Goal: Task Accomplishment & Management: Manage account settings

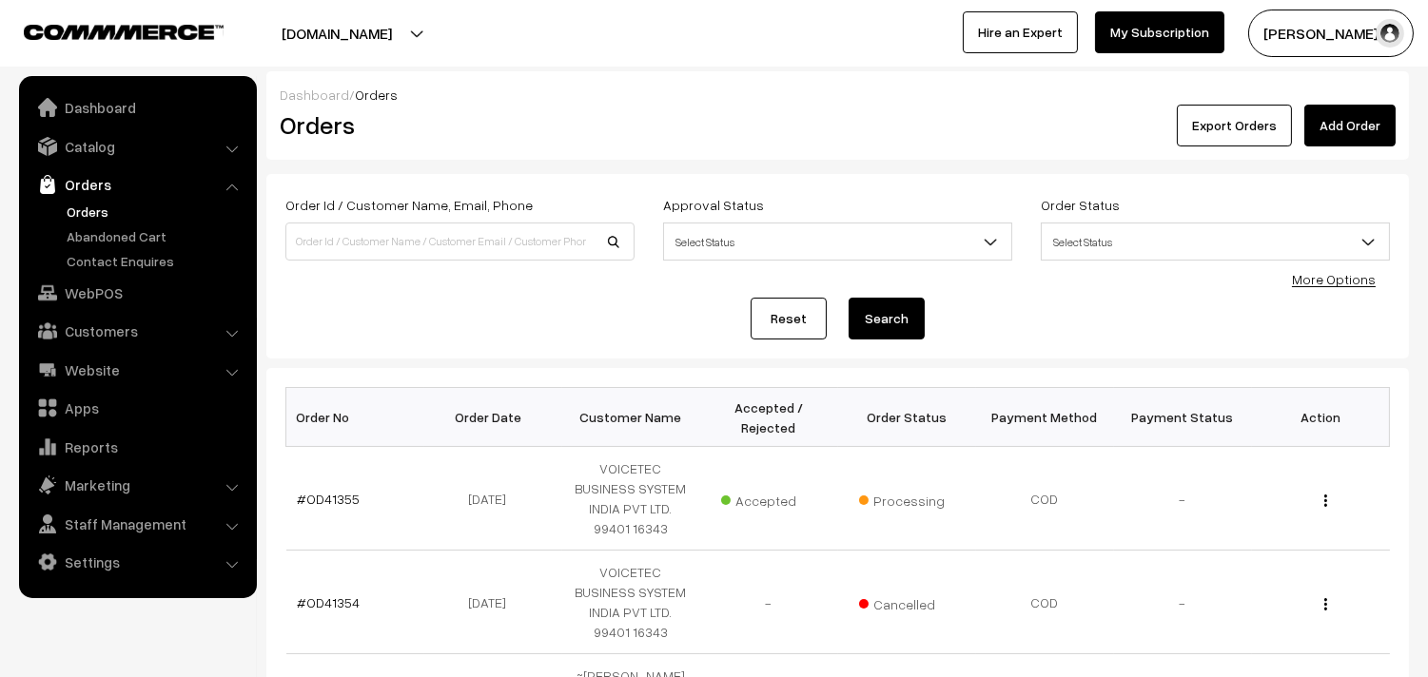
click at [88, 211] on link "Orders" at bounding box center [156, 212] width 188 height 20
click at [101, 296] on link "WebPOS" at bounding box center [137, 293] width 226 height 34
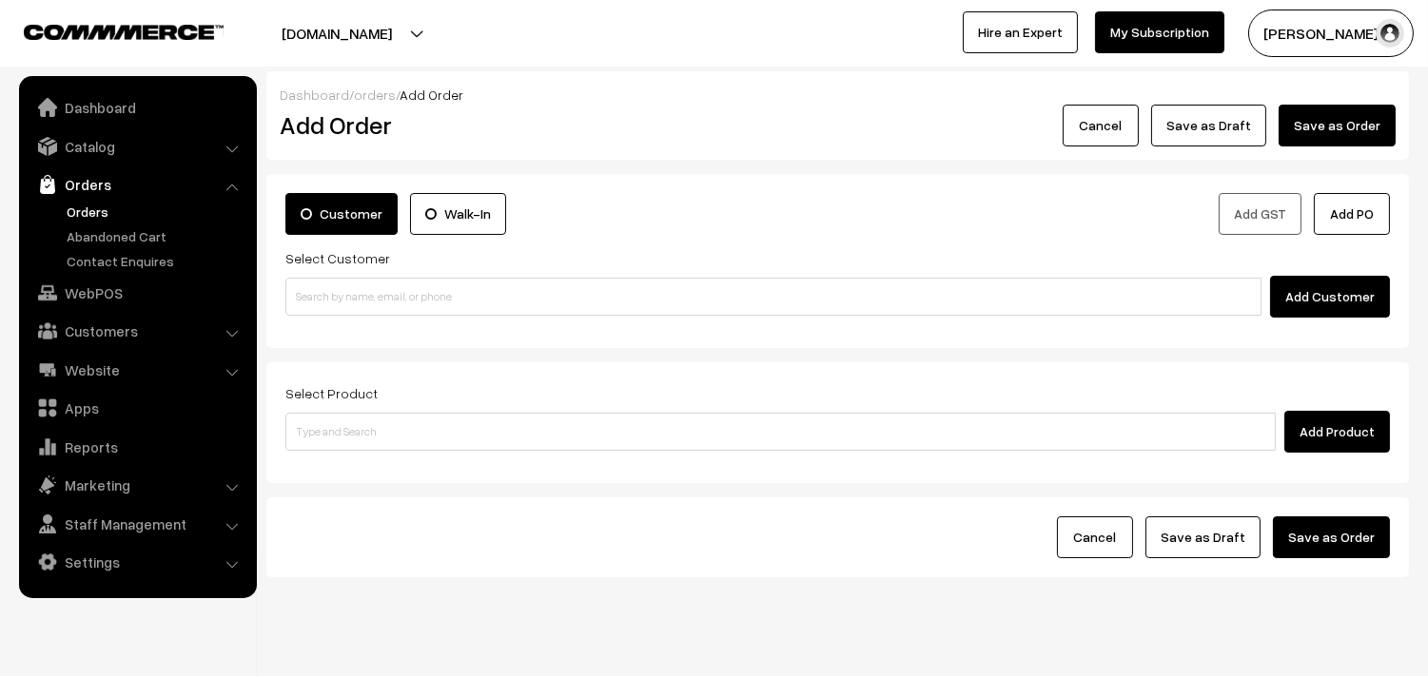
click at [400, 323] on div "Customer Walk-In Add GST Add PO Select Customer Add Customer" at bounding box center [837, 261] width 1142 height 174
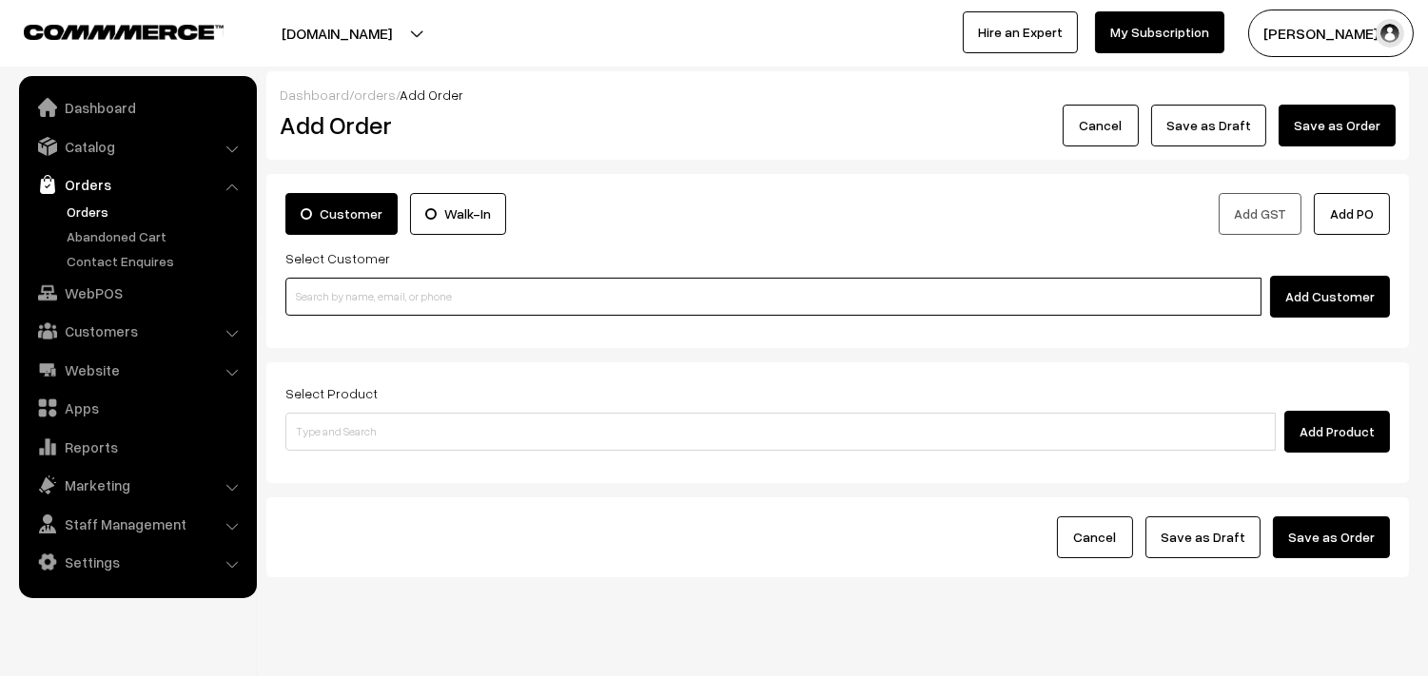
click at [406, 300] on input at bounding box center [773, 297] width 976 height 38
paste input "Ramanathan"
type input "Ramanathan"
click at [336, 300] on input "Ramanathan" at bounding box center [773, 297] width 976 height 38
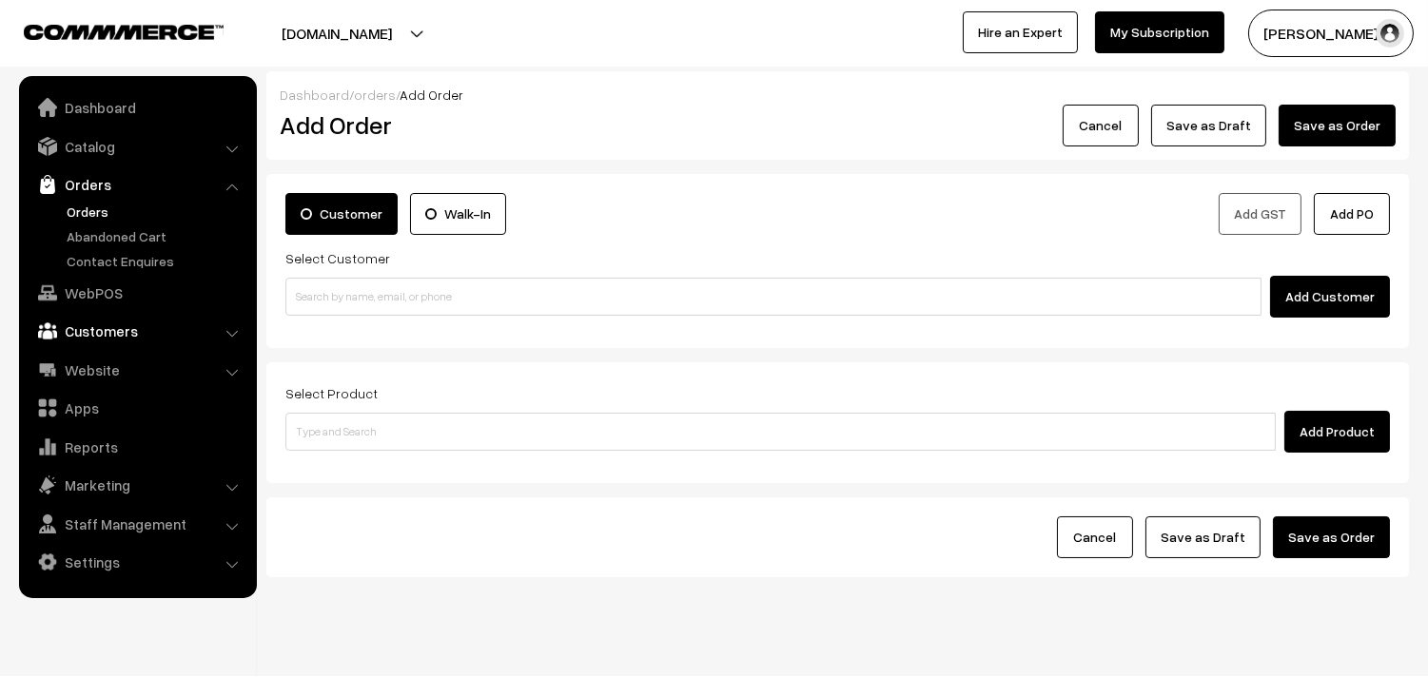
click at [150, 330] on link "Customers" at bounding box center [137, 331] width 226 height 34
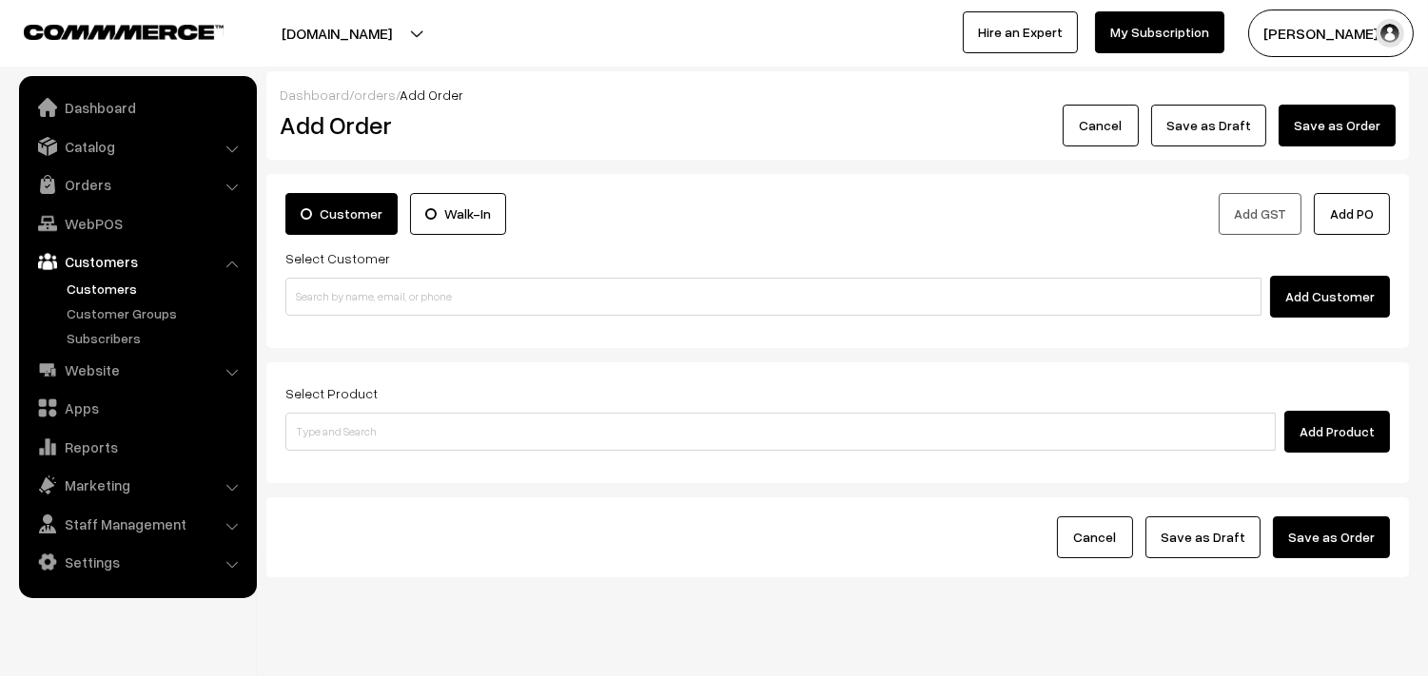
click at [145, 286] on link "Customers" at bounding box center [156, 289] width 188 height 20
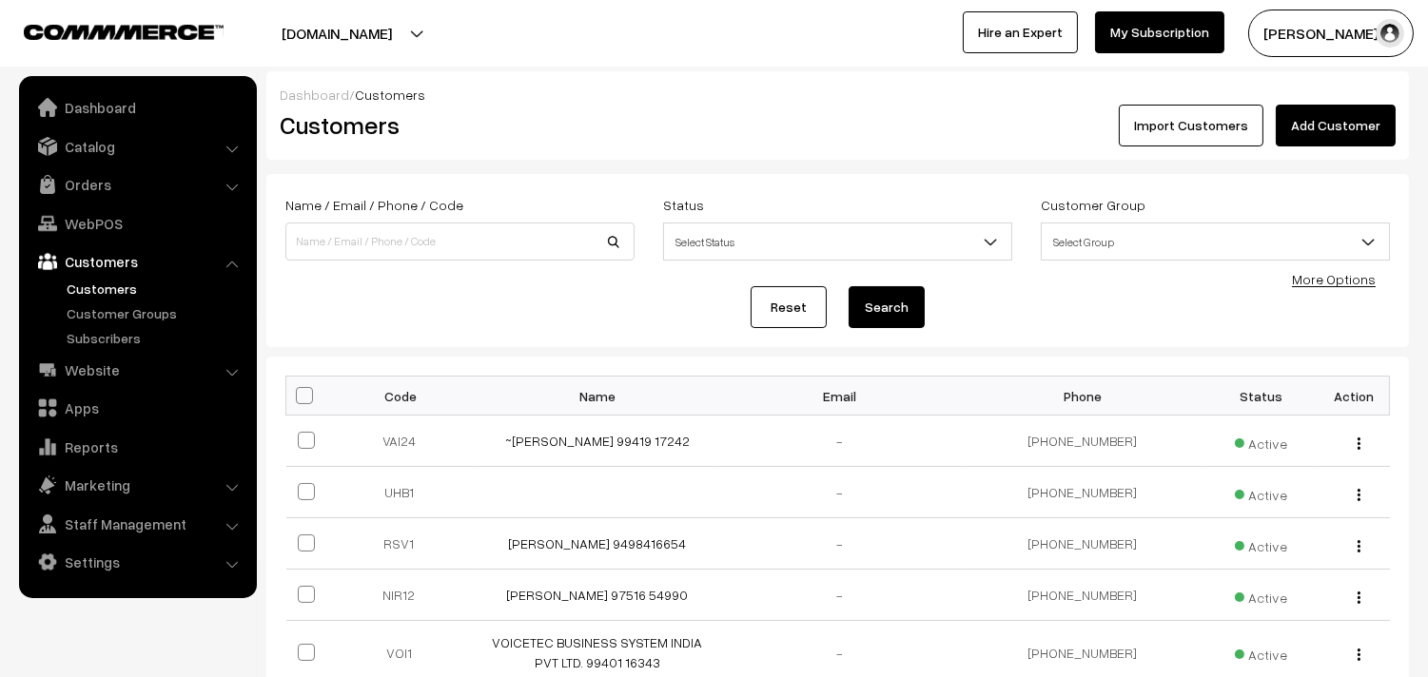
click at [1384, 129] on link "Add Customer" at bounding box center [1336, 126] width 120 height 42
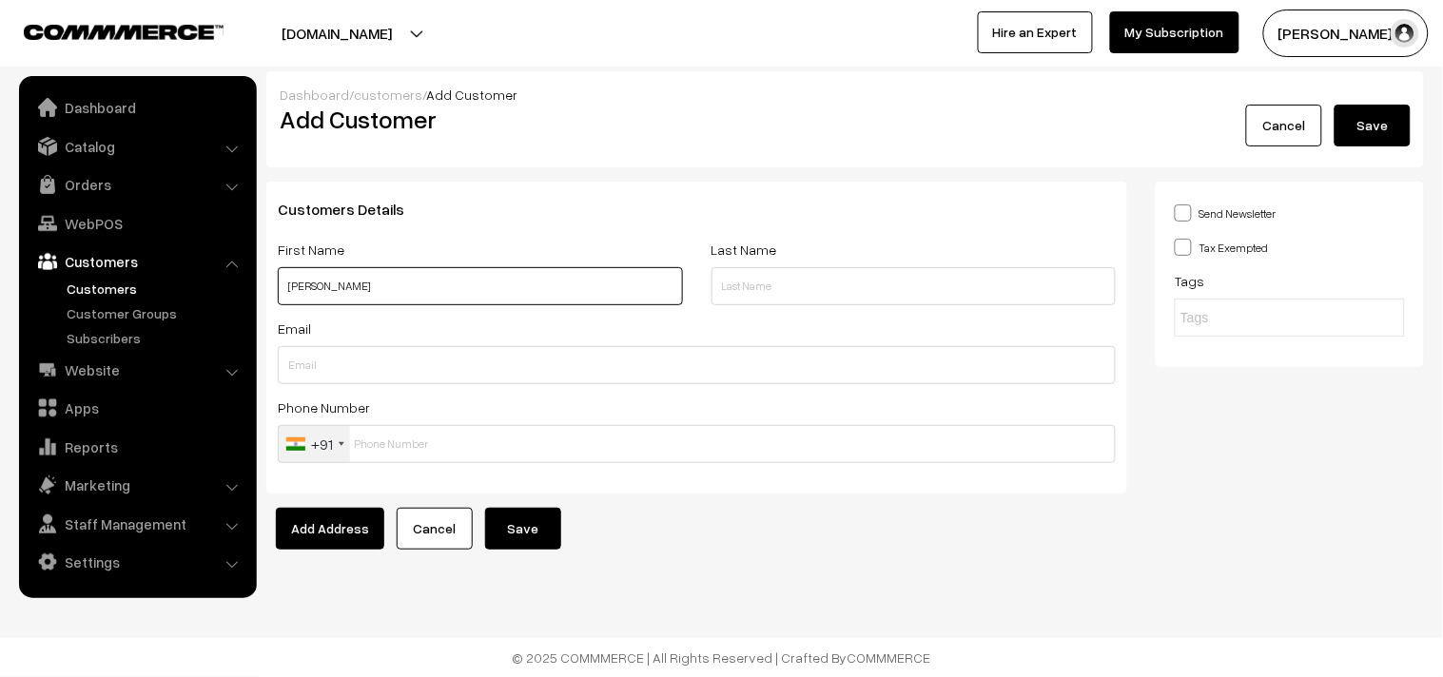
paste input "89399 13360"
type input "[PERSON_NAME] 89399 13360"
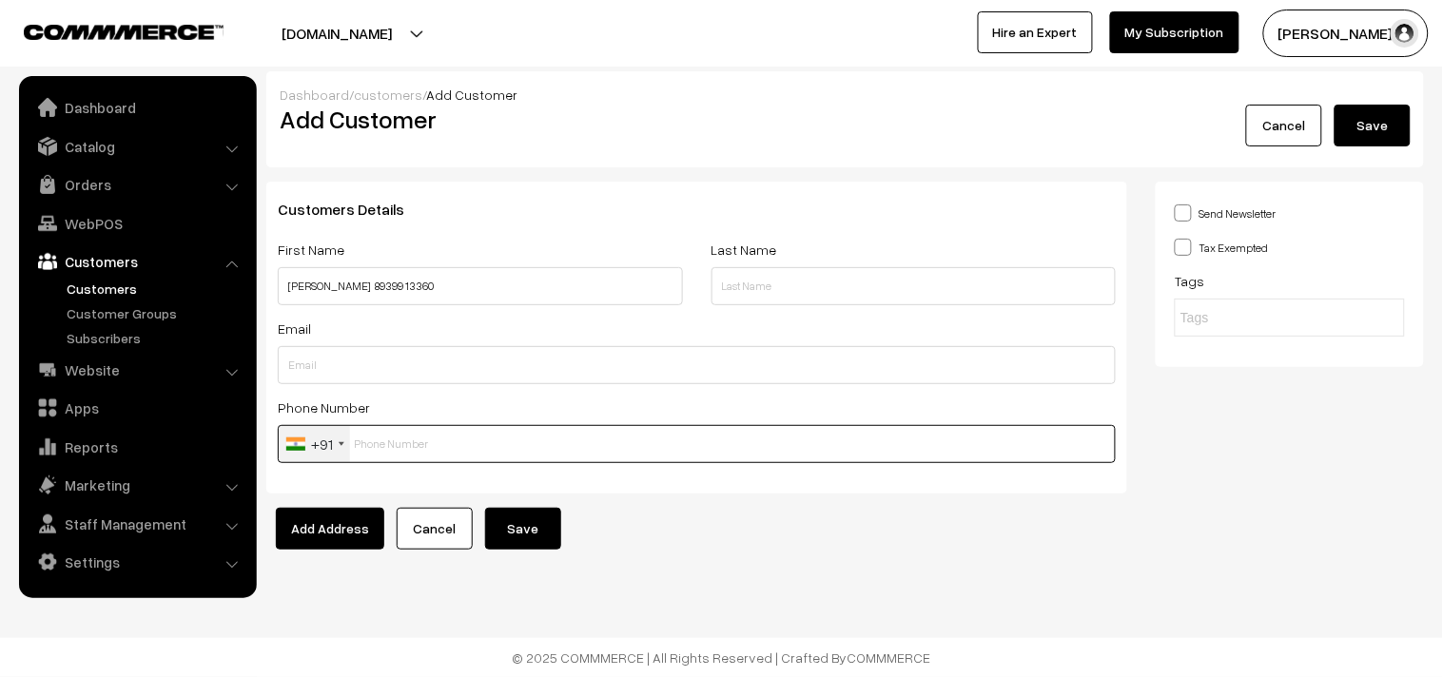
click at [439, 458] on input "text" at bounding box center [697, 444] width 838 height 38
paste input "89399 133"
type input "8939913360"
click at [530, 540] on button "Save" at bounding box center [523, 529] width 76 height 42
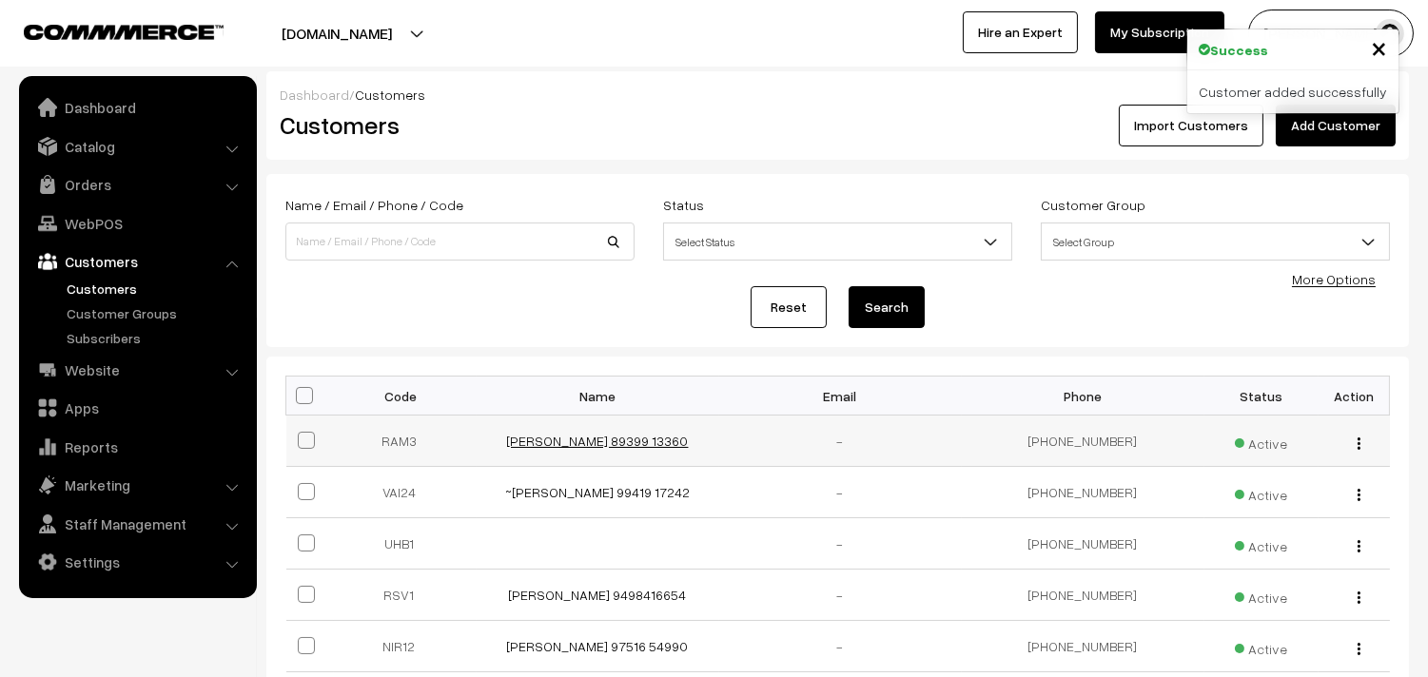
click at [583, 448] on link "[PERSON_NAME] 89399 13360" at bounding box center [598, 441] width 182 height 16
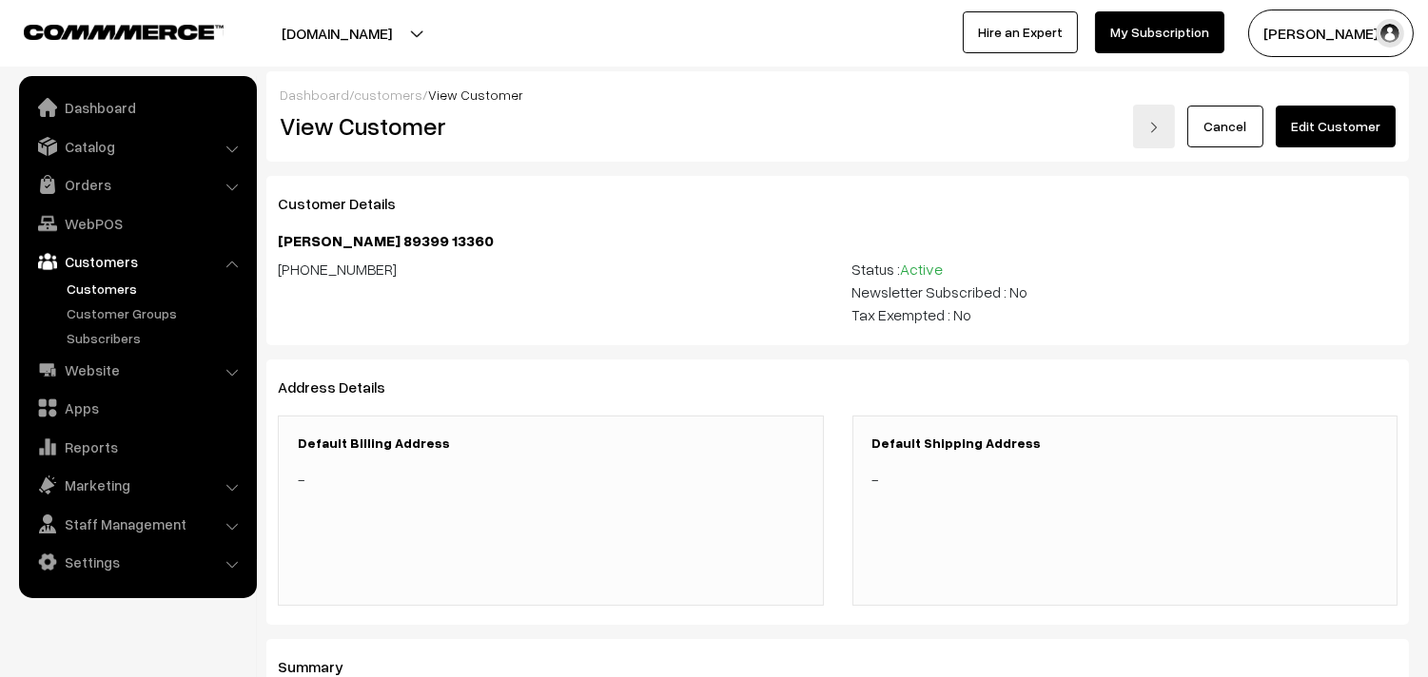
click at [1322, 126] on link "Edit Customer" at bounding box center [1336, 127] width 120 height 42
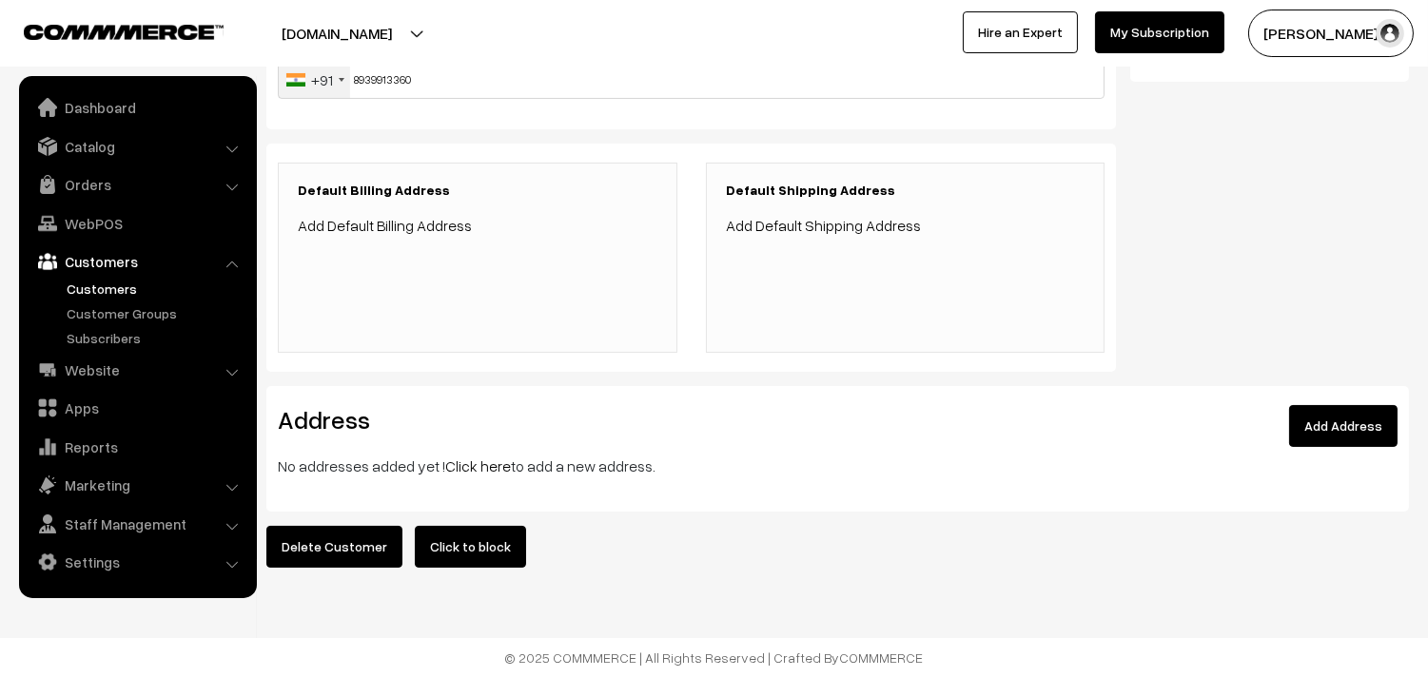
scroll to position [375, 0]
click at [466, 457] on link "Click here" at bounding box center [478, 466] width 66 height 19
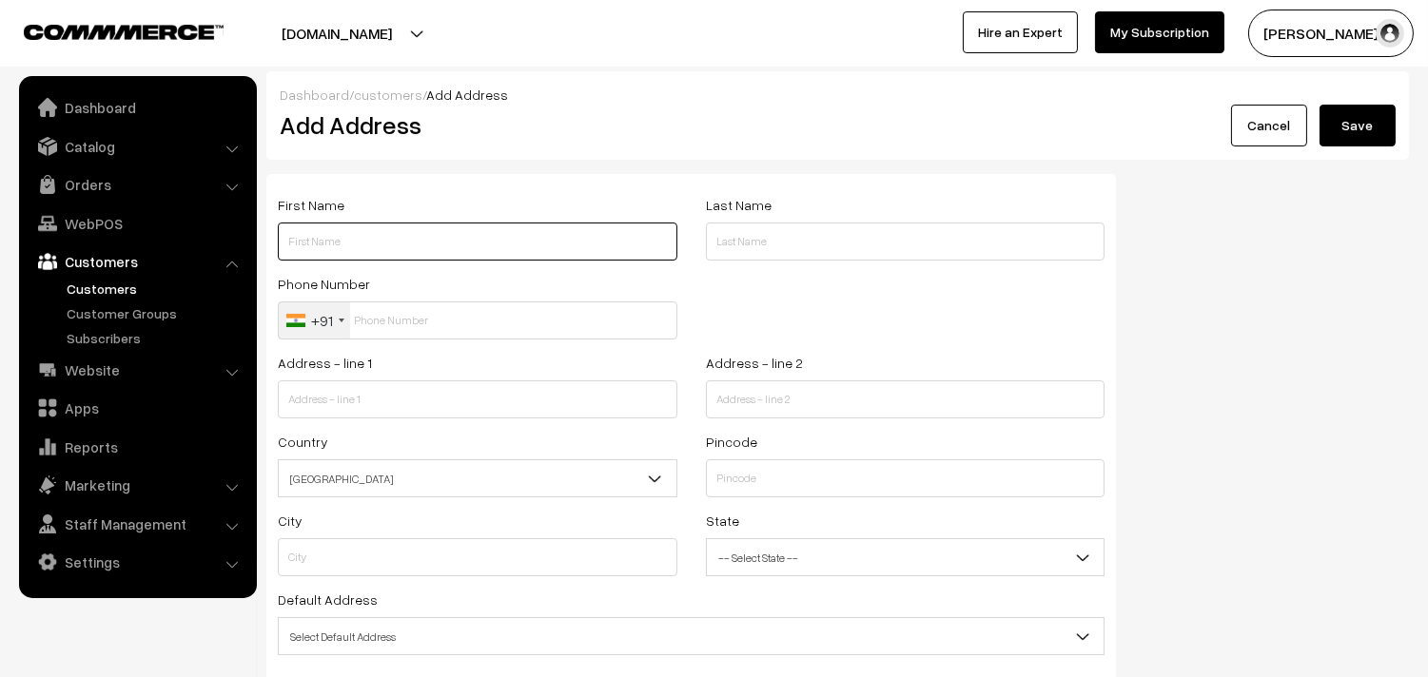
click at [369, 245] on input "text" at bounding box center [478, 242] width 400 height 38
paste input "Ramanathan"
paste input "89399 13360"
type input "[PERSON_NAME] 89399 13360"
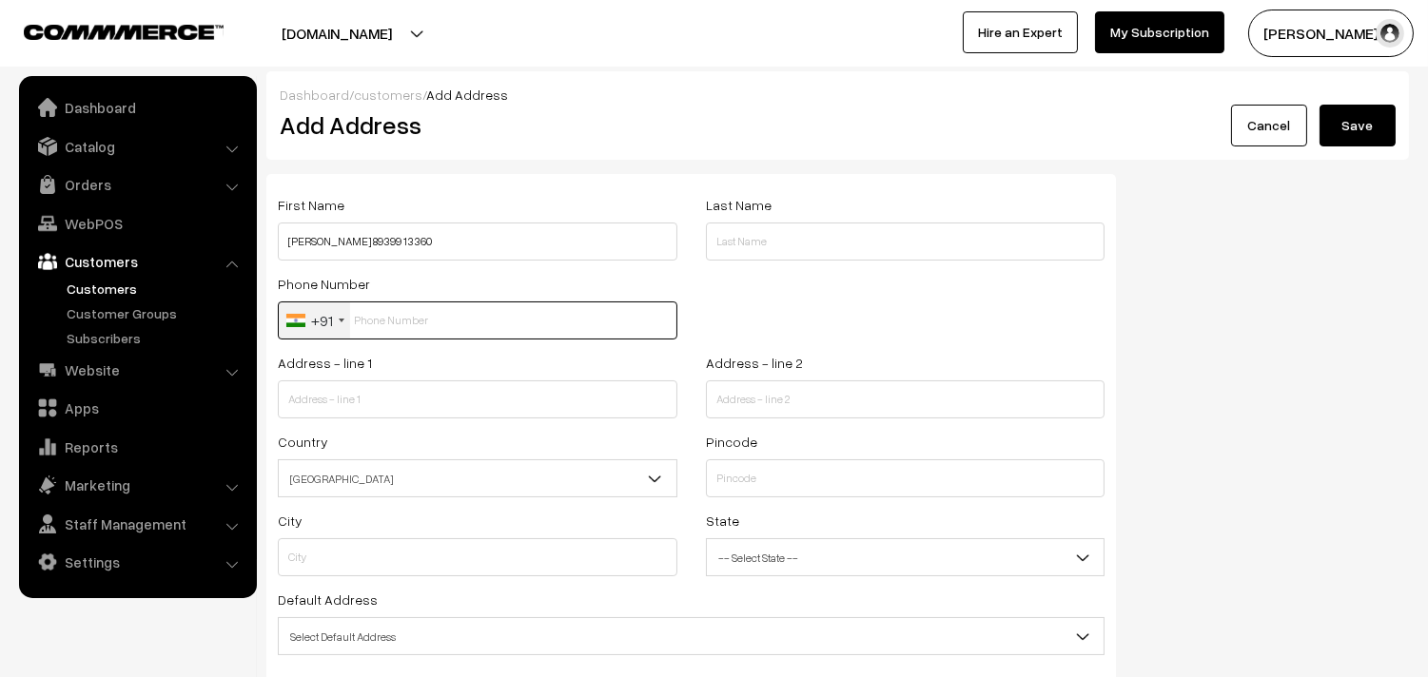
click at [364, 322] on input "text" at bounding box center [478, 321] width 400 height 38
paste input "89399 1336"
click at [396, 315] on input "89399 1336" at bounding box center [478, 321] width 400 height 38
type input "8939913360"
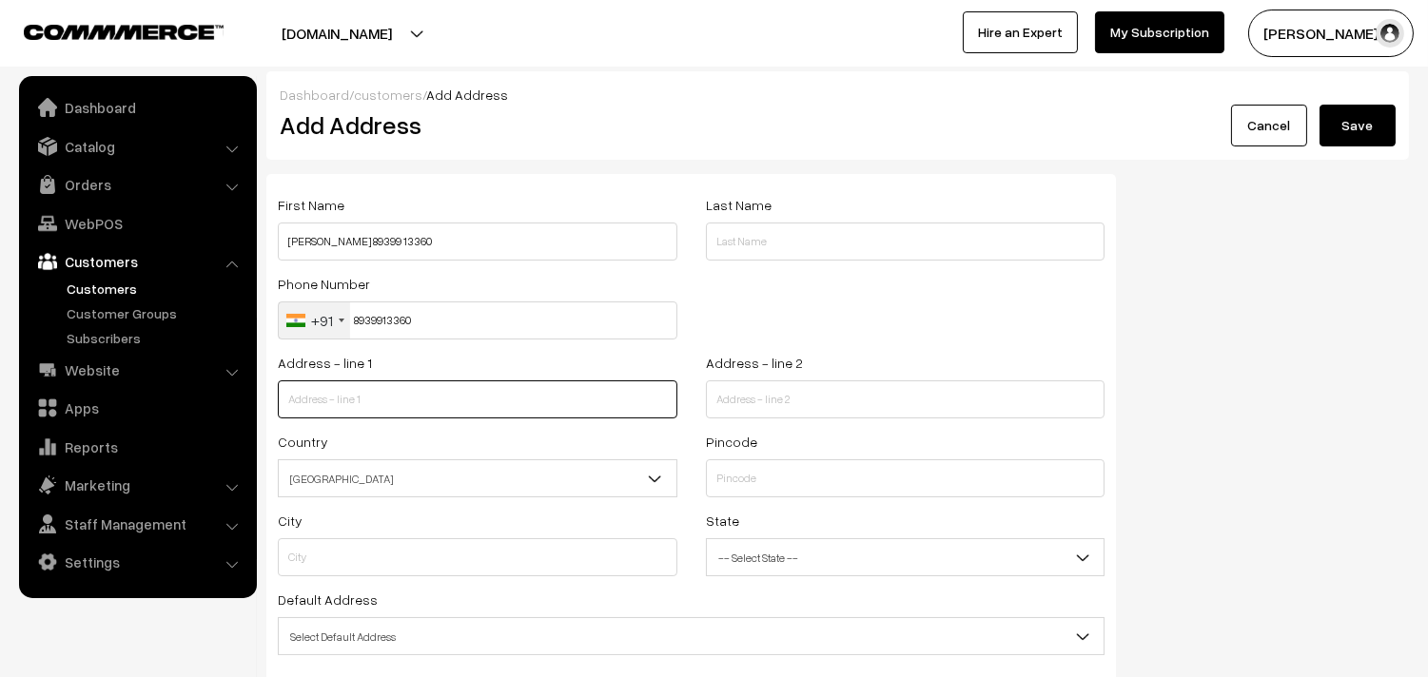
drag, startPoint x: 327, startPoint y: 406, endPoint x: 315, endPoint y: 404, distance: 12.5
click at [327, 405] on input "text" at bounding box center [478, 399] width 400 height 38
paste input "23/15 Ground floor Immanuel Emperor Aspiran Garden 1st street Kilpauk Chennai 6…"
drag, startPoint x: 434, startPoint y: 398, endPoint x: 474, endPoint y: 403, distance: 40.4
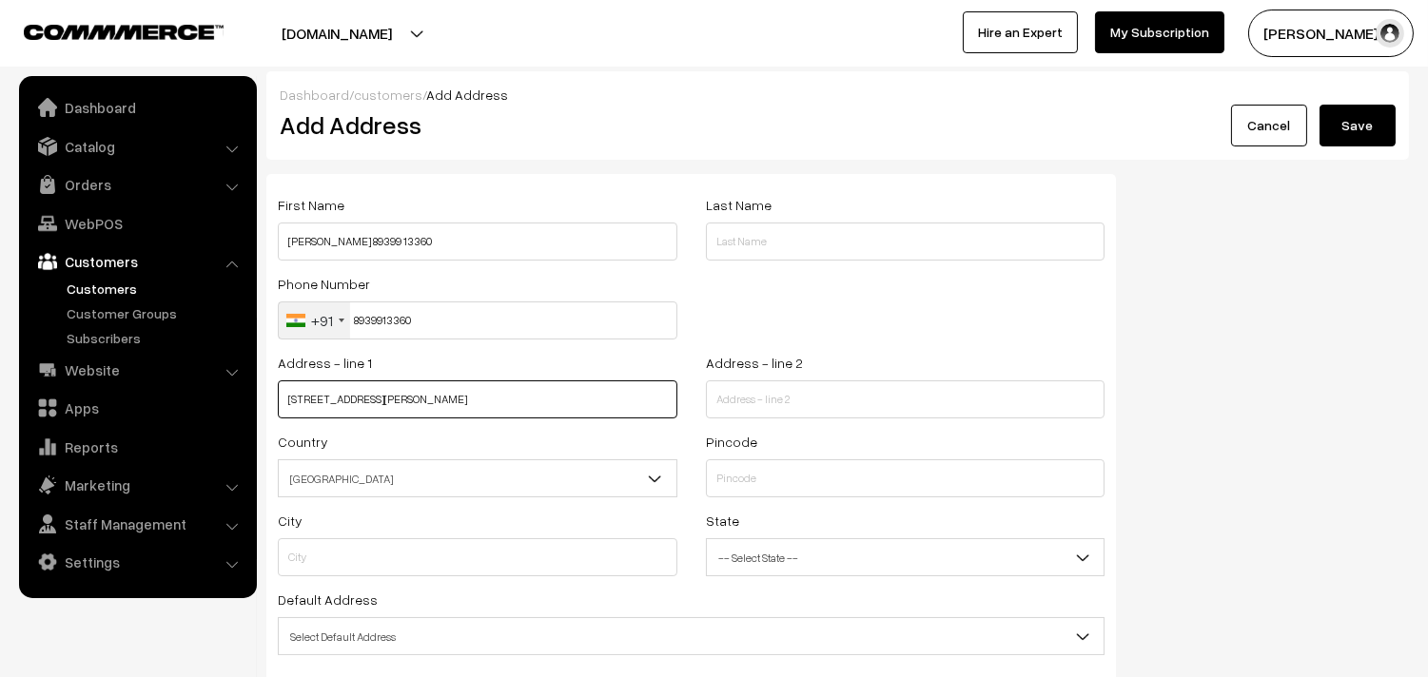
click at [474, 403] on input "23/15 Ground floor Immanuel Emperor Aspiran Garden 1st street Kilpauk Chennai 6…" at bounding box center [478, 399] width 400 height 38
click at [424, 400] on input "23/15 Ground floor Immanuel Emperor Aspiran Garden 1st street Kilpauk Chennai 6…" at bounding box center [478, 399] width 400 height 38
drag, startPoint x: 434, startPoint y: 397, endPoint x: 676, endPoint y: 411, distance: 243.0
click at [678, 412] on div "Address - line 1 23/15 Ground floor Immanuel Emperor Aspiran Garden 1st street …" at bounding box center [477, 390] width 428 height 79
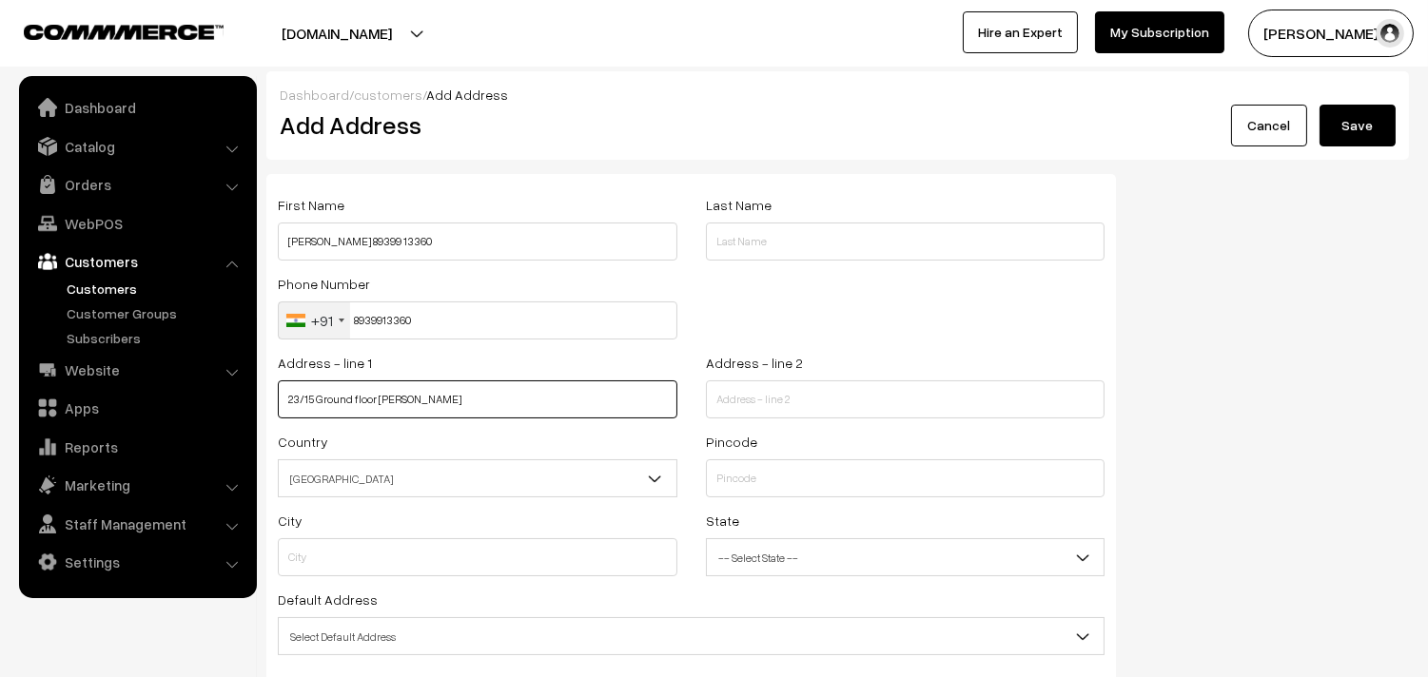
scroll to position [0, 0]
type input "23/15 Ground floor Immanuel Emperor"
click at [776, 374] on div "Address - line 2" at bounding box center [906, 385] width 400 height 68
click at [764, 400] on input "text" at bounding box center [906, 399] width 400 height 38
paste input "Aspiran Garden 1st street Kilpauk Chennai 600010"
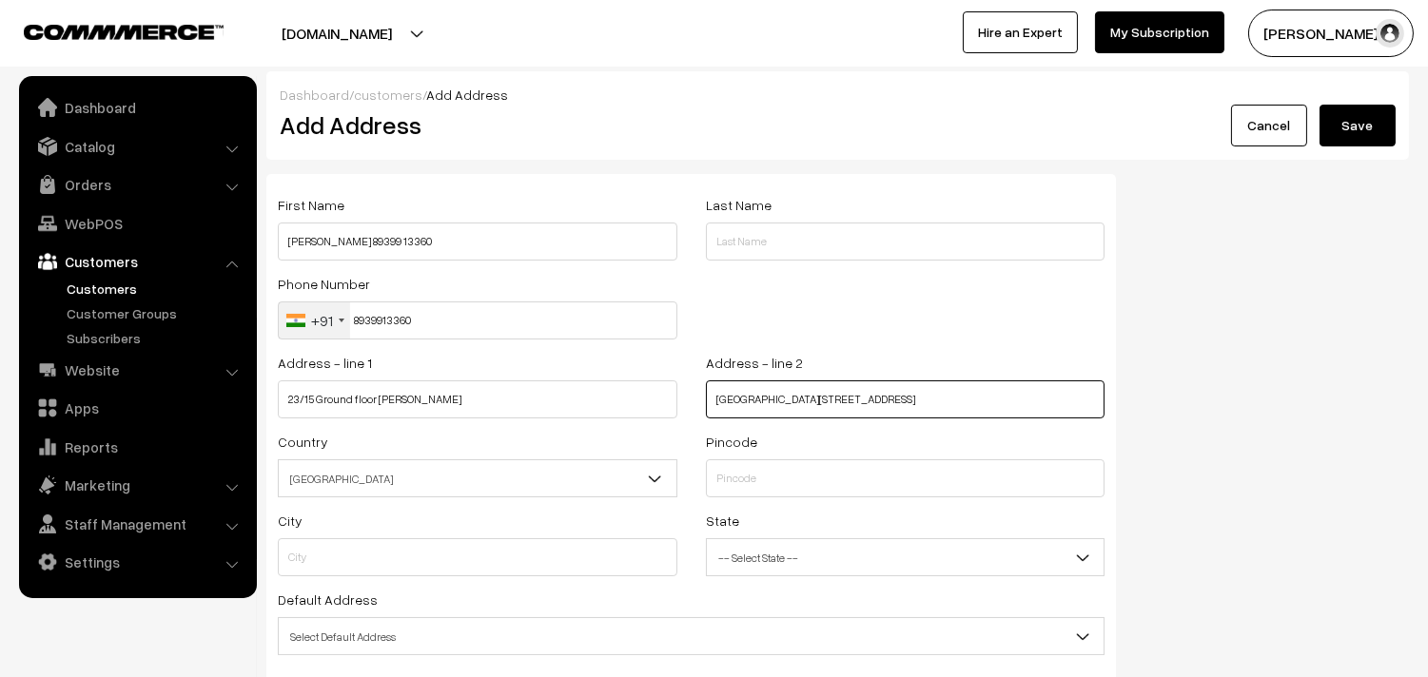
type input "Aspiran Garden 1st street Kilpauk Chennai 600010"
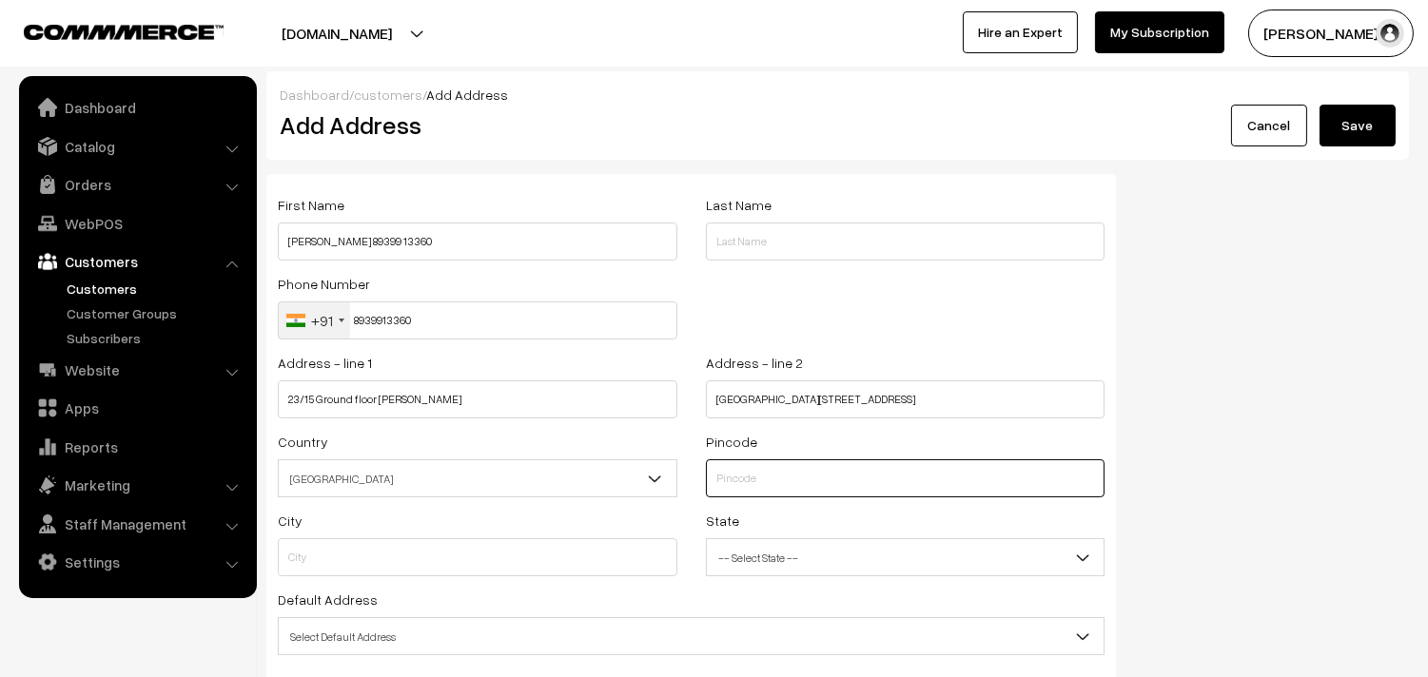
click at [739, 460] on input "text" at bounding box center [906, 478] width 400 height 38
click at [734, 476] on input "text" at bounding box center [906, 478] width 400 height 38
type input "600010"
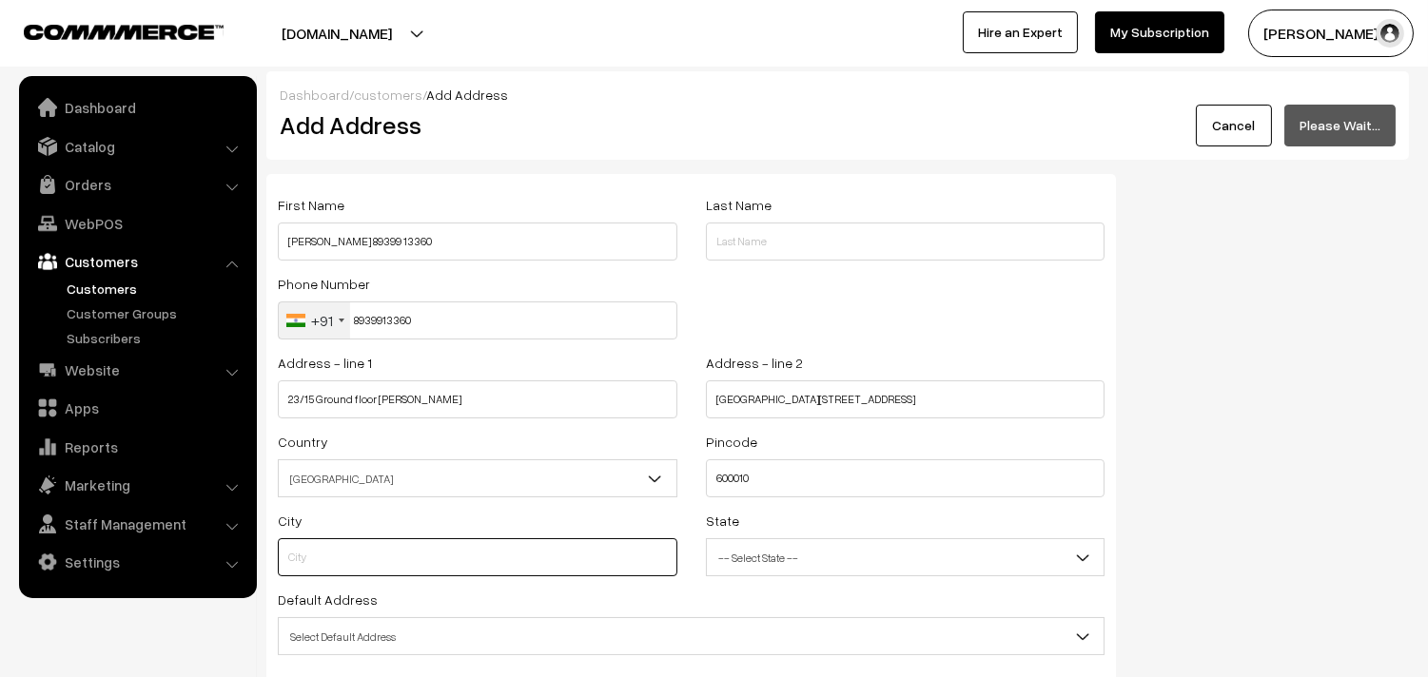
type input "Chennai"
select select "Tamil Nadu"
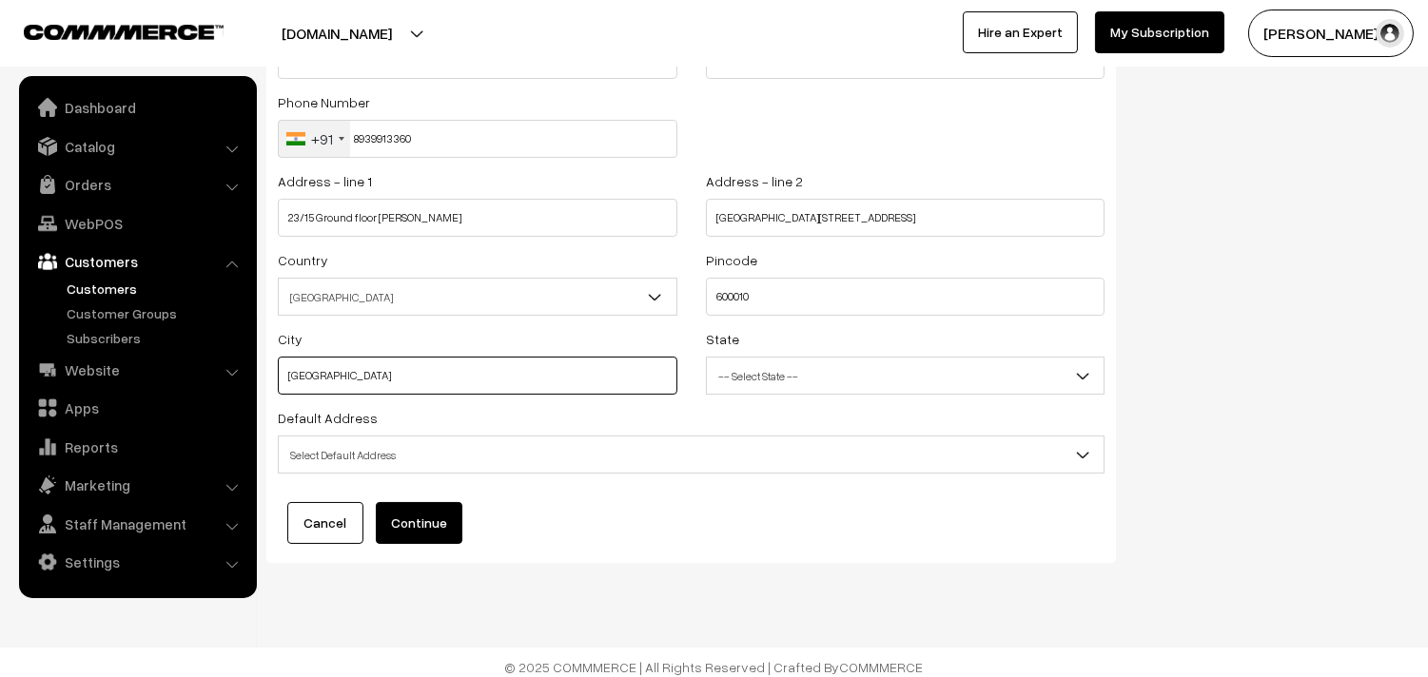
scroll to position [192, 0]
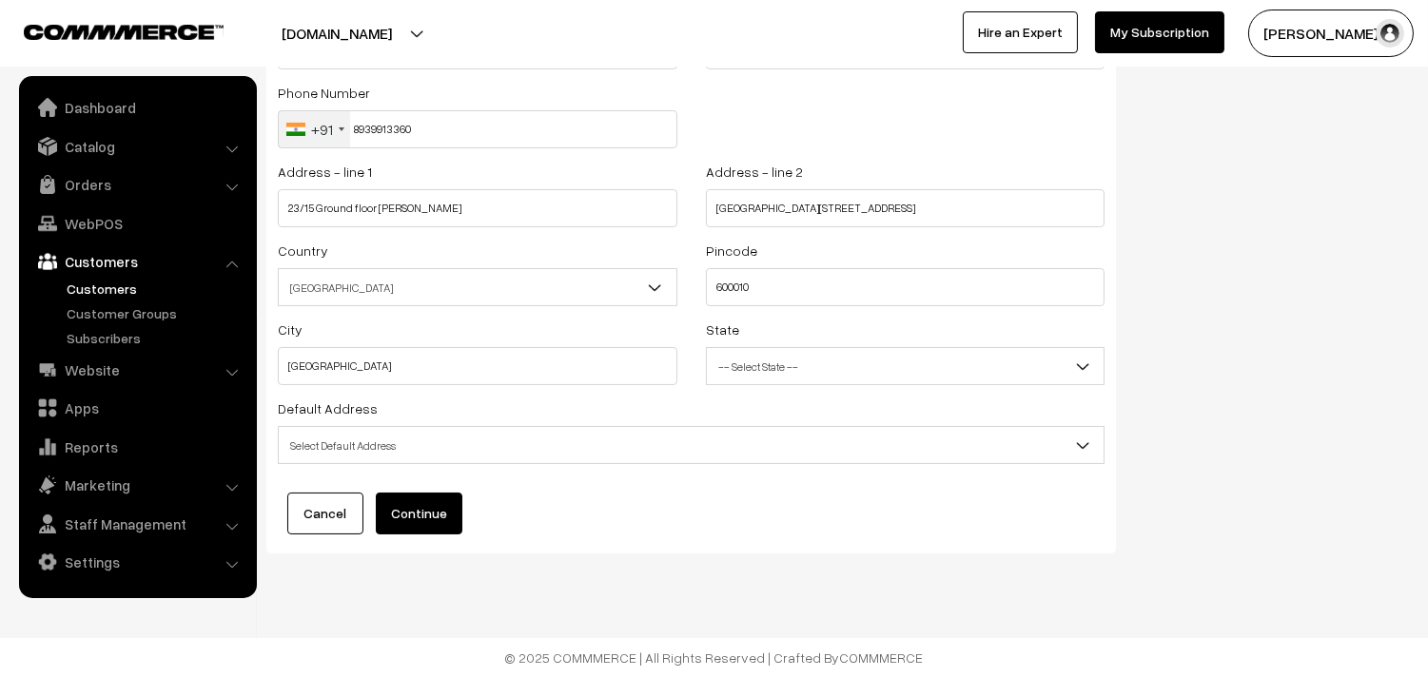
click at [438, 451] on span "Select Default Address" at bounding box center [691, 445] width 825 height 33
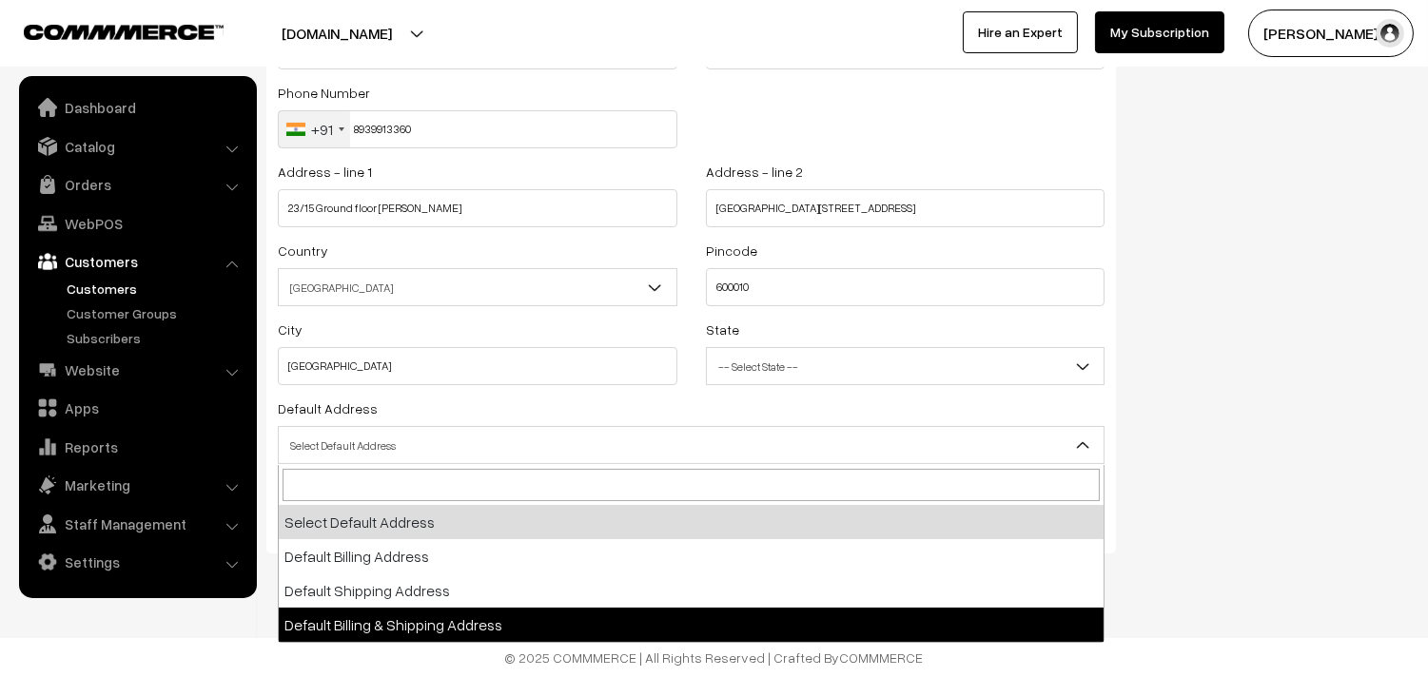
drag, startPoint x: 415, startPoint y: 616, endPoint x: 387, endPoint y: 573, distance: 51.7
select select "3"
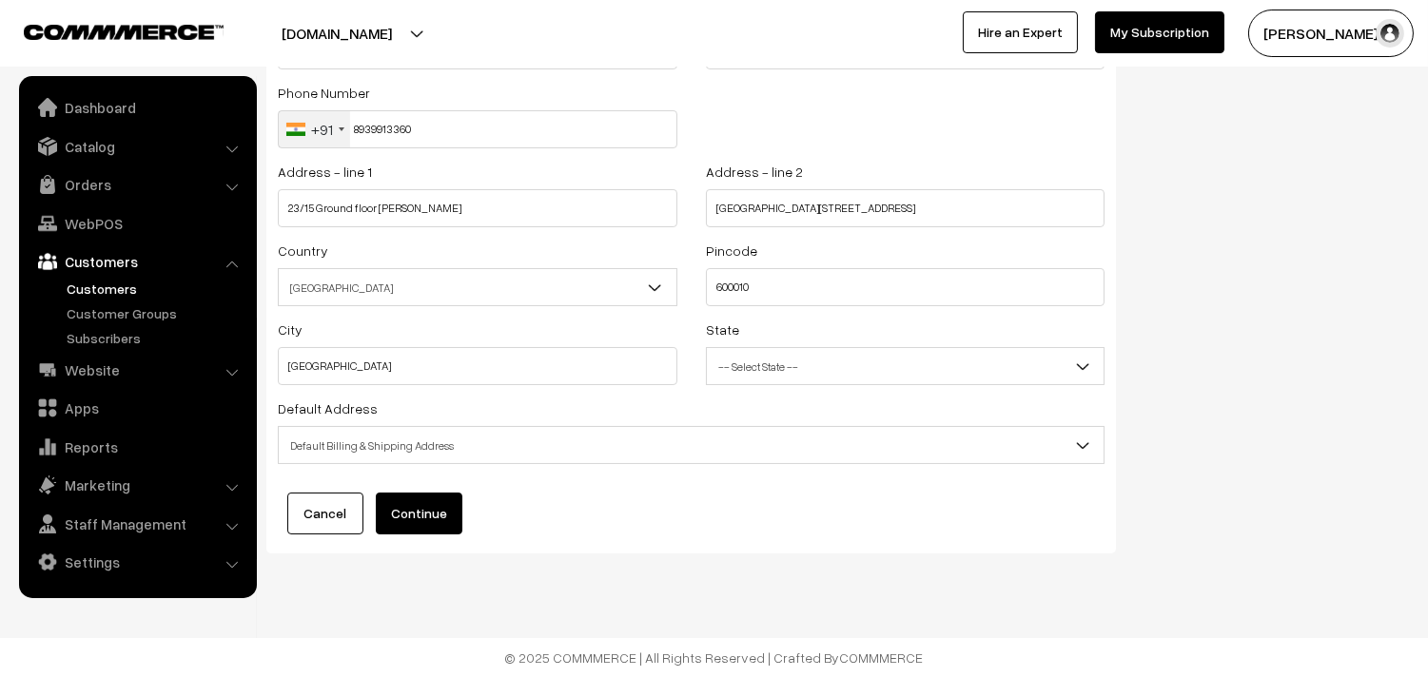
click at [400, 515] on button "Continue" at bounding box center [419, 514] width 87 height 42
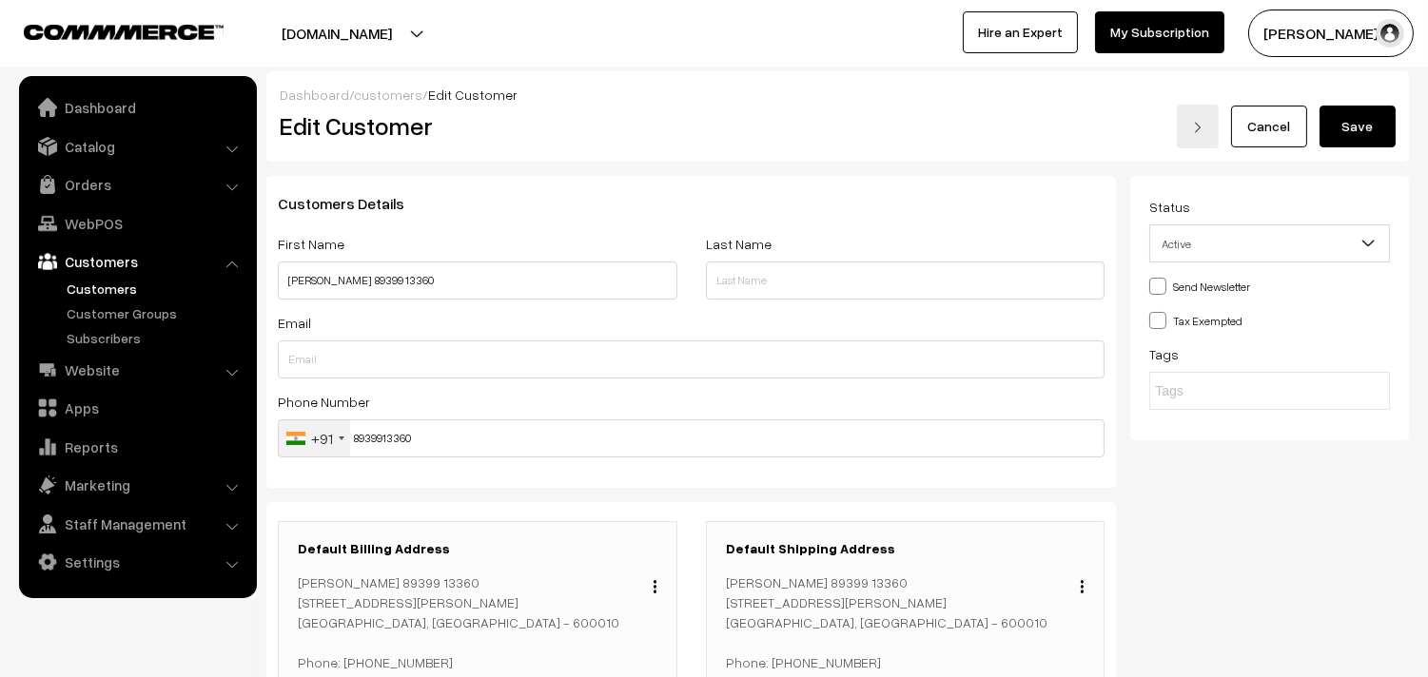
click at [1357, 135] on button "Save" at bounding box center [1357, 127] width 76 height 42
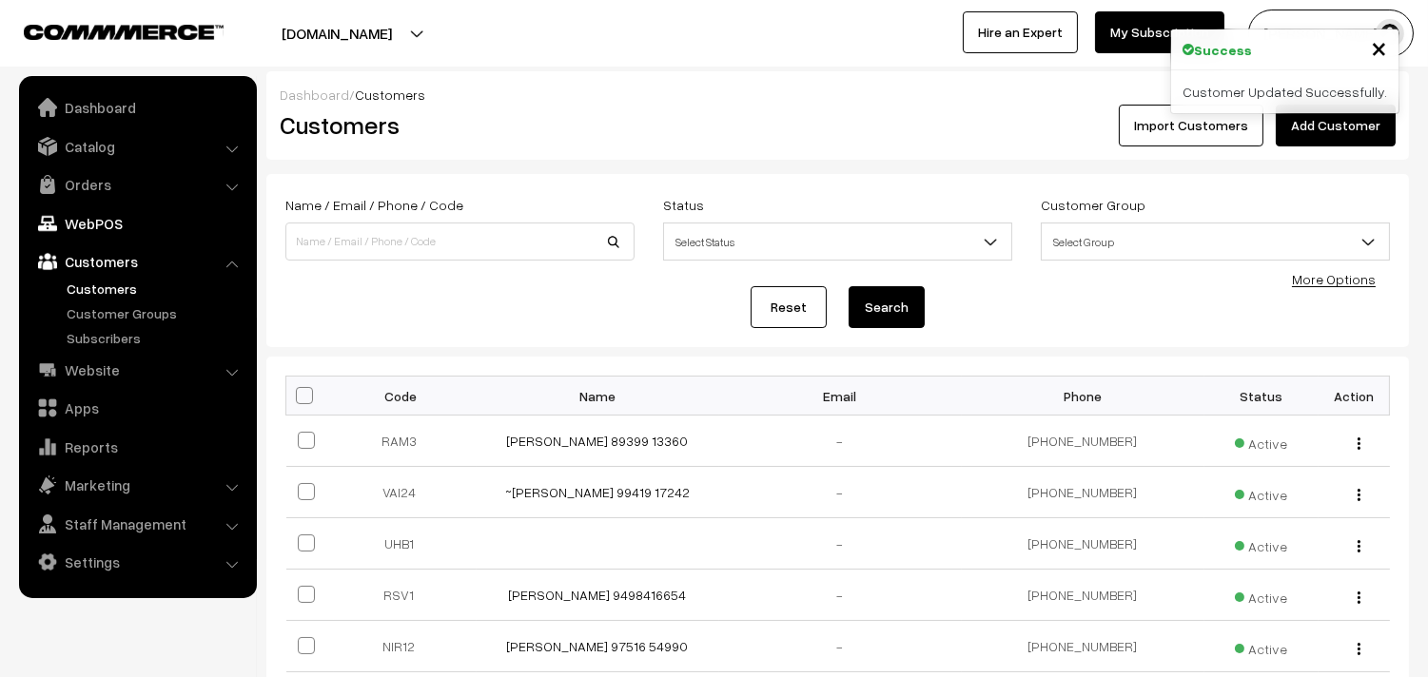
click at [112, 224] on link "WebPOS" at bounding box center [137, 223] width 226 height 34
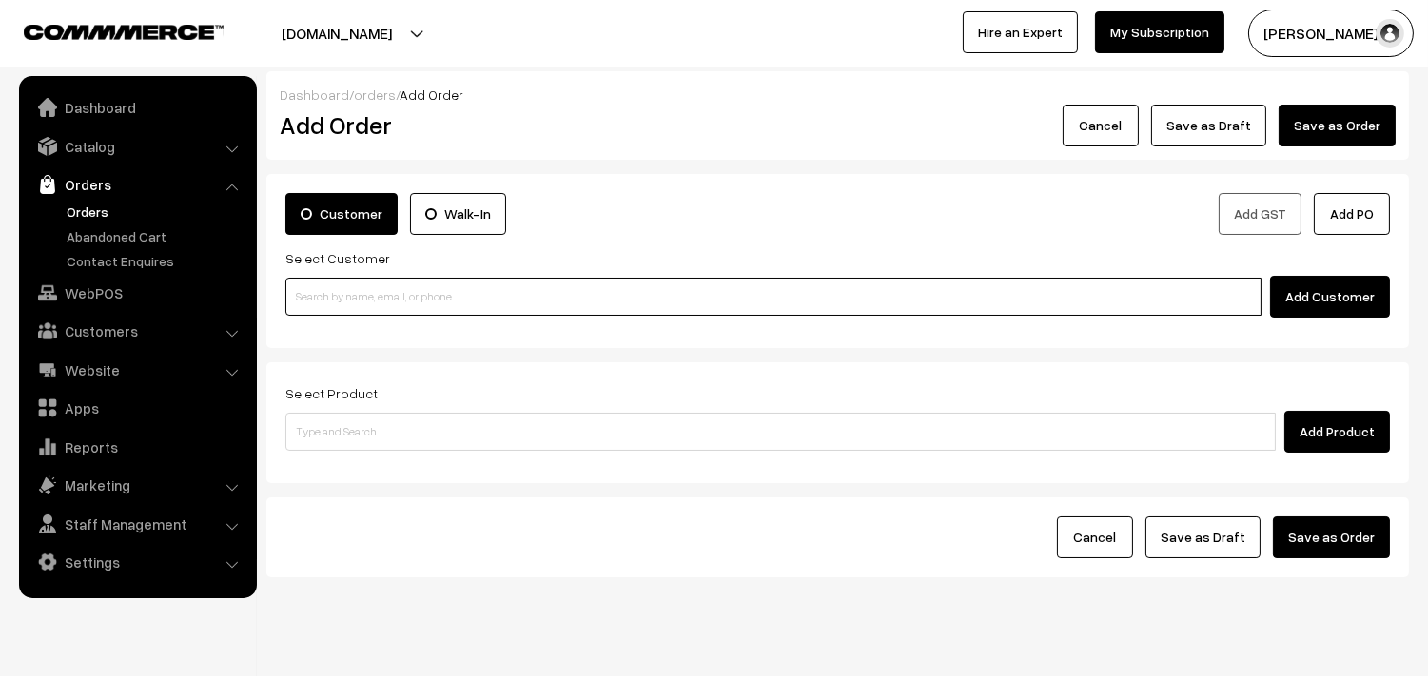
click at [367, 306] on input at bounding box center [773, 297] width 976 height 38
paste input "89399 13360"
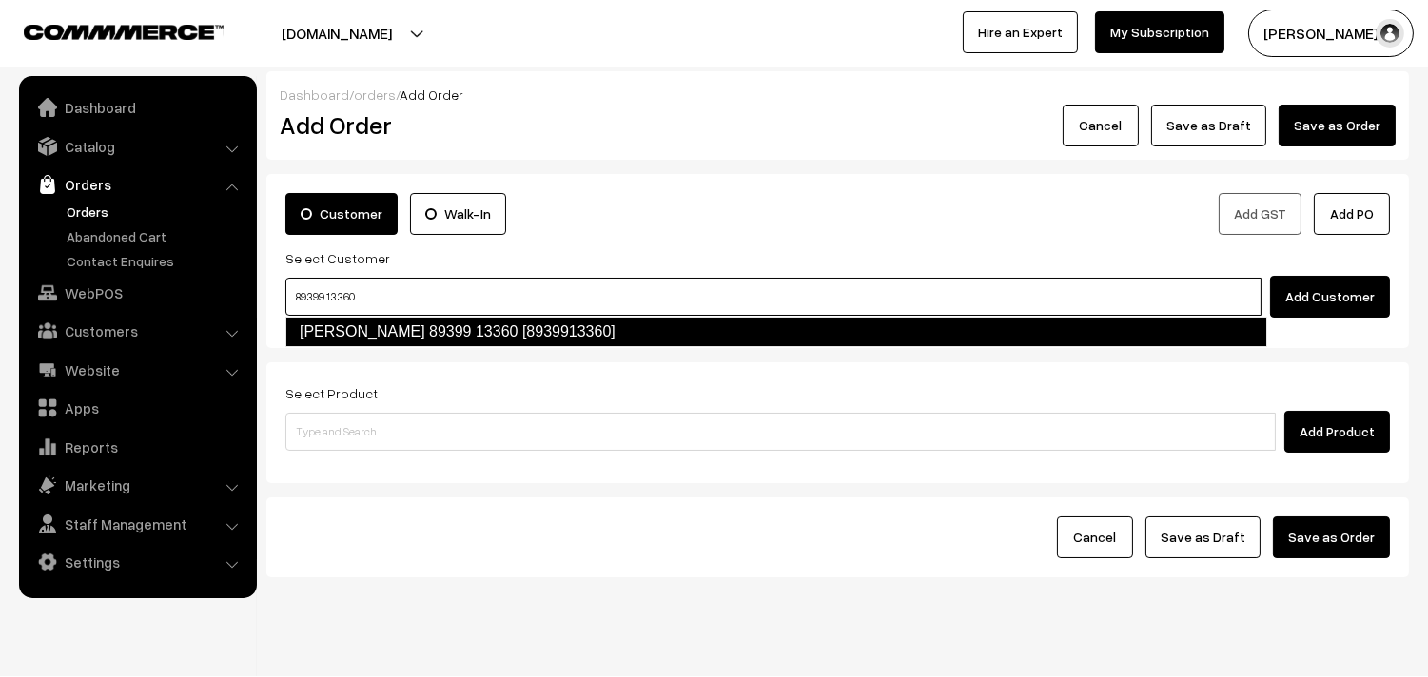
click at [338, 330] on link "[PERSON_NAME] 89399 13360 [8939913360]" at bounding box center [776, 332] width 982 height 30
type input "89399 13360"
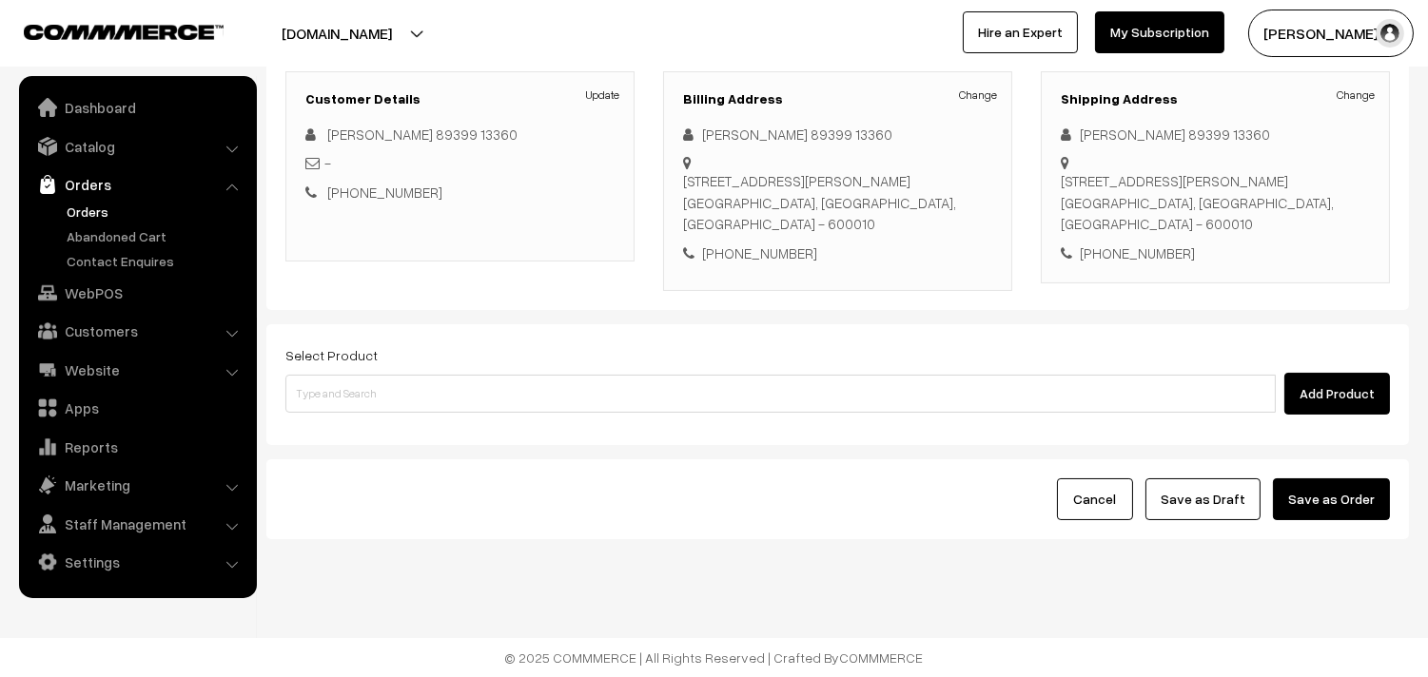
scroll to position [259, 0]
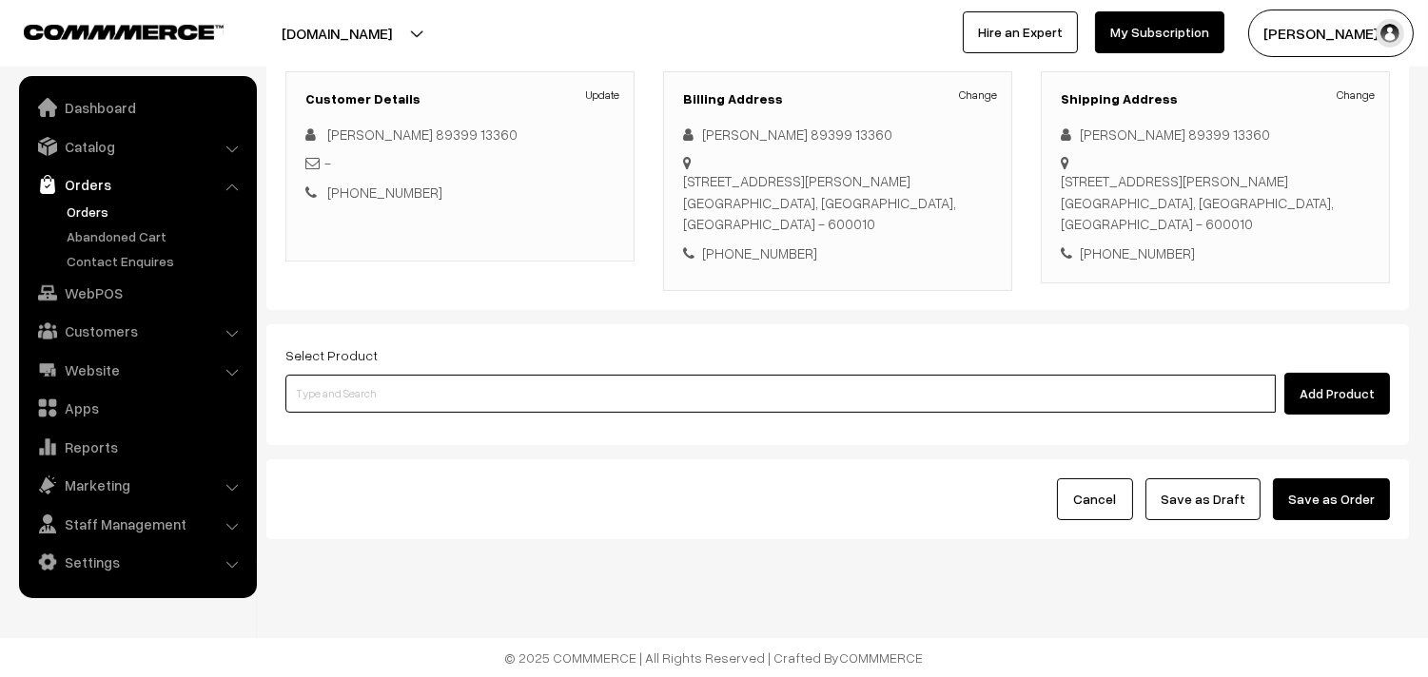
click at [507, 394] on input at bounding box center [780, 394] width 990 height 38
type input "a"
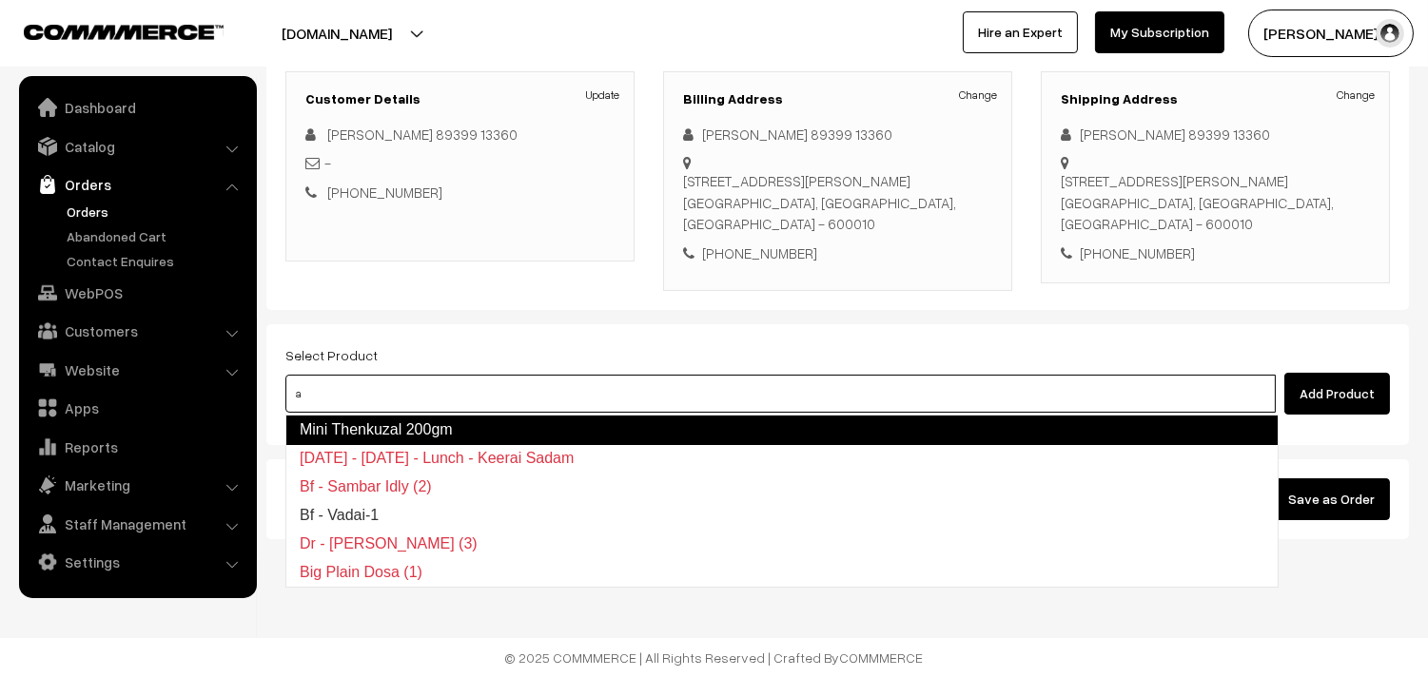
click at [385, 423] on link "Mini Thenkuzal 200gm" at bounding box center [781, 430] width 993 height 30
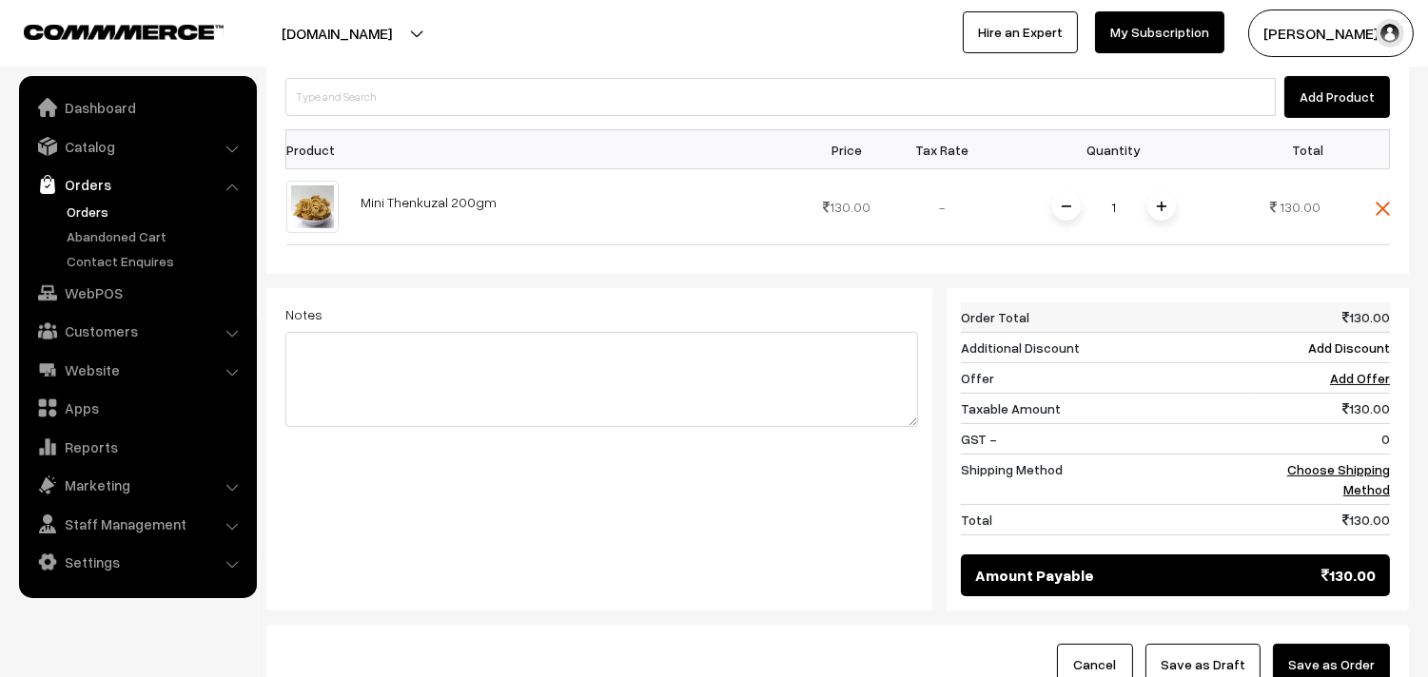
scroll to position [575, 0]
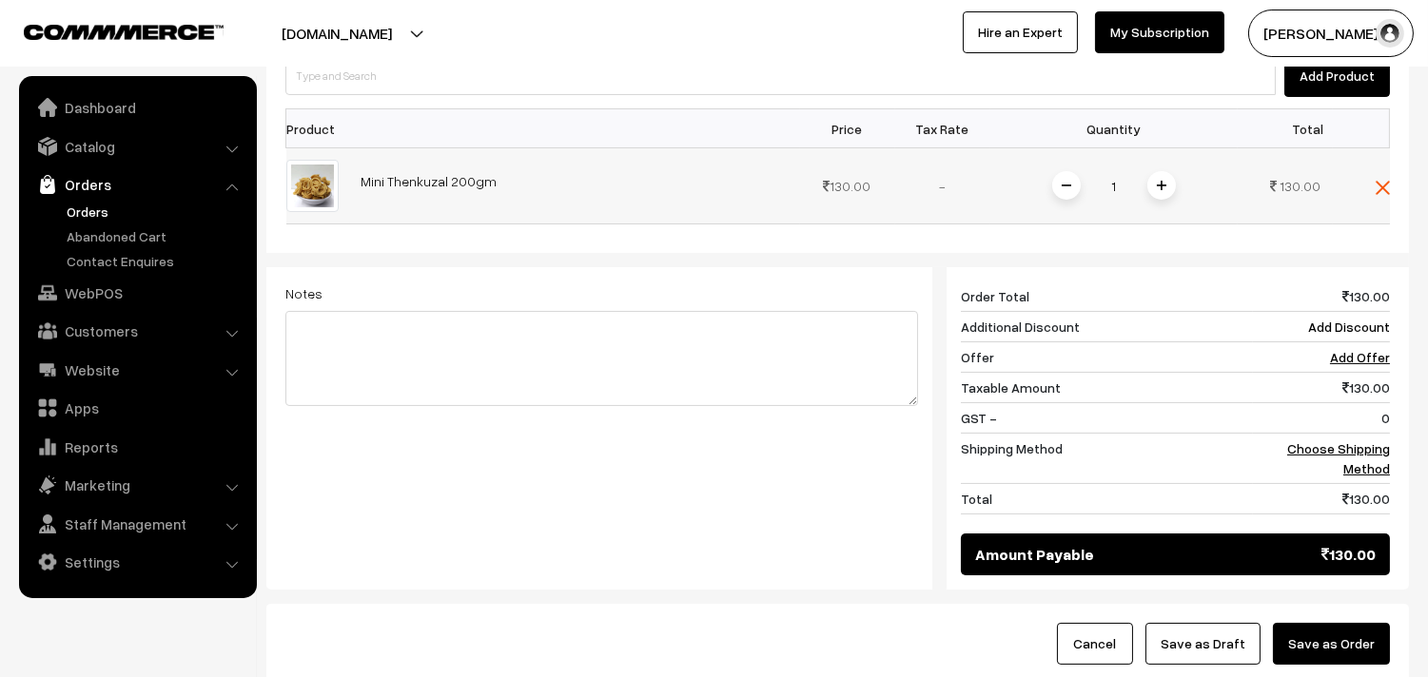
click at [1163, 193] on span at bounding box center [1161, 185] width 29 height 29
click at [1361, 452] on link "Choose Shipping Method" at bounding box center [1338, 458] width 103 height 36
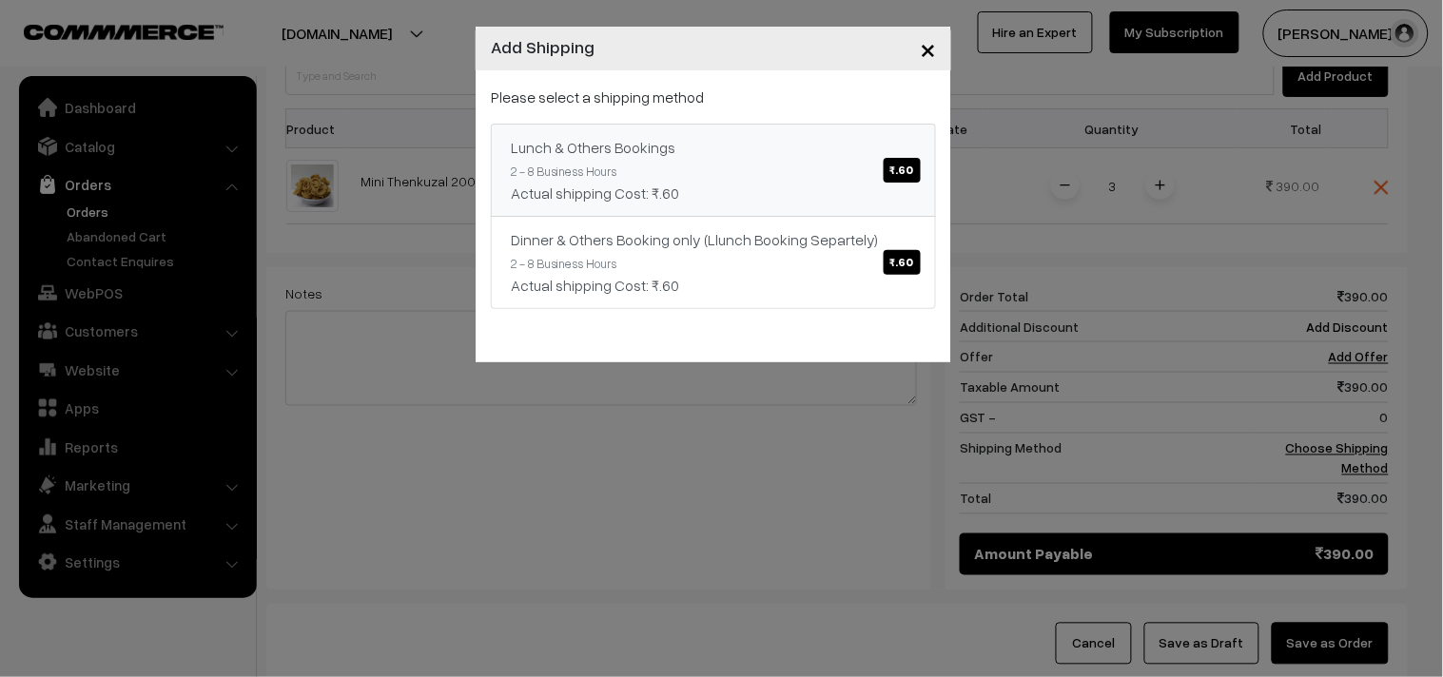
click at [875, 182] on div "Actual shipping Cost: ₹.60" at bounding box center [713, 193] width 405 height 23
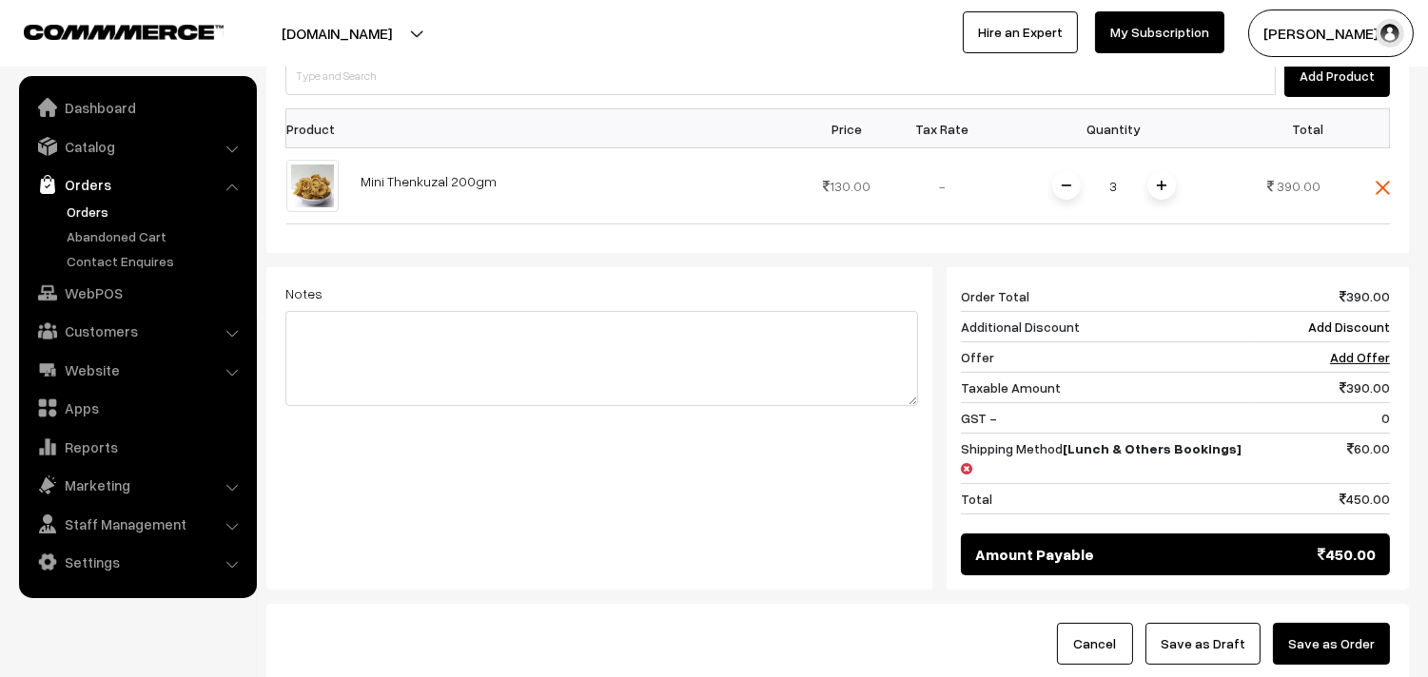
click at [1054, 192] on span at bounding box center [1066, 185] width 29 height 29
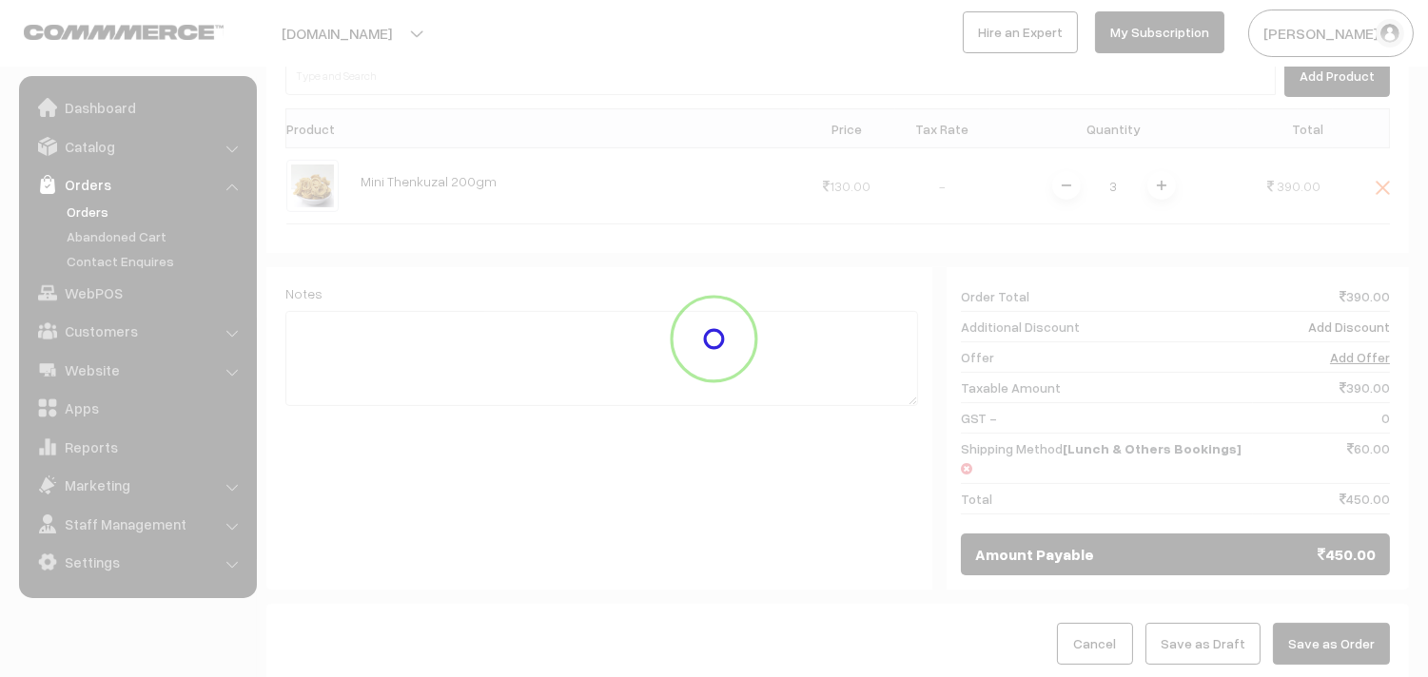
click at [1059, 182] on div at bounding box center [714, 338] width 1428 height 677
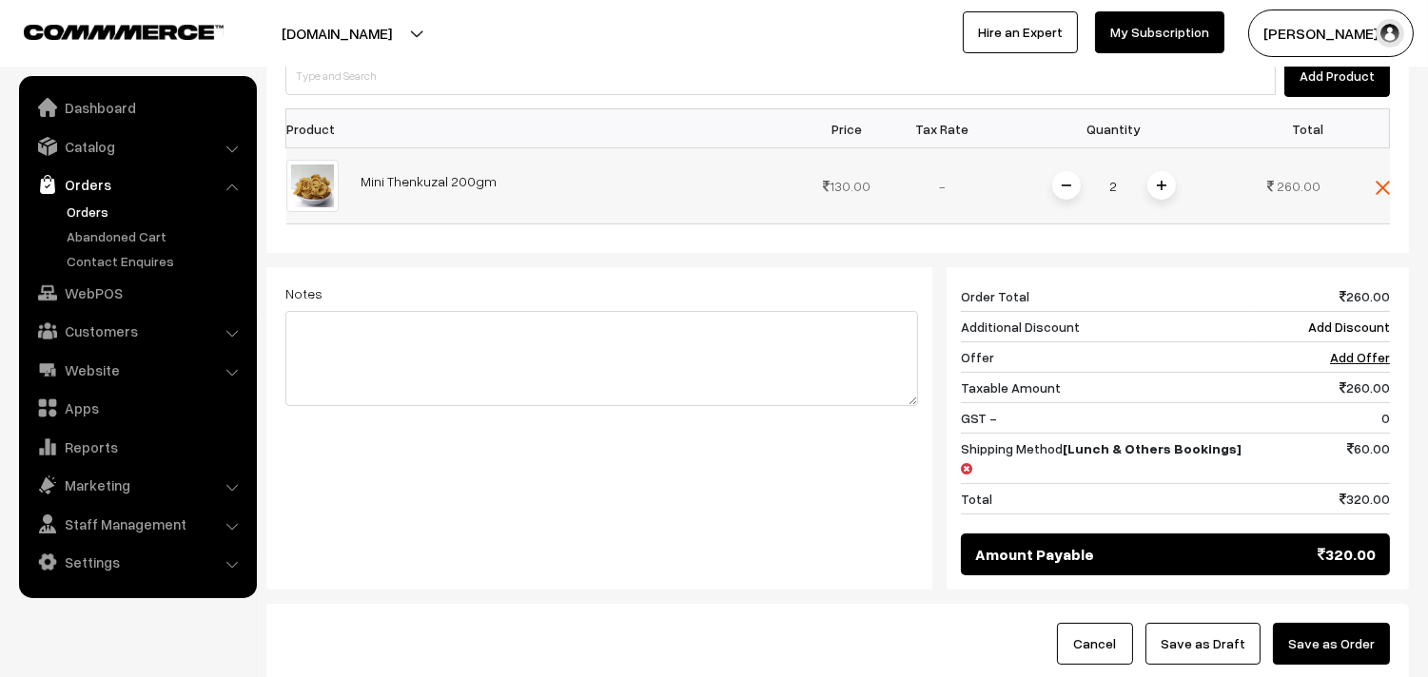
click at [1062, 190] on img at bounding box center [1067, 186] width 10 height 10
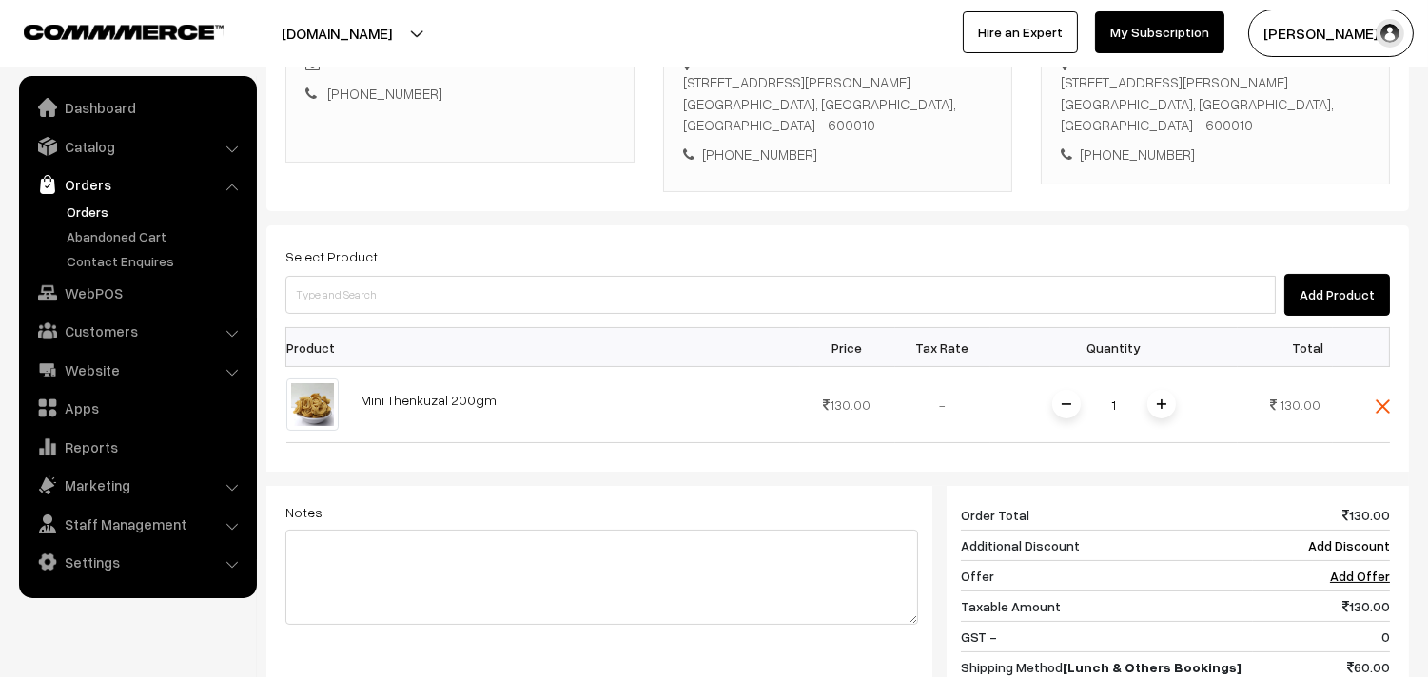
scroll to position [153, 0]
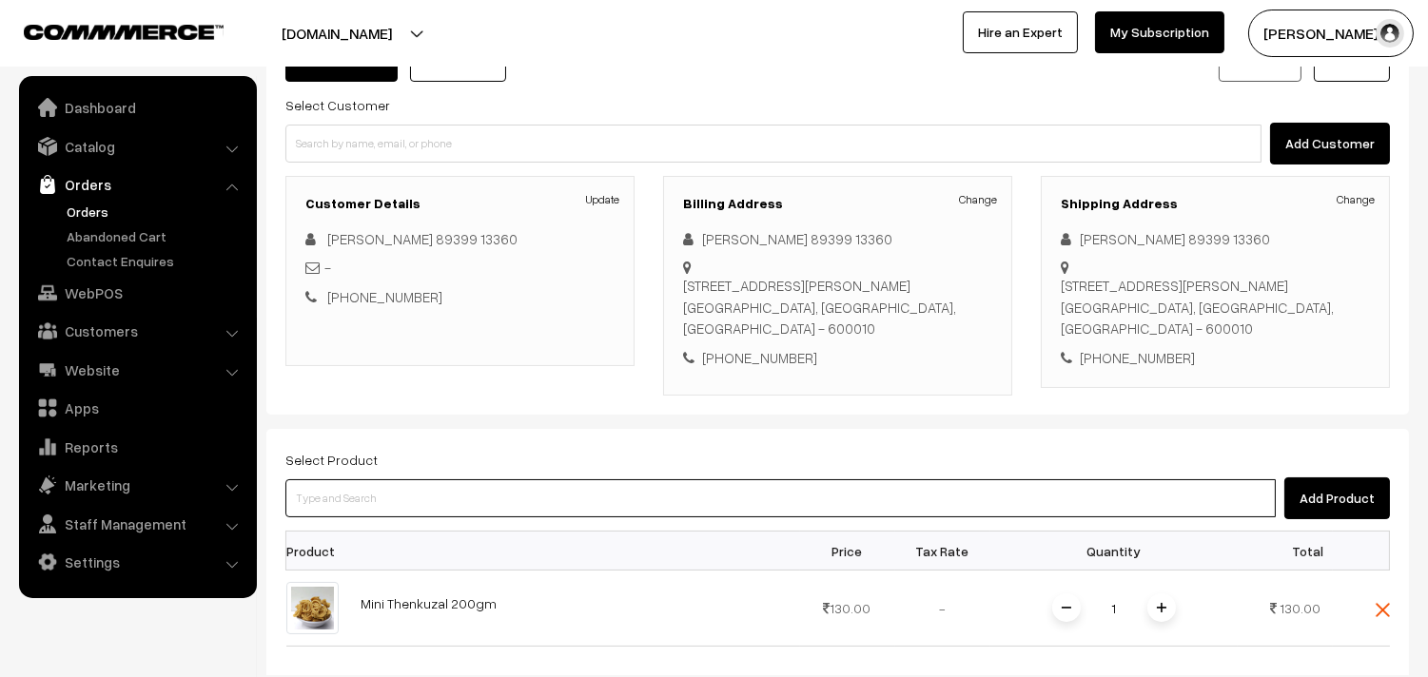
click at [898, 514] on input at bounding box center [780, 498] width 990 height 38
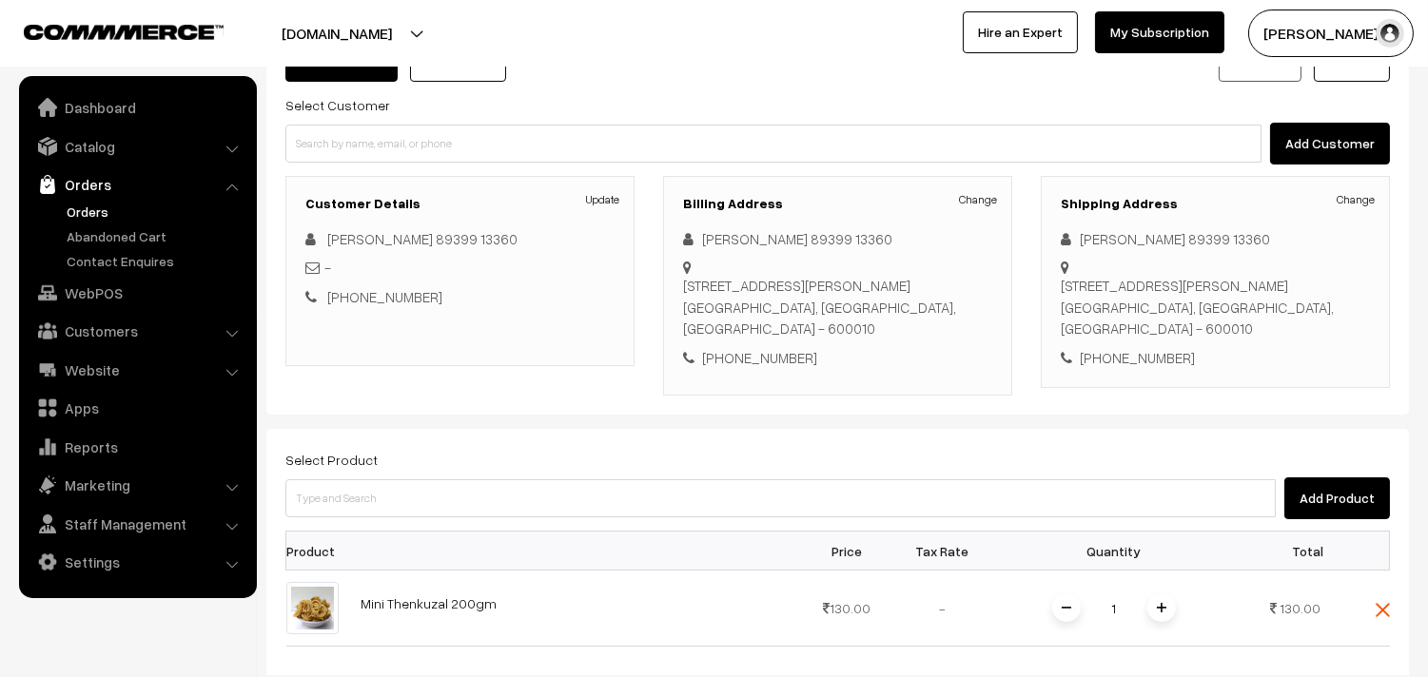
click at [533, 476] on div "Select Product Add Product" at bounding box center [837, 483] width 1104 height 71
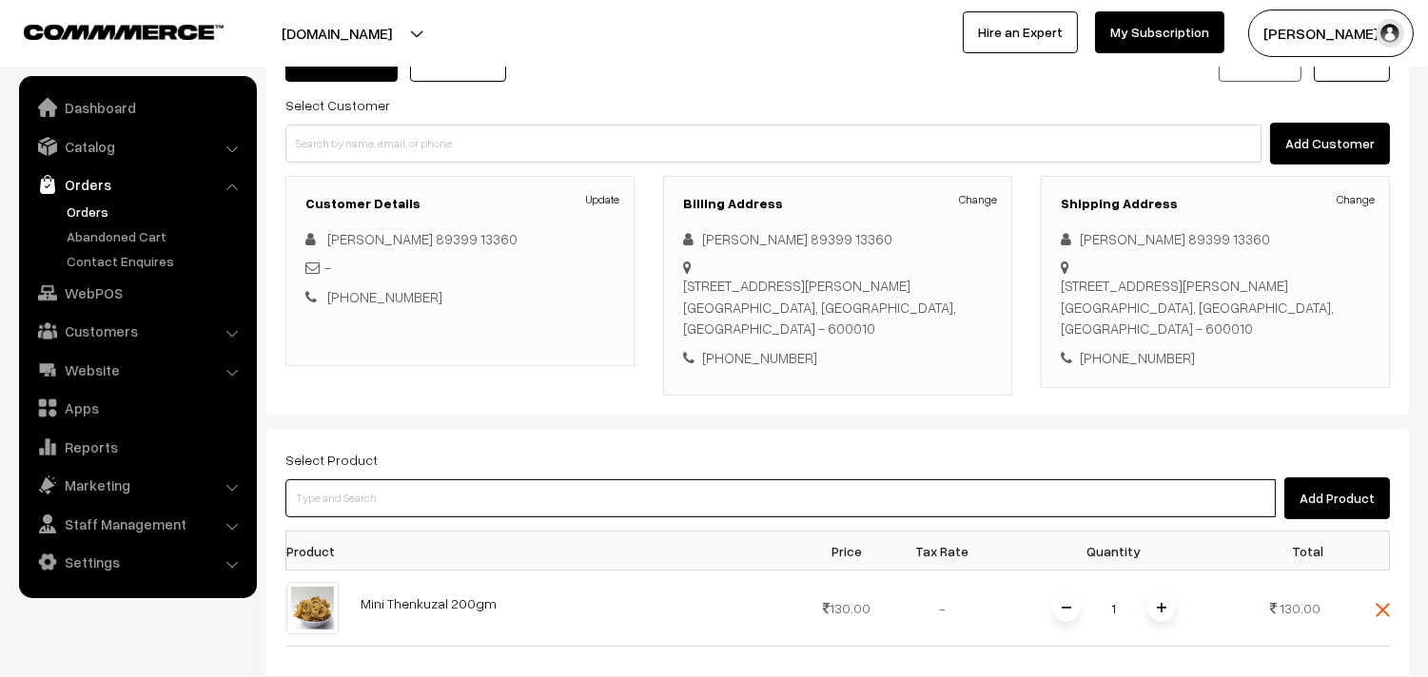
click at [534, 493] on input at bounding box center [780, 498] width 990 height 38
type input "28th Dr Chapathi (3)"
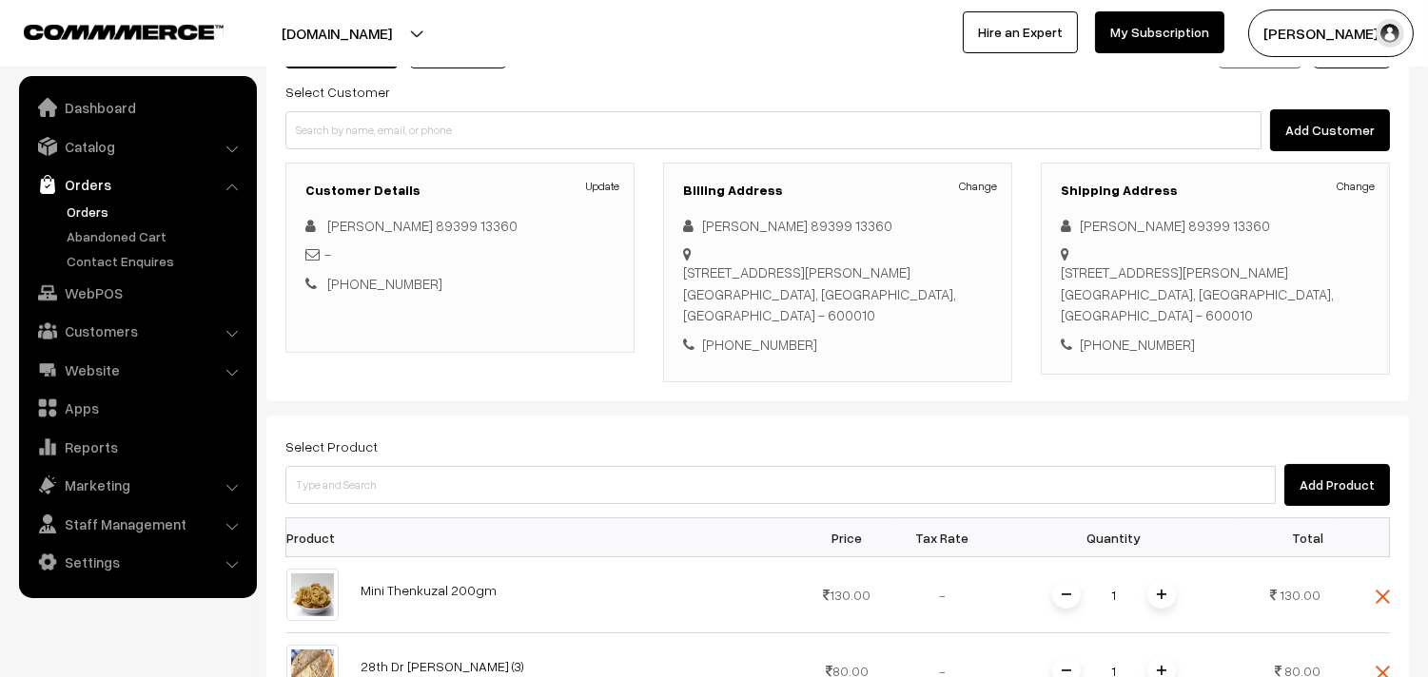
scroll to position [470, 0]
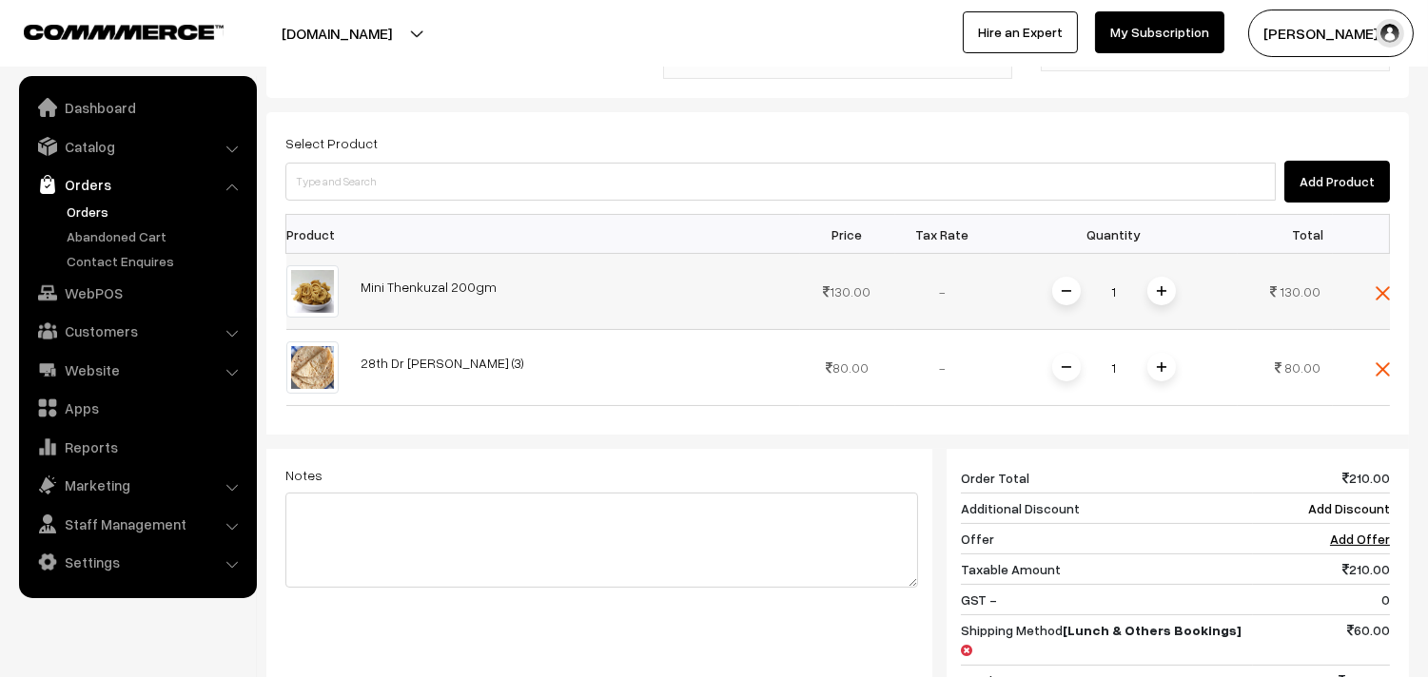
click at [1382, 293] on img at bounding box center [1382, 293] width 14 height 14
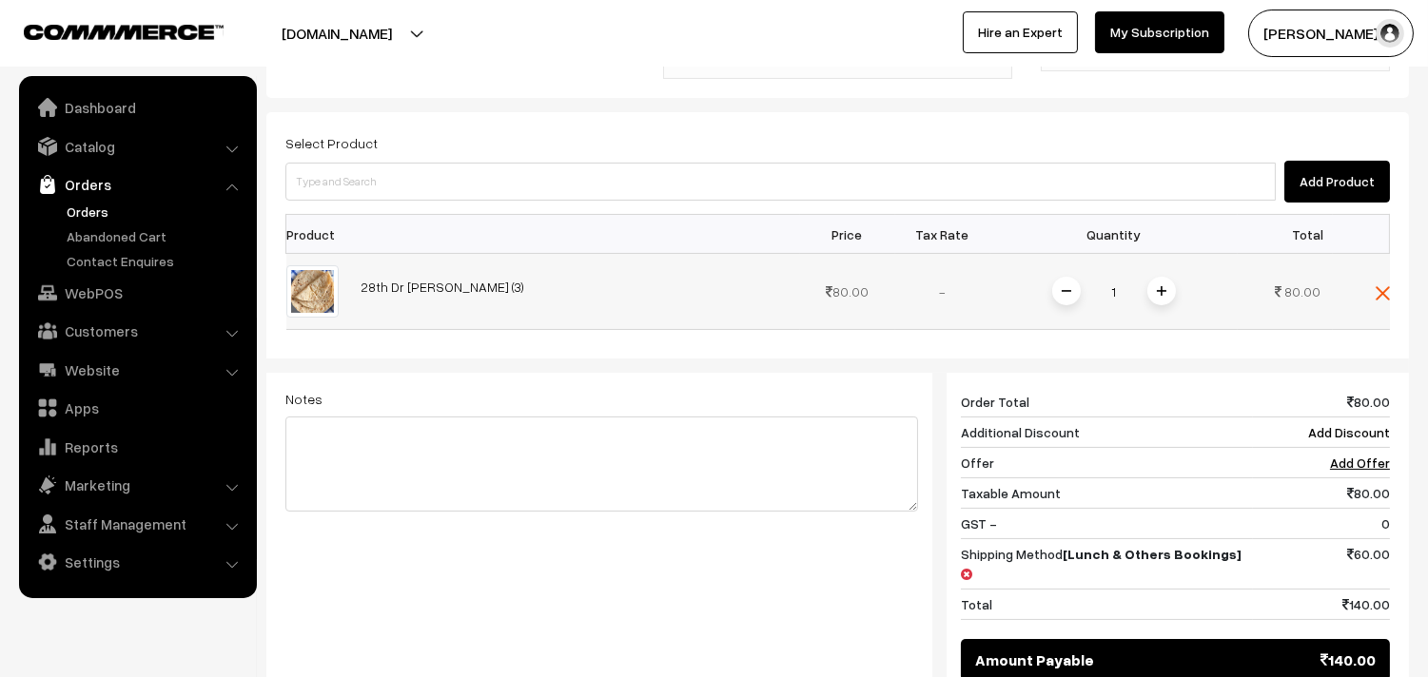
click at [1171, 301] on span at bounding box center [1161, 291] width 29 height 29
drag, startPoint x: 512, startPoint y: 159, endPoint x: 506, endPoint y: 174, distance: 16.3
click at [511, 158] on div "Select Product Add Product" at bounding box center [837, 166] width 1104 height 71
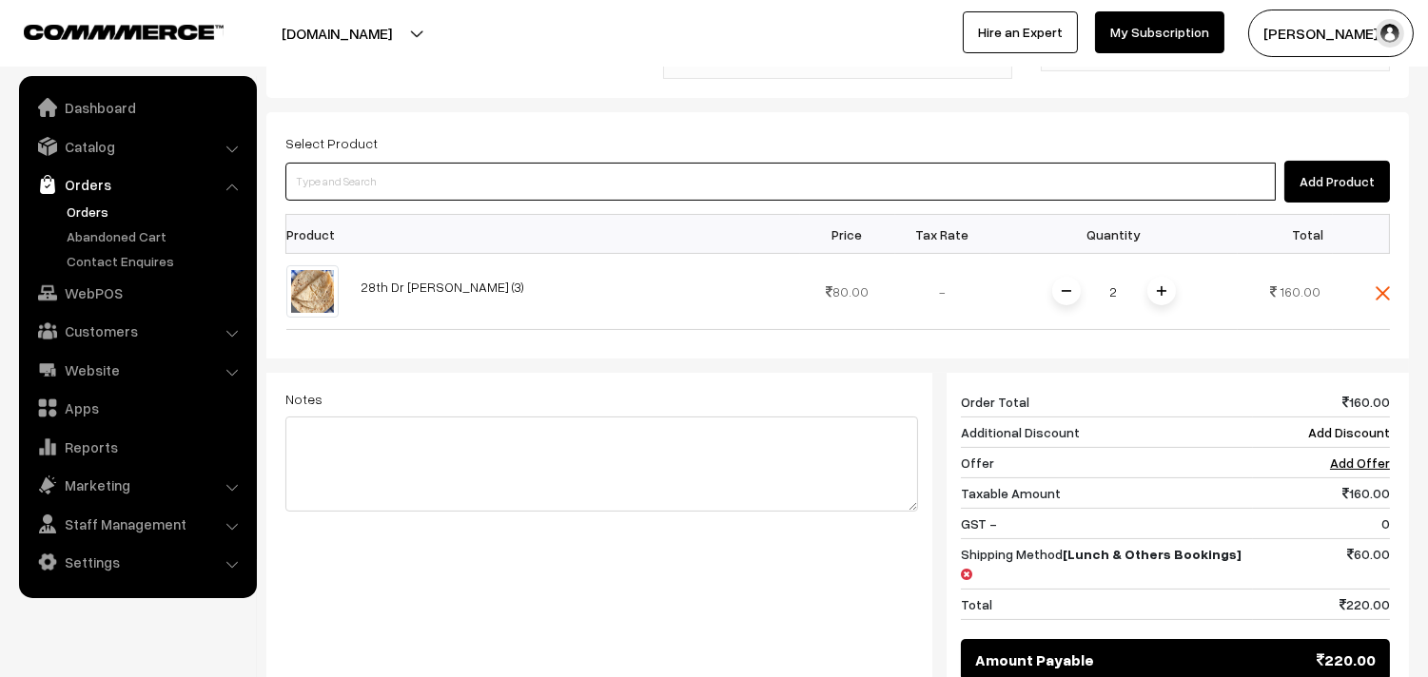
click at [502, 177] on input at bounding box center [780, 182] width 990 height 38
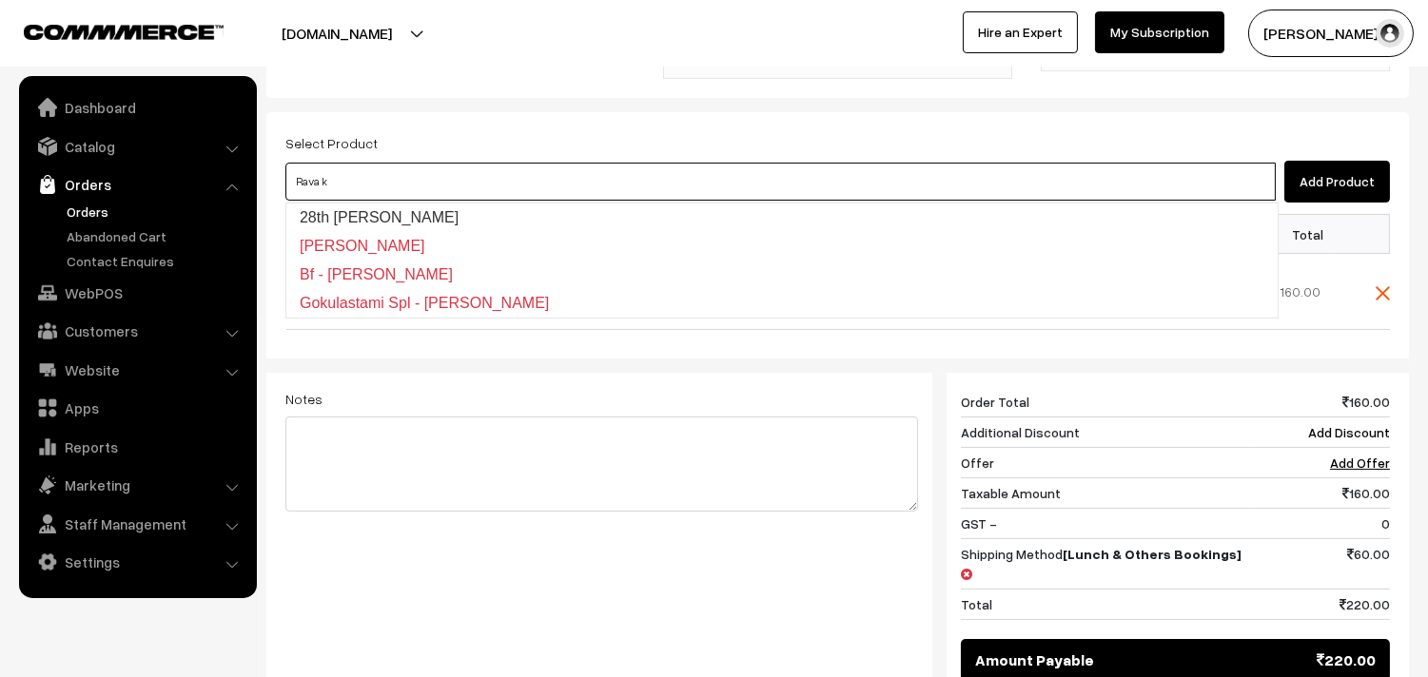
type input "28th Dr Rava Kichadi"
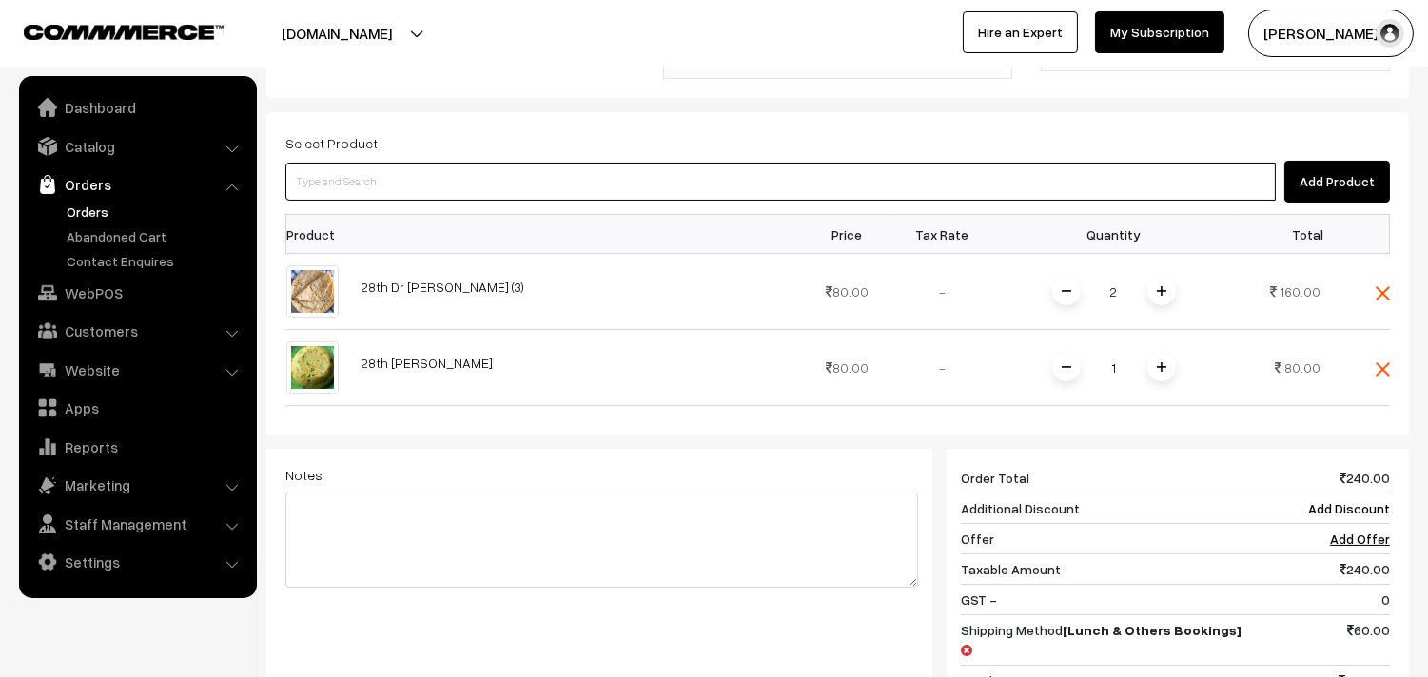
click at [515, 181] on input at bounding box center [780, 182] width 990 height 38
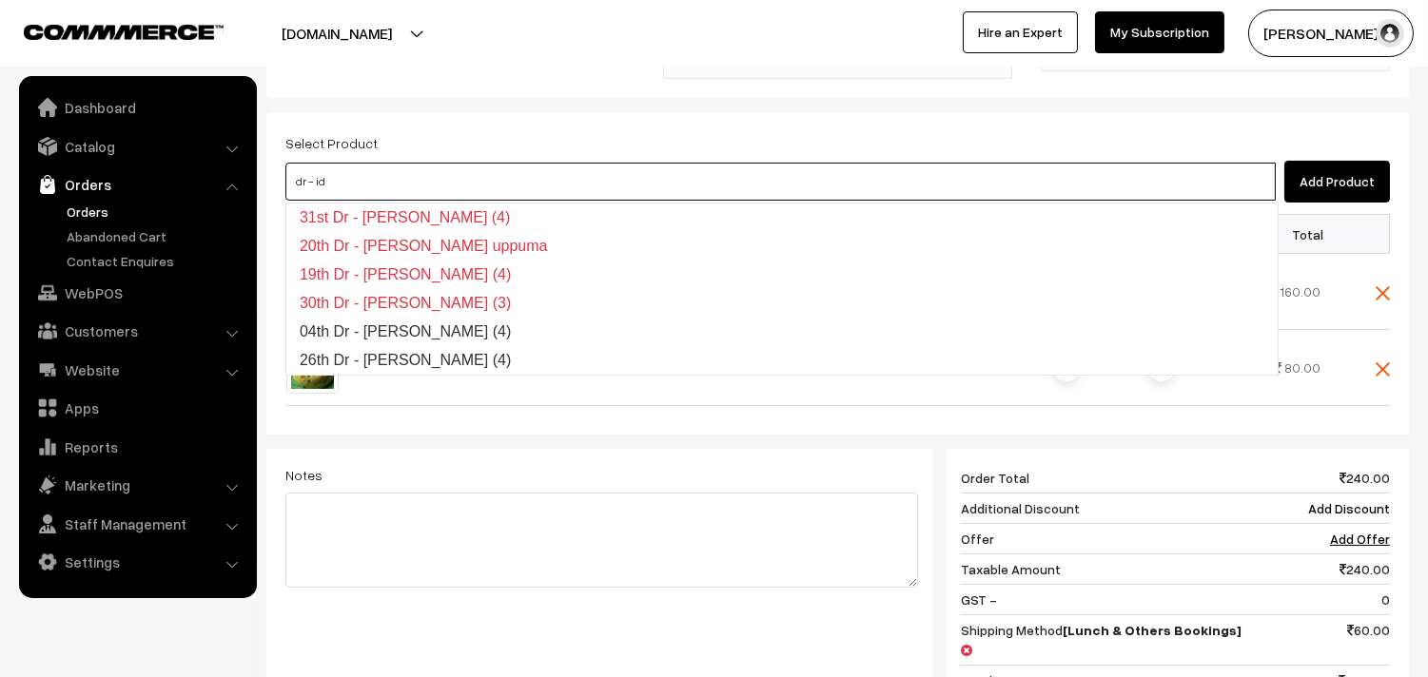
type input "dr - id"
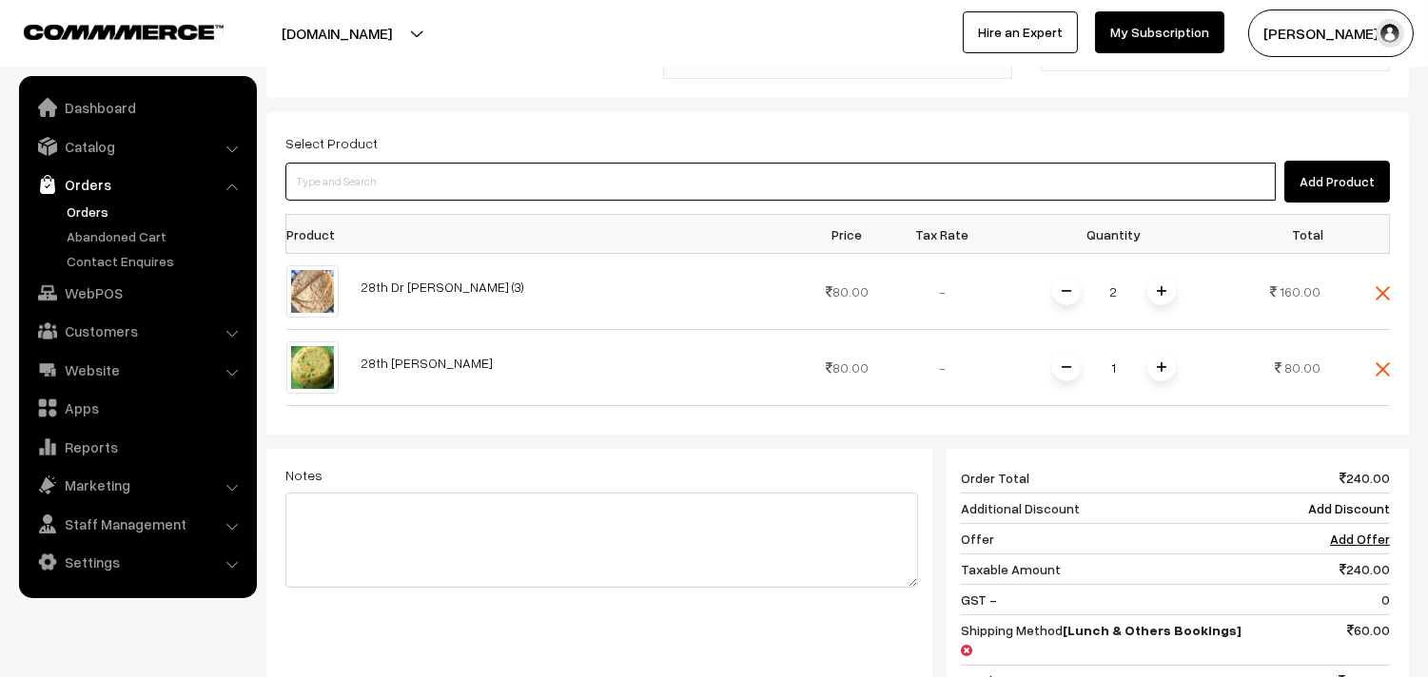
paste input "28th Dr Idly (4)"
type input "28th Dr Idly (4)"
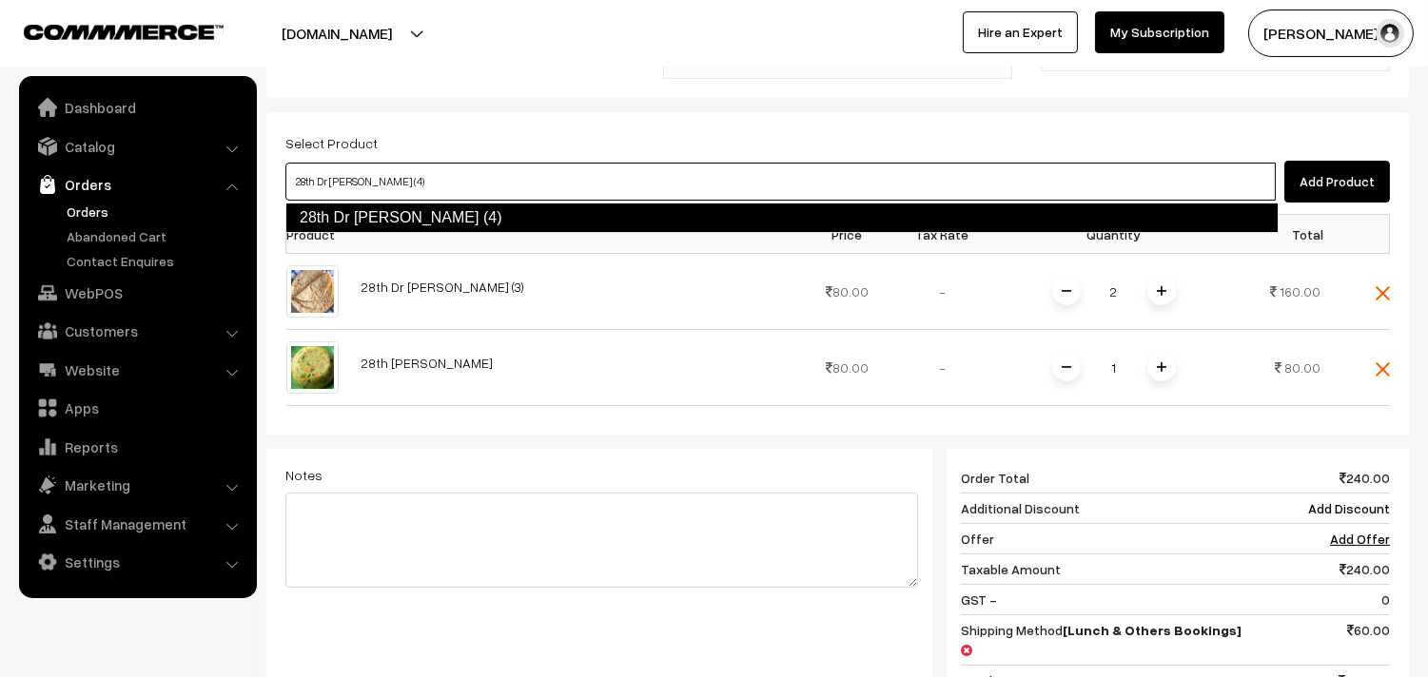
click at [357, 216] on link "28th Dr Idly (4)" at bounding box center [781, 218] width 993 height 30
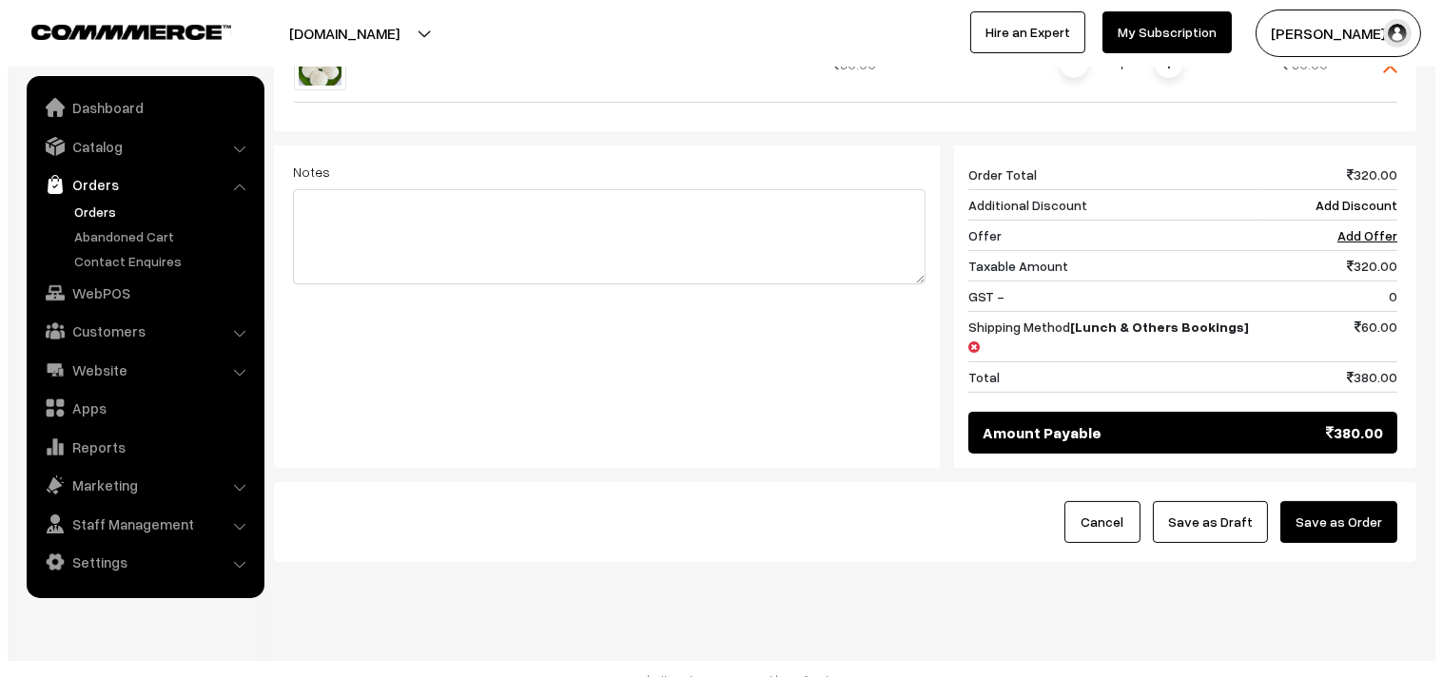
scroll to position [854, 0]
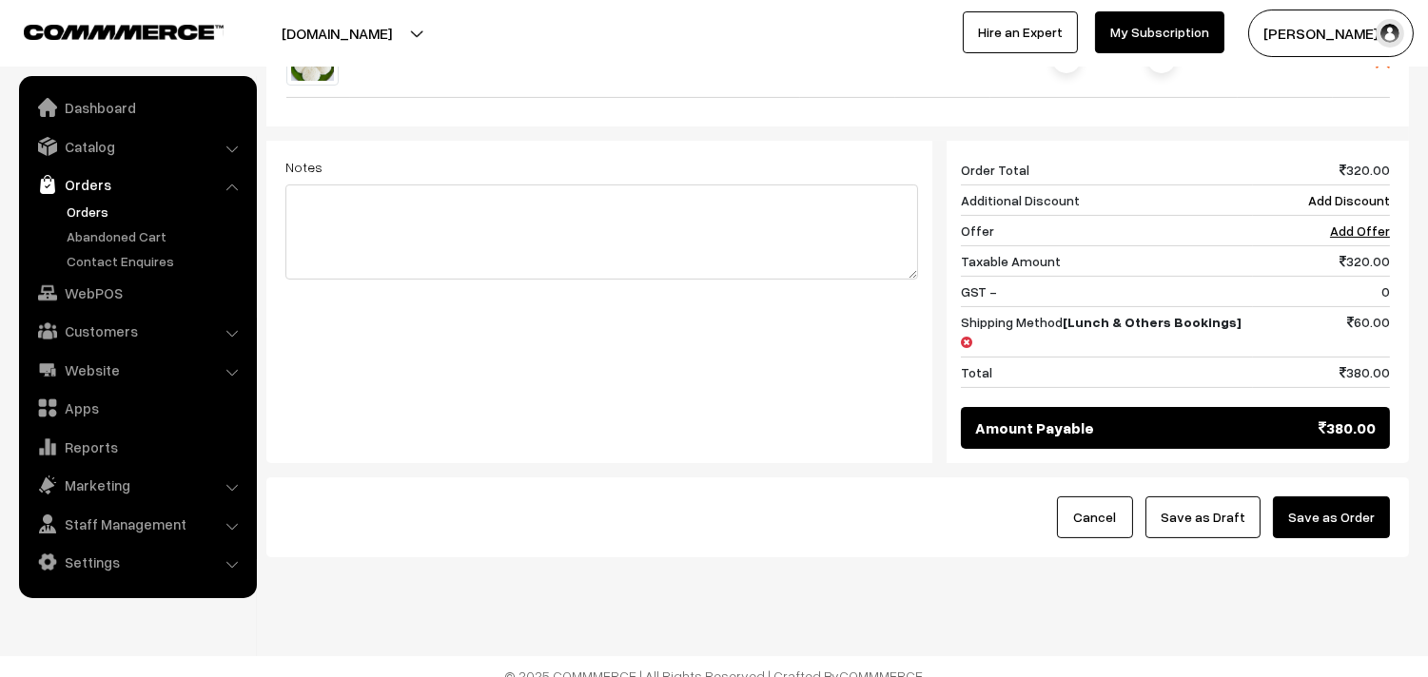
click at [1344, 497] on button "Save as Order" at bounding box center [1331, 518] width 117 height 42
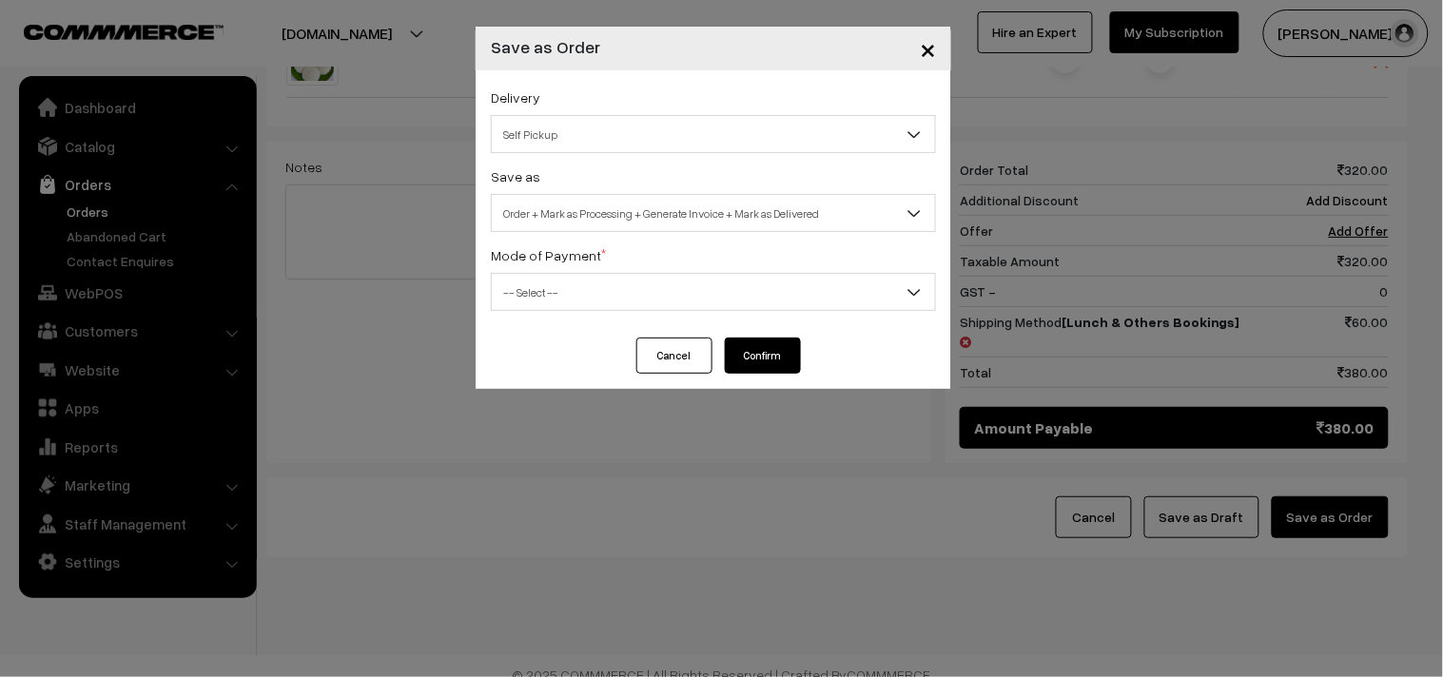
click at [547, 204] on span "Order + Mark as Processing + Generate Invoice + Mark as Delivered" at bounding box center [713, 213] width 443 height 33
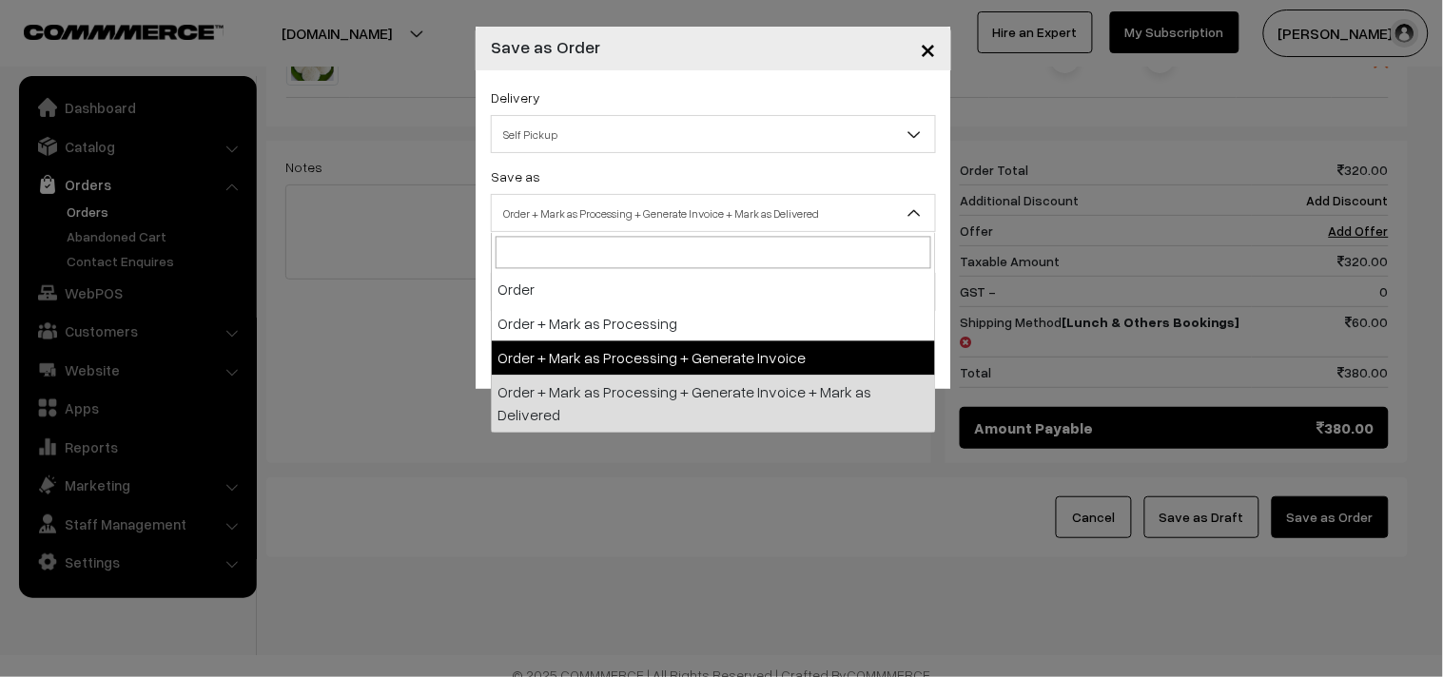
drag, startPoint x: 562, startPoint y: 350, endPoint x: 563, endPoint y: 333, distance: 17.1
select select "3"
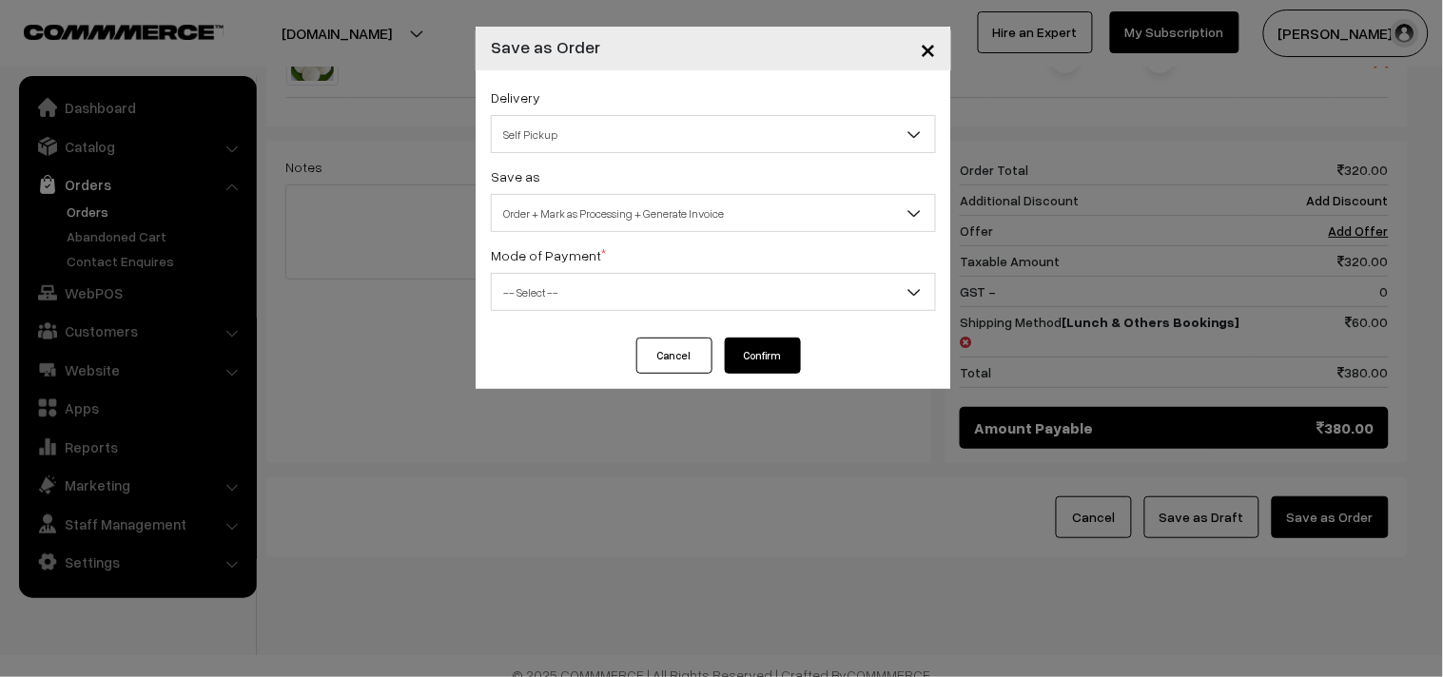
click at [561, 309] on span "-- Select --" at bounding box center [713, 292] width 443 height 33
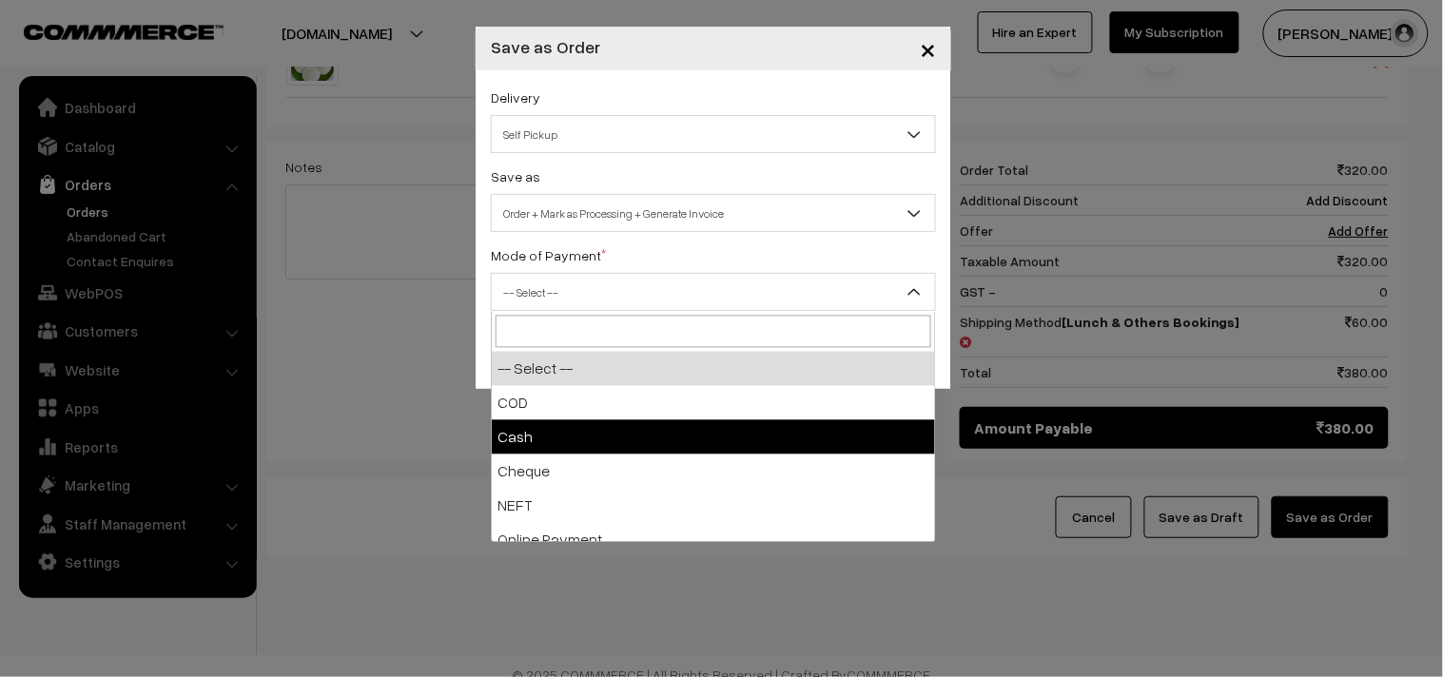
select select "2"
checkbox input "true"
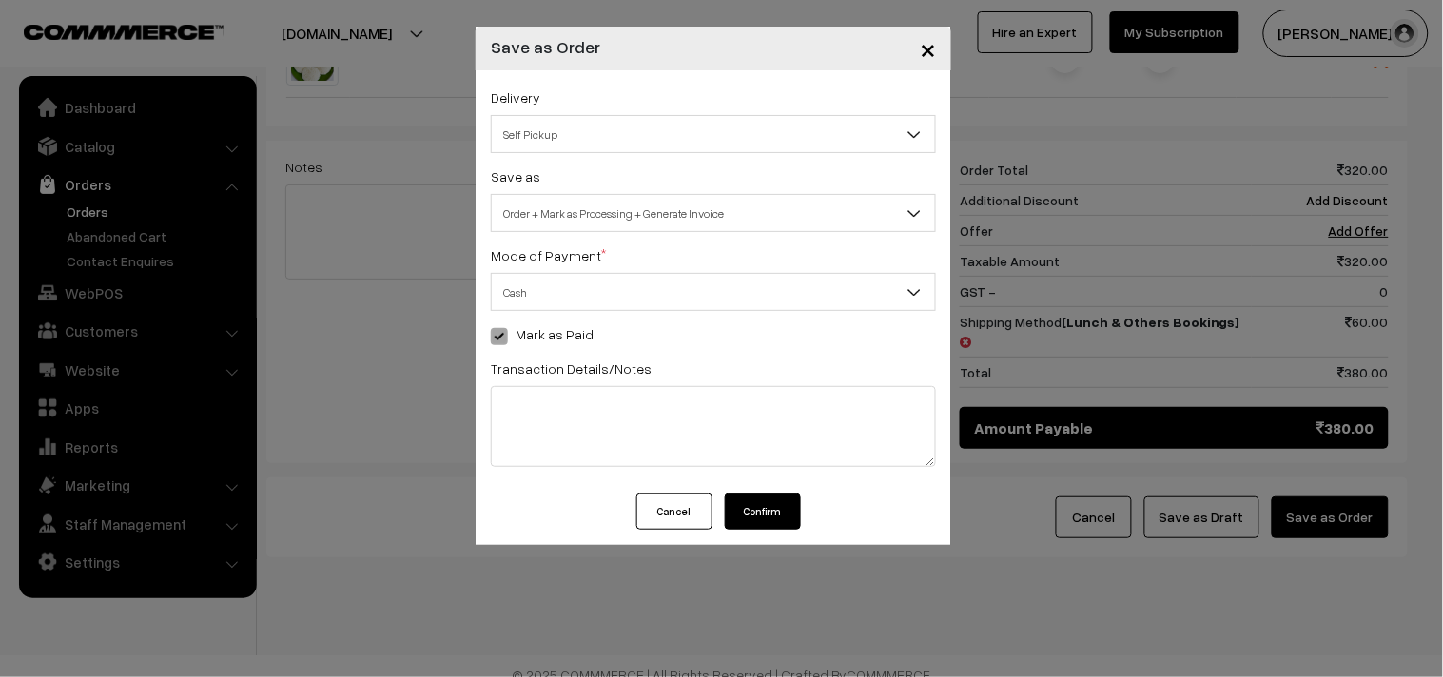
click at [785, 512] on button "Confirm" at bounding box center [763, 512] width 76 height 36
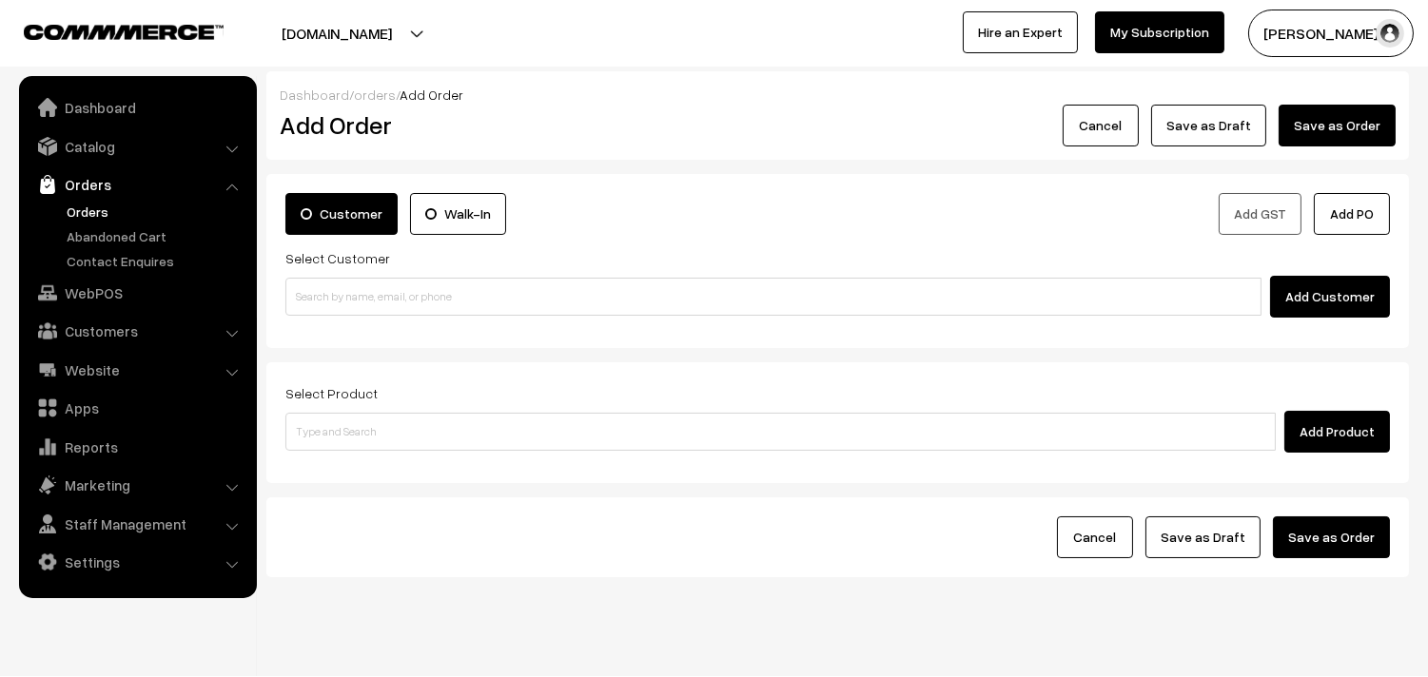
click at [72, 215] on link "Orders" at bounding box center [156, 212] width 188 height 20
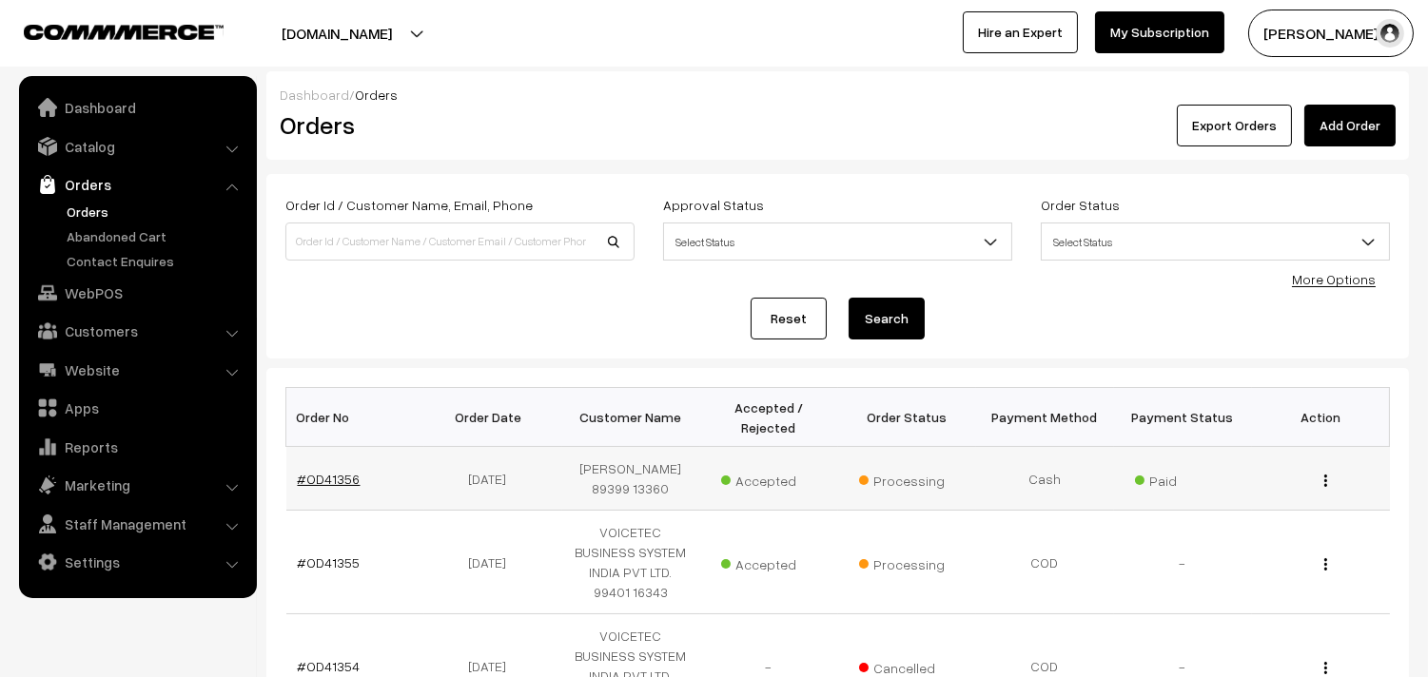
click at [334, 476] on link "#OD41356" at bounding box center [329, 479] width 63 height 16
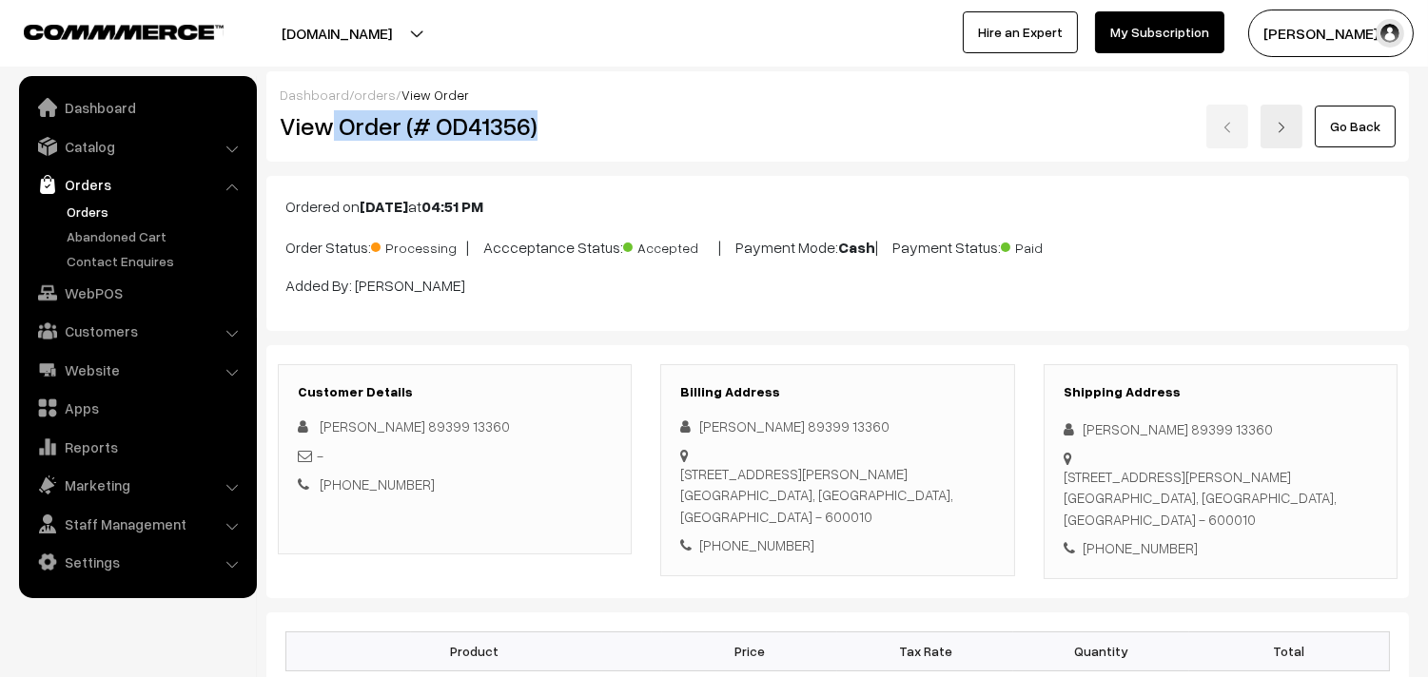
drag, startPoint x: 327, startPoint y: 125, endPoint x: 562, endPoint y: 127, distance: 235.0
click at [562, 127] on h2 "View Order (# OD41356)" at bounding box center [456, 125] width 353 height 29
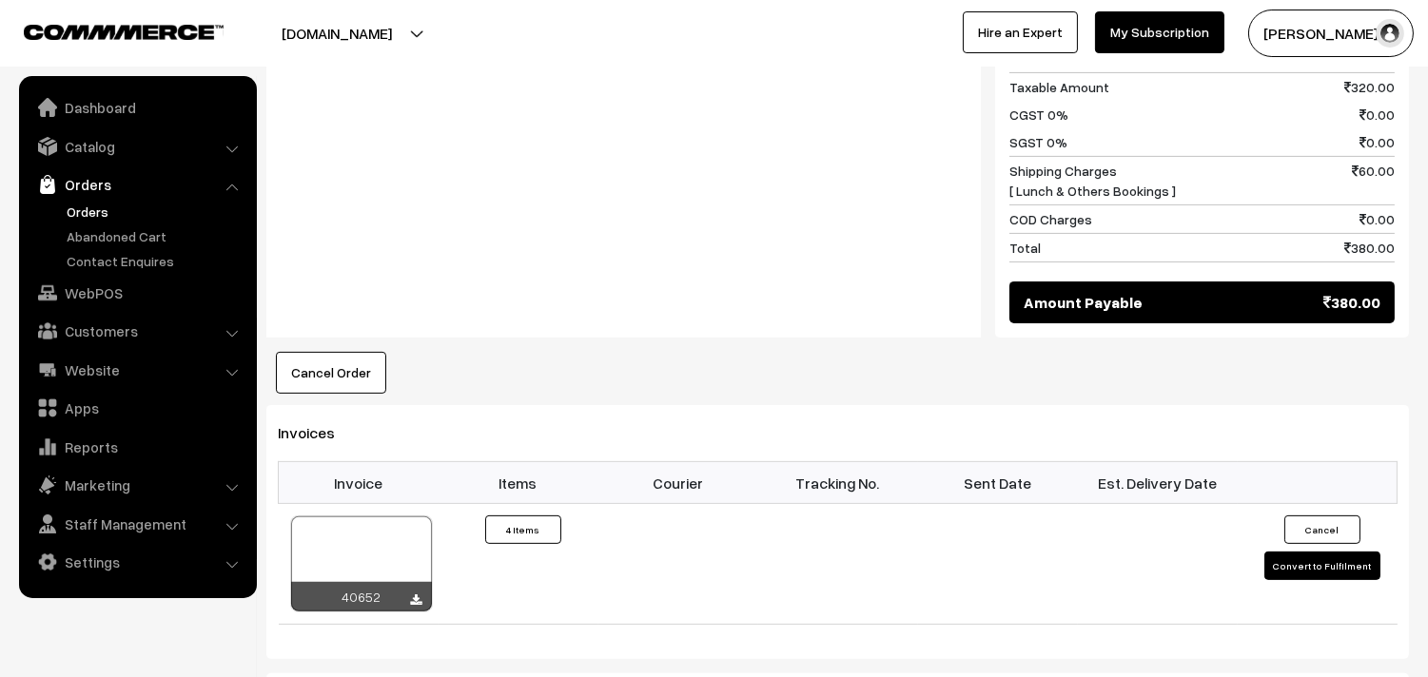
scroll to position [1268, 0]
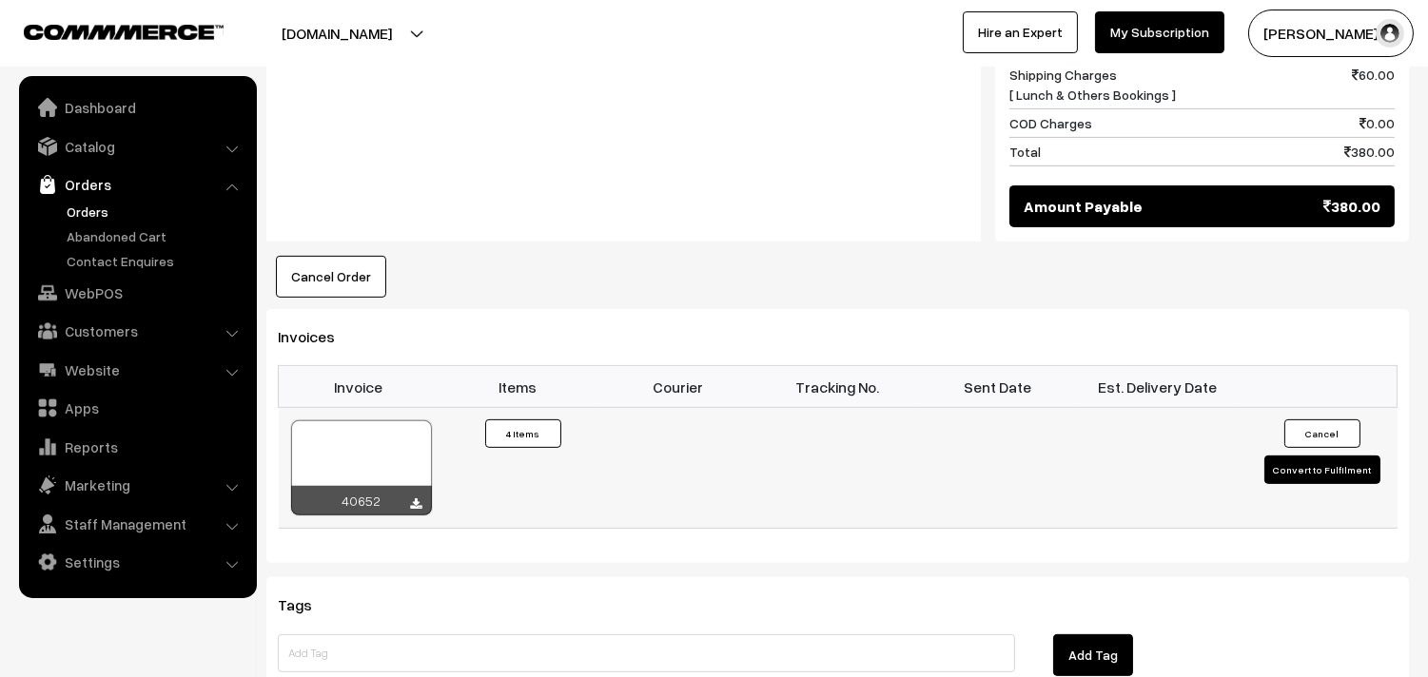
click at [394, 443] on div at bounding box center [361, 467] width 141 height 95
click at [76, 203] on link "Orders" at bounding box center [156, 212] width 188 height 20
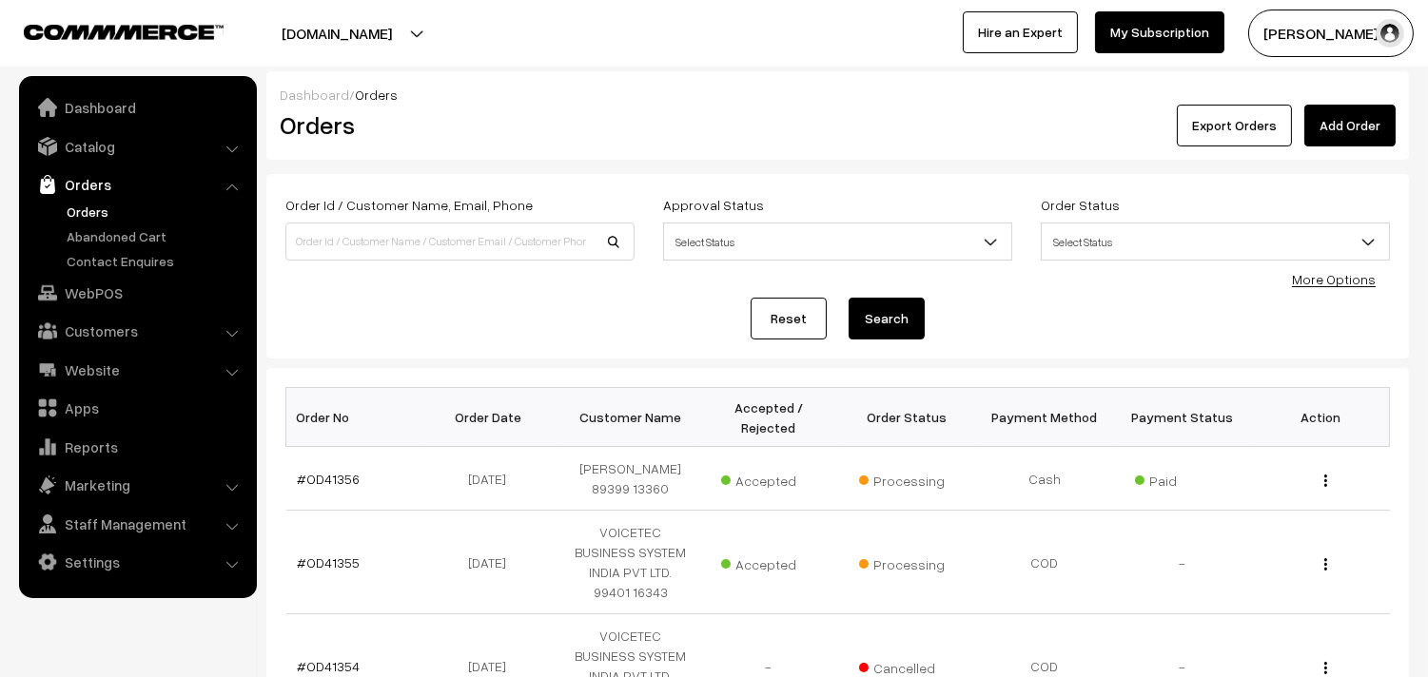
click at [87, 211] on link "Orders" at bounding box center [156, 212] width 188 height 20
click at [100, 198] on link "Orders" at bounding box center [137, 184] width 226 height 34
click at [95, 206] on link "Orders" at bounding box center [156, 212] width 188 height 20
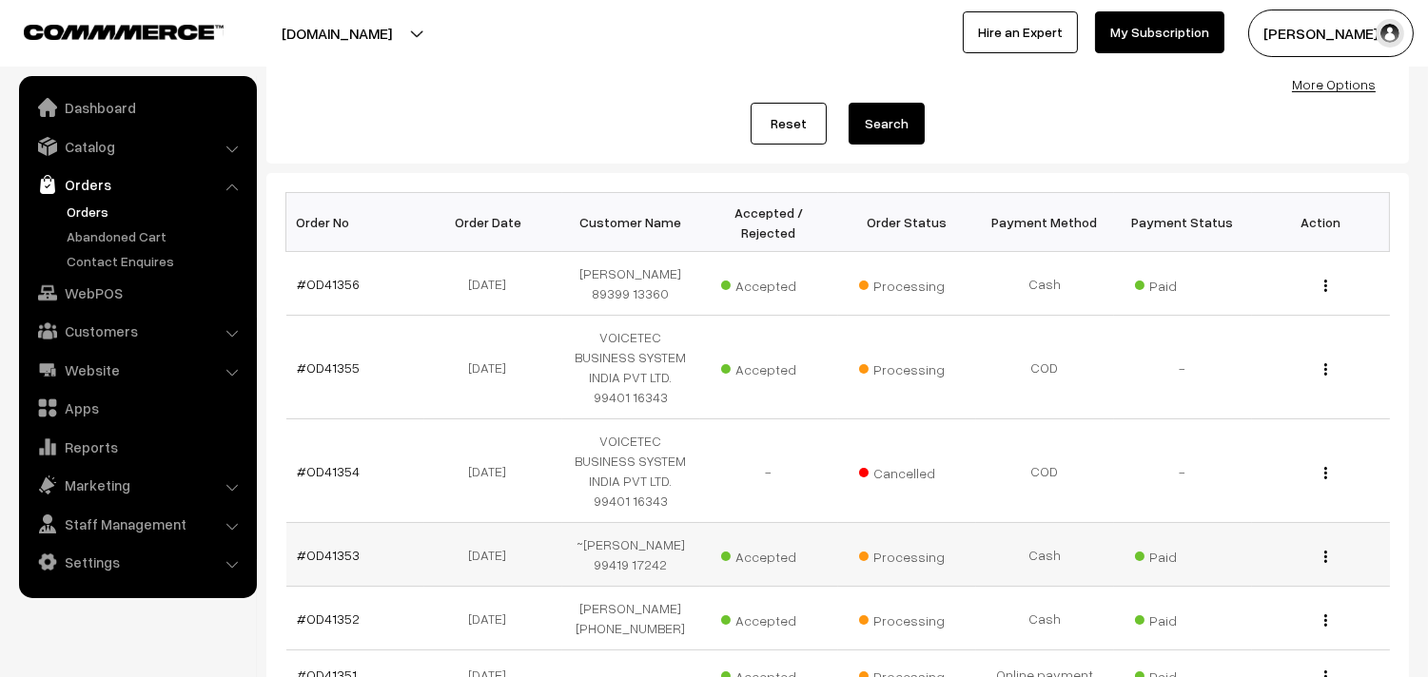
scroll to position [422, 0]
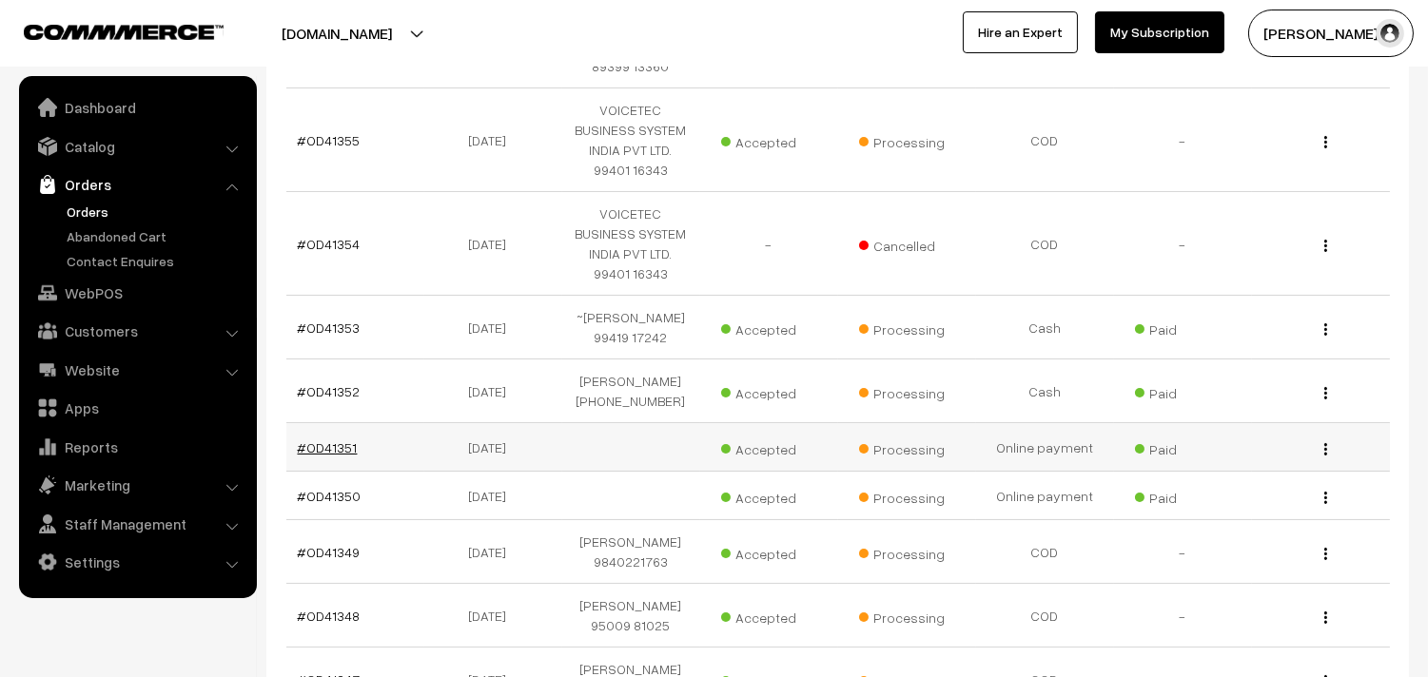
click at [340, 456] on link "#OD41351" at bounding box center [328, 447] width 60 height 16
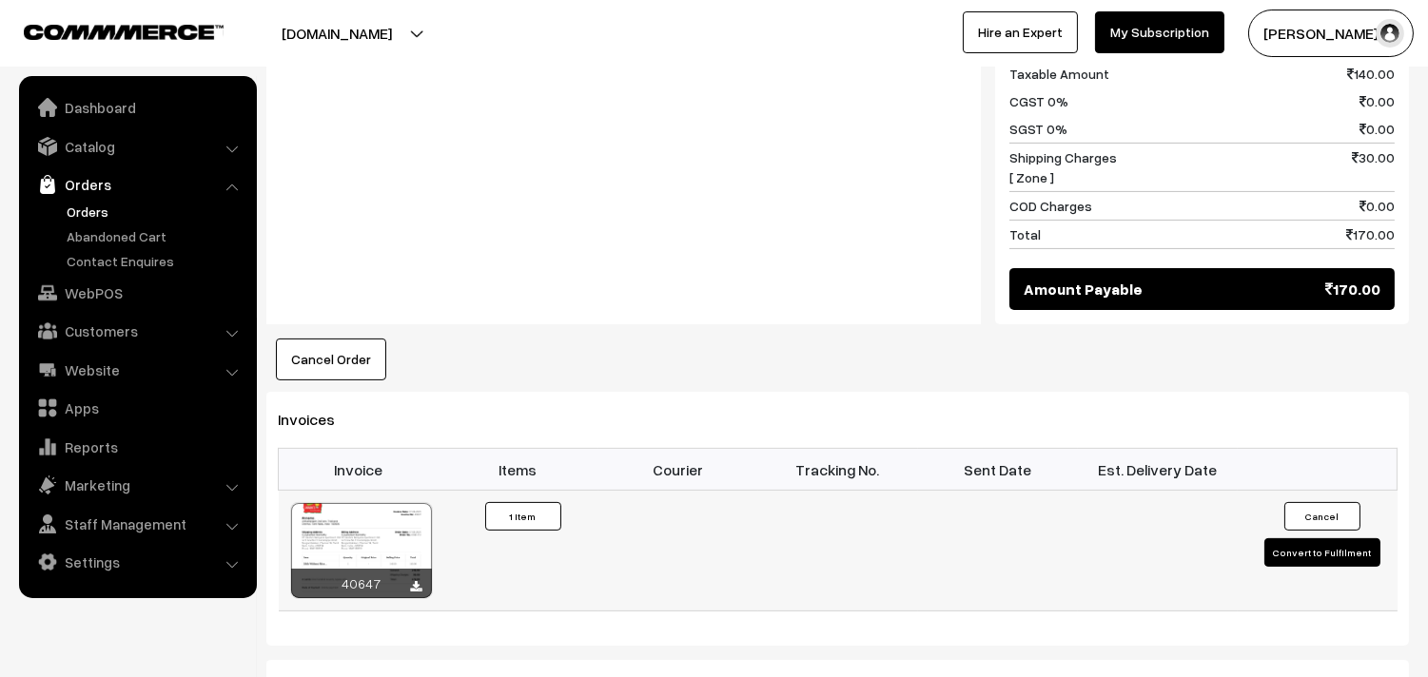
scroll to position [951, 0]
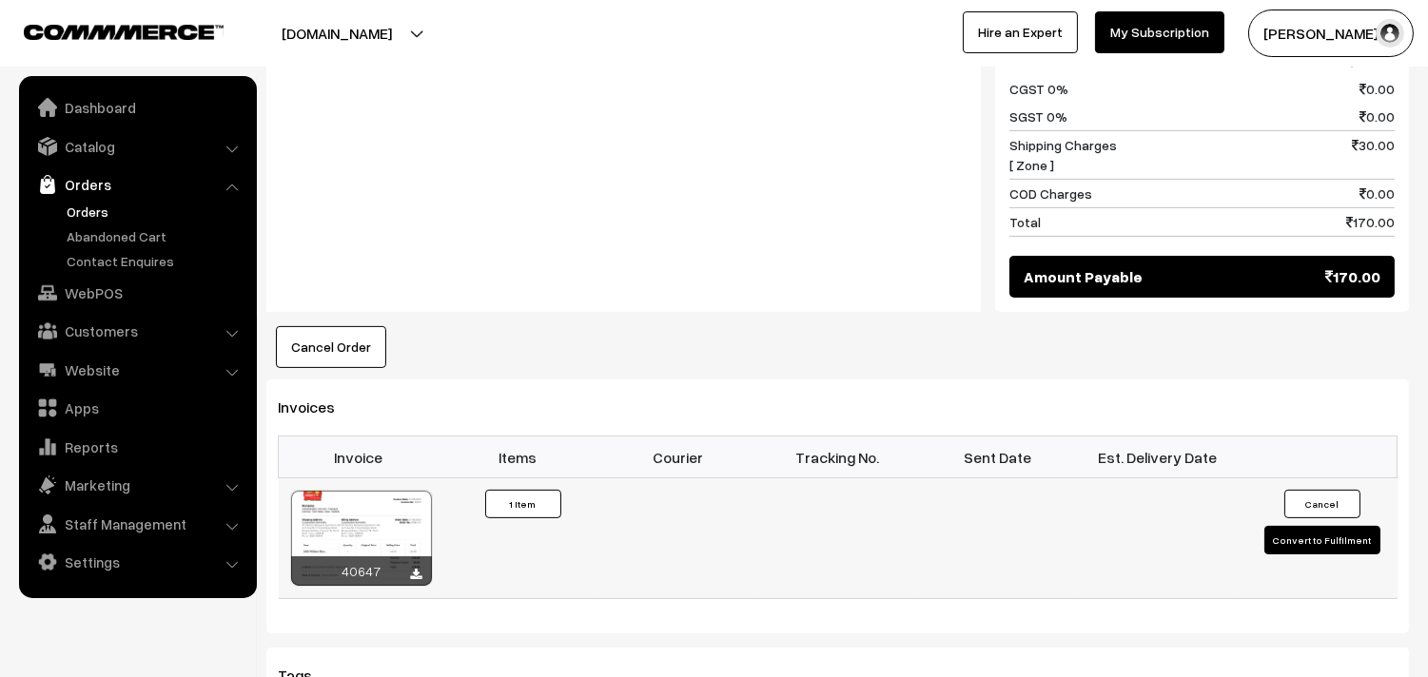
click at [363, 534] on div at bounding box center [361, 538] width 141 height 95
click at [106, 214] on link "Orders" at bounding box center [156, 212] width 188 height 20
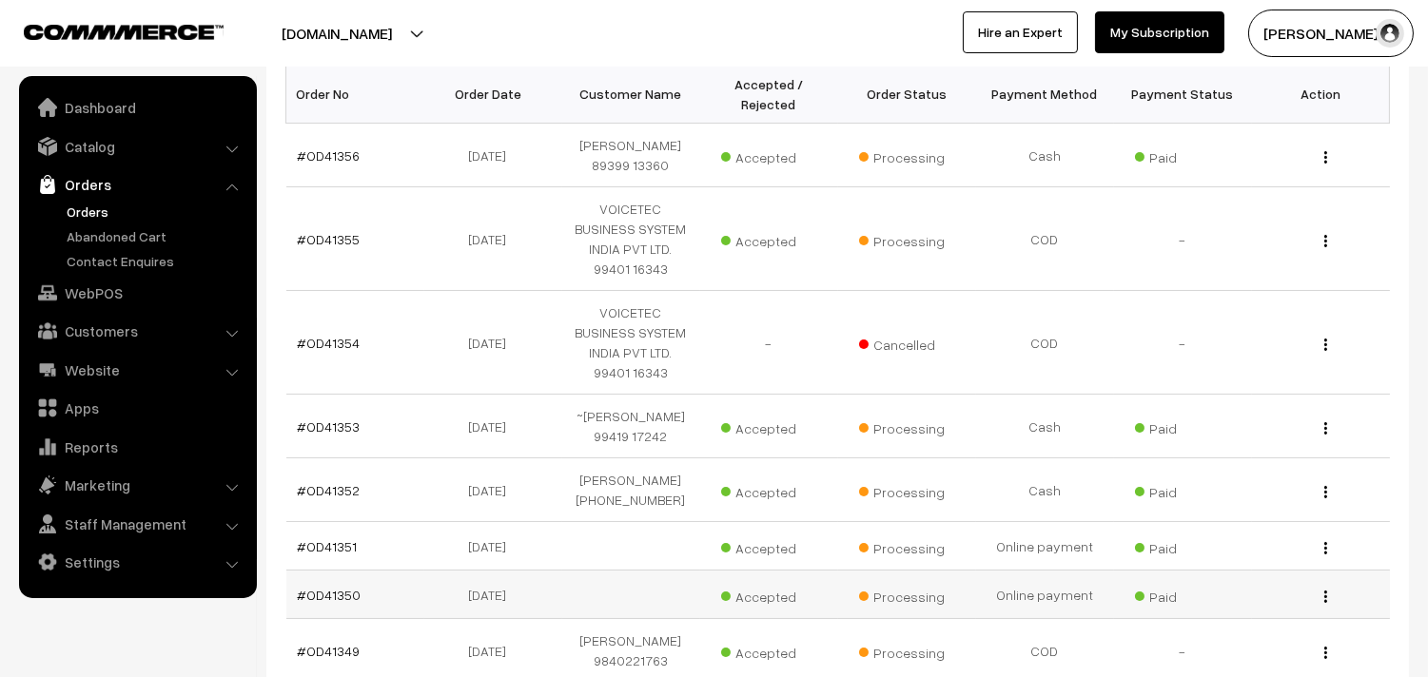
scroll to position [701, 0]
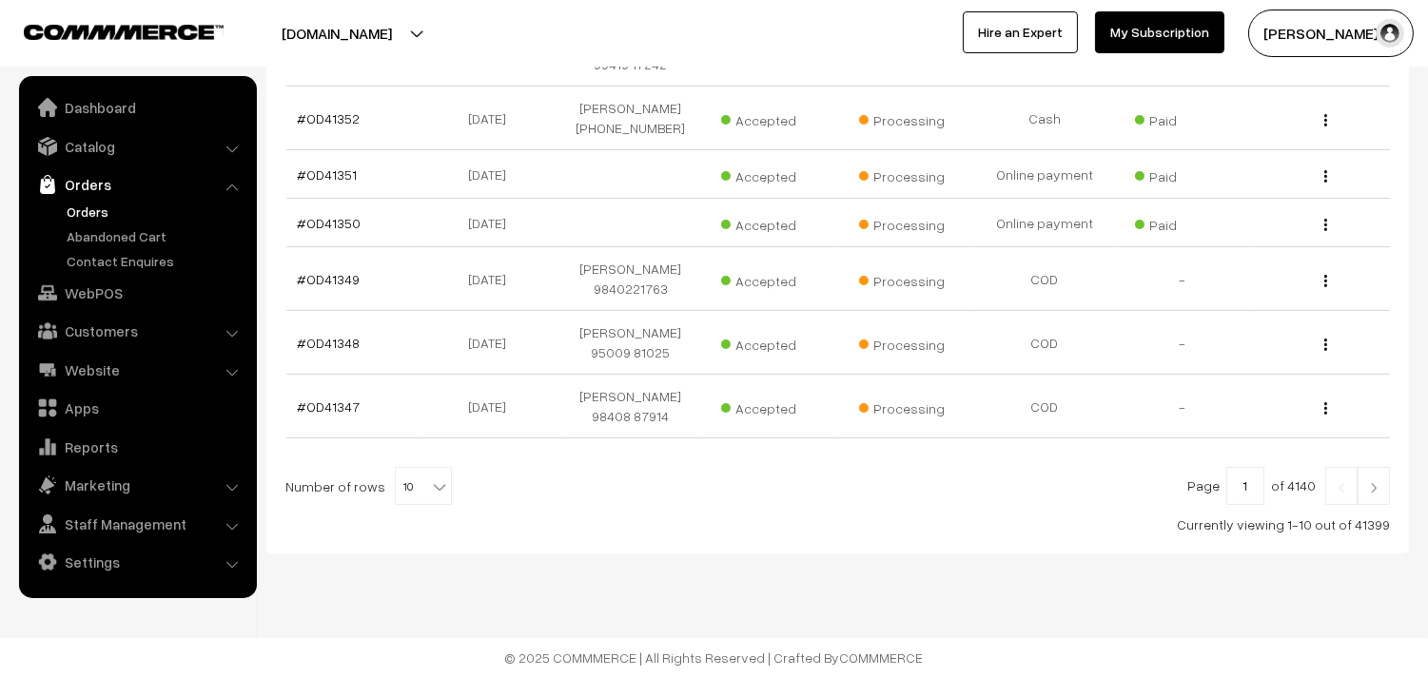
click at [89, 196] on link "Orders" at bounding box center [137, 184] width 226 height 34
click at [82, 211] on link "Orders" at bounding box center [156, 212] width 188 height 20
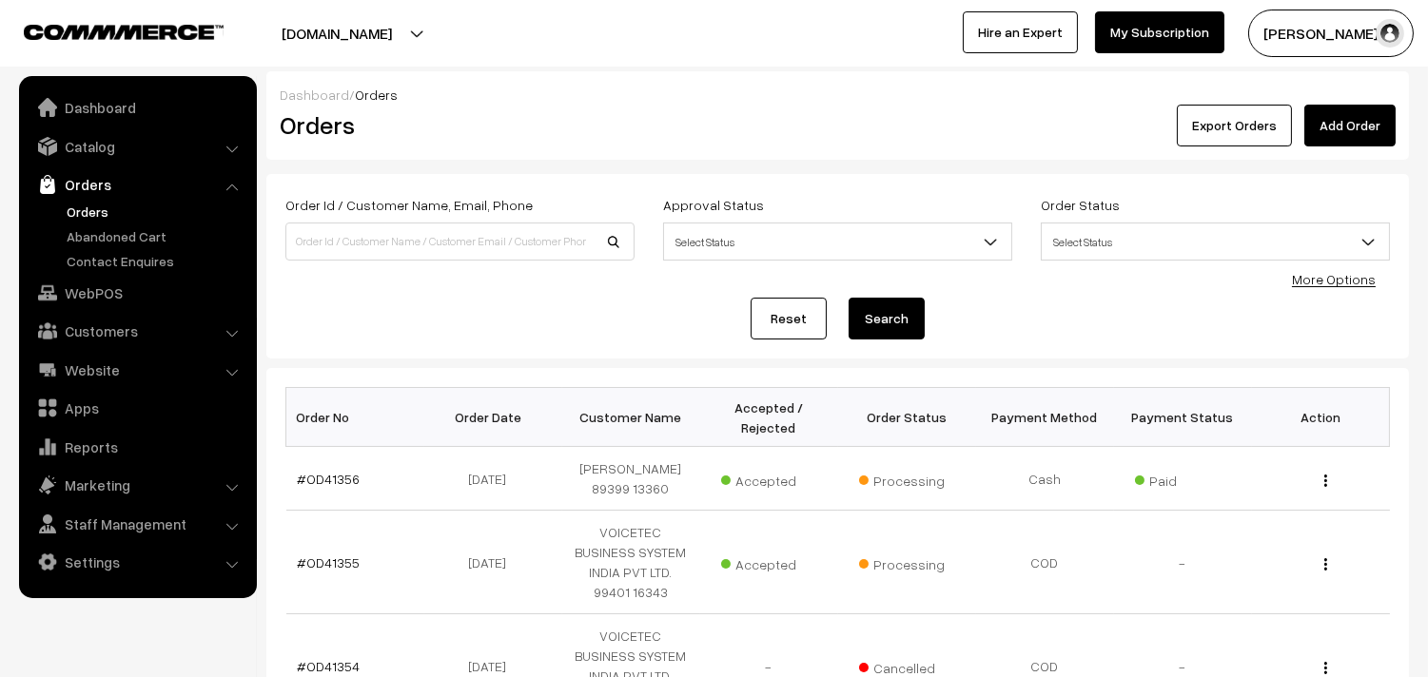
click at [107, 205] on link "Orders" at bounding box center [156, 212] width 188 height 20
click at [153, 311] on ul "Dashboard Catalog" at bounding box center [138, 337] width 238 height 522
click at [98, 299] on link "WebPOS" at bounding box center [137, 293] width 226 height 34
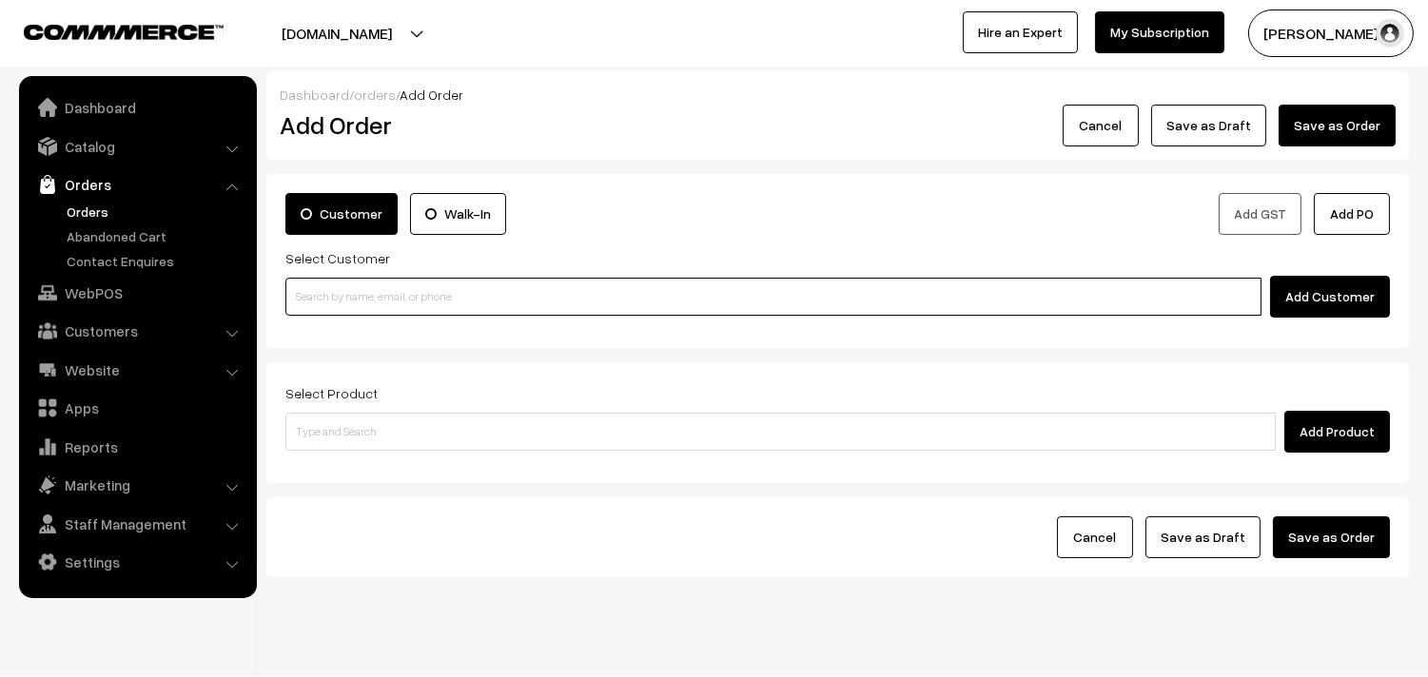
click at [521, 289] on input at bounding box center [773, 297] width 976 height 38
paste input "98921 00386"
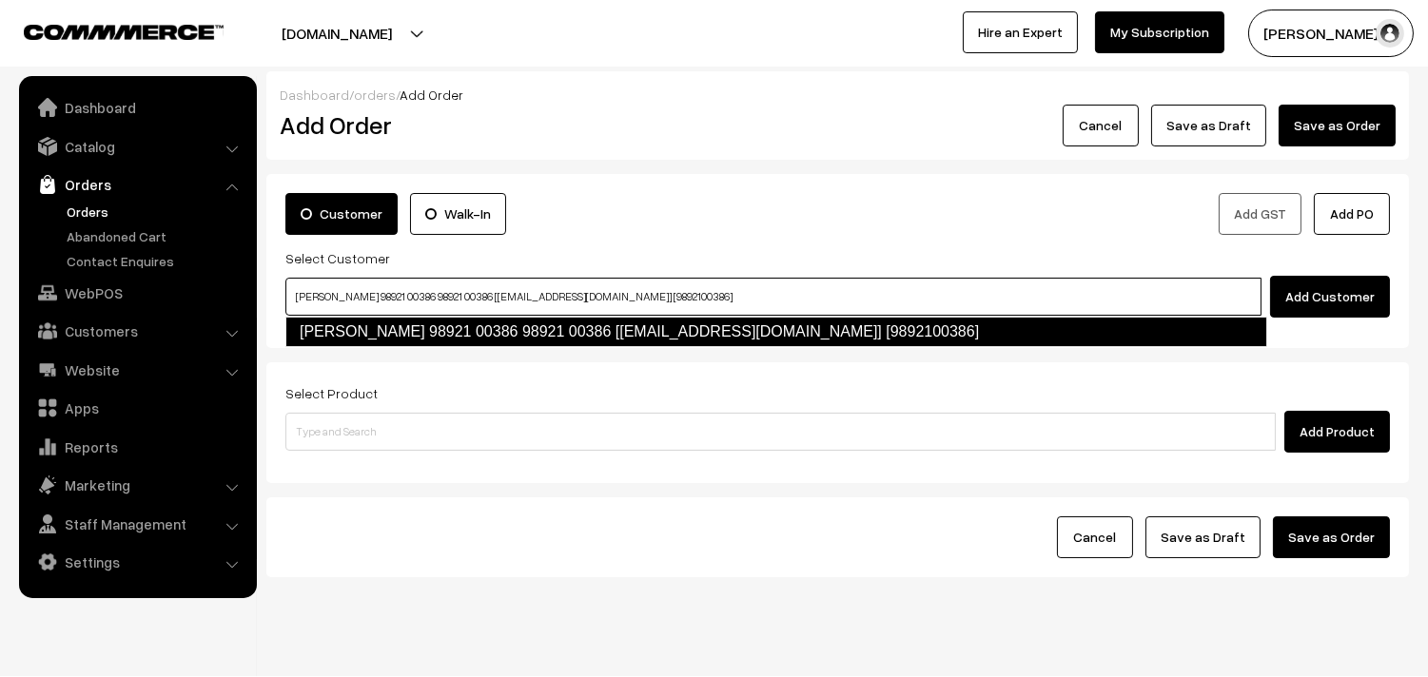
type input "Vijayaraghavan 98921 00386 98921 00386‬ [test884@gmail.com] [9892100386]"
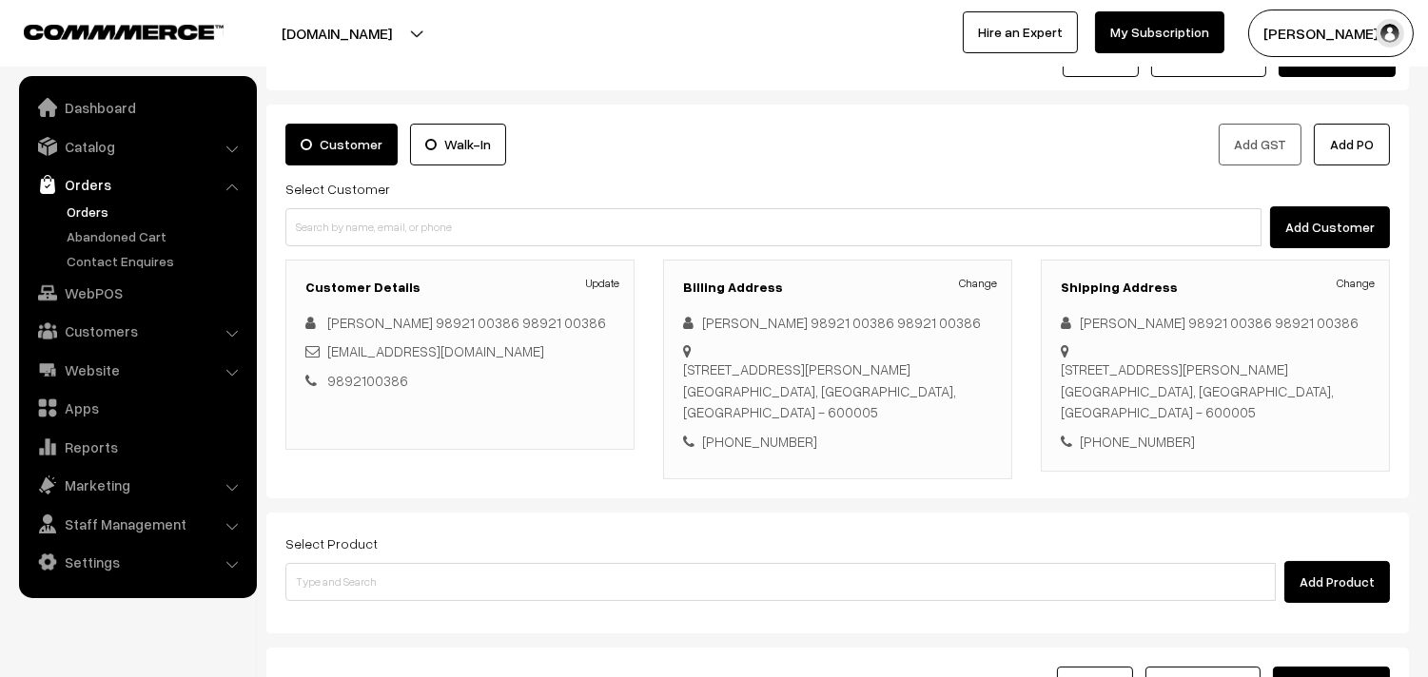
scroll to position [106, 0]
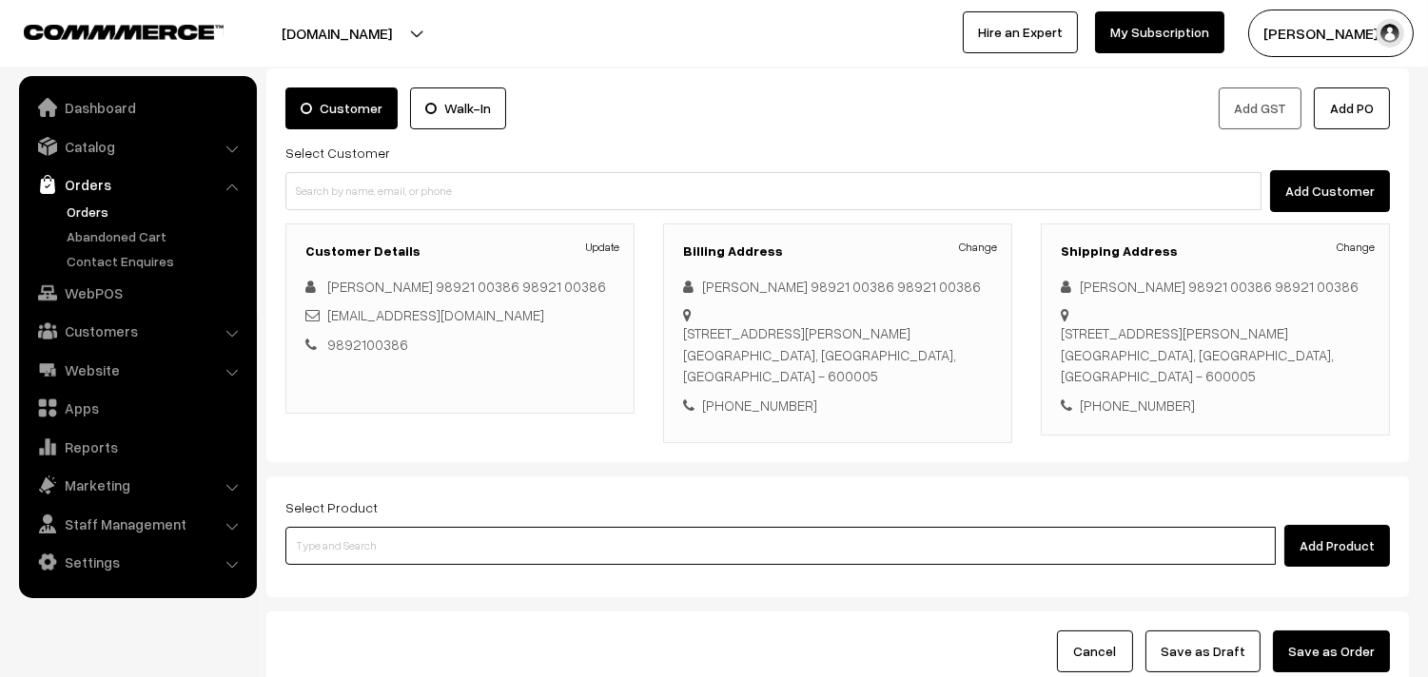
click at [432, 555] on input at bounding box center [780, 546] width 990 height 38
paste input "28th Without Rice..."
type input "28th Without Rice..."
click at [394, 575] on link "28th Without Rice..." at bounding box center [781, 582] width 991 height 29
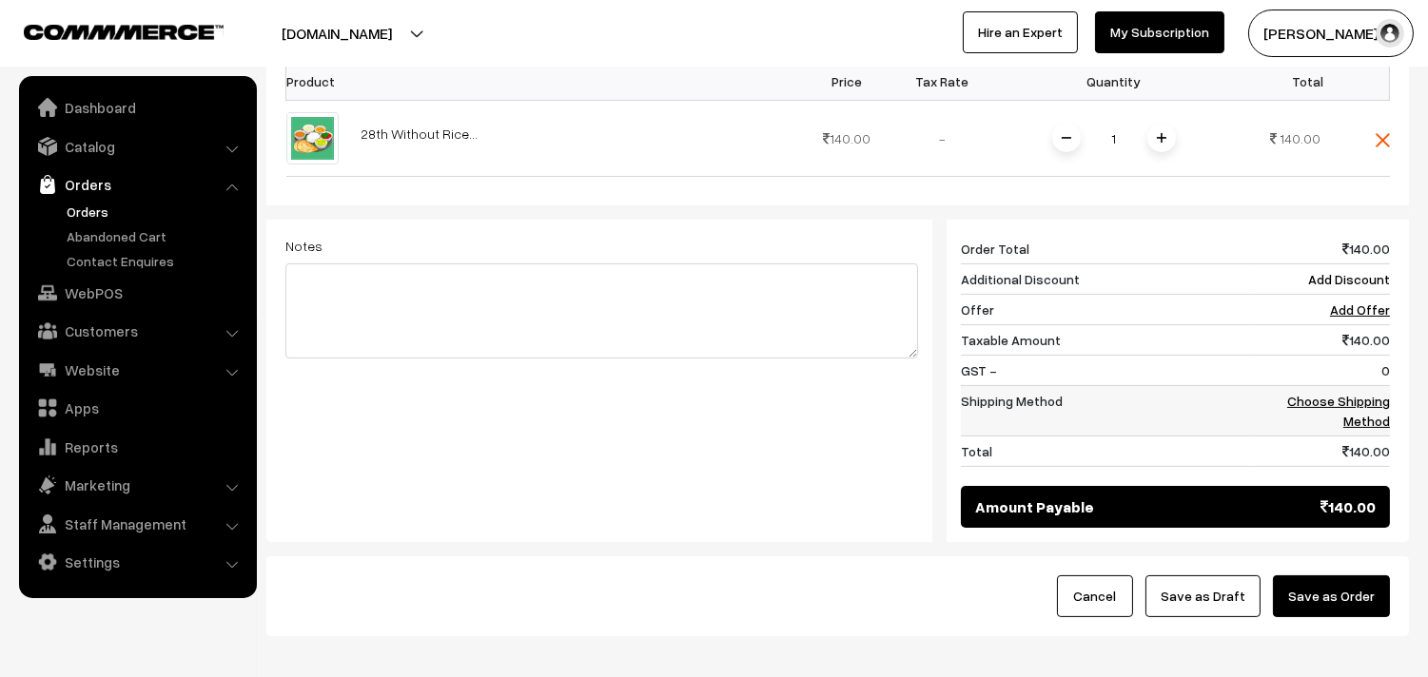
scroll to position [633, 0]
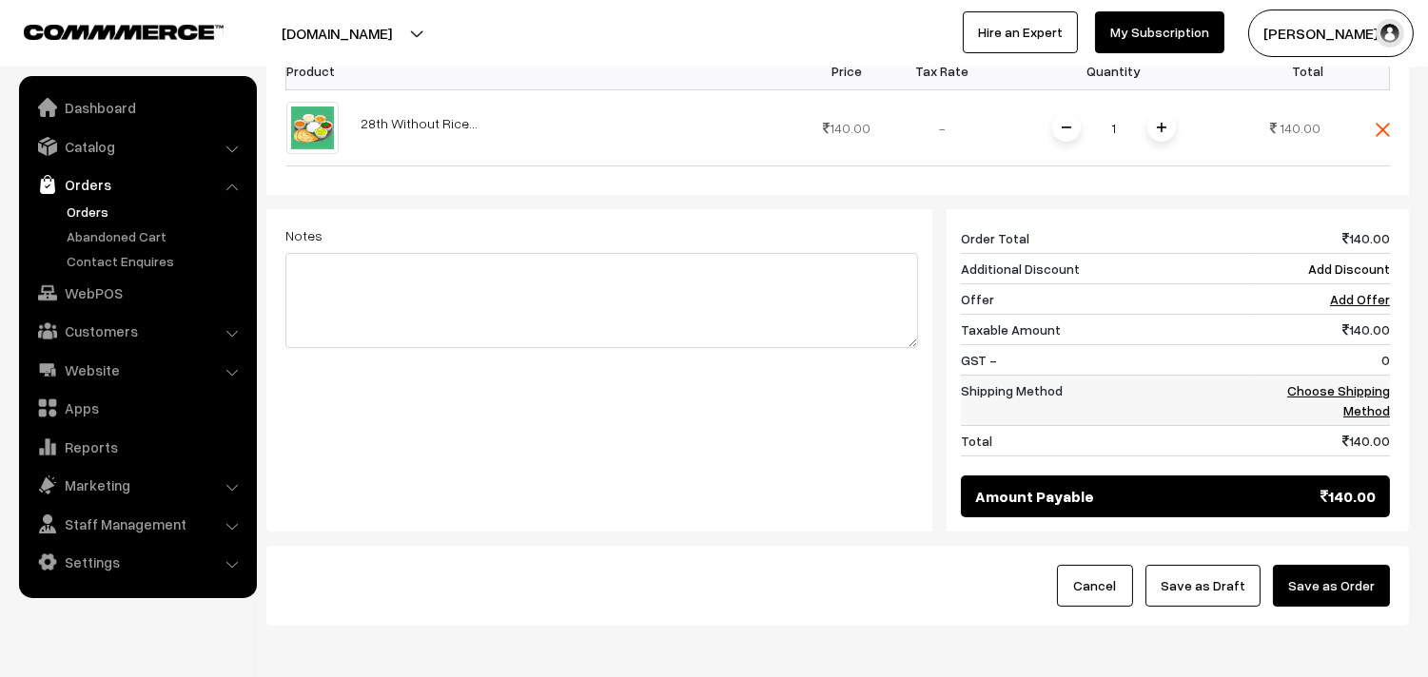
click at [1382, 401] on td "Choose Shipping Method" at bounding box center [1321, 401] width 137 height 50
click at [1395, 385] on div "140 Order Total 140.00 Additional Discount Add Discount Offer Add Offer Taxable…" at bounding box center [1168, 370] width 472 height 322
click at [1379, 403] on link "Choose Shipping Method" at bounding box center [1338, 400] width 103 height 36
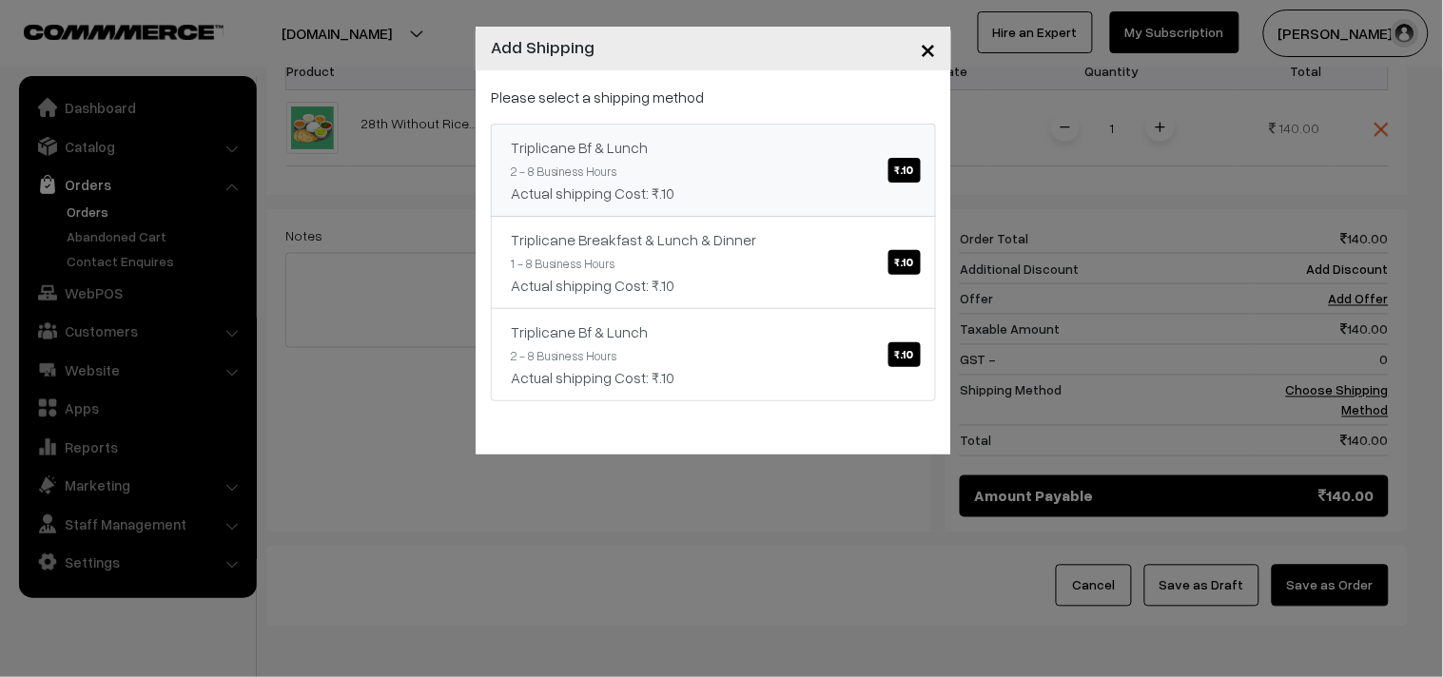
click at [595, 146] on div "Triplicane Bf & Lunch ₹.10" at bounding box center [713, 147] width 405 height 23
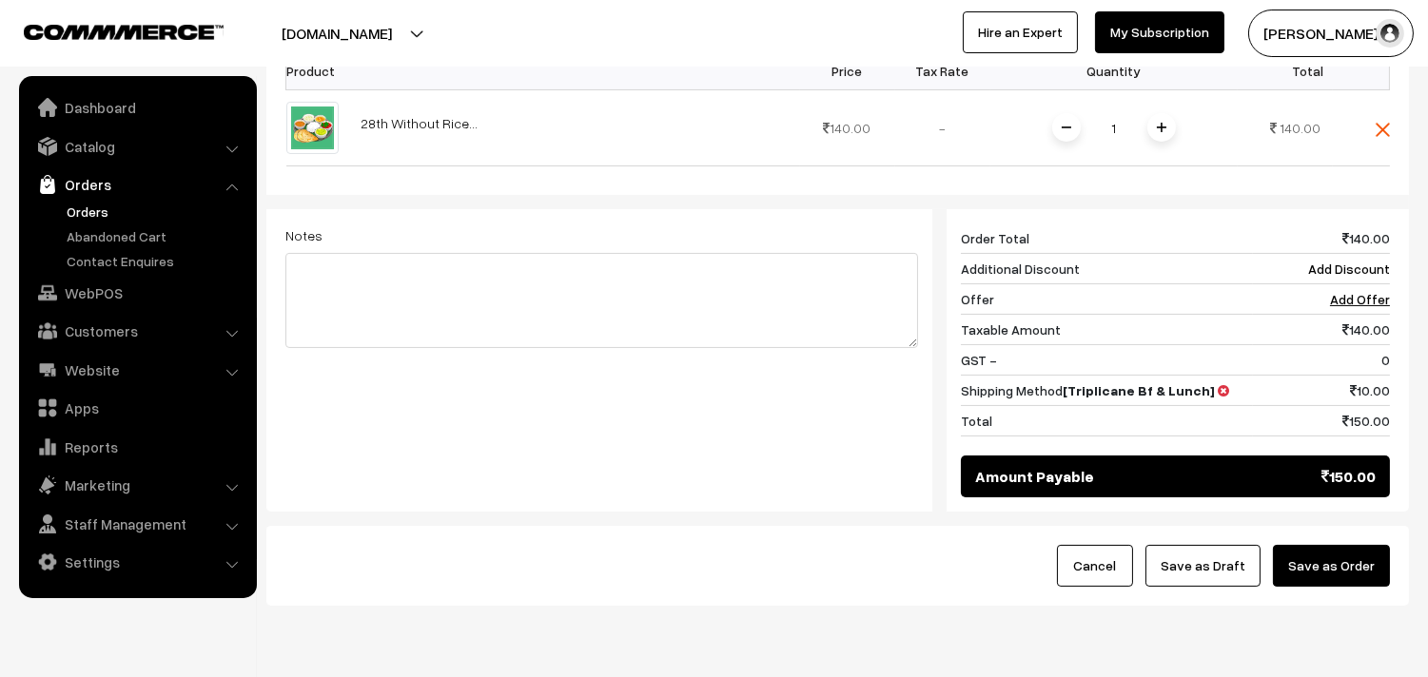
click at [1216, 576] on button "Save as Draft" at bounding box center [1202, 566] width 115 height 42
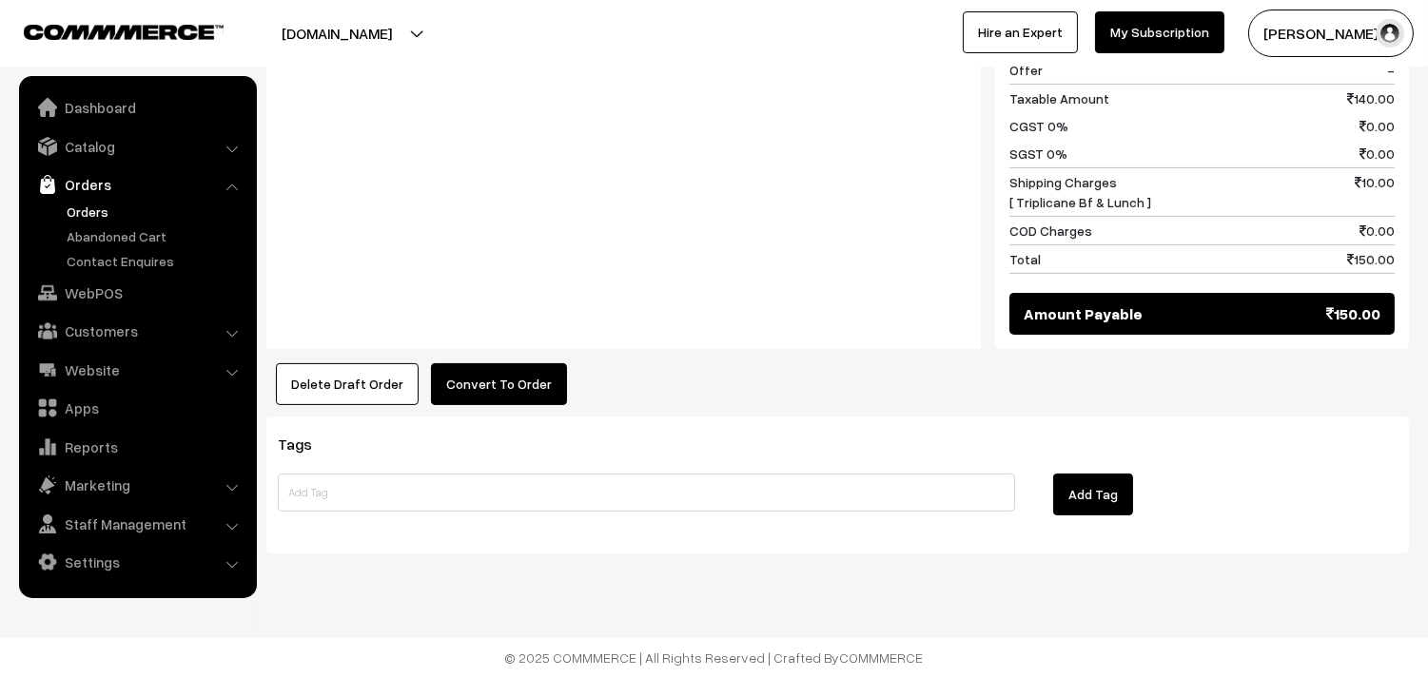
click at [500, 359] on div "Product Price Tax Rate Quantity Total 28th Without Rice... 140.00" at bounding box center [837, 55] width 1142 height 701
click at [504, 376] on button "Convert To Order" at bounding box center [499, 384] width 136 height 42
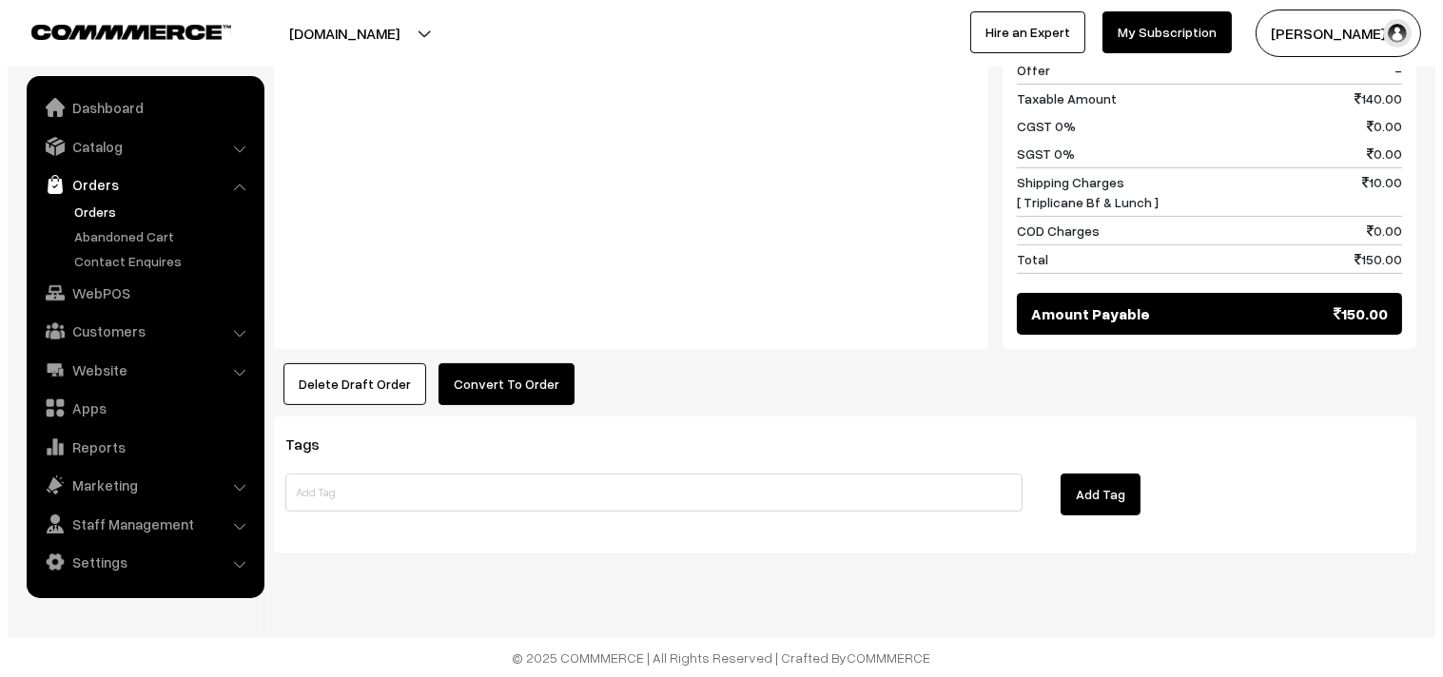
scroll to position [909, 0]
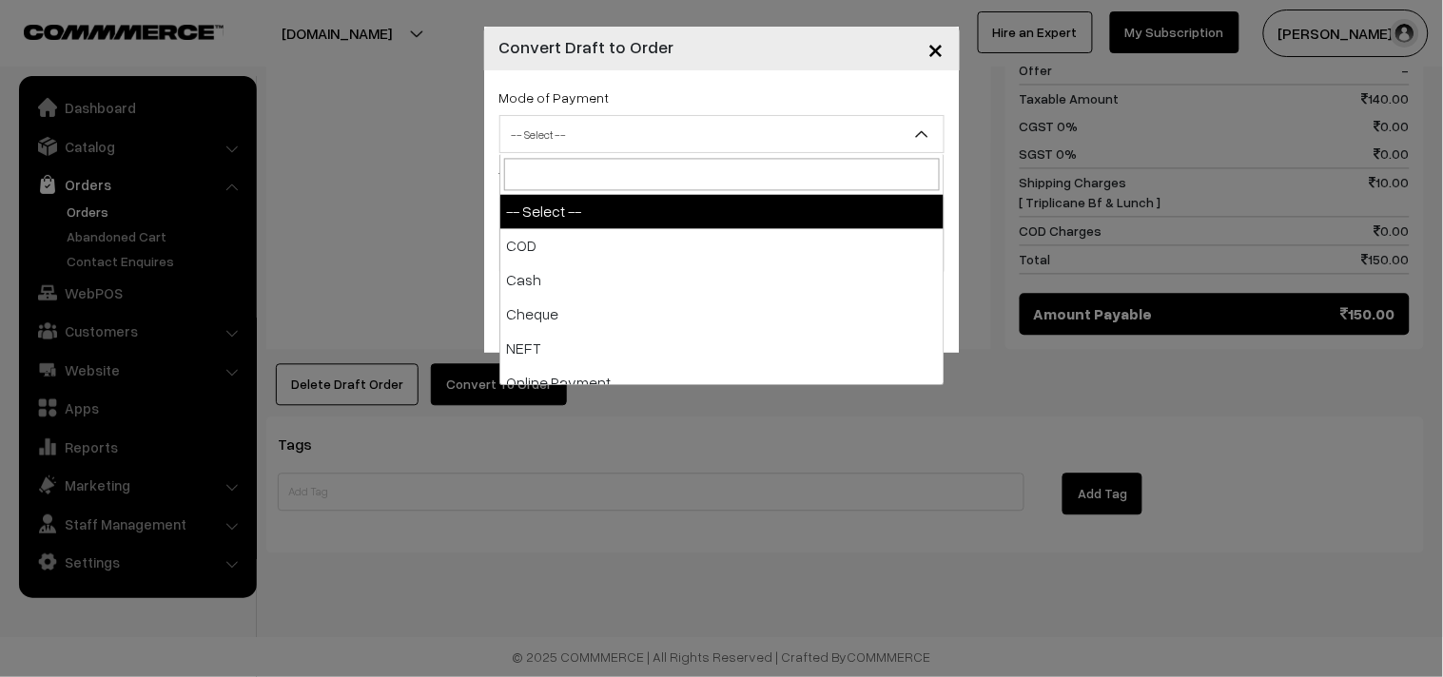
click at [719, 126] on span "-- Select --" at bounding box center [721, 134] width 443 height 33
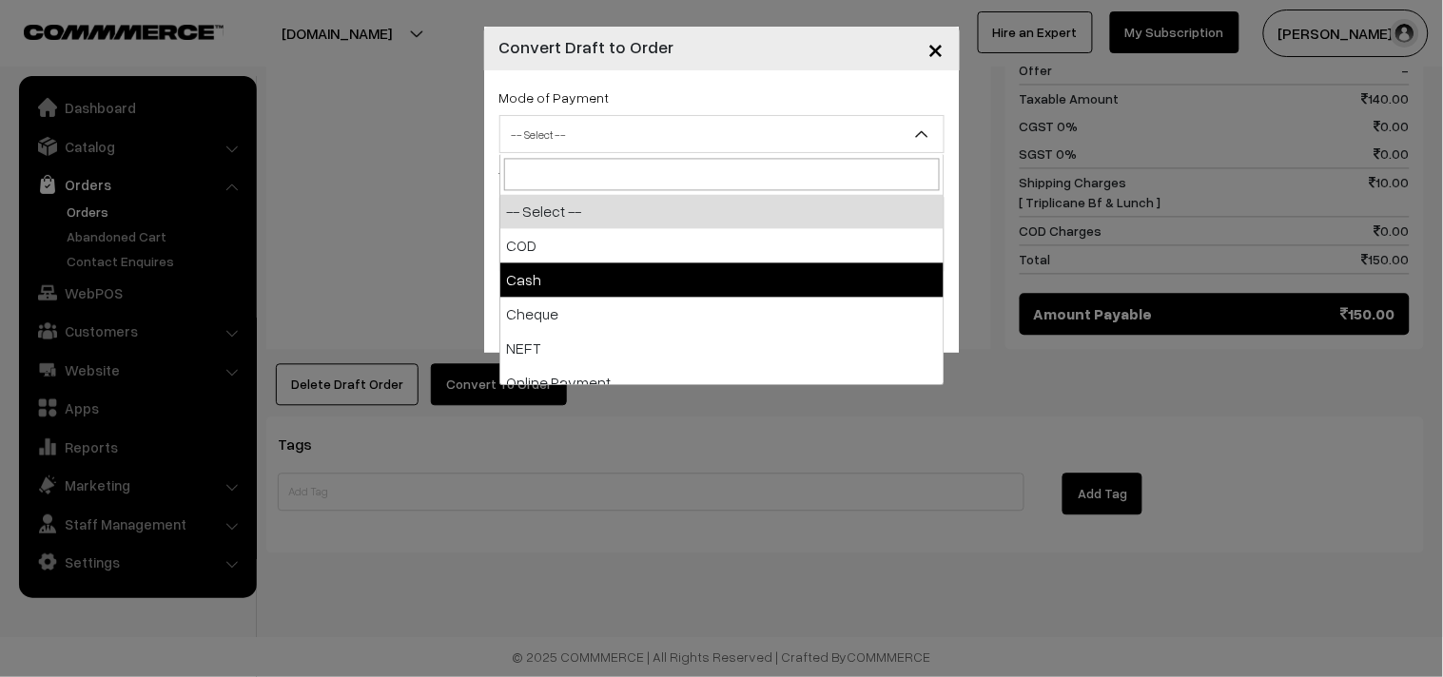
select select "2"
checkbox input "true"
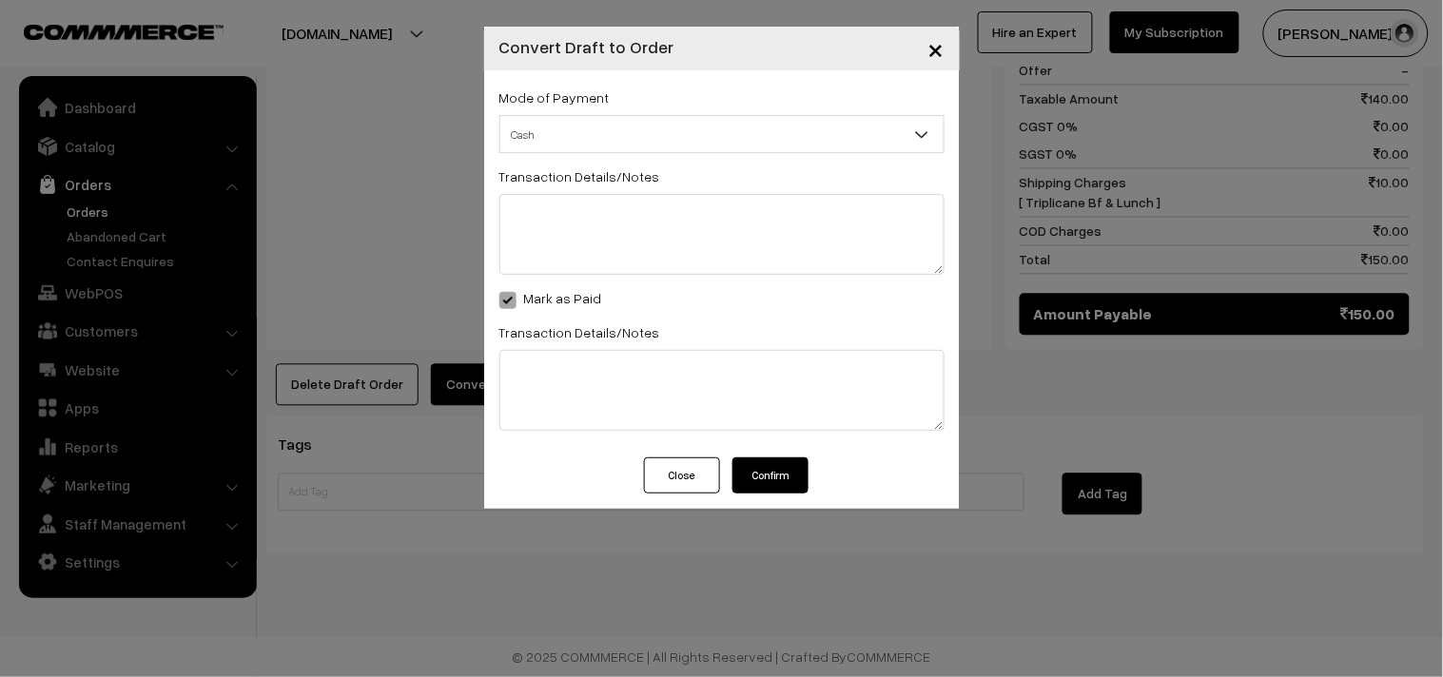
click at [751, 471] on button "Confirm" at bounding box center [770, 476] width 76 height 36
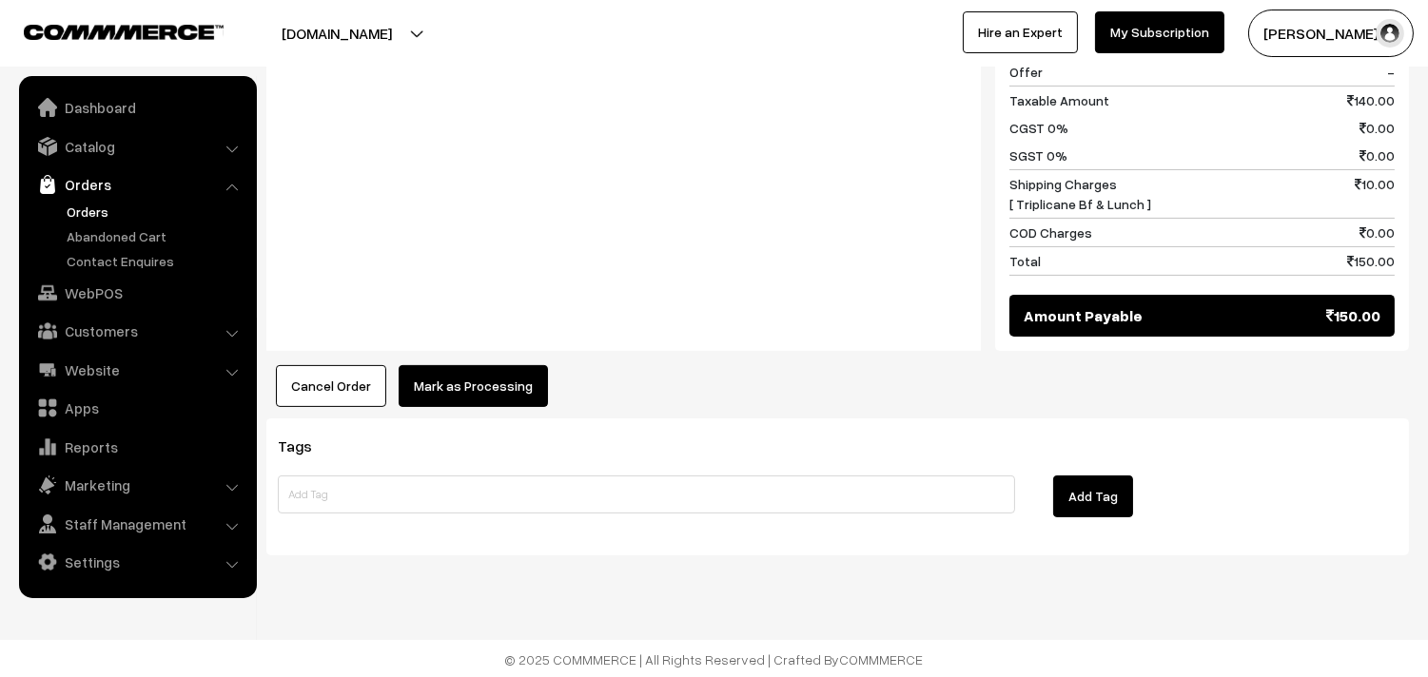
scroll to position [906, 0]
click at [458, 384] on button "Mark as Processing" at bounding box center [473, 386] width 149 height 42
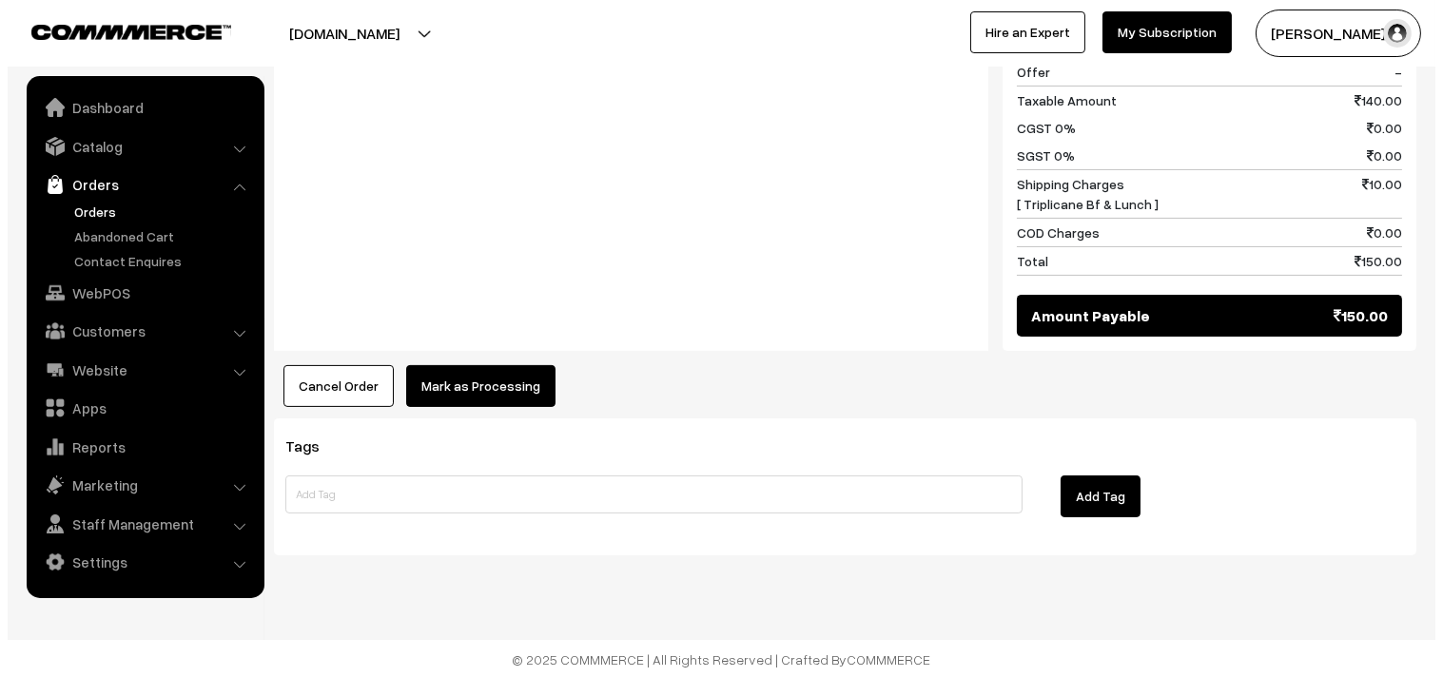
scroll to position [907, 0]
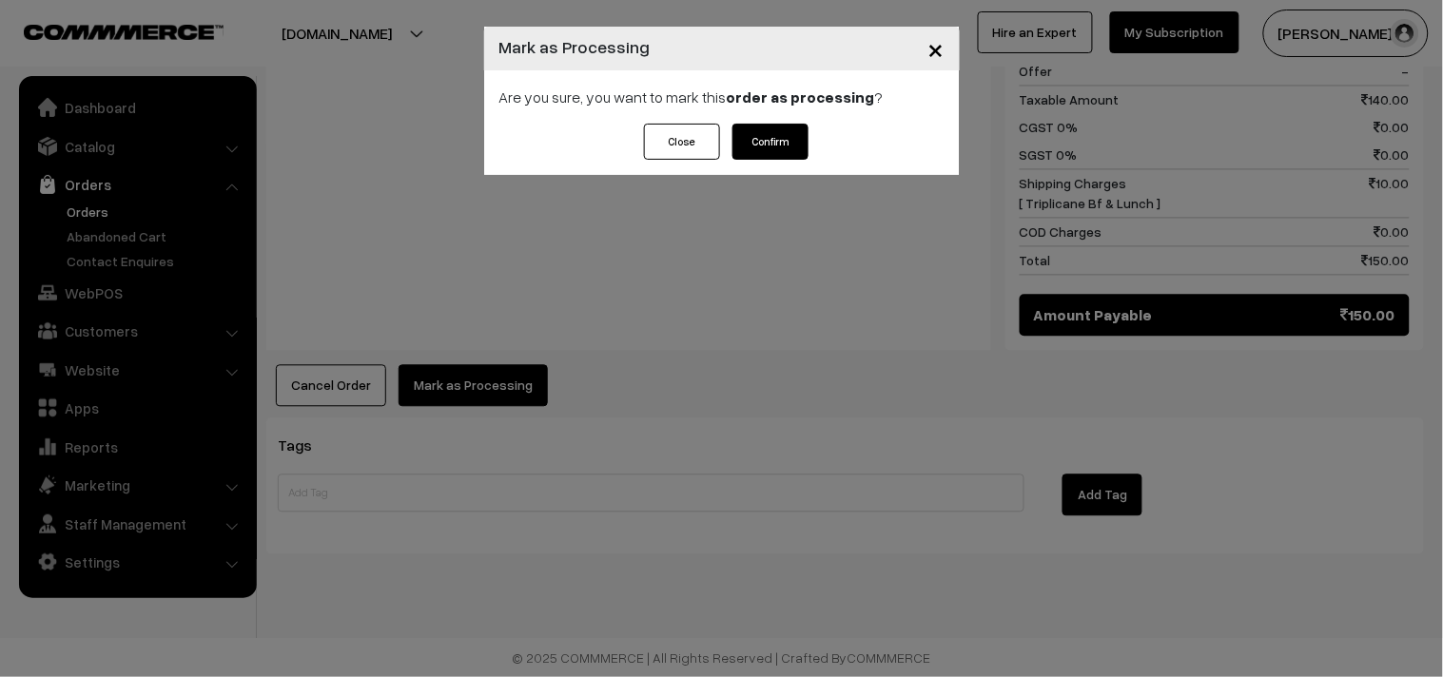
click at [784, 138] on button "Confirm" at bounding box center [770, 142] width 76 height 36
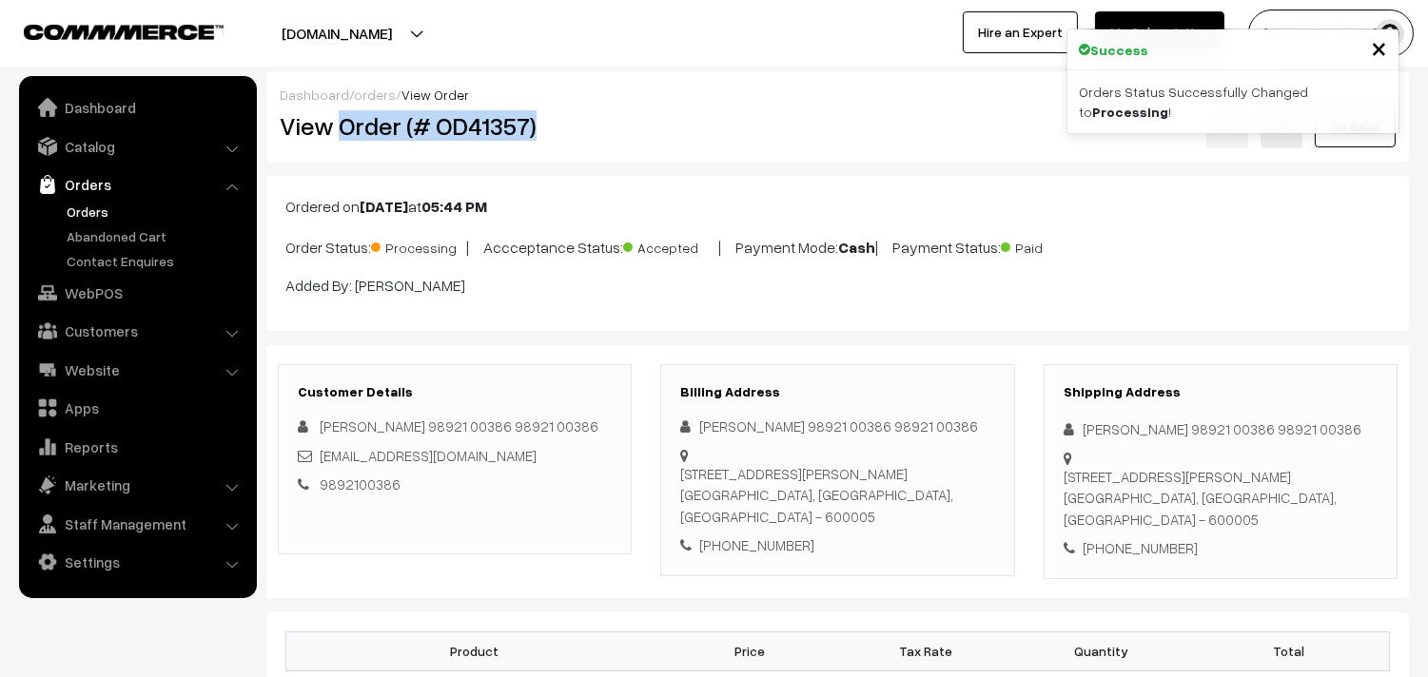
drag, startPoint x: 375, startPoint y: 133, endPoint x: 614, endPoint y: 162, distance: 240.4
click at [620, 130] on h2 "View Order (# OD41357)" at bounding box center [456, 125] width 353 height 29
copy h2 "Order (# OD41357)"
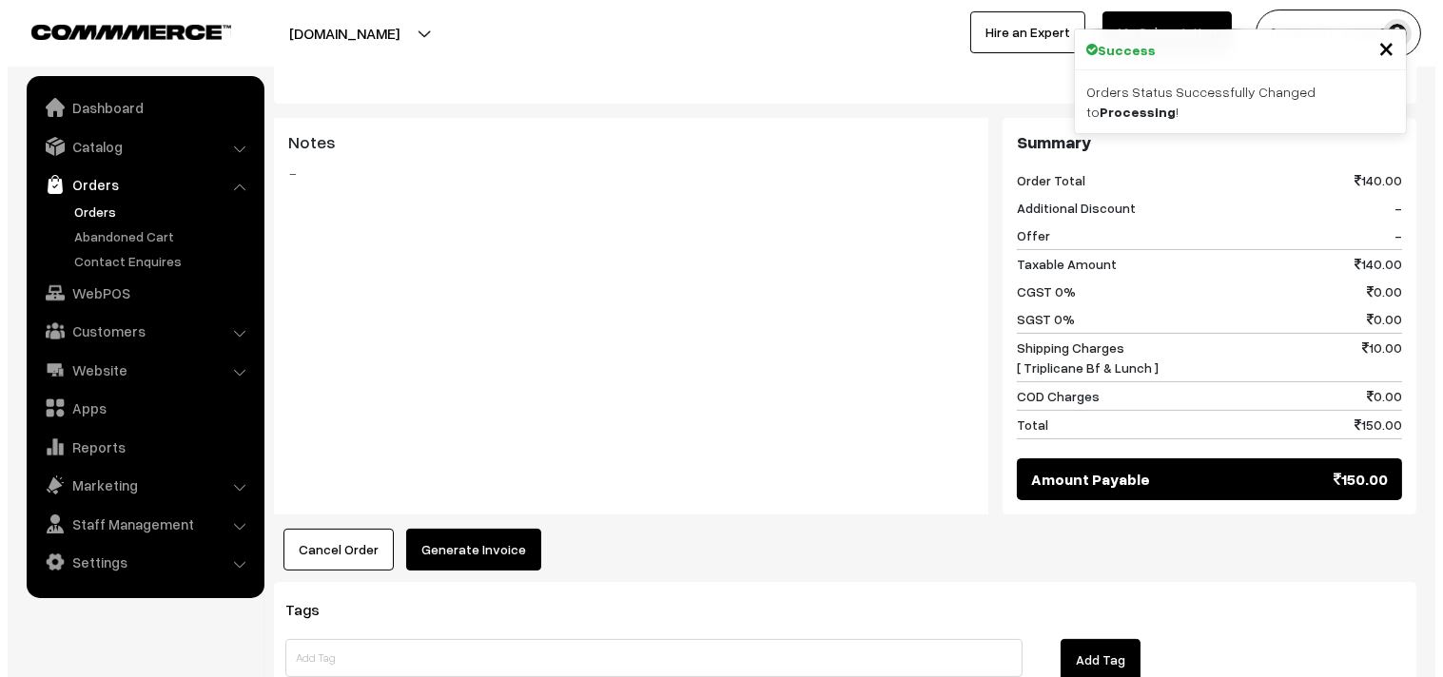
scroll to position [802, 0]
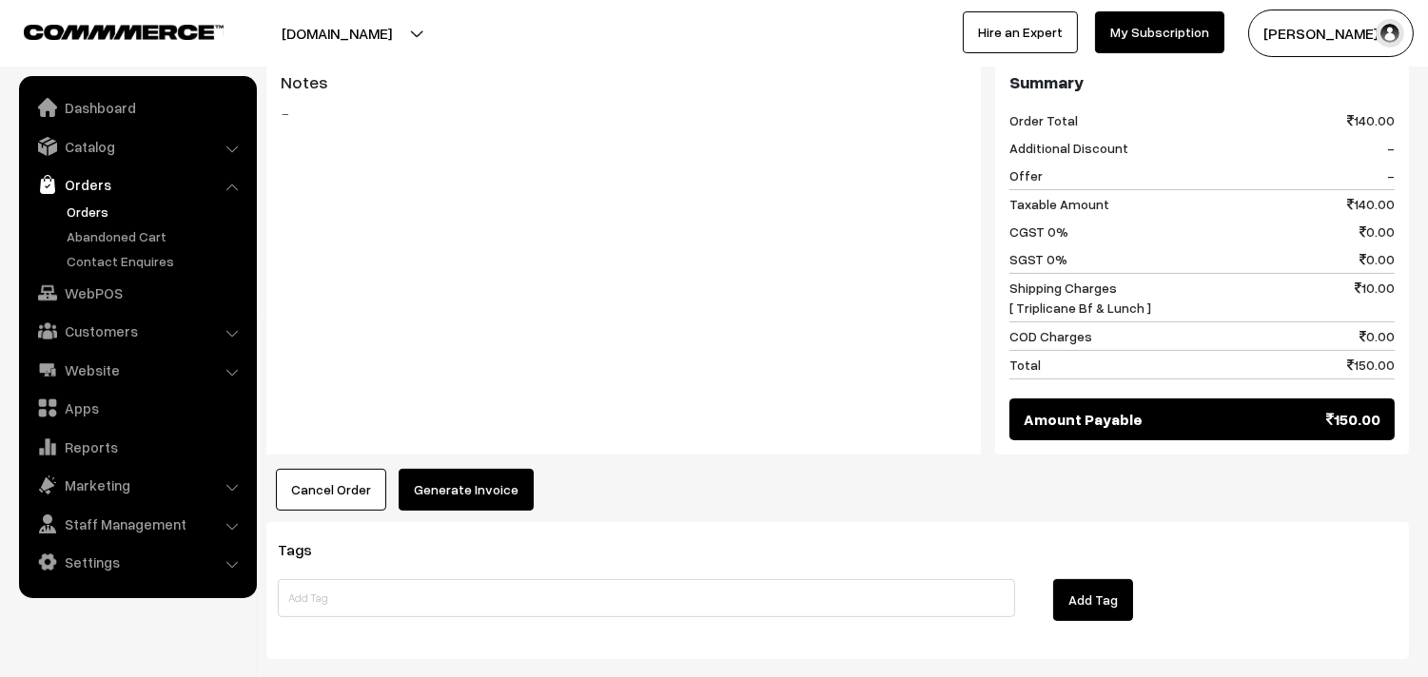
click at [497, 497] on button "Generate Invoice" at bounding box center [466, 490] width 135 height 42
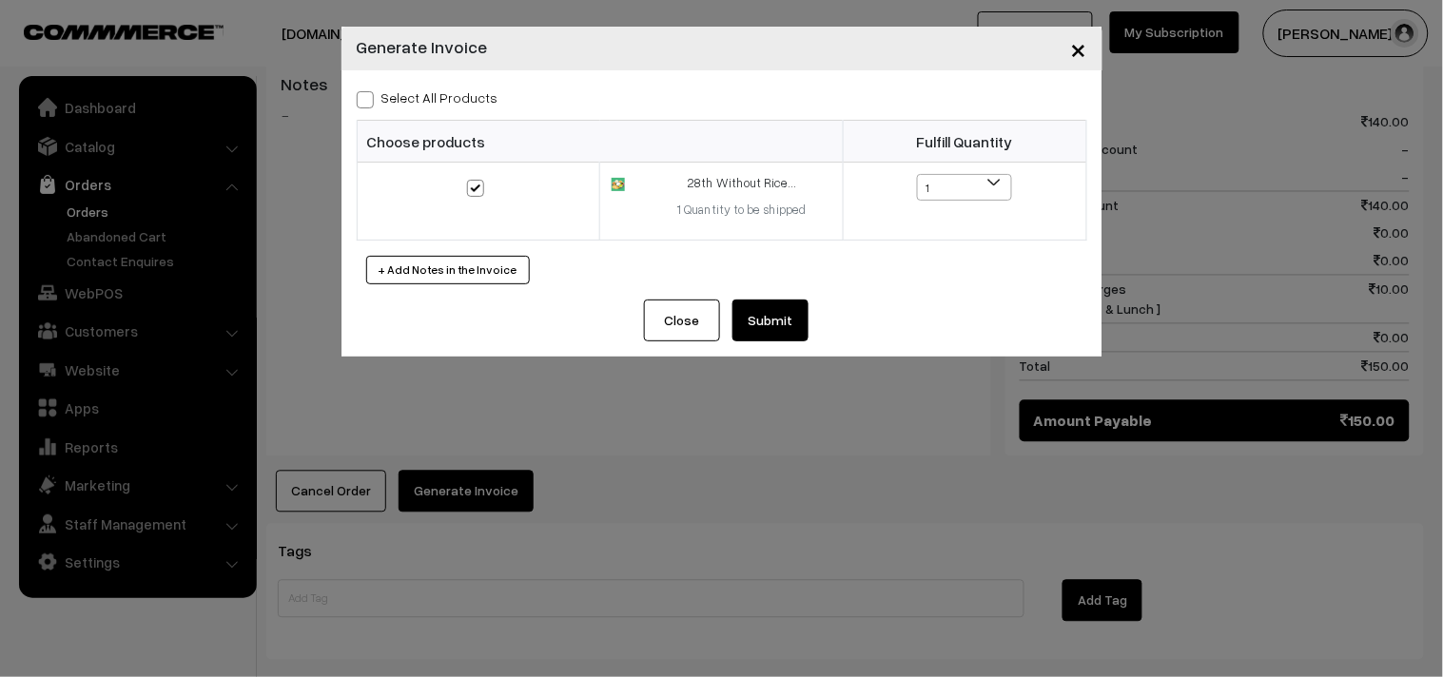
click at [767, 318] on button "Submit" at bounding box center [770, 321] width 76 height 42
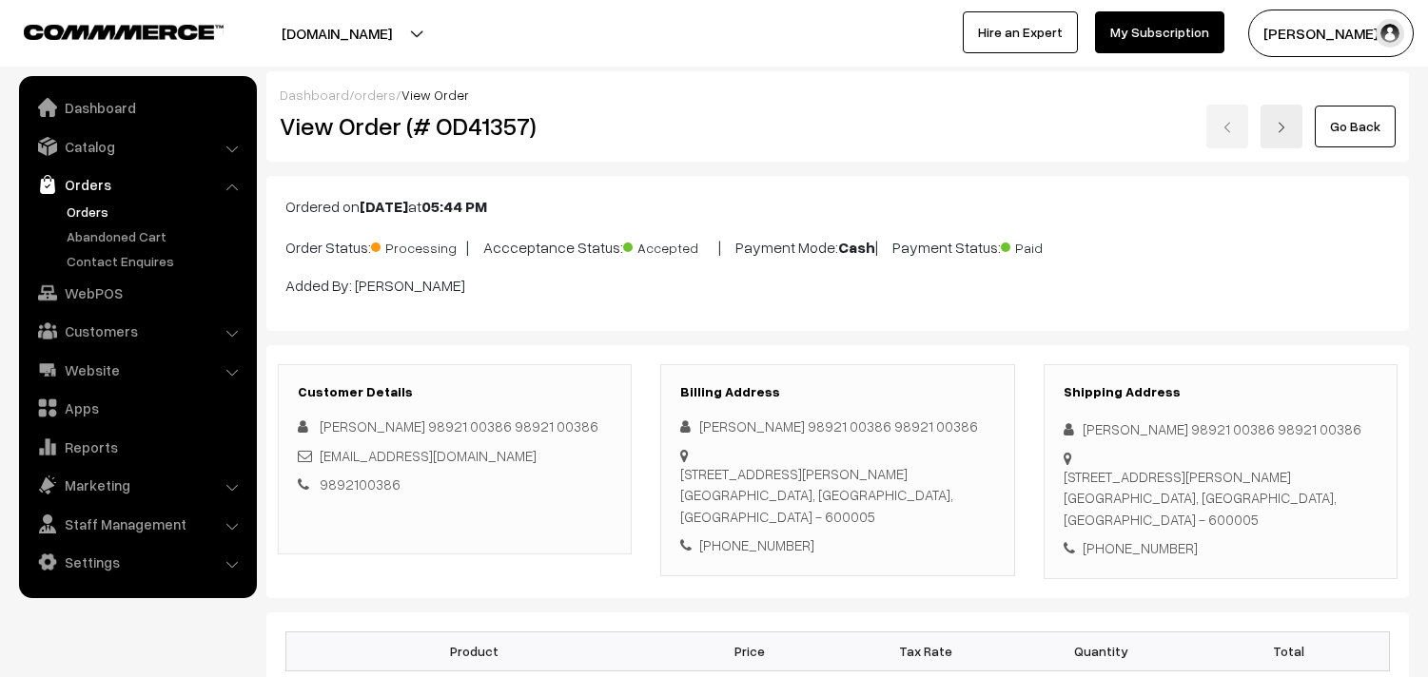
scroll to position [802, 0]
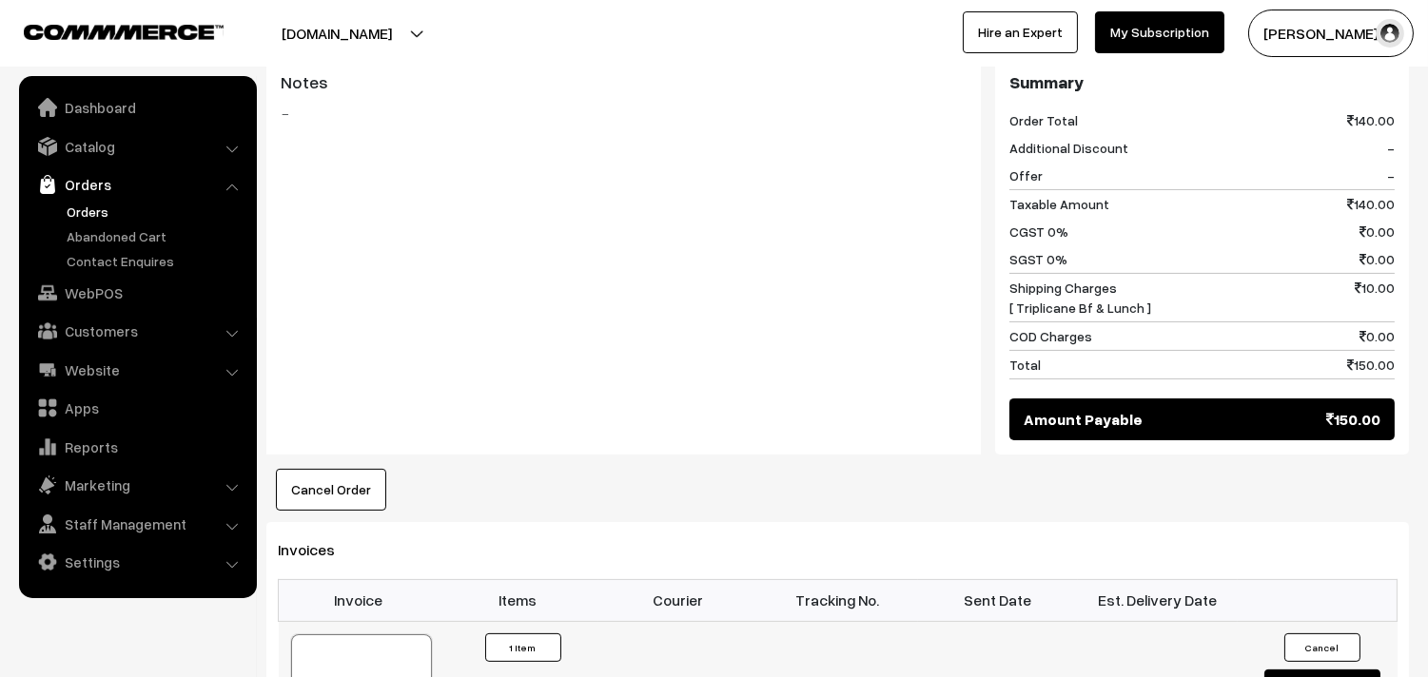
click at [391, 664] on div at bounding box center [361, 681] width 141 height 95
click at [103, 306] on link "WebPOS" at bounding box center [137, 293] width 226 height 34
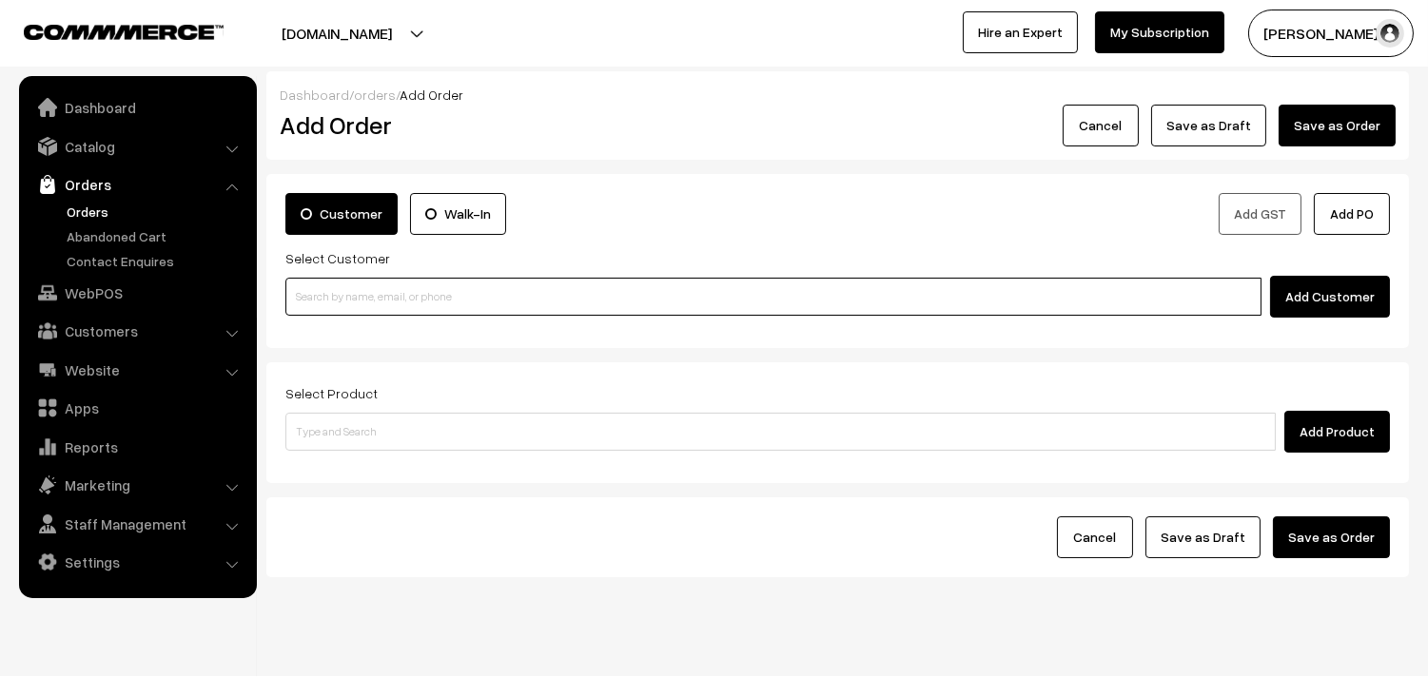
paste input "98849 44081"
click at [402, 297] on input "98849 44081" at bounding box center [773, 297] width 976 height 38
click at [346, 296] on input "98849 44081" at bounding box center [773, 297] width 976 height 38
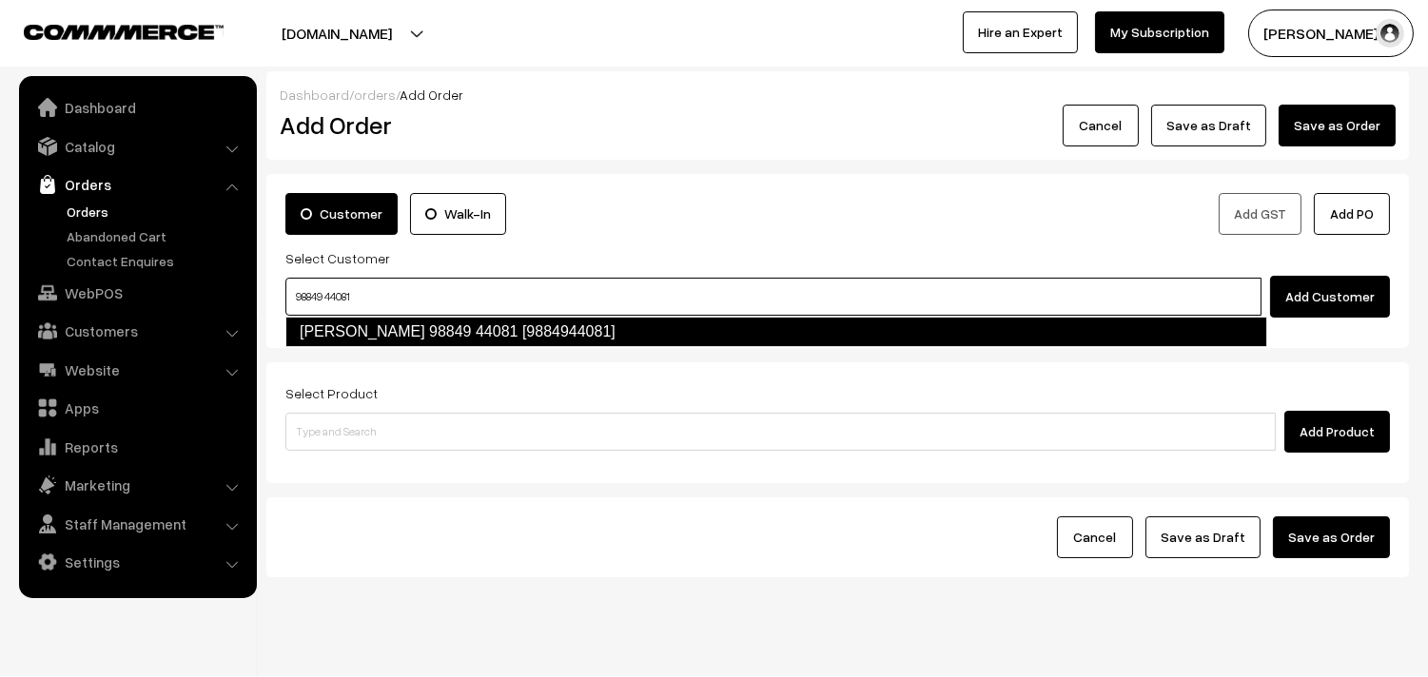
click at [346, 330] on link "Viji 98849 44081 [9884944081]" at bounding box center [776, 332] width 982 height 30
type input "98849 44081"
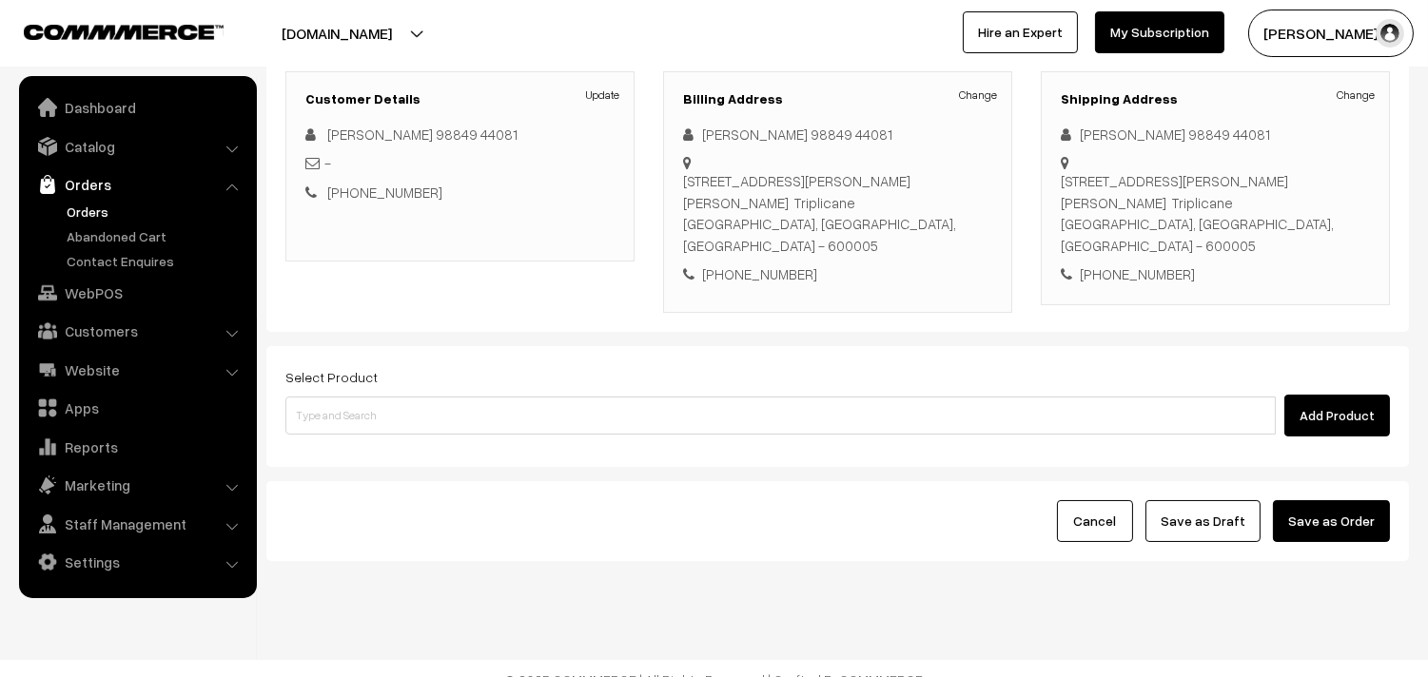
scroll to position [259, 0]
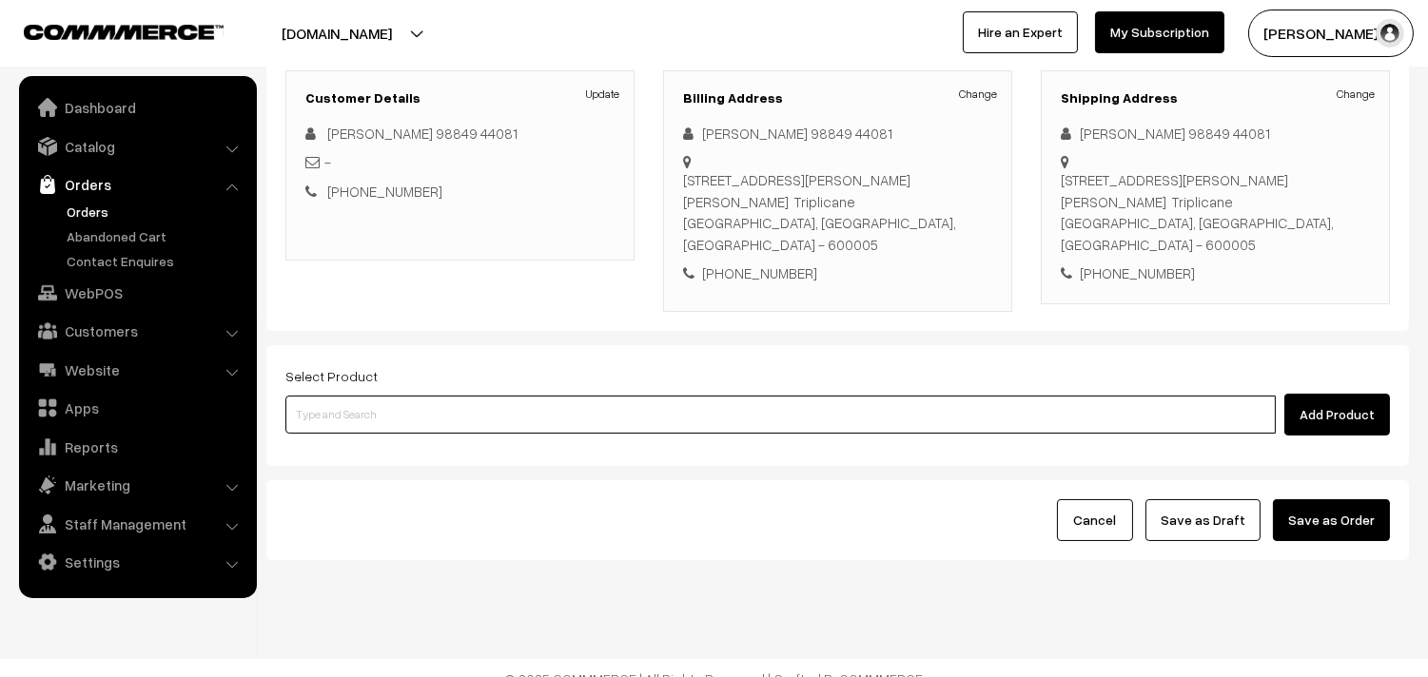
click at [415, 396] on input at bounding box center [780, 415] width 990 height 38
type input "Tomato r"
paste input "28th Couple Pack- Tomato Rasam"
drag, startPoint x: 413, startPoint y: 388, endPoint x: 526, endPoint y: 396, distance: 113.4
click at [531, 397] on input "28th Couple Pack- Tomato Rasam" at bounding box center [780, 415] width 990 height 38
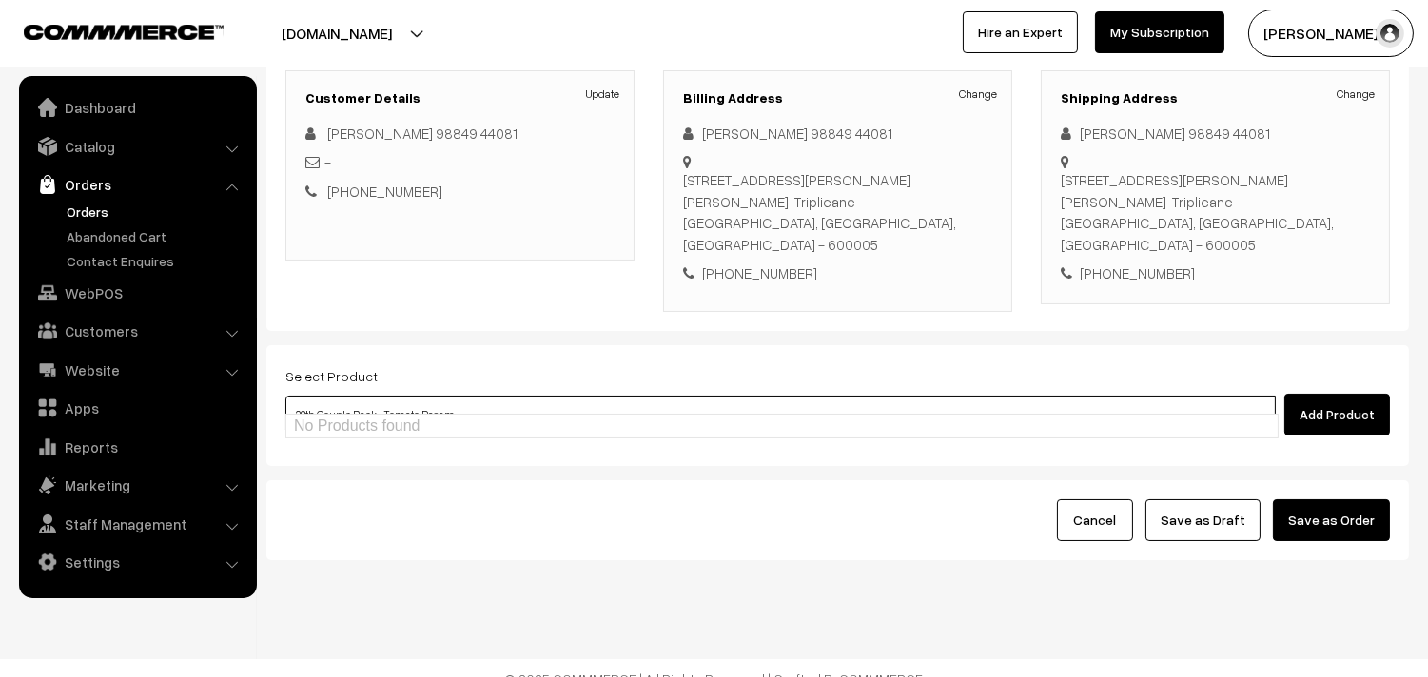
type input "28th Couple Pack- Toma"
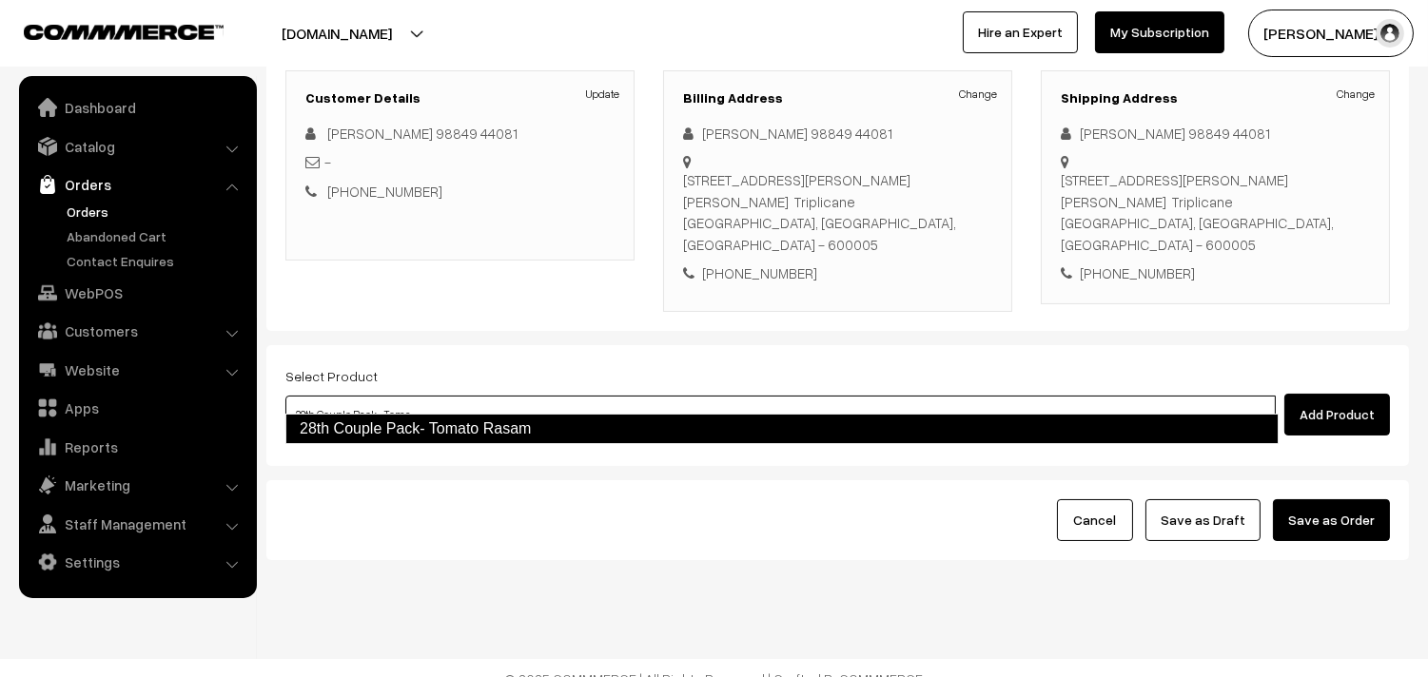
drag, startPoint x: 478, startPoint y: 432, endPoint x: 472, endPoint y: 419, distance: 14.5
click at [478, 428] on link "28th Couple Pack- Tomato Rasam" at bounding box center [781, 429] width 993 height 30
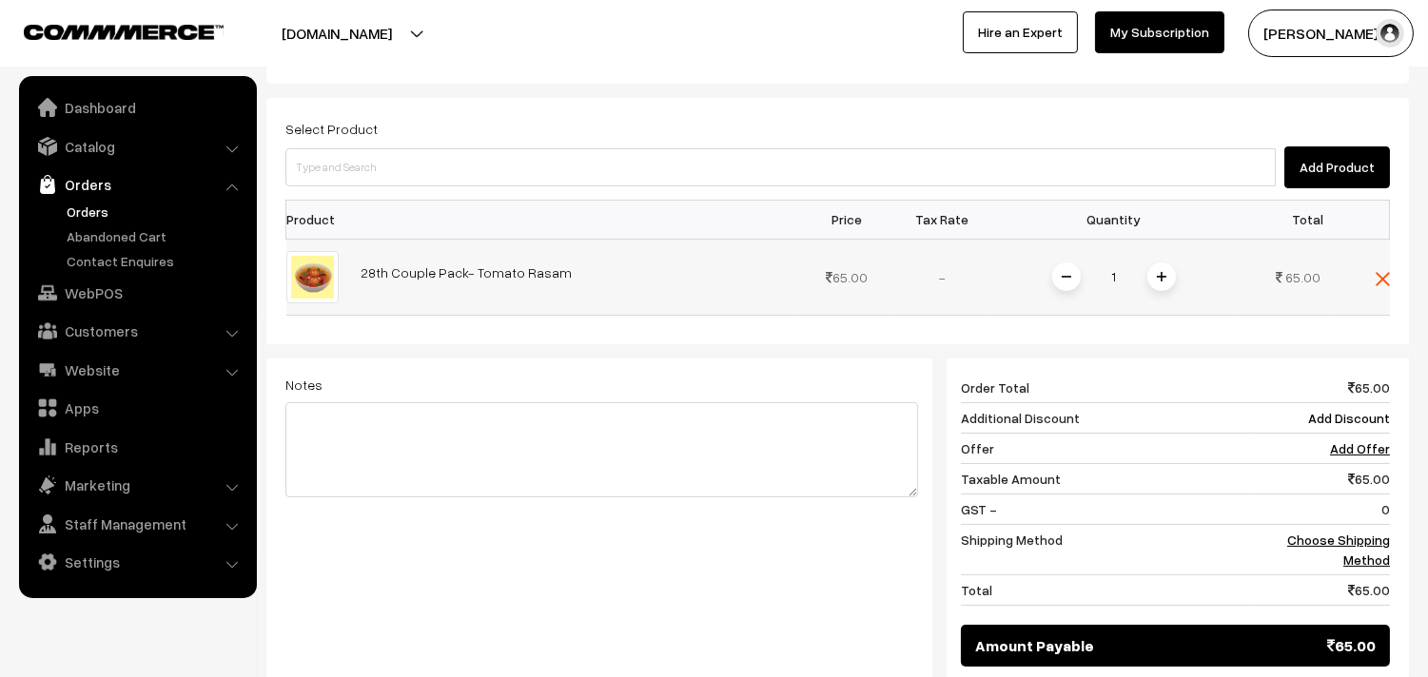
scroll to position [470, 0]
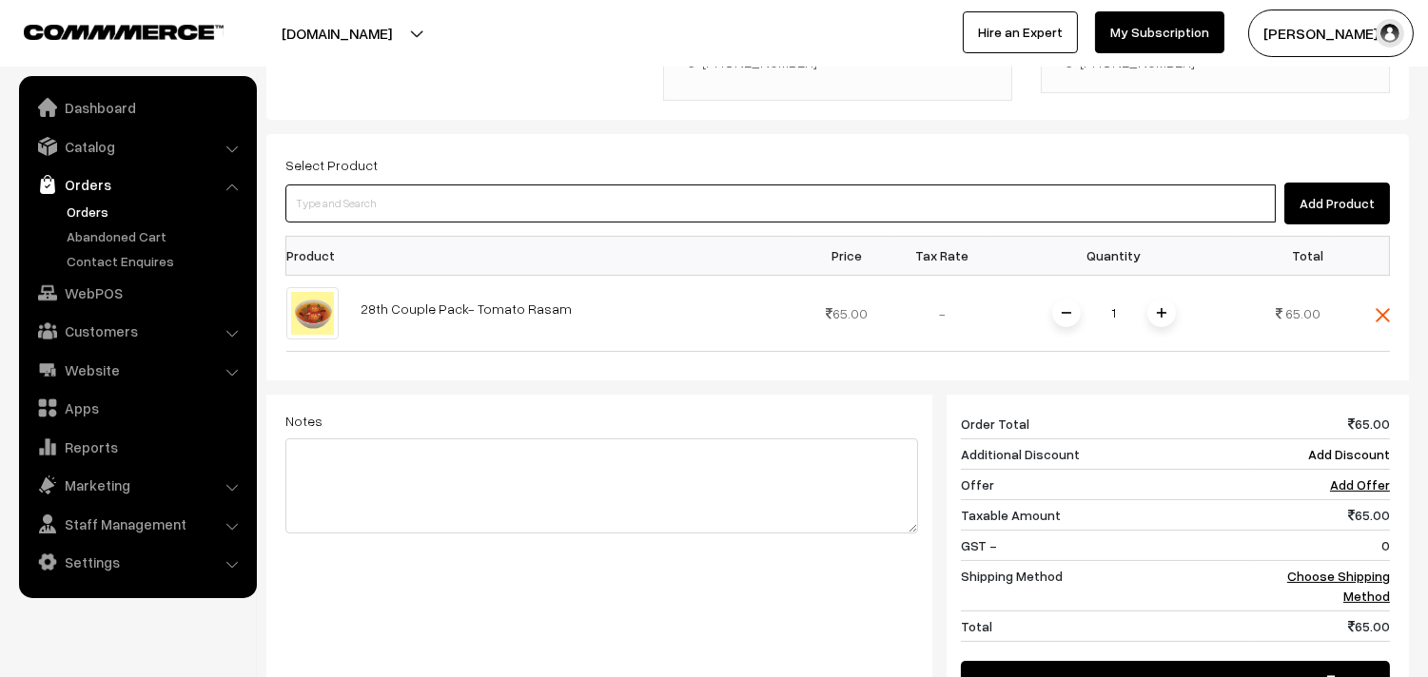
click at [487, 185] on input at bounding box center [780, 204] width 990 height 38
type input "28th Couple Pack - Kose Kootu"
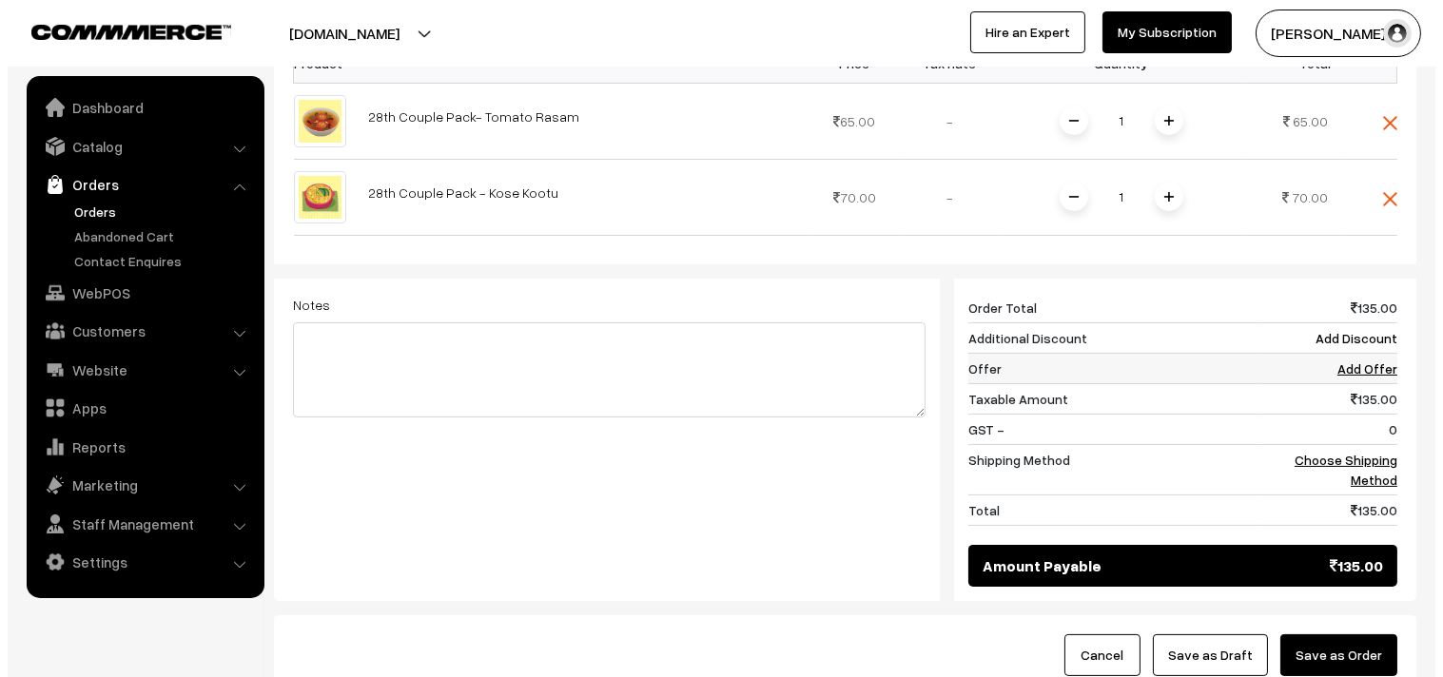
scroll to position [787, 0]
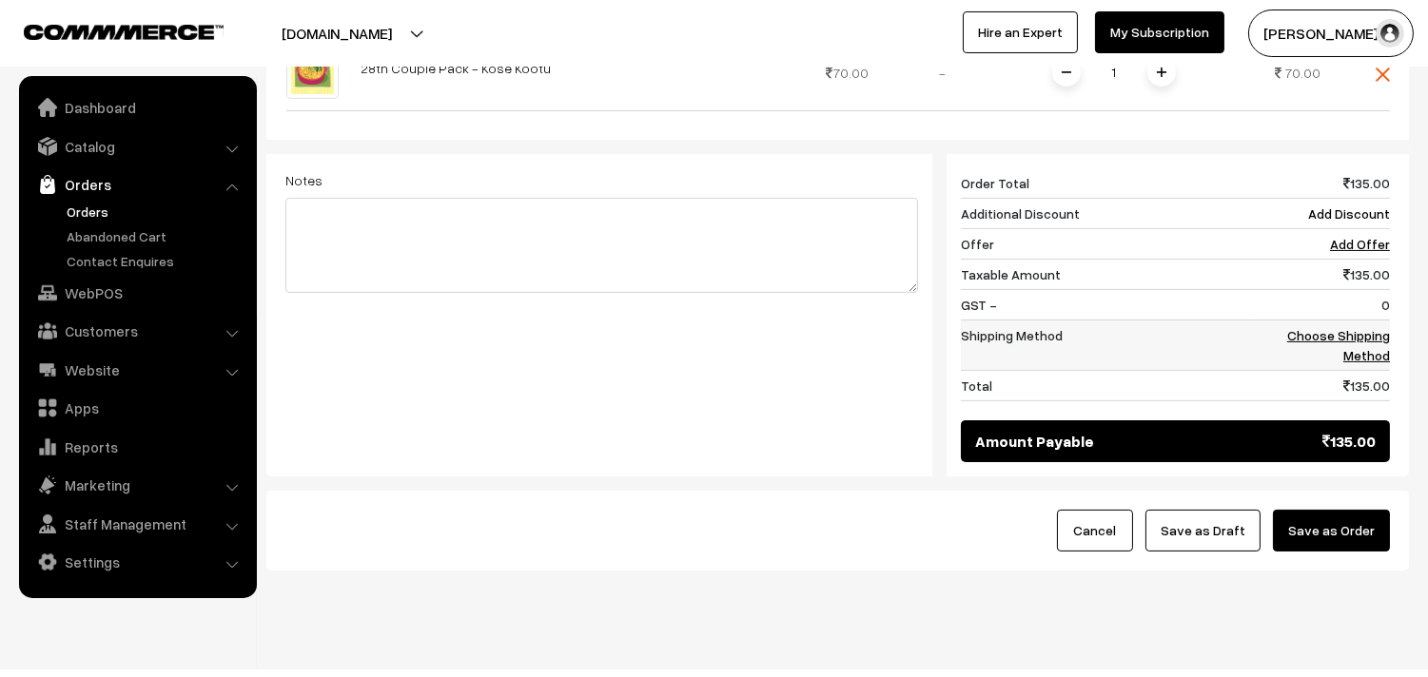
click at [1364, 335] on link "Choose Shipping Method" at bounding box center [1338, 345] width 103 height 36
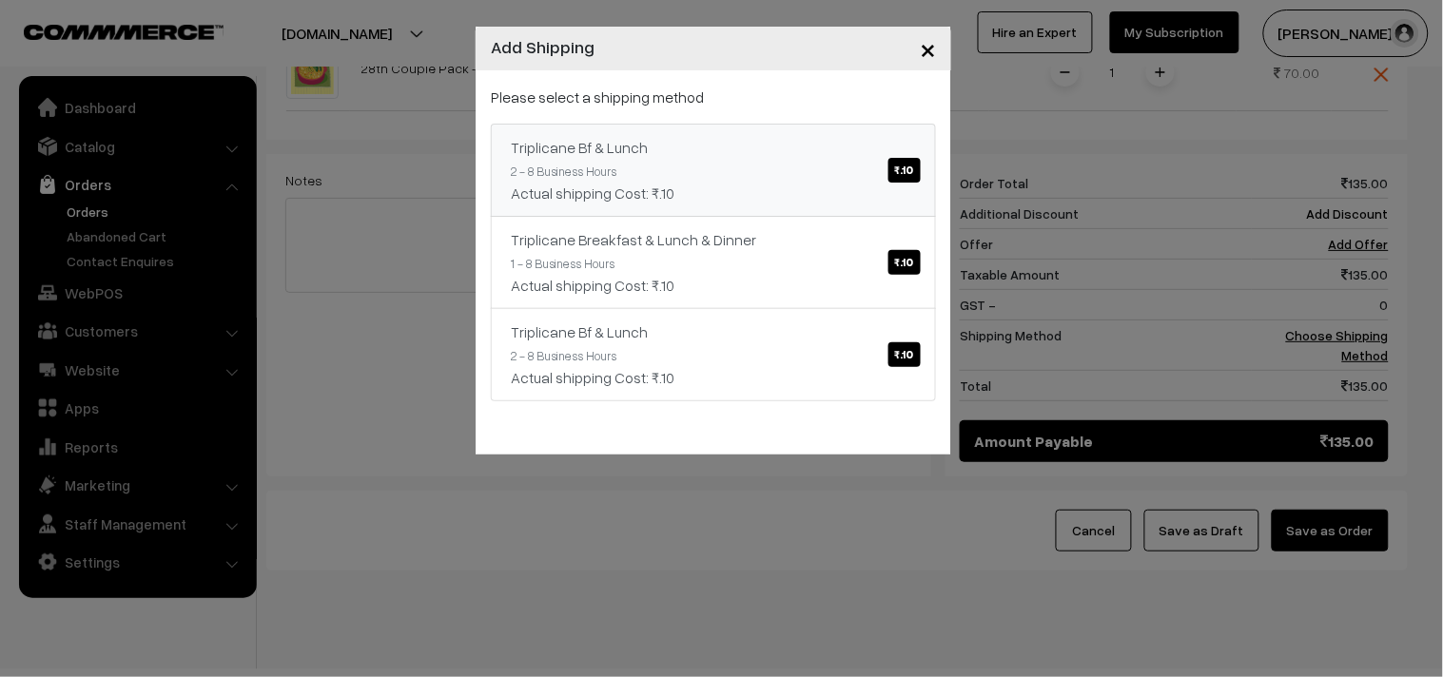
click at [872, 127] on link "Triplicane Bf & Lunch ₹.10 2 - 8 Business Hours Actual shipping Cost: ₹.10" at bounding box center [713, 170] width 445 height 93
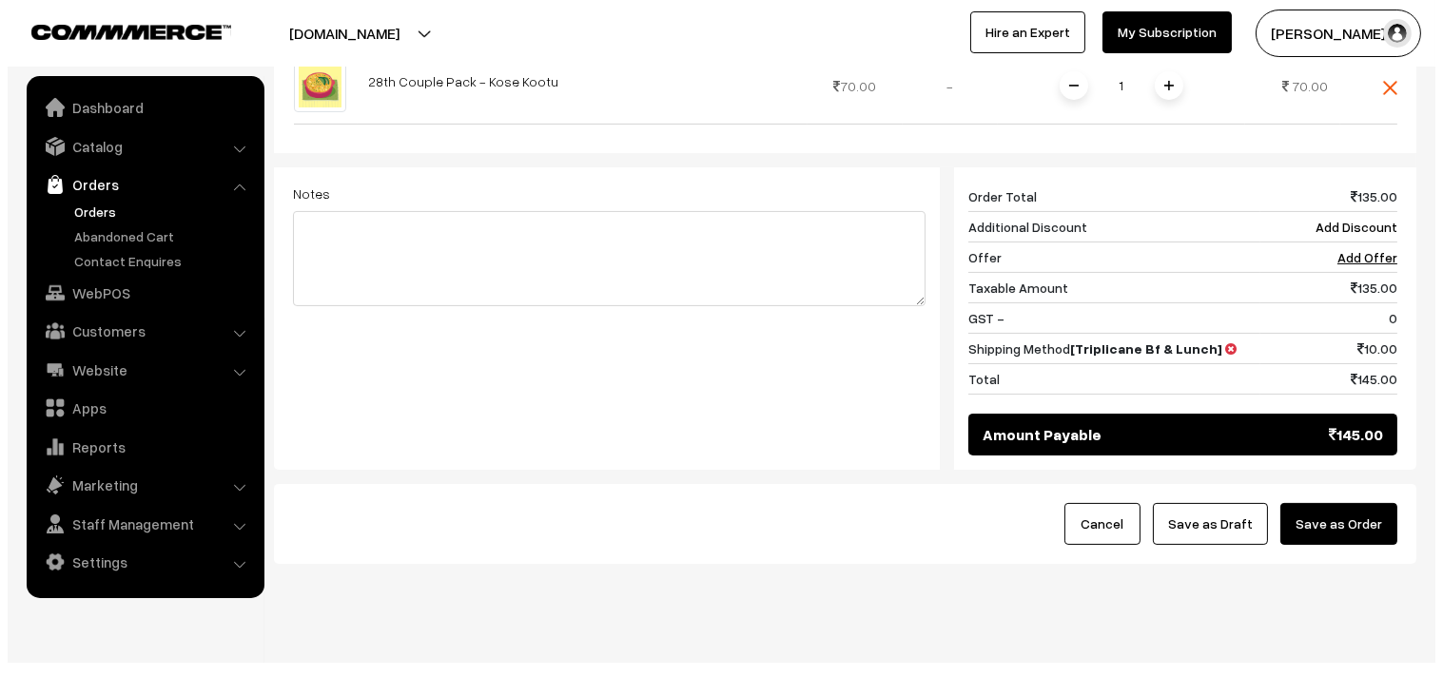
scroll to position [778, 0]
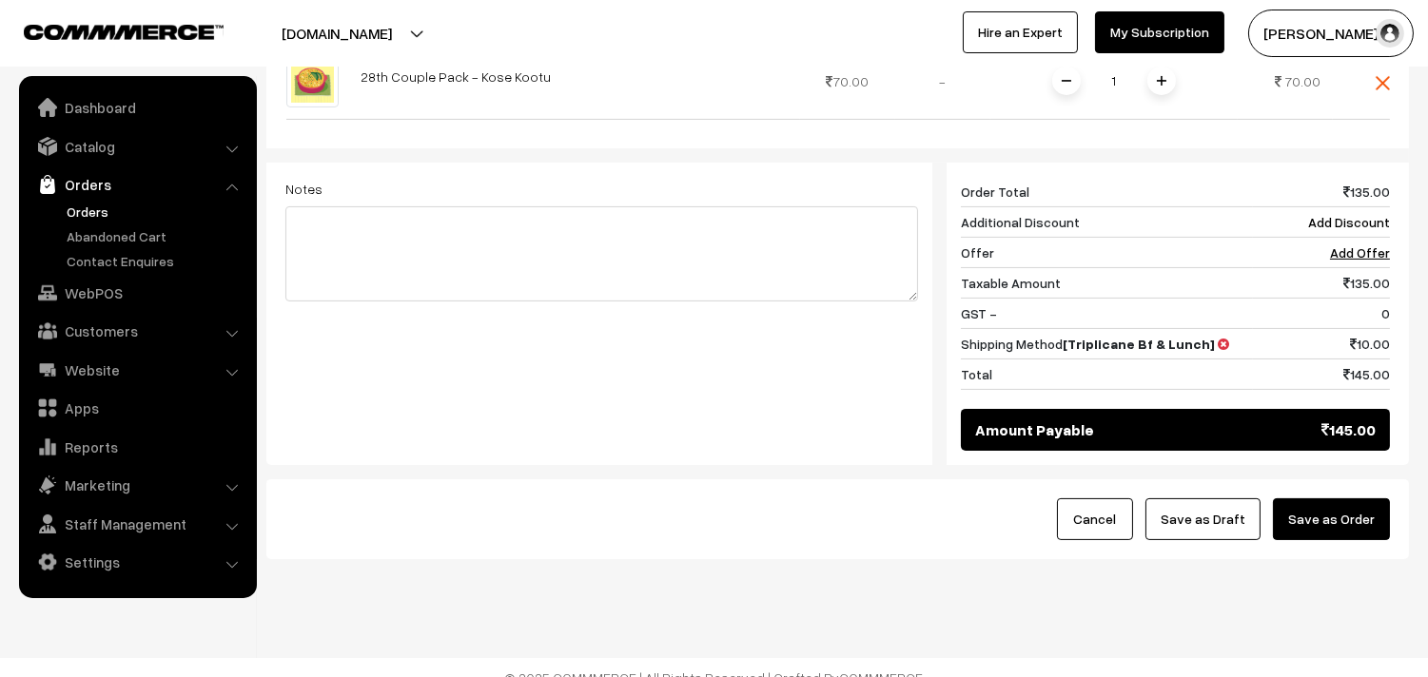
click at [1328, 498] on button "Save as Order" at bounding box center [1331, 519] width 117 height 42
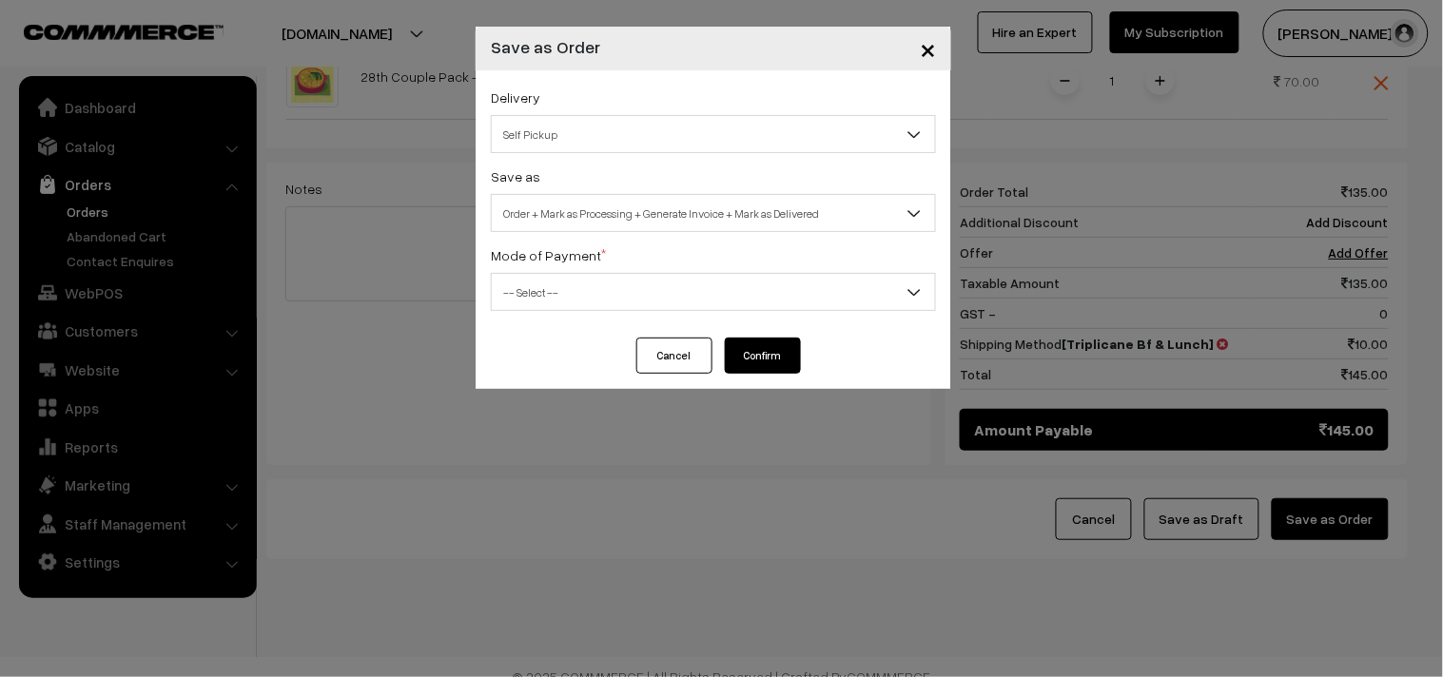
click at [753, 203] on span "Order + Mark as Processing + Generate Invoice + Mark as Delivered" at bounding box center [713, 213] width 443 height 33
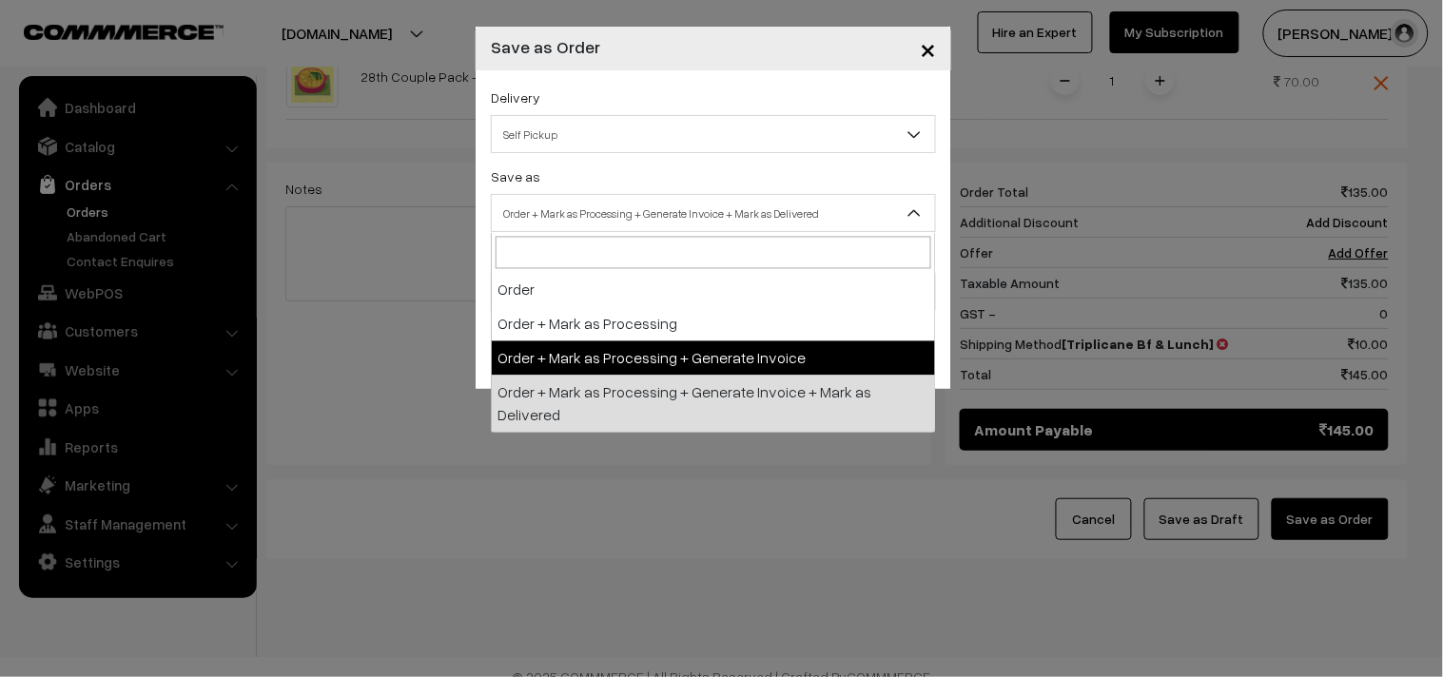
select select "3"
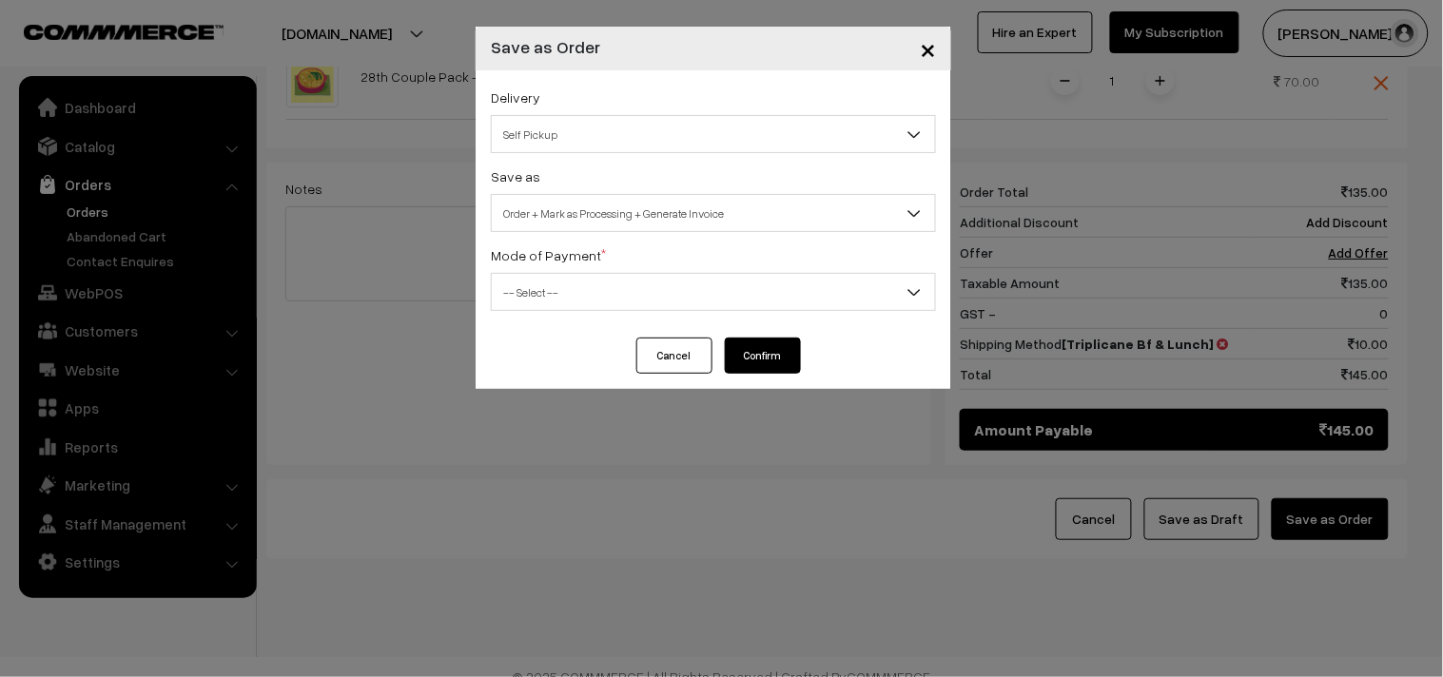
click at [582, 276] on span "-- Select --" at bounding box center [713, 292] width 443 height 33
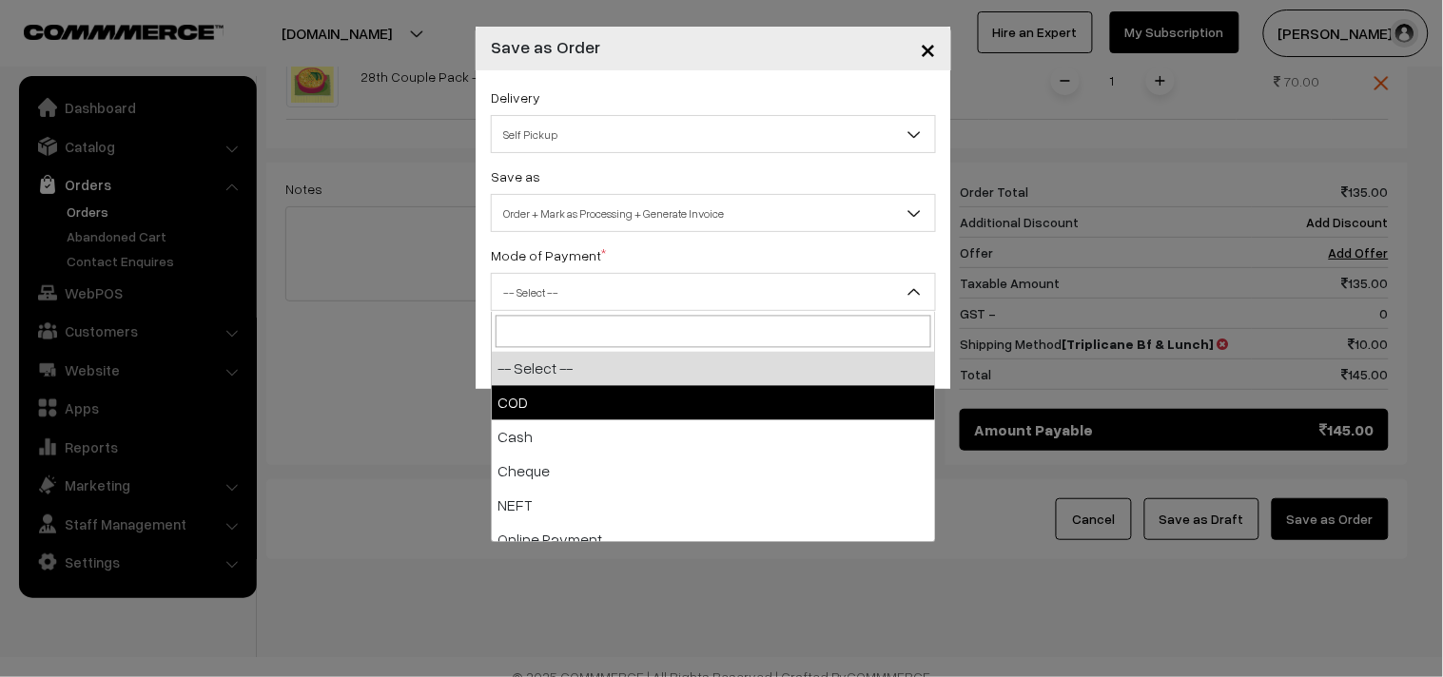
select select "1"
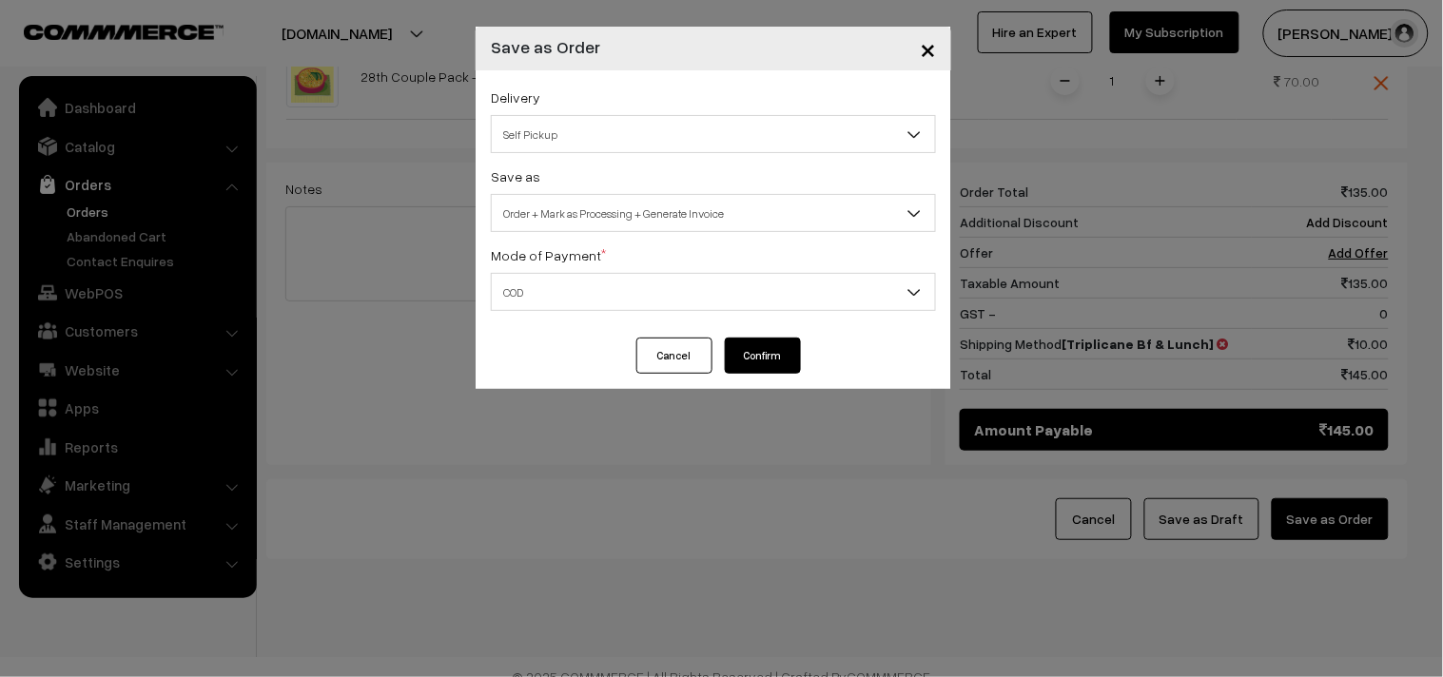
click at [755, 374] on button "Confirm" at bounding box center [763, 356] width 76 height 36
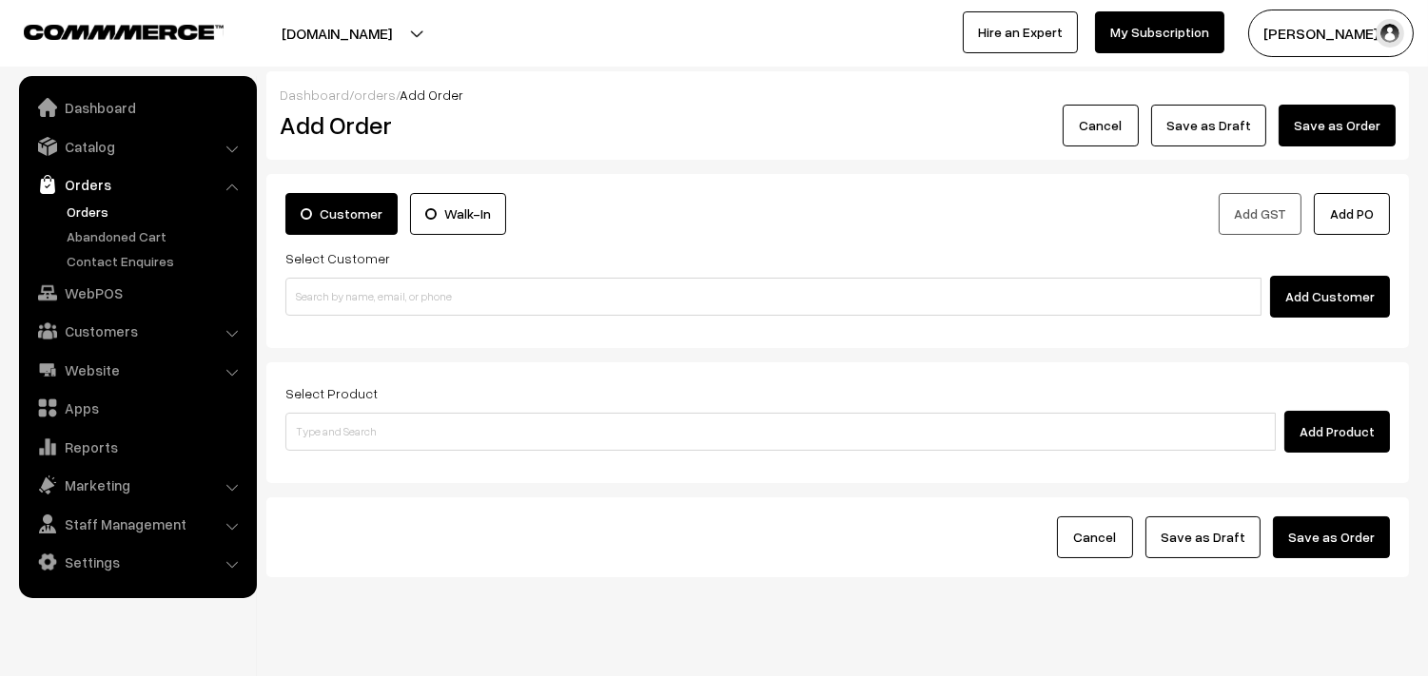
click at [86, 205] on link "Orders" at bounding box center [156, 212] width 188 height 20
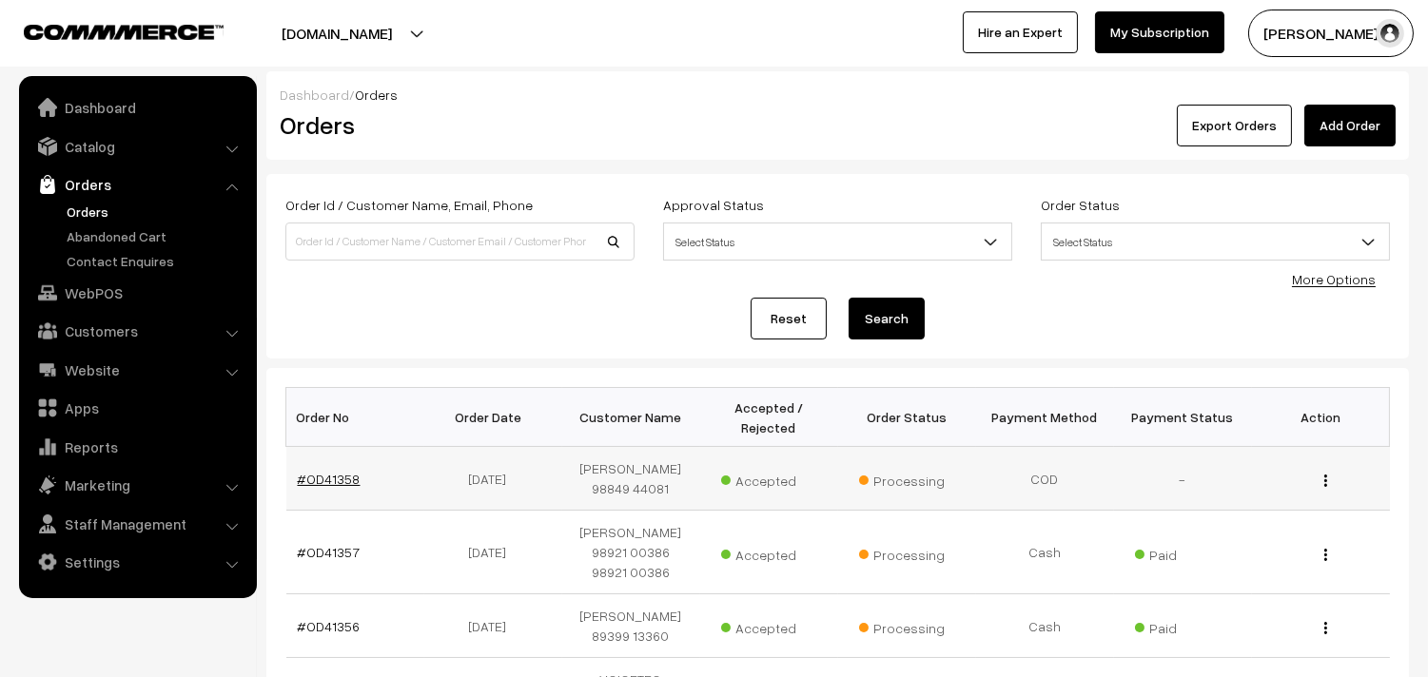
click at [335, 474] on link "#OD41358" at bounding box center [329, 479] width 63 height 16
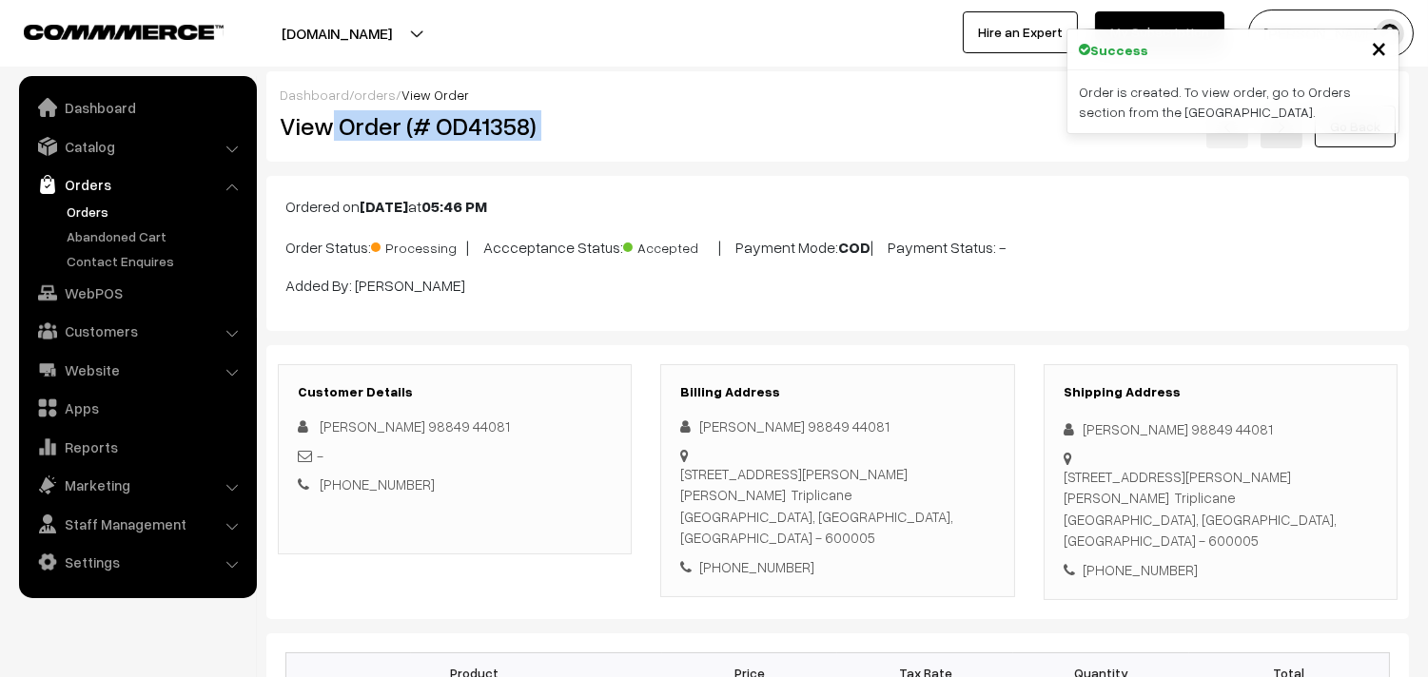
drag, startPoint x: 331, startPoint y: 130, endPoint x: 787, endPoint y: 215, distance: 463.4
click at [796, 143] on div "View Order (# OD41358) Go Back" at bounding box center [837, 127] width 1144 height 44
copy div "Order (# OD41358)"
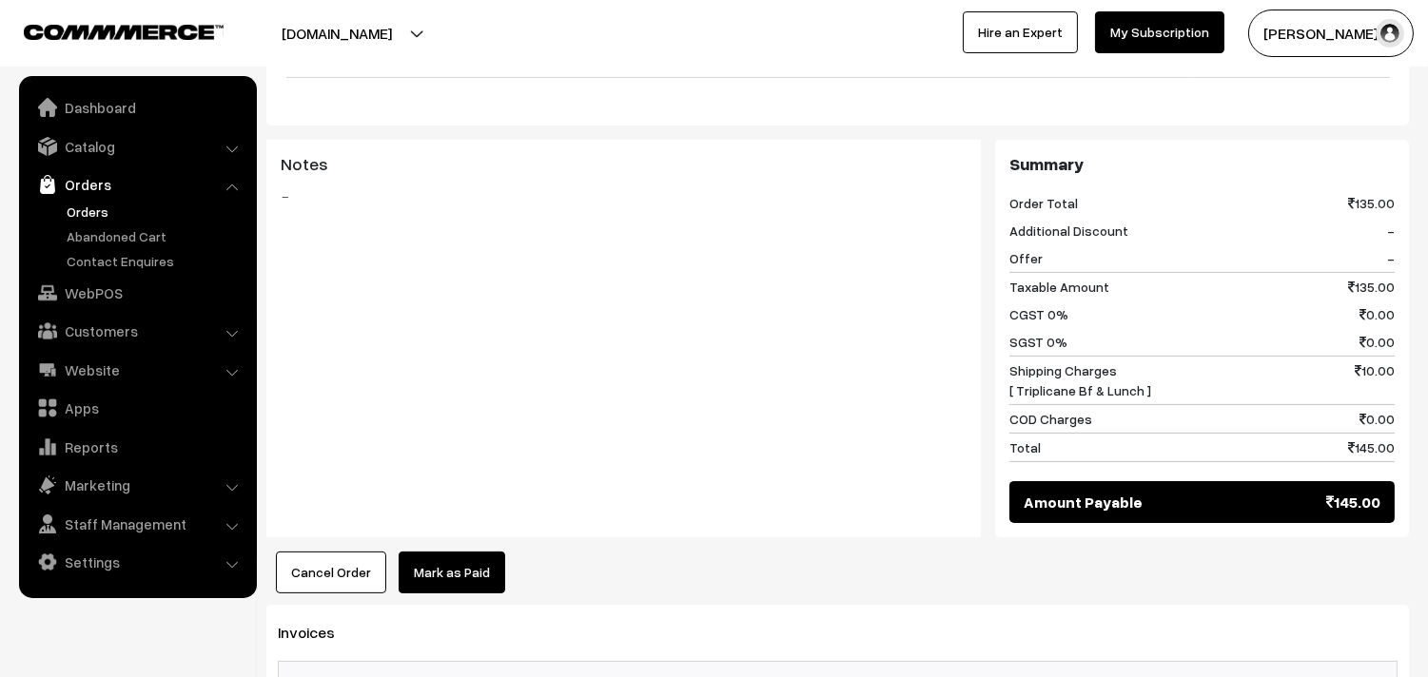
scroll to position [1290, 0]
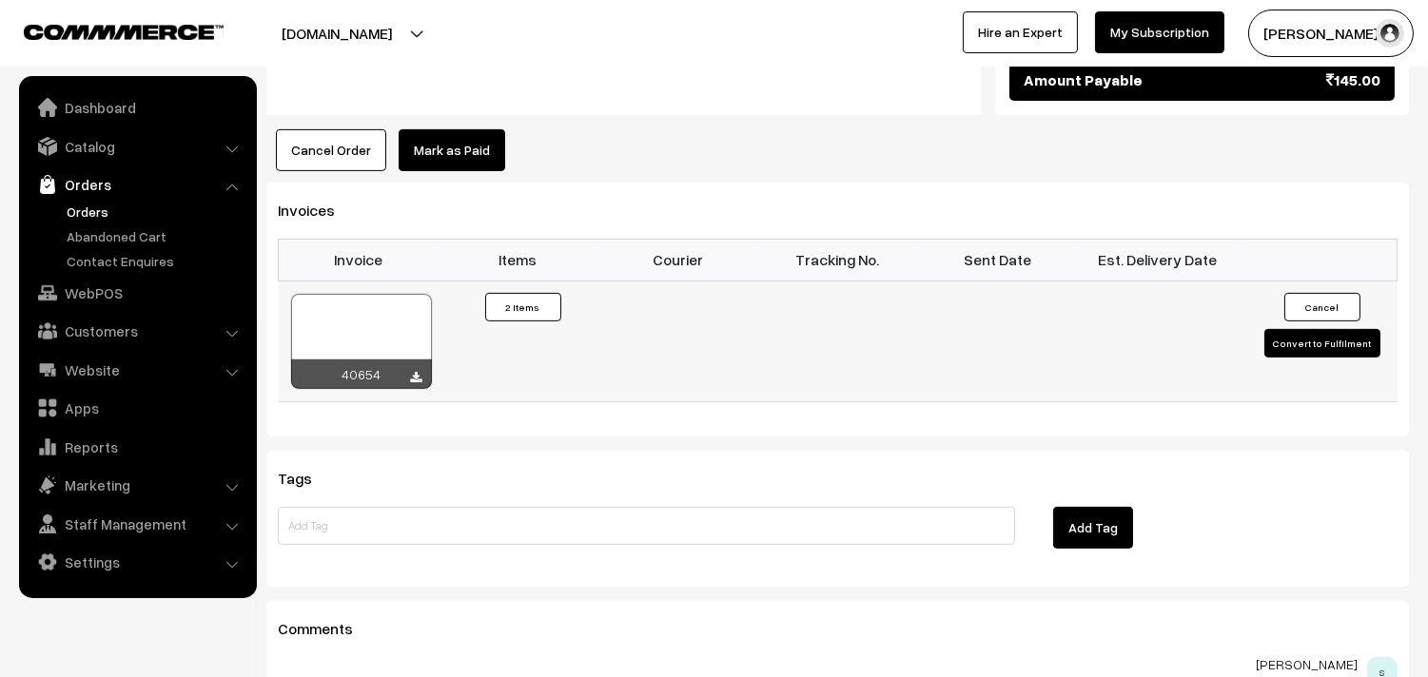
click at [393, 334] on div at bounding box center [361, 341] width 141 height 95
click at [127, 299] on link "WebPOS" at bounding box center [137, 293] width 226 height 34
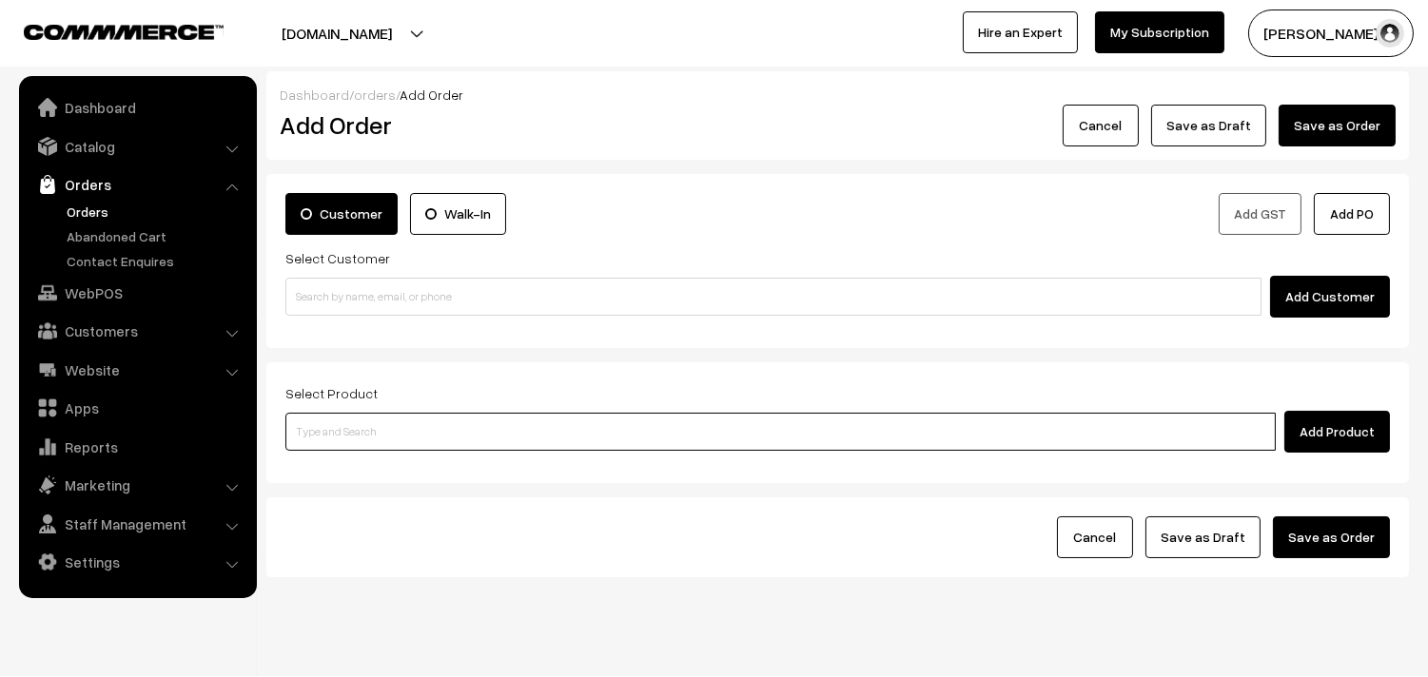
click at [380, 417] on input at bounding box center [780, 432] width 990 height 38
type input "cow"
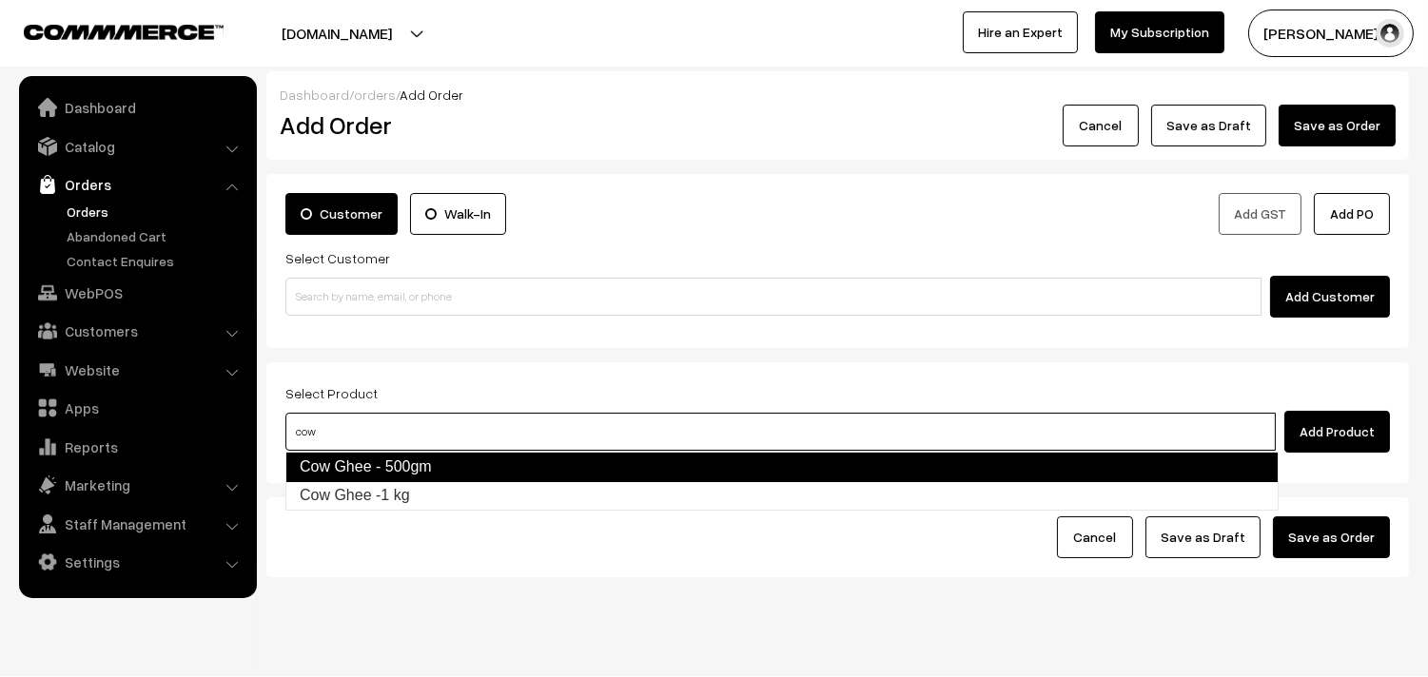
drag, startPoint x: 424, startPoint y: 455, endPoint x: 428, endPoint y: 481, distance: 26.9
click at [426, 455] on link "Cow Ghee - 500gm" at bounding box center [781, 467] width 993 height 30
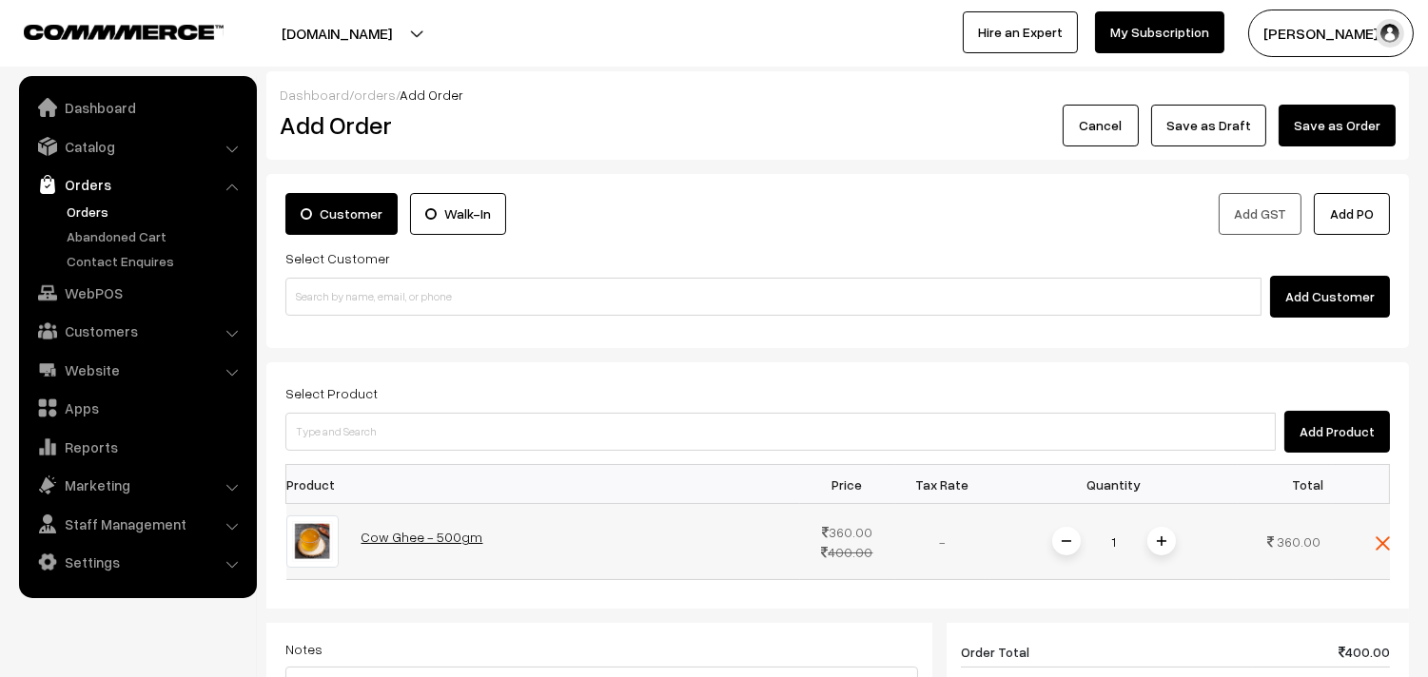
click at [396, 533] on link "Cow Ghee - 500gm" at bounding box center [422, 537] width 122 height 16
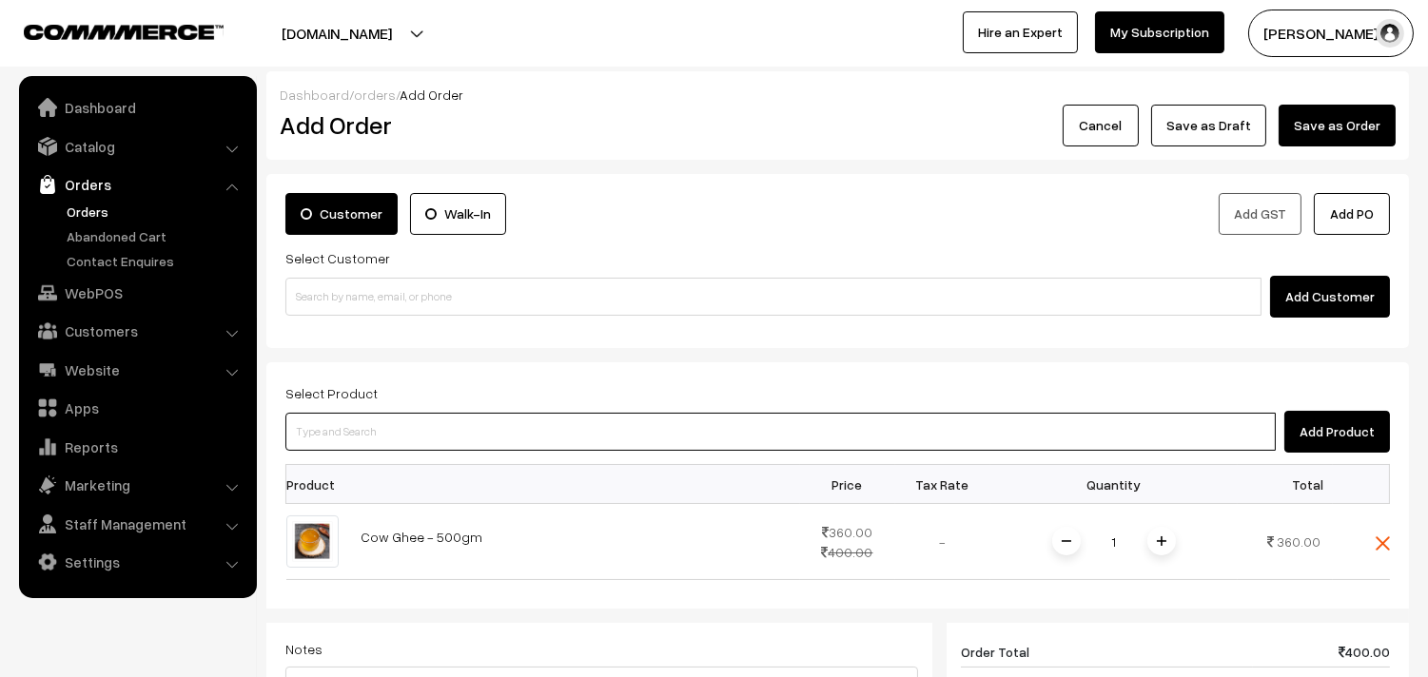
click at [454, 445] on input at bounding box center [780, 432] width 990 height 38
type input "Cow Ghee -1 kg"
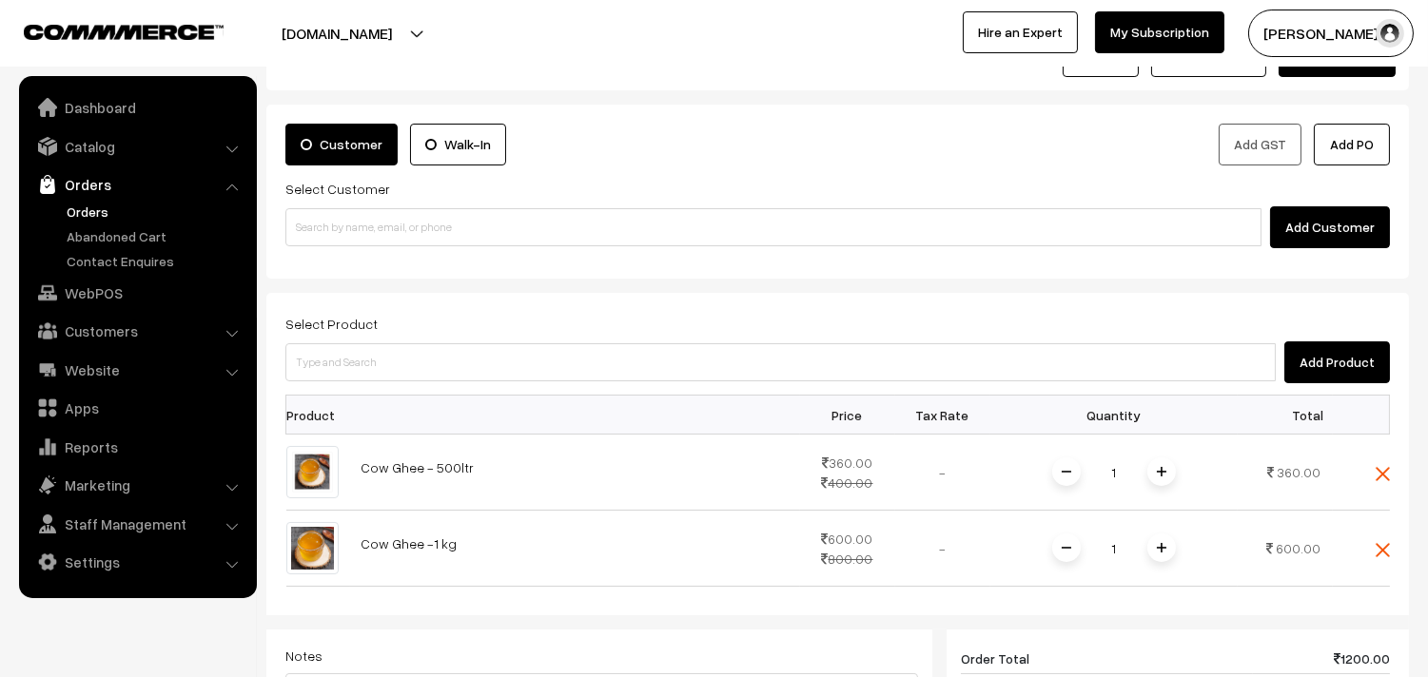
scroll to position [106, 0]
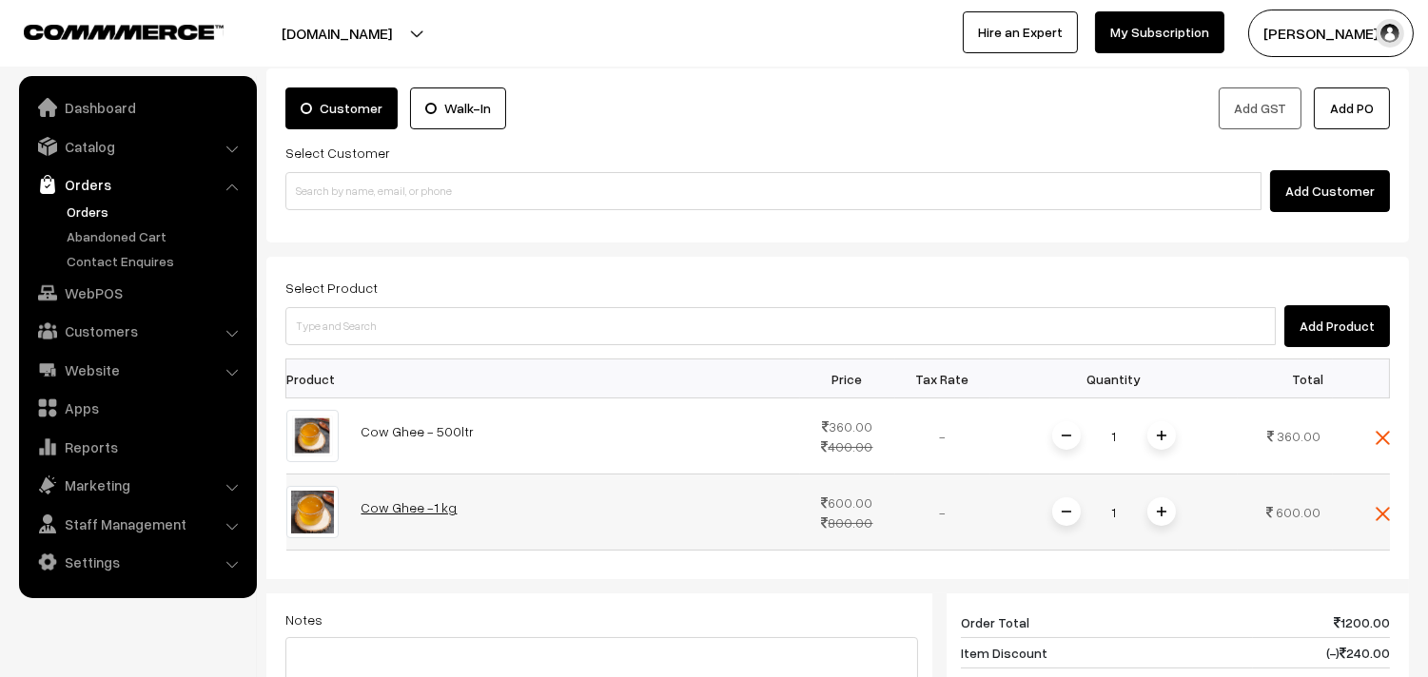
click at [413, 507] on link "Cow Ghee -1 kg" at bounding box center [409, 507] width 96 height 16
click at [84, 206] on link "Orders" at bounding box center [156, 212] width 188 height 20
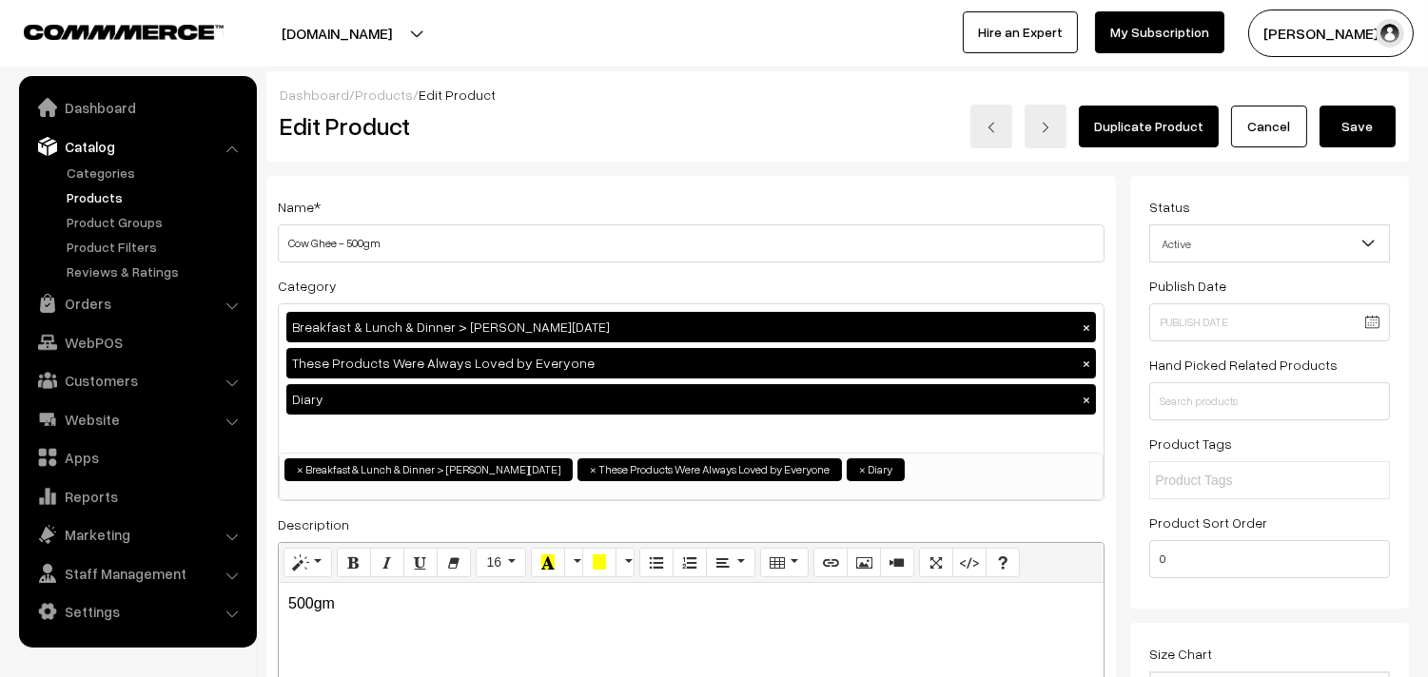
click at [365, 241] on input "Cow Ghee - 500gm" at bounding box center [691, 243] width 827 height 38
drag, startPoint x: 350, startPoint y: 239, endPoint x: 398, endPoint y: 239, distance: 47.6
click at [398, 239] on input "Cow Ghee - 500gm" at bounding box center [691, 243] width 827 height 38
click at [396, 245] on input "Cow Ghee - 500gm" at bounding box center [691, 243] width 827 height 38
click at [379, 240] on input "Cow Ghee - 500gm" at bounding box center [691, 243] width 827 height 38
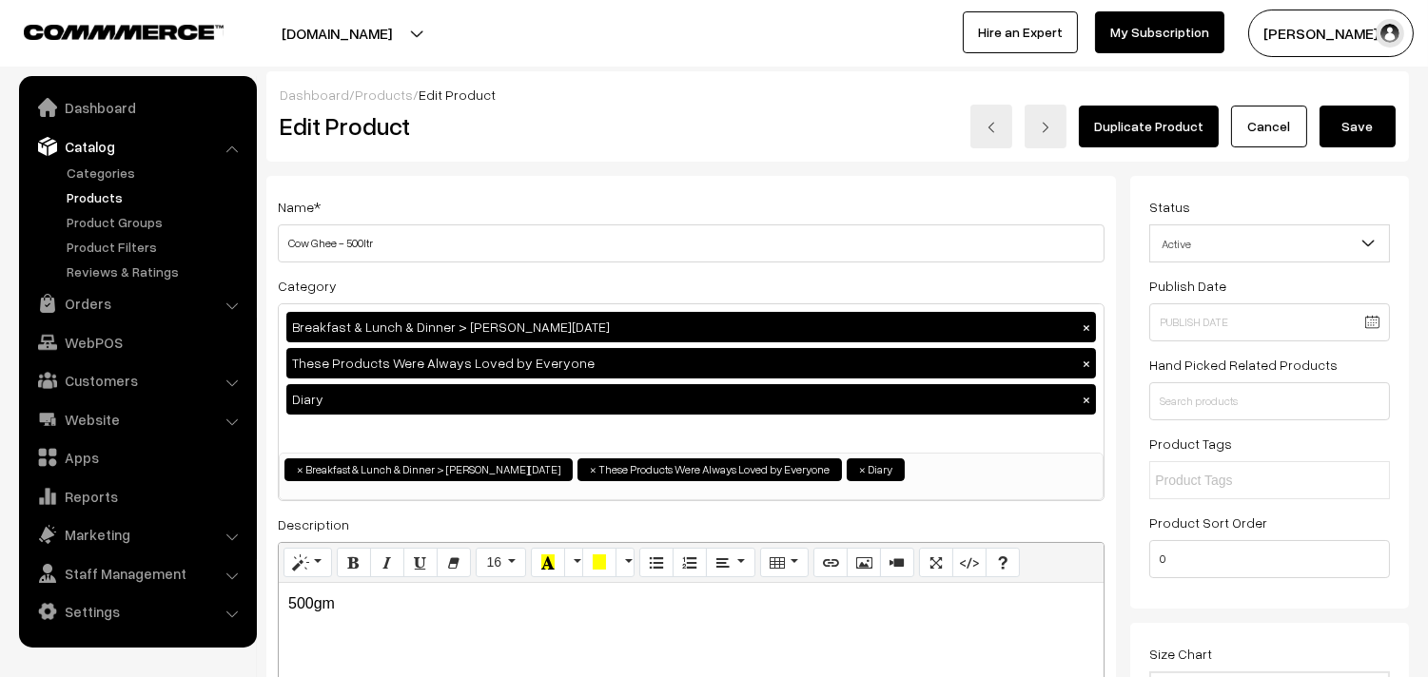
type input "Cow Ghee - 500ltr"
click at [1368, 127] on button "Save" at bounding box center [1357, 127] width 76 height 42
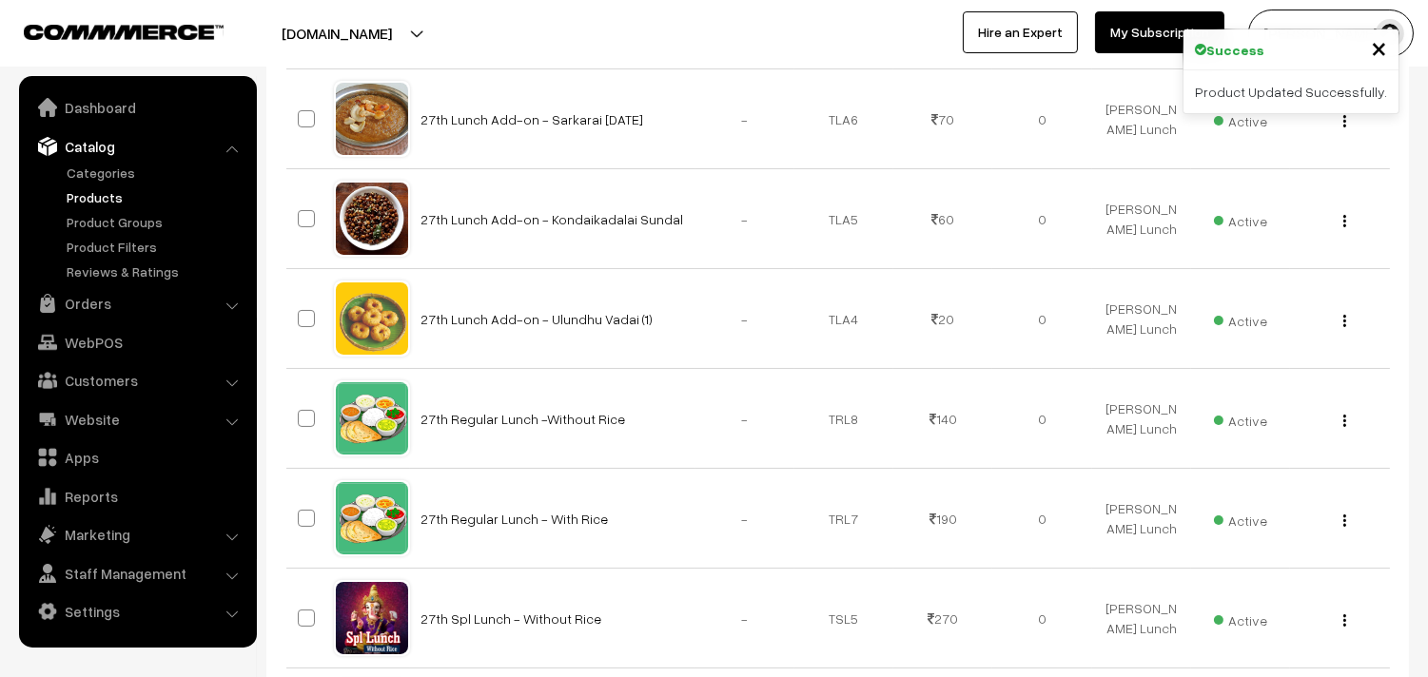
scroll to position [211, 0]
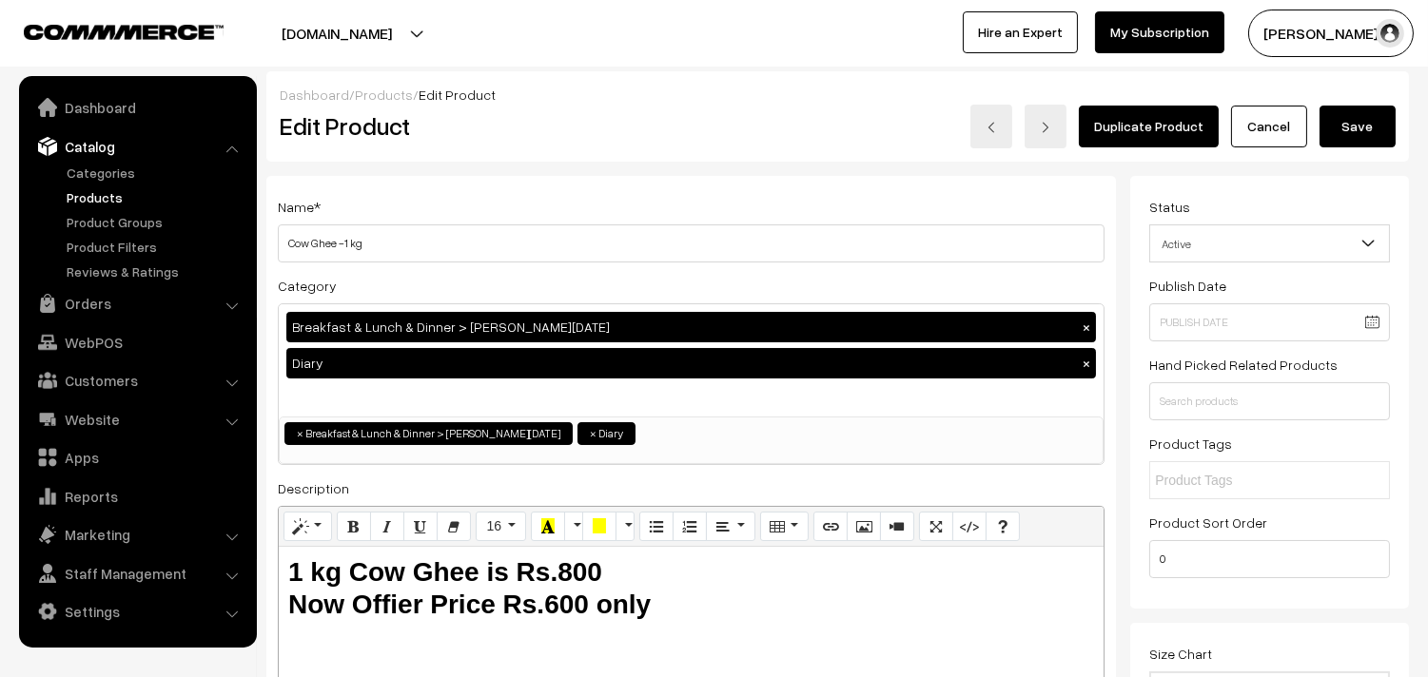
click at [397, 235] on h3 "Adjust Quantity" at bounding box center [351, 264] width 169 height 64
click at [382, 238] on h3 "Adjust Quantity" at bounding box center [351, 264] width 169 height 64
click at [385, 254] on h3 "Adjust Quantity" at bounding box center [351, 264] width 169 height 64
click at [397, 241] on h3 "Adjust Quantity" at bounding box center [351, 264] width 169 height 64
click at [358, 241] on h3 "Adjust Quantity" at bounding box center [351, 264] width 169 height 64
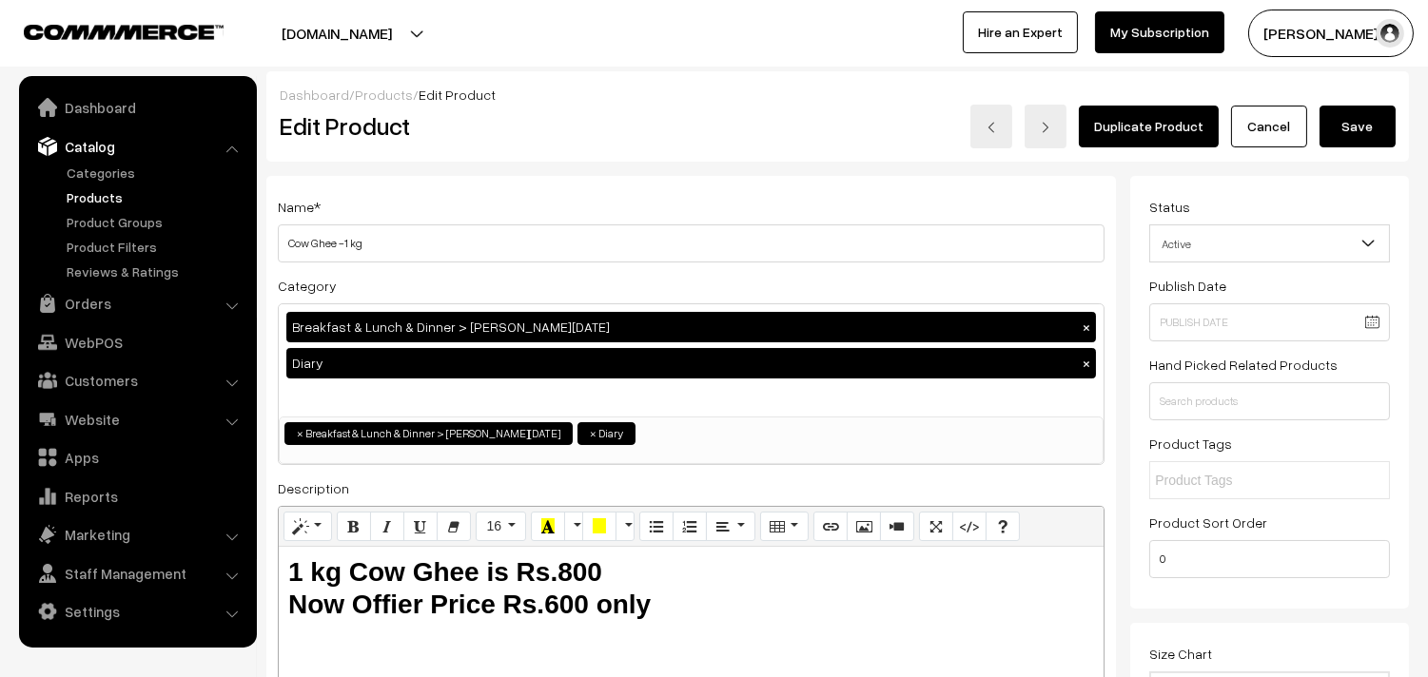
click at [379, 243] on h3 "Adjust Quantity" at bounding box center [351, 264] width 169 height 64
click at [529, 258] on input "Cow Ghee -1 kg" at bounding box center [691, 243] width 827 height 38
click at [357, 240] on input "Cow Ghee -1 kg" at bounding box center [691, 243] width 827 height 38
type input "Cow Ghee -1ltr"
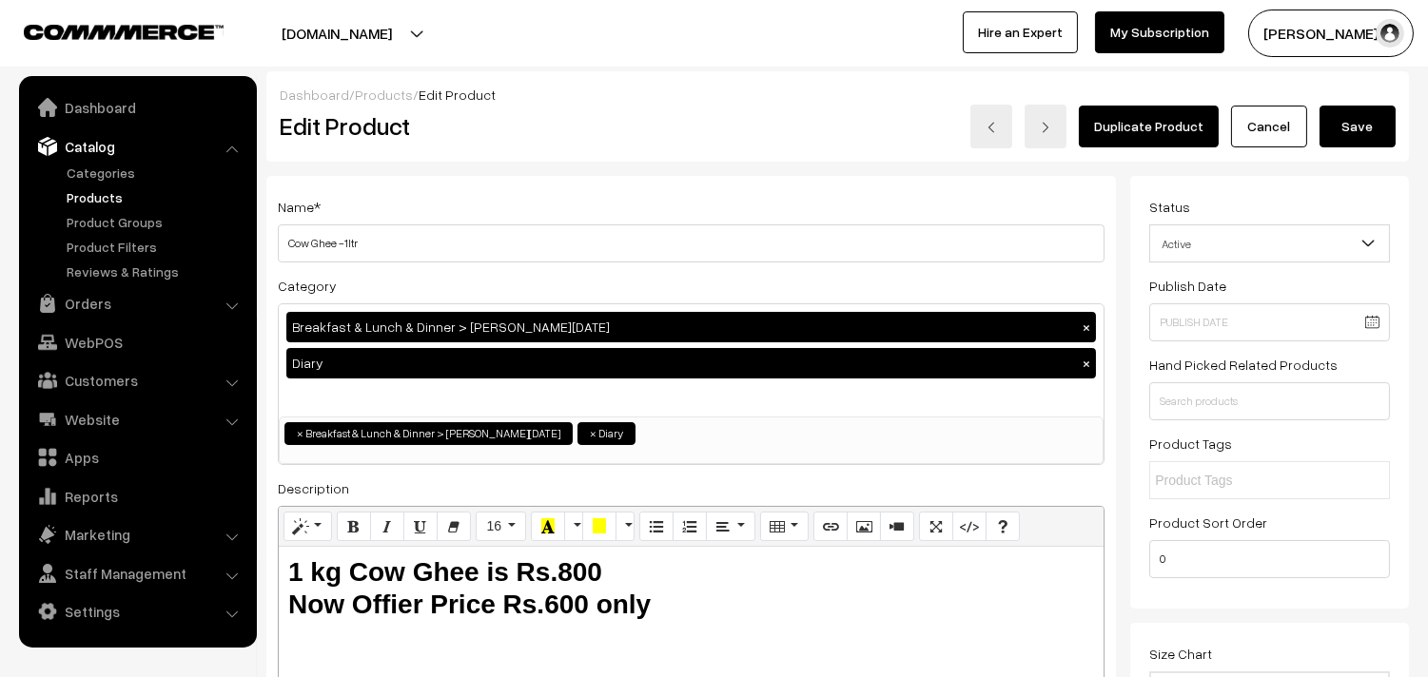
click at [1355, 128] on button "Save" at bounding box center [1357, 127] width 76 height 42
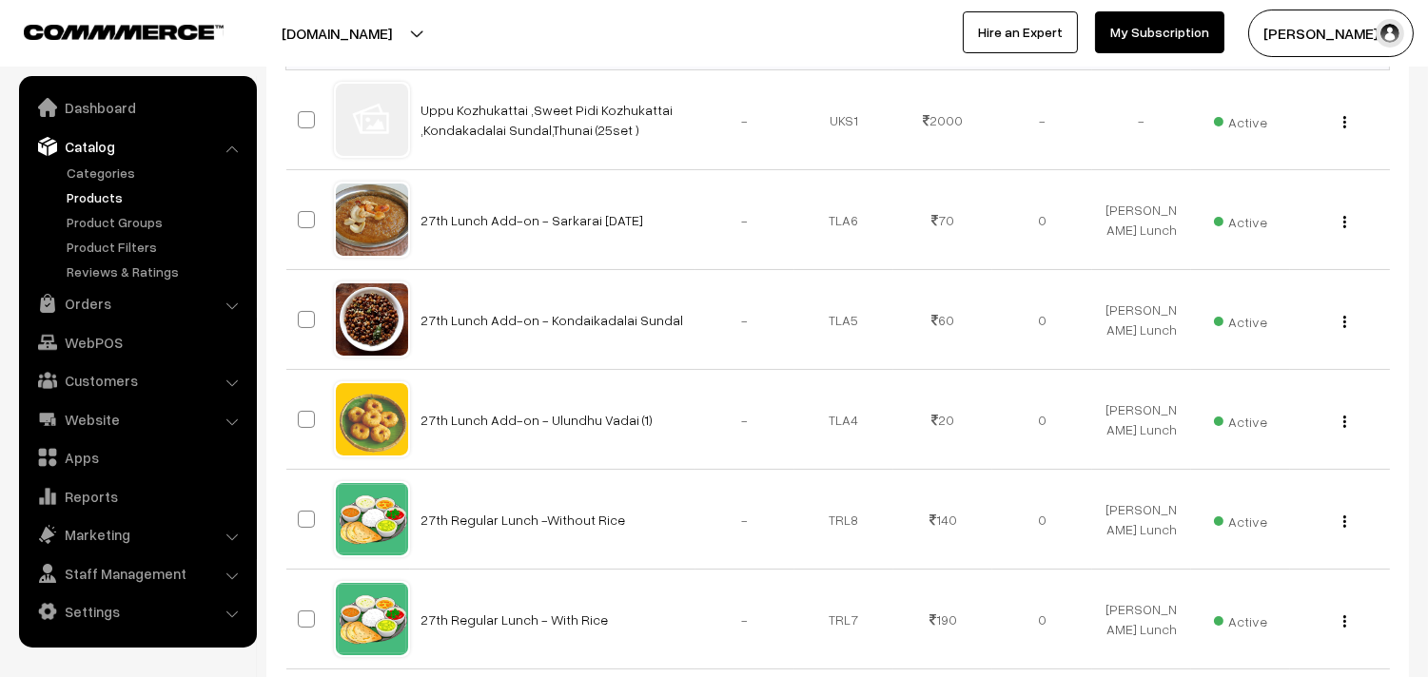
scroll to position [422, 0]
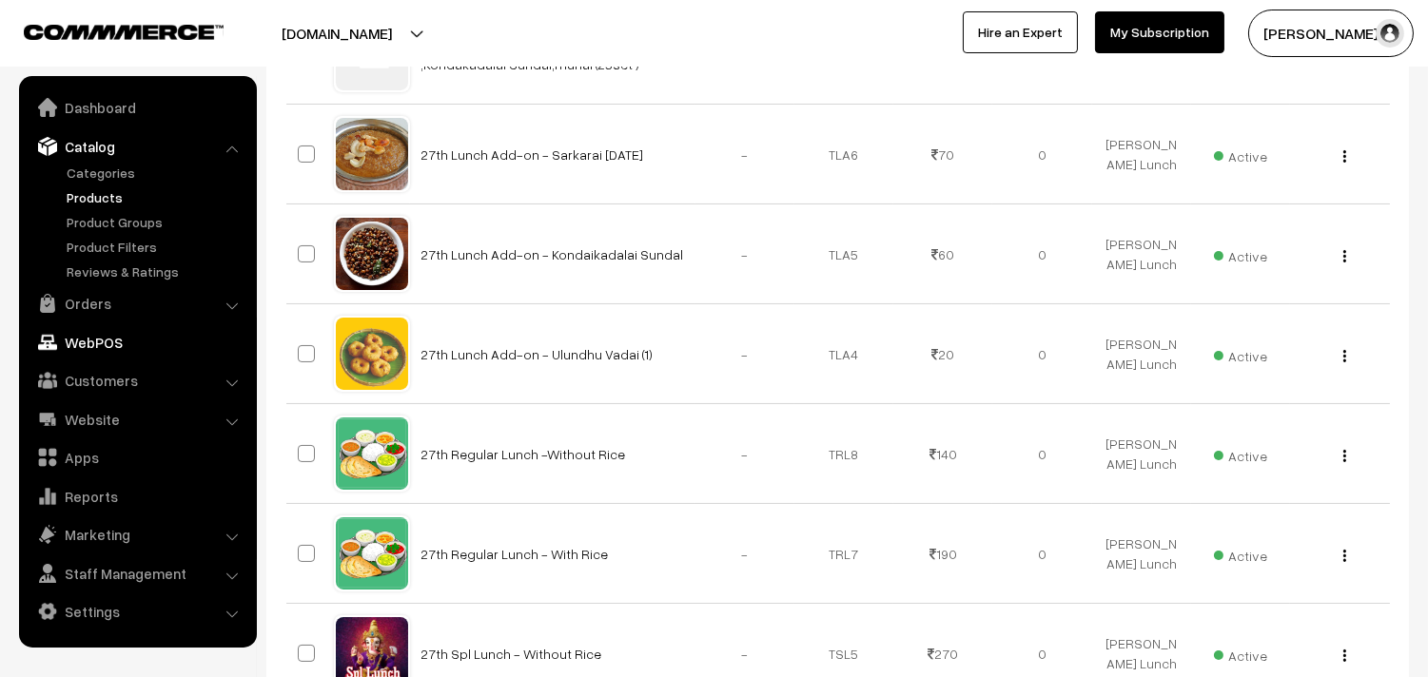
click at [100, 301] on link "Orders" at bounding box center [137, 303] width 226 height 34
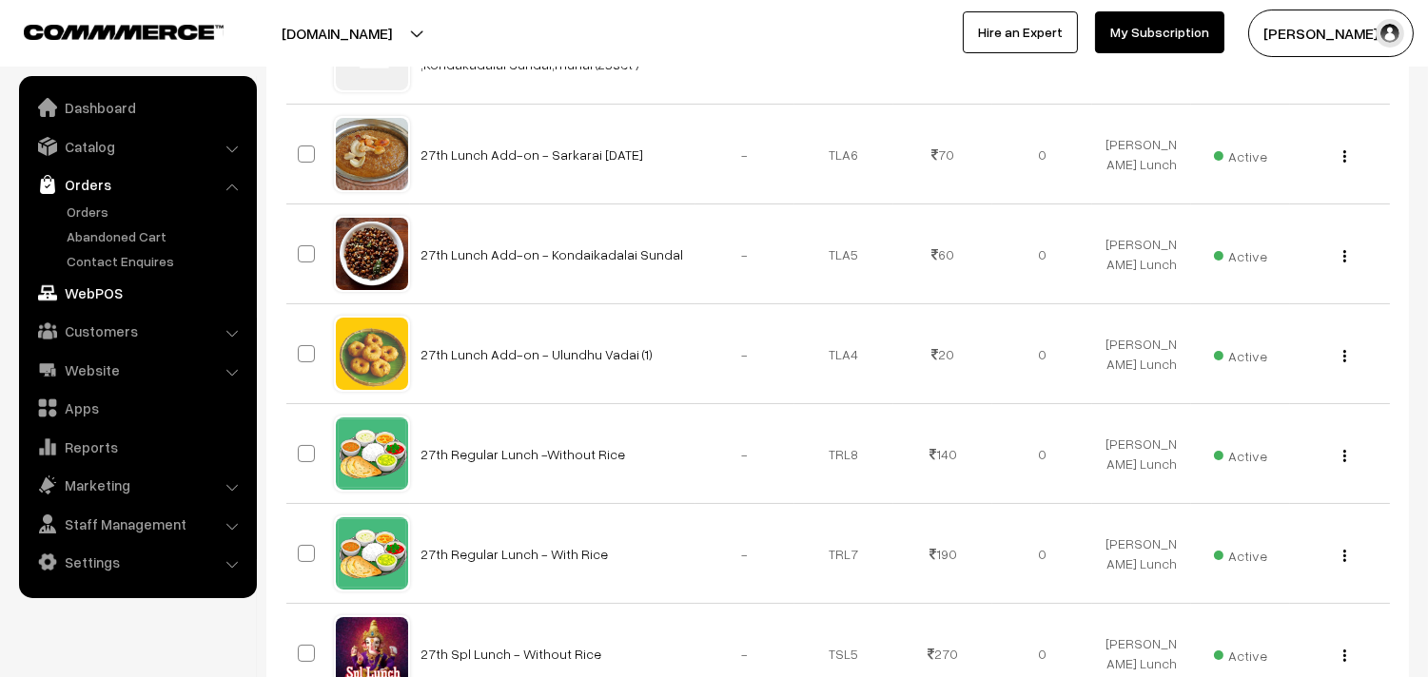
click at [114, 292] on link "WebPOS" at bounding box center [137, 293] width 226 height 34
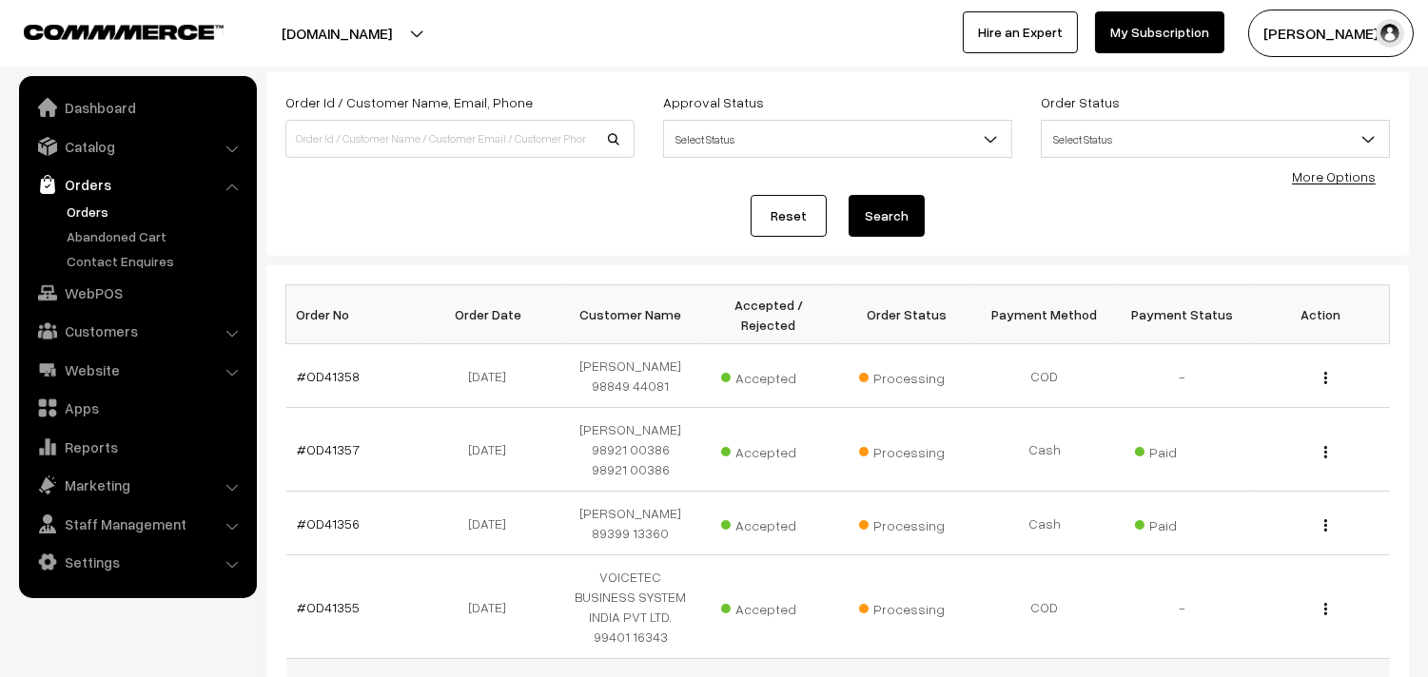
scroll to position [106, 0]
click at [78, 205] on link "Orders" at bounding box center [156, 212] width 188 height 20
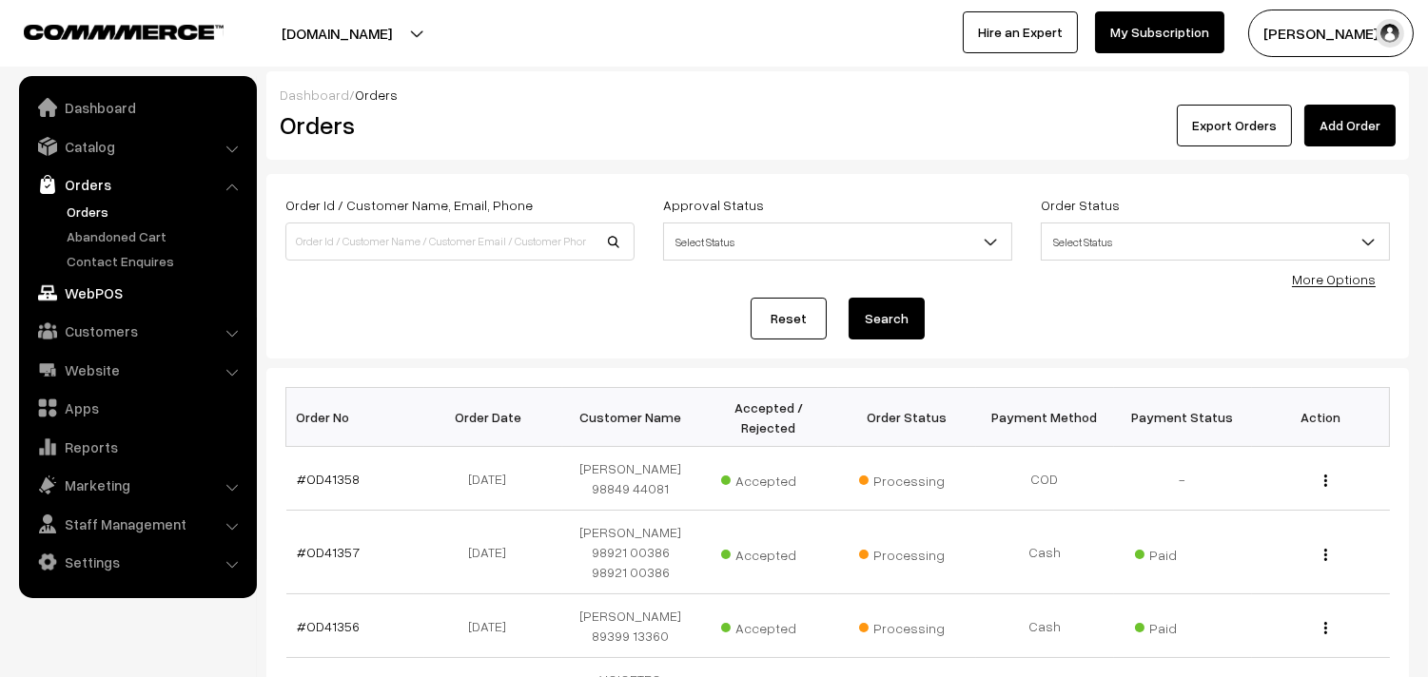
click at [107, 287] on link "WebPOS" at bounding box center [137, 293] width 226 height 34
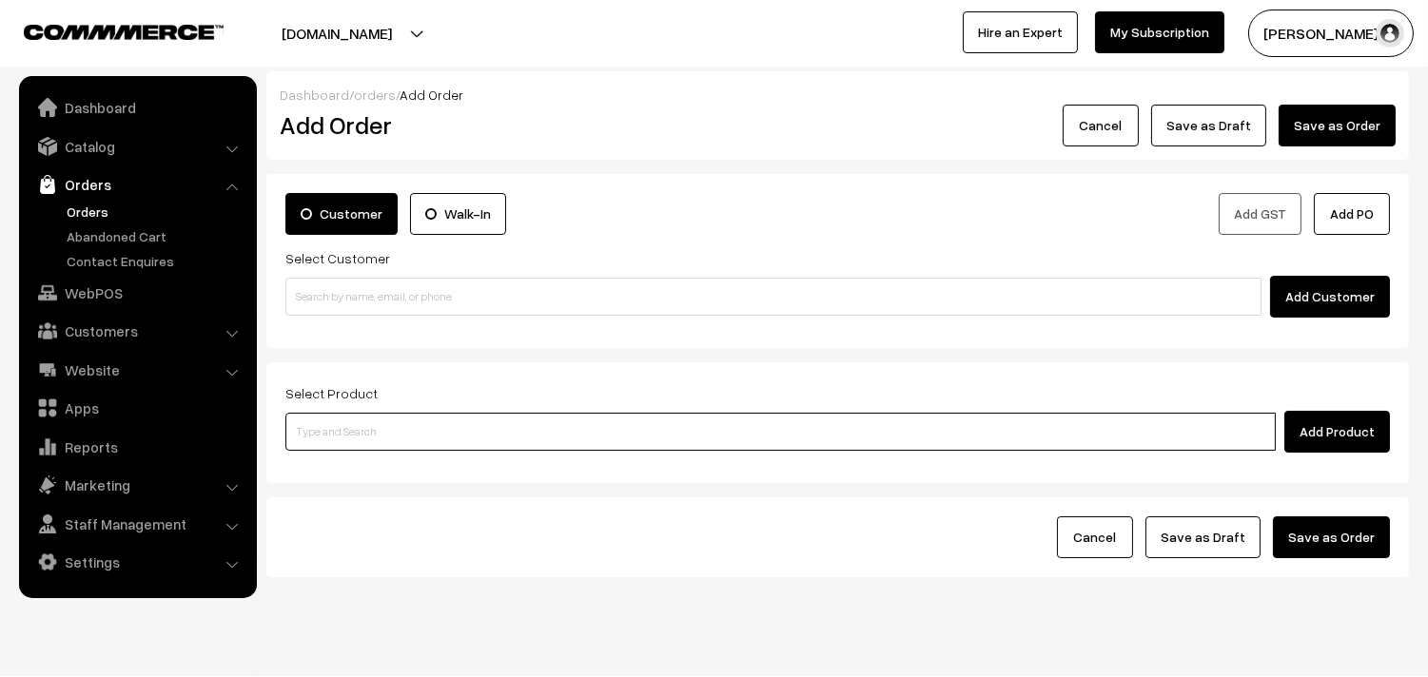
click at [455, 440] on input at bounding box center [780, 432] width 990 height 38
type input "Cow Ghee - 500ltr"
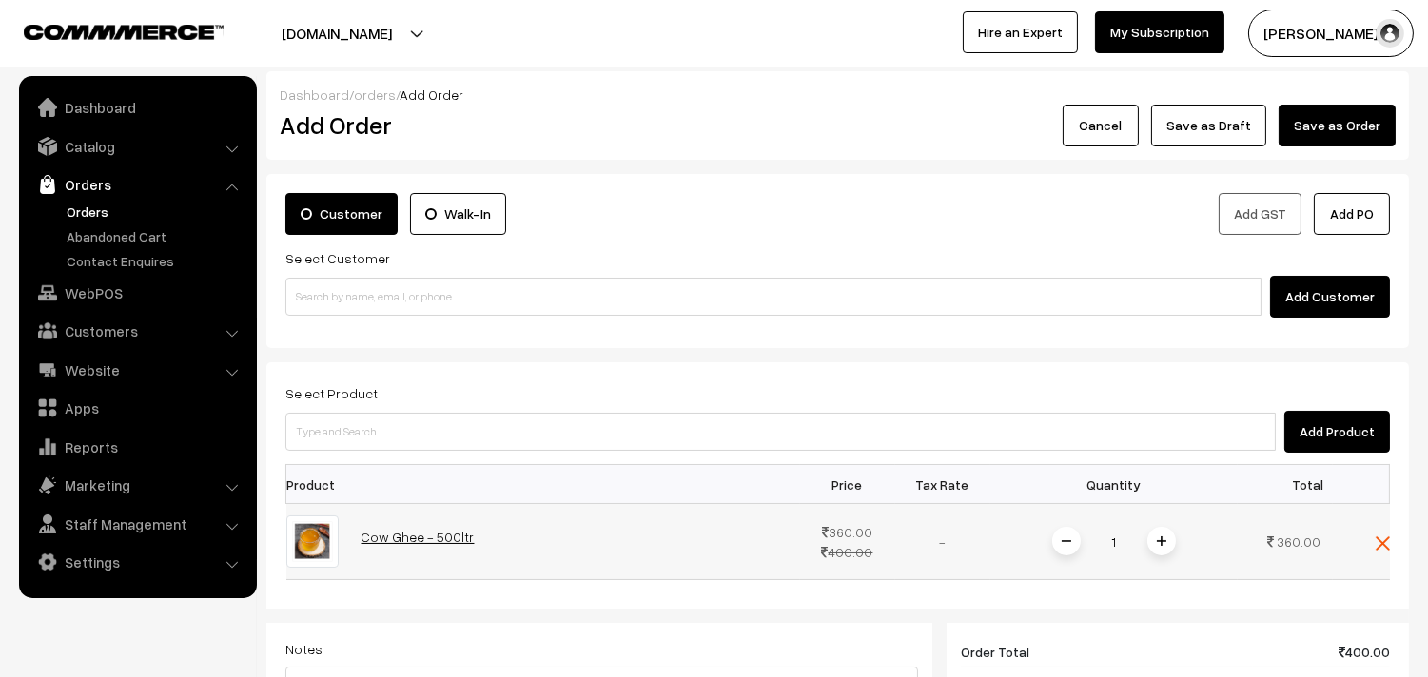
click at [416, 540] on link "Cow Ghee - 500ltr" at bounding box center [417, 537] width 113 height 16
click at [1161, 545] on img at bounding box center [1162, 541] width 10 height 10
click at [1056, 544] on span at bounding box center [1066, 541] width 29 height 29
click at [1383, 543] on img at bounding box center [1382, 543] width 14 height 14
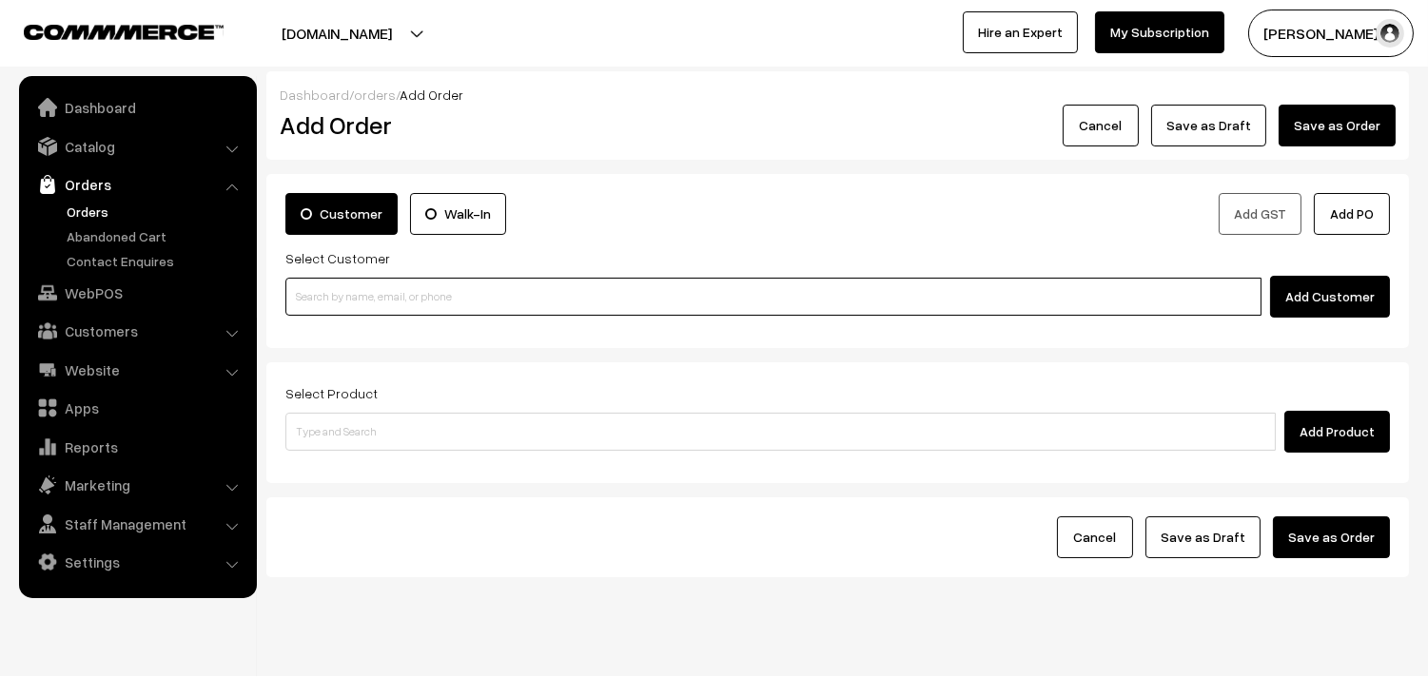
click at [409, 289] on input at bounding box center [773, 297] width 976 height 38
paste input "73580 14248"
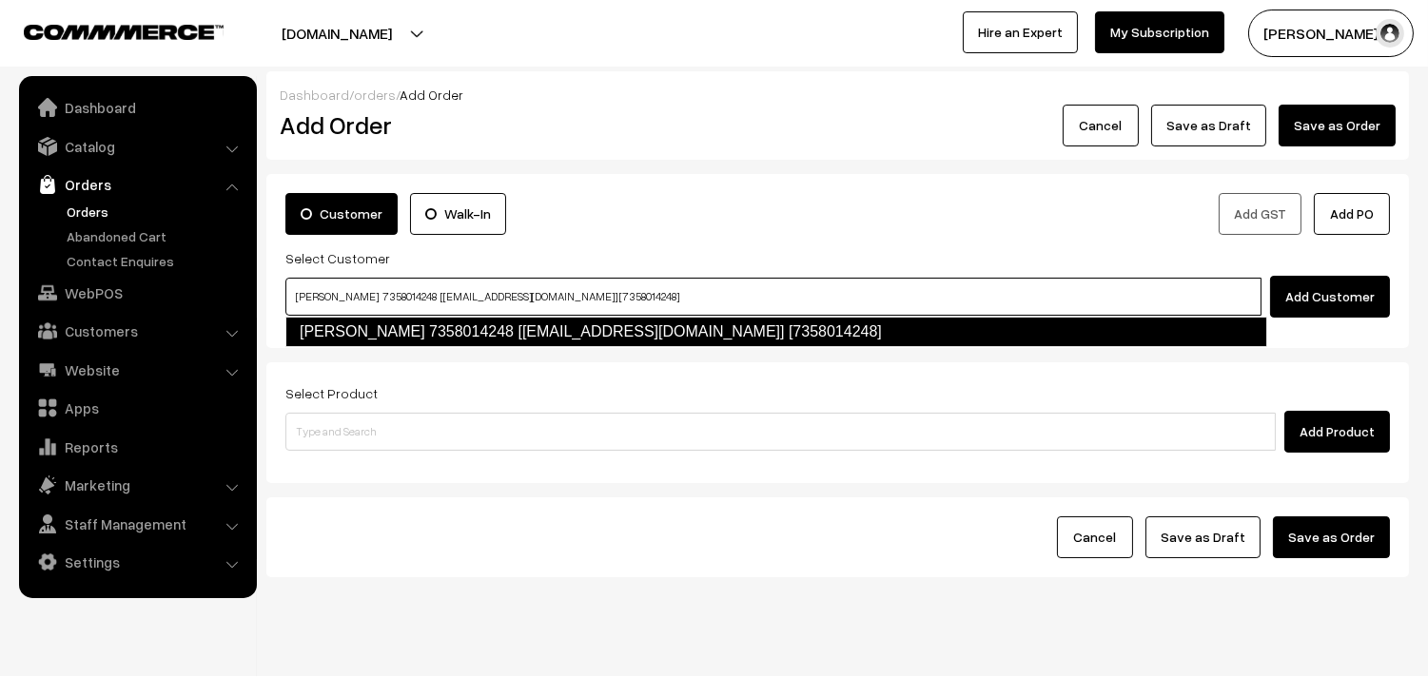
type input "shanthi 7358014248 [Annams104@gmail.com] [7358014248]"
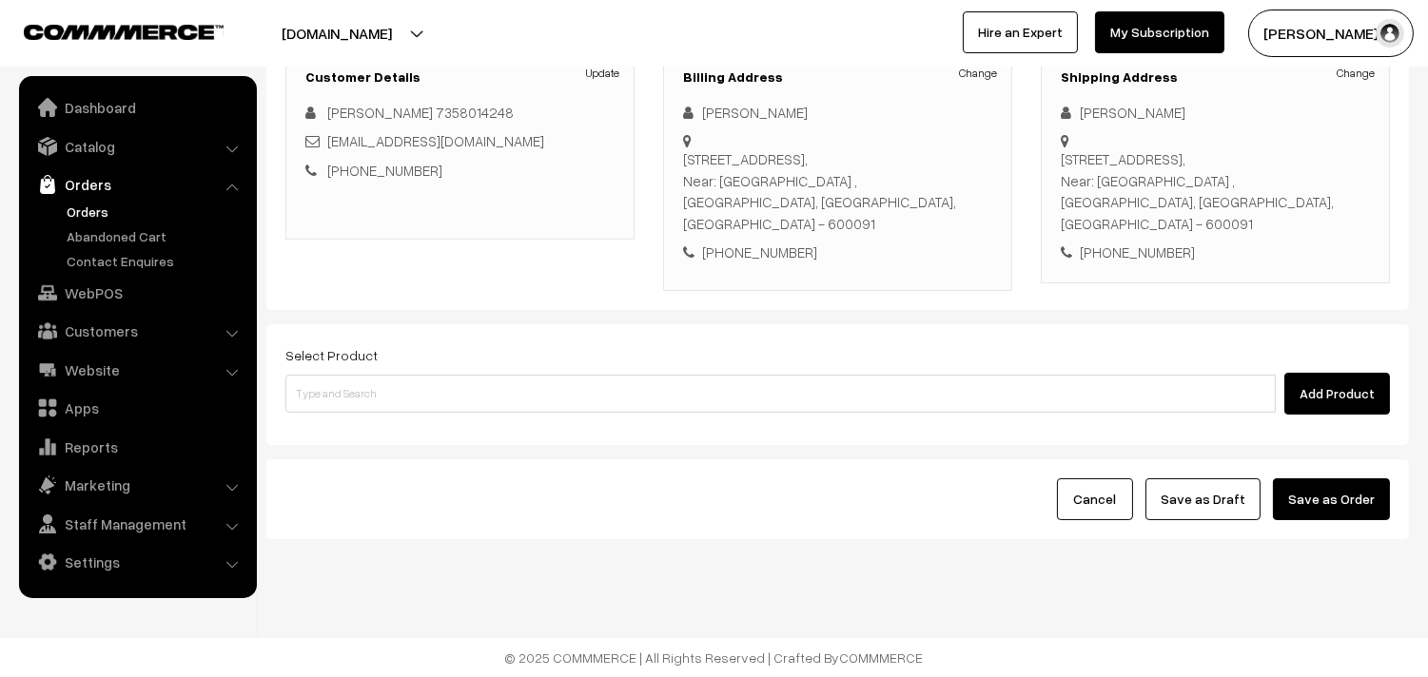
scroll to position [281, 0]
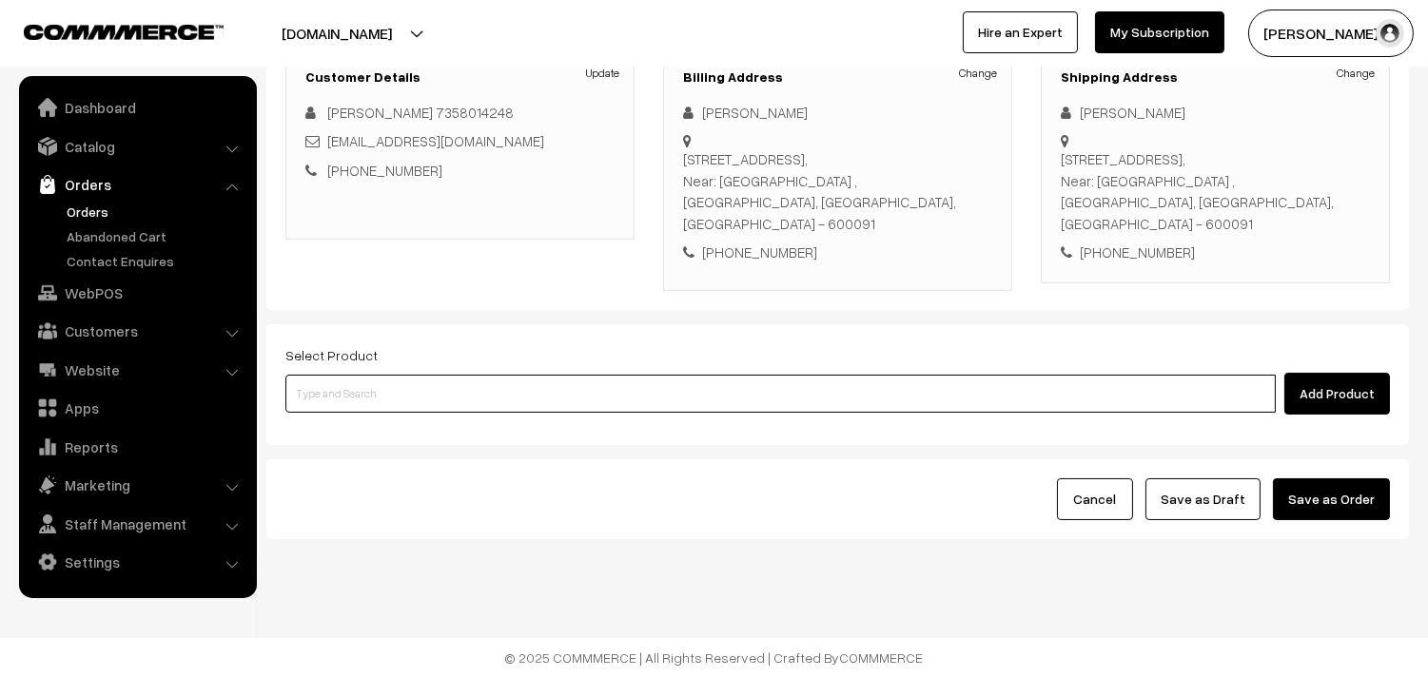
click at [619, 403] on input at bounding box center [780, 394] width 990 height 38
click at [413, 400] on input at bounding box center [780, 394] width 990 height 38
paste input "28th Without Rice..."
type input "28th Without Rice..."
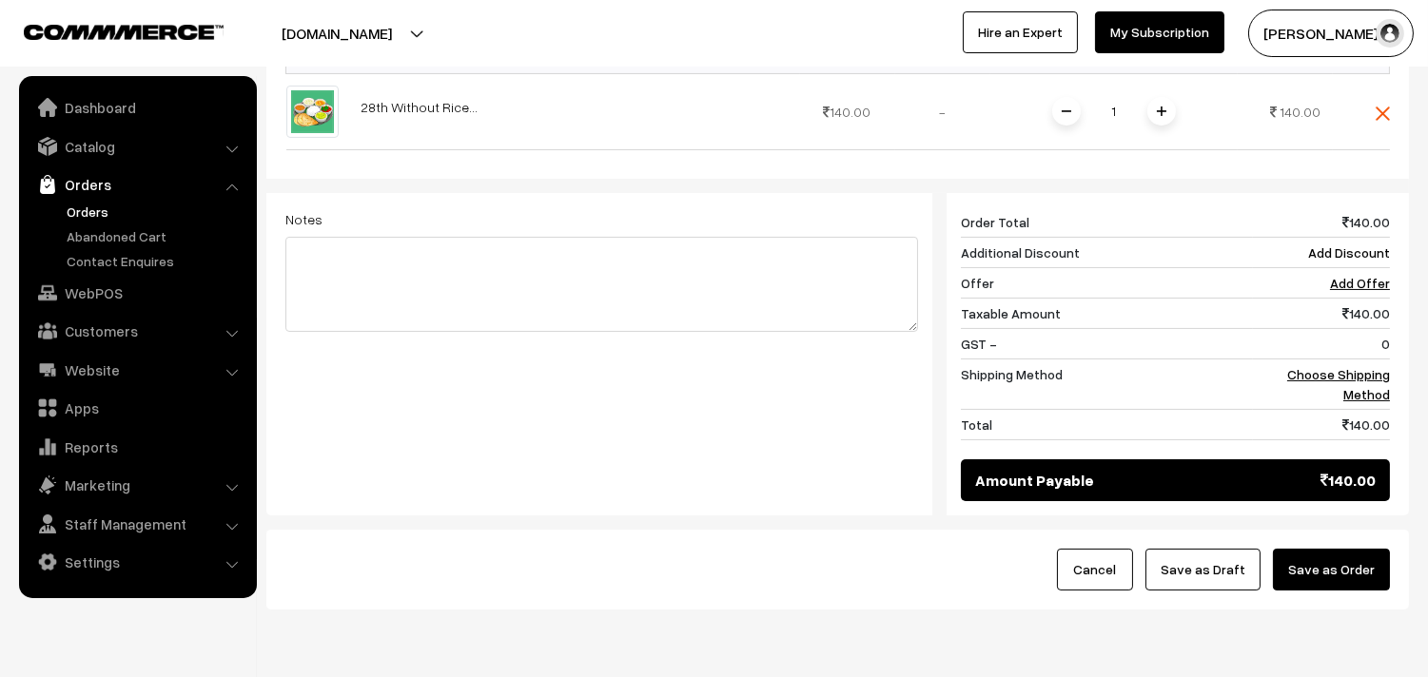
scroll to position [725, 0]
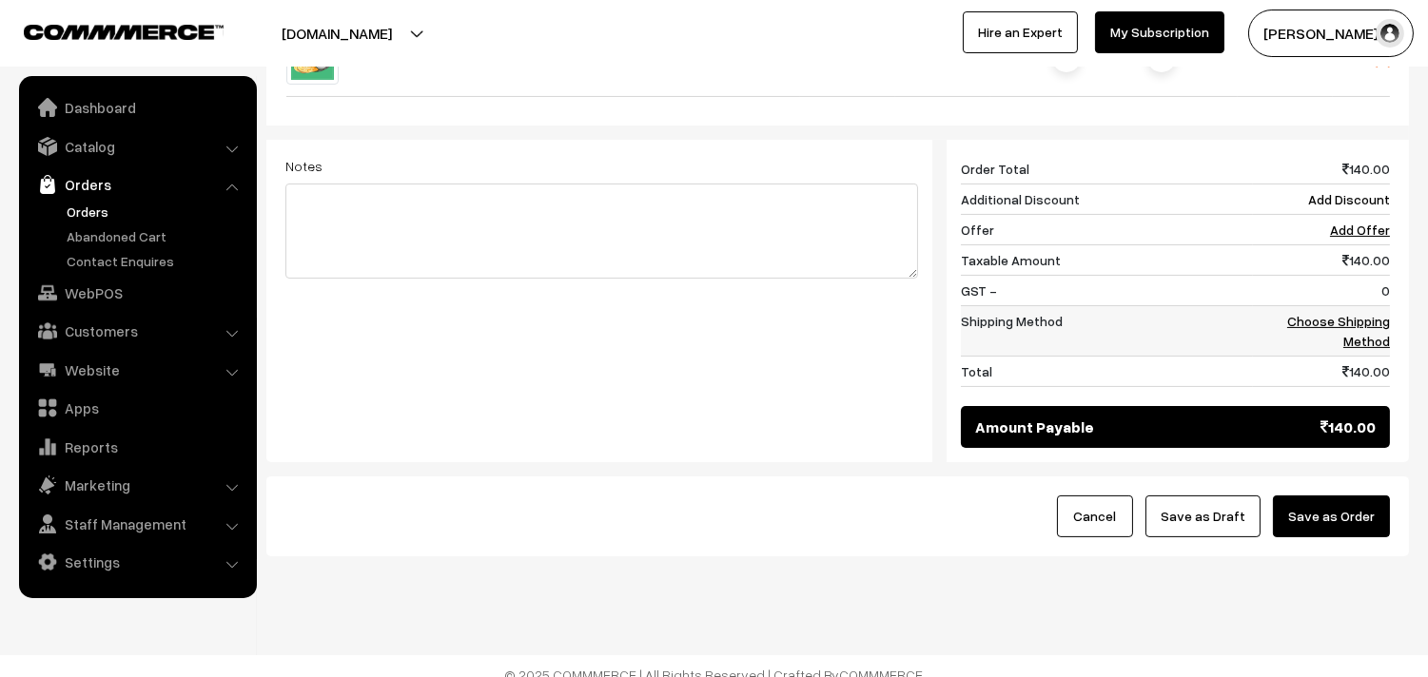
click at [1351, 319] on link "Choose Shipping Method" at bounding box center [1338, 331] width 103 height 36
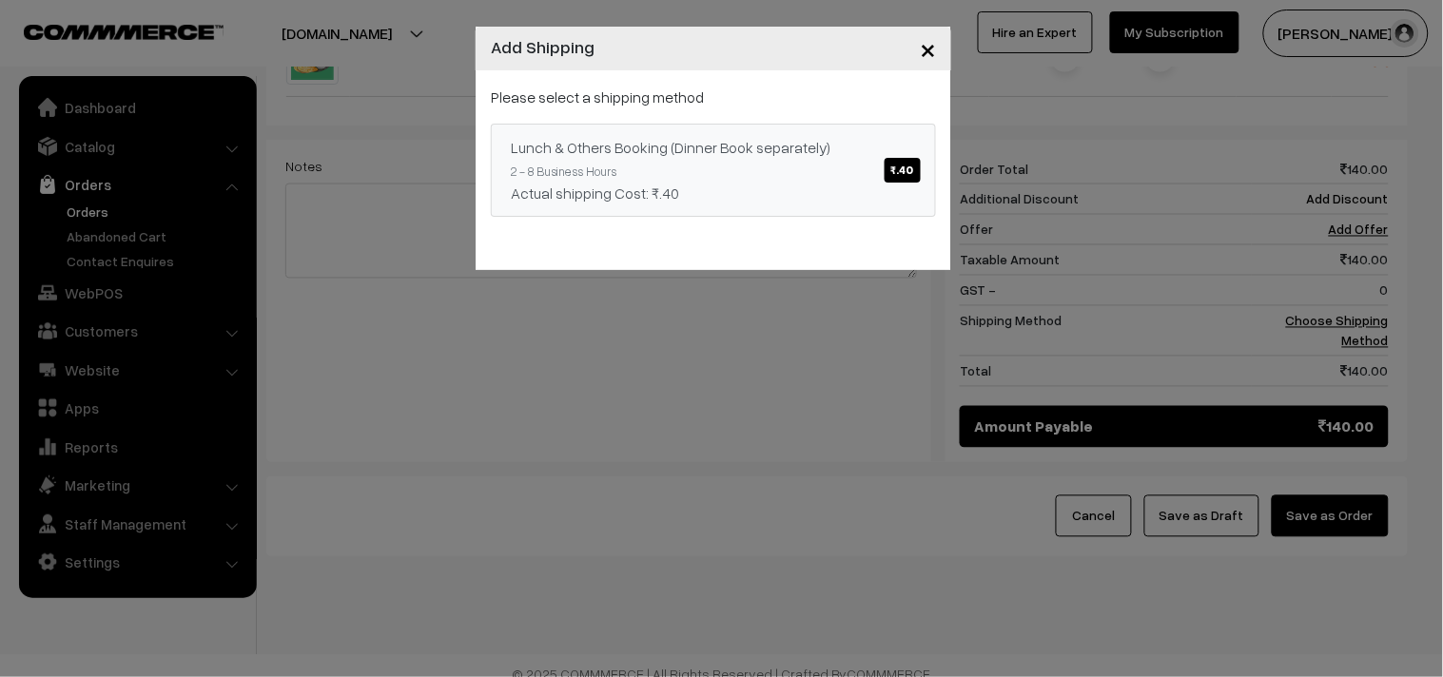
click at [658, 171] on link "Lunch & Others Booking (Dinner Book separately) ₹.40 2 - 8 Business Hours Actua…" at bounding box center [713, 170] width 445 height 93
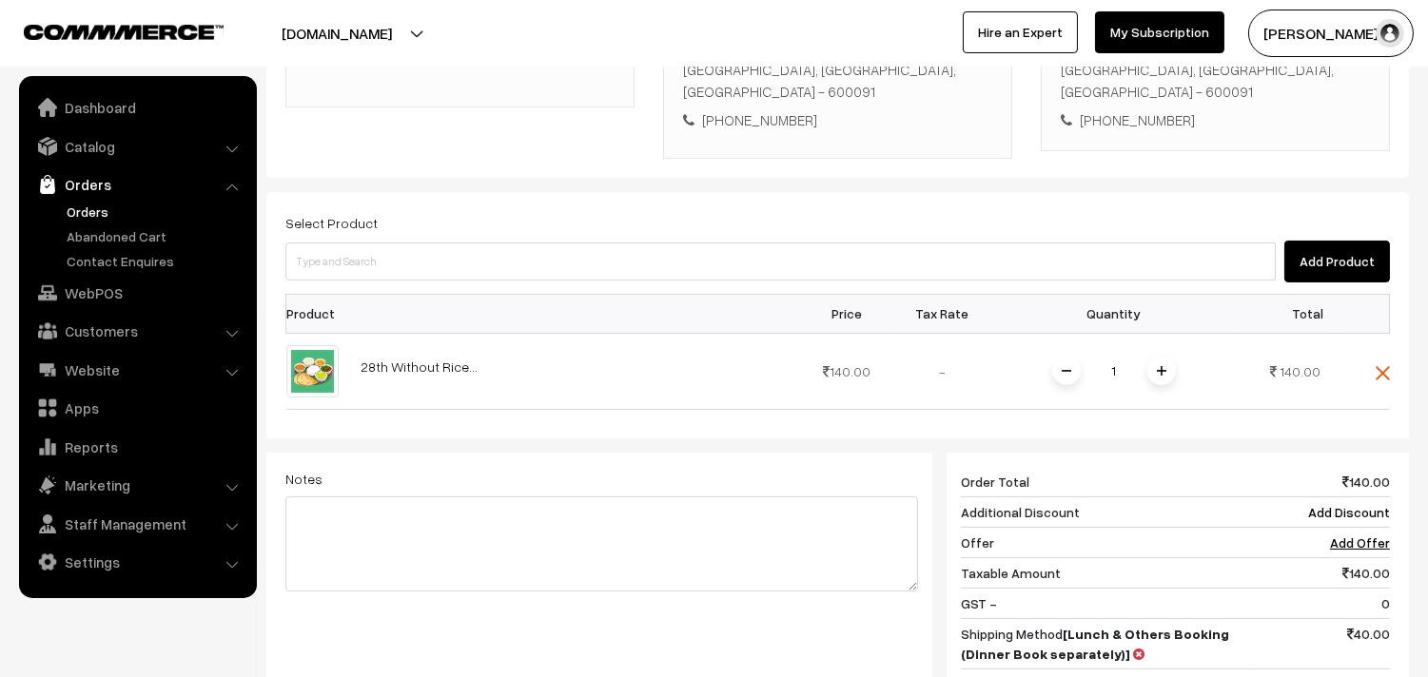
scroll to position [196, 0]
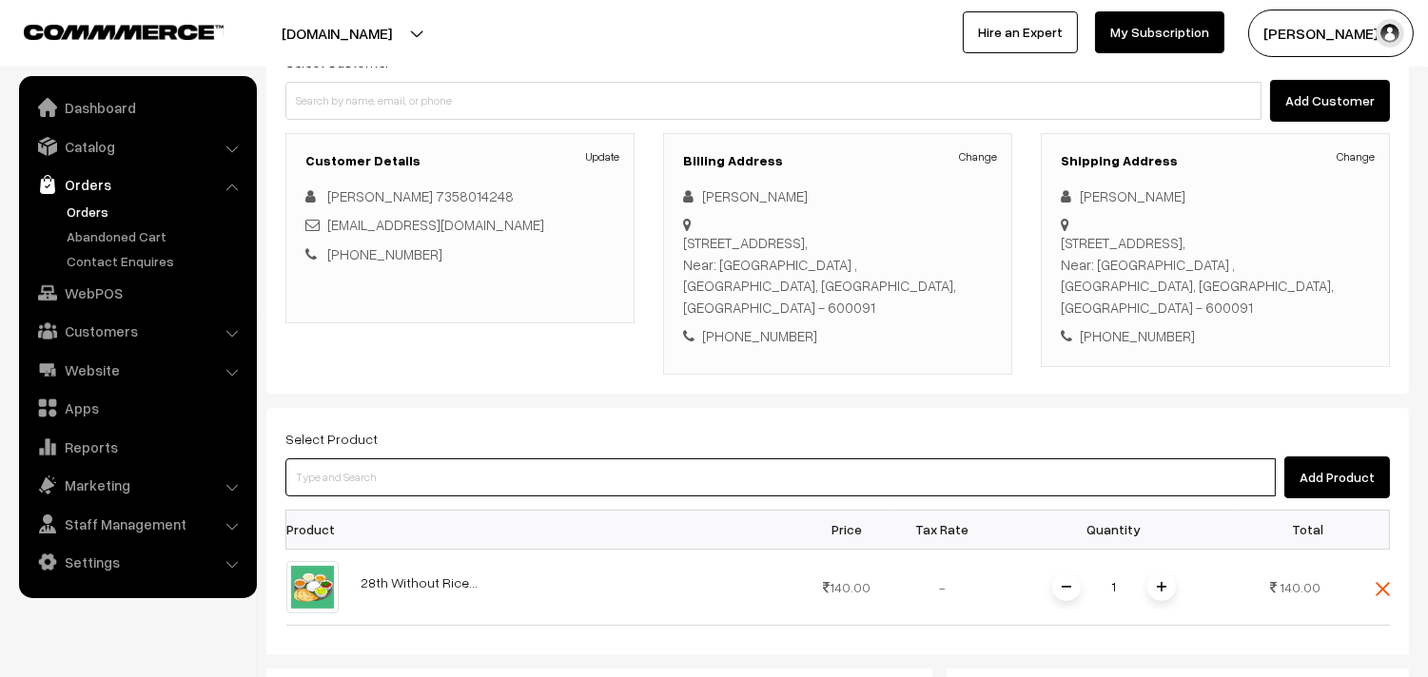
click at [581, 466] on input at bounding box center [780, 477] width 990 height 38
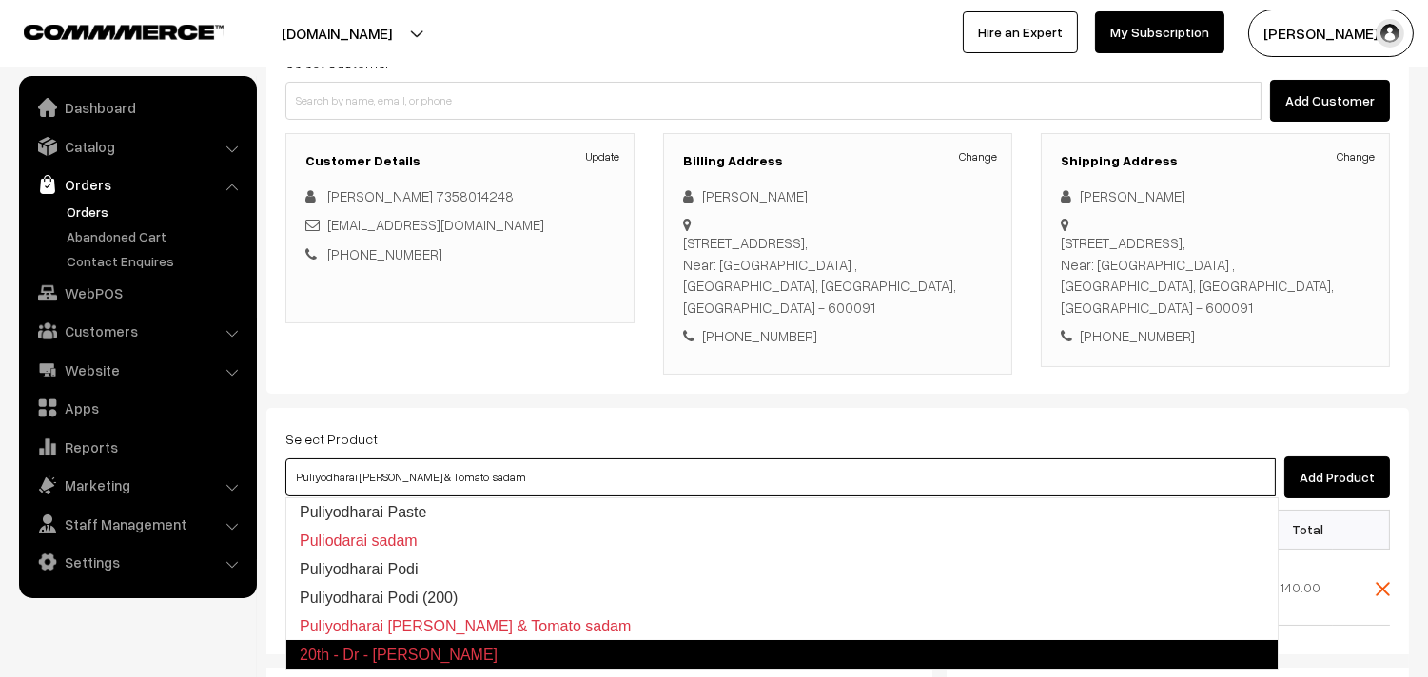
type input "Puliyodharai Podi (200)"
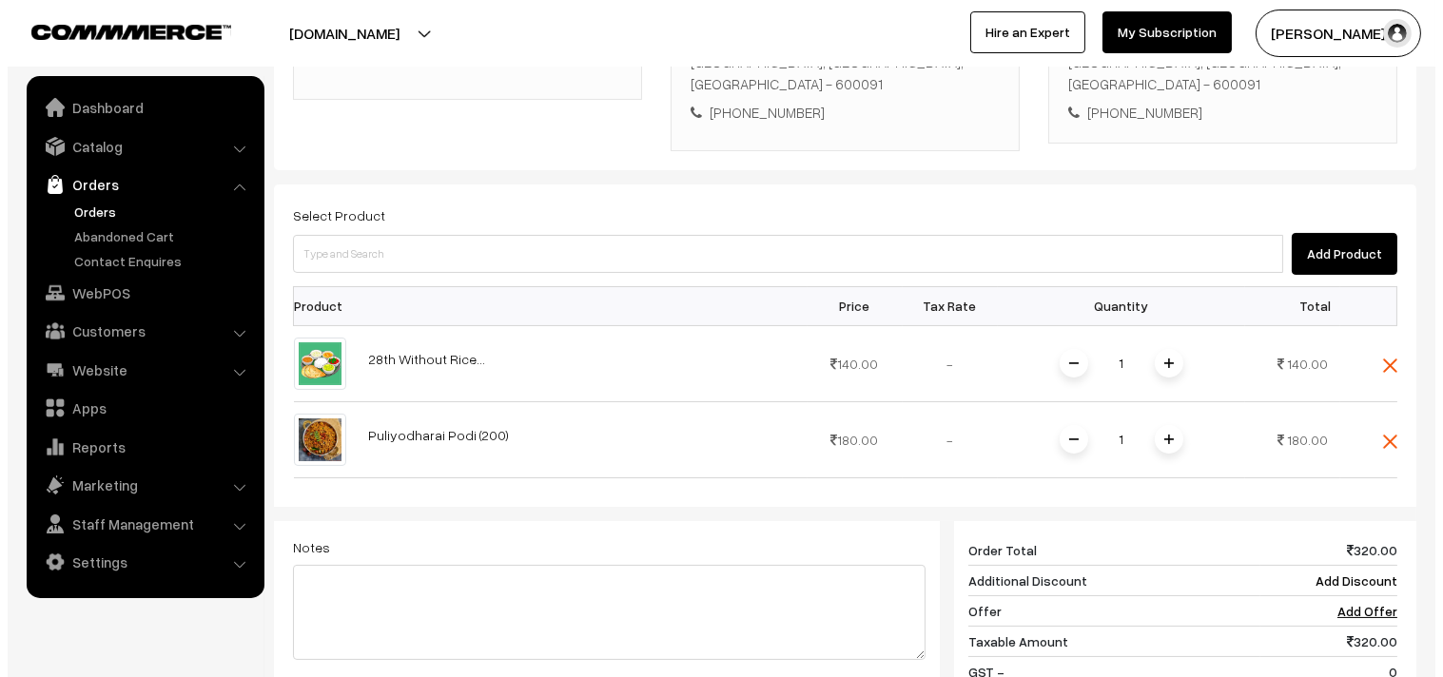
scroll to position [820, 0]
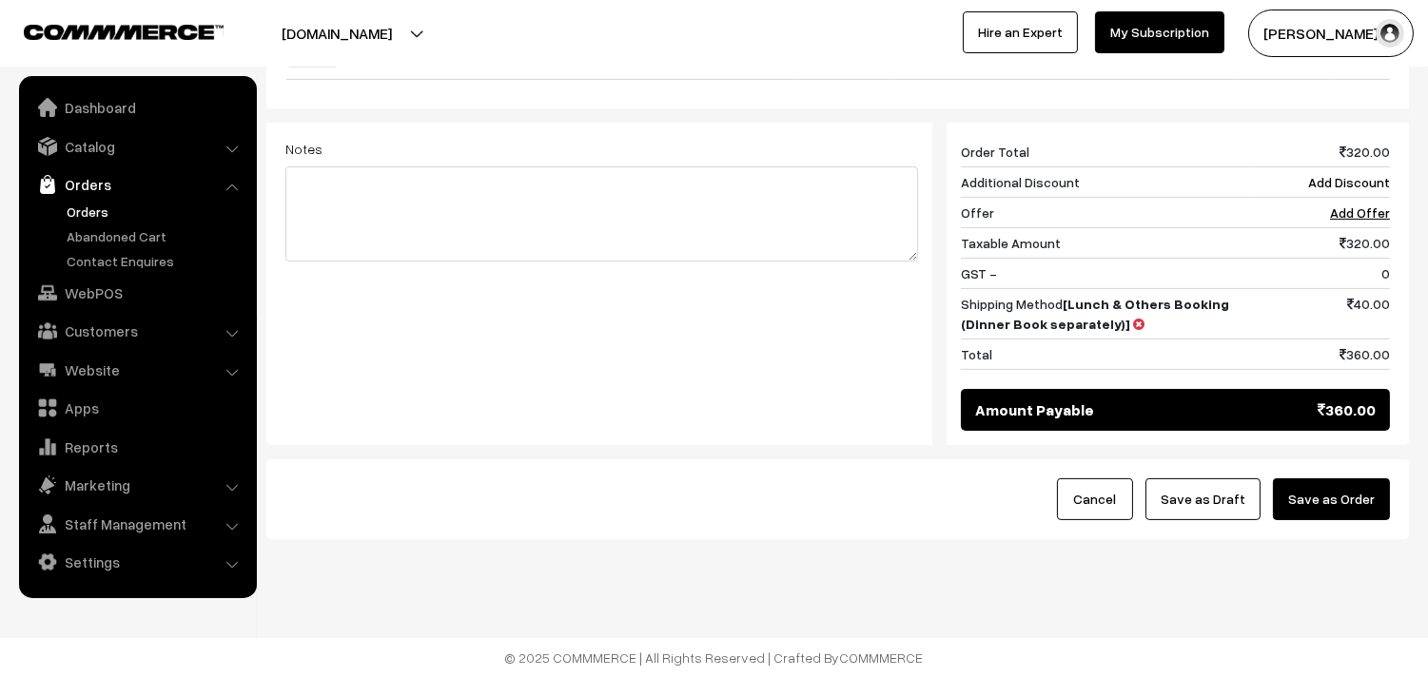
drag, startPoint x: 1325, startPoint y: 498, endPoint x: 1318, endPoint y: 480, distance: 19.3
click at [1325, 497] on button "Save as Order" at bounding box center [1331, 499] width 117 height 42
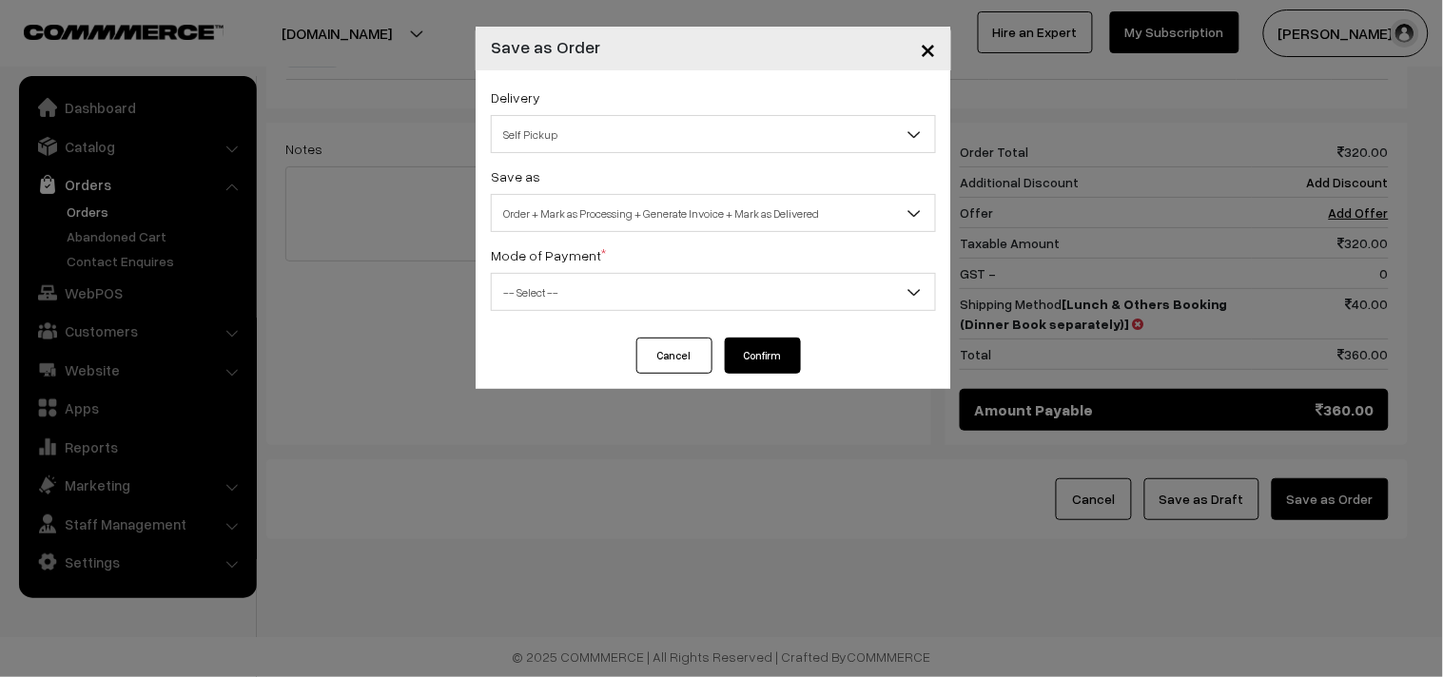
click at [616, 232] on div "Delivery Self Pickup Lunch & Others Booking (Dinner Book separately) (₹40) (2 -…" at bounding box center [714, 203] width 476 height 267
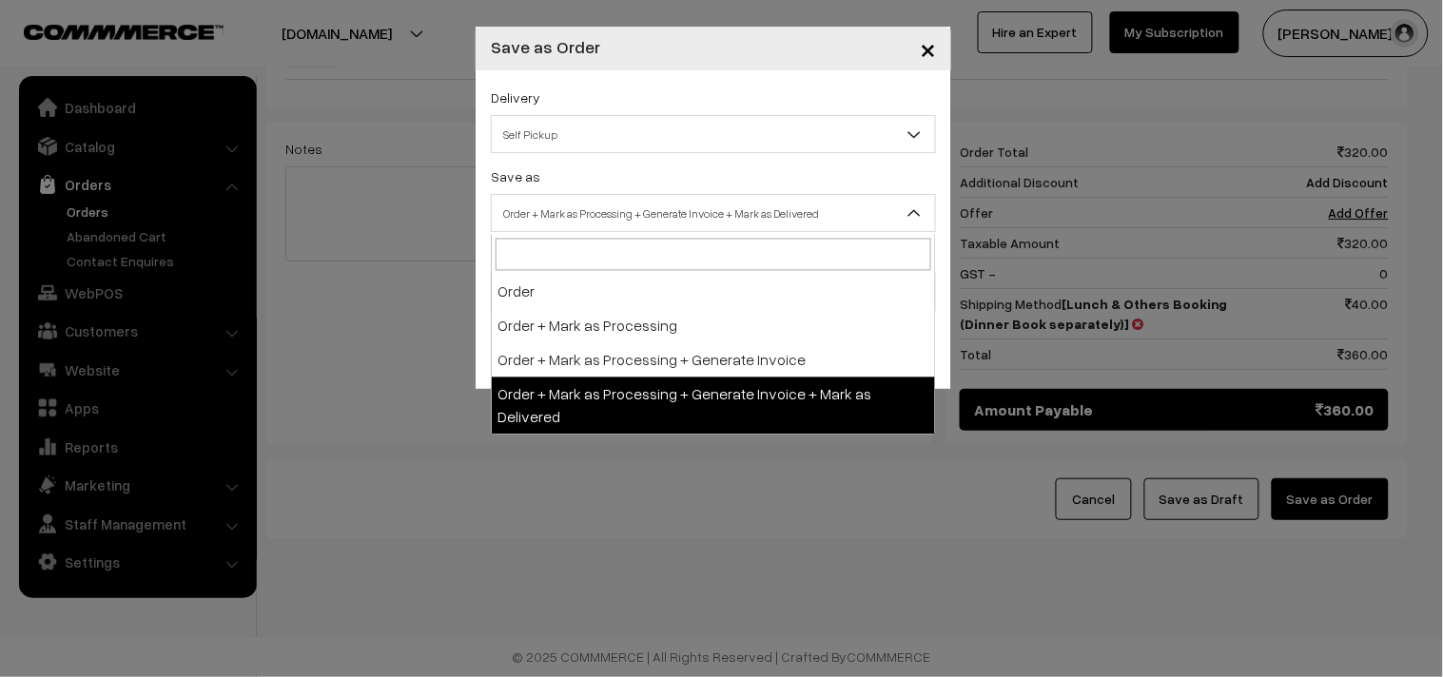
click at [582, 213] on span "Order + Mark as Processing + Generate Invoice + Mark as Delivered" at bounding box center [713, 213] width 443 height 33
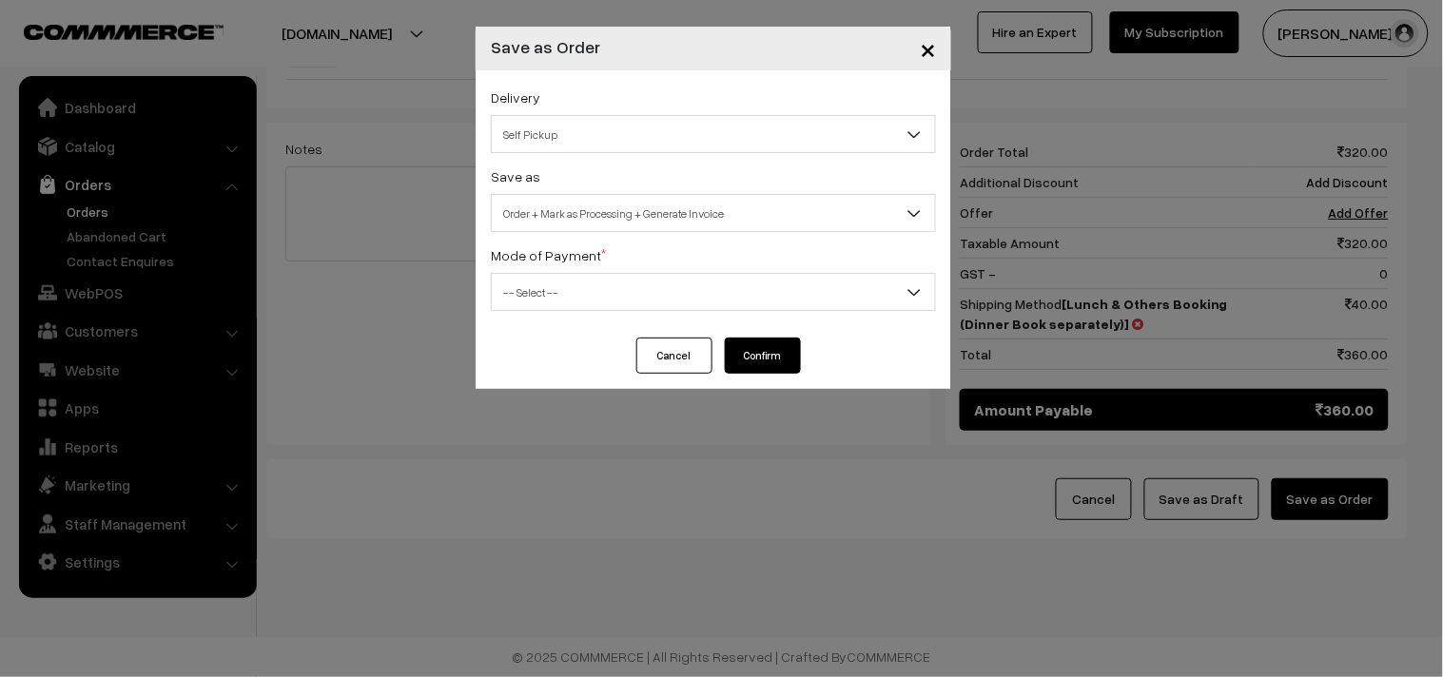
select select "3"
click at [581, 287] on span "-- Select --" at bounding box center [713, 292] width 443 height 33
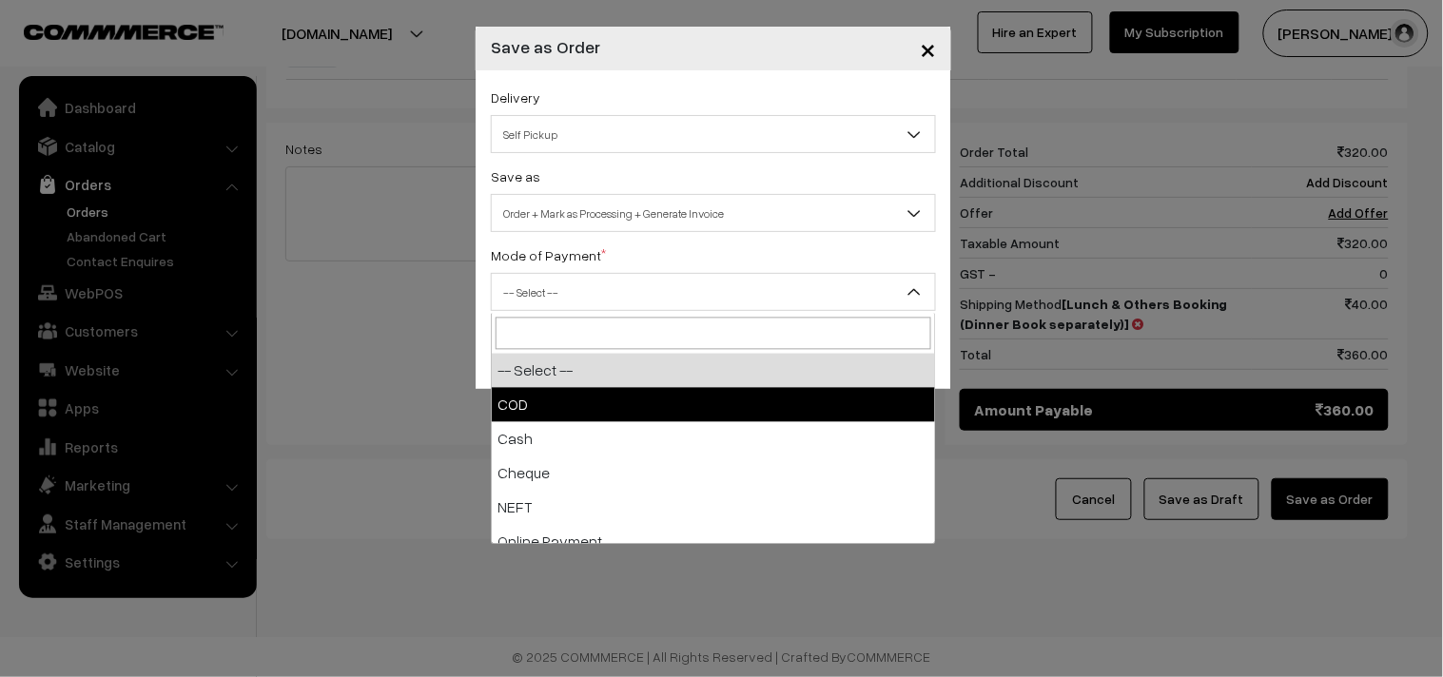
select select "2"
checkbox input "true"
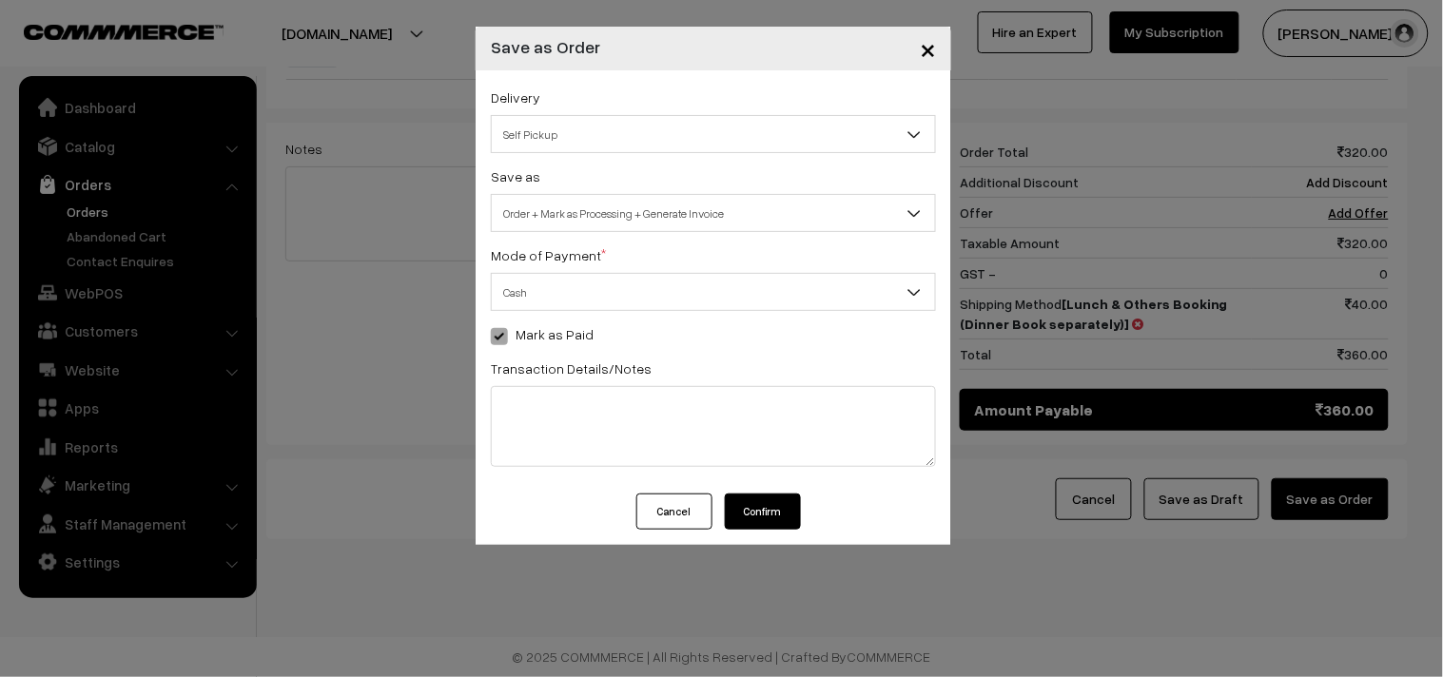
click at [771, 502] on button "Confirm" at bounding box center [763, 512] width 76 height 36
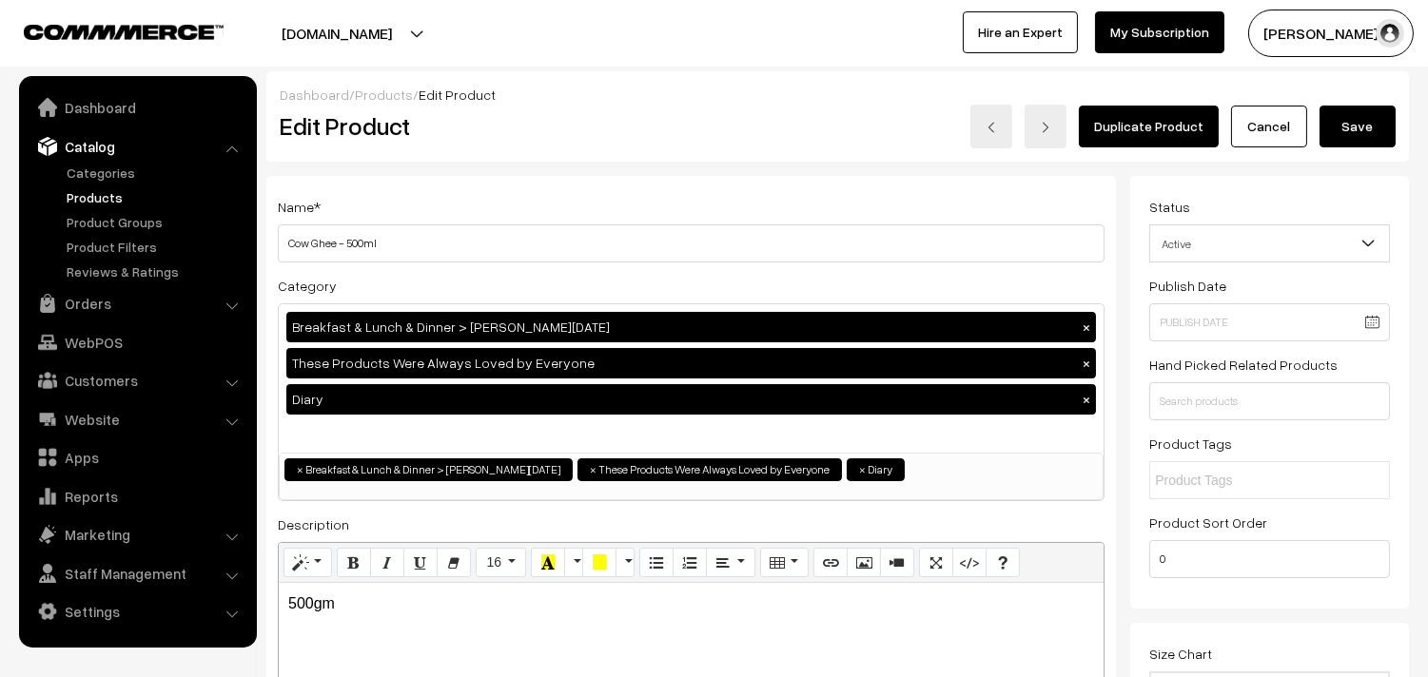
type input "Cow Ghee - 500ml"
click at [1356, 134] on button "Save" at bounding box center [1357, 127] width 76 height 42
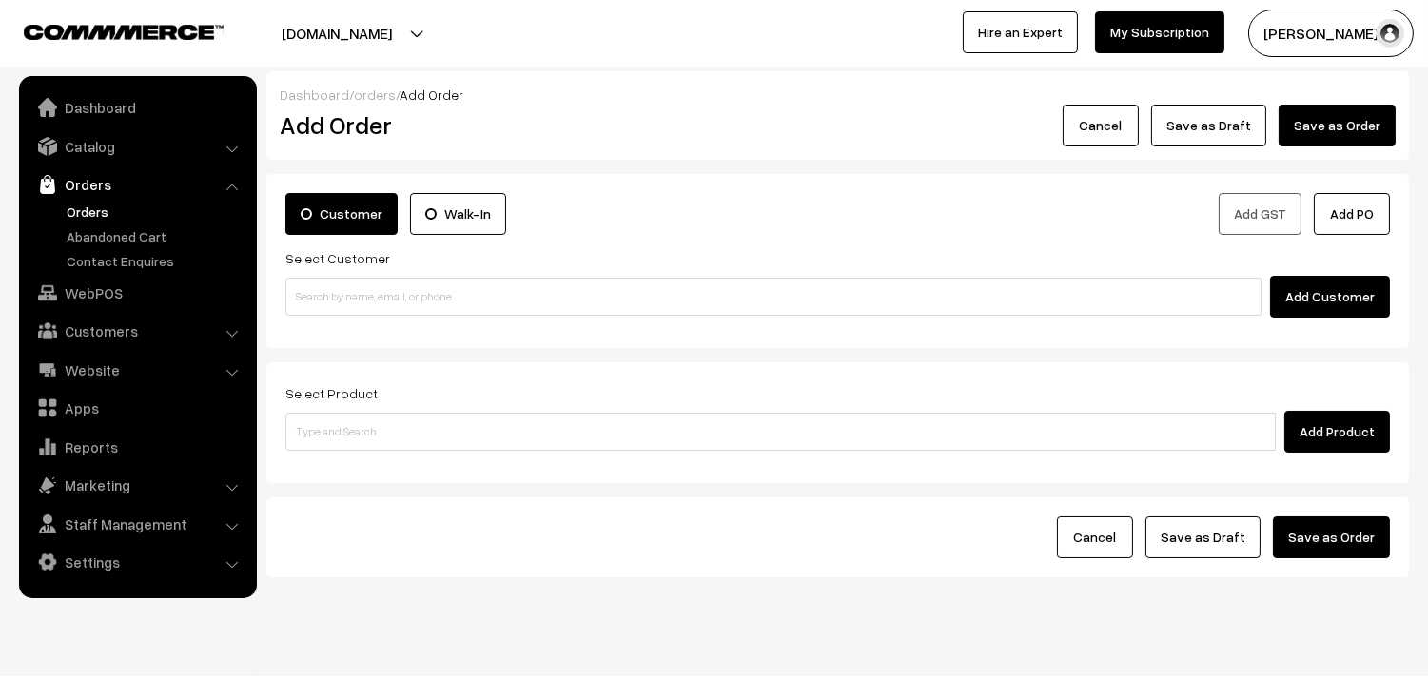
click at [99, 210] on link "Orders" at bounding box center [156, 212] width 188 height 20
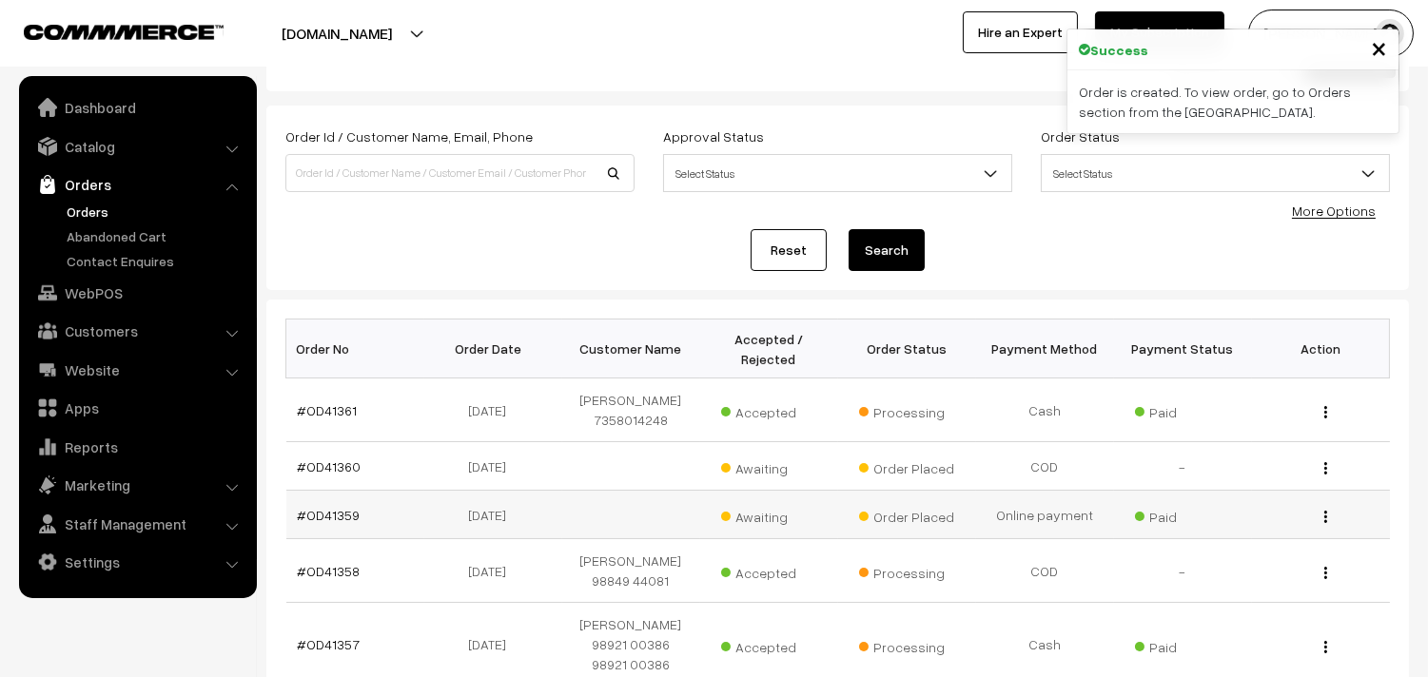
scroll to position [106, 0]
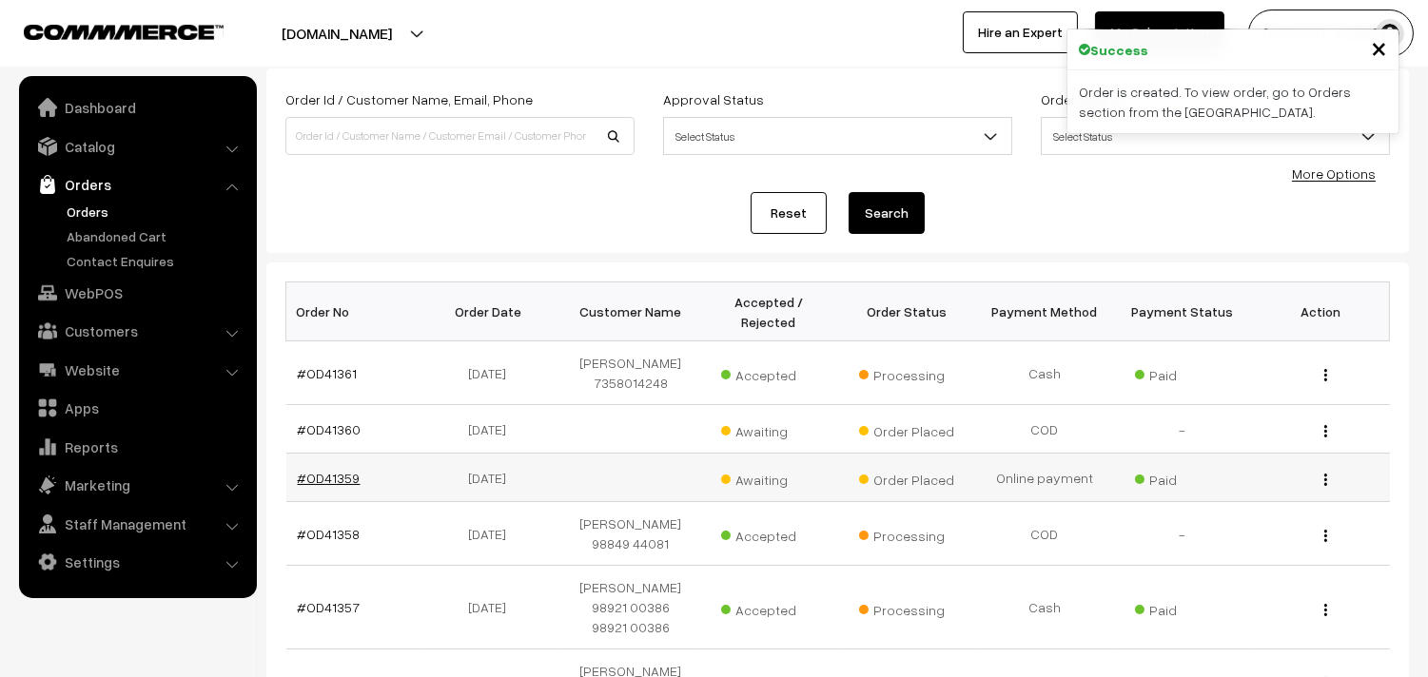
click at [336, 470] on link "#OD41359" at bounding box center [329, 478] width 63 height 16
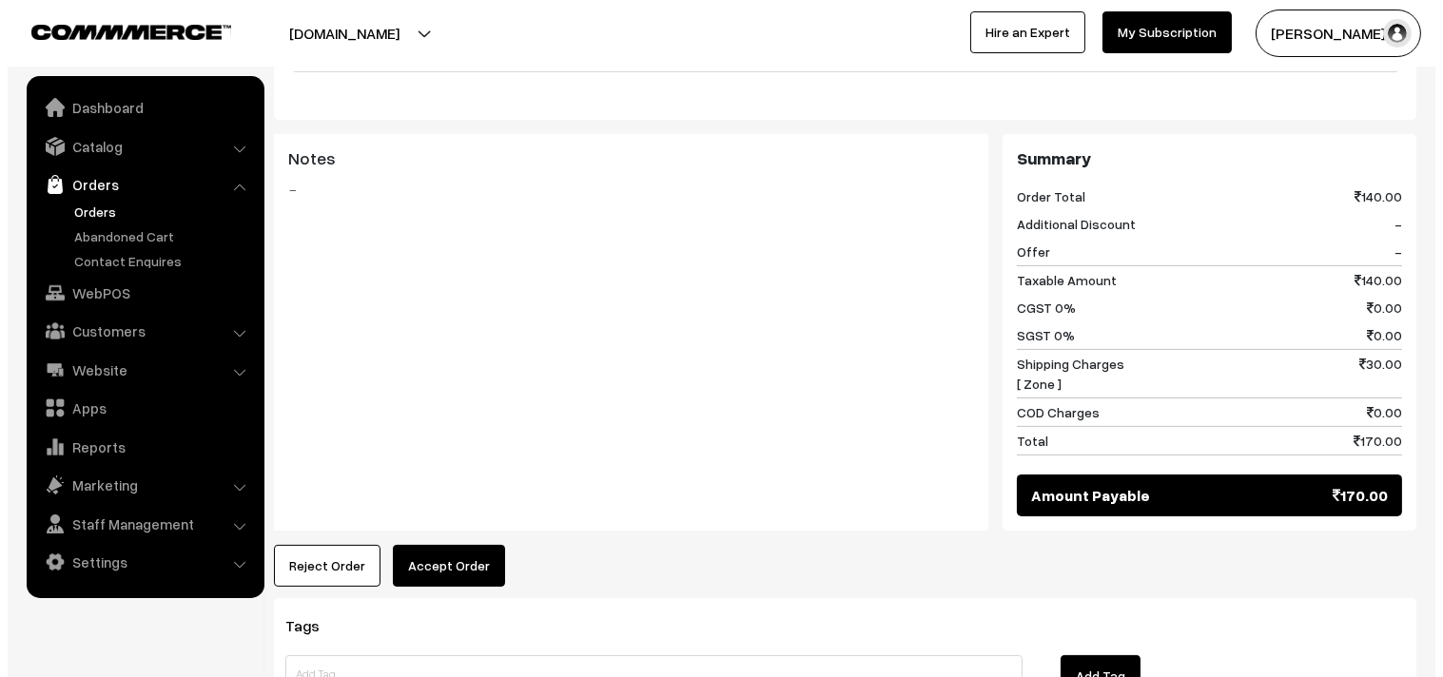
scroll to position [739, 0]
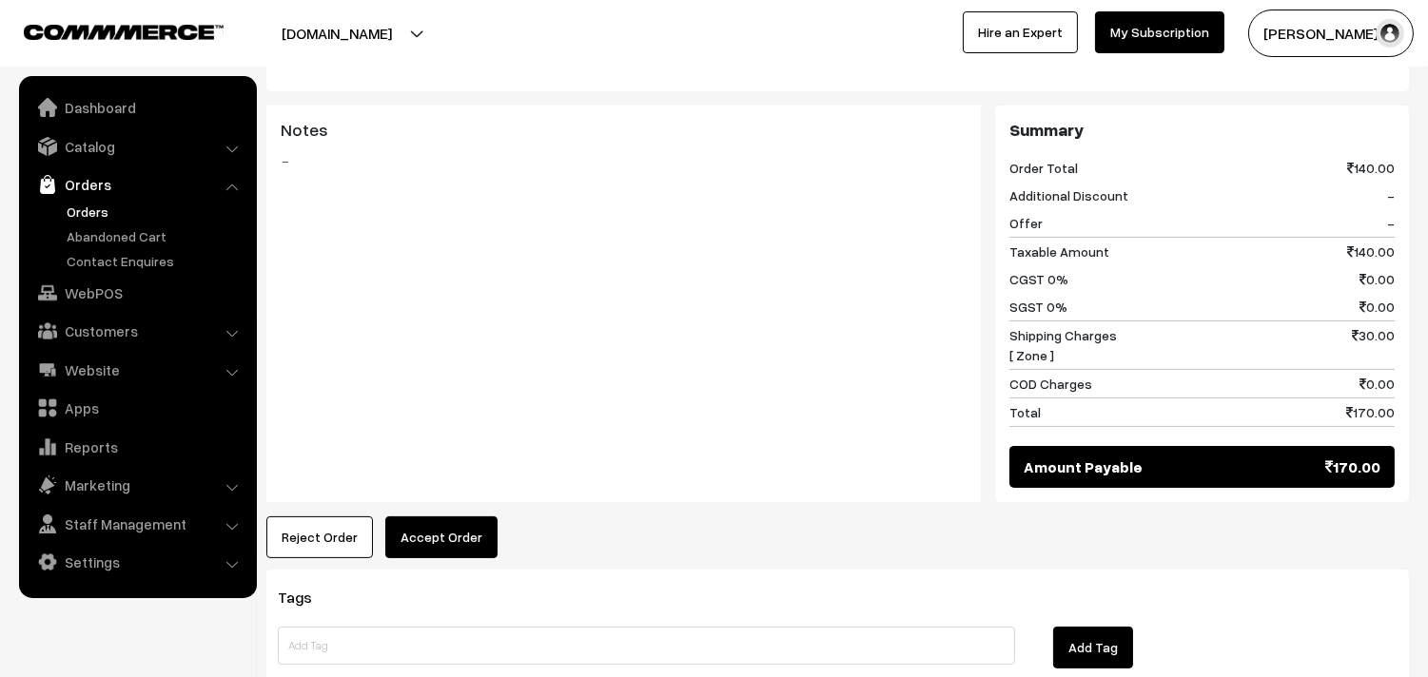
click at [423, 517] on button "Accept Order" at bounding box center [441, 538] width 112 height 42
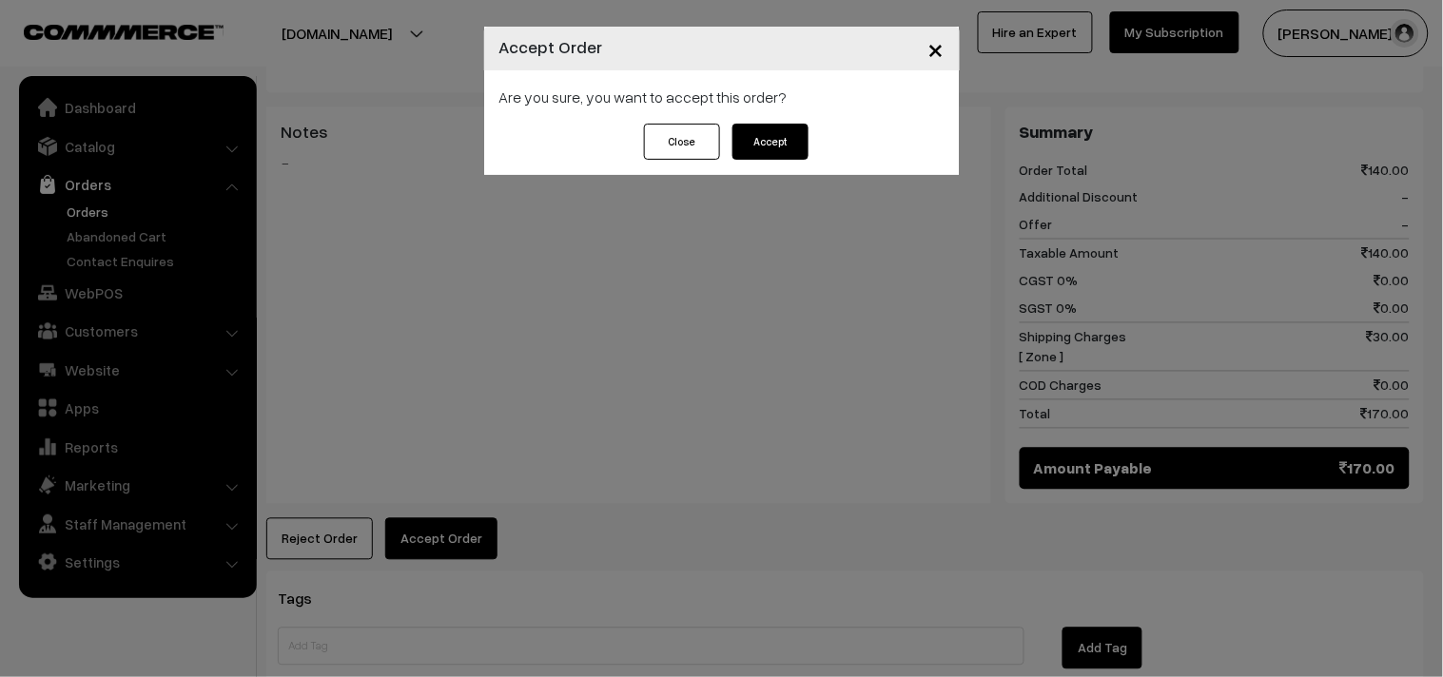
click at [750, 156] on button "Accept" at bounding box center [770, 142] width 76 height 36
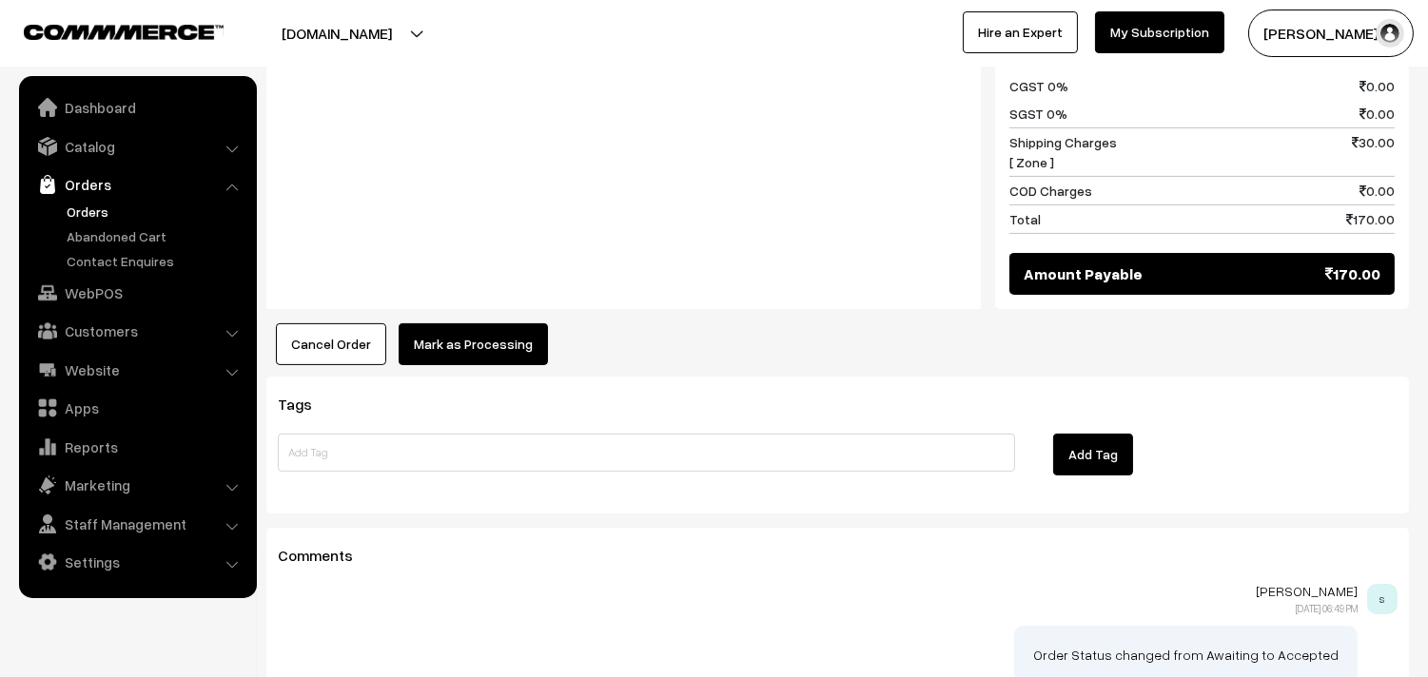
scroll to position [951, 0]
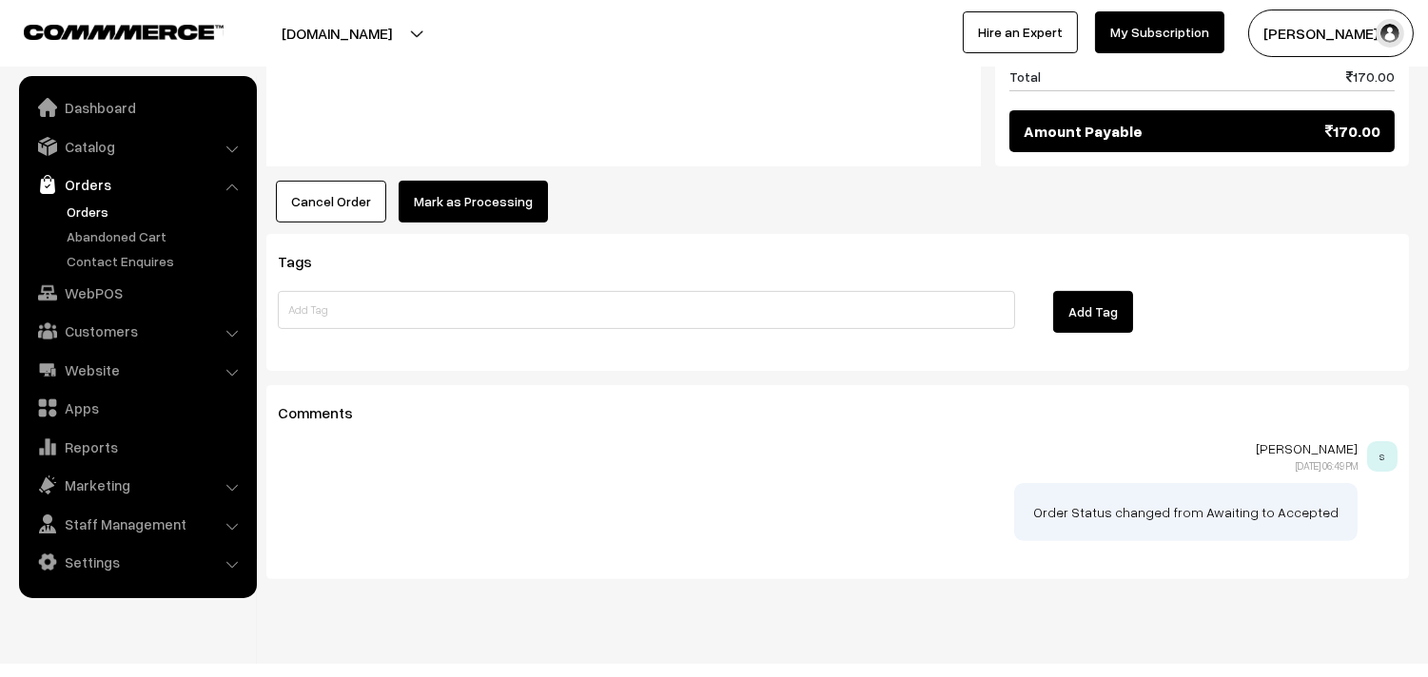
click at [499, 181] on button "Mark as Processing" at bounding box center [473, 202] width 149 height 42
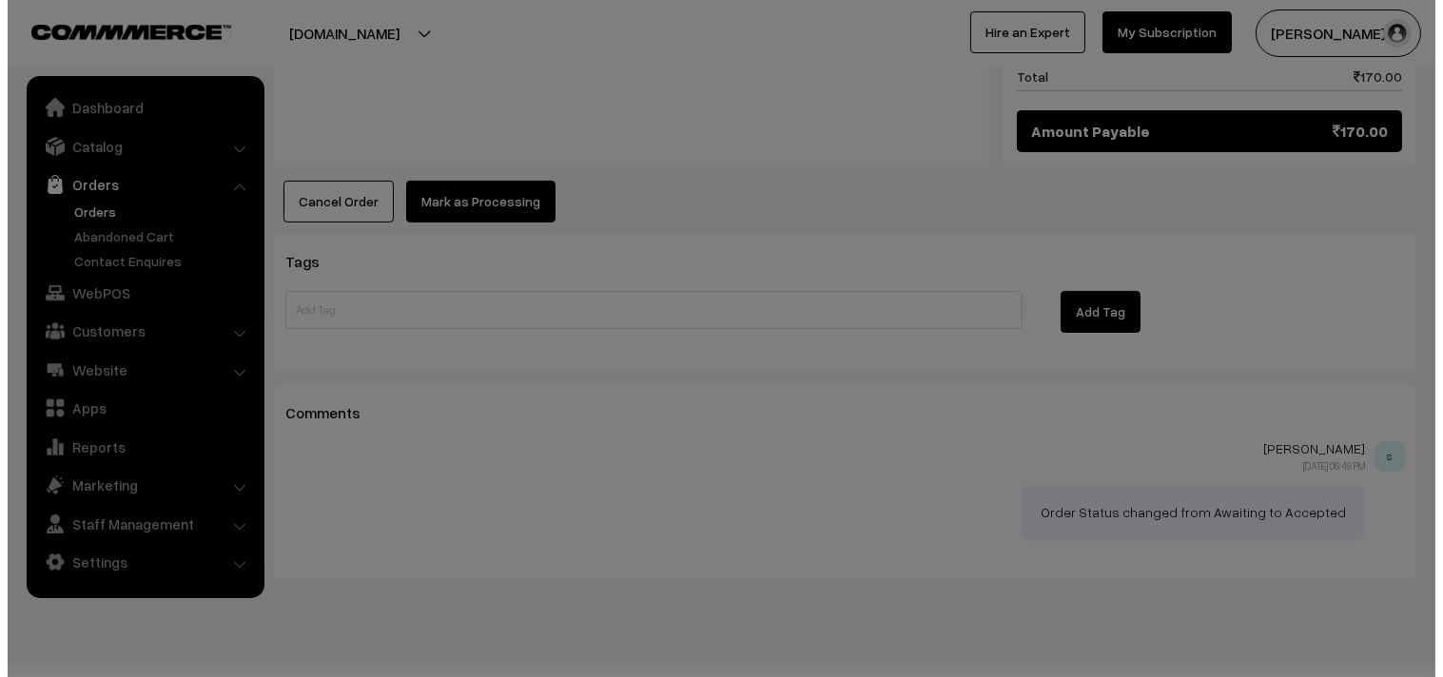
scroll to position [1076, 0]
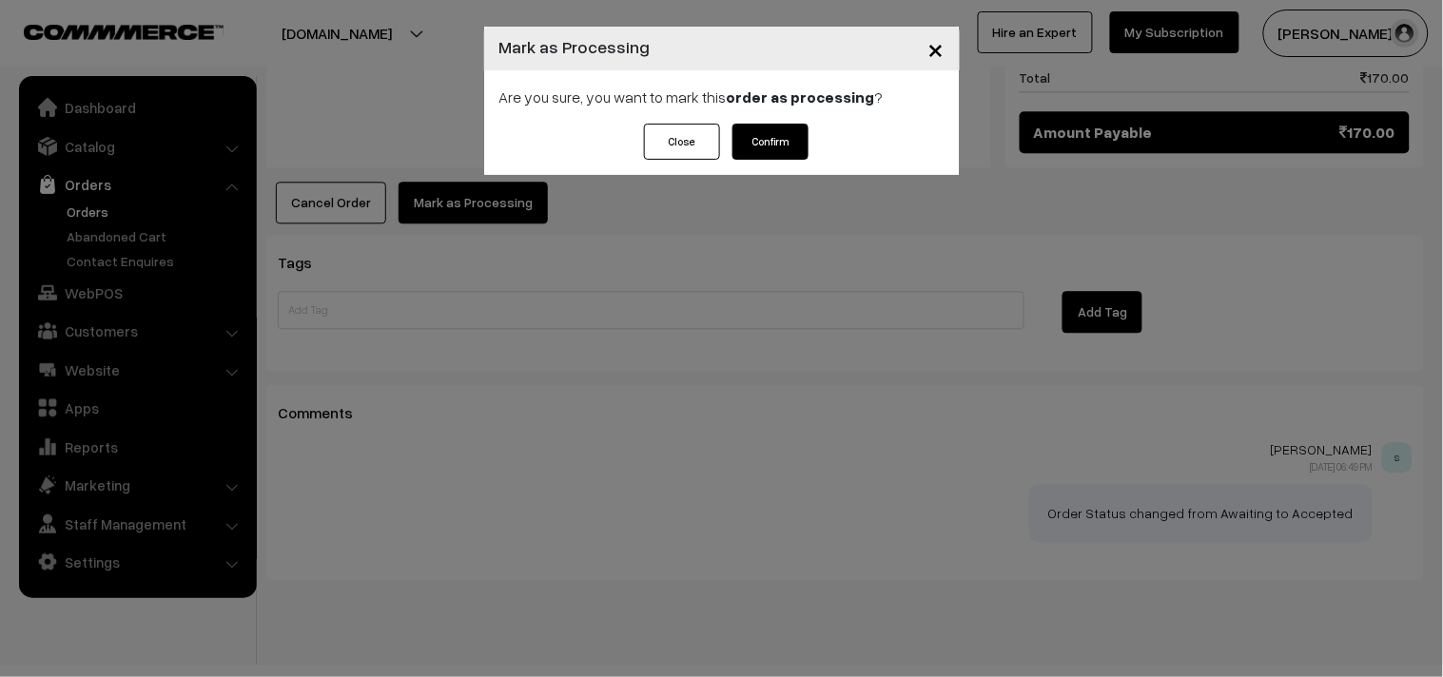
click at [788, 112] on div "Are you sure, you want to mark this order as processing ?" at bounding box center [722, 96] width 476 height 53
click at [750, 139] on button "Confirm" at bounding box center [770, 142] width 76 height 36
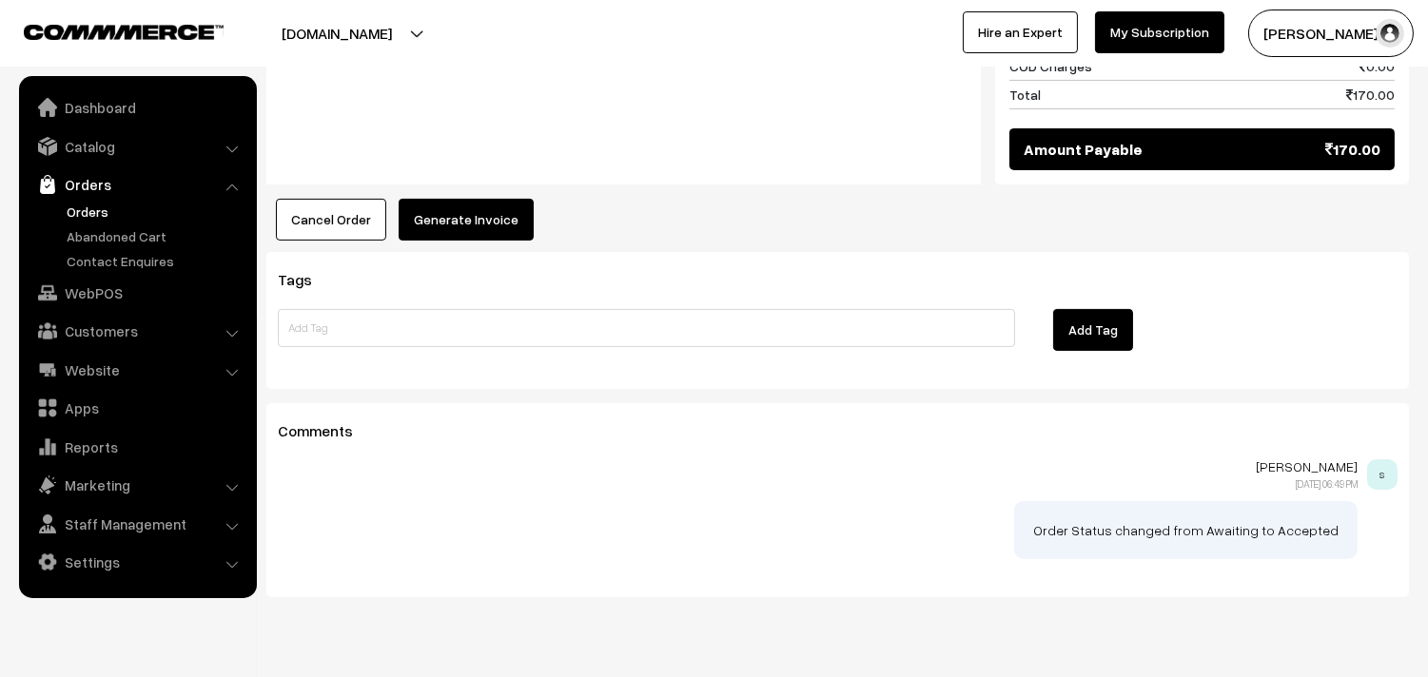
click at [459, 199] on button "Generate Invoice" at bounding box center [466, 220] width 135 height 42
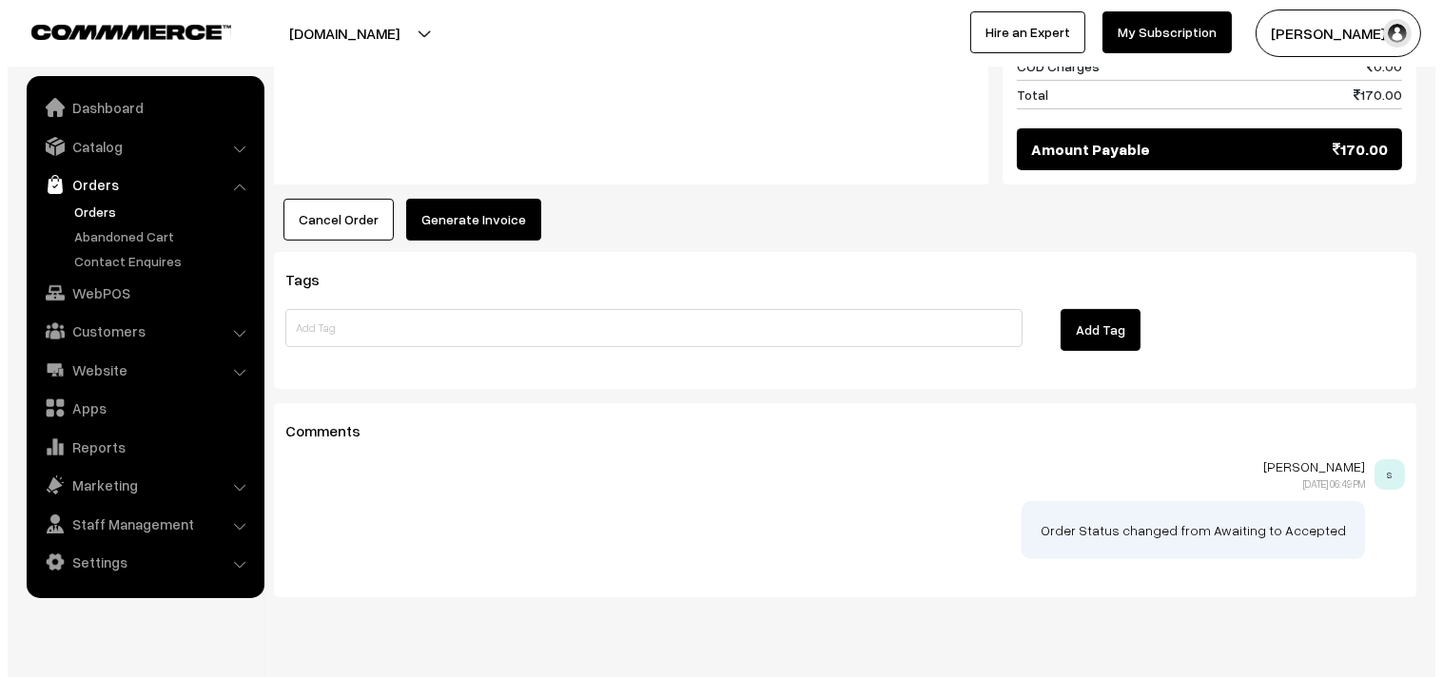
scroll to position [1058, 0]
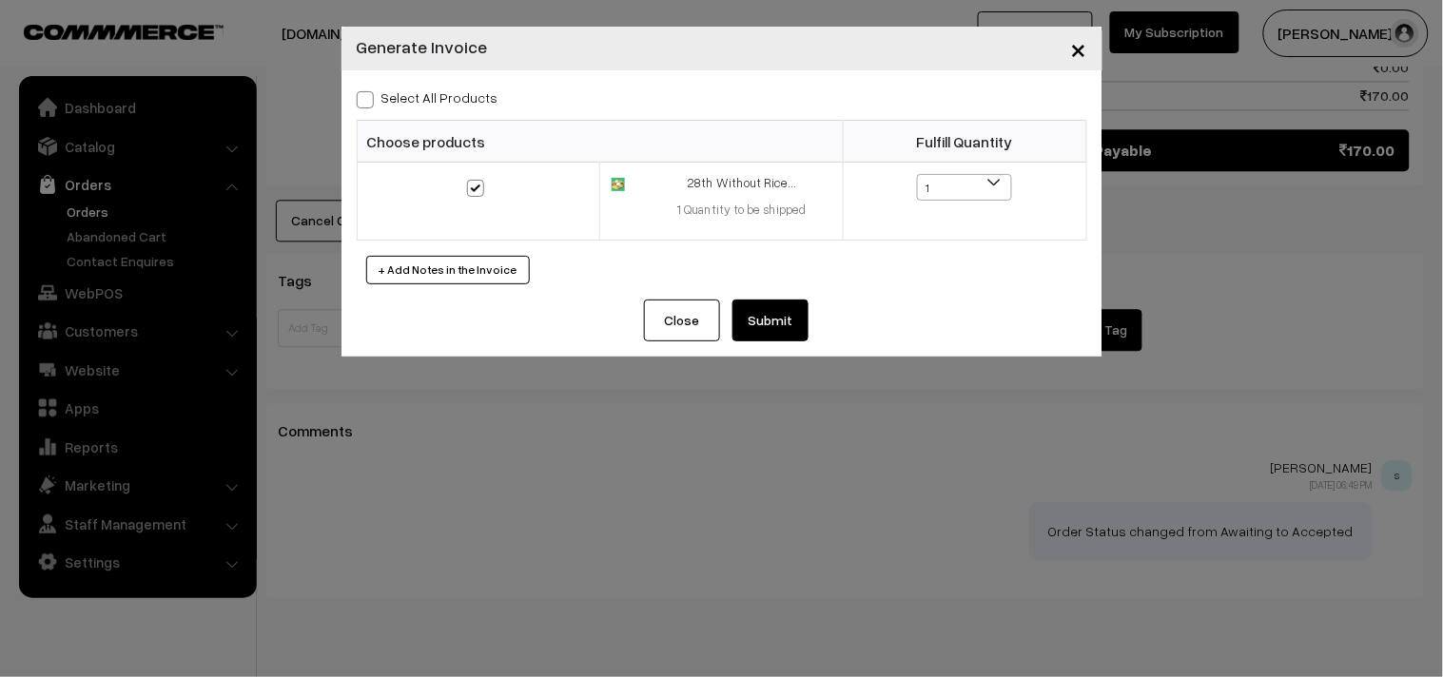
click at [756, 305] on button "Submit" at bounding box center [770, 321] width 76 height 42
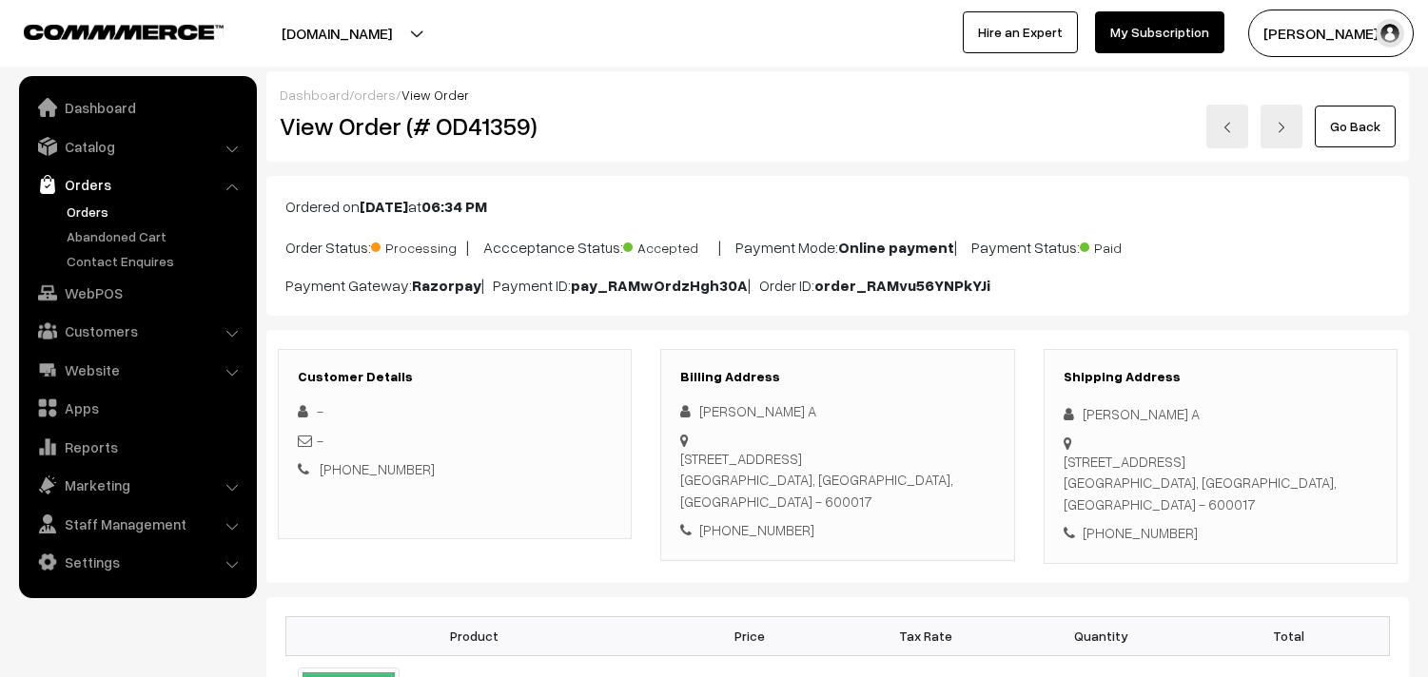
scroll to position [1057, 0]
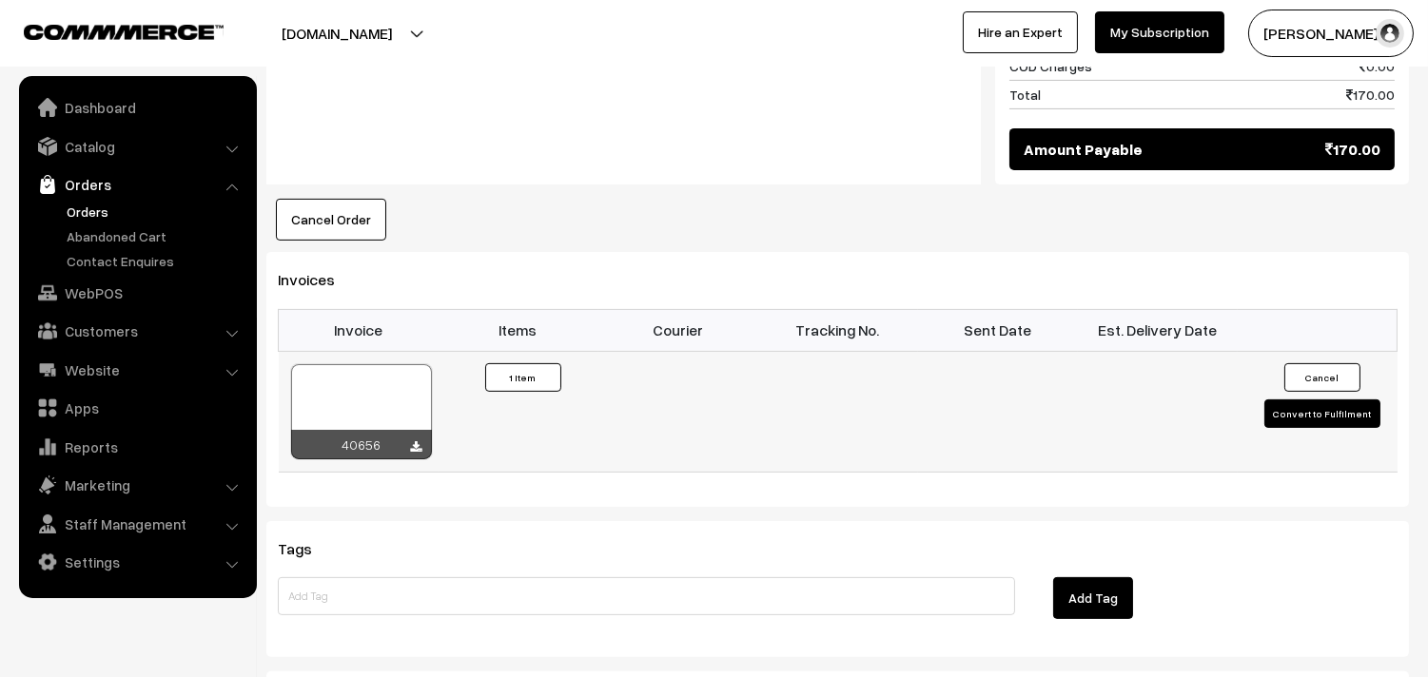
click at [417, 364] on div at bounding box center [361, 411] width 141 height 95
click at [81, 207] on link "Orders" at bounding box center [156, 212] width 188 height 20
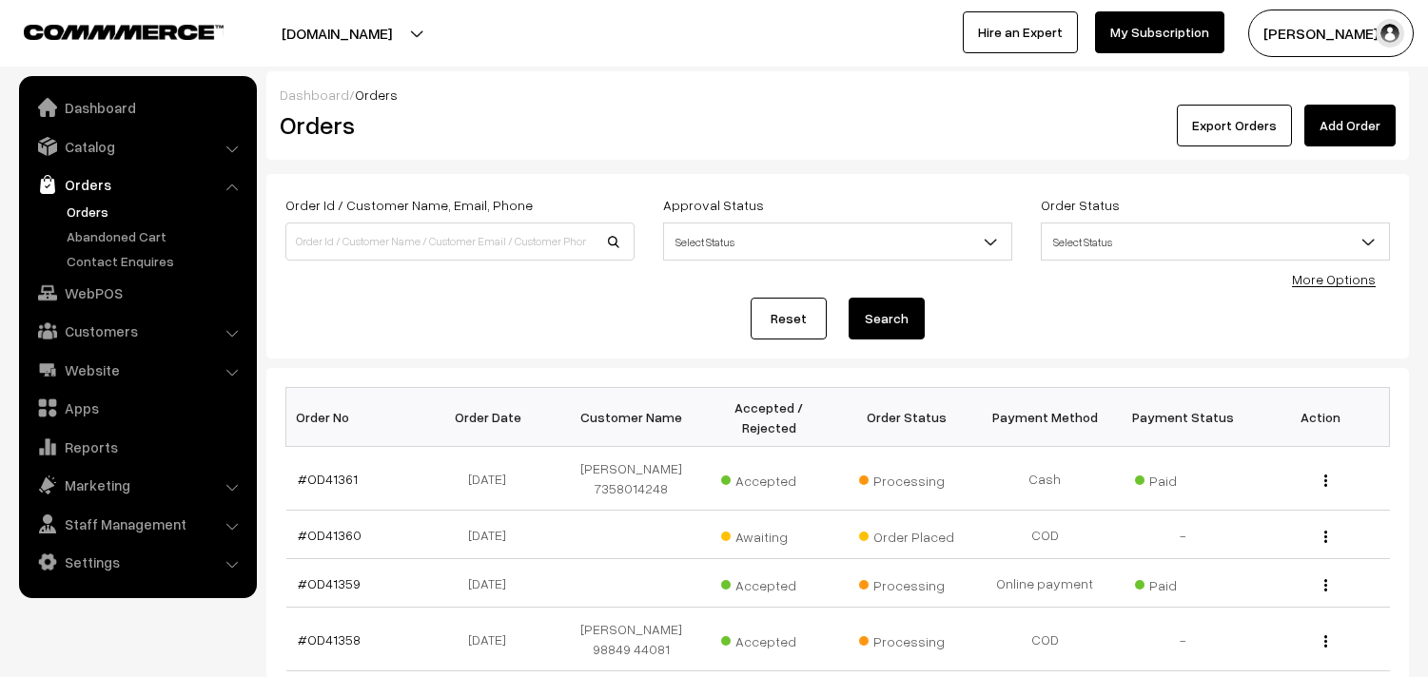
scroll to position [106, 0]
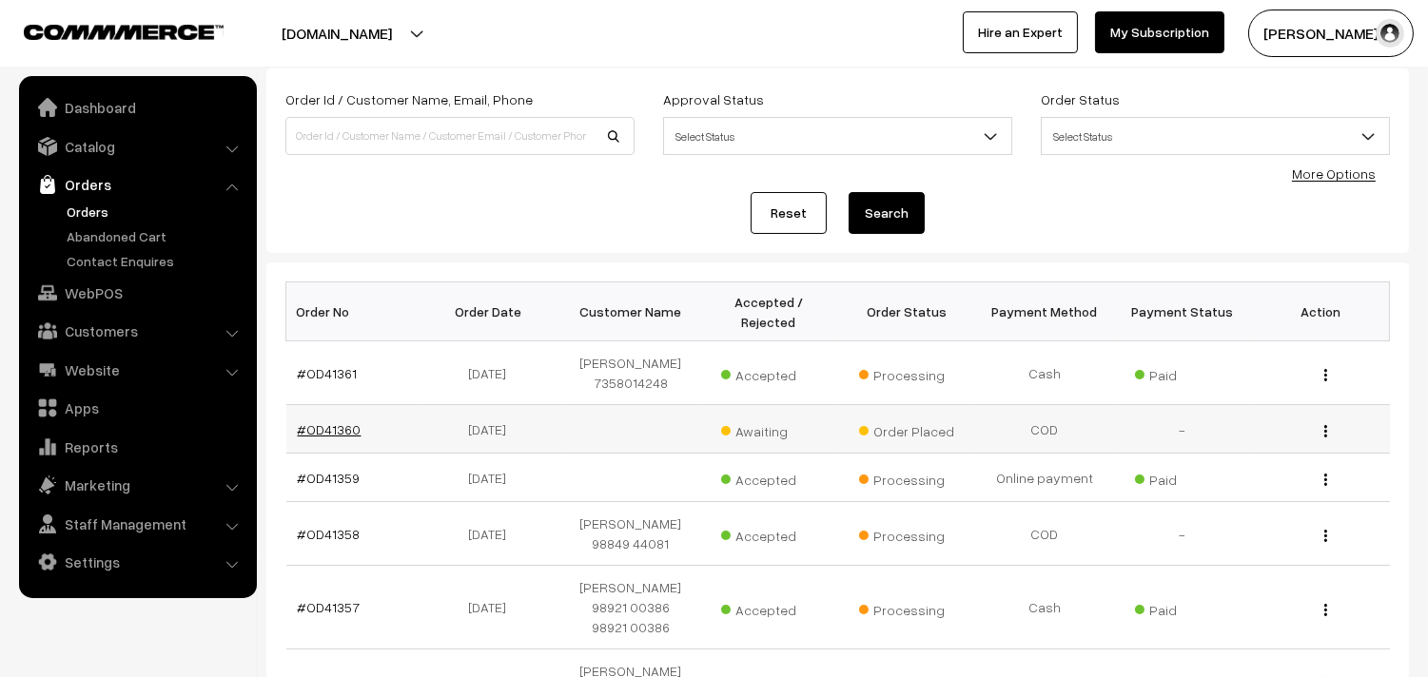
click at [340, 421] on link "#OD41360" at bounding box center [330, 429] width 64 height 16
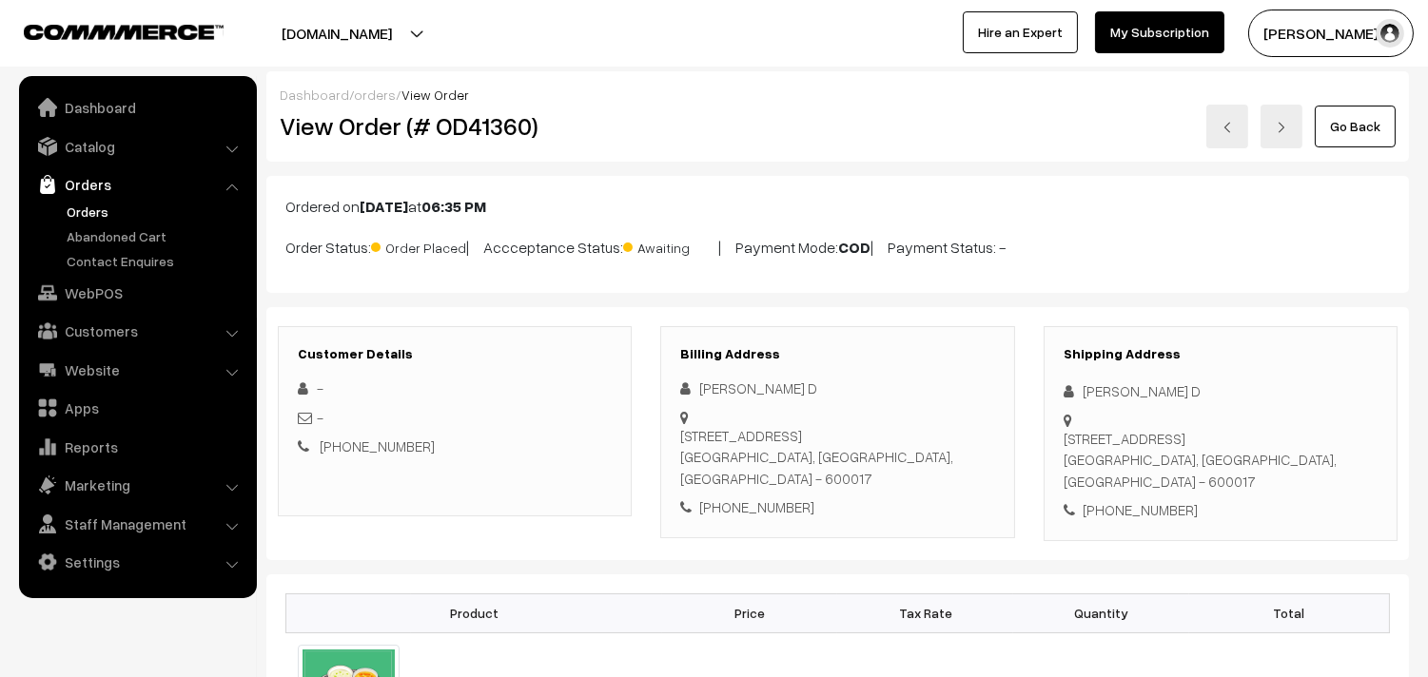
click at [752, 497] on div "[PHONE_NUMBER]" at bounding box center [837, 508] width 314 height 22
copy div "9629794859"
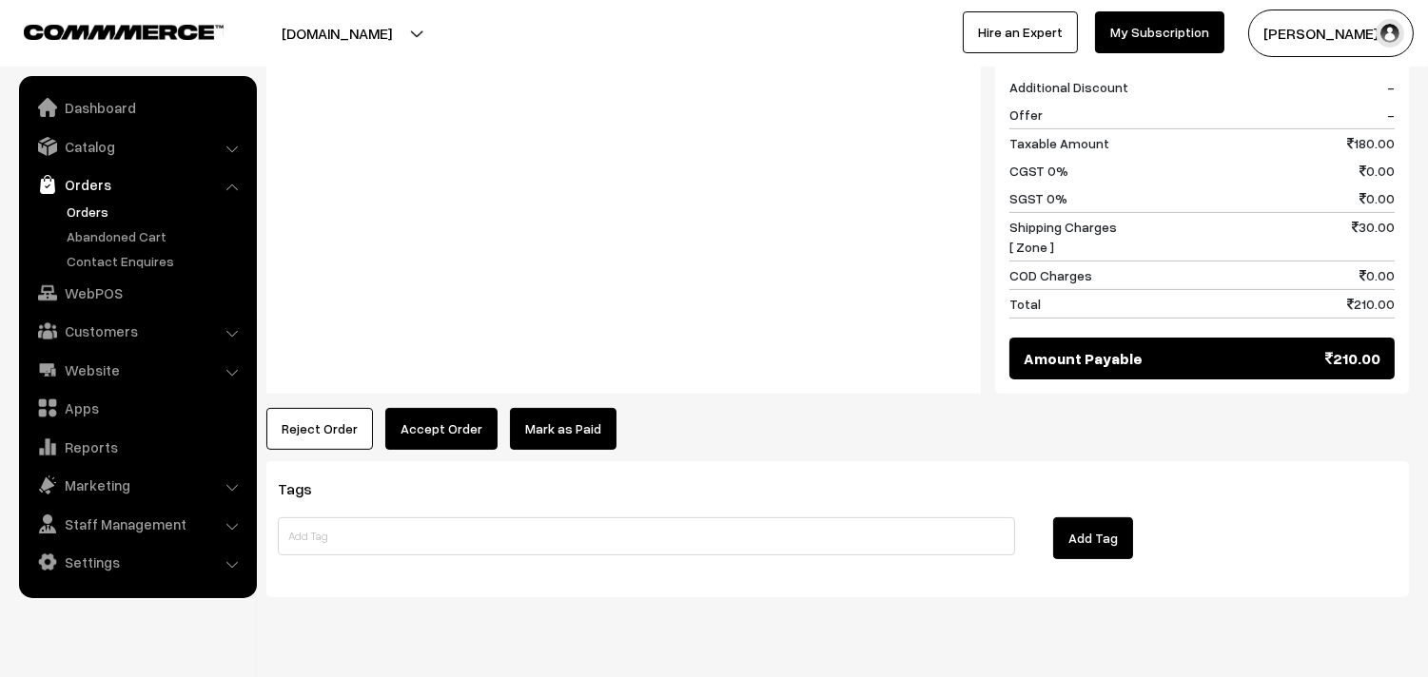
click at [438, 409] on button "Accept Order" at bounding box center [441, 429] width 112 height 42
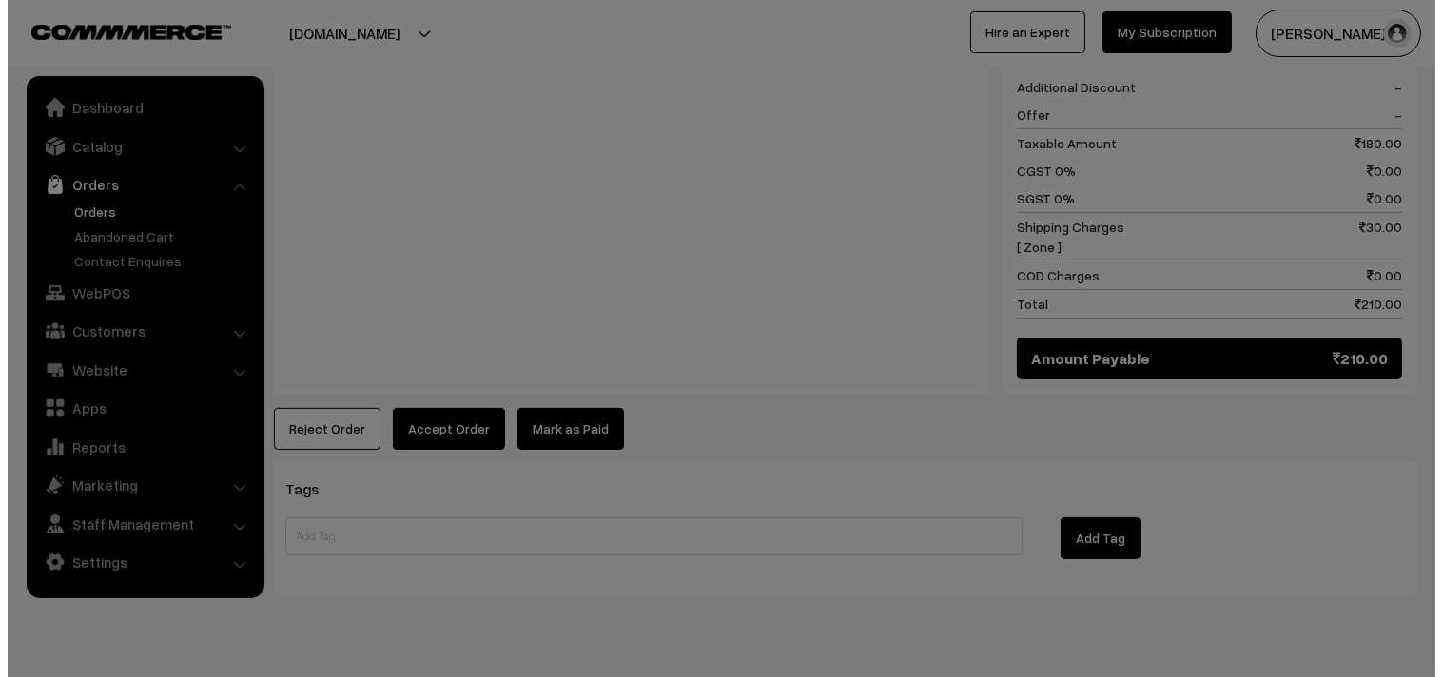
scroll to position [955, 0]
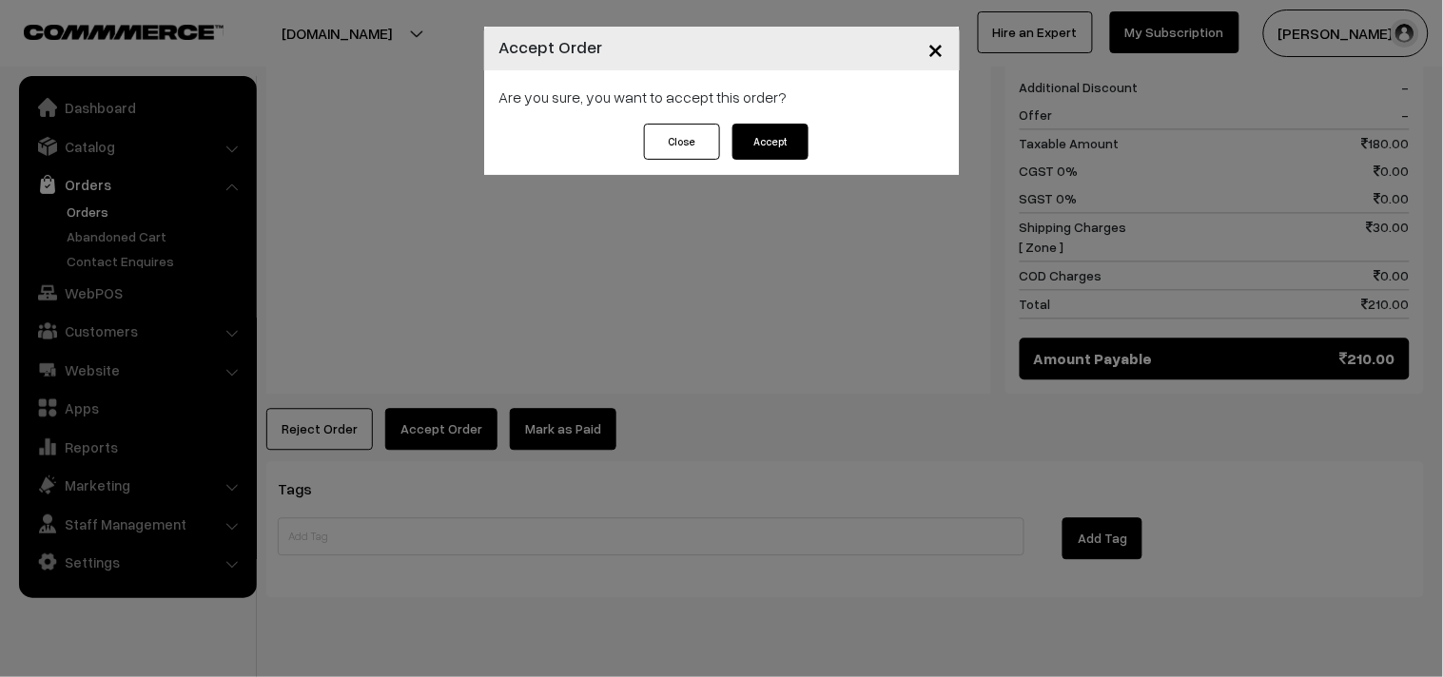
click at [765, 101] on div "Are you sure, you want to accept this order?" at bounding box center [722, 96] width 476 height 53
click at [770, 154] on button "Accept" at bounding box center [770, 142] width 76 height 36
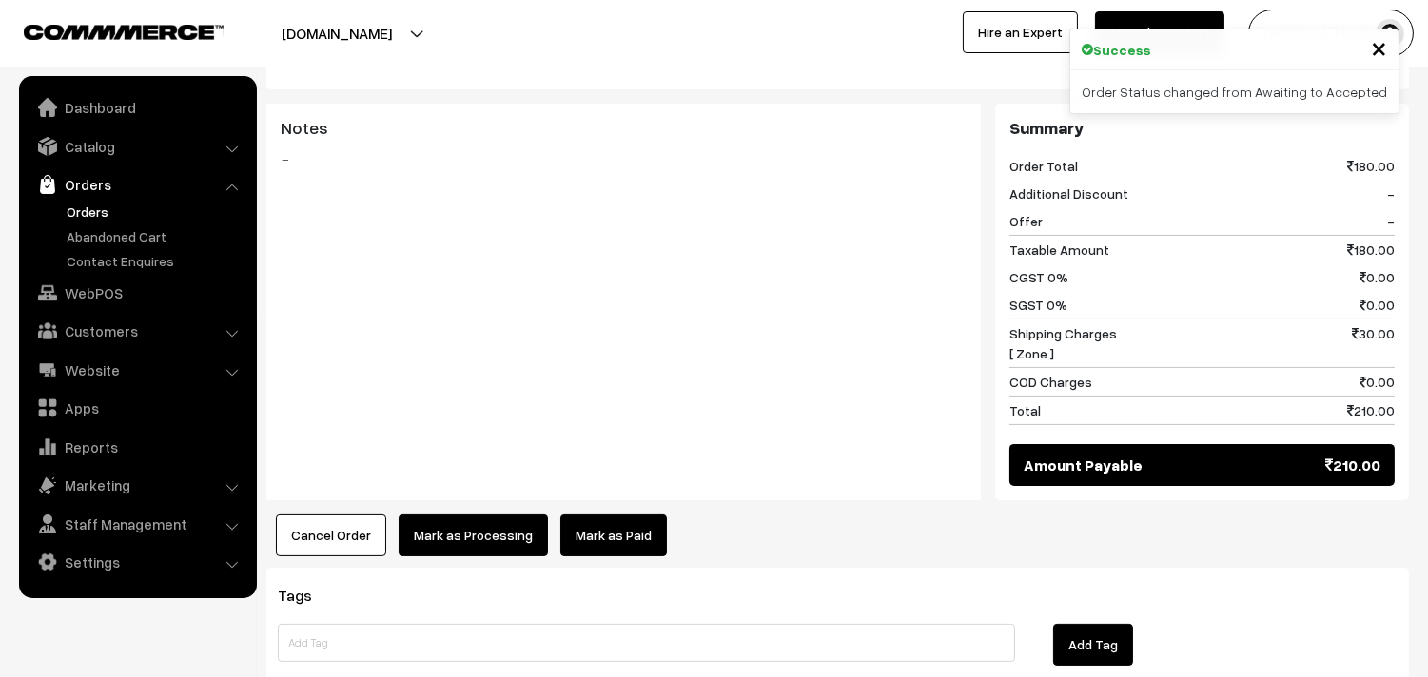
click at [460, 515] on button "Mark as Processing" at bounding box center [473, 536] width 149 height 42
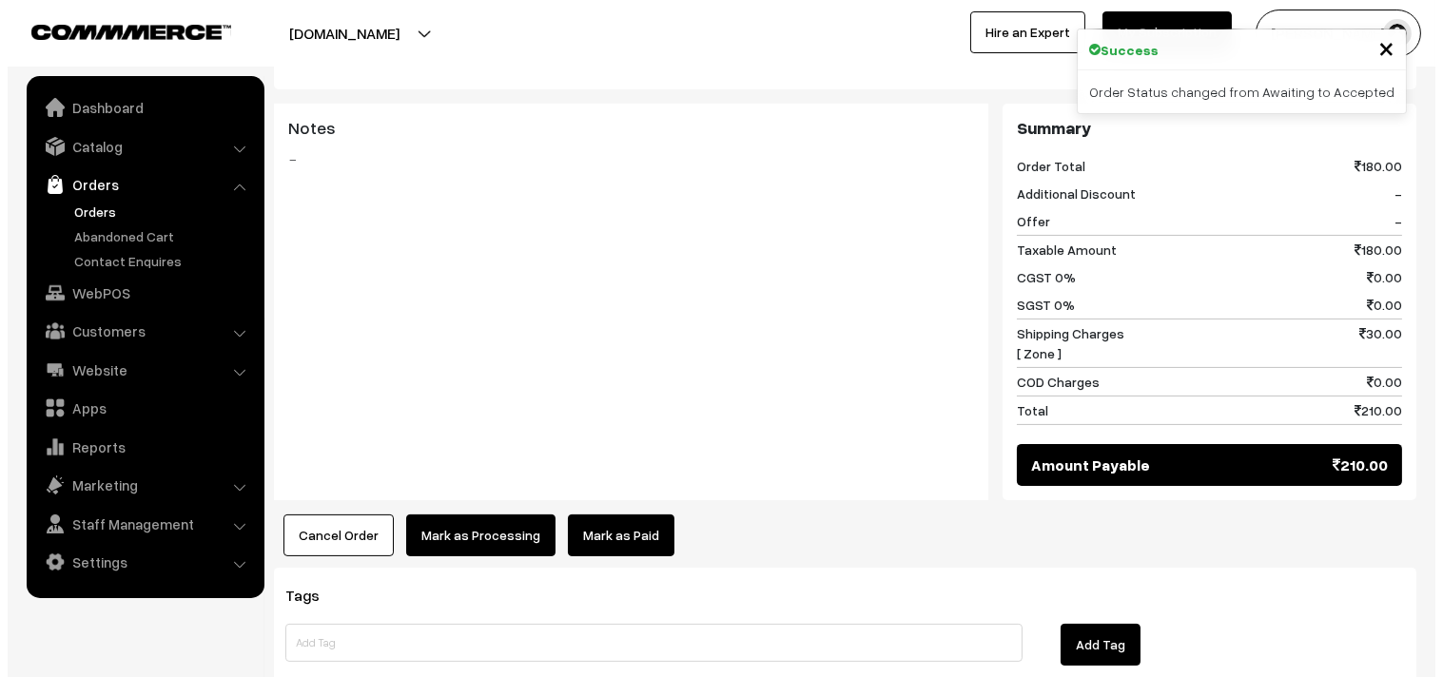
scroll to position [848, 0]
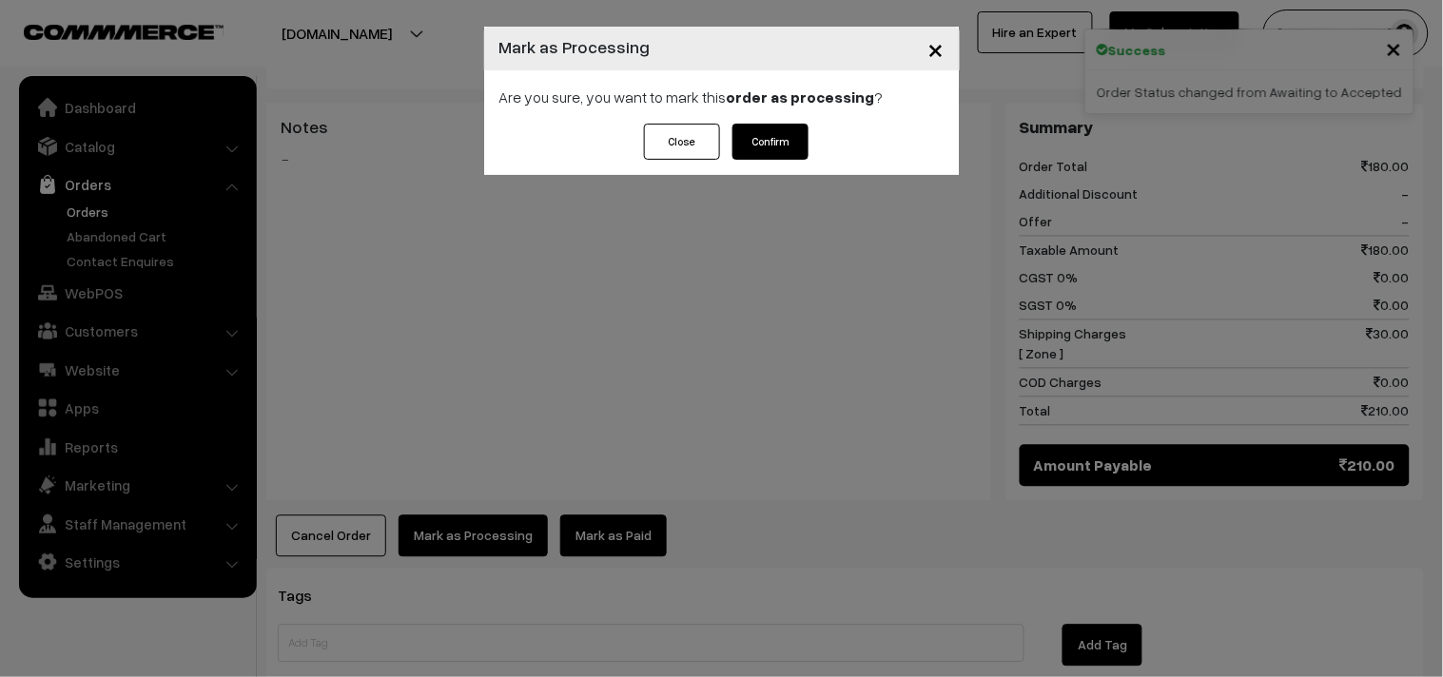
click at [770, 141] on button "Confirm" at bounding box center [770, 142] width 76 height 36
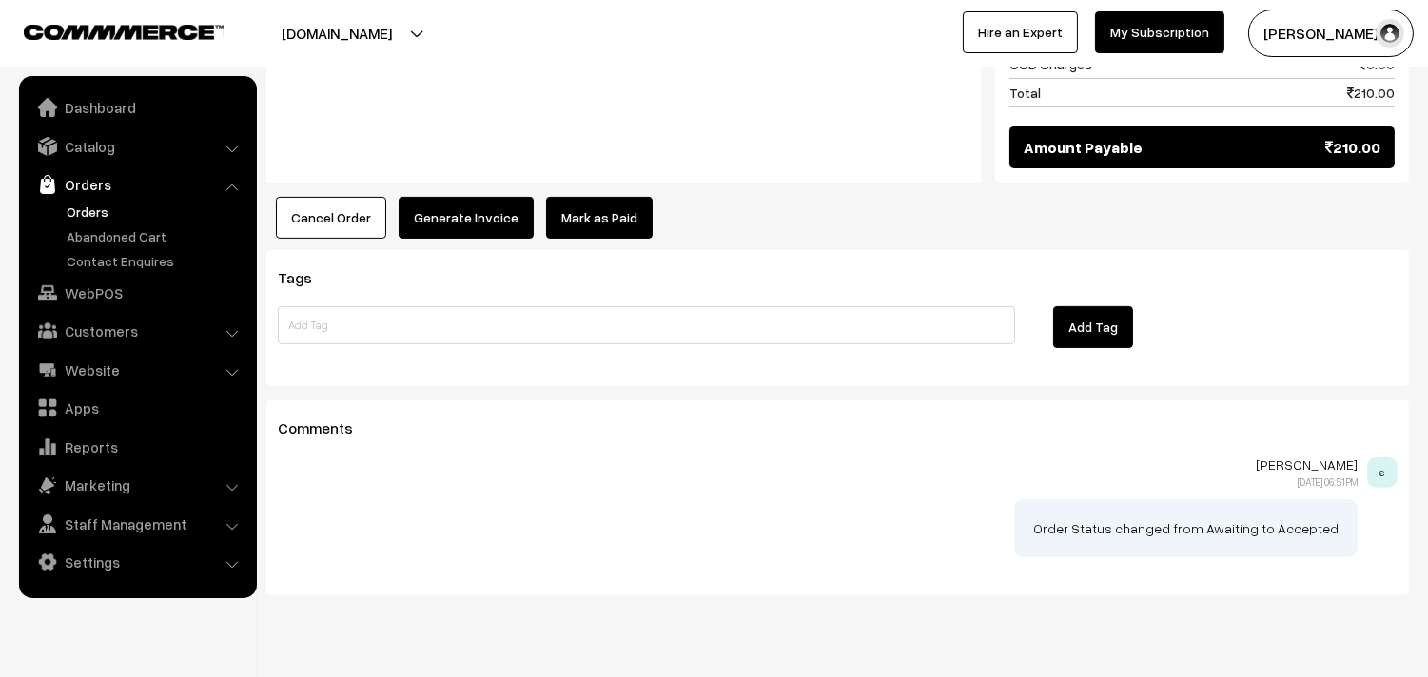
click at [468, 197] on button "Generate Invoice" at bounding box center [466, 218] width 135 height 42
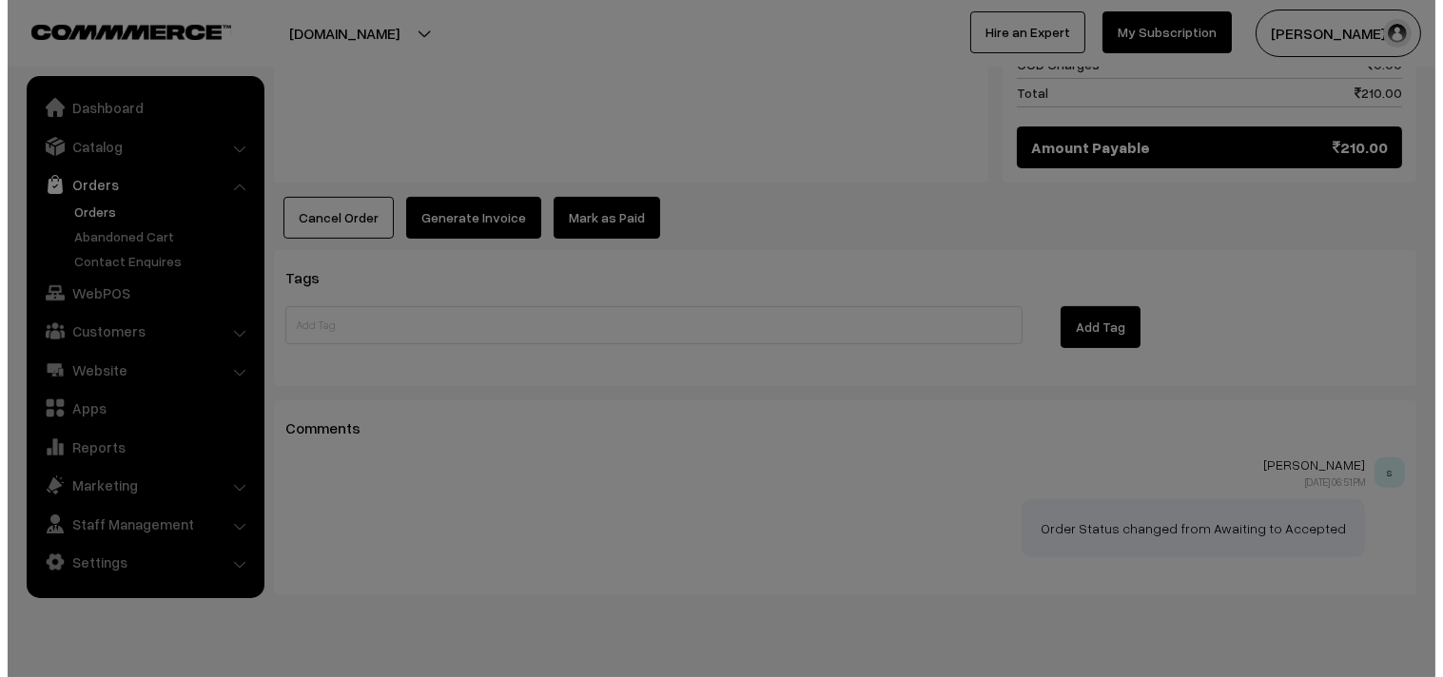
scroll to position [1165, 0]
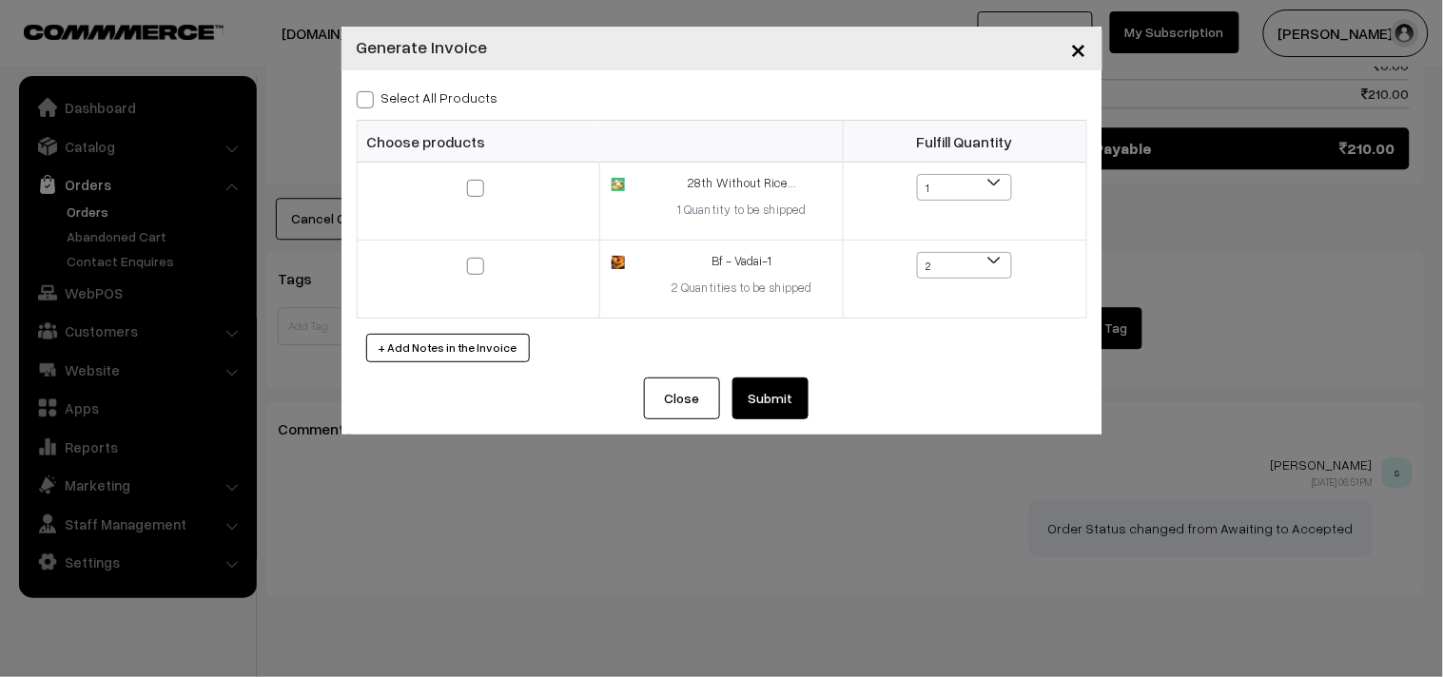
drag, startPoint x: 419, startPoint y: 92, endPoint x: 429, endPoint y: 107, distance: 17.1
click at [420, 92] on label "Select All Products" at bounding box center [428, 98] width 142 height 20
click at [369, 92] on input "Select All Products" at bounding box center [363, 96] width 12 height 12
checkbox input "true"
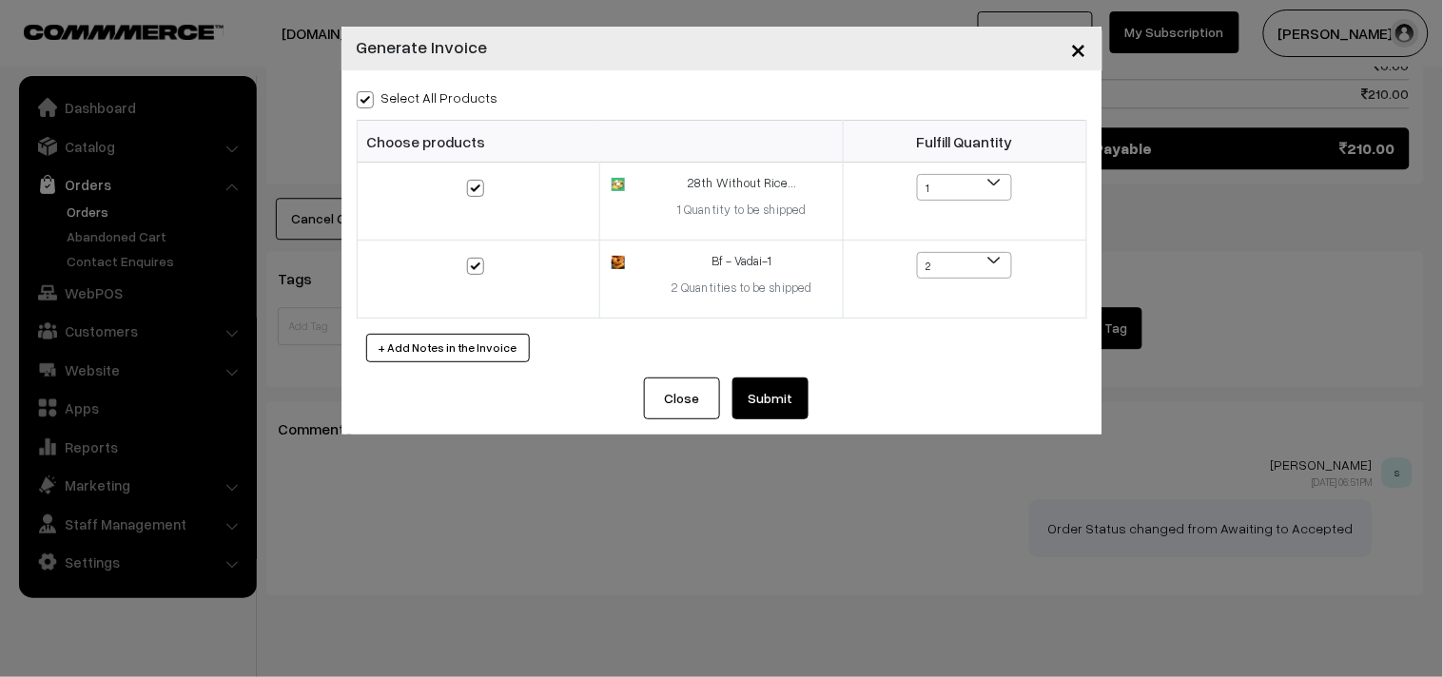
checkbox input "true"
click at [788, 407] on button "Submit" at bounding box center [770, 399] width 76 height 42
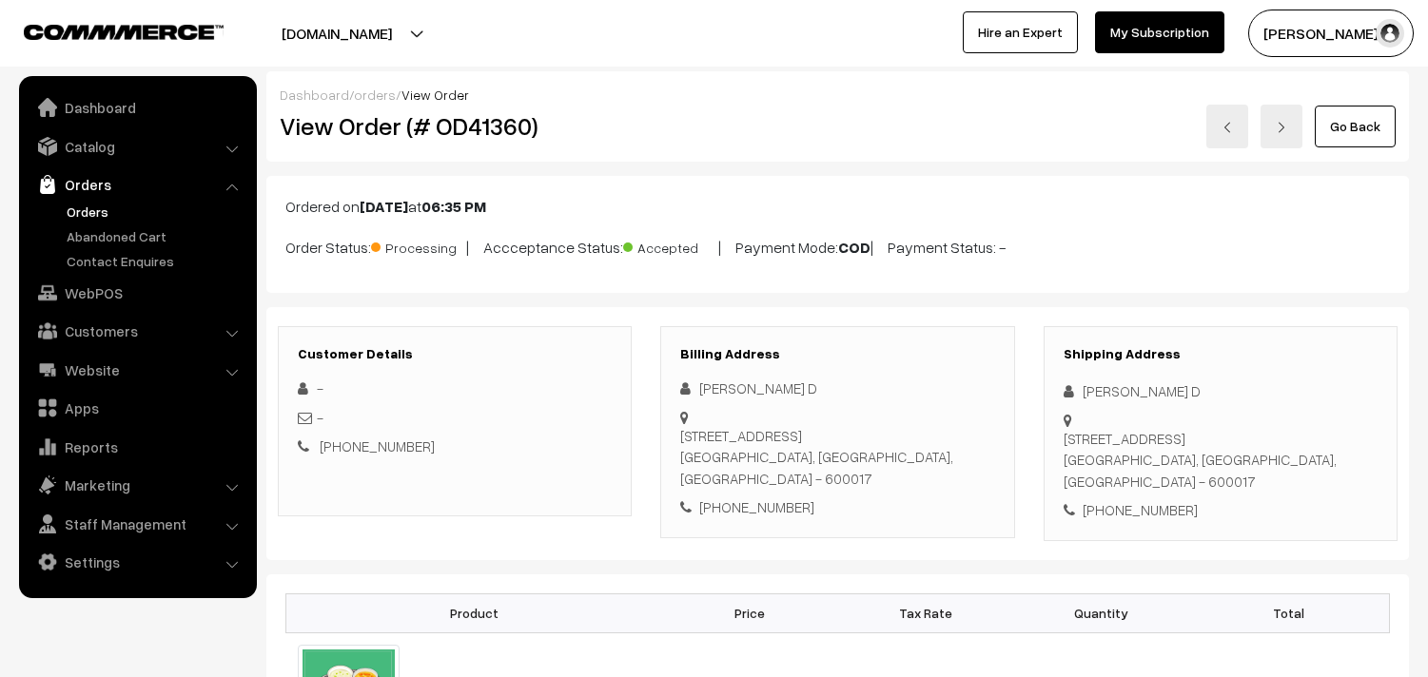
scroll to position [1162, 0]
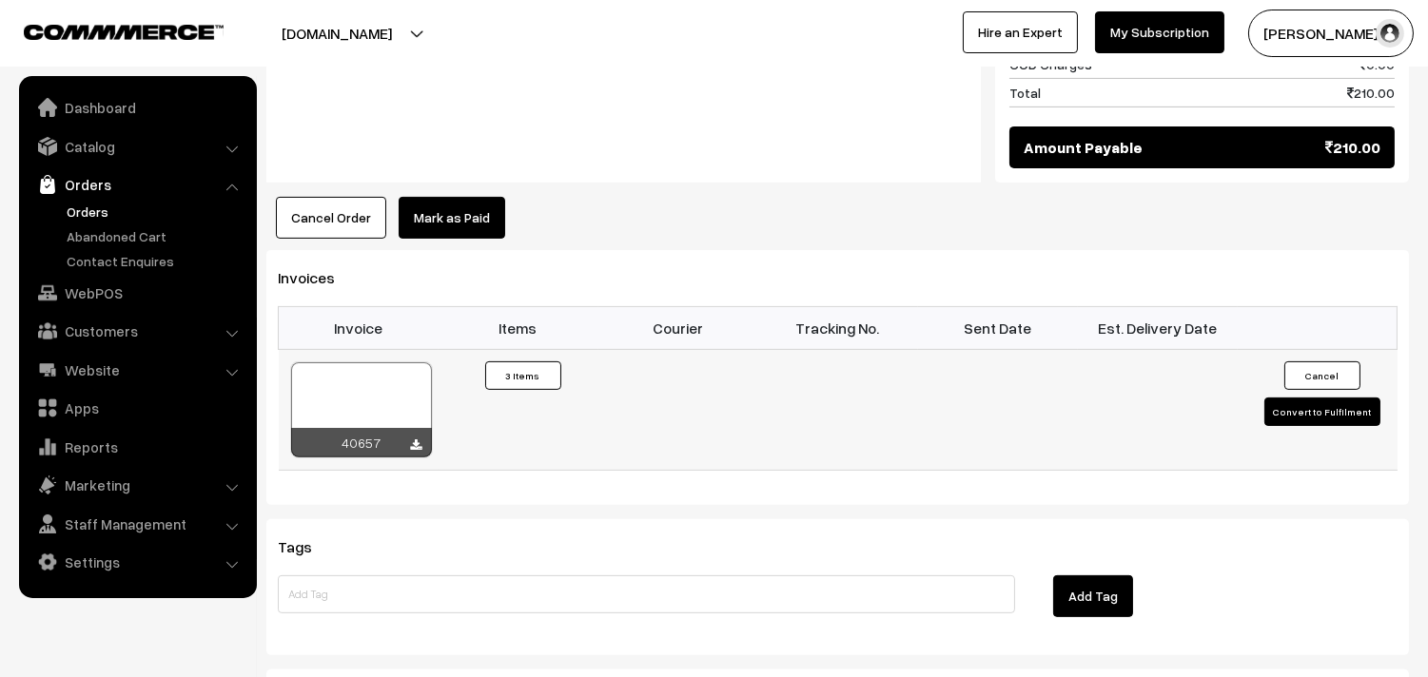
click at [379, 362] on div at bounding box center [361, 409] width 141 height 95
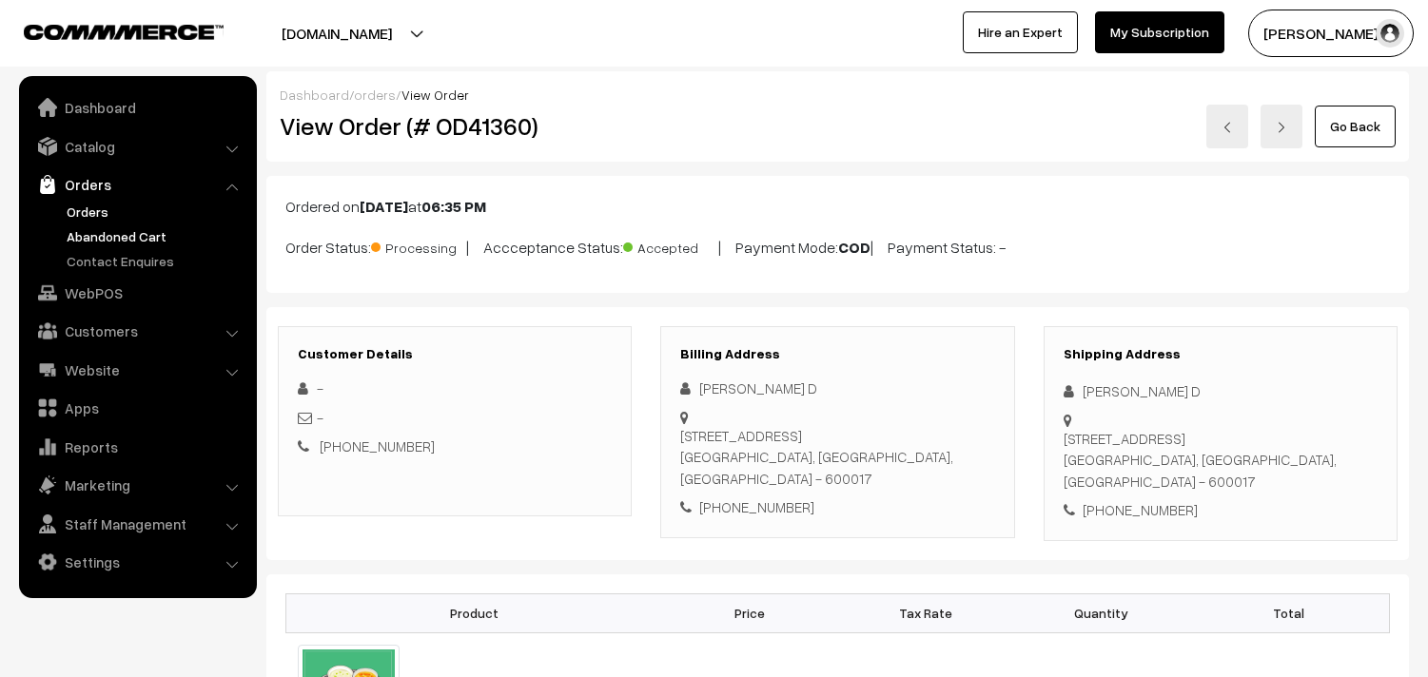
scroll to position [1162, 0]
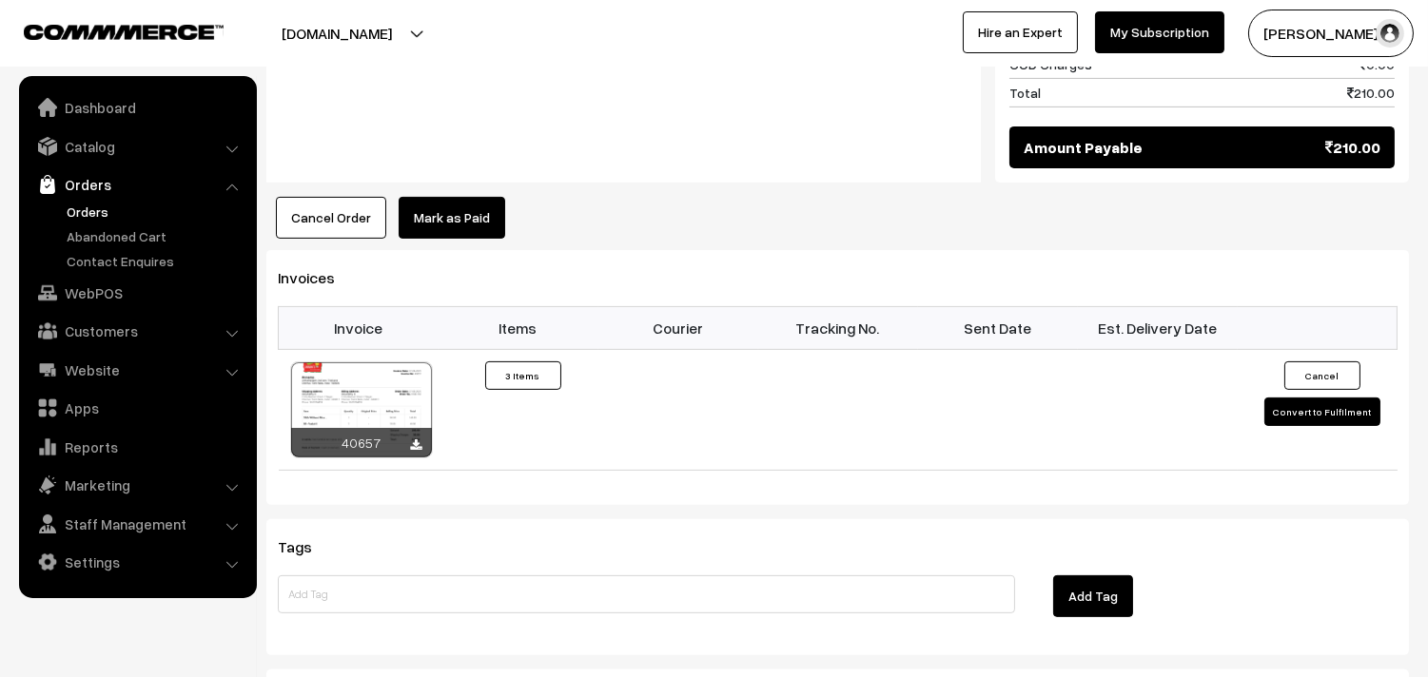
click at [89, 211] on link "Orders" at bounding box center [156, 212] width 188 height 20
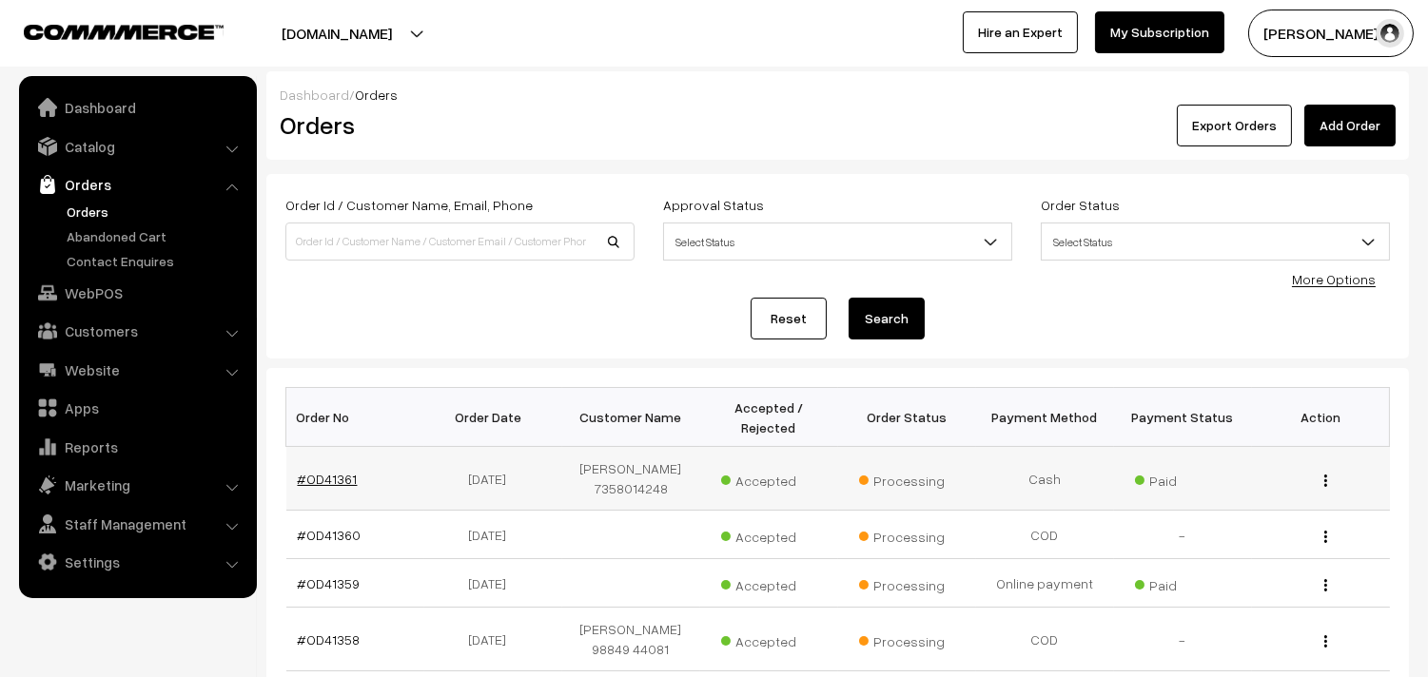
click at [344, 477] on link "#OD41361" at bounding box center [328, 479] width 60 height 16
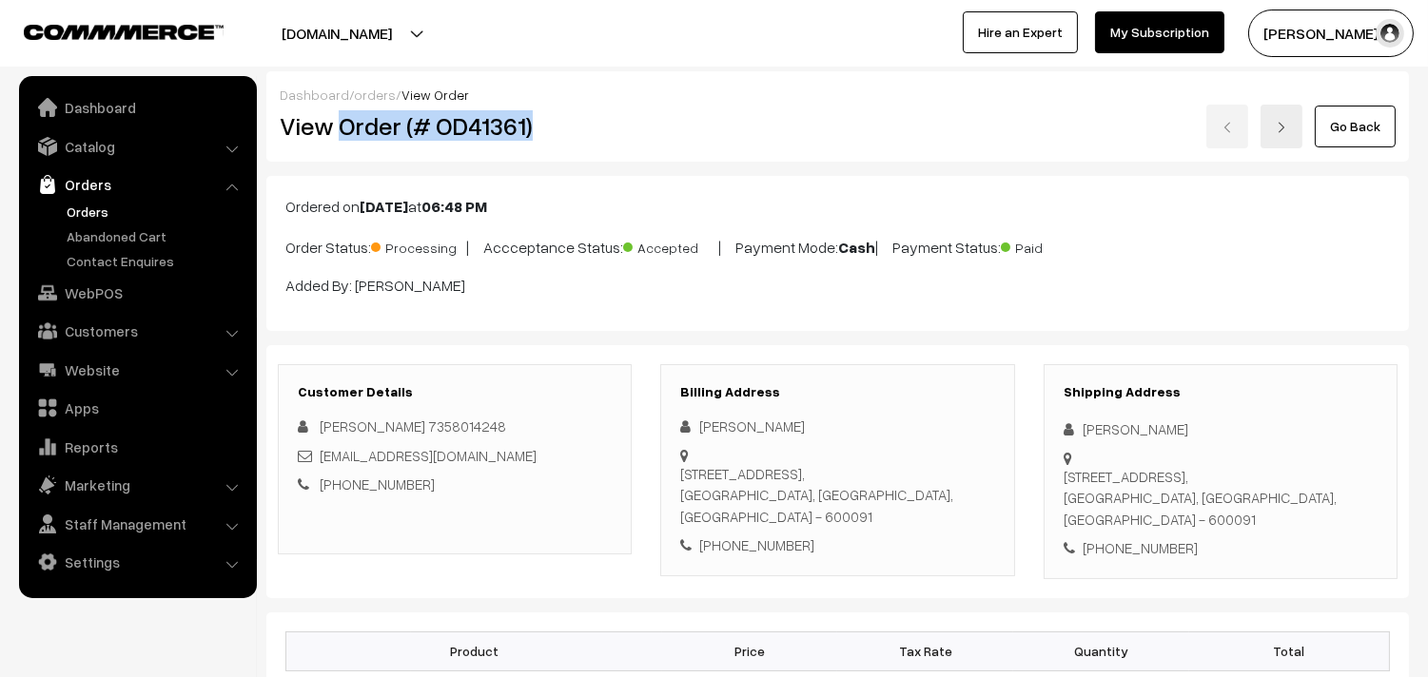
click at [561, 126] on h2 "View Order (# OD41361)" at bounding box center [456, 125] width 353 height 29
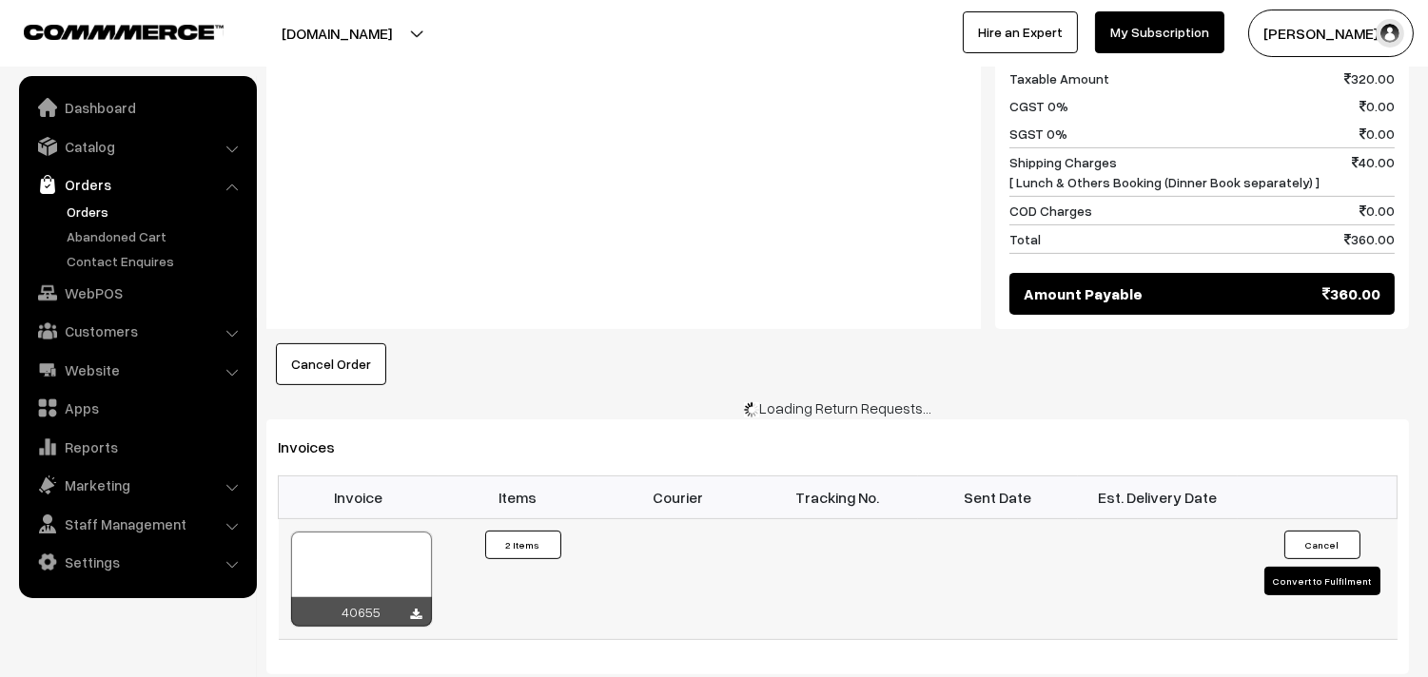
scroll to position [1268, 0]
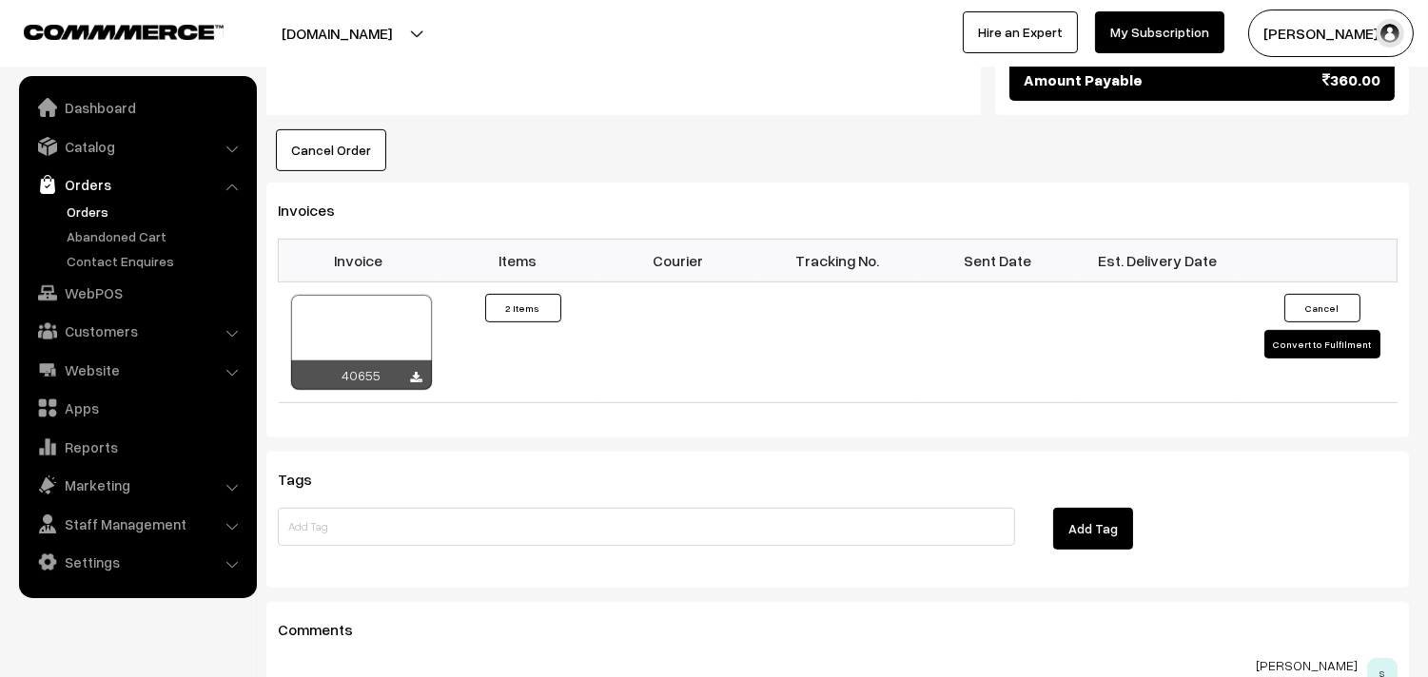
click at [328, 280] on th "Invoice" at bounding box center [359, 261] width 160 height 42
click at [366, 353] on div at bounding box center [361, 342] width 141 height 95
click at [124, 298] on link "WebPOS" at bounding box center [137, 293] width 226 height 34
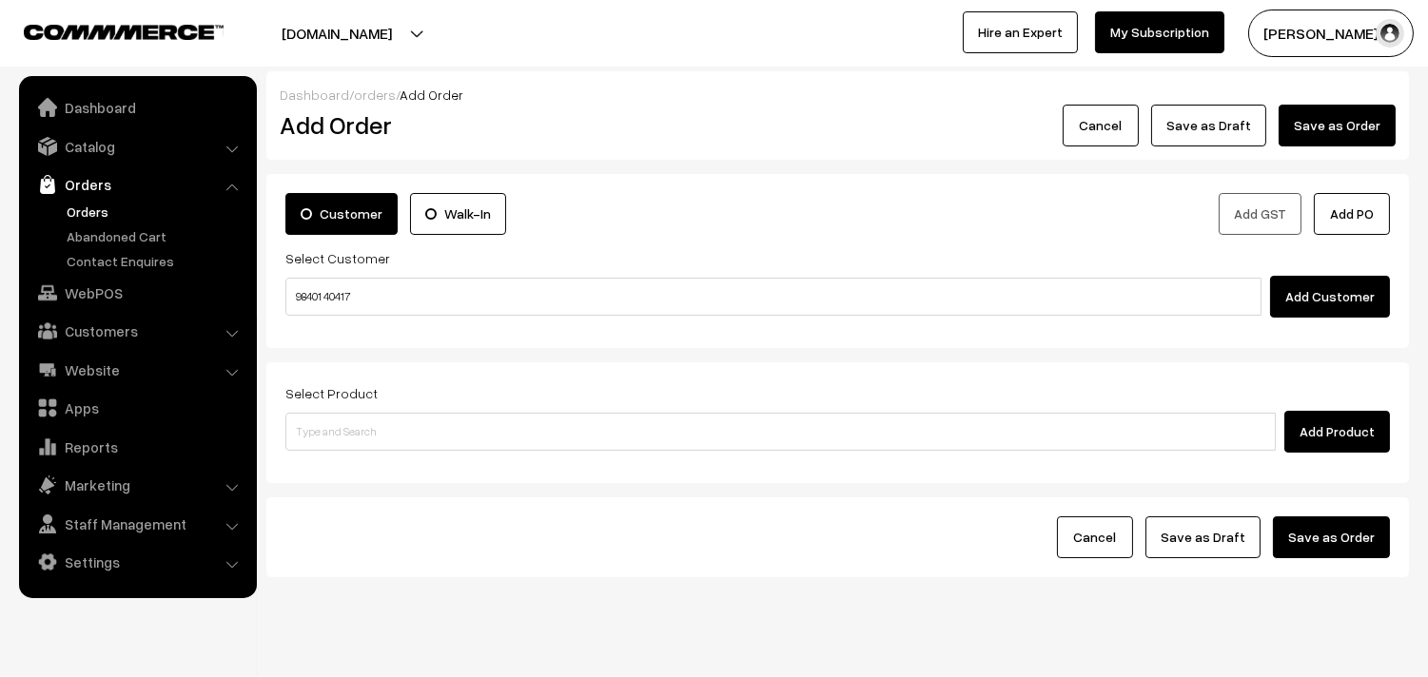
click at [325, 307] on input "98401 40417" at bounding box center [773, 297] width 976 height 38
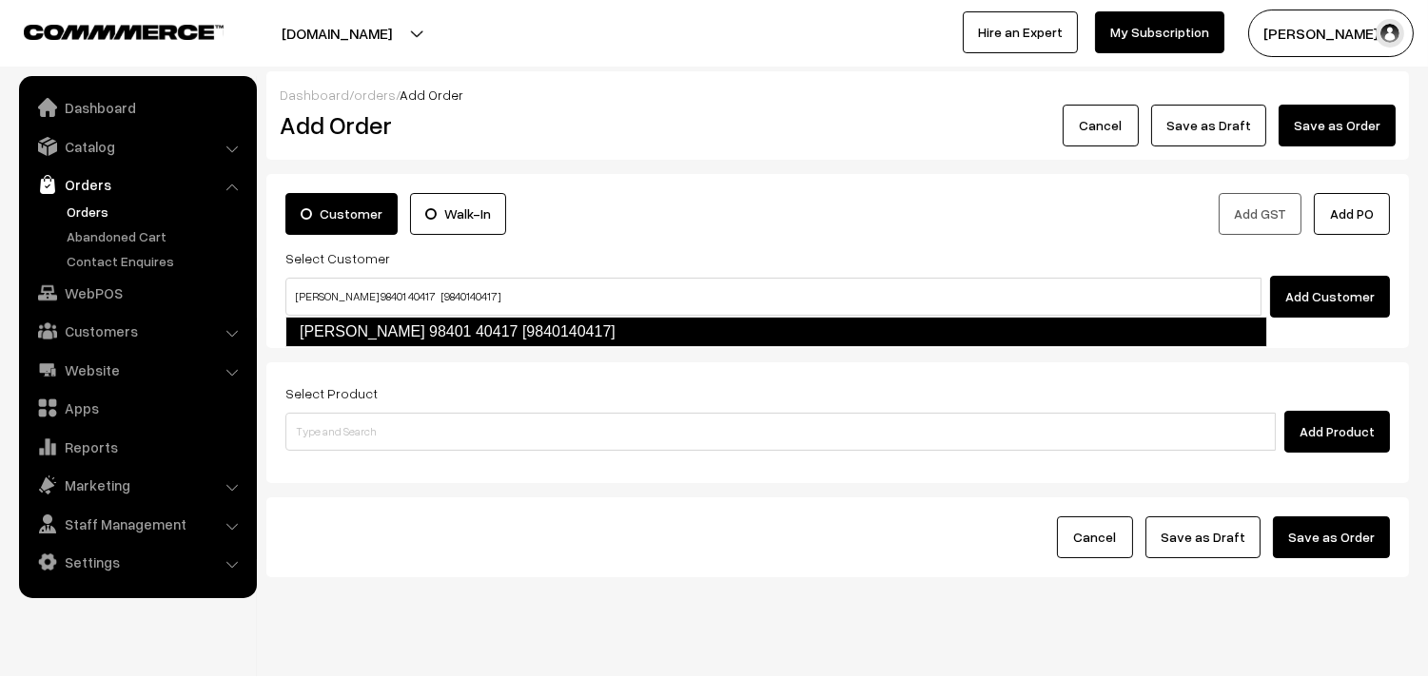
type input "[PERSON_NAME] 98401 40417 [9840140417]"
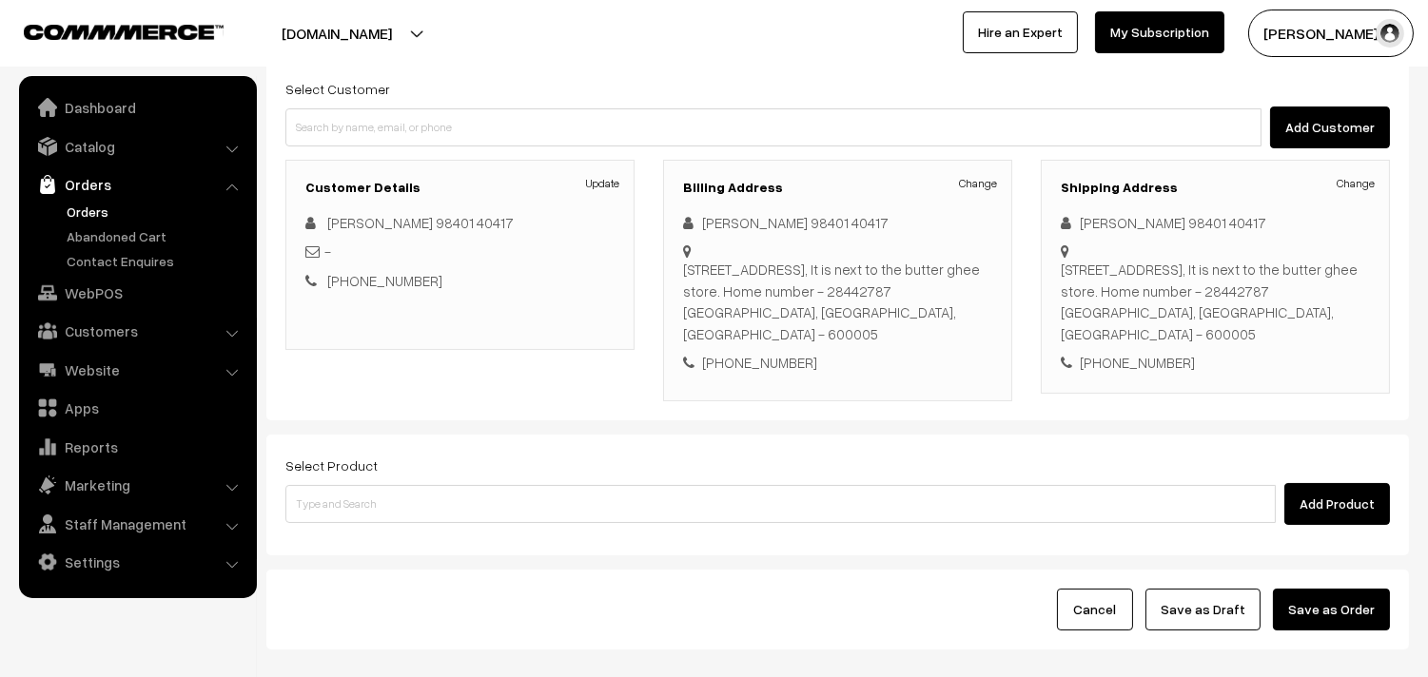
scroll to position [153, 0]
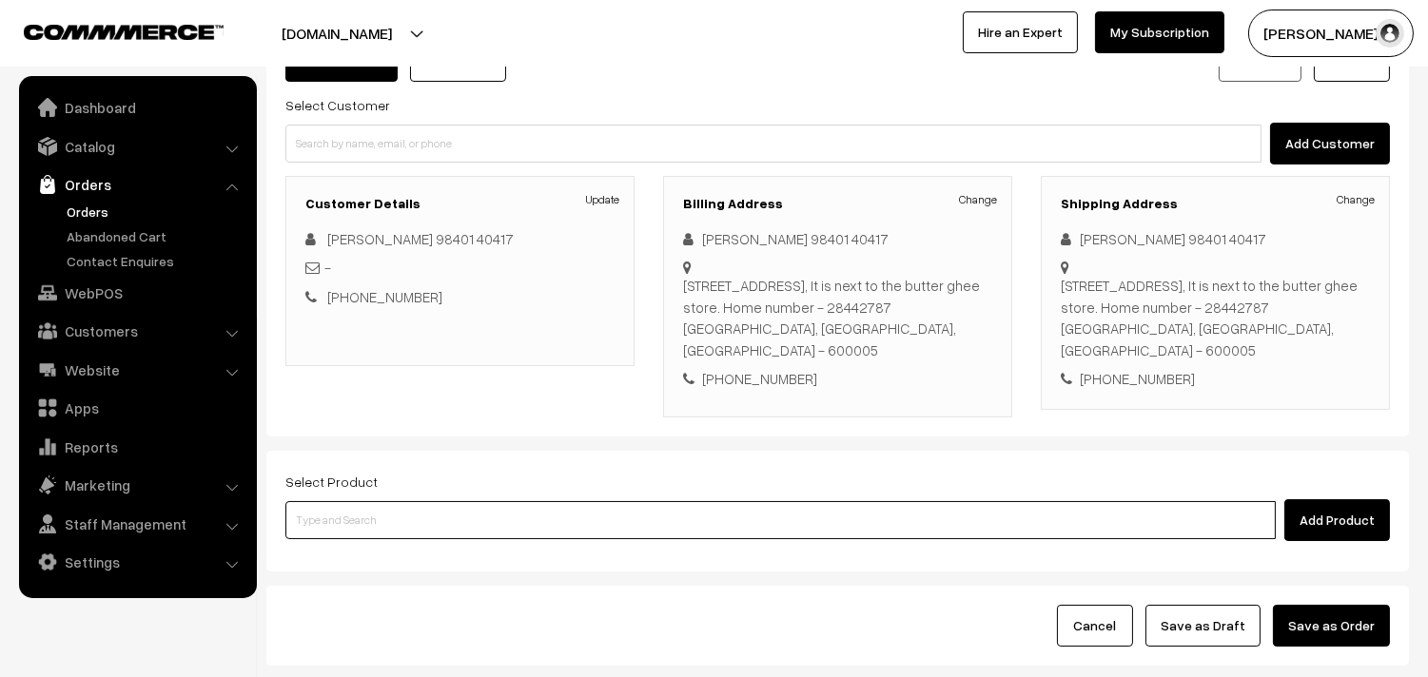
click at [467, 501] on input at bounding box center [780, 520] width 990 height 38
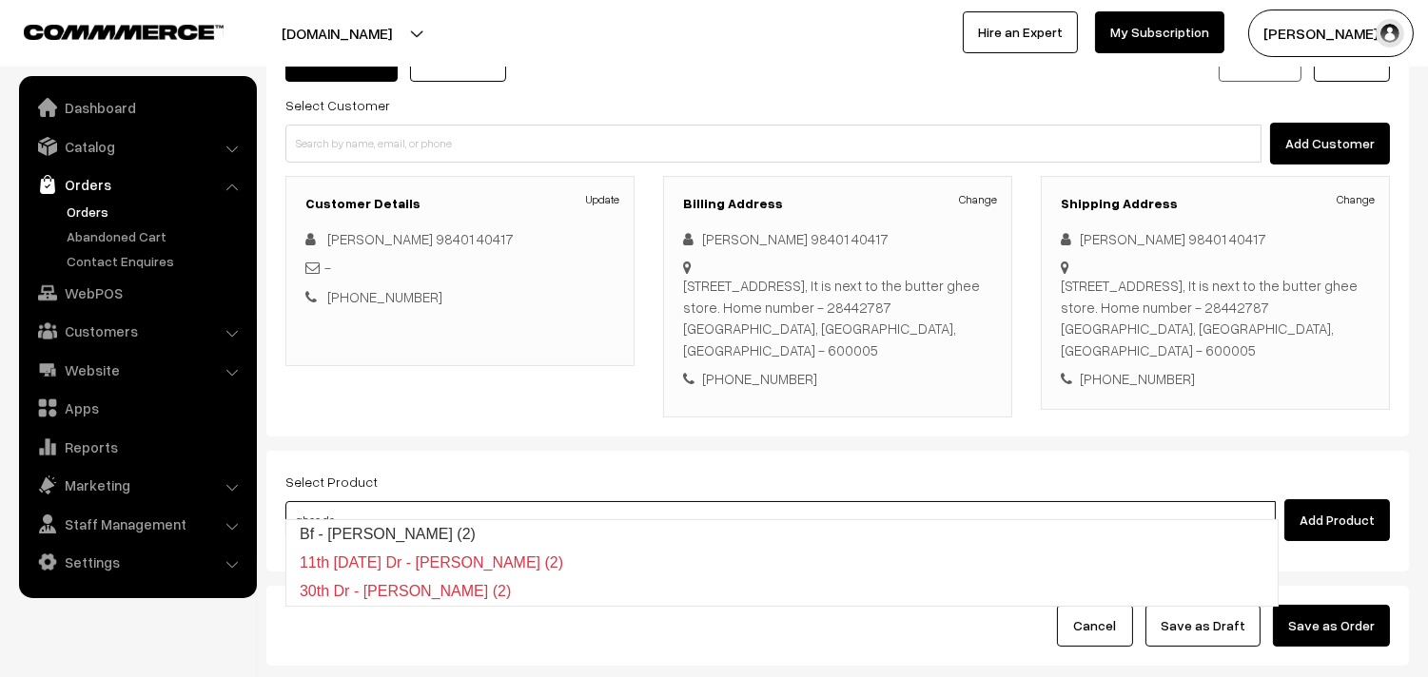
type input "Bf - Ghee Dosa (2)"
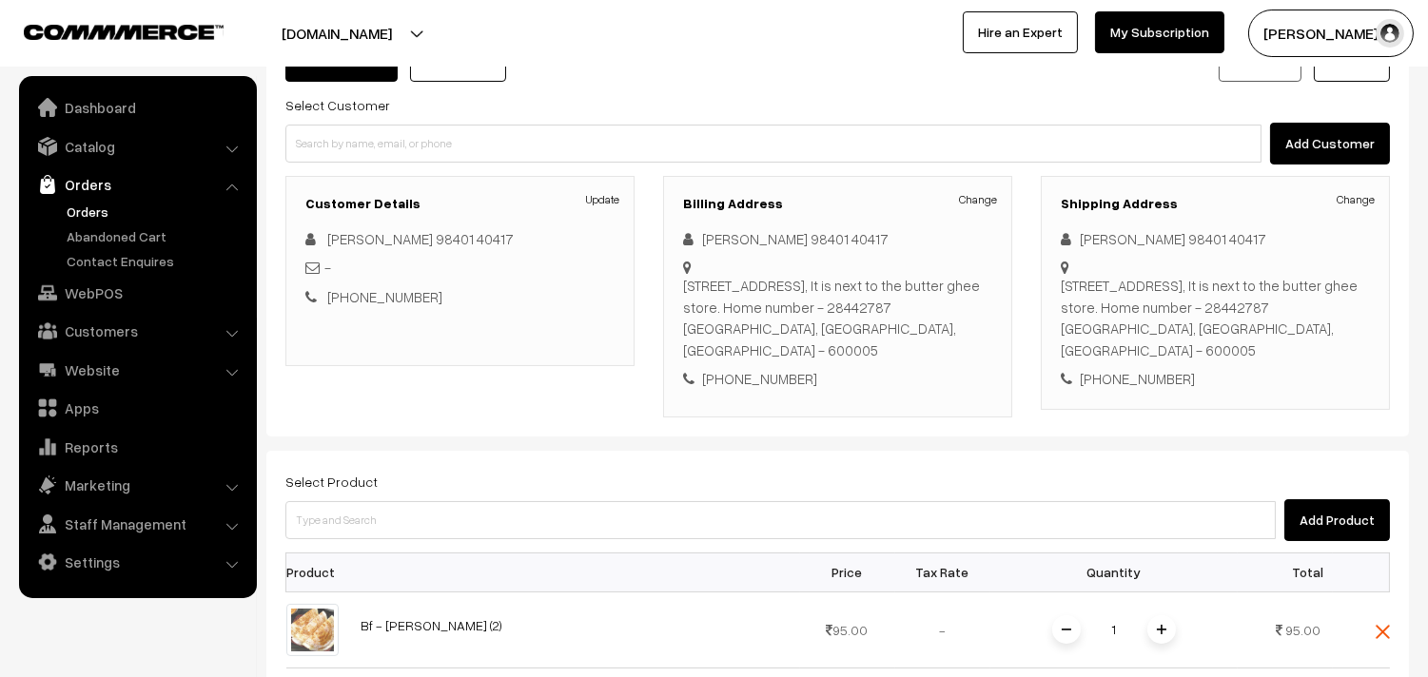
scroll to position [470, 0]
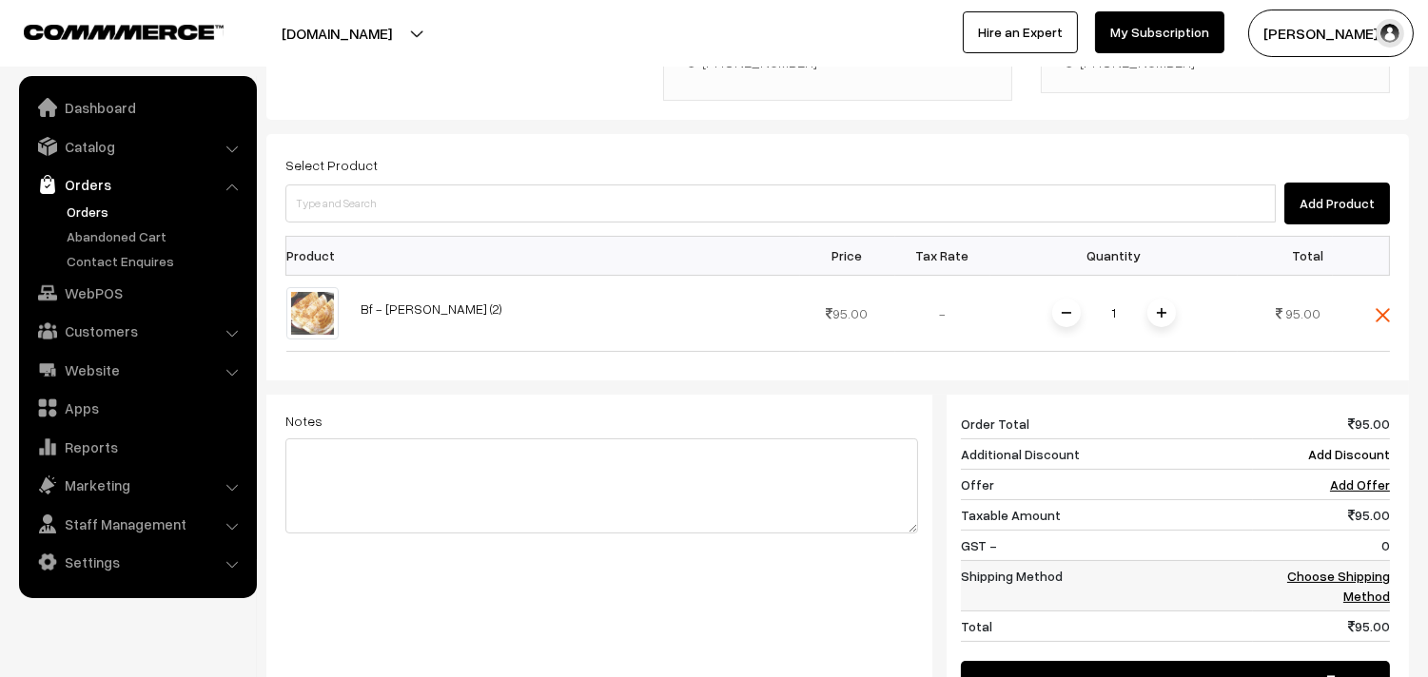
click at [1377, 568] on link "Choose Shipping Method" at bounding box center [1338, 586] width 103 height 36
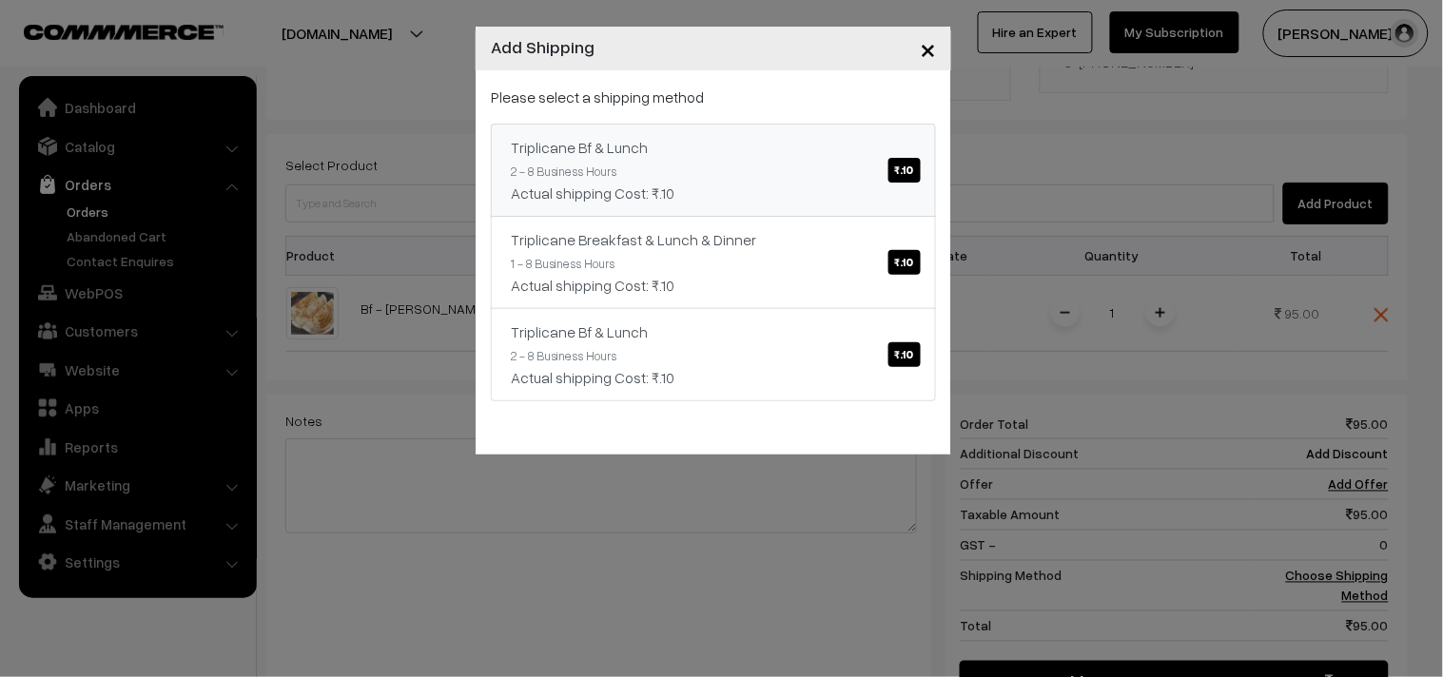
click at [688, 152] on div "Triplicane Bf & Lunch ₹.10" at bounding box center [713, 147] width 405 height 23
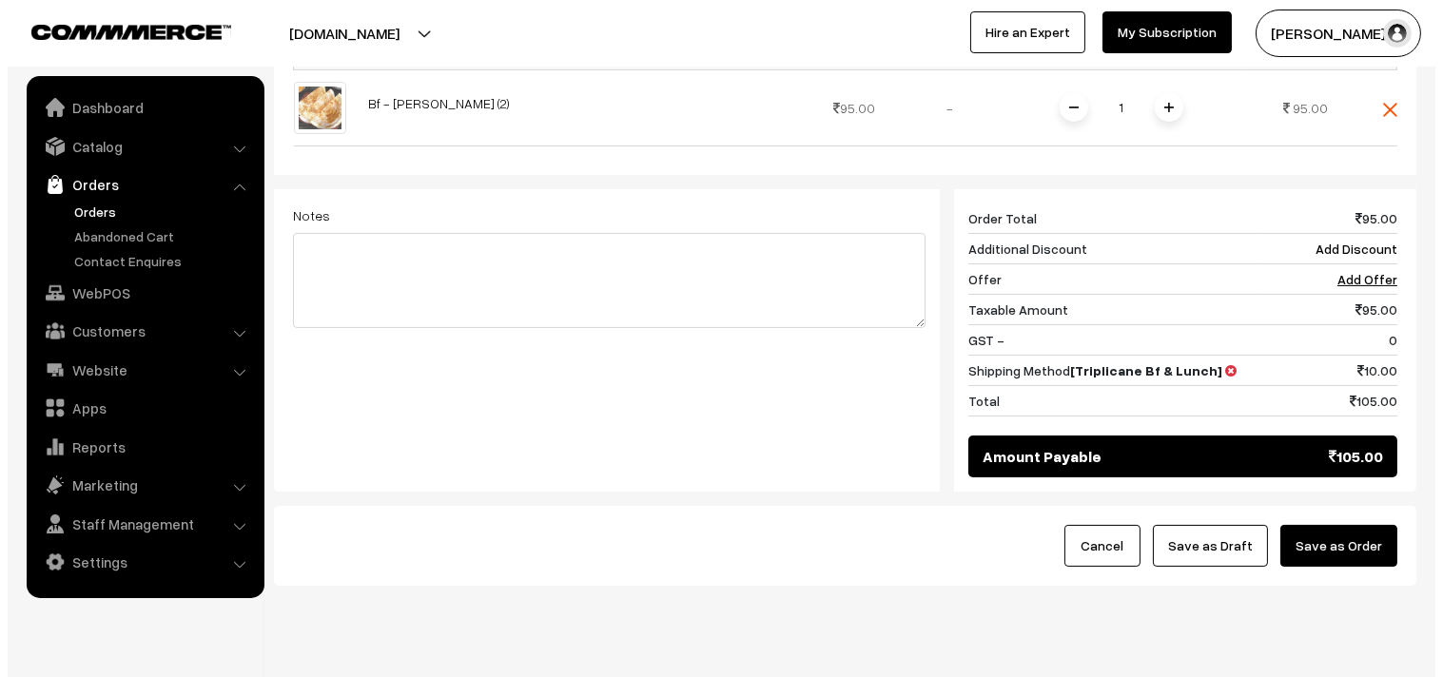
scroll to position [702, 0]
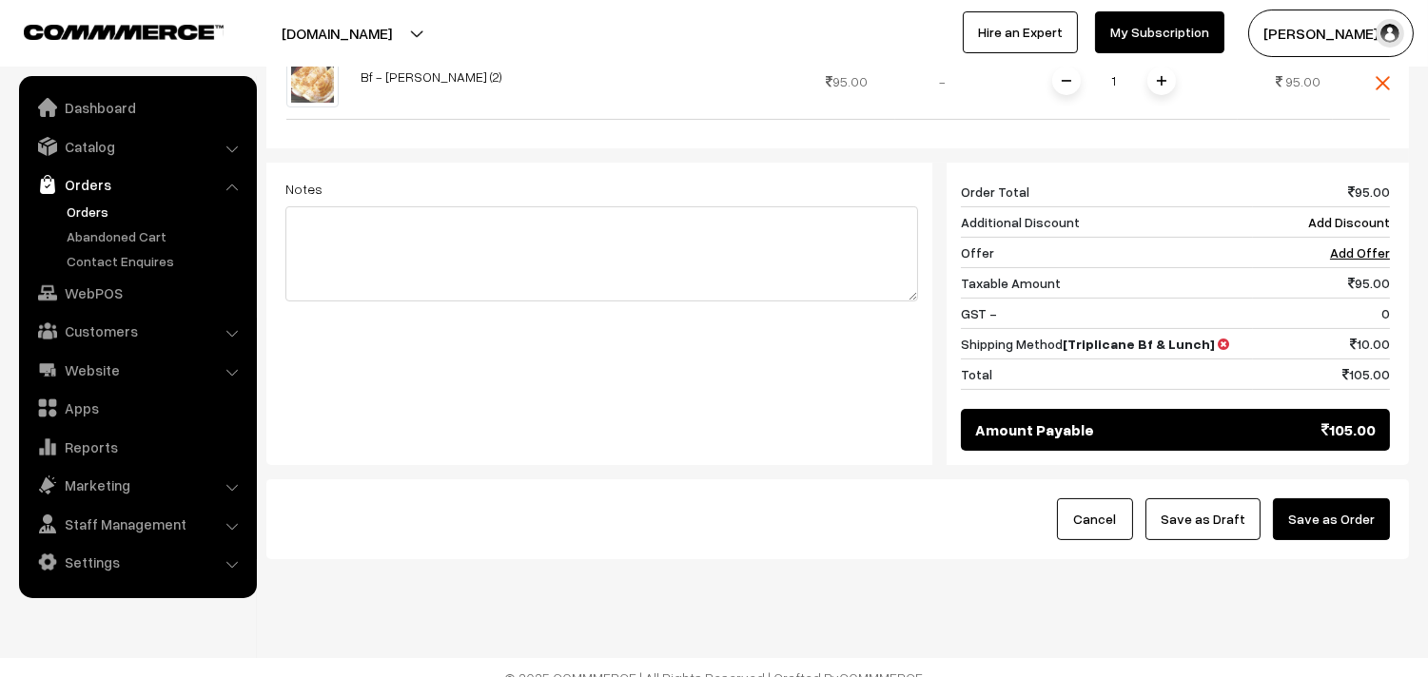
drag, startPoint x: 1372, startPoint y: 508, endPoint x: 1342, endPoint y: 480, distance: 40.4
click at [1357, 498] on button "Save as Order" at bounding box center [1331, 519] width 117 height 42
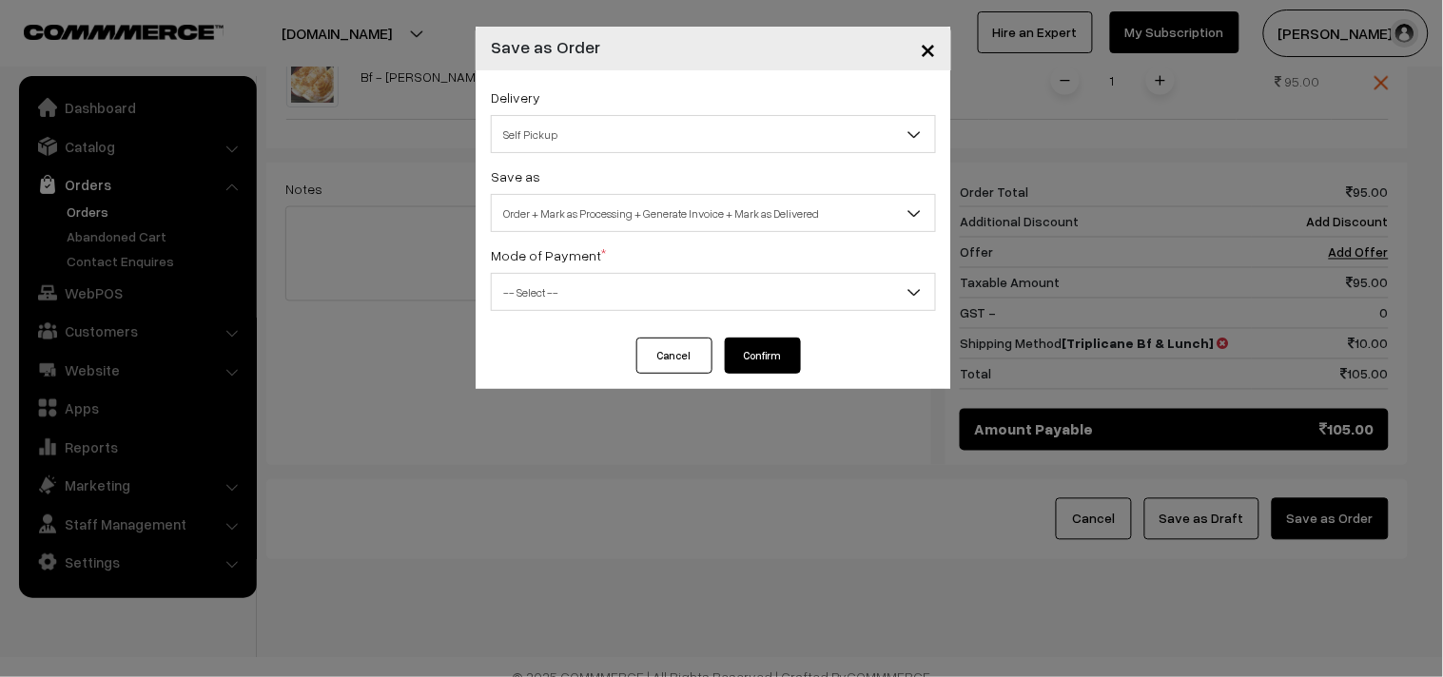
click at [543, 212] on span "Order + Mark as Processing + Generate Invoice + Mark as Delivered" at bounding box center [713, 213] width 443 height 33
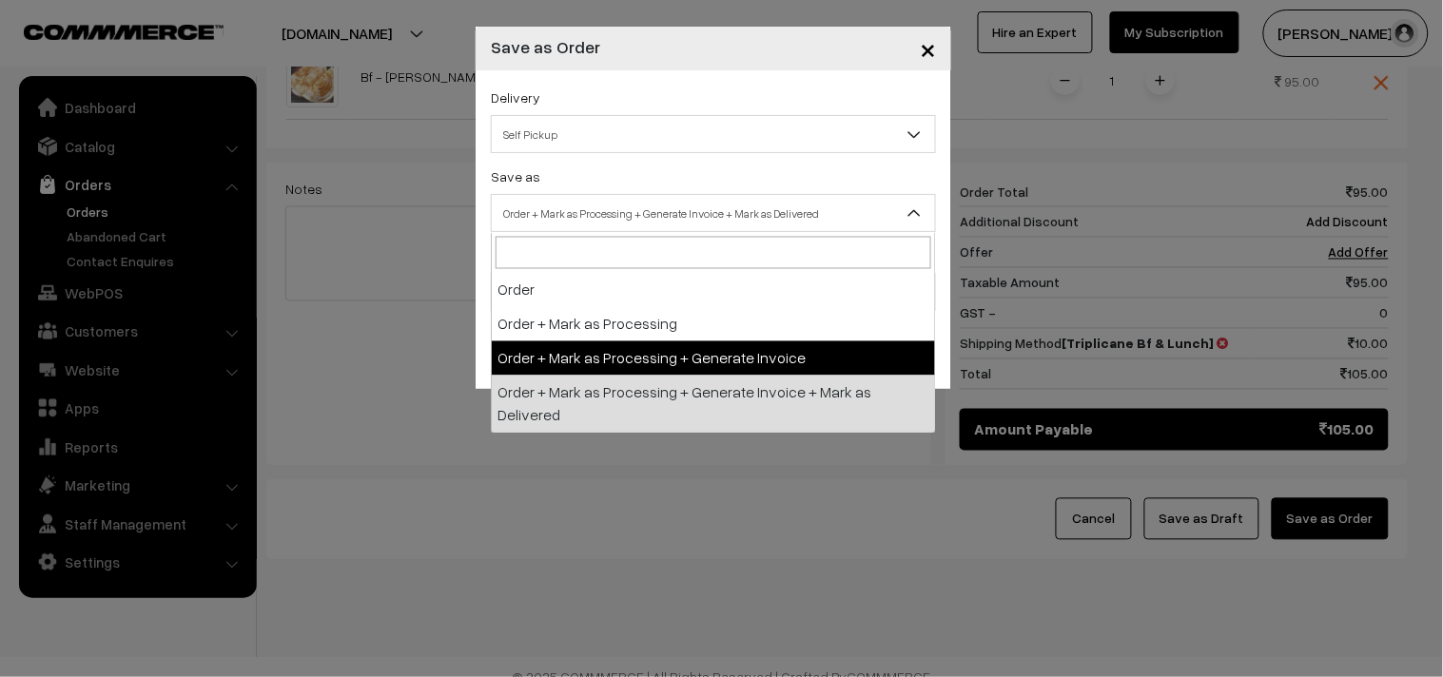
select select "3"
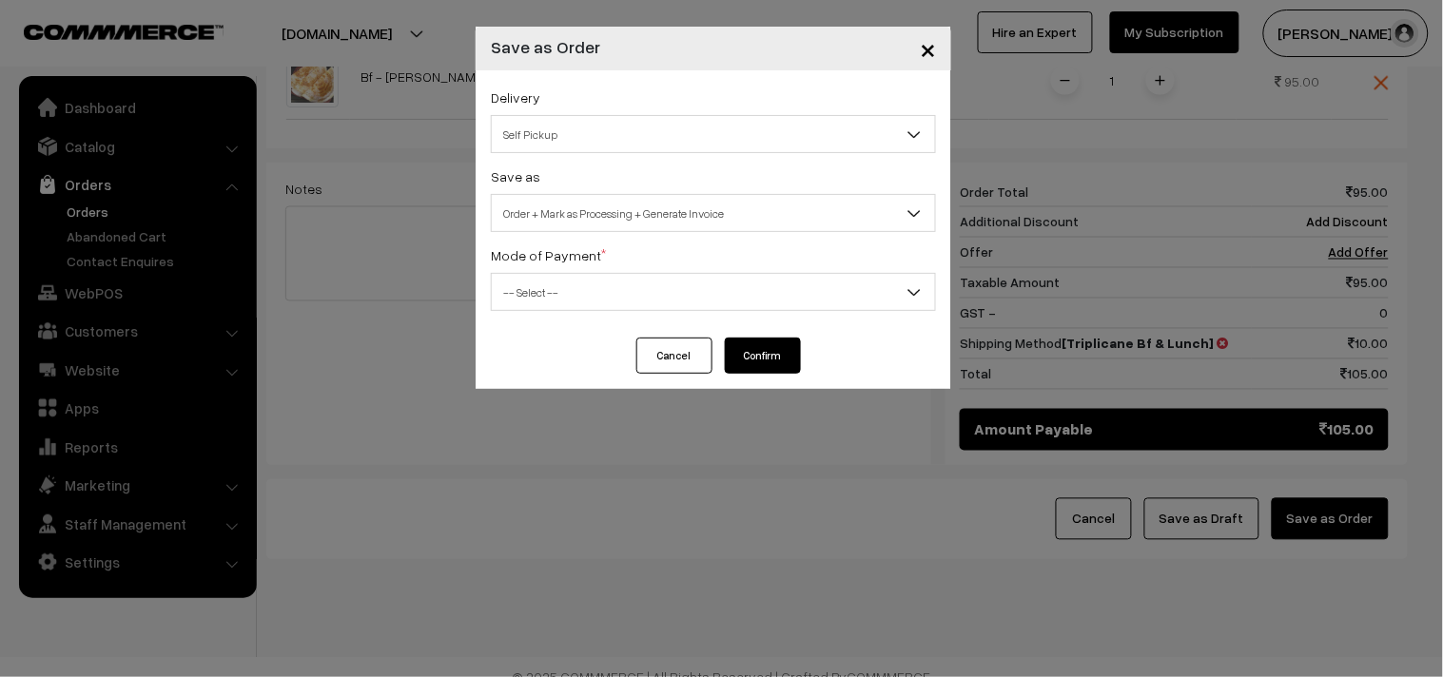
click at [538, 288] on span "-- Select --" at bounding box center [713, 292] width 443 height 33
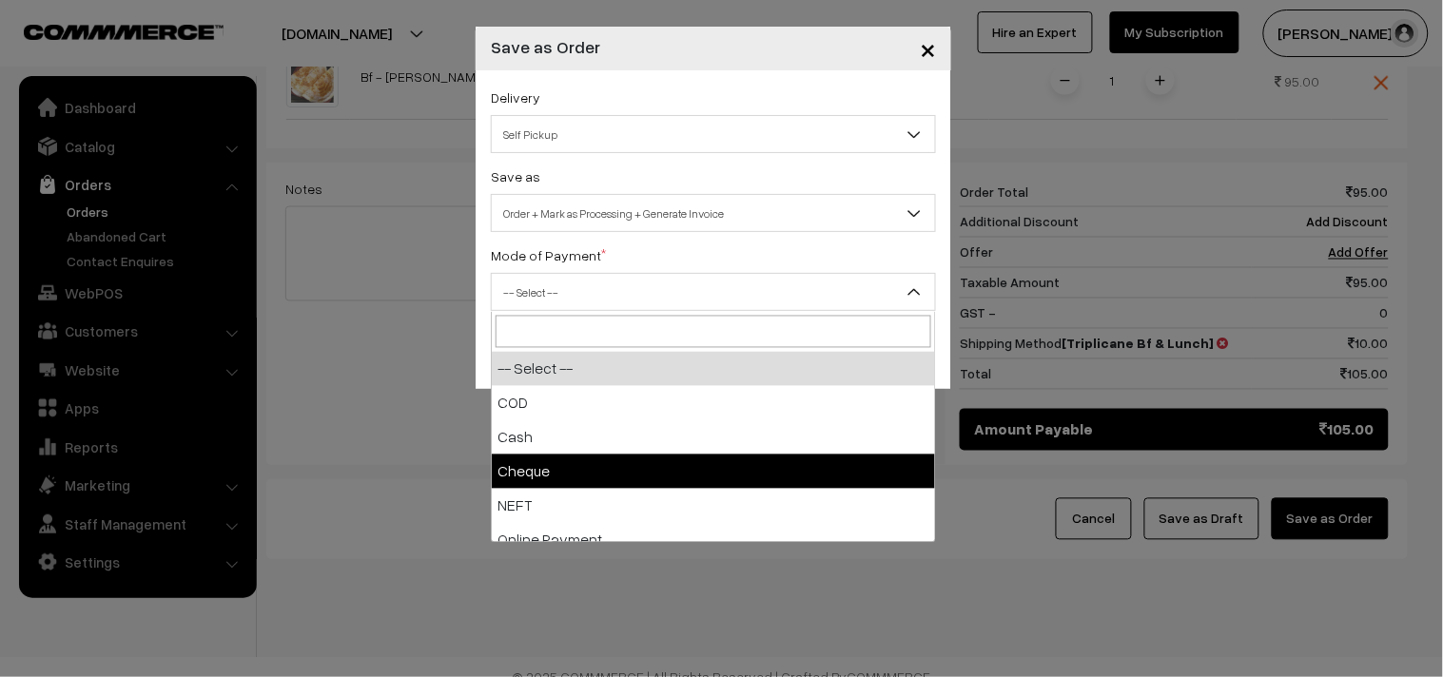
select select "3"
checkbox input "true"
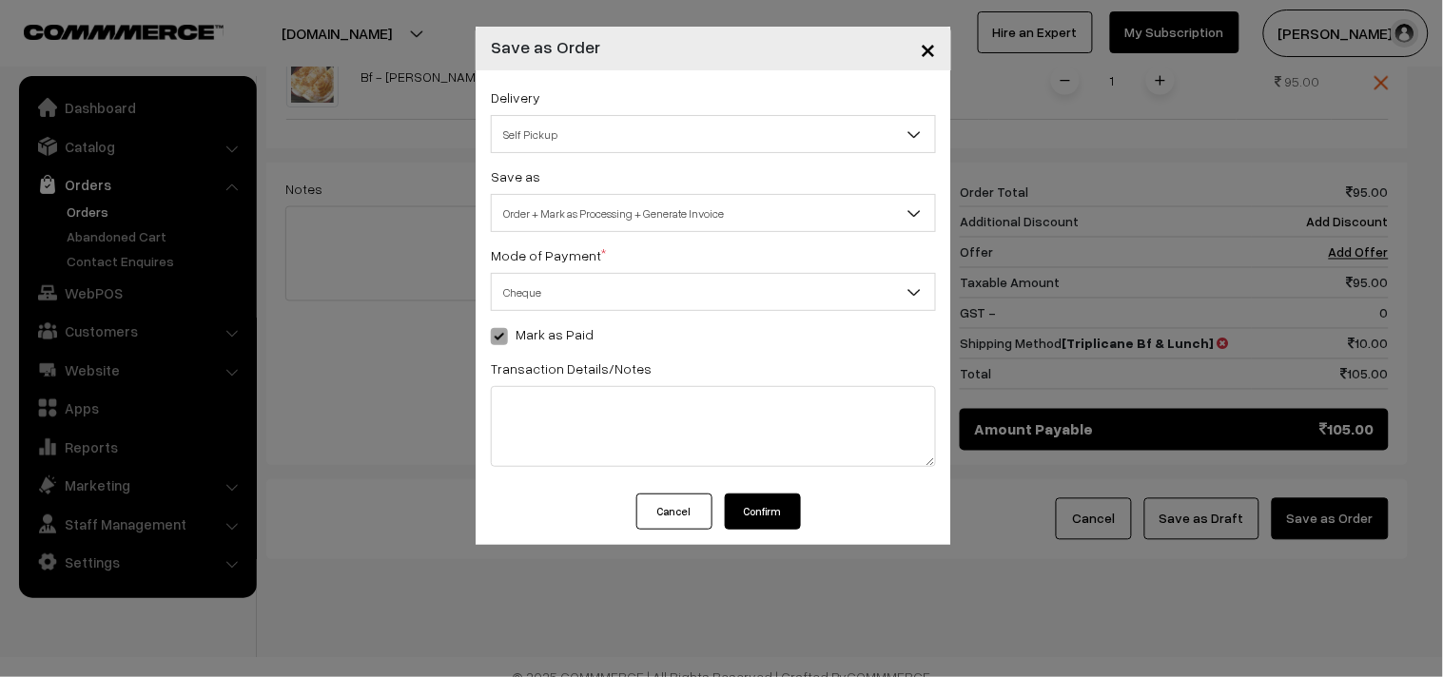
drag, startPoint x: 530, startPoint y: 264, endPoint x: 528, endPoint y: 290, distance: 25.8
click at [533, 263] on label "Mode of Payment *" at bounding box center [548, 255] width 115 height 20
click at [528, 292] on span "Cheque" at bounding box center [713, 292] width 443 height 33
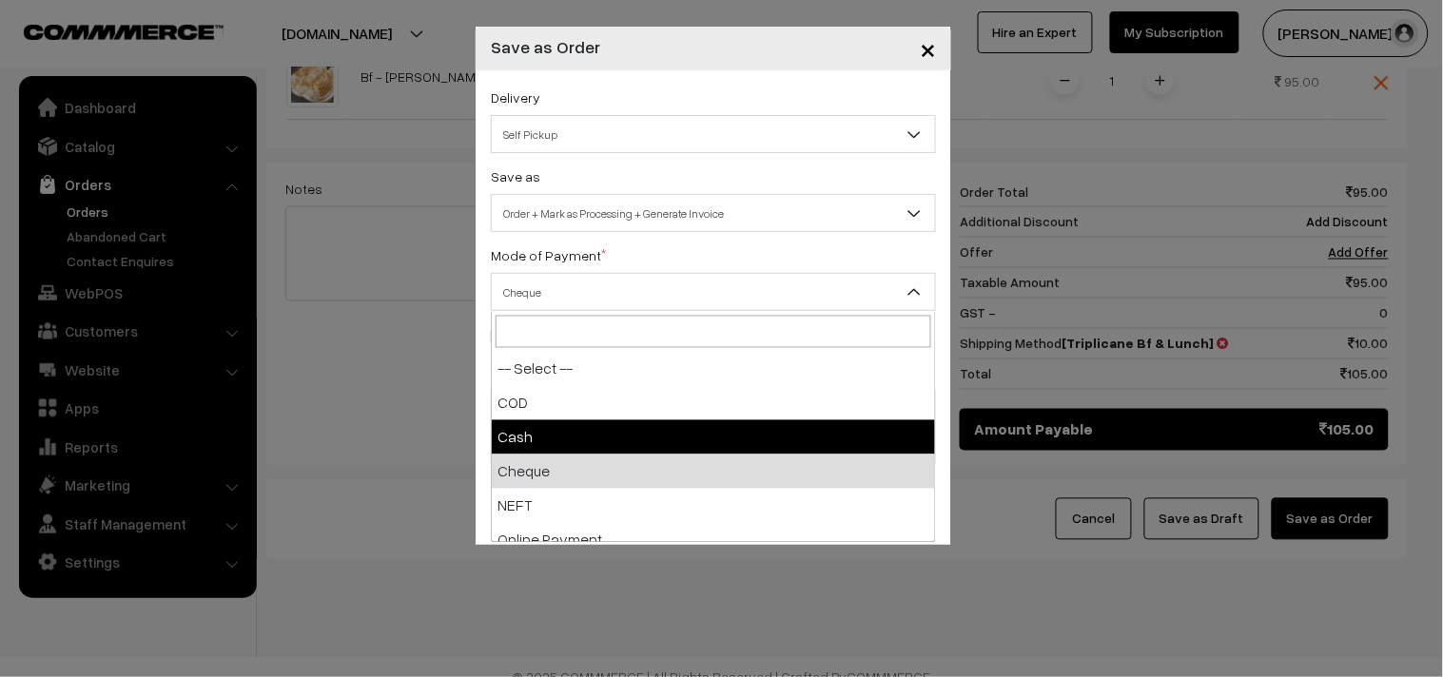
select select "2"
checkbox input "true"
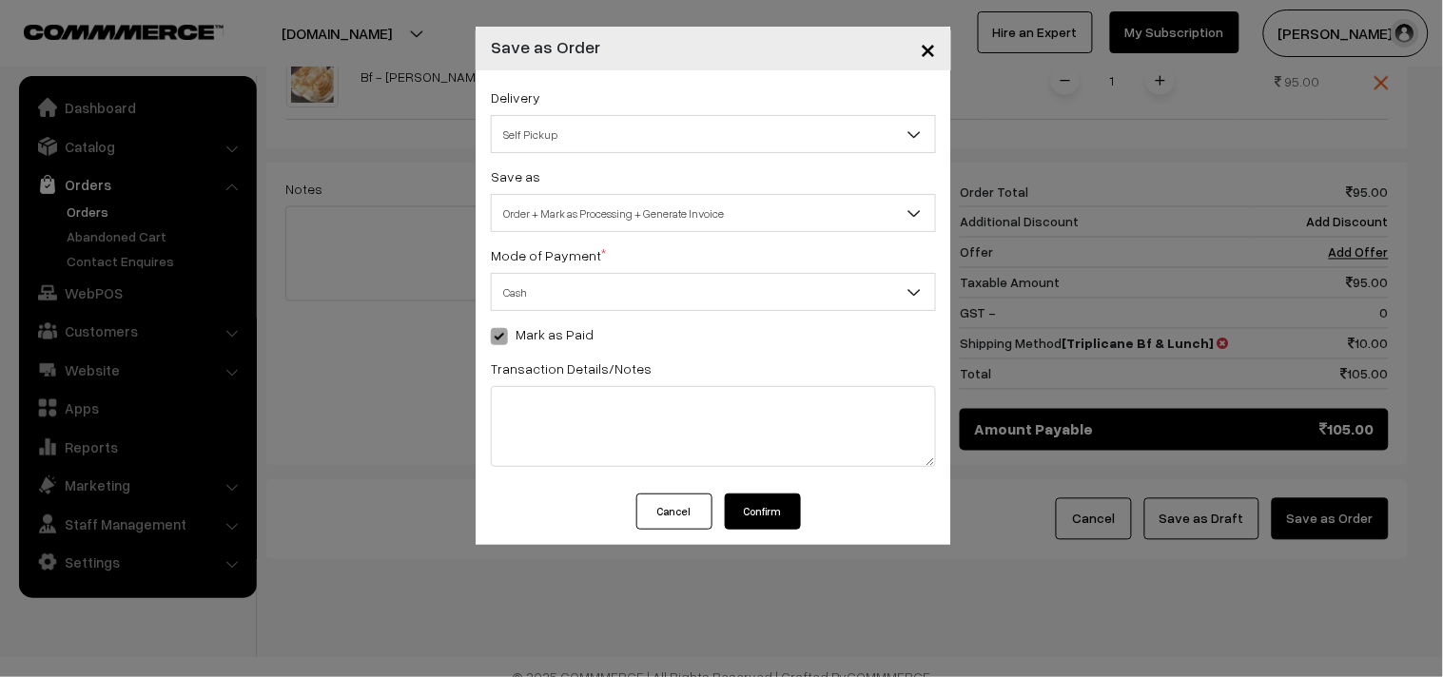
click at [756, 510] on button "Confirm" at bounding box center [763, 512] width 76 height 36
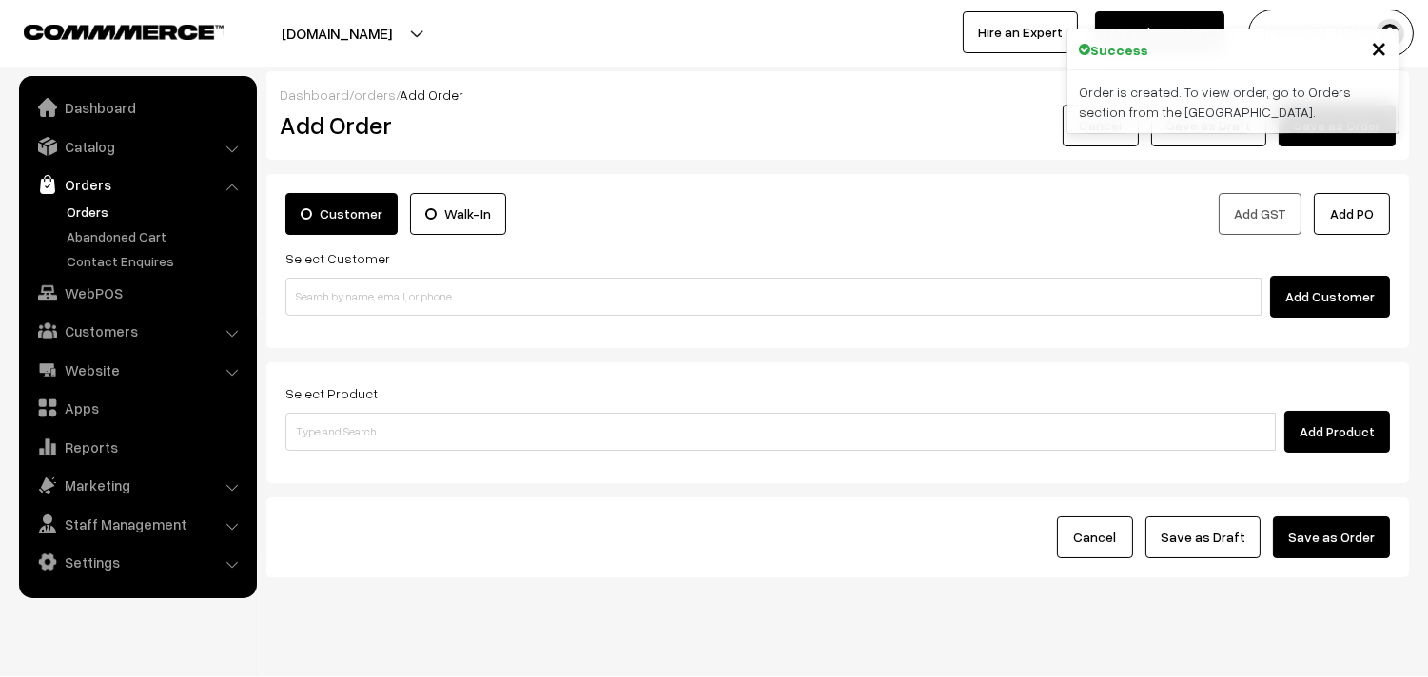
click at [109, 205] on link "Orders" at bounding box center [156, 212] width 188 height 20
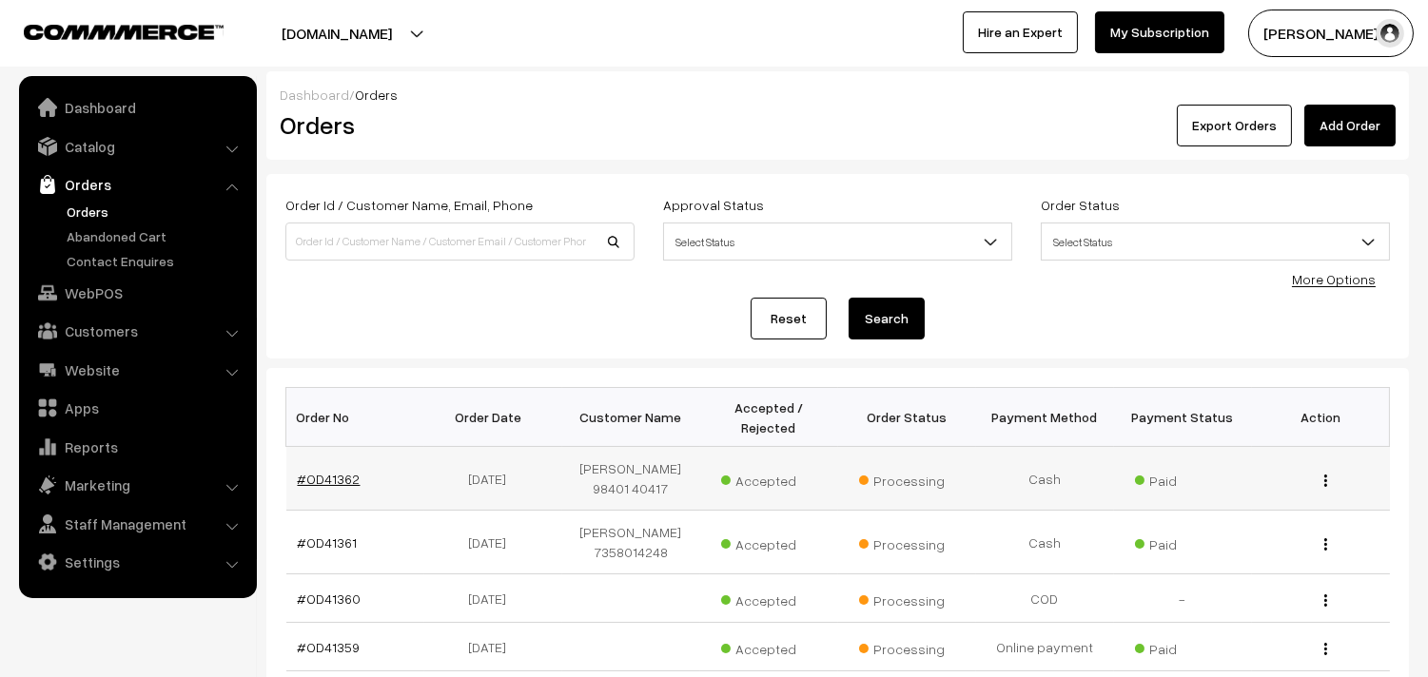
click at [322, 482] on link "#OD41362" at bounding box center [329, 479] width 63 height 16
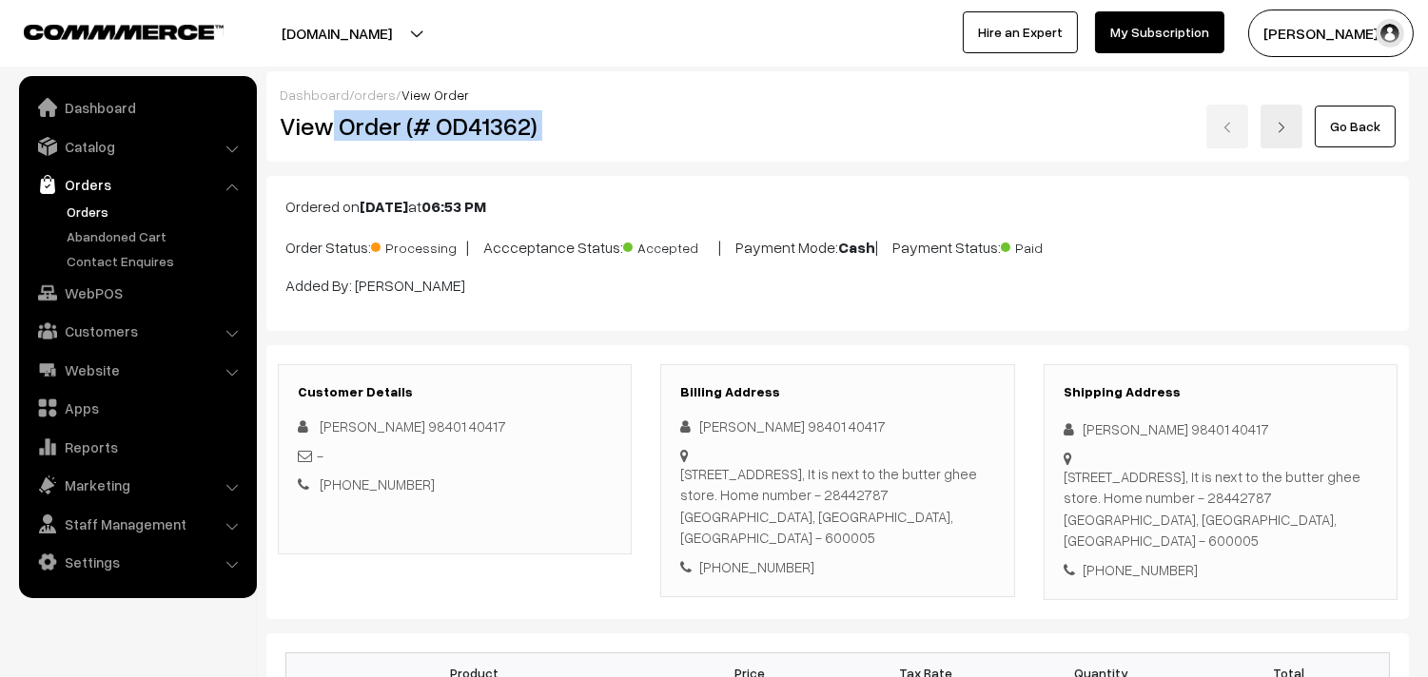
drag, startPoint x: 333, startPoint y: 130, endPoint x: 691, endPoint y: 159, distance: 358.8
click at [710, 134] on div "View Order (# OD41362) Go Back" at bounding box center [837, 127] width 1144 height 44
copy div "Order (# OD41362)"
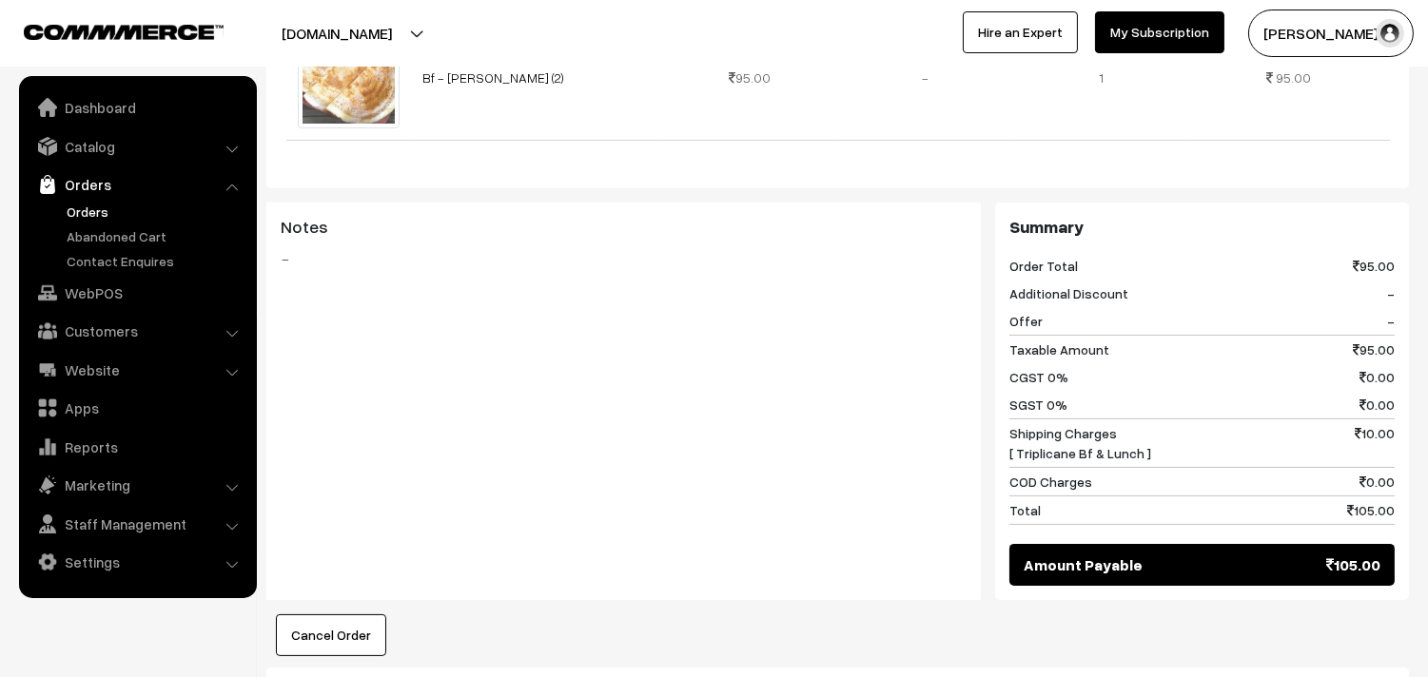
scroll to position [951, 0]
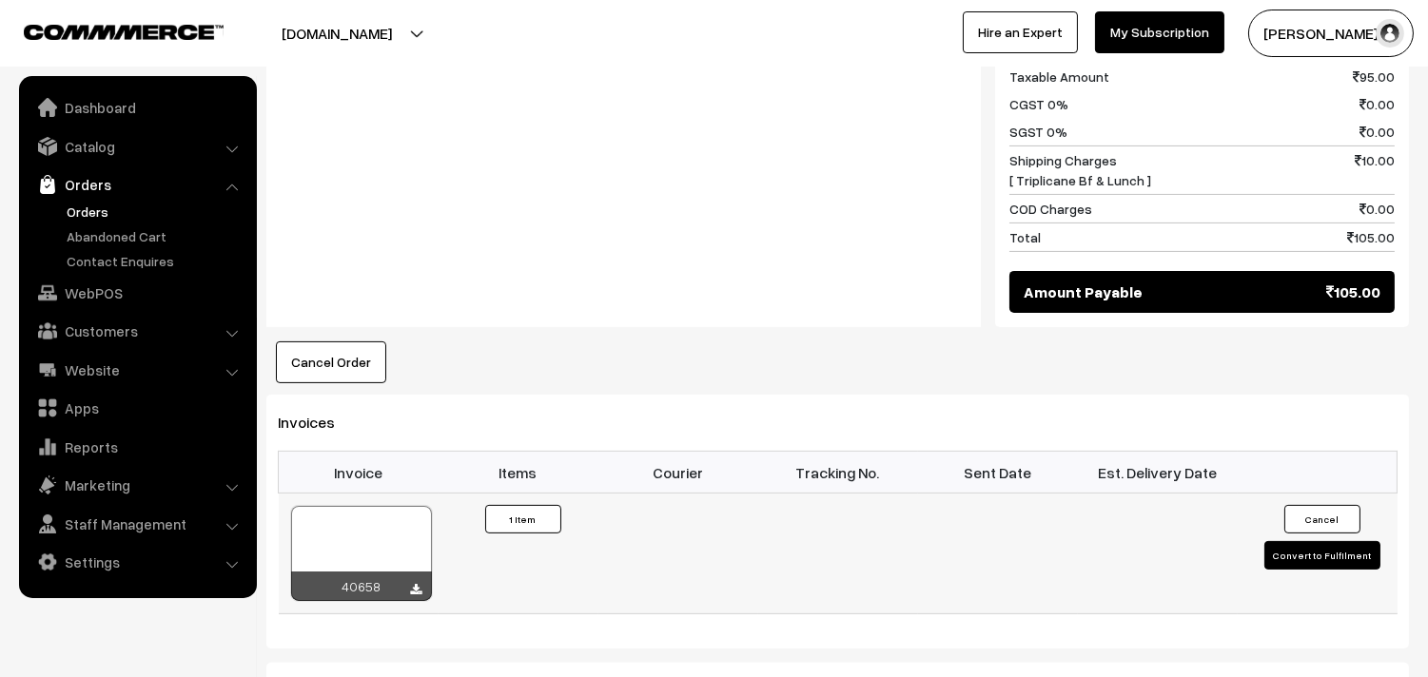
click at [365, 515] on div at bounding box center [361, 553] width 141 height 95
click at [137, 298] on link "WebPOS" at bounding box center [137, 293] width 226 height 34
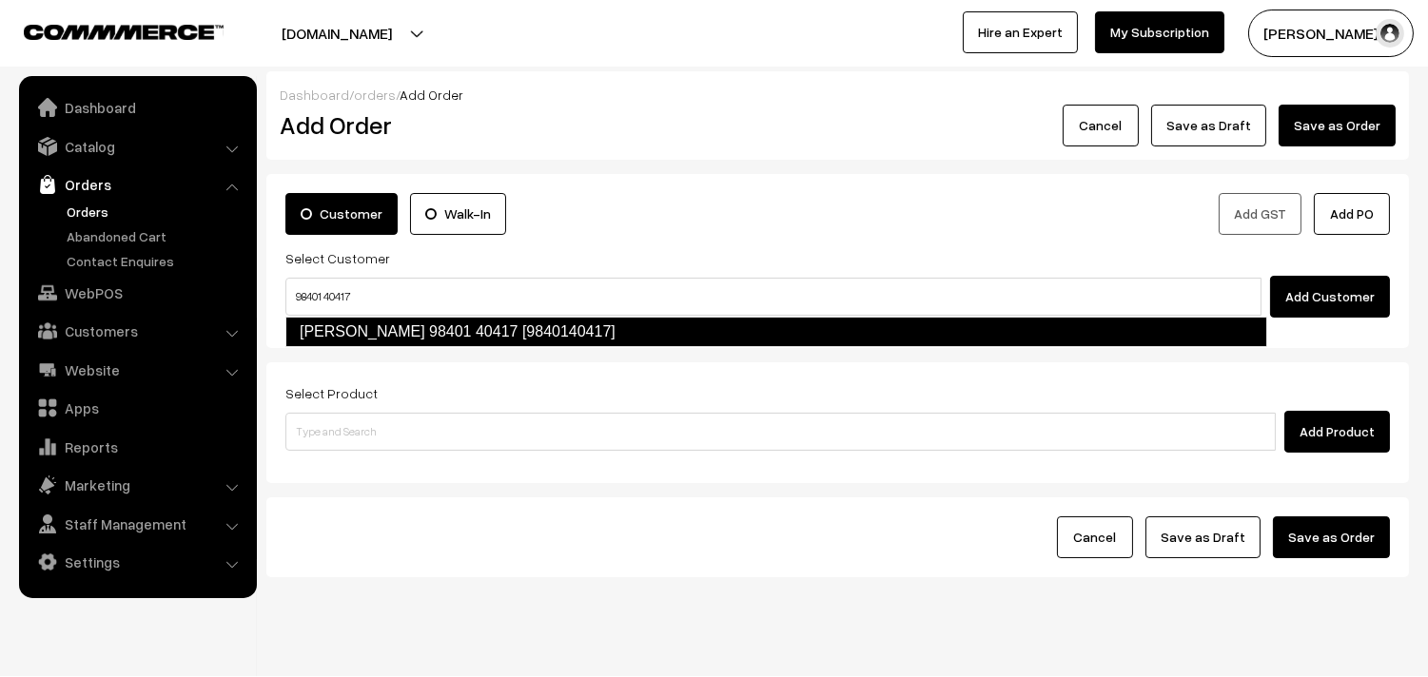
click at [361, 327] on link "Sugantha 98401 40417 [9840140417]" at bounding box center [776, 332] width 982 height 30
type input "98401 40417"
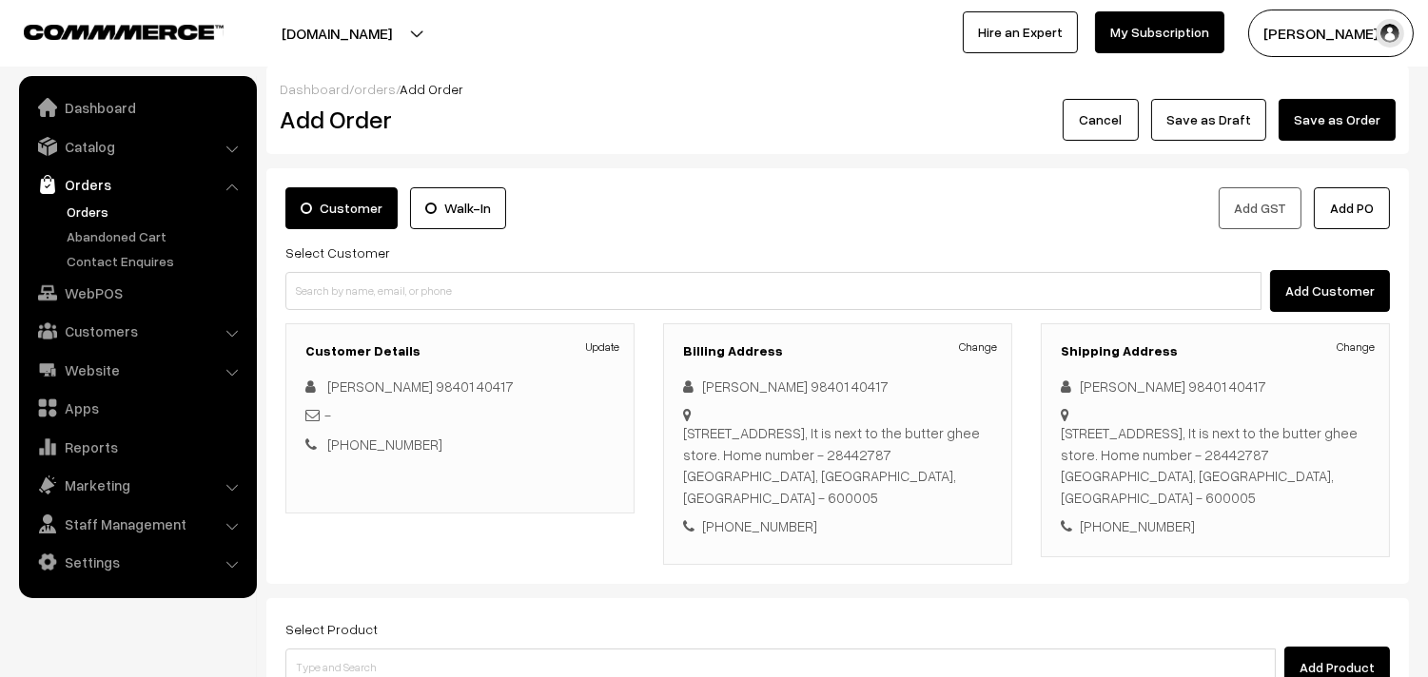
scroll to position [259, 0]
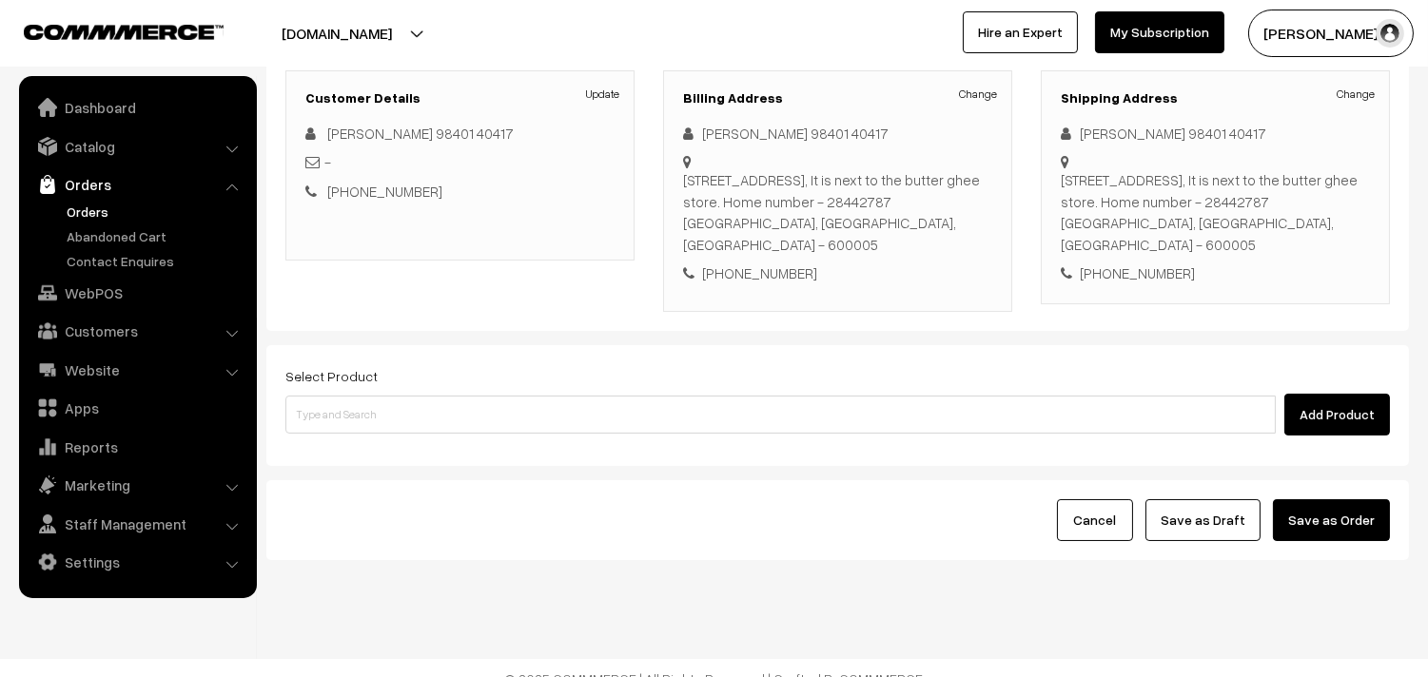
drag, startPoint x: 428, startPoint y: 373, endPoint x: 431, endPoint y: 401, distance: 28.7
click at [429, 394] on div "Add Product" at bounding box center [837, 415] width 1104 height 42
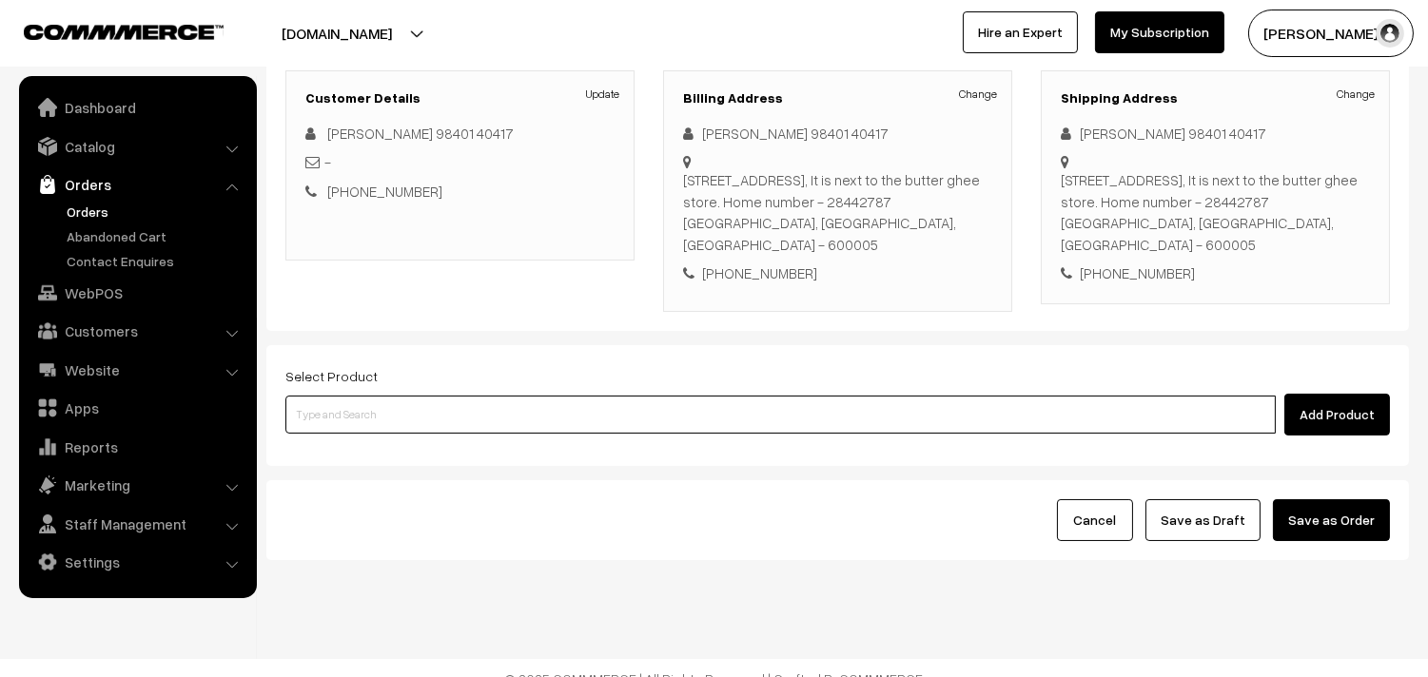
drag, startPoint x: 431, startPoint y: 401, endPoint x: 414, endPoint y: 394, distance: 18.7
click at [431, 402] on input at bounding box center [780, 415] width 990 height 38
click at [377, 396] on input at bounding box center [780, 415] width 990 height 38
paste input "28th Dr [PERSON_NAME] (4)"
type input "28th Dr [PERSON_NAME] (4)"
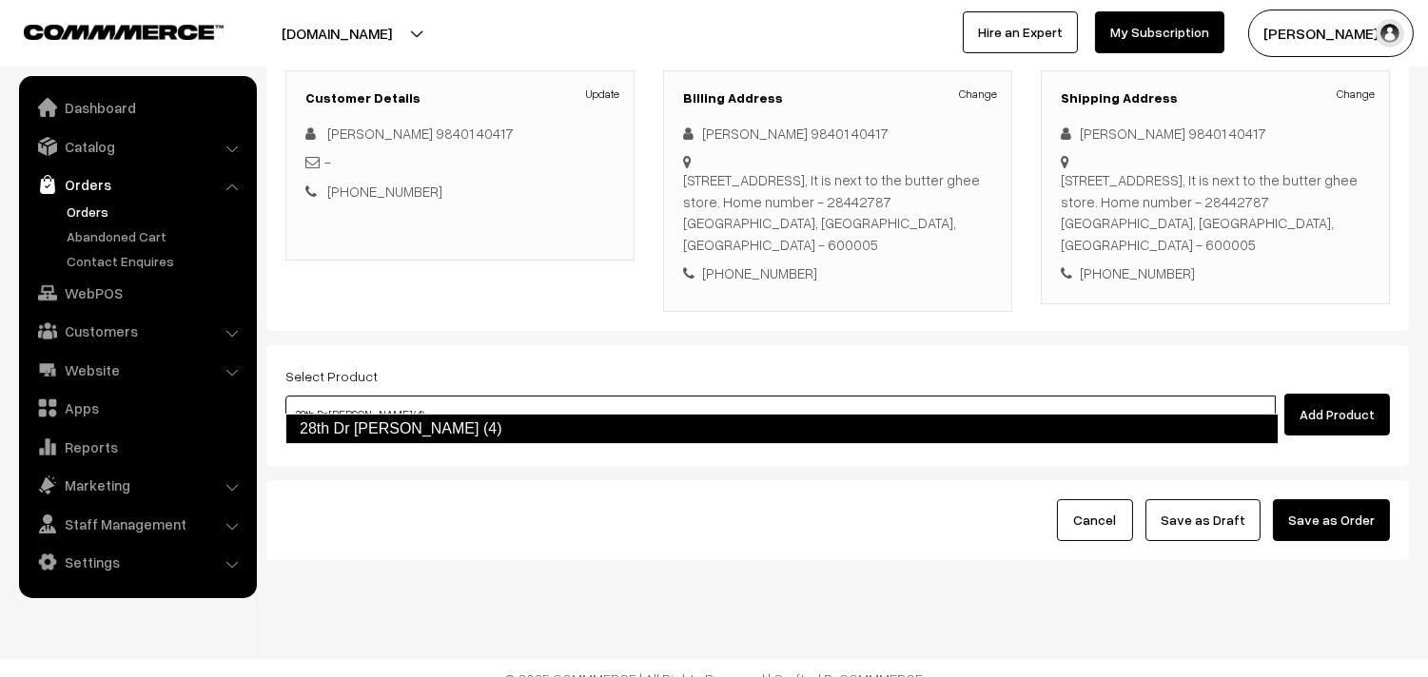
click at [334, 429] on link "28th Dr [PERSON_NAME] (4)" at bounding box center [781, 429] width 993 height 30
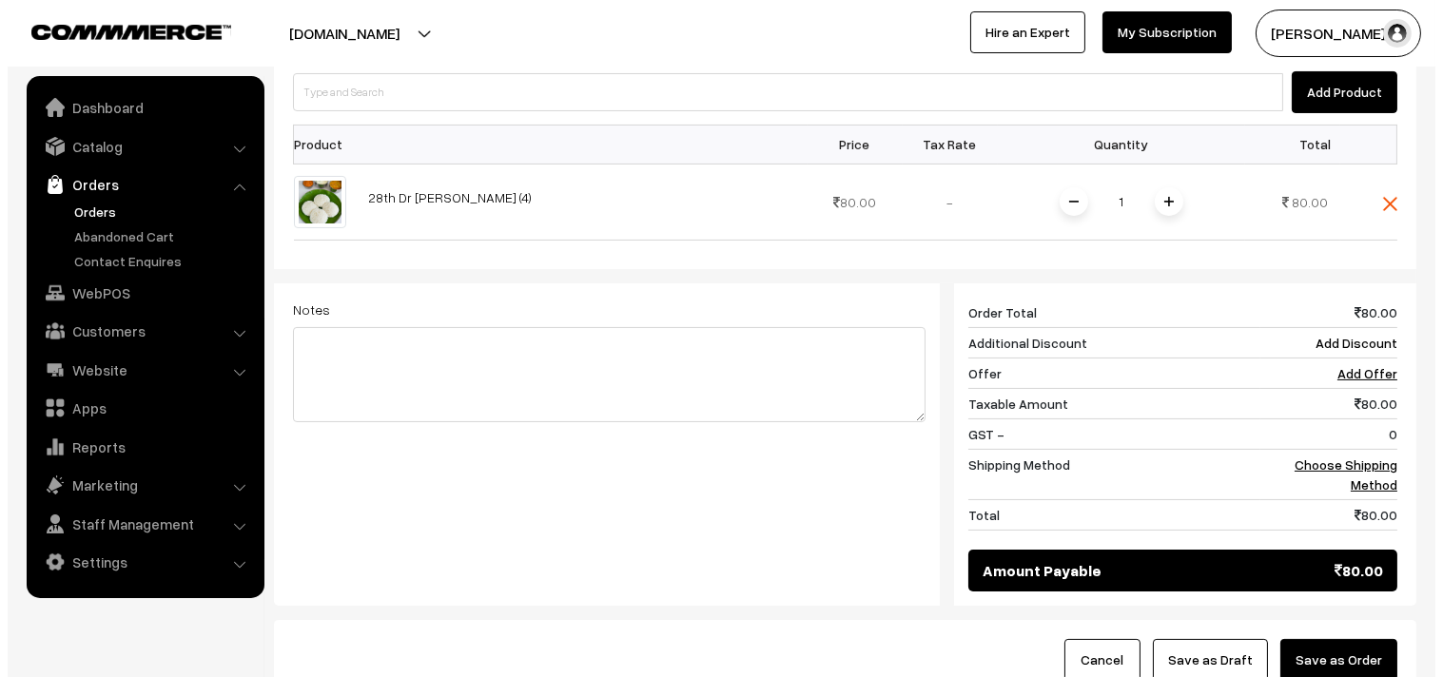
scroll to position [723, 0]
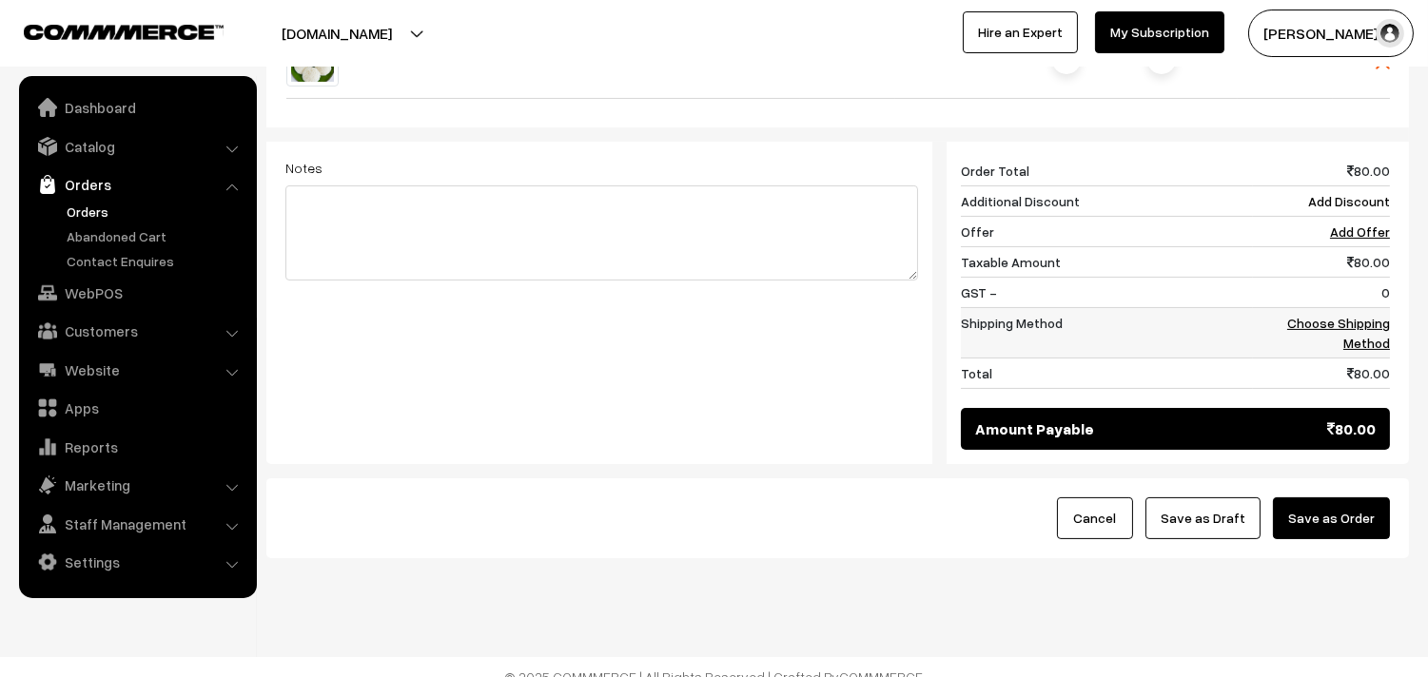
click at [1366, 319] on link "Choose Shipping Method" at bounding box center [1338, 333] width 103 height 36
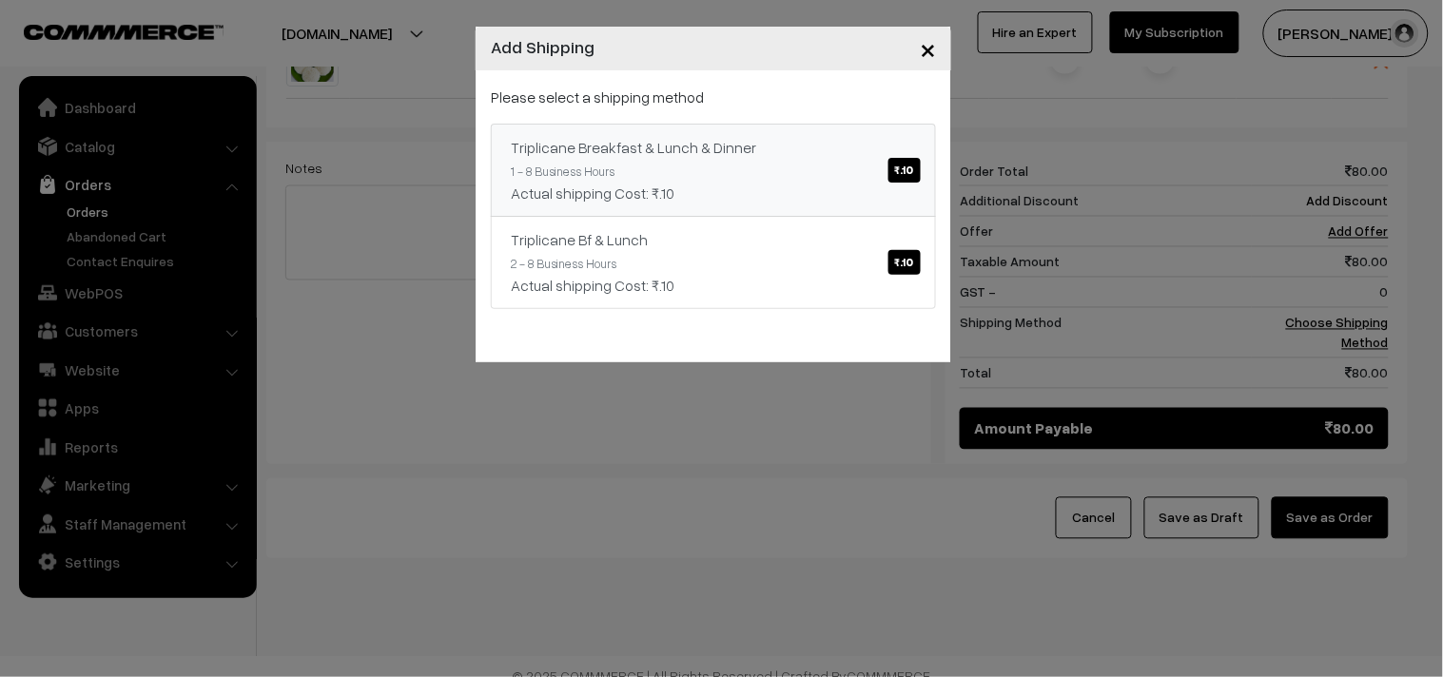
click at [697, 182] on div "Actual shipping Cost: ₹.10" at bounding box center [713, 193] width 405 height 23
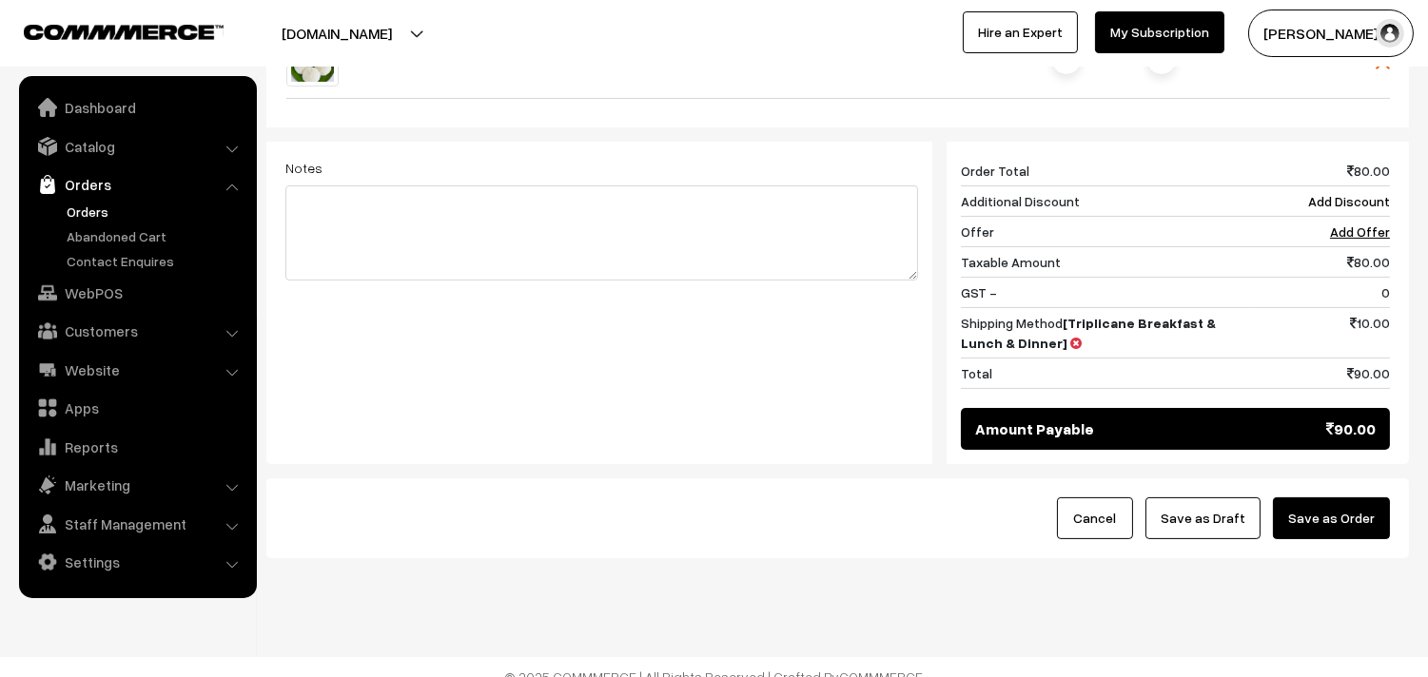
click at [1352, 497] on button "Save as Order" at bounding box center [1331, 518] width 117 height 42
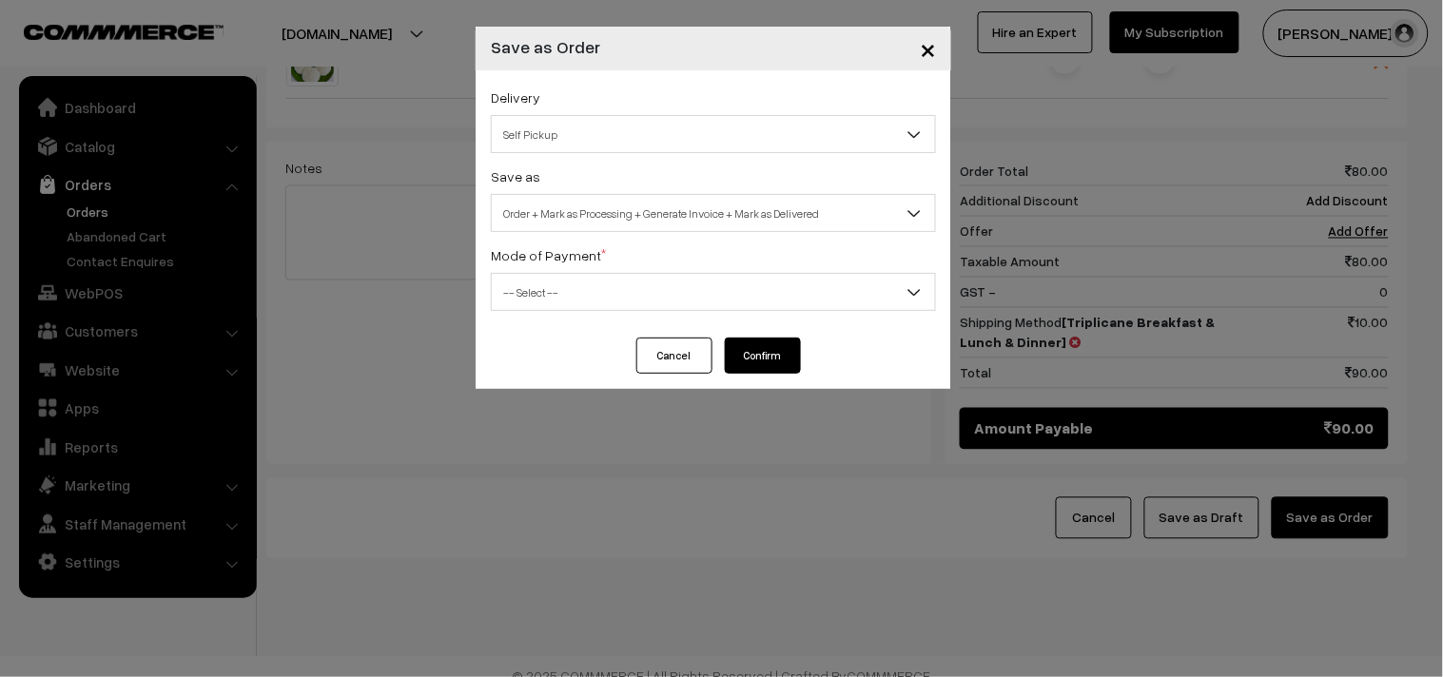
click at [658, 217] on span "Order + Mark as Processing + Generate Invoice + Mark as Delivered" at bounding box center [713, 213] width 443 height 33
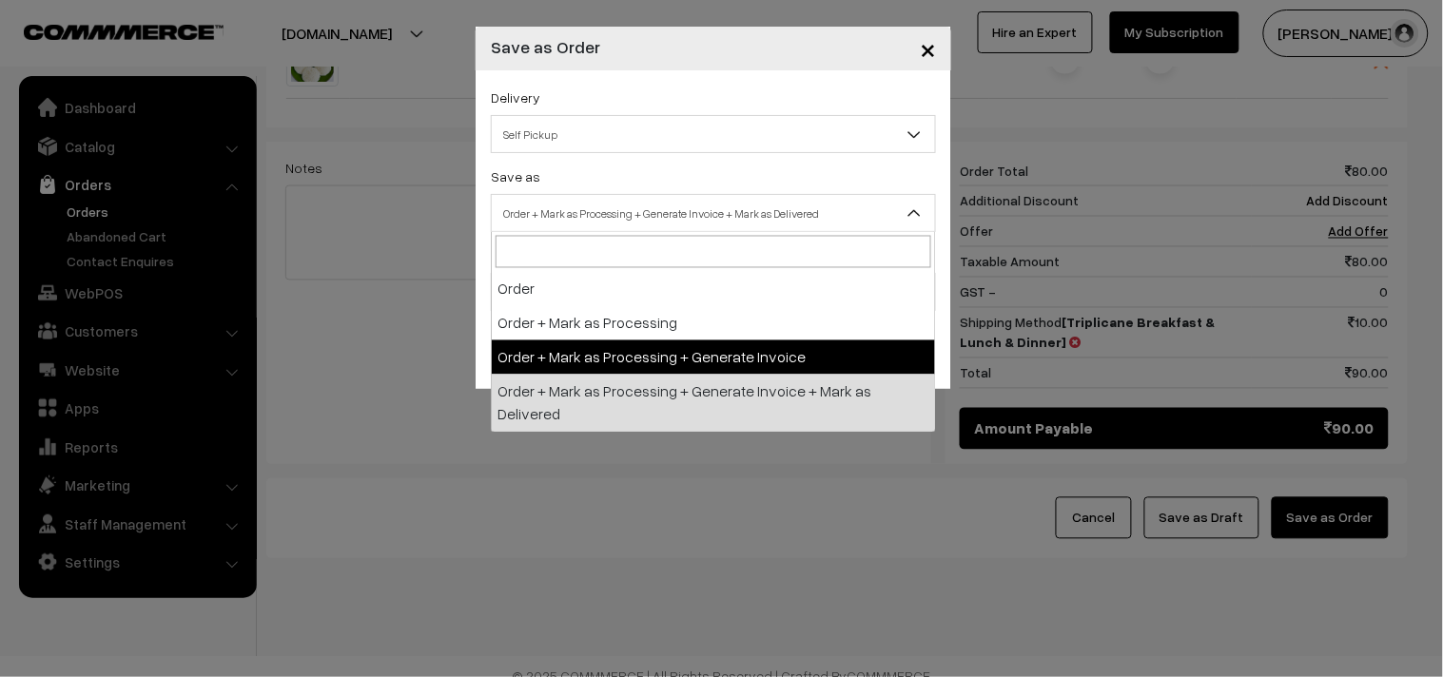
select select "3"
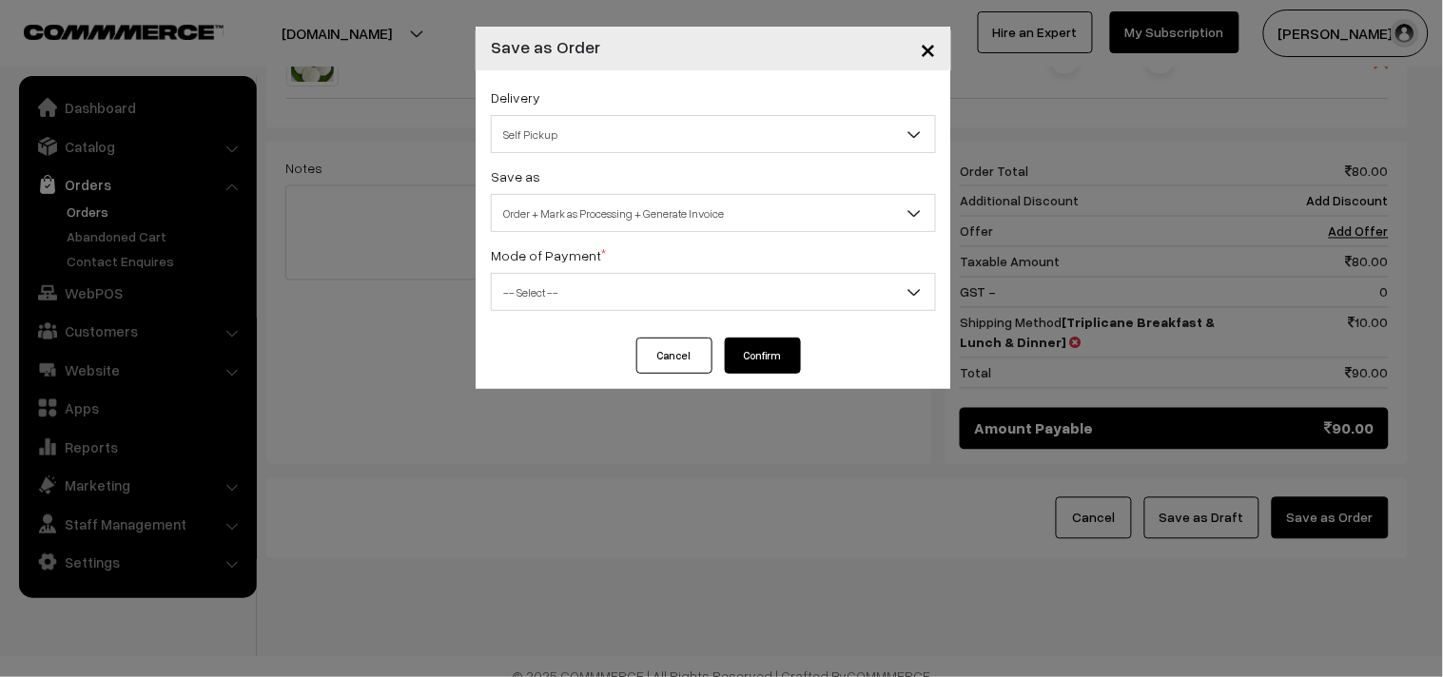
click at [601, 282] on span "-- Select --" at bounding box center [713, 292] width 443 height 33
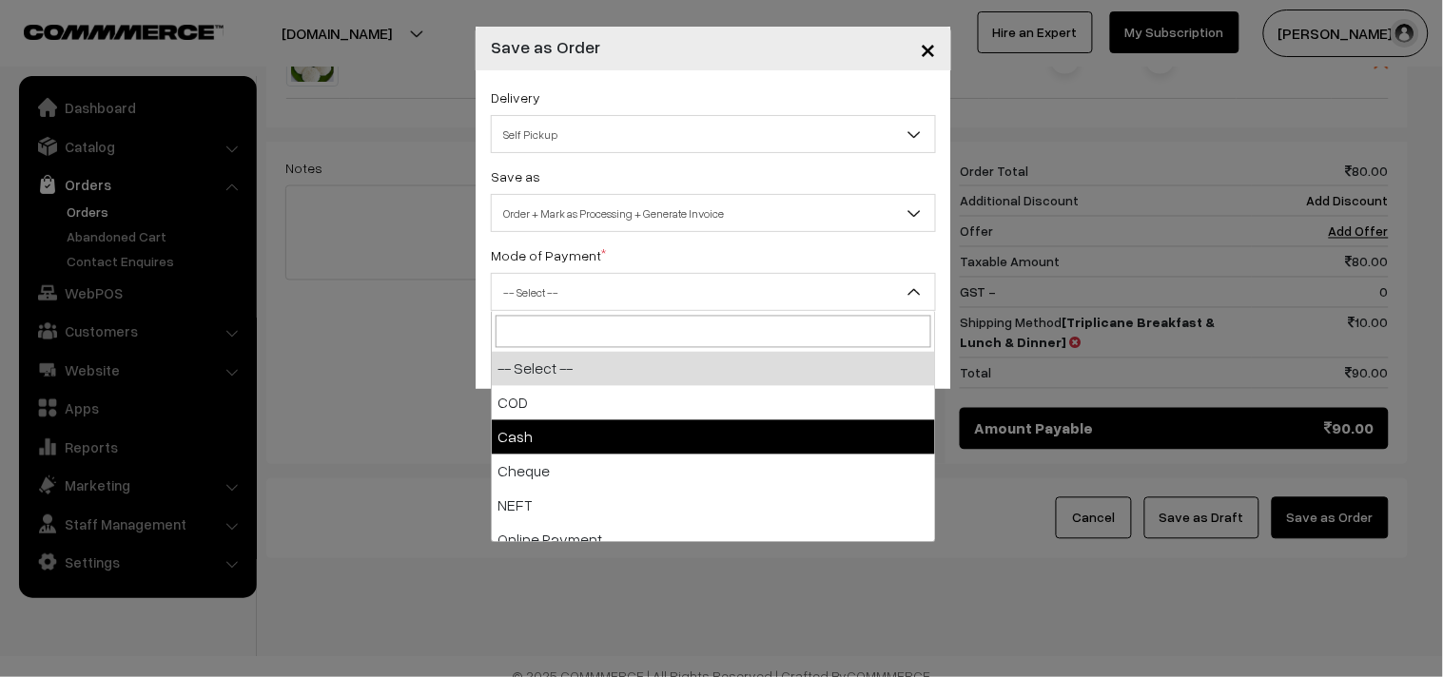
select select "2"
checkbox input "true"
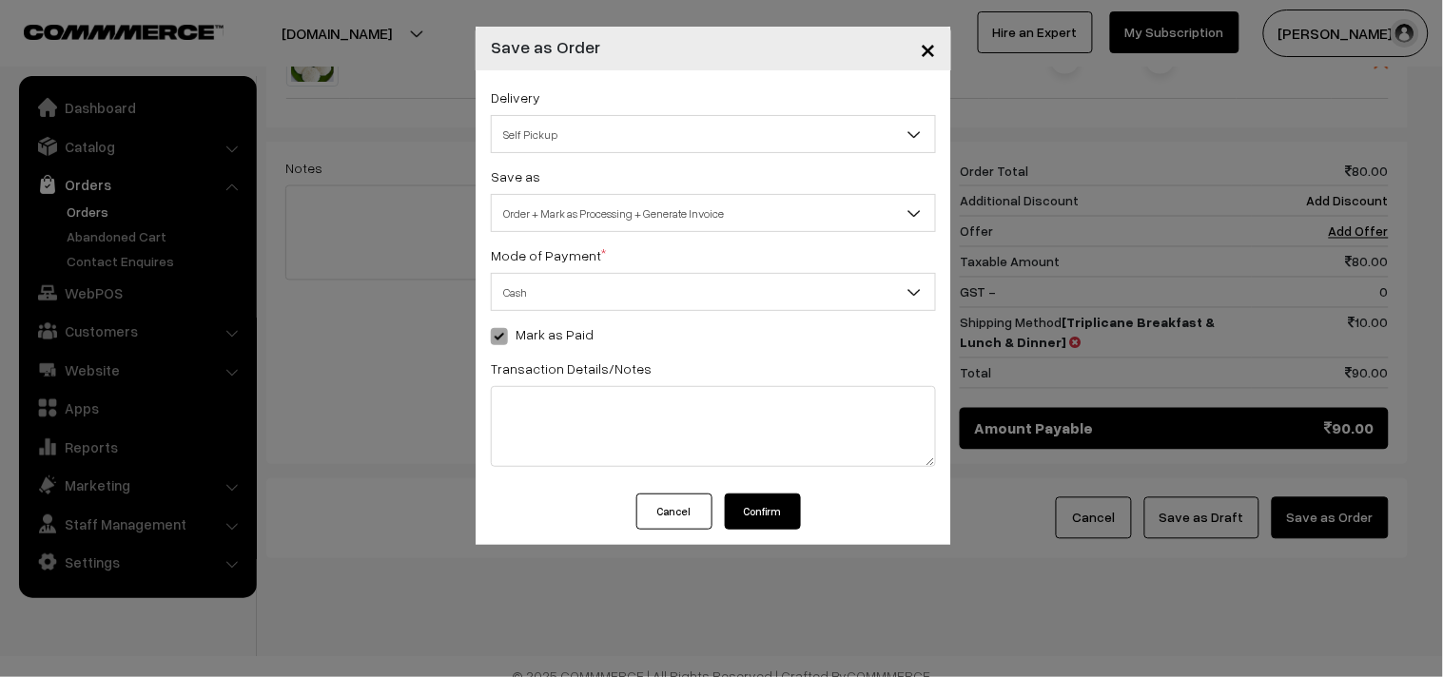
click at [755, 520] on button "Confirm" at bounding box center [763, 512] width 76 height 36
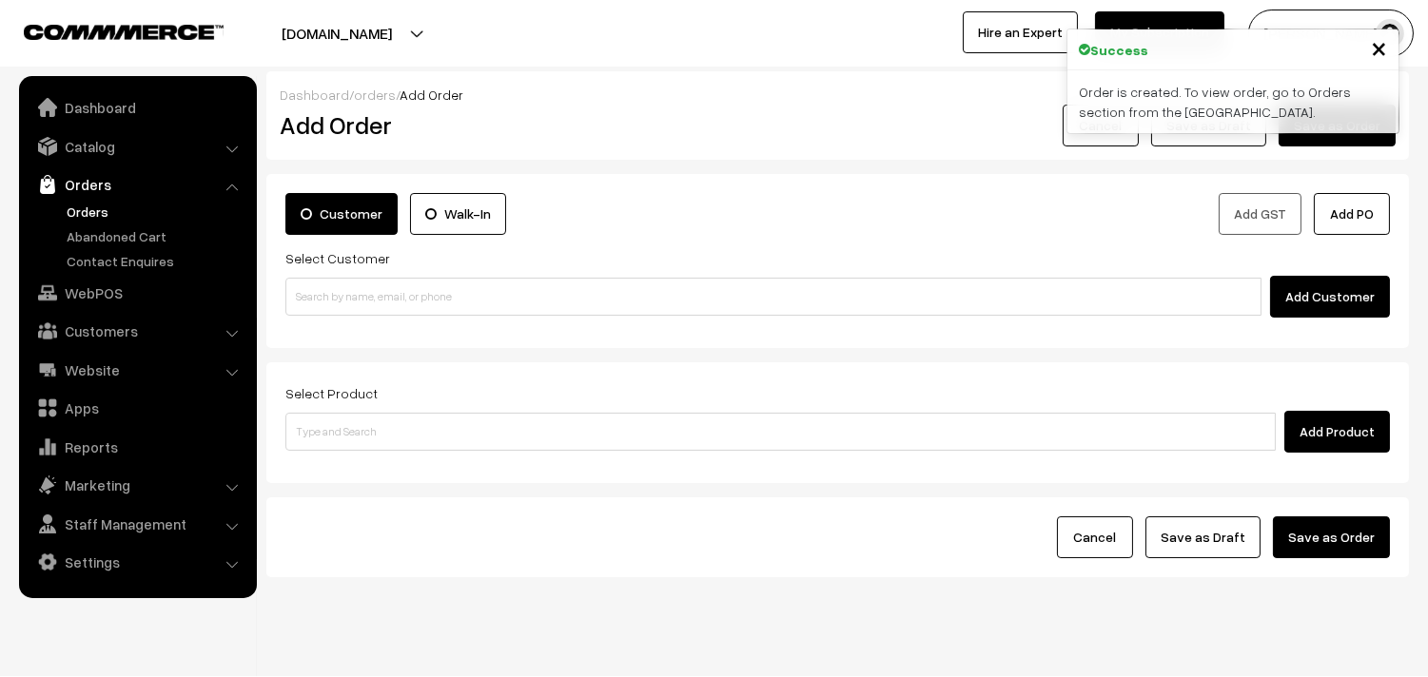
click at [93, 213] on link "Orders" at bounding box center [156, 212] width 188 height 20
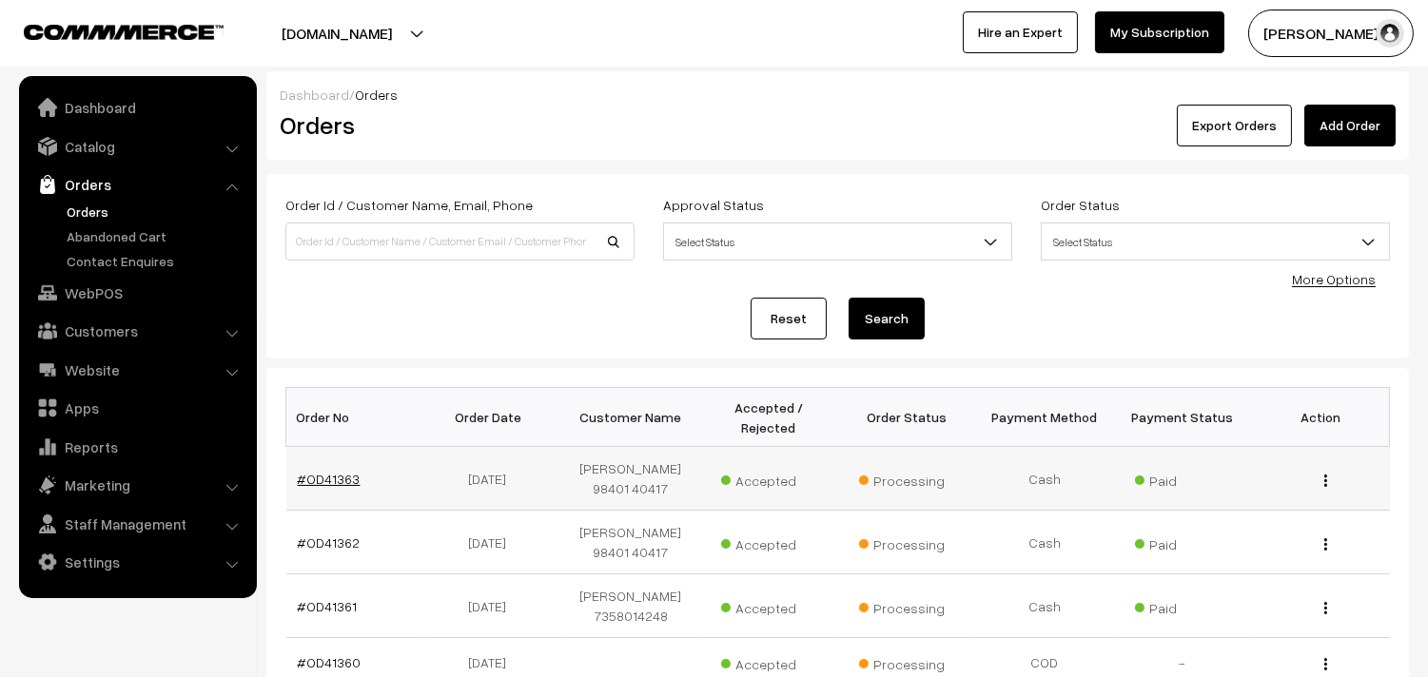
click at [341, 478] on link "#OD41363" at bounding box center [329, 479] width 63 height 16
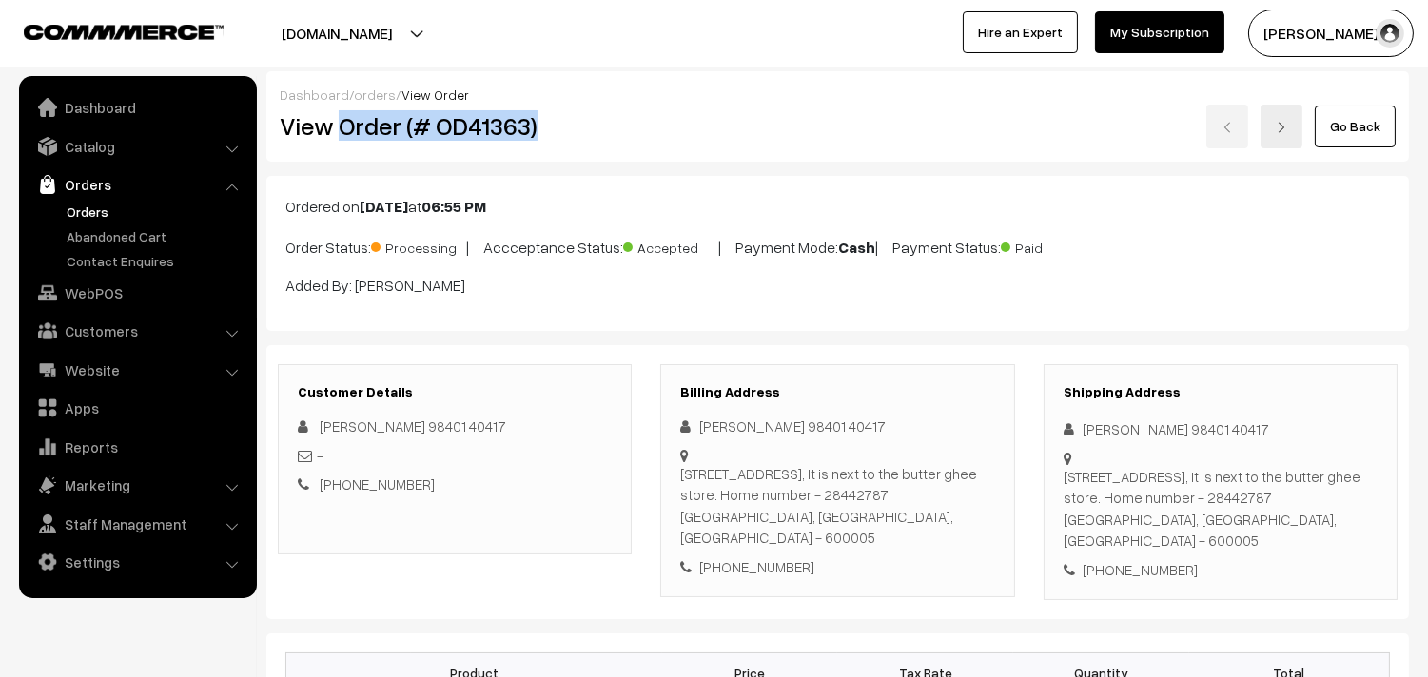
drag, startPoint x: 625, startPoint y: 152, endPoint x: 673, endPoint y: 152, distance: 48.5
click at [673, 152] on div "Dashboard / orders / View Order View Order (# OD41363) Go Back" at bounding box center [837, 116] width 1142 height 90
copy div "Order (# OD41363)"
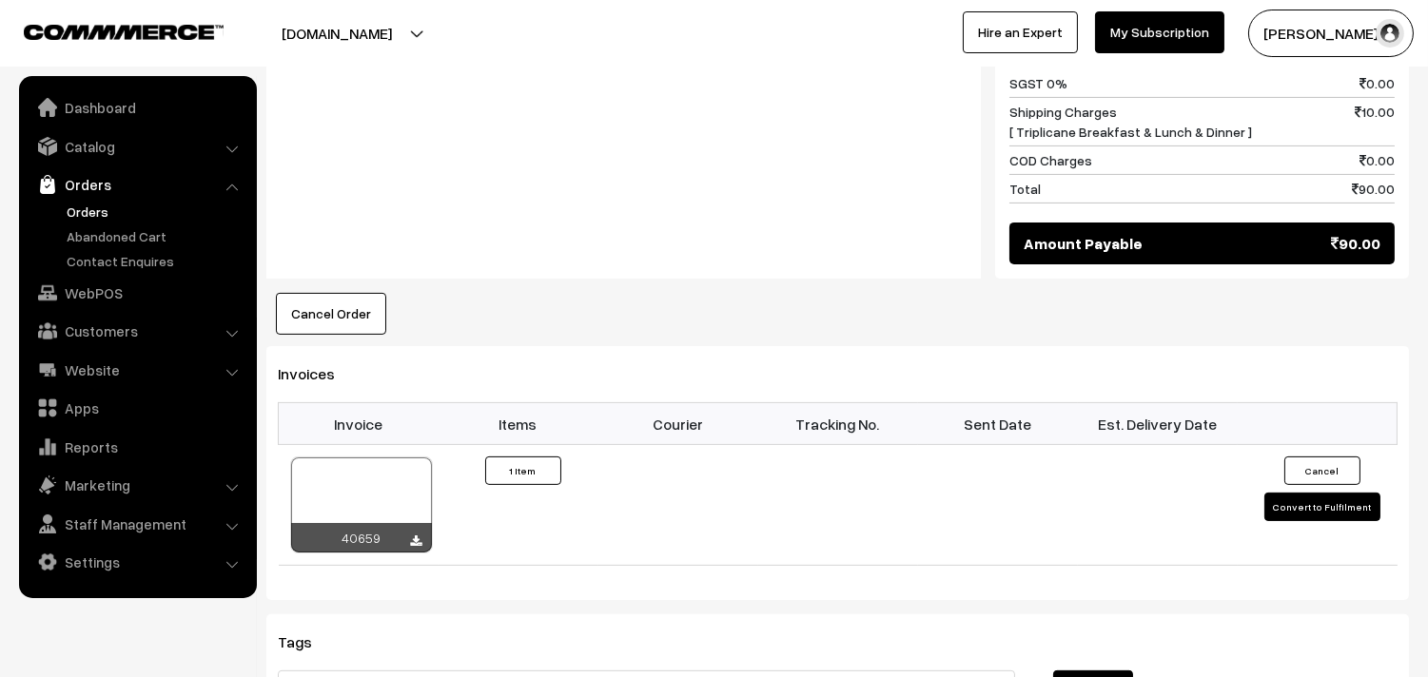
scroll to position [845, 0]
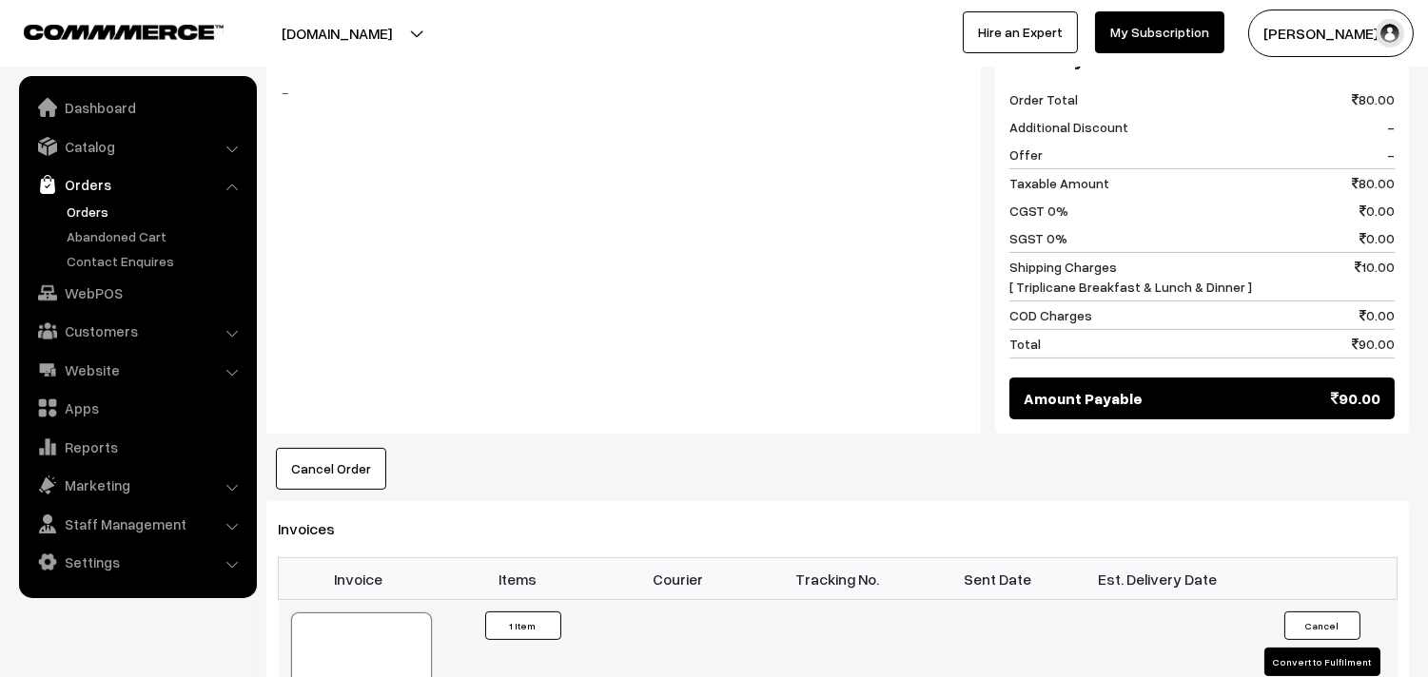
click at [367, 613] on div at bounding box center [361, 660] width 141 height 95
click at [101, 216] on link "Orders" at bounding box center [156, 212] width 188 height 20
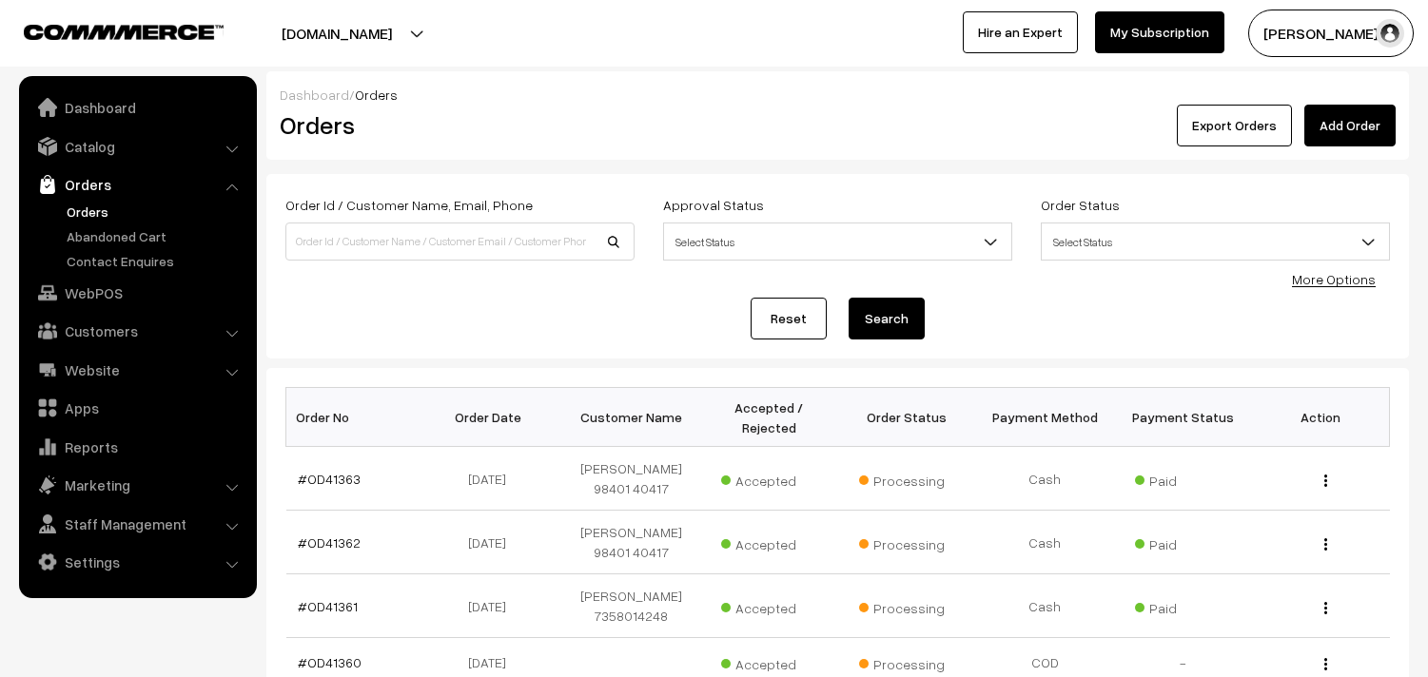
scroll to position [633, 0]
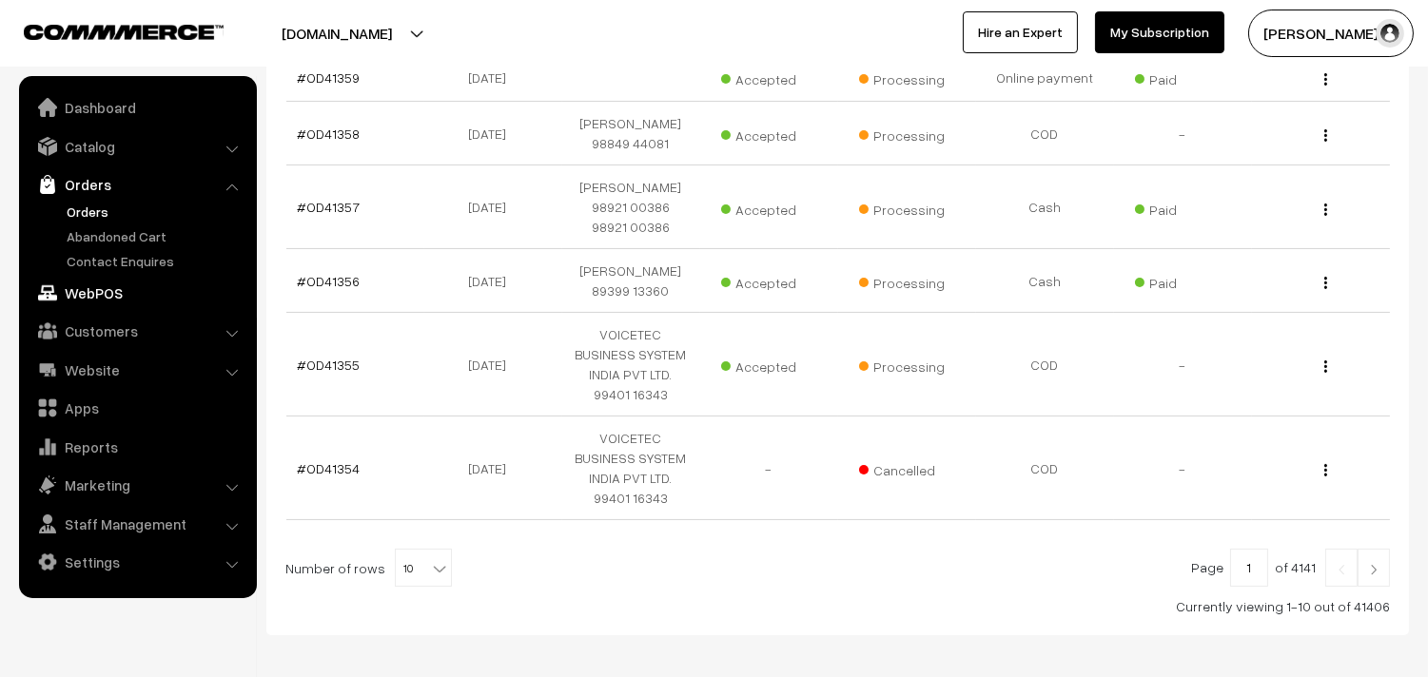
click at [118, 296] on link "WebPOS" at bounding box center [137, 293] width 226 height 34
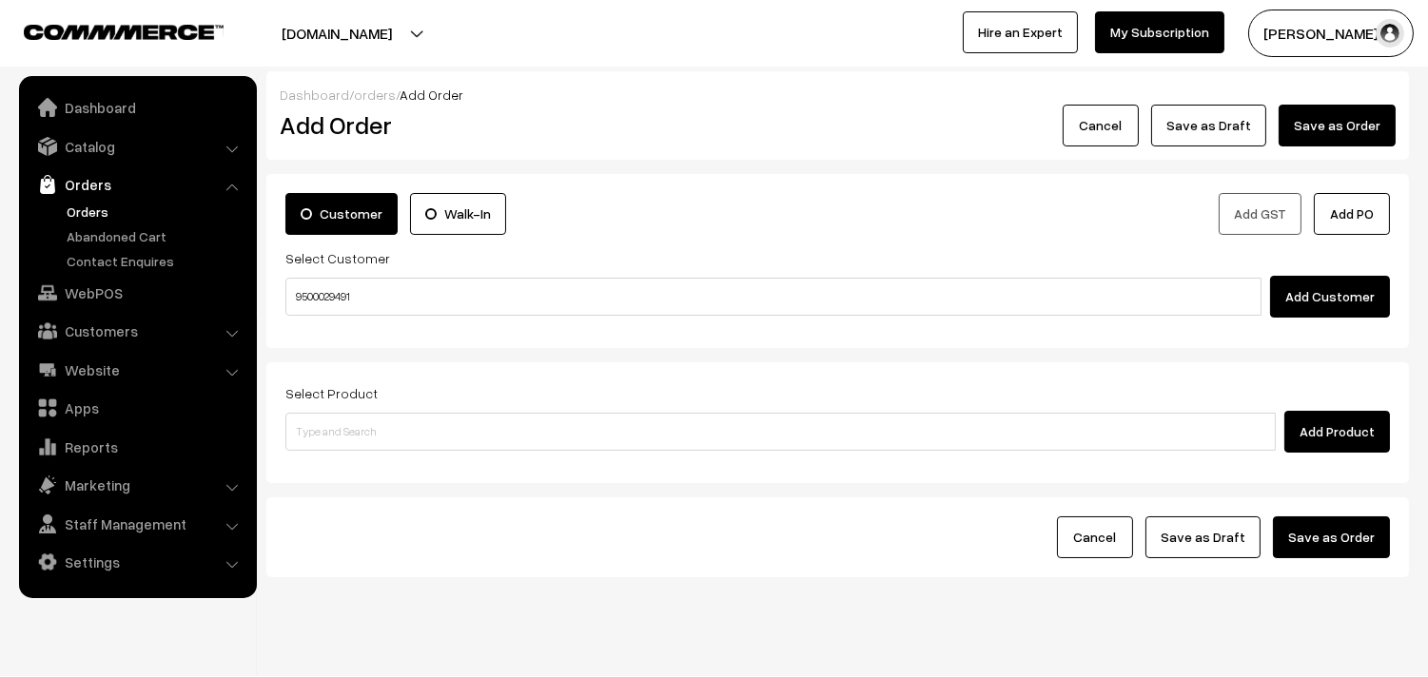
click at [354, 299] on input "9500029491" at bounding box center [773, 297] width 976 height 38
type input "95000294"
click at [84, 322] on link "Customers" at bounding box center [137, 331] width 226 height 34
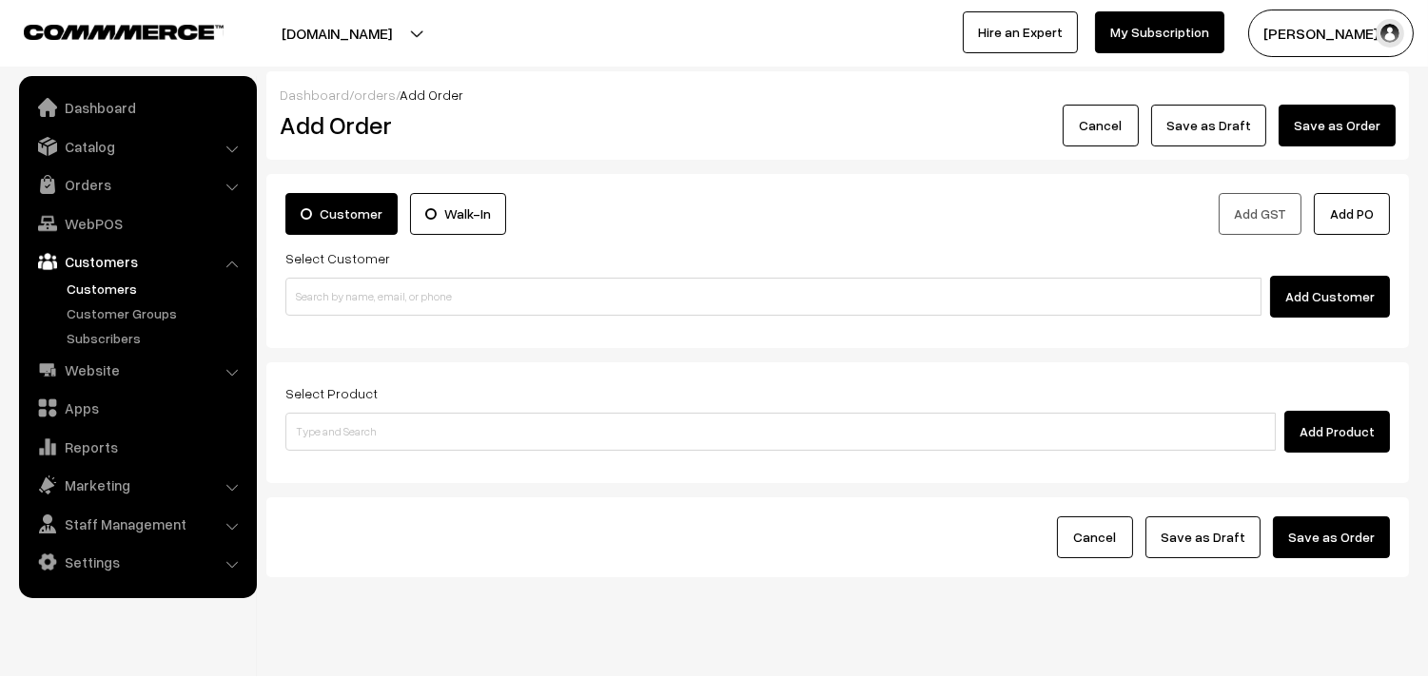
click at [111, 296] on link "Customers" at bounding box center [156, 289] width 188 height 20
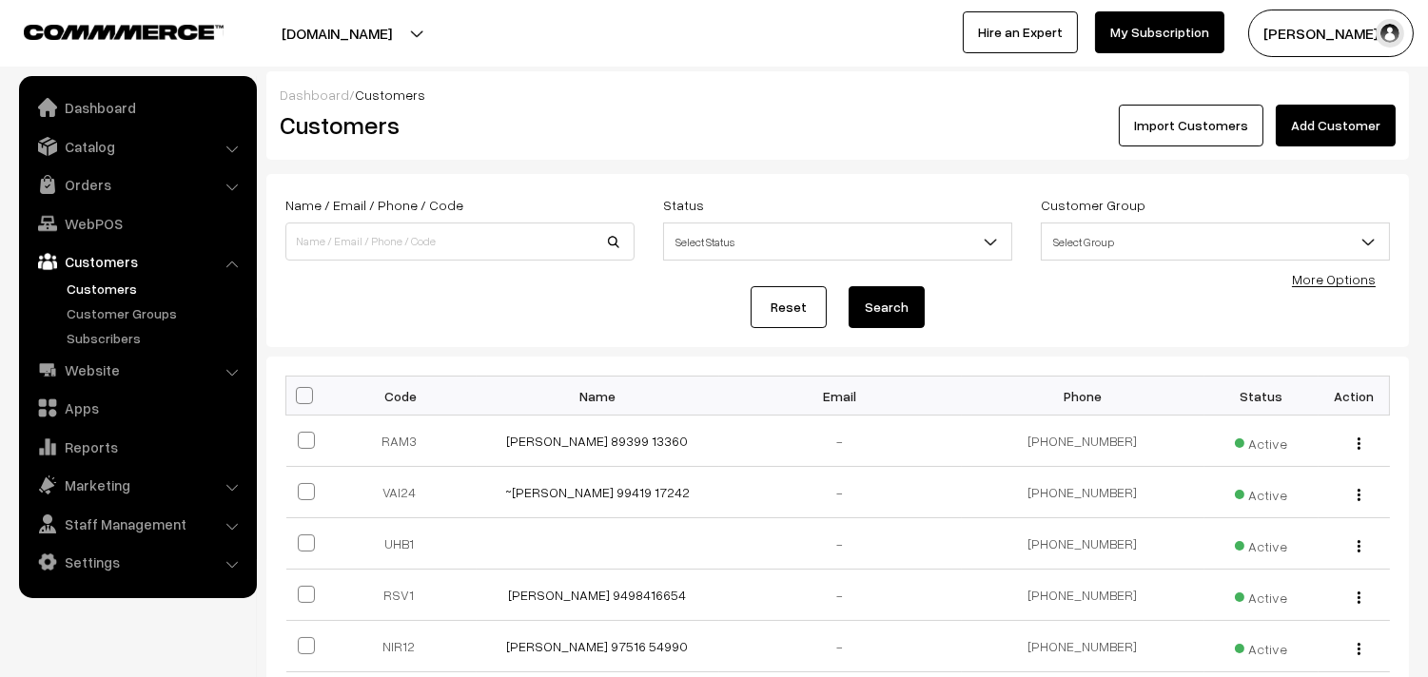
click at [1327, 131] on link "Add Customer" at bounding box center [1336, 126] width 120 height 42
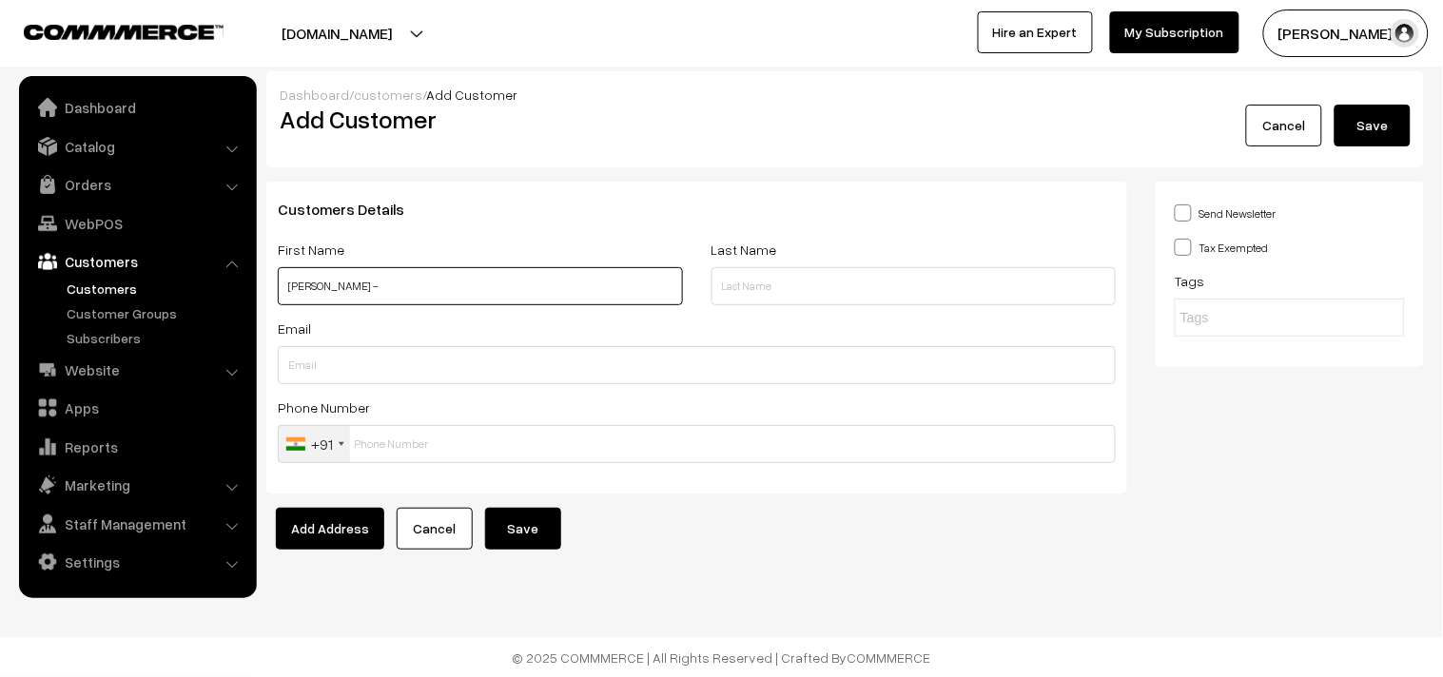
paste input "9500029491"
type input "Sundarajan -9500029491"
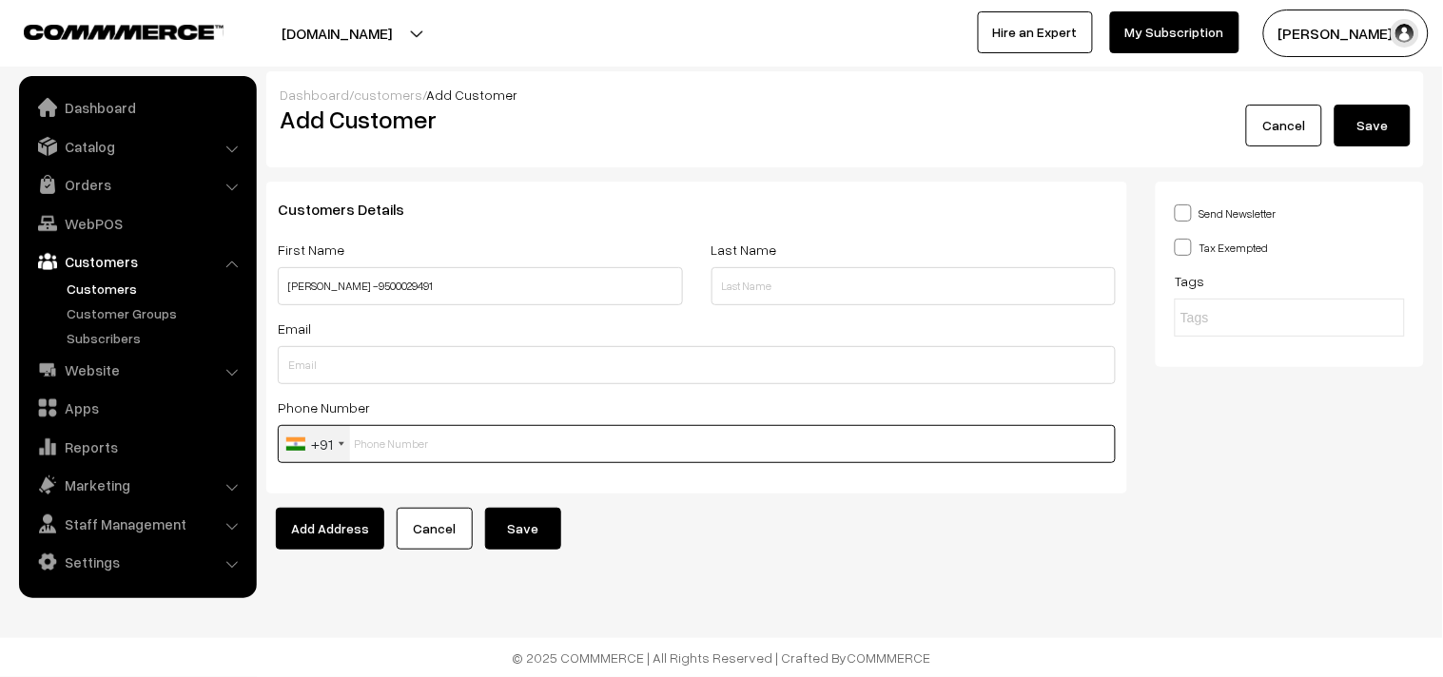
click at [420, 453] on input "text" at bounding box center [697, 444] width 838 height 38
paste input "9500029491"
type input "9500029491"
click at [367, 283] on input "Sundarajan -9500029491" at bounding box center [480, 286] width 405 height 38
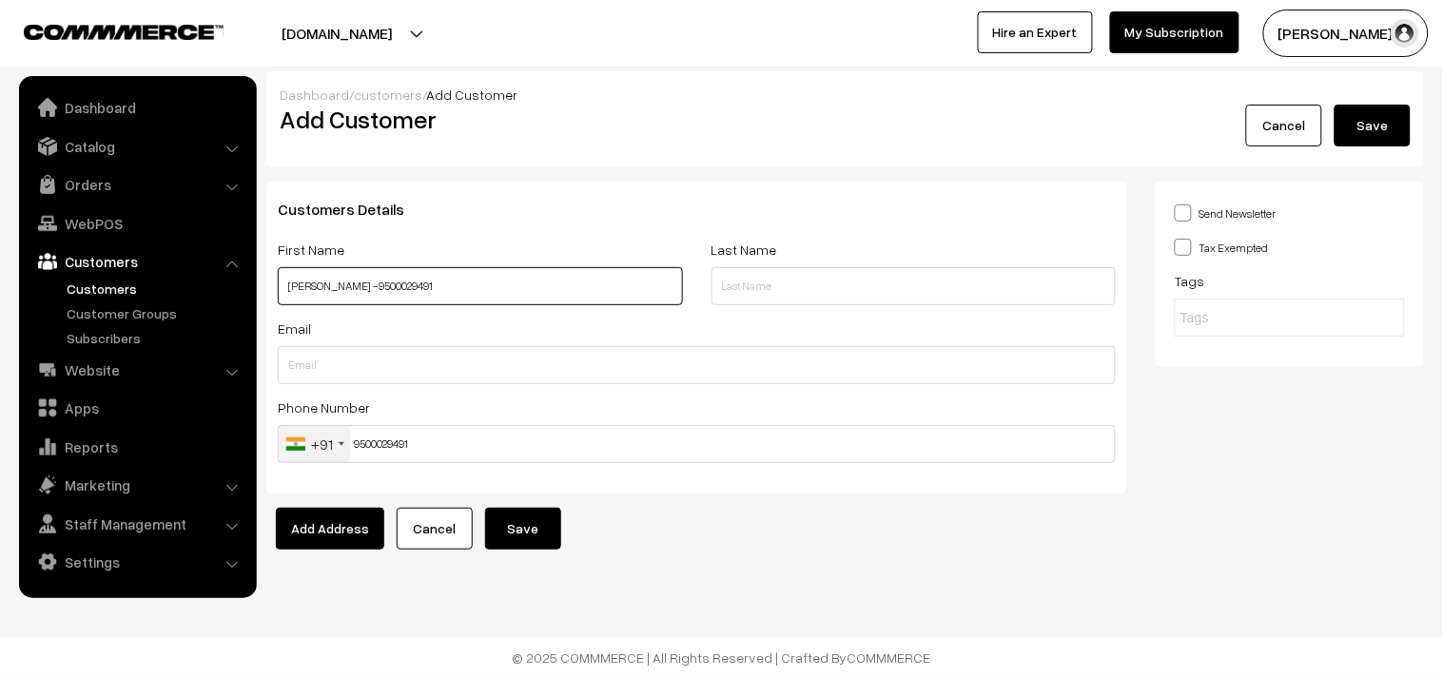
click at [354, 285] on input "Sundarajan -9500029491" at bounding box center [480, 286] width 405 height 38
click at [354, 285] on input "[PERSON_NAME] 9500029491" at bounding box center [480, 286] width 405 height 38
type input "[PERSON_NAME] 9500029491"
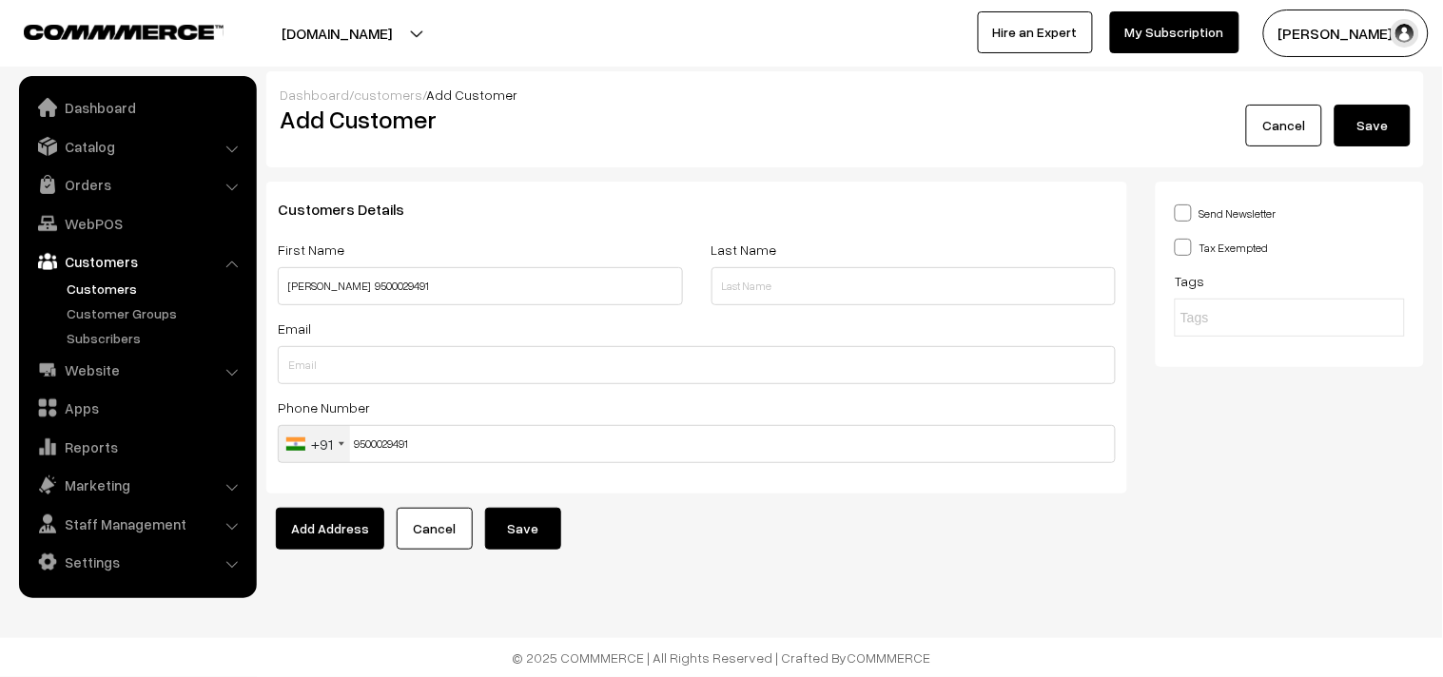
click at [1386, 112] on button "Save" at bounding box center [1373, 126] width 76 height 42
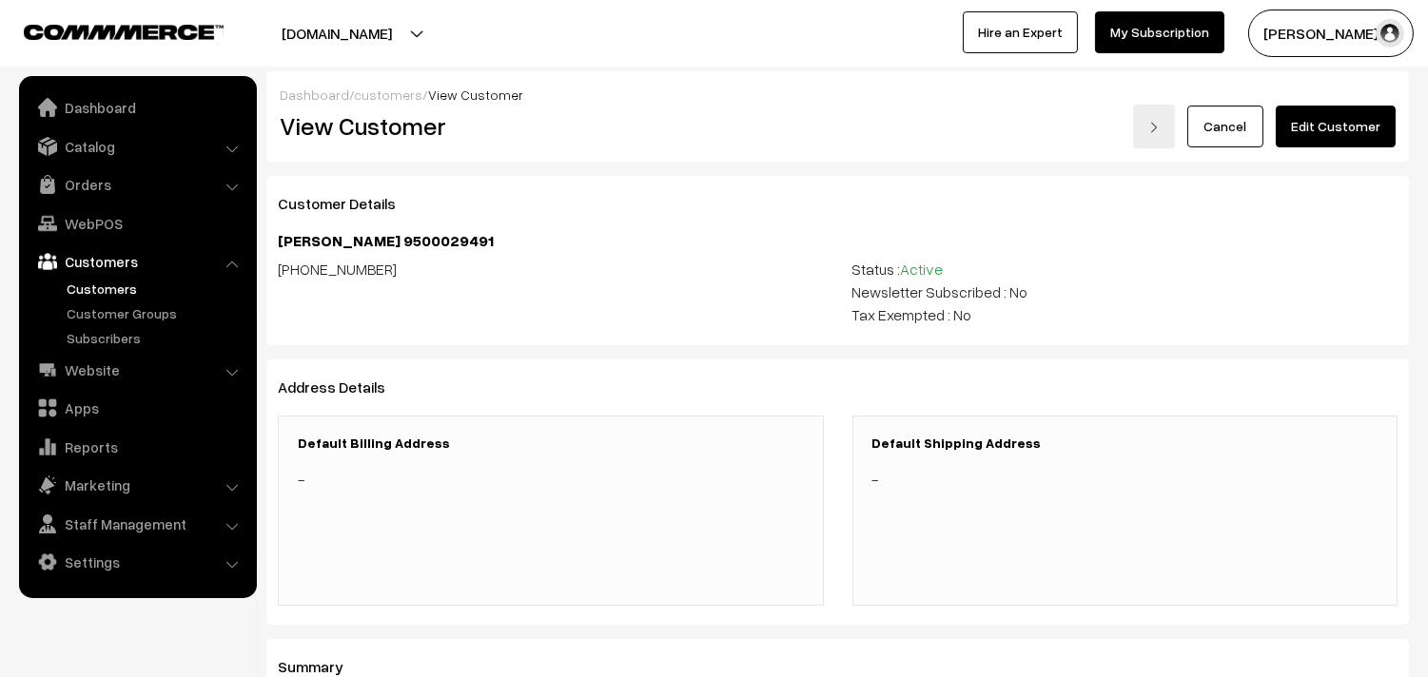
click at [1371, 117] on link "Edit Customer" at bounding box center [1336, 127] width 120 height 42
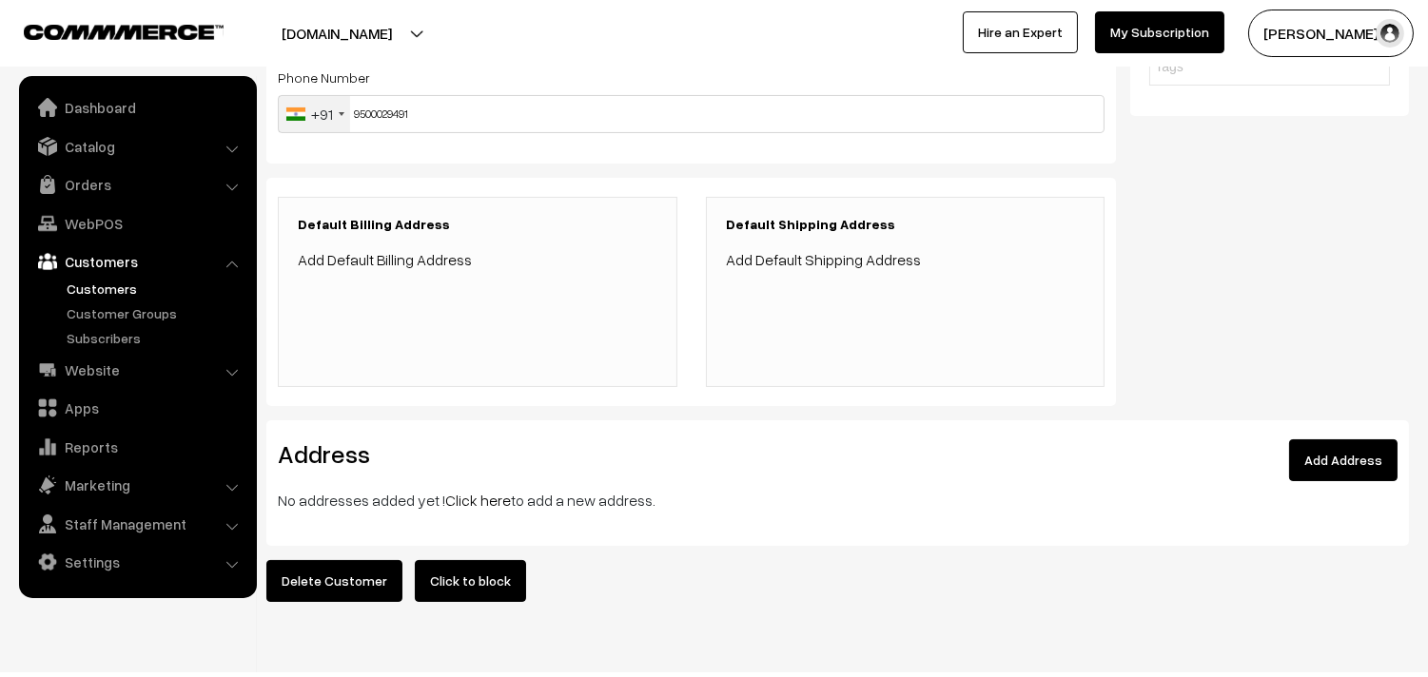
scroll to position [375, 0]
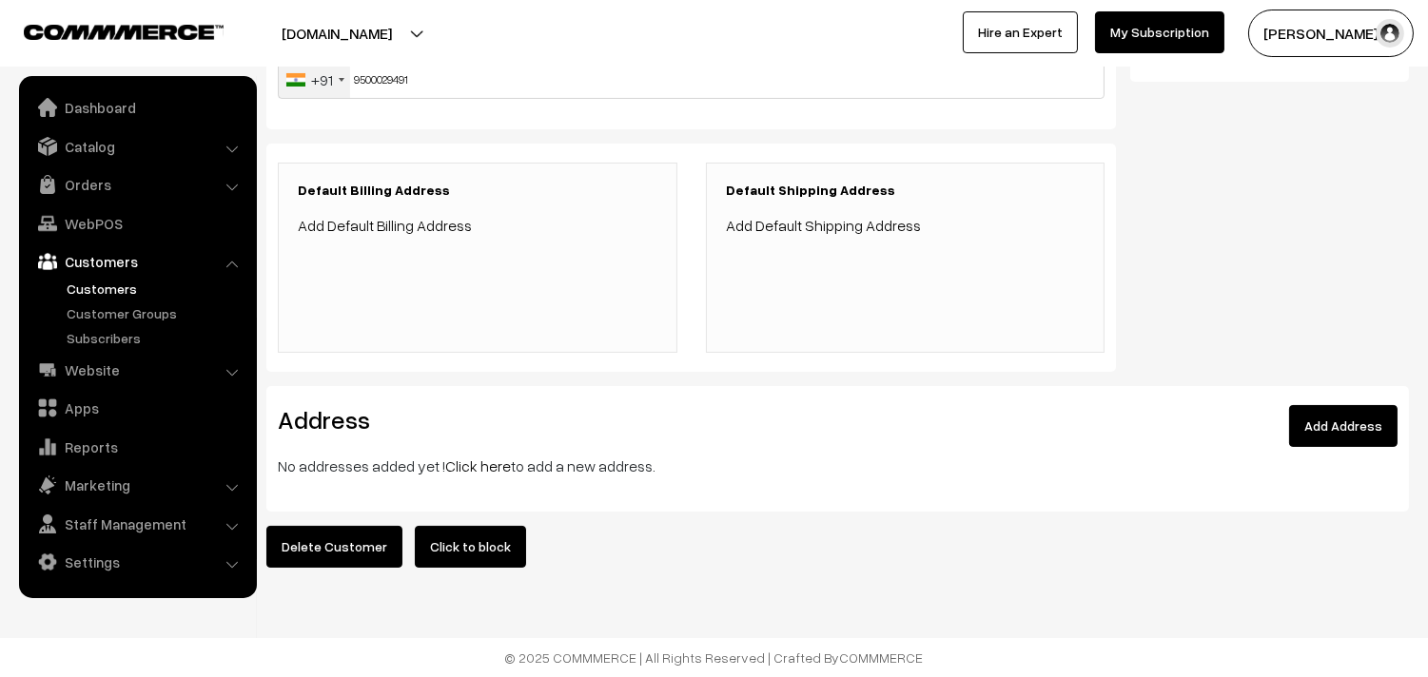
drag, startPoint x: 458, startPoint y: 453, endPoint x: 444, endPoint y: 432, distance: 25.3
click at [459, 457] on link "Click here" at bounding box center [478, 466] width 66 height 19
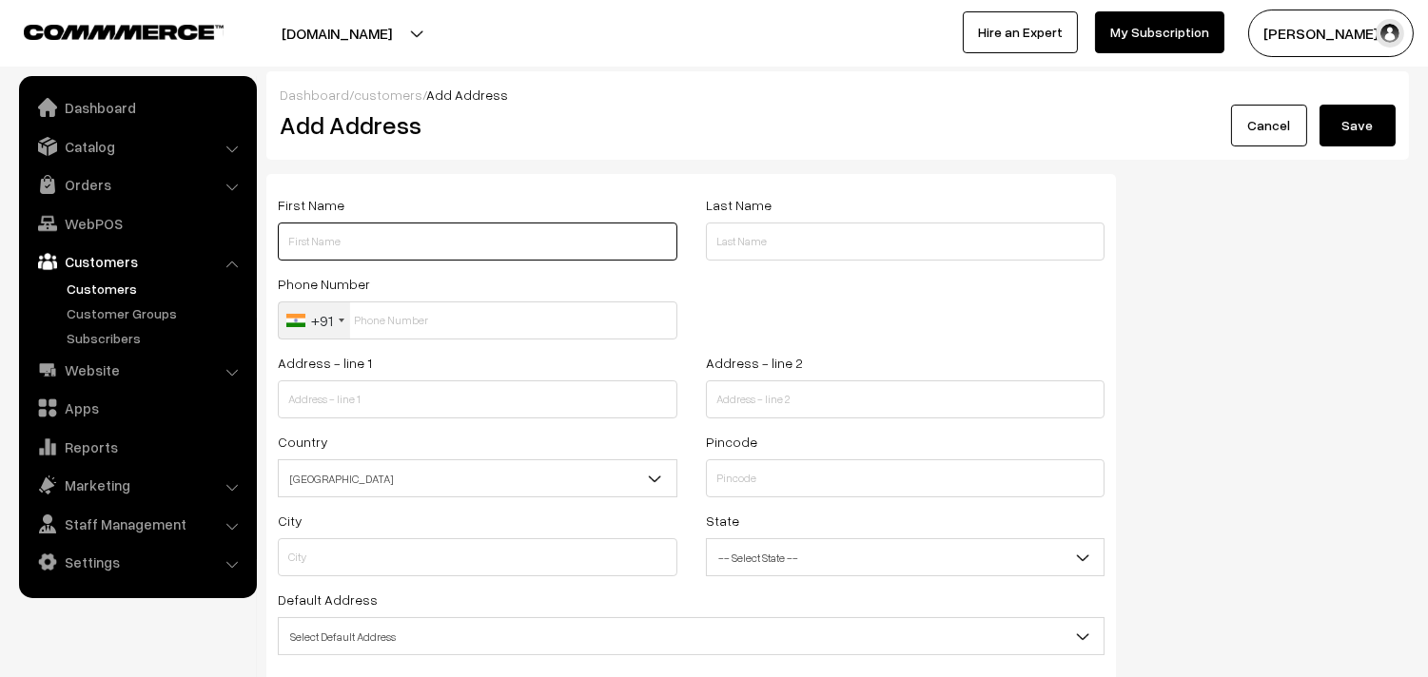
click at [394, 235] on input "text" at bounding box center [478, 242] width 400 height 38
paste input "[PERSON_NAME] 9500029491"
click at [387, 242] on input "[PERSON_NAME] 9500029491" at bounding box center [478, 242] width 400 height 38
type input "[PERSON_NAME] 9500029491"
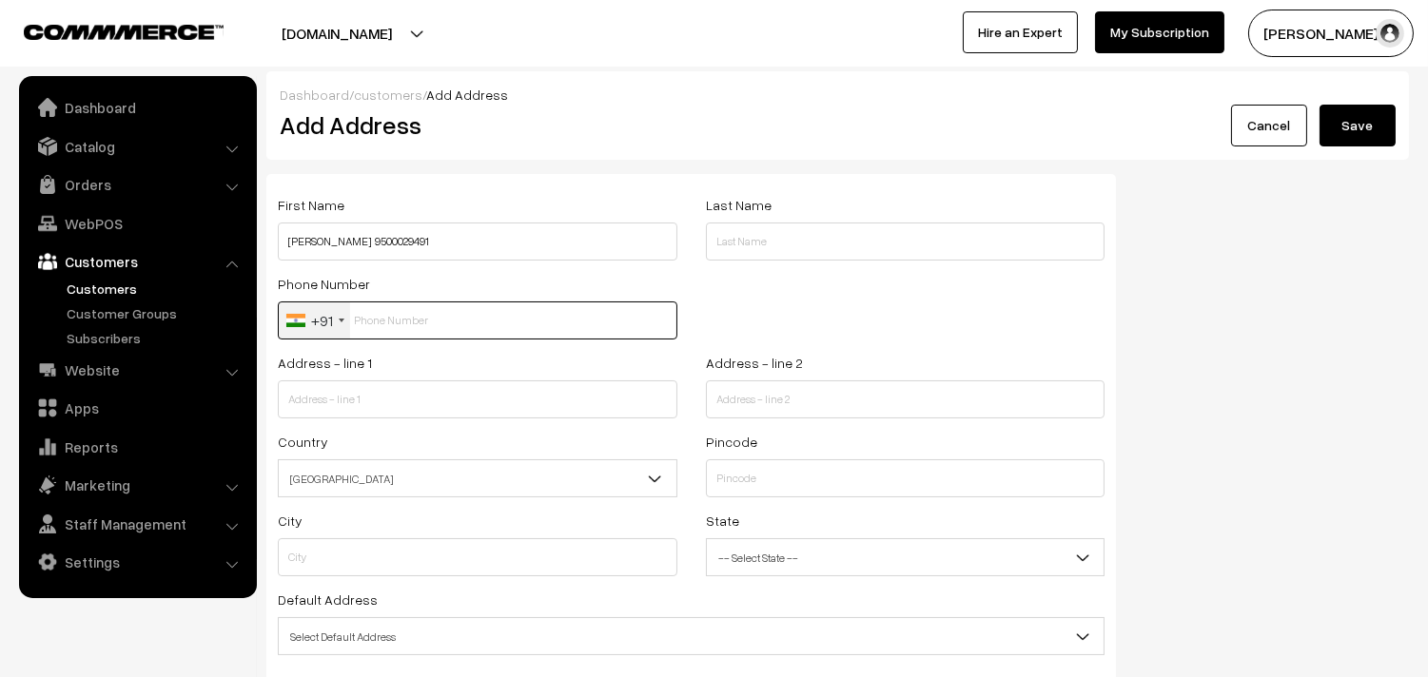
click at [398, 326] on input "text" at bounding box center [478, 321] width 400 height 38
paste input "9500029491"
type input "9500029491"
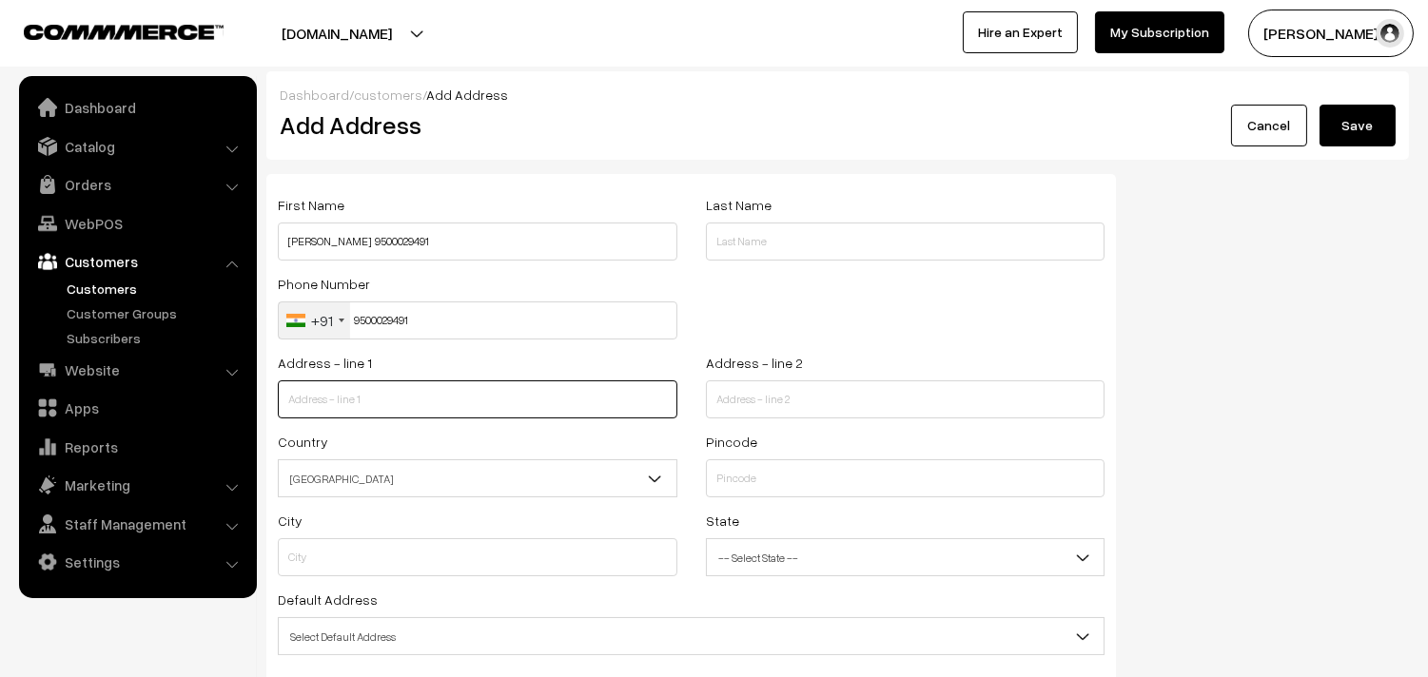
drag, startPoint x: 397, startPoint y: 416, endPoint x: 383, endPoint y: 404, distance: 17.5
click at [397, 414] on input "text" at bounding box center [478, 399] width 400 height 38
click at [357, 396] on input "text" at bounding box center [478, 399] width 400 height 38
type input "lakshmi gruha No 9-1 And 9-2 appaswamy street G-1 Ground floor"
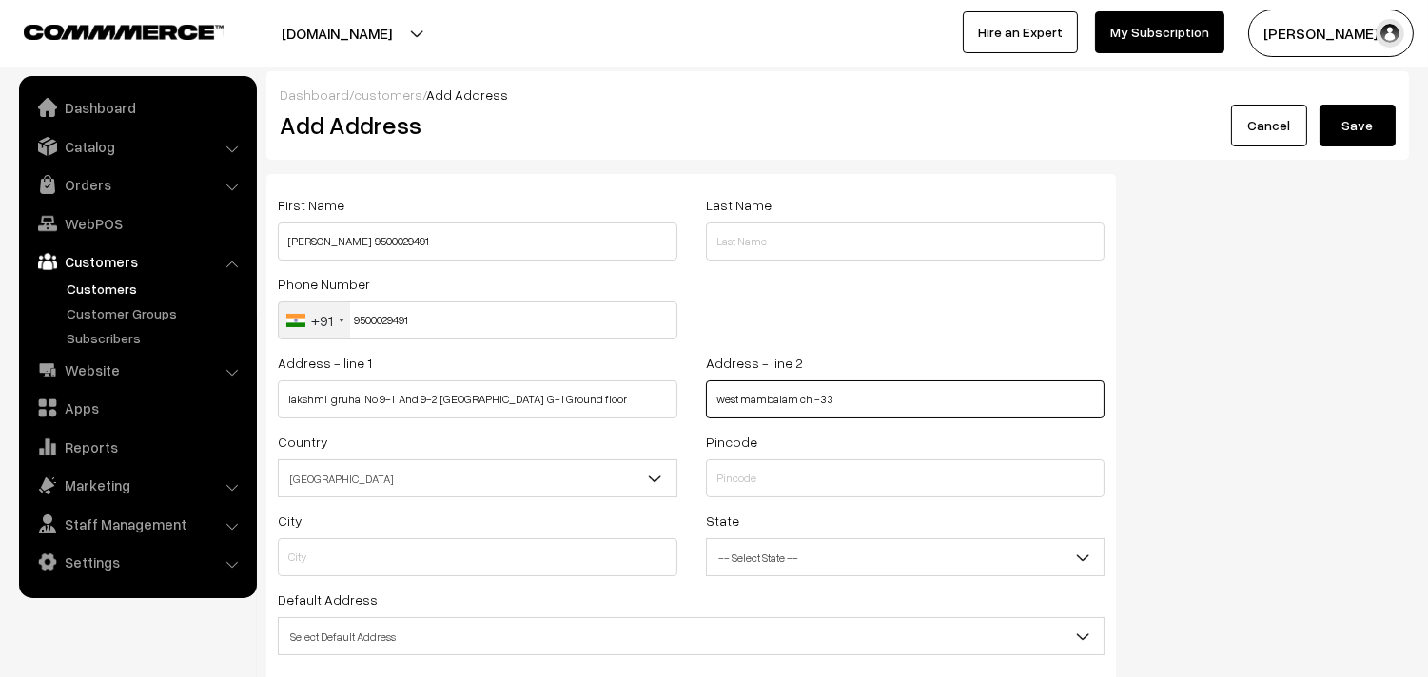
type input "west mambalam ch -33"
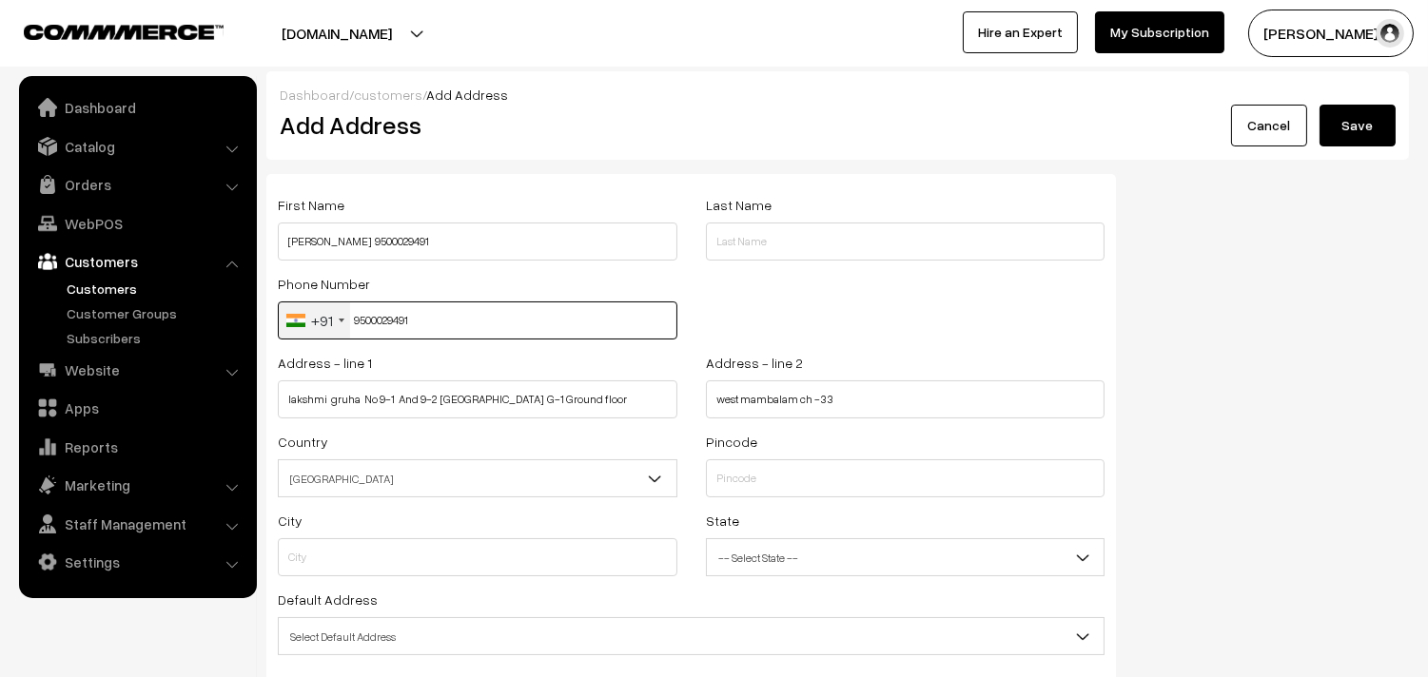
click at [380, 334] on input "9500029491" at bounding box center [478, 321] width 400 height 38
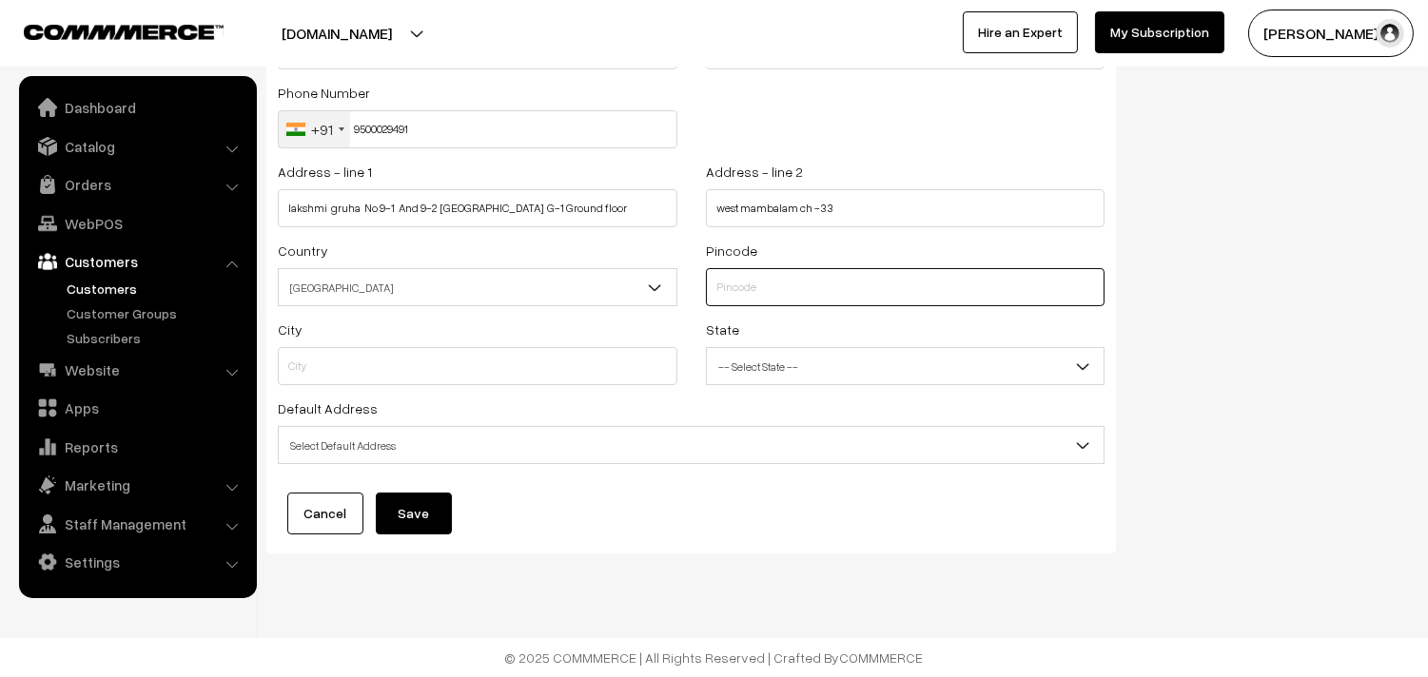
click at [800, 302] on input "text" at bounding box center [906, 287] width 400 height 38
type input "6000033"
type input "Chennai"
select select "Tamil Nadu"
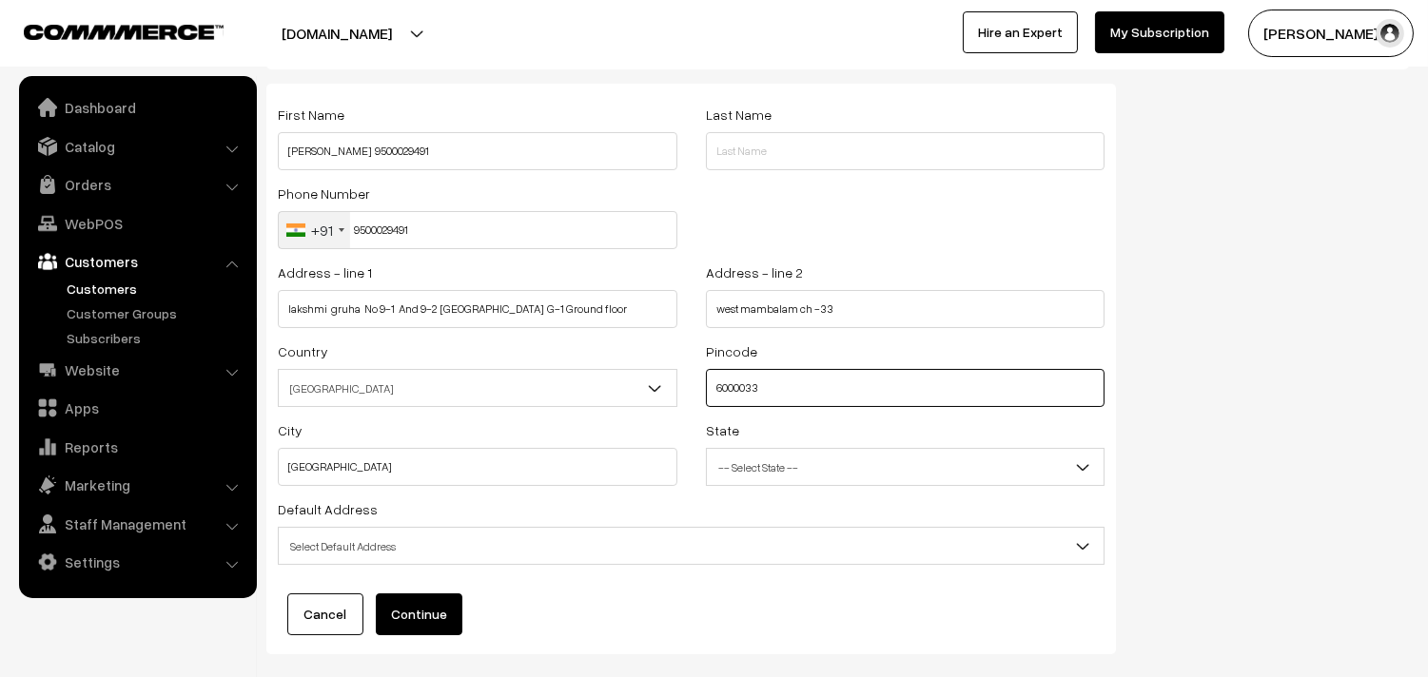
scroll to position [87, 0]
type input "6000033"
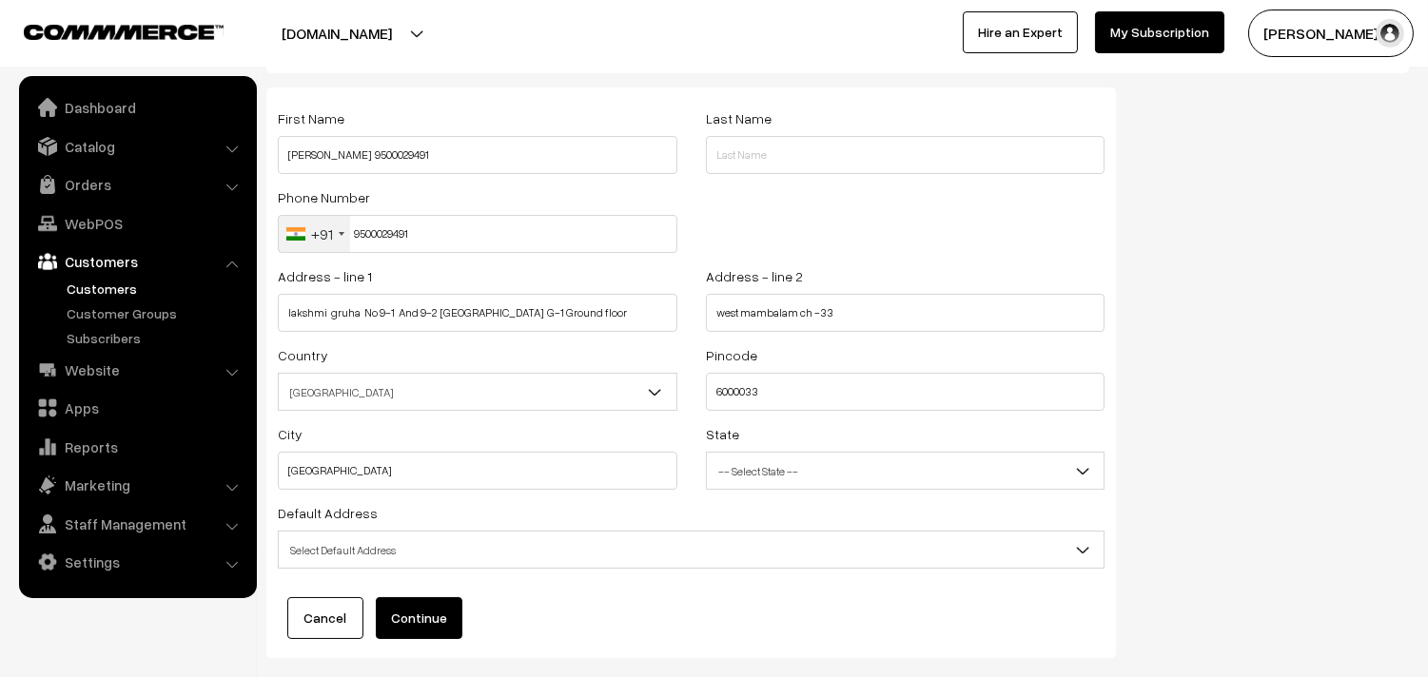
drag, startPoint x: 347, startPoint y: 544, endPoint x: 336, endPoint y: 533, distance: 16.1
click at [346, 543] on span "Select Default Address" at bounding box center [691, 550] width 825 height 33
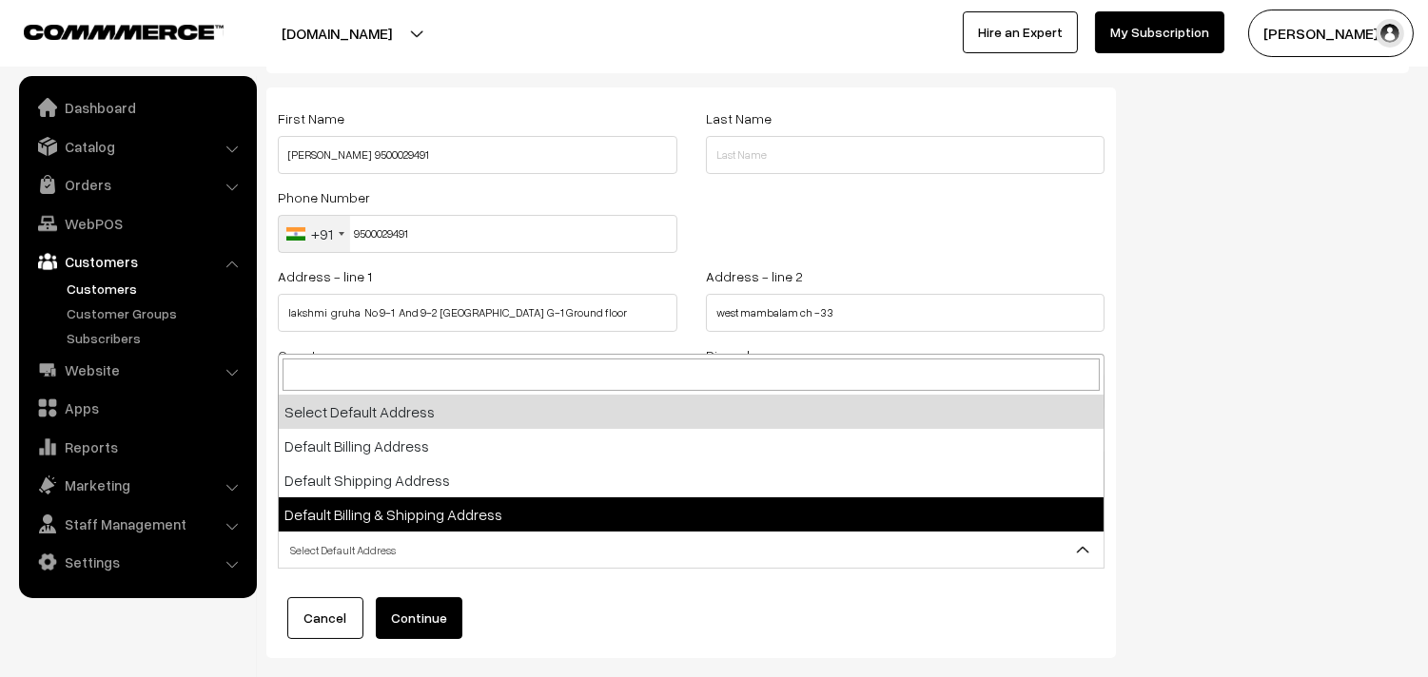
select select "3"
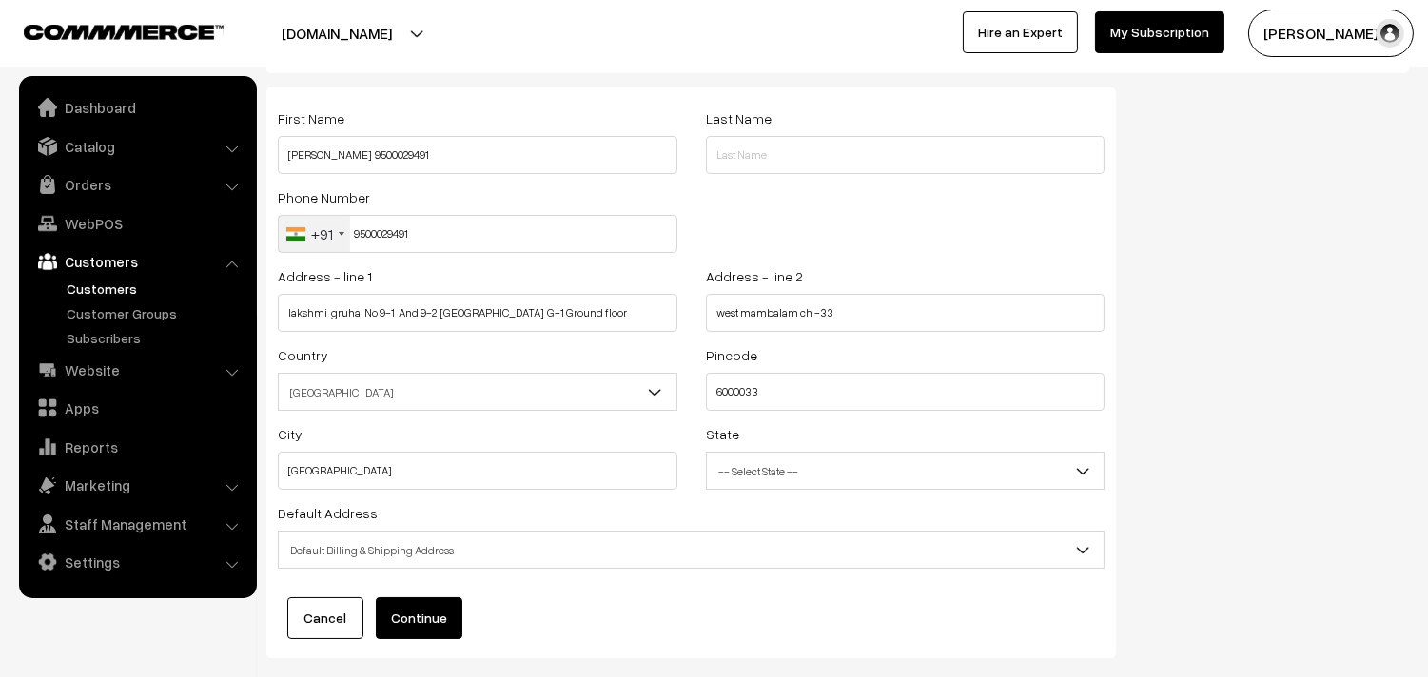
click at [425, 626] on button "Continue" at bounding box center [419, 618] width 87 height 42
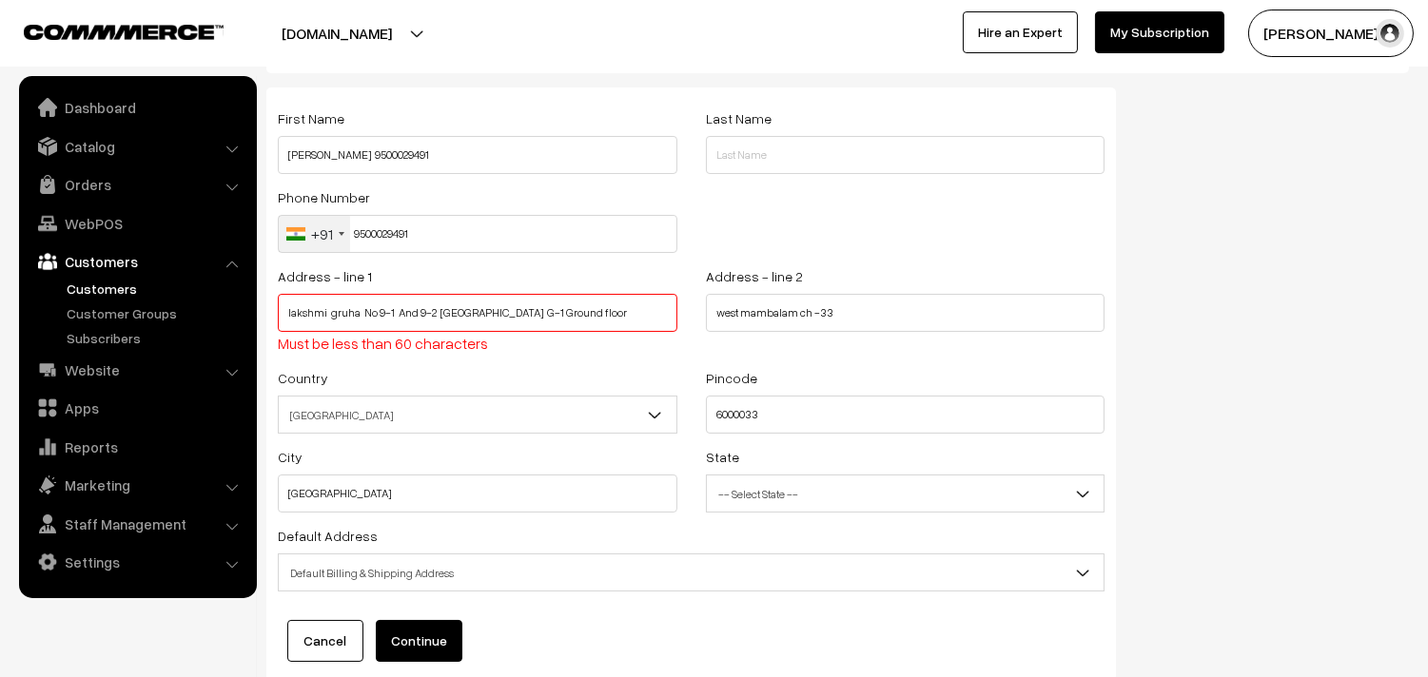
drag, startPoint x: 555, startPoint y: 311, endPoint x: 666, endPoint y: 316, distance: 111.4
click at [666, 316] on input "lakshmi gruha No 9-1 And 9-2 appaswamy street G-1 Ground floor" at bounding box center [478, 313] width 400 height 38
type input "lakshmi gruha No 9-1 And 9-2 appaswamy street G-1"
click at [717, 309] on input "west mambalam ch -33" at bounding box center [906, 313] width 400 height 38
paste input "Ground floor"
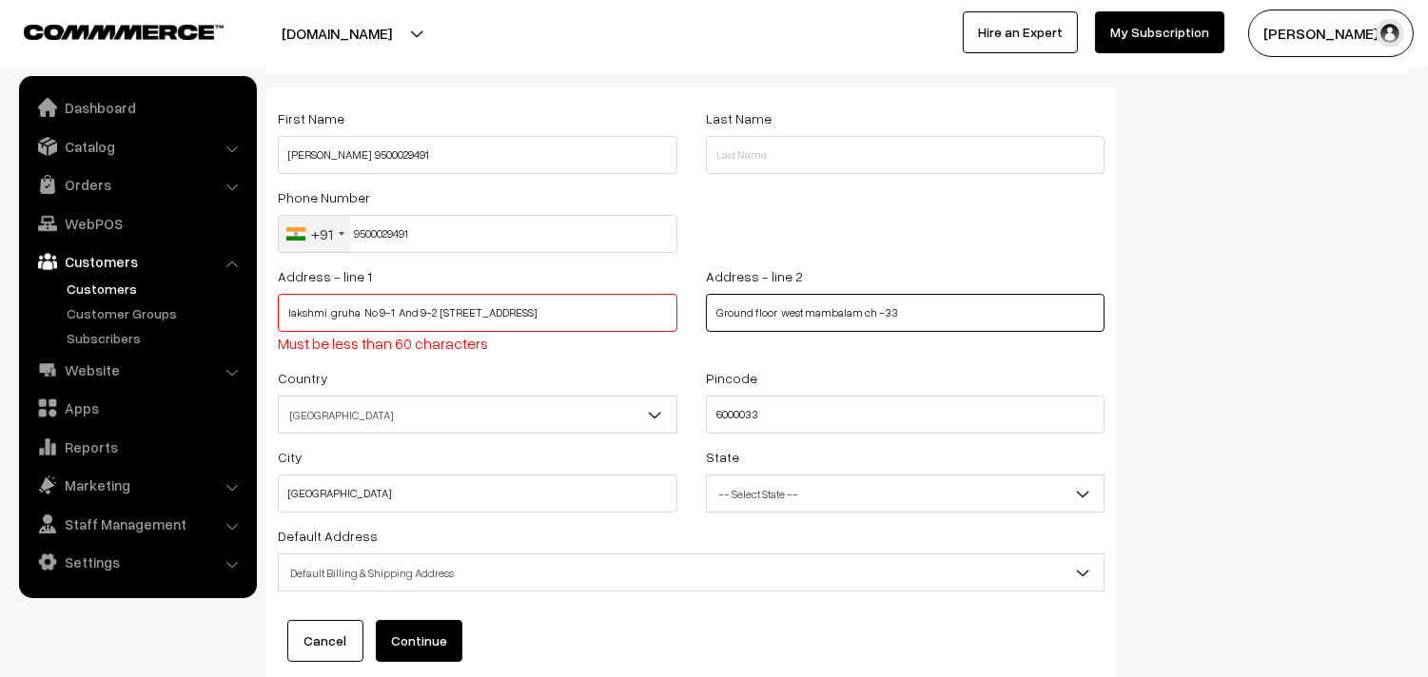
type input "Ground floor west mambalam ch -33"
click at [424, 575] on span "Default Billing & Shipping Address" at bounding box center [691, 572] width 825 height 33
click at [416, 642] on button "Continue" at bounding box center [419, 641] width 87 height 42
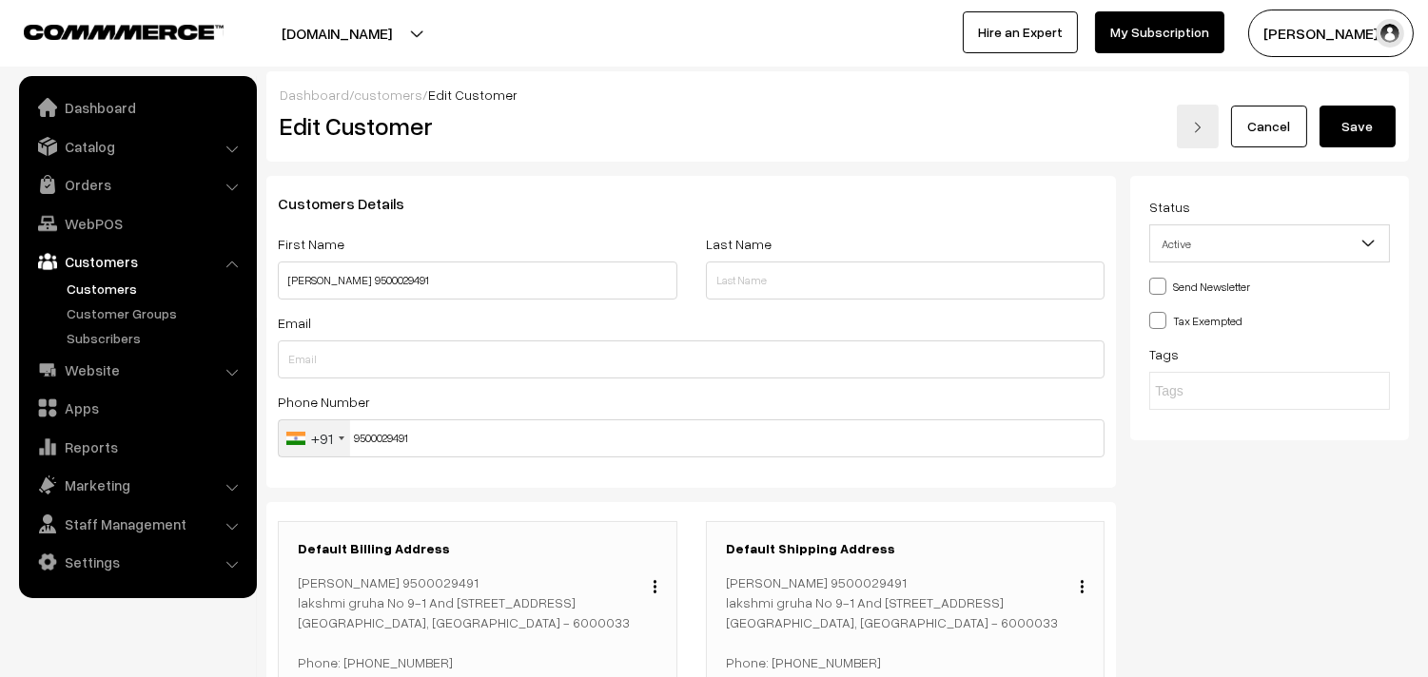
click at [1357, 130] on button "Save" at bounding box center [1357, 127] width 76 height 42
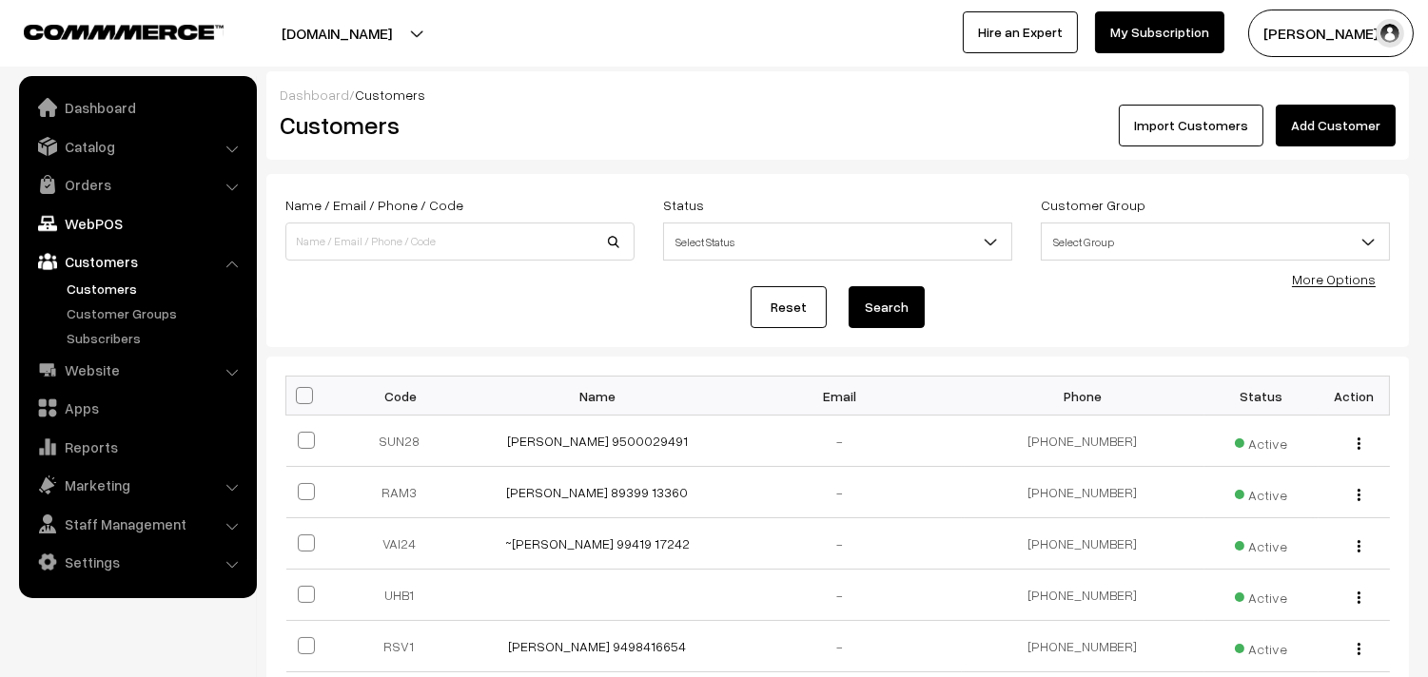
click at [102, 221] on link "WebPOS" at bounding box center [137, 223] width 226 height 34
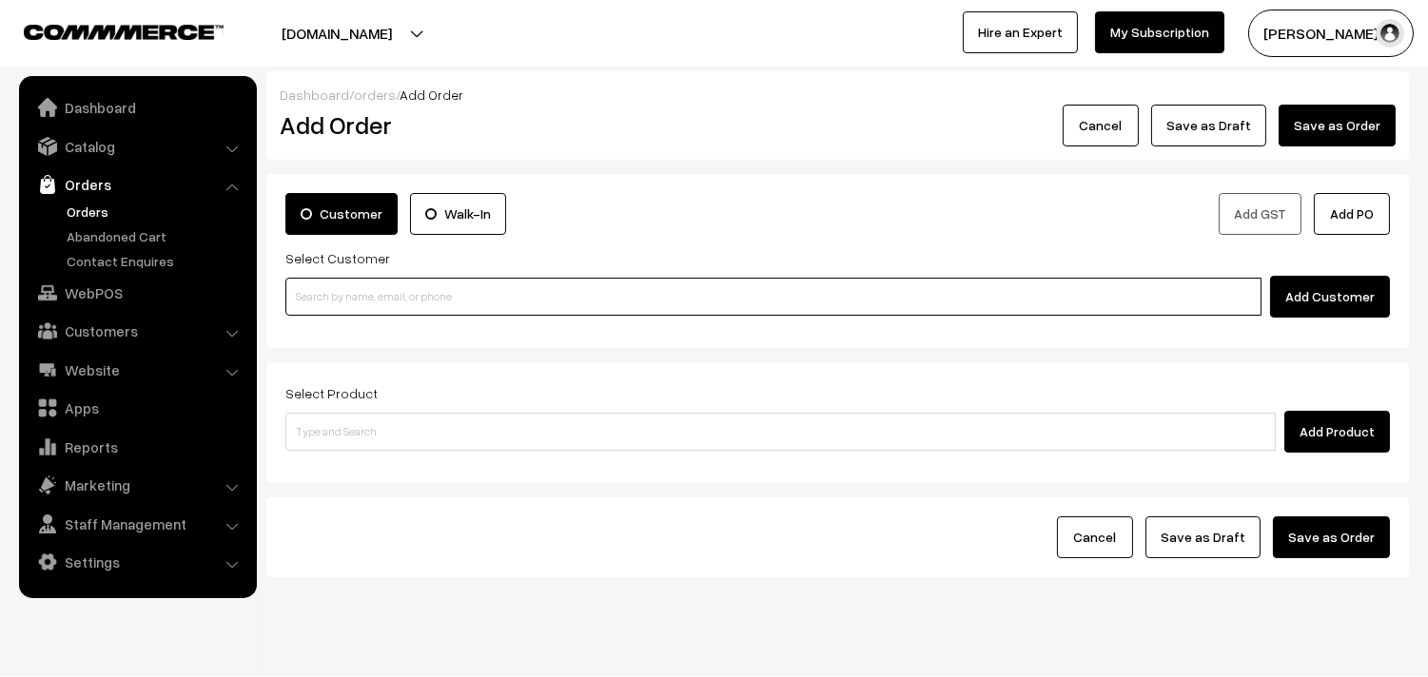
click at [302, 291] on input at bounding box center [773, 297] width 976 height 38
paste input "9500029491"
click at [333, 320] on link "Sundarajan 9500029491 [9500029491]" at bounding box center [776, 332] width 980 height 29
type input "9500029491"
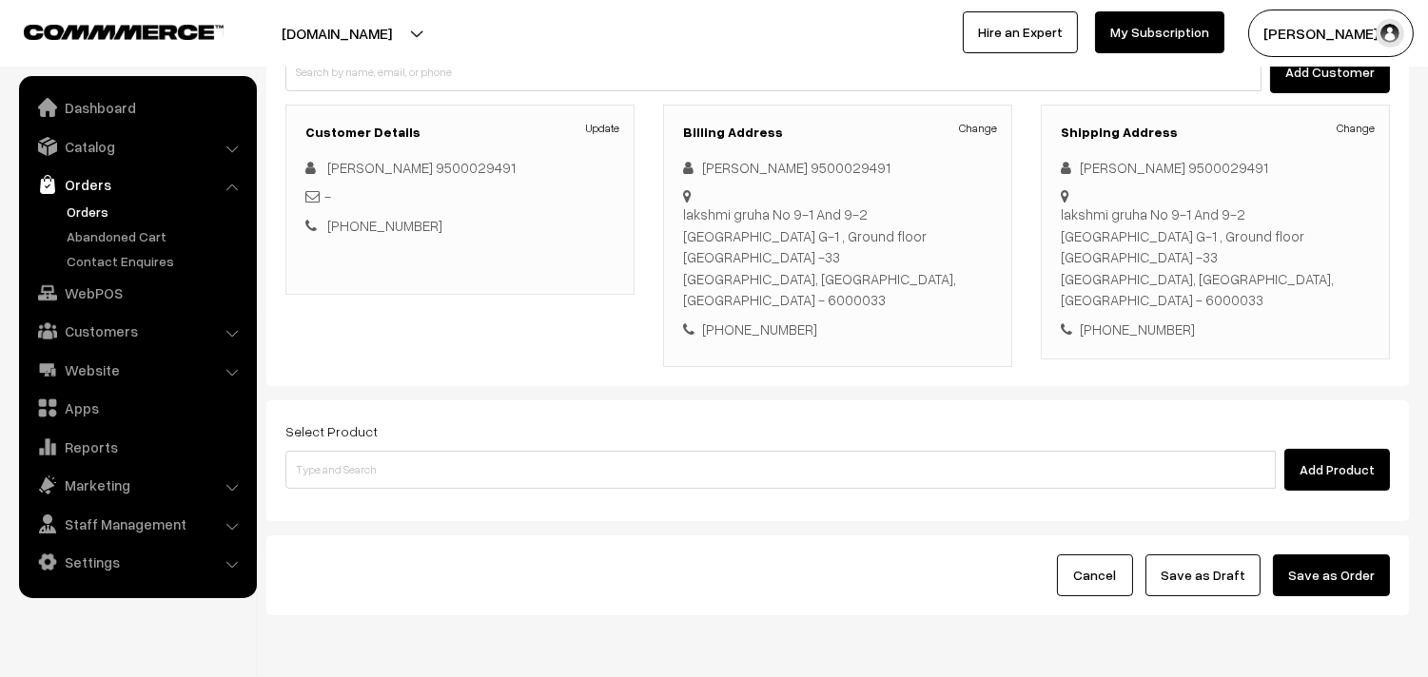
scroll to position [259, 0]
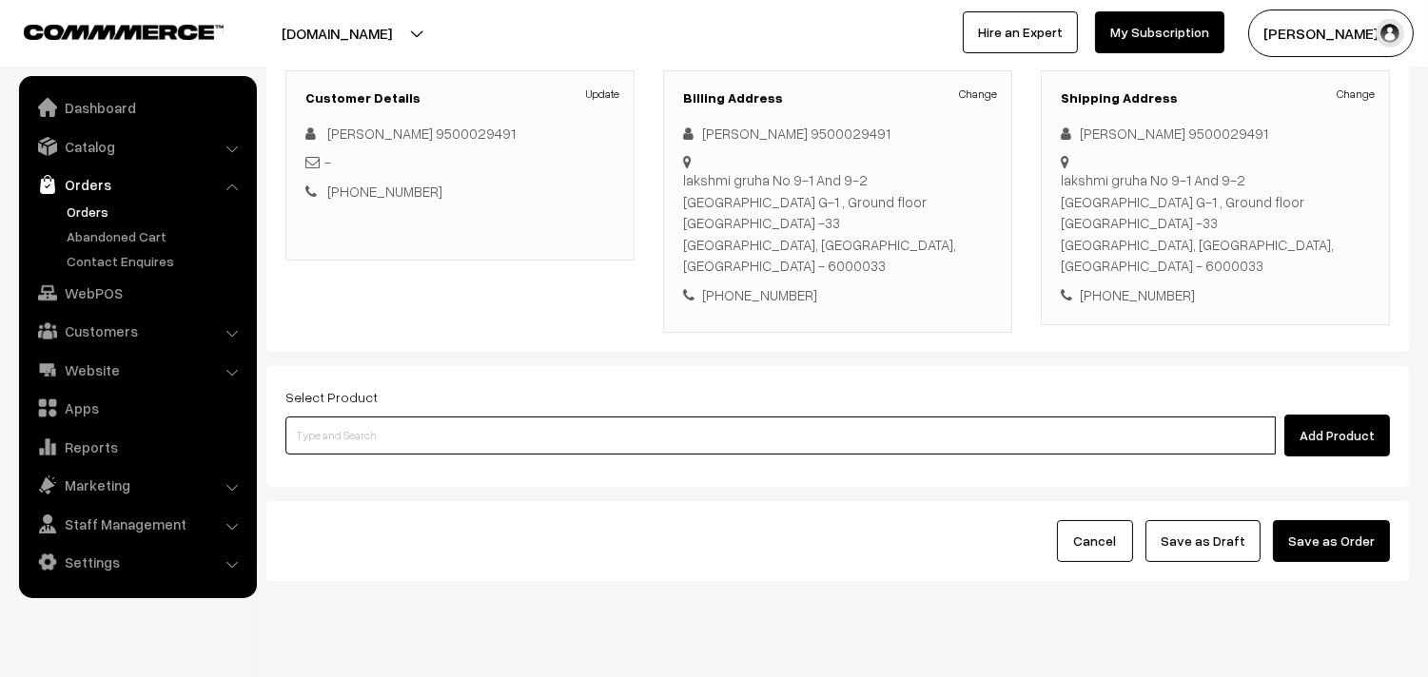
drag, startPoint x: 369, startPoint y: 388, endPoint x: 355, endPoint y: 362, distance: 29.4
click at [365, 417] on input at bounding box center [780, 436] width 990 height 38
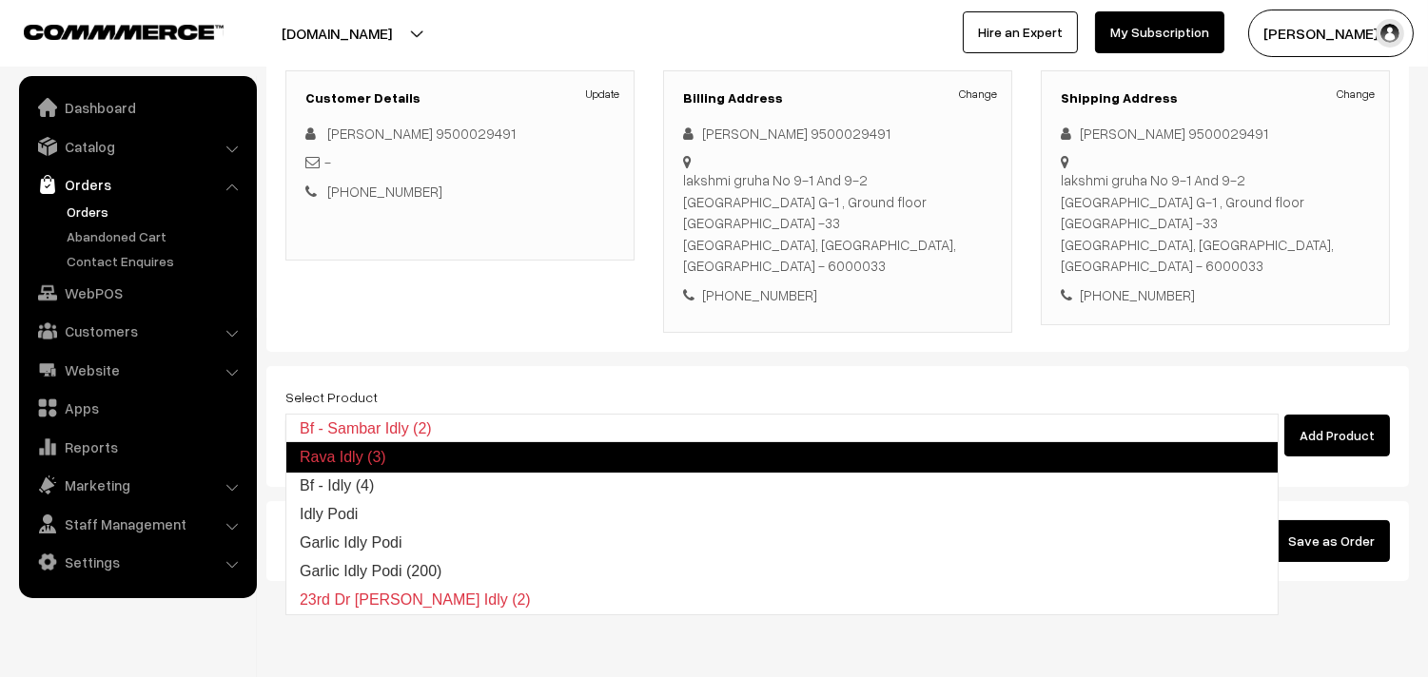
type input "Bf - Idly (4)"
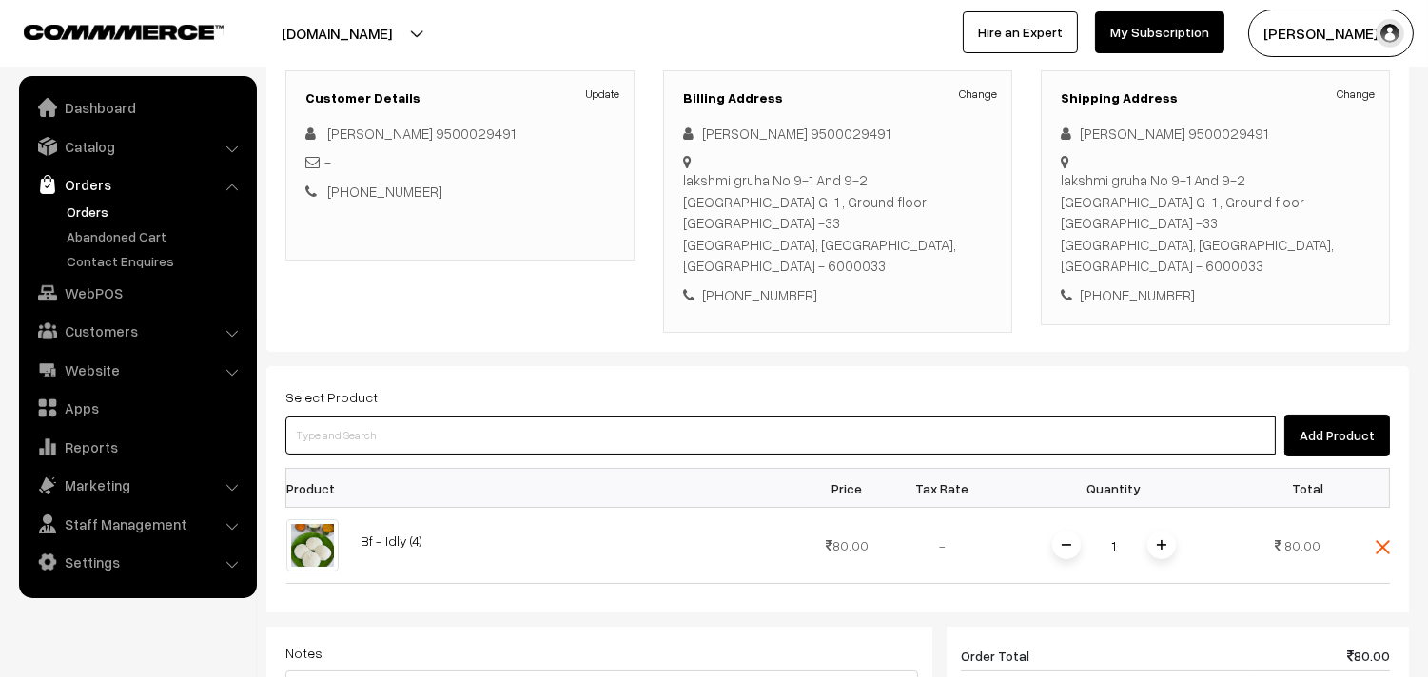
click at [393, 417] on input at bounding box center [780, 436] width 990 height 38
type input "Bf - Vadai-1"
click at [390, 417] on input at bounding box center [780, 436] width 990 height 38
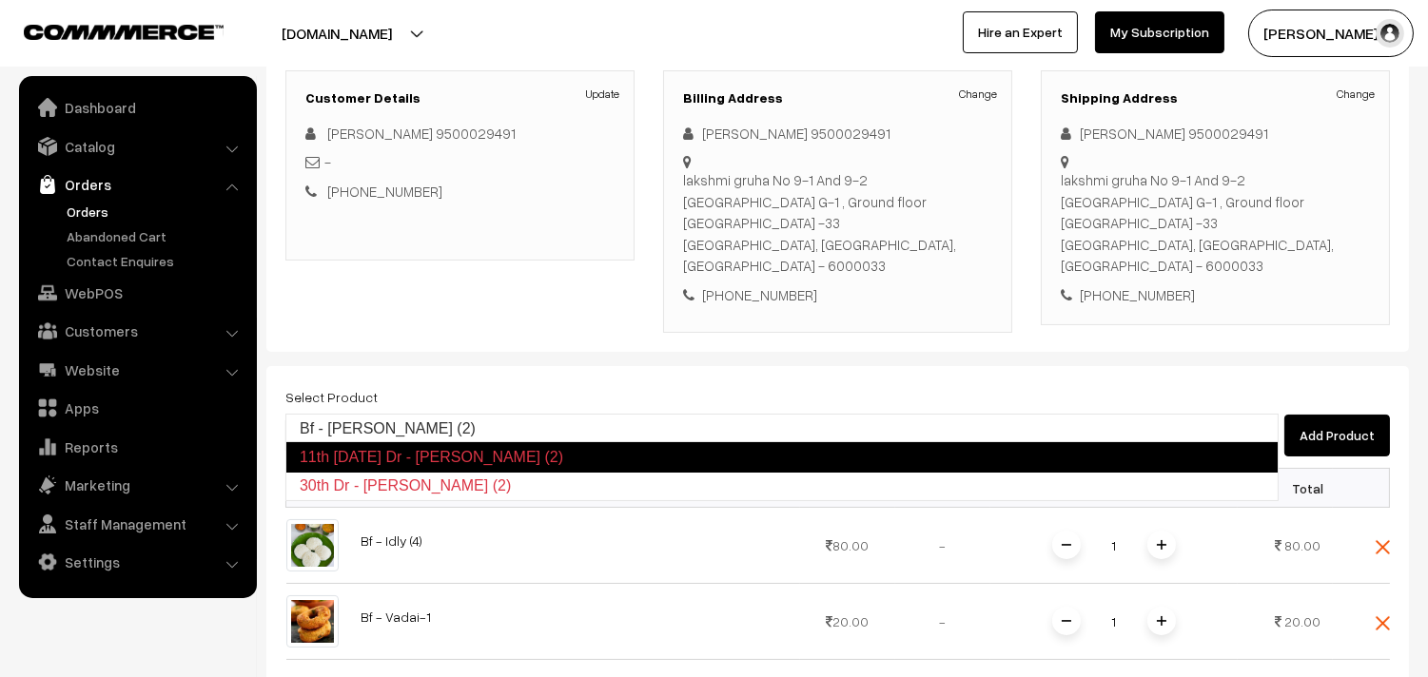
type input "Bf - Ghee Dosa (2)"
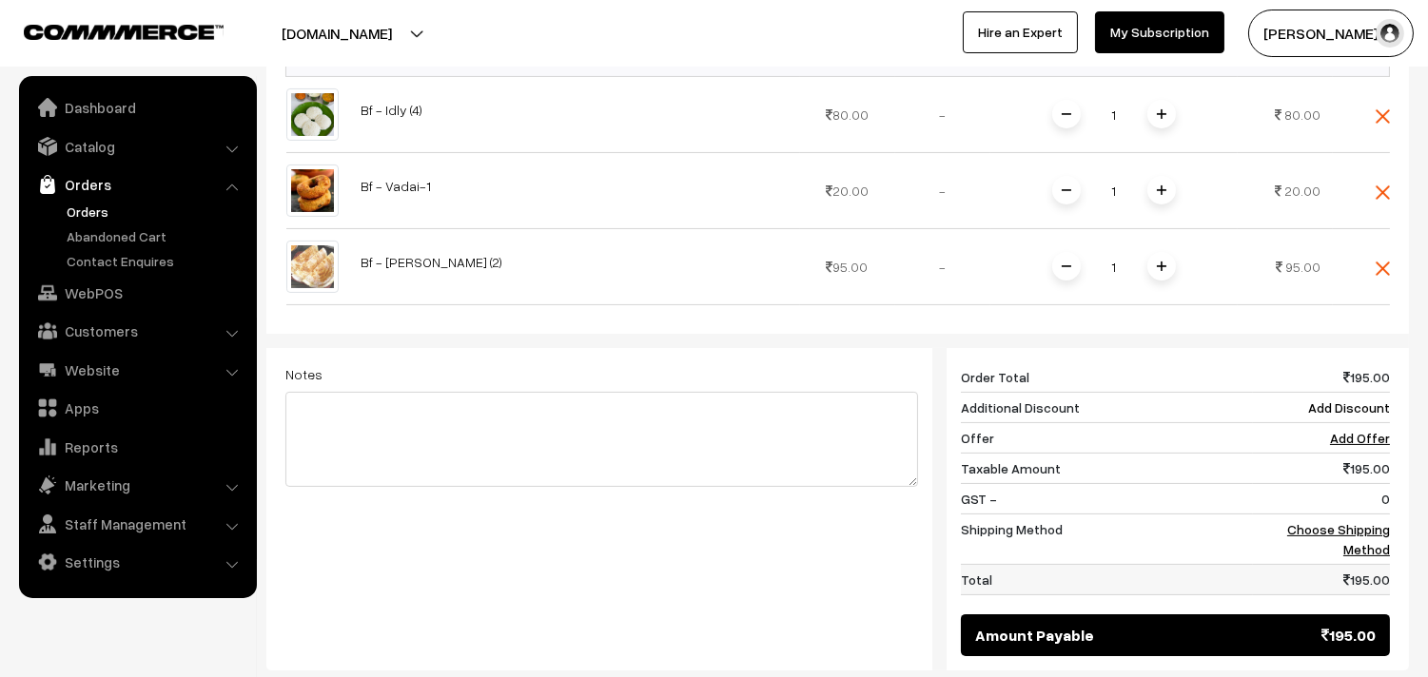
scroll to position [875, 0]
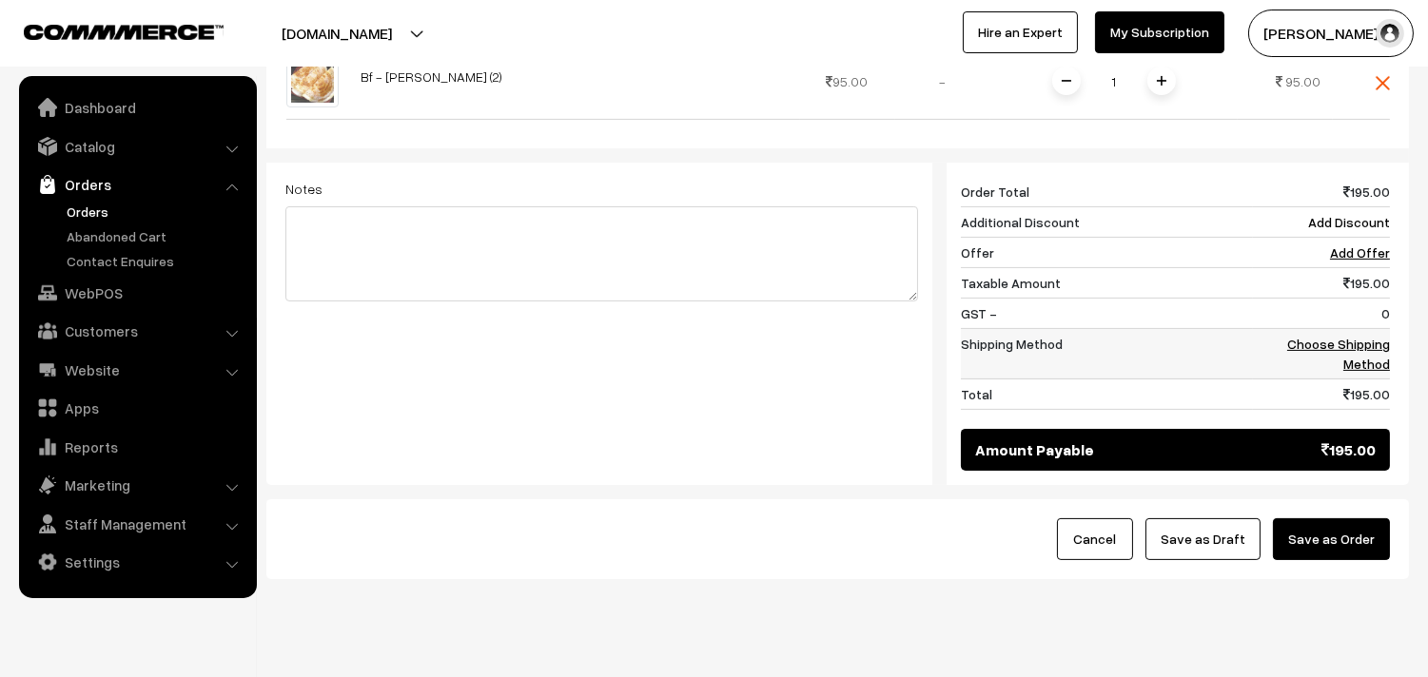
click at [1361, 329] on td "Choose Shipping Method" at bounding box center [1321, 354] width 137 height 50
click at [1345, 336] on link "Choose Shipping Method" at bounding box center [1338, 354] width 103 height 36
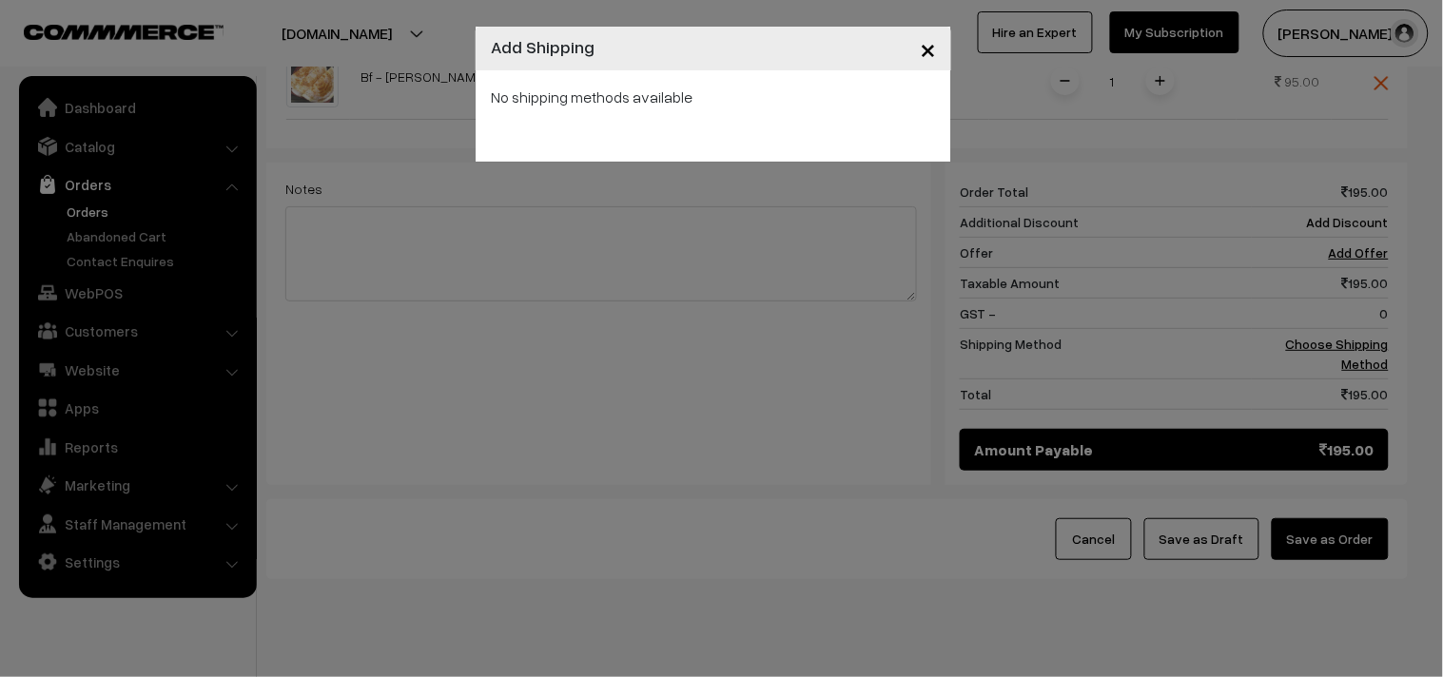
click at [702, 205] on div "× Add Shipping No shipping methods available" at bounding box center [721, 338] width 1443 height 677
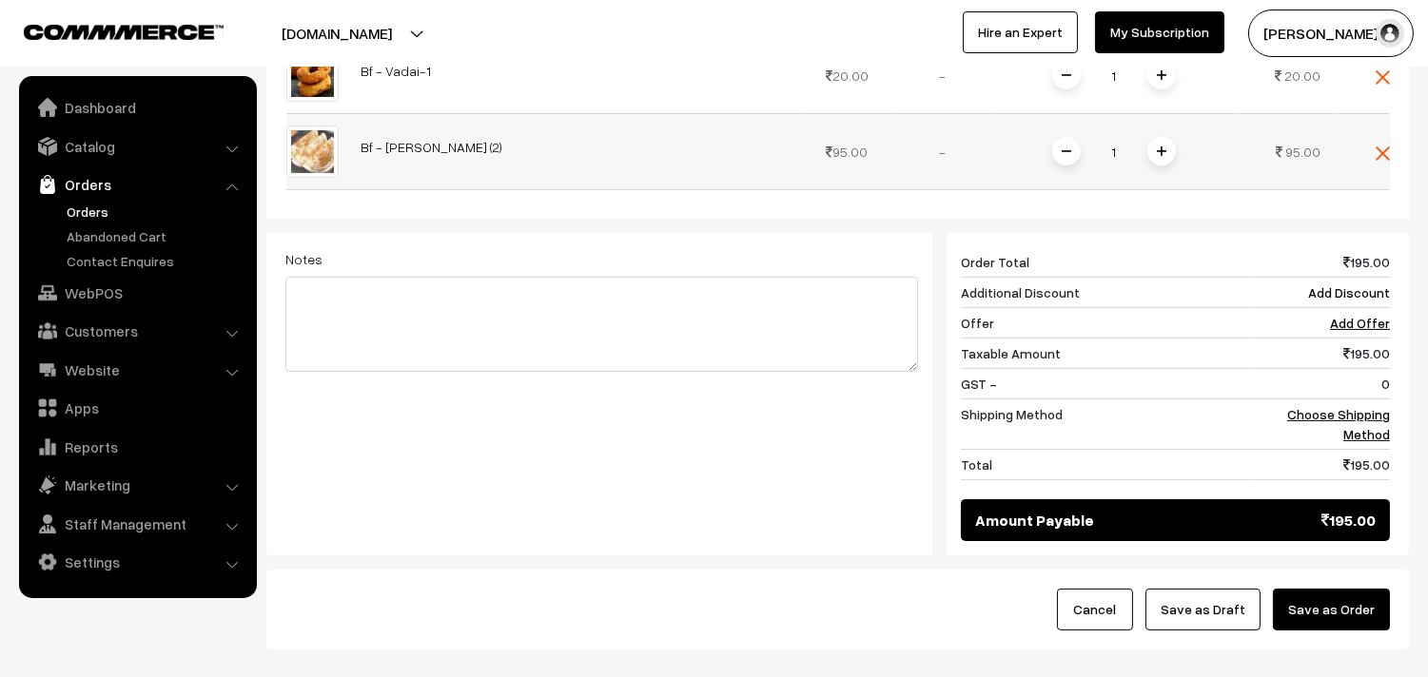
scroll to position [663, 0]
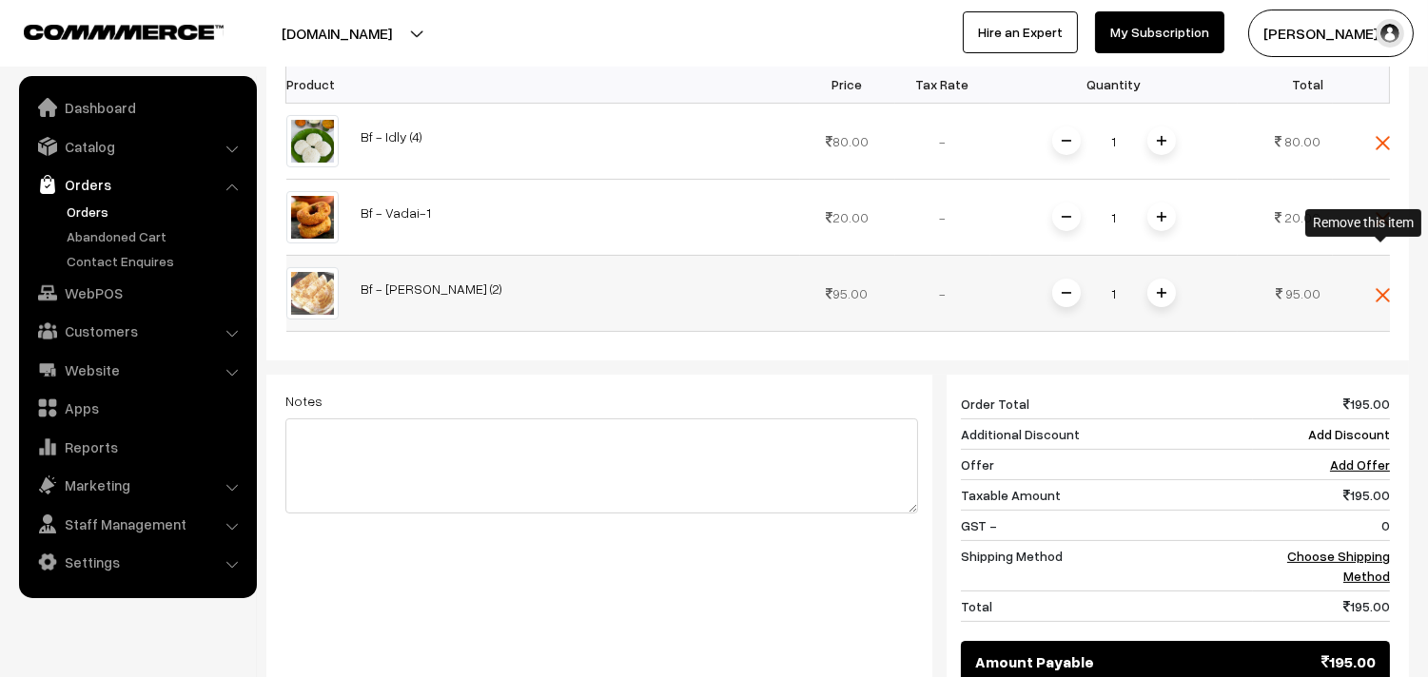
click at [1381, 288] on img at bounding box center [1382, 295] width 14 height 14
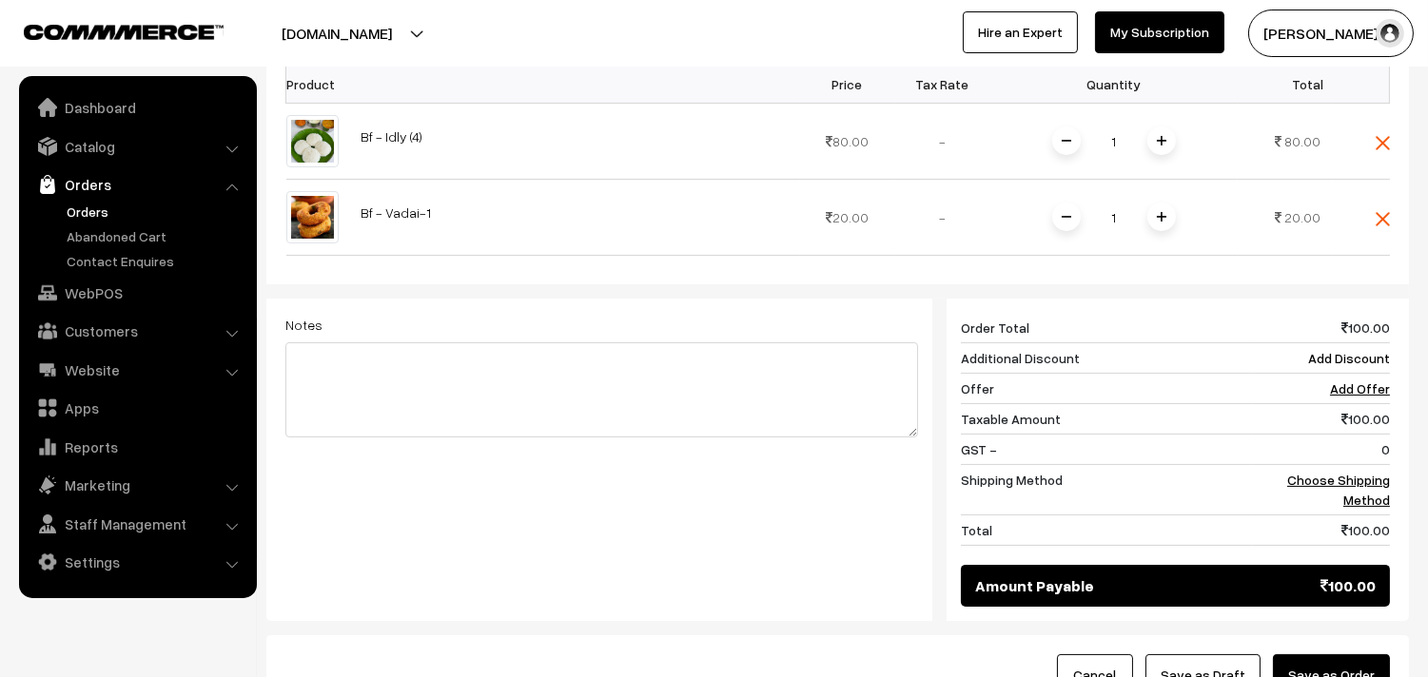
click at [1380, 180] on td at bounding box center [1361, 218] width 57 height 76
click at [1387, 212] on img at bounding box center [1382, 219] width 14 height 14
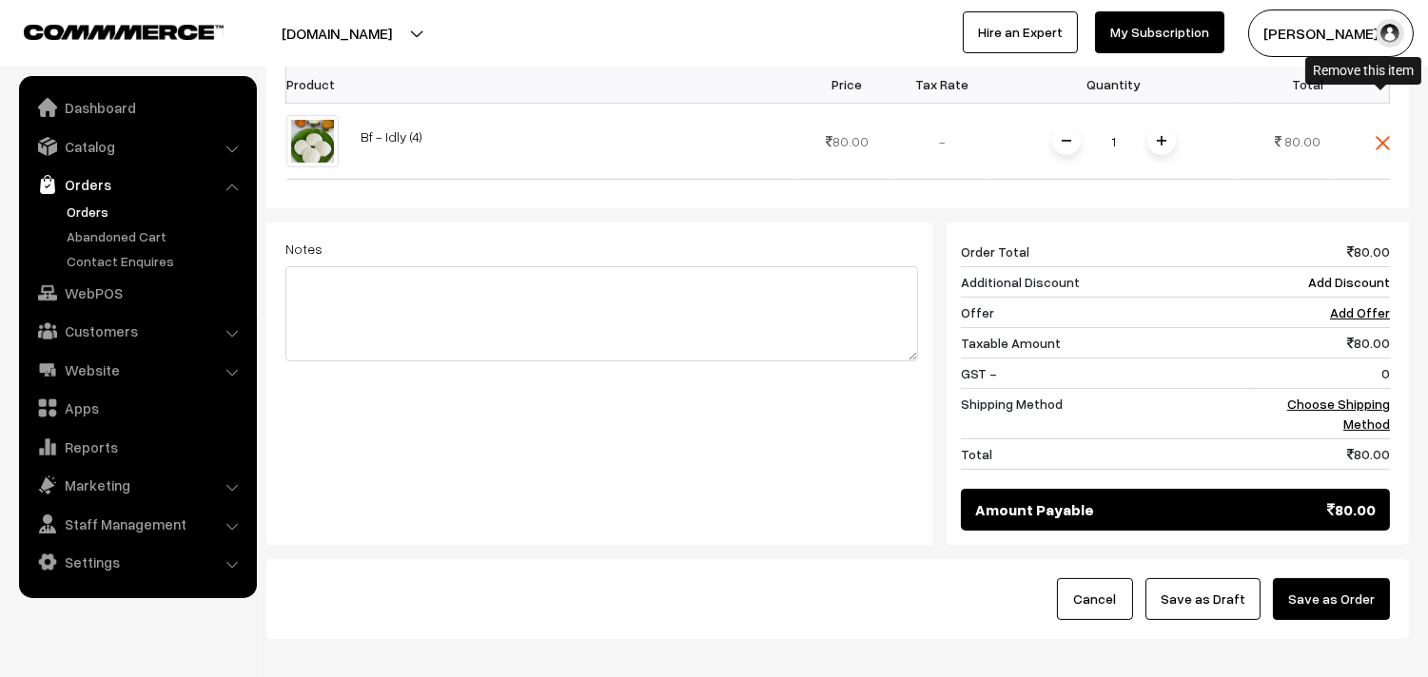
click at [1382, 136] on img at bounding box center [1382, 143] width 14 height 14
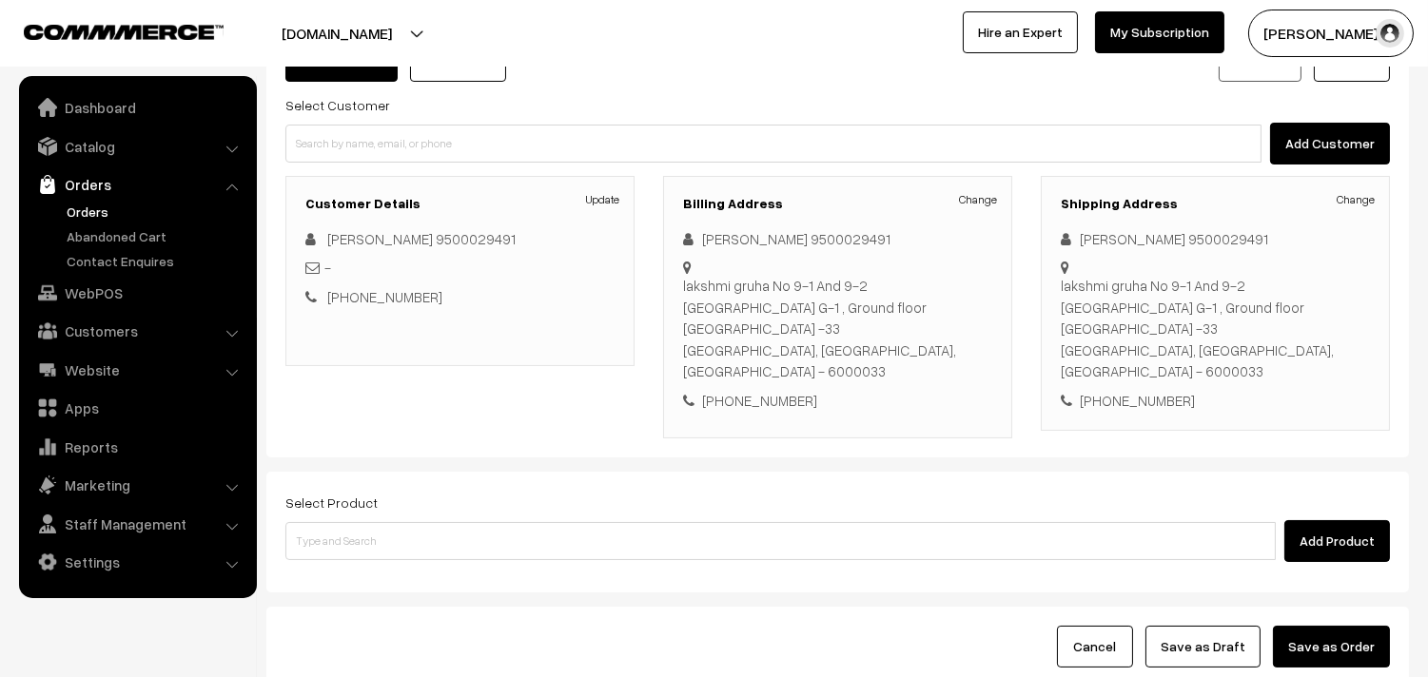
scroll to position [0, 0]
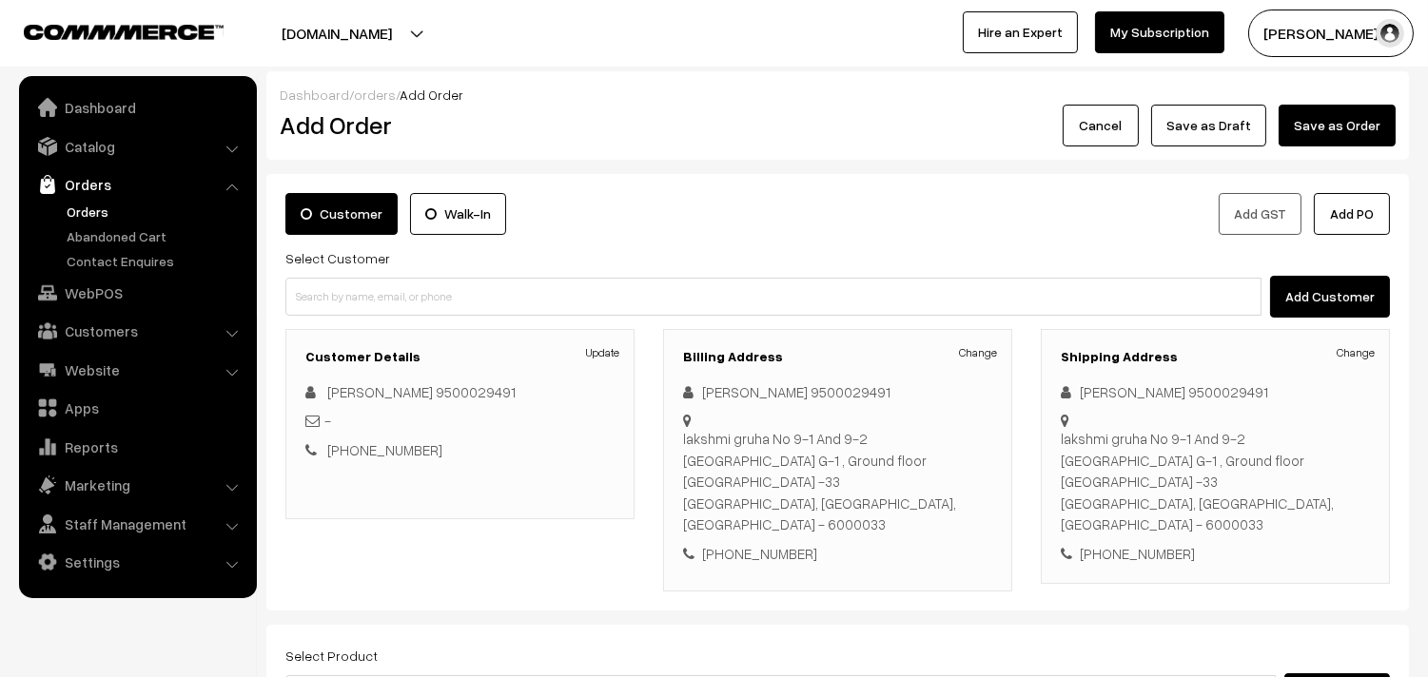
drag, startPoint x: 470, startPoint y: 616, endPoint x: 470, endPoint y: 633, distance: 17.1
click at [470, 644] on div "Select Product Add Product" at bounding box center [837, 679] width 1104 height 71
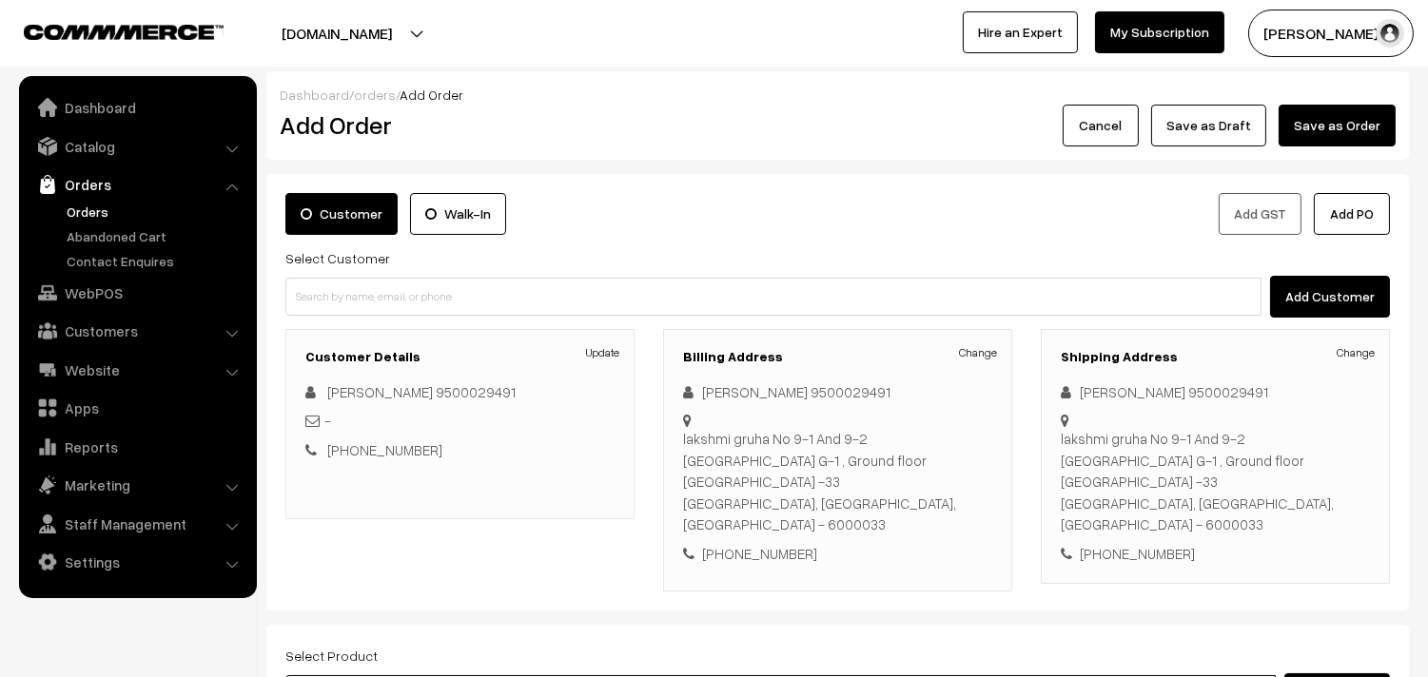
type input "a"
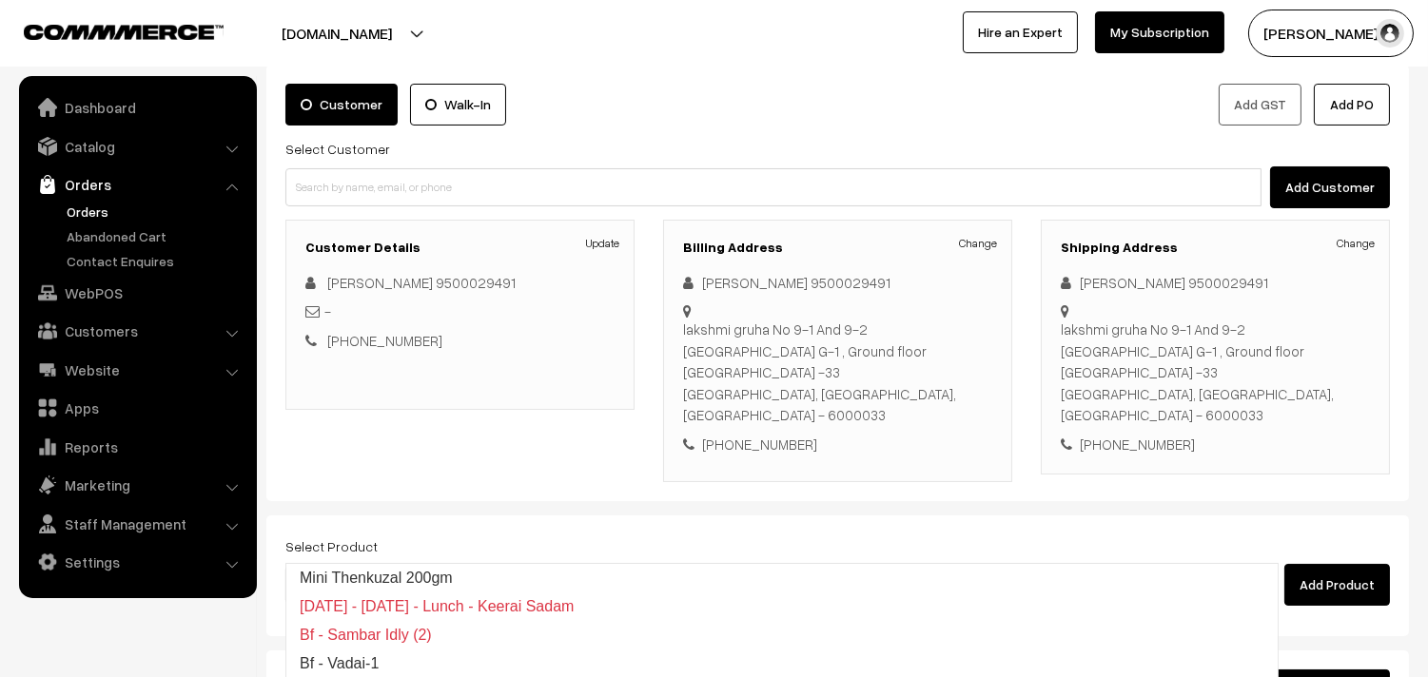
scroll to position [211, 0]
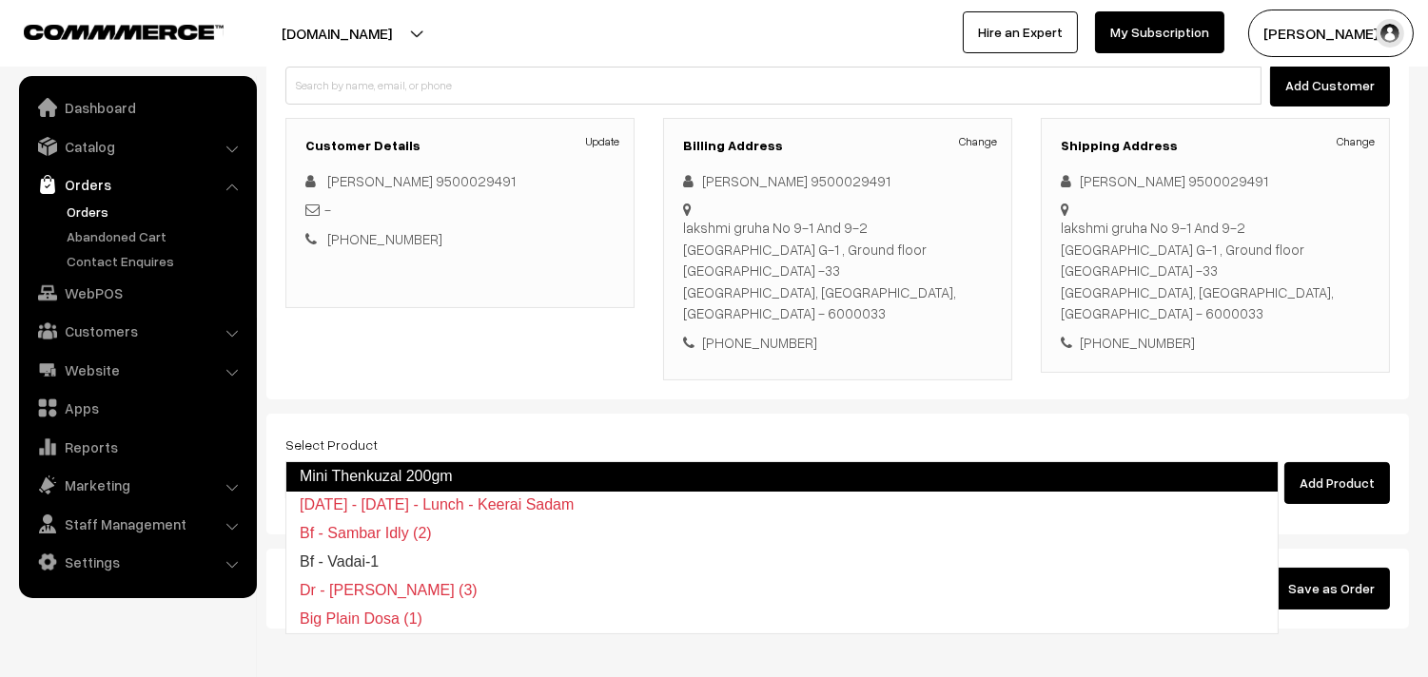
click at [373, 476] on link "Mini Thenkuzal 200gm" at bounding box center [781, 476] width 993 height 30
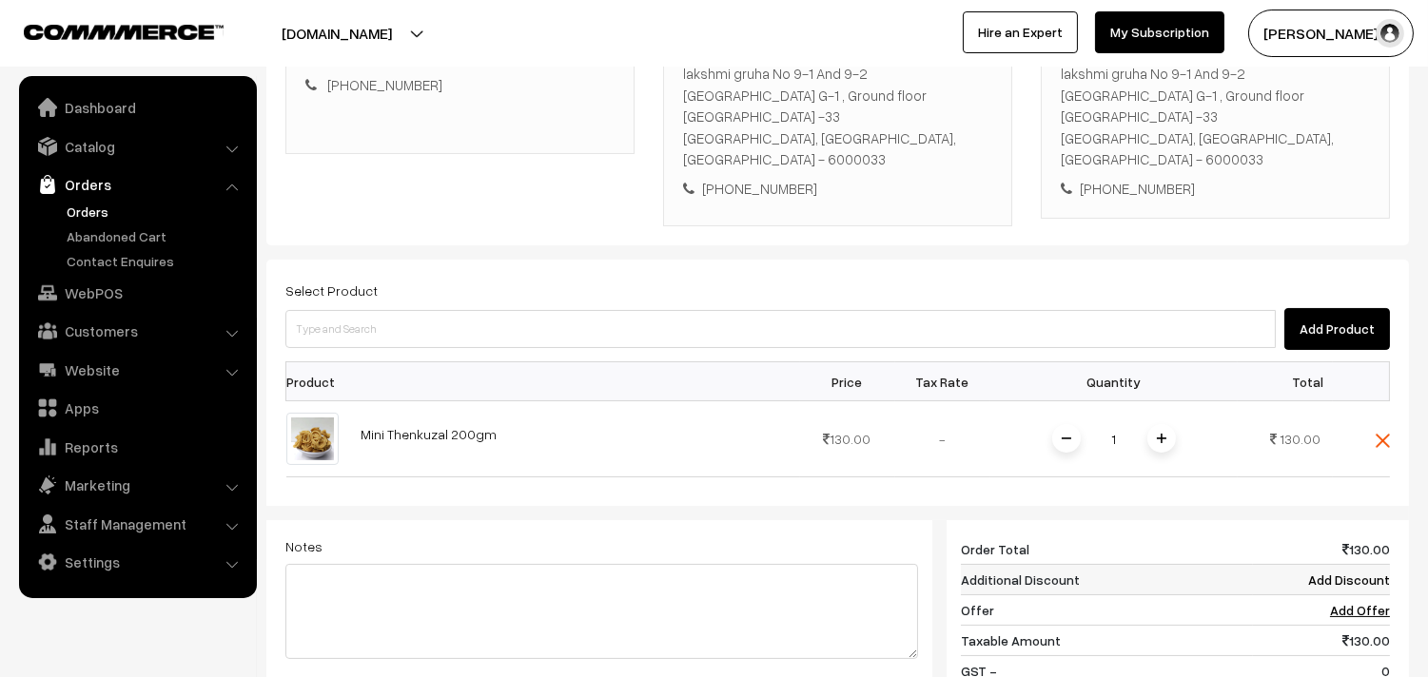
scroll to position [681, 0]
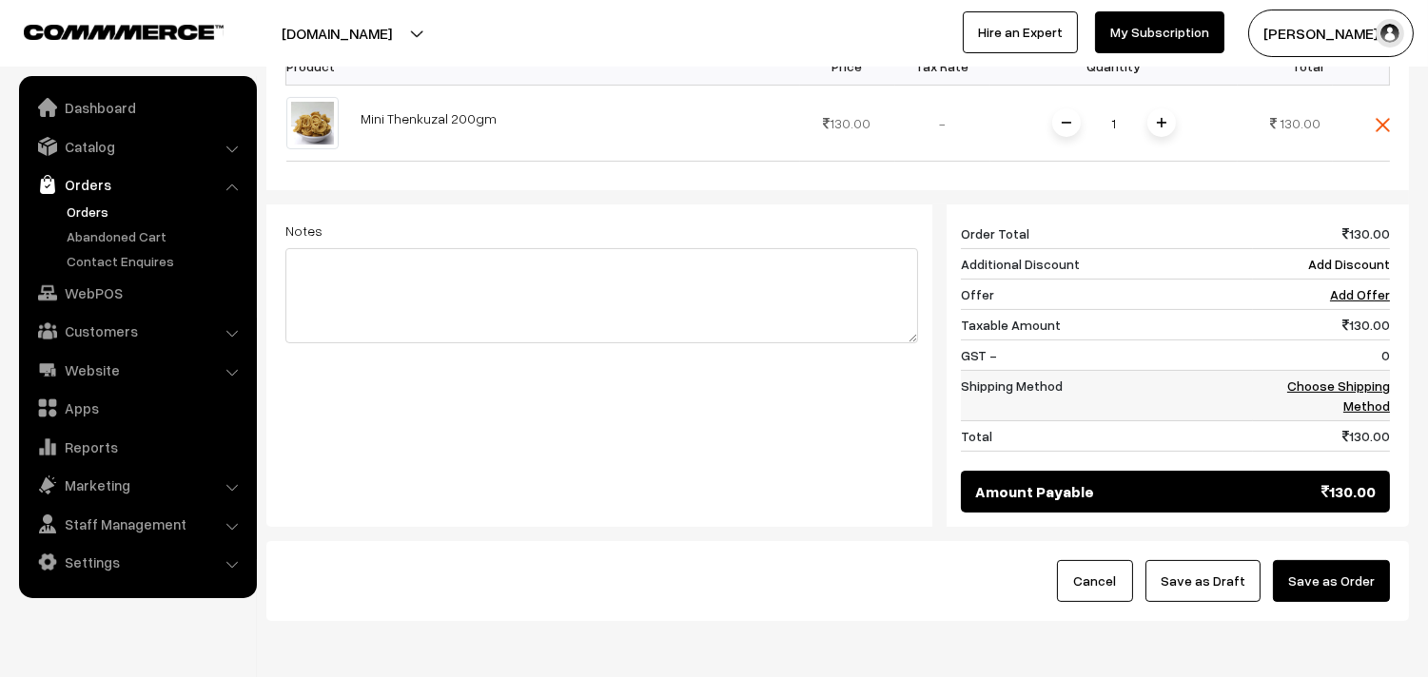
click at [1355, 371] on td "Choose Shipping Method" at bounding box center [1321, 396] width 137 height 50
click at [1355, 378] on link "Choose Shipping Method" at bounding box center [1338, 396] width 103 height 36
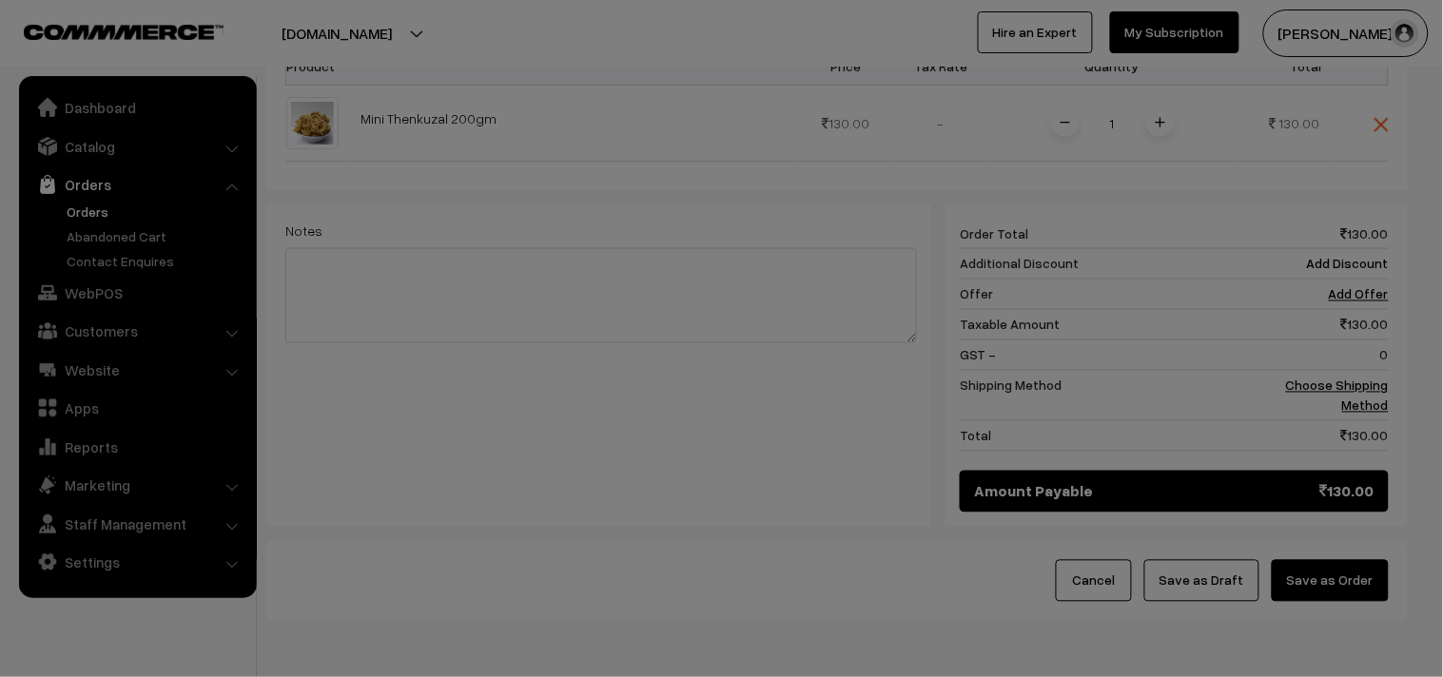
click at [0, 0] on div "× Add Shipping Please wait..." at bounding box center [0, 0] width 0 height 0
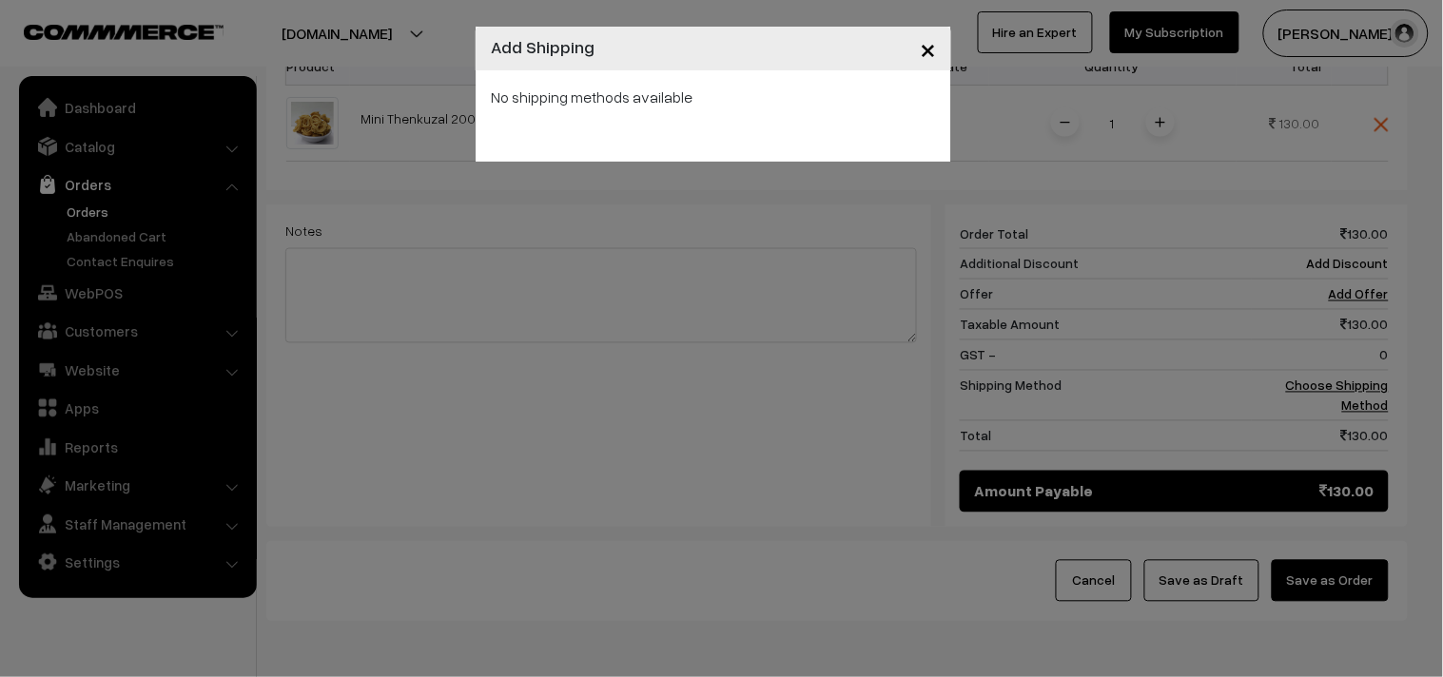
click at [918, 299] on div "× Add Shipping No shipping methods available" at bounding box center [721, 338] width 1443 height 677
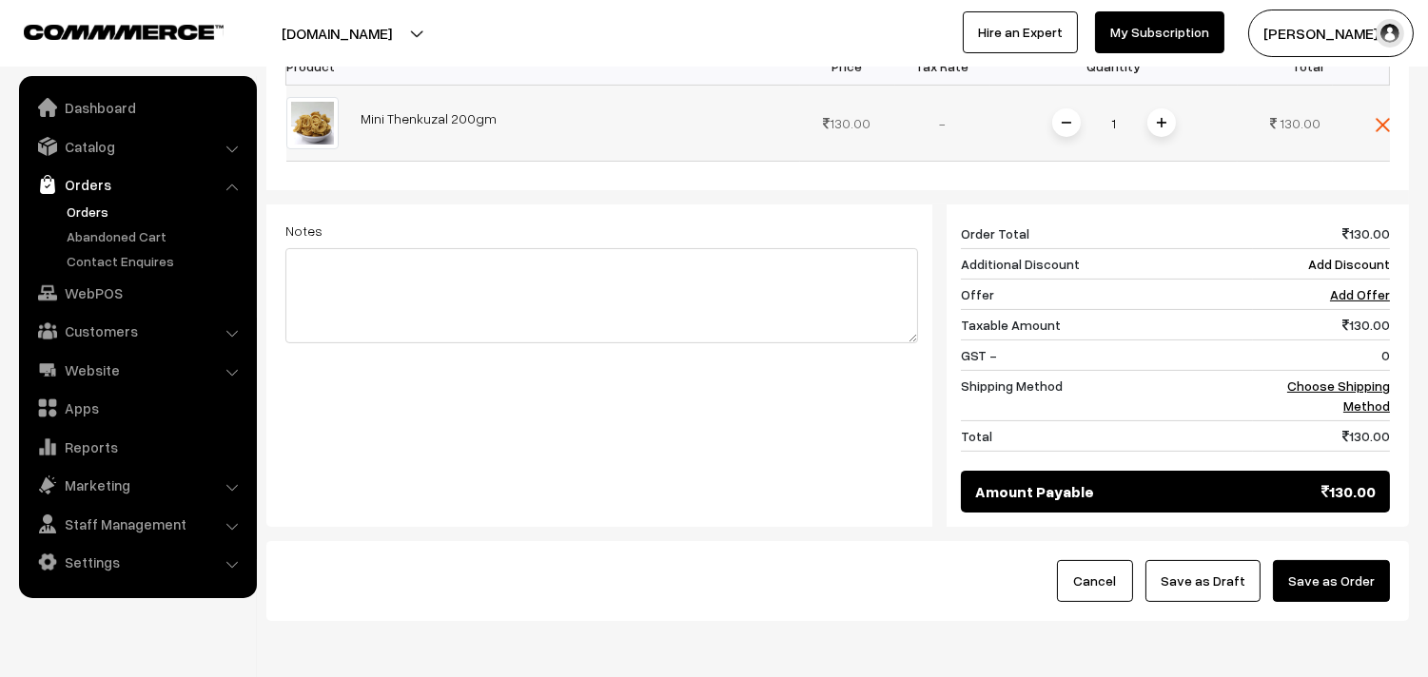
click at [1161, 118] on img at bounding box center [1162, 123] width 10 height 10
click at [1366, 378] on link "Choose Shipping Method" at bounding box center [1338, 396] width 103 height 36
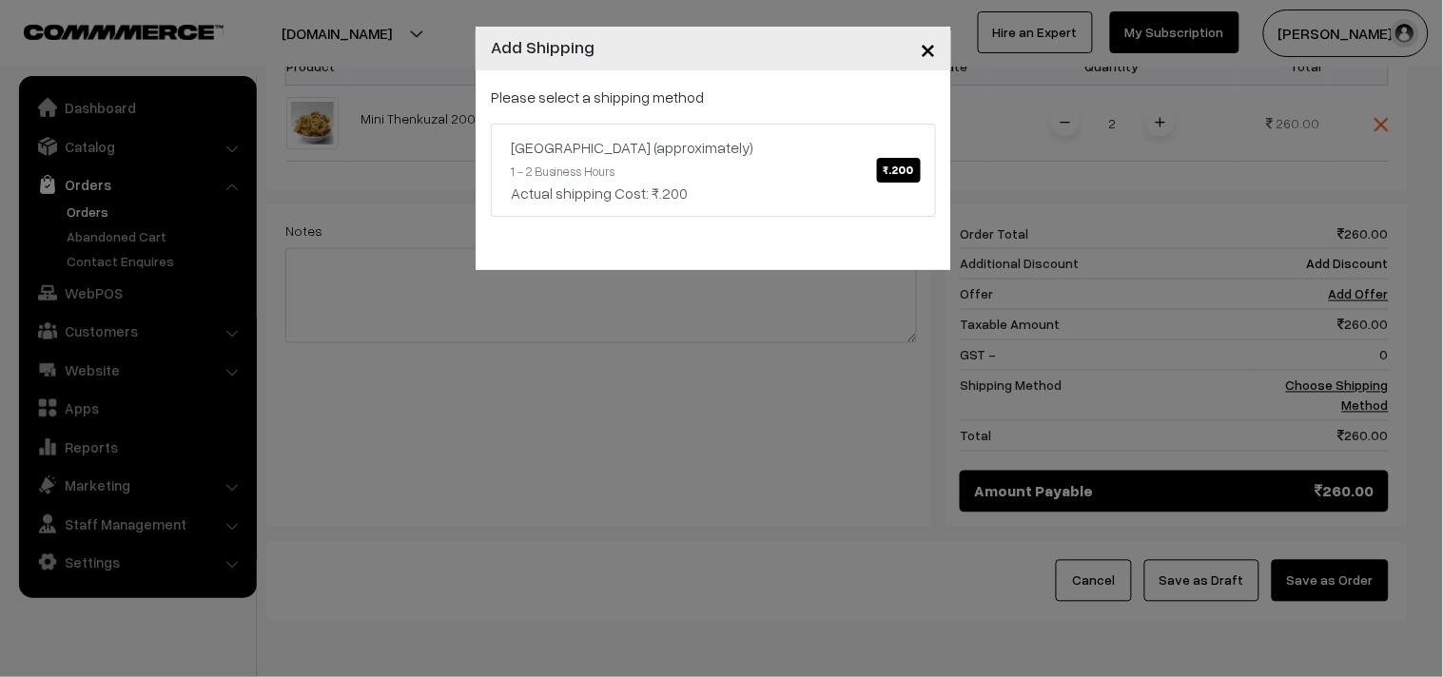
click at [1367, 353] on div "× Add Shipping Please select a shipping method Chennai (approximately) ₹.200 1 …" at bounding box center [721, 338] width 1443 height 677
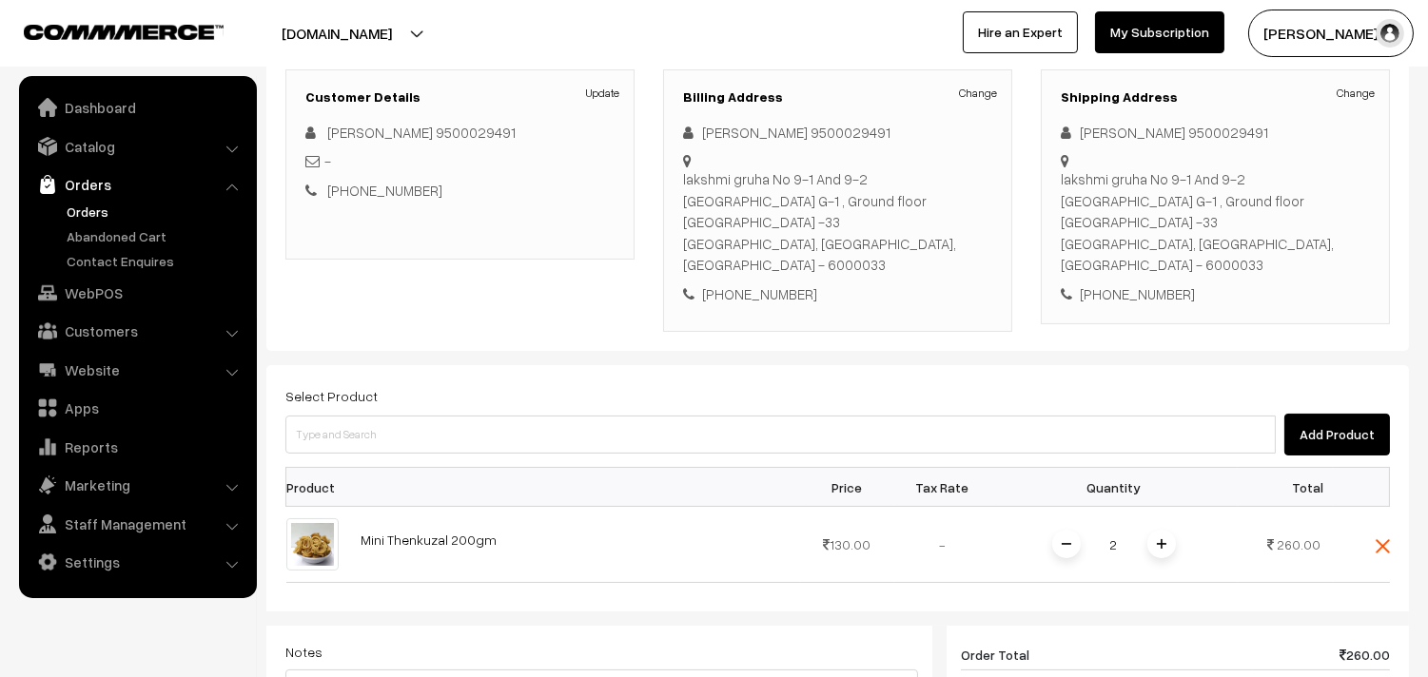
scroll to position [259, 0]
click at [109, 338] on link "Customers" at bounding box center [137, 331] width 226 height 34
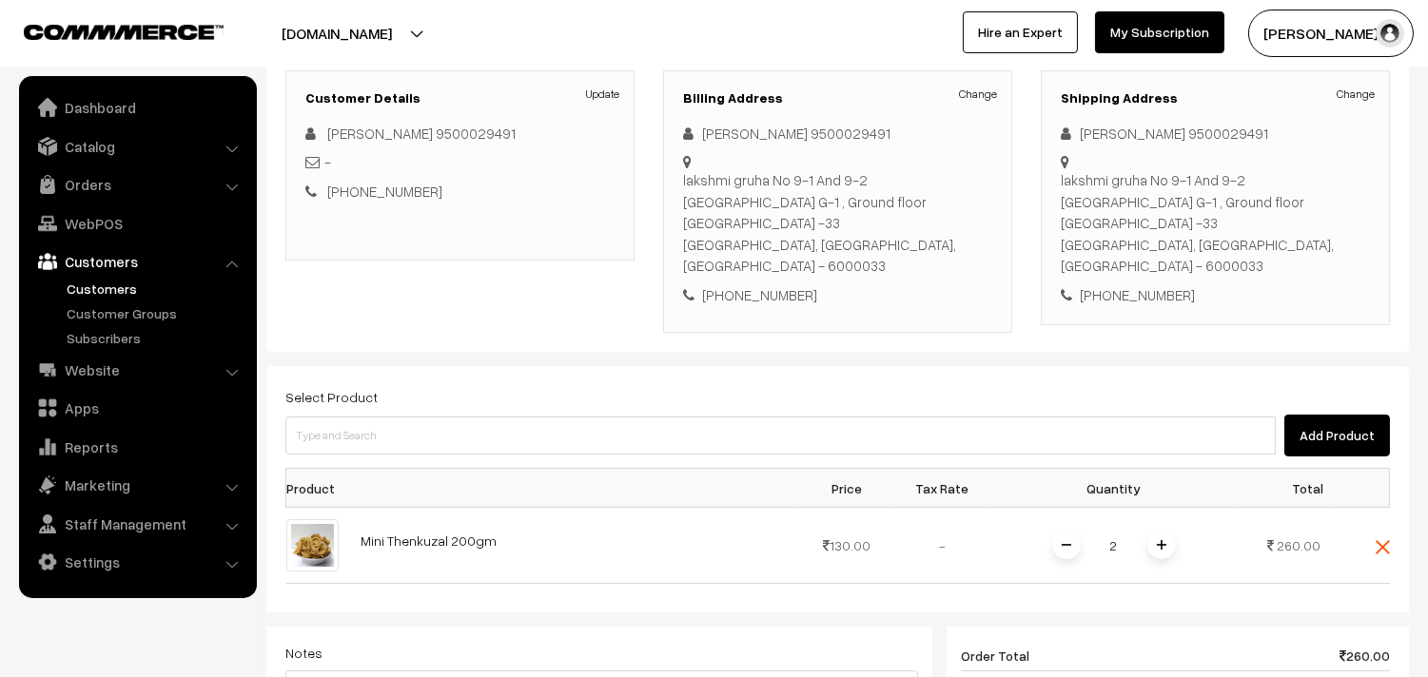
click at [117, 291] on link "Customers" at bounding box center [156, 289] width 188 height 20
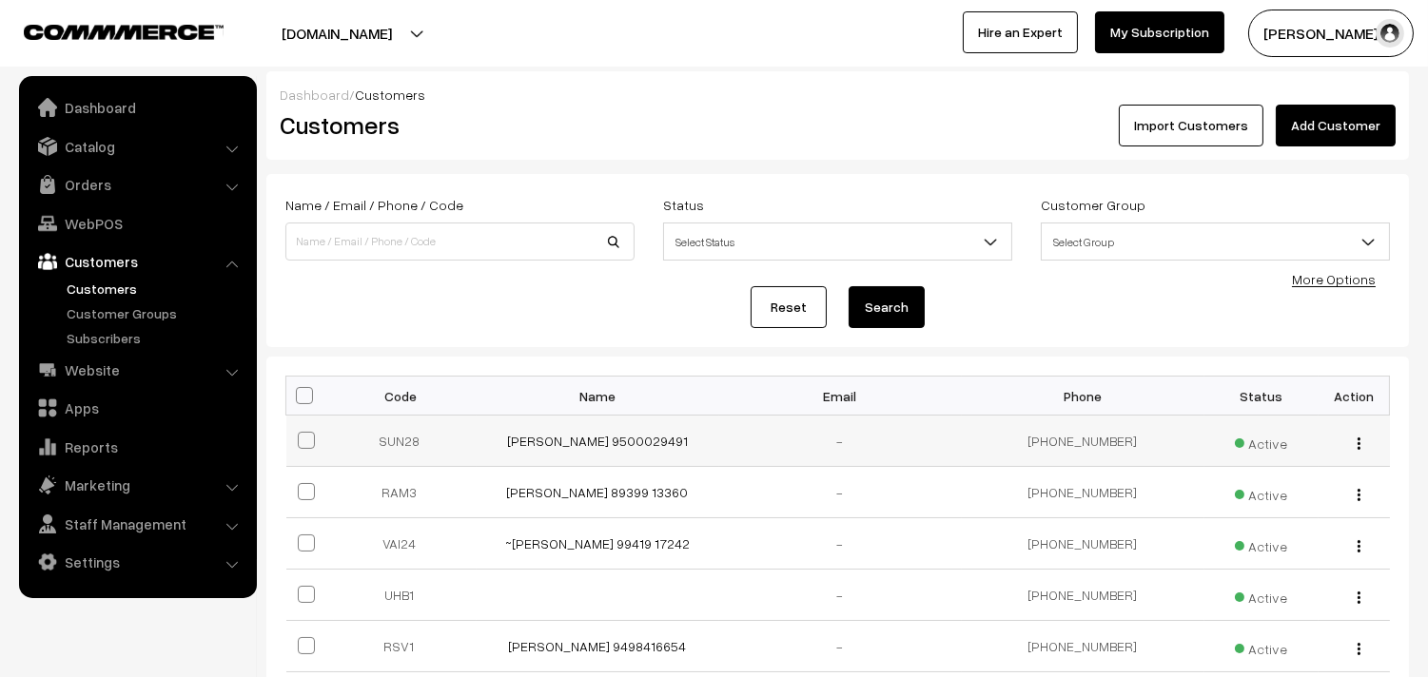
click at [587, 430] on td "[PERSON_NAME] 9500029491" at bounding box center [598, 441] width 243 height 51
click at [592, 444] on link "[PERSON_NAME] 9500029491" at bounding box center [597, 441] width 181 height 16
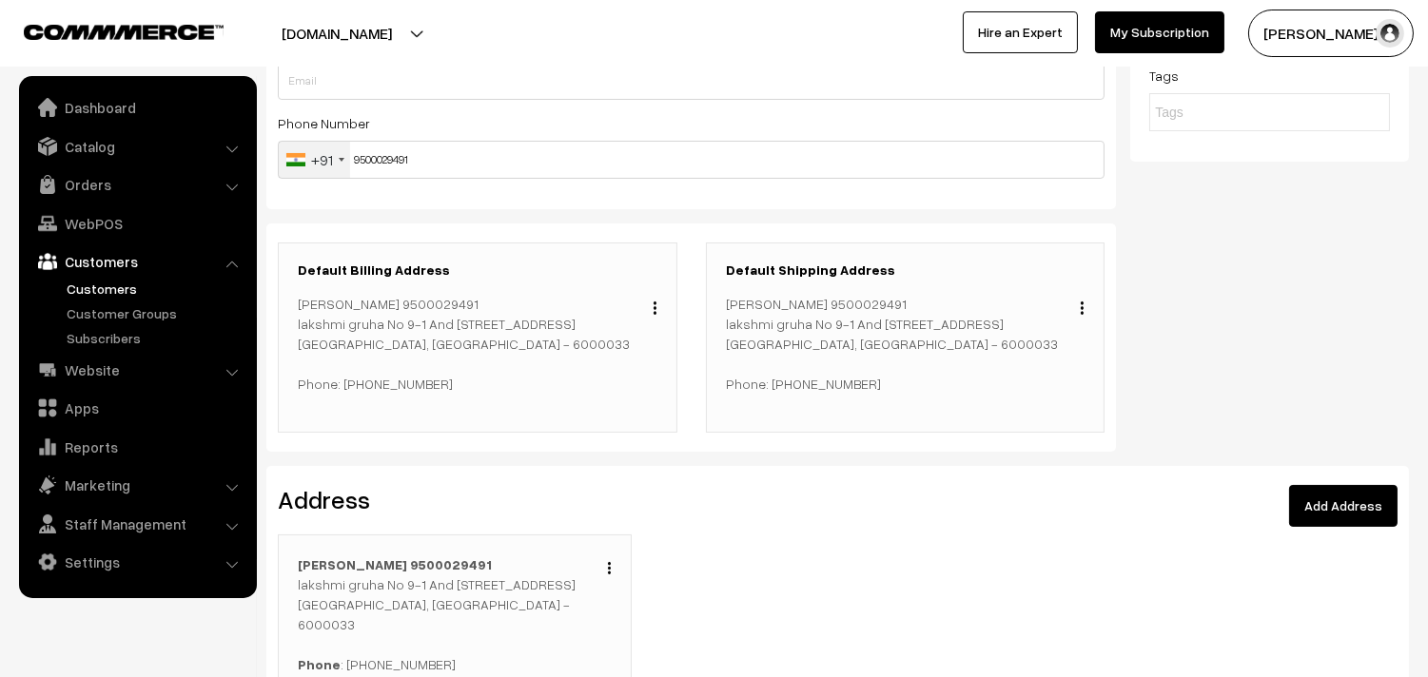
scroll to position [422, 0]
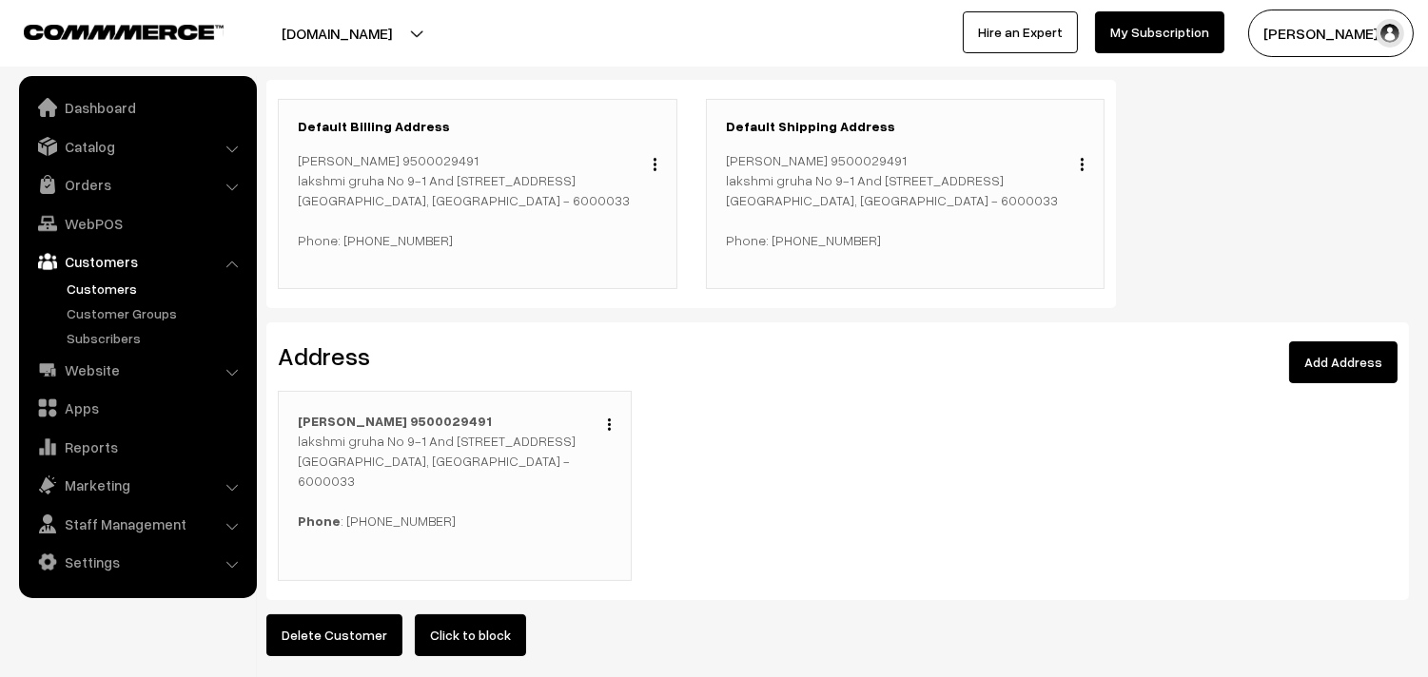
click at [604, 424] on div "Edit Duplicate Delete" at bounding box center [604, 422] width 14 height 23
click at [608, 425] on img "button" at bounding box center [609, 425] width 3 height 12
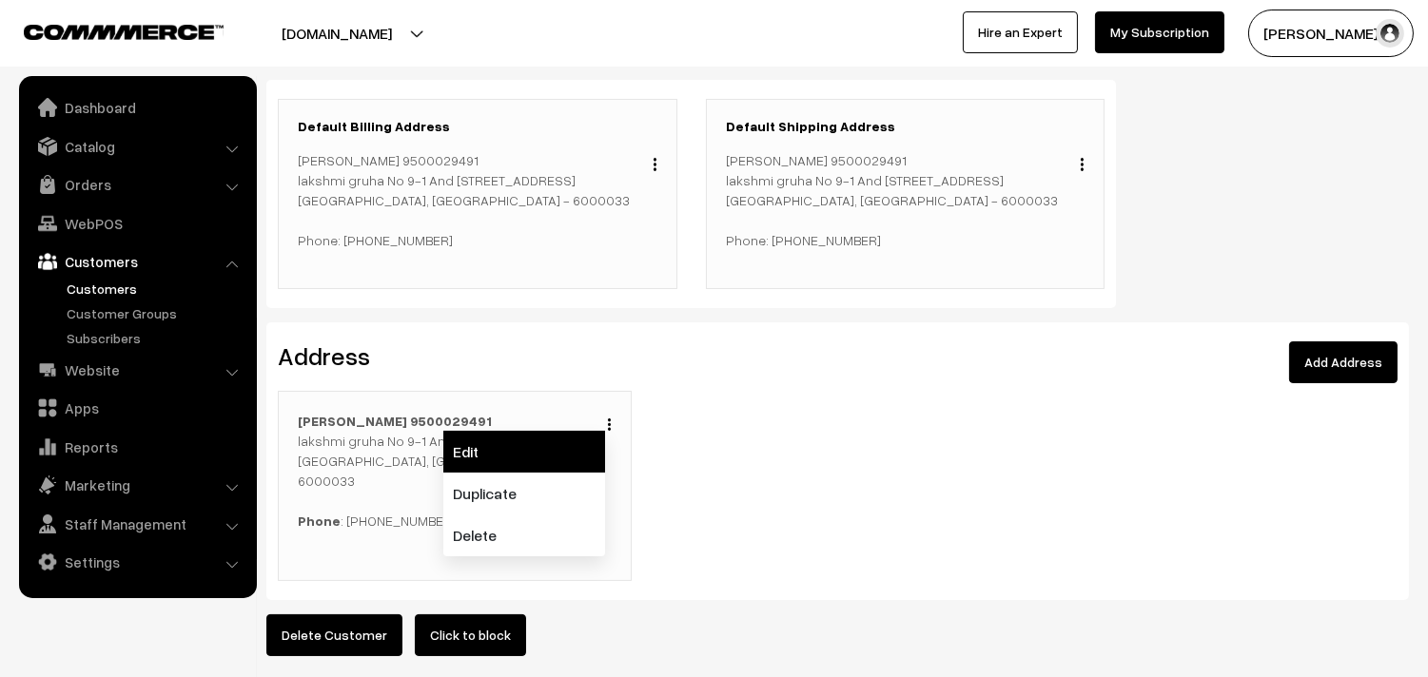
click at [543, 458] on link "Edit" at bounding box center [524, 452] width 162 height 42
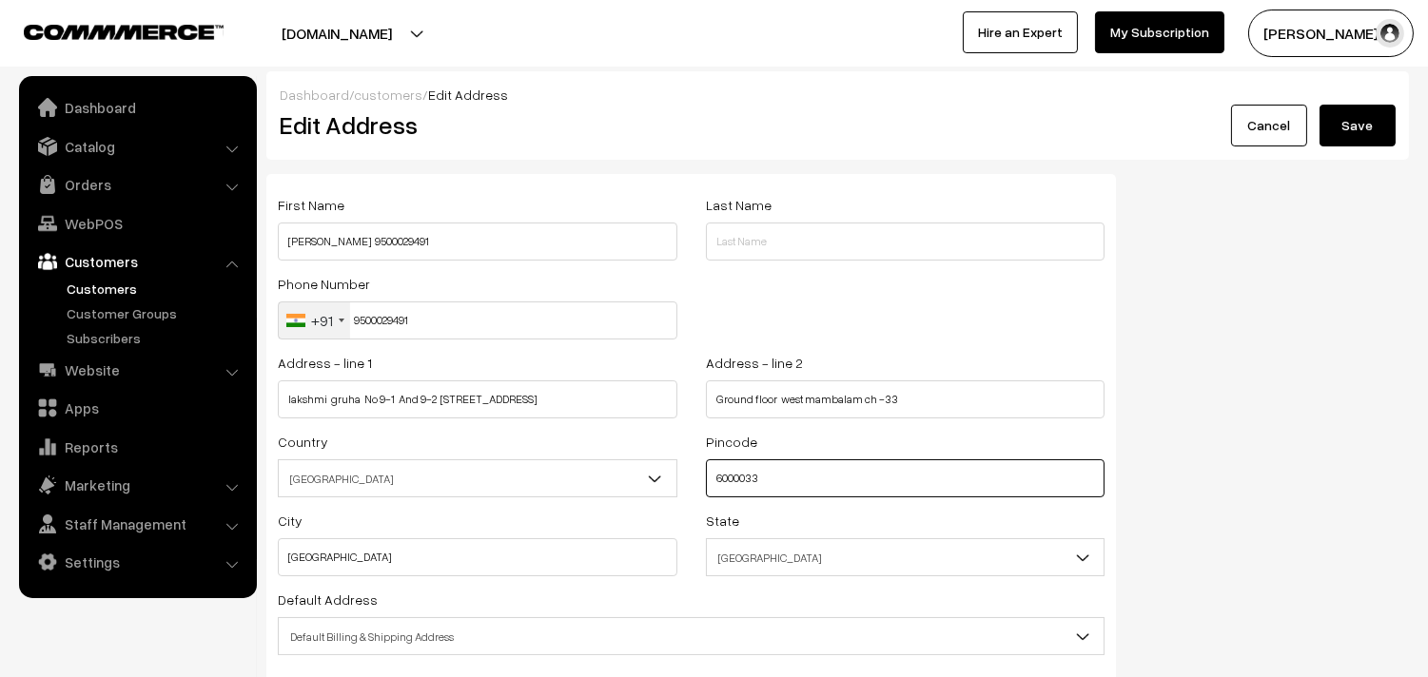
click at [744, 477] on input "6000033" at bounding box center [906, 478] width 400 height 38
type input "600033"
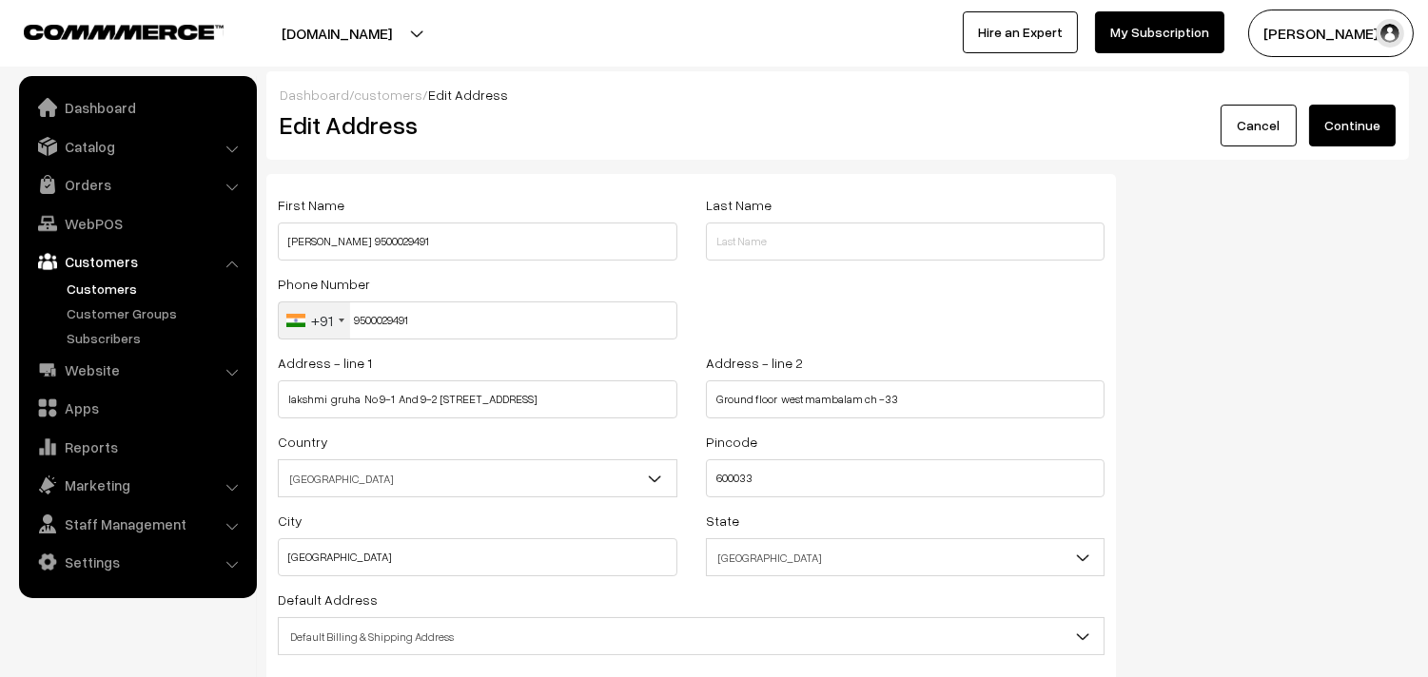
click at [1343, 129] on button "Continue" at bounding box center [1352, 126] width 87 height 42
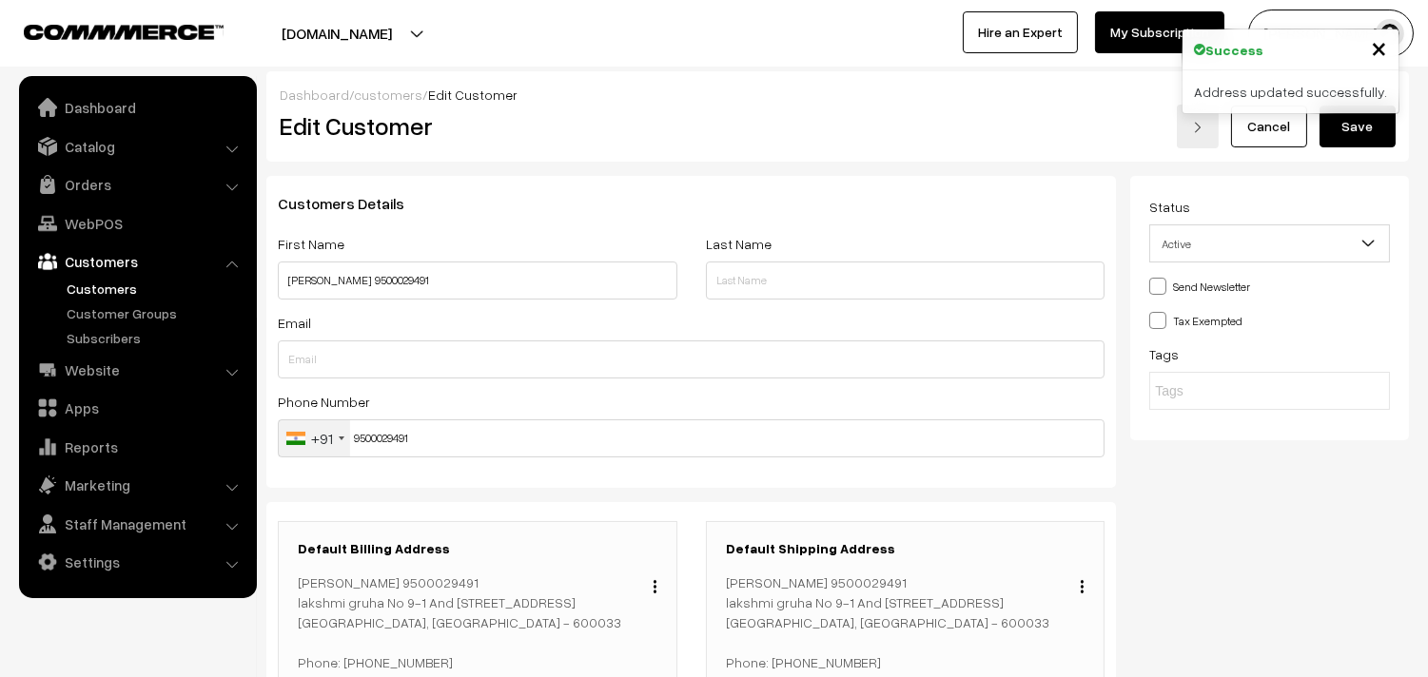
drag, startPoint x: 158, startPoint y: 251, endPoint x: 144, endPoint y: 243, distance: 16.6
click at [157, 249] on link "Customers" at bounding box center [137, 261] width 226 height 34
click at [135, 235] on link "WebPOS" at bounding box center [137, 223] width 226 height 34
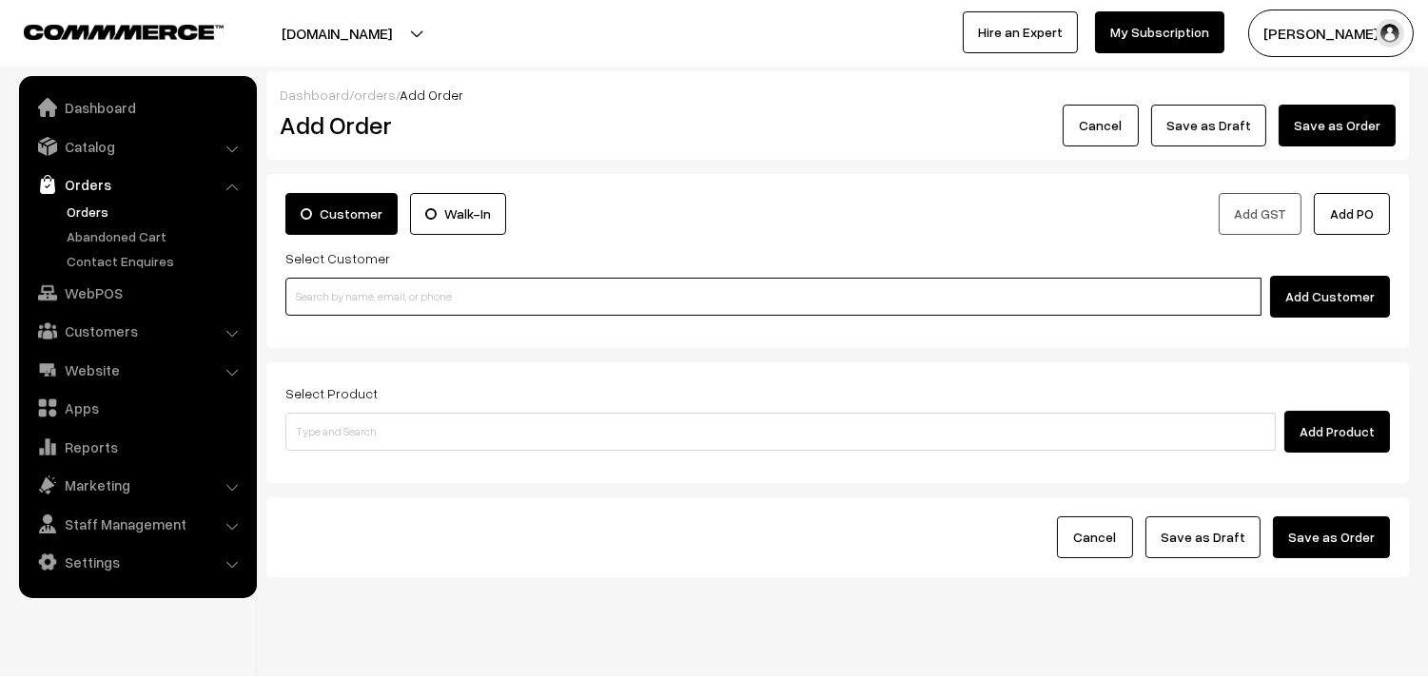
click at [365, 305] on input at bounding box center [773, 297] width 976 height 38
paste input "9500029491"
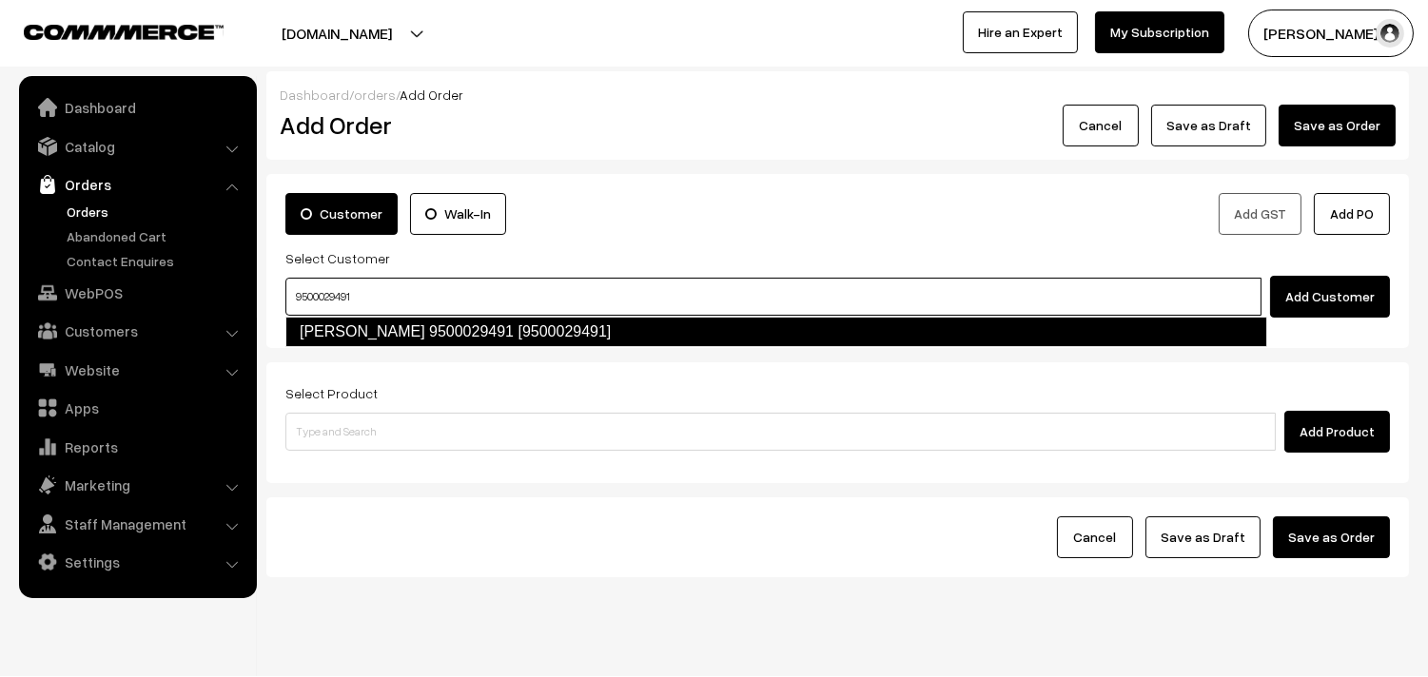
click at [355, 344] on link "[PERSON_NAME] 9500029491 [9500029491]" at bounding box center [776, 332] width 982 height 30
type input "9500029491"
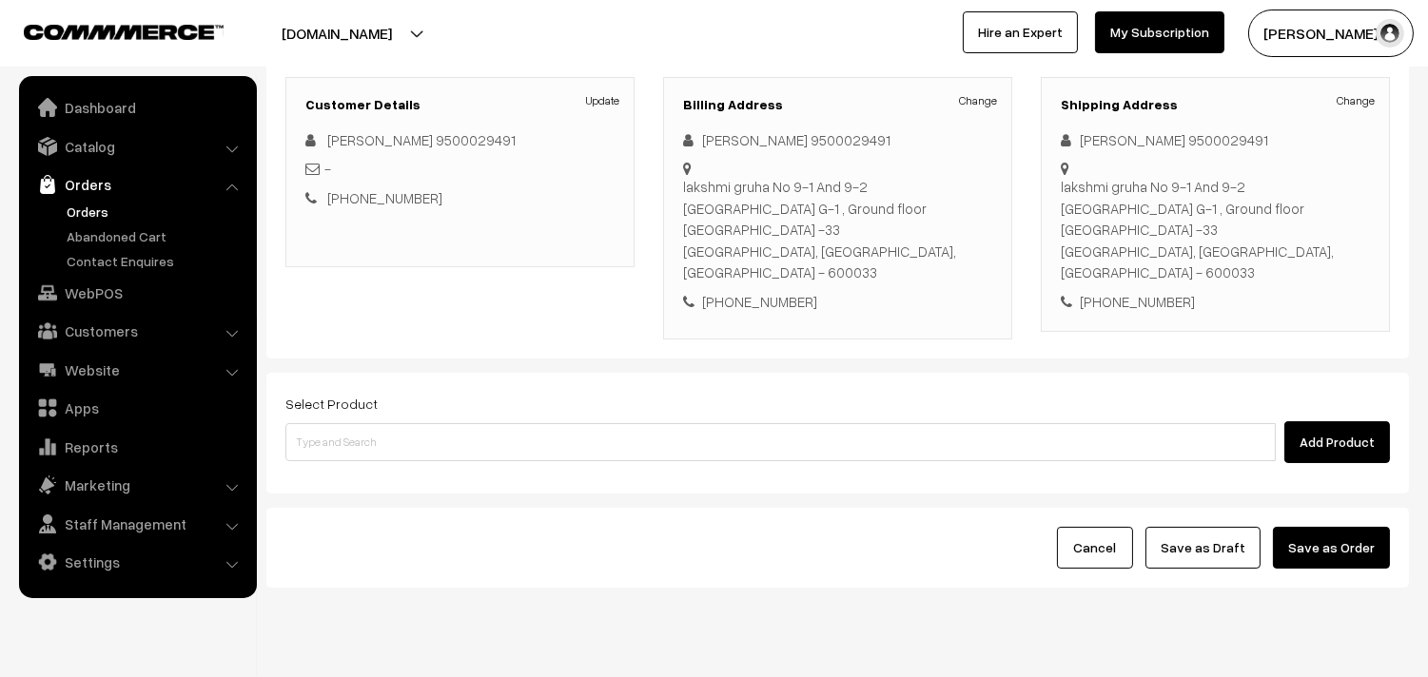
scroll to position [259, 0]
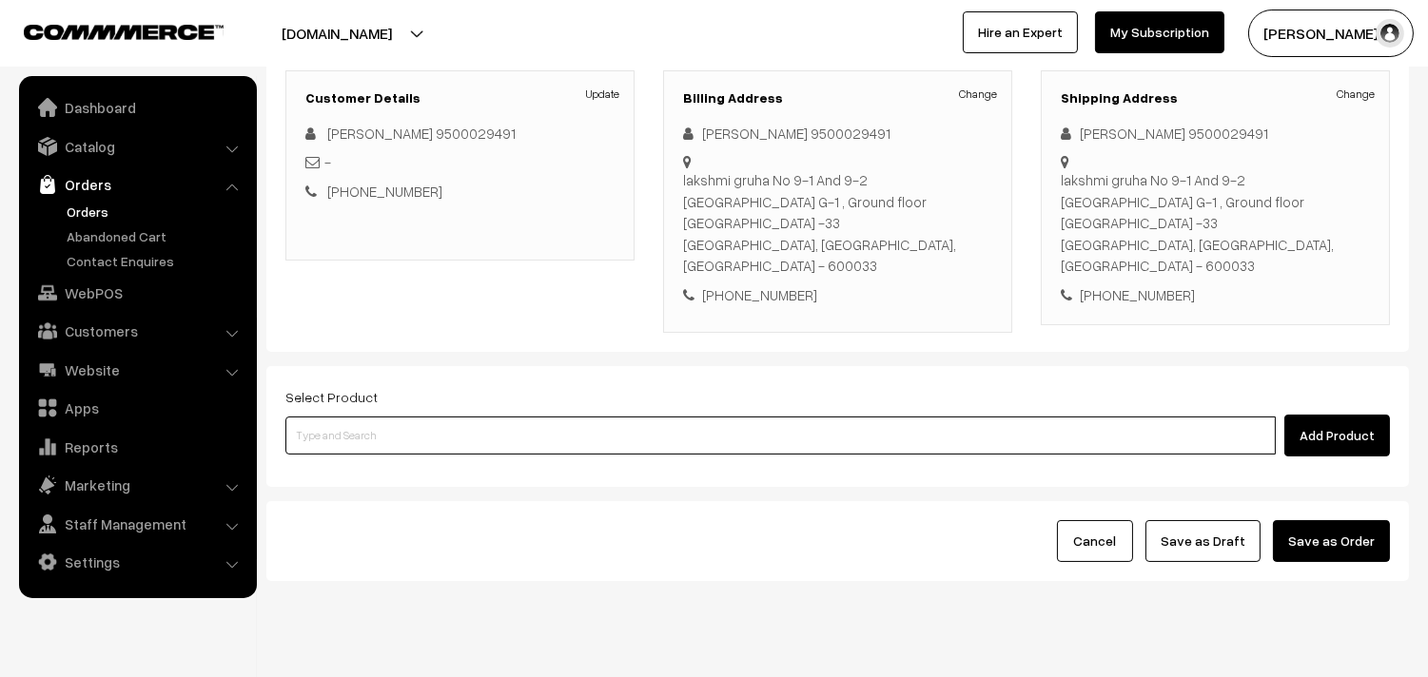
click at [542, 417] on input at bounding box center [780, 436] width 990 height 38
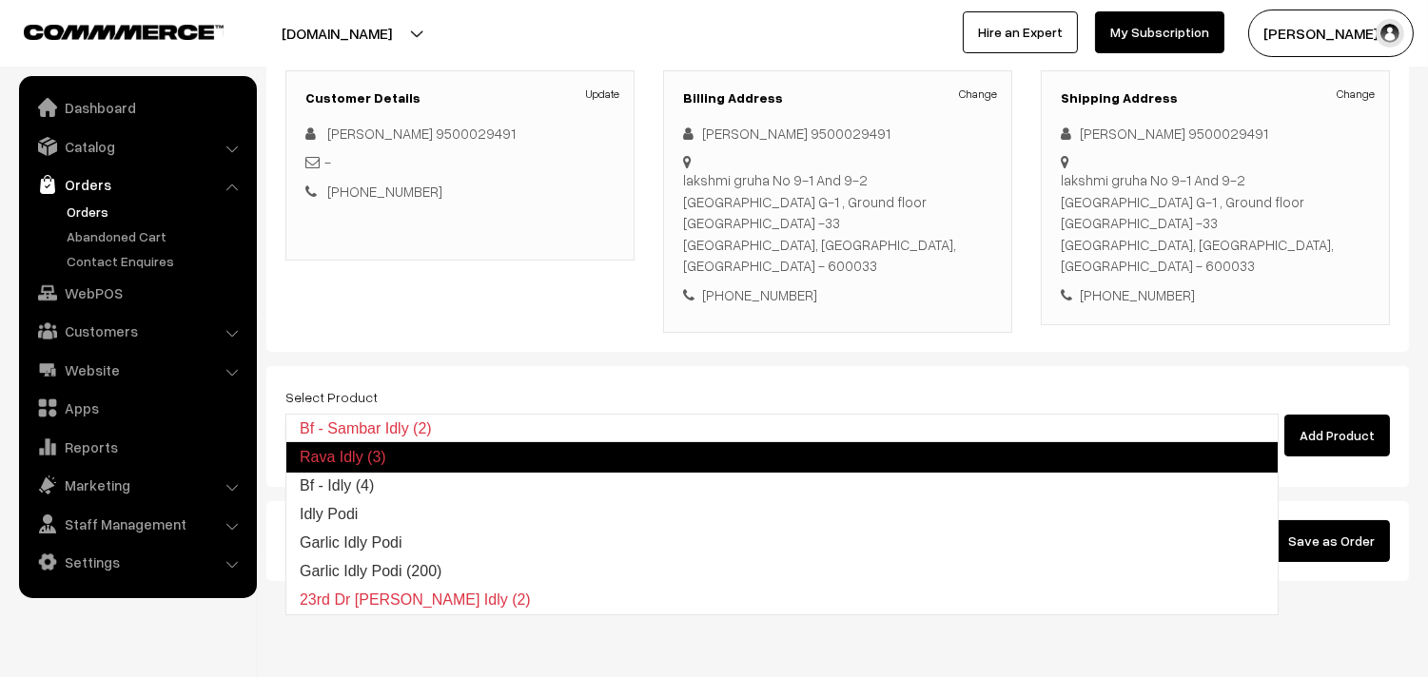
type input "Bf - Idly (4)"
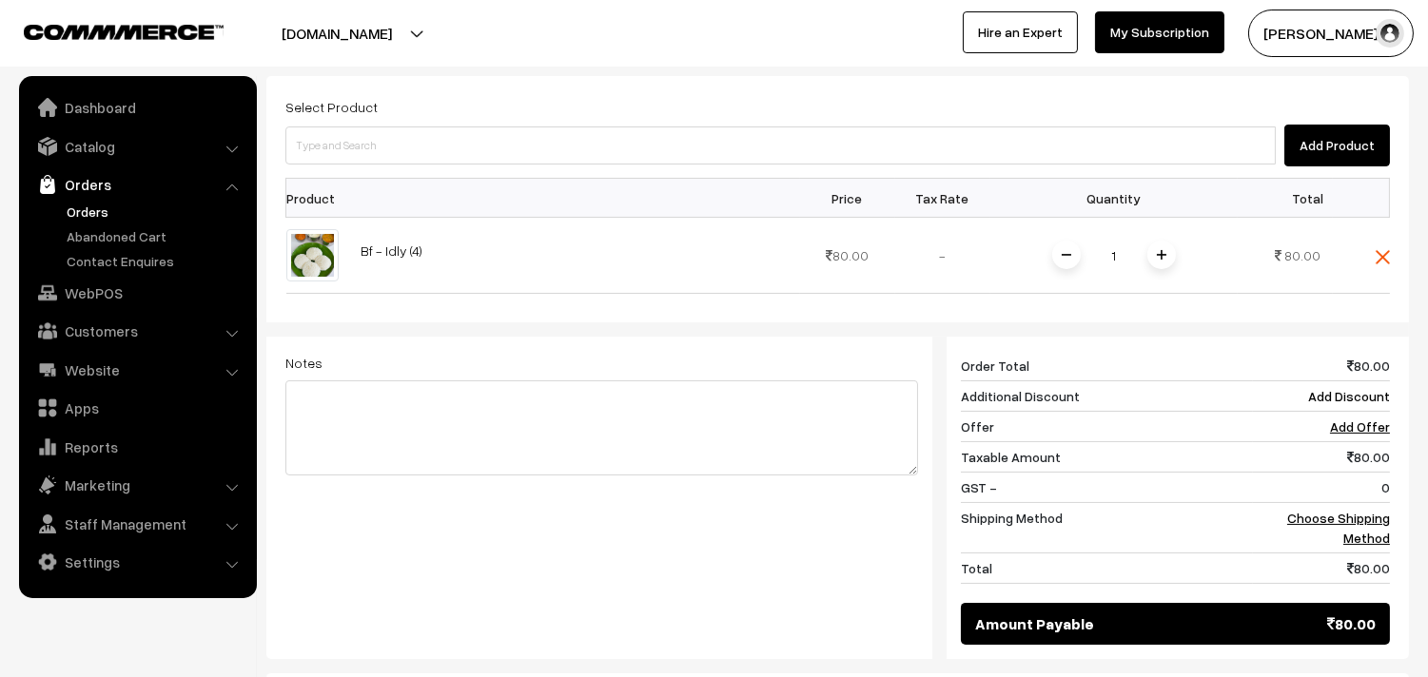
scroll to position [575, 0]
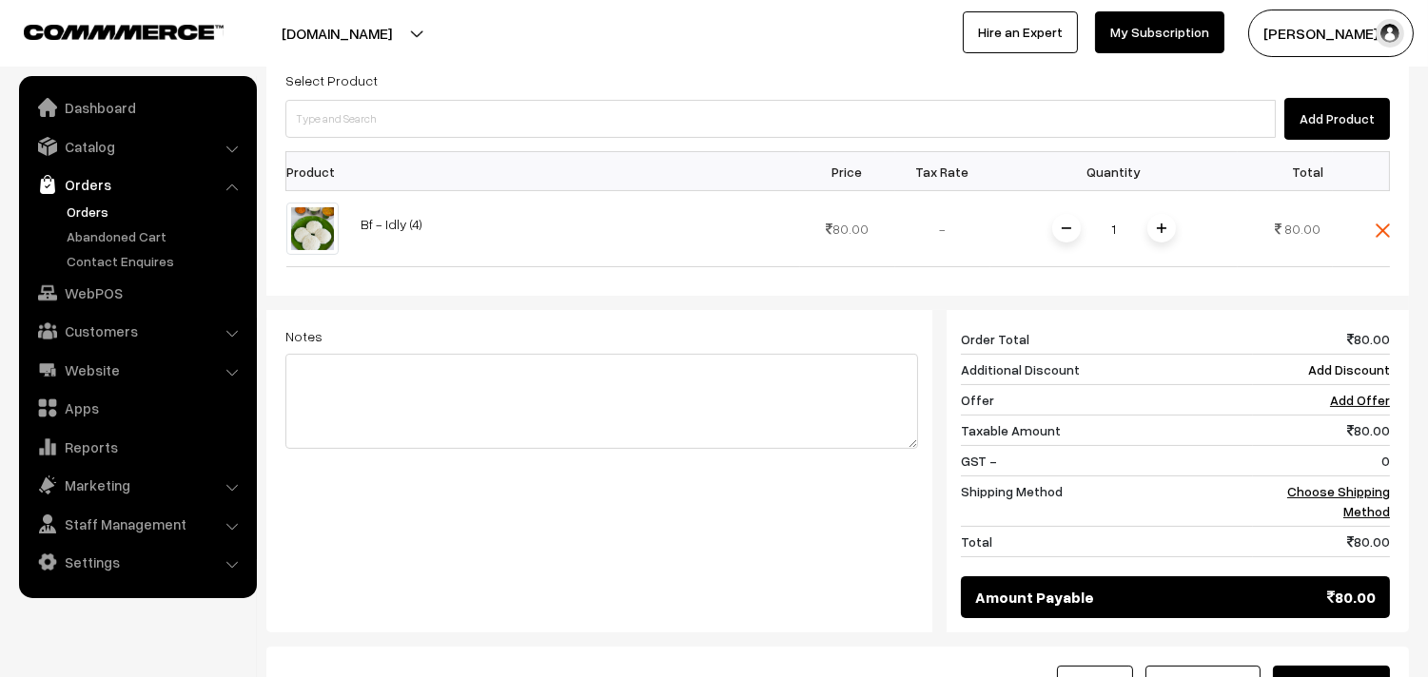
click at [1390, 460] on div "80 Order Total 80.00 Additional Discount Add Discount Offer Add Offer Taxable A…" at bounding box center [1168, 471] width 472 height 322
click at [1358, 483] on link "Choose Shipping Method" at bounding box center [1338, 501] width 103 height 36
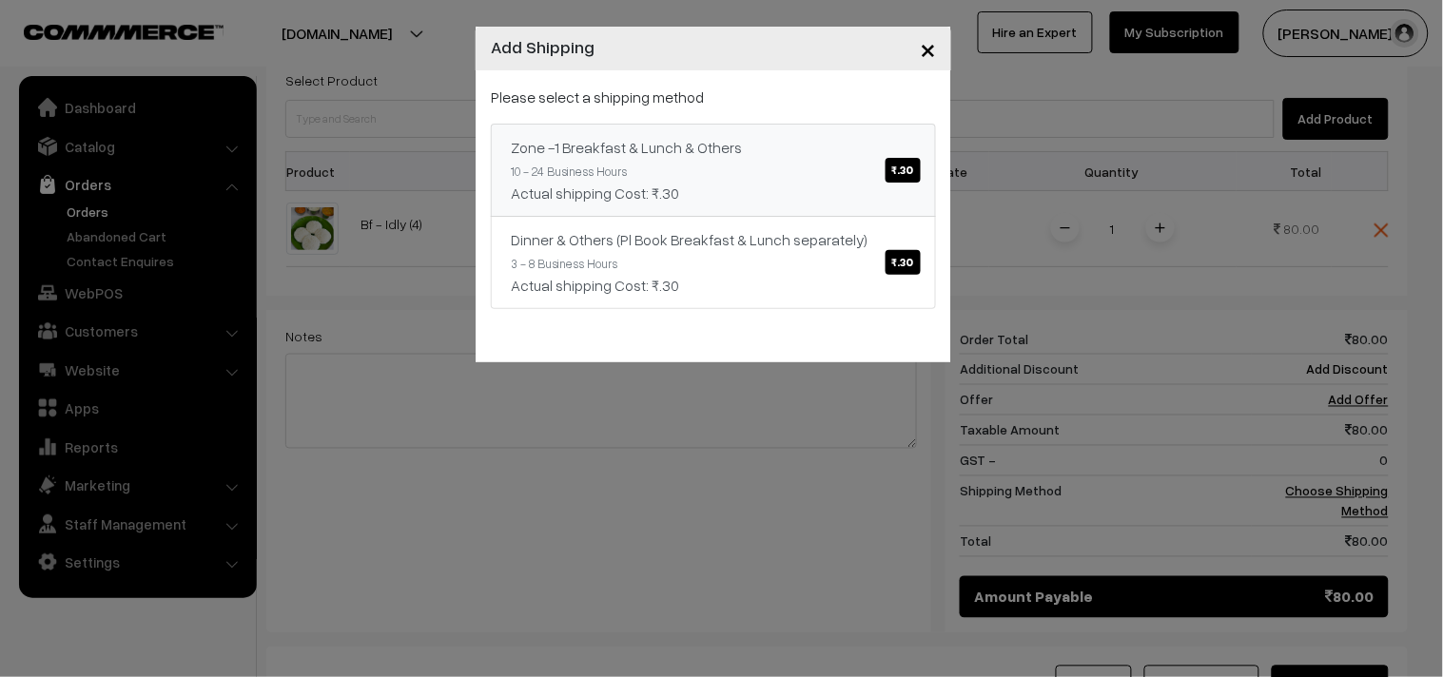
click at [862, 178] on link "Zone -1 Breakfast & Lunch & Others ₹.30 10 - 24 Business Hours Actual shipping …" at bounding box center [713, 170] width 445 height 93
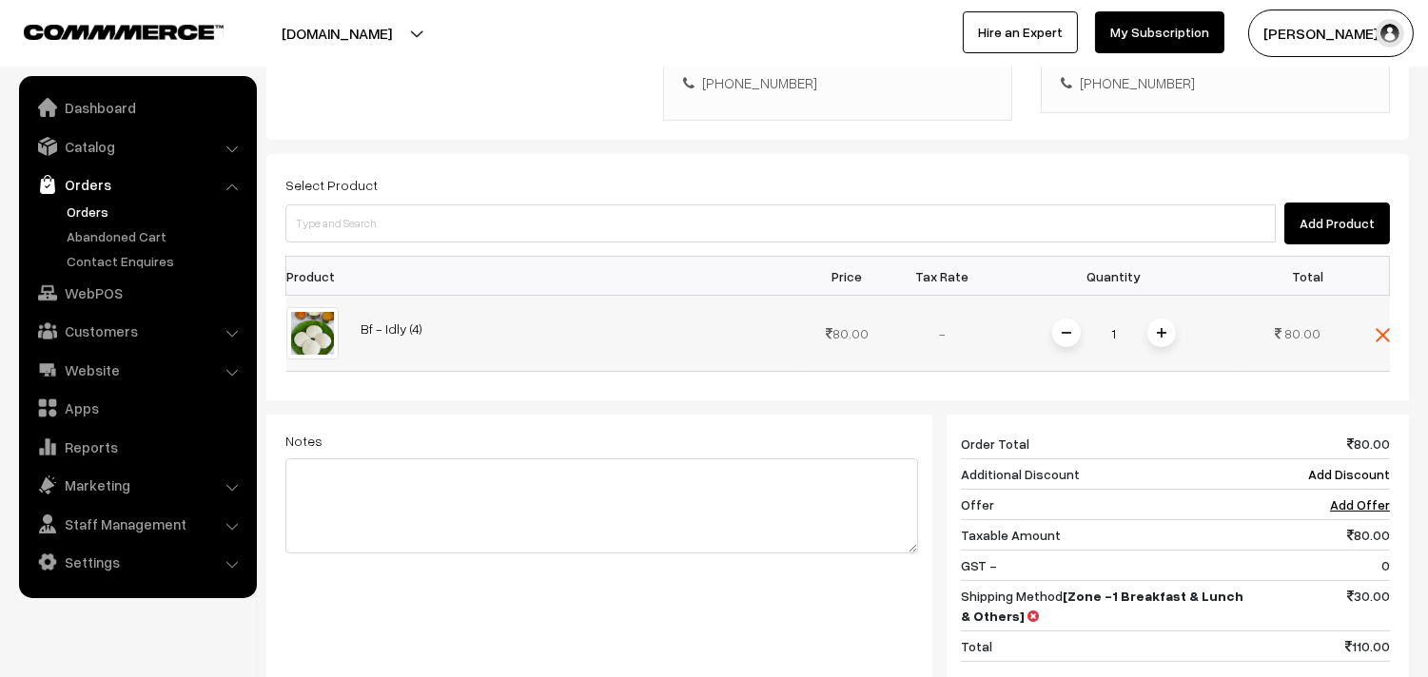
scroll to position [470, 0]
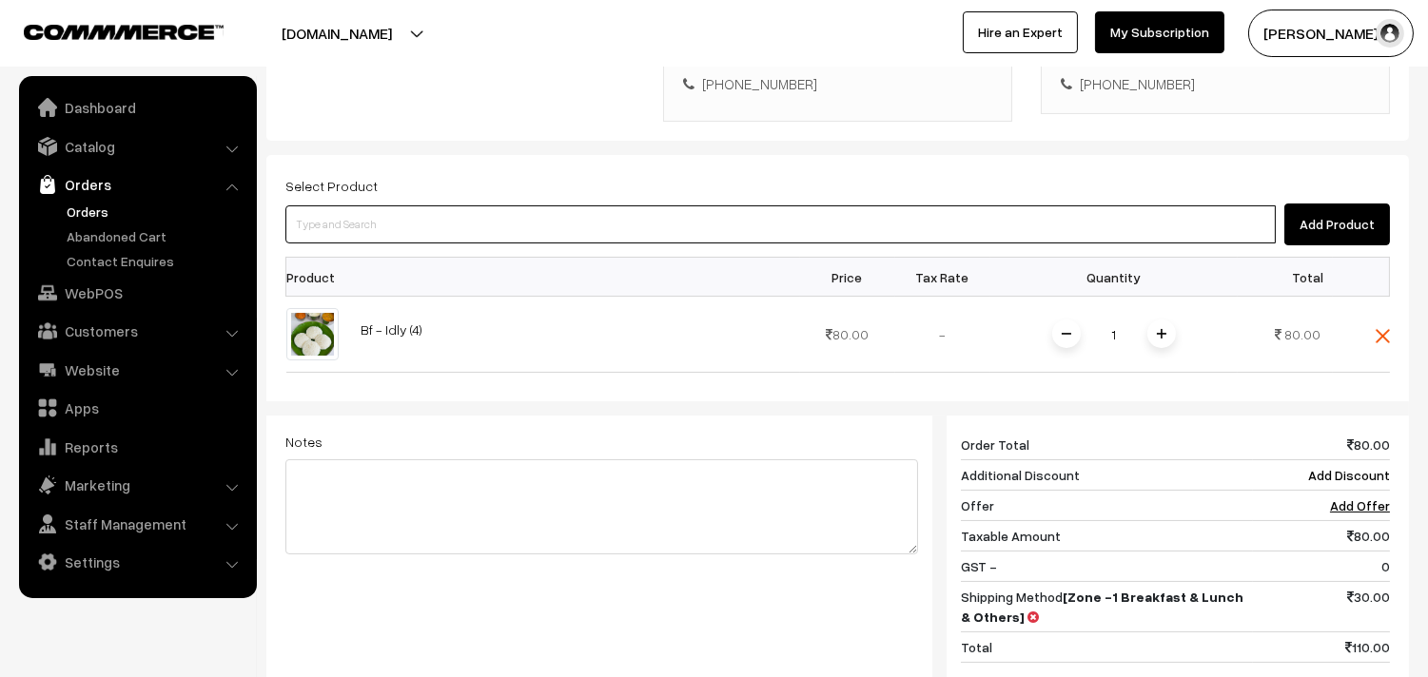
click at [540, 205] on input at bounding box center [780, 224] width 990 height 38
type input "Bf - Vadai-1"
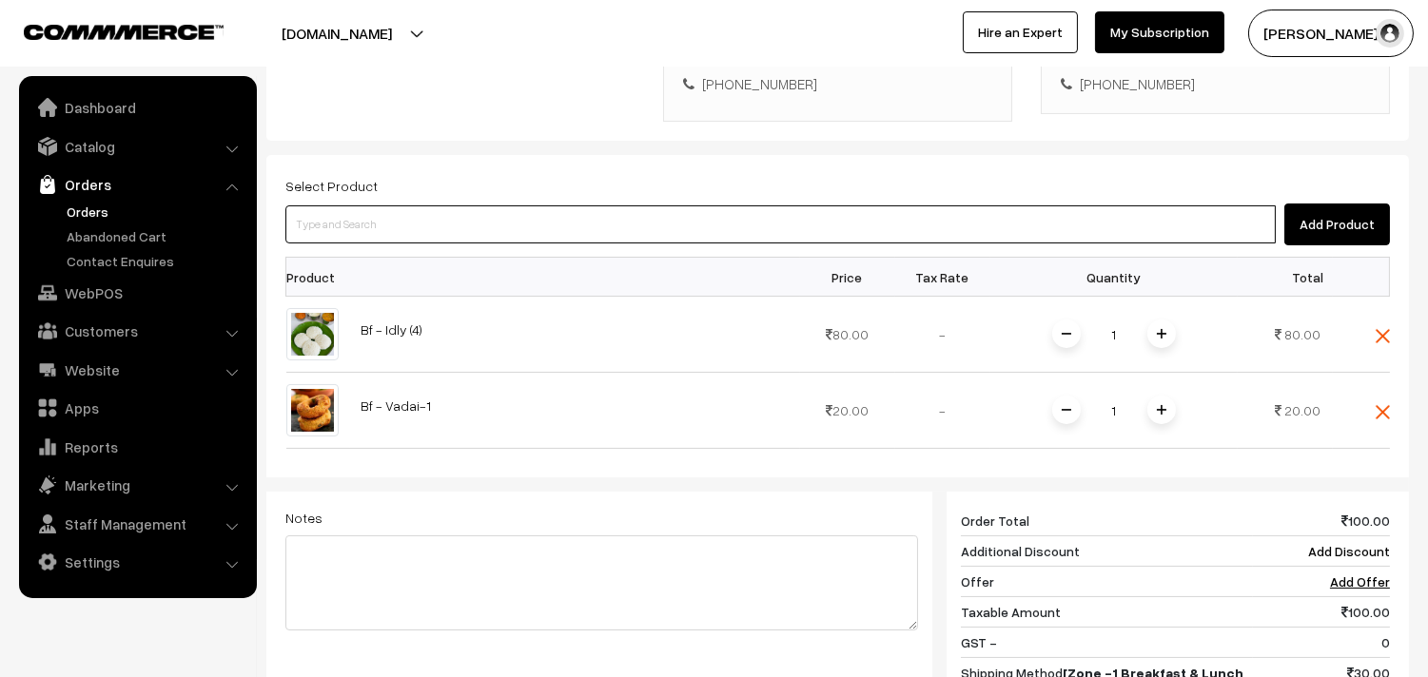
click at [388, 205] on input at bounding box center [780, 224] width 990 height 38
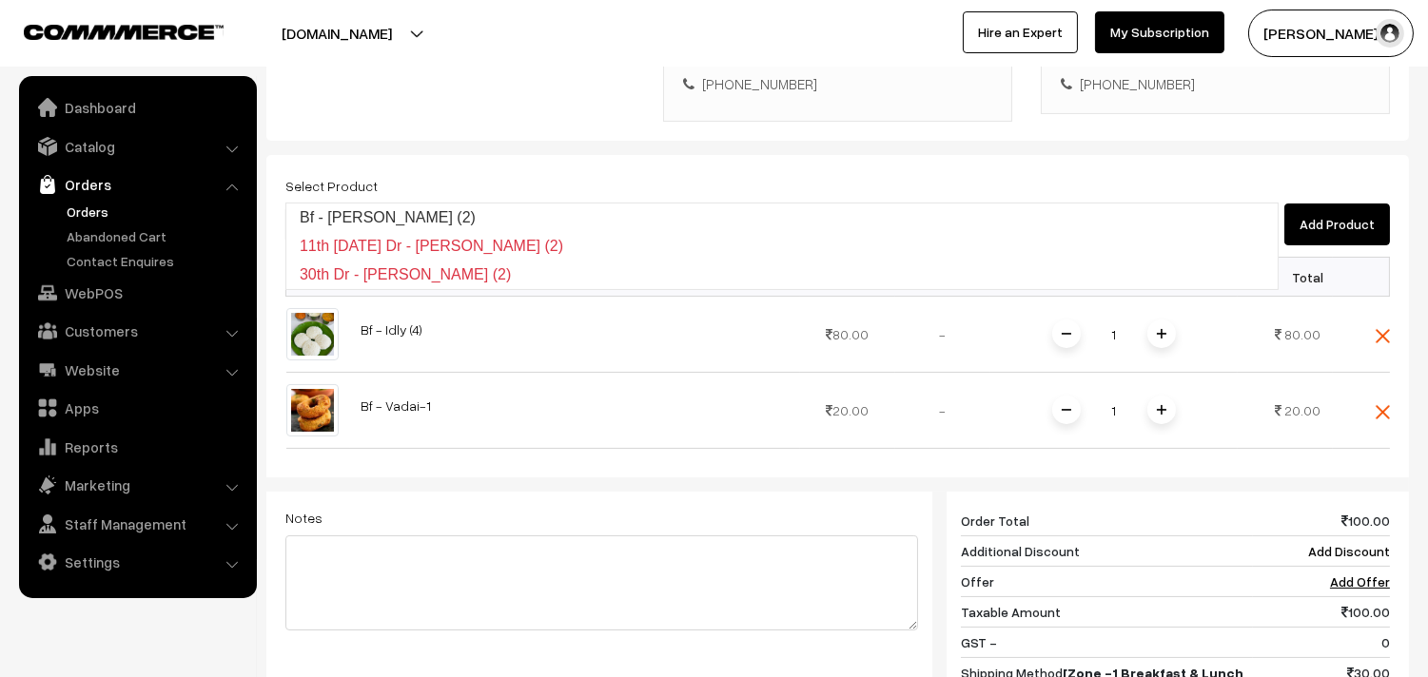
type input "Bf - [PERSON_NAME] (2)"
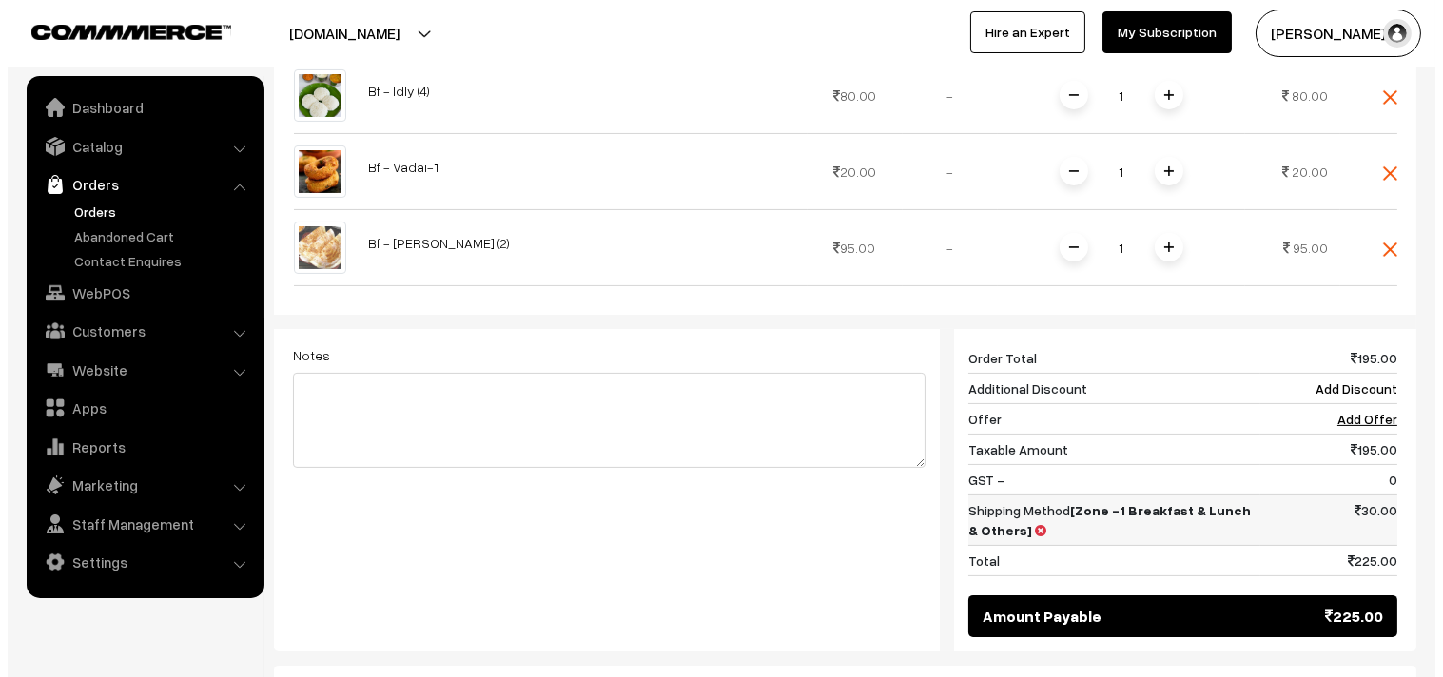
scroll to position [875, 0]
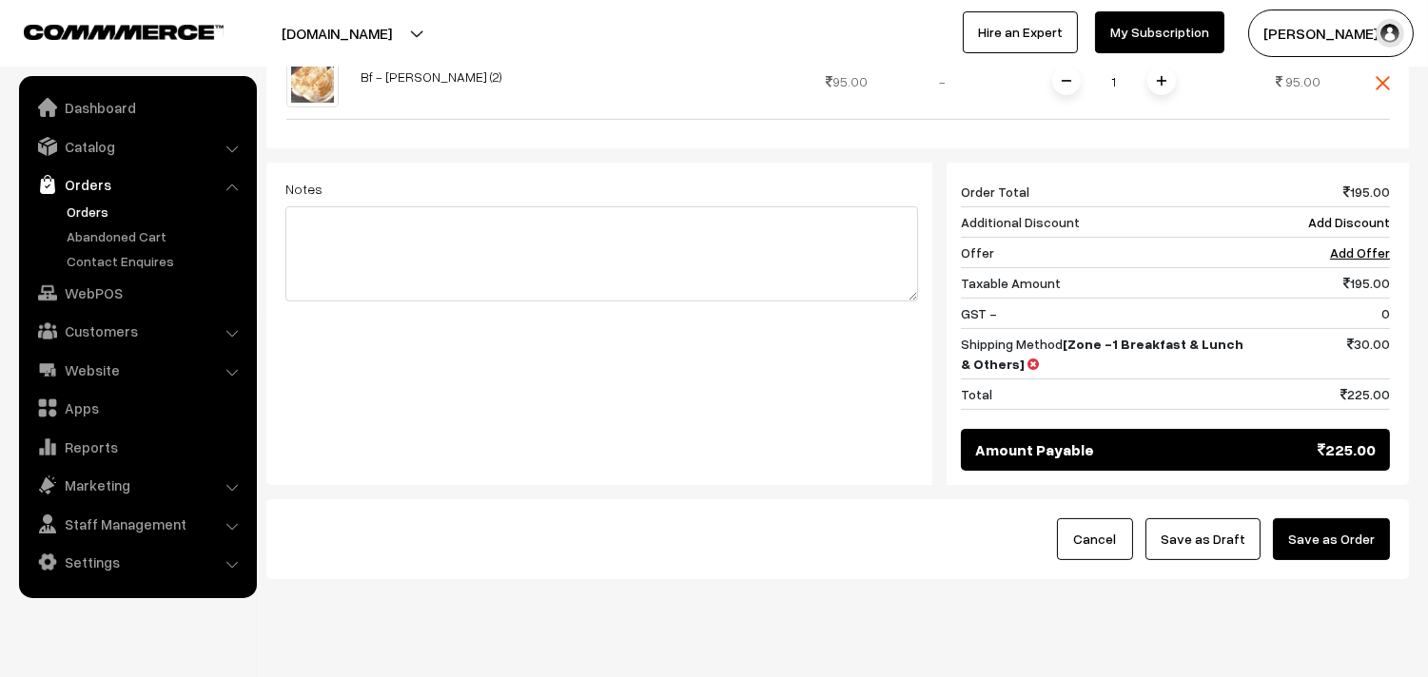
click at [1338, 518] on button "Save as Order" at bounding box center [1331, 539] width 117 height 42
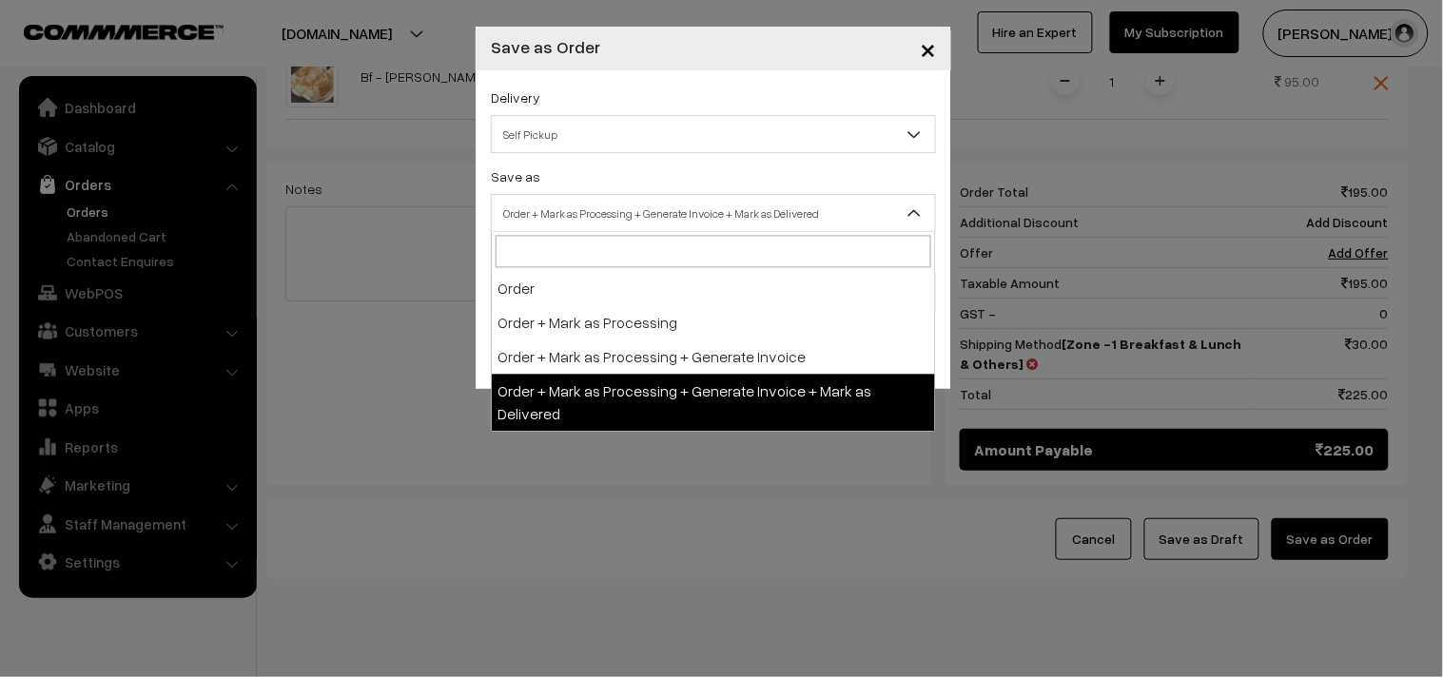
click at [562, 203] on span "Order + Mark as Processing + Generate Invoice + Mark as Delivered" at bounding box center [713, 213] width 443 height 33
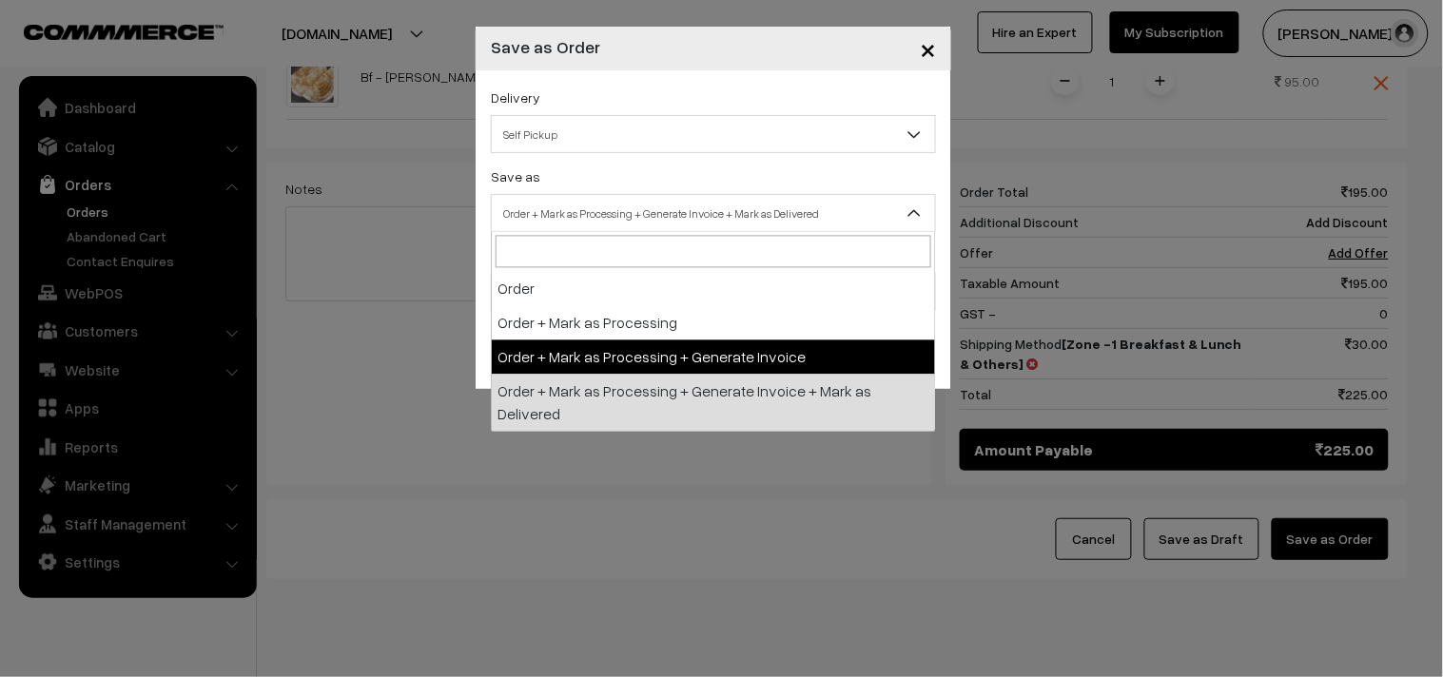
select select "3"
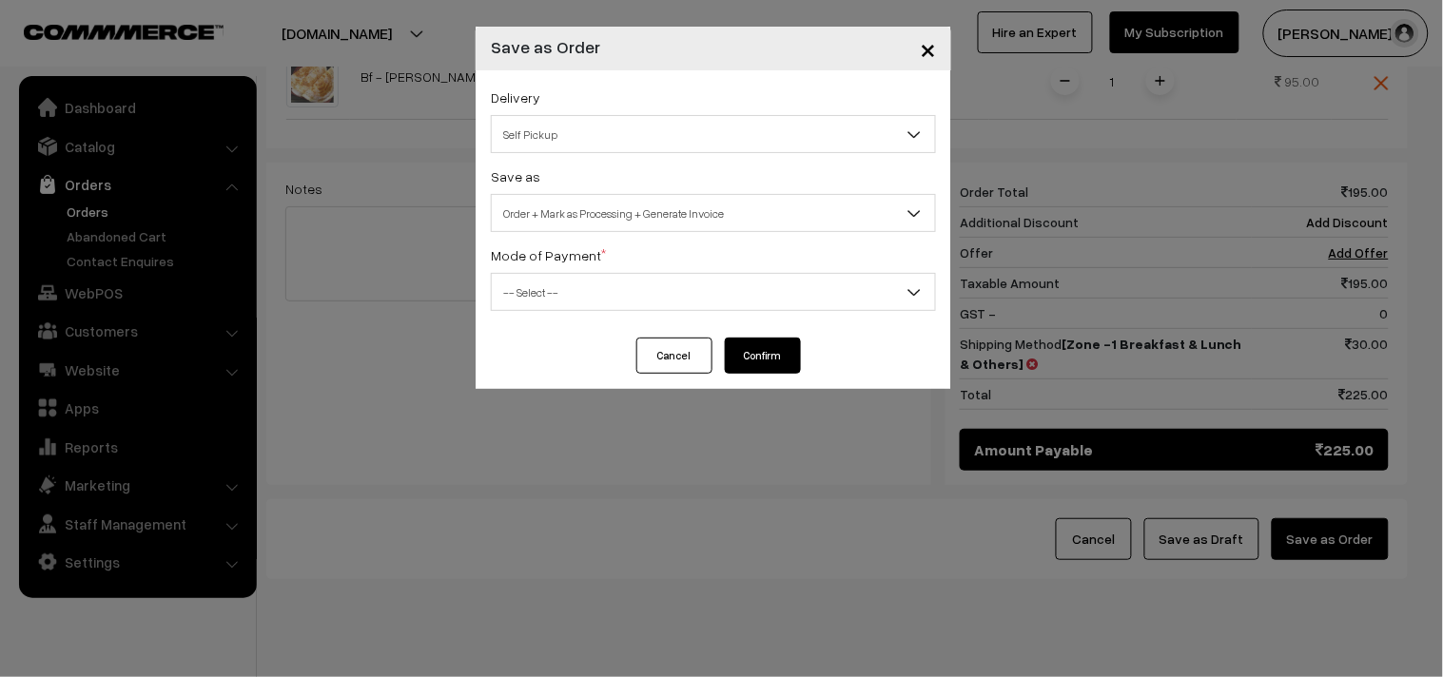
drag, startPoint x: 546, startPoint y: 331, endPoint x: 546, endPoint y: 321, distance: 10.5
click at [546, 330] on div "Delivery Self Pickup Zone -1 Breakfast & Lunch & Others (₹30) (10 - 24 Business…" at bounding box center [714, 203] width 476 height 267
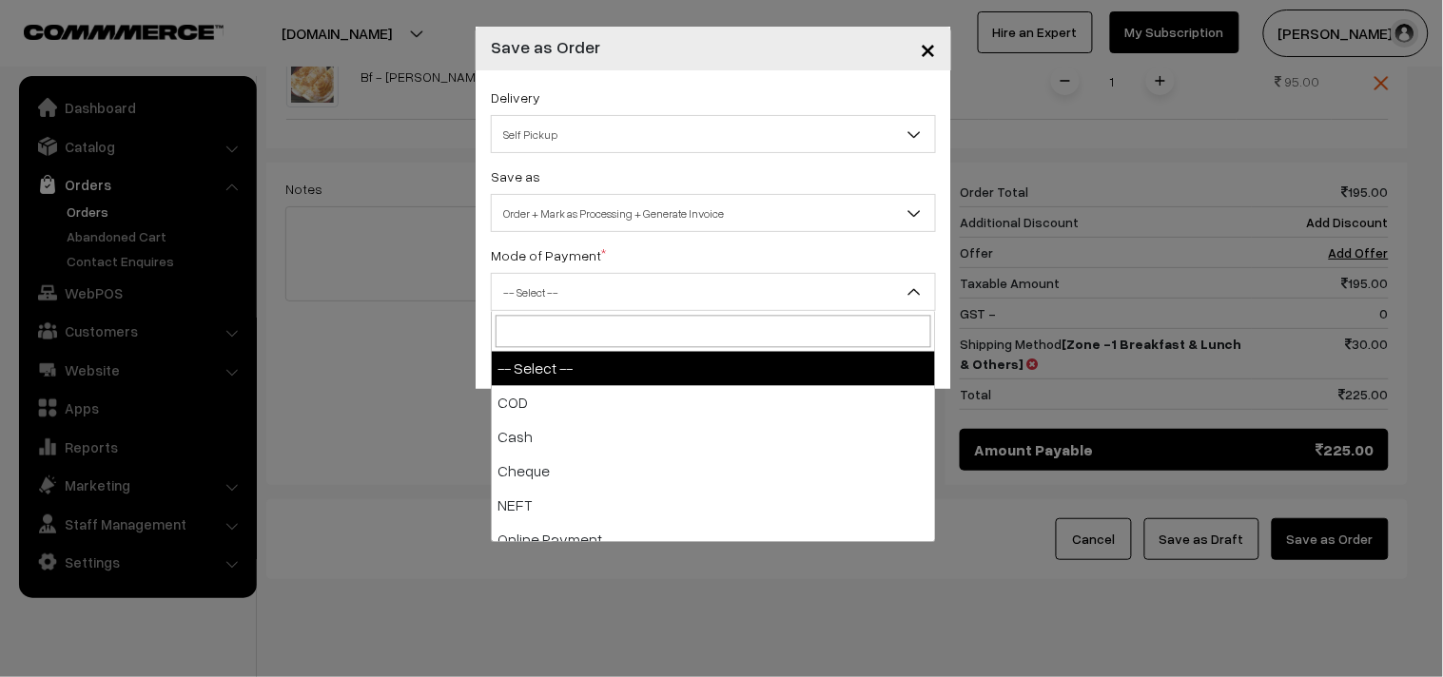
click at [548, 296] on span "-- Select --" at bounding box center [713, 292] width 443 height 33
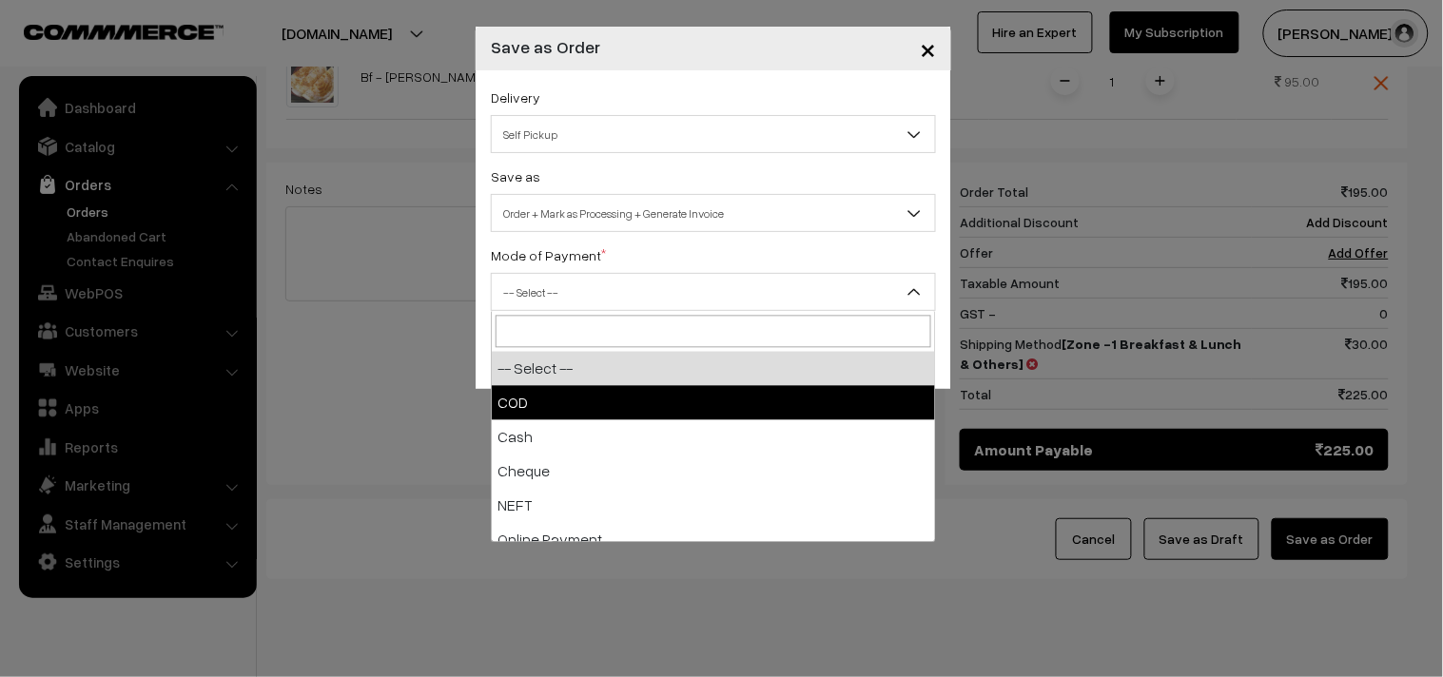
select select "1"
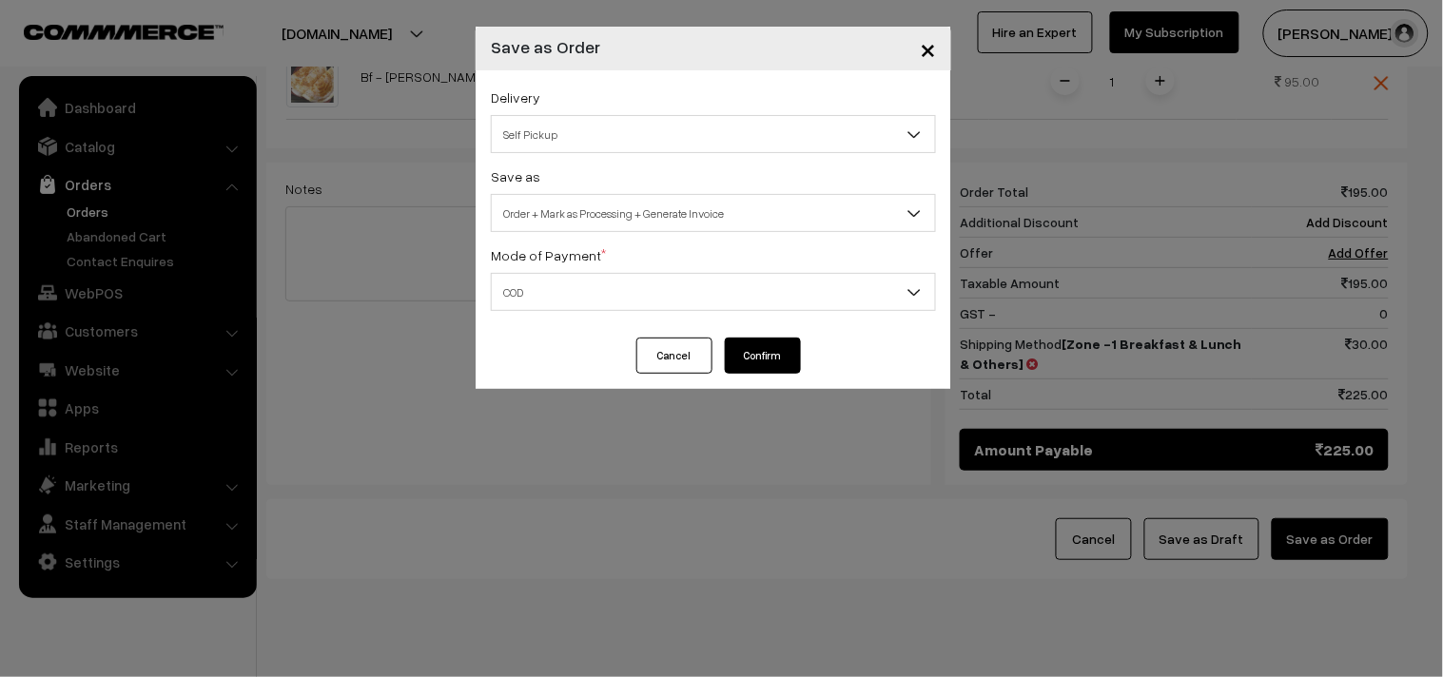
click at [771, 360] on button "Confirm" at bounding box center [763, 356] width 76 height 36
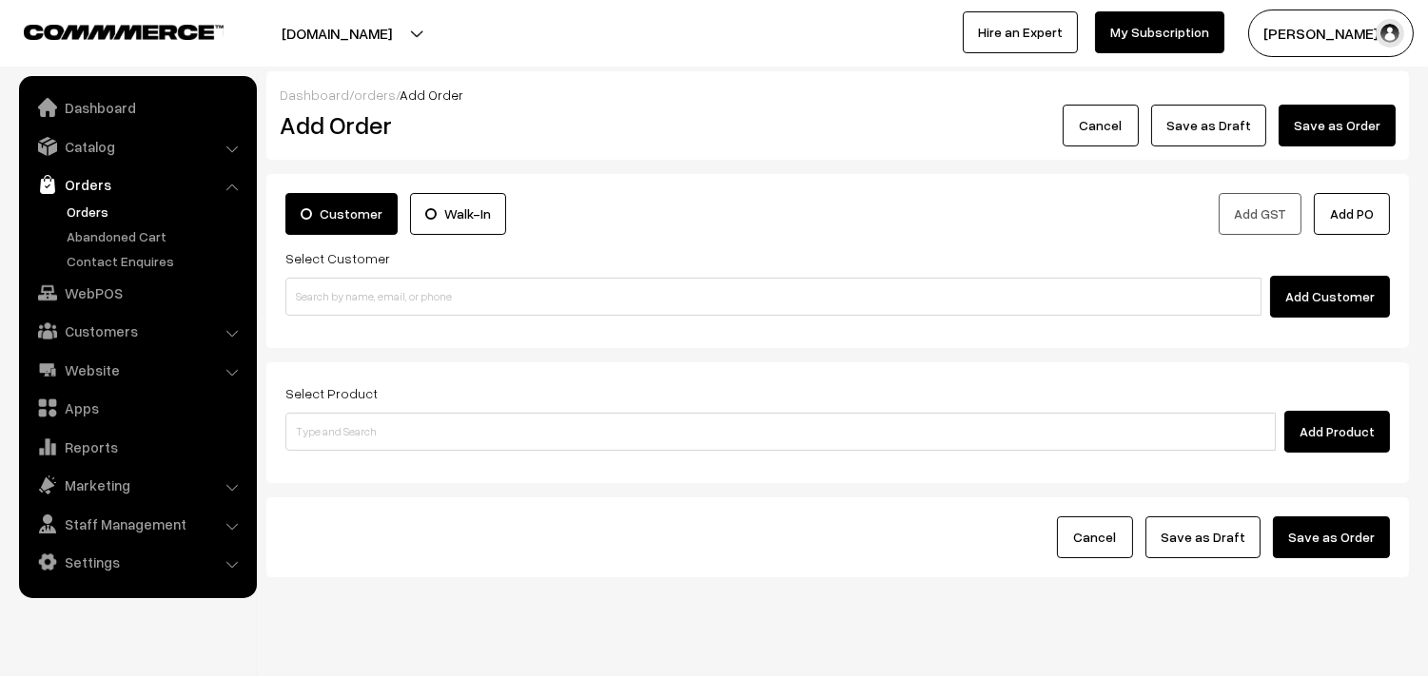
click at [82, 198] on link "Orders" at bounding box center [137, 184] width 226 height 34
click at [95, 203] on link "Orders" at bounding box center [156, 212] width 188 height 20
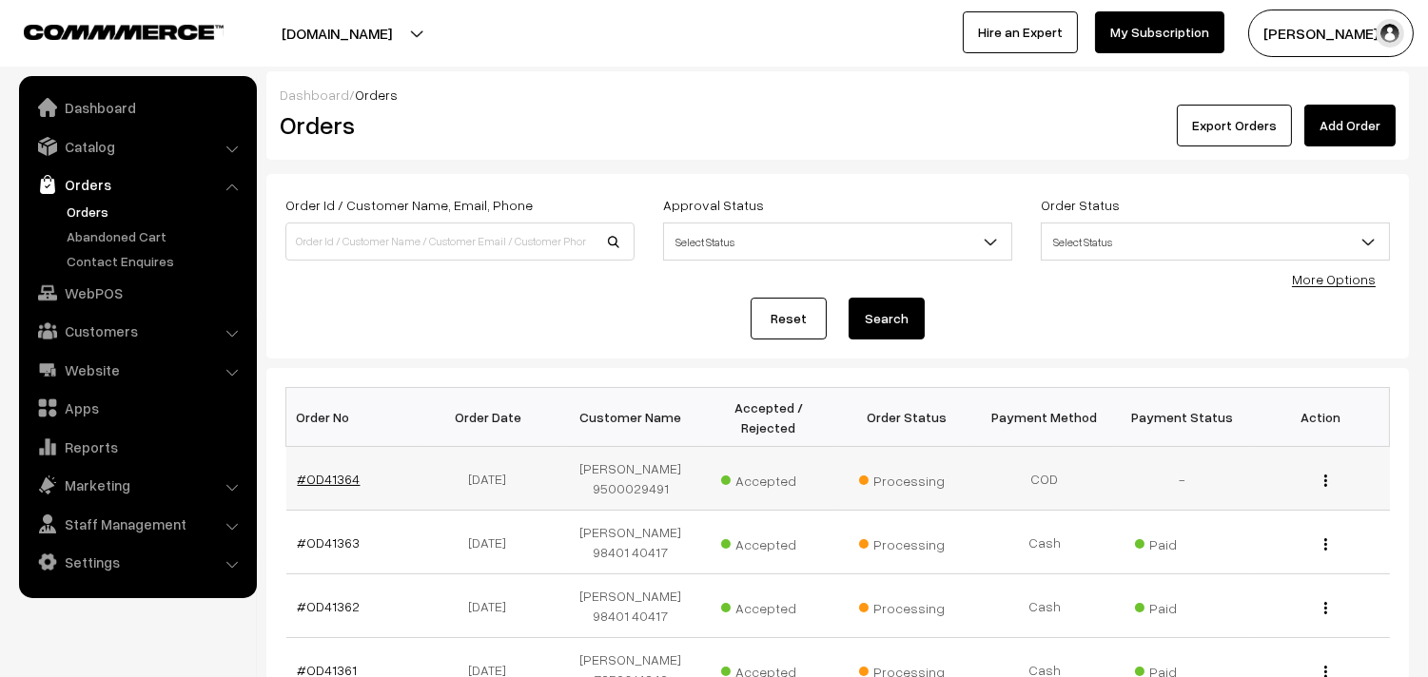
click at [316, 478] on link "#OD41364" at bounding box center [329, 479] width 63 height 16
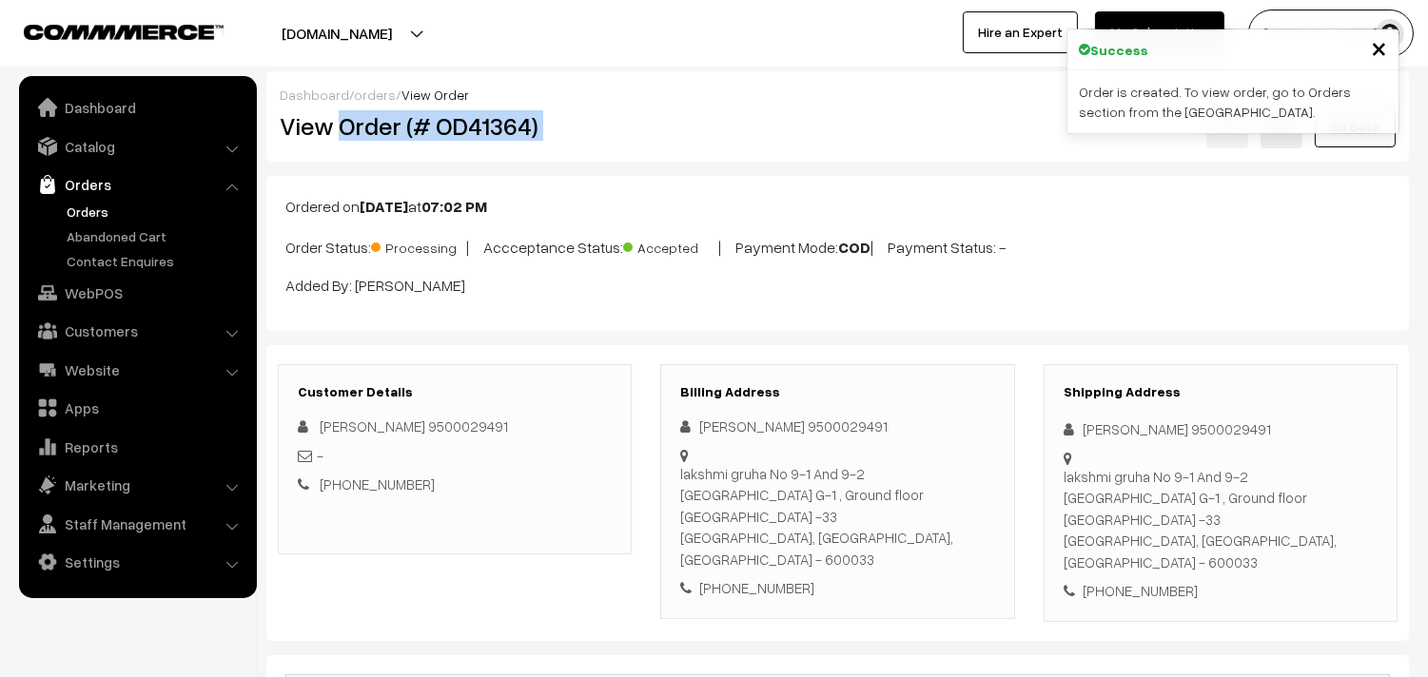
drag, startPoint x: 341, startPoint y: 124, endPoint x: 765, endPoint y: 141, distance: 424.6
click at [765, 141] on div "View Order (# OD41364) Go Back" at bounding box center [837, 127] width 1144 height 44
copy div "Order (# OD41364)"
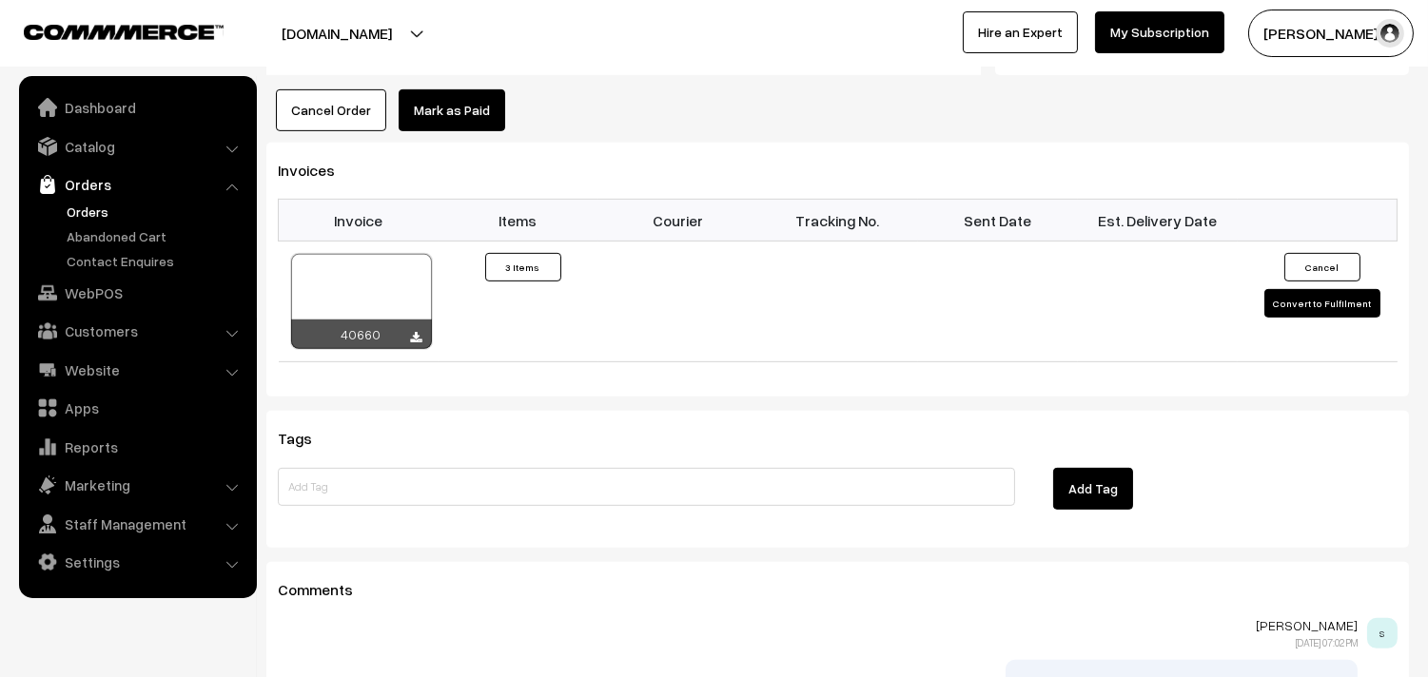
scroll to position [1479, 0]
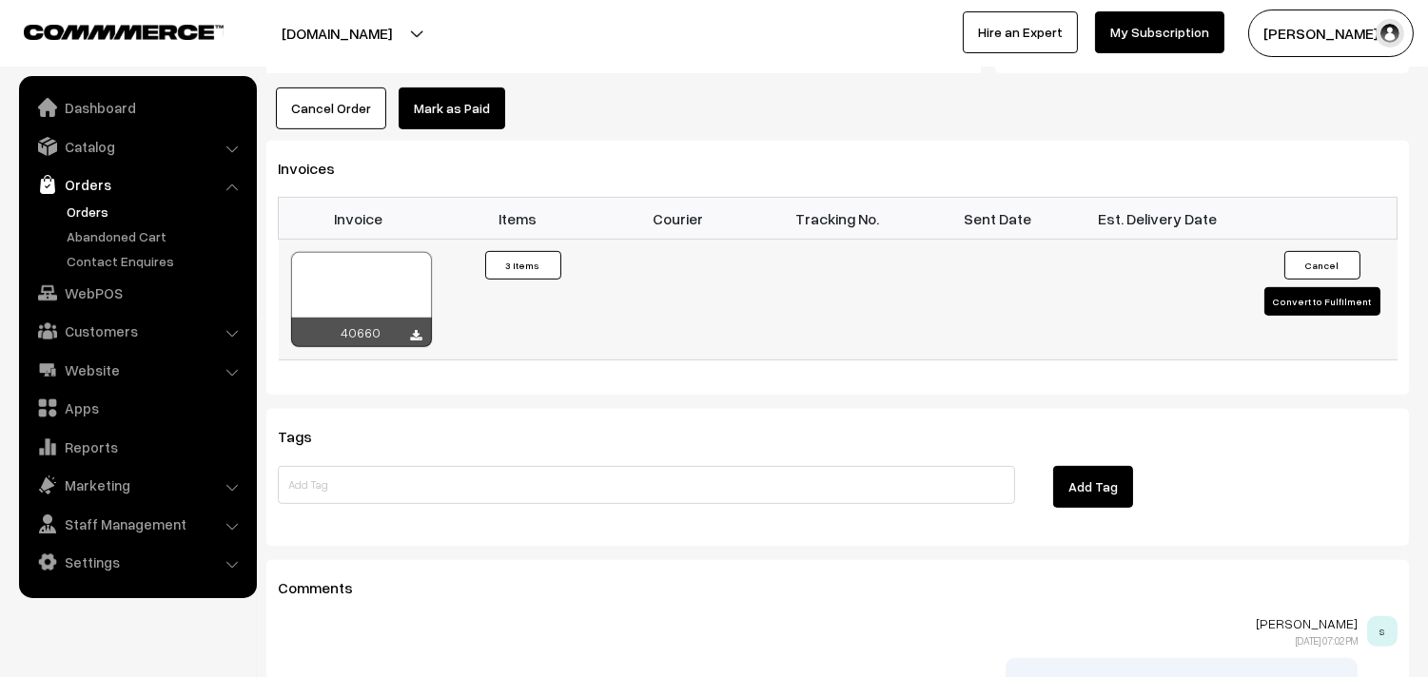
click at [326, 274] on div "40660" at bounding box center [361, 299] width 143 height 97
click at [359, 252] on div at bounding box center [361, 299] width 141 height 95
click at [96, 211] on link "Orders" at bounding box center [156, 212] width 188 height 20
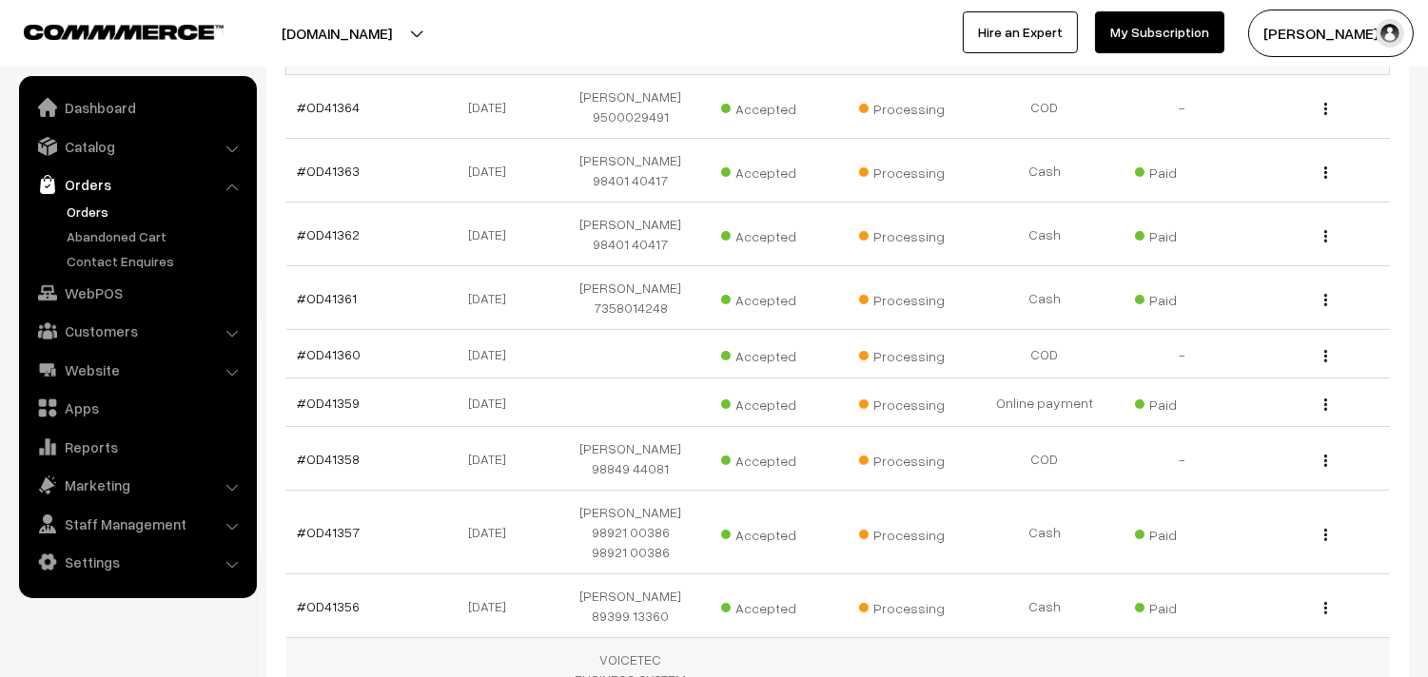
scroll to position [422, 0]
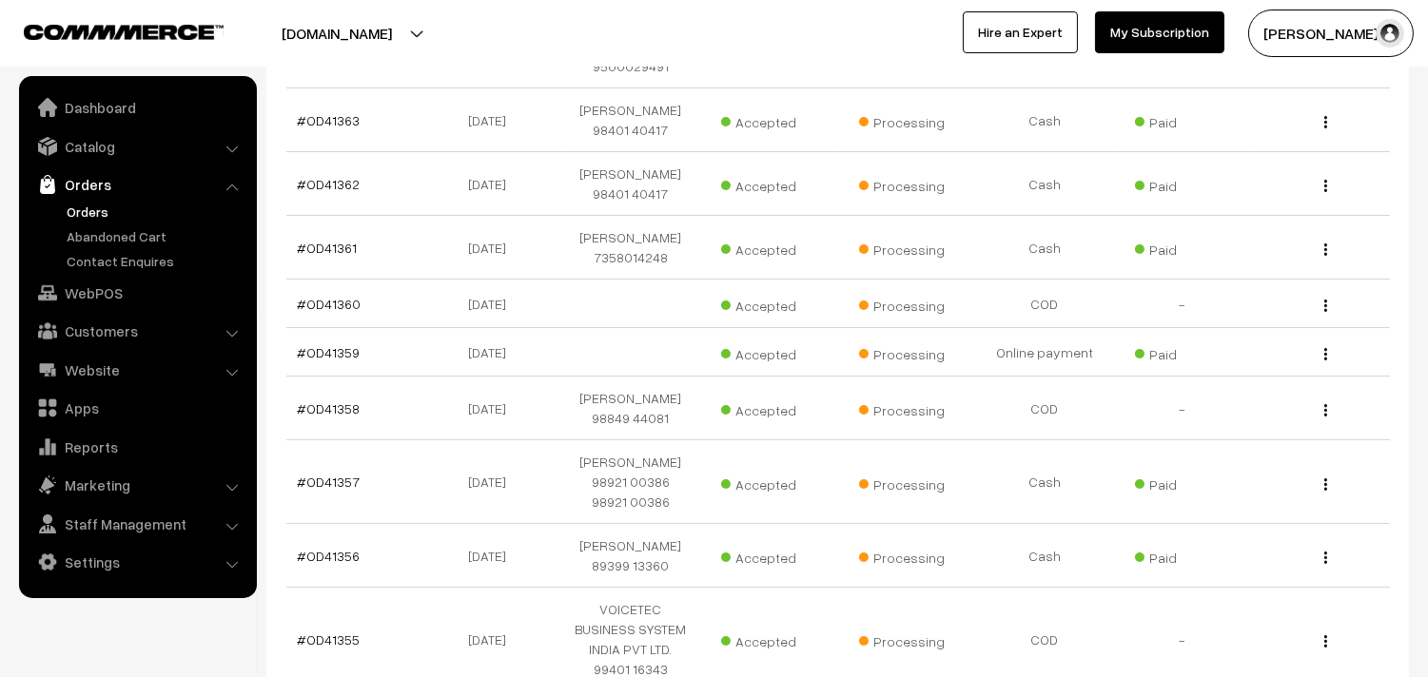
click at [92, 204] on link "Orders" at bounding box center [156, 212] width 188 height 20
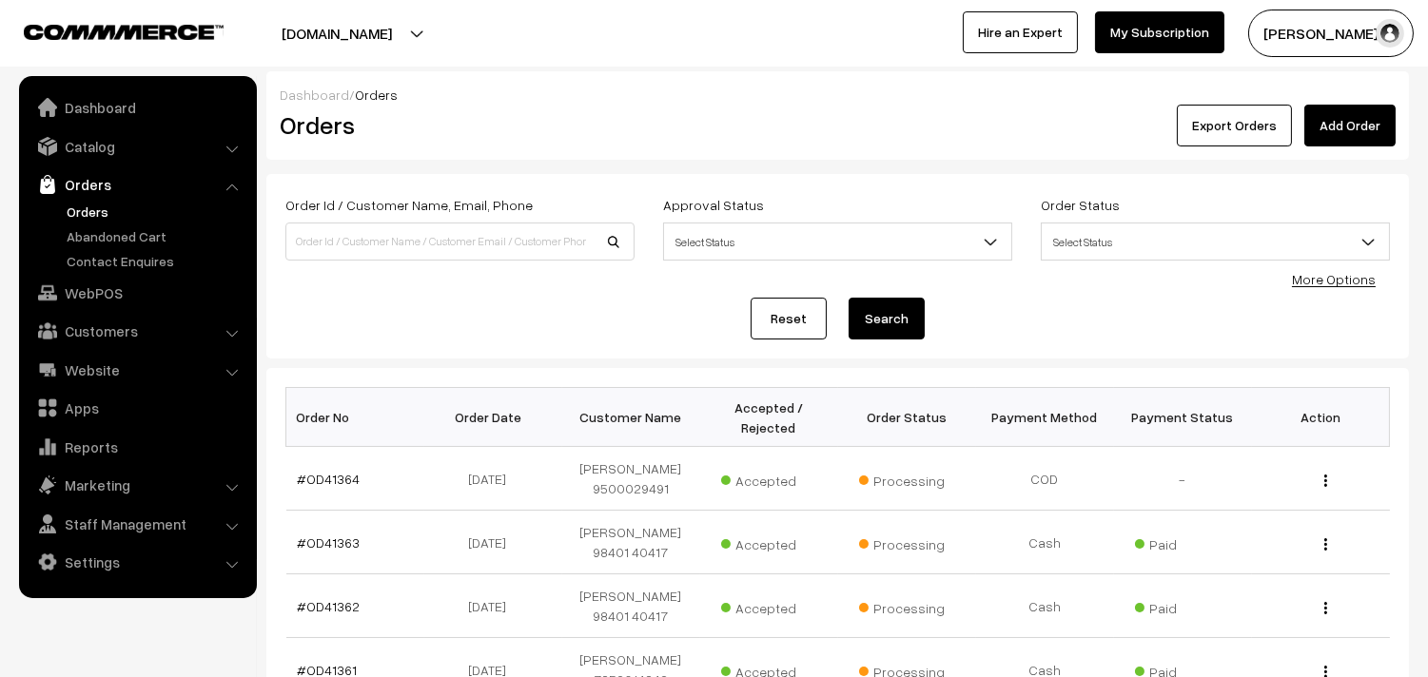
click at [91, 206] on link "Orders" at bounding box center [156, 212] width 188 height 20
click at [88, 223] on ul "Orders" at bounding box center [138, 236] width 228 height 69
click at [87, 213] on link "Orders" at bounding box center [156, 212] width 188 height 20
click at [110, 307] on link "WebPOS" at bounding box center [137, 293] width 226 height 34
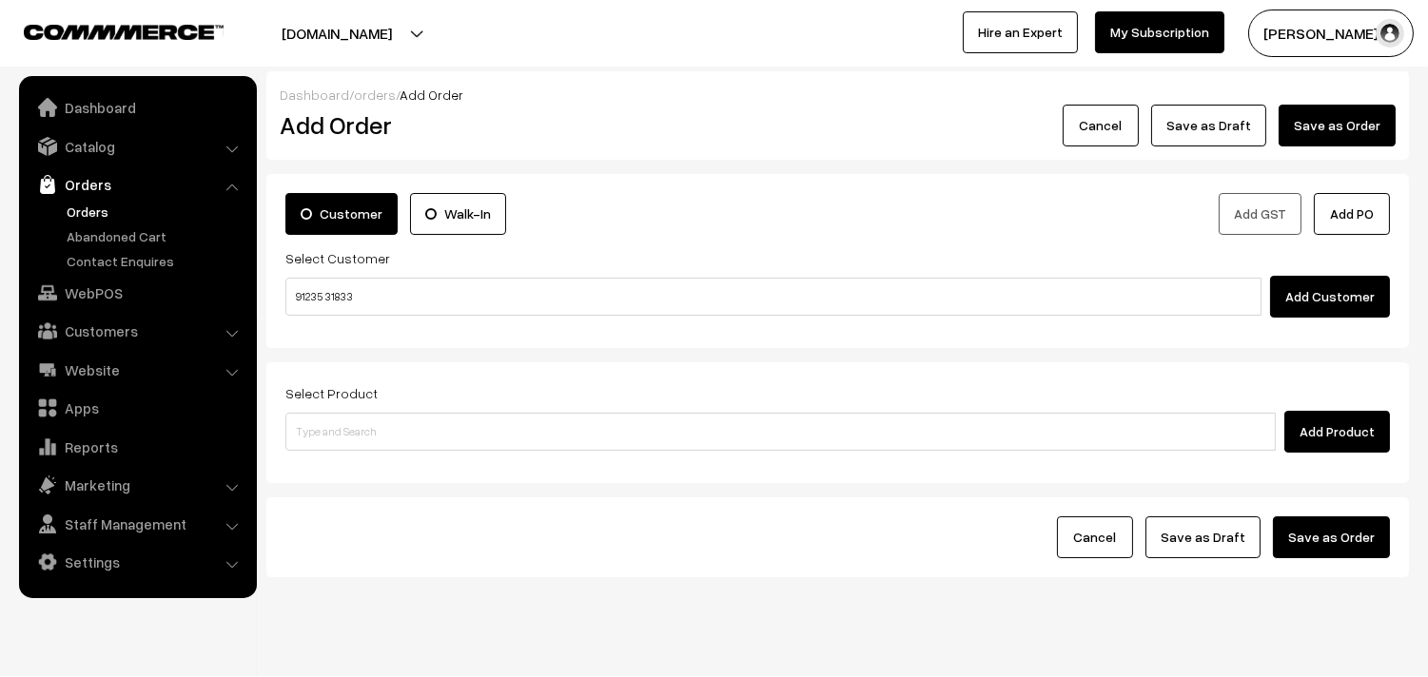
click at [346, 292] on input "91235 31833" at bounding box center [773, 297] width 976 height 38
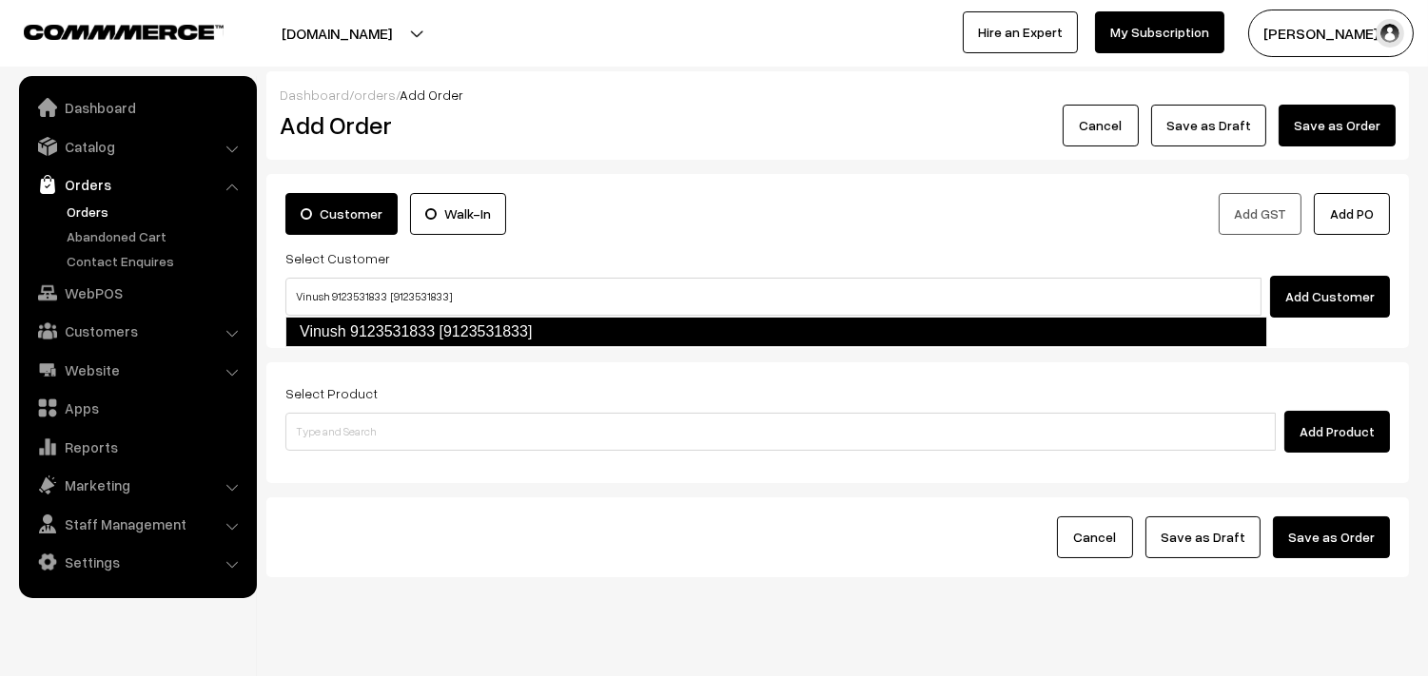
type input "Vinush 9123531833 [9123531833]"
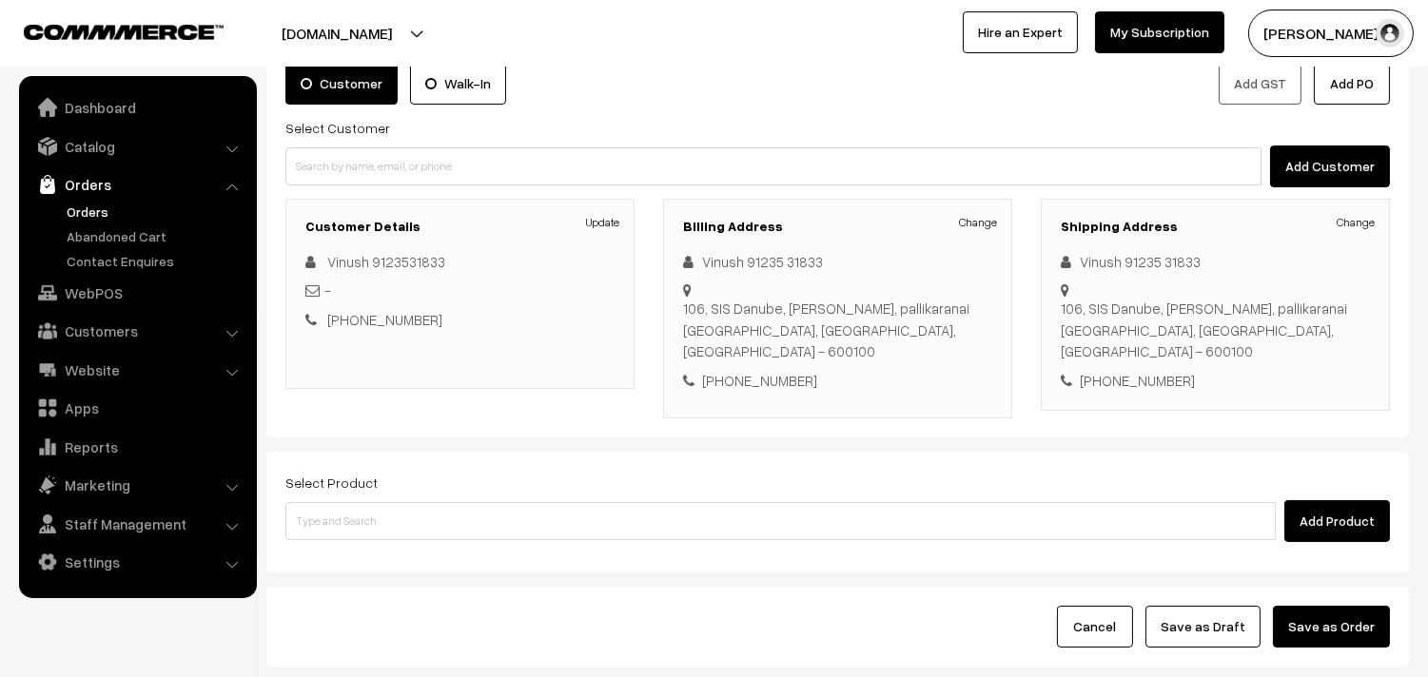
scroll to position [131, 0]
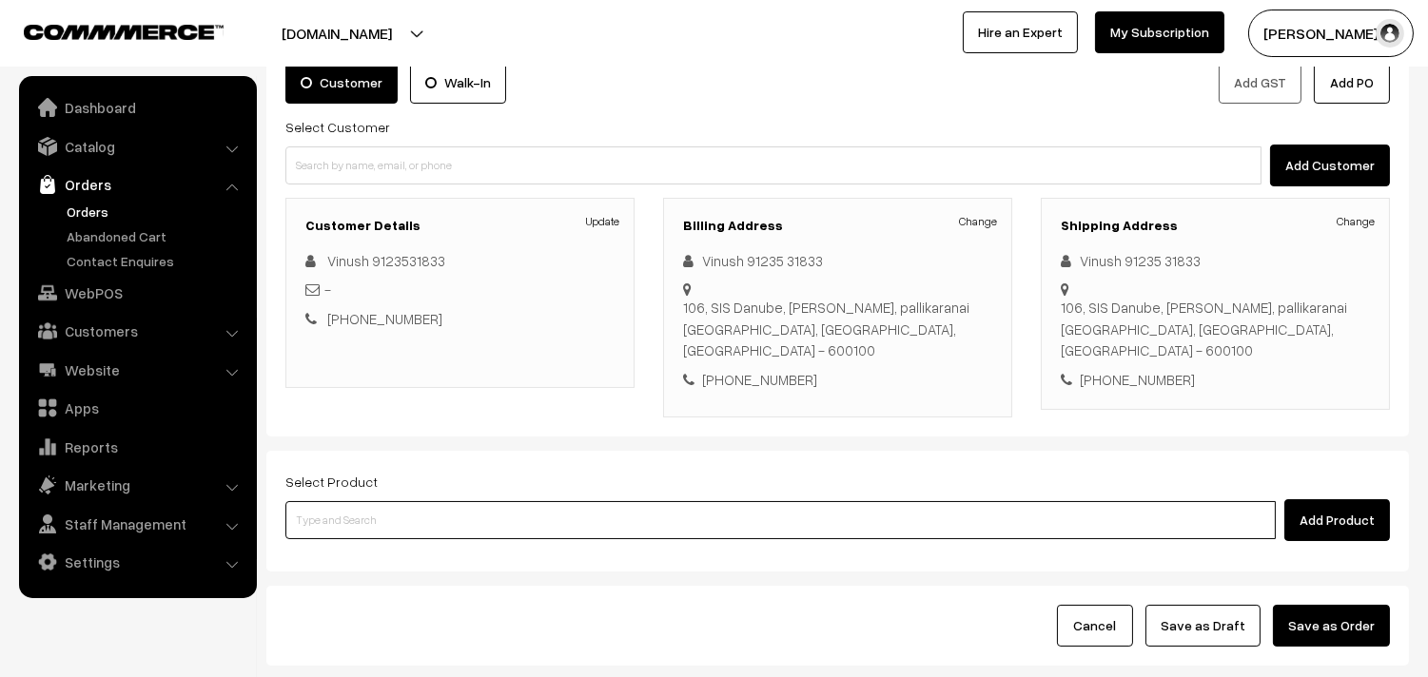
drag, startPoint x: 500, startPoint y: 517, endPoint x: 473, endPoint y: 497, distance: 33.5
click at [496, 512] on input at bounding box center [780, 520] width 990 height 38
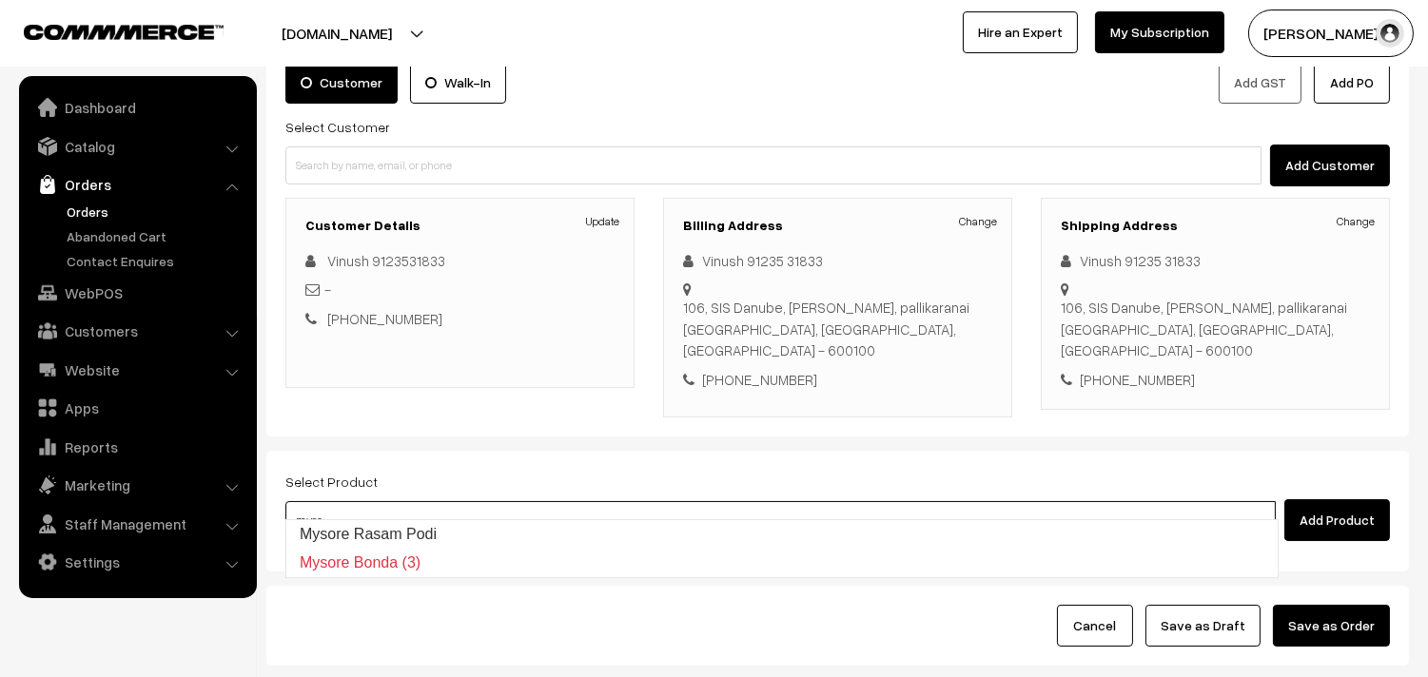
type input "Mysore Rasam Podi"
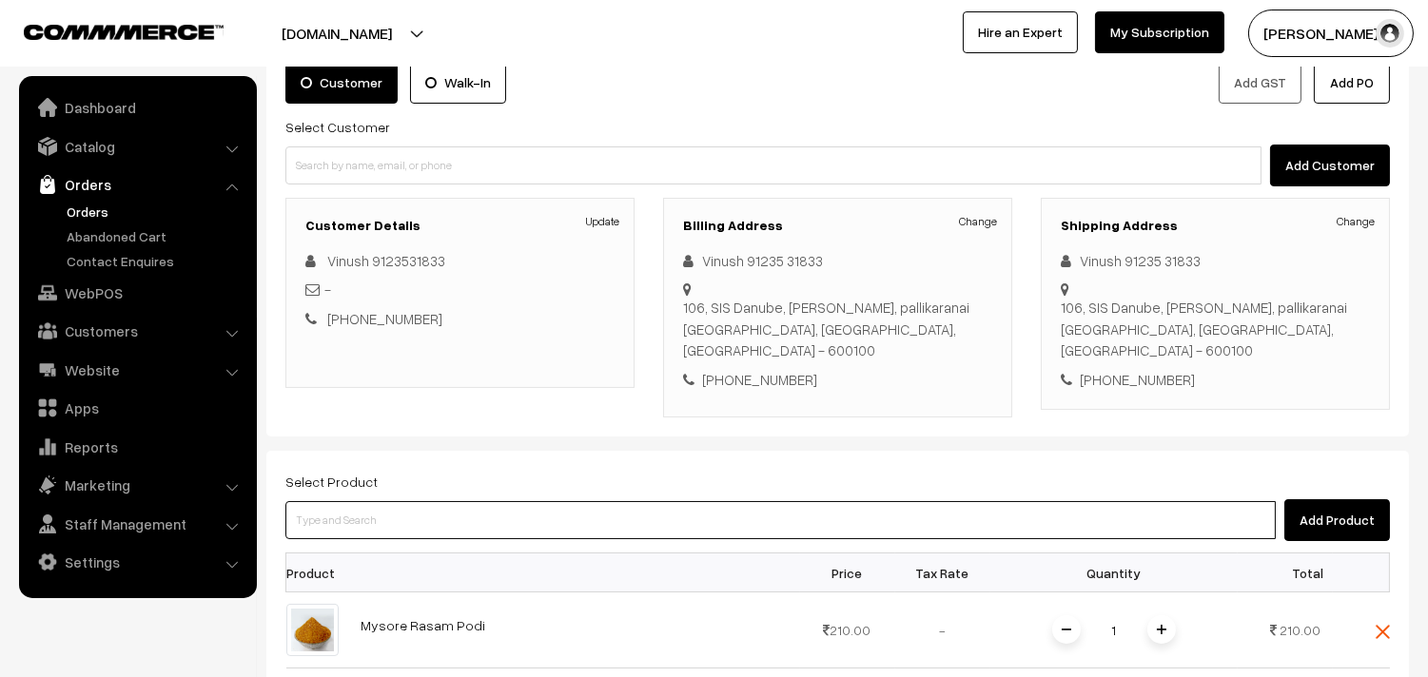
drag, startPoint x: 585, startPoint y: 504, endPoint x: 568, endPoint y: 496, distance: 19.1
click at [580, 504] on input at bounding box center [780, 520] width 990 height 38
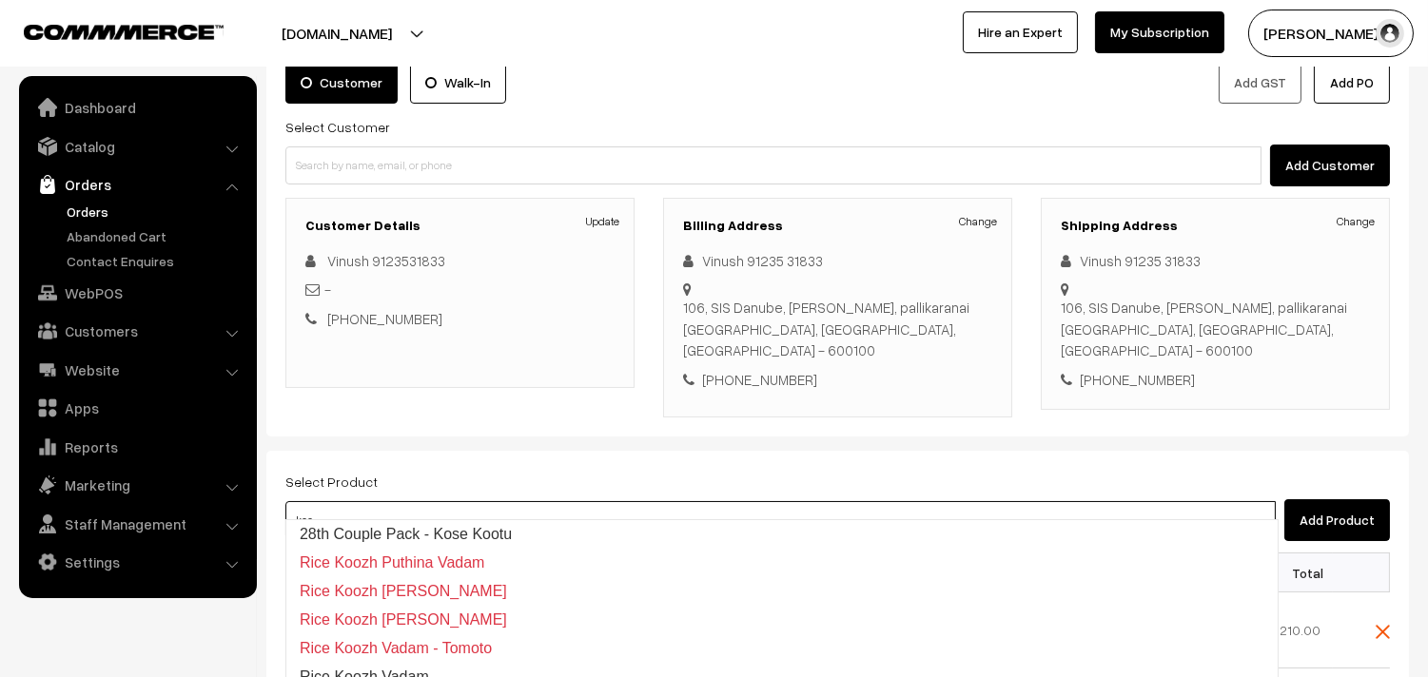
type input "28th Couple Pack - Kose Kootu"
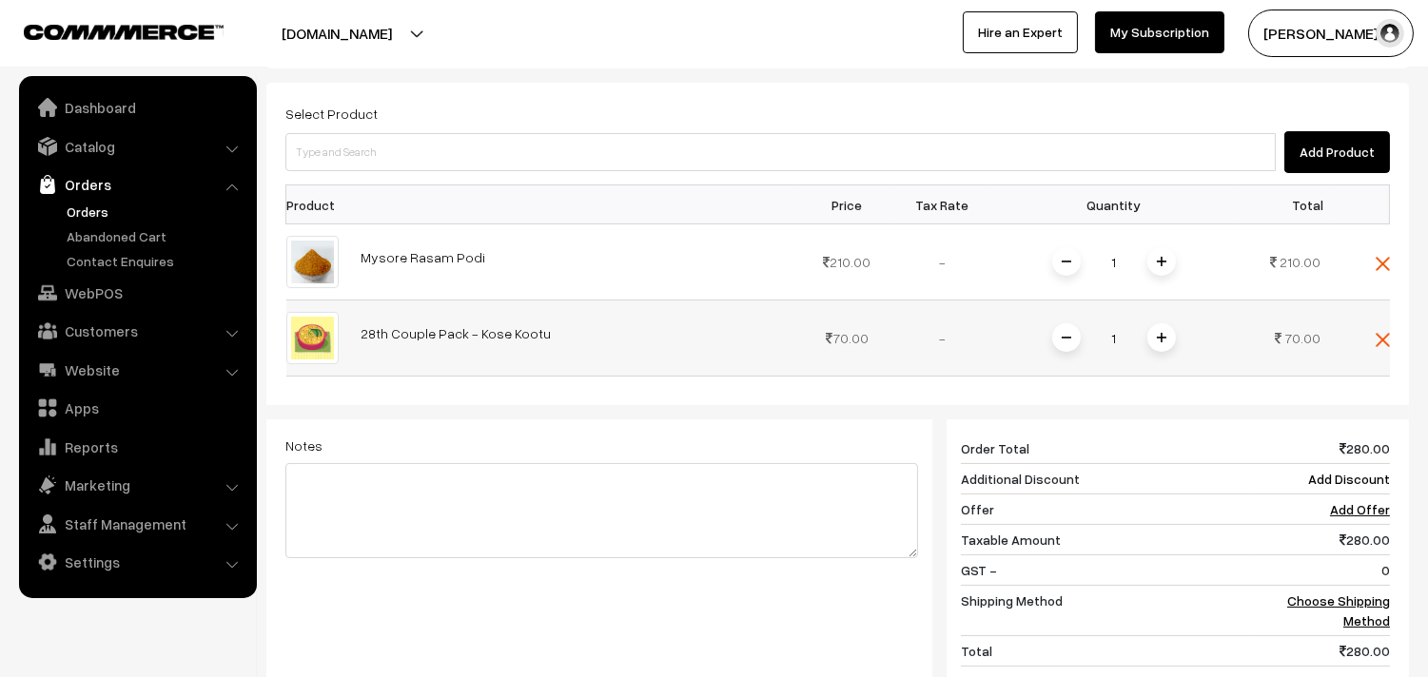
scroll to position [660, 0]
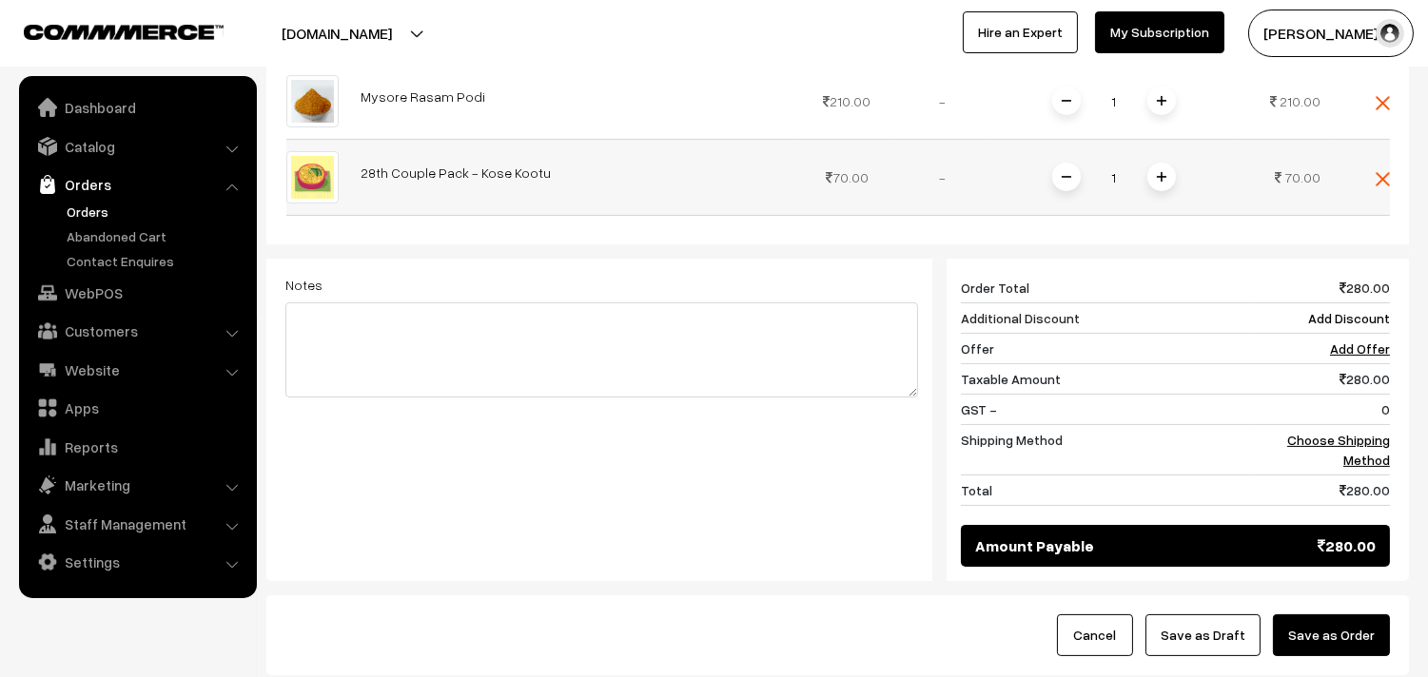
click at [1381, 172] on img at bounding box center [1382, 179] width 14 height 14
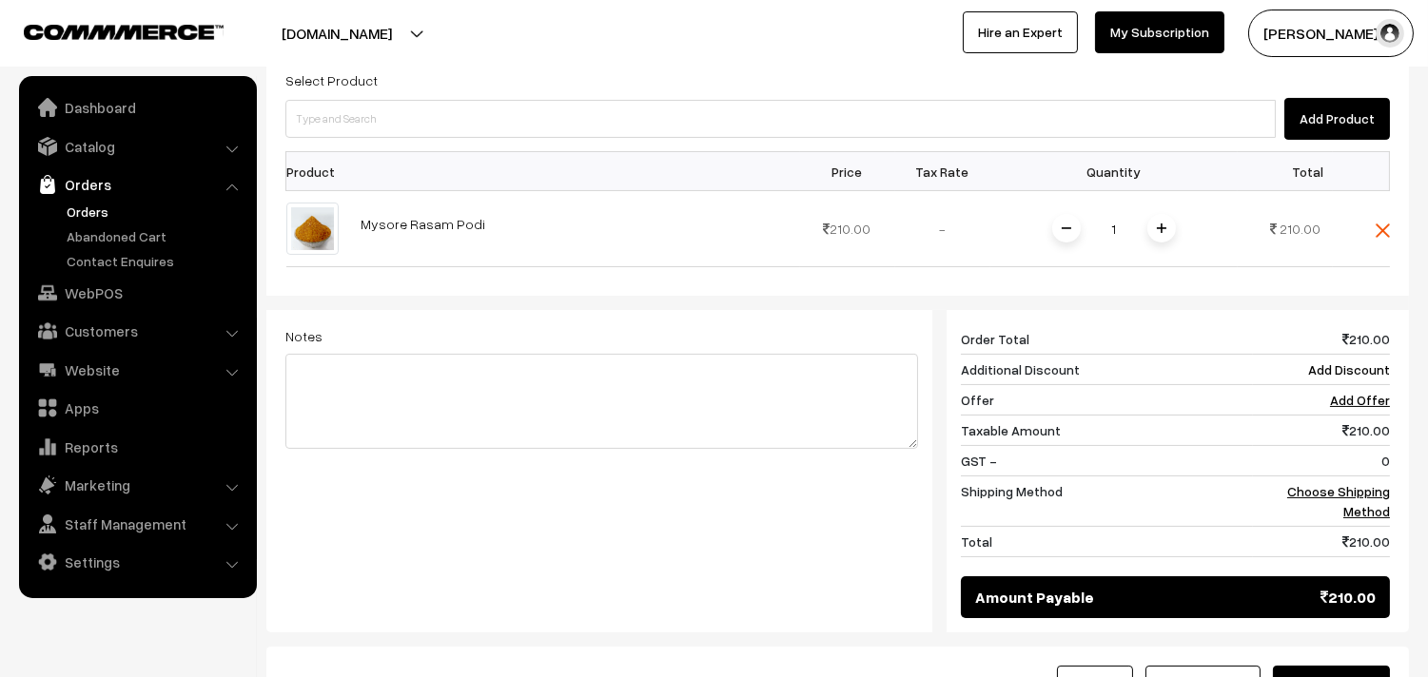
scroll to position [449, 0]
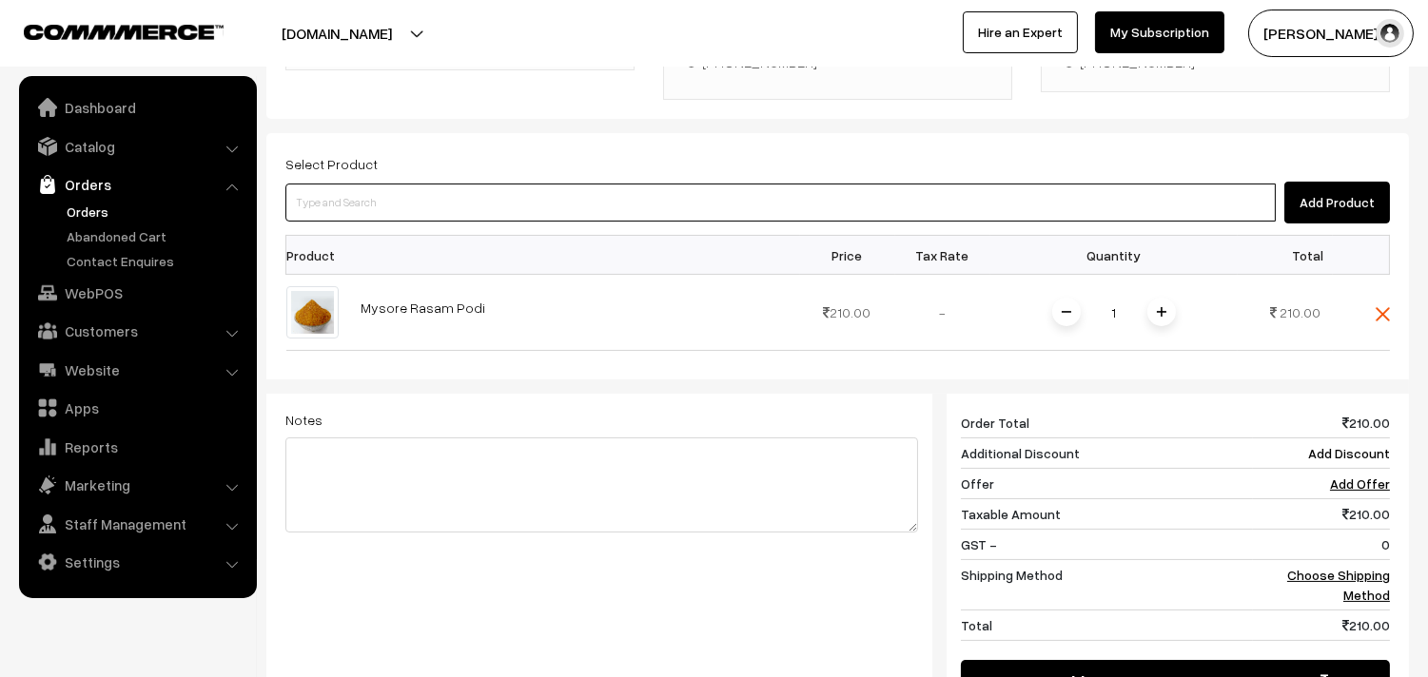
click at [547, 184] on input at bounding box center [780, 203] width 990 height 38
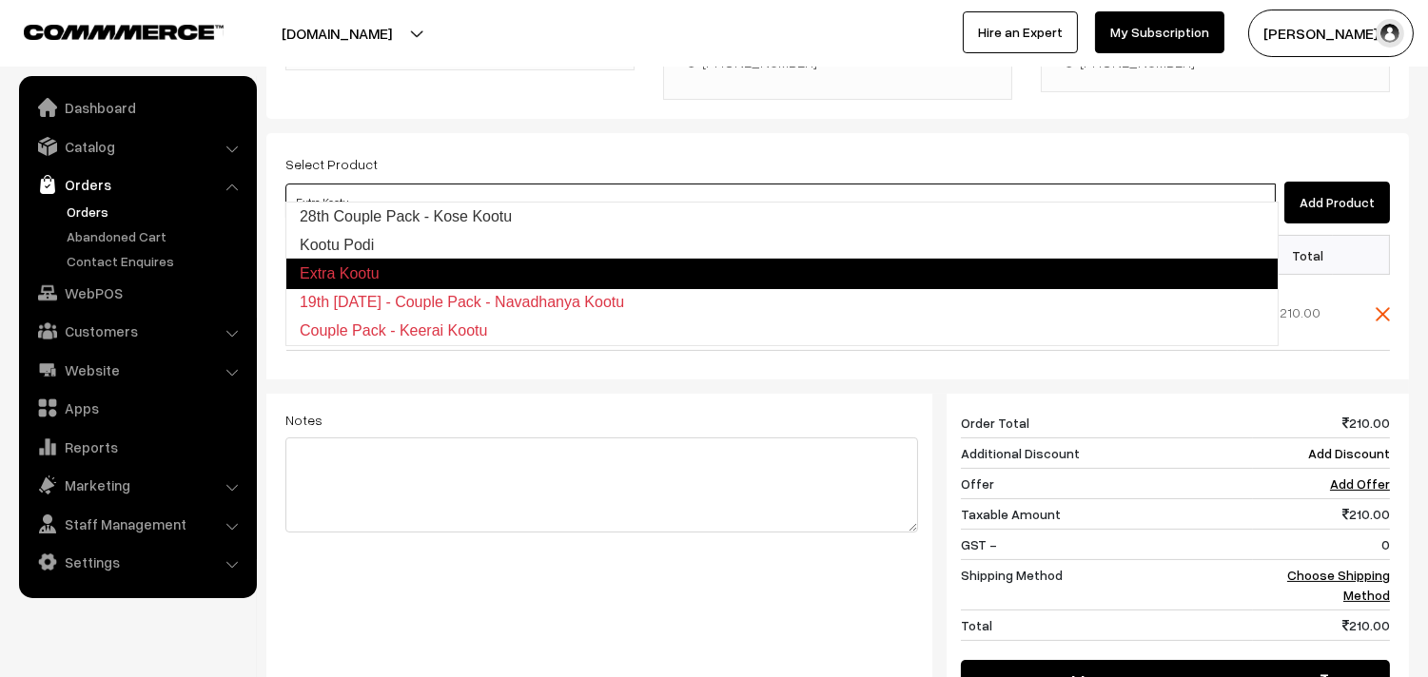
type input "Kootu Podi"
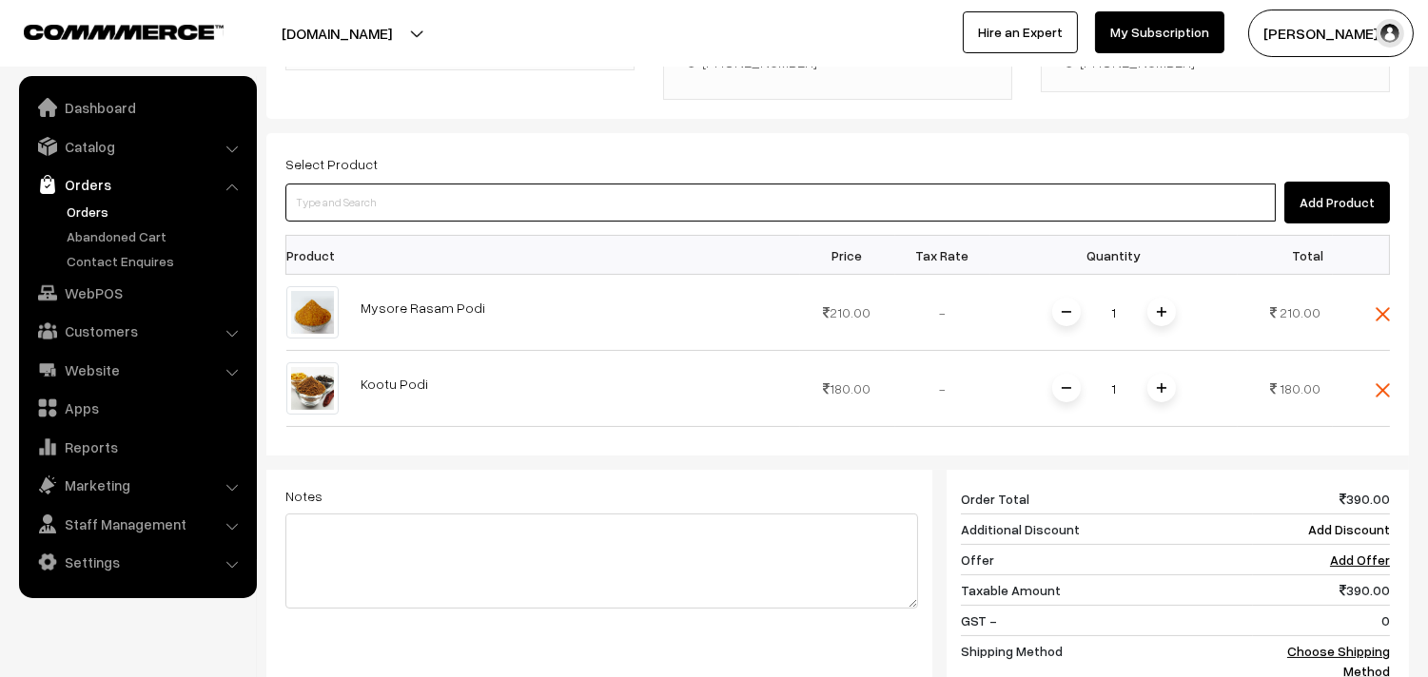
click at [614, 185] on input at bounding box center [780, 203] width 990 height 38
type input "Rice Applam Handmade"
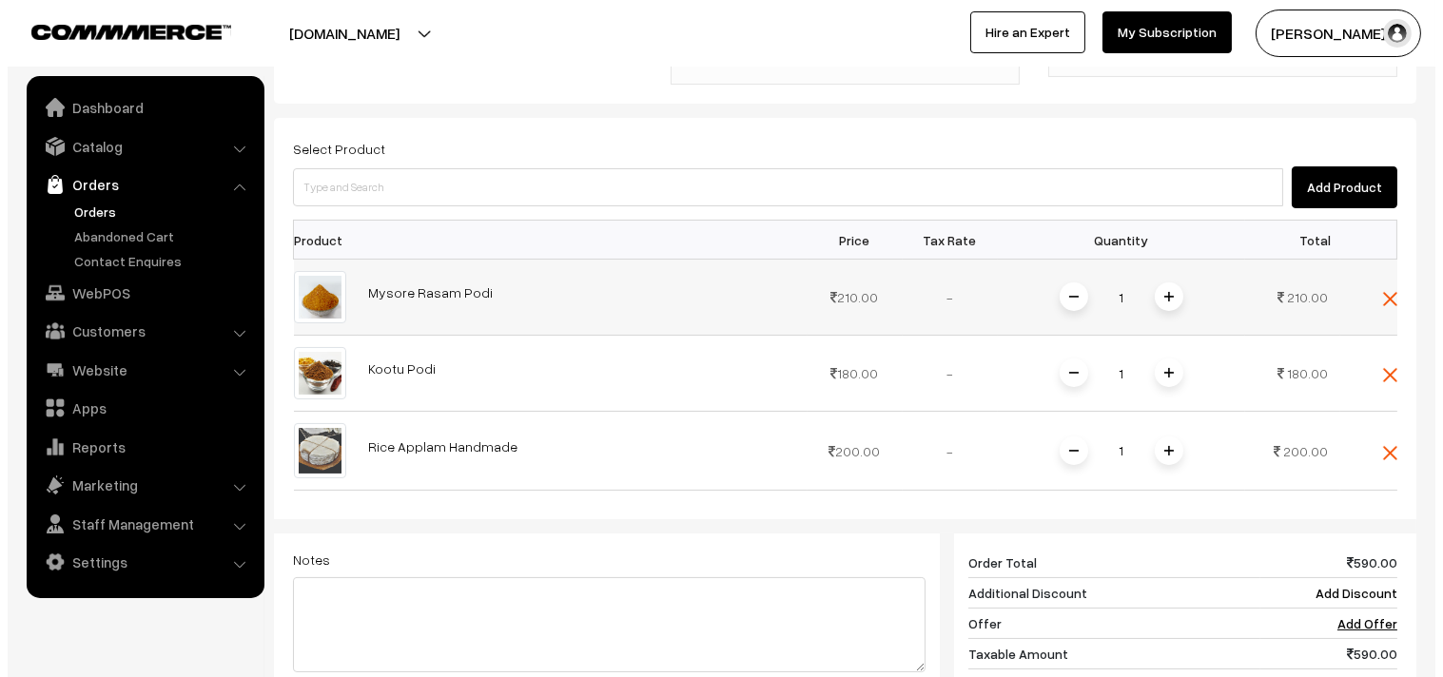
scroll to position [856, 0]
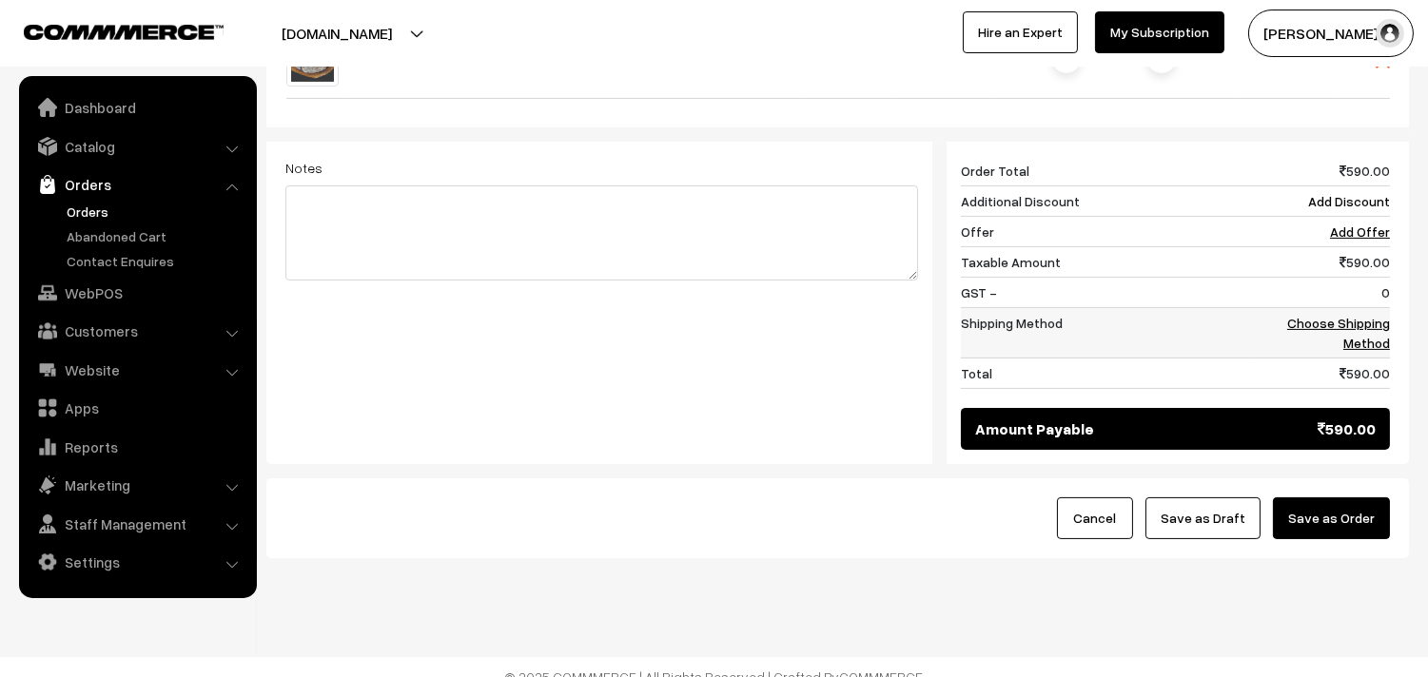
click at [1356, 315] on link "Choose Shipping Method" at bounding box center [1338, 333] width 103 height 36
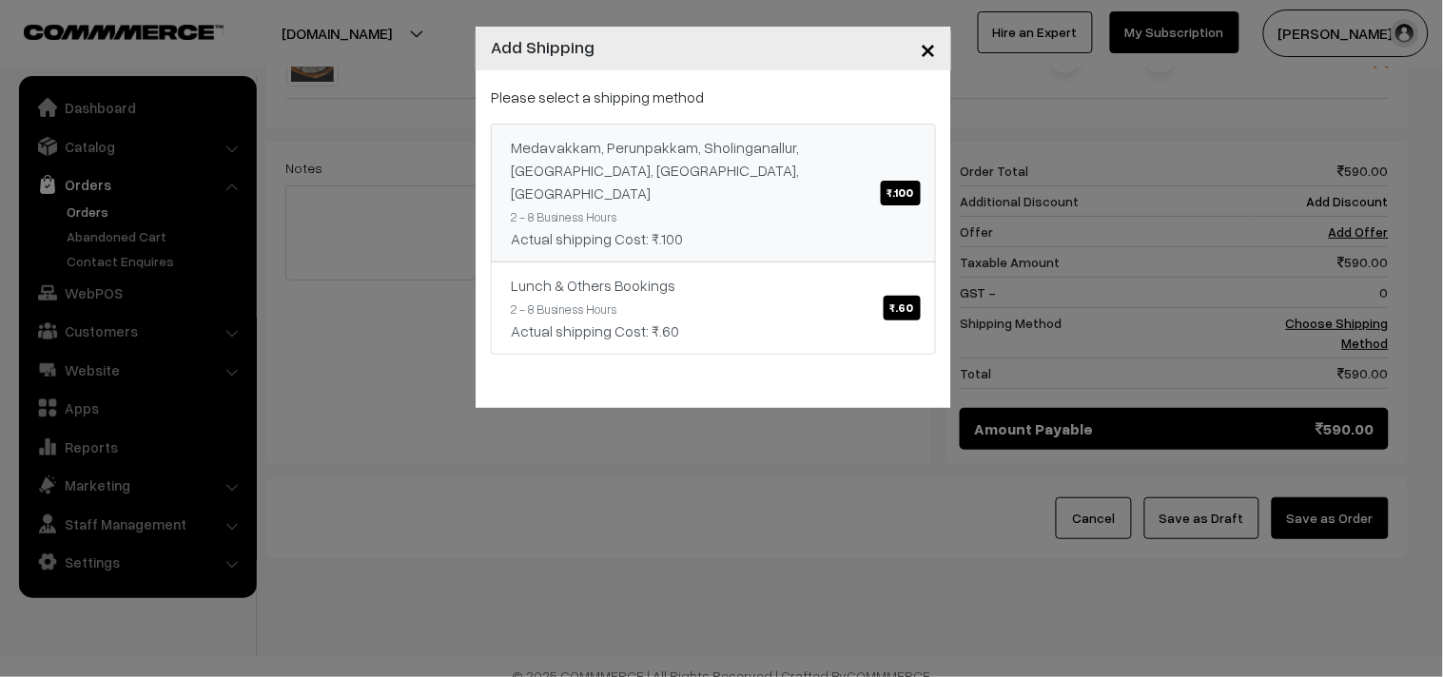
click at [818, 166] on div "Medavakkam, Perunpakkam, Sholinganallur, seliyur, Kirattur, Perambur ₹.100" at bounding box center [713, 170] width 405 height 68
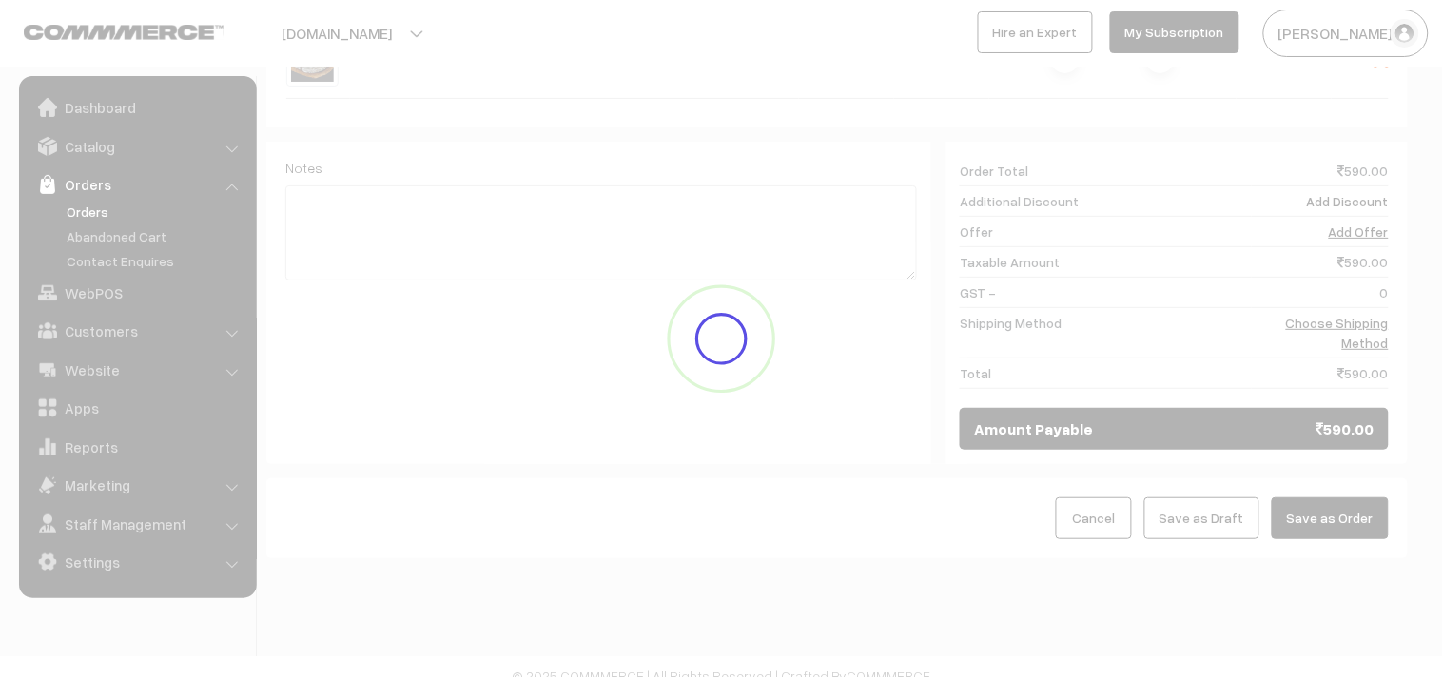
scroll to position [848, 0]
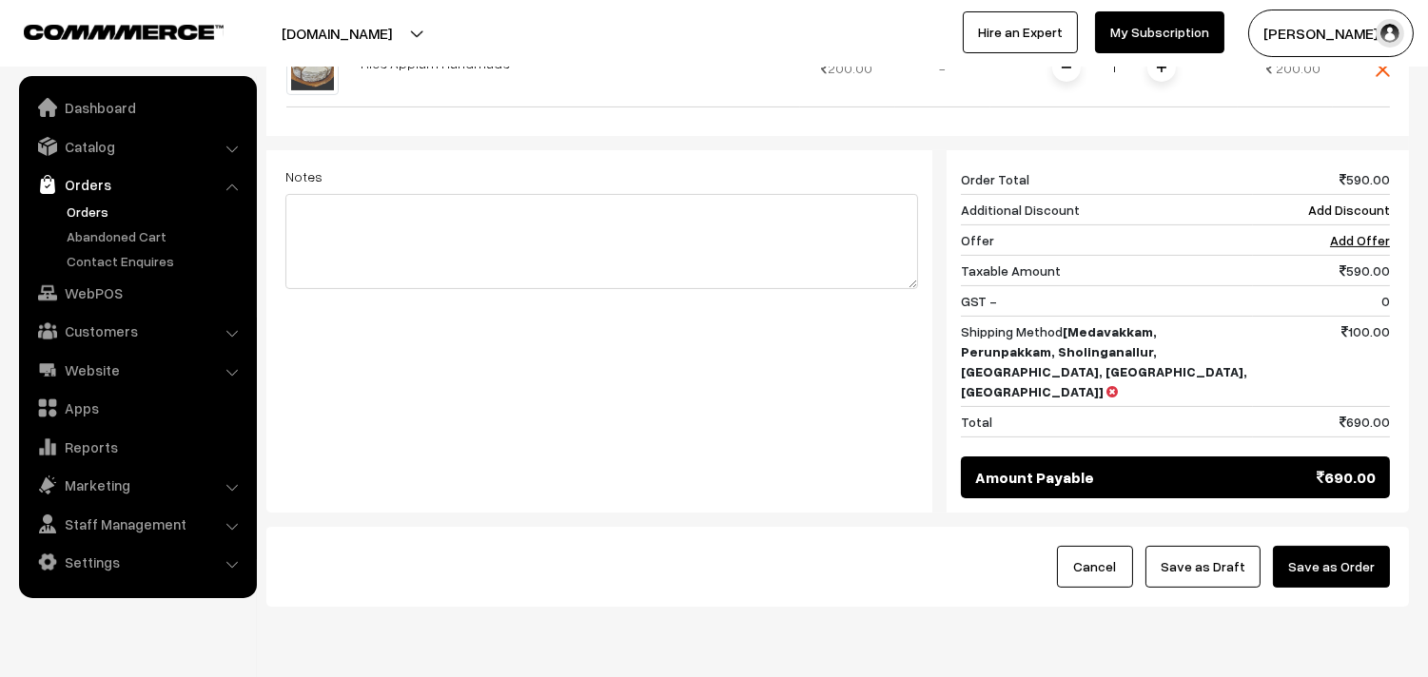
click at [1346, 546] on button "Save as Order" at bounding box center [1331, 567] width 117 height 42
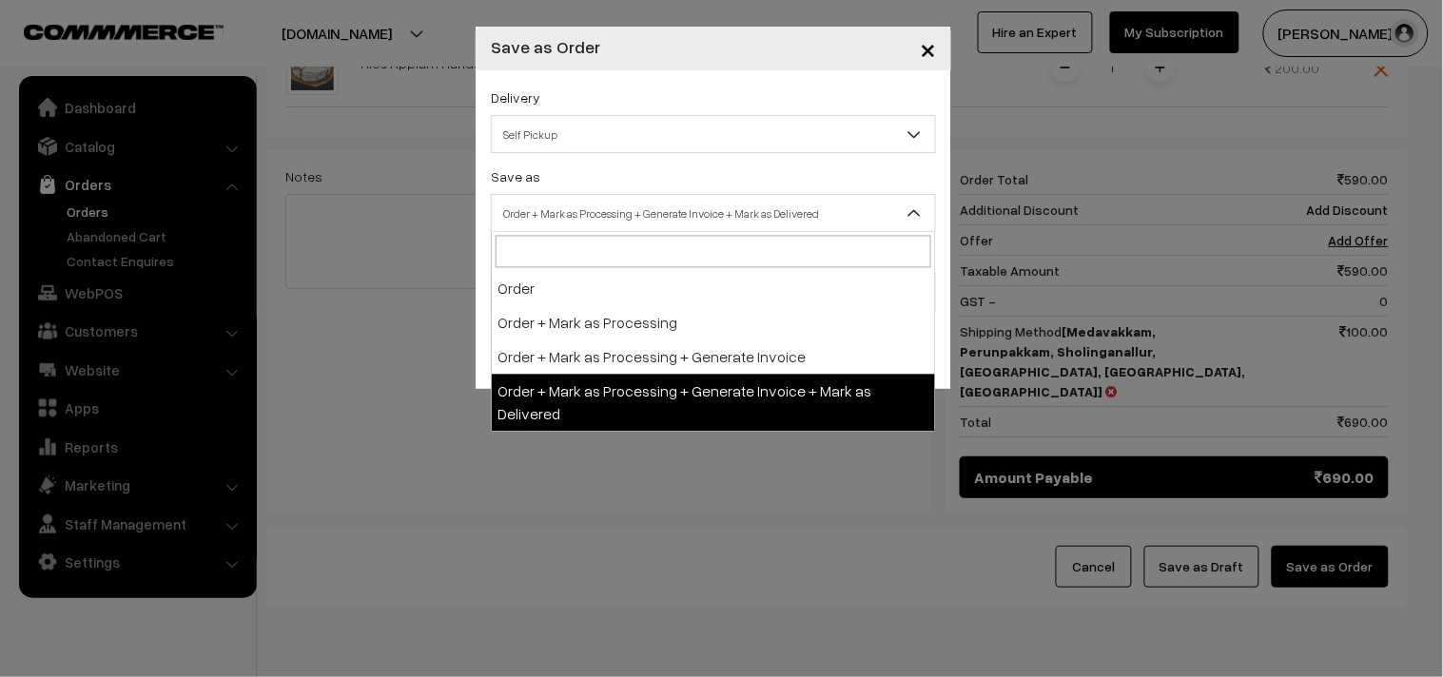
click at [672, 217] on span "Order + Mark as Processing + Generate Invoice + Mark as Delivered" at bounding box center [713, 213] width 443 height 33
select select "3"
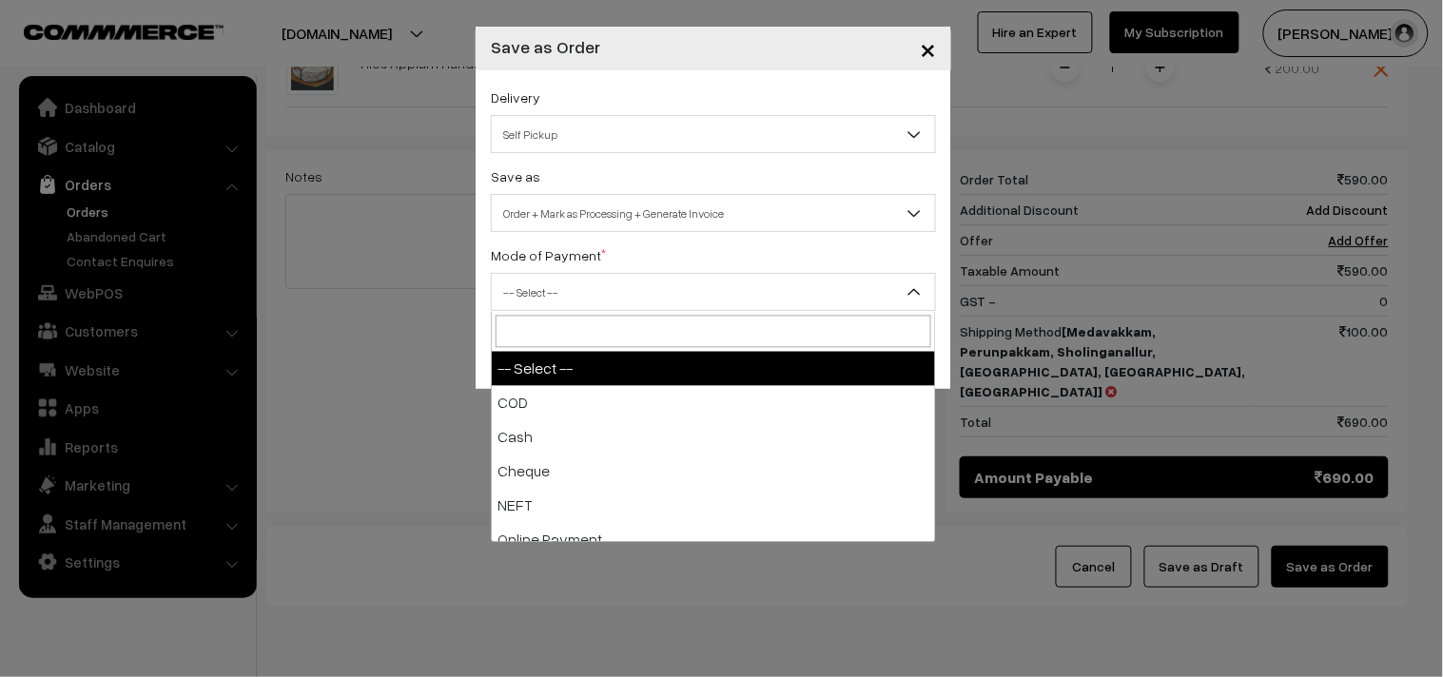
click at [577, 280] on span "-- Select --" at bounding box center [713, 292] width 443 height 33
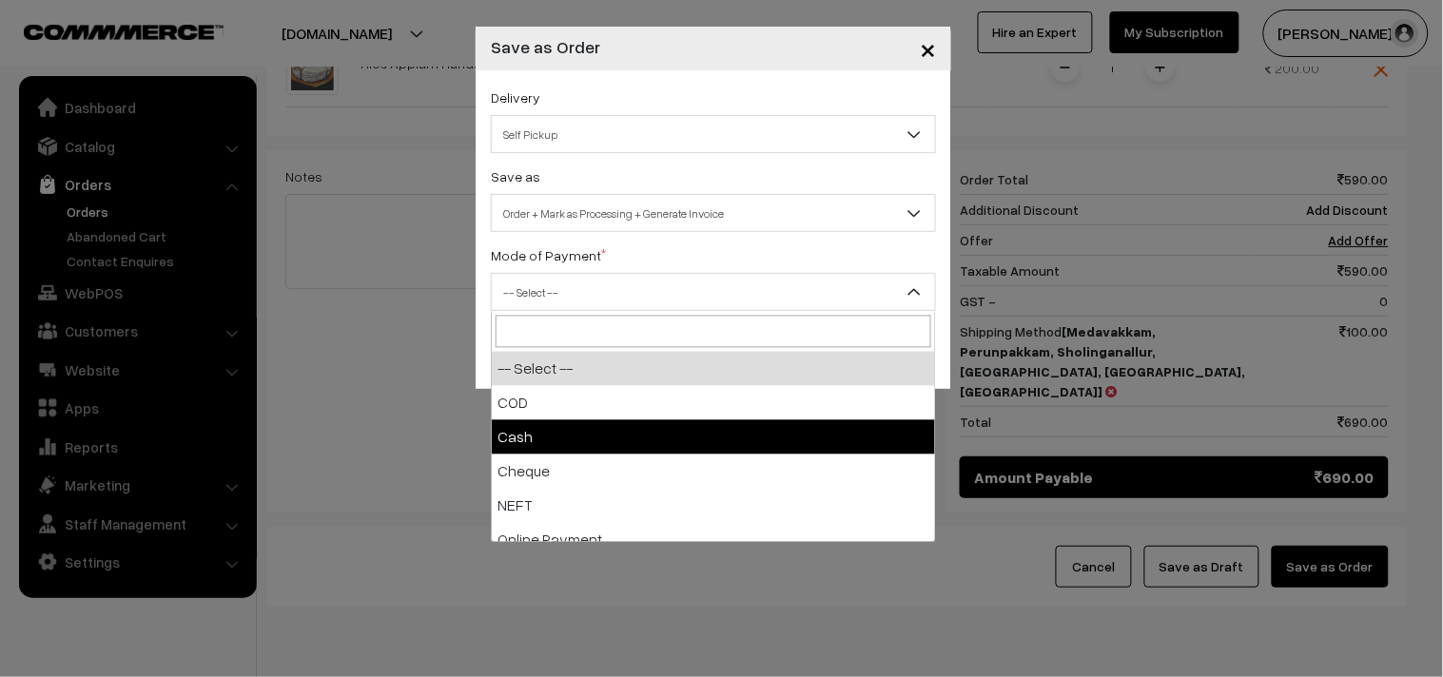
select select "2"
checkbox input "true"
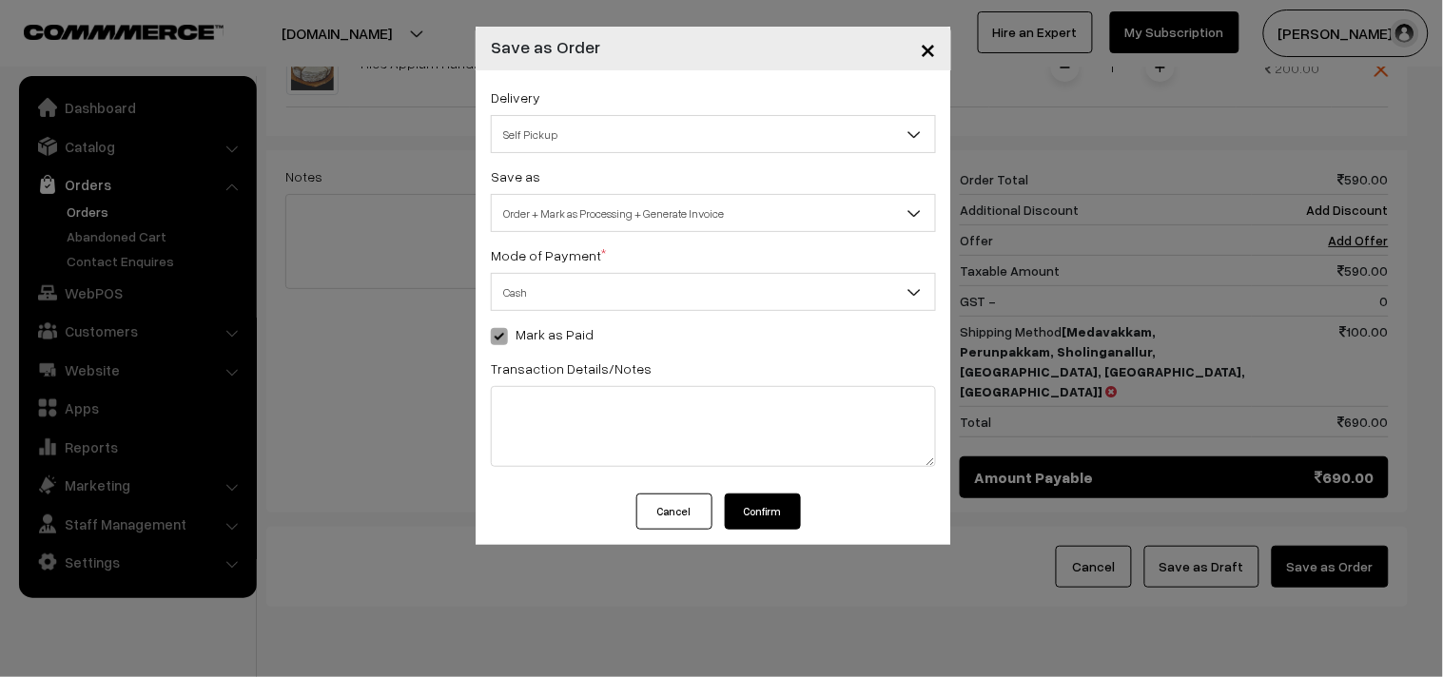
click at [763, 507] on button "Confirm" at bounding box center [763, 512] width 76 height 36
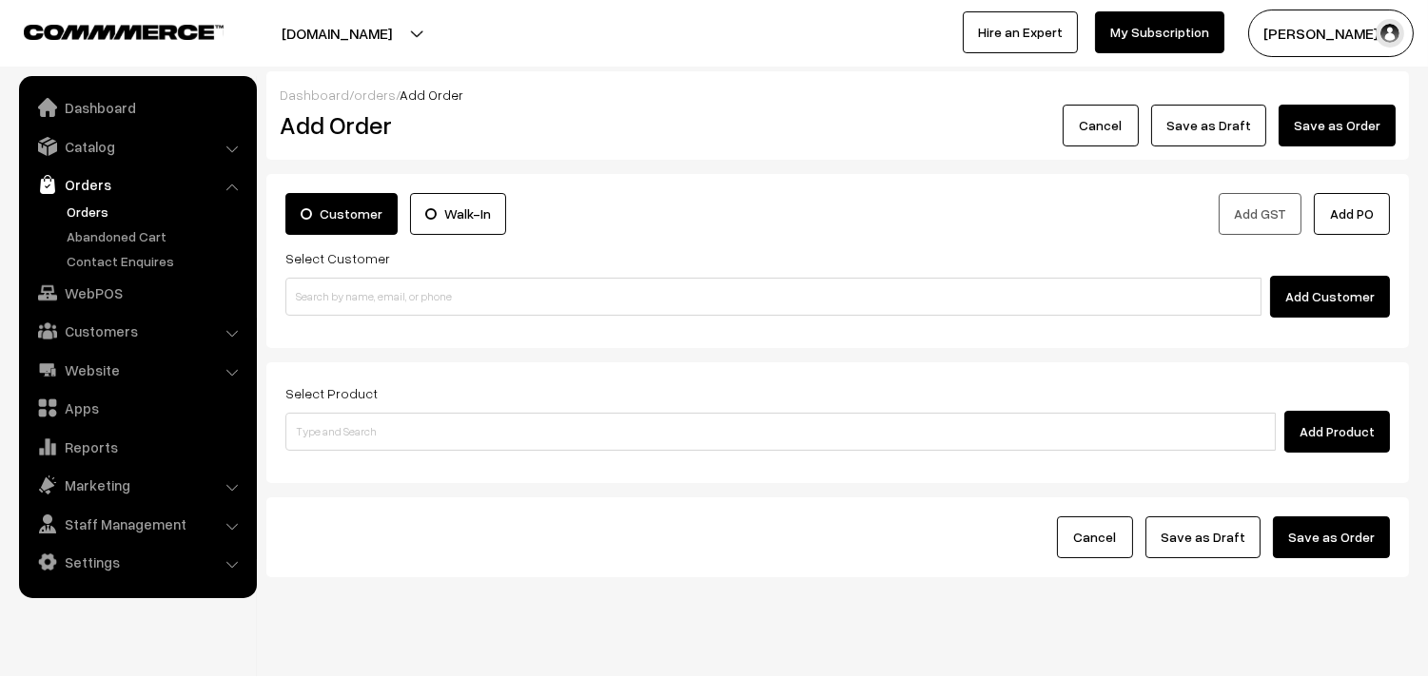
click at [91, 211] on link "Orders" at bounding box center [156, 212] width 188 height 20
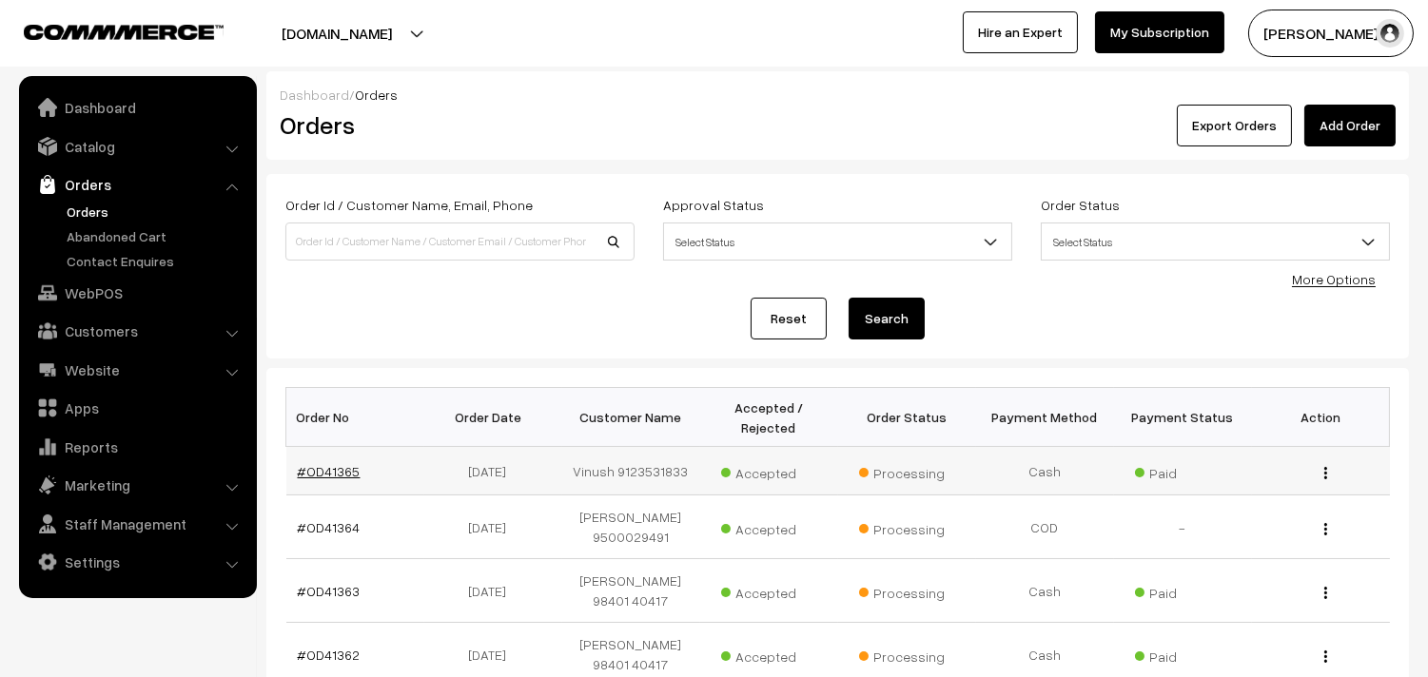
click at [339, 463] on link "#OD41365" at bounding box center [329, 471] width 63 height 16
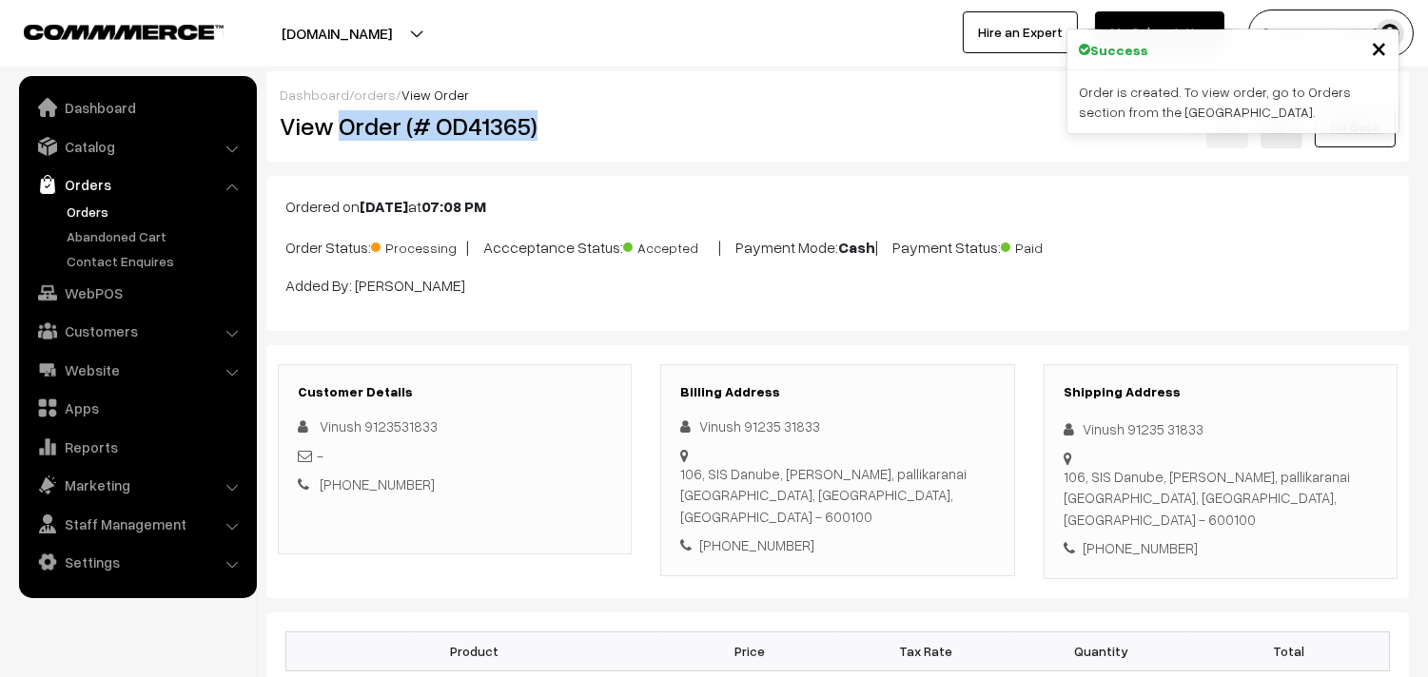
drag, startPoint x: 0, startPoint y: 0, endPoint x: 620, endPoint y: 128, distance: 633.3
click at [621, 131] on h2 "View Order (# OD41365)" at bounding box center [456, 125] width 353 height 29
copy h2 "Order (# OD41365)"
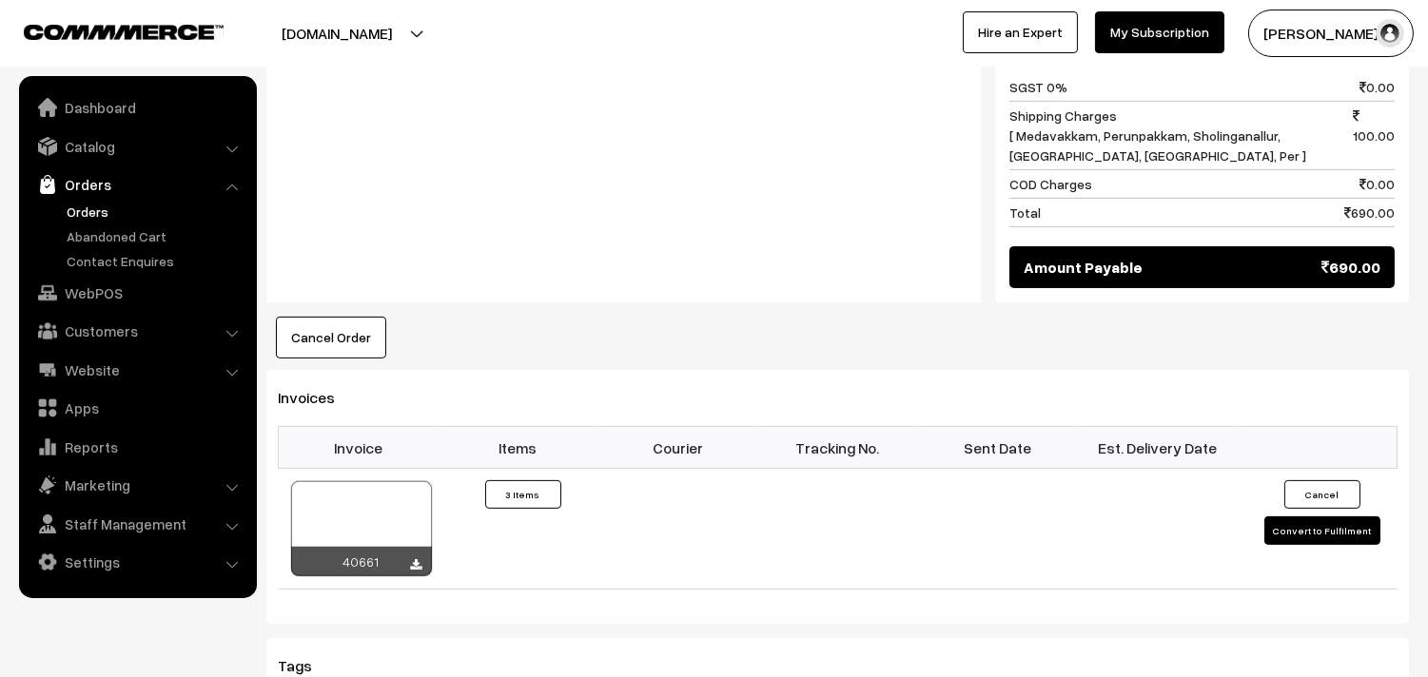
scroll to position [1479, 0]
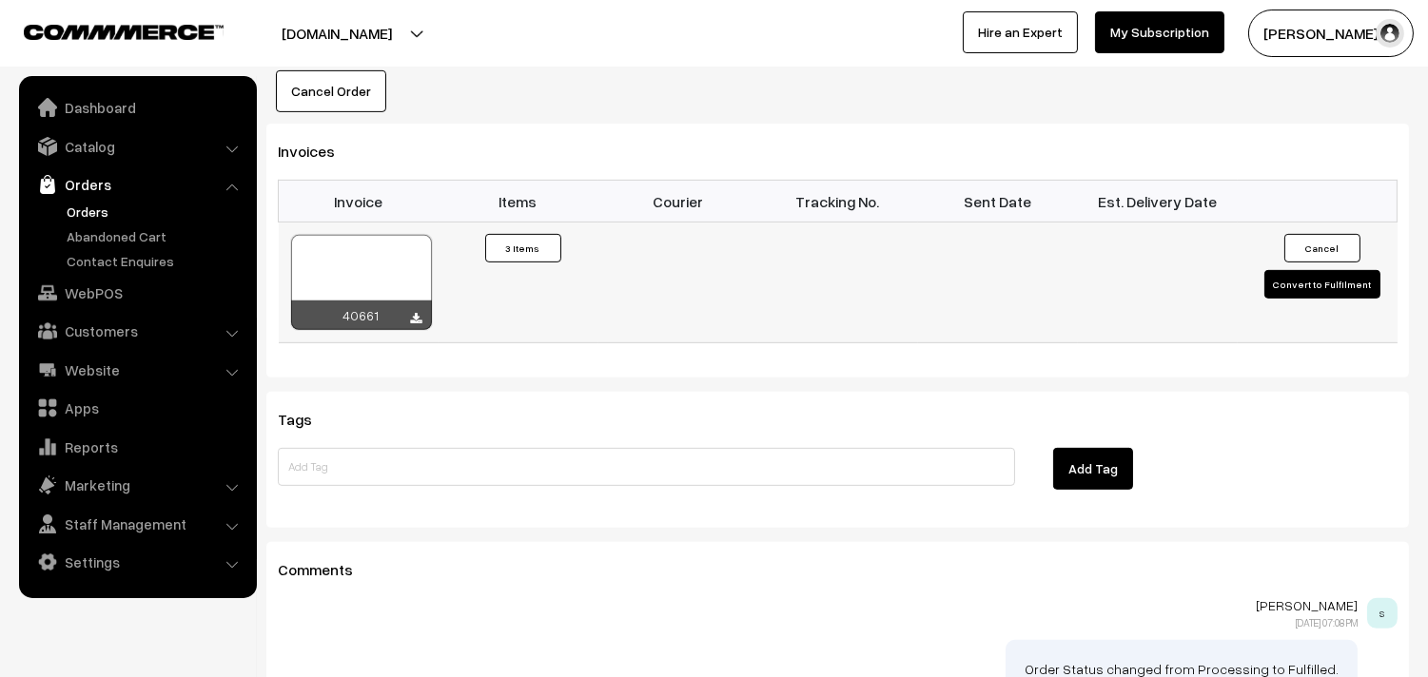
click at [396, 223] on td "40661" at bounding box center [359, 283] width 160 height 121
click at [392, 235] on div at bounding box center [361, 282] width 141 height 95
click at [107, 207] on link "Orders" at bounding box center [156, 212] width 188 height 20
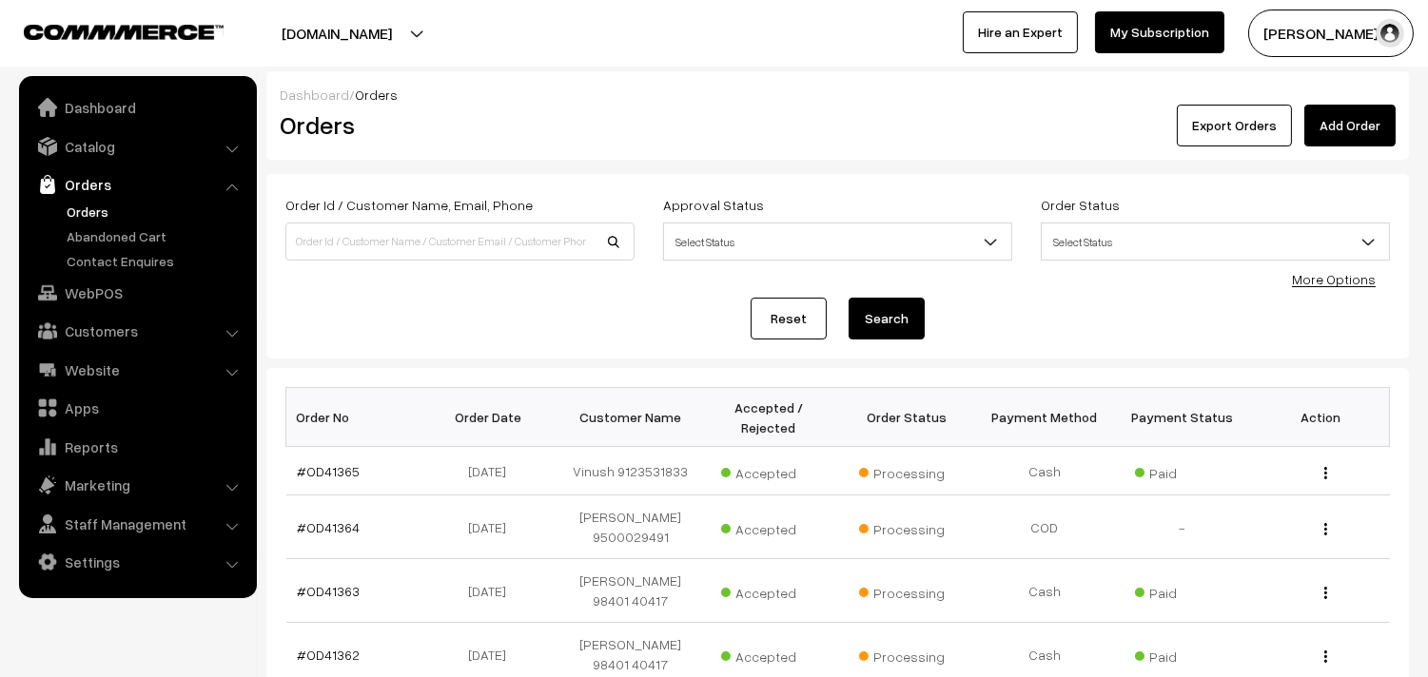
click at [92, 217] on link "Orders" at bounding box center [156, 212] width 188 height 20
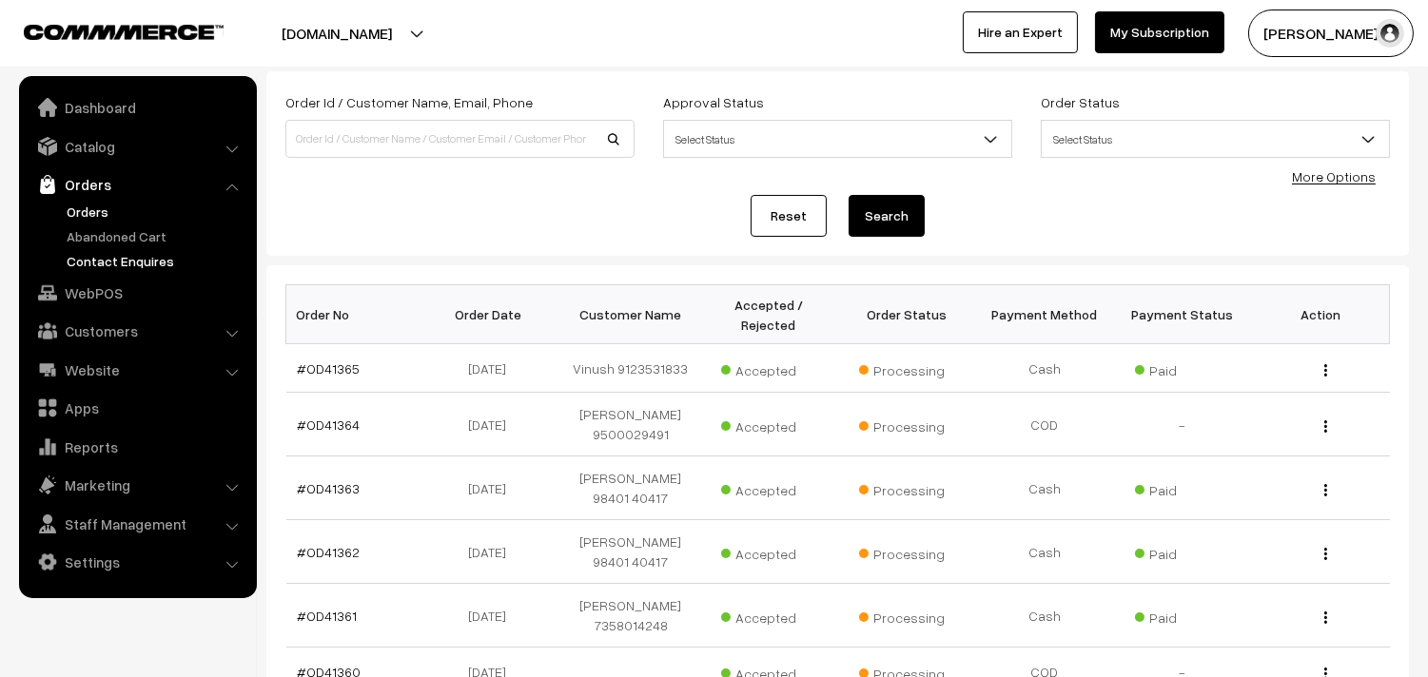
scroll to position [106, 0]
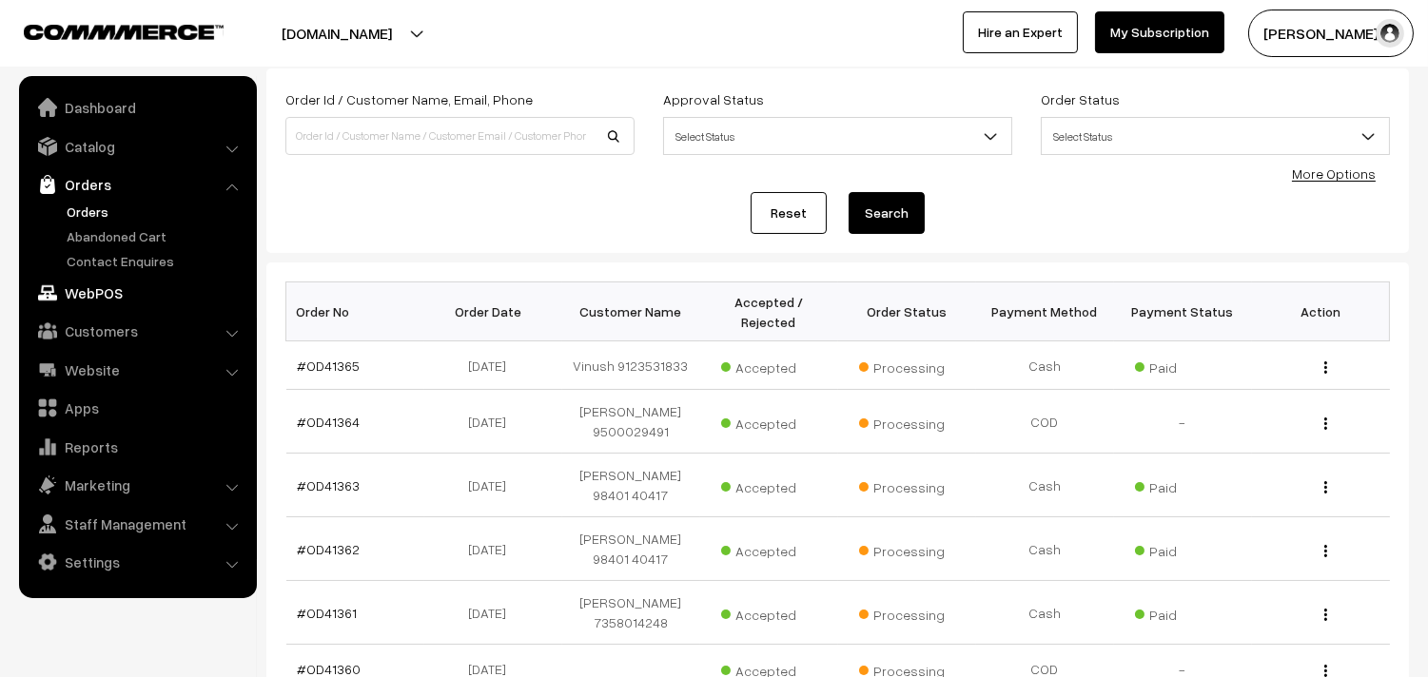
click at [91, 298] on link "WebPOS" at bounding box center [137, 293] width 226 height 34
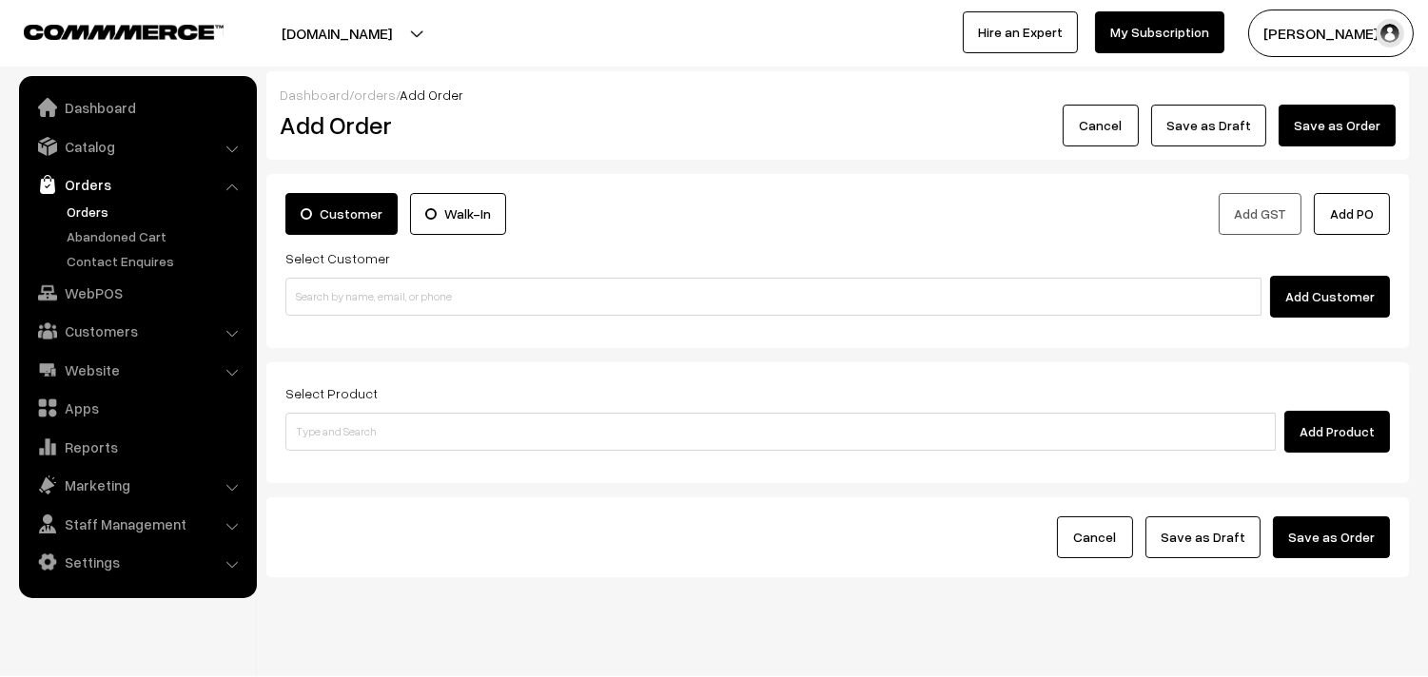
drag, startPoint x: 1056, startPoint y: 110, endPoint x: 800, endPoint y: 191, distance: 268.3
click at [1056, 110] on div "Cancel Save as Draft Save as Order Save as Order" at bounding box center [1028, 126] width 734 height 42
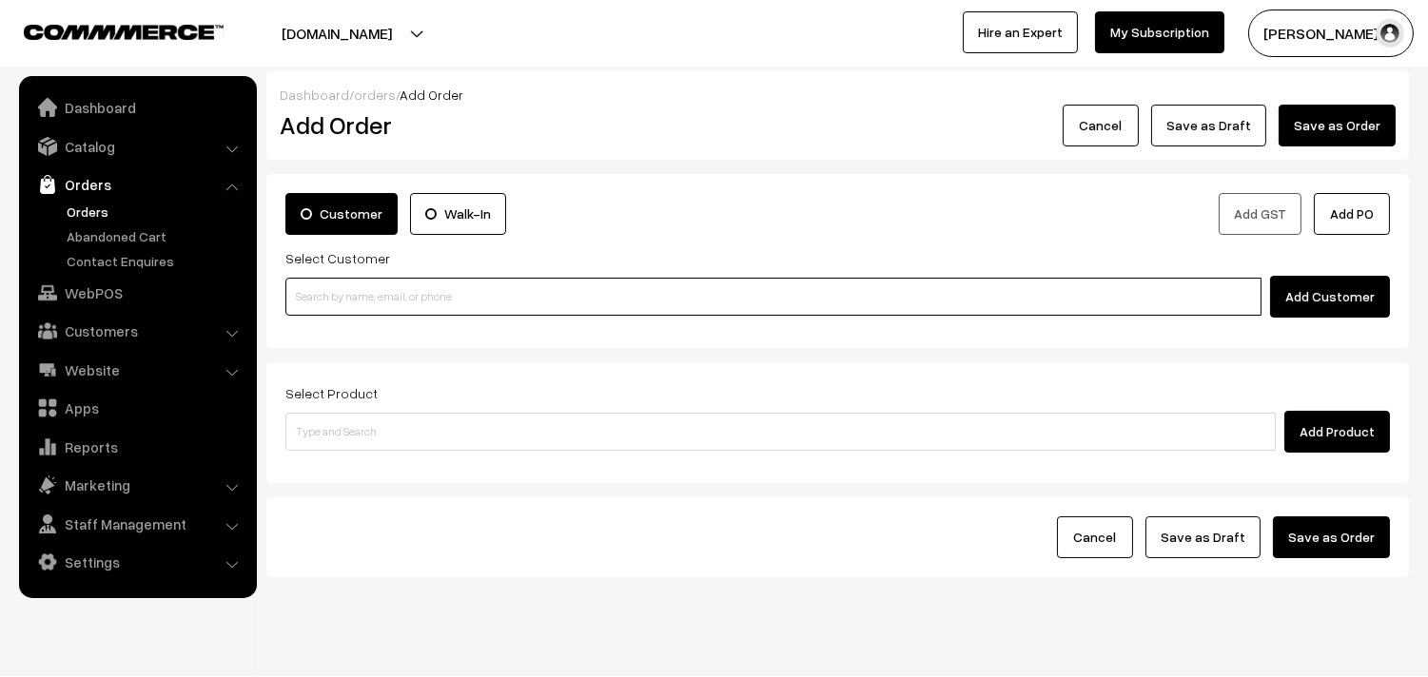
click at [531, 310] on input at bounding box center [773, 297] width 976 height 38
paste input "Order (# OD41365)"
type input "Order (# OD41365)"
click at [396, 286] on input "Order (# OD41365)" at bounding box center [773, 297] width 976 height 38
paste input "94441 04587"
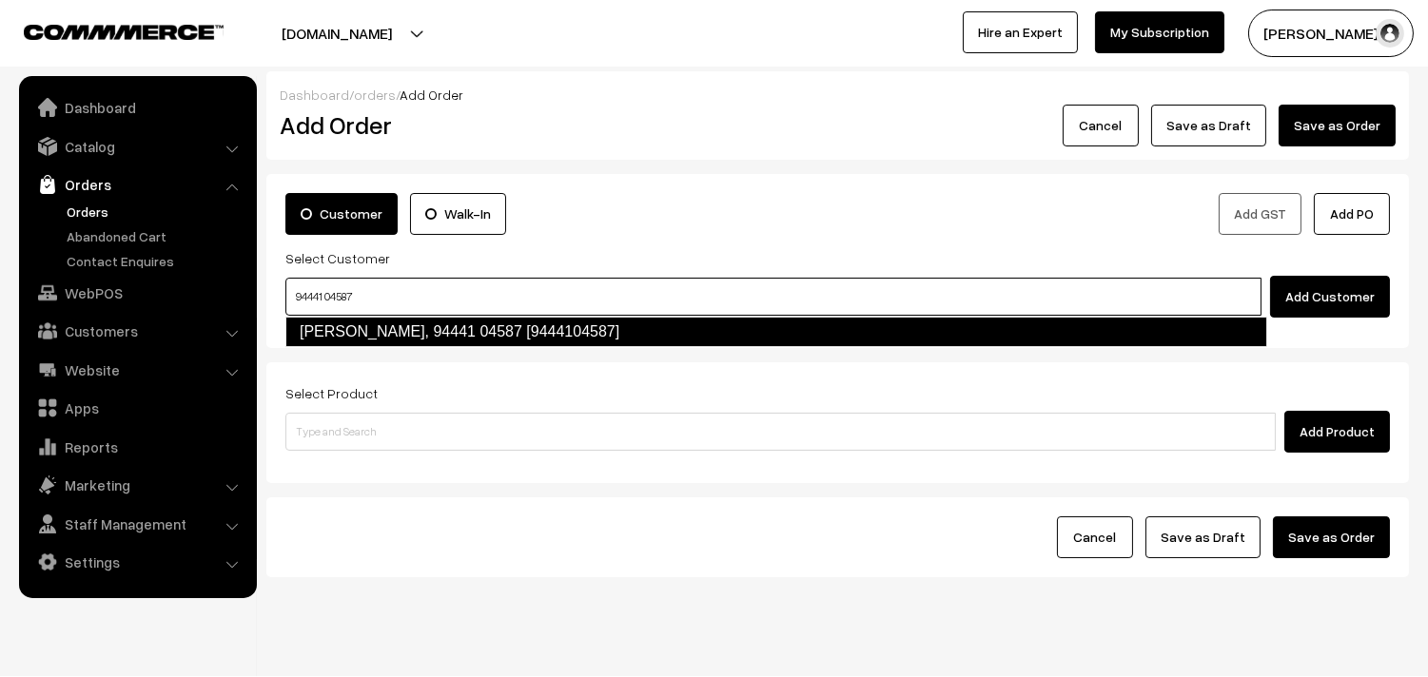
click at [478, 317] on link "R Babu, 94441 04587 [9444104587]" at bounding box center [776, 332] width 982 height 30
type input "94441 04587"
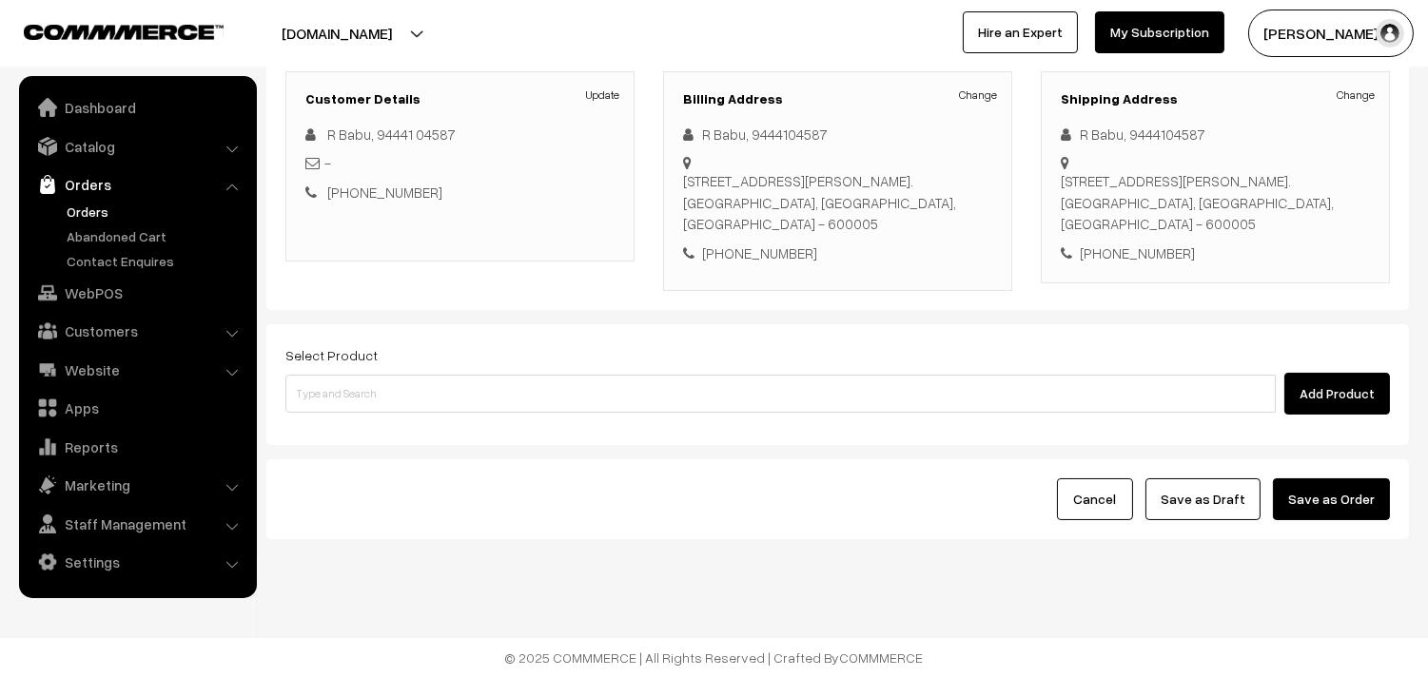
scroll to position [281, 0]
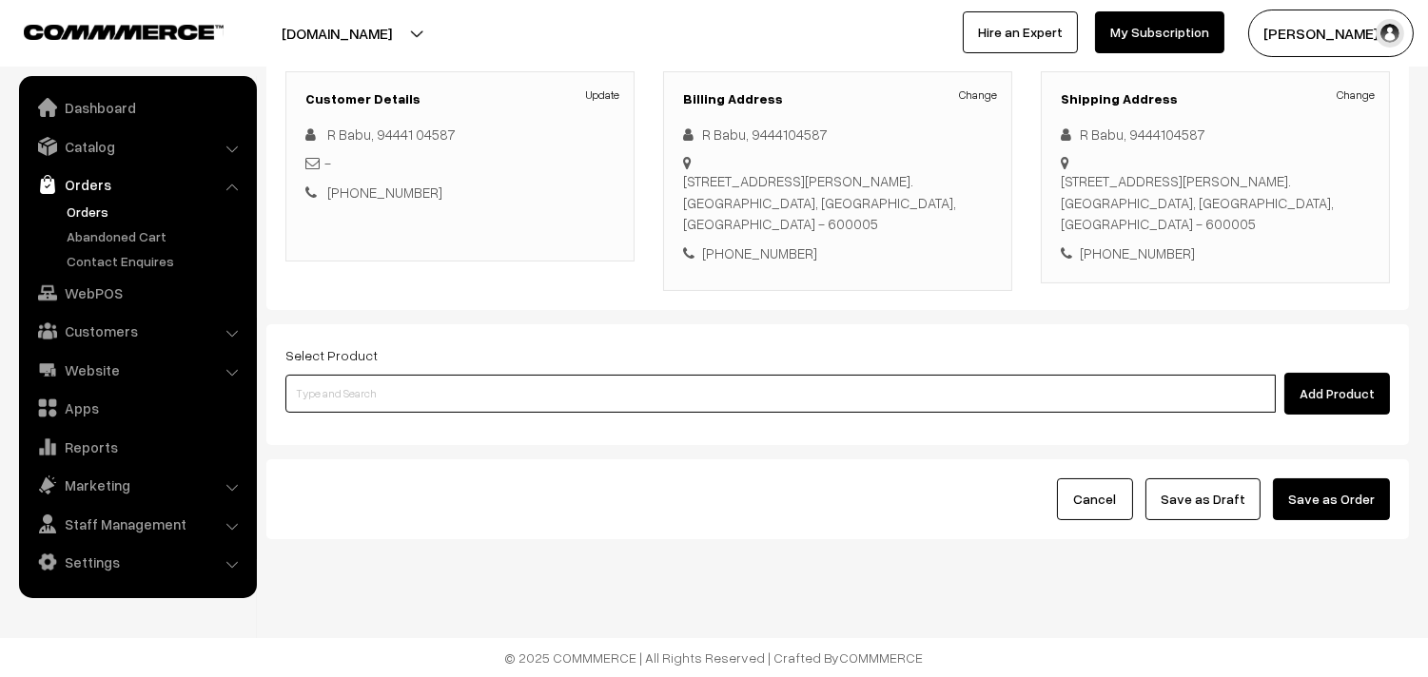
click at [364, 409] on input at bounding box center [780, 394] width 990 height 38
paste input "28th Without Rice..."
type input "28th Without Rice..."
click at [382, 437] on link "28th Without Rice..." at bounding box center [781, 451] width 991 height 29
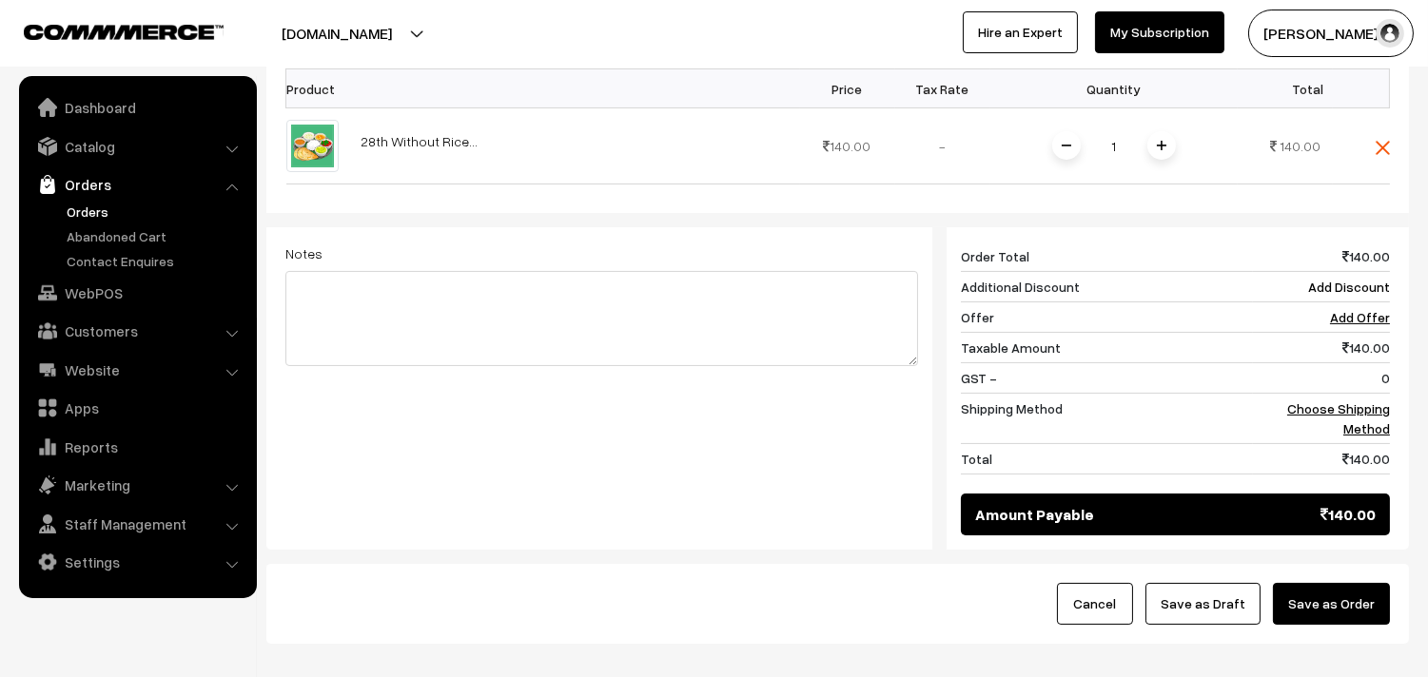
scroll to position [638, 0]
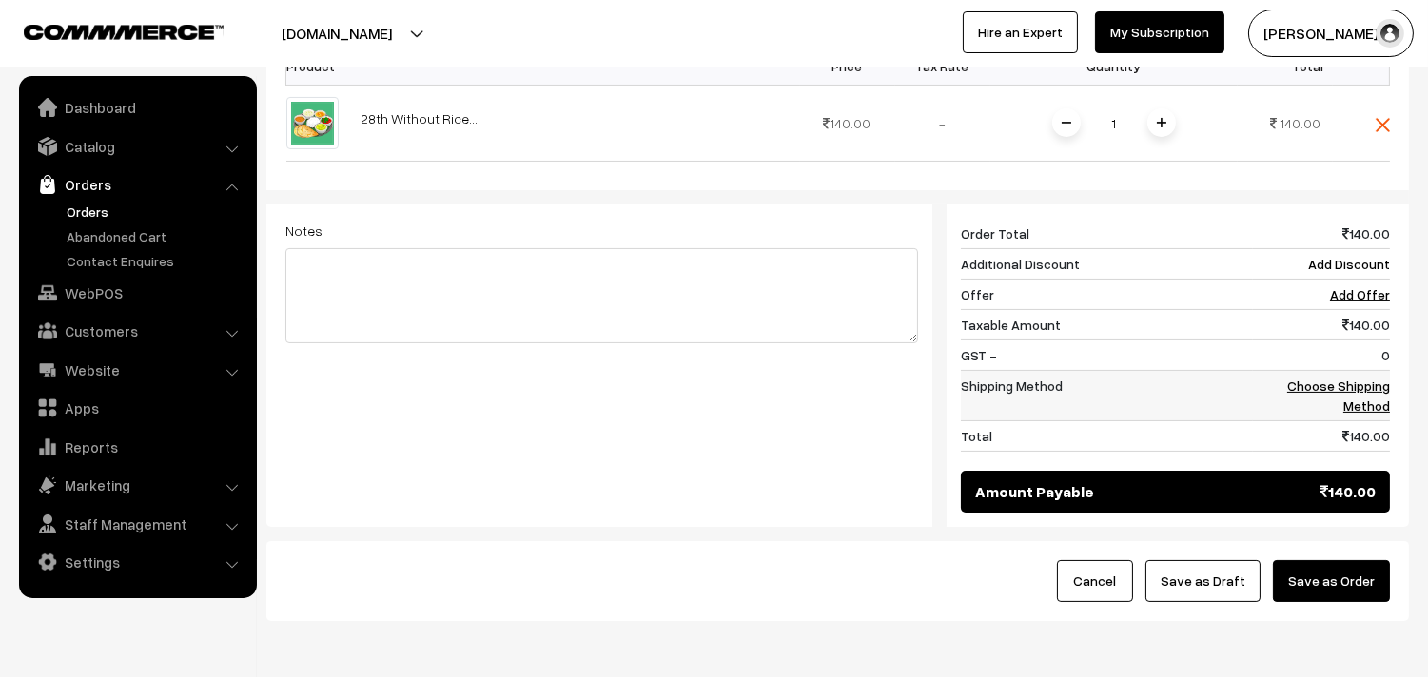
click at [1365, 407] on link "Choose Shipping Method" at bounding box center [1338, 396] width 103 height 36
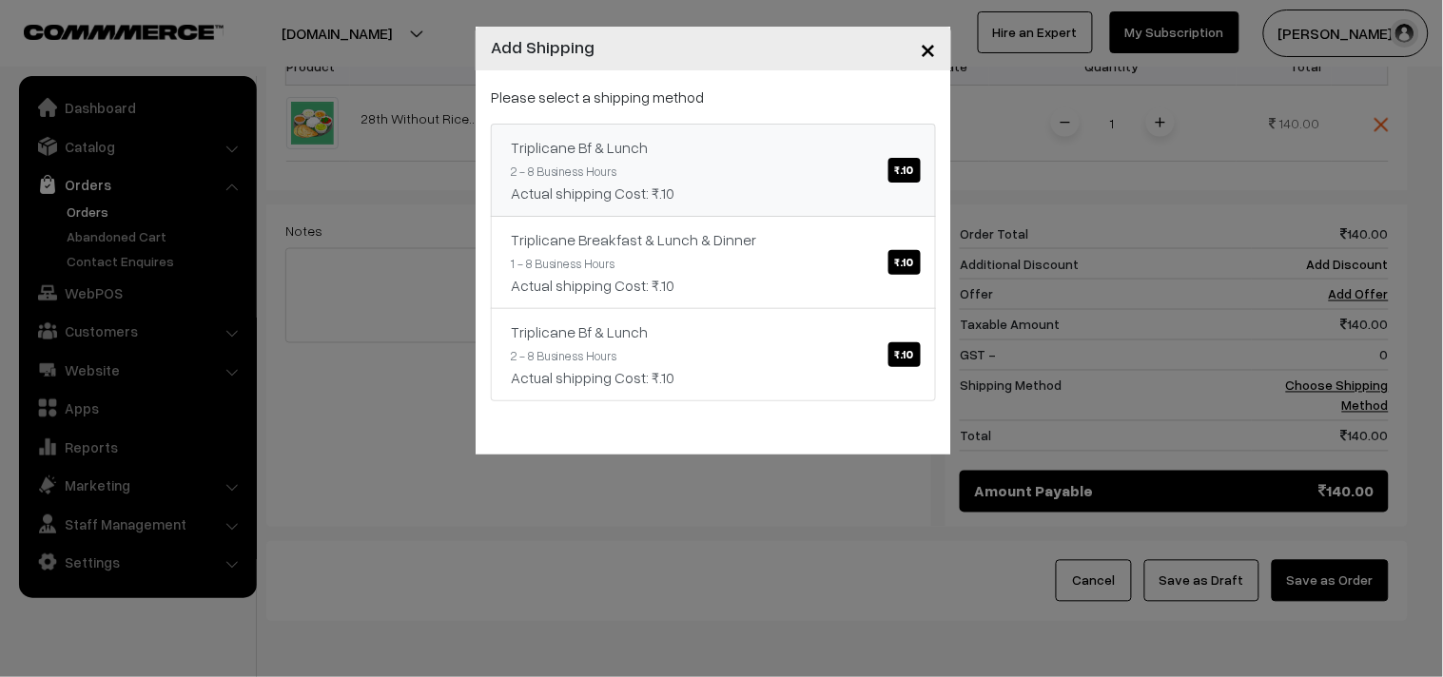
click at [809, 159] on link "Triplicane Bf & Lunch ₹.10 2 - 8 Business Hours Actual shipping Cost: ₹.10" at bounding box center [713, 170] width 445 height 93
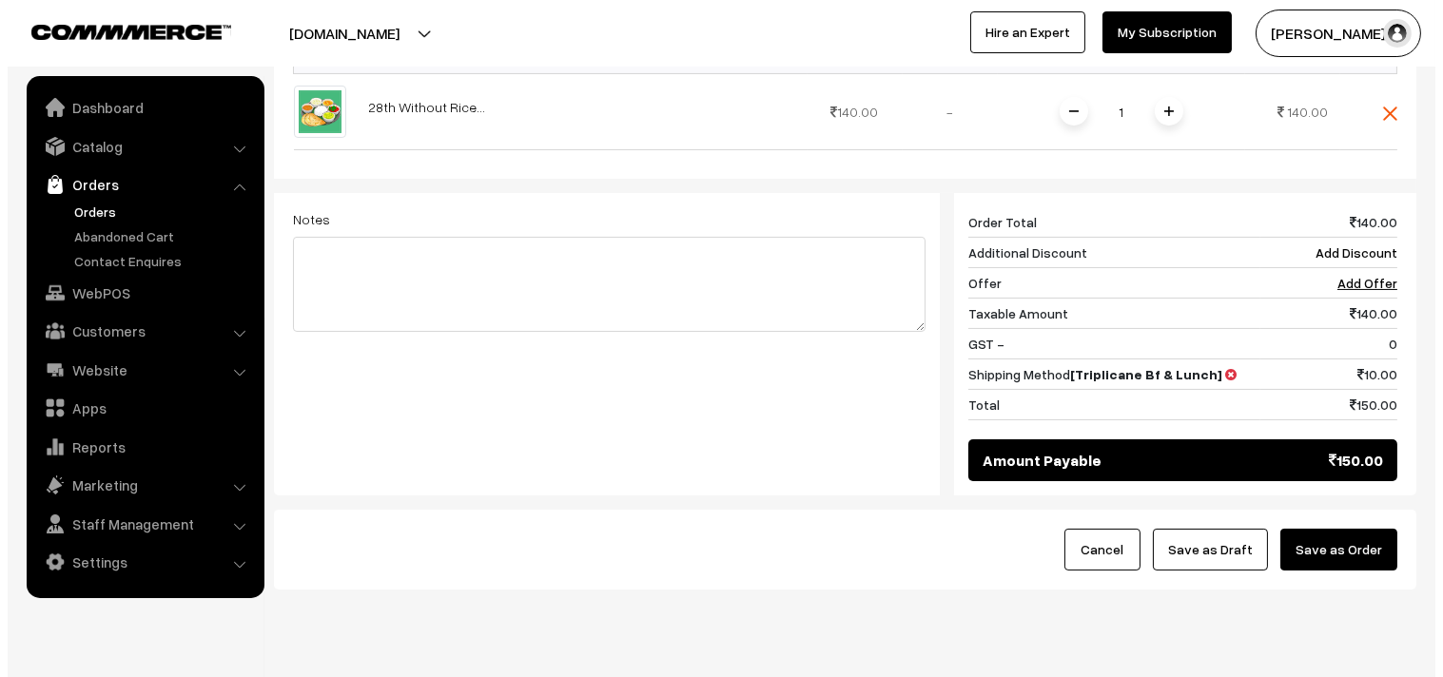
scroll to position [724, 0]
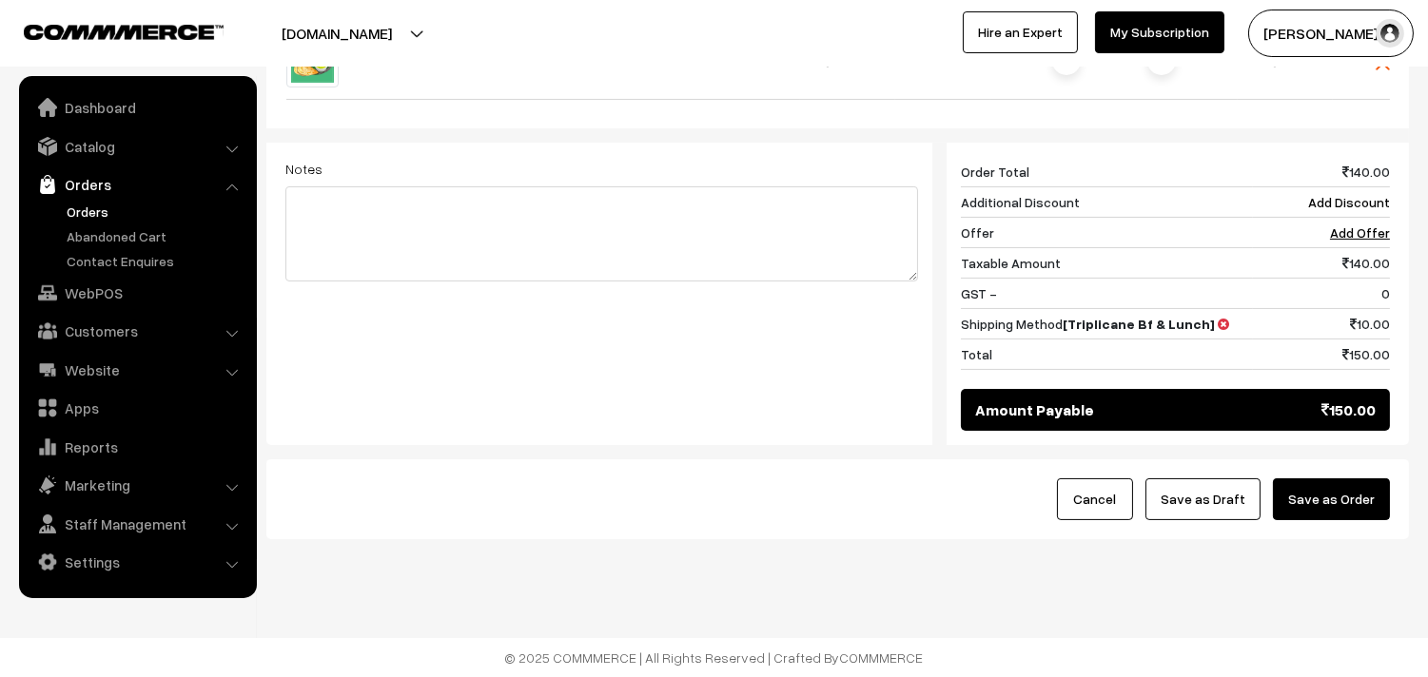
click at [1368, 496] on button "Save as Order" at bounding box center [1331, 499] width 117 height 42
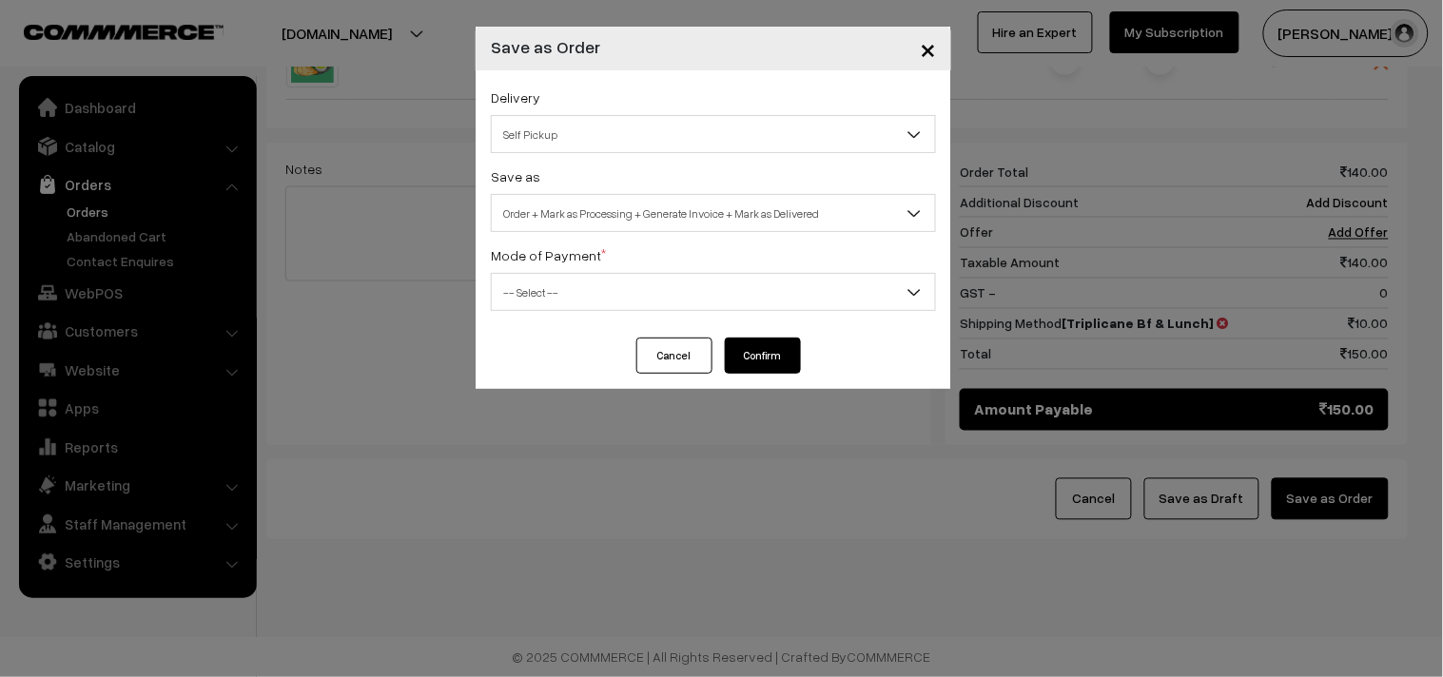
click at [647, 217] on span "Order + Mark as Processing + Generate Invoice + Mark as Delivered" at bounding box center [713, 213] width 443 height 33
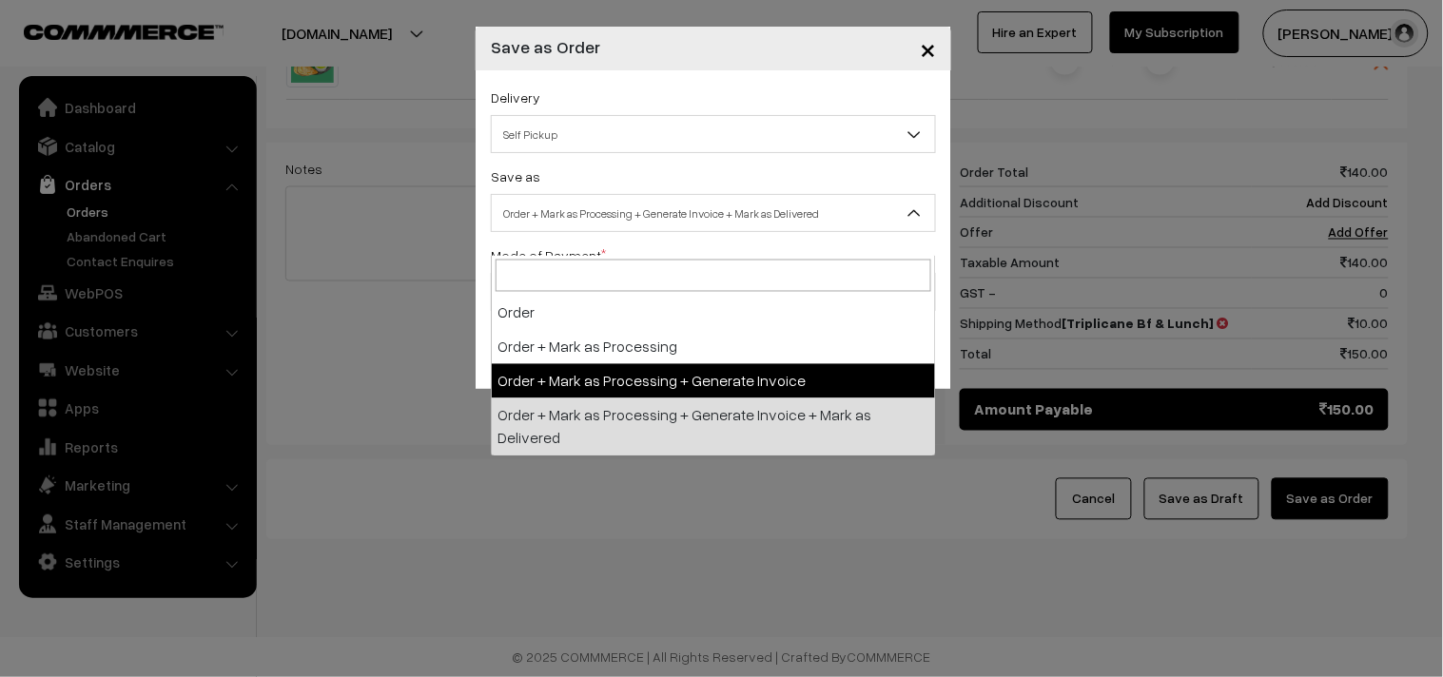
select select "3"
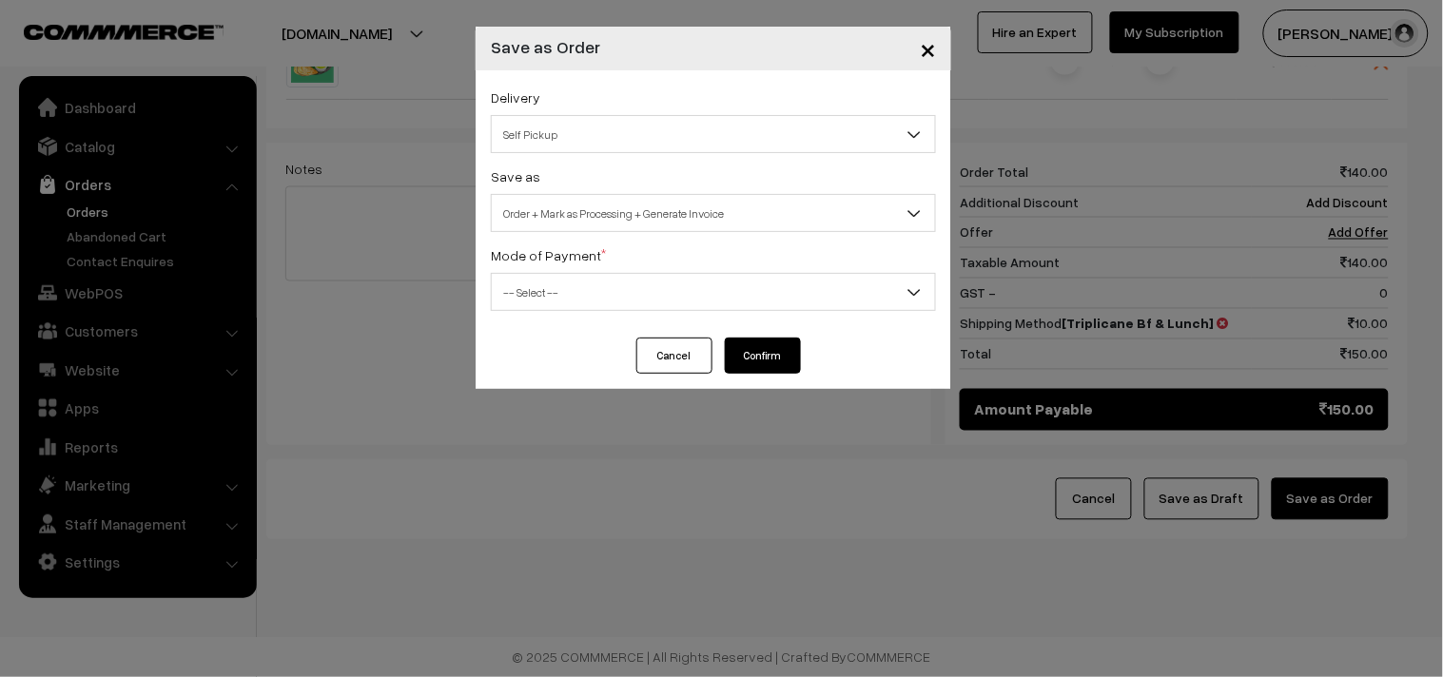
click at [601, 276] on span "-- Select --" at bounding box center [713, 292] width 443 height 33
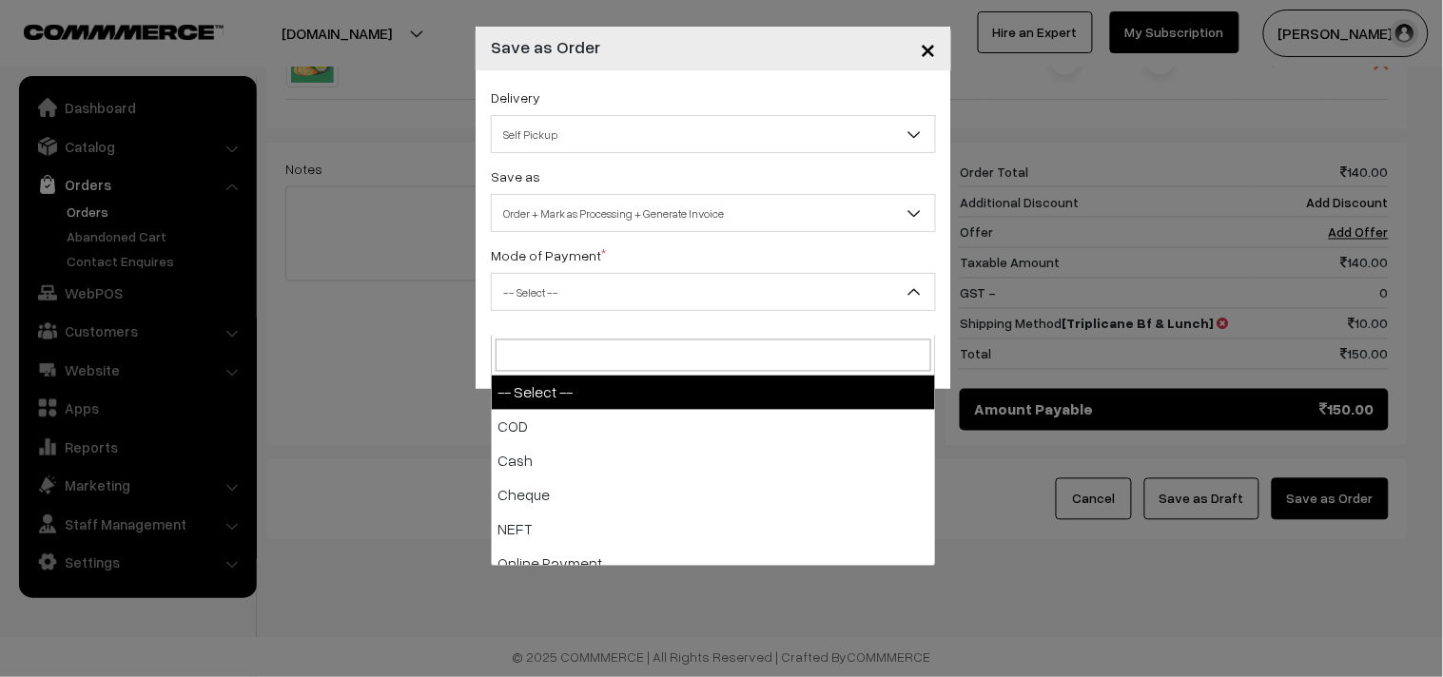
click at [610, 288] on span "-- Select --" at bounding box center [713, 292] width 443 height 33
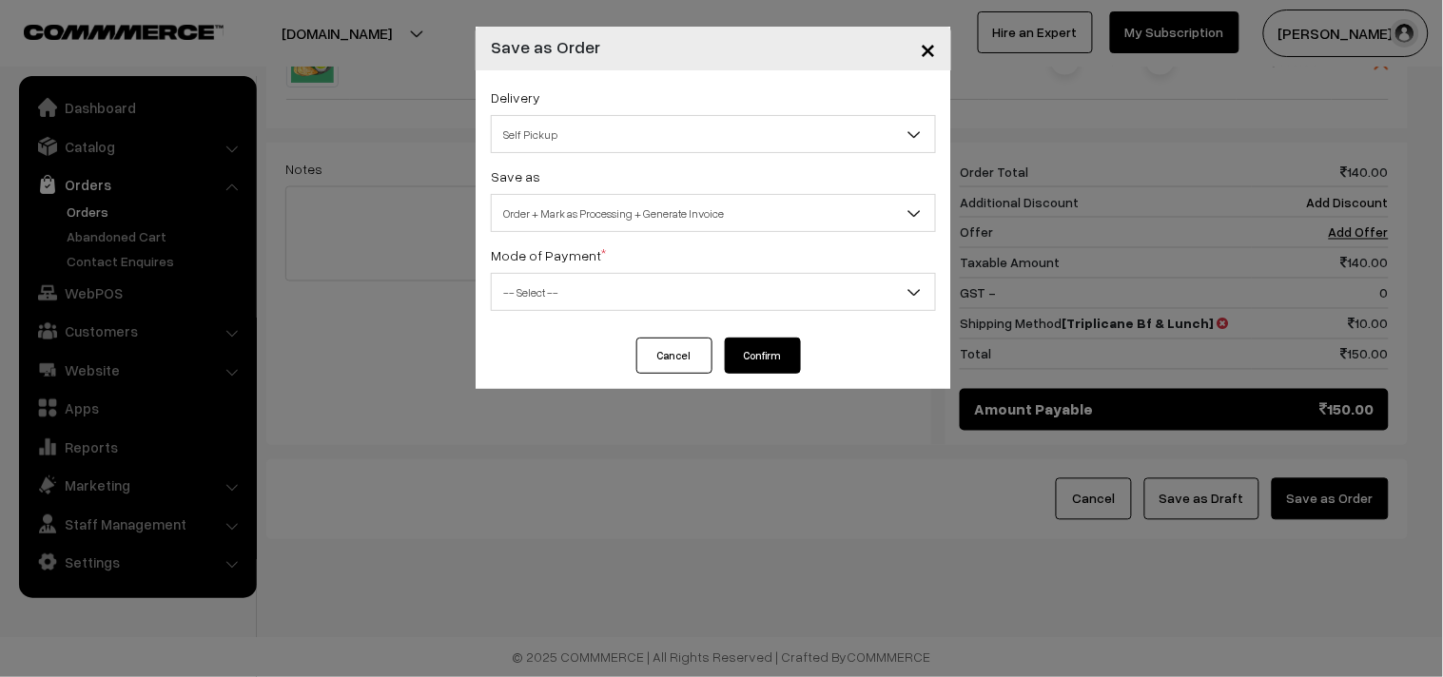
click at [610, 266] on div "Mode of Payment * -- Select -- COD Cash Cheque NEFT Online Payment DD Others --…" at bounding box center [713, 278] width 445 height 68
click at [609, 288] on span "-- Select --" at bounding box center [713, 292] width 443 height 33
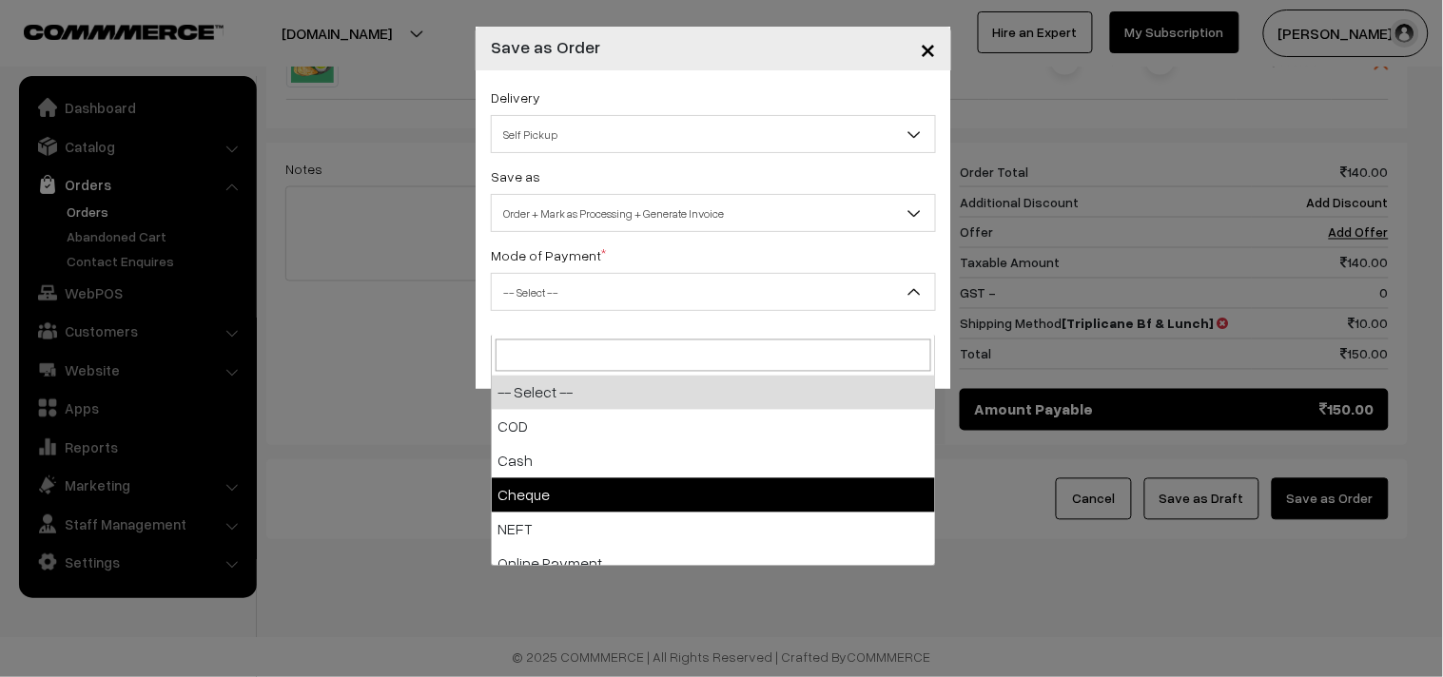
select select "2"
checkbox input "true"
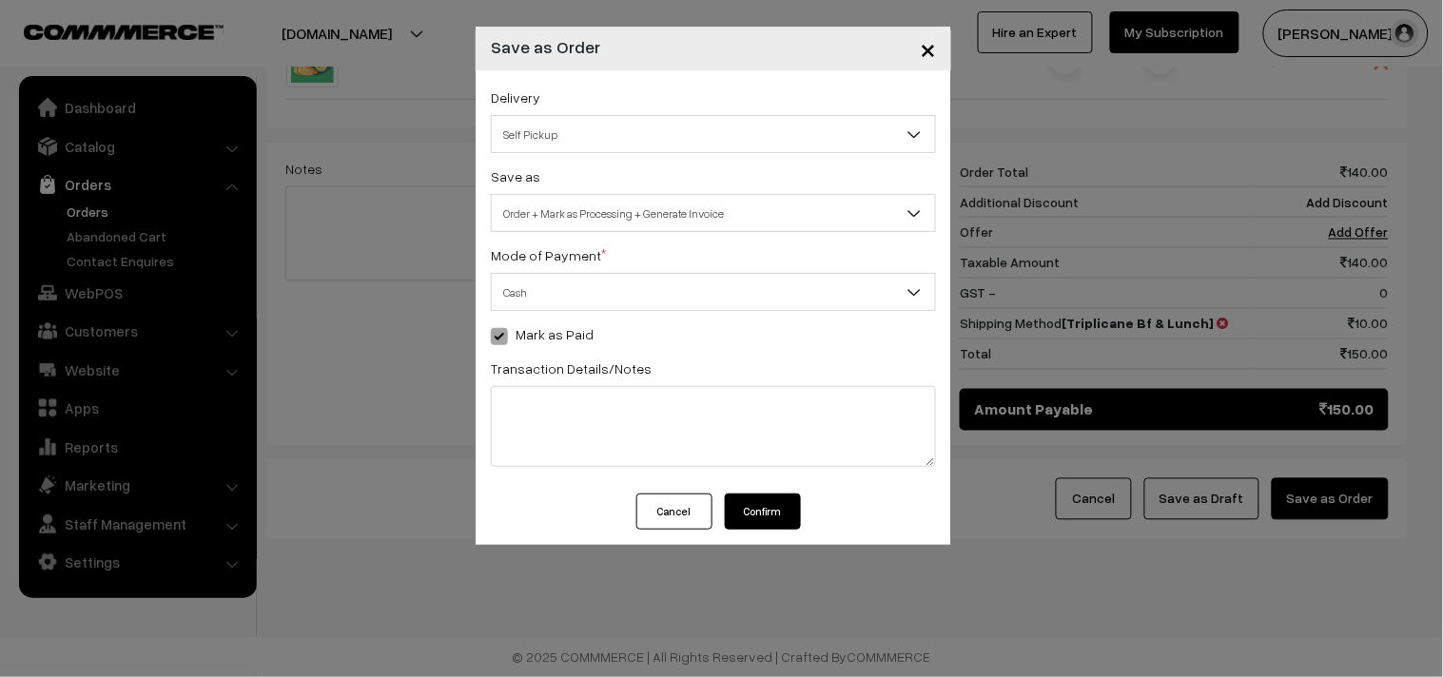
click at [748, 517] on button "Confirm" at bounding box center [763, 512] width 76 height 36
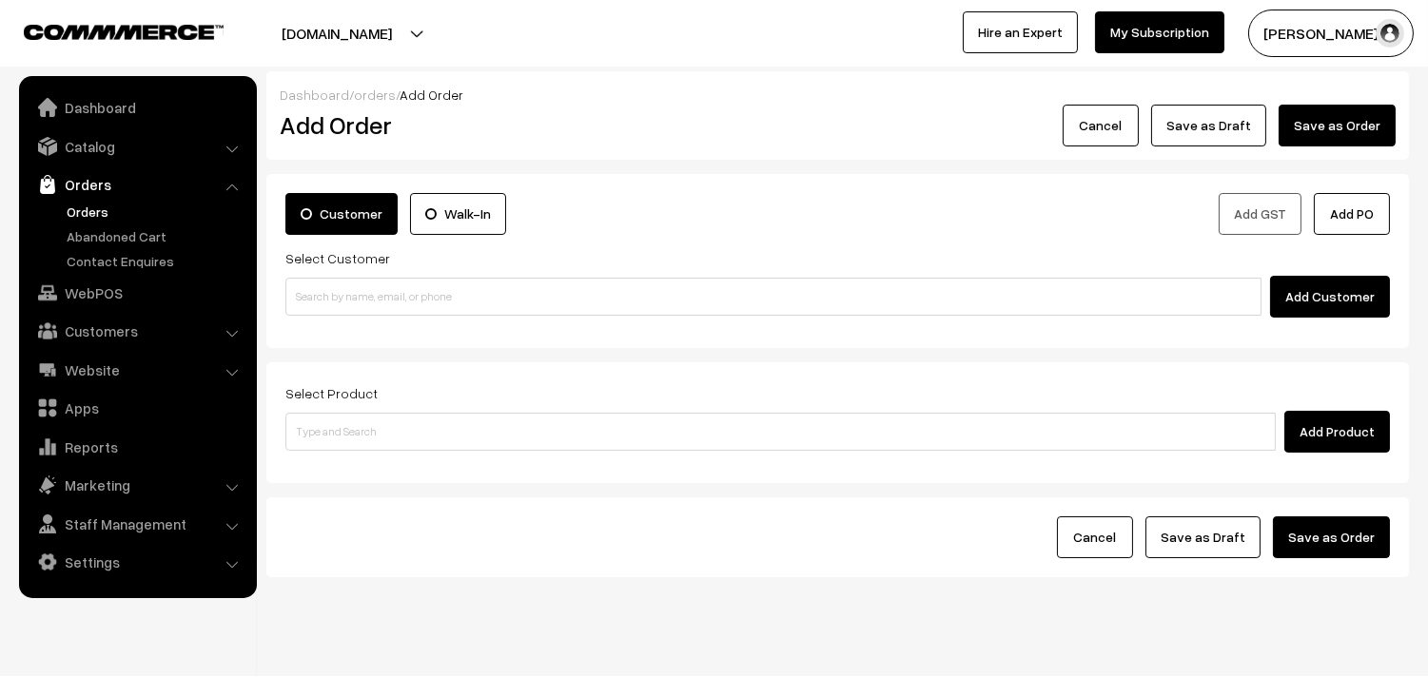
click at [105, 210] on link "Orders" at bounding box center [156, 212] width 188 height 20
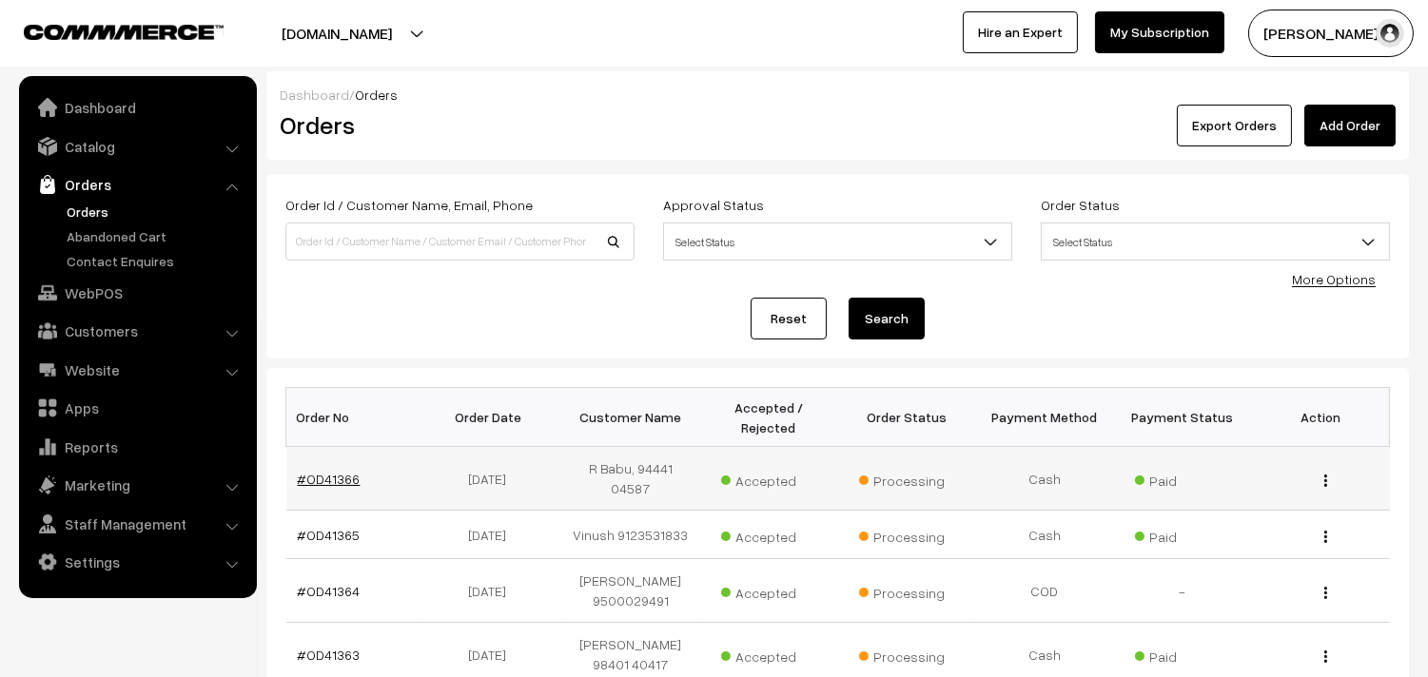
click at [312, 472] on link "#OD41366" at bounding box center [329, 479] width 63 height 16
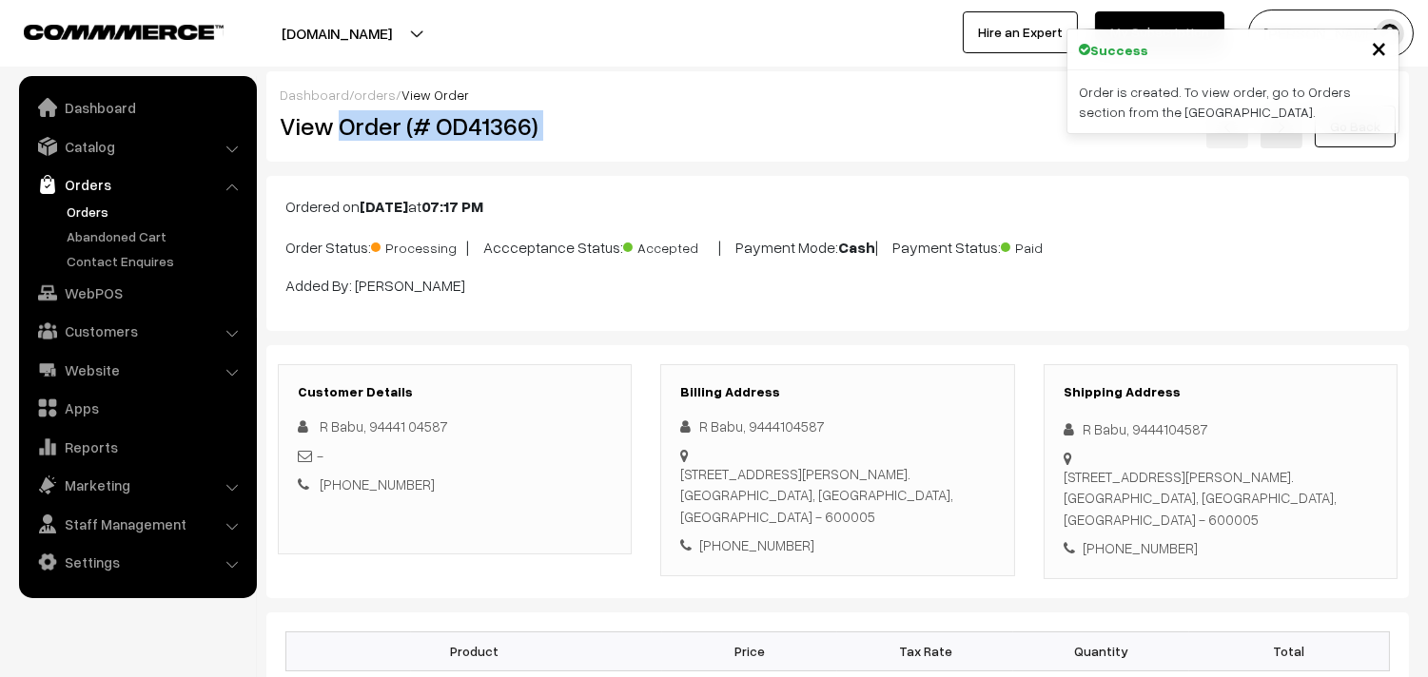
drag, startPoint x: 0, startPoint y: 0, endPoint x: 681, endPoint y: 120, distance: 691.5
click at [681, 120] on div "View Order (# OD41366) Go Back" at bounding box center [837, 127] width 1144 height 44
copy div "Order (# OD41366)"
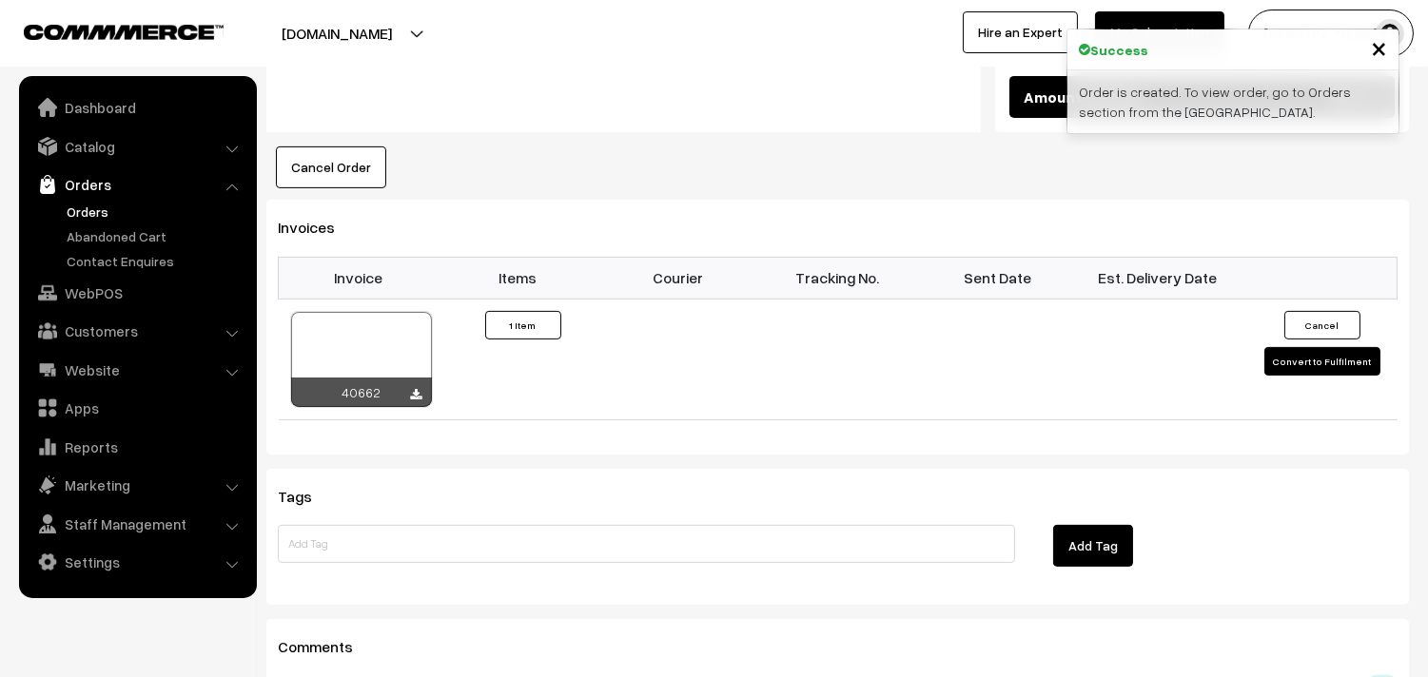
scroll to position [1057, 0]
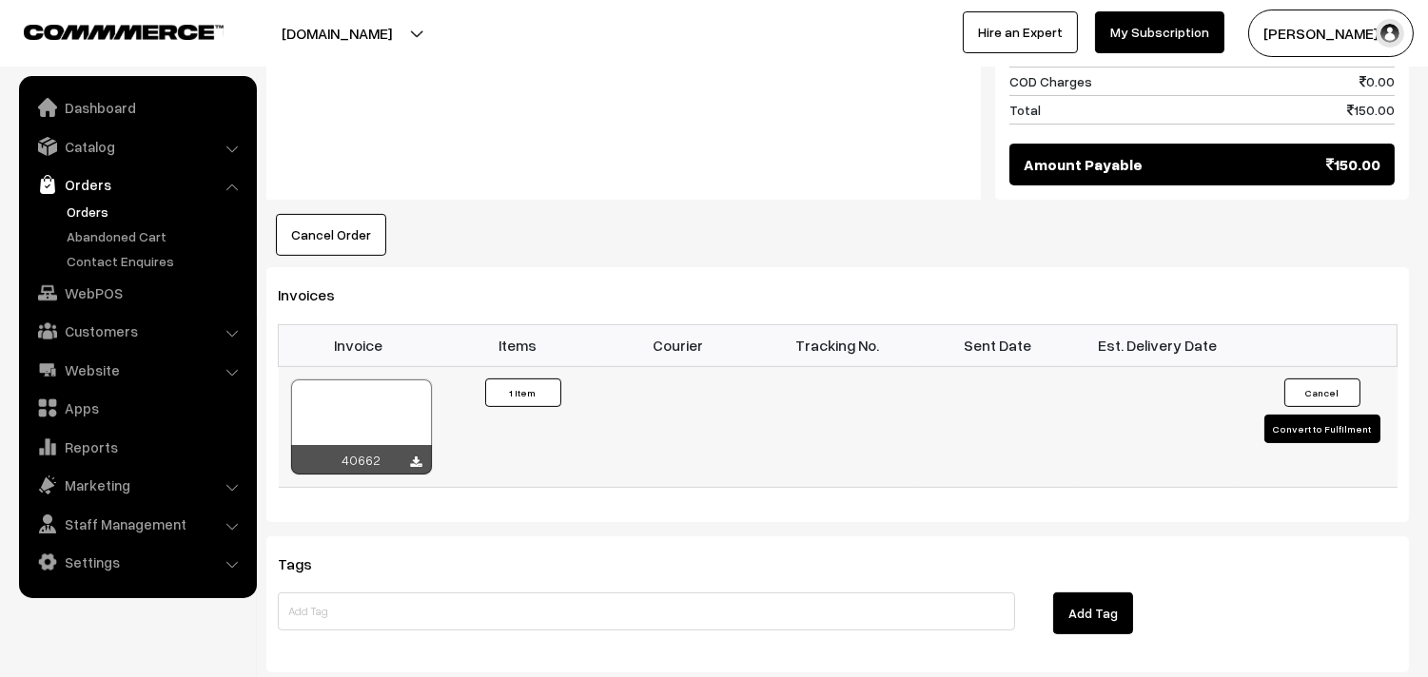
click at [345, 430] on div at bounding box center [361, 427] width 141 height 95
click at [97, 287] on link "WebPOS" at bounding box center [137, 293] width 226 height 34
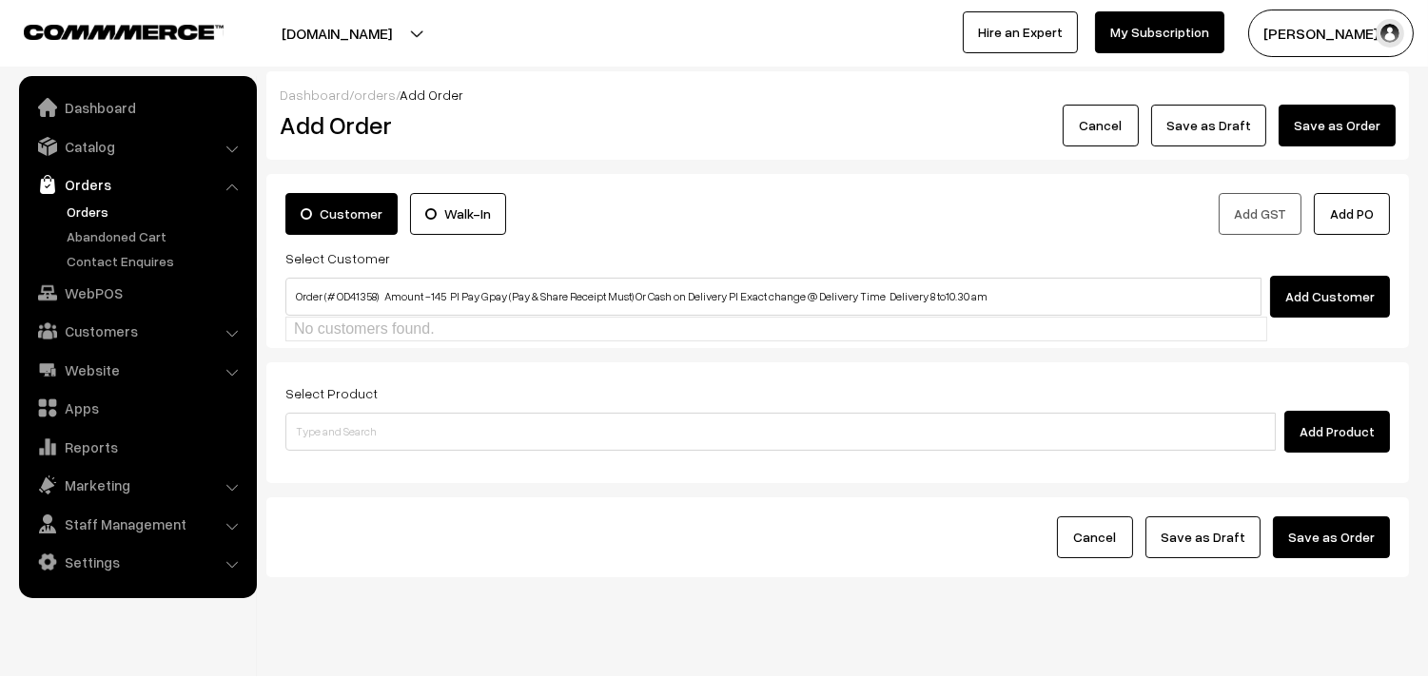
type input "Order (# OD41358) Amount -145 Pl Pay Gpay (Pay & Share Receipt Must) Or Cash on…"
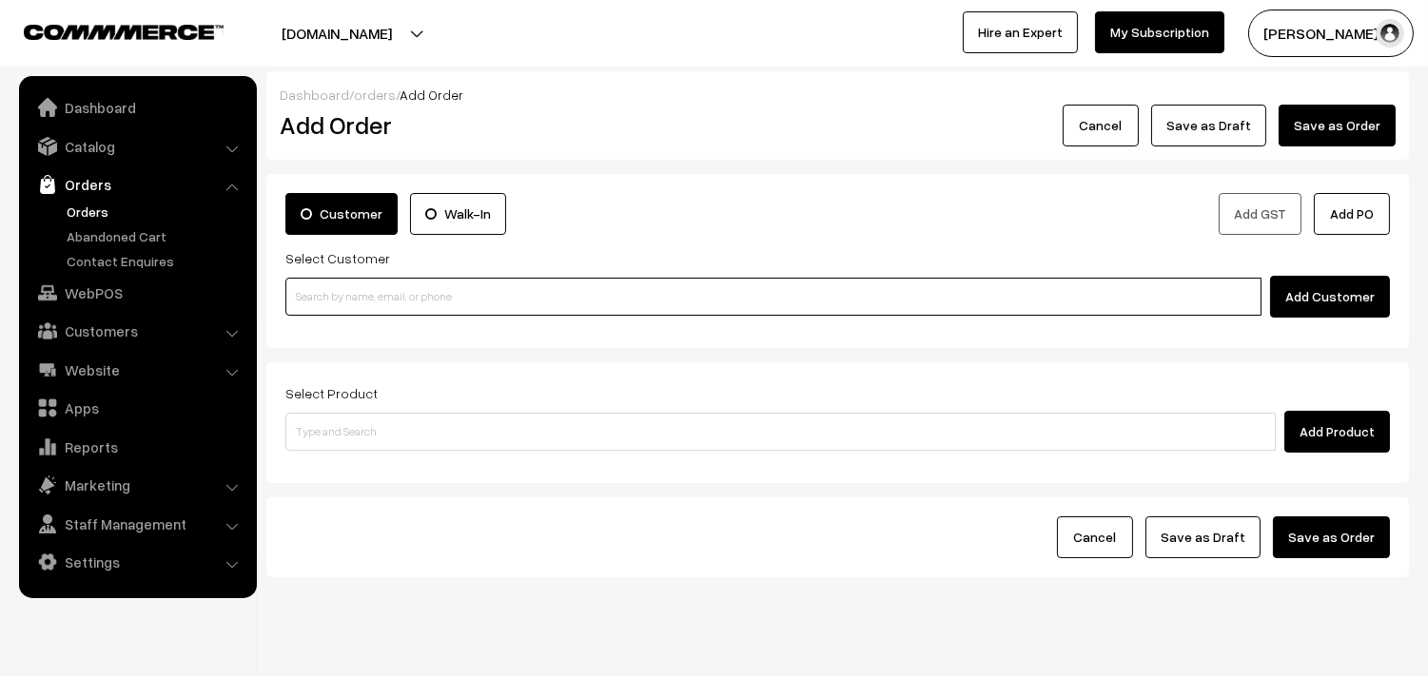
paste input "9444657716"
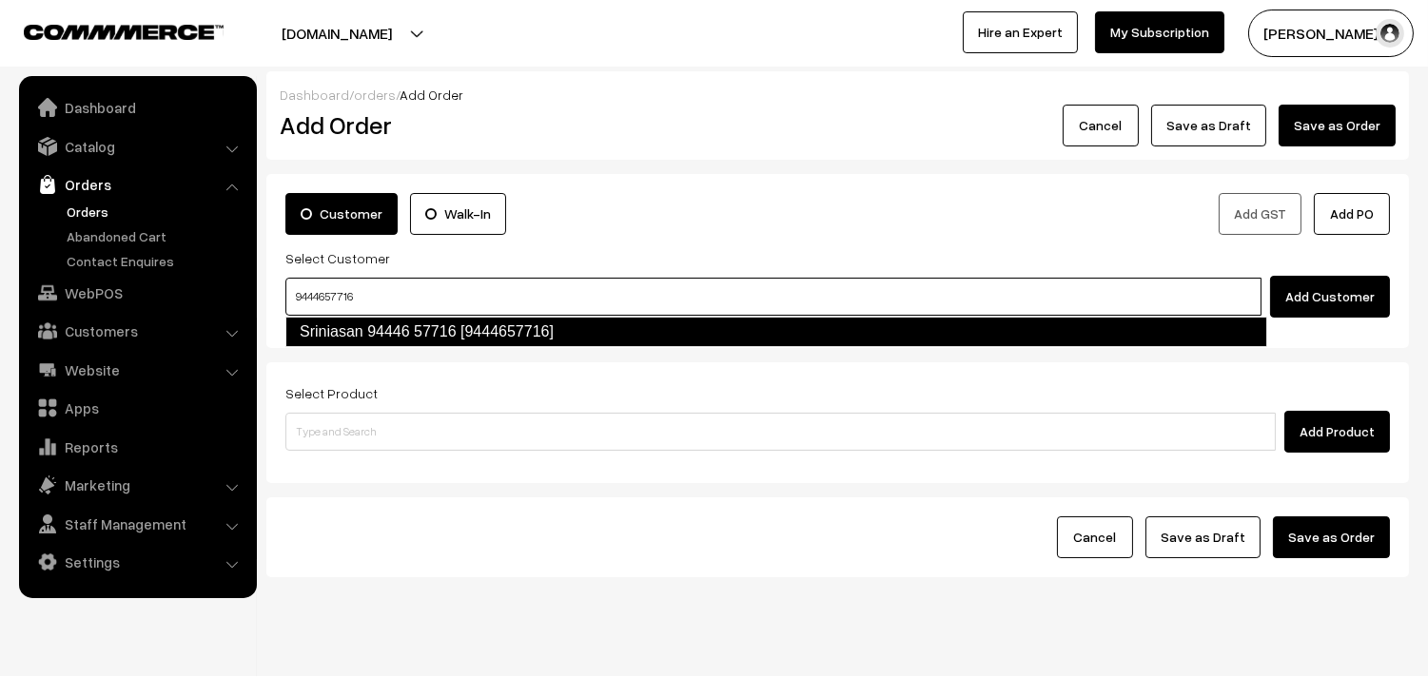
click at [355, 329] on link "Sriniasan 94446 57716 [9444657716]" at bounding box center [776, 332] width 982 height 30
type input "9444657716"
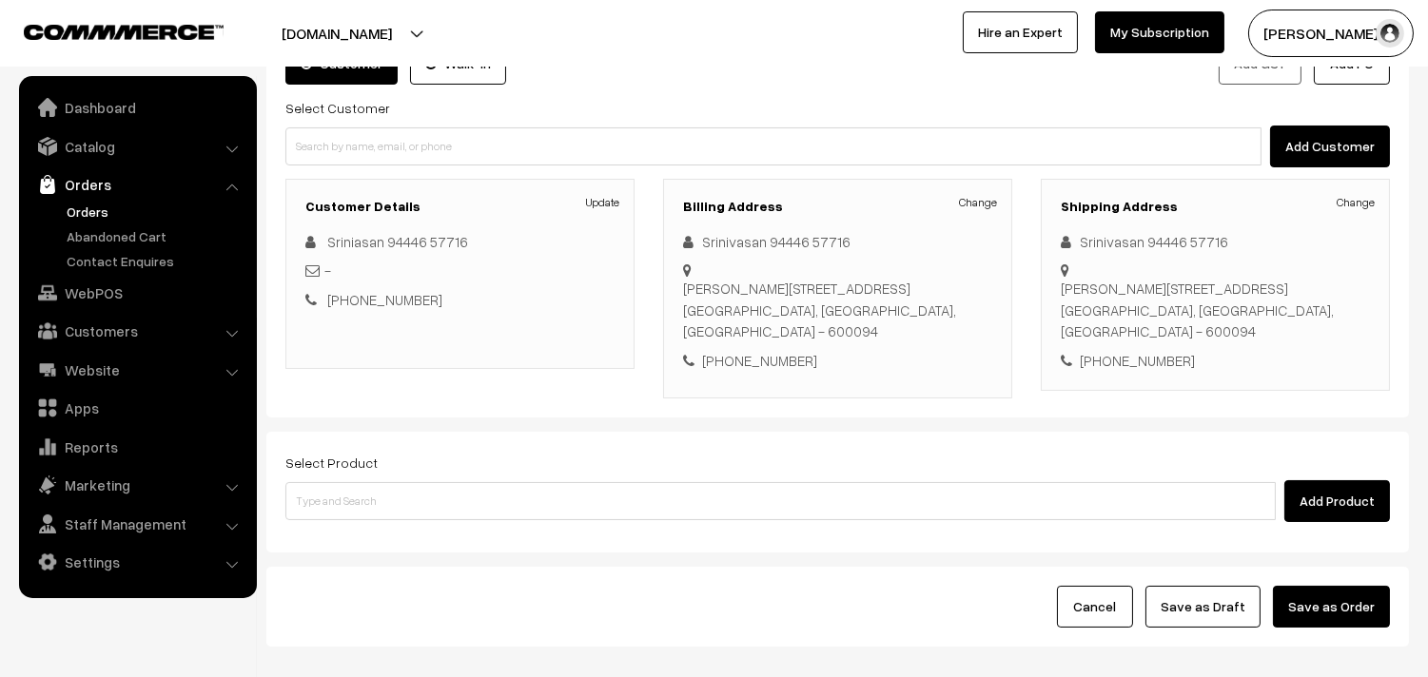
scroll to position [259, 0]
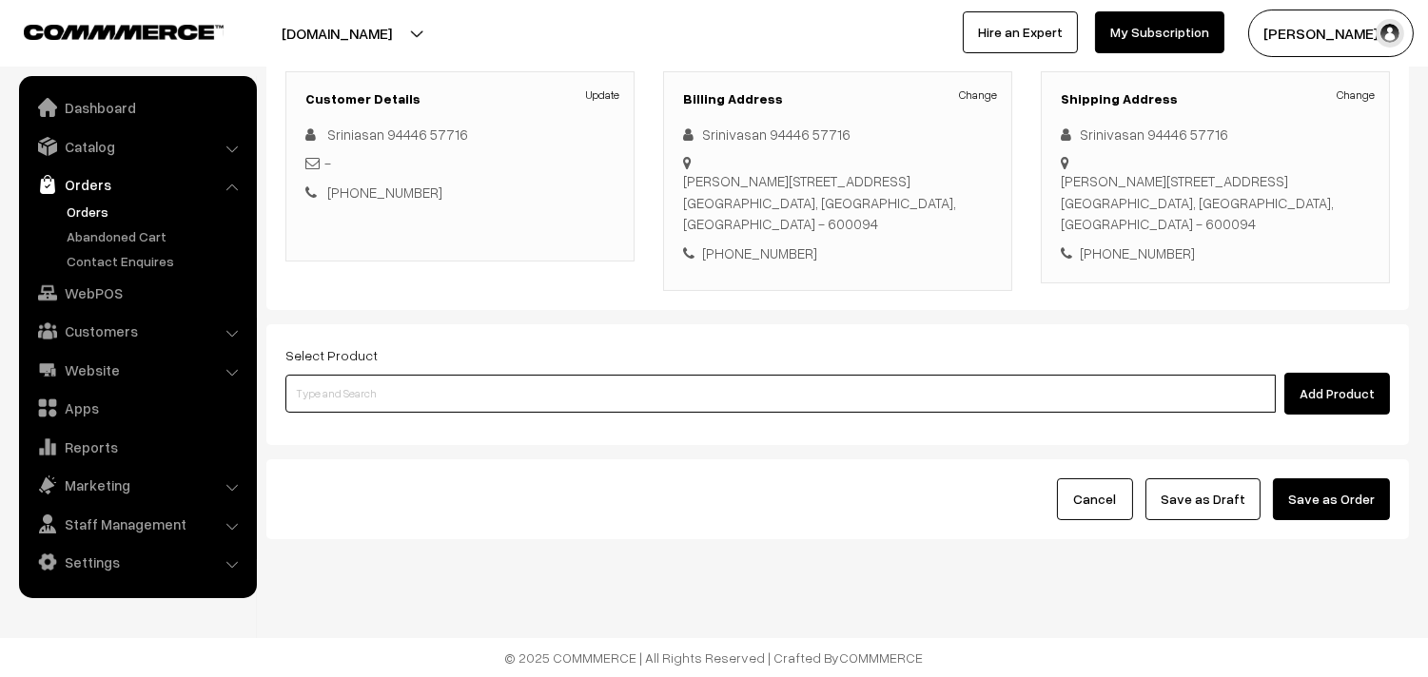
click at [449, 381] on input at bounding box center [780, 394] width 990 height 38
paste input "28th Couple Pack- Tomato Rasam"
click at [434, 425] on ul "No Products found" at bounding box center [781, 427] width 993 height 25
drag, startPoint x: 460, startPoint y: 390, endPoint x: 496, endPoint y: 390, distance: 35.2
click at [496, 390] on input "28th Couple Pack- Tomato Rasam" at bounding box center [780, 394] width 990 height 38
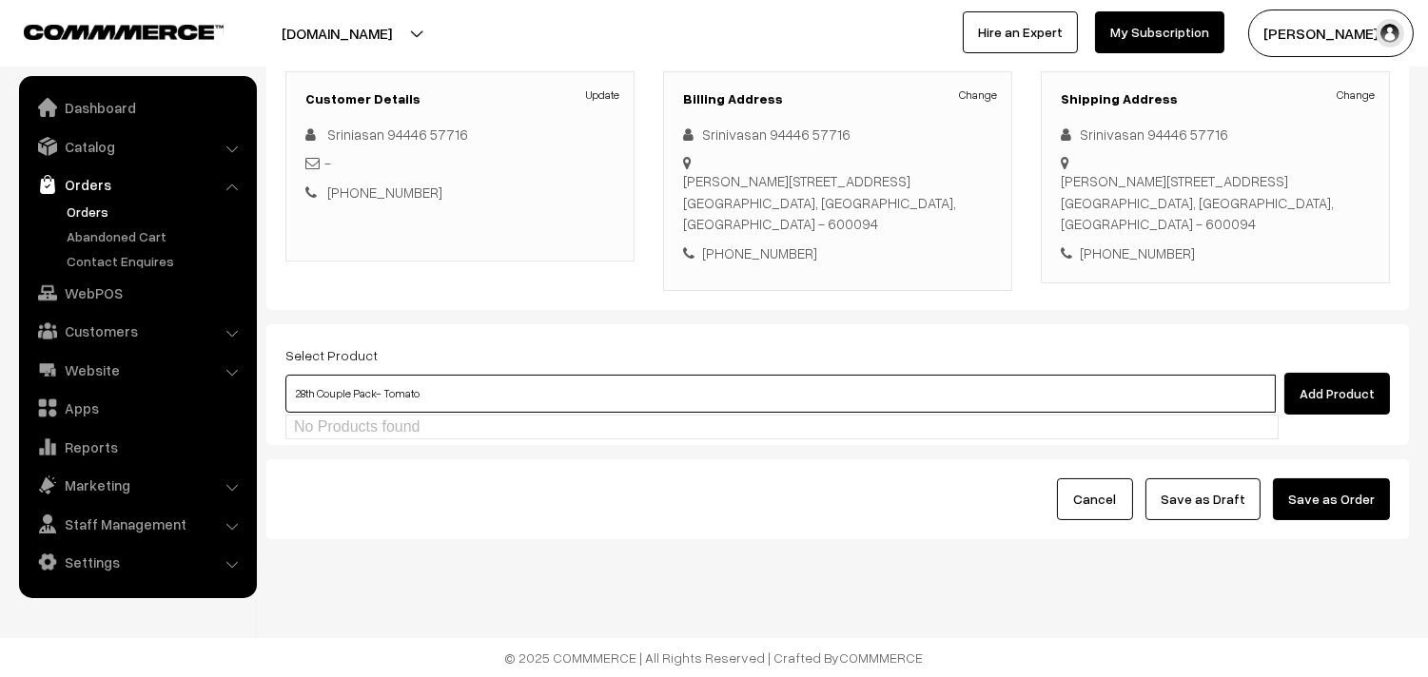
type input "28th Couple Pack- Tomat"
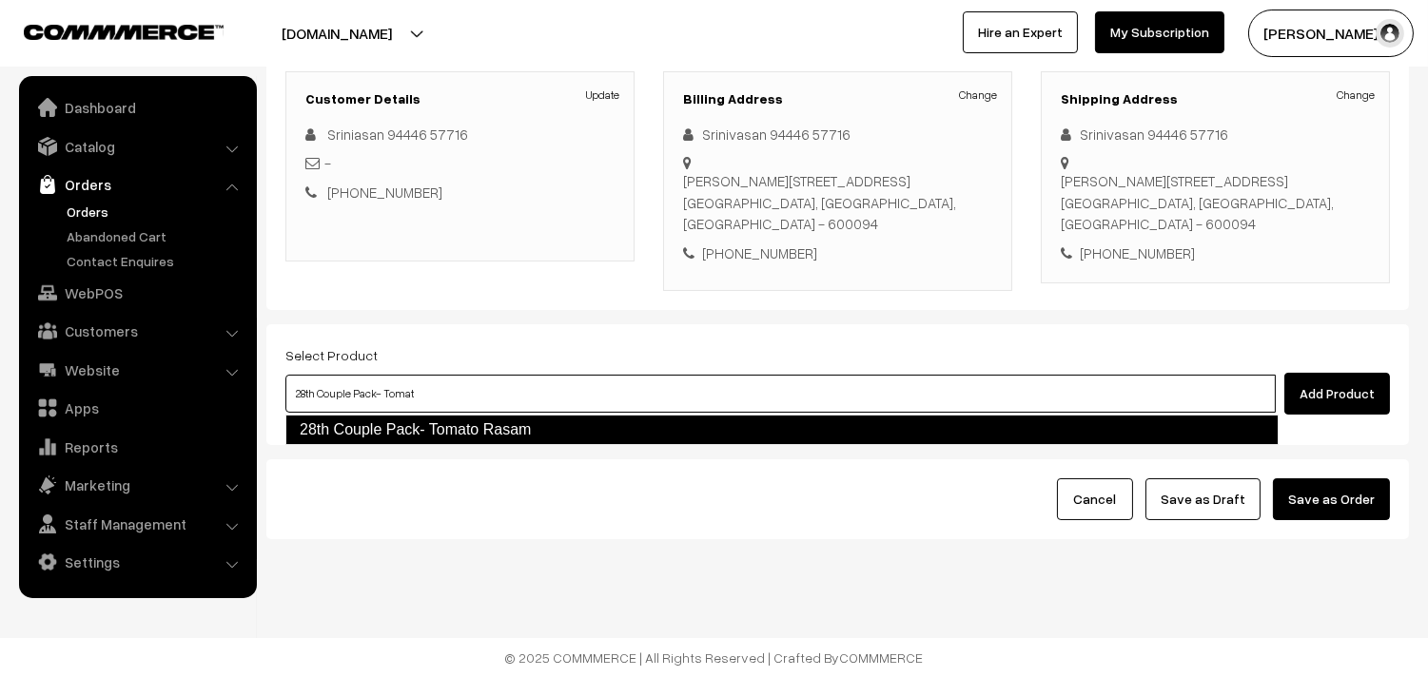
click at [454, 438] on link "28th Couple Pack- Tomato Rasam" at bounding box center [781, 430] width 993 height 30
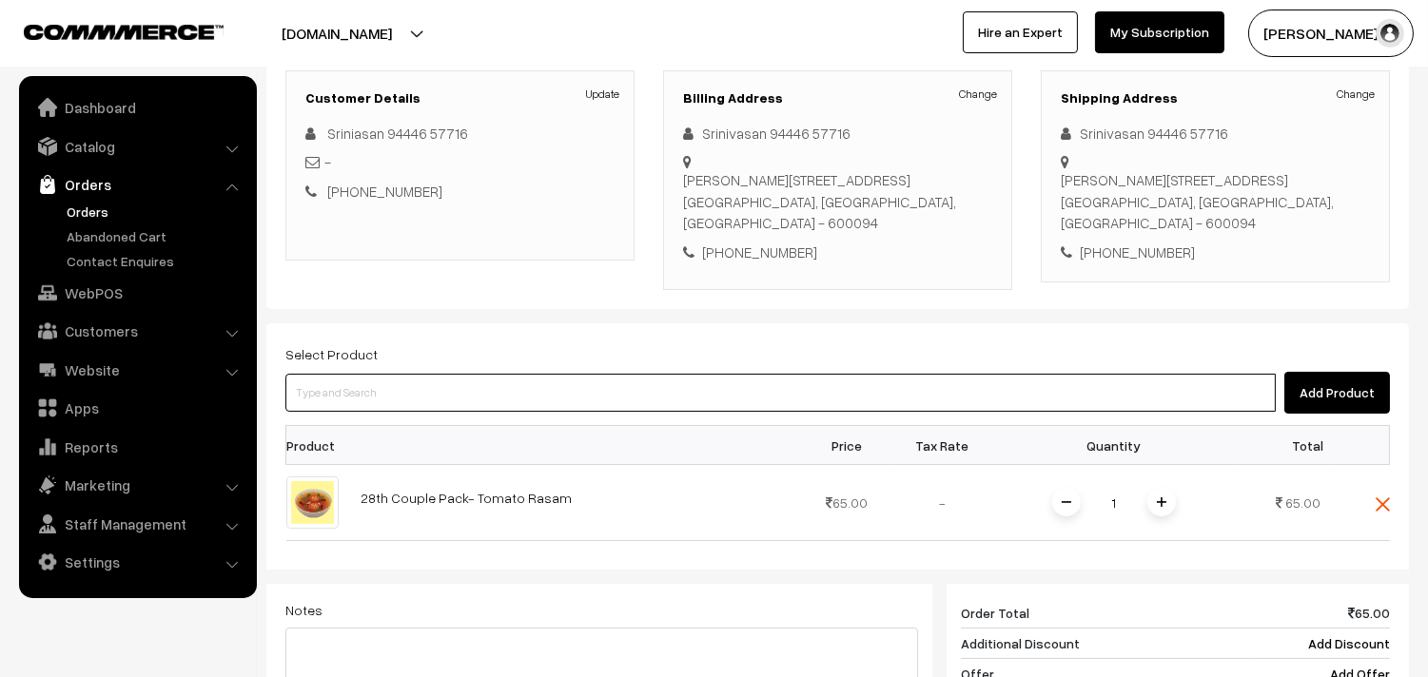
click at [438, 404] on input at bounding box center [780, 393] width 990 height 38
type input "28th Couple Pack - Kose Kootu"
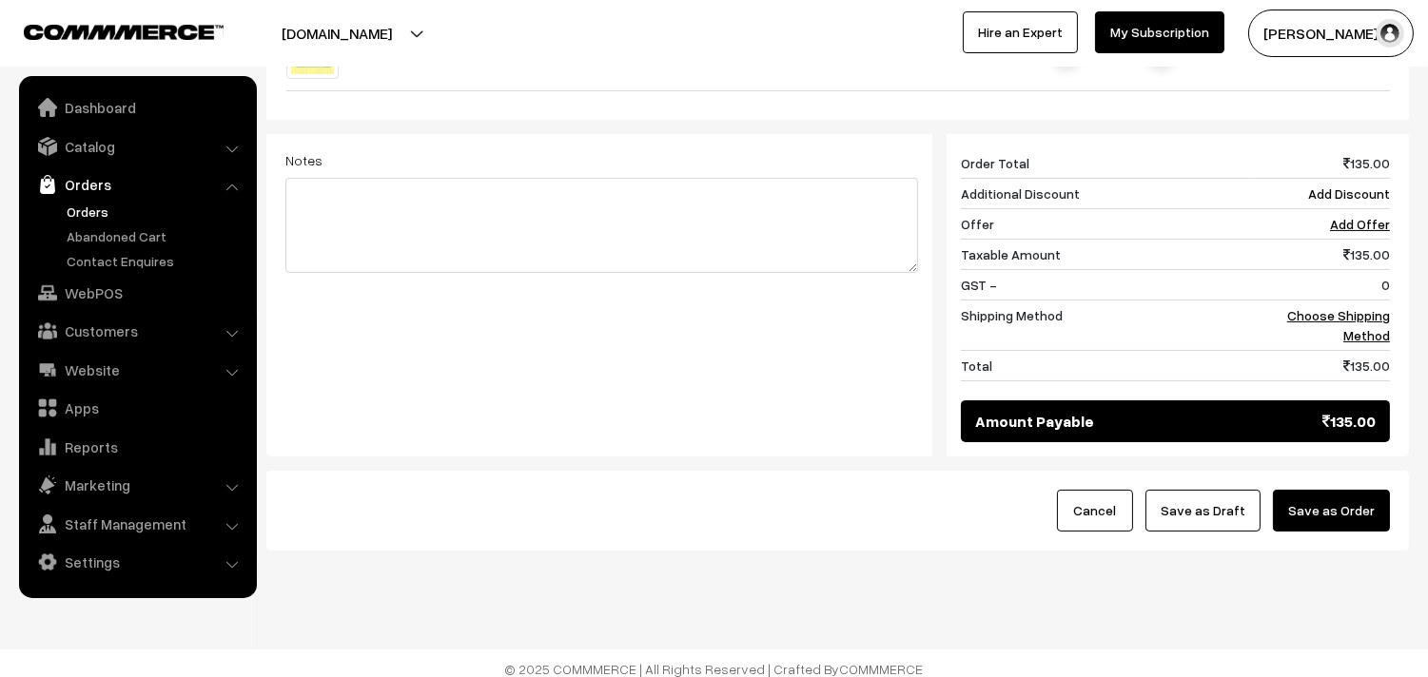
scroll to position [787, 0]
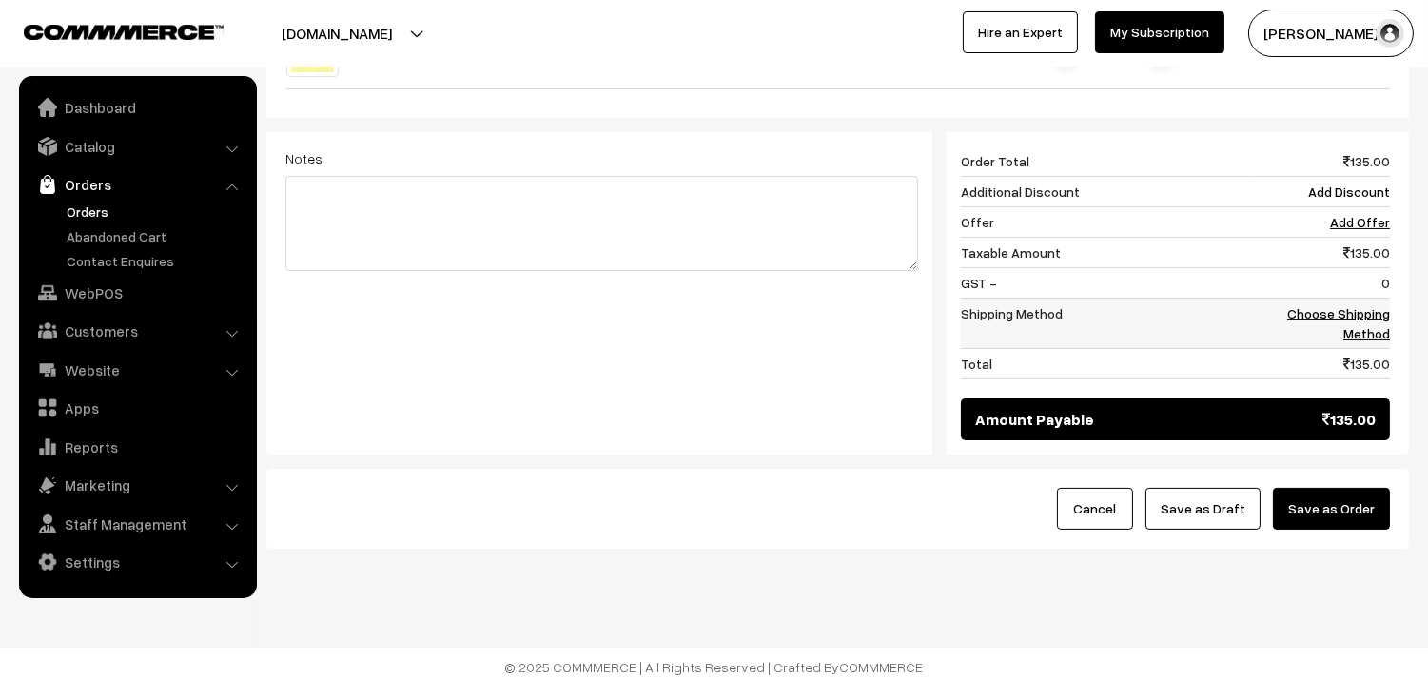
click at [1361, 311] on link "Choose Shipping Method" at bounding box center [1338, 323] width 103 height 36
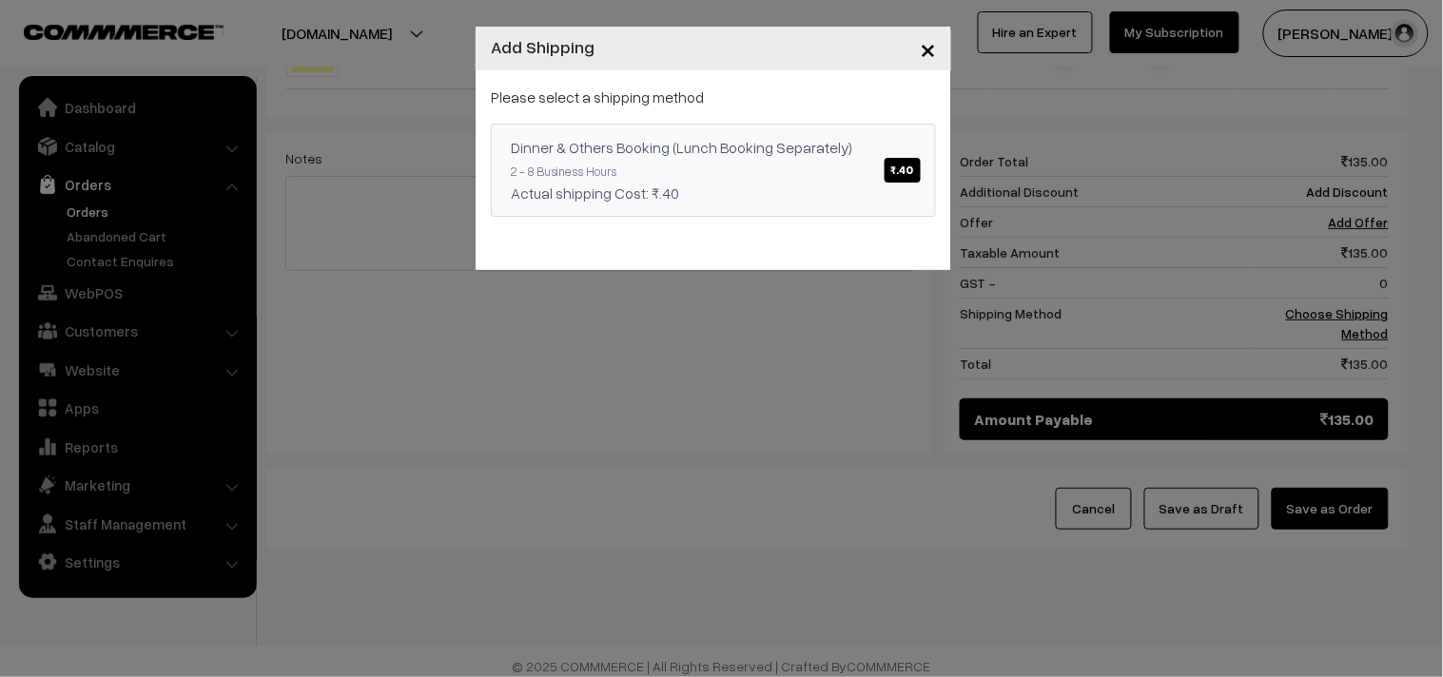
click at [716, 191] on div "Actual shipping Cost: ₹.40" at bounding box center [713, 193] width 405 height 23
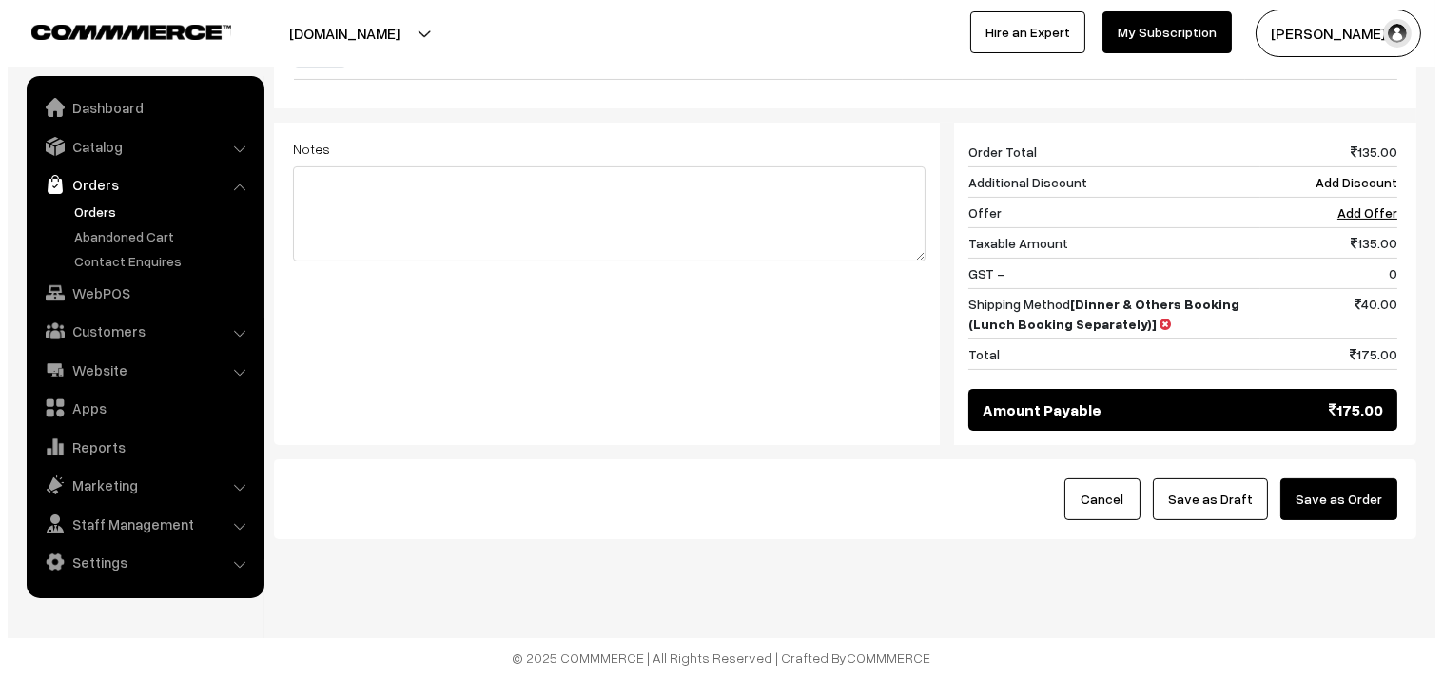
scroll to position [799, 0]
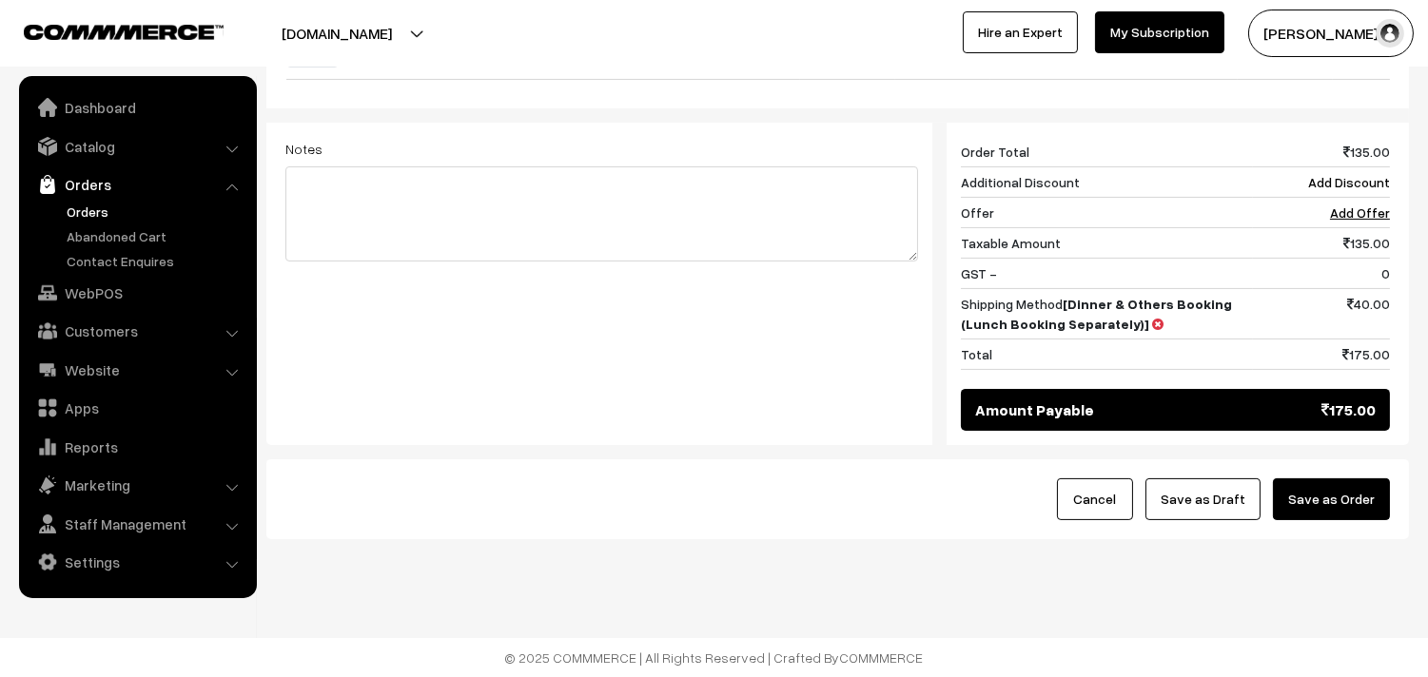
click at [1330, 504] on button "Save as Order" at bounding box center [1331, 499] width 117 height 42
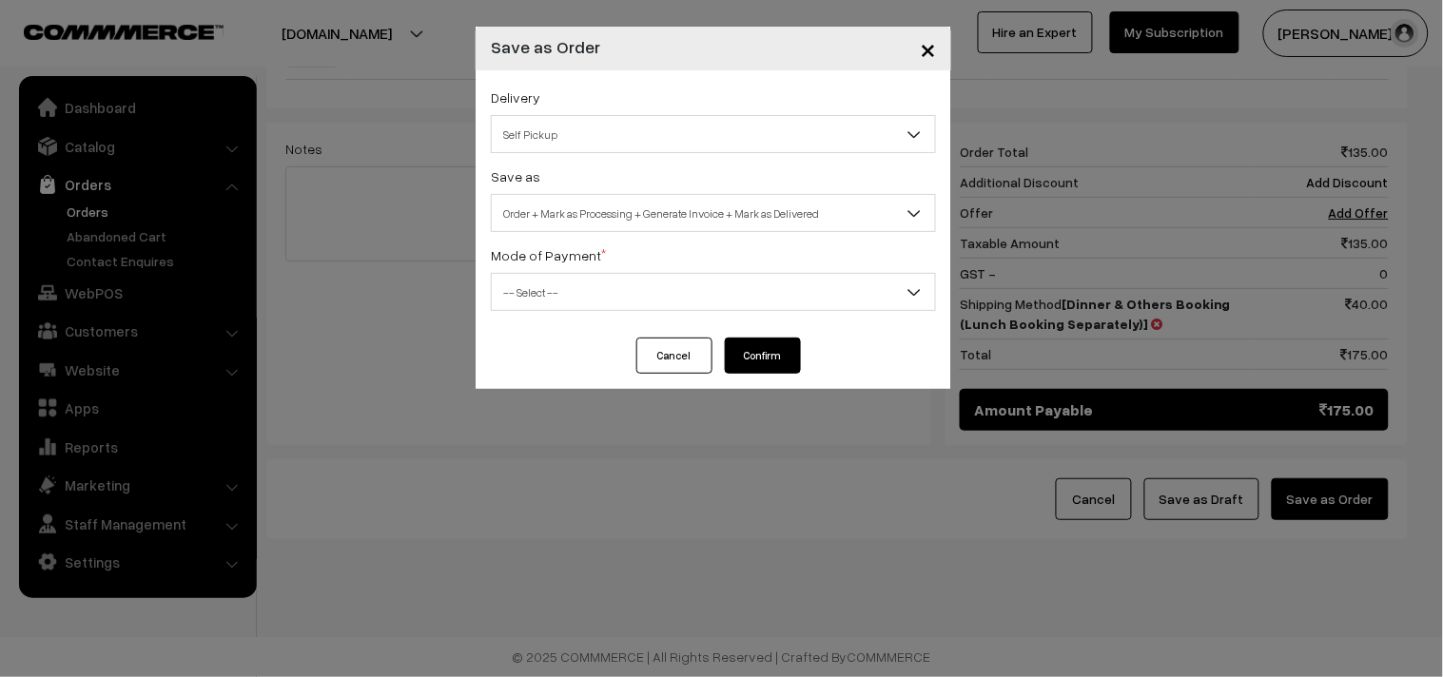
click at [740, 217] on span "Order + Mark as Processing + Generate Invoice + Mark as Delivered" at bounding box center [713, 213] width 443 height 33
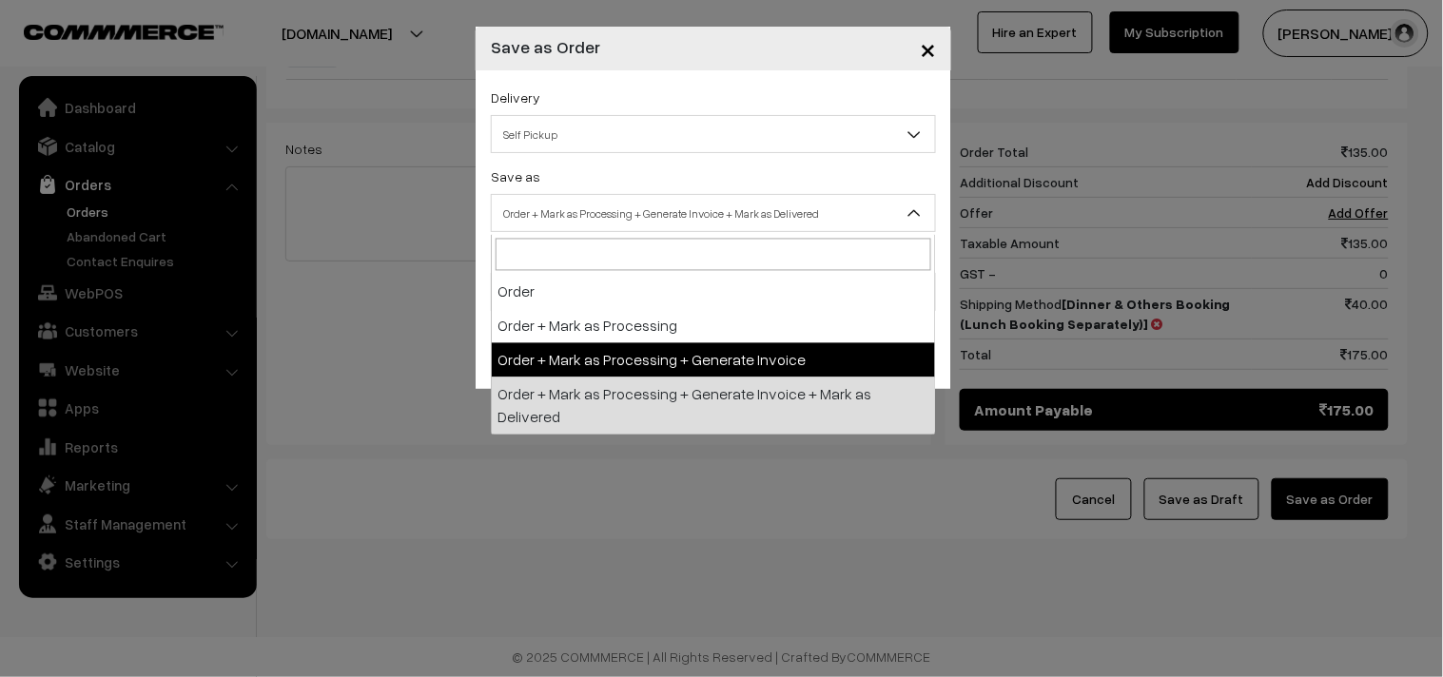
drag, startPoint x: 672, startPoint y: 357, endPoint x: 606, endPoint y: 308, distance: 81.6
select select "3"
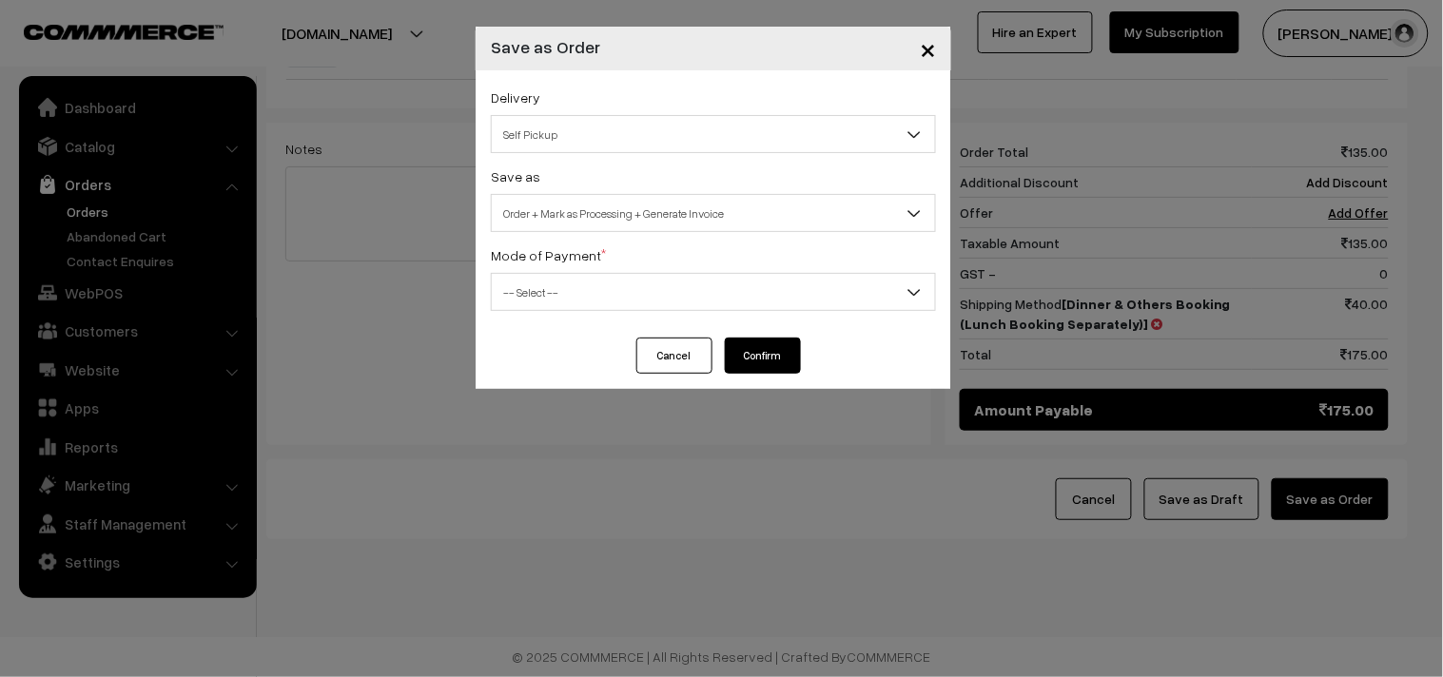
click at [593, 286] on span "-- Select --" at bounding box center [713, 292] width 443 height 33
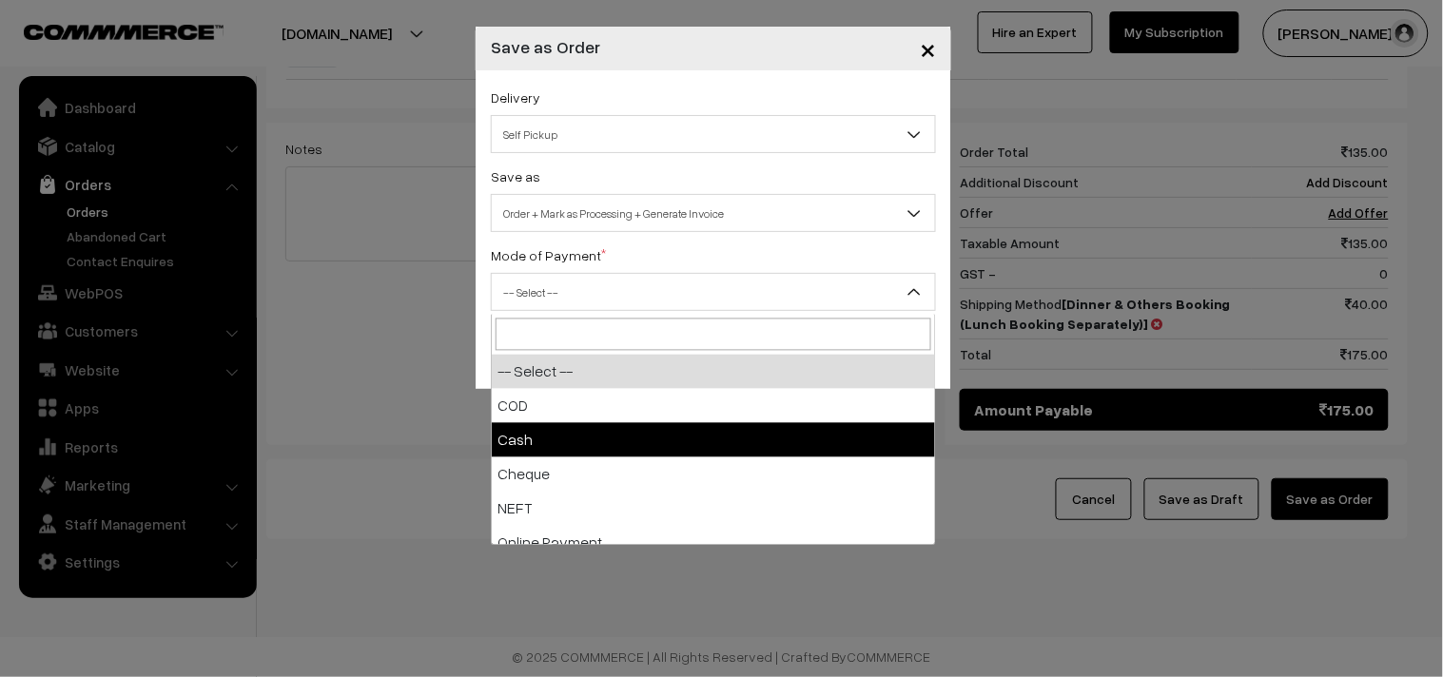
drag, startPoint x: 520, startPoint y: 447, endPoint x: 518, endPoint y: 433, distance: 14.4
select select "2"
checkbox input "true"
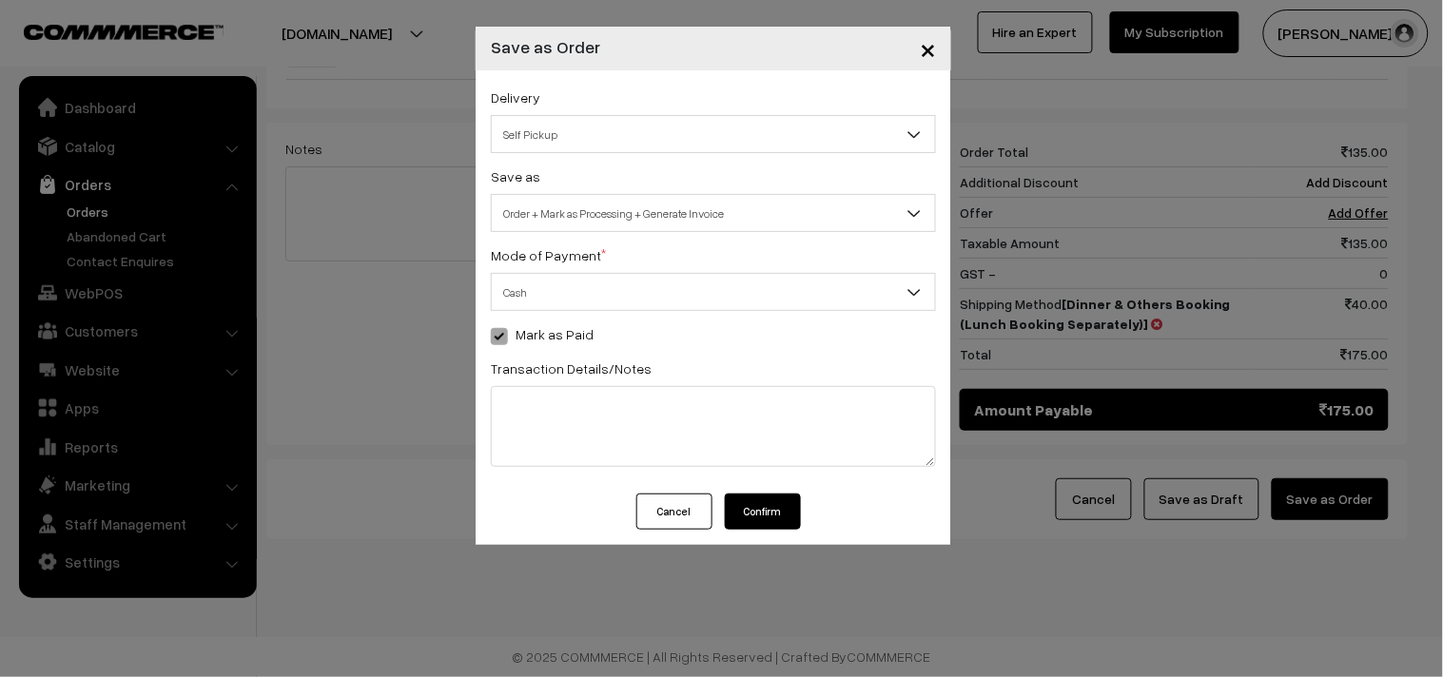
click at [773, 533] on div "Cancel Confirm" at bounding box center [714, 519] width 476 height 51
click at [771, 520] on button "Confirm" at bounding box center [763, 512] width 76 height 36
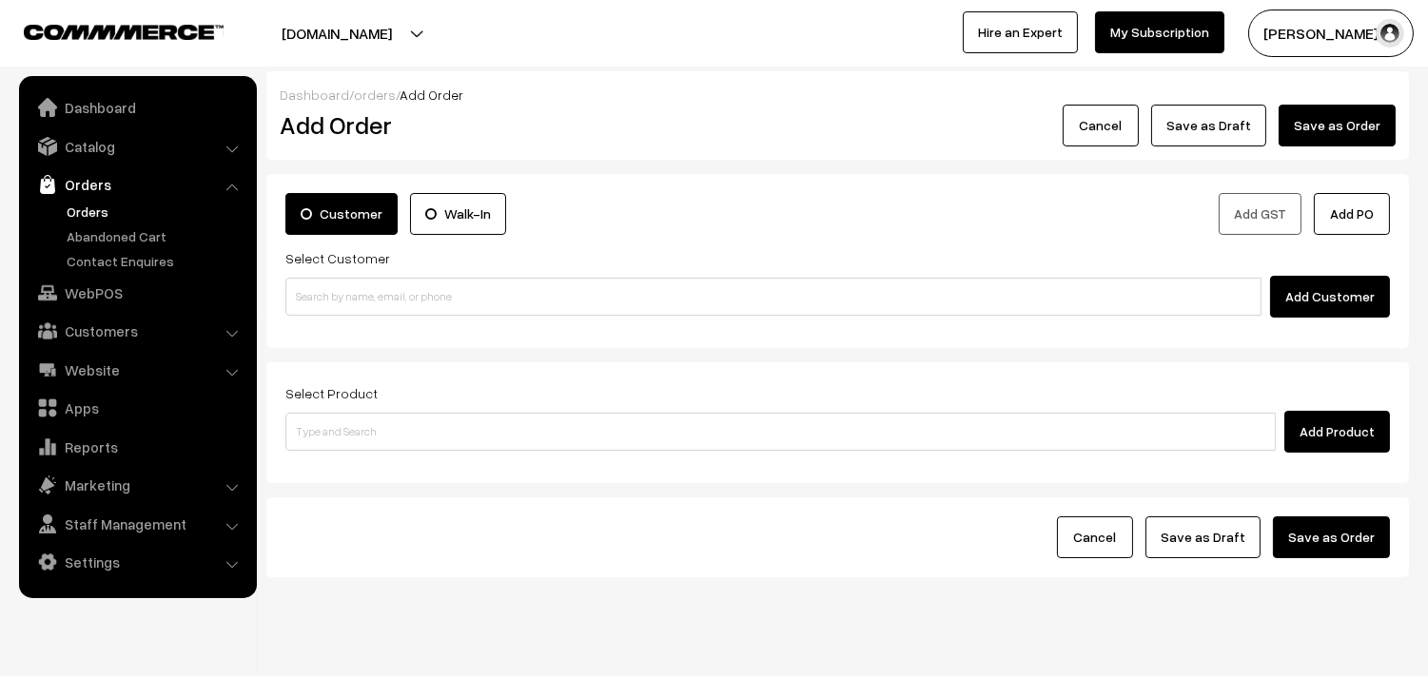
click at [76, 206] on link "Orders" at bounding box center [156, 212] width 188 height 20
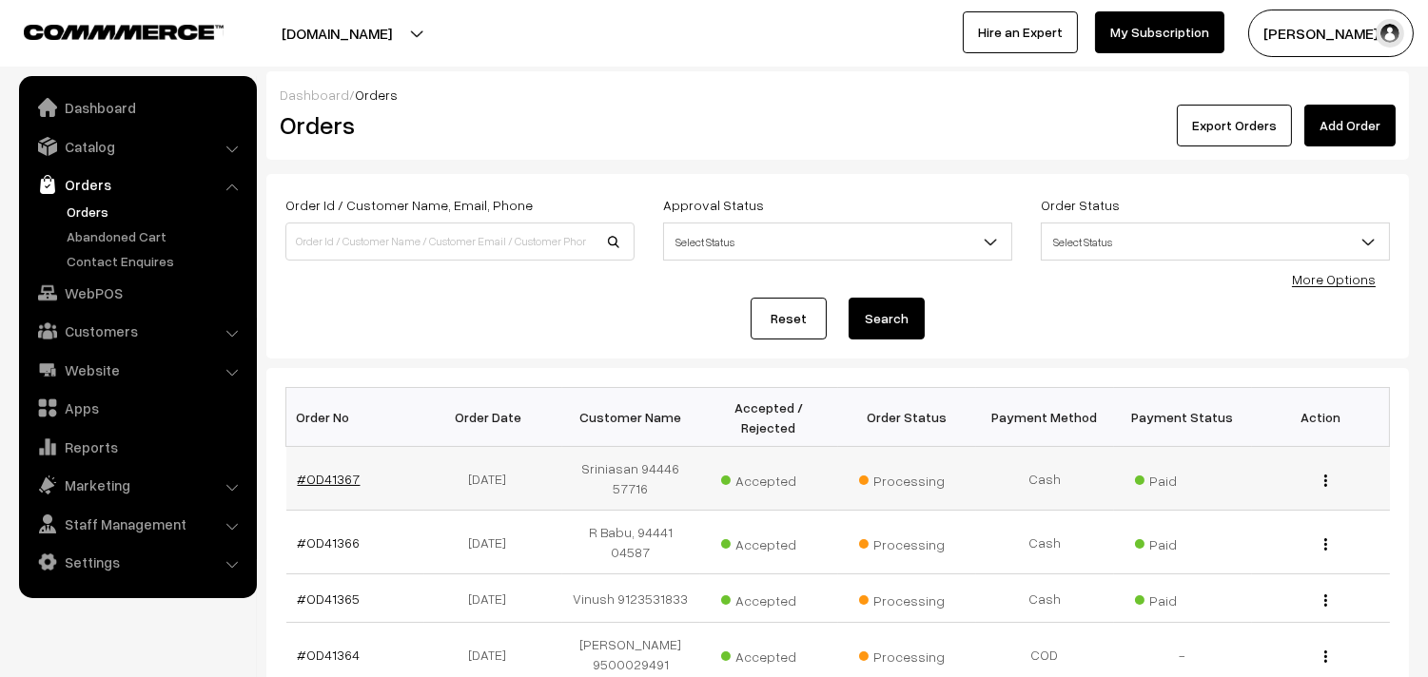
click at [323, 482] on link "#OD41367" at bounding box center [329, 479] width 63 height 16
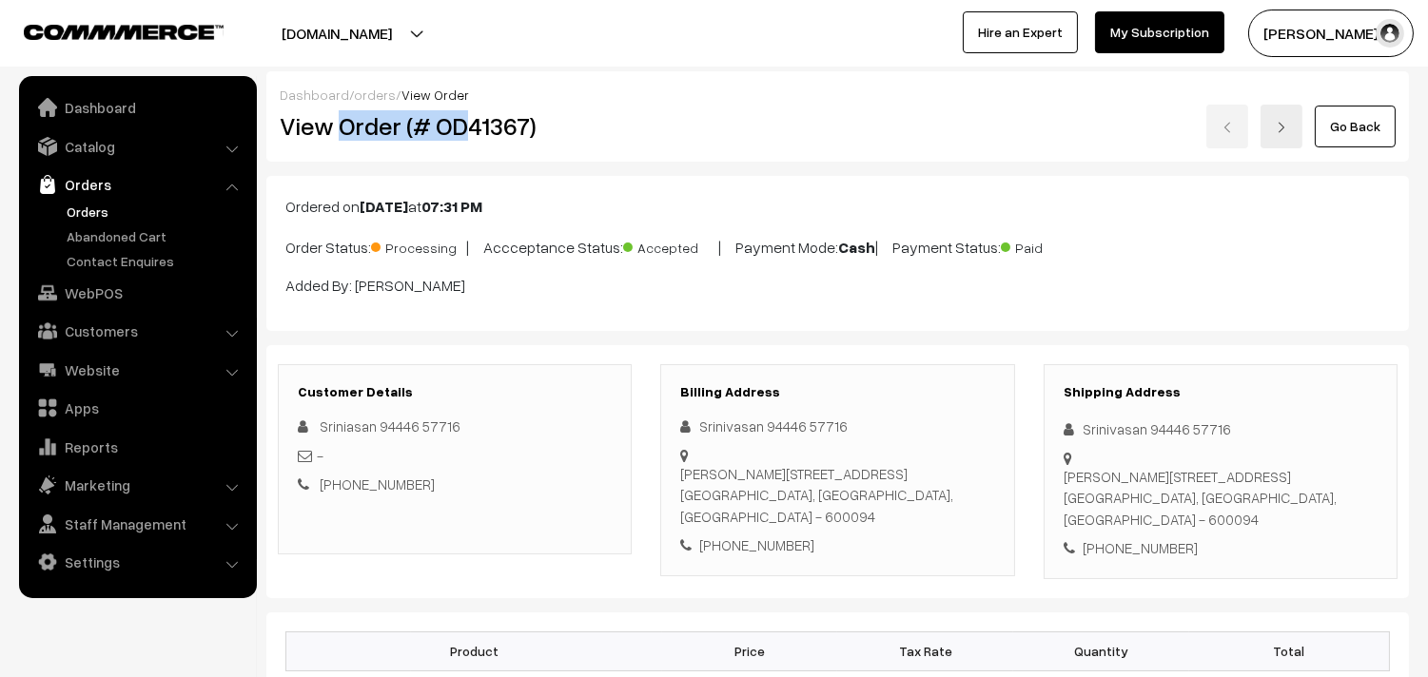
drag, startPoint x: 0, startPoint y: 0, endPoint x: 498, endPoint y: 150, distance: 520.6
click at [497, 150] on div "Dashboard / orders / View Order View Order (# OD41367) Go Back" at bounding box center [837, 116] width 1142 height 90
copy h2 "Order (# OD413"
click at [552, 148] on div "Dashboard / orders / View Order View Order (# OD41367) Go Back" at bounding box center [837, 116] width 1142 height 90
copy h2 "Order (# OD41367)"
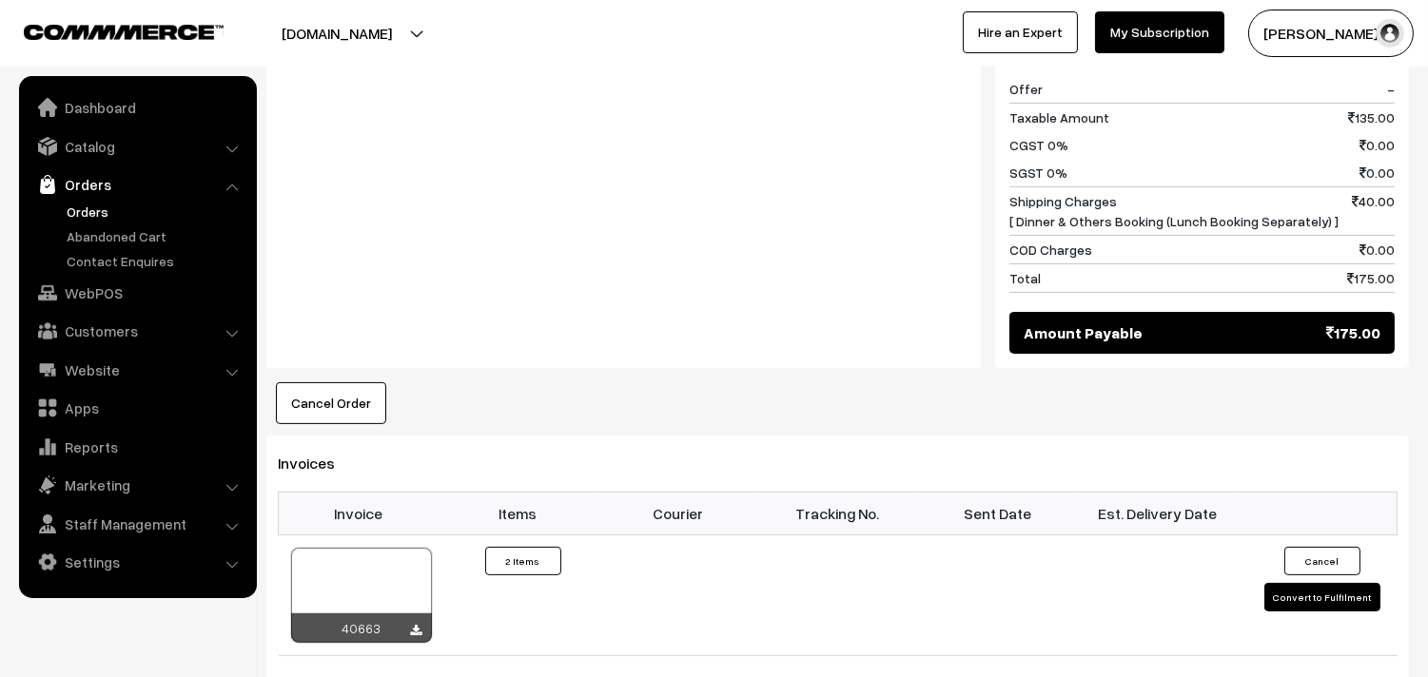
scroll to position [1162, 0]
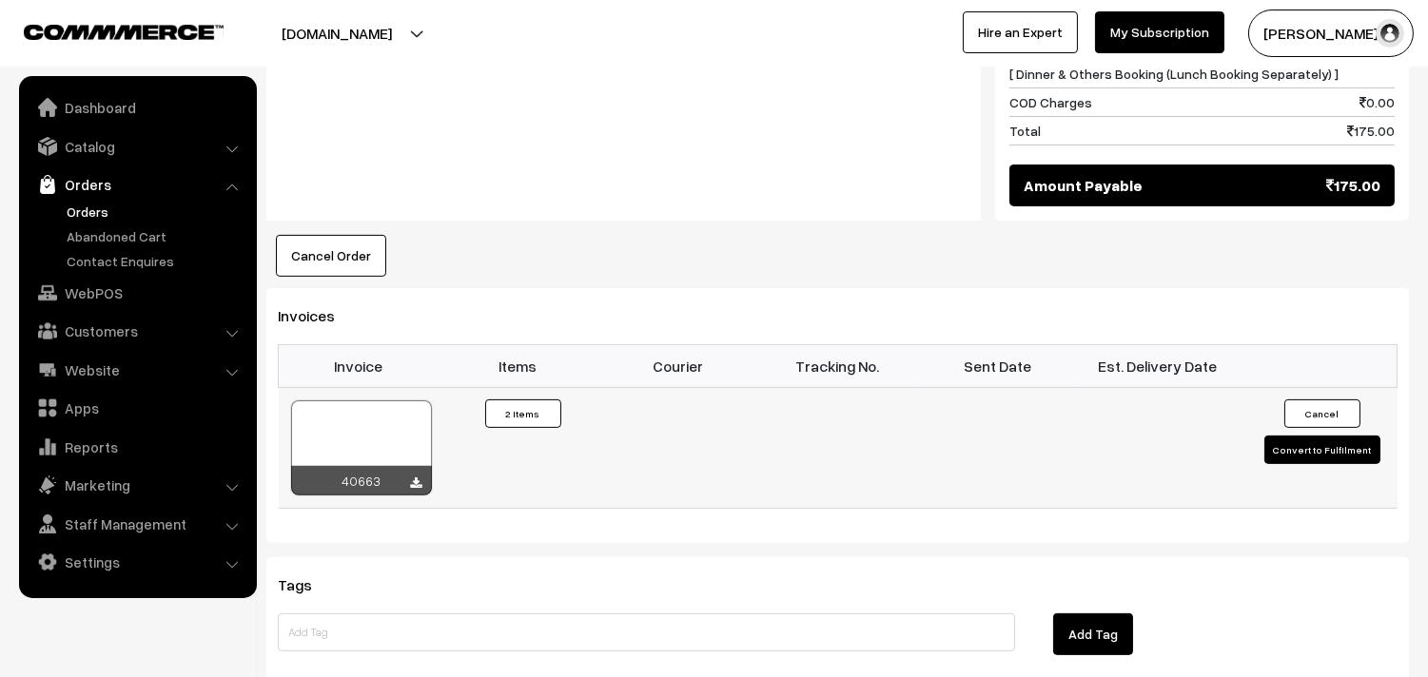
click at [353, 439] on div at bounding box center [361, 447] width 141 height 95
click at [91, 212] on link "Orders" at bounding box center [156, 212] width 188 height 20
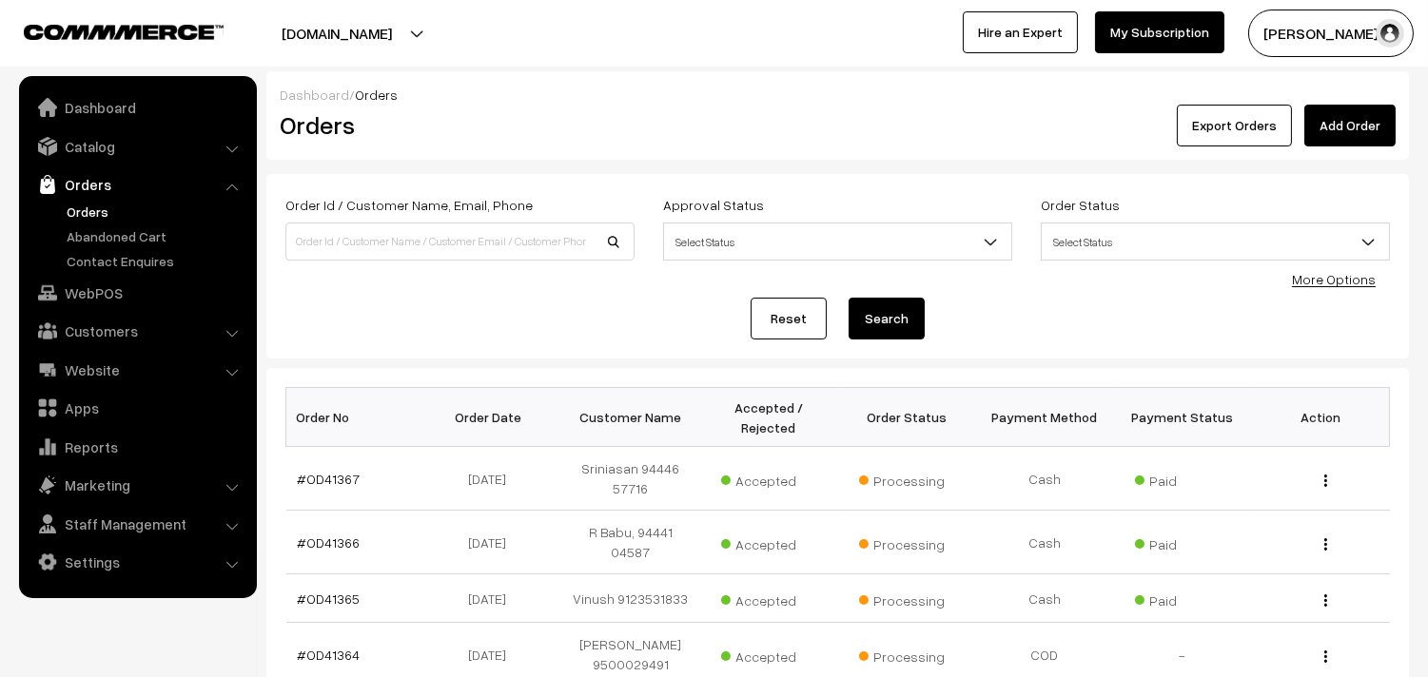
drag, startPoint x: 111, startPoint y: 216, endPoint x: 101, endPoint y: 209, distance: 12.4
click at [109, 216] on link "Orders" at bounding box center [156, 212] width 188 height 20
click at [108, 296] on link "WebPOS" at bounding box center [137, 293] width 226 height 34
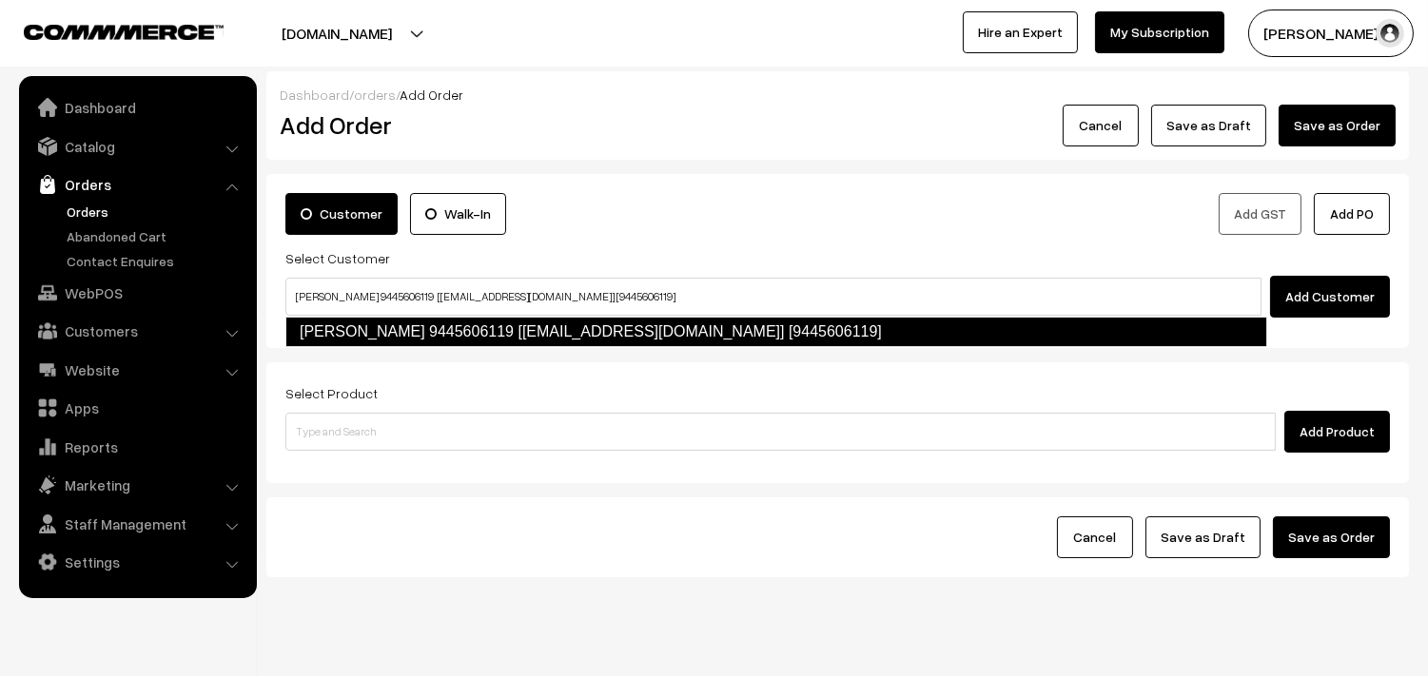
type input "[PERSON_NAME] 9445606119 [[EMAIL_ADDRESS][DOMAIN_NAME]] [9445606119]"
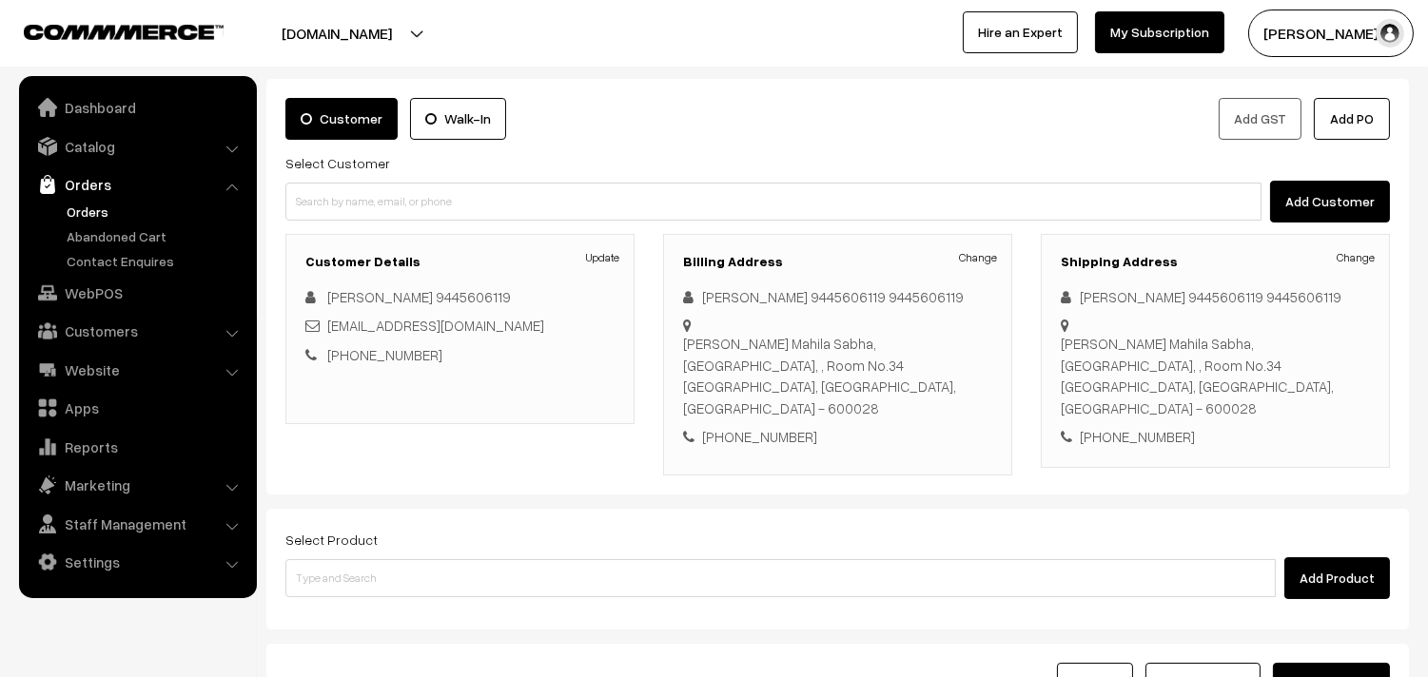
scroll to position [229, 0]
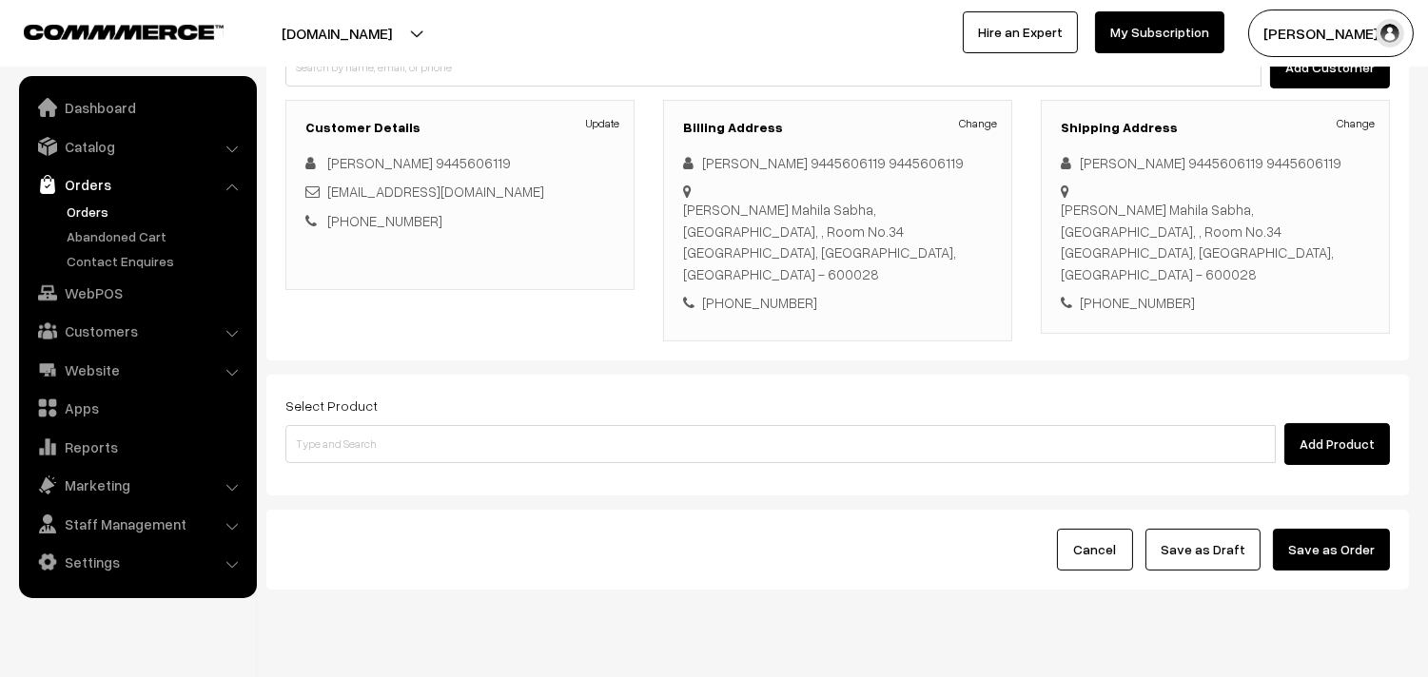
click at [525, 423] on div "Add Product" at bounding box center [837, 444] width 1104 height 42
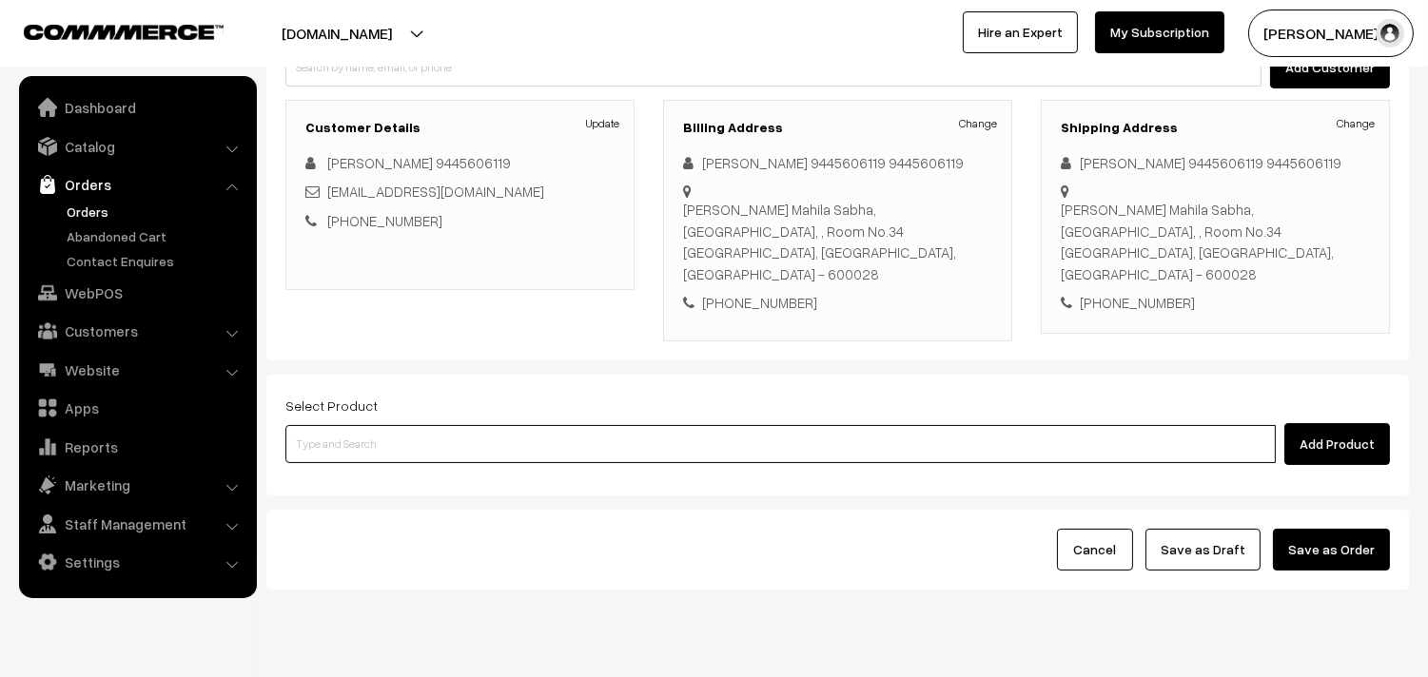
click at [521, 425] on input at bounding box center [780, 444] width 990 height 38
type input "p"
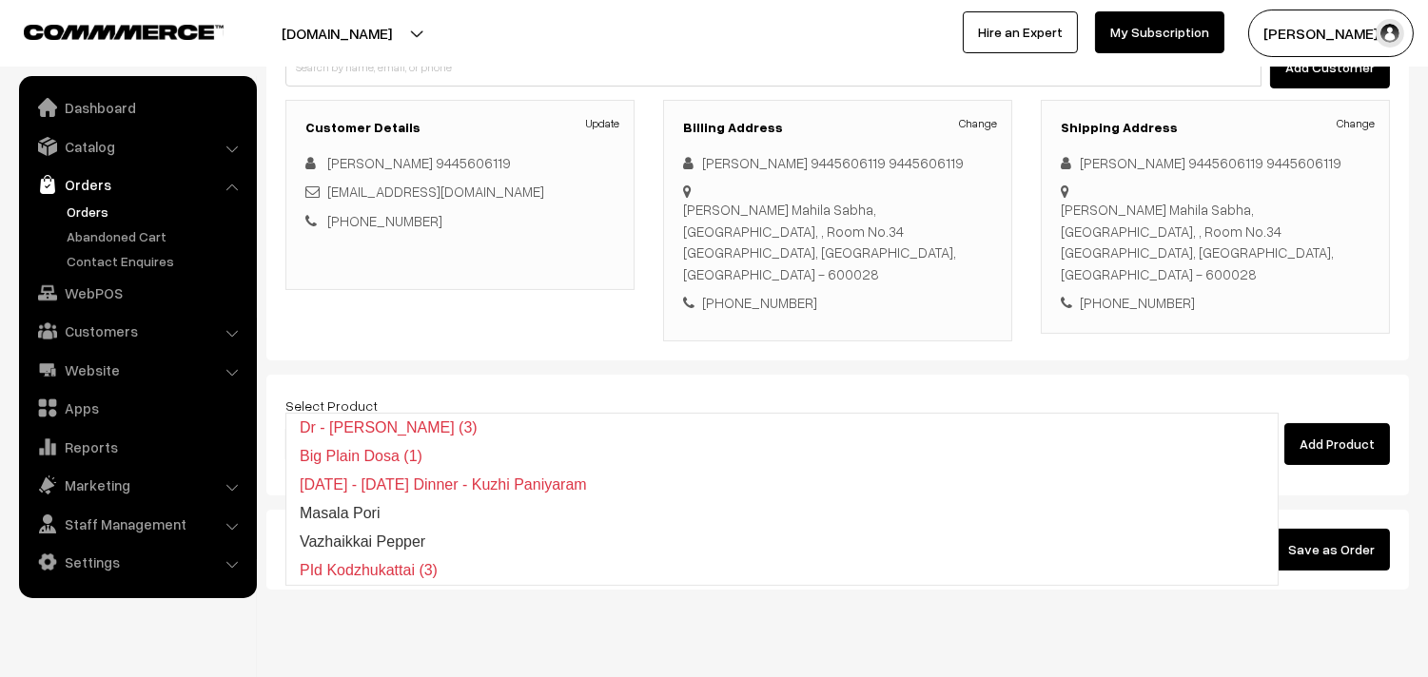
type input "paiin"
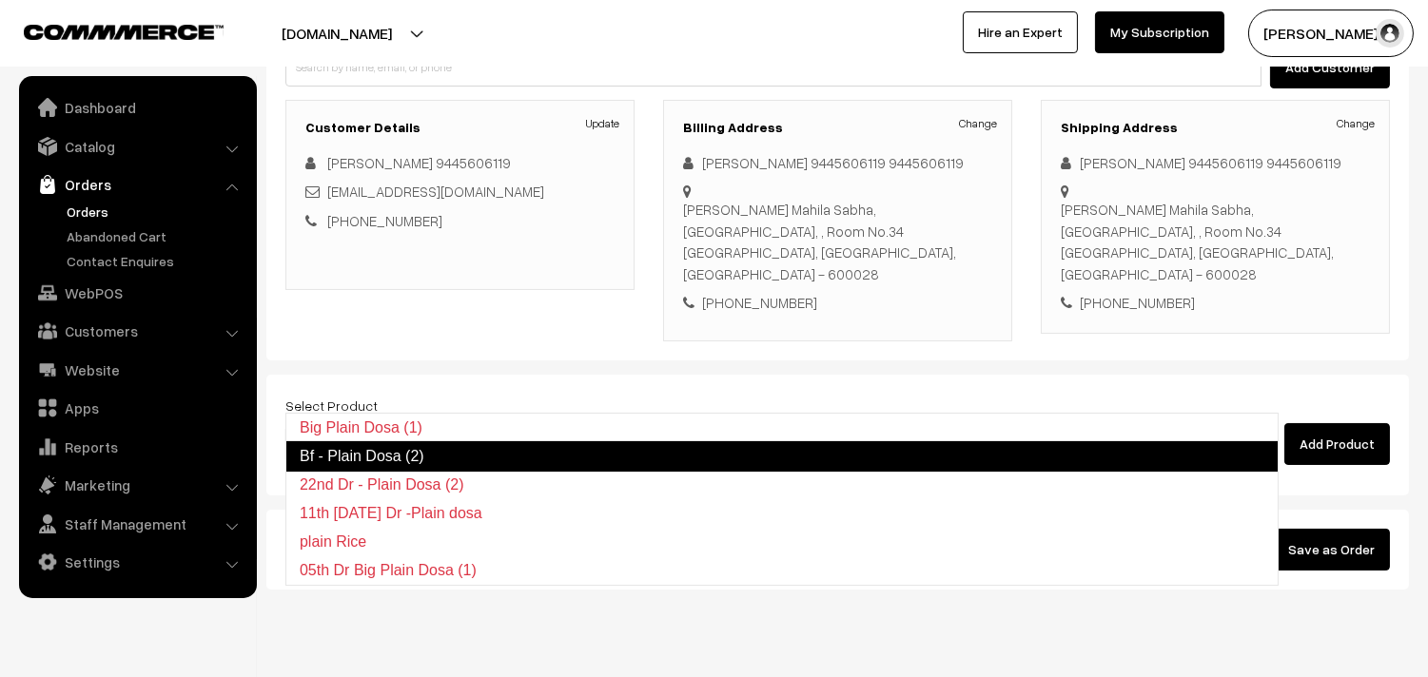
type input "22nd Dr - Plain Dosa (2)"
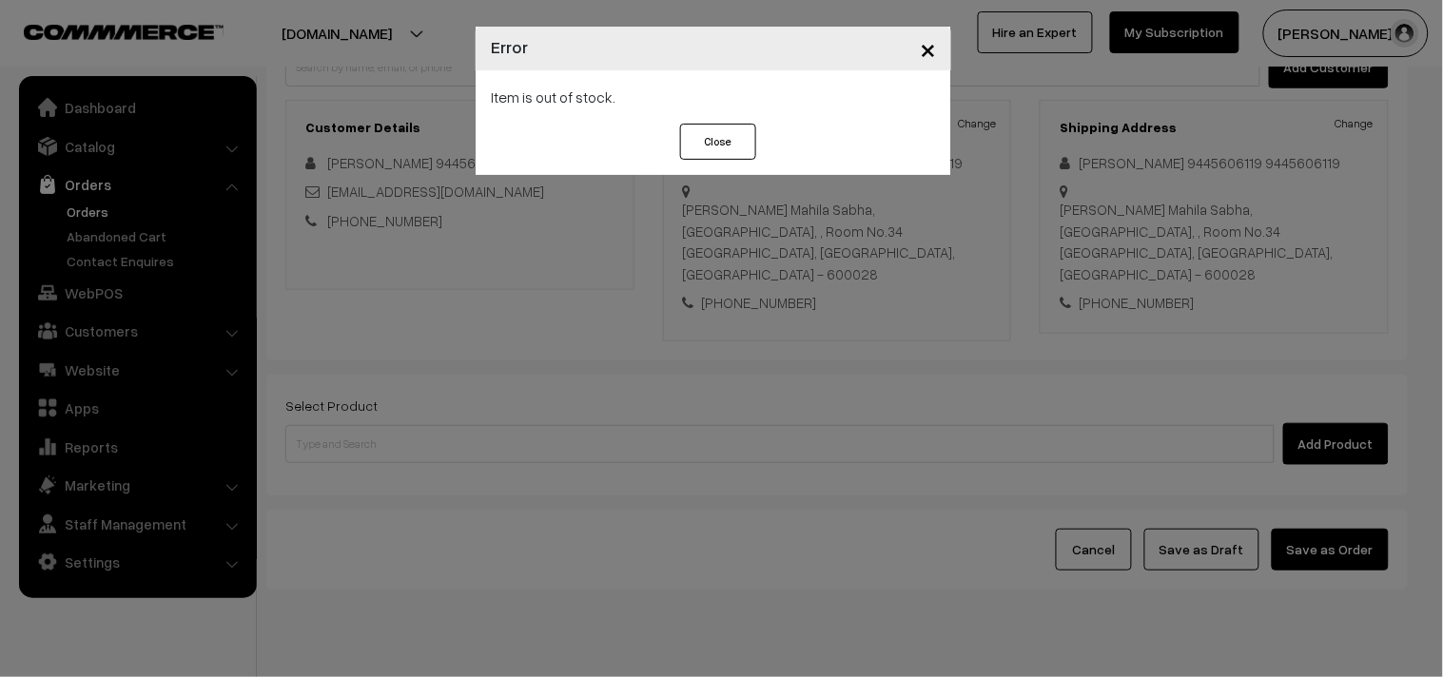
drag, startPoint x: 521, startPoint y: 387, endPoint x: 529, endPoint y: 394, distance: 10.1
click at [526, 392] on div "× Error Item is out of stock. Close" at bounding box center [721, 338] width 1443 height 677
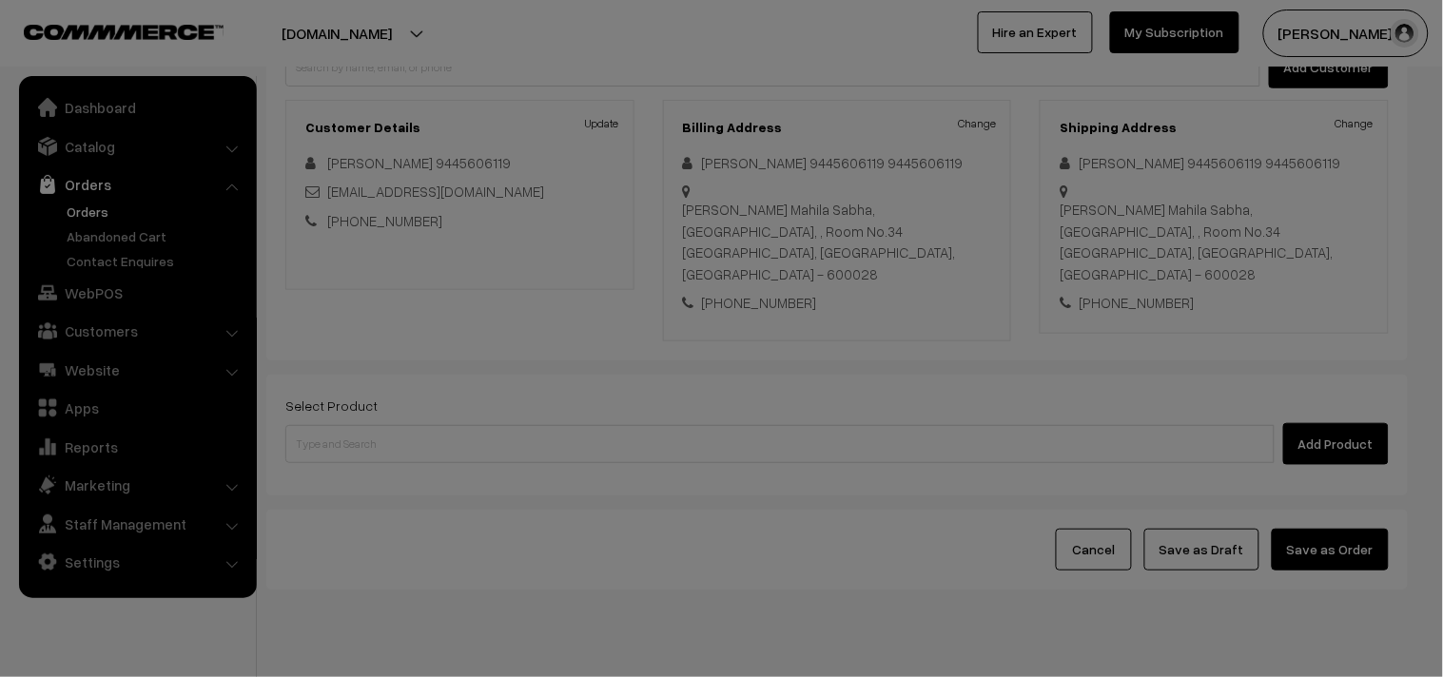
click at [529, 394] on body "Thank you for showing interest. Our team will call you shortly. Close annamfood…" at bounding box center [721, 249] width 1443 height 957
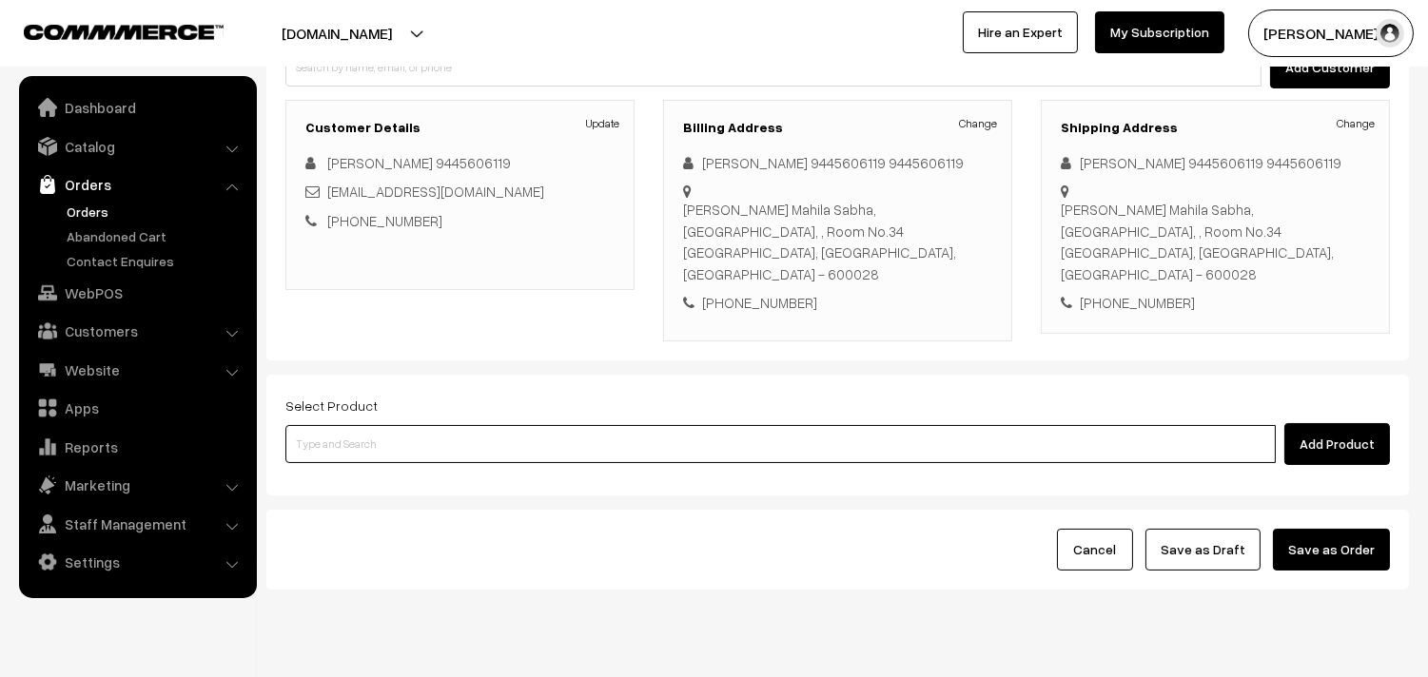
click at [529, 425] on input at bounding box center [780, 444] width 990 height 38
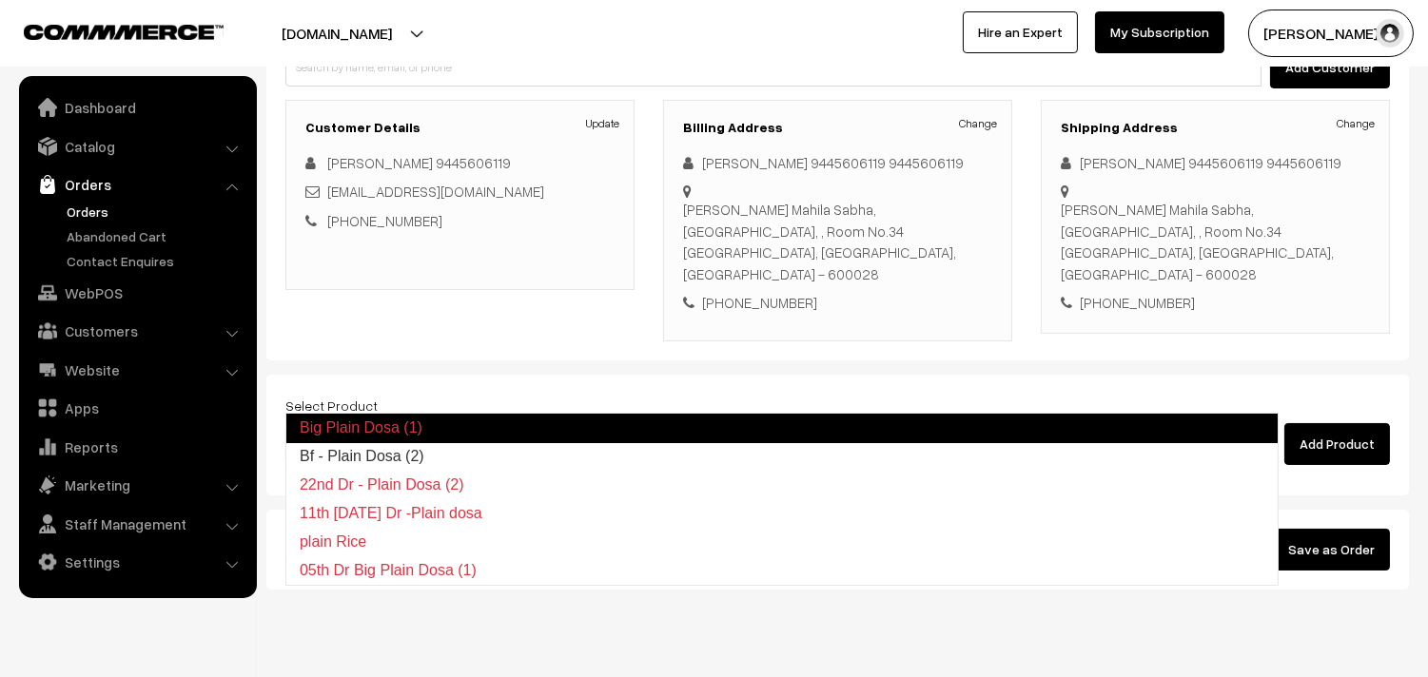
type input "Bf - Plain Dosa (2)"
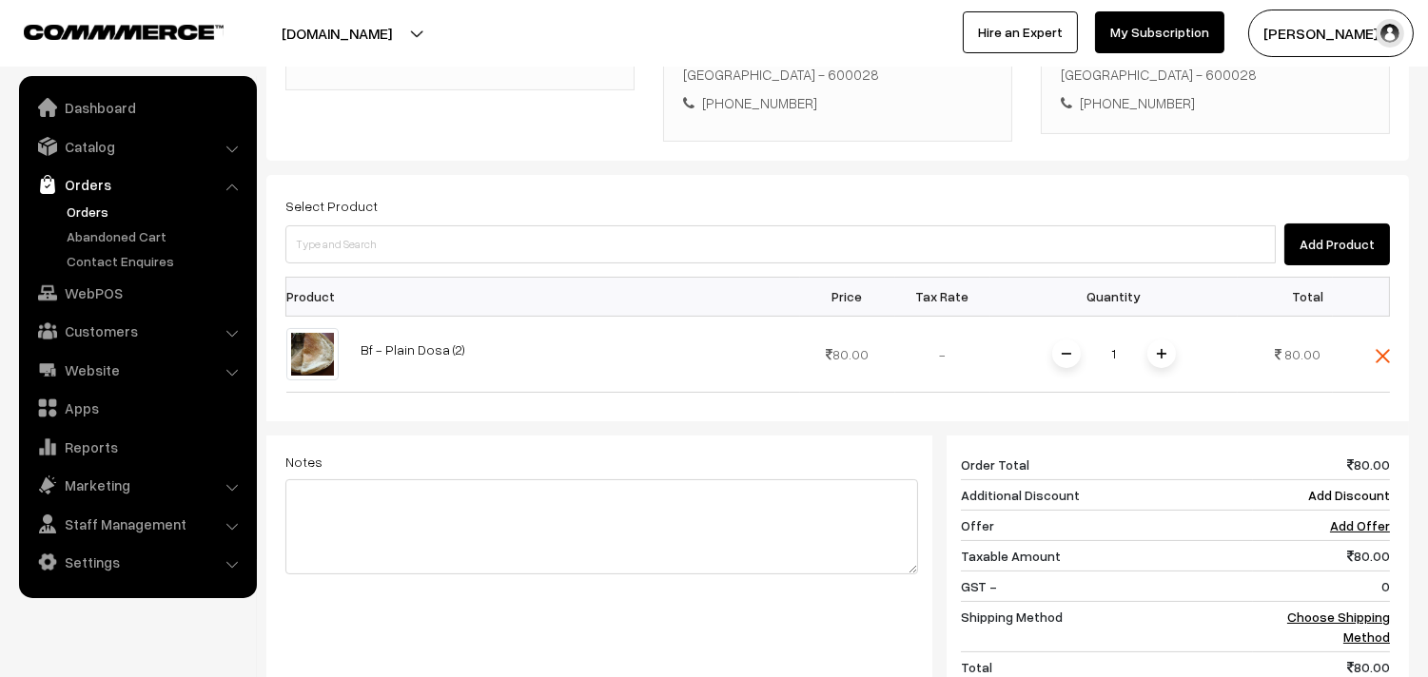
scroll to position [546, 0]
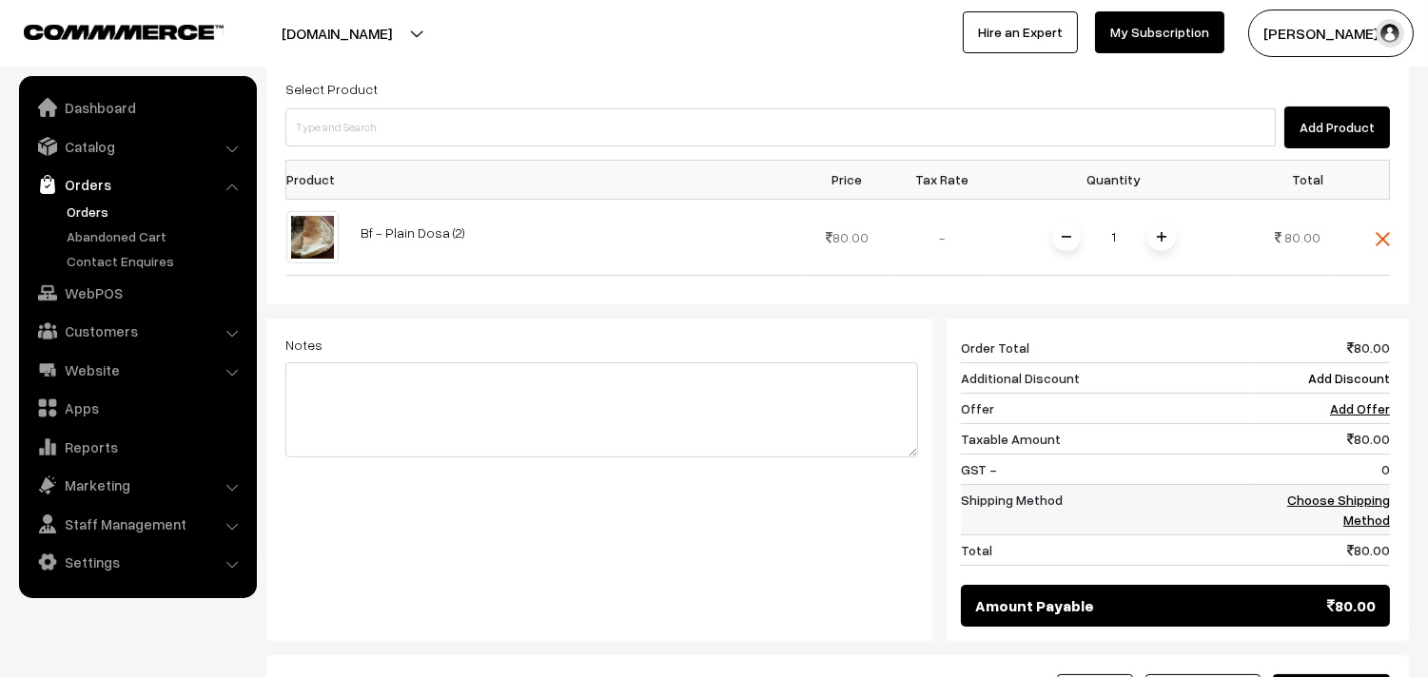
click at [1374, 492] on link "Choose Shipping Method" at bounding box center [1338, 510] width 103 height 36
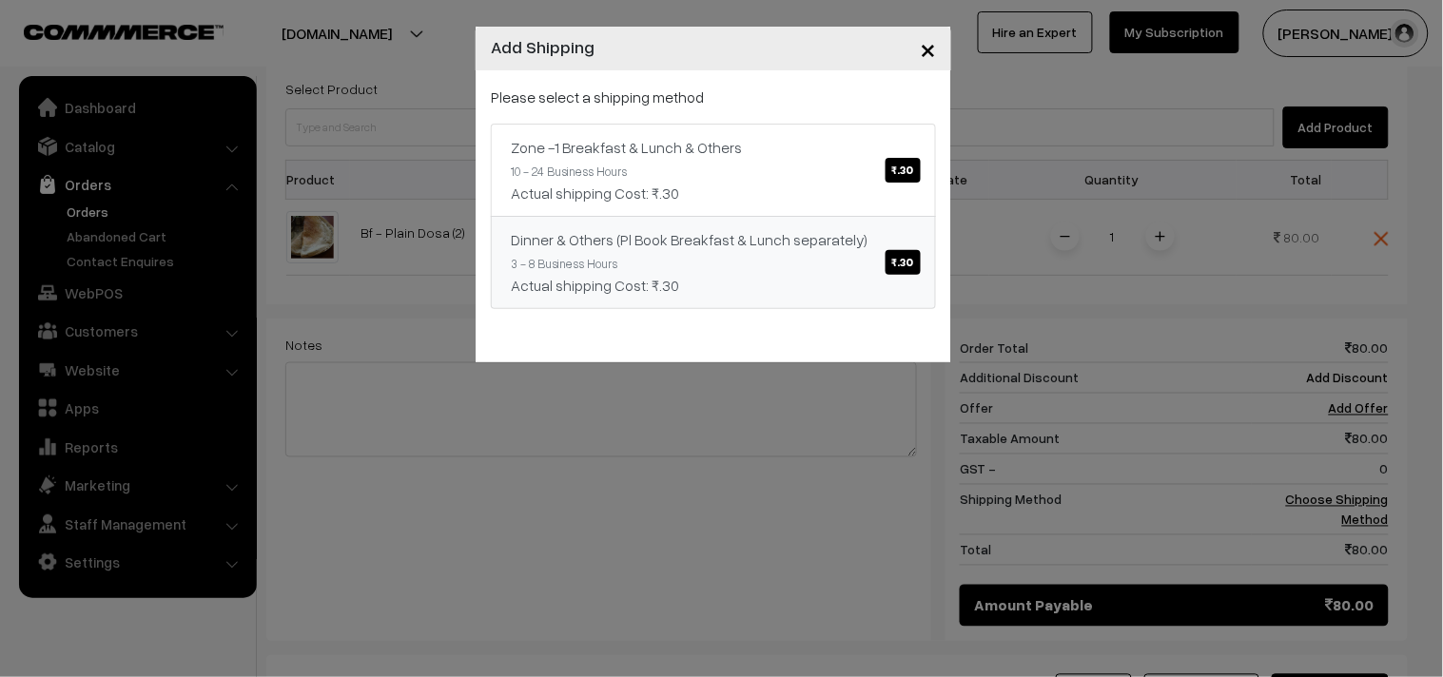
click at [788, 206] on link "Zone -1 Breakfast & Lunch & Others ₹.30 10 - 24 Business Hours Actual shipping …" at bounding box center [713, 170] width 445 height 93
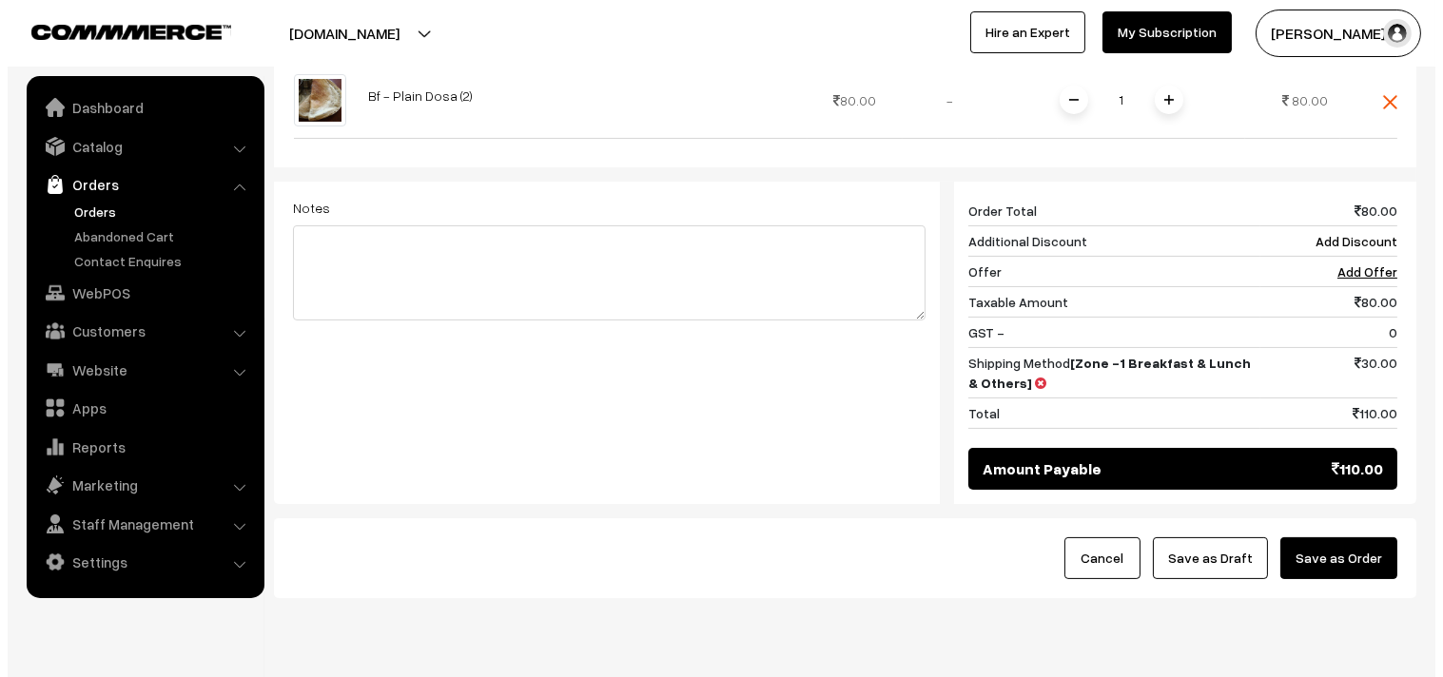
scroll to position [692, 0]
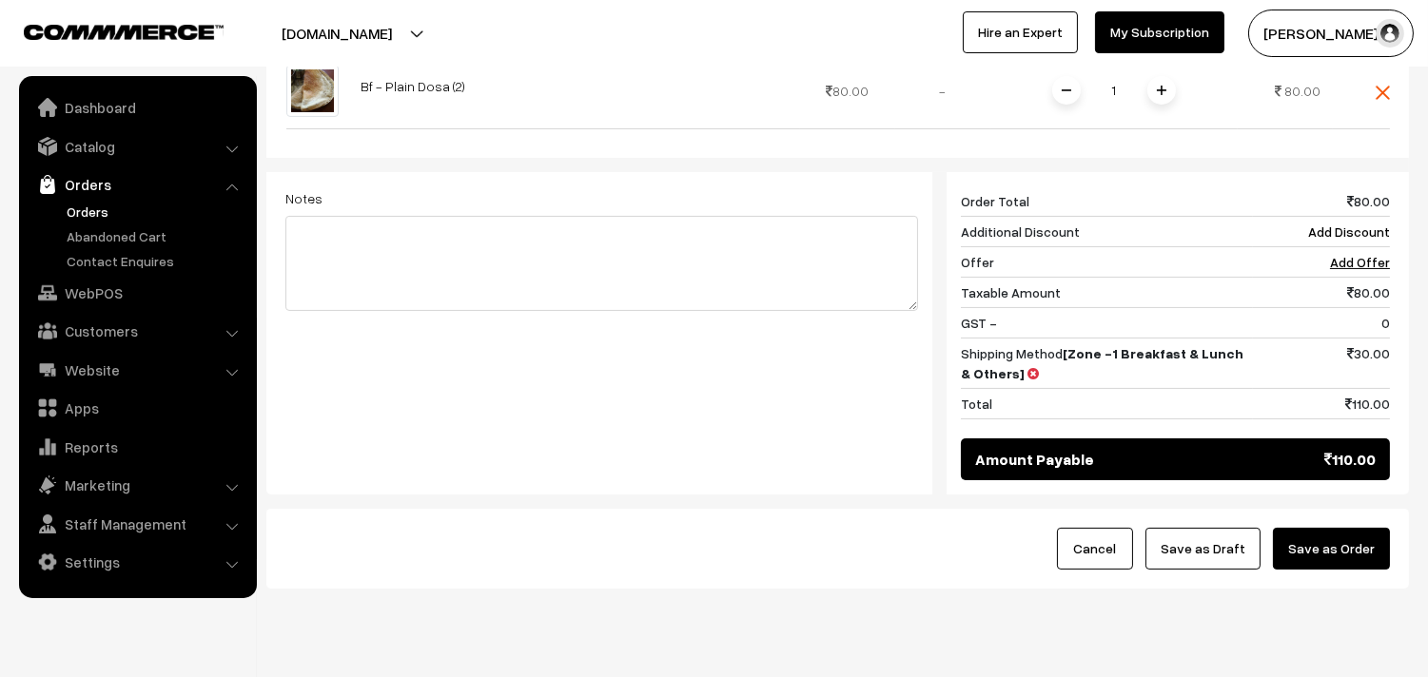
drag, startPoint x: 1351, startPoint y: 500, endPoint x: 792, endPoint y: 558, distance: 561.4
click at [1349, 528] on button "Save as Order" at bounding box center [1331, 549] width 117 height 42
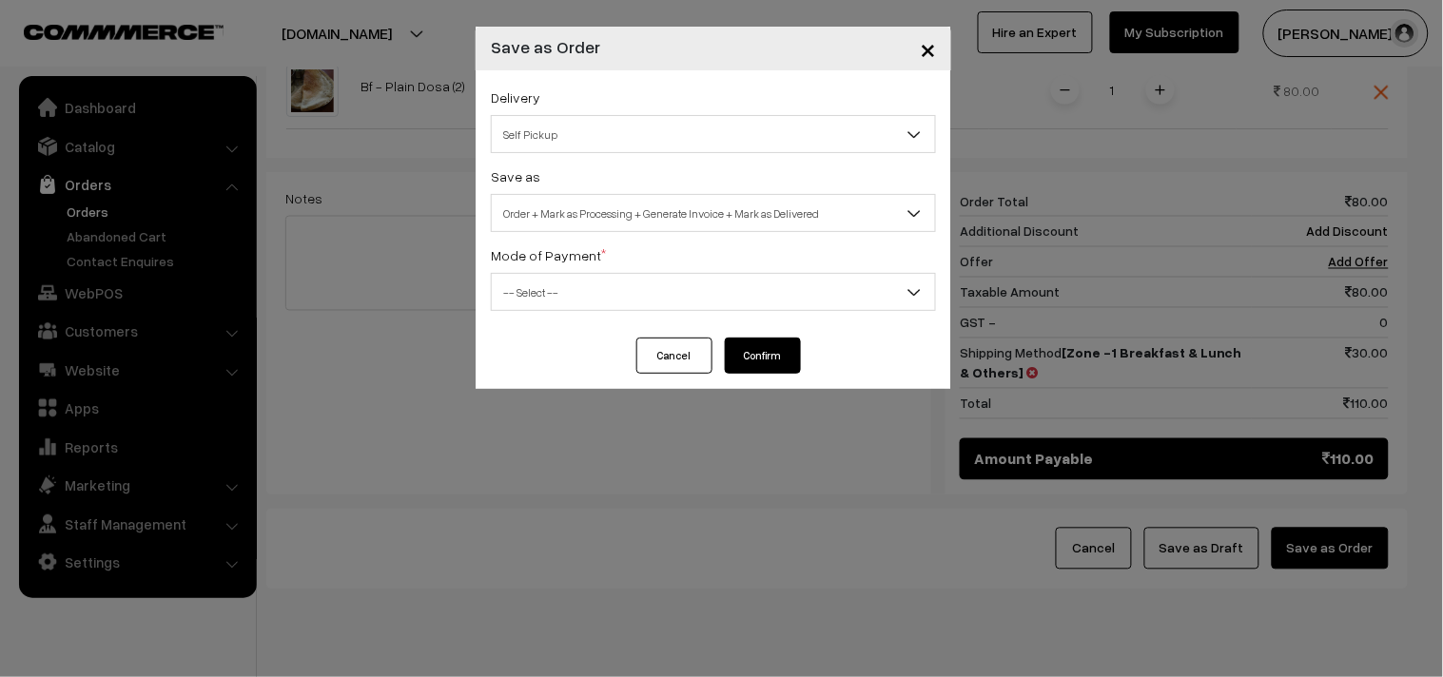
click at [710, 232] on div "Delivery Self Pickup Zone -1 Breakfast & Lunch & Others (₹30) (10 - 24 Business…" at bounding box center [714, 203] width 476 height 267
click at [715, 210] on span "Order + Mark as Processing + Generate Invoice + Mark as Delivered" at bounding box center [713, 213] width 443 height 33
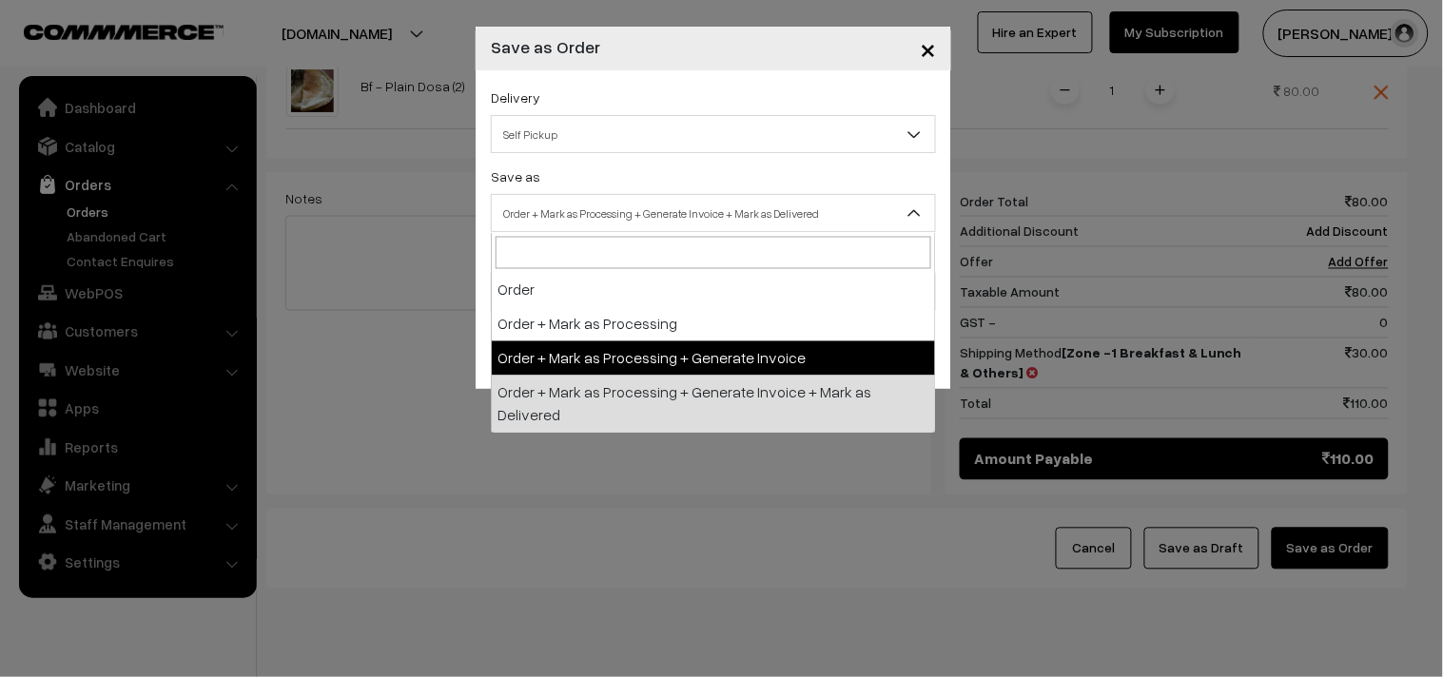
select select "3"
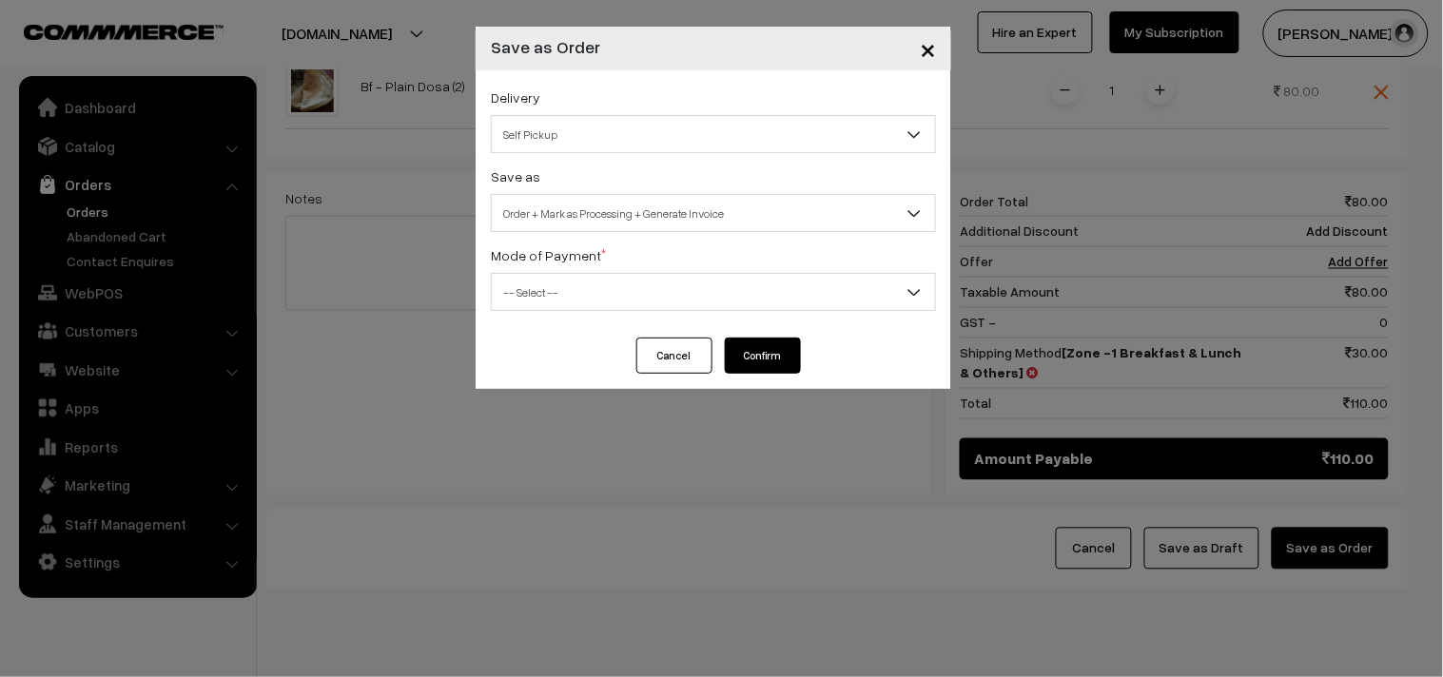
click at [583, 319] on div "Delivery Self Pickup Zone -1 Breakfast & Lunch & Others (₹30) (10 - 24 Business…" at bounding box center [714, 203] width 476 height 267
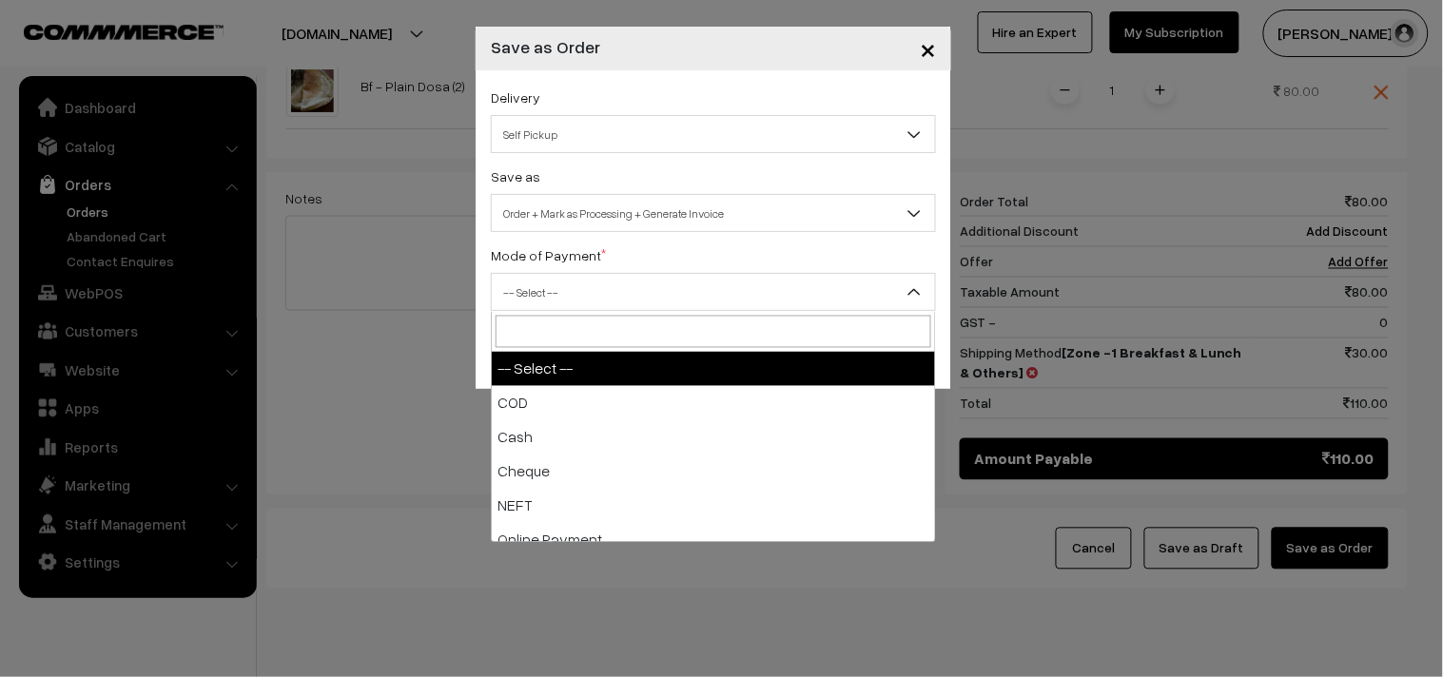
click at [590, 296] on span "-- Select --" at bounding box center [713, 292] width 443 height 33
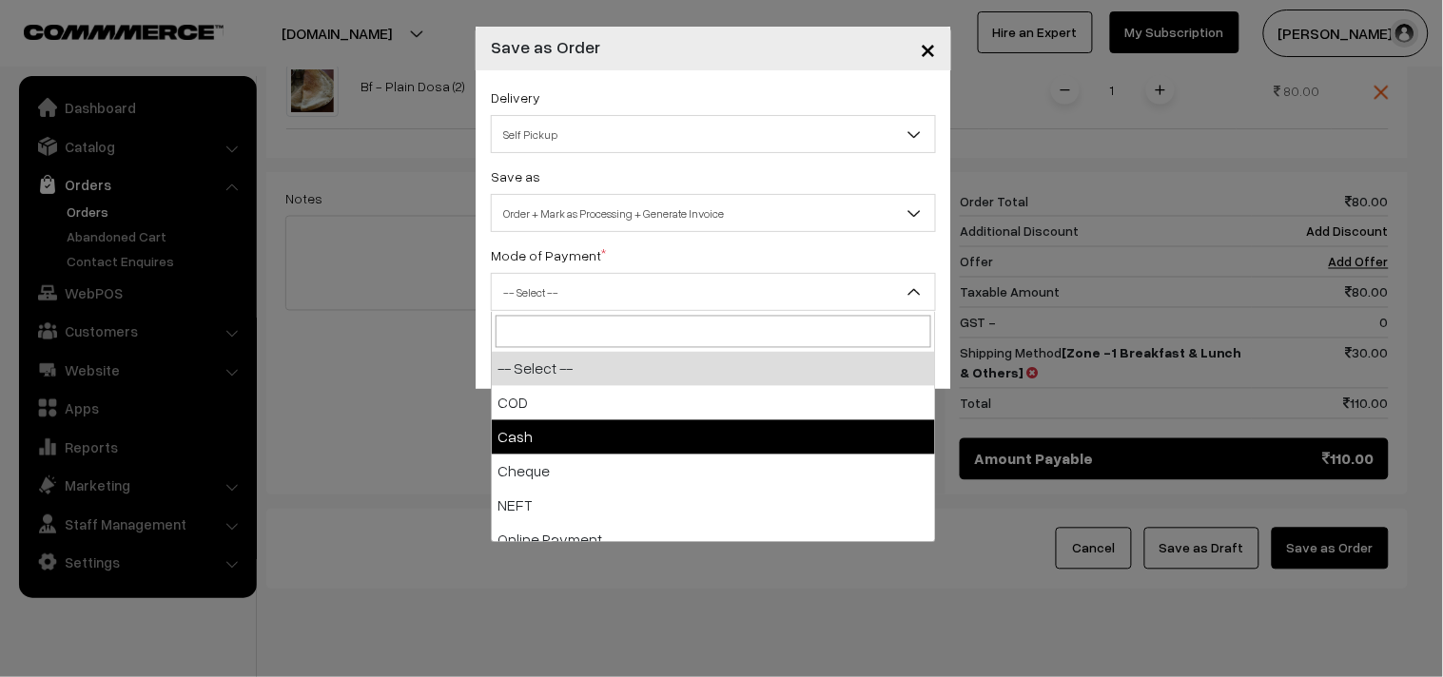
select select "2"
checkbox input "true"
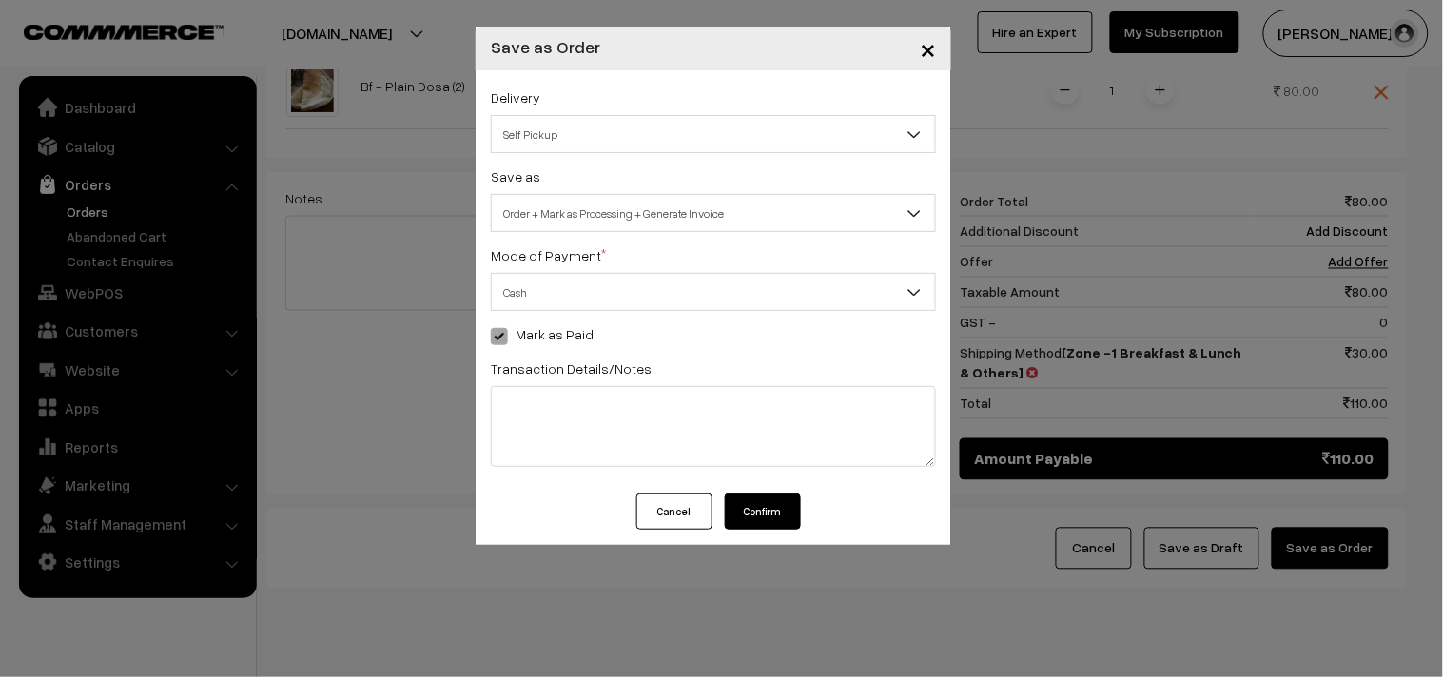
click at [765, 518] on button "Confirm" at bounding box center [763, 512] width 76 height 36
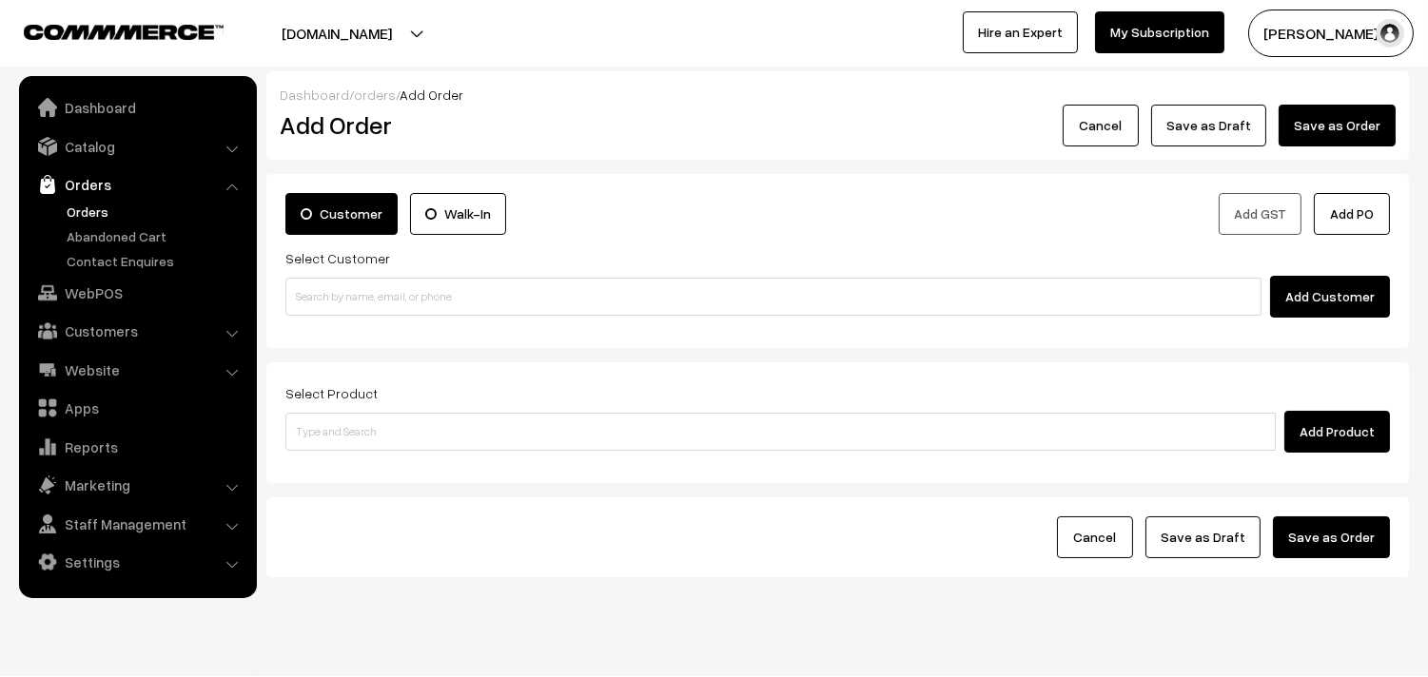
click at [76, 212] on link "Orders" at bounding box center [156, 212] width 188 height 20
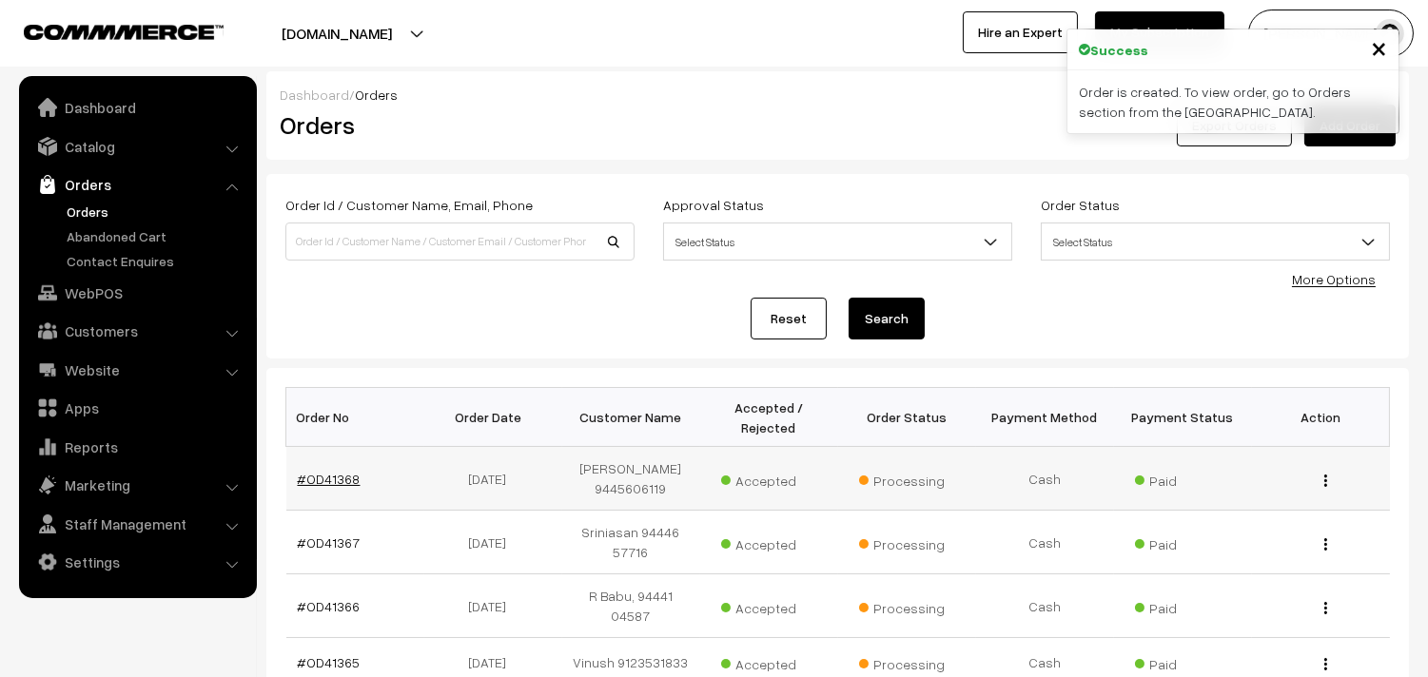
click at [338, 480] on link "#OD41368" at bounding box center [329, 479] width 63 height 16
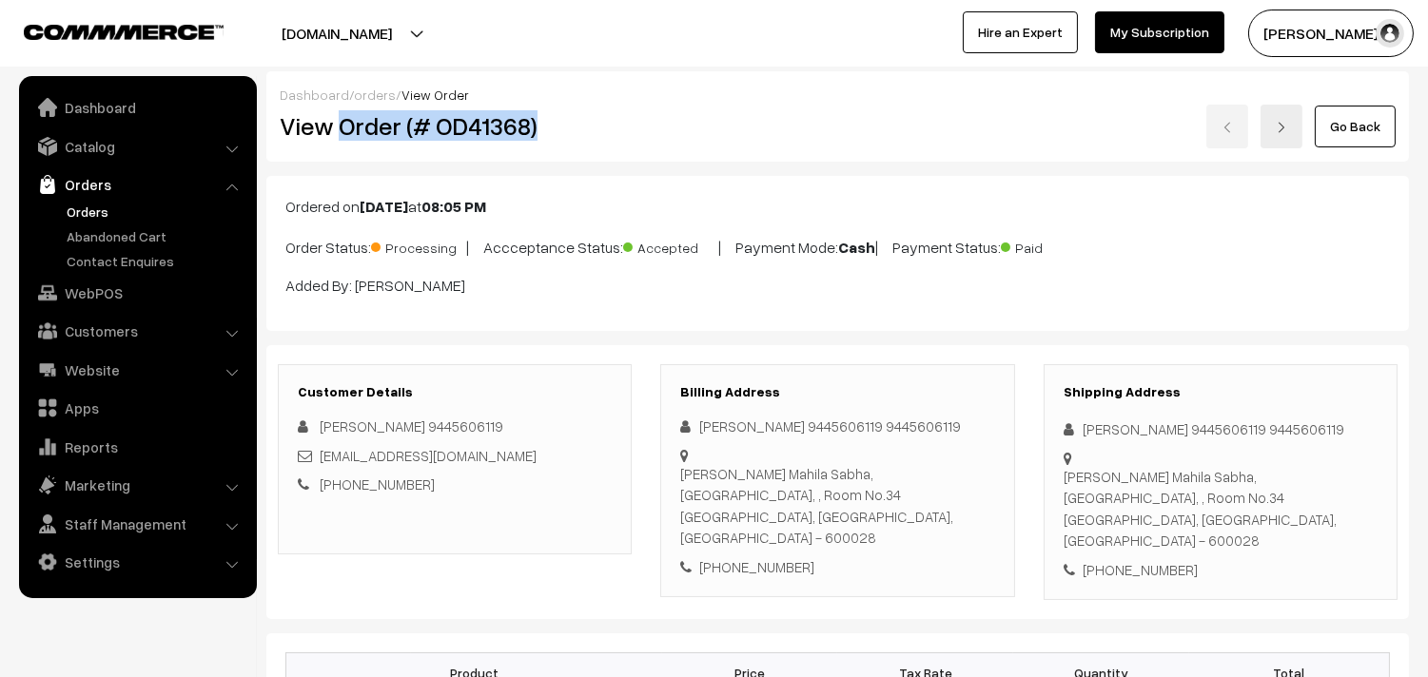
copy h2 "Order (# OD41368)"
drag, startPoint x: 344, startPoint y: 122, endPoint x: 559, endPoint y: 135, distance: 215.4
click at [559, 135] on h2 "View Order (# OD41368)" at bounding box center [456, 125] width 353 height 29
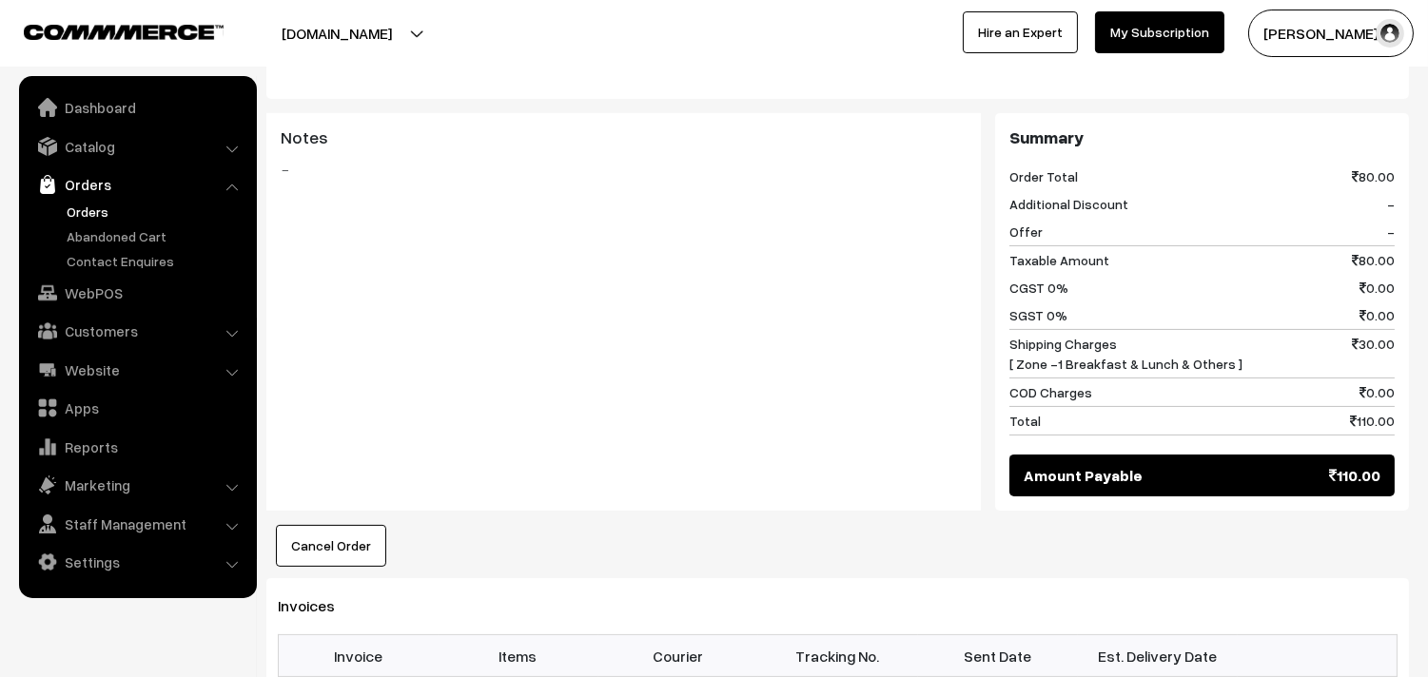
scroll to position [845, 0]
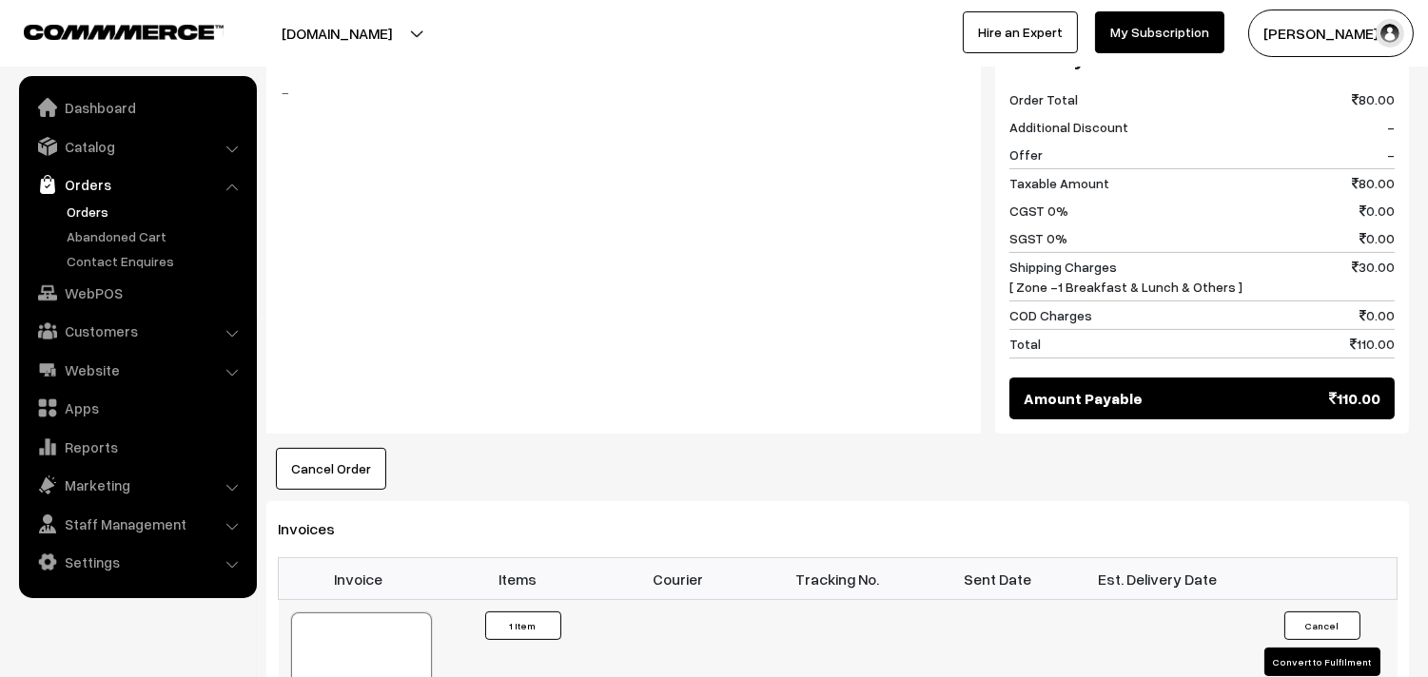
click at [354, 613] on div at bounding box center [361, 660] width 141 height 95
click at [82, 300] on link "WebPOS" at bounding box center [137, 293] width 226 height 34
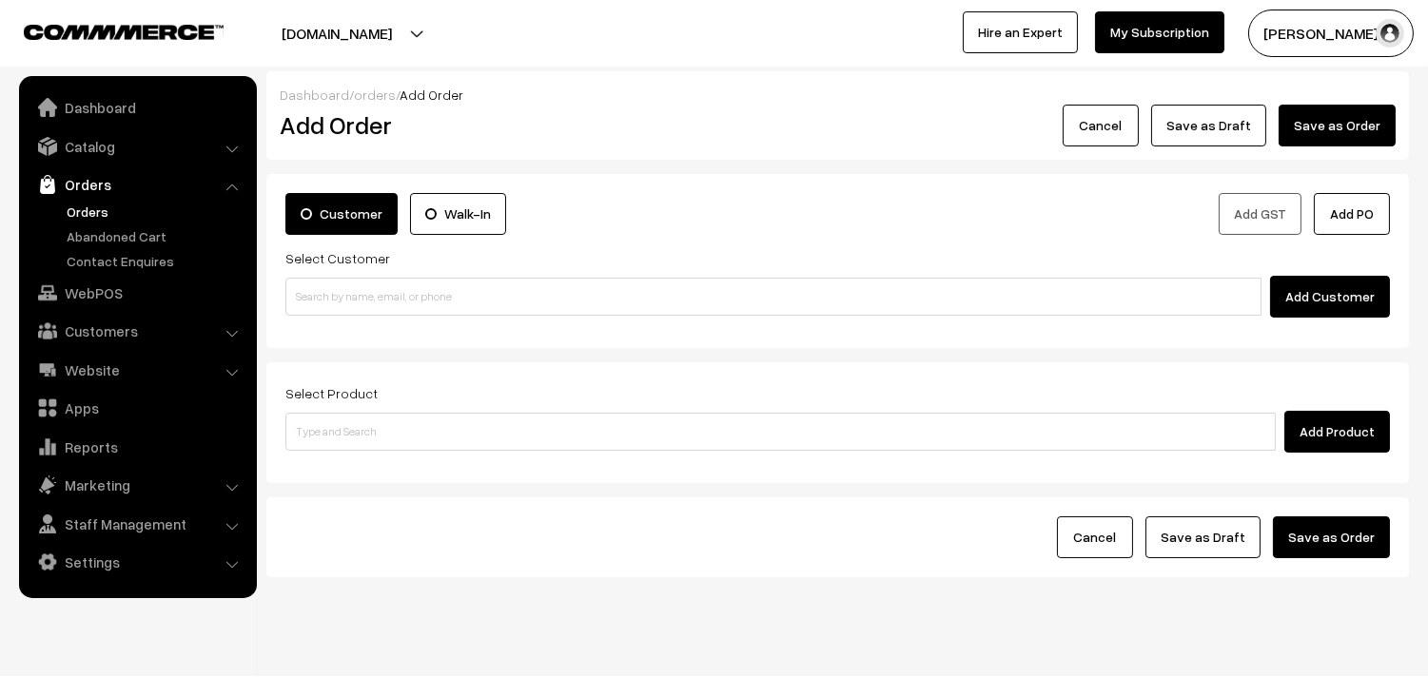
click at [103, 203] on link "Orders" at bounding box center [156, 212] width 188 height 20
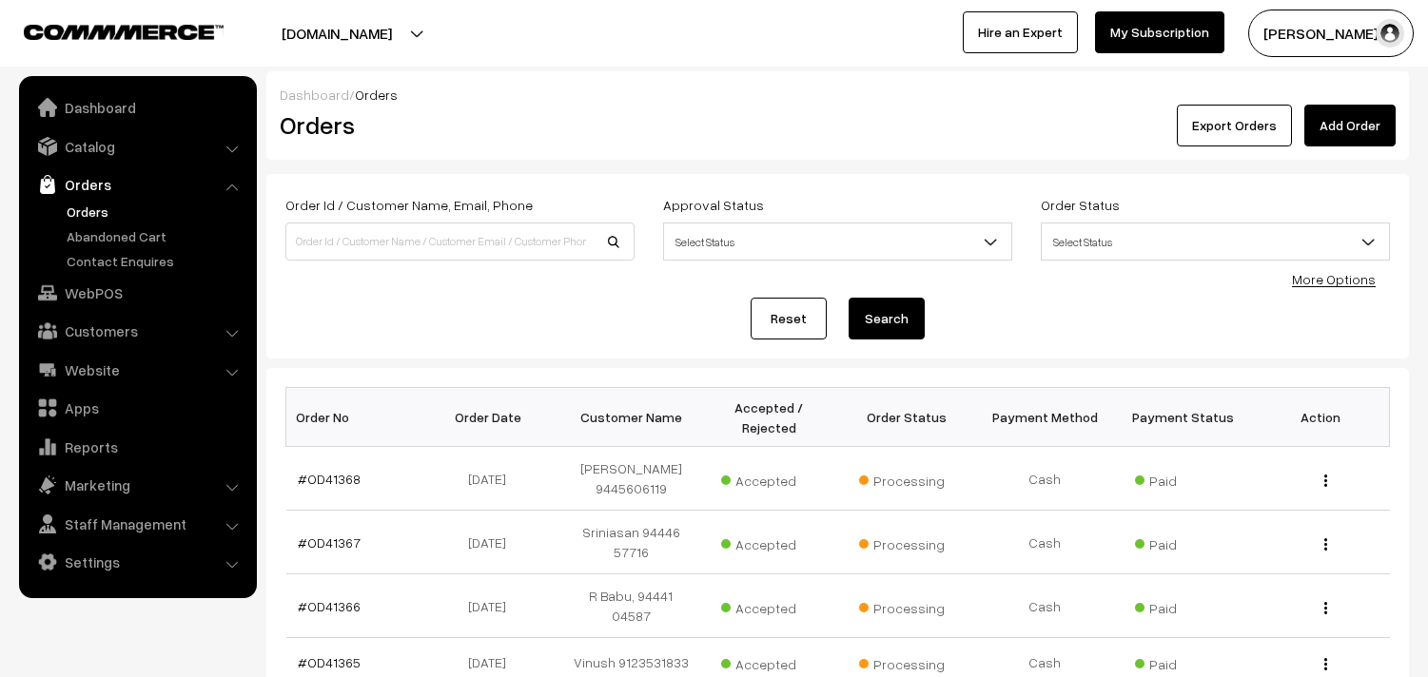
scroll to position [317, 0]
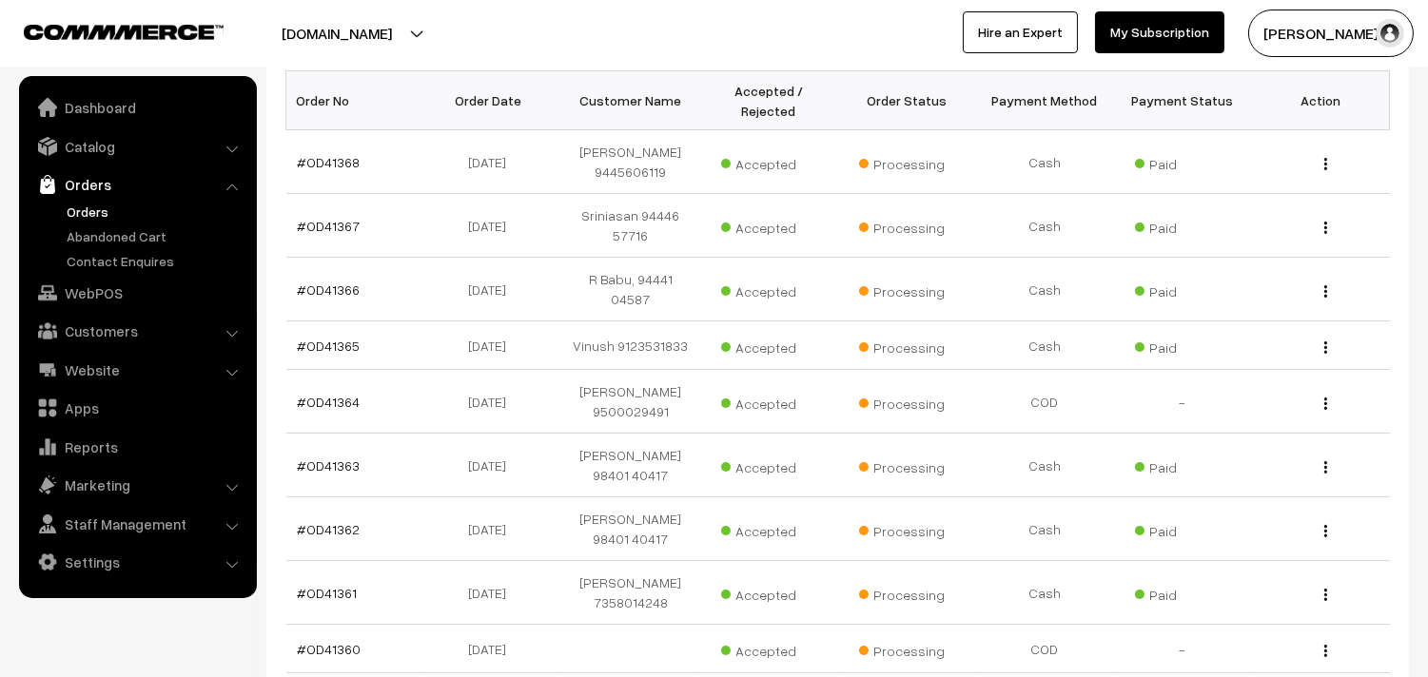
click at [91, 202] on link "Orders" at bounding box center [156, 212] width 188 height 20
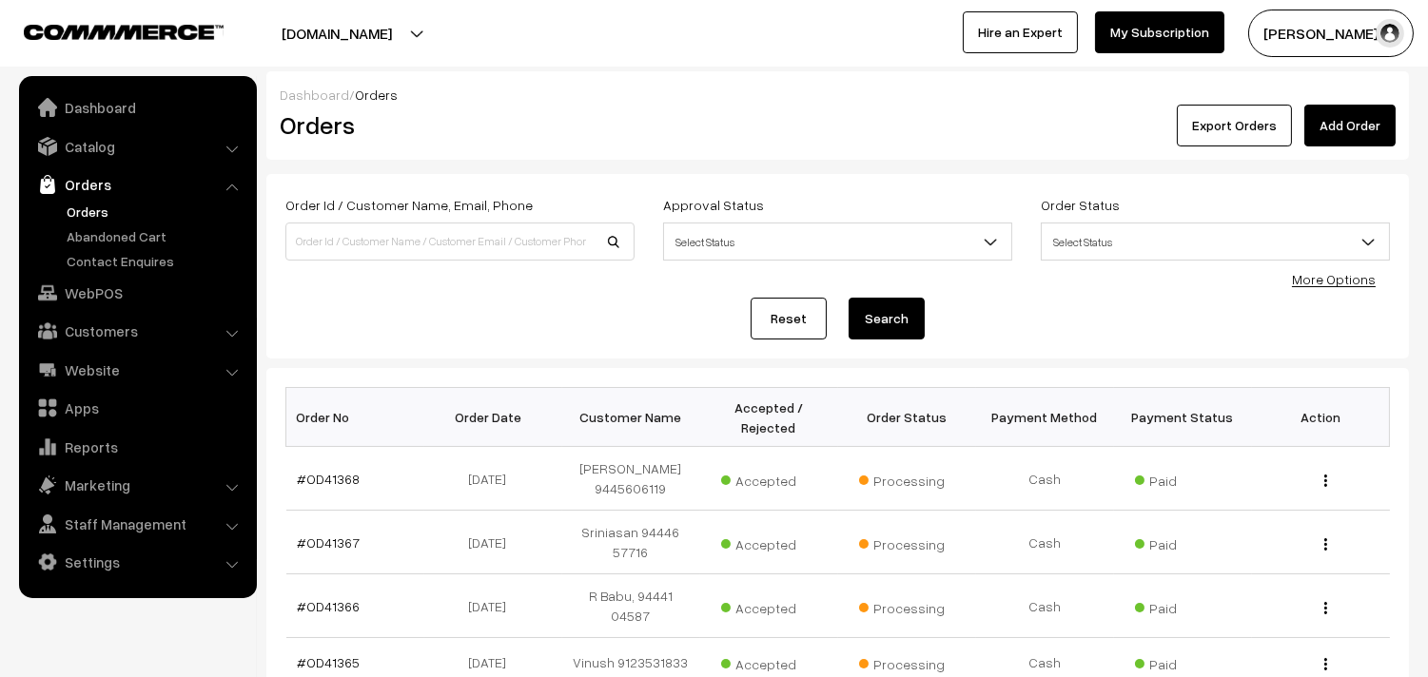
click at [97, 220] on link "Orders" at bounding box center [156, 212] width 188 height 20
click at [97, 205] on link "Orders" at bounding box center [156, 212] width 188 height 20
click at [101, 212] on link "Orders" at bounding box center [156, 212] width 188 height 20
click at [83, 292] on link "WebPOS" at bounding box center [137, 293] width 226 height 34
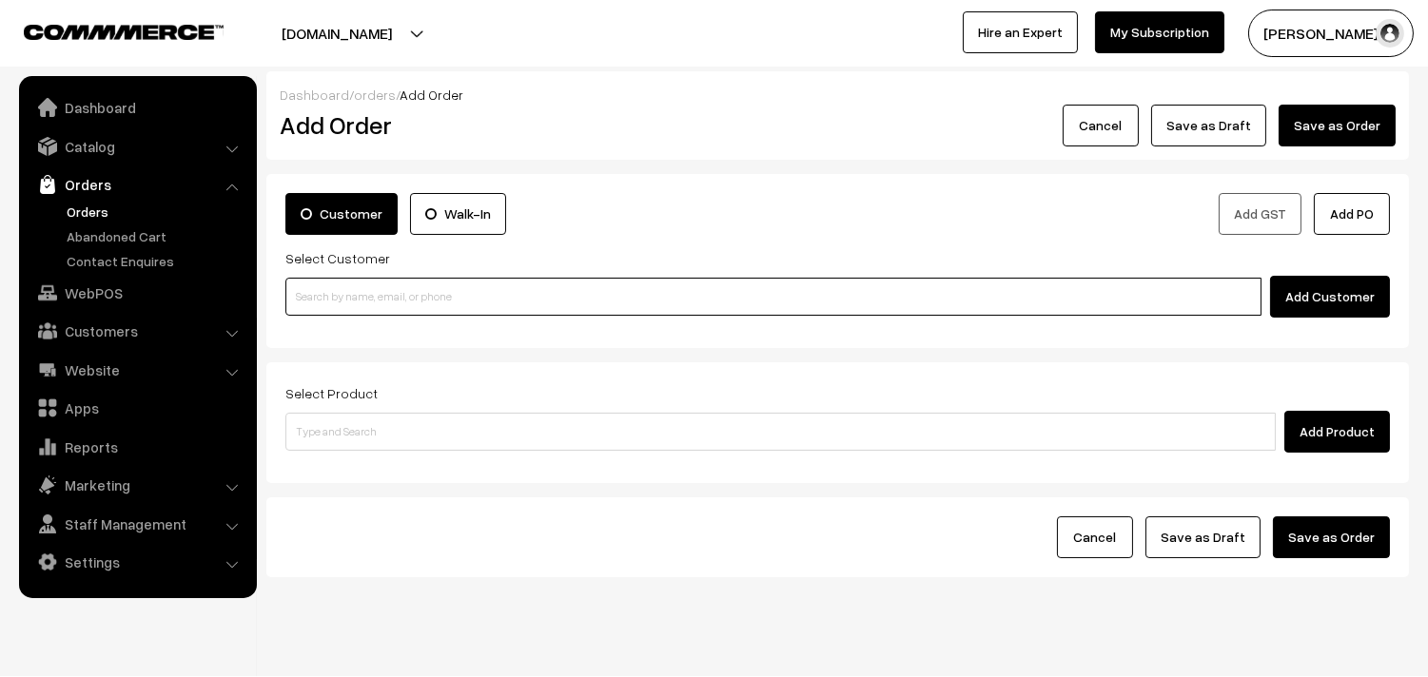
click at [452, 285] on input at bounding box center [773, 297] width 976 height 38
paste input "97908 39656"
click at [336, 299] on input "97908 39656" at bounding box center [773, 297] width 976 height 38
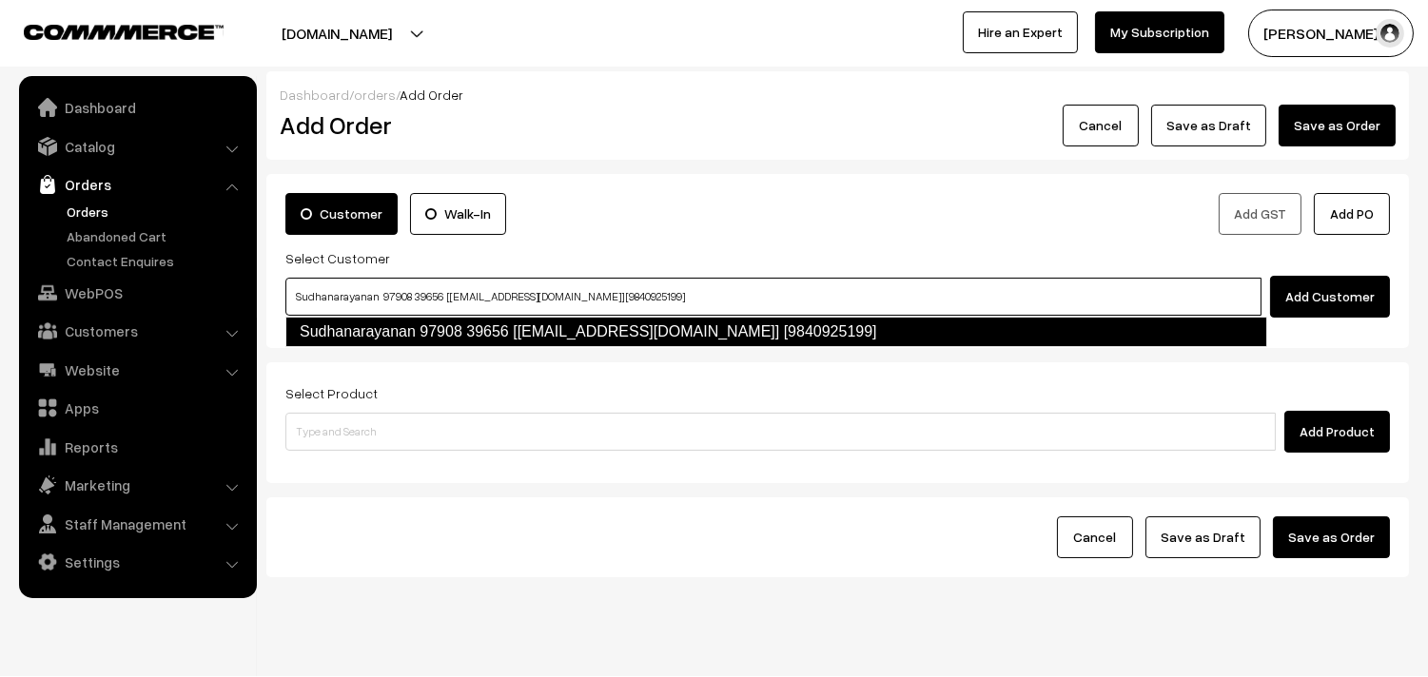
type input "Sudhanarayanan 97908 39656 [Annam06@gmail.com] [9840925199]"
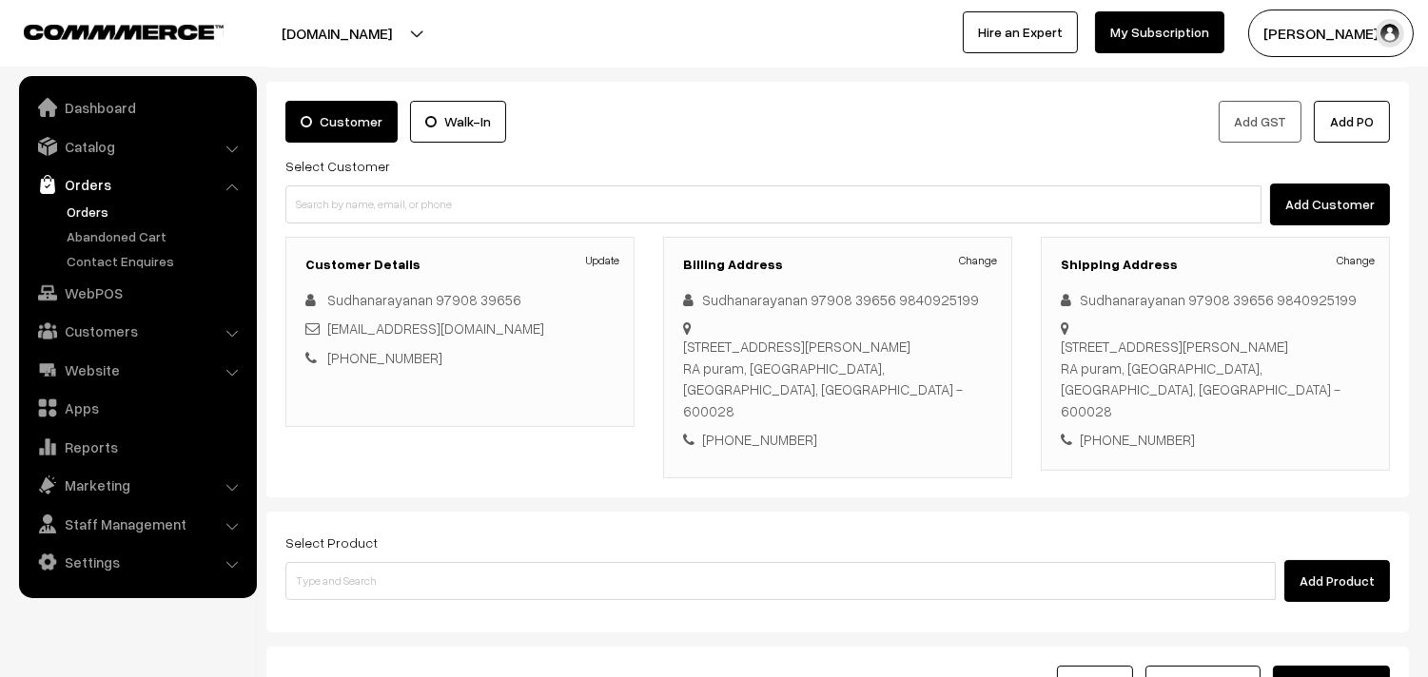
scroll to position [238, 0]
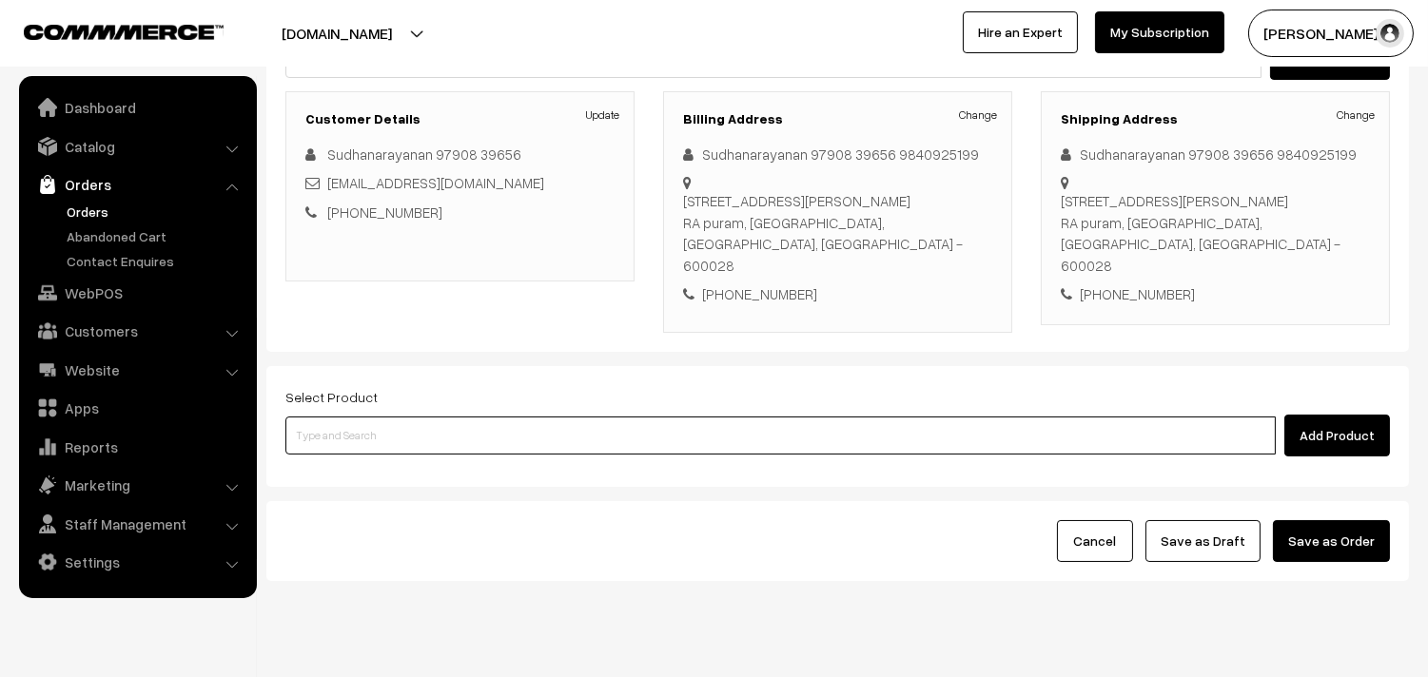
click at [564, 417] on input at bounding box center [780, 436] width 990 height 38
click at [492, 417] on input at bounding box center [780, 436] width 990 height 38
click at [497, 417] on input at bounding box center [780, 436] width 990 height 38
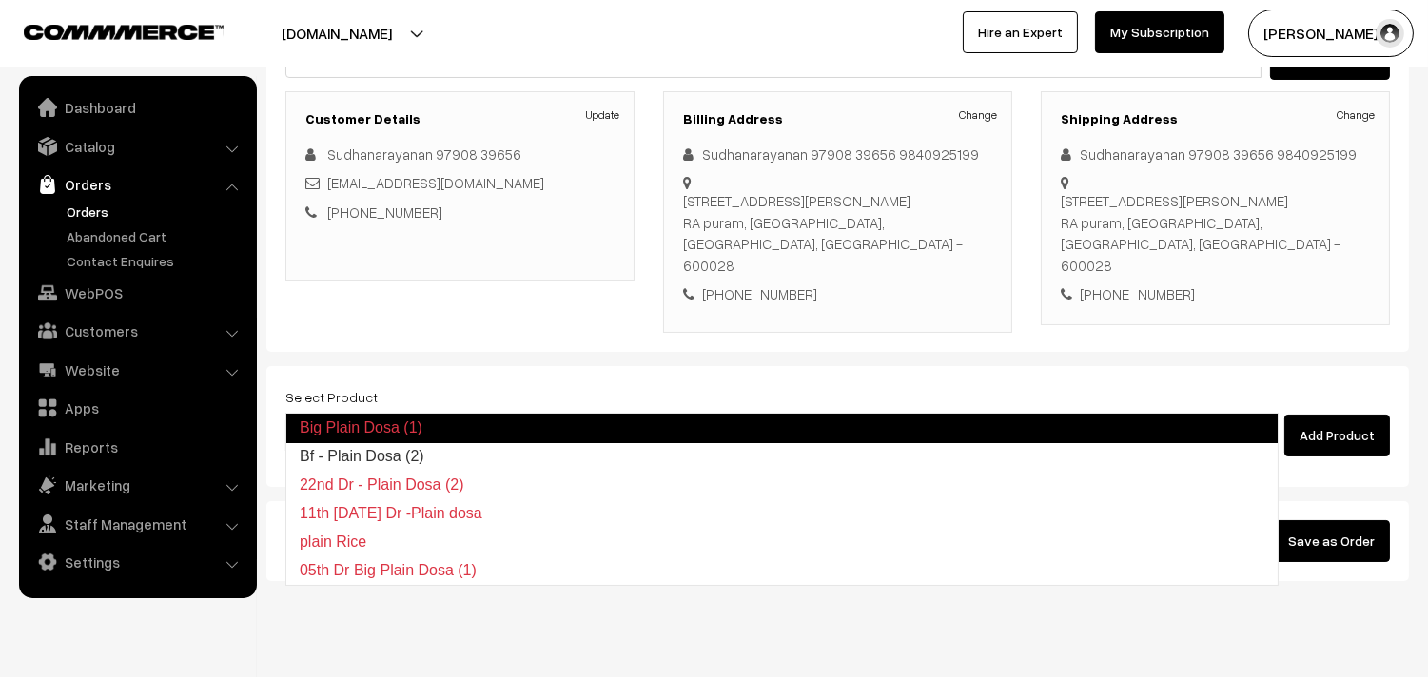
type input "Bf - Plain Dosa (2)"
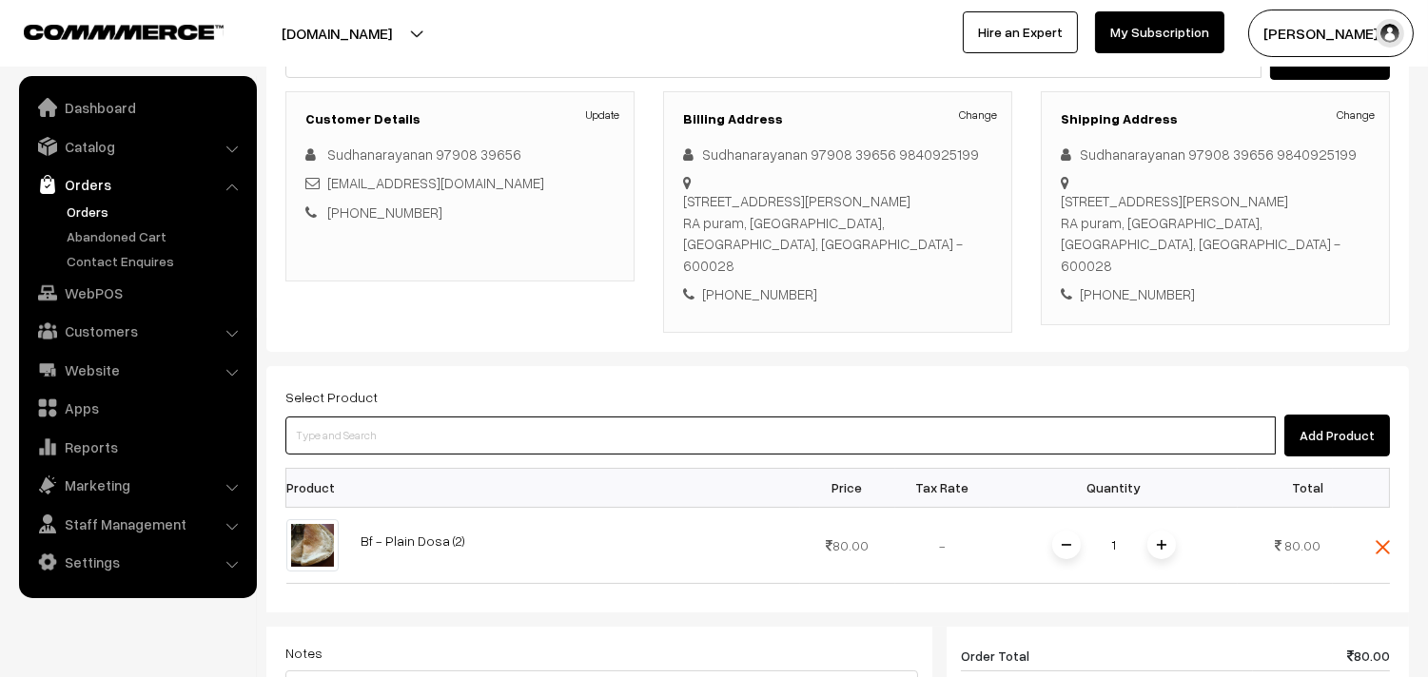
click at [467, 417] on input at bounding box center [780, 436] width 990 height 38
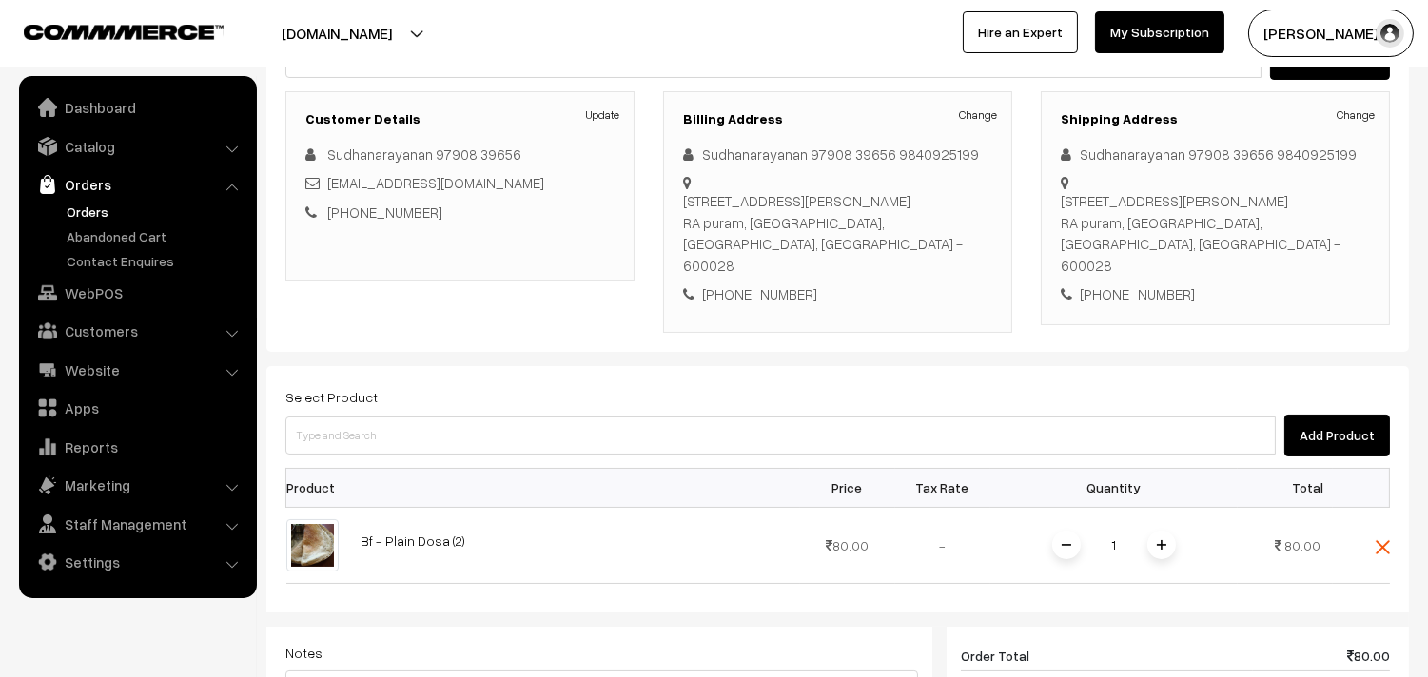
drag, startPoint x: 1167, startPoint y: 496, endPoint x: 1191, endPoint y: 488, distance: 25.0
click at [1167, 531] on span at bounding box center [1161, 545] width 29 height 29
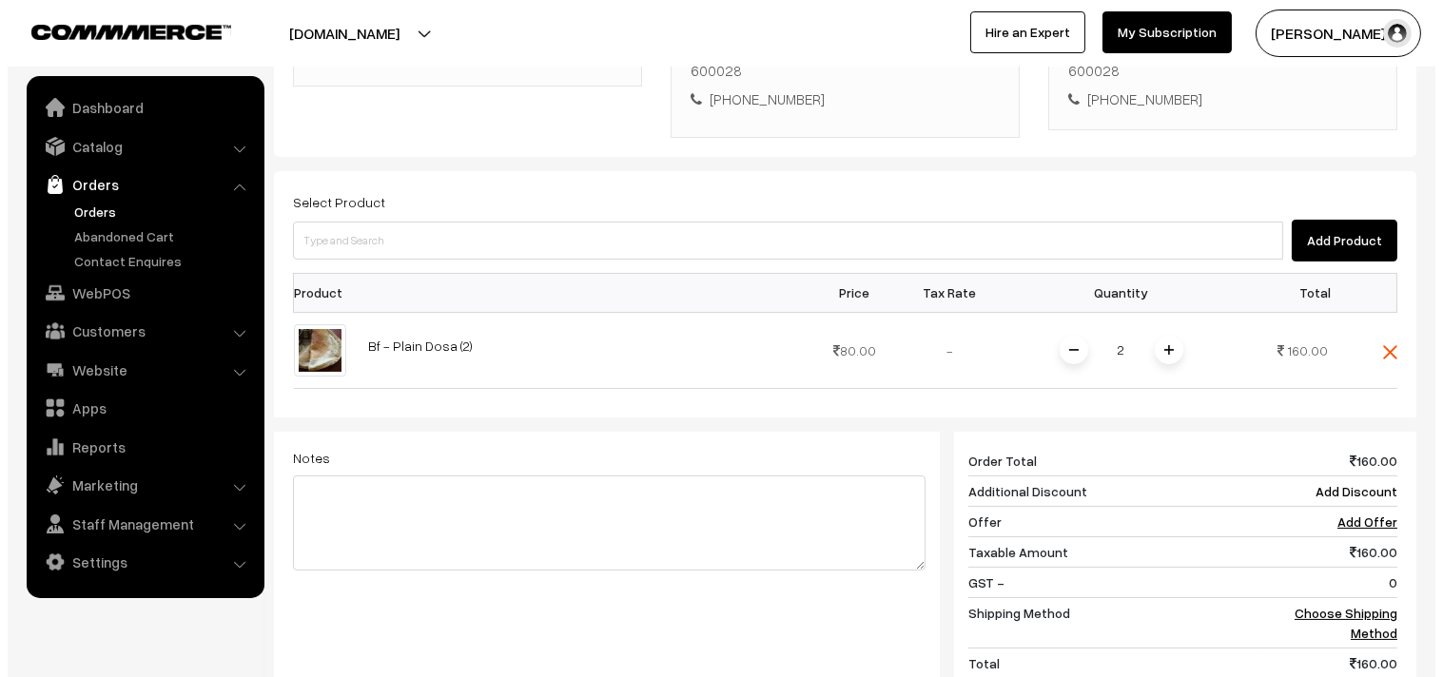
scroll to position [449, 0]
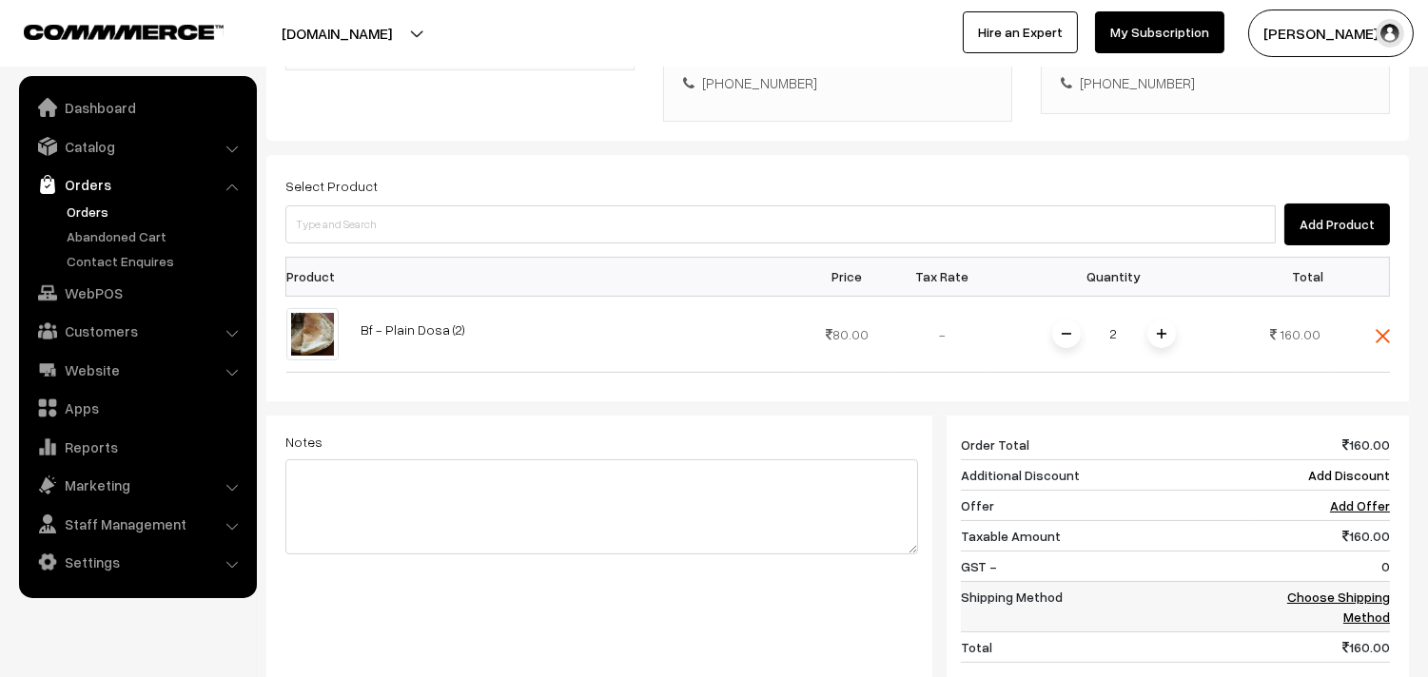
click at [1360, 589] on link "Choose Shipping Method" at bounding box center [1338, 607] width 103 height 36
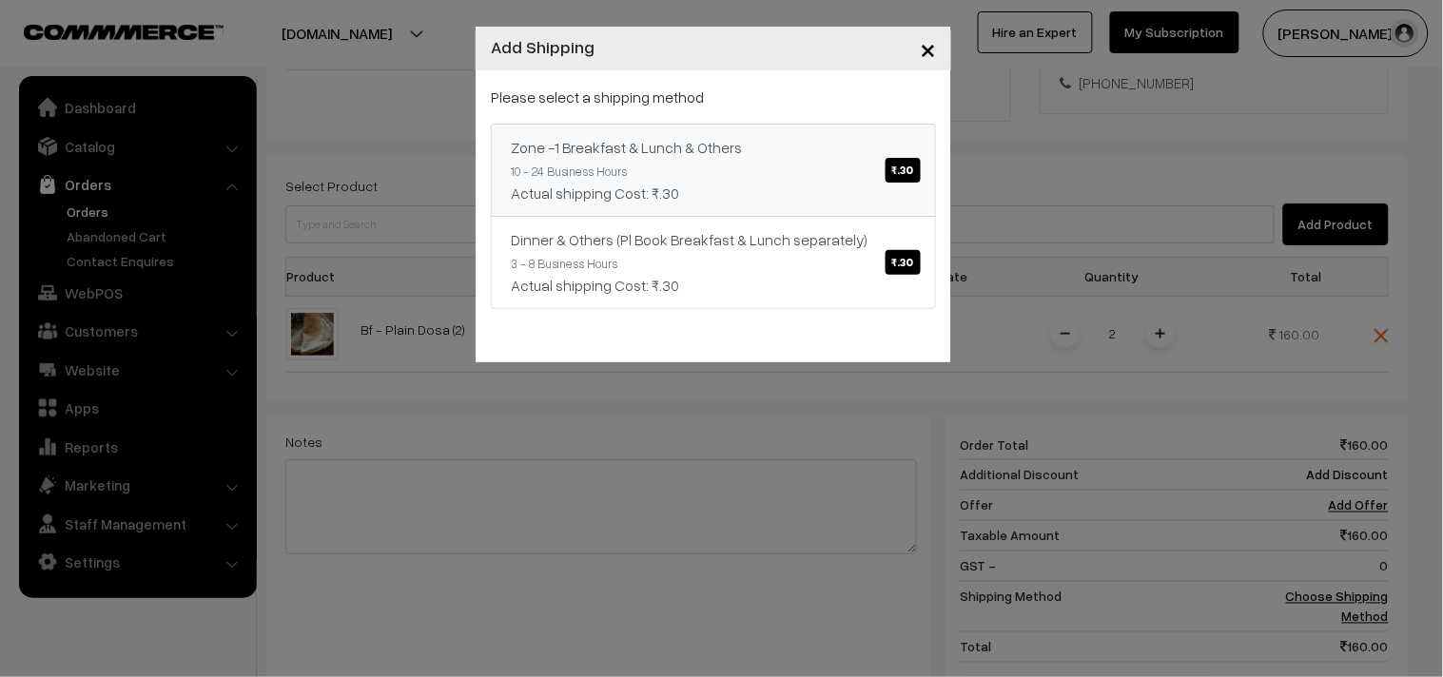
click at [830, 165] on link "Zone -1 Breakfast & Lunch & Others ₹.30 10 - 24 Business Hours Actual shipping …" at bounding box center [713, 170] width 445 height 93
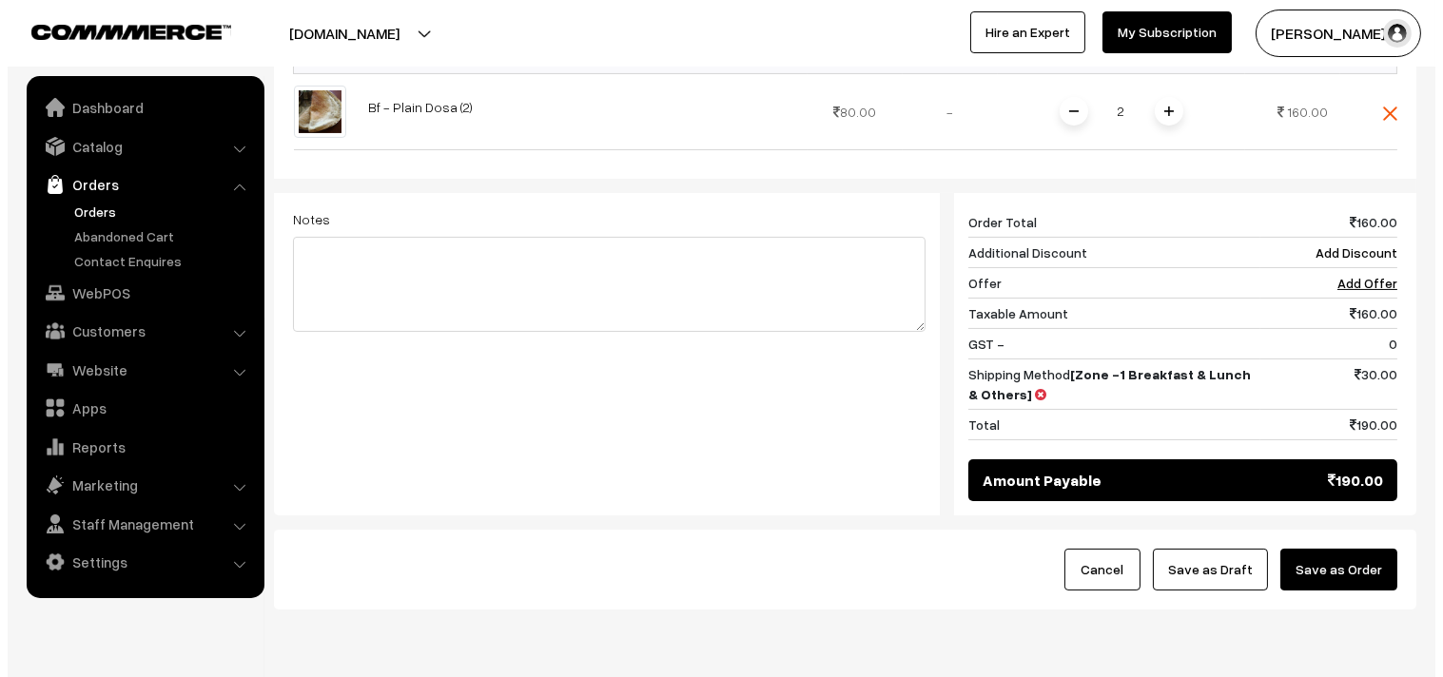
scroll to position [701, 0]
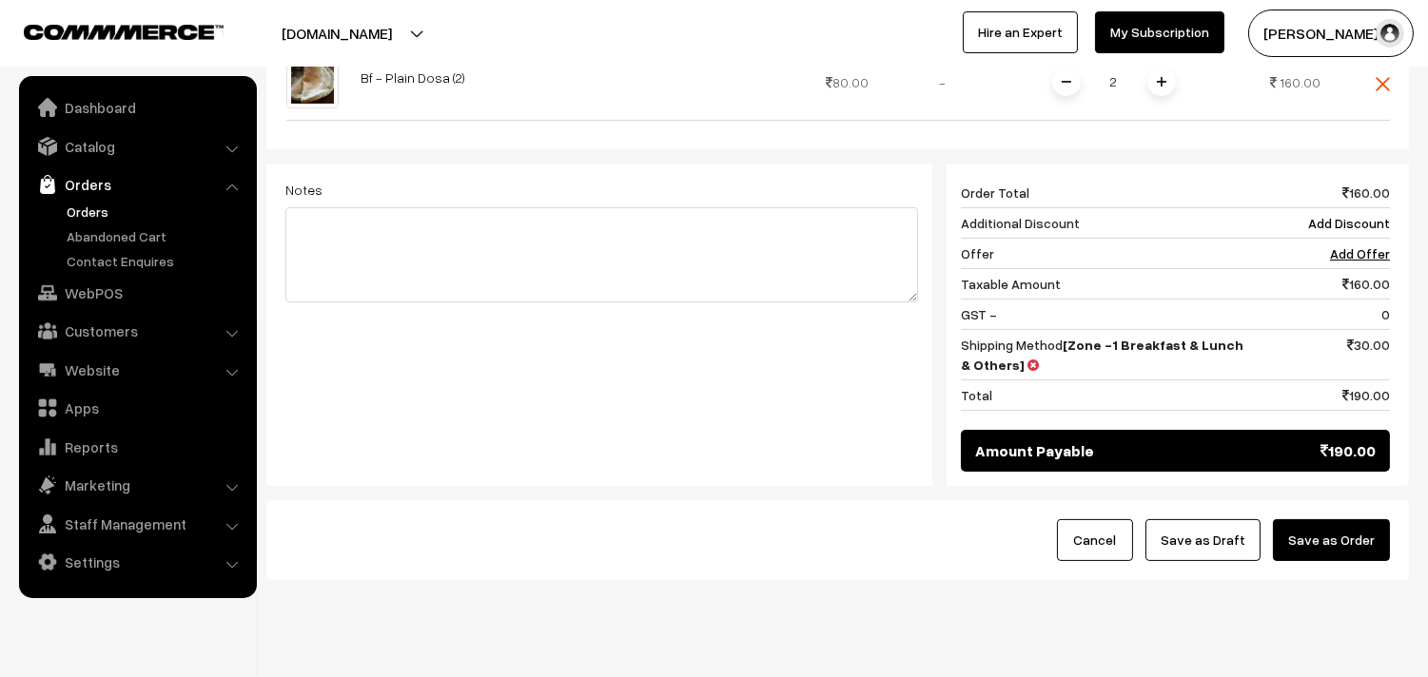
click at [1362, 519] on button "Save as Order" at bounding box center [1331, 540] width 117 height 42
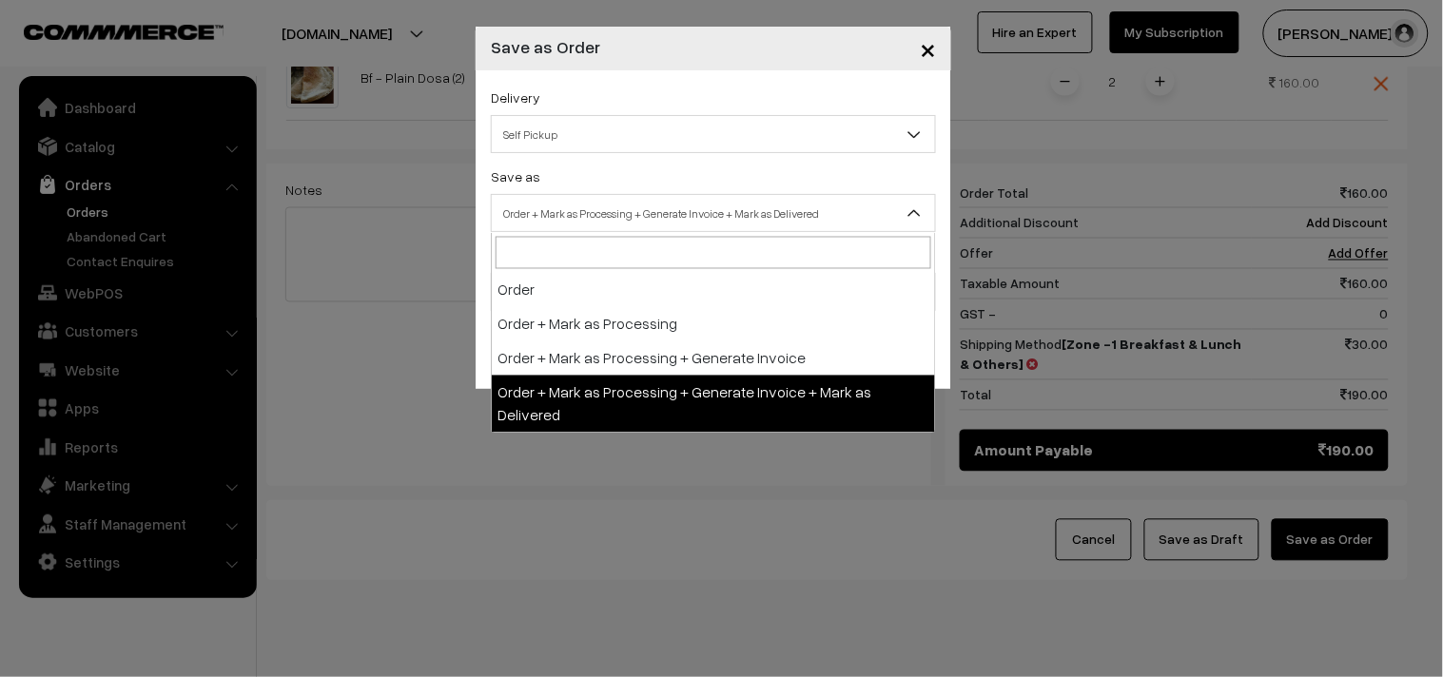
click at [650, 198] on span "Order + Mark as Processing + Generate Invoice + Mark as Delivered" at bounding box center [713, 213] width 443 height 33
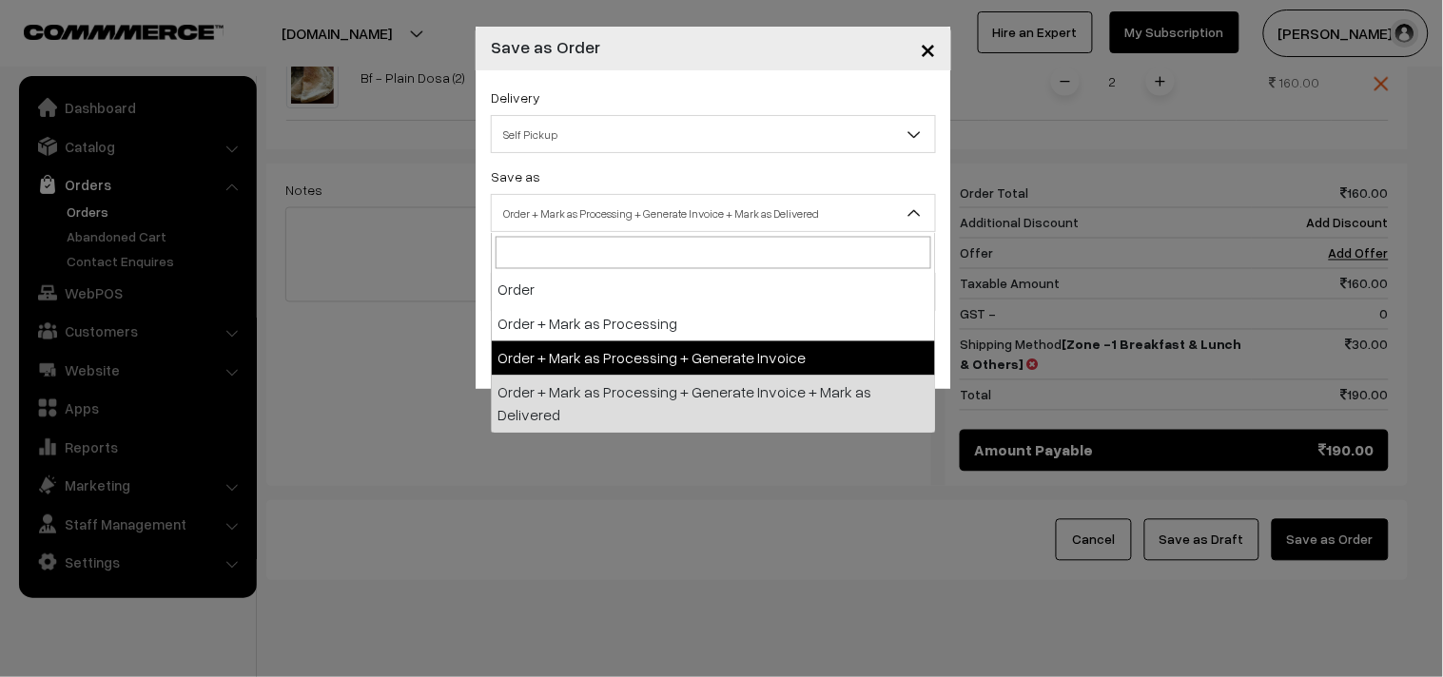
select select "3"
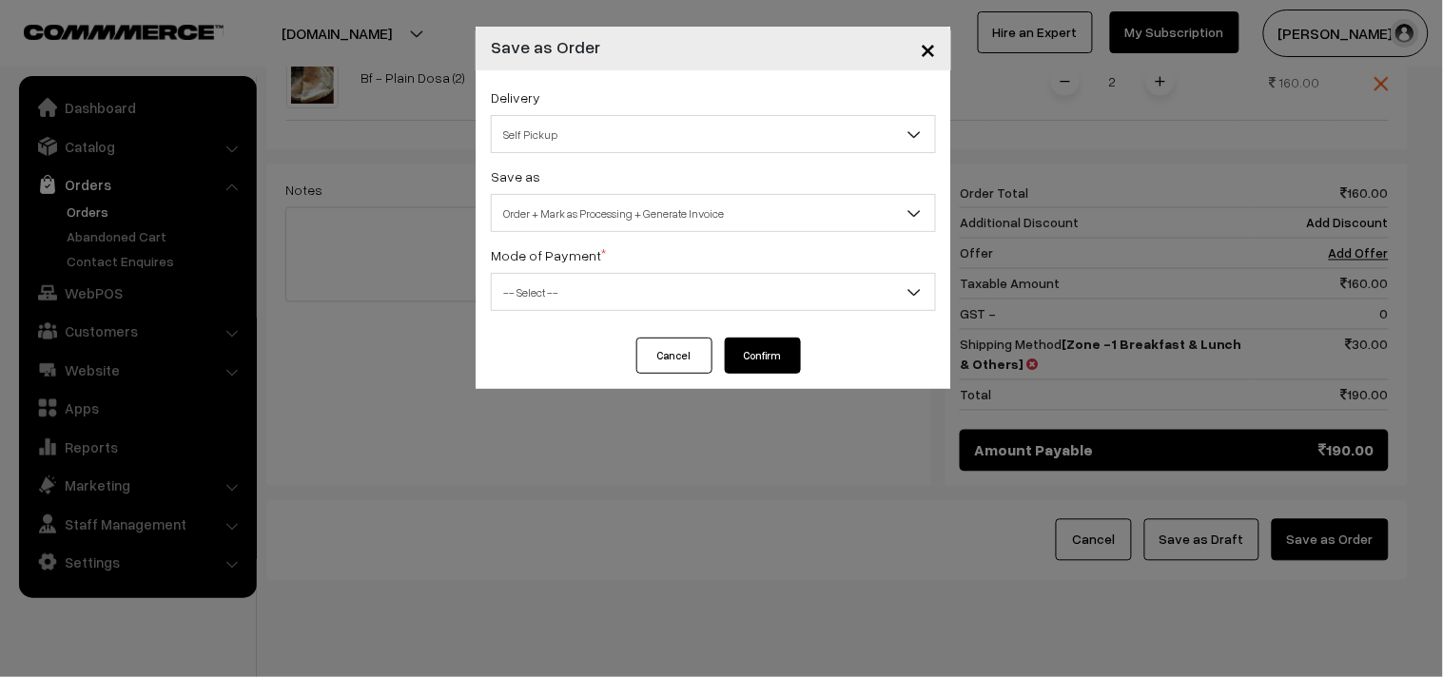
click at [562, 299] on span "-- Select --" at bounding box center [713, 292] width 443 height 33
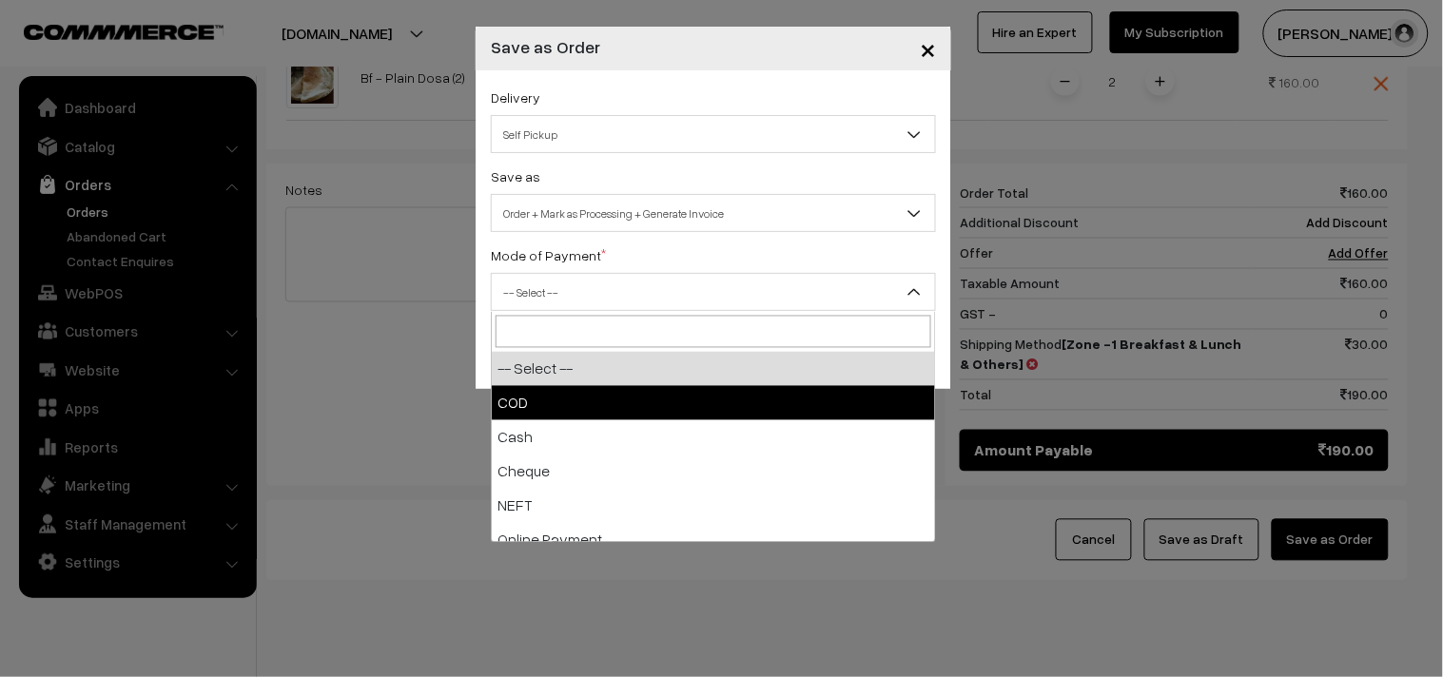
select select "1"
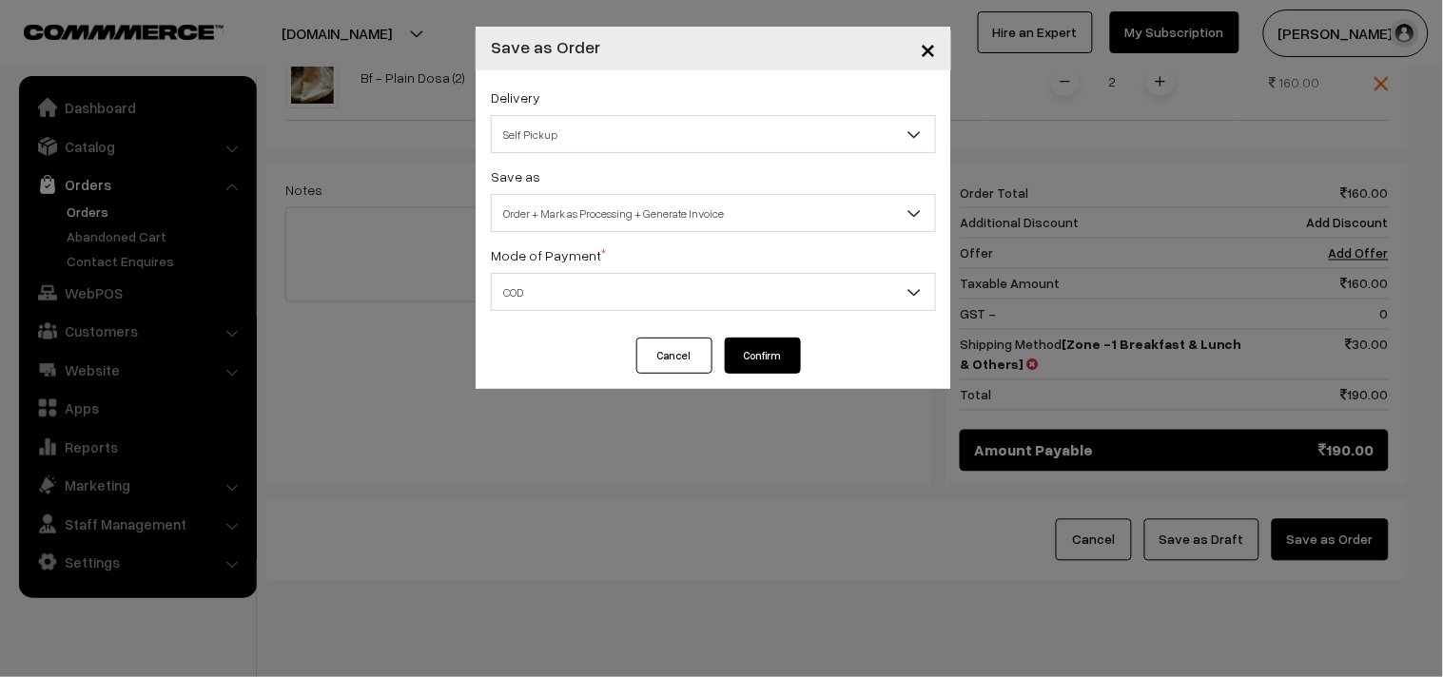
click at [755, 356] on button "Confirm" at bounding box center [763, 356] width 76 height 36
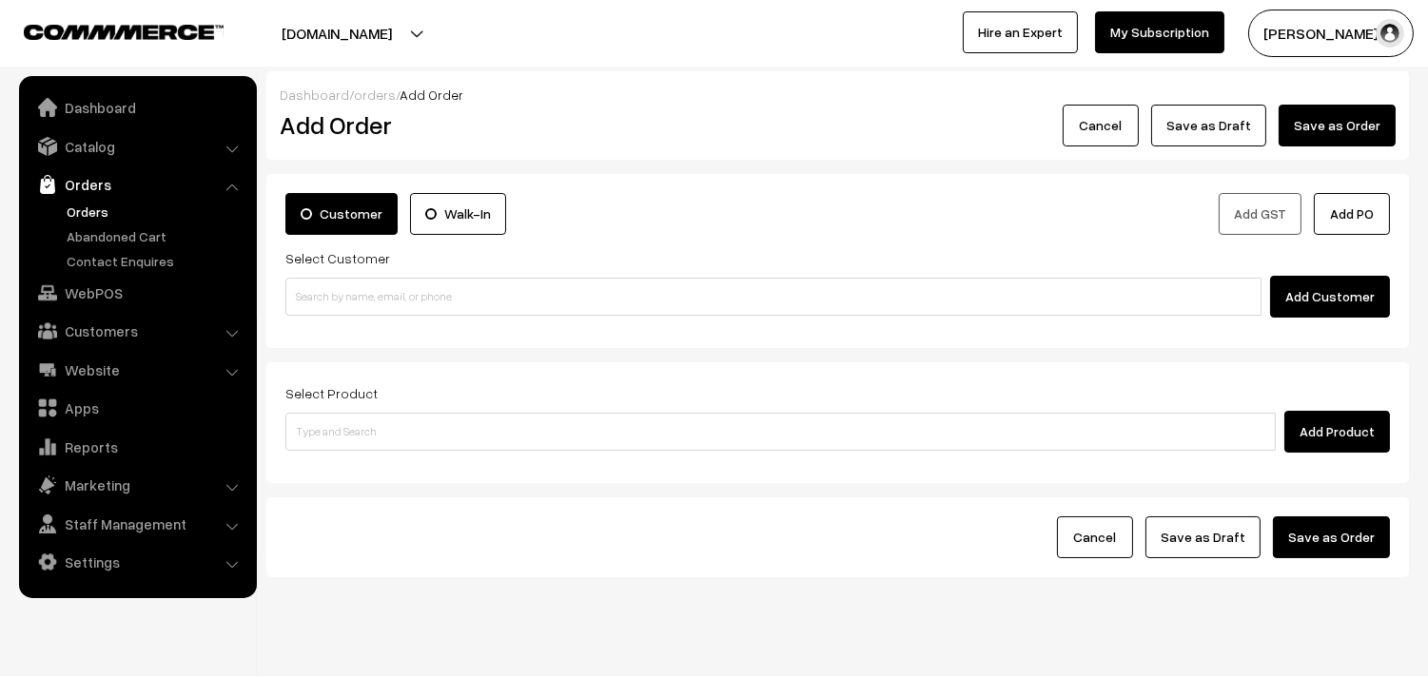
click at [68, 216] on link "Orders" at bounding box center [156, 212] width 188 height 20
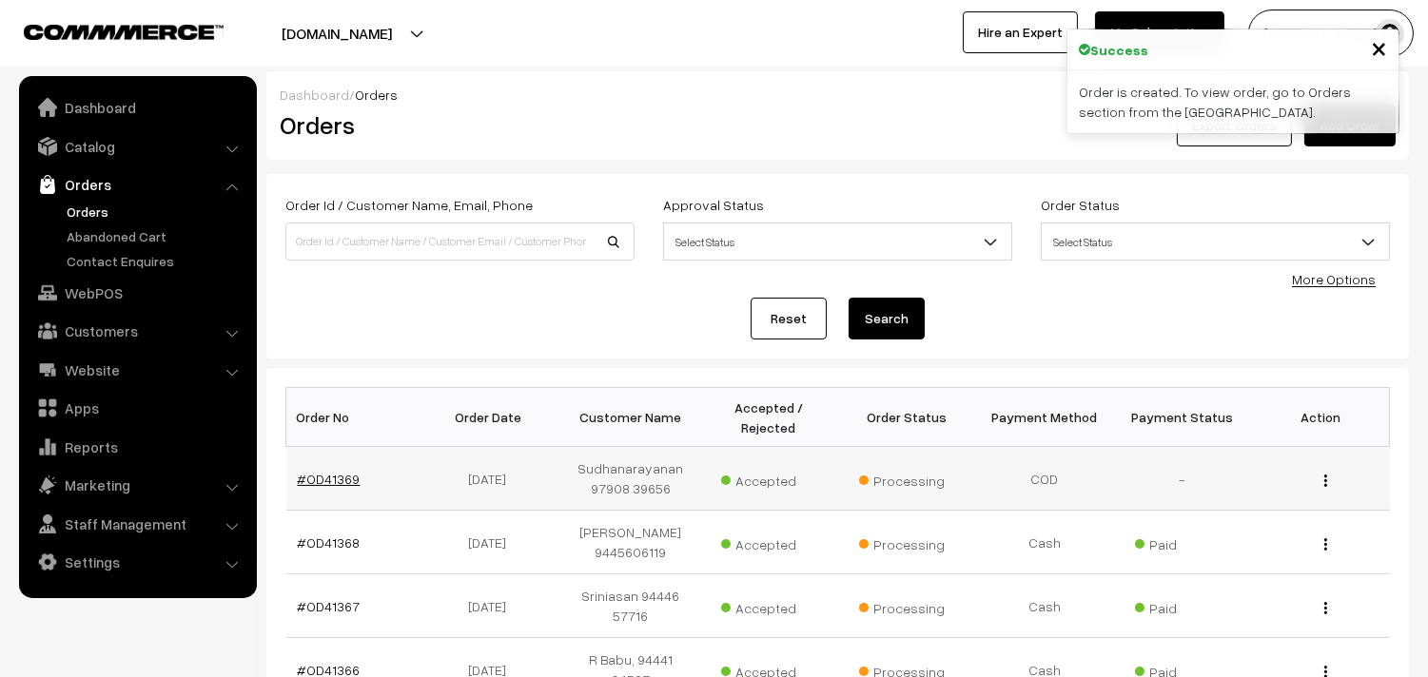
click at [331, 472] on link "#OD41369" at bounding box center [329, 479] width 63 height 16
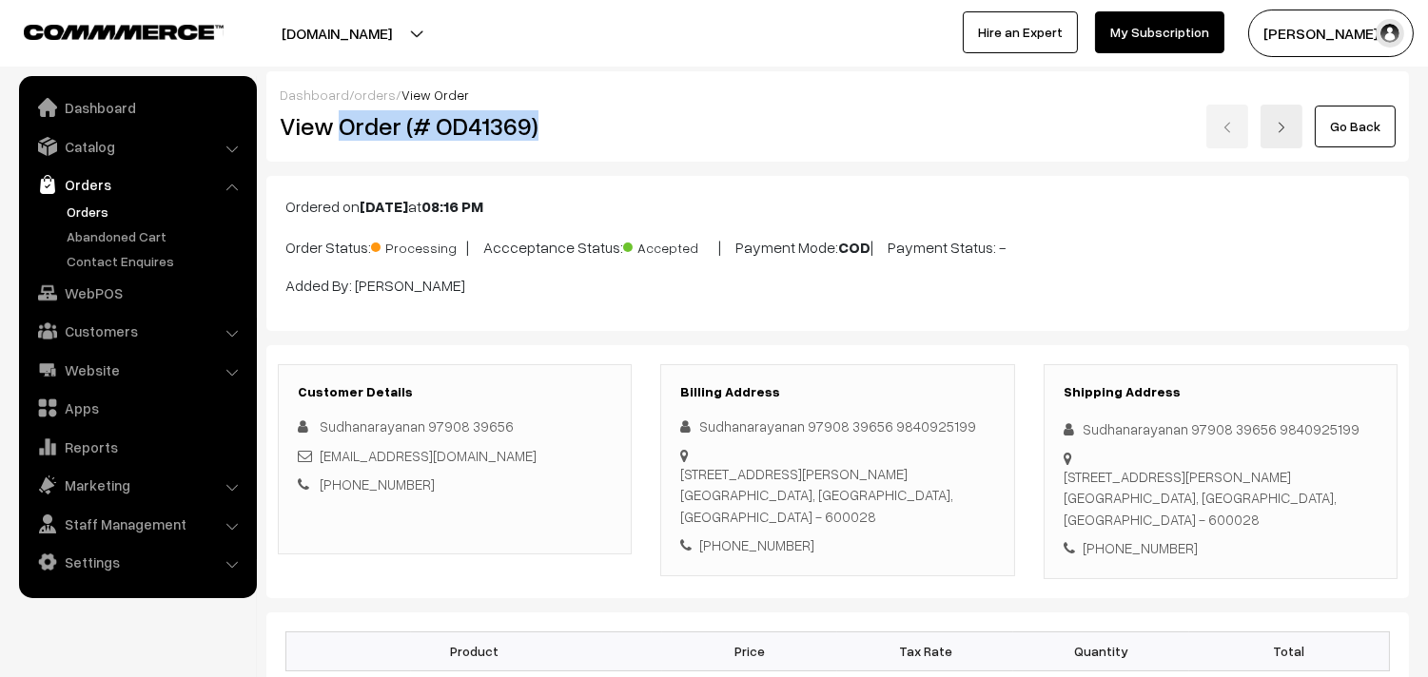
drag, startPoint x: 339, startPoint y: 130, endPoint x: 601, endPoint y: 137, distance: 262.6
click at [601, 137] on h2 "View Order (# OD41369)" at bounding box center [456, 125] width 353 height 29
copy h2 "Order (# OD41369)"
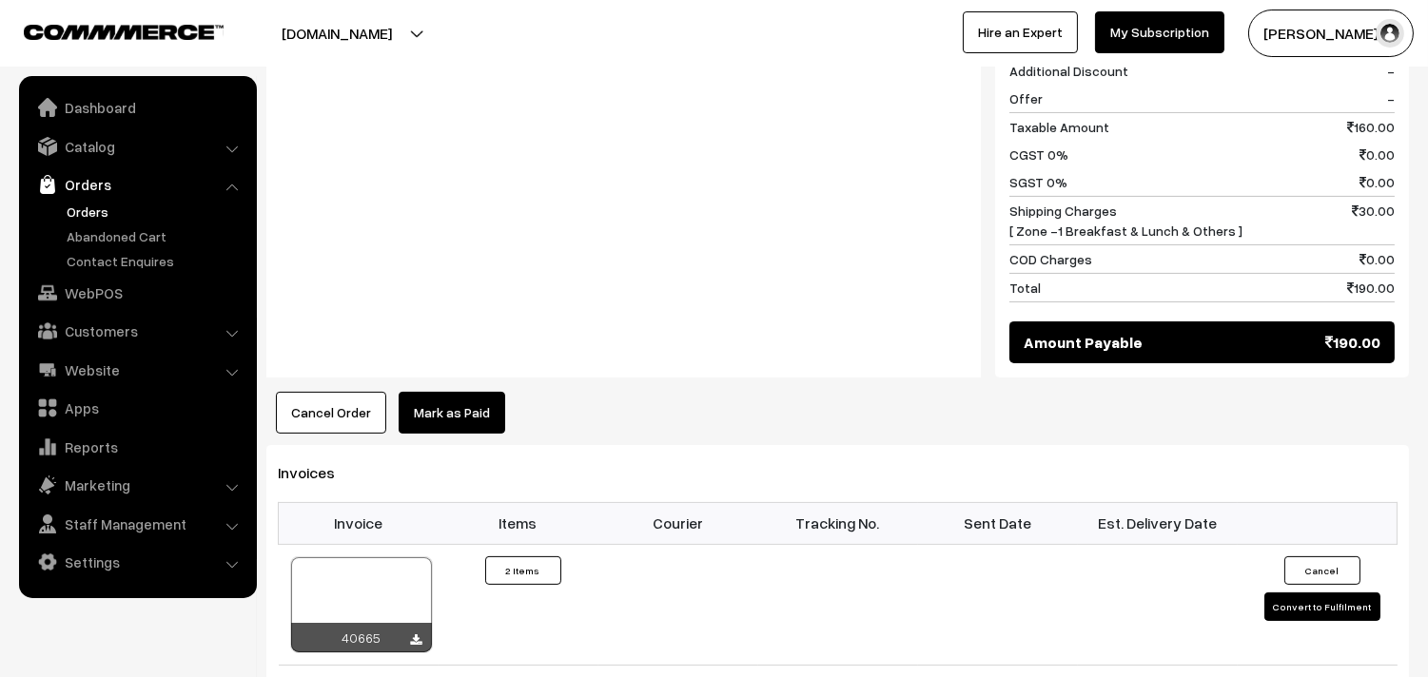
scroll to position [1162, 0]
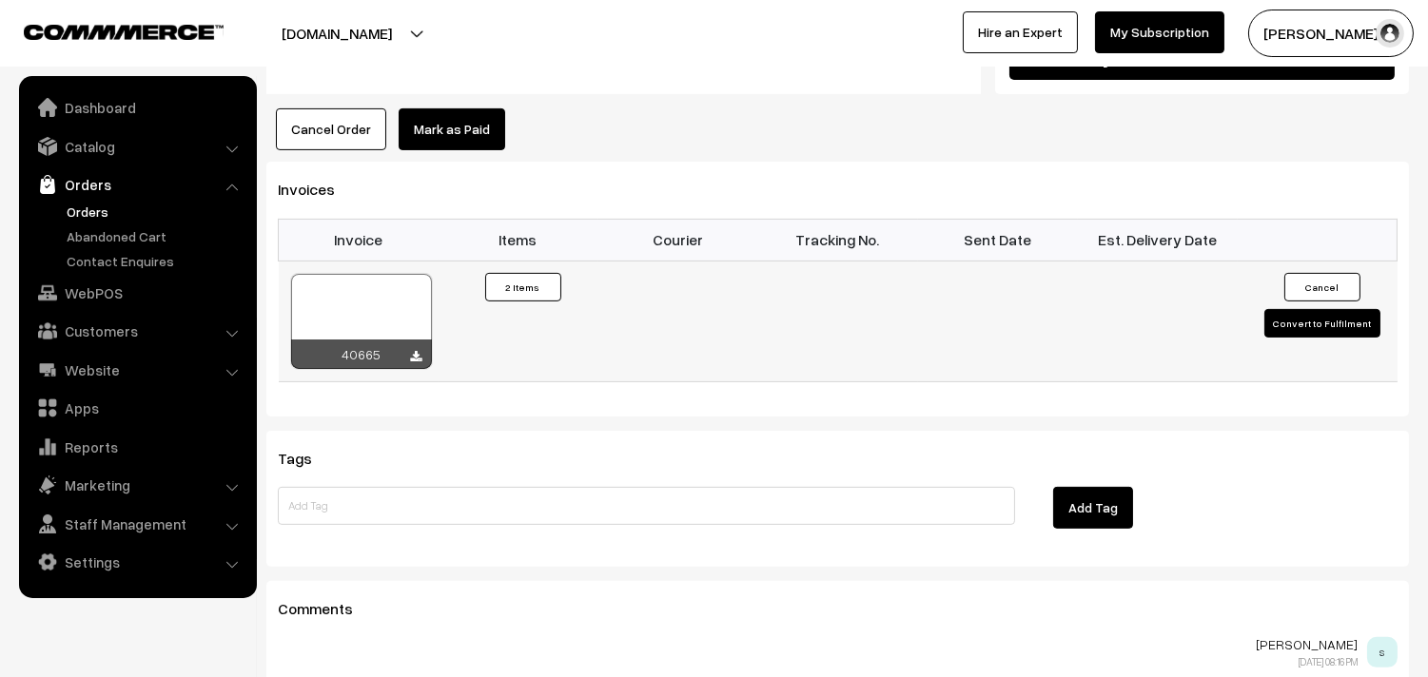
click at [349, 312] on div at bounding box center [361, 321] width 141 height 95
click at [93, 282] on link "WebPOS" at bounding box center [137, 293] width 226 height 34
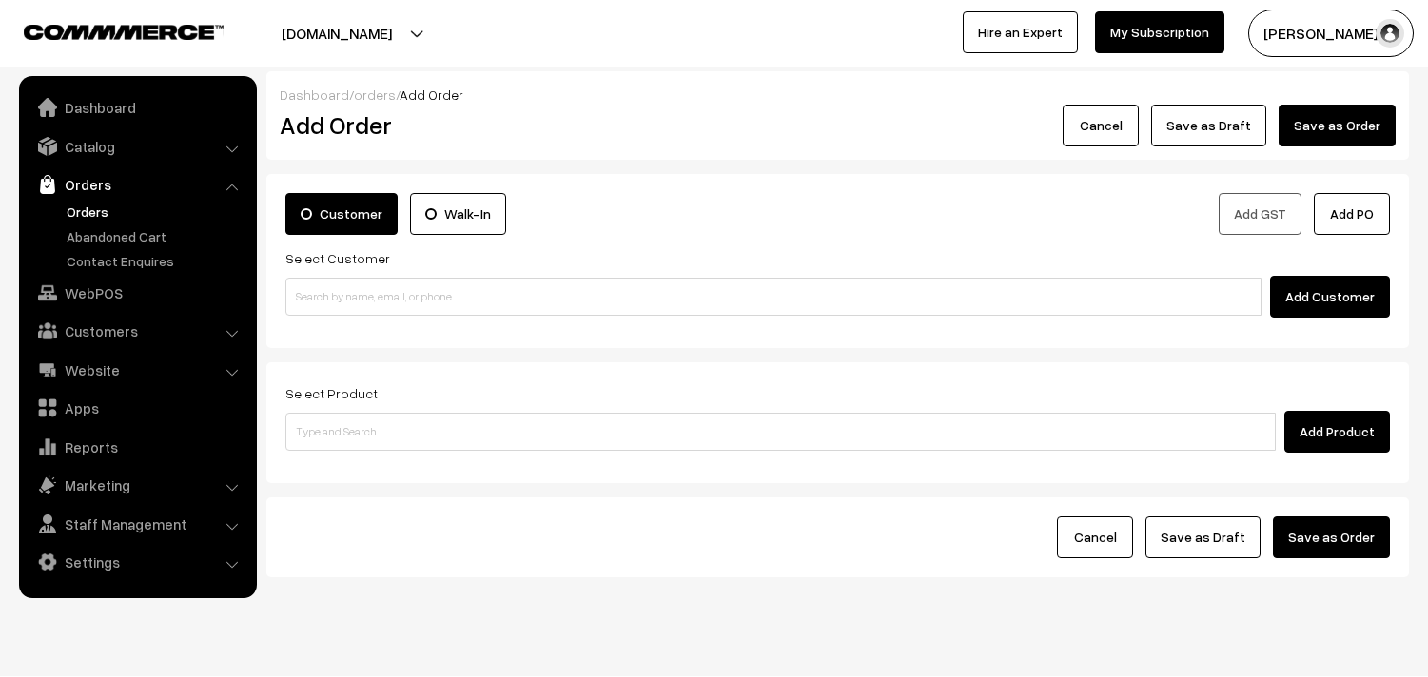
click at [428, 309] on input at bounding box center [773, 297] width 976 height 38
click at [339, 291] on input "98402 21763" at bounding box center [773, 297] width 976 height 38
type input "Sowmya 9840221763 [9840221763]"
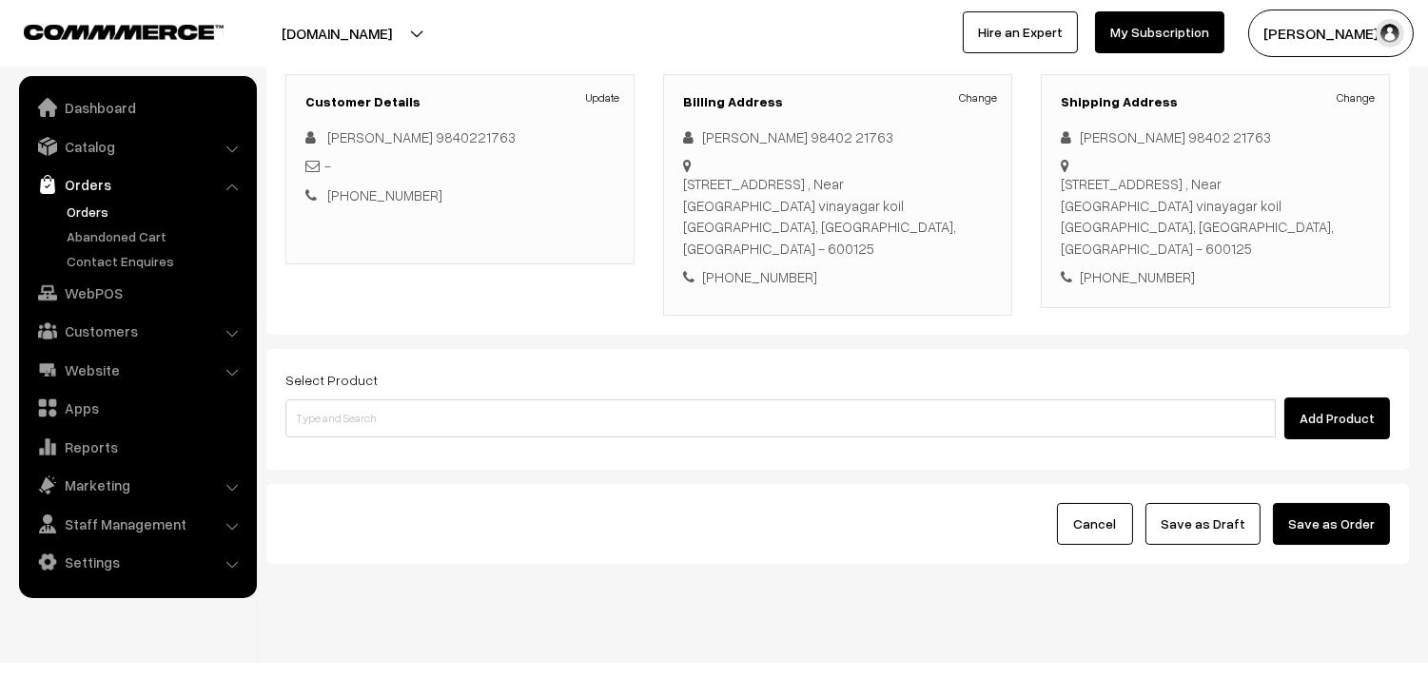
scroll to position [281, 0]
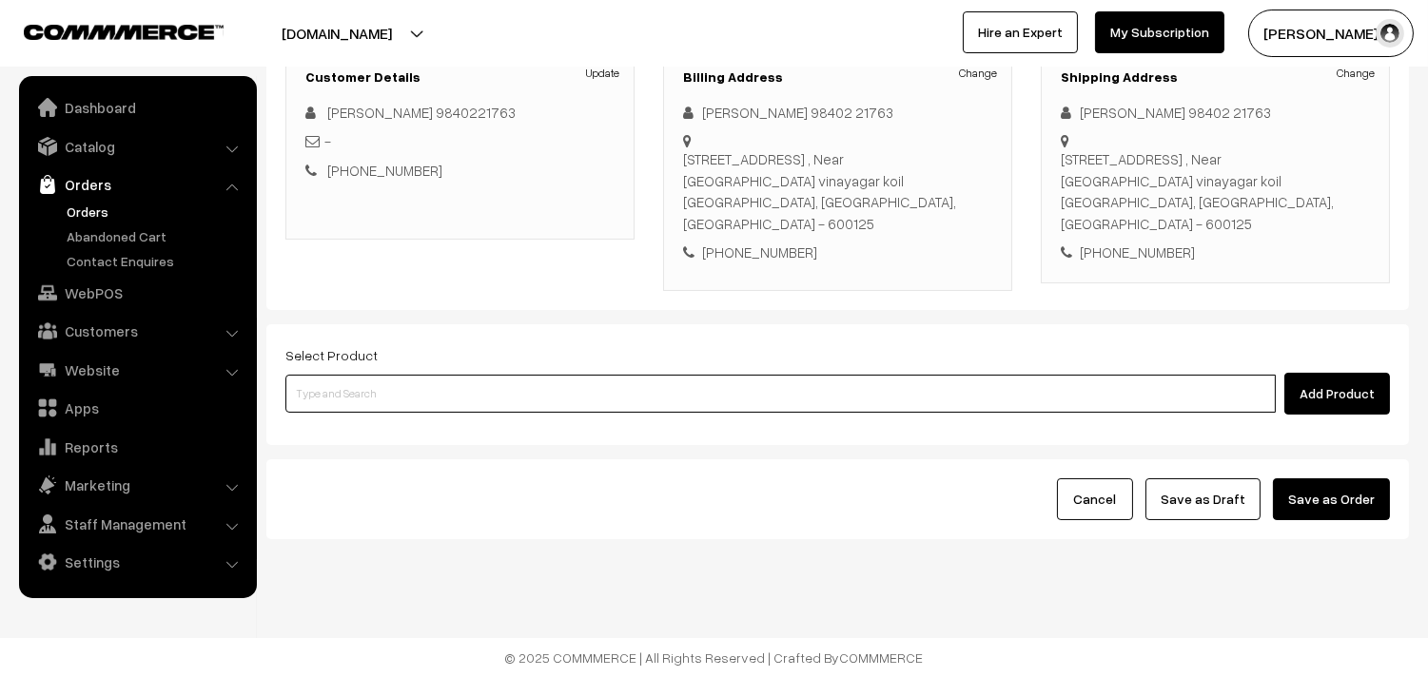
click at [552, 388] on input at bounding box center [780, 394] width 990 height 38
click at [511, 387] on input at bounding box center [780, 394] width 990 height 38
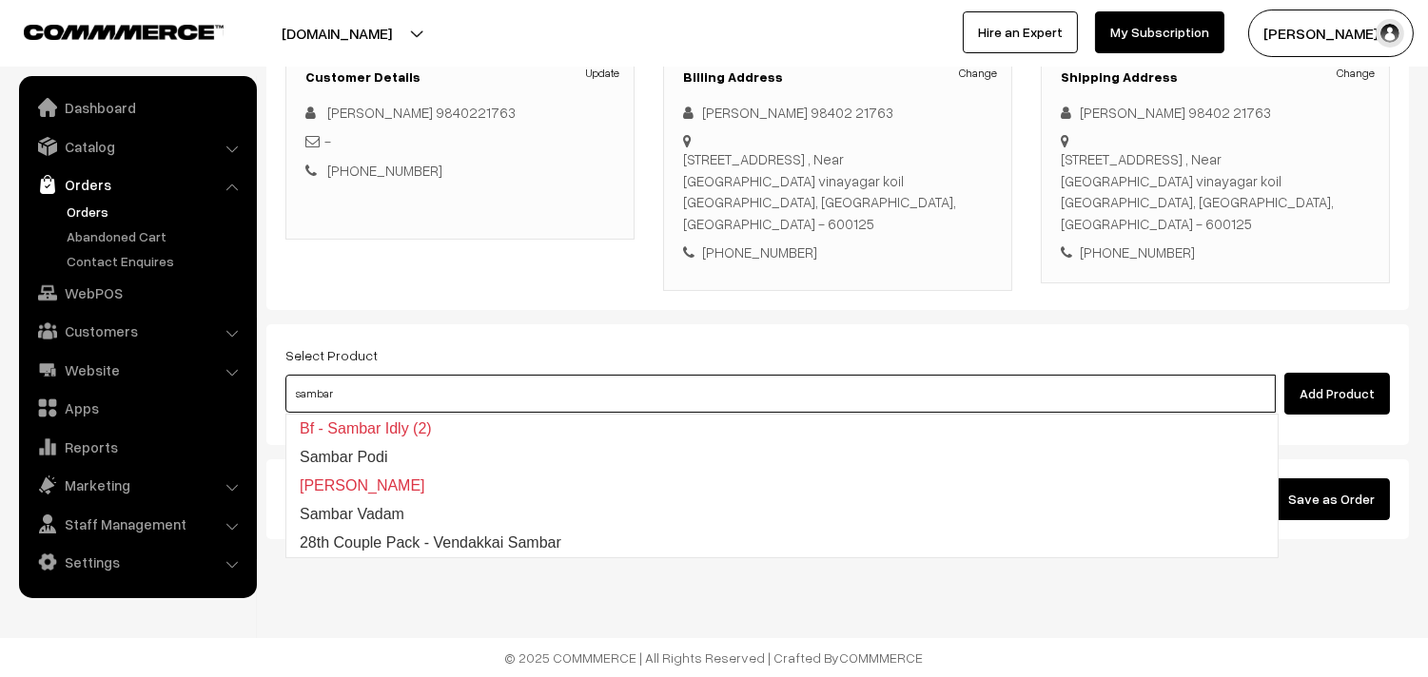
type input "28th Couple Pack - Vendakkai Sambar"
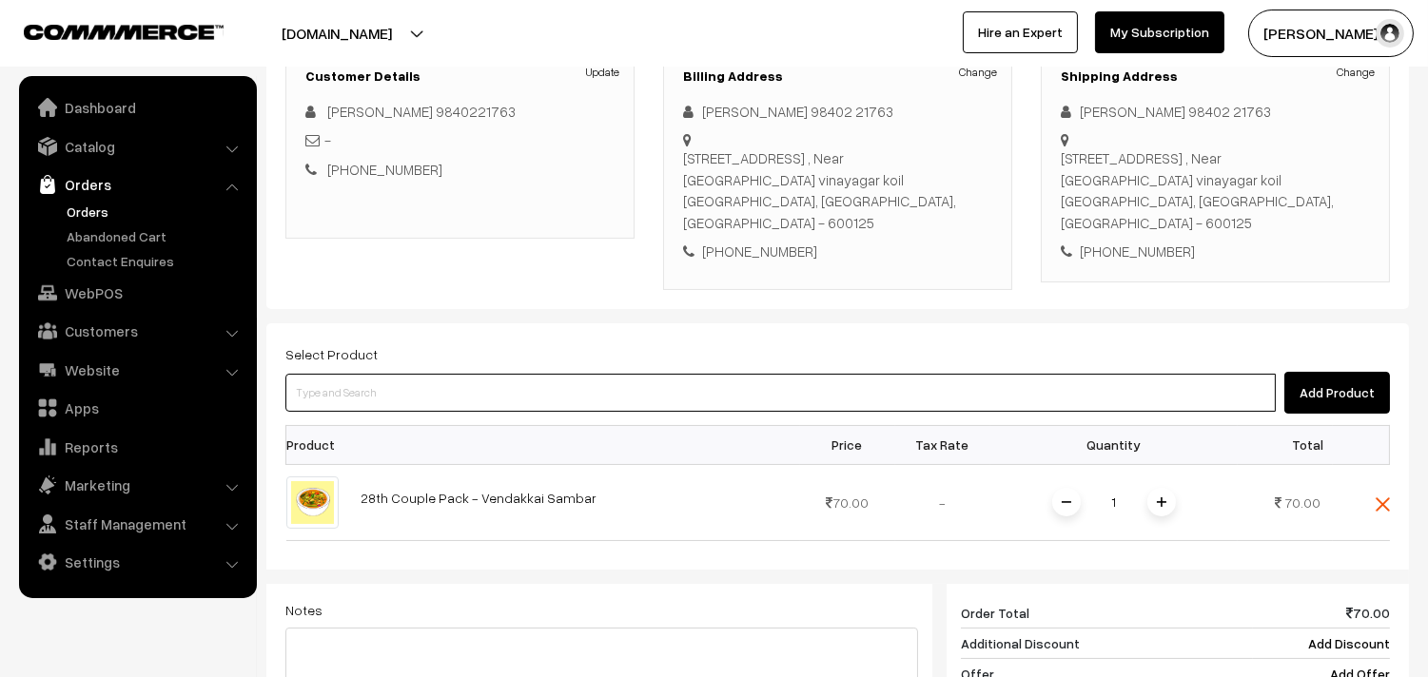
click at [495, 385] on input at bounding box center [780, 393] width 990 height 38
click at [613, 396] on input at bounding box center [780, 393] width 990 height 38
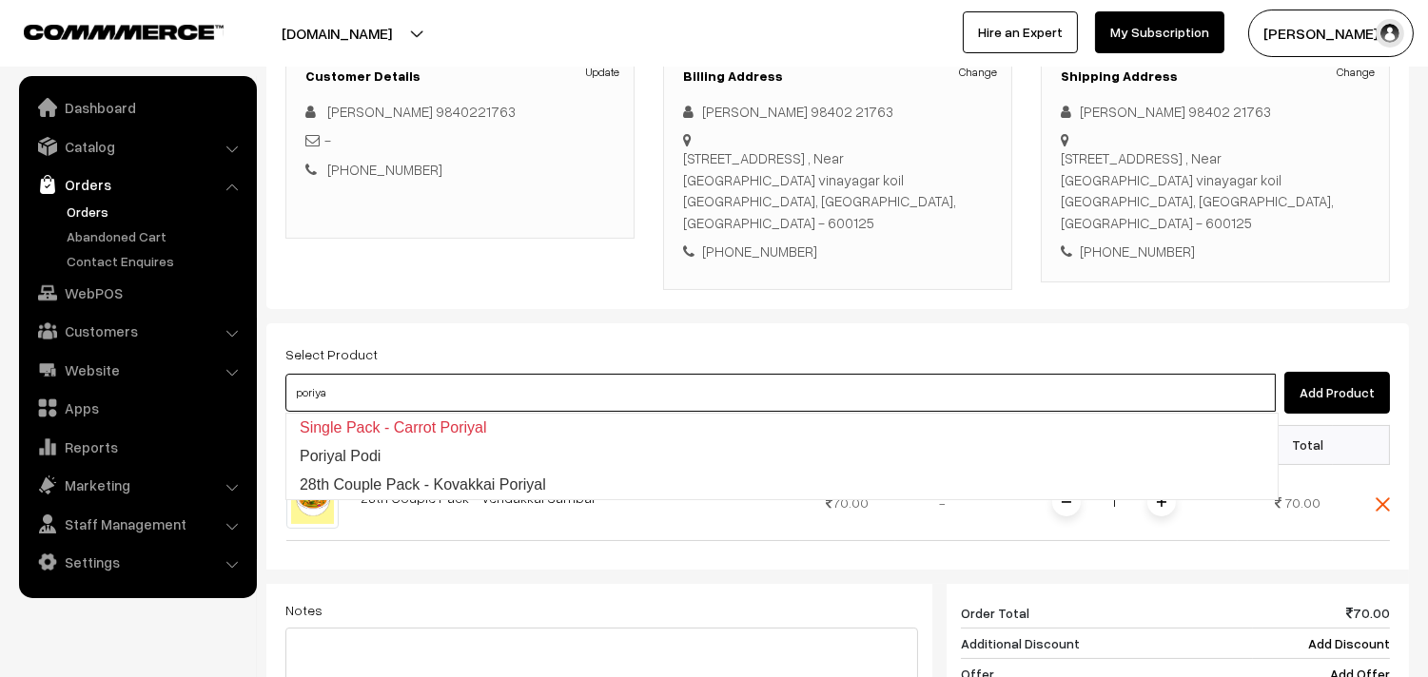
type input "28th Couple Pack - Kovakkai Poriyal"
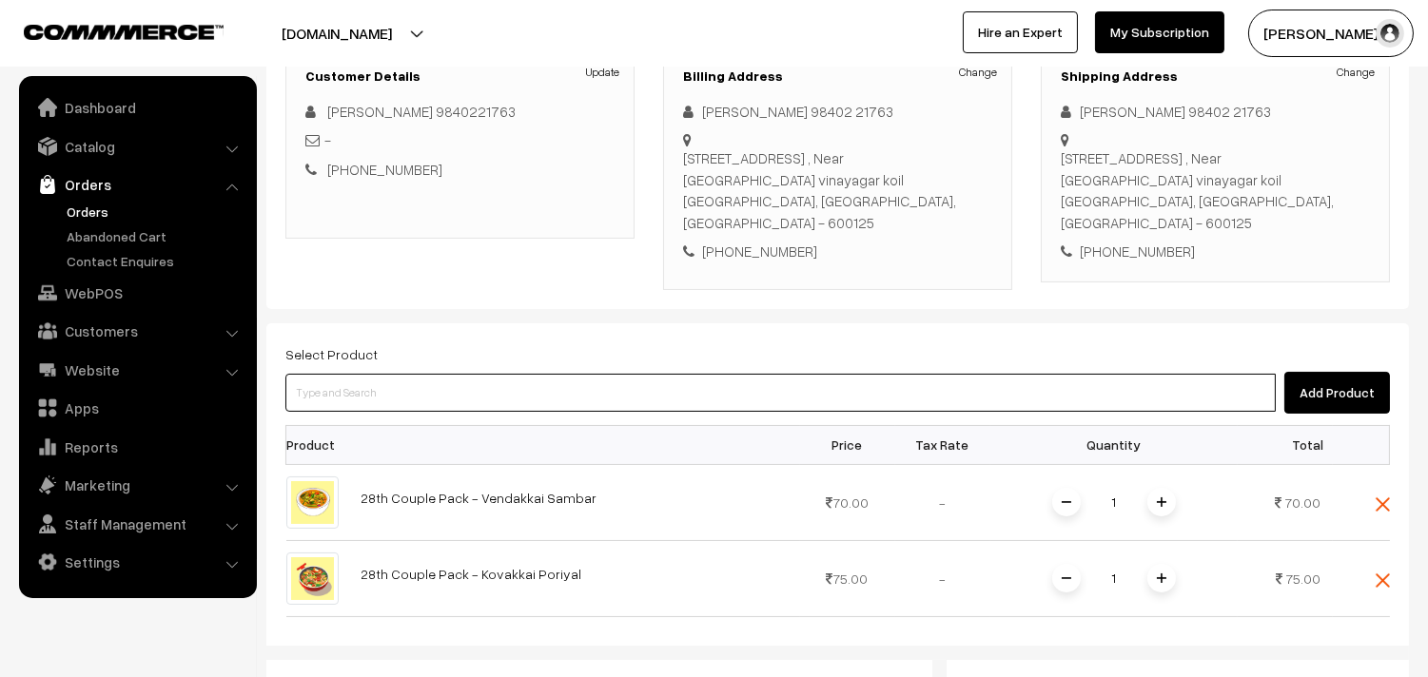
click at [502, 381] on input at bounding box center [780, 393] width 990 height 38
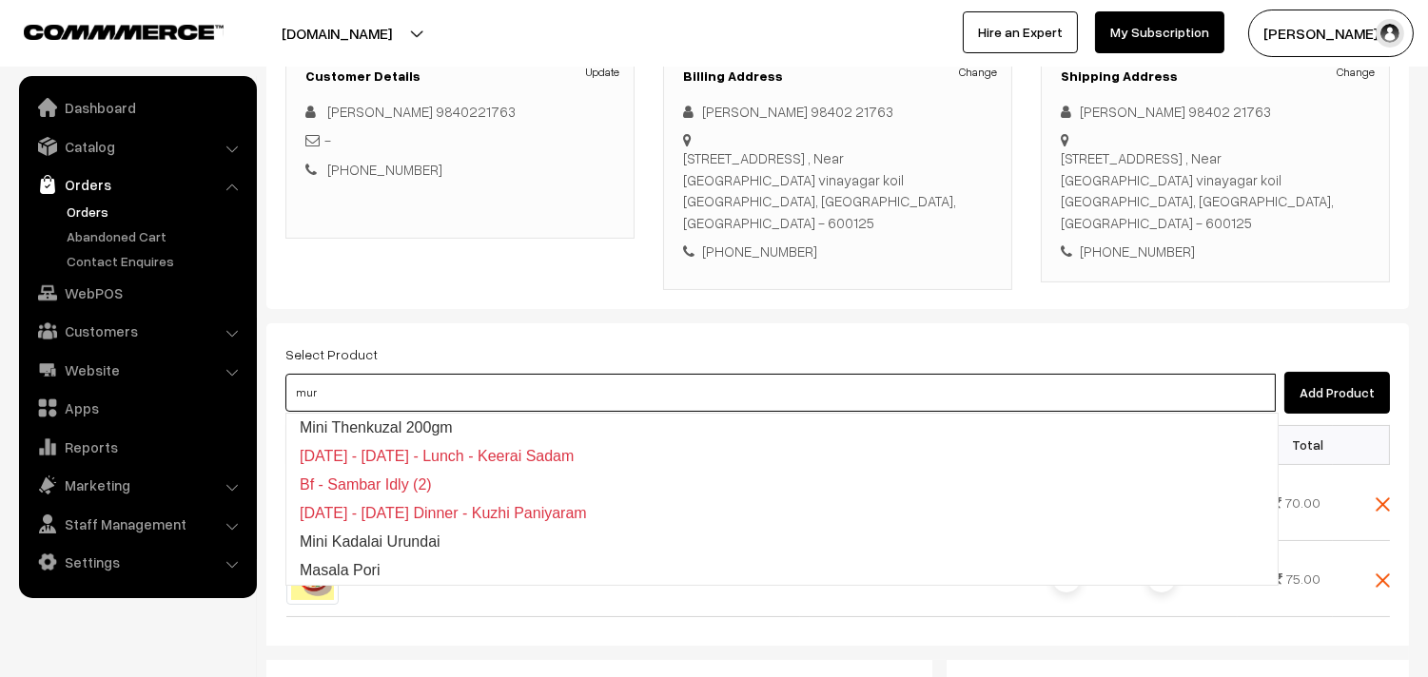
type input "muru"
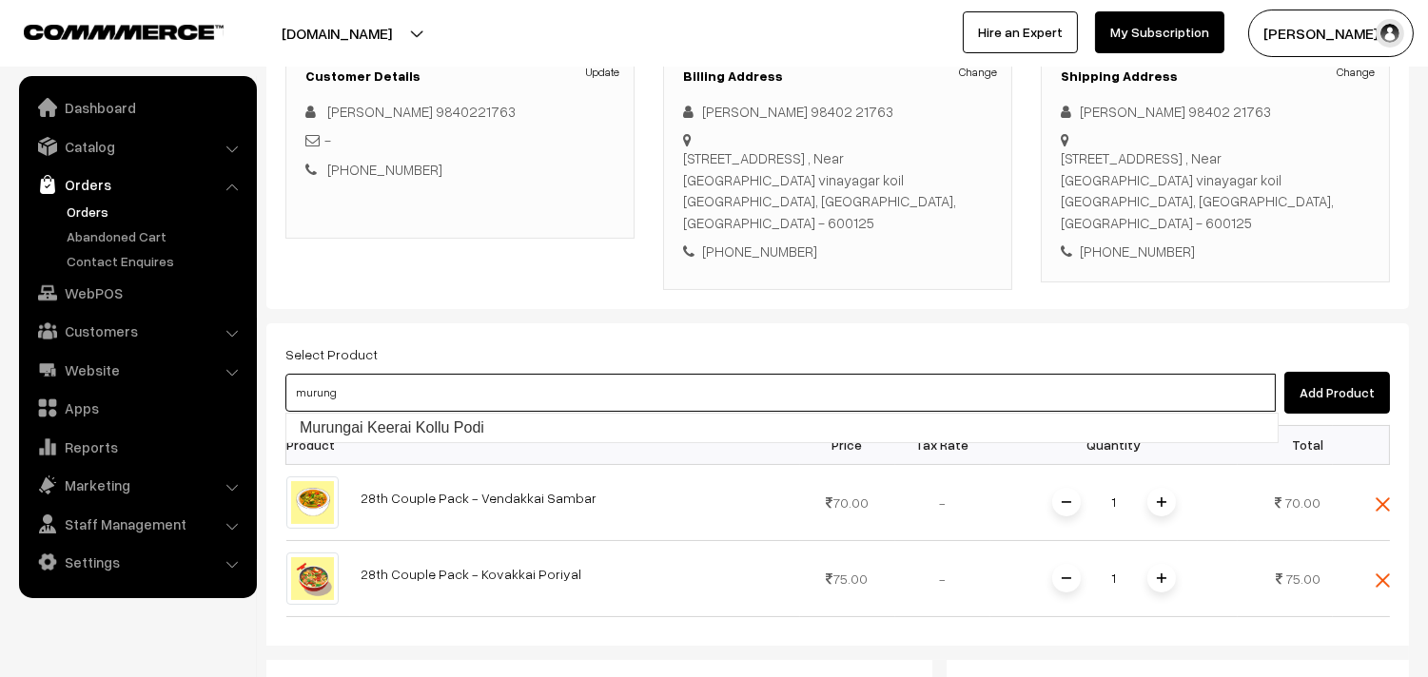
type input "Murungai Keerai Kollu Podi"
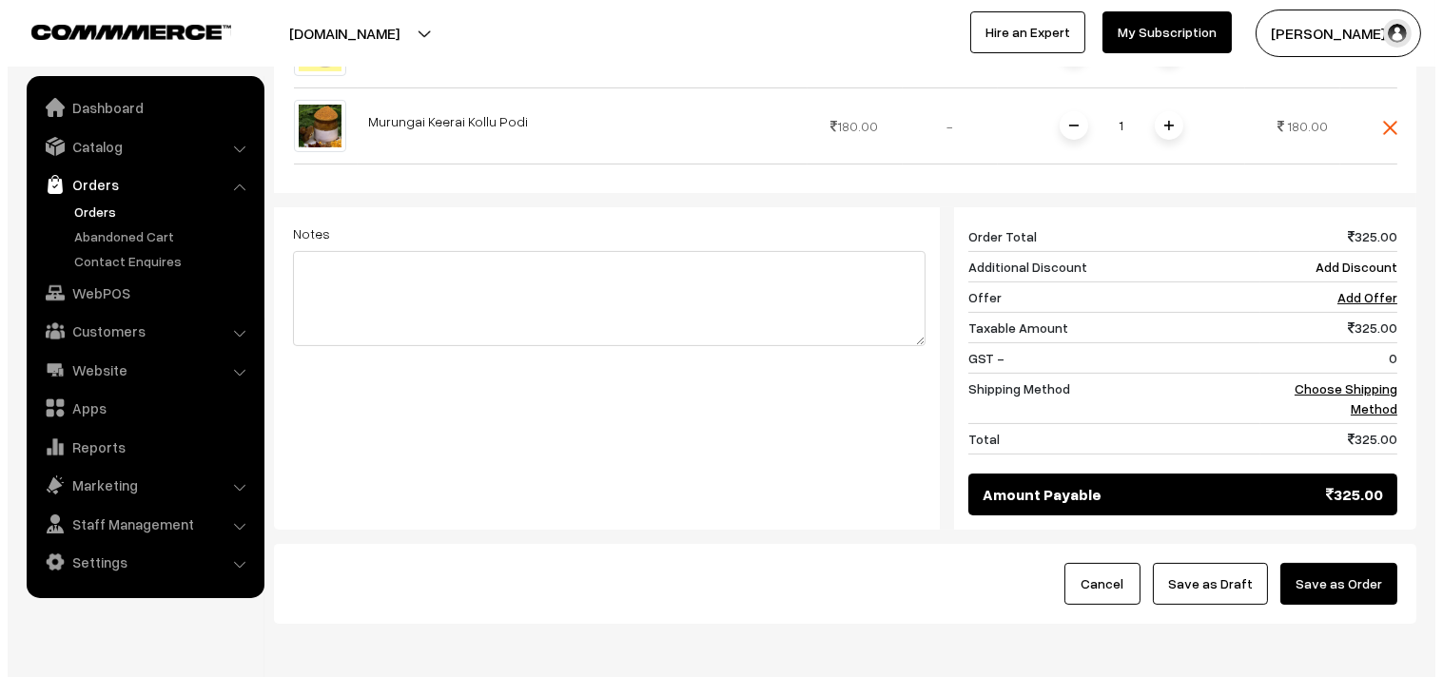
scroll to position [896, 0]
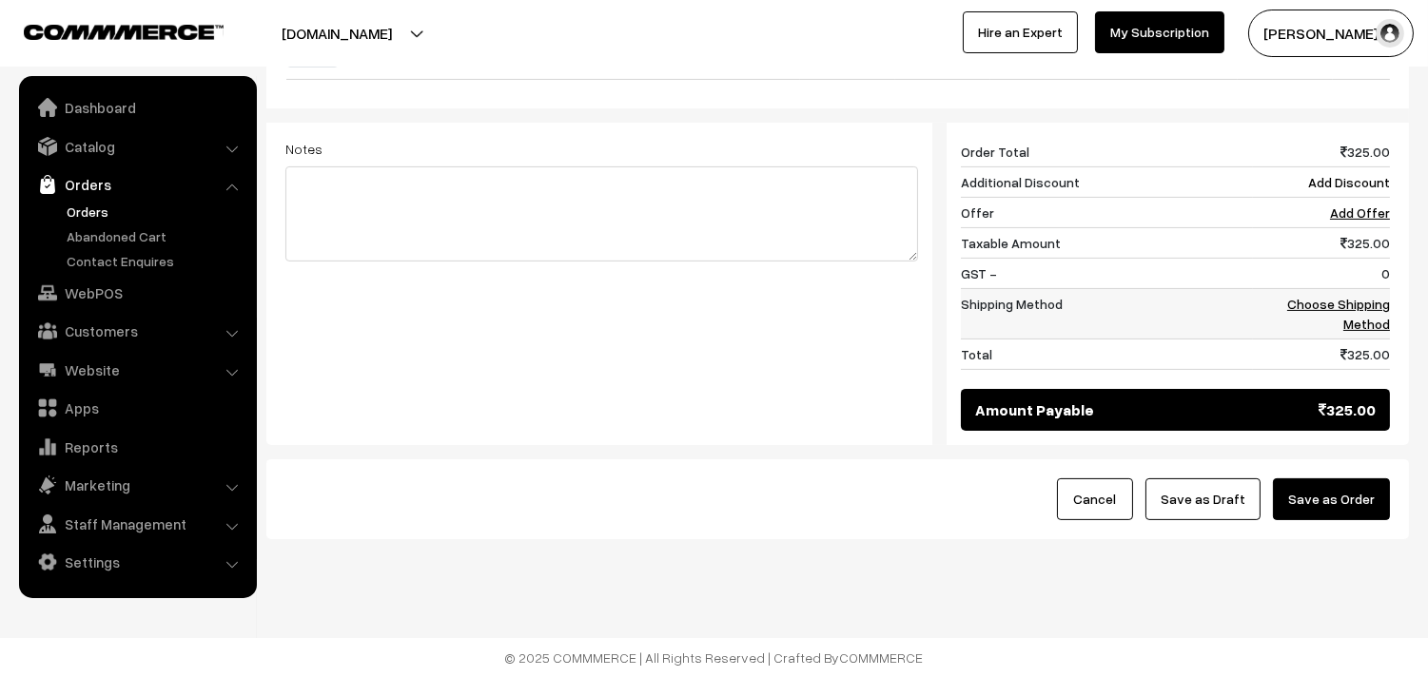
click at [1368, 311] on link "Choose Shipping Method" at bounding box center [1338, 314] width 103 height 36
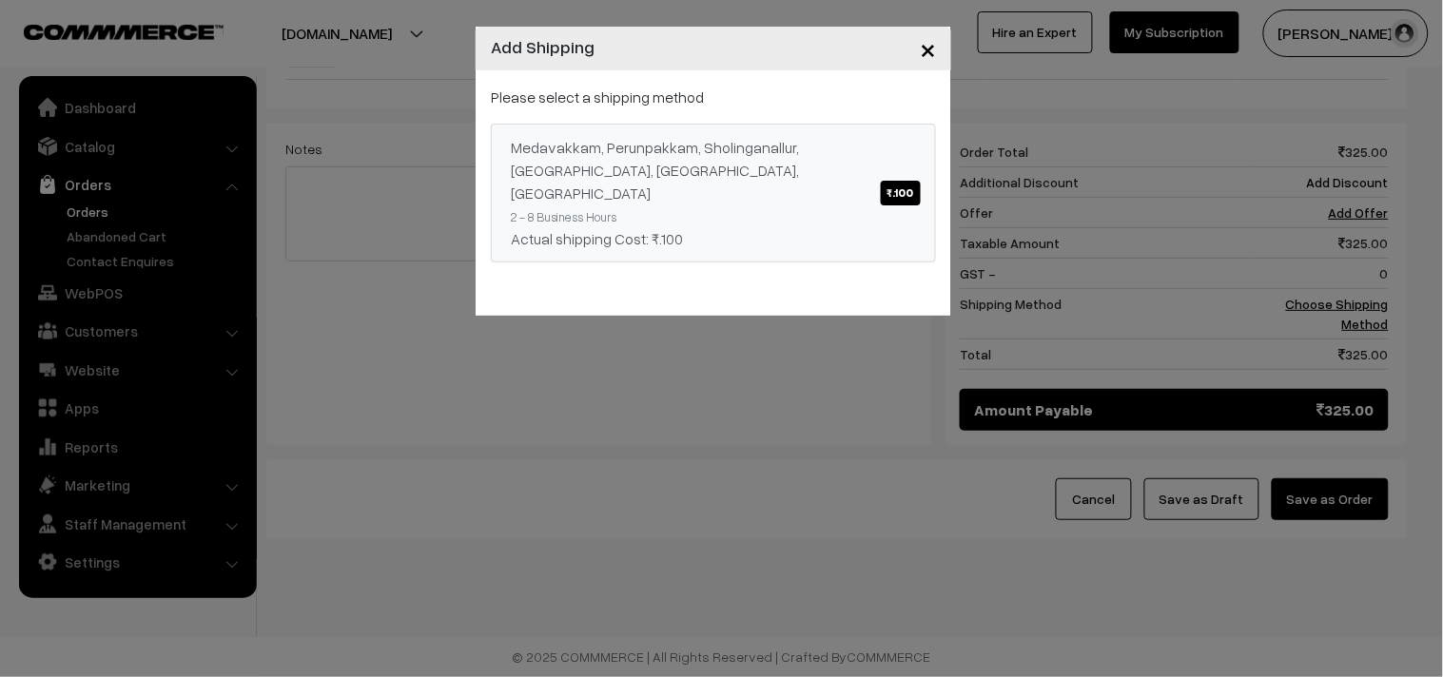
click at [762, 171] on div "Medavakkam, Perunpakkam, Sholinganallur, seliyur, Kirattur, Perambur ₹.100" at bounding box center [713, 170] width 405 height 68
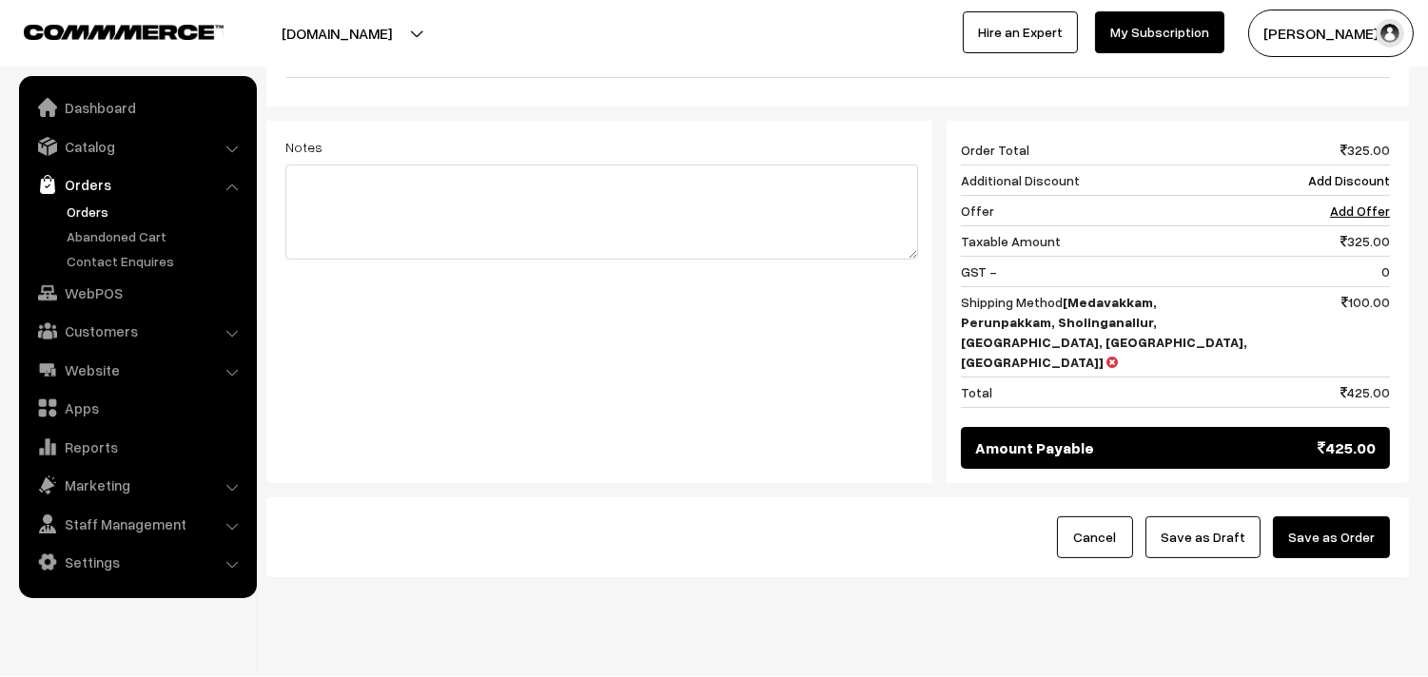
click at [1347, 517] on button "Save as Order" at bounding box center [1331, 538] width 117 height 42
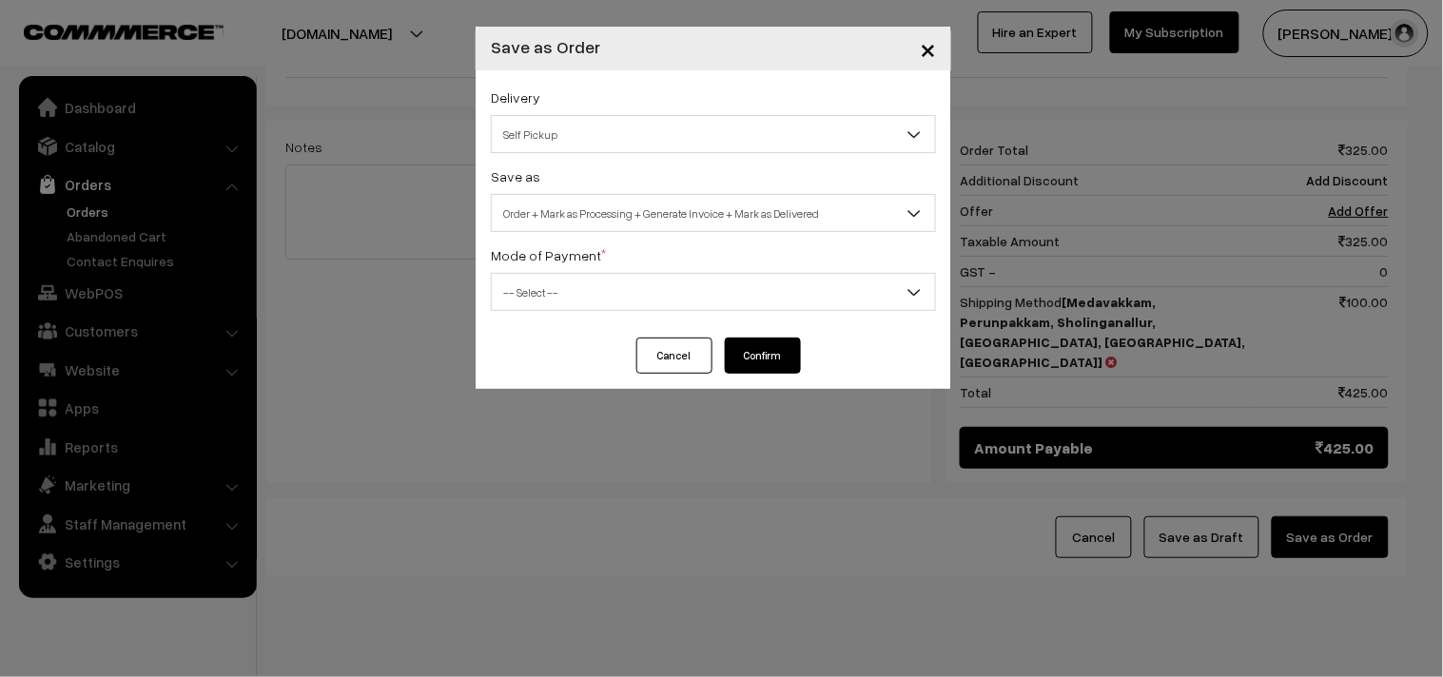
click at [751, 216] on span "Order + Mark as Processing + Generate Invoice + Mark as Delivered" at bounding box center [713, 213] width 443 height 33
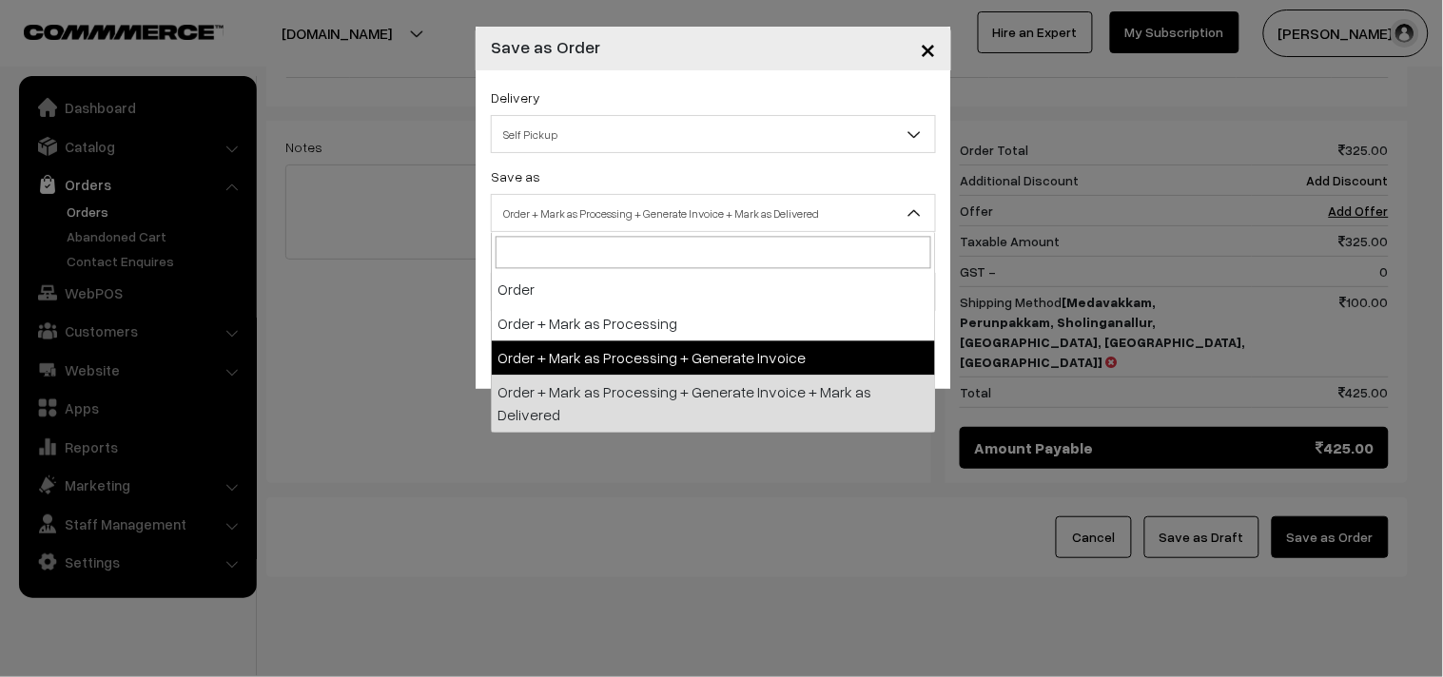
select select "3"
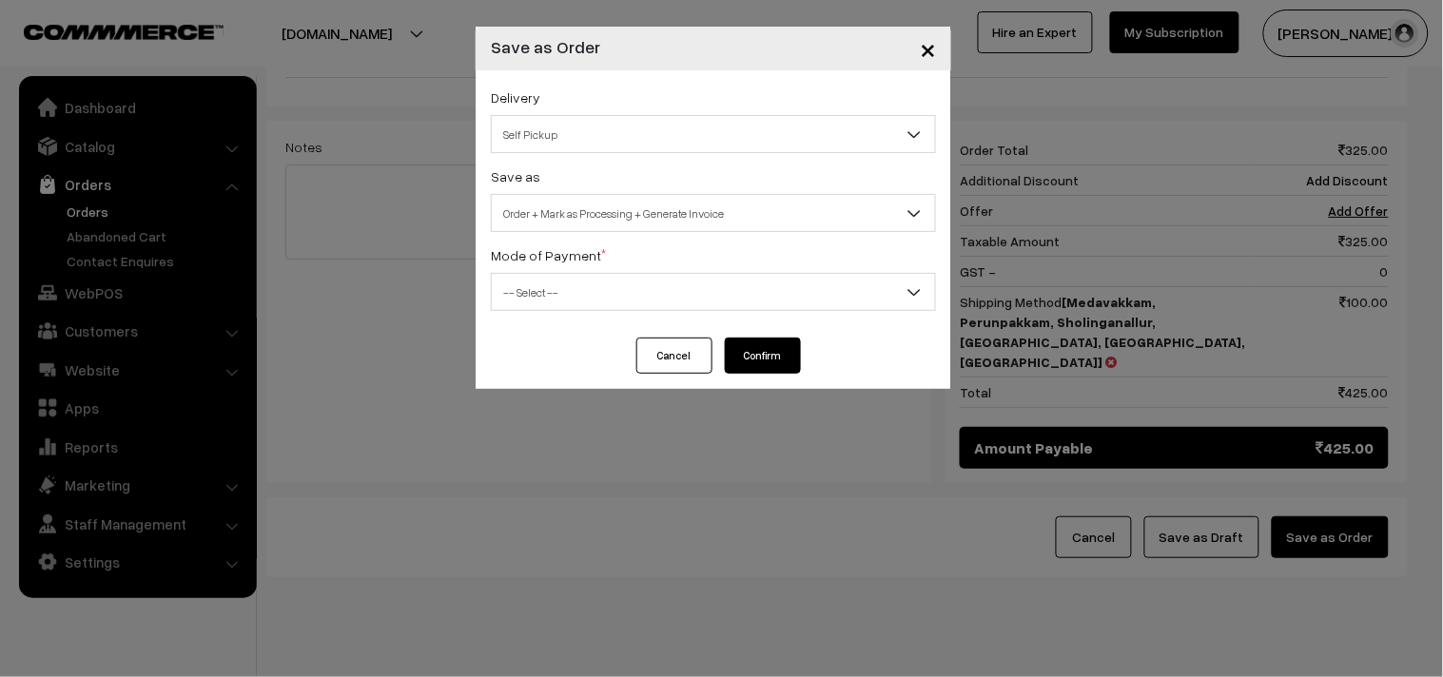
click at [624, 283] on span "-- Select --" at bounding box center [713, 292] width 443 height 33
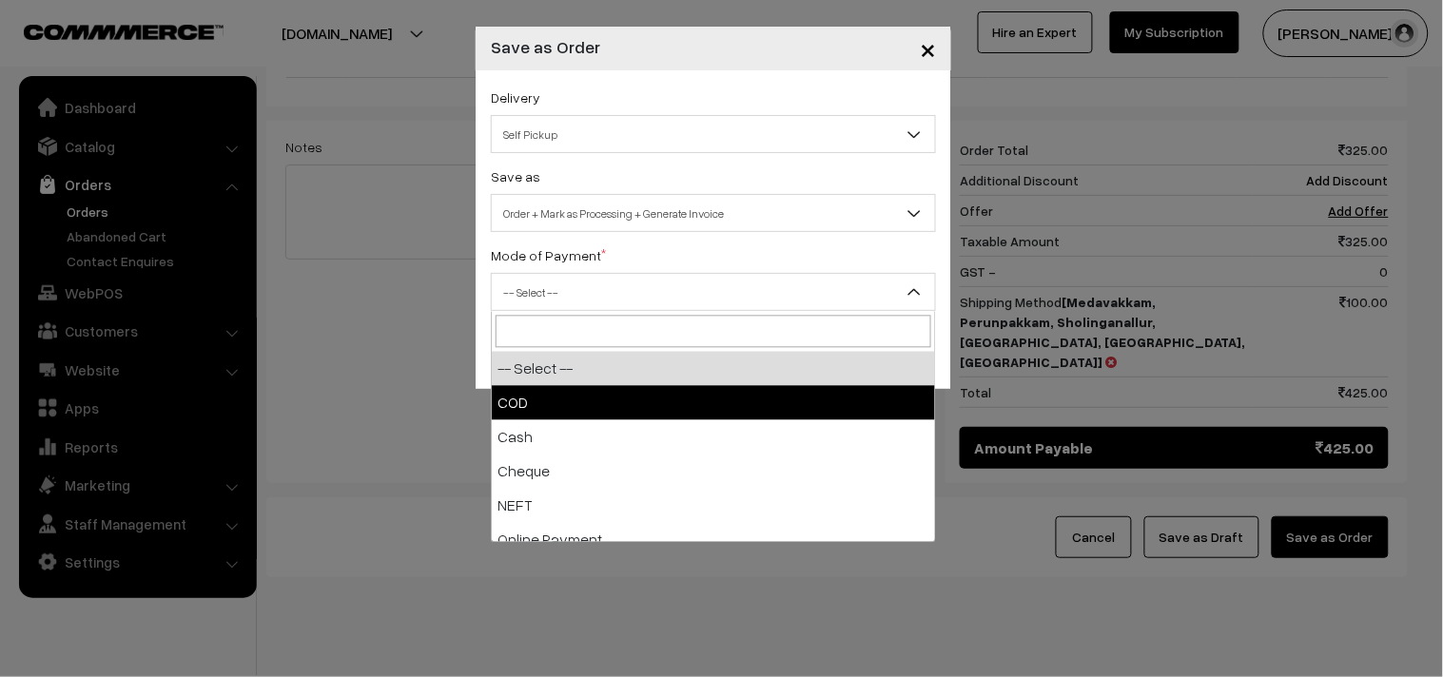
select select "1"
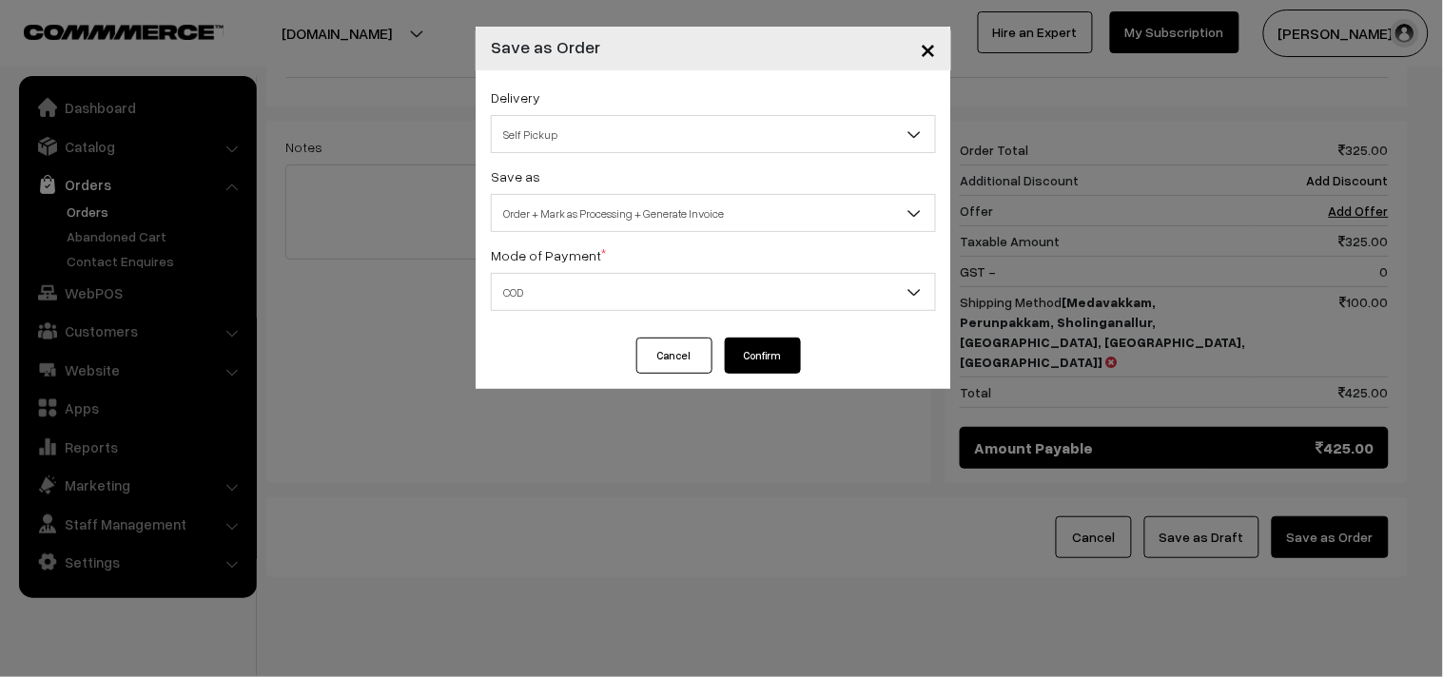
drag, startPoint x: 765, startPoint y: 352, endPoint x: 764, endPoint y: 453, distance: 100.8
click at [765, 350] on button "Confirm" at bounding box center [763, 356] width 76 height 36
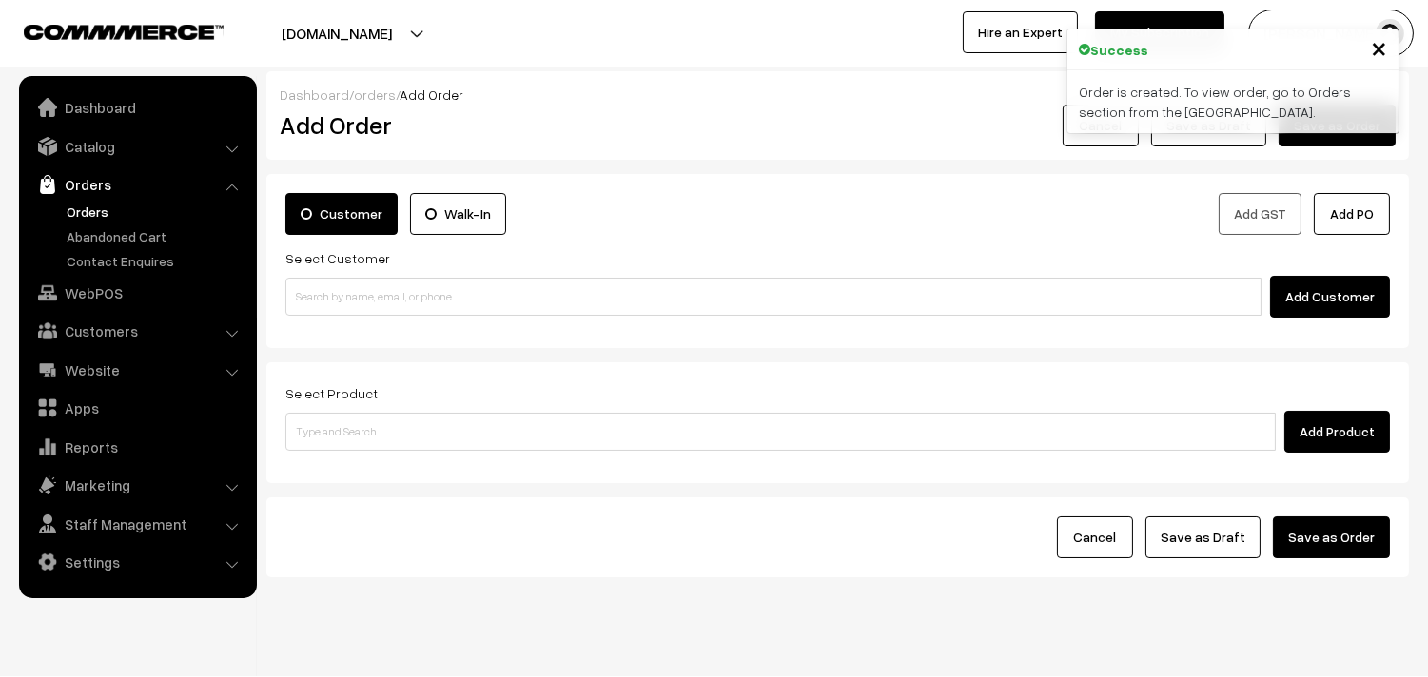
click at [81, 211] on link "Orders" at bounding box center [156, 212] width 188 height 20
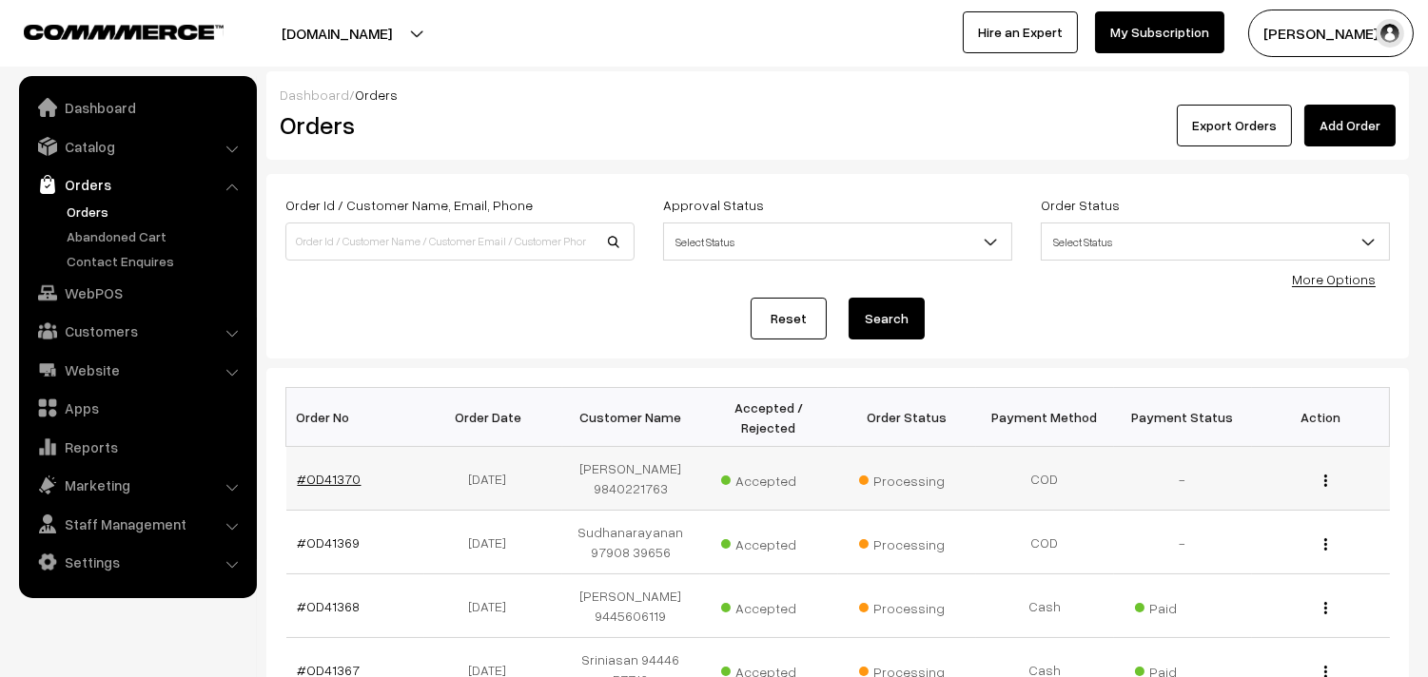
click at [320, 478] on link "#OD41370" at bounding box center [330, 479] width 64 height 16
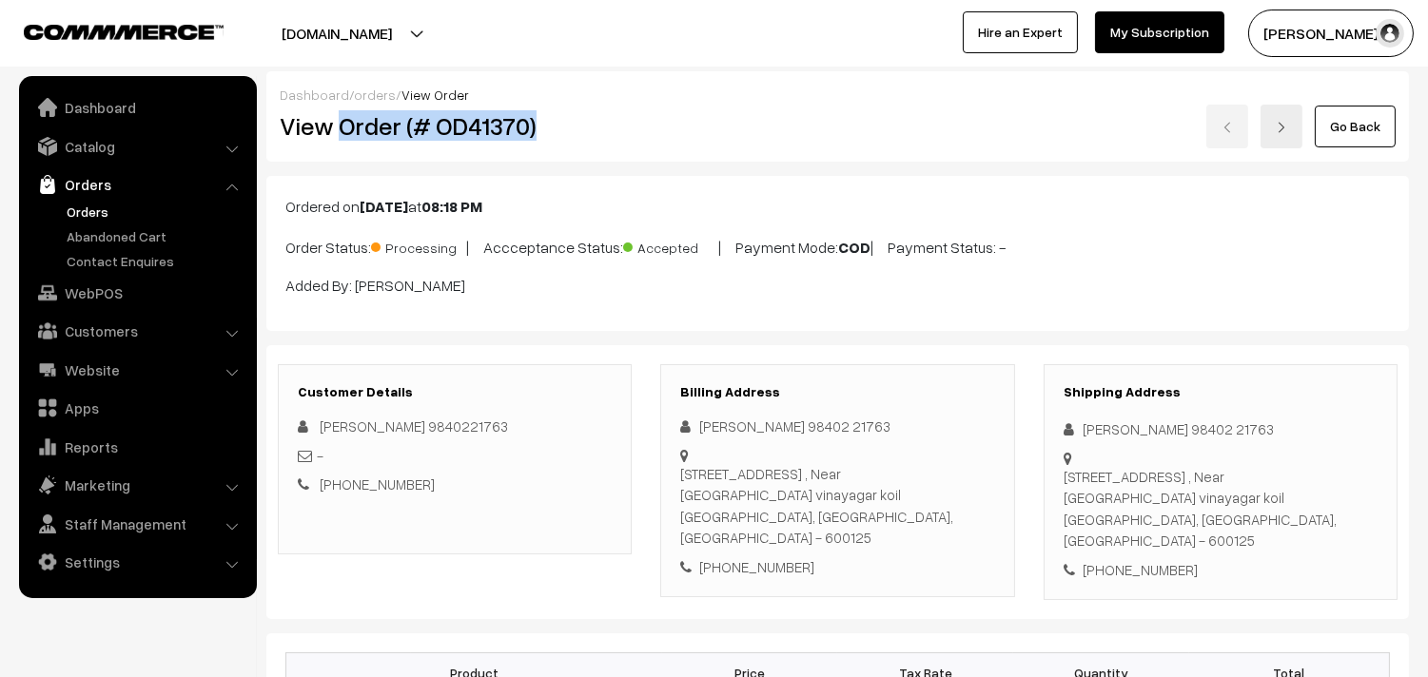
drag, startPoint x: 348, startPoint y: 127, endPoint x: 569, endPoint y: 139, distance: 221.0
click at [569, 139] on h2 "View Order (# OD41370)" at bounding box center [456, 125] width 353 height 29
copy h2 "Order (# OD41370)"
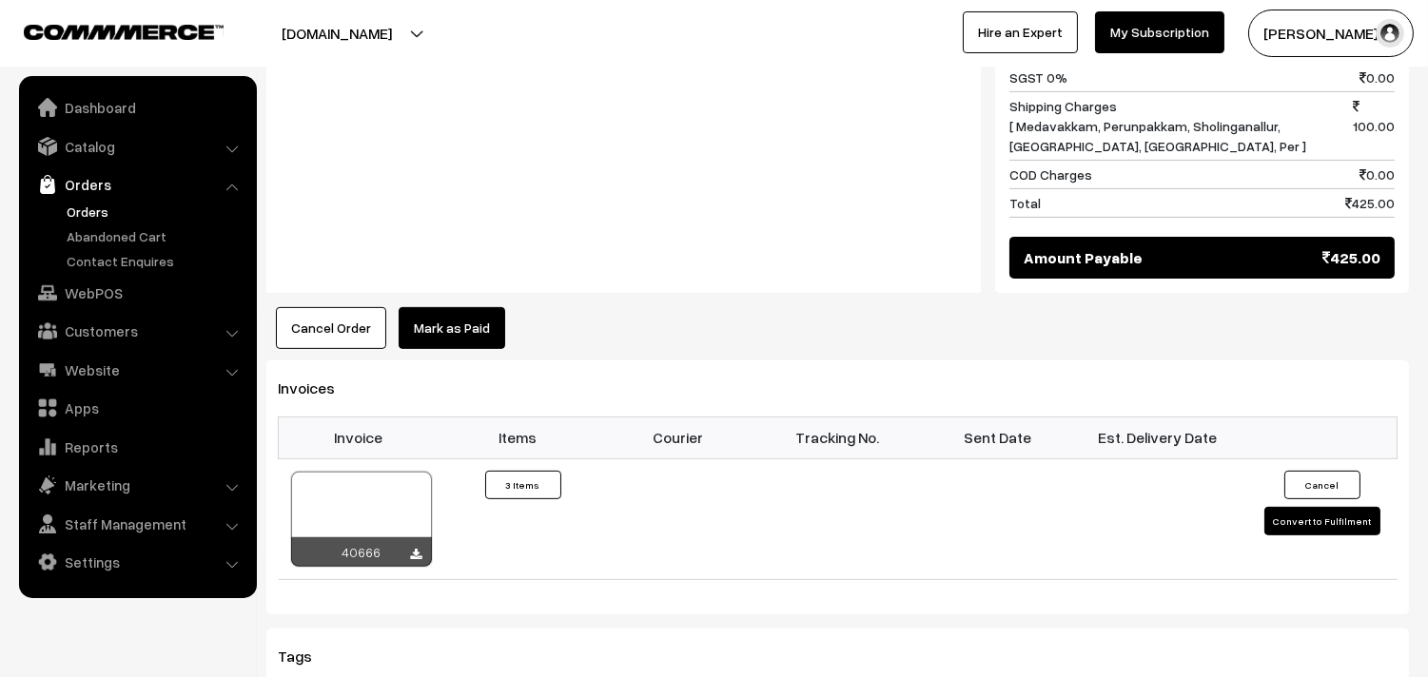
scroll to position [1268, 0]
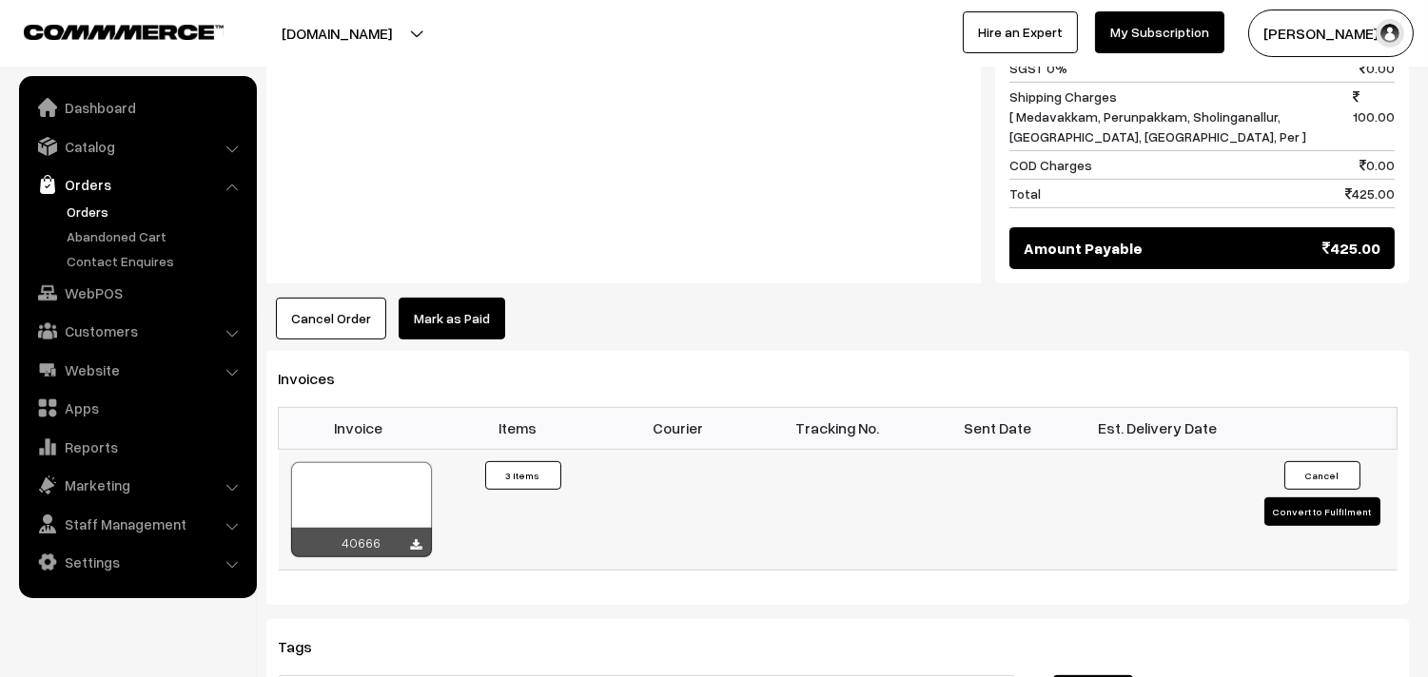
click at [384, 512] on div at bounding box center [361, 509] width 141 height 95
click at [103, 214] on link "Orders" at bounding box center [156, 212] width 188 height 20
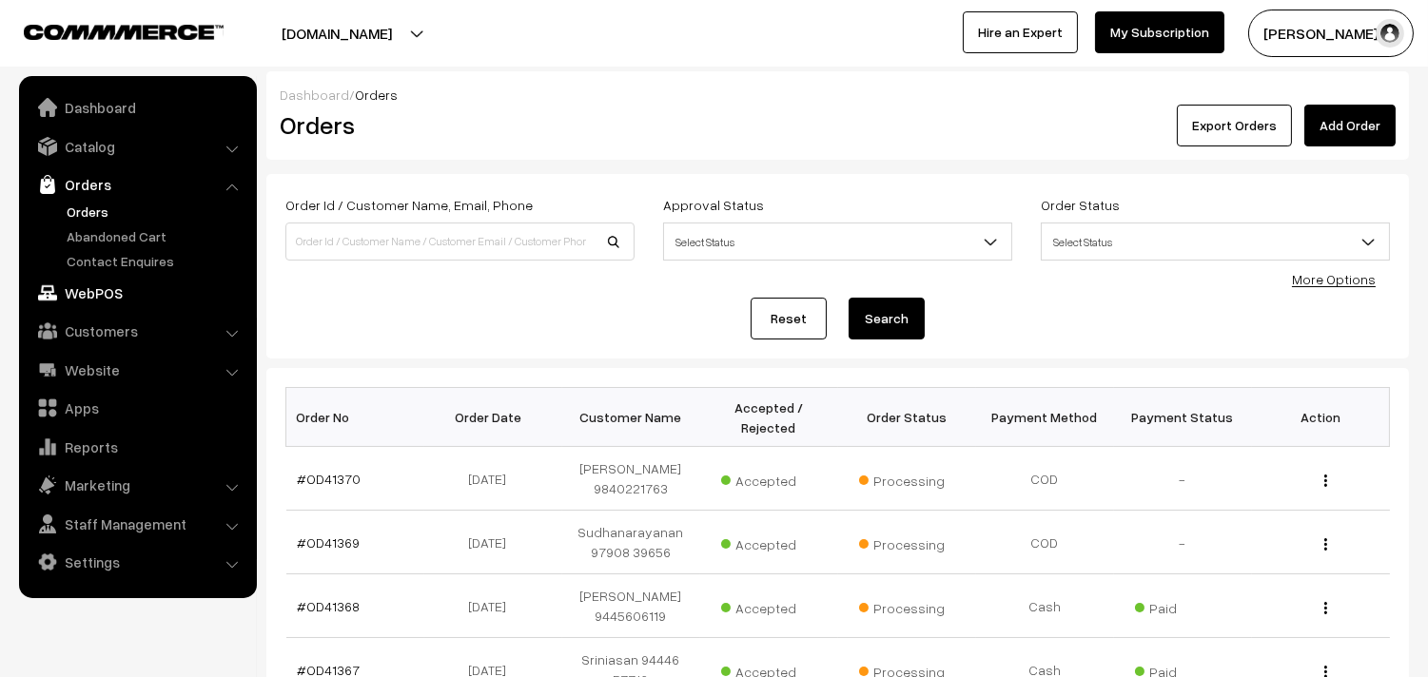
click at [110, 304] on link "WebPOS" at bounding box center [137, 293] width 226 height 34
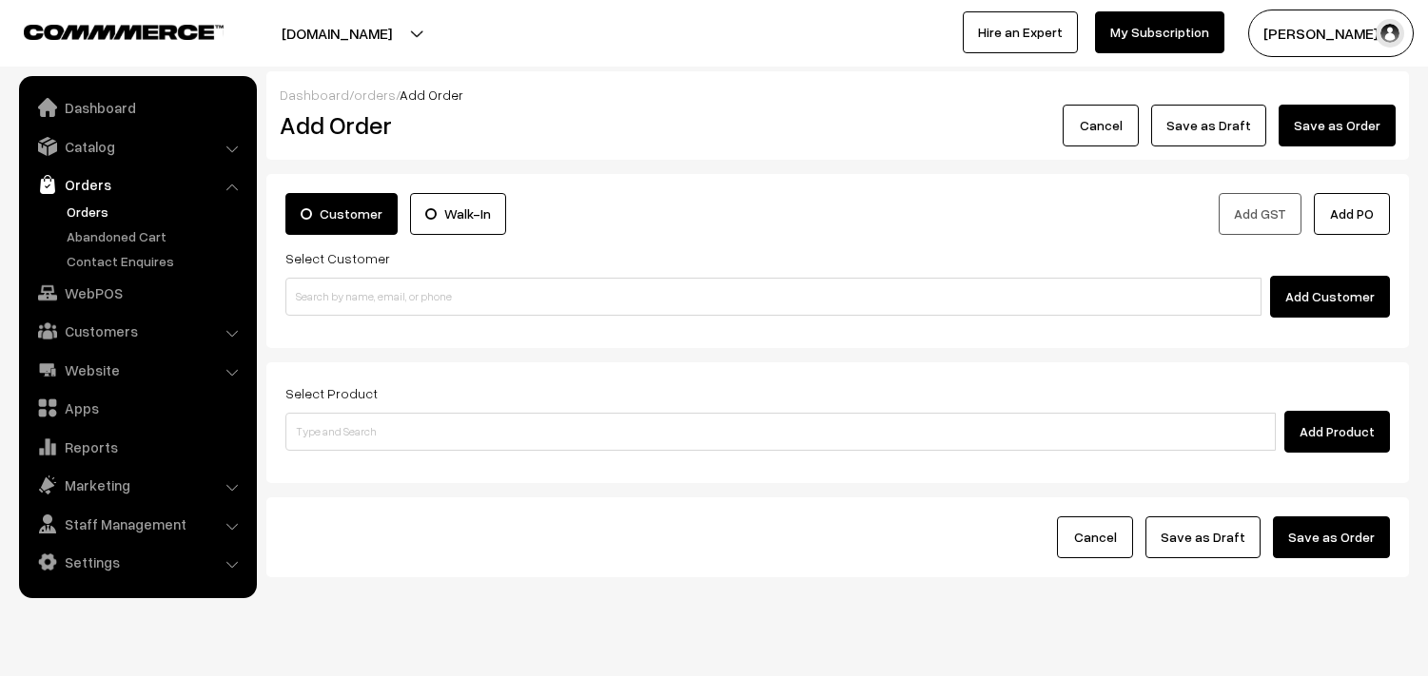
click at [366, 307] on input at bounding box center [773, 297] width 976 height 38
click at [366, 307] on input "89392 71408" at bounding box center [773, 297] width 976 height 38
click at [309, 289] on input "89392 71408" at bounding box center [773, 297] width 976 height 38
click at [324, 298] on input "89392 71408" at bounding box center [773, 297] width 976 height 38
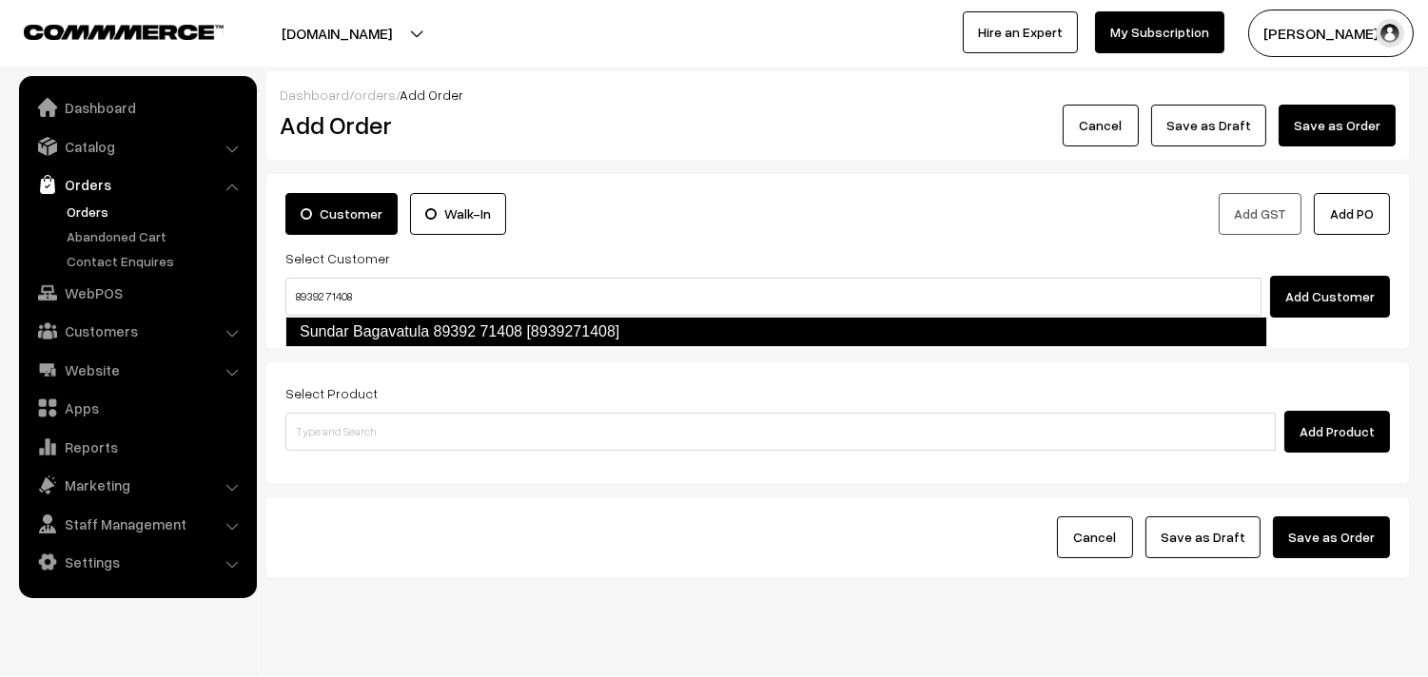
click at [357, 337] on link "Sundar Bagavatula 89392 71408 [8939271408]" at bounding box center [776, 332] width 982 height 30
type input "89392 71408"
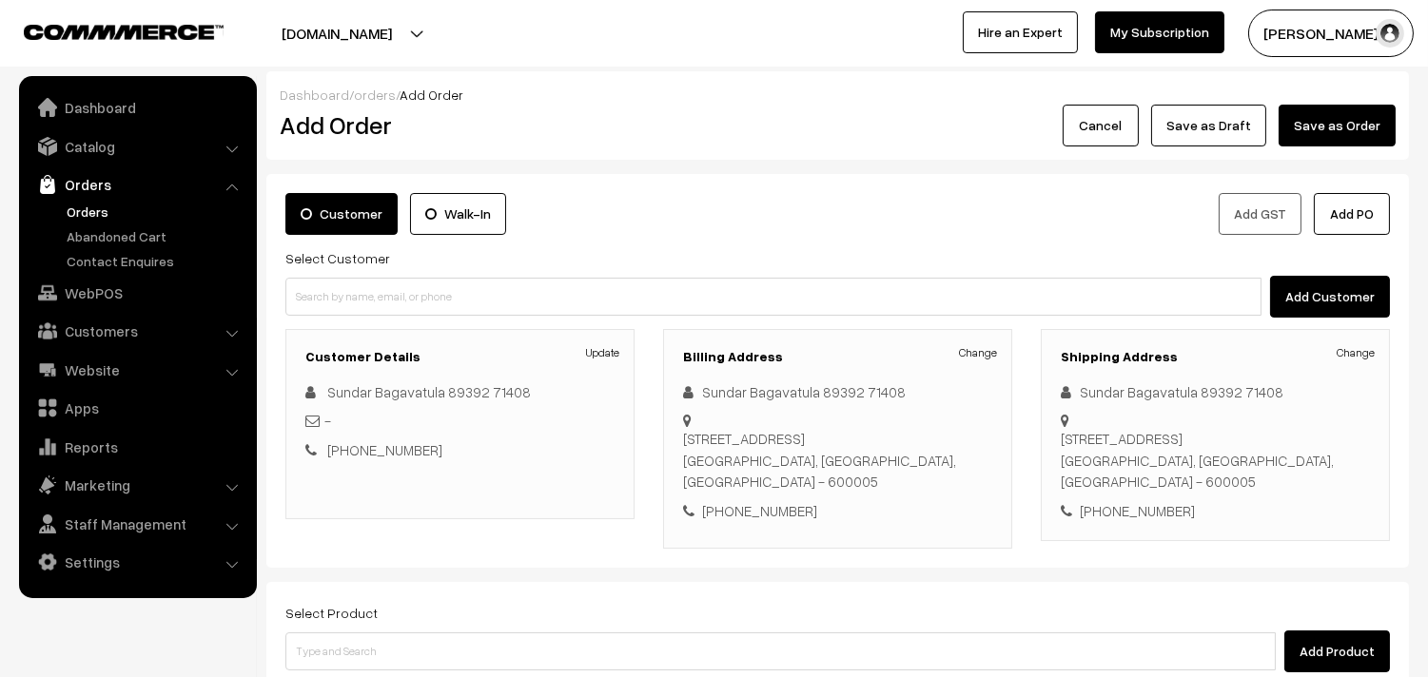
click at [750, 522] on div "[PHONE_NUMBER]" at bounding box center [837, 511] width 309 height 22
copy div "8939271408"
click at [130, 341] on link "Customers" at bounding box center [137, 331] width 226 height 34
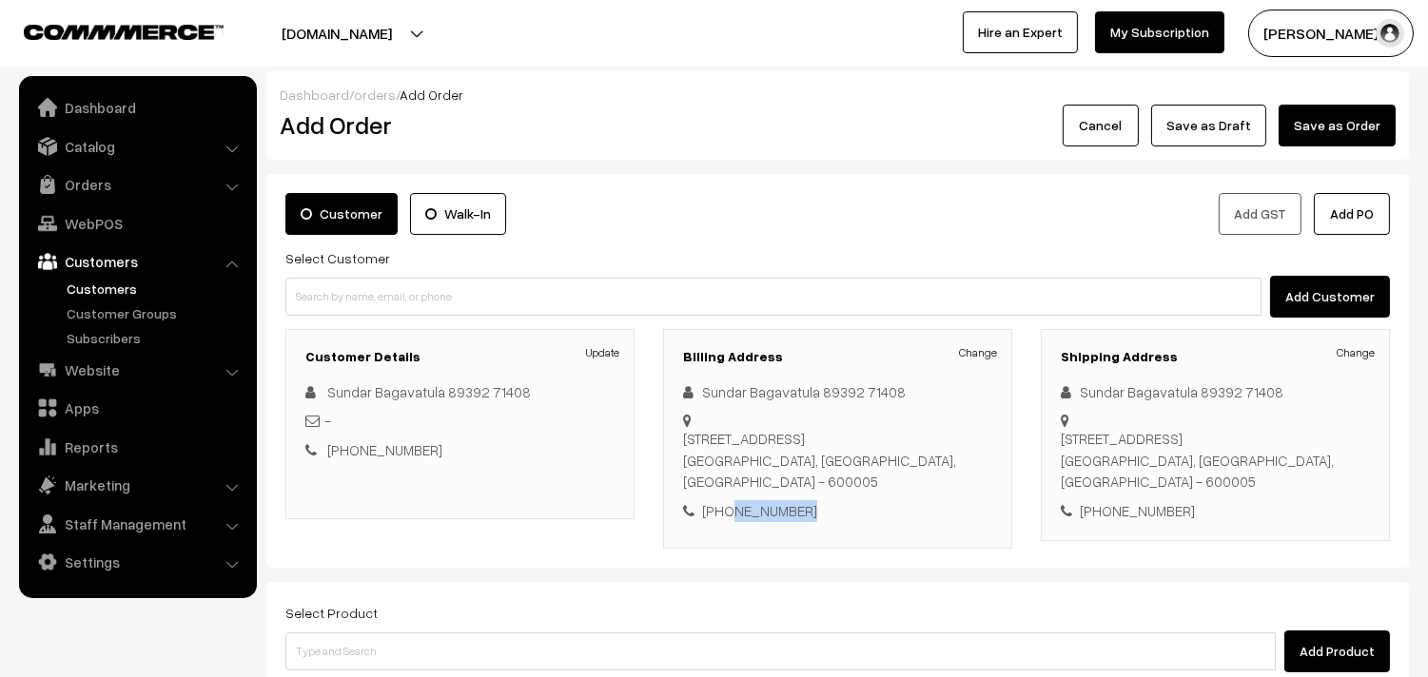
click at [134, 285] on link "Customers" at bounding box center [156, 289] width 188 height 20
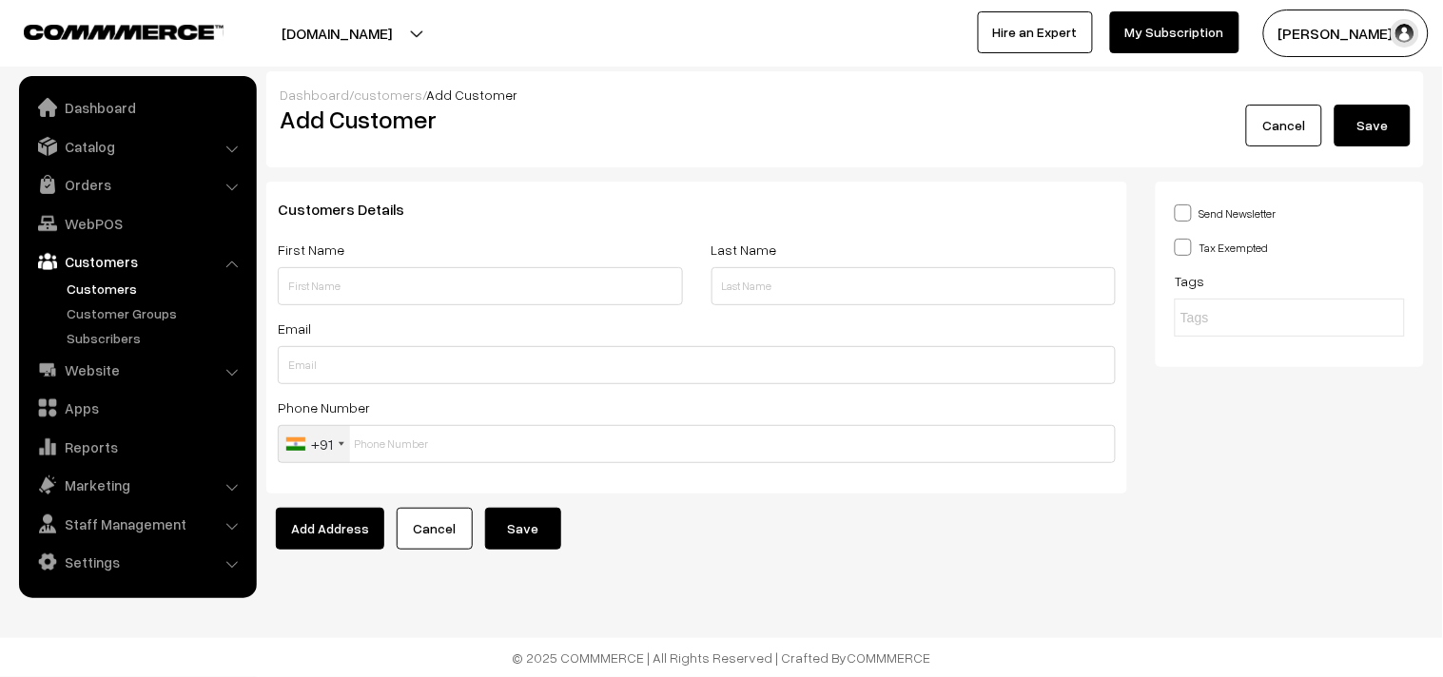
click at [108, 292] on link "Customers" at bounding box center [156, 289] width 188 height 20
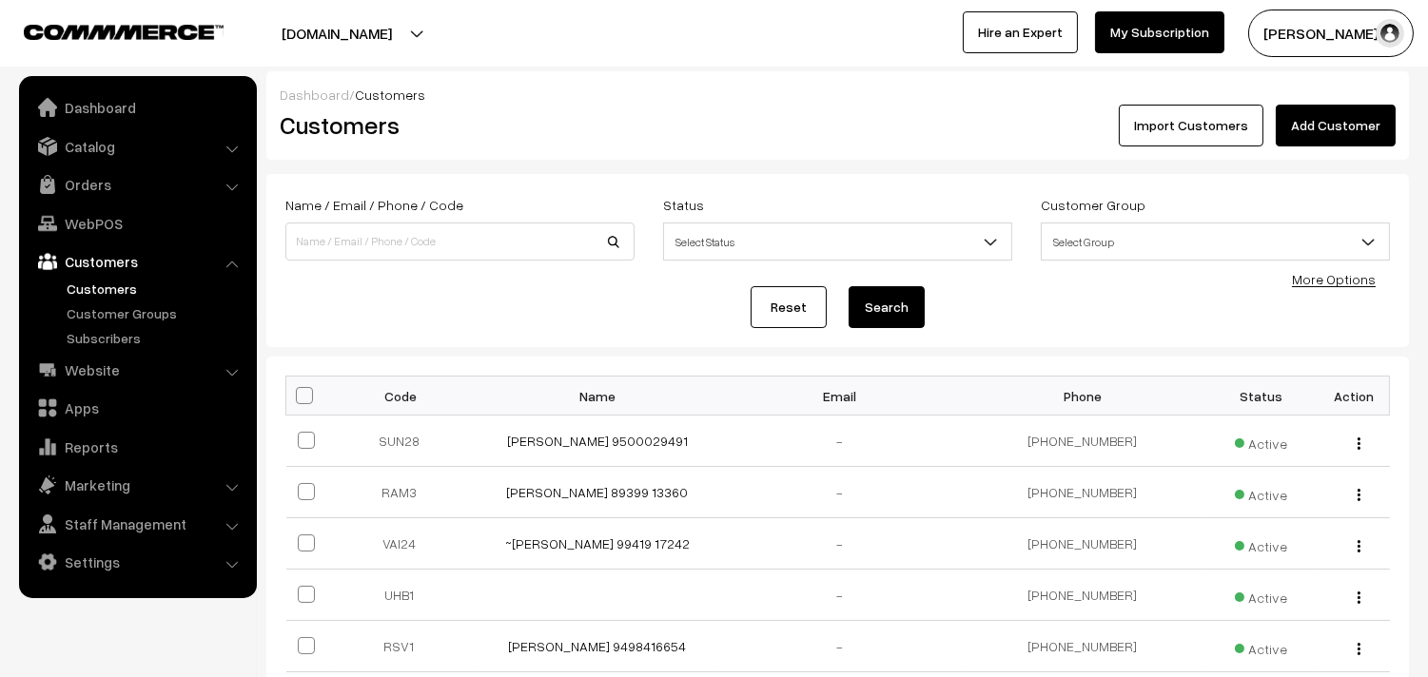
click at [371, 217] on div "Name / Email / Phone / Code" at bounding box center [459, 227] width 349 height 68
click at [355, 244] on input at bounding box center [459, 242] width 349 height 38
paste input "8939271408"
type input "8939271408"
click at [848, 286] on button "Search" at bounding box center [886, 307] width 76 height 42
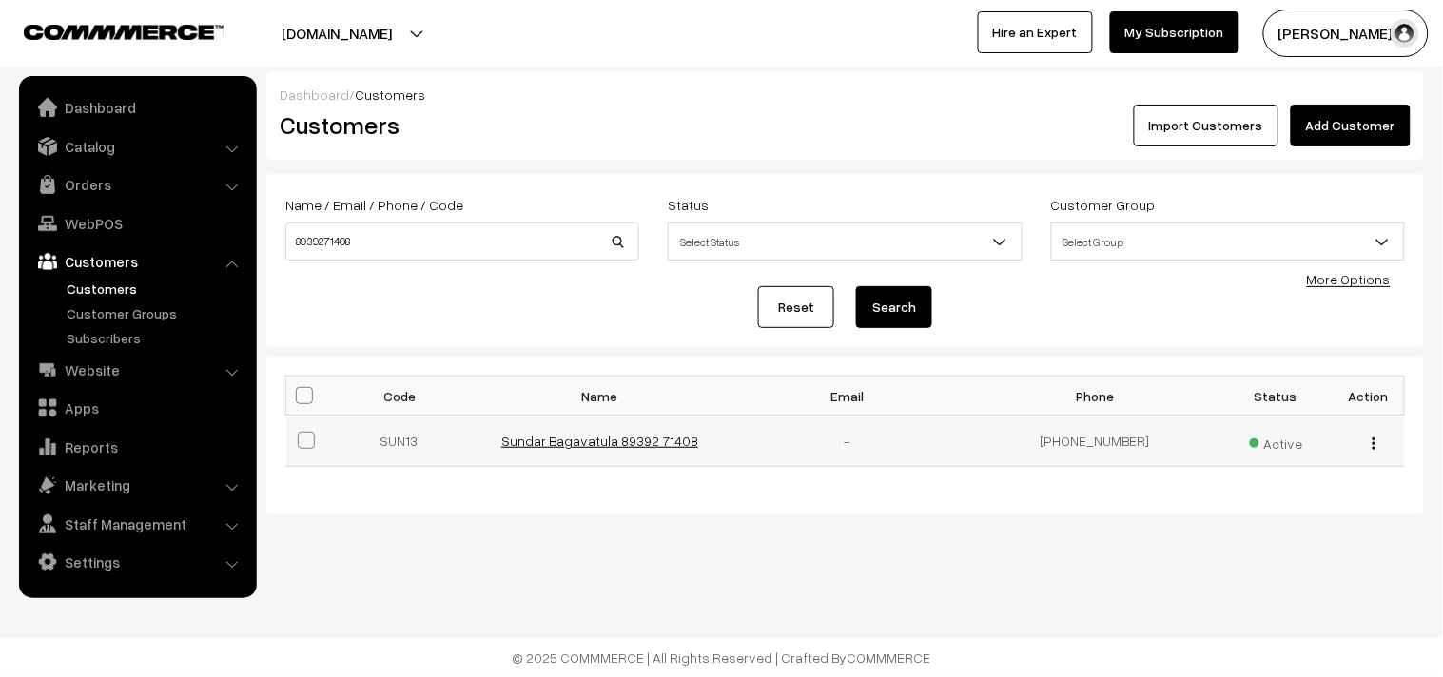
click at [585, 439] on link "Sundar Bagavatula 89392 71408" at bounding box center [599, 441] width 197 height 16
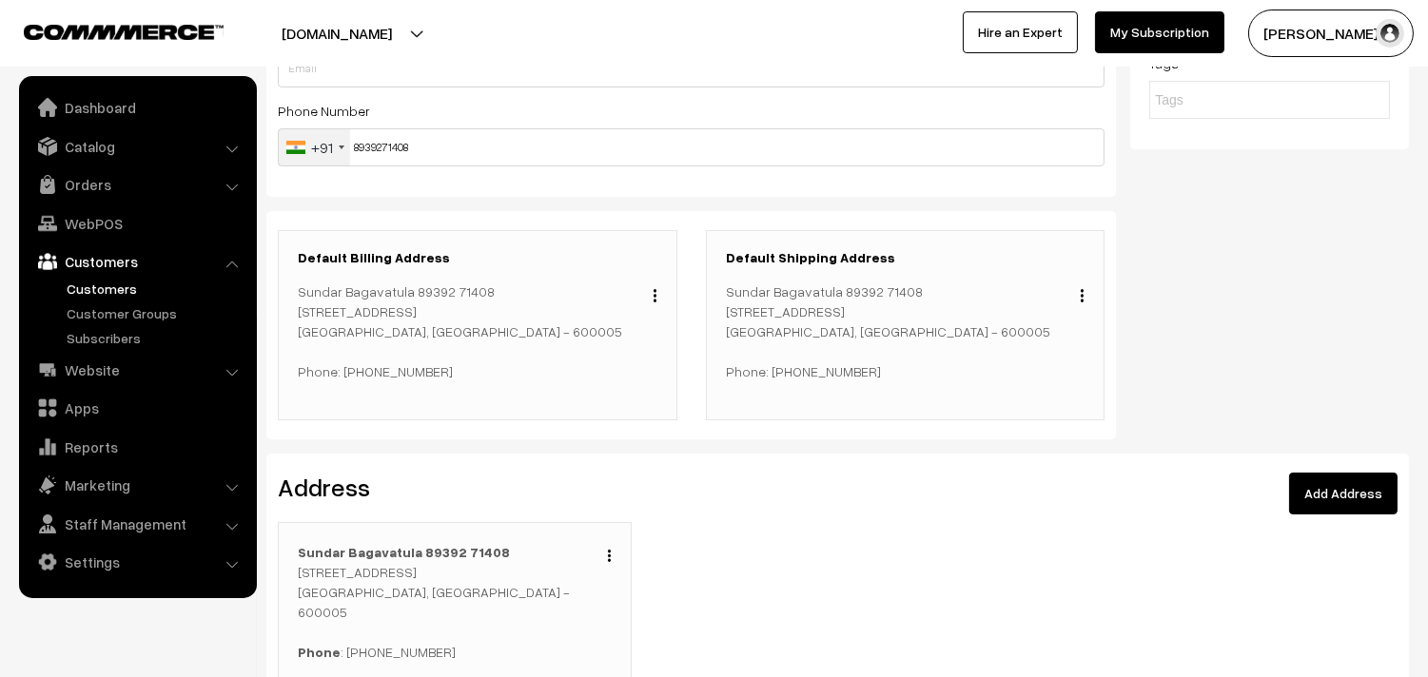
scroll to position [317, 0]
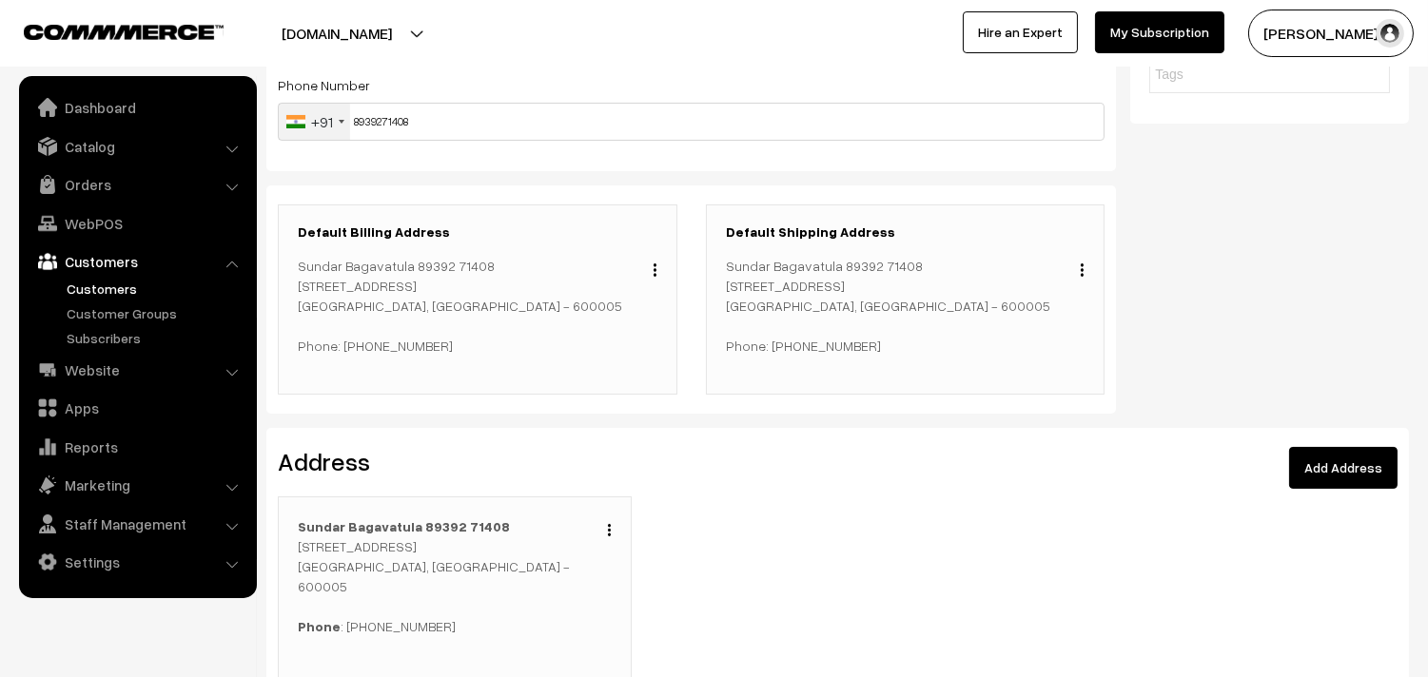
click at [610, 526] on img "button" at bounding box center [609, 530] width 3 height 12
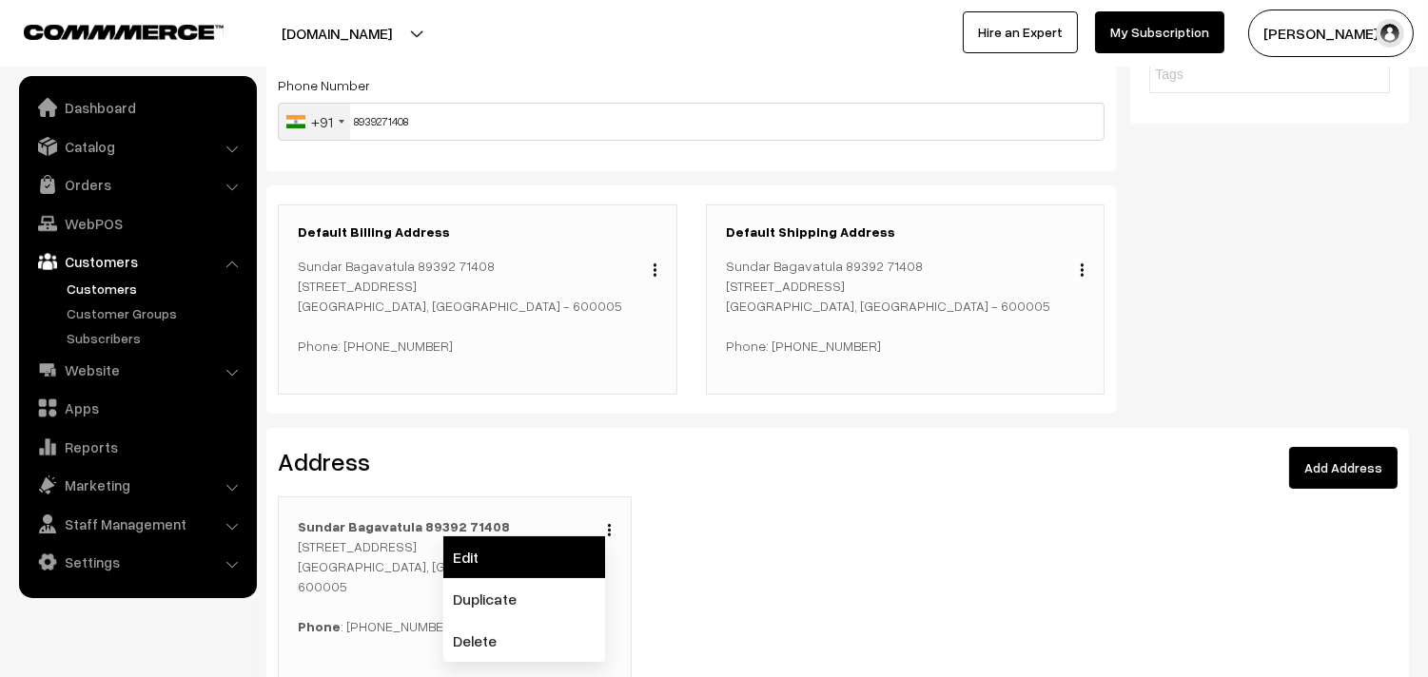
click at [538, 572] on link "Edit" at bounding box center [524, 557] width 162 height 42
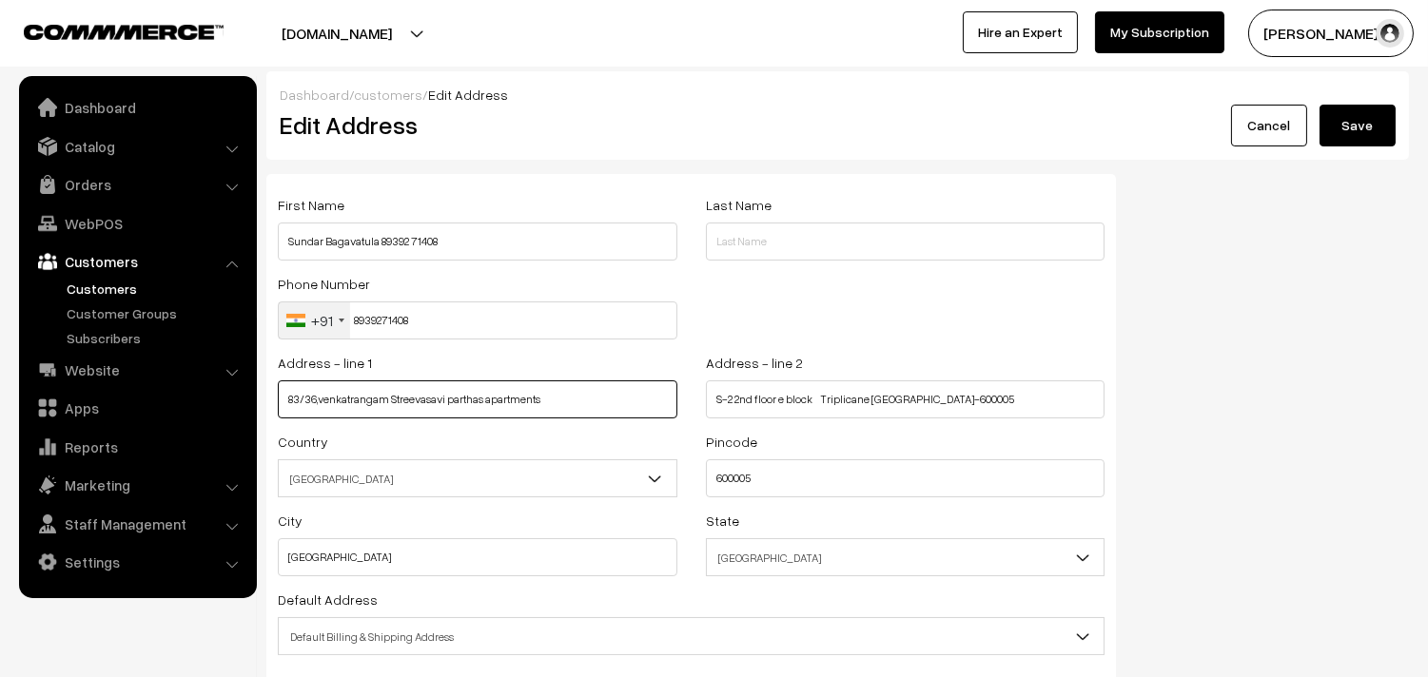
click at [417, 400] on input "83/36,venkatrangam Streevasavi parthas apartments" at bounding box center [478, 399] width 400 height 38
type input "83/36,venkatrangam Street vasavi parthas apartments"
click at [1371, 118] on button "Save" at bounding box center [1357, 126] width 76 height 42
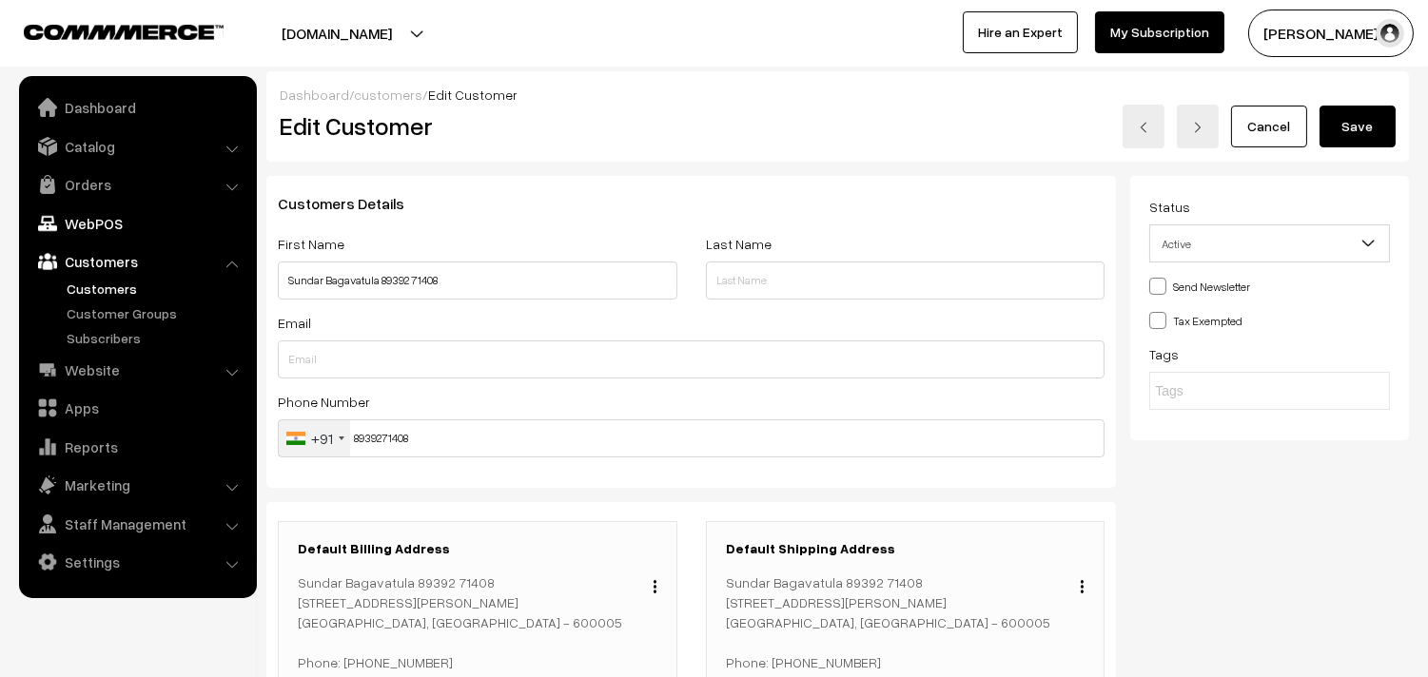
click at [92, 221] on link "WebPOS" at bounding box center [137, 223] width 226 height 34
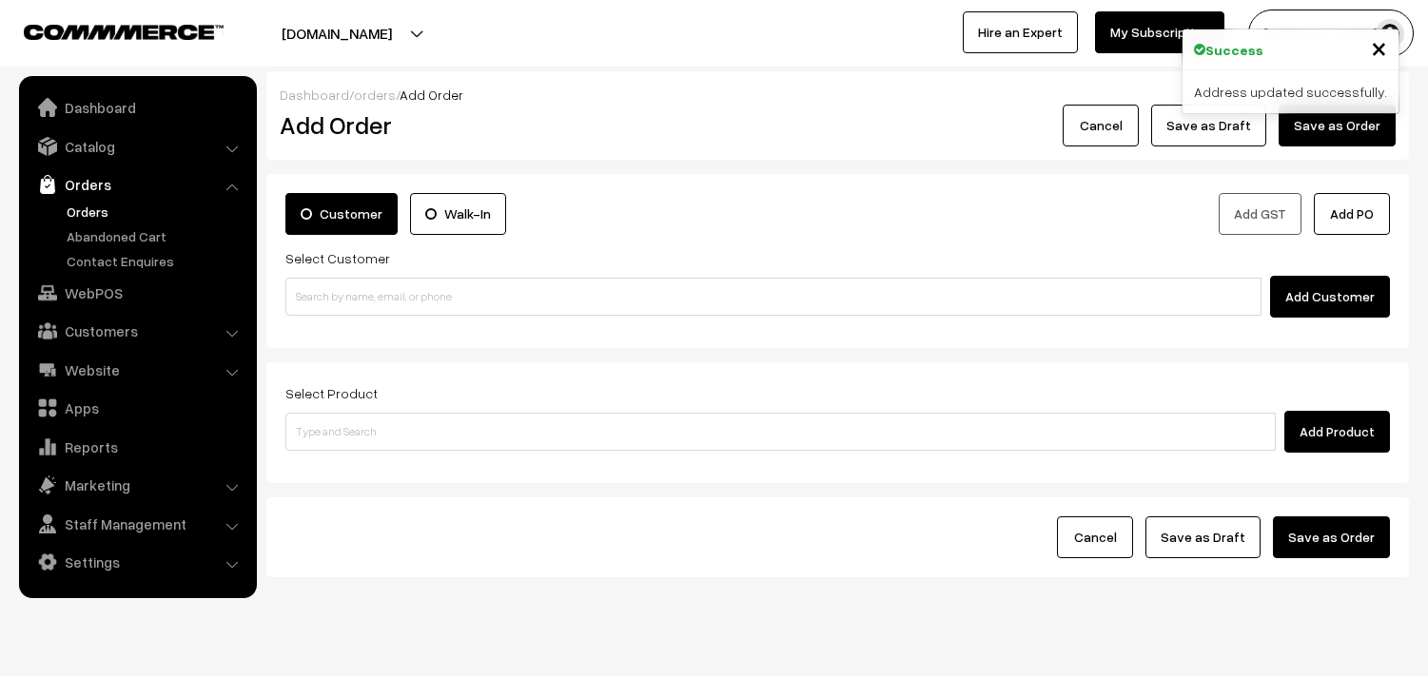
click at [361, 301] on input at bounding box center [773, 297] width 976 height 38
type input "8939271408"
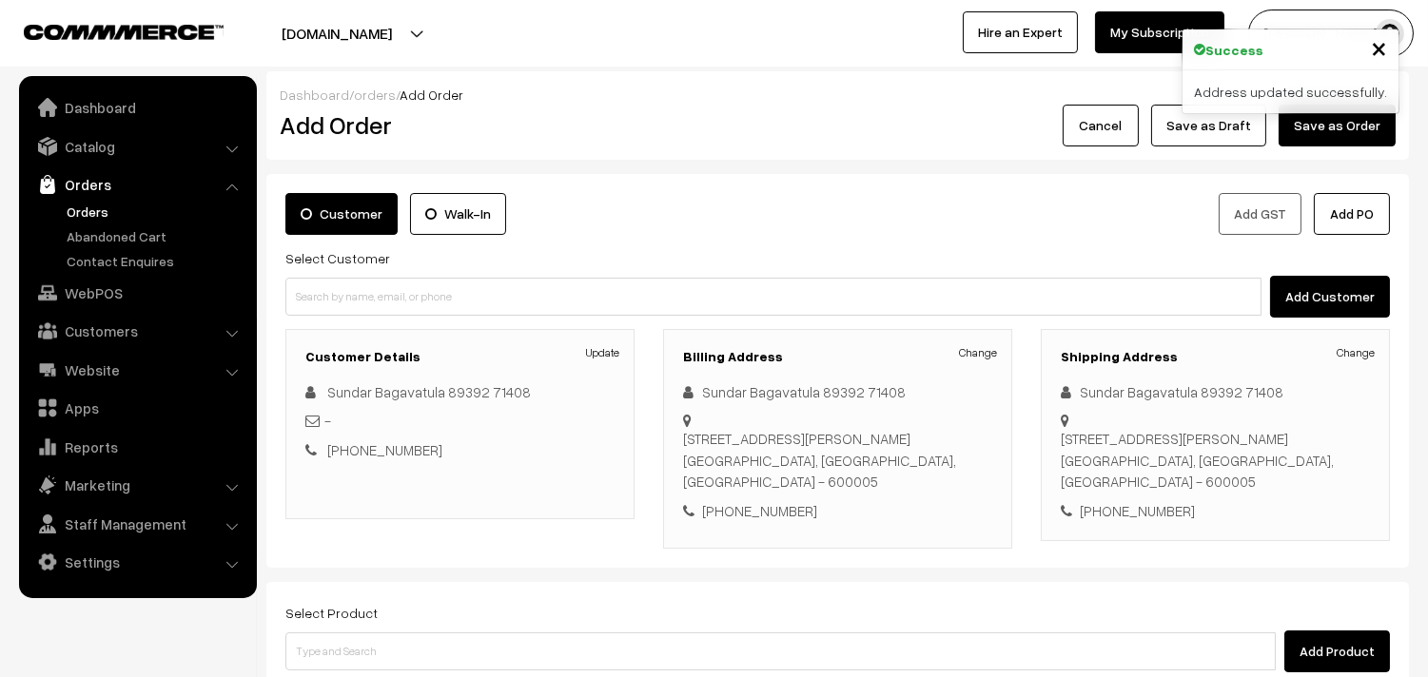
scroll to position [106, 0]
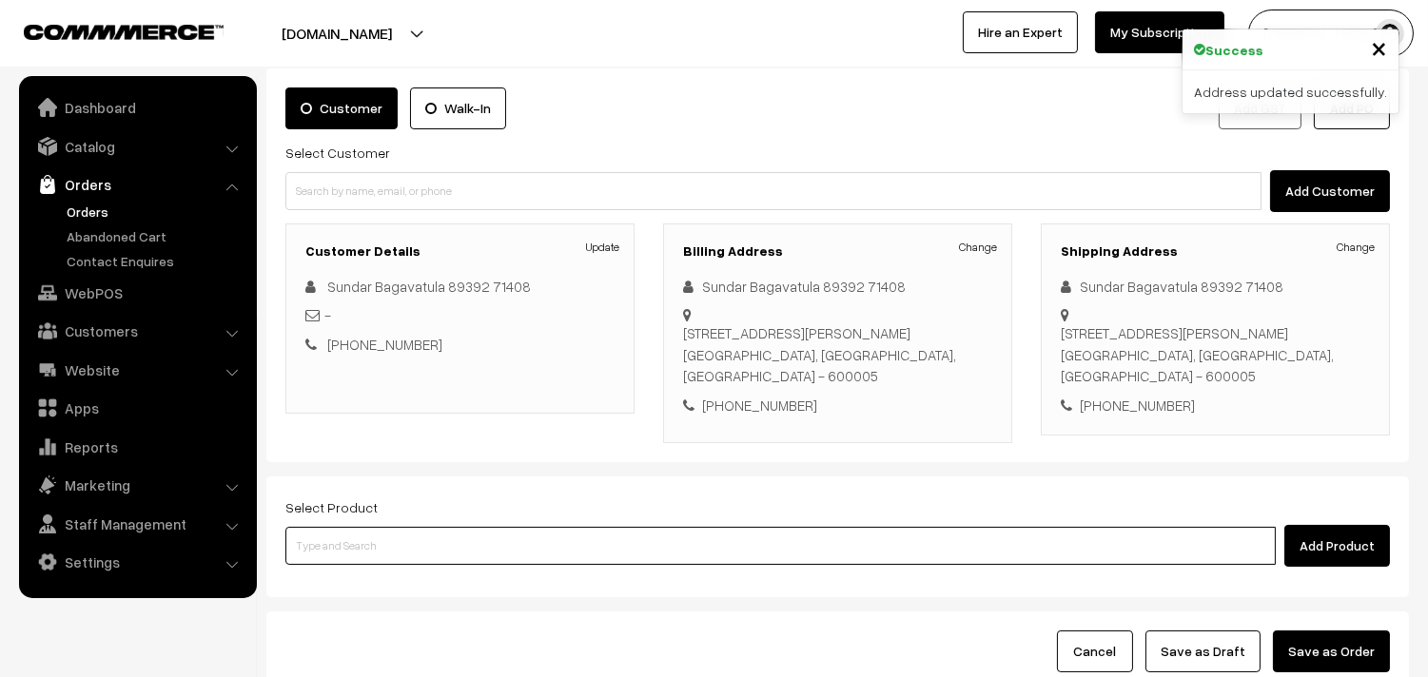
click at [360, 565] on input at bounding box center [780, 546] width 990 height 38
click at [550, 565] on input at bounding box center [780, 546] width 990 height 38
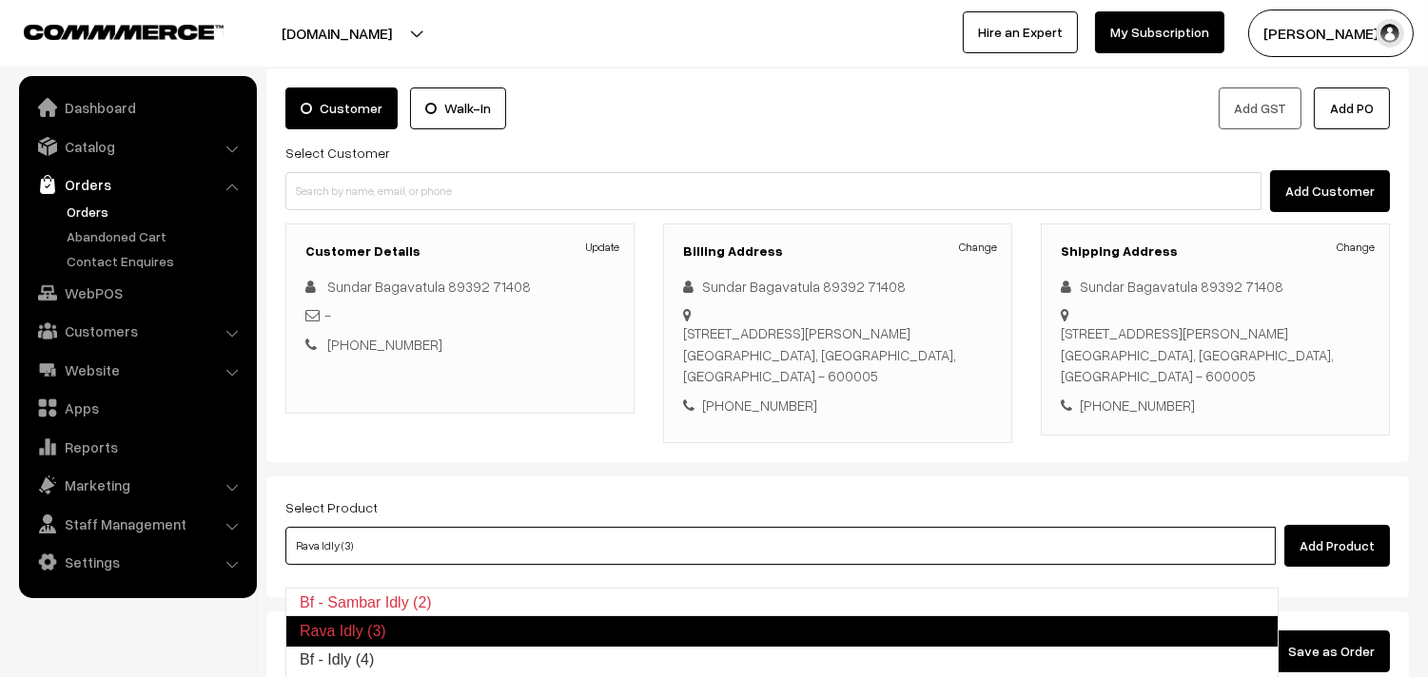
type input "Bf - Idly (4)"
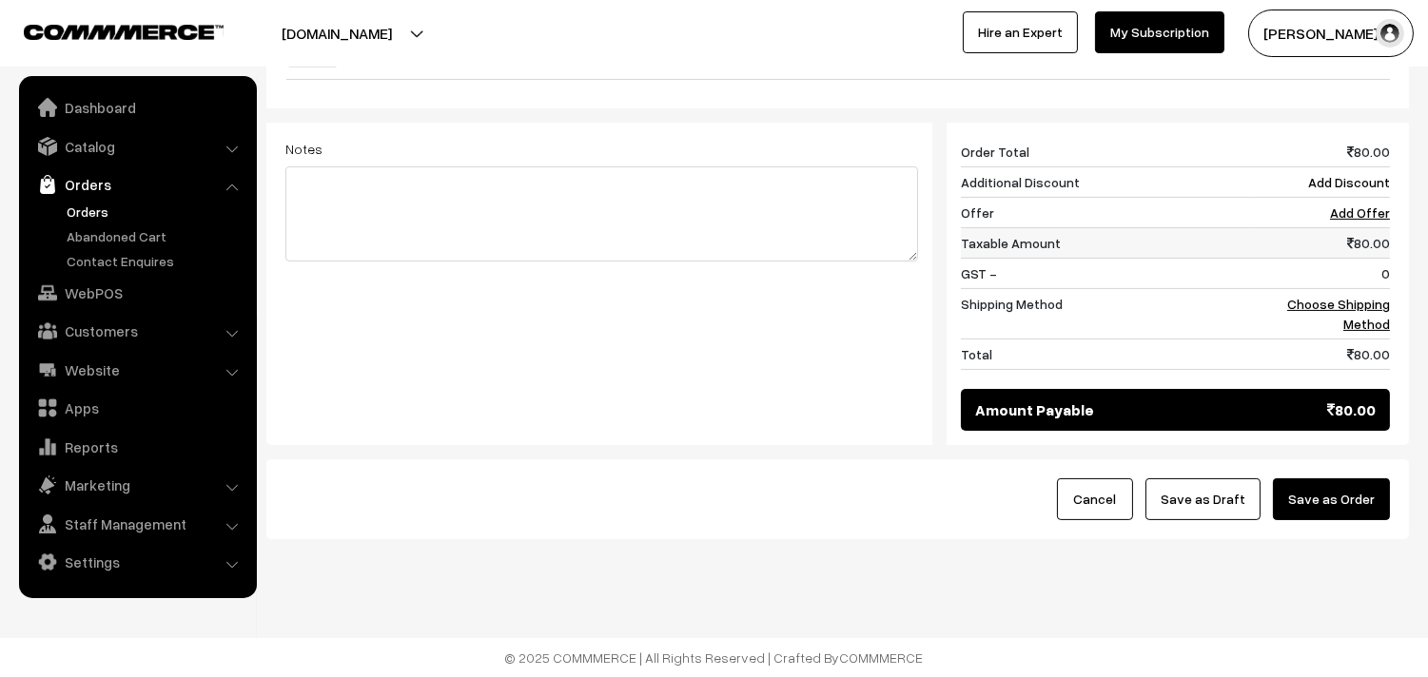
scroll to position [528, 0]
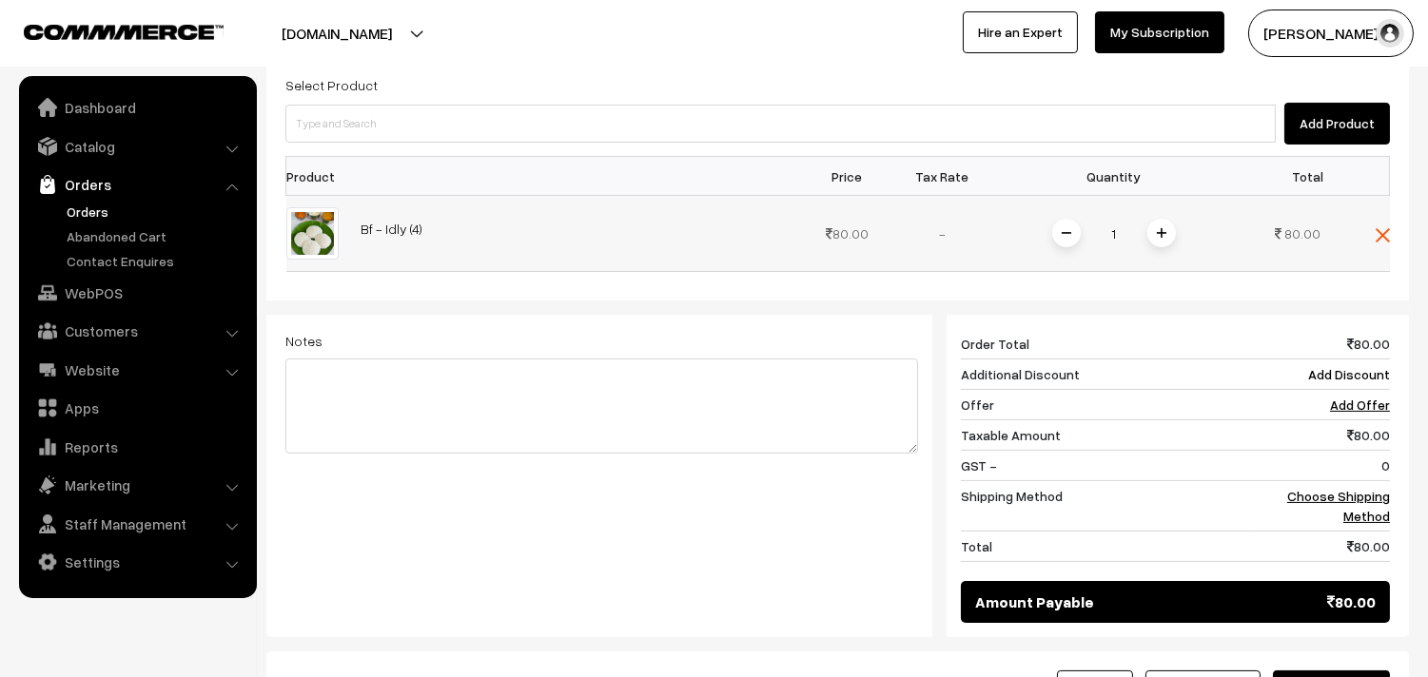
click at [1156, 250] on div "1" at bounding box center [1114, 233] width 143 height 33
click at [1160, 238] on img at bounding box center [1162, 233] width 10 height 10
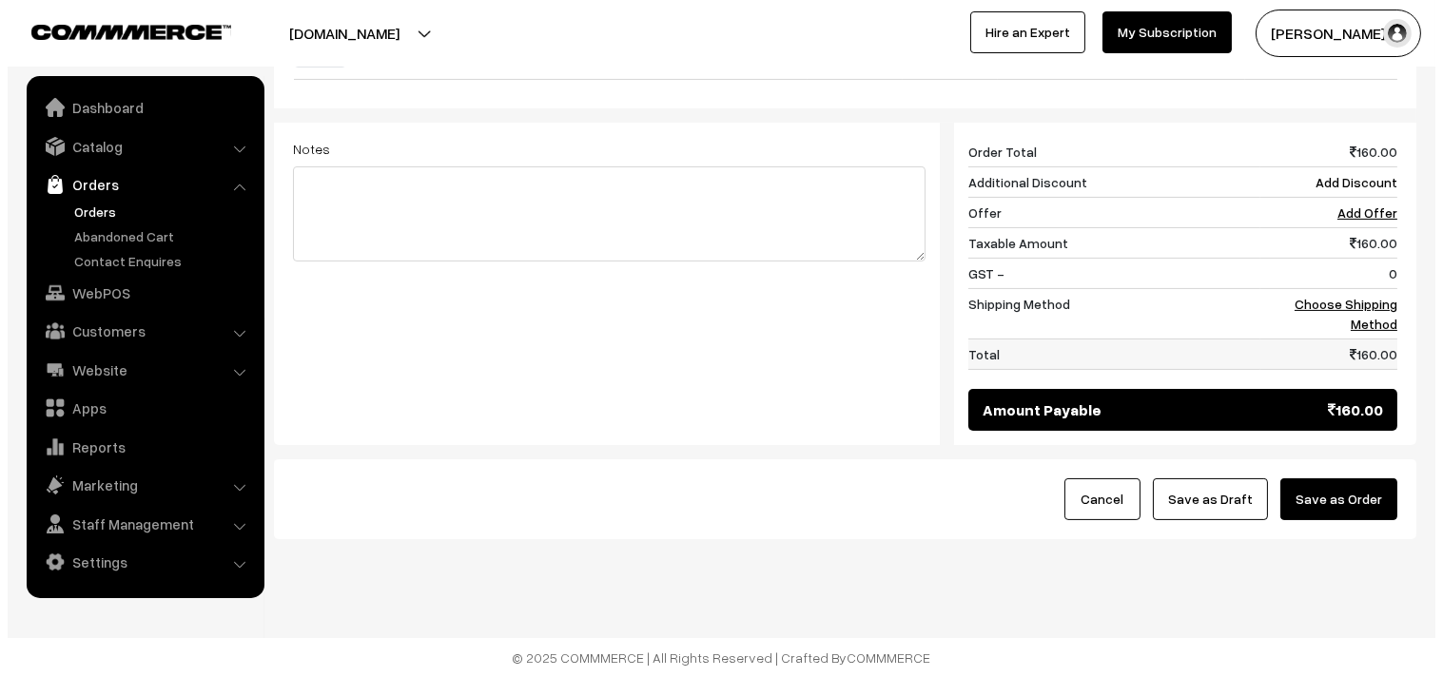
scroll to position [744, 0]
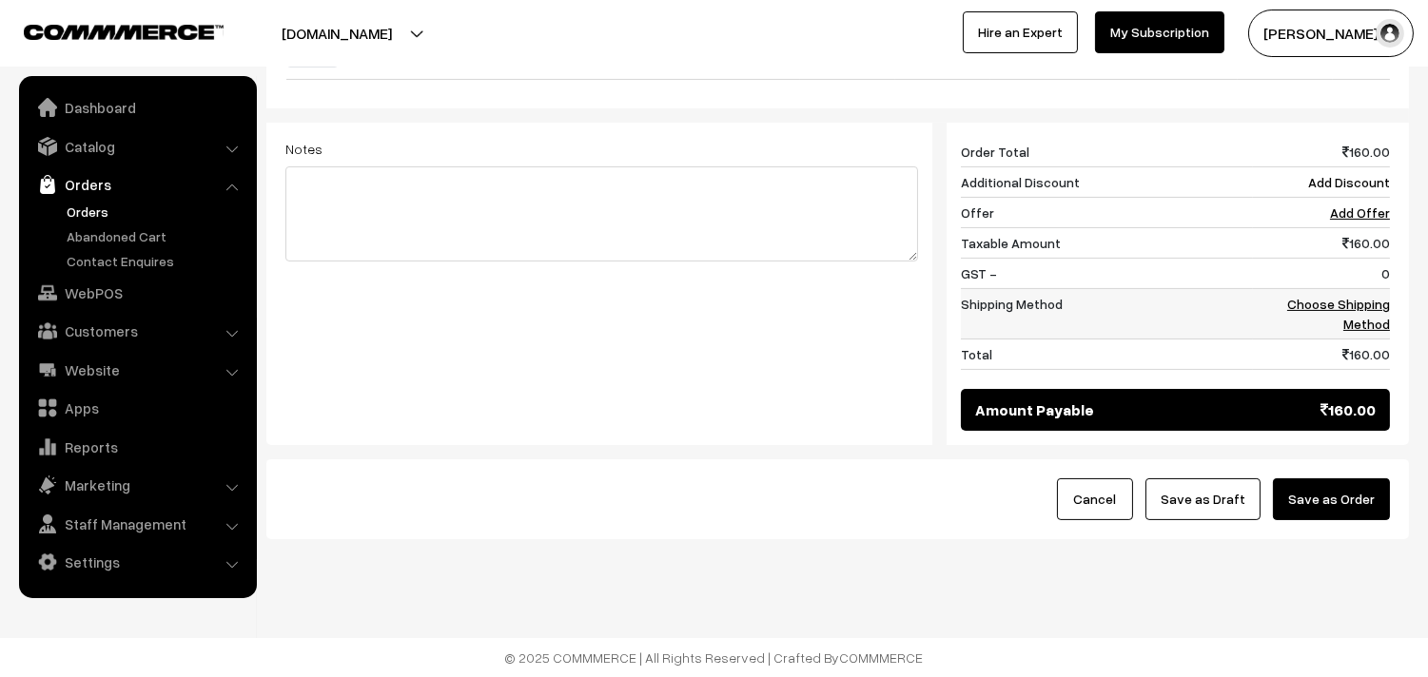
click at [1347, 314] on link "Choose Shipping Method" at bounding box center [1338, 314] width 103 height 36
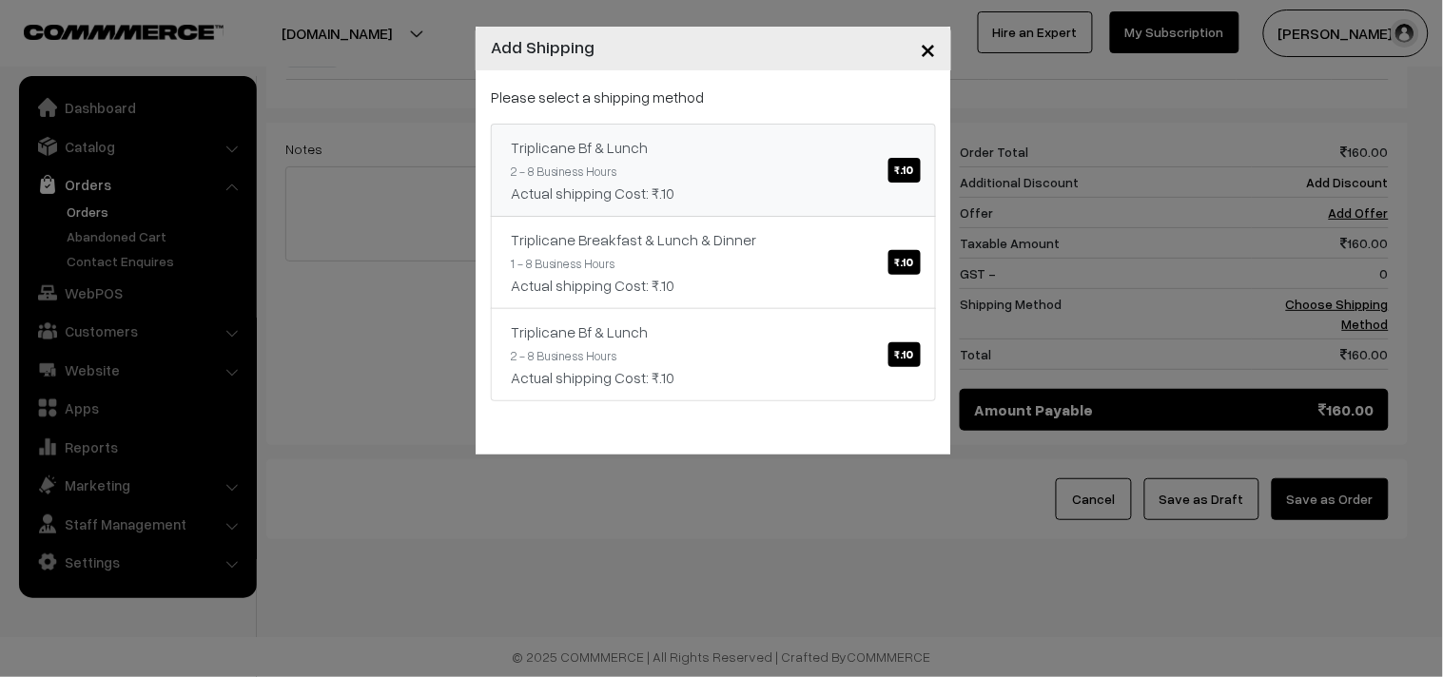
click at [748, 150] on div "Triplicane Bf & Lunch ₹.10" at bounding box center [713, 147] width 405 height 23
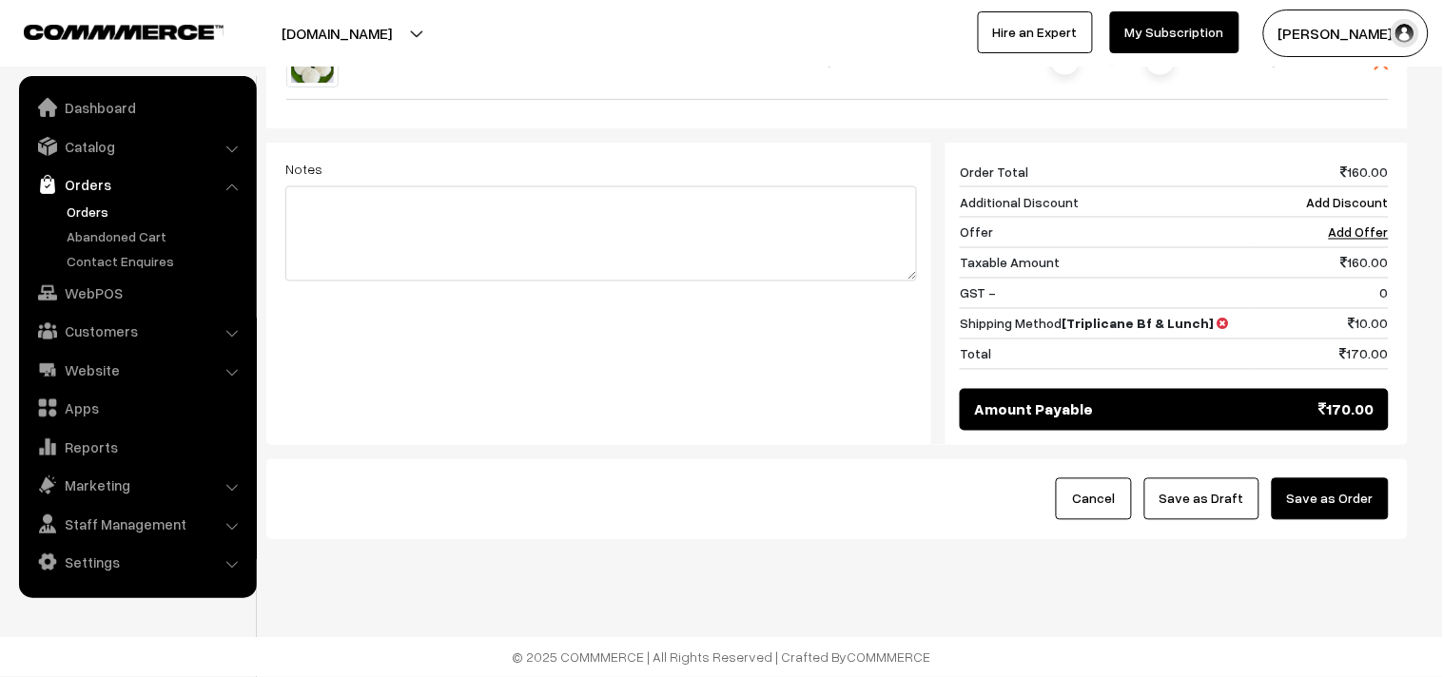
scroll to position [724, 0]
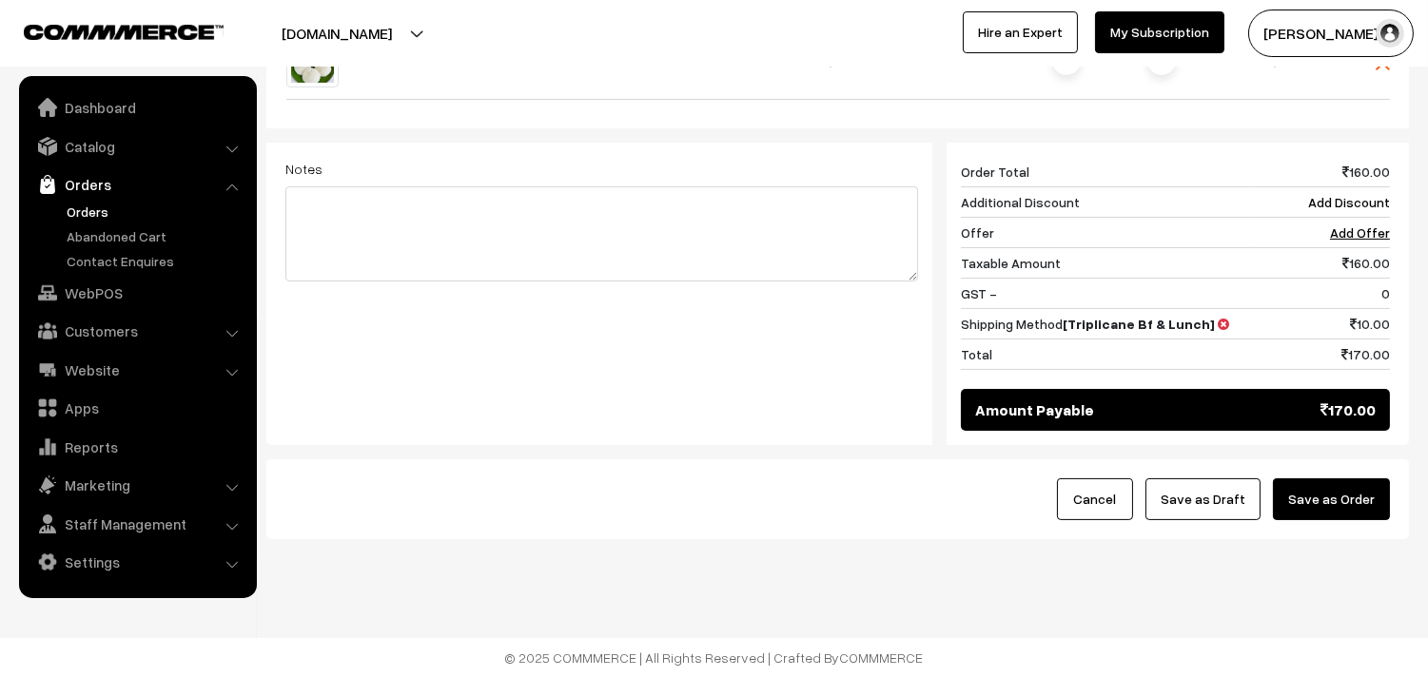
click at [1325, 495] on button "Save as Order" at bounding box center [1331, 499] width 117 height 42
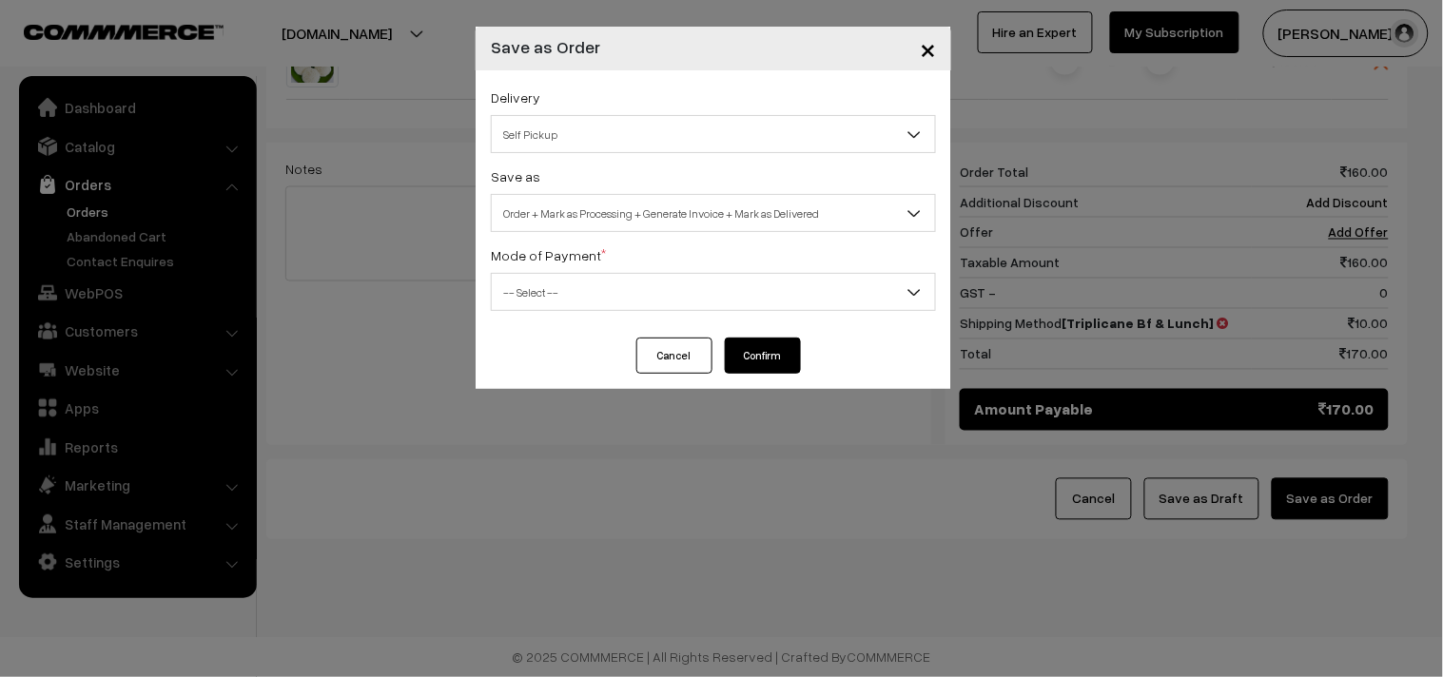
drag, startPoint x: 634, startPoint y: 205, endPoint x: 620, endPoint y: 223, distance: 22.3
click at [633, 205] on span "Order + Mark as Processing + Generate Invoice + Mark as Delivered" at bounding box center [713, 213] width 443 height 33
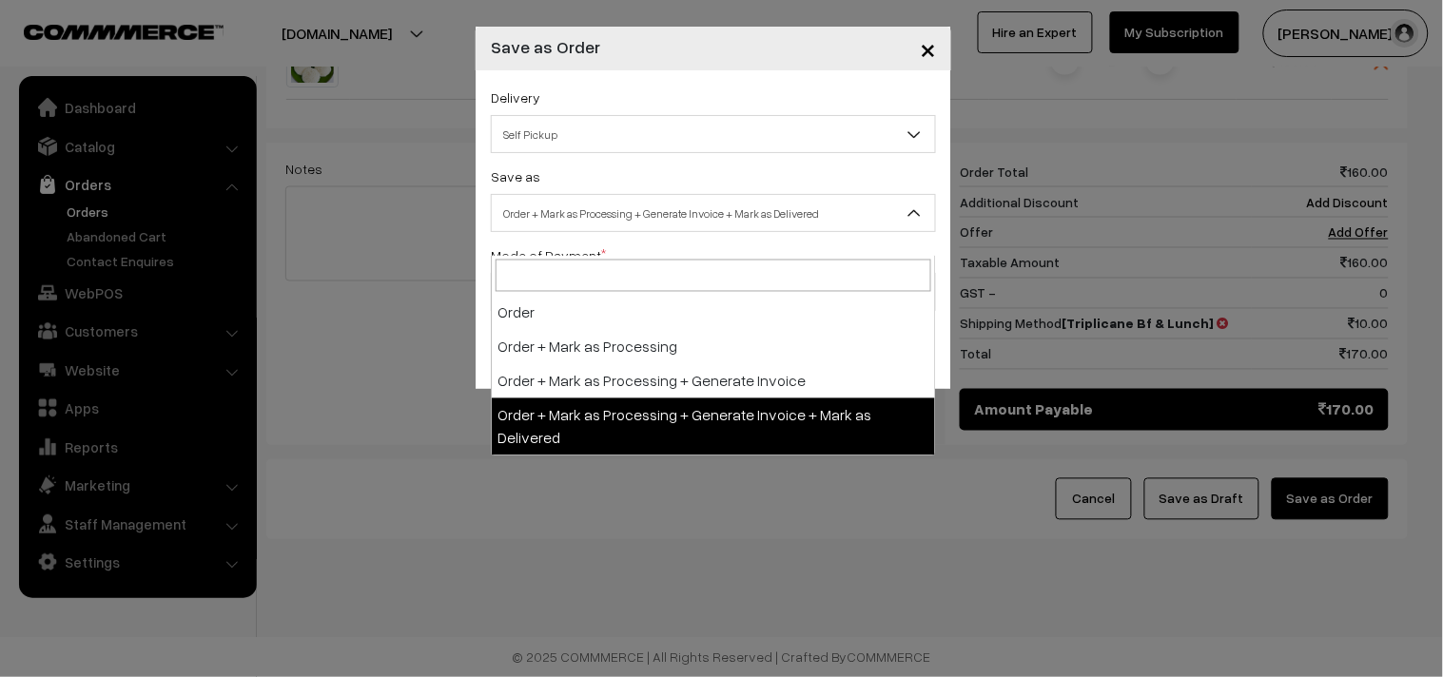
select select "3"
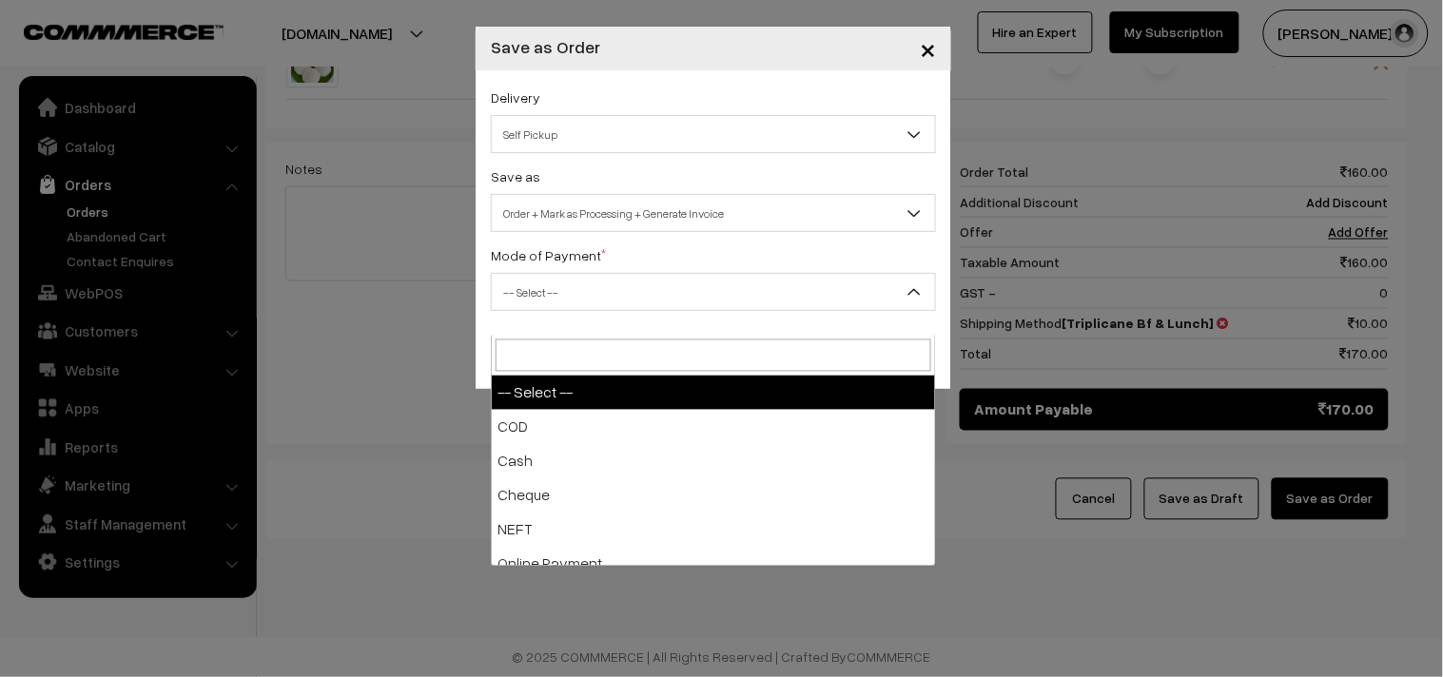
click at [543, 308] on span "-- Select --" at bounding box center [713, 292] width 443 height 33
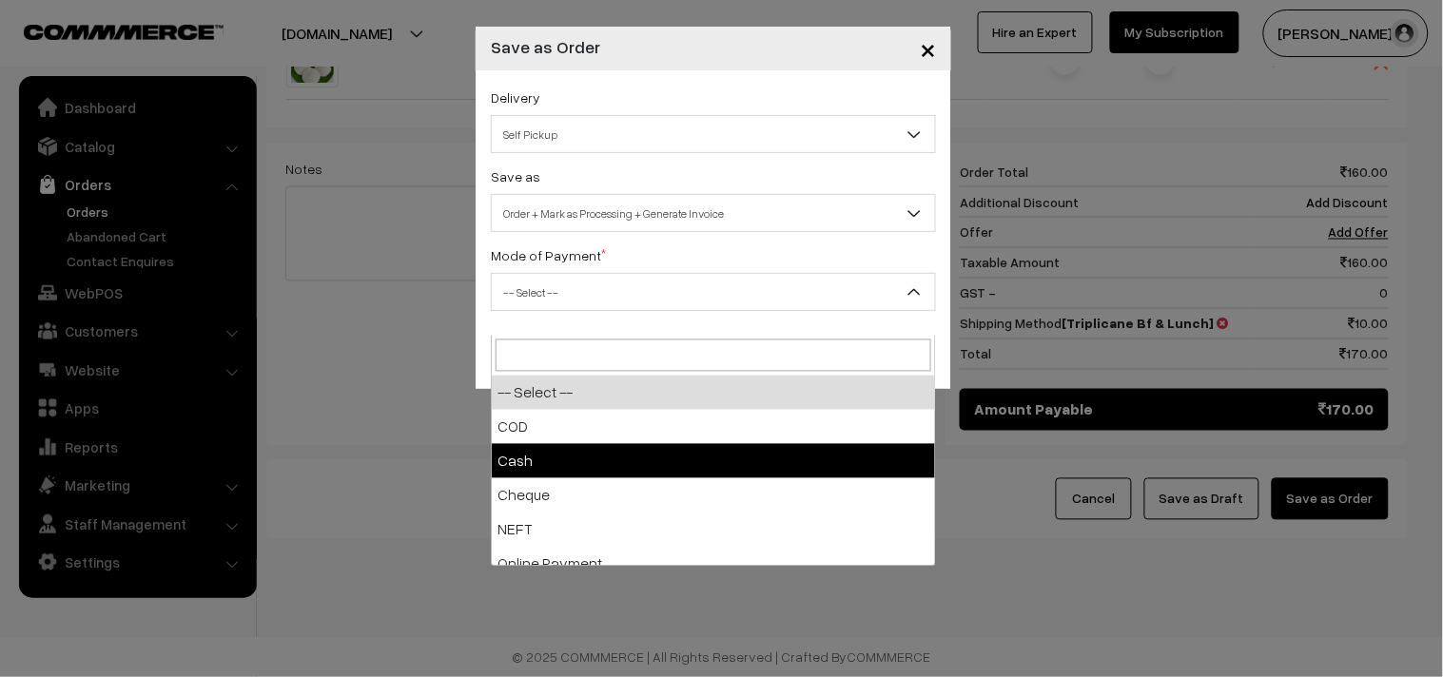
drag, startPoint x: 534, startPoint y: 421, endPoint x: 555, endPoint y: 450, distance: 36.0
select select "2"
checkbox input "true"
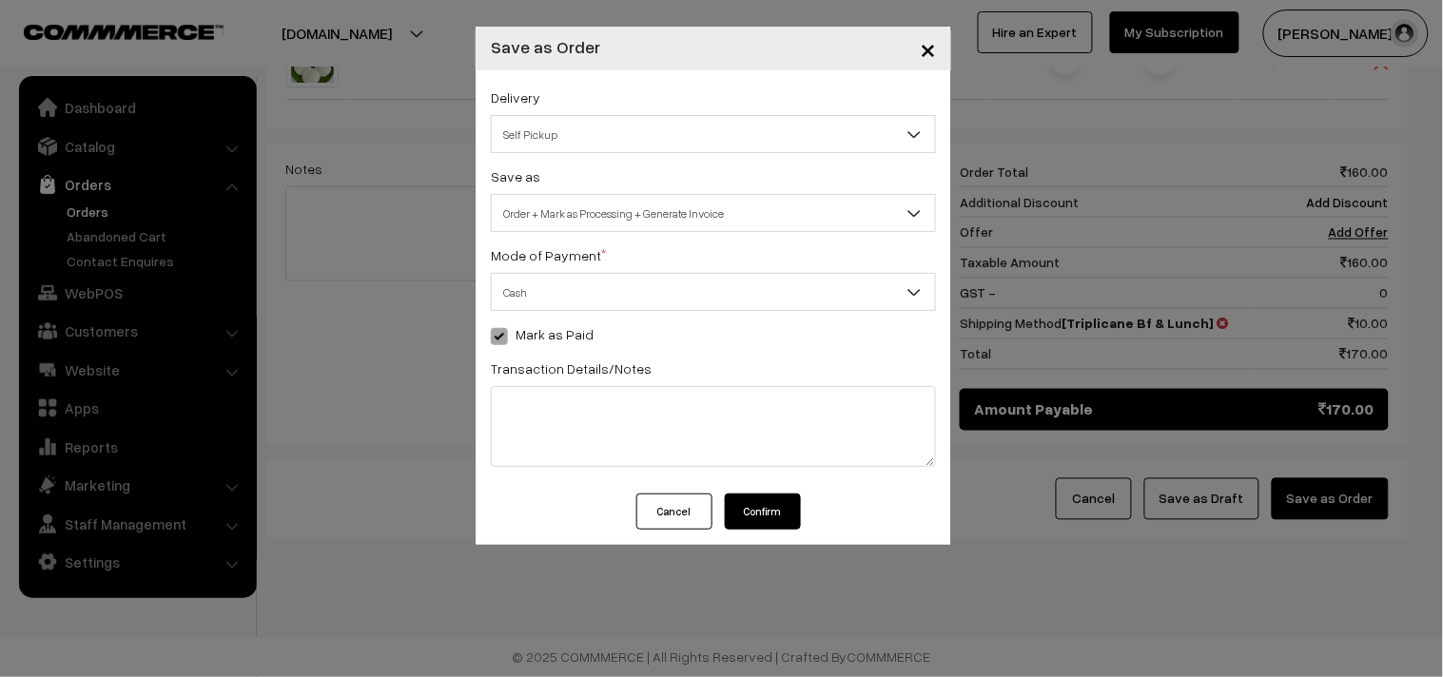
click at [748, 508] on button "Confirm" at bounding box center [763, 512] width 76 height 36
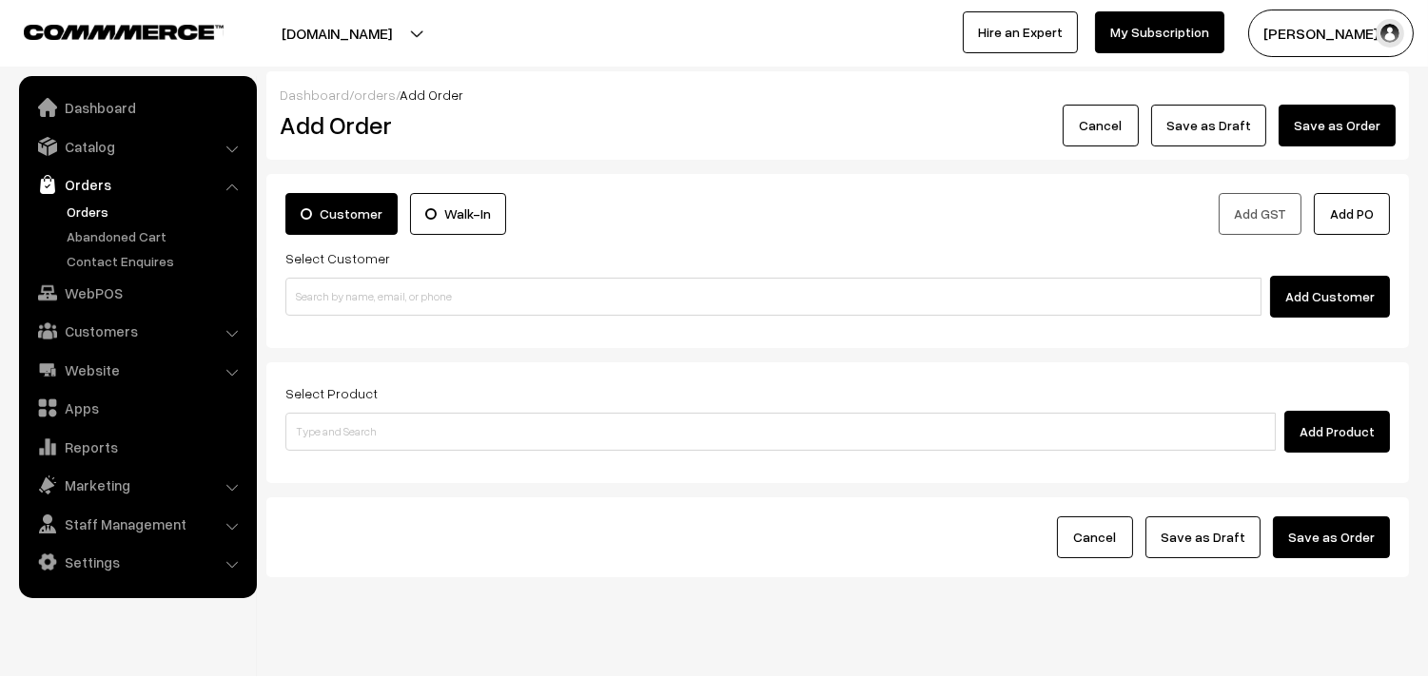
click at [99, 206] on link "Orders" at bounding box center [156, 212] width 188 height 20
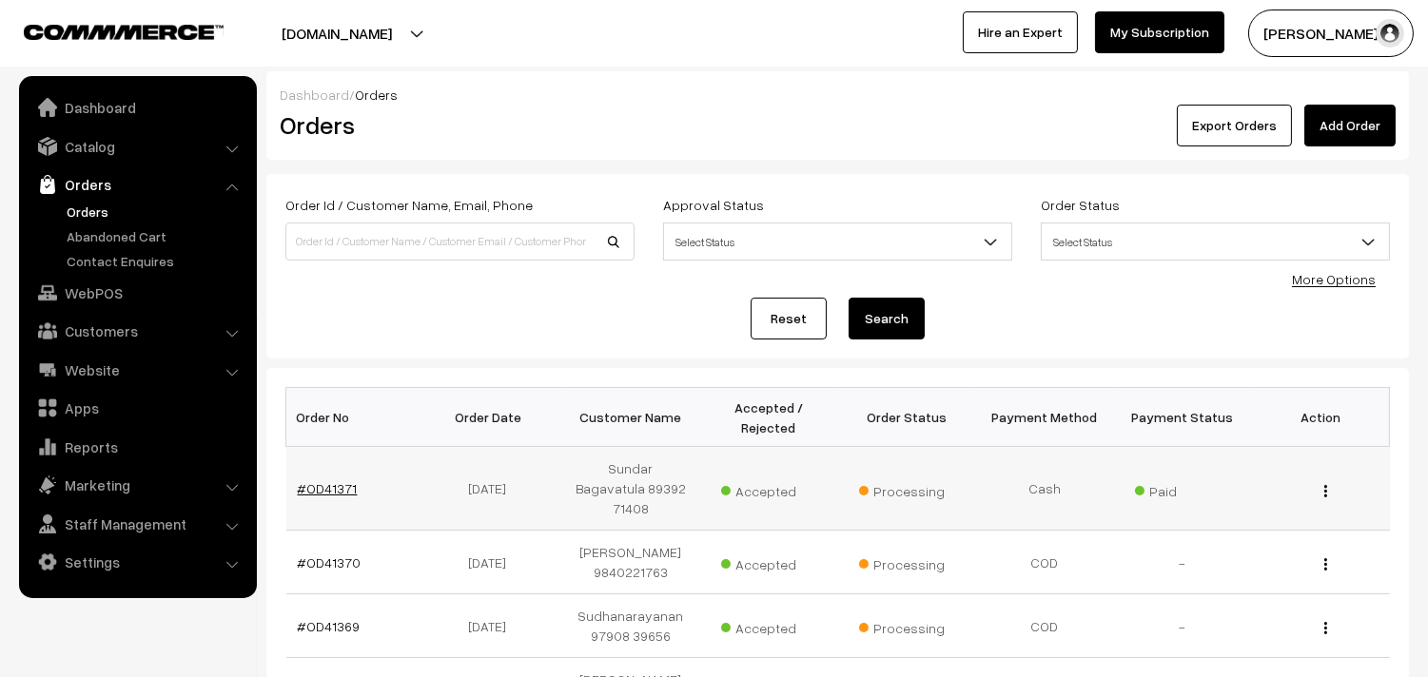
click at [336, 480] on link "#OD41371" at bounding box center [328, 488] width 60 height 16
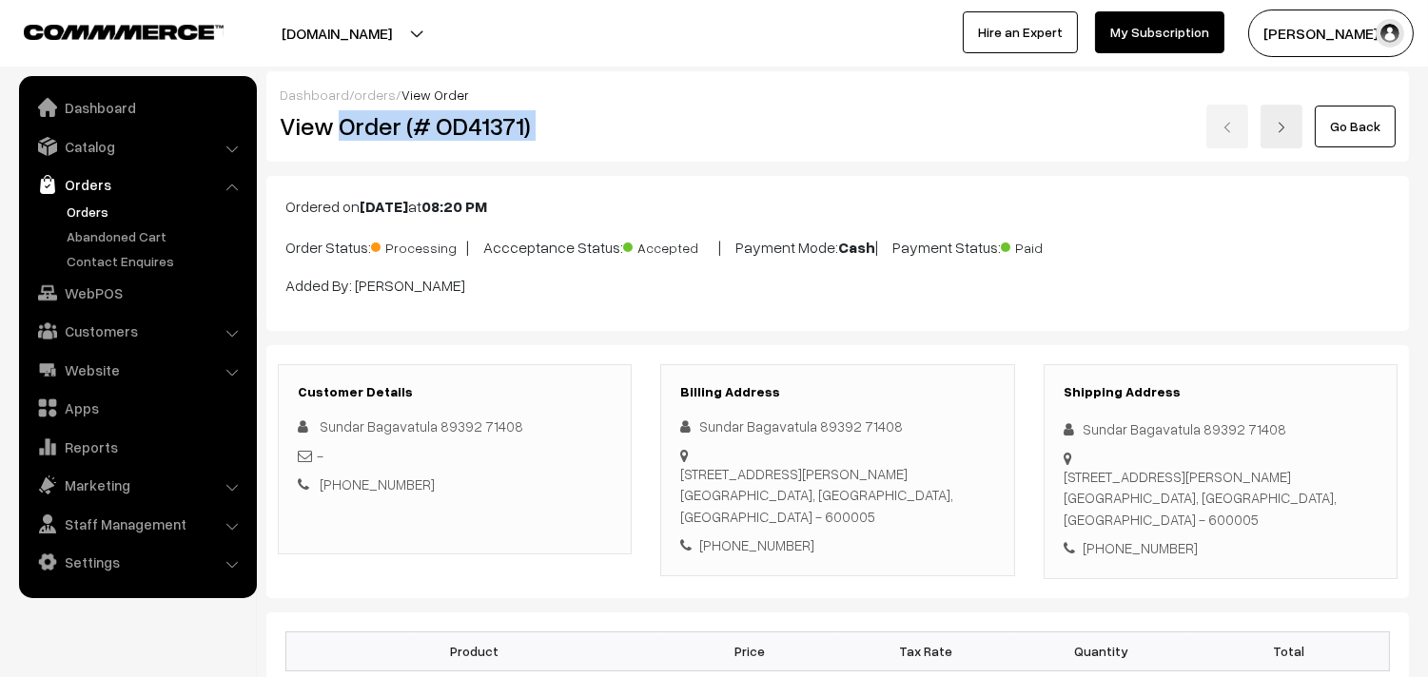
drag, startPoint x: 342, startPoint y: 137, endPoint x: 663, endPoint y: 130, distance: 320.6
click at [663, 130] on div "View Order (# OD41371) Go Back" at bounding box center [837, 127] width 1144 height 44
copy div "Order (# OD41371)"
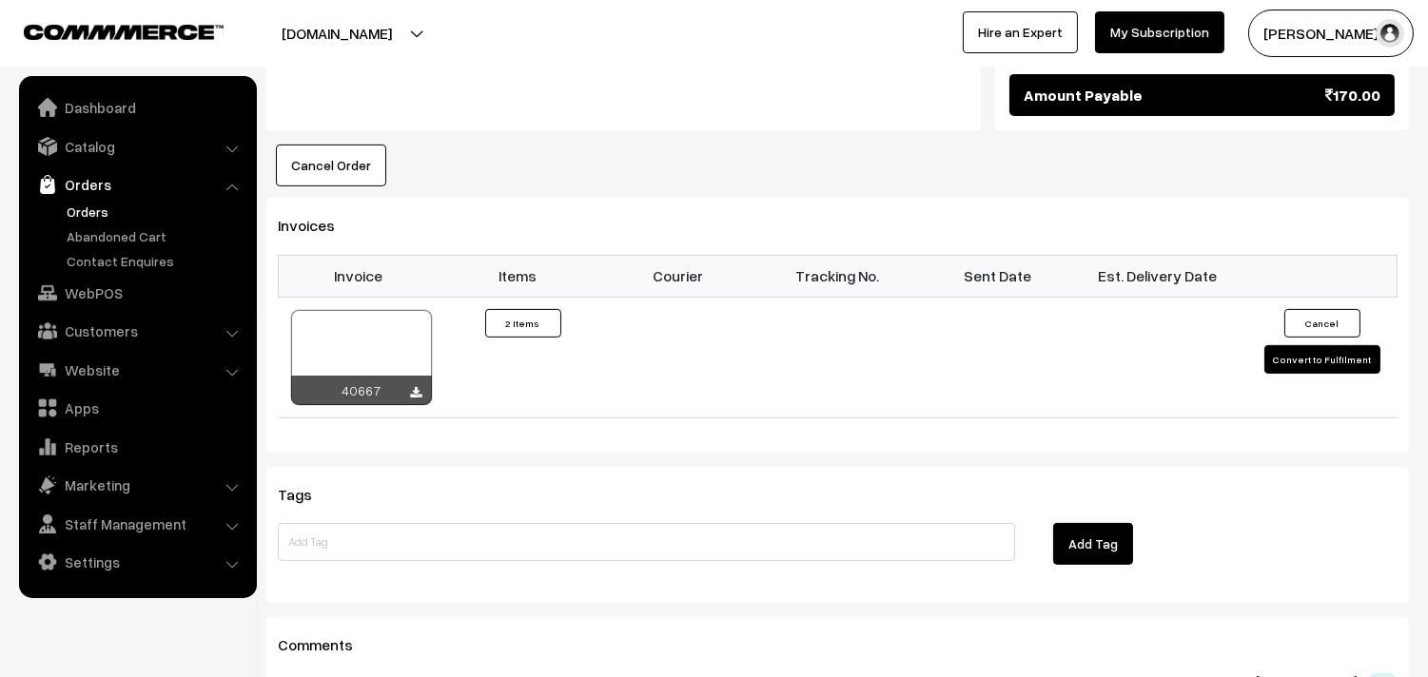
scroll to position [1057, 0]
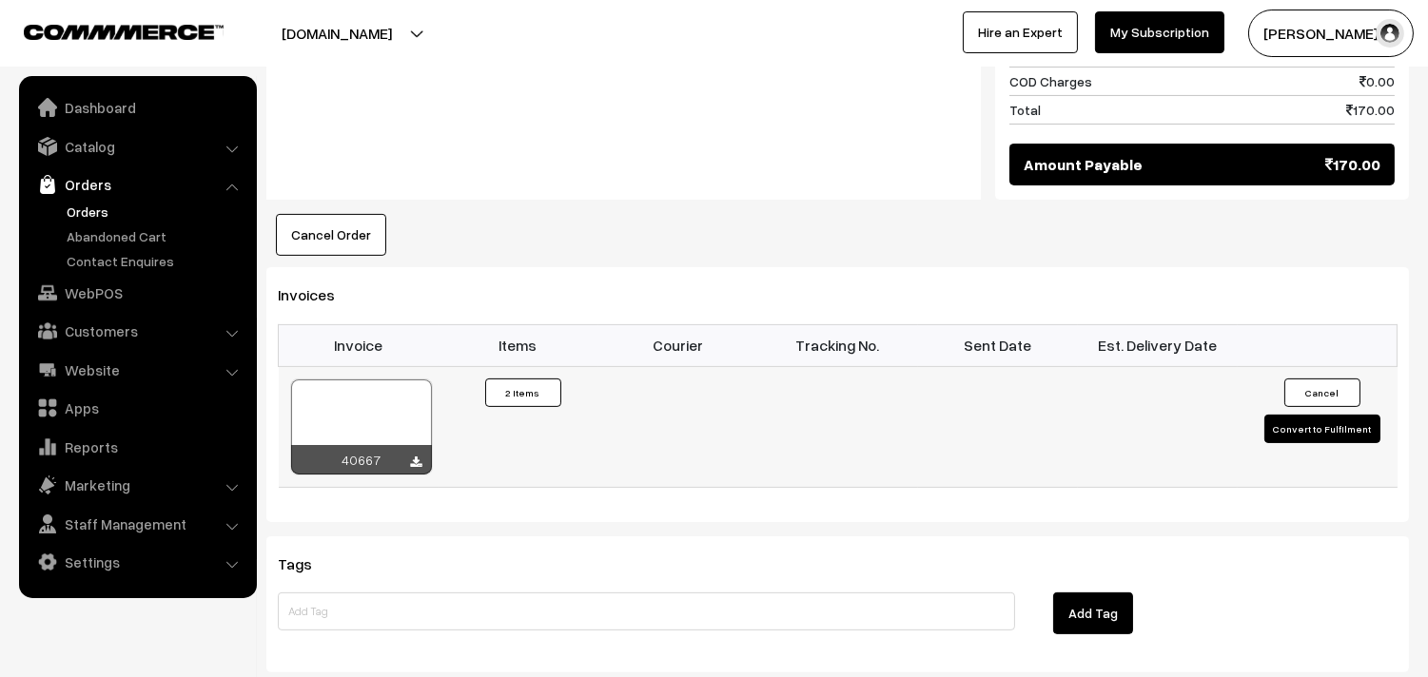
click at [417, 425] on div at bounding box center [361, 427] width 141 height 95
click at [121, 202] on link "Orders" at bounding box center [156, 212] width 188 height 20
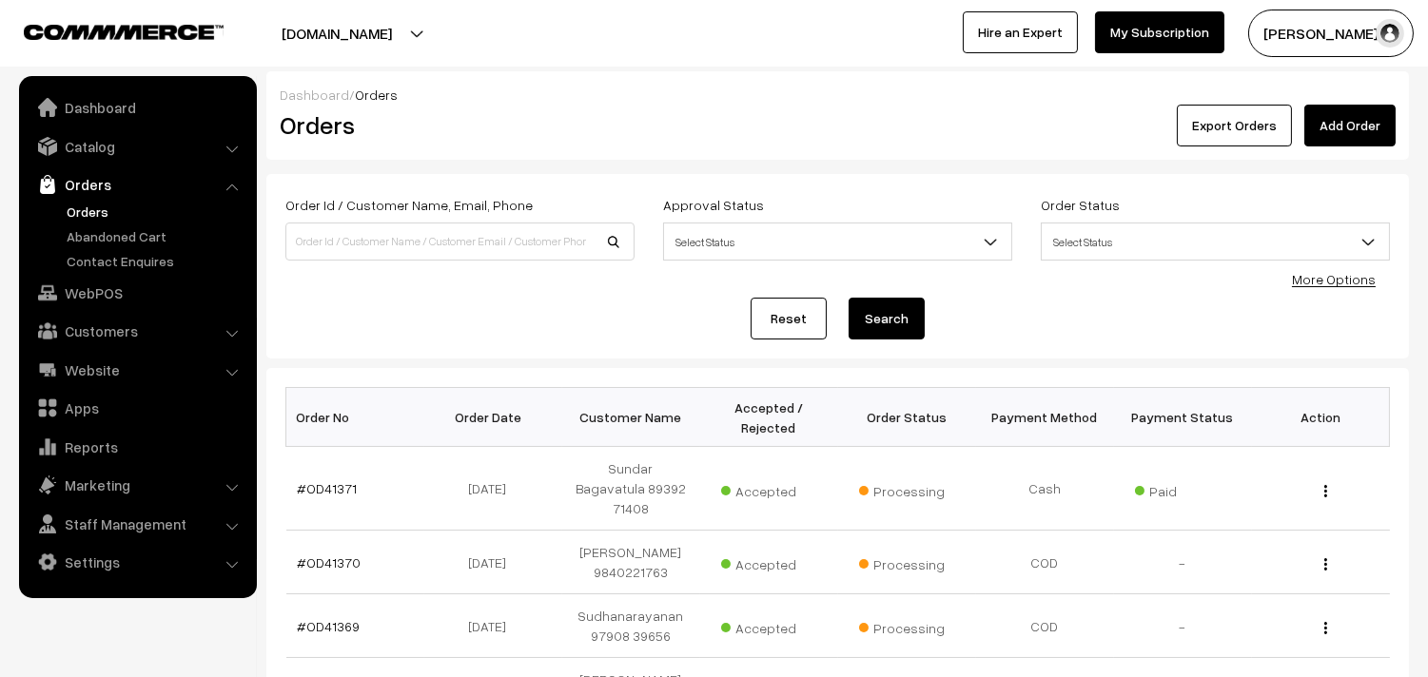
click at [93, 205] on link "Orders" at bounding box center [156, 212] width 188 height 20
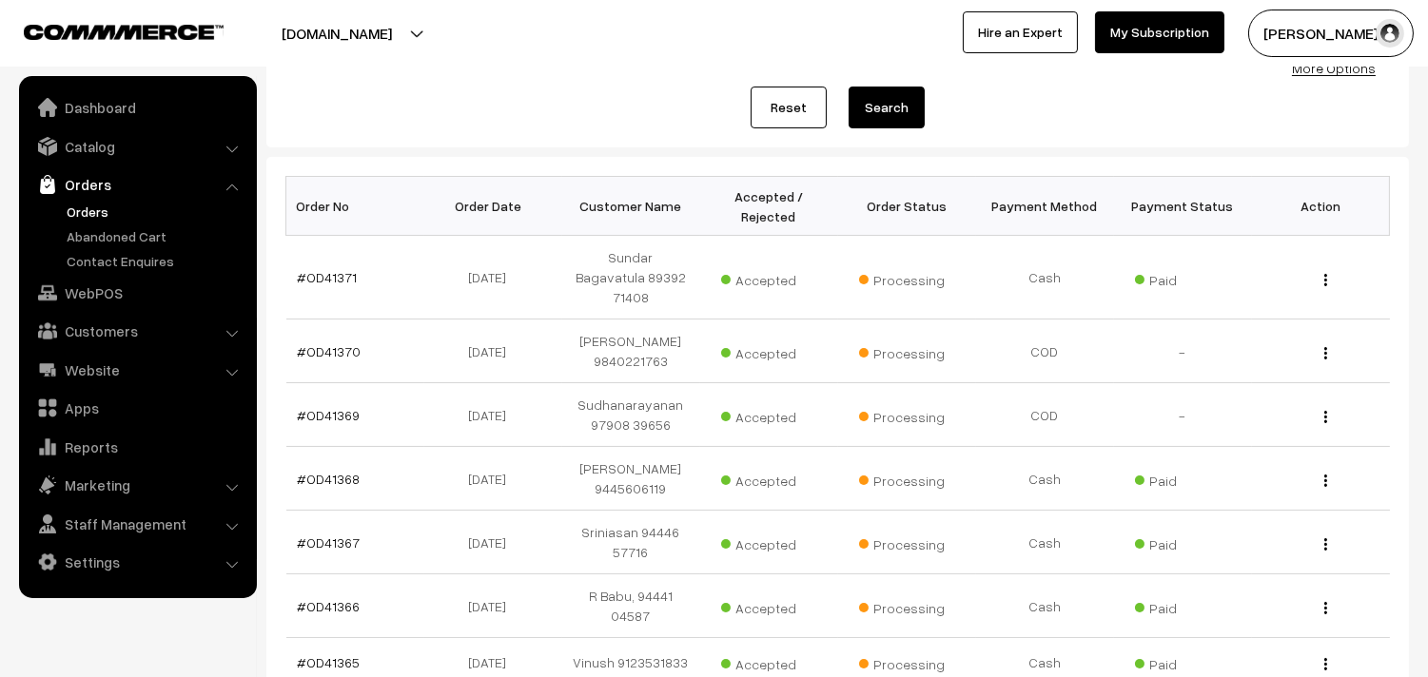
click at [95, 213] on link "Orders" at bounding box center [156, 212] width 188 height 20
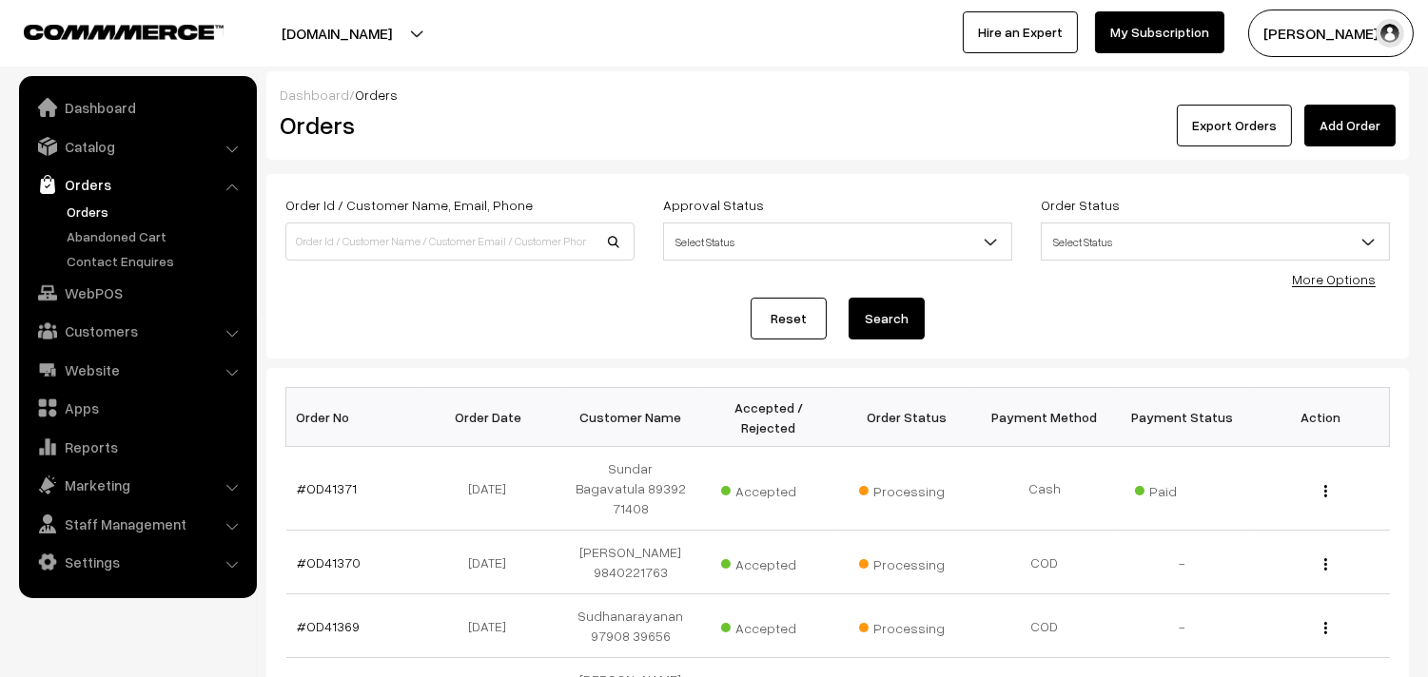
click at [93, 216] on link "Orders" at bounding box center [156, 212] width 188 height 20
click at [95, 217] on link "Orders" at bounding box center [156, 212] width 188 height 20
click at [90, 300] on link "WebPOS" at bounding box center [137, 293] width 226 height 34
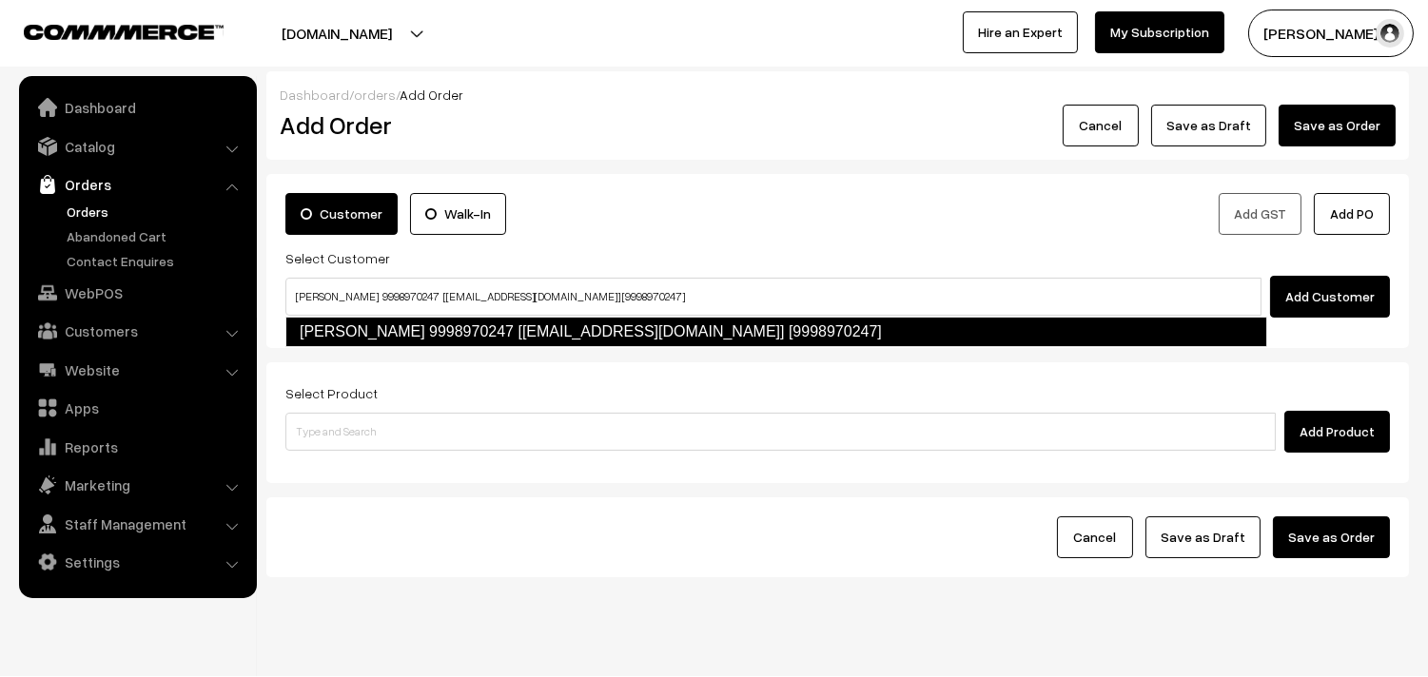
type input "Govindarajan 9998970247 [food64@gmail.com] [9998970247]"
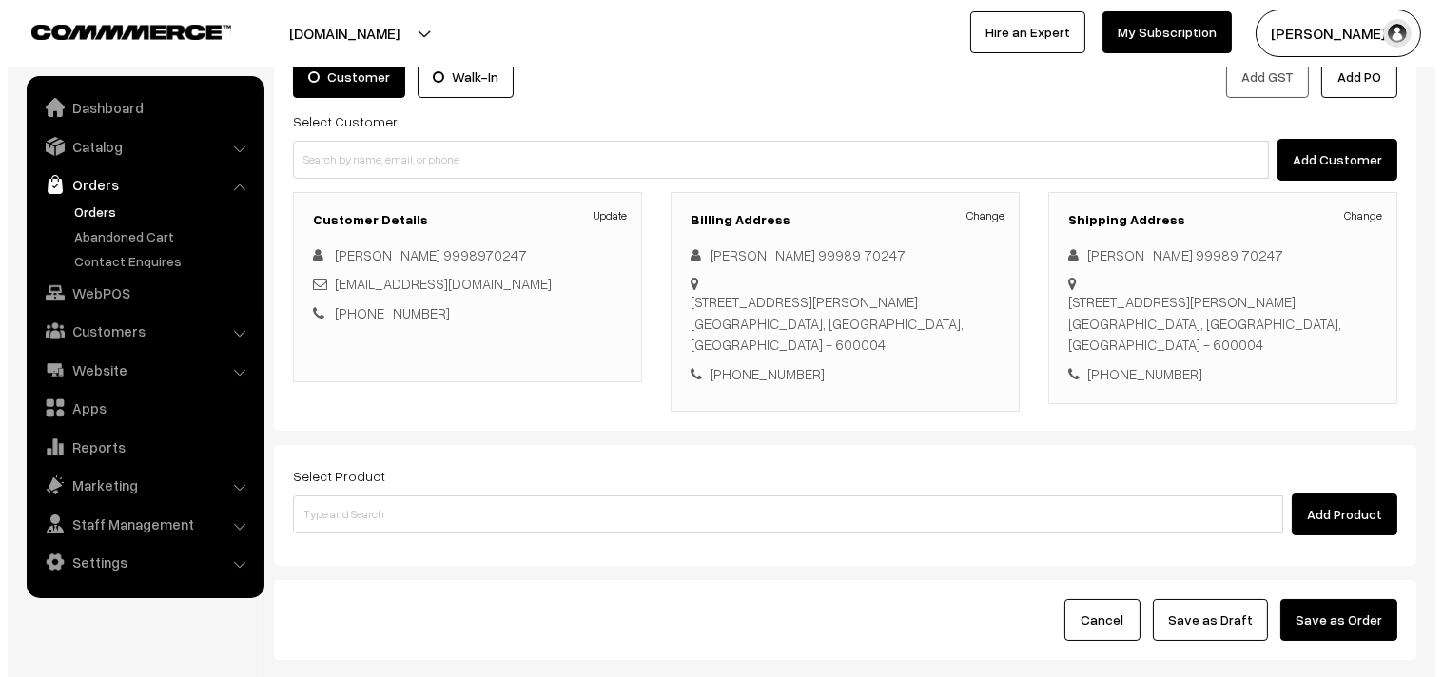
scroll to position [259, 0]
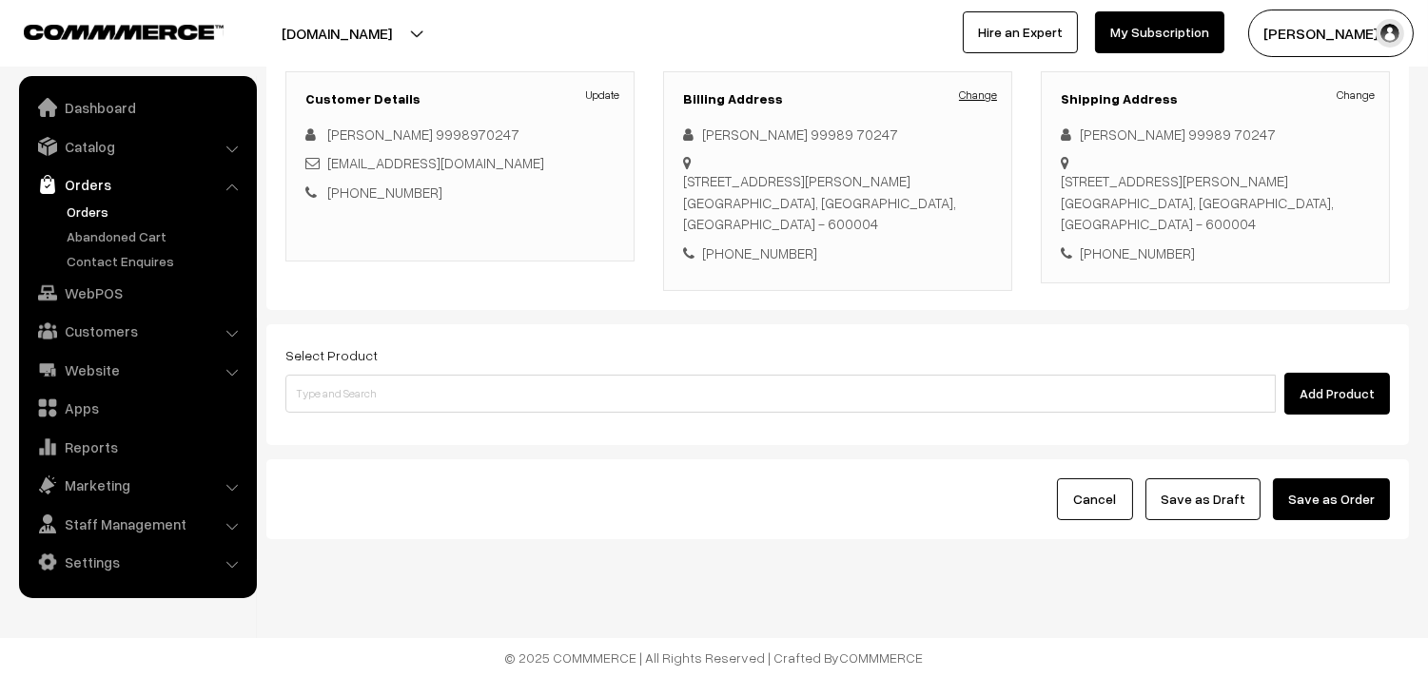
click at [970, 93] on link "Change" at bounding box center [978, 95] width 38 height 17
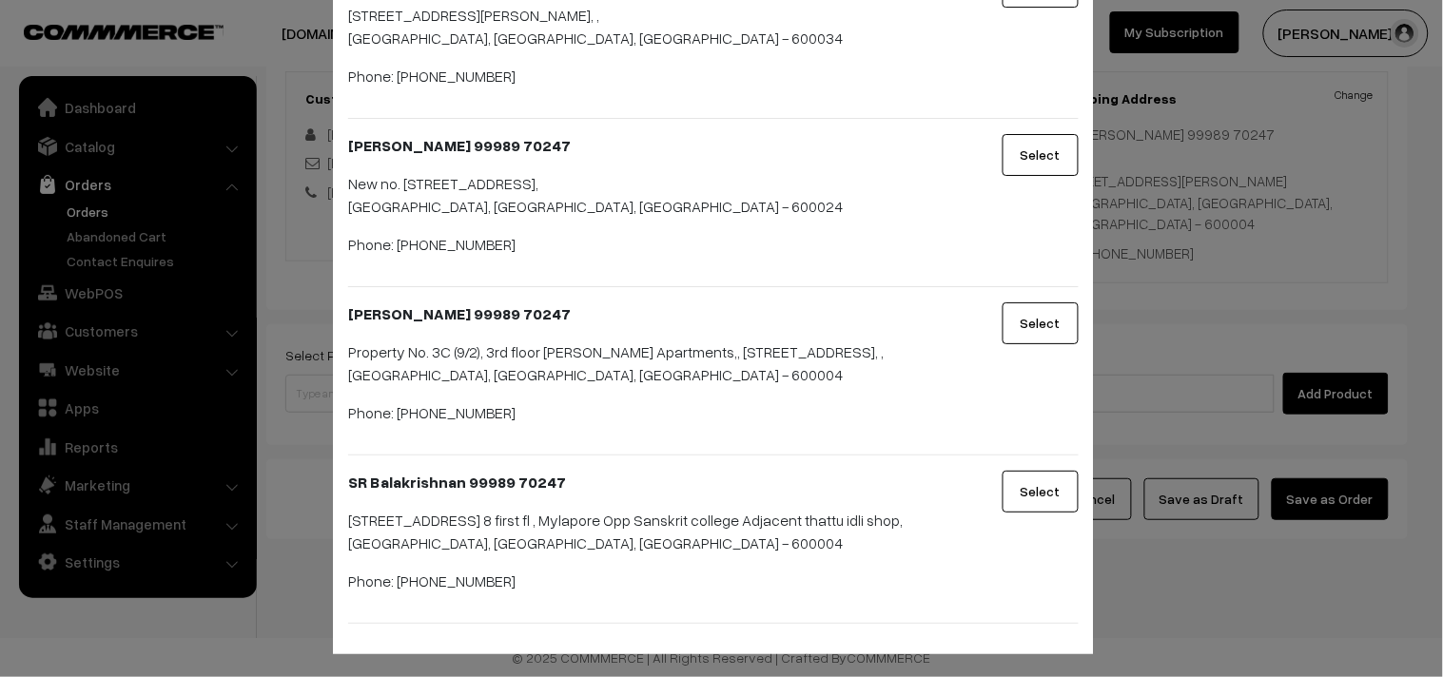
scroll to position [1758, 0]
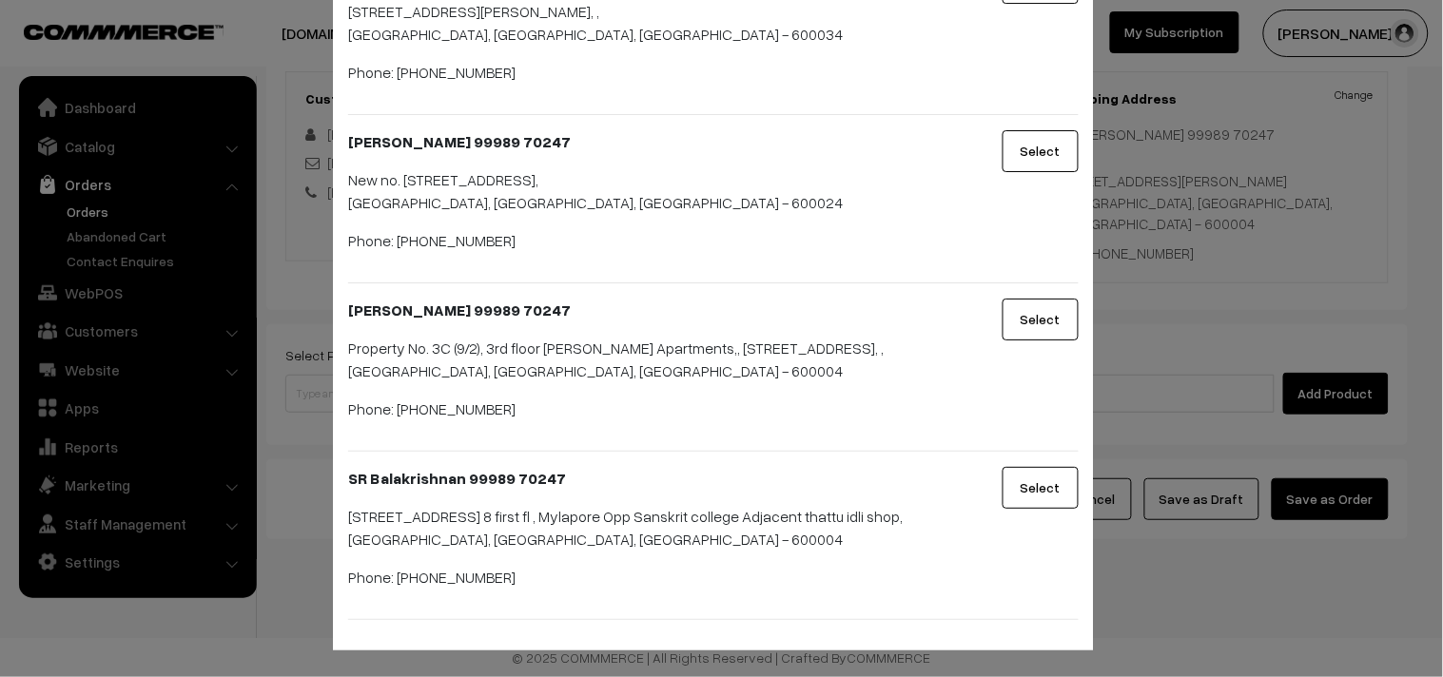
click at [1023, 467] on button "Select" at bounding box center [1041, 488] width 76 height 42
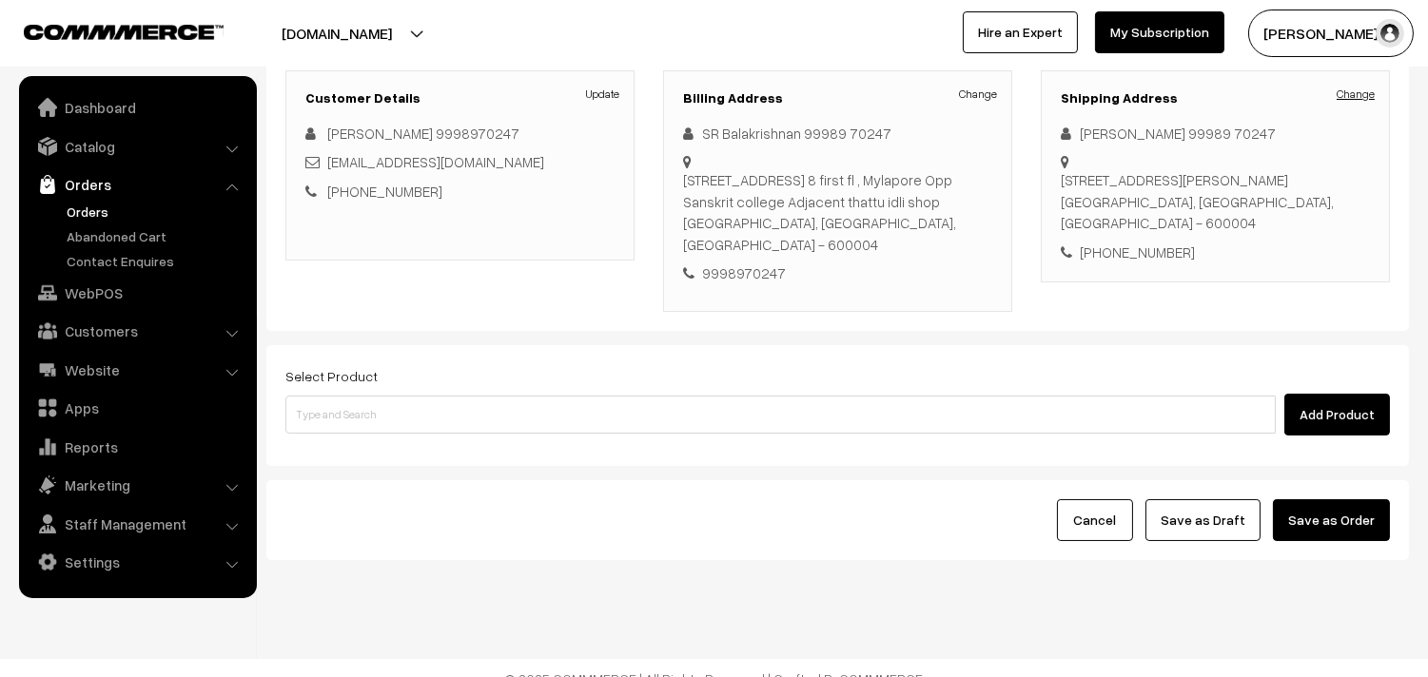
click at [1339, 86] on link "Change" at bounding box center [1355, 94] width 38 height 17
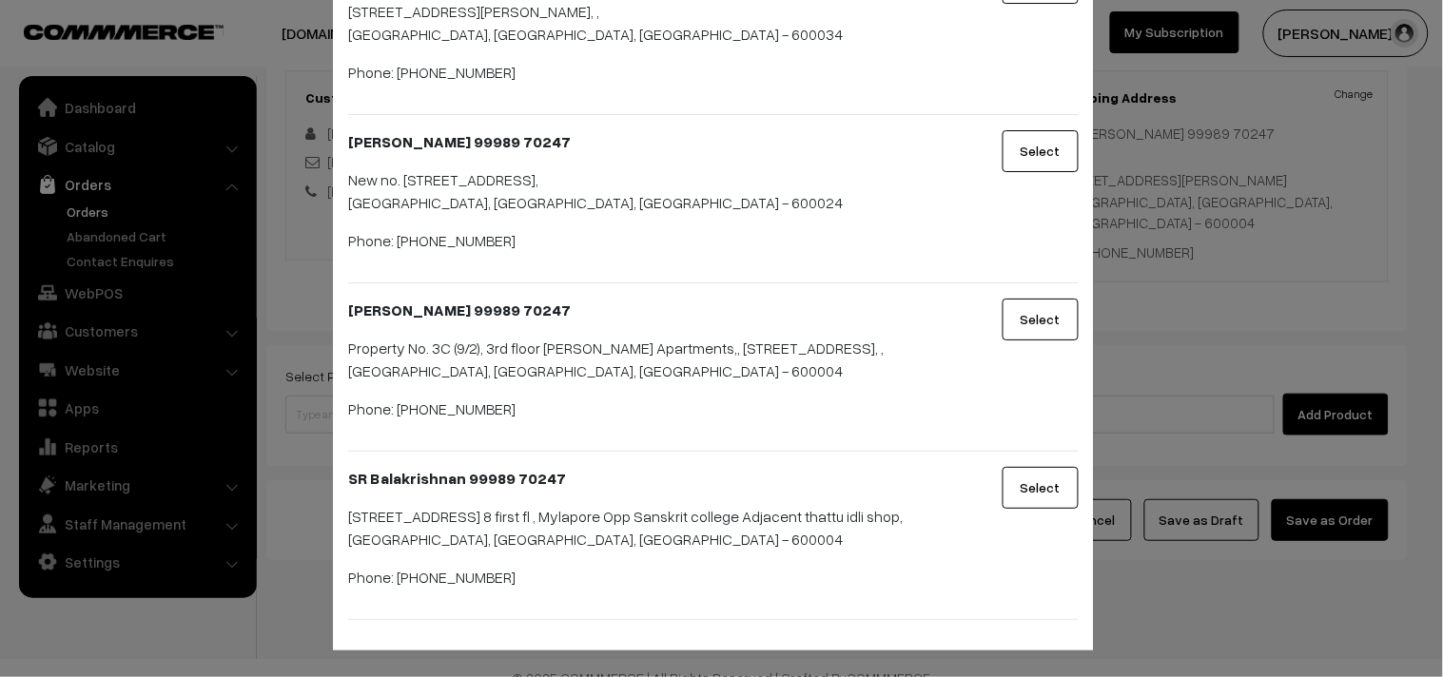
click at [1005, 479] on button "Select" at bounding box center [1041, 488] width 76 height 42
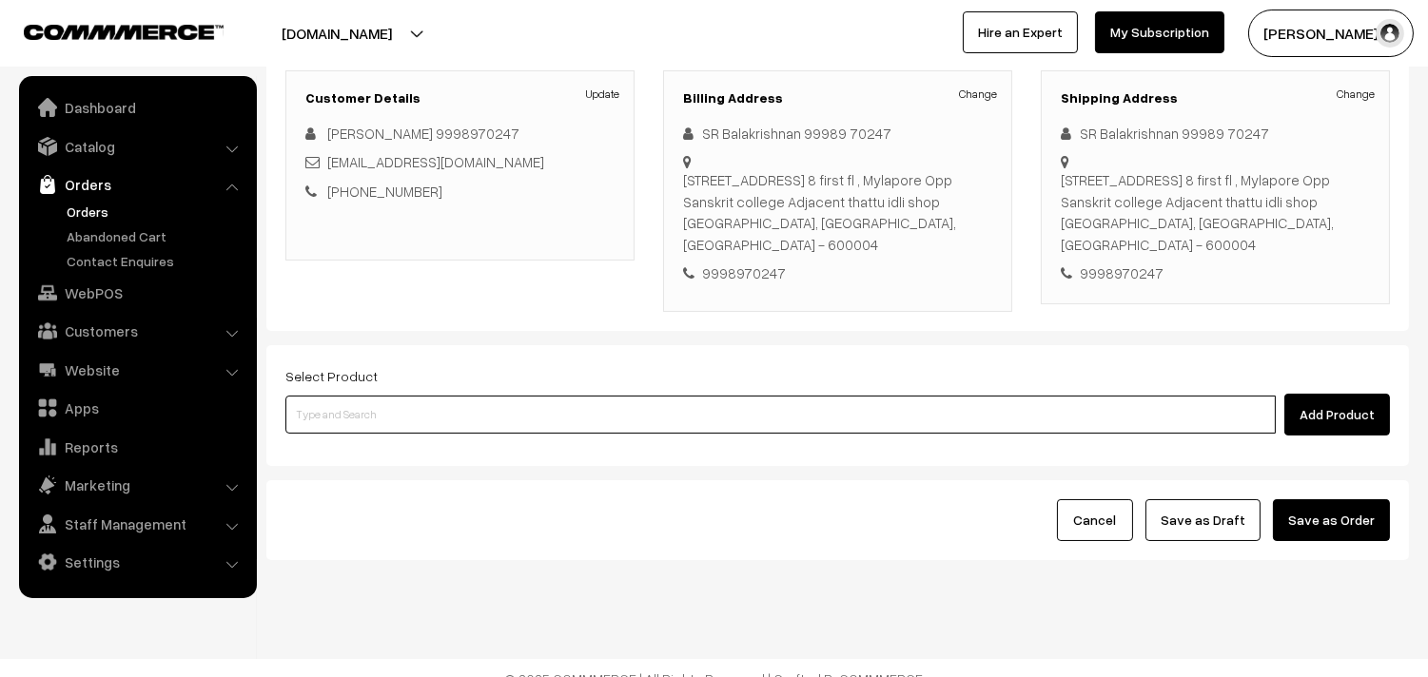
drag, startPoint x: 575, startPoint y: 415, endPoint x: 565, endPoint y: 414, distance: 10.5
click at [573, 415] on input at bounding box center [780, 415] width 990 height 38
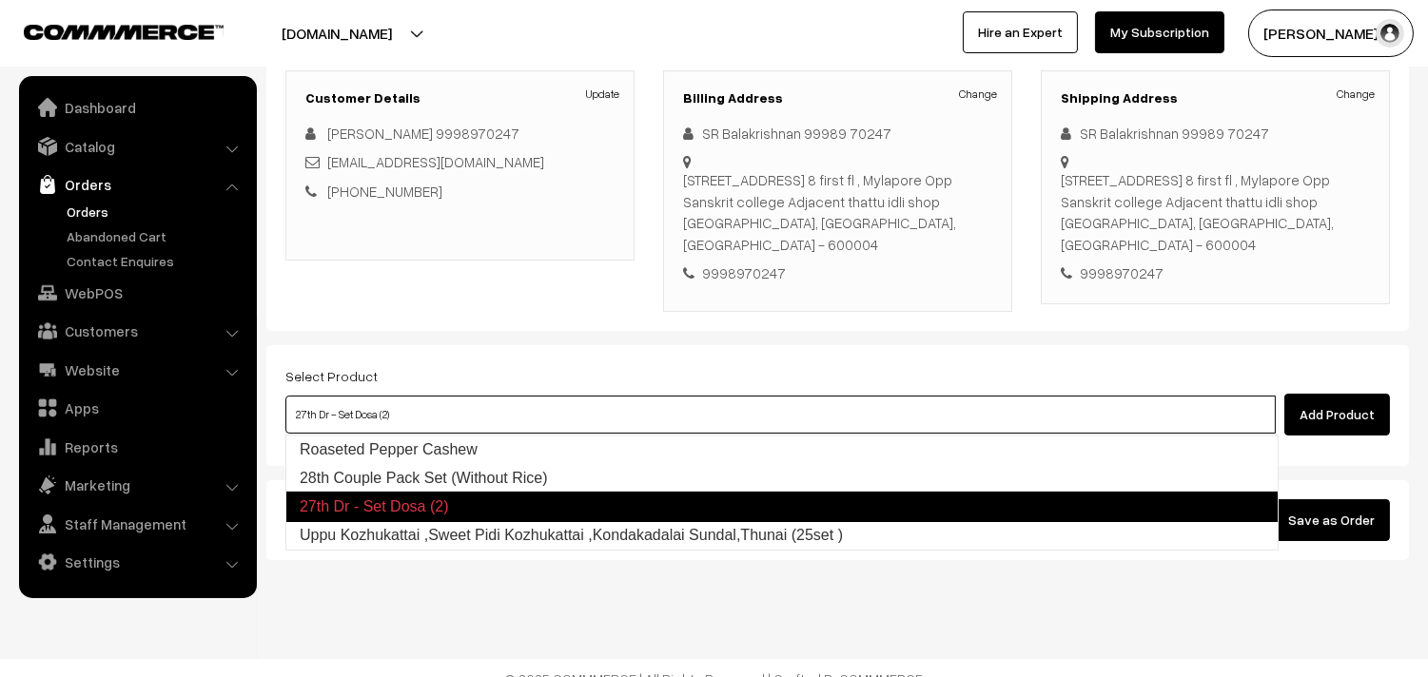
type input "28th Couple Pack Set (Without Rice)"
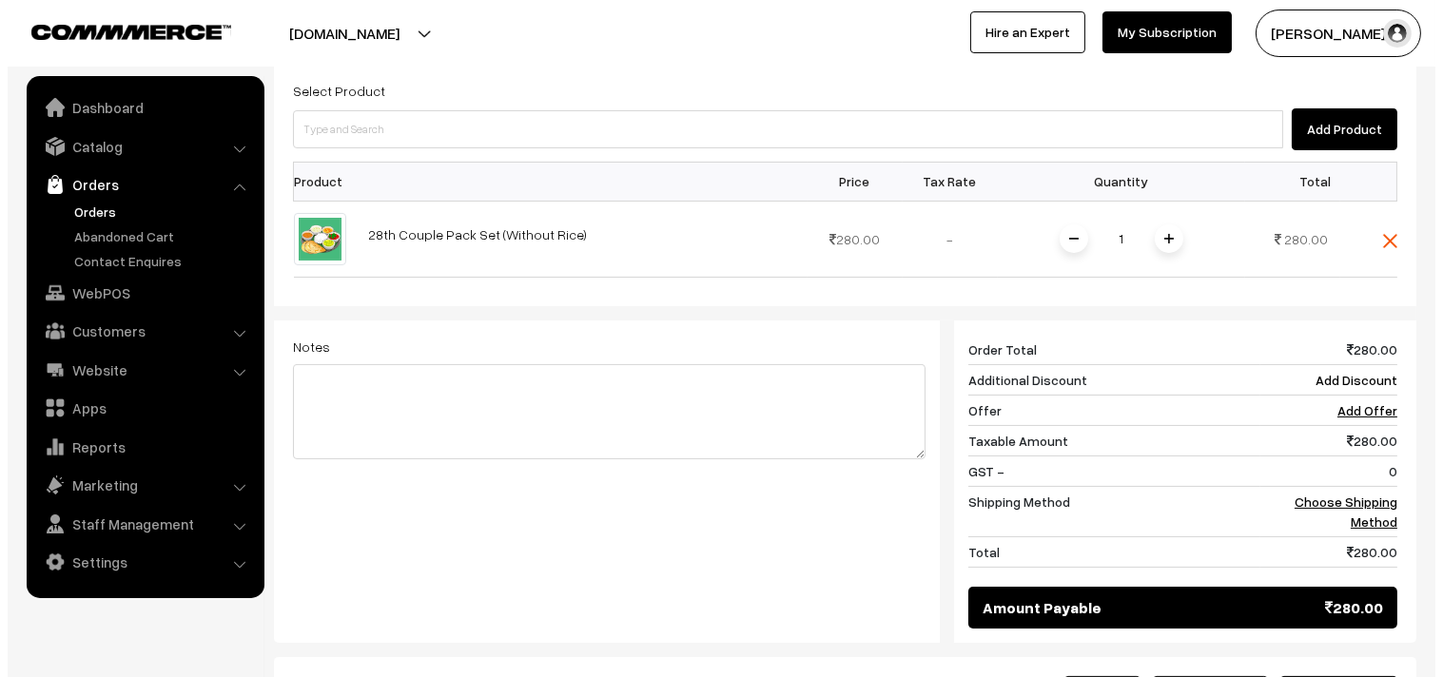
scroll to position [575, 0]
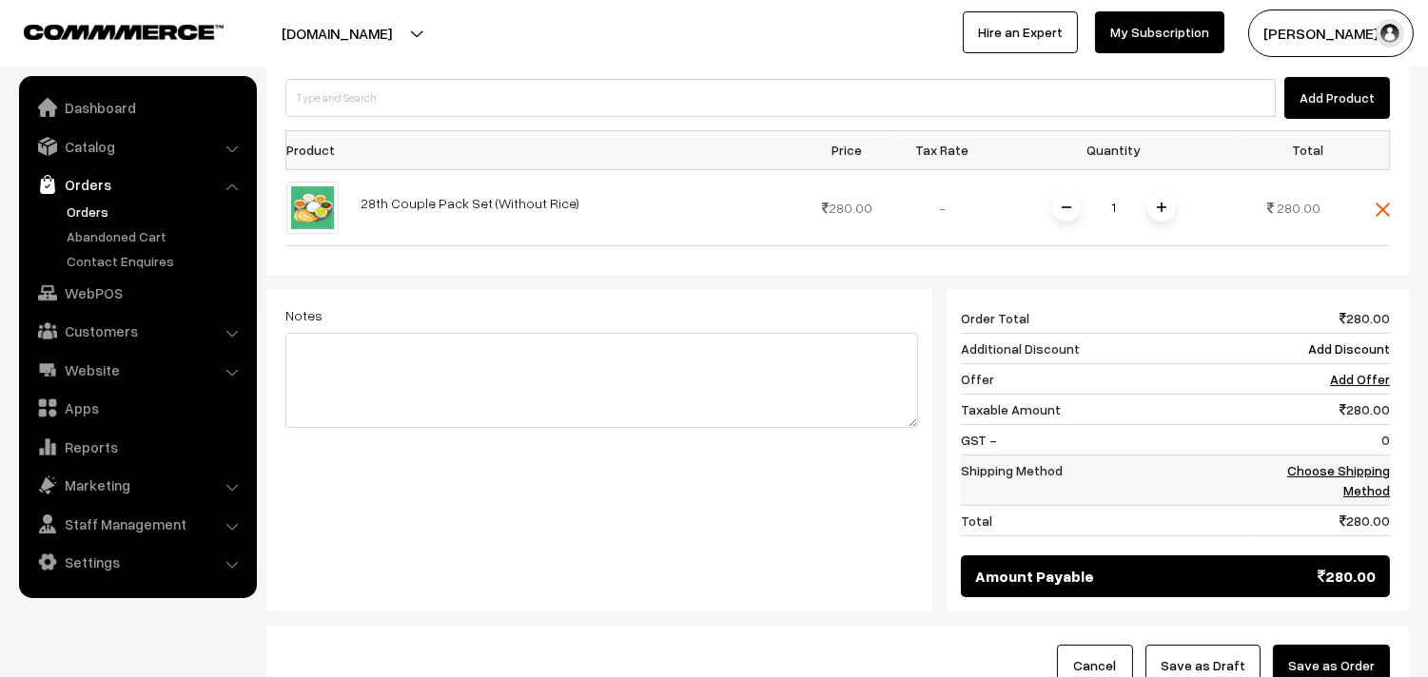
click at [1358, 479] on link "Choose Shipping Method" at bounding box center [1338, 480] width 103 height 36
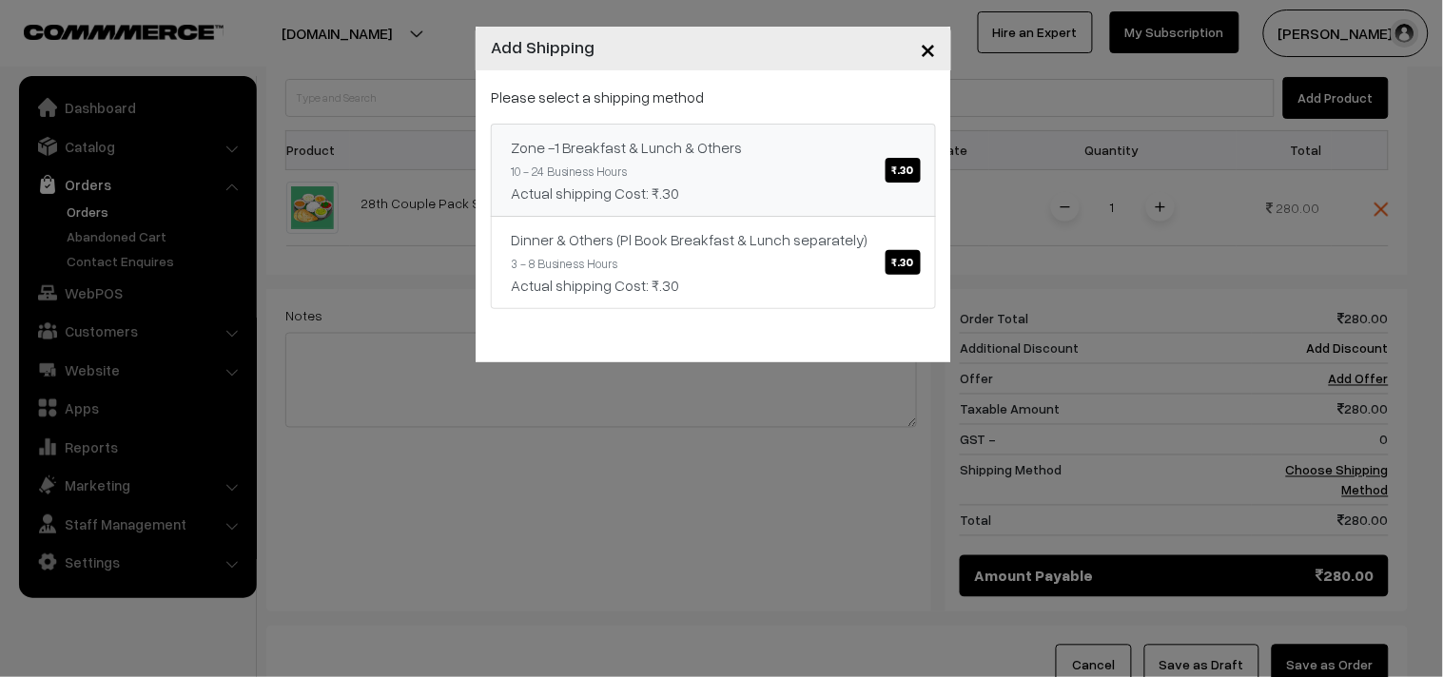
click at [816, 174] on link "Zone -1 Breakfast & Lunch & Others ₹.30 10 - 24 Business Hours Actual shipping …" at bounding box center [713, 170] width 445 height 93
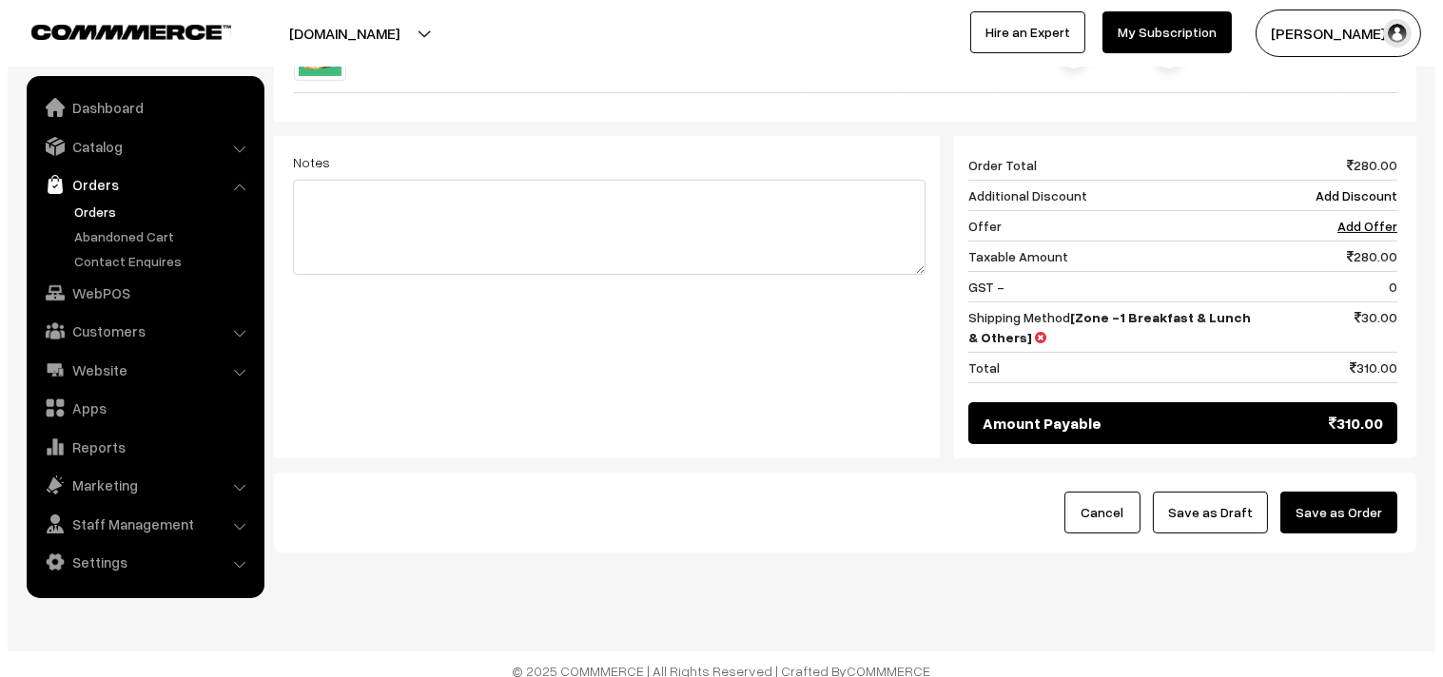
scroll to position [744, 0]
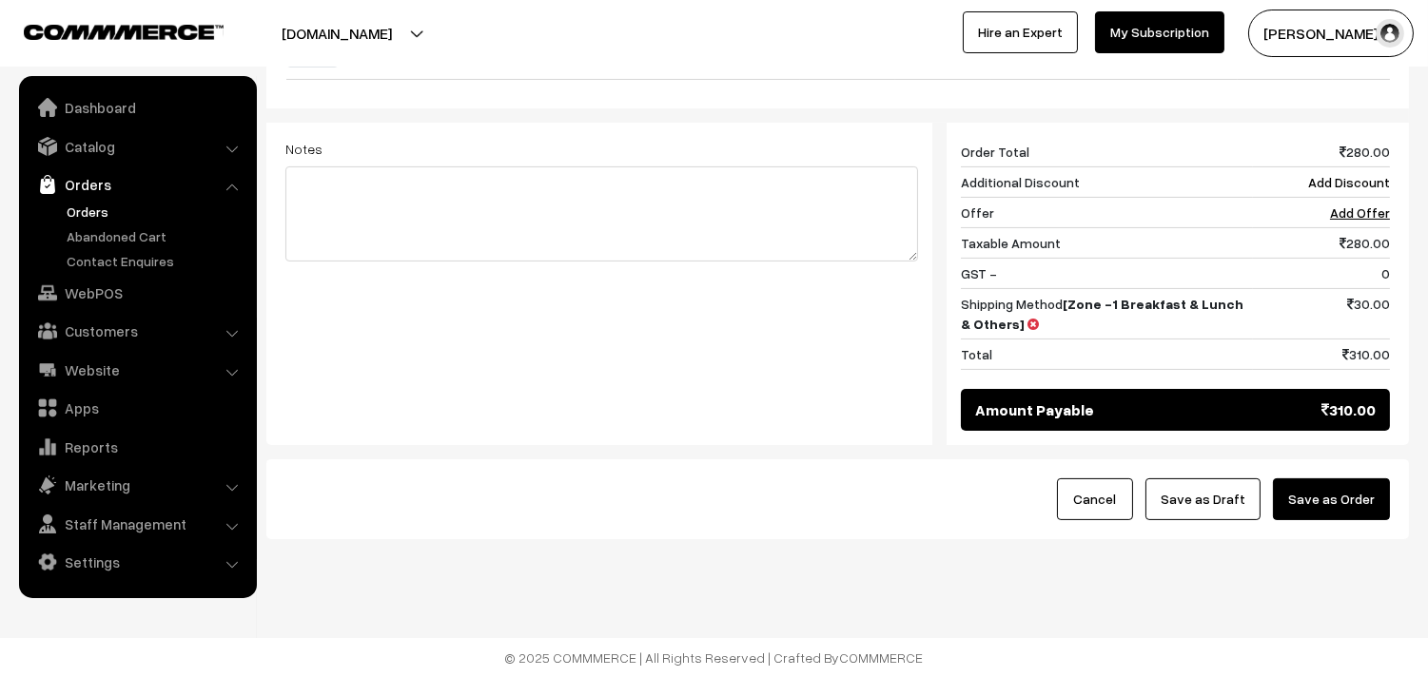
drag, startPoint x: 1372, startPoint y: 495, endPoint x: 1391, endPoint y: 479, distance: 24.4
click at [1371, 495] on button "Save as Order" at bounding box center [1331, 499] width 117 height 42
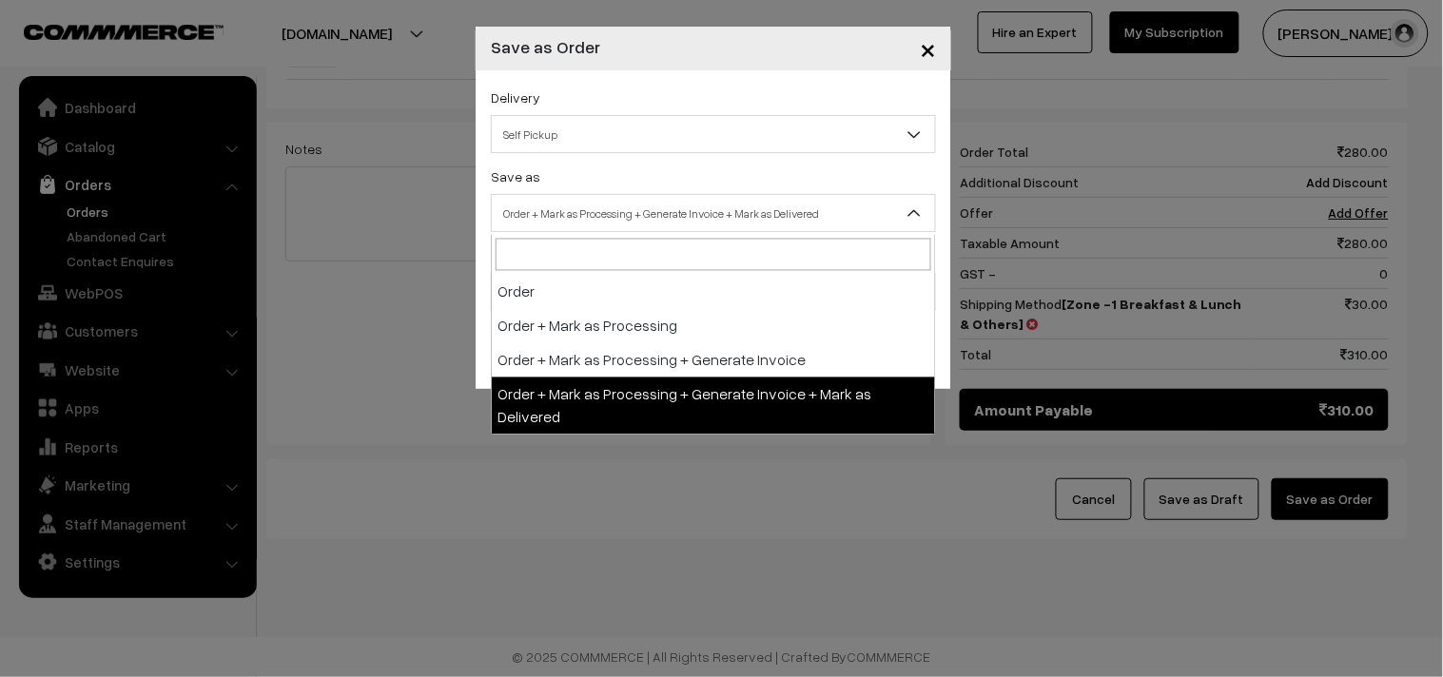
click at [575, 223] on span "Order + Mark as Processing + Generate Invoice + Mark as Delivered" at bounding box center [713, 213] width 443 height 33
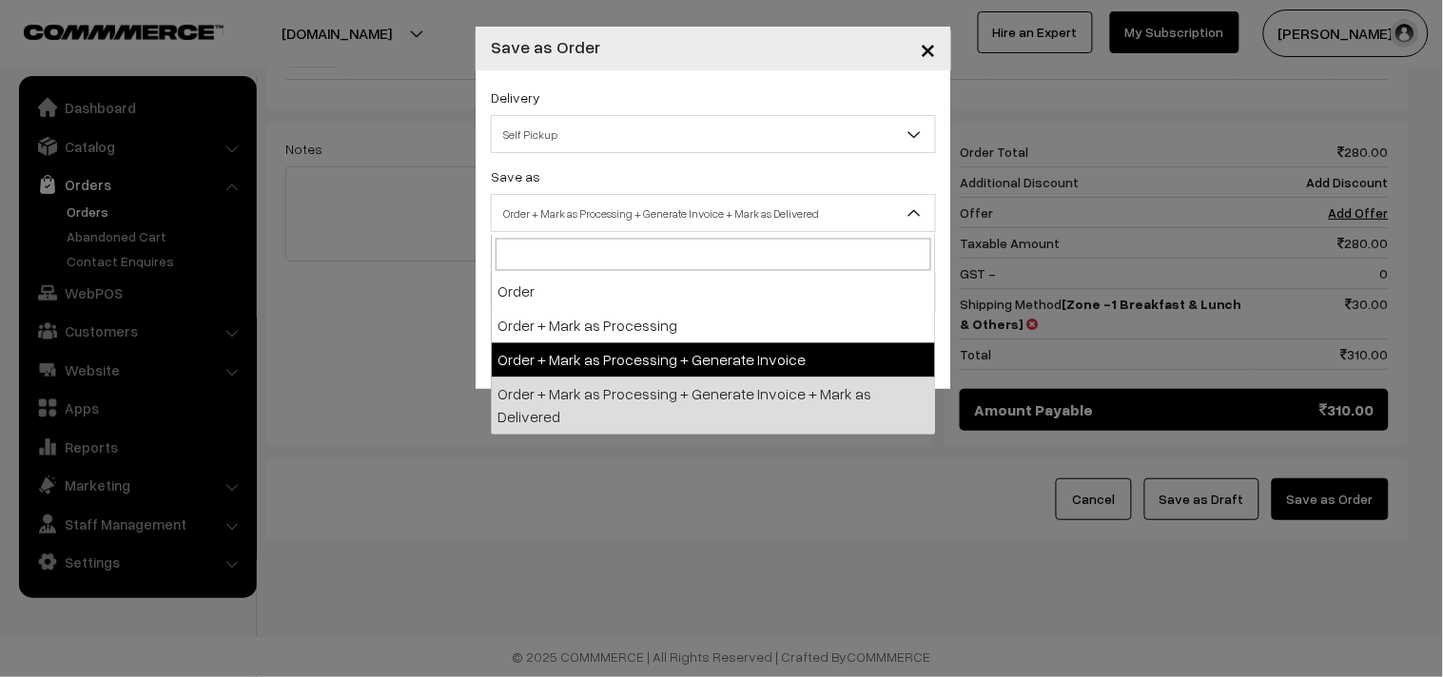
select select "3"
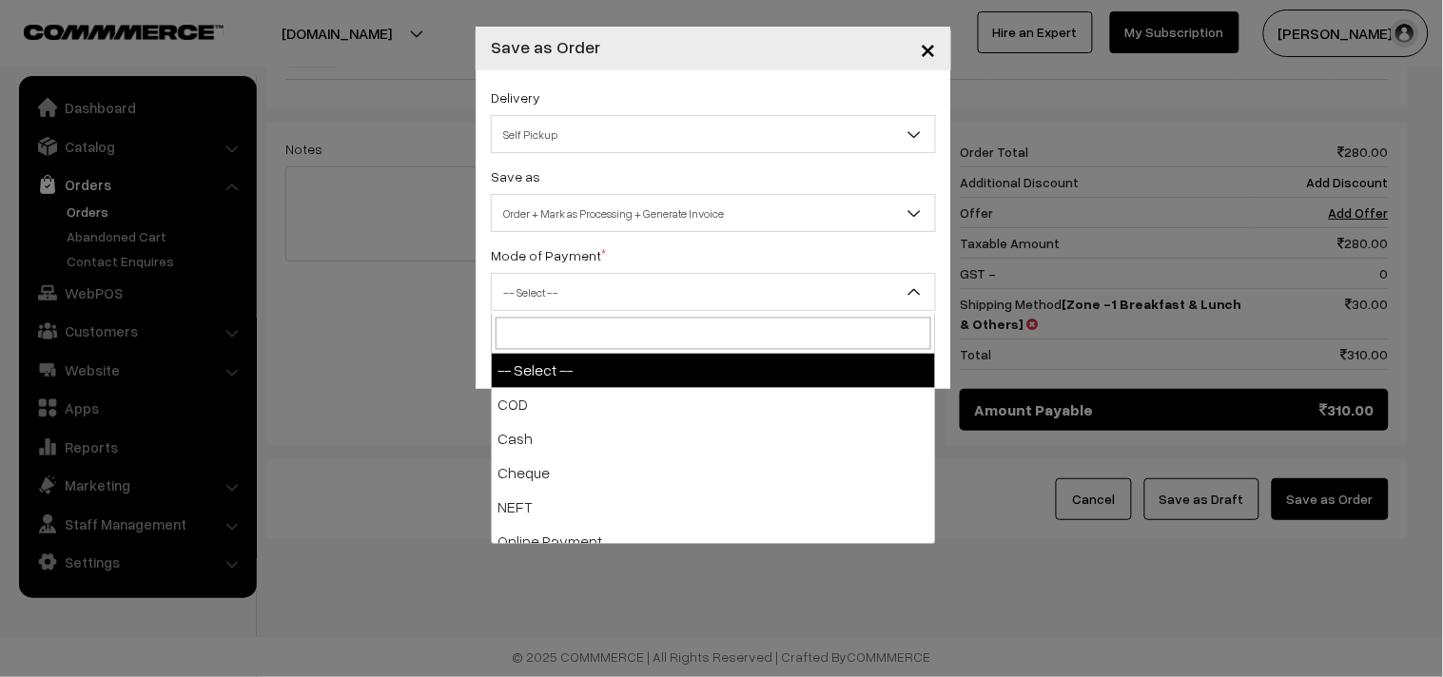
click at [566, 293] on span "-- Select --" at bounding box center [713, 292] width 443 height 33
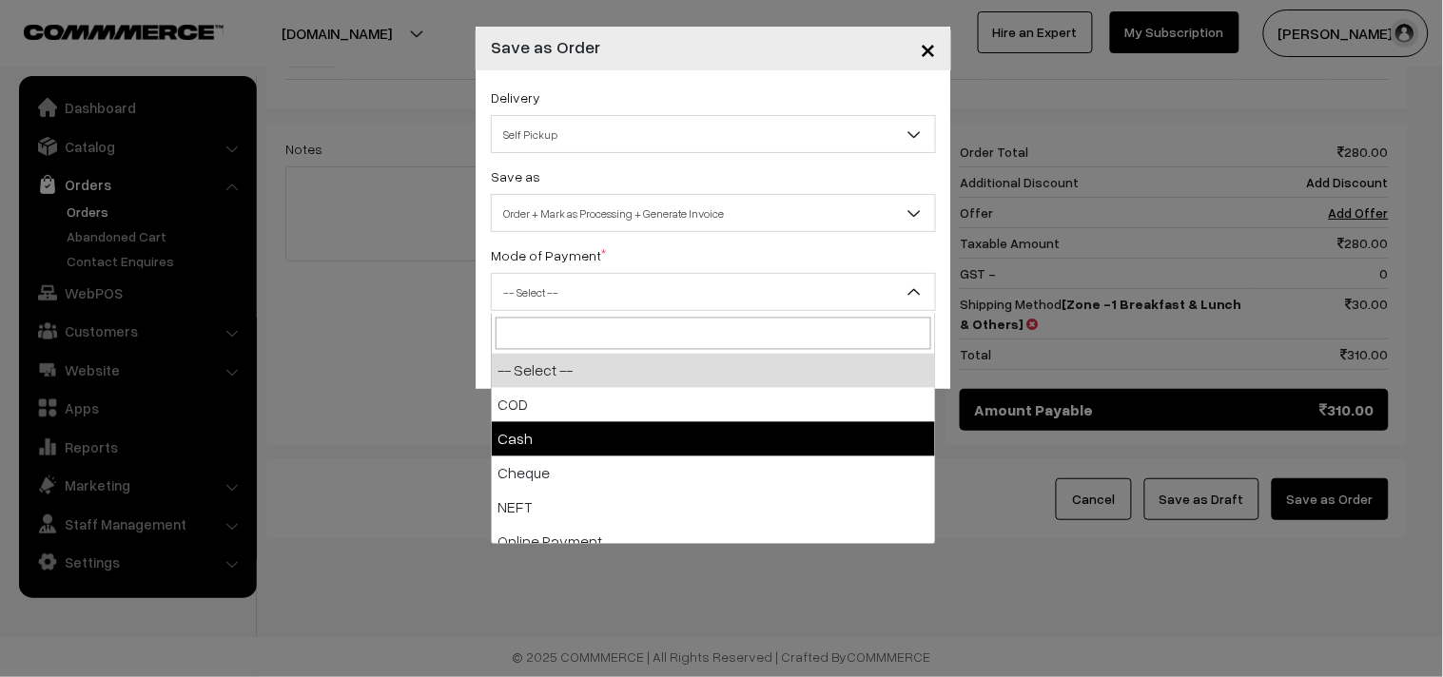
select select "2"
checkbox input "true"
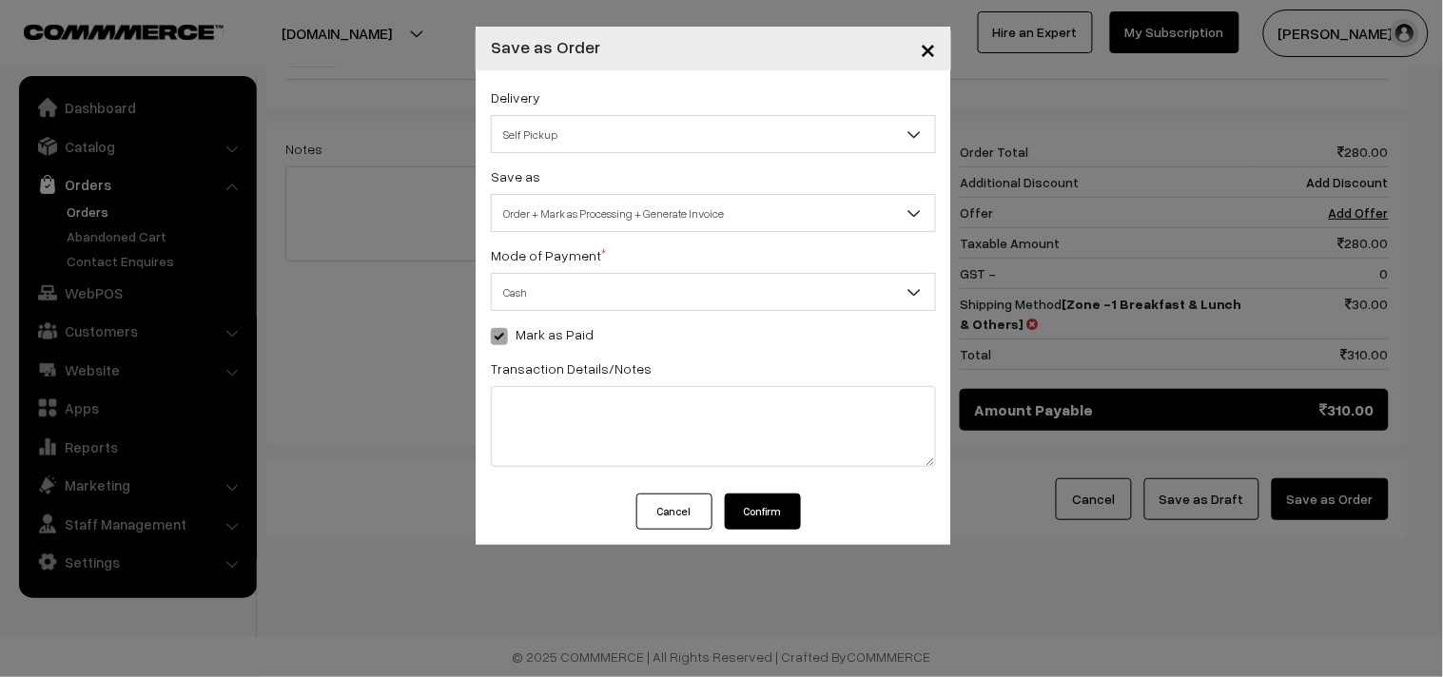
click at [768, 512] on button "Confirm" at bounding box center [763, 512] width 76 height 36
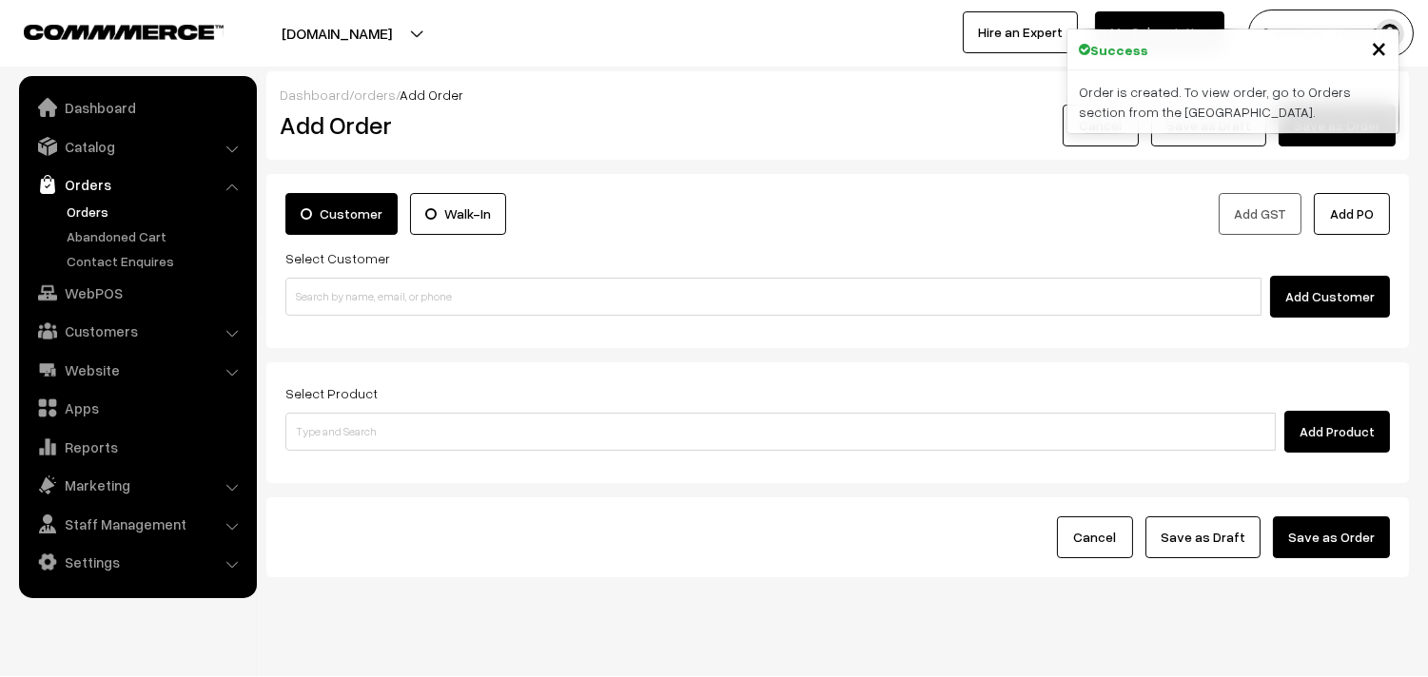
click at [100, 207] on link "Orders" at bounding box center [156, 212] width 188 height 20
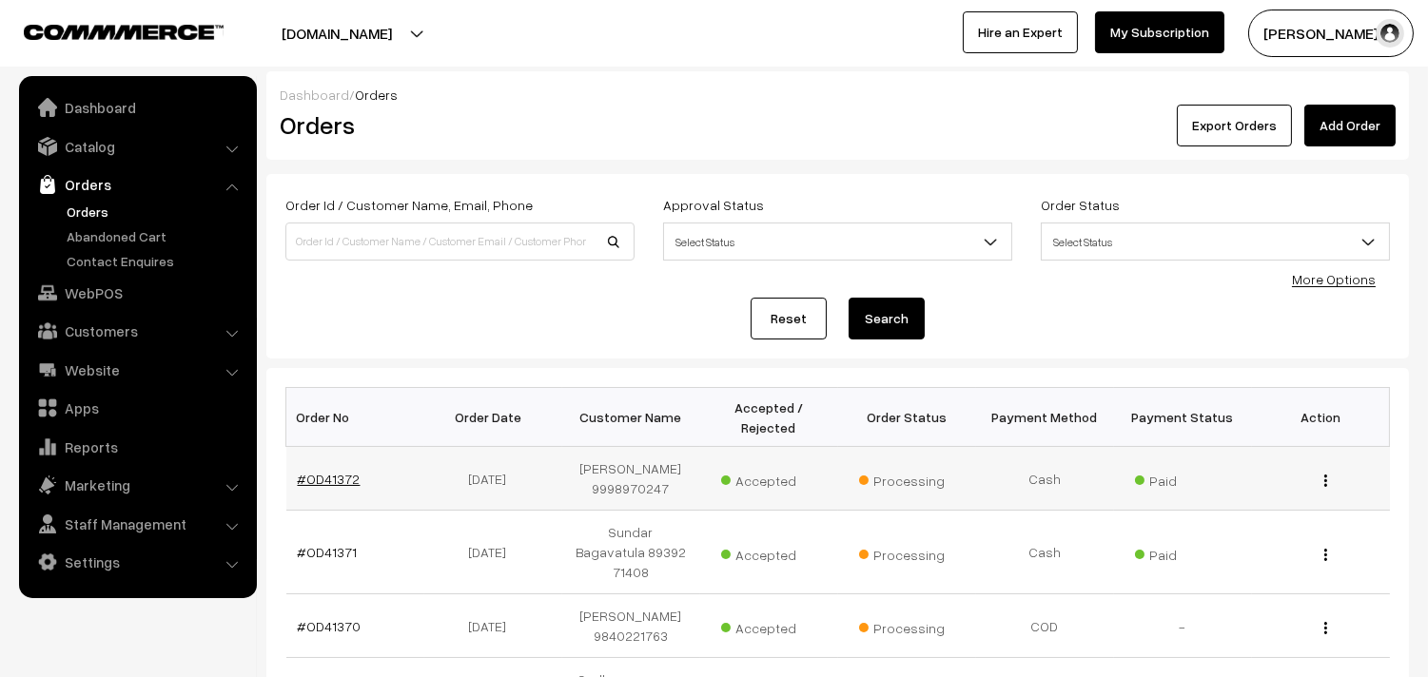
click at [342, 480] on link "#OD41372" at bounding box center [329, 479] width 63 height 16
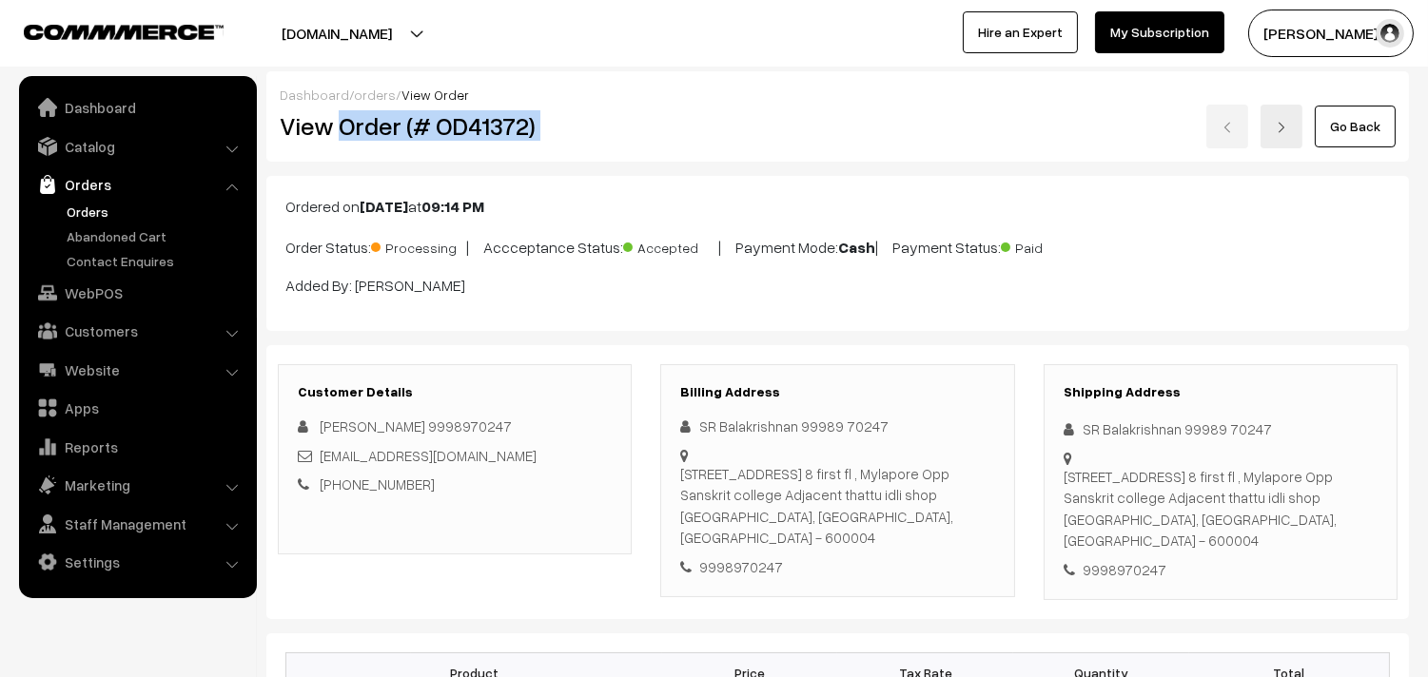
drag, startPoint x: 343, startPoint y: 122, endPoint x: 718, endPoint y: 141, distance: 375.3
click at [750, 133] on div "View Order (# OD41372) Go Back" at bounding box center [837, 127] width 1144 height 44
copy div "Order (# OD41372)"
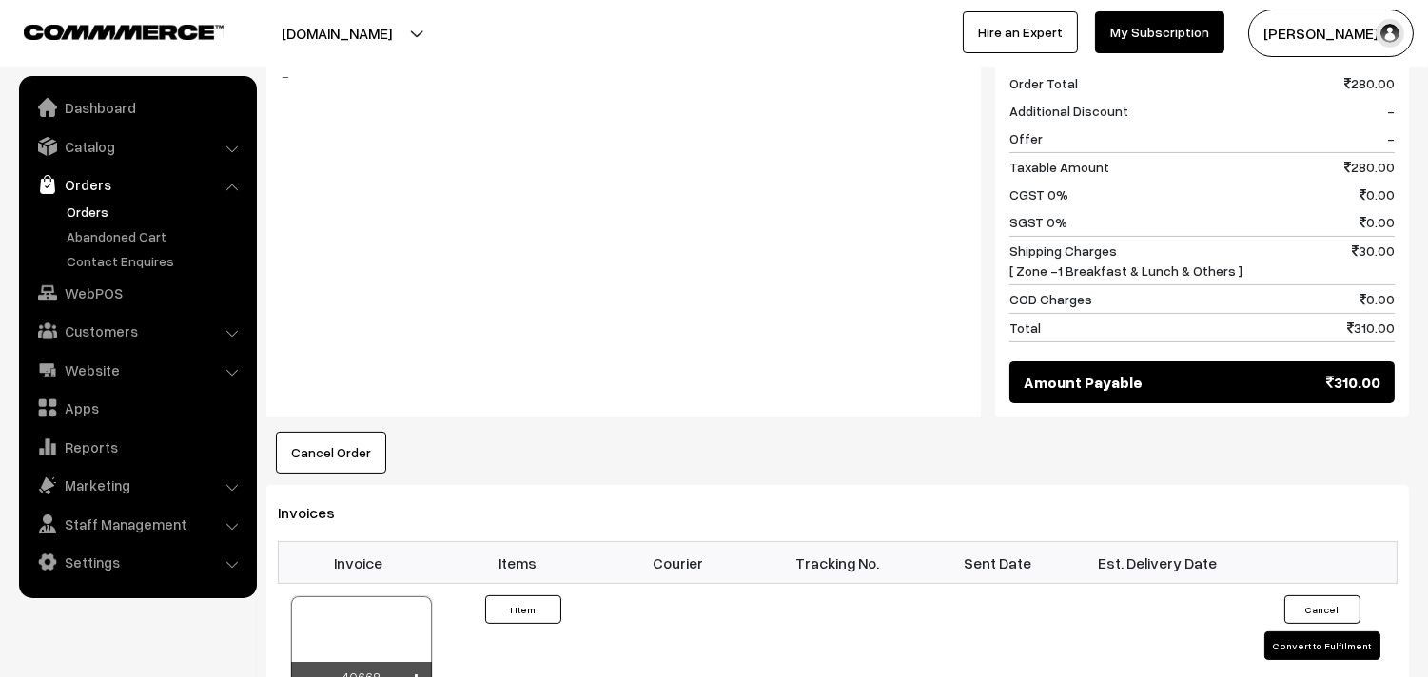
scroll to position [1057, 0]
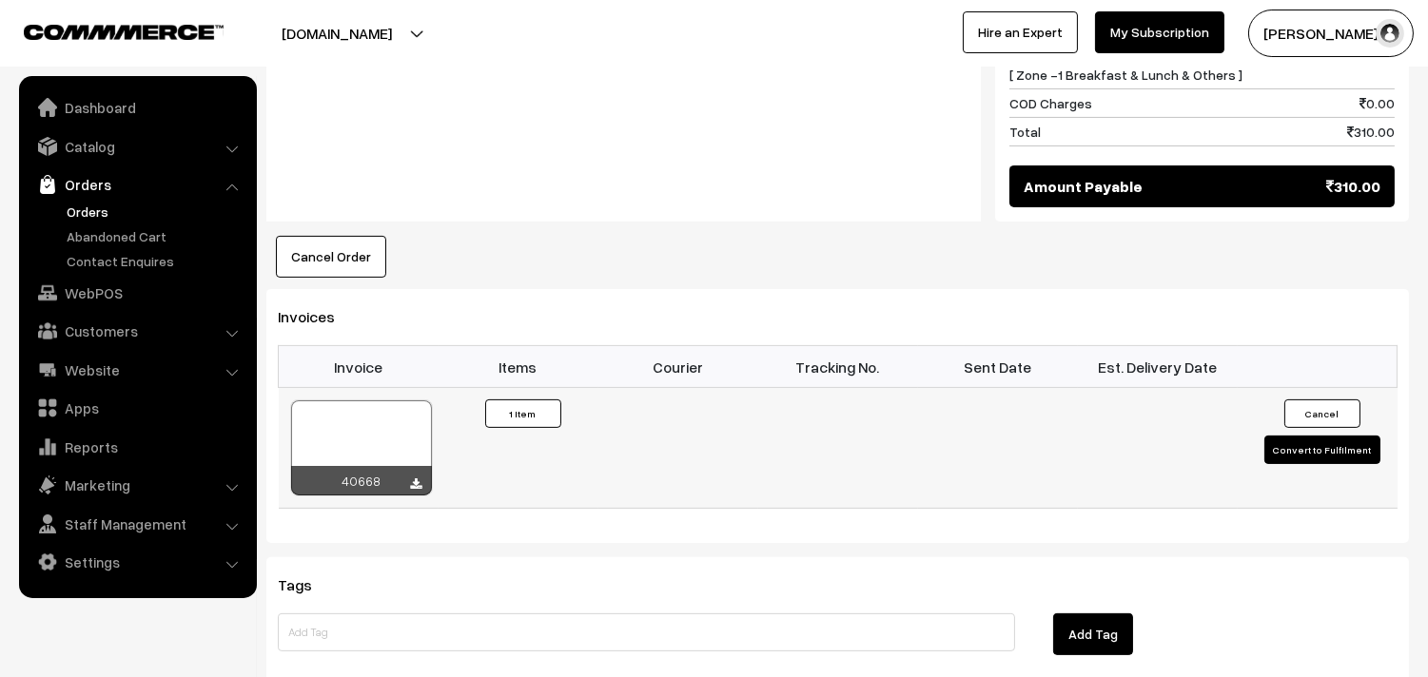
click at [365, 421] on div at bounding box center [361, 447] width 141 height 95
click at [139, 291] on link "WebPOS" at bounding box center [137, 293] width 226 height 34
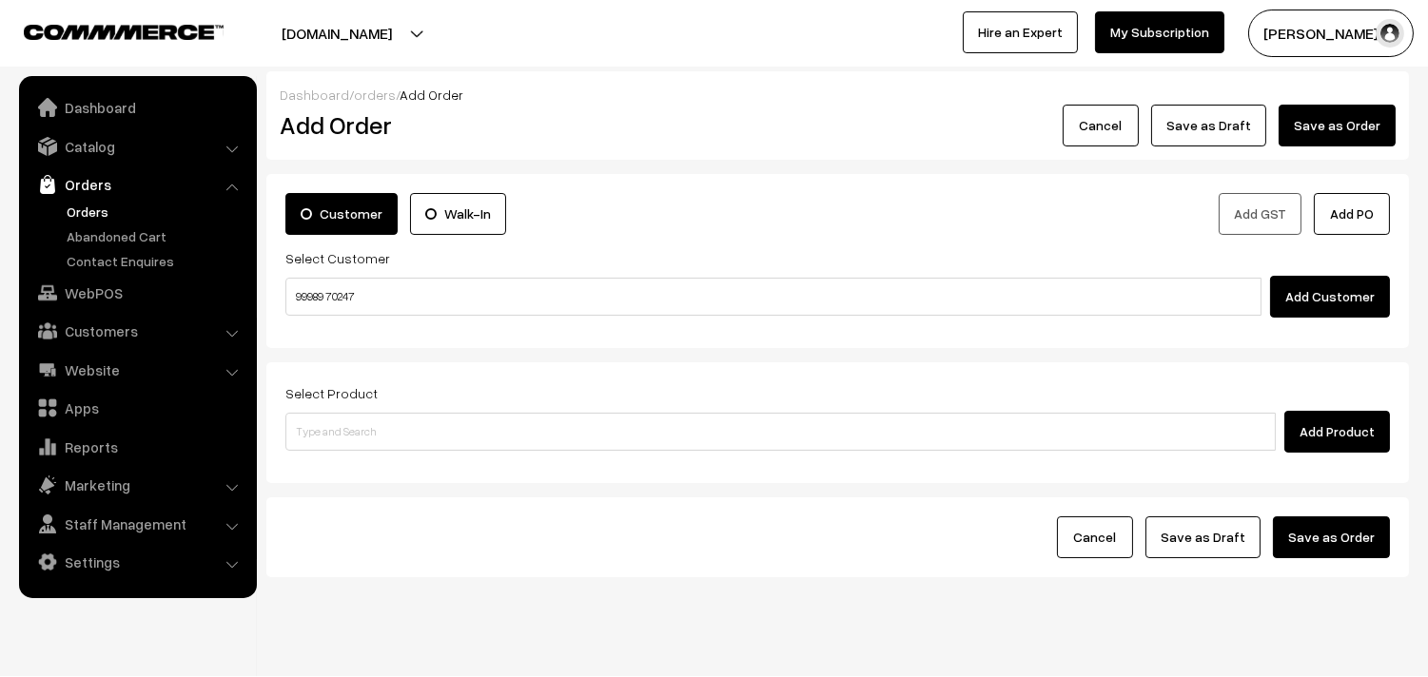
click at [341, 310] on input "99989 70247" at bounding box center [773, 297] width 976 height 38
click at [335, 295] on input "99989 70247" at bounding box center [773, 297] width 976 height 38
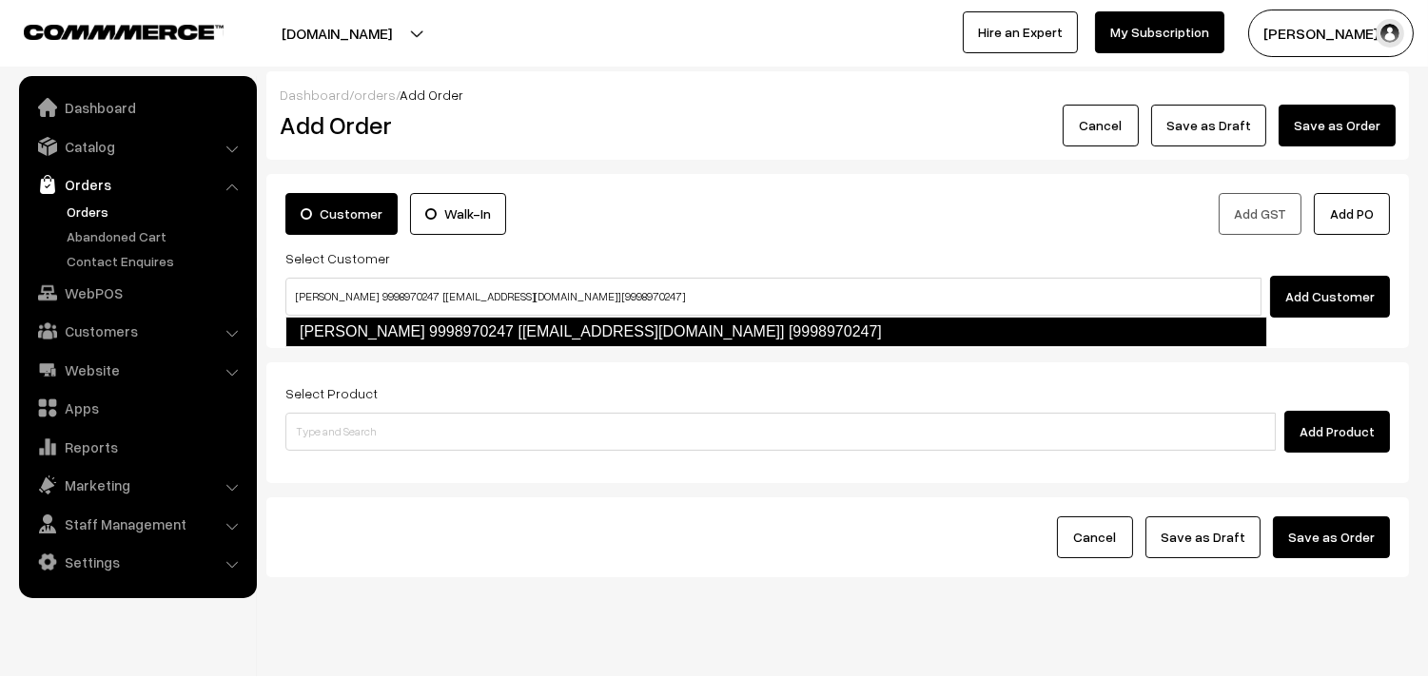
type input "[PERSON_NAME] 9998970247 [[EMAIL_ADDRESS][DOMAIN_NAME]] [9998970247]"
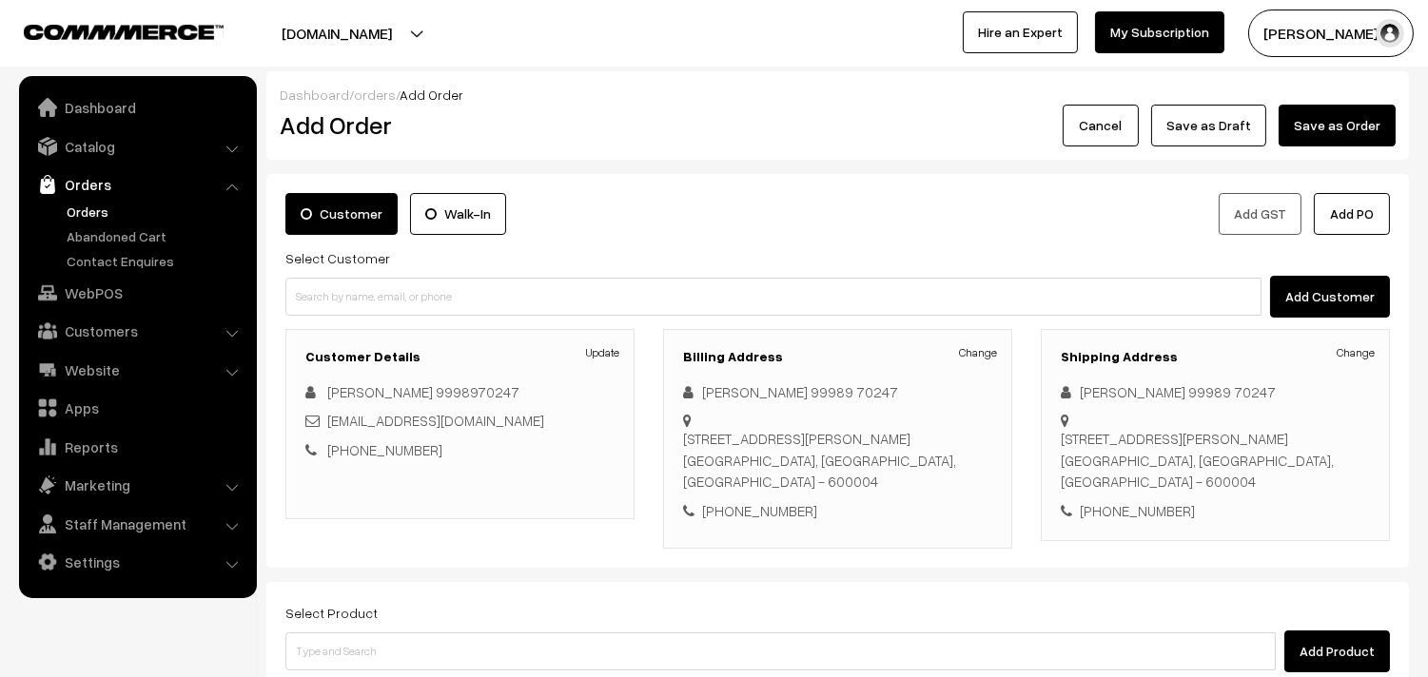
click at [975, 354] on link "Change" at bounding box center [978, 352] width 38 height 17
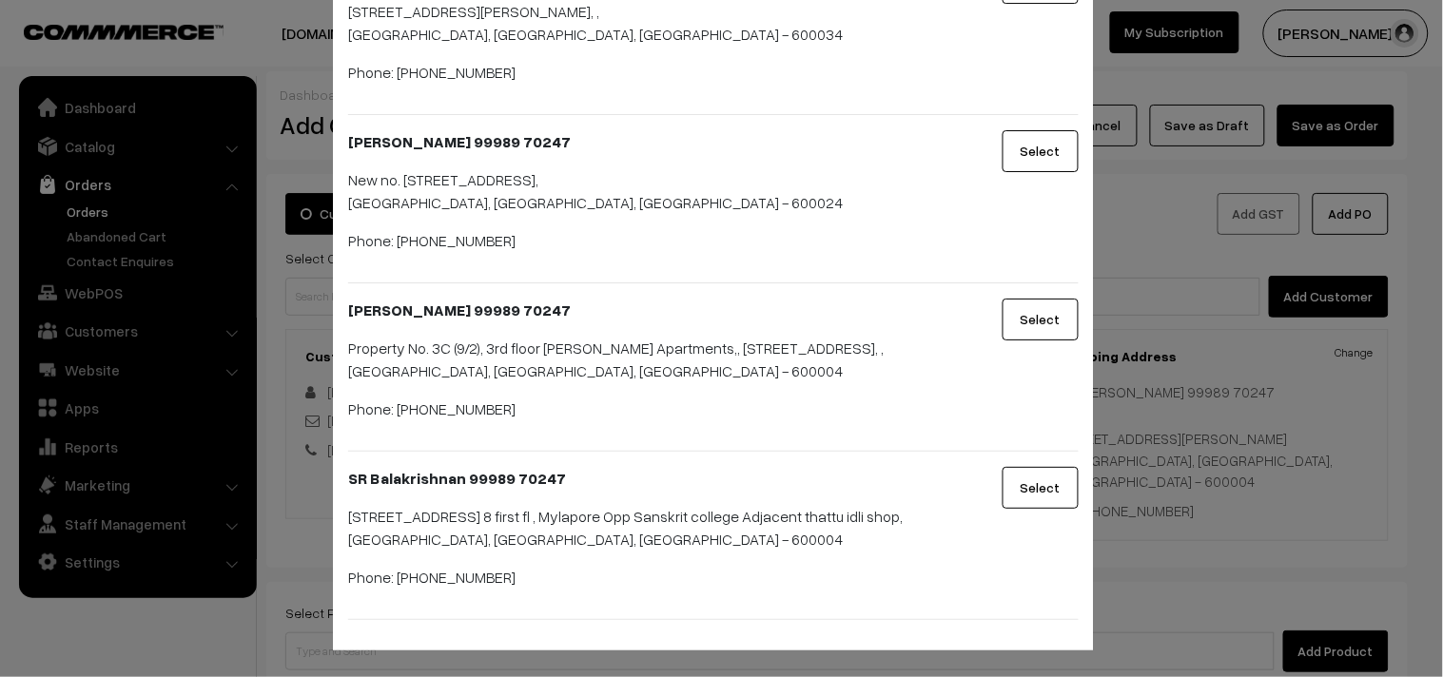
scroll to position [1758, 0]
click at [1040, 467] on button "Select" at bounding box center [1041, 488] width 76 height 42
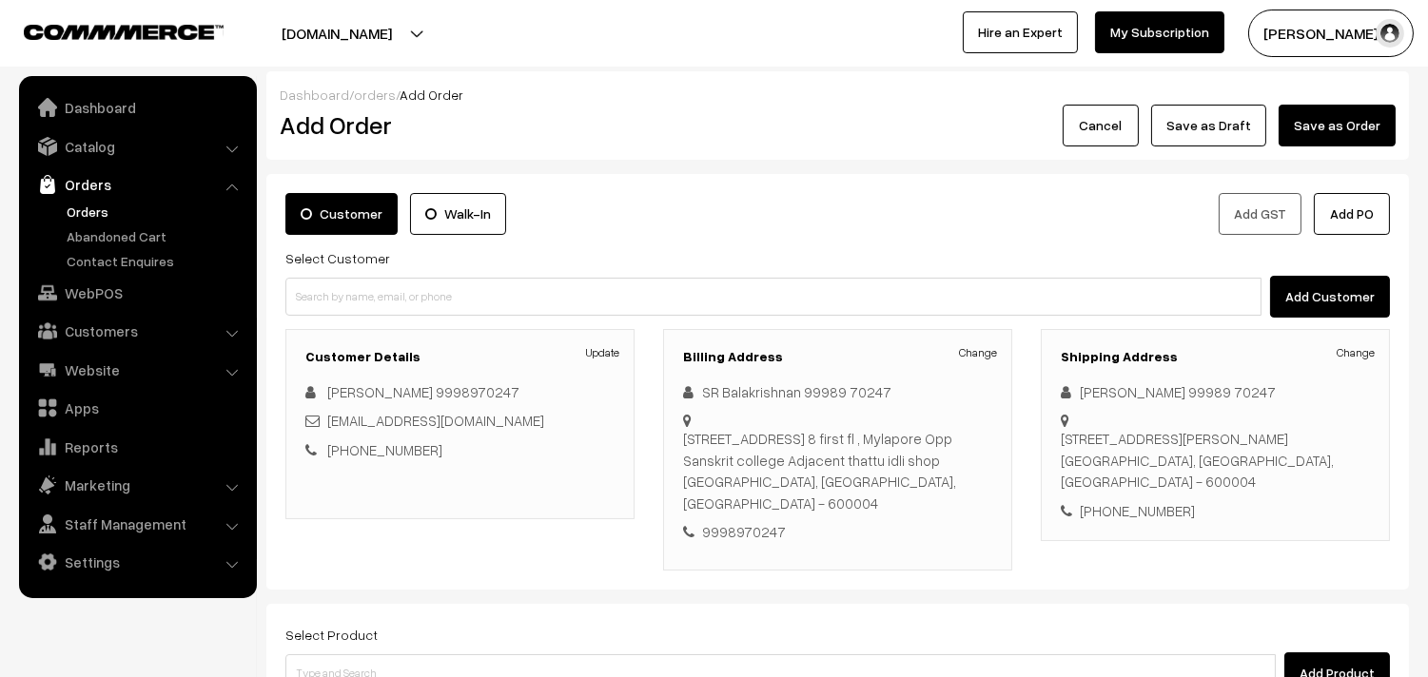
click at [1362, 364] on h3 "Shipping Address" at bounding box center [1215, 357] width 309 height 16
click at [1361, 353] on link "Change" at bounding box center [1355, 352] width 38 height 17
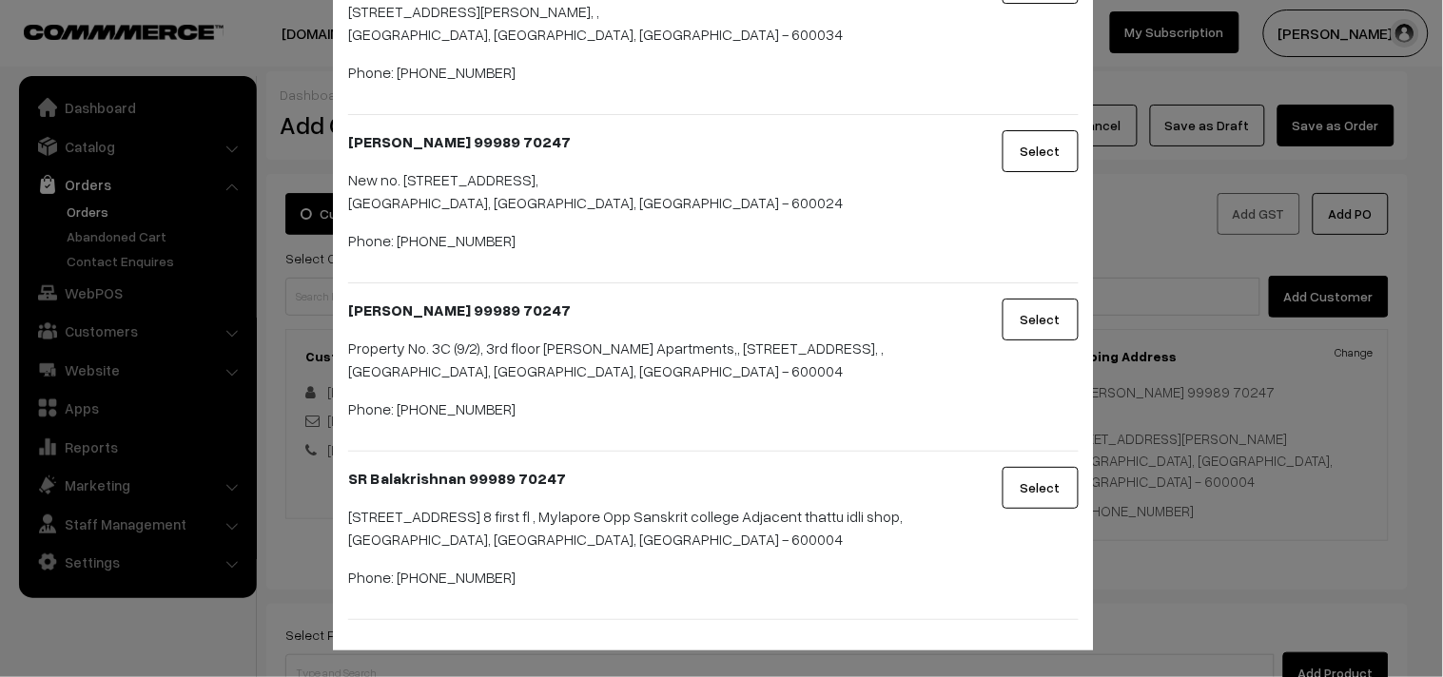
click at [1038, 467] on button "Select" at bounding box center [1041, 488] width 76 height 42
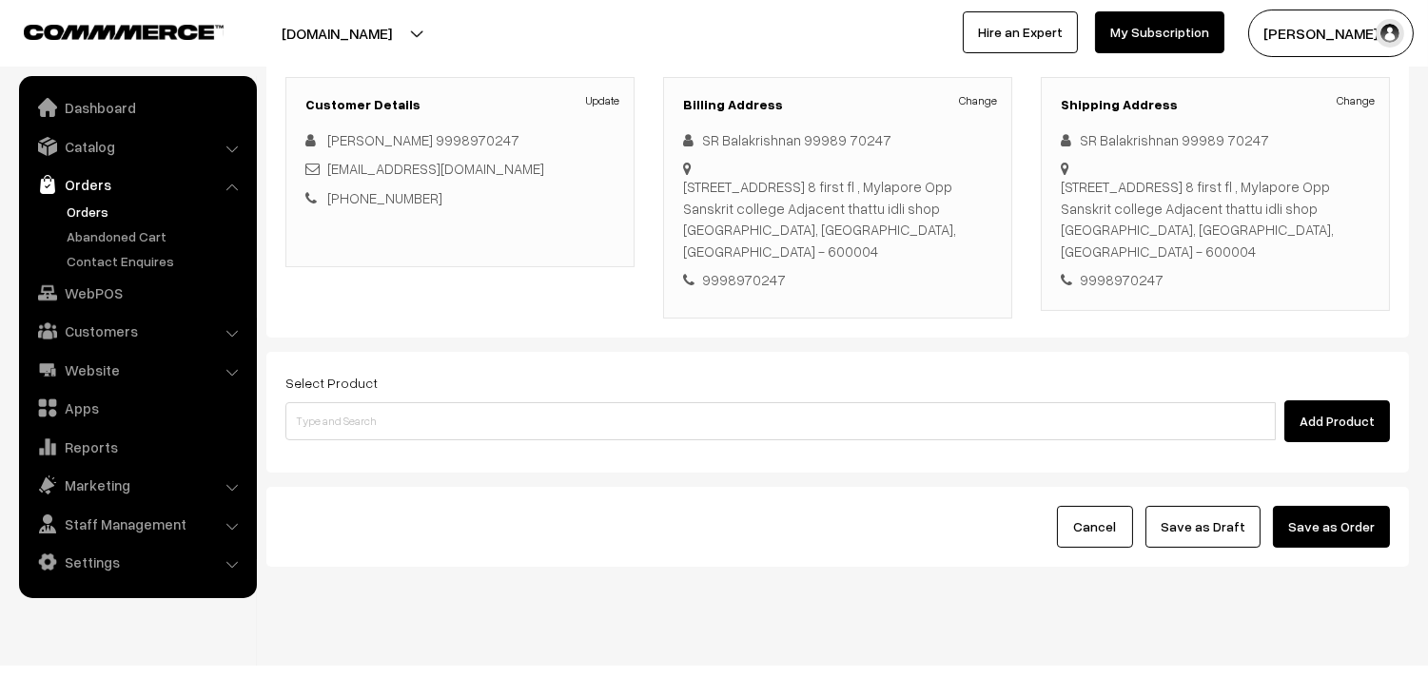
scroll to position [281, 0]
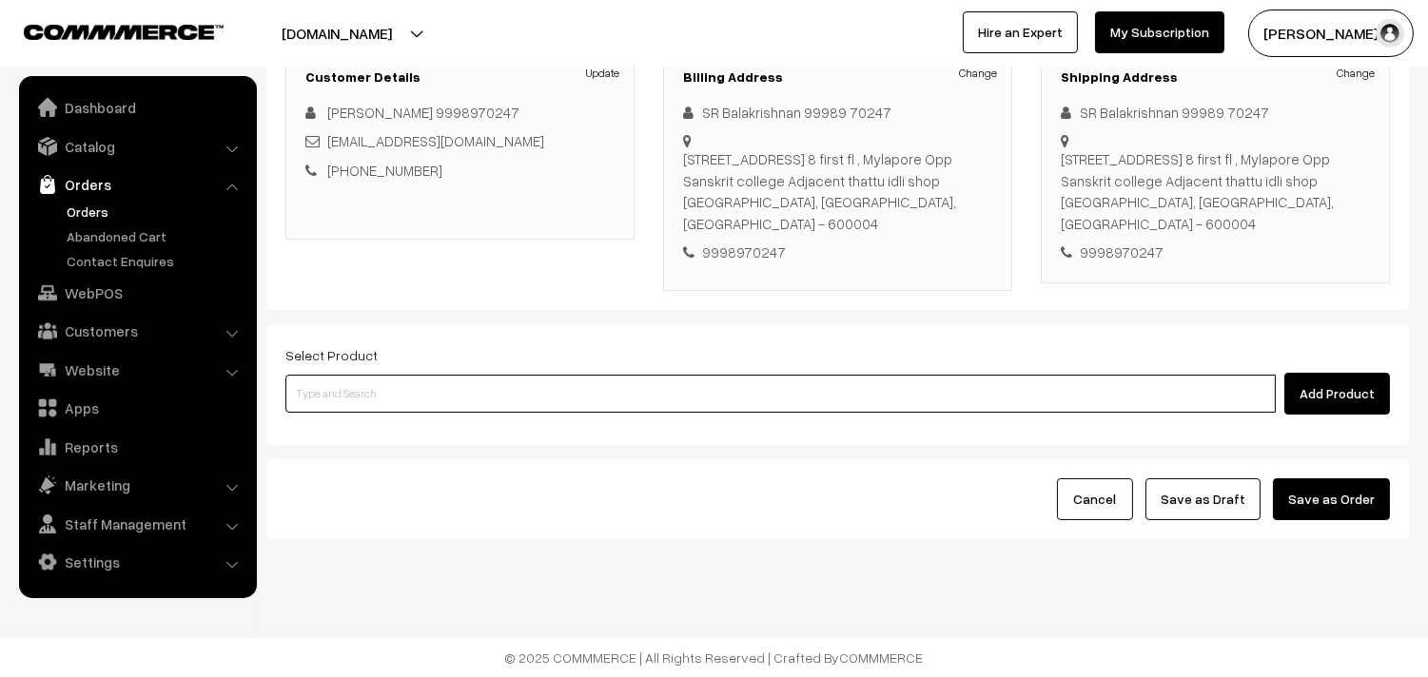
click at [502, 405] on input at bounding box center [780, 394] width 990 height 38
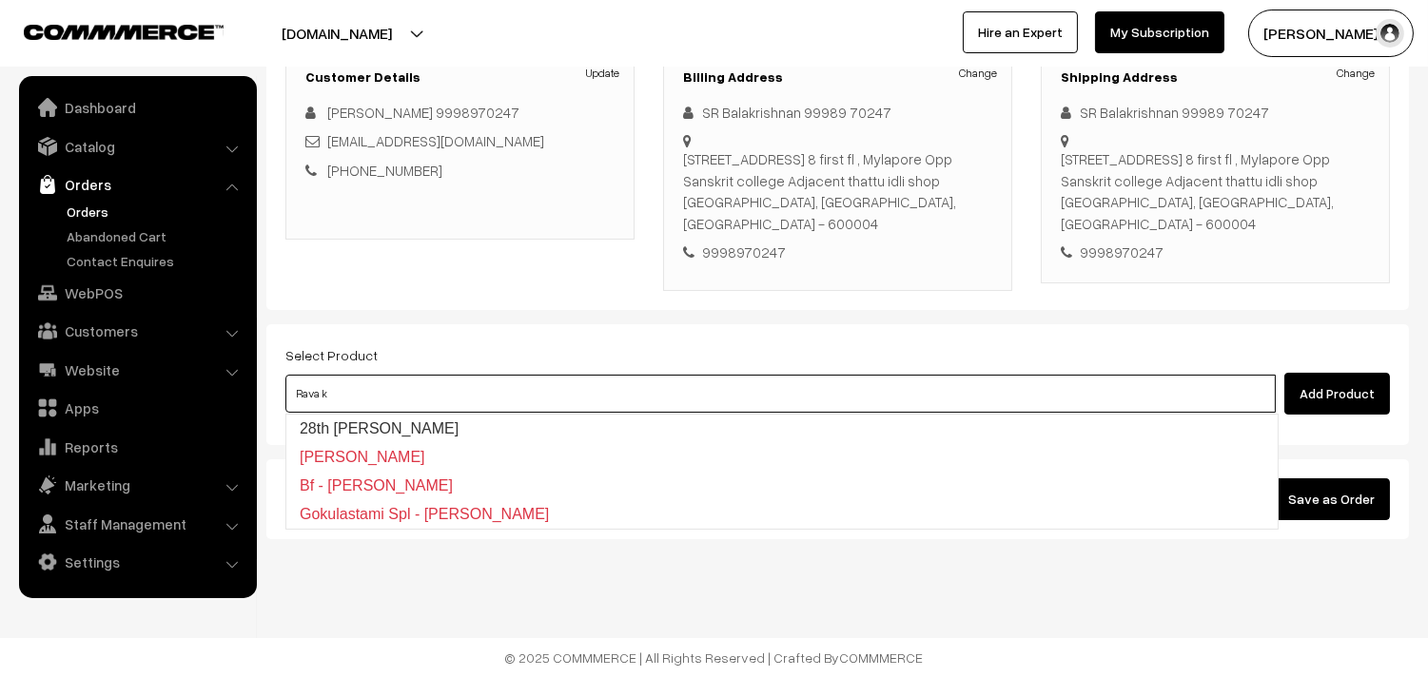
type input "28th Dr Rava Kichadi"
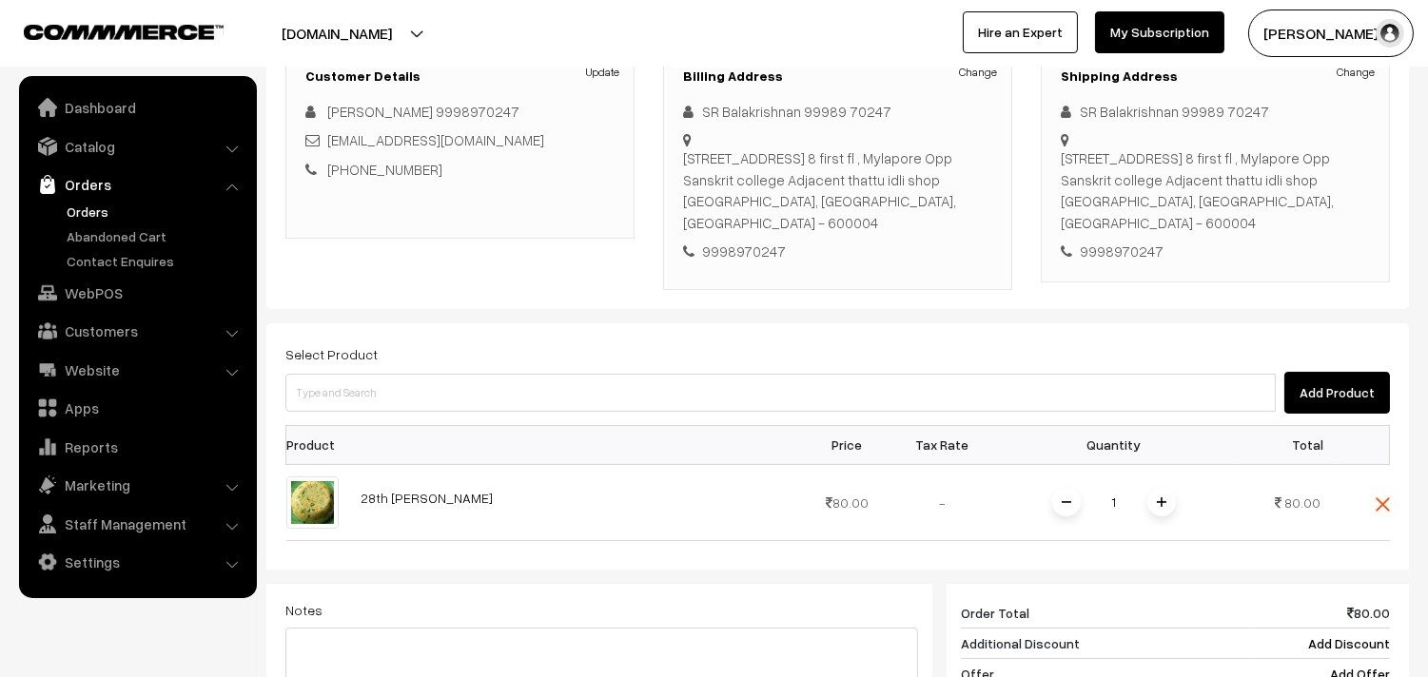
drag, startPoint x: 1166, startPoint y: 515, endPoint x: 1212, endPoint y: 478, distance: 58.2
click at [1166, 512] on span at bounding box center [1161, 502] width 29 height 29
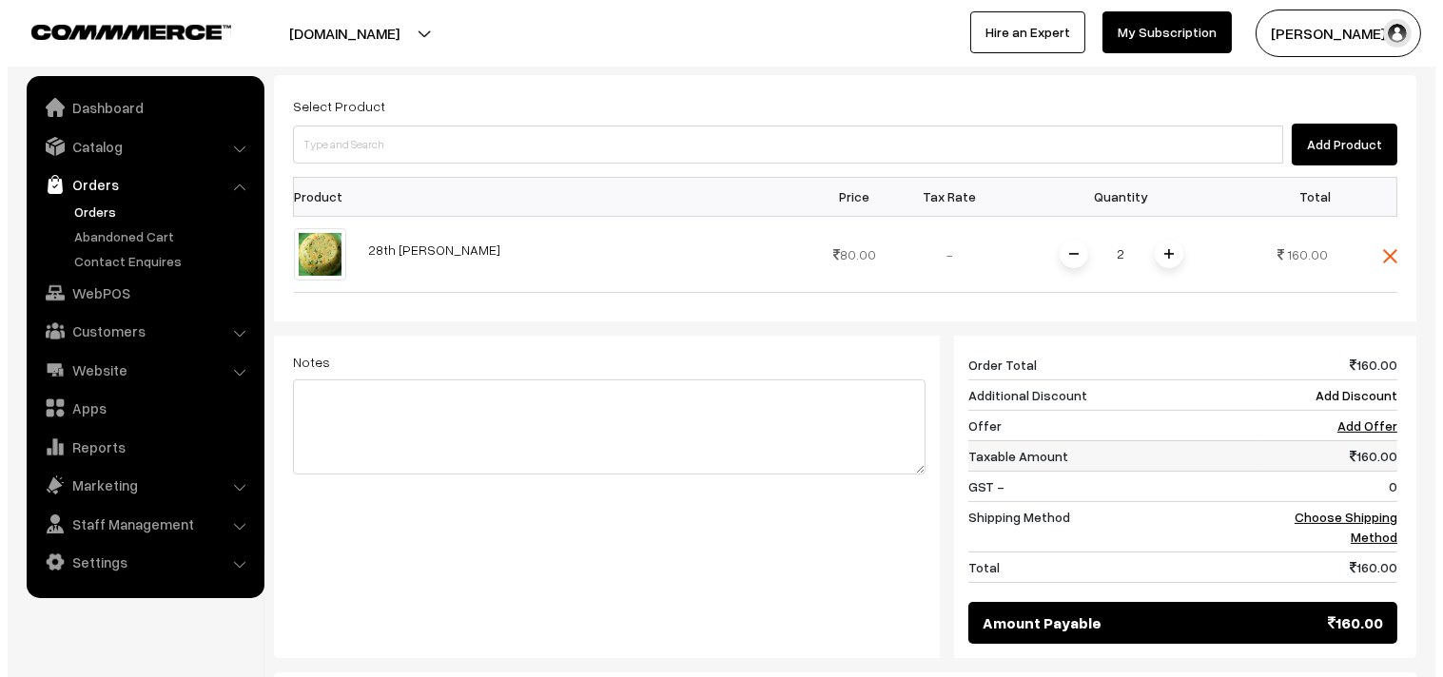
scroll to position [597, 0]
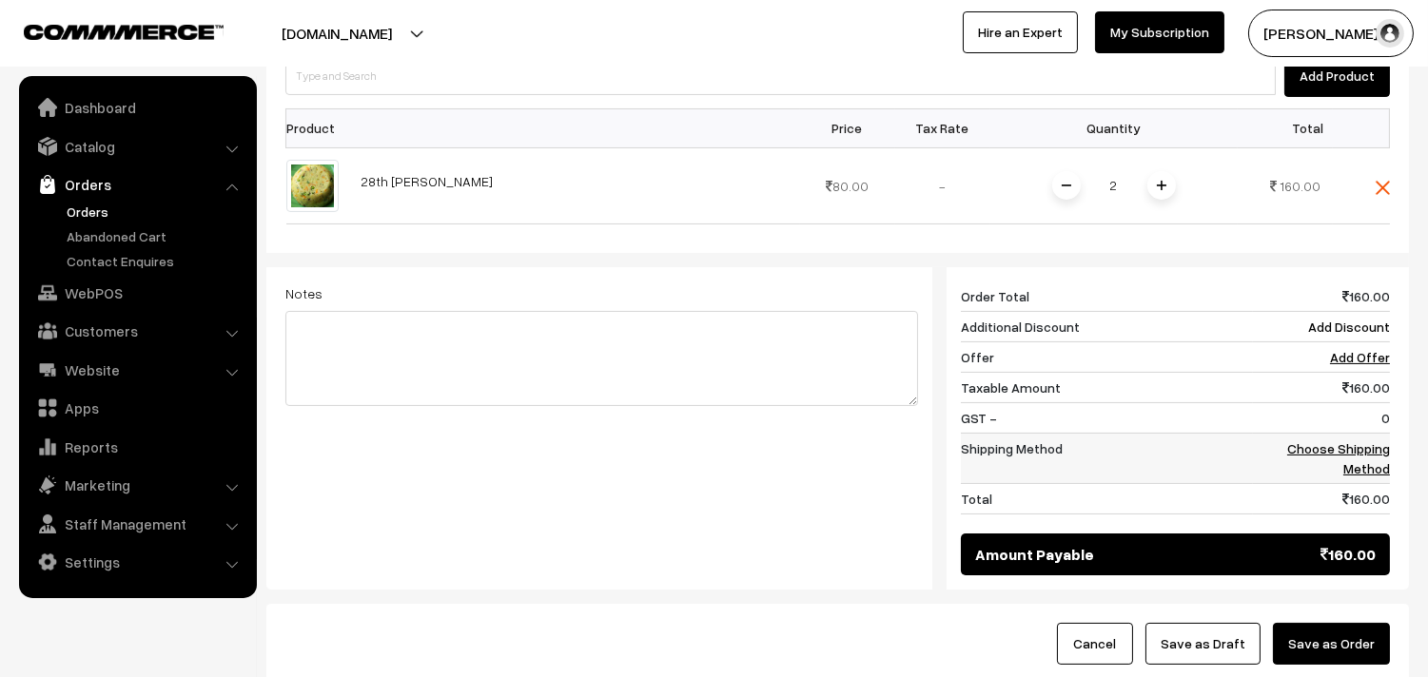
click at [1366, 453] on link "Choose Shipping Method" at bounding box center [1338, 458] width 103 height 36
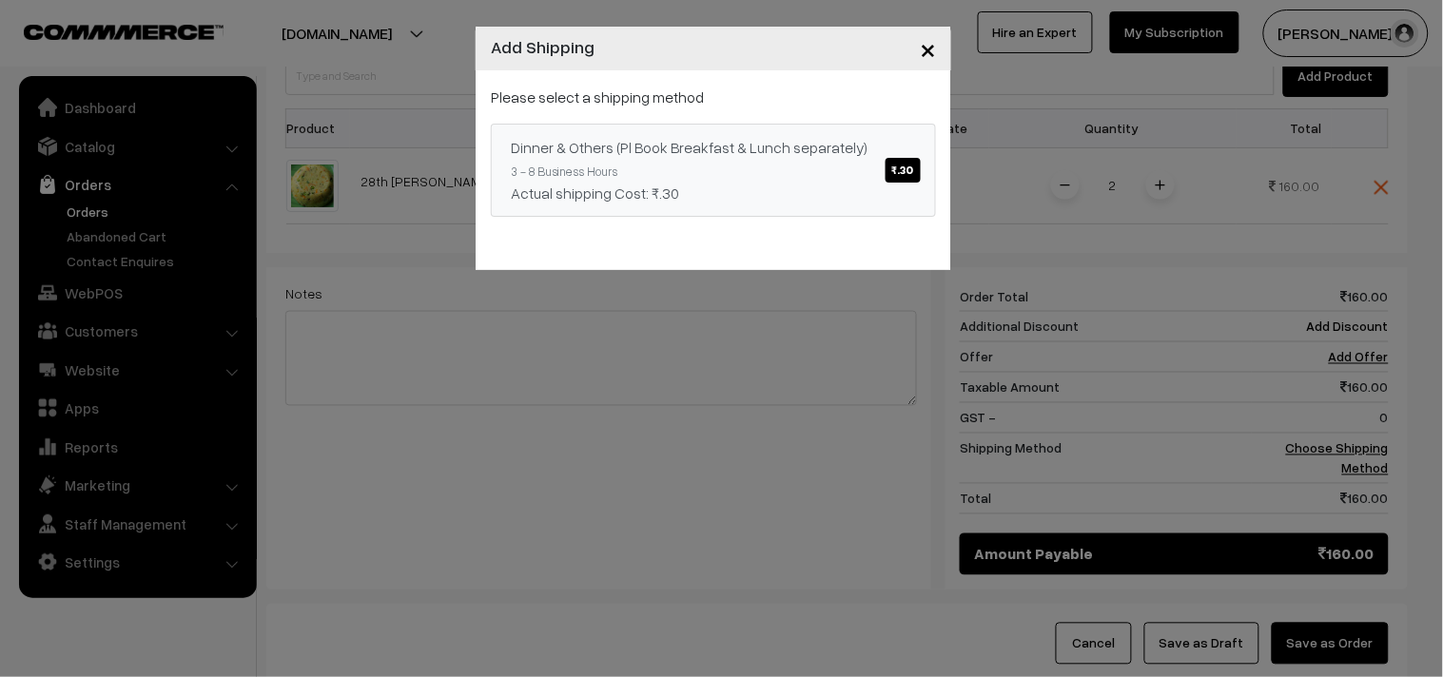
click at [678, 188] on div "Actual shipping Cost: ₹.30" at bounding box center [713, 193] width 405 height 23
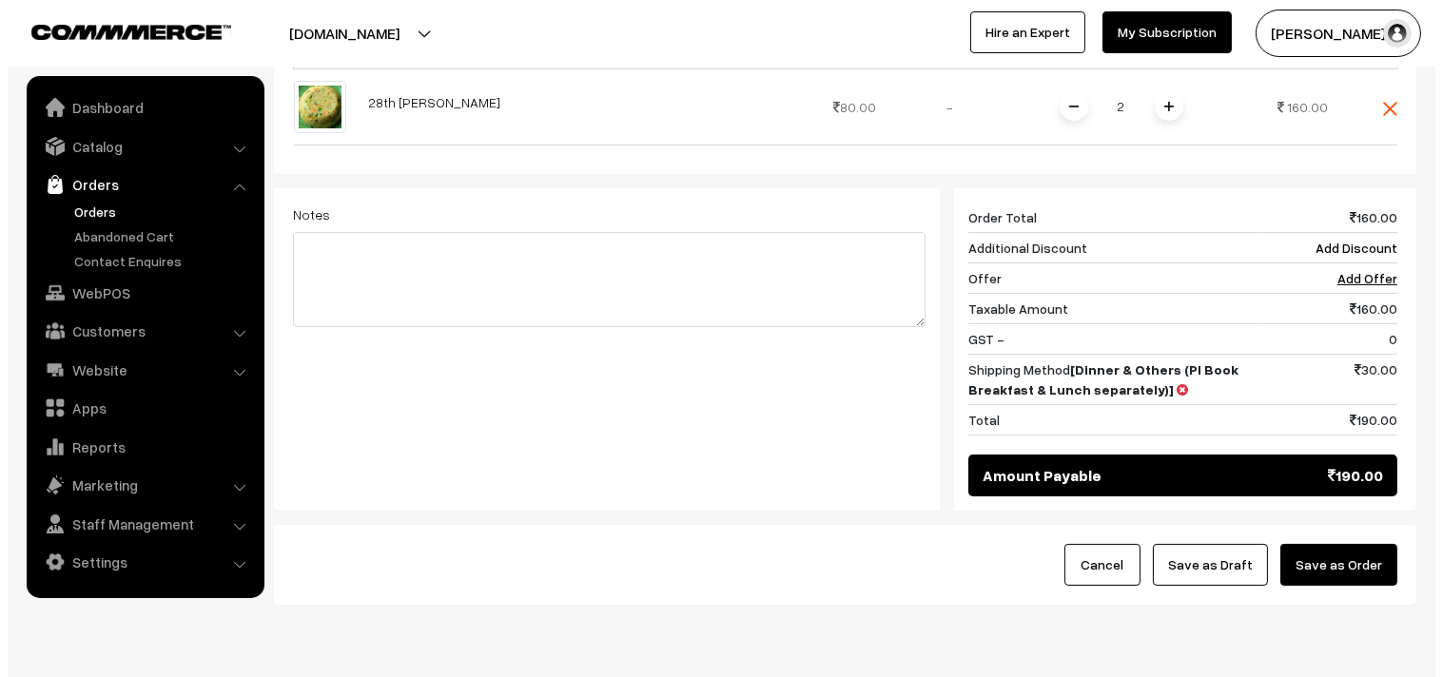
scroll to position [744, 0]
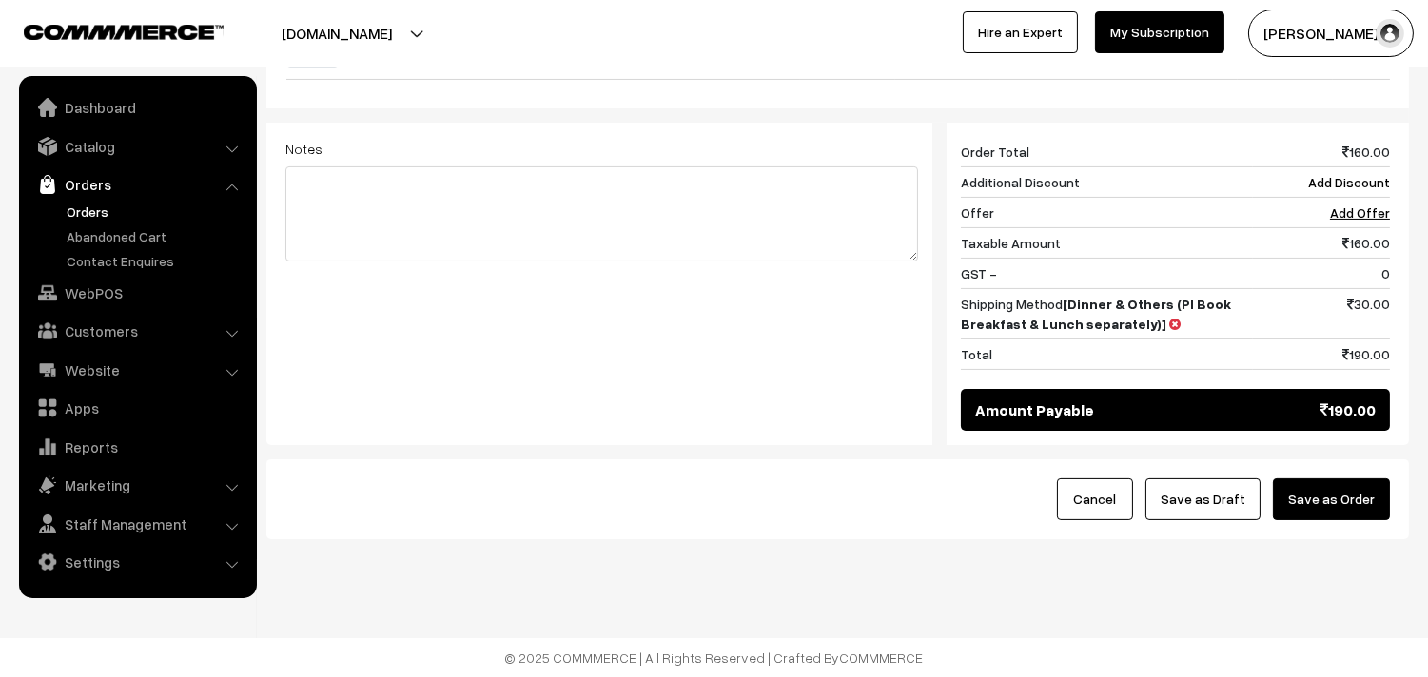
click at [1366, 482] on button "Save as Order" at bounding box center [1331, 499] width 117 height 42
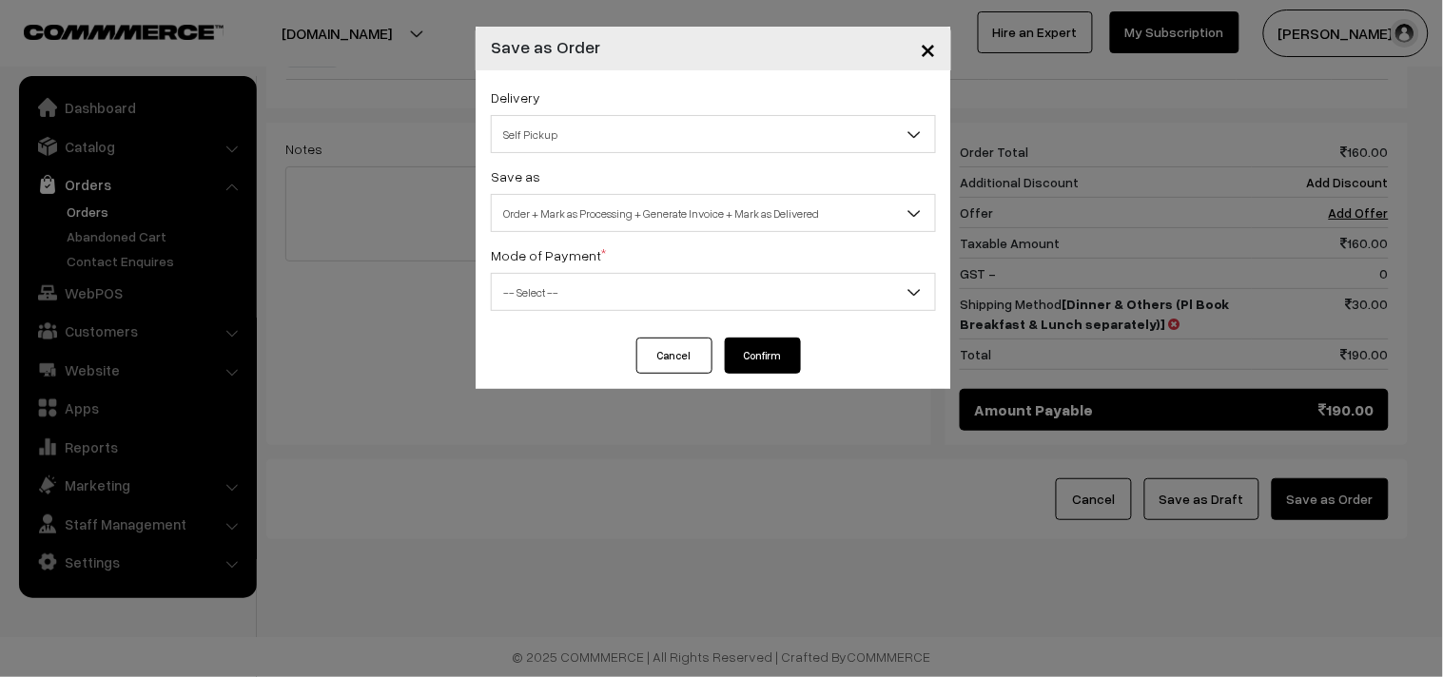
click at [610, 194] on span "Order + Mark as Processing + Generate Invoice + Mark as Delivered" at bounding box center [713, 213] width 445 height 38
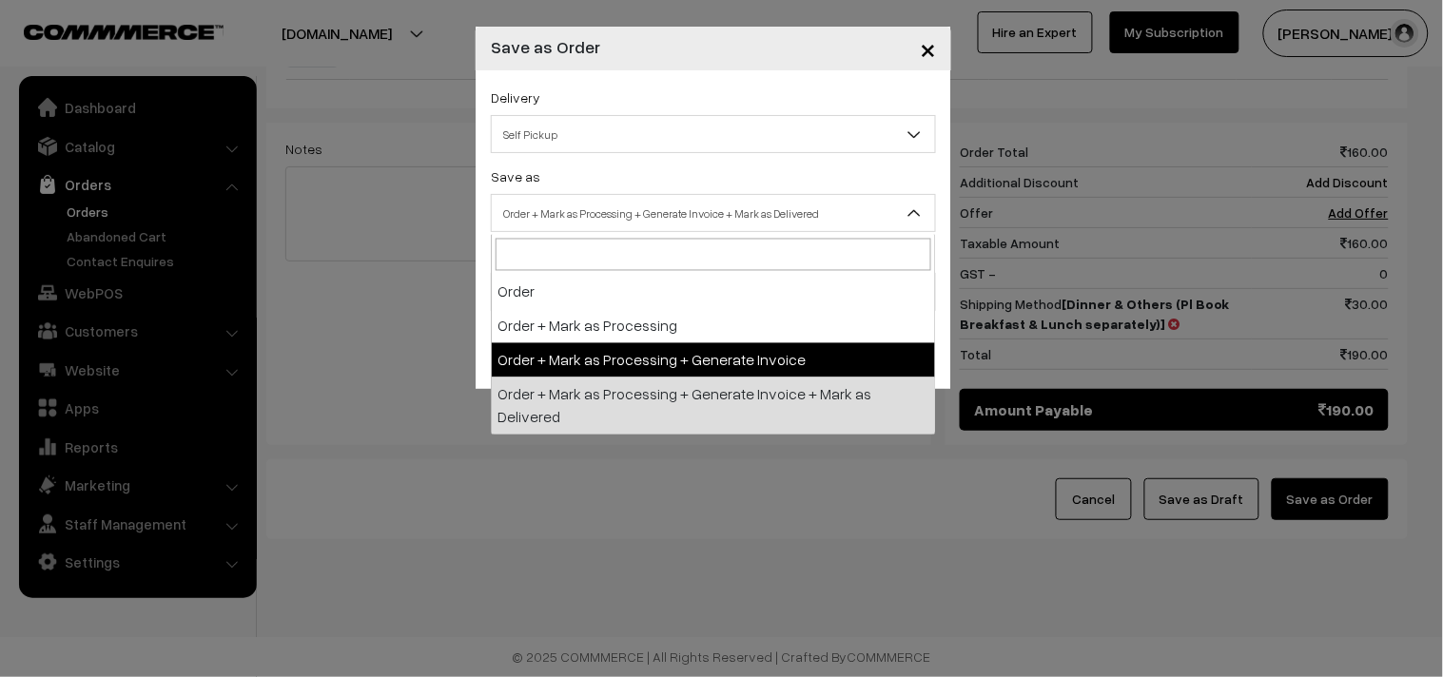
select select "3"
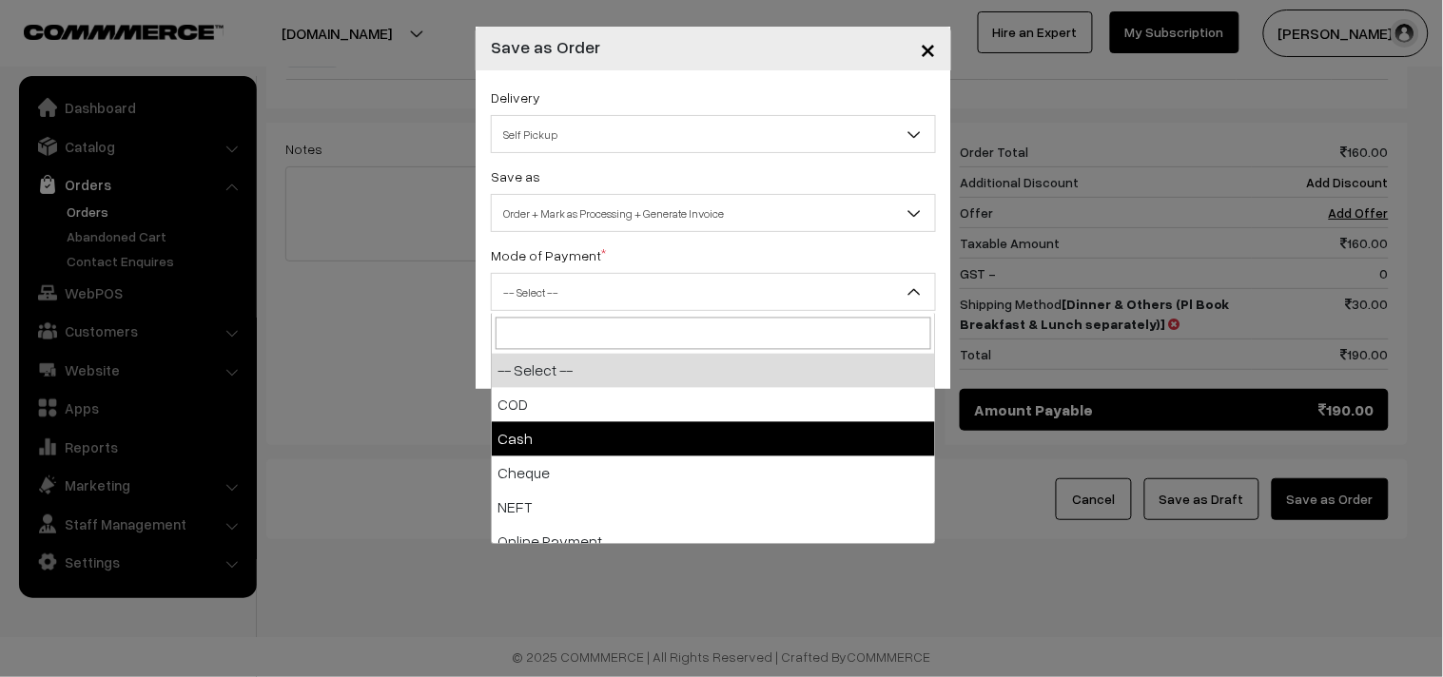
select select "2"
checkbox input "true"
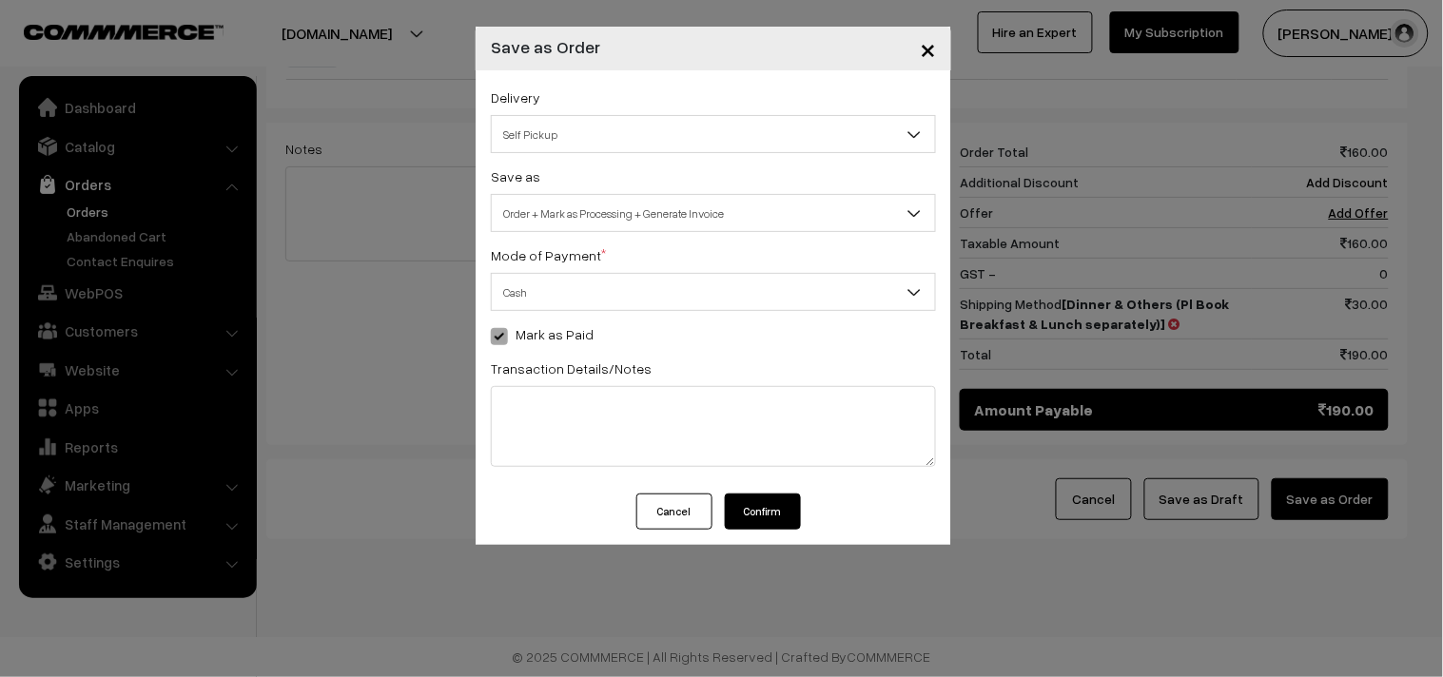
click at [782, 523] on button "Confirm" at bounding box center [763, 512] width 76 height 36
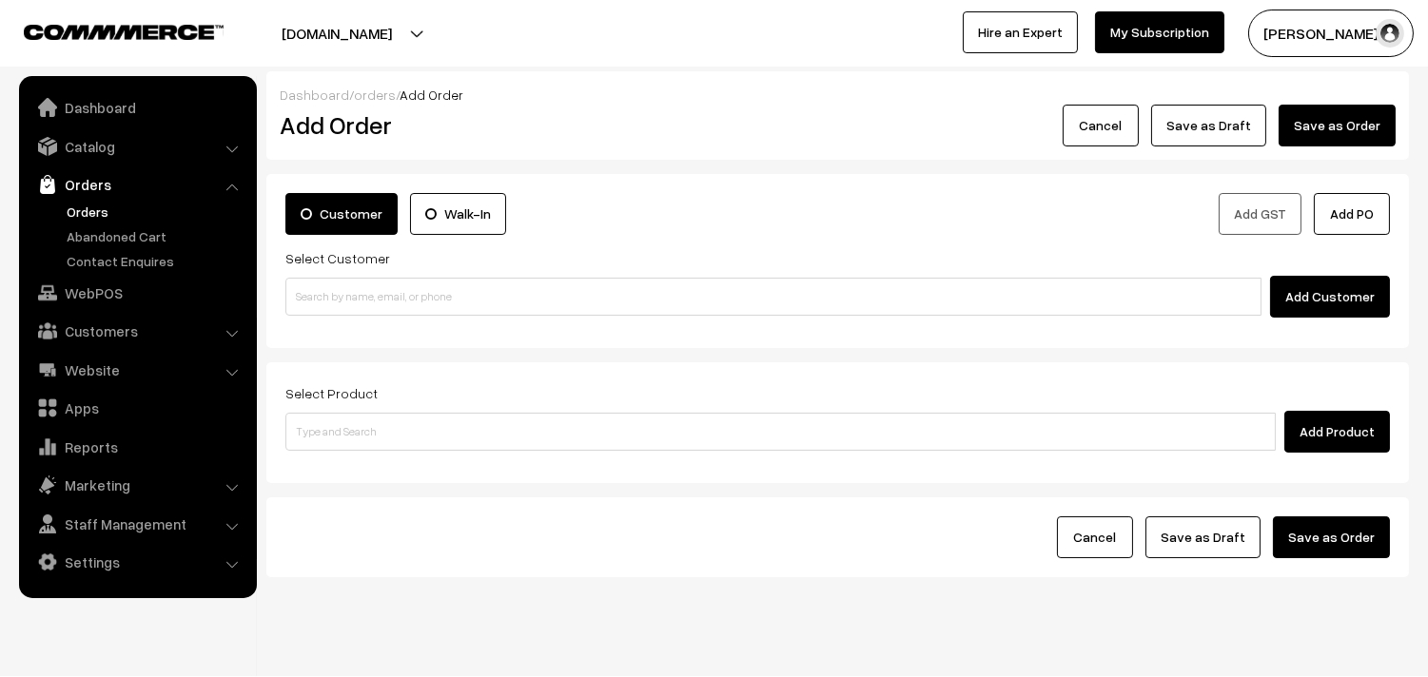
click at [101, 216] on link "Orders" at bounding box center [156, 212] width 188 height 20
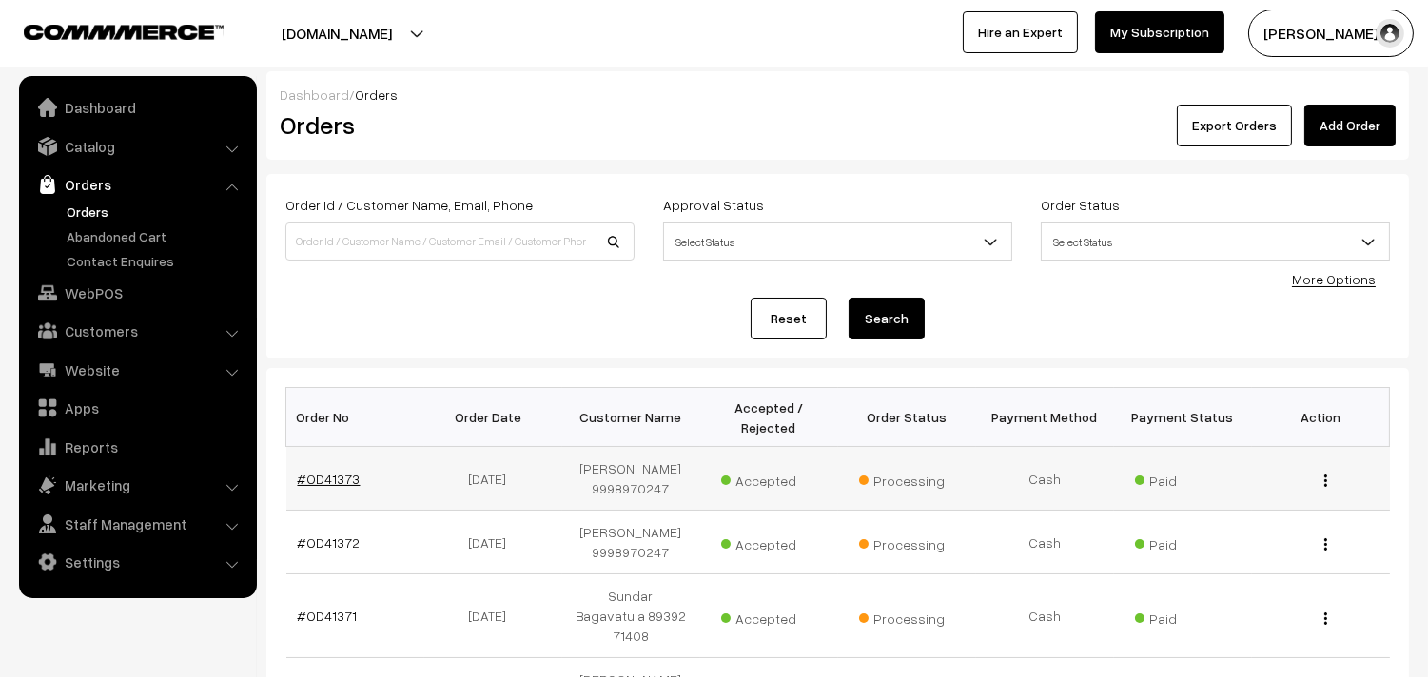
click at [333, 477] on link "#OD41373" at bounding box center [329, 479] width 63 height 16
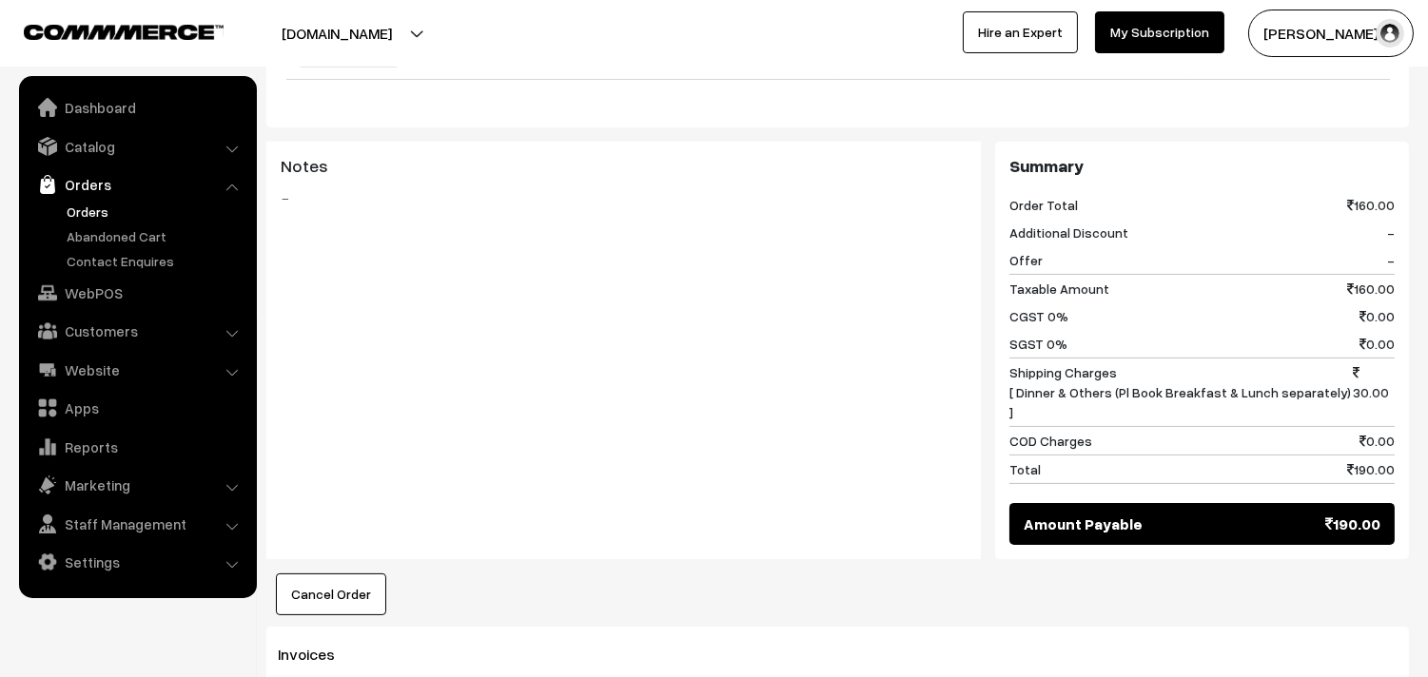
scroll to position [1057, 0]
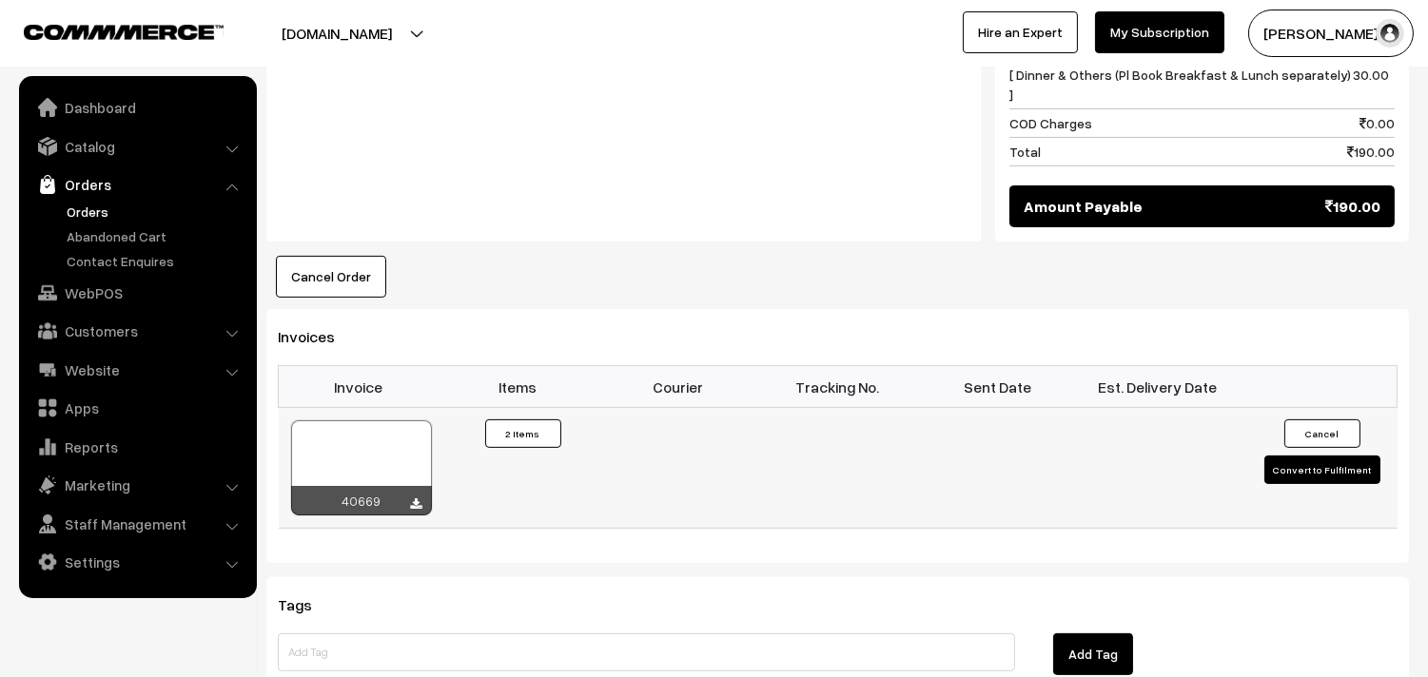
click at [407, 420] on div at bounding box center [361, 467] width 141 height 95
click at [126, 293] on link "WebPOS" at bounding box center [137, 293] width 226 height 34
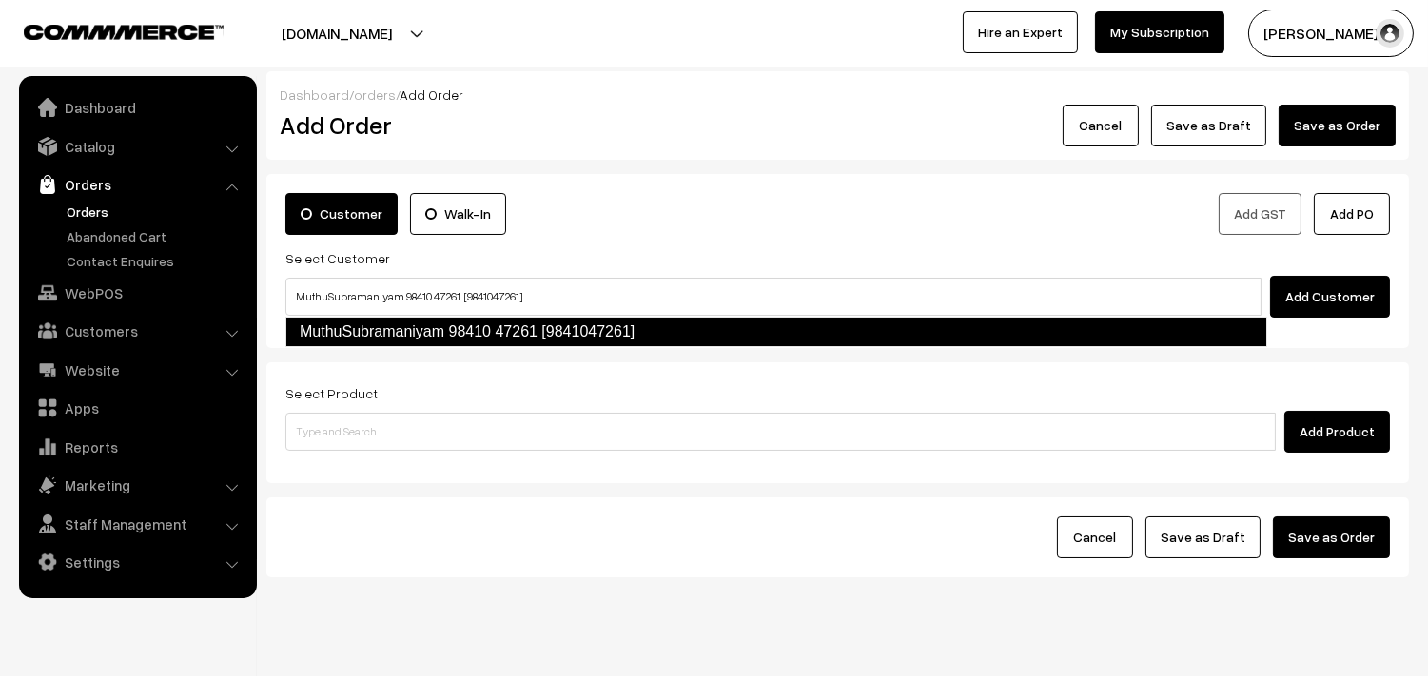
type input "MuthuSubramaniyam 98410 47261 [9841047261]"
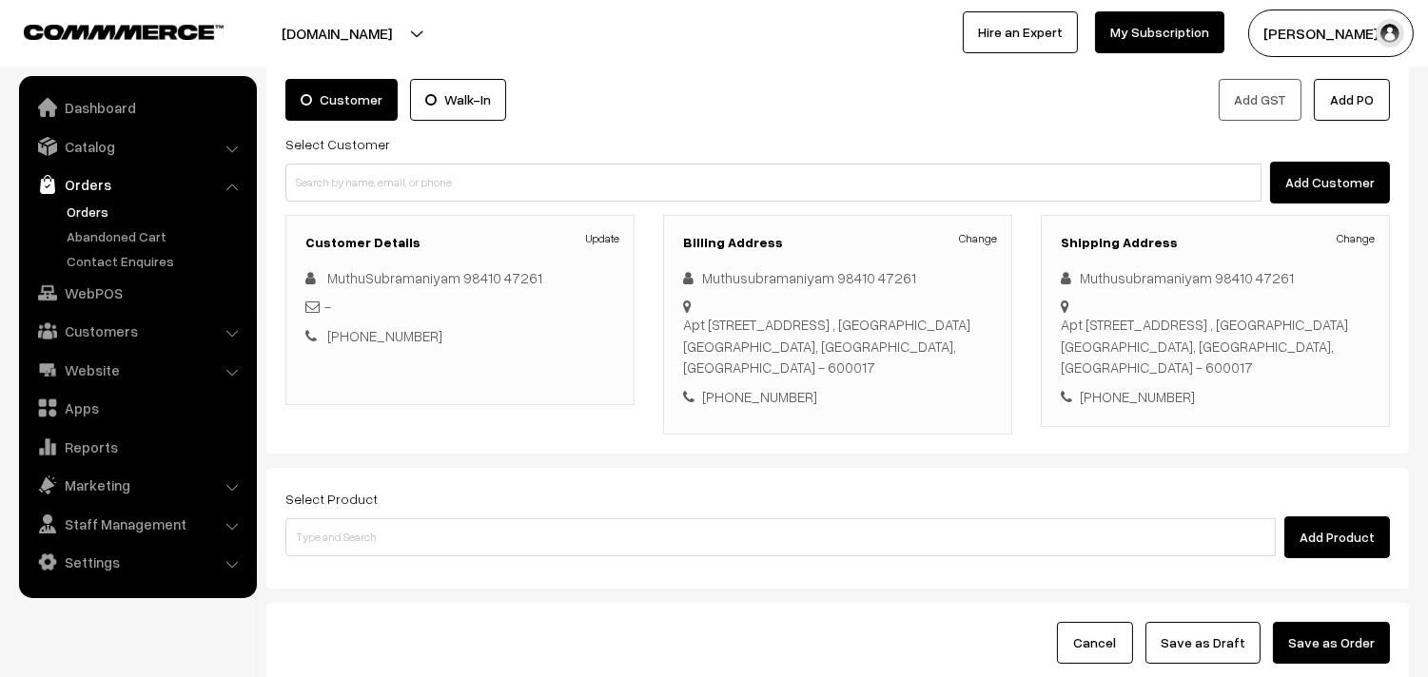
scroll to position [259, 0]
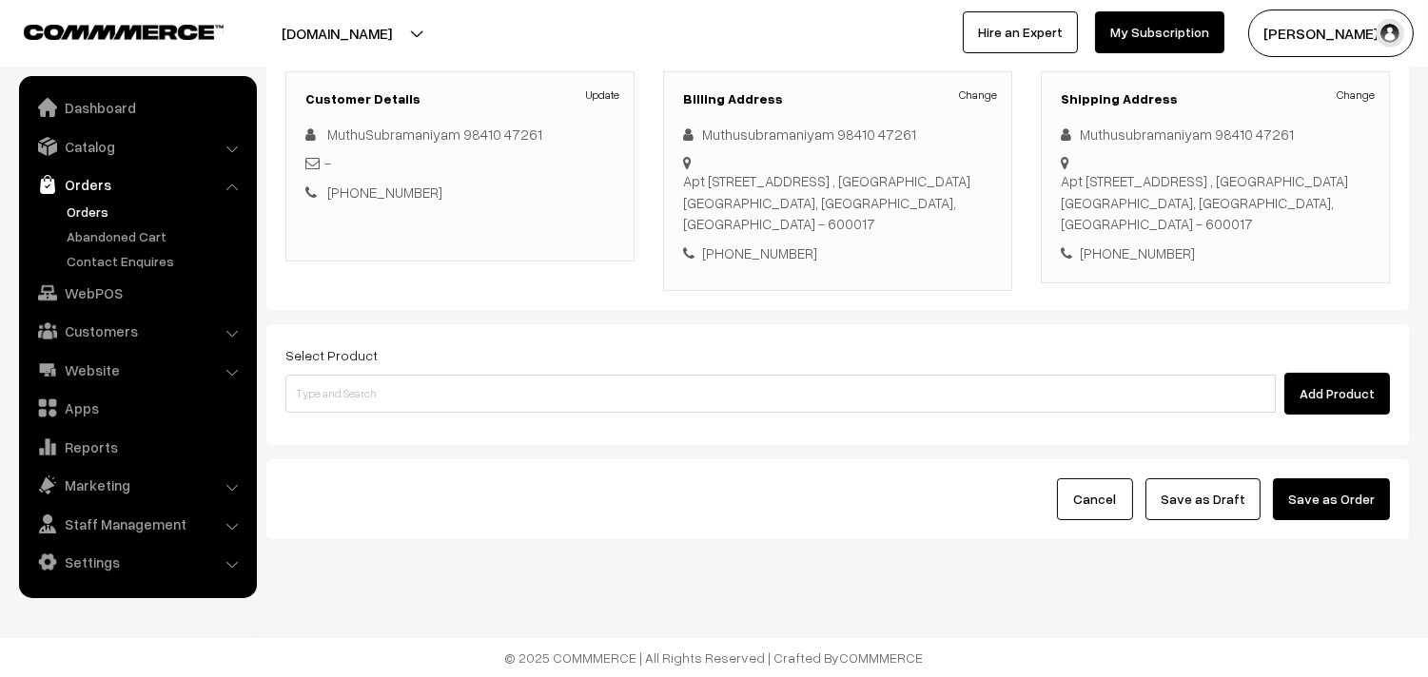
click at [599, 369] on div "Select Product Add Product" at bounding box center [837, 378] width 1104 height 71
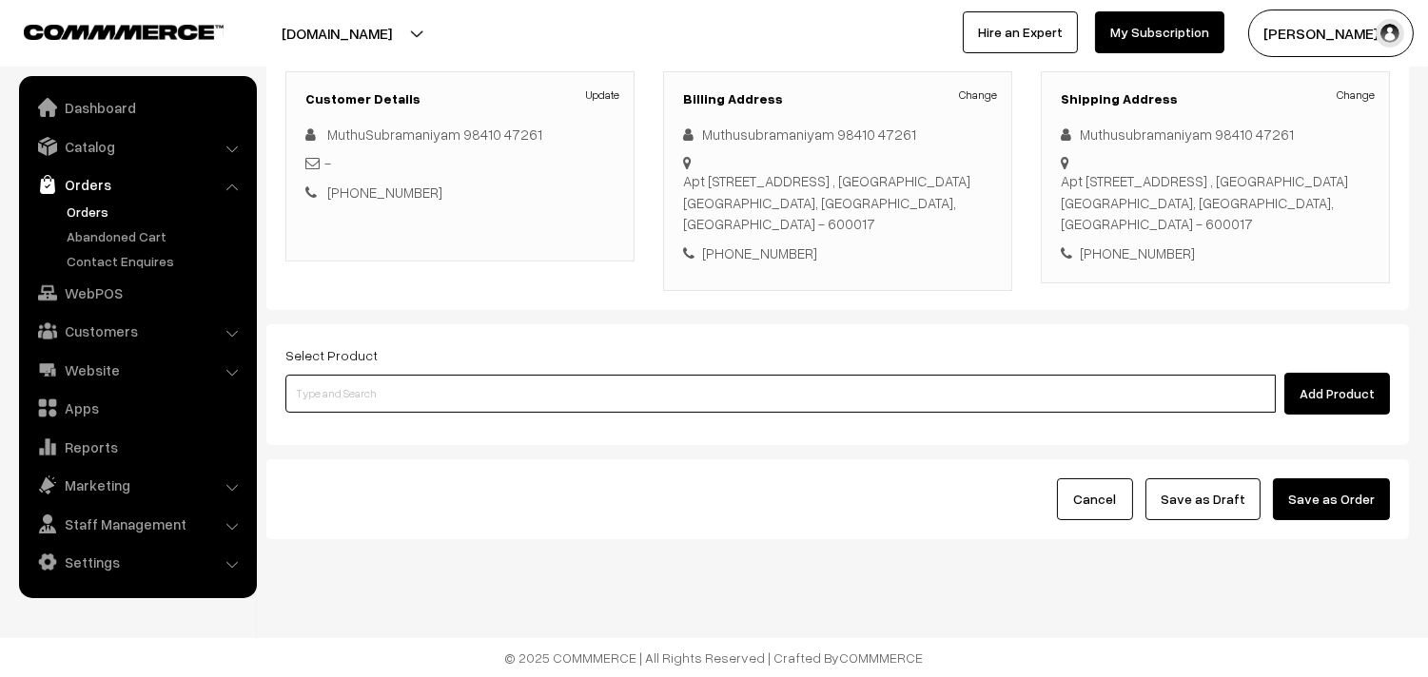
click at [609, 391] on input at bounding box center [780, 394] width 990 height 38
click at [573, 395] on input at bounding box center [780, 394] width 990 height 38
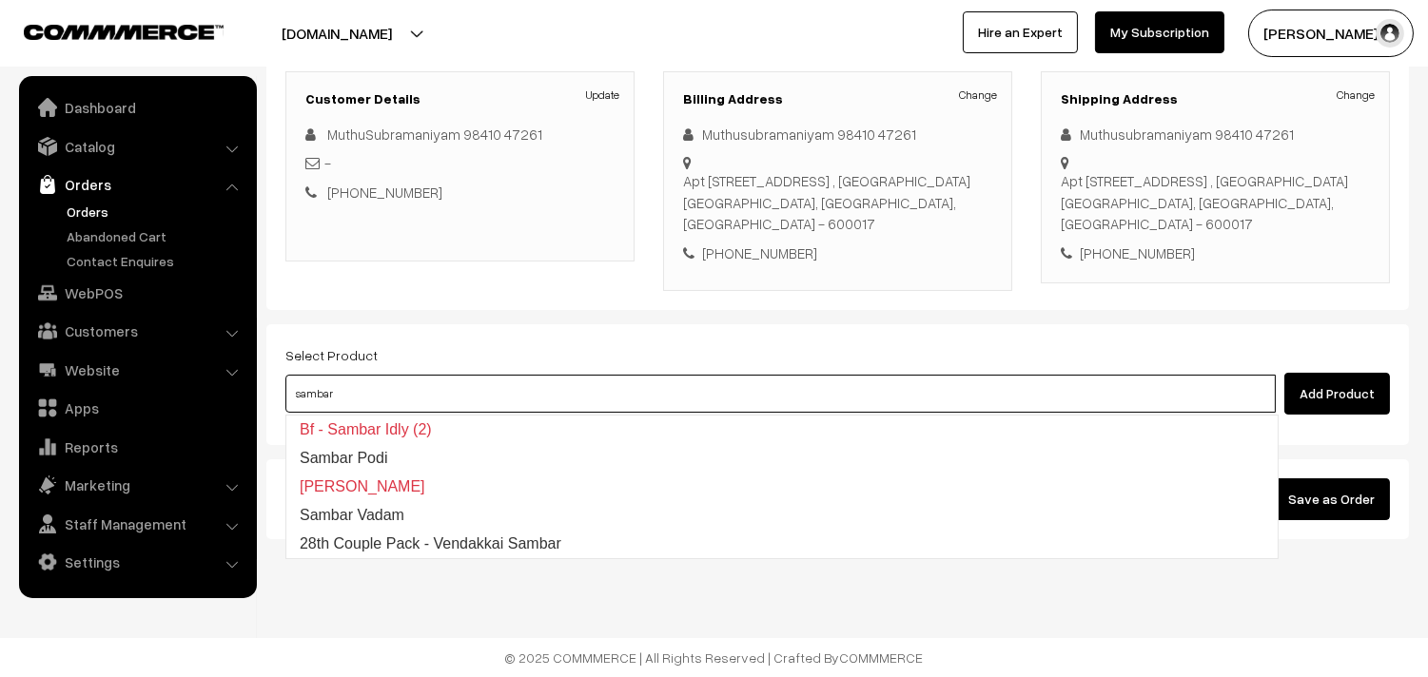
type input "28th Couple Pack - Vendakkai Sambar"
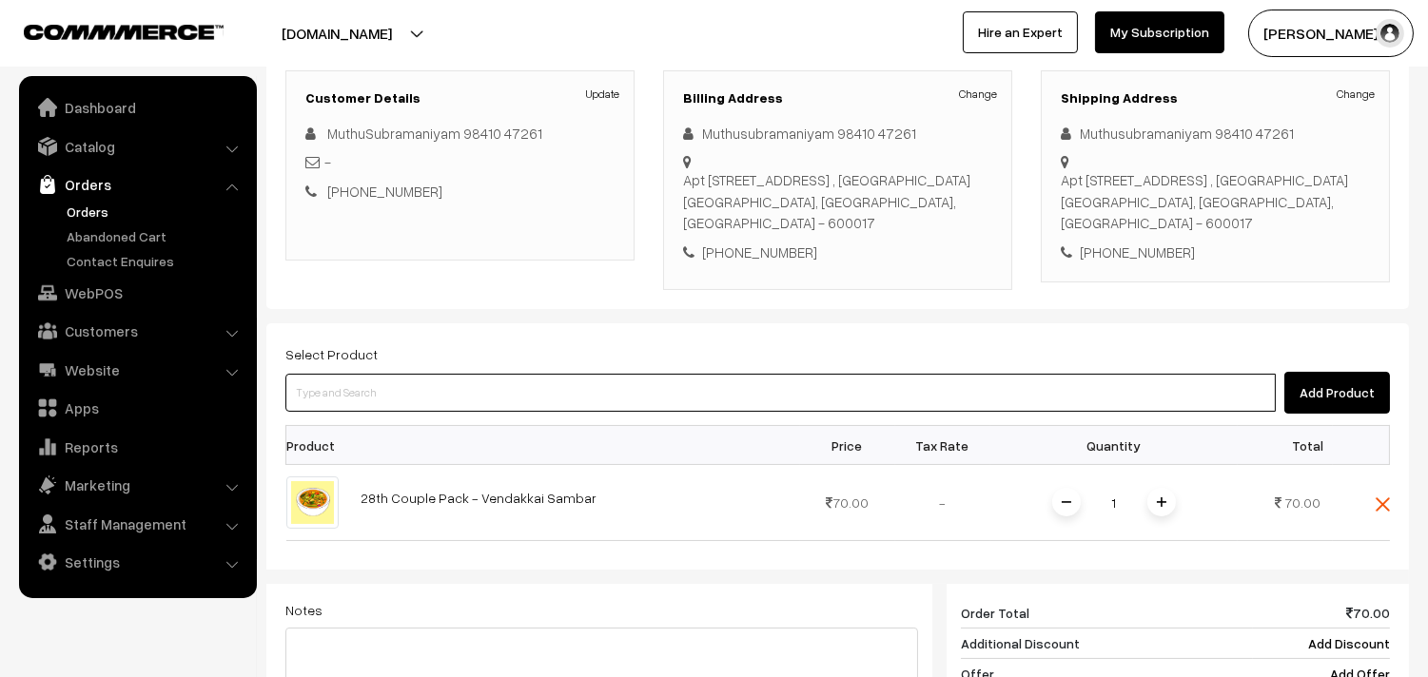
click at [572, 394] on input at bounding box center [780, 393] width 990 height 38
type input "poritya"
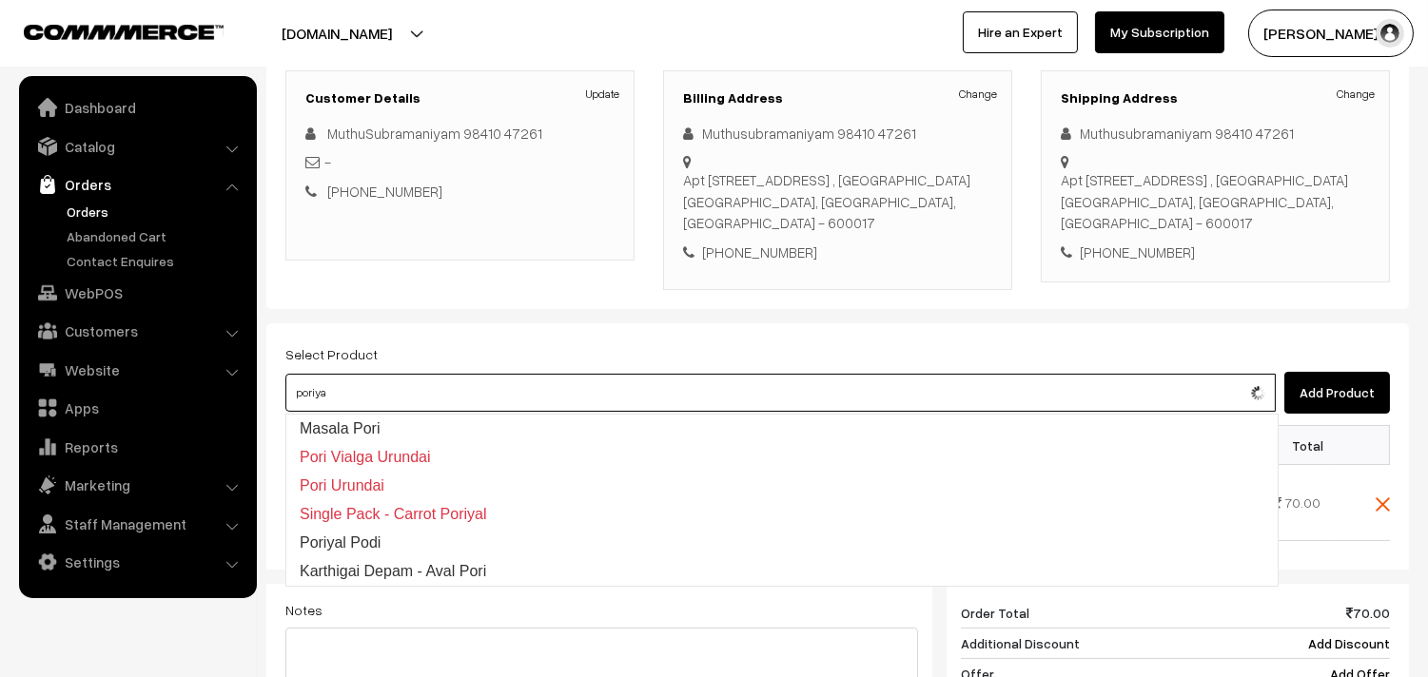
type input "28th Couple Pack - Kovakkai Poriyal"
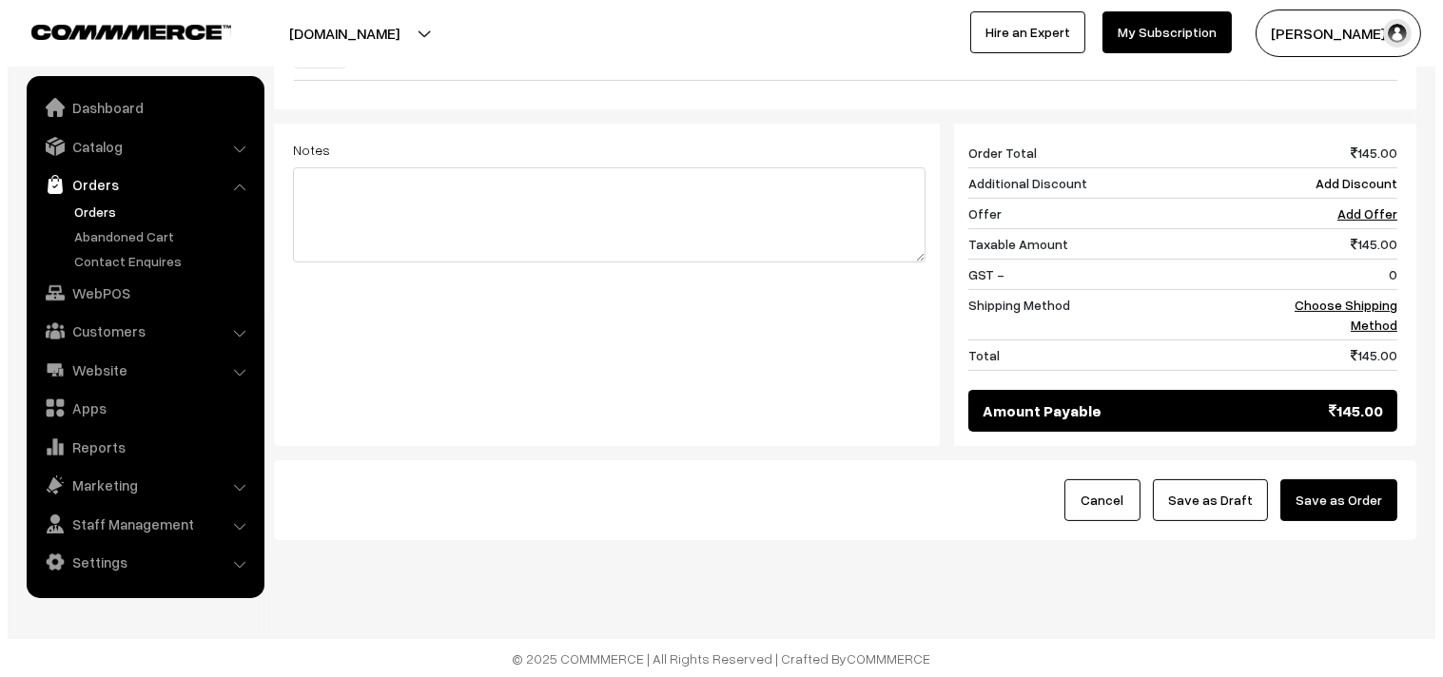
scroll to position [799, 0]
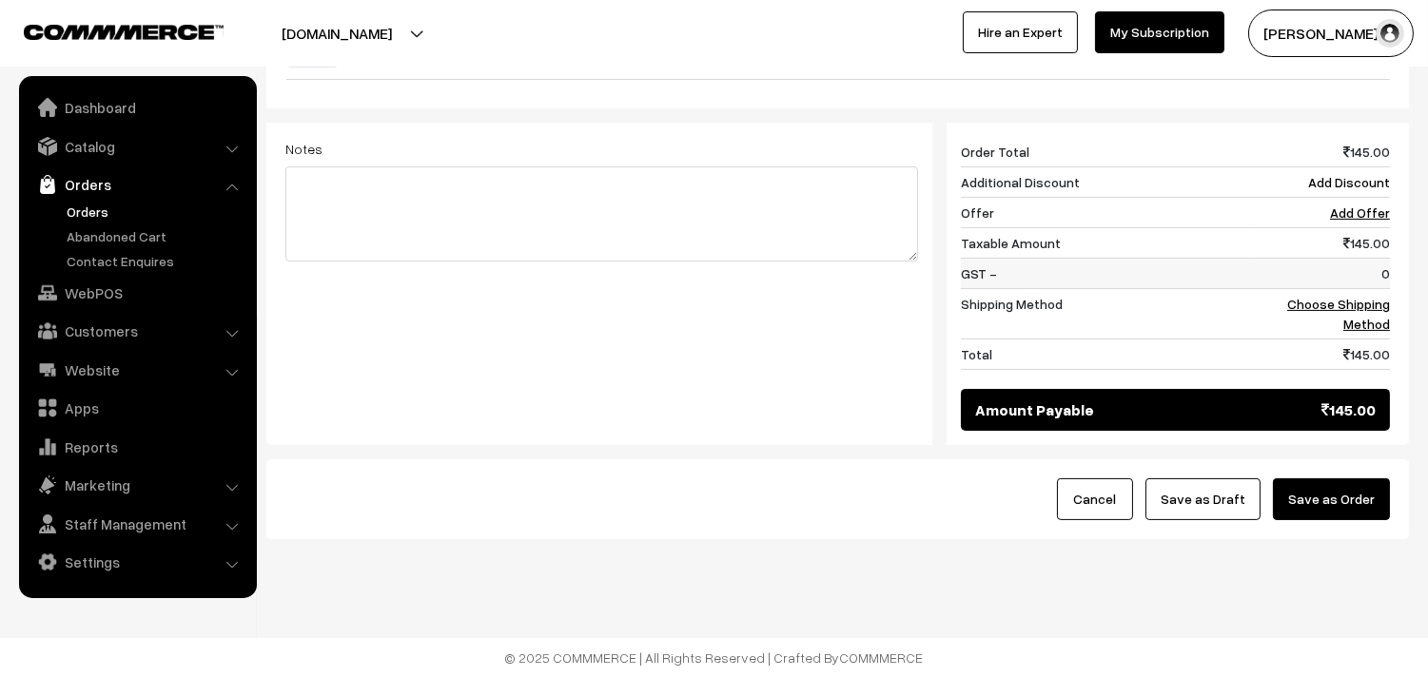
click at [1361, 286] on td "0" at bounding box center [1321, 274] width 137 height 30
click at [1357, 302] on link "Choose Shipping Method" at bounding box center [1338, 314] width 103 height 36
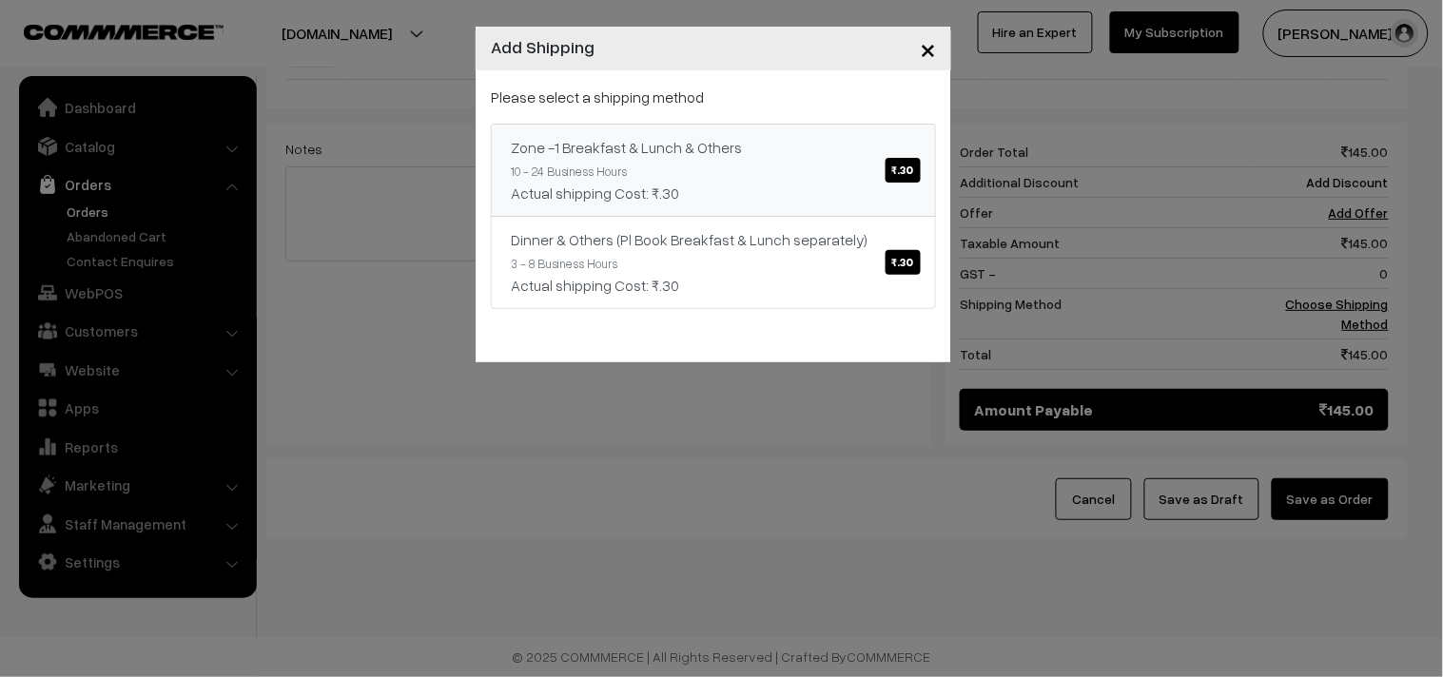
click at [737, 163] on link "Zone -1 Breakfast & Lunch & Others ₹.30 10 - 24 Business Hours Actual shipping …" at bounding box center [713, 170] width 445 height 93
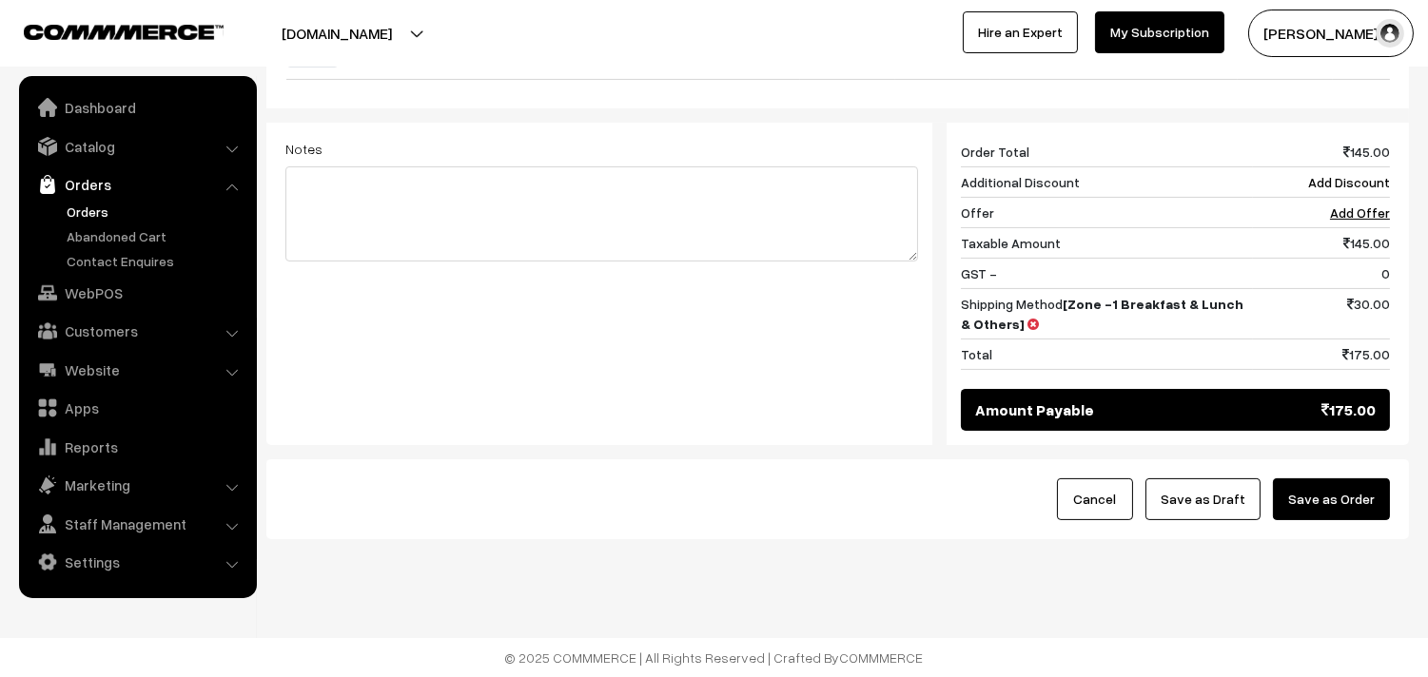
click at [1347, 497] on button "Save as Order" at bounding box center [1331, 499] width 117 height 42
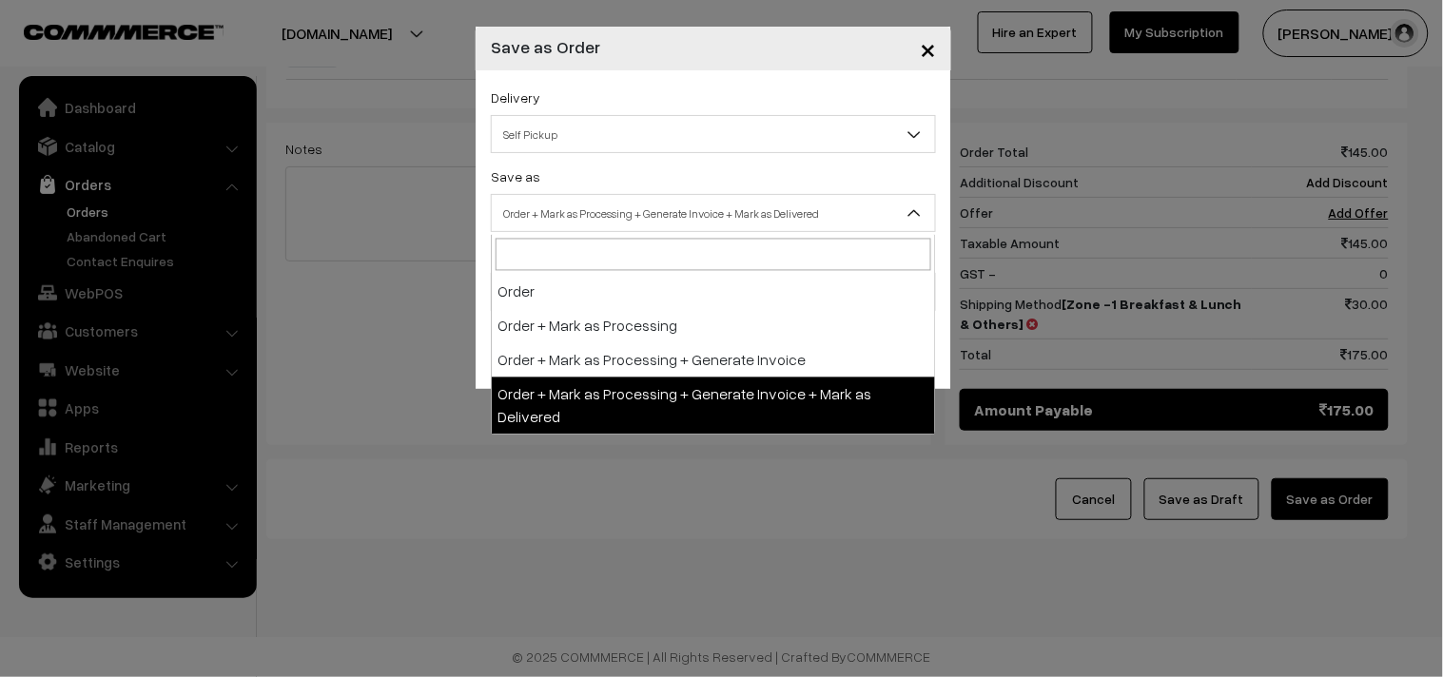
click at [715, 215] on span "Order + Mark as Processing + Generate Invoice + Mark as Delivered" at bounding box center [713, 213] width 443 height 33
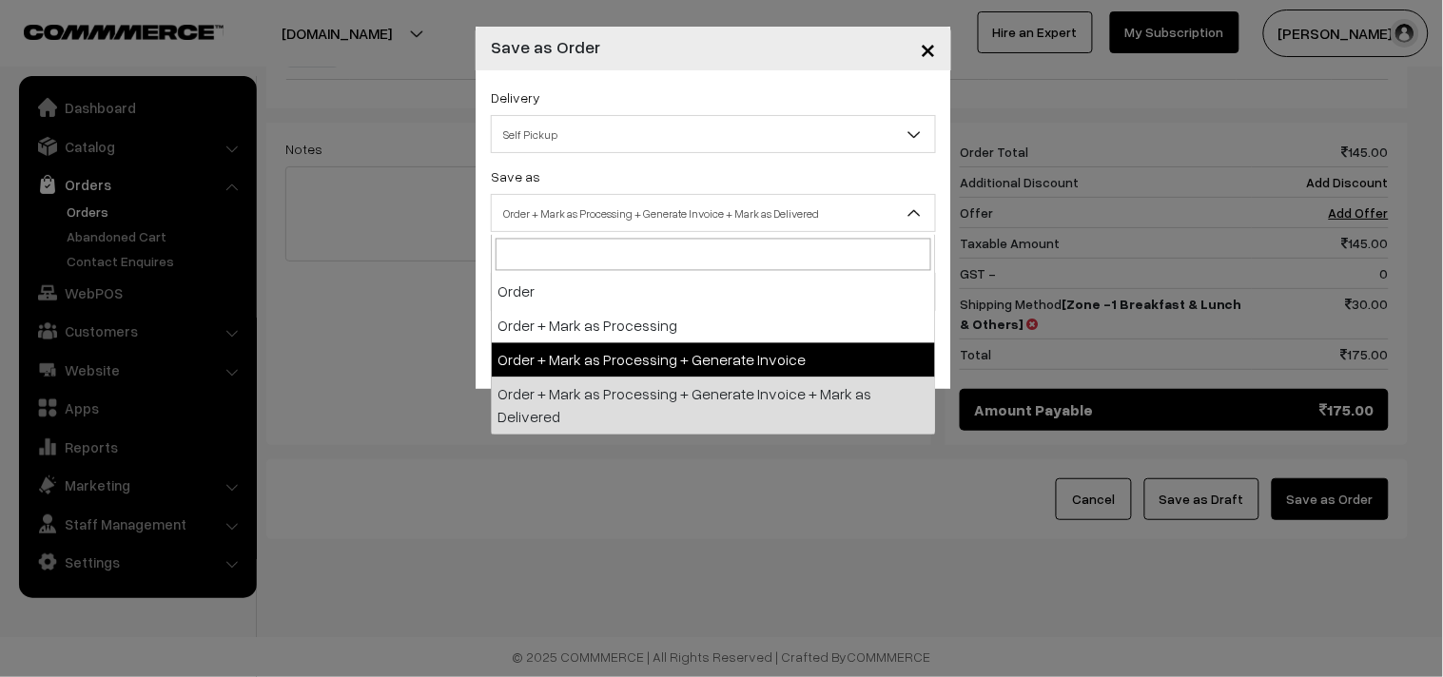
drag, startPoint x: 628, startPoint y: 365, endPoint x: 599, endPoint y: 336, distance: 41.0
select select "3"
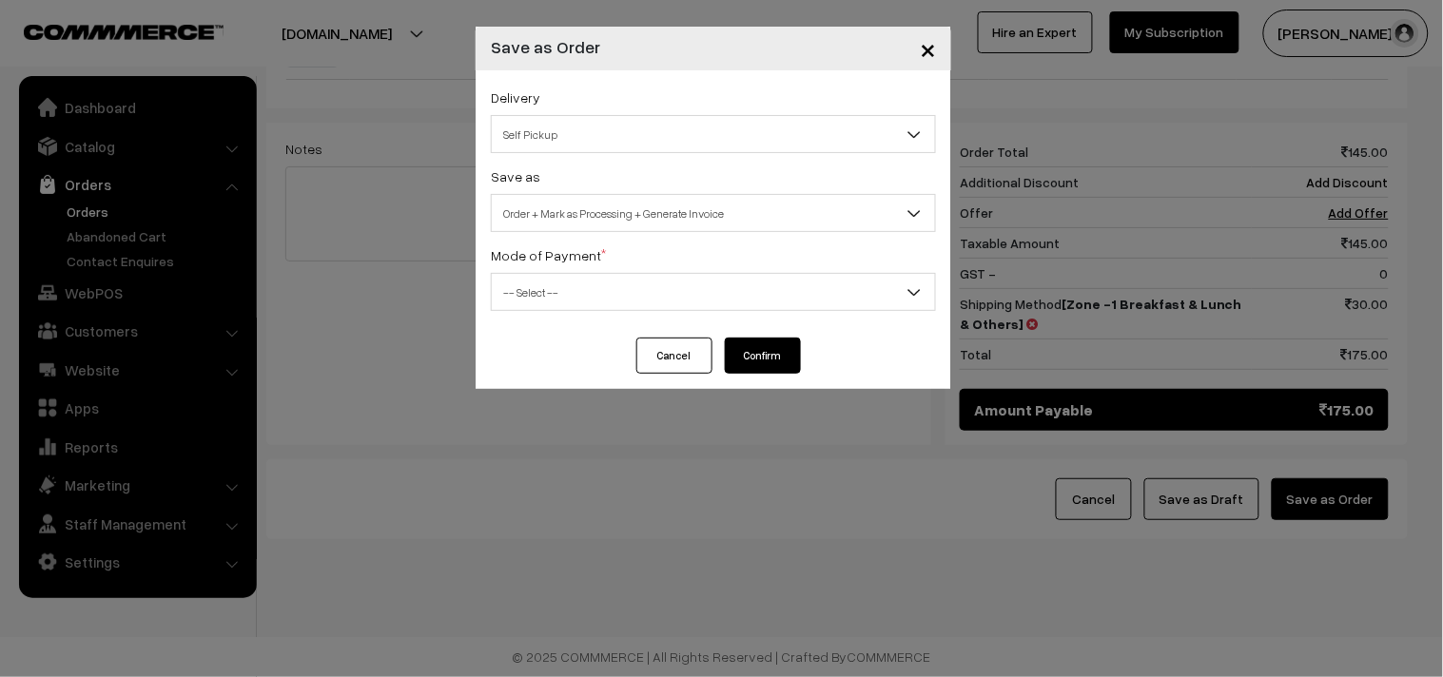
click at [591, 301] on span "-- Select --" at bounding box center [713, 292] width 443 height 33
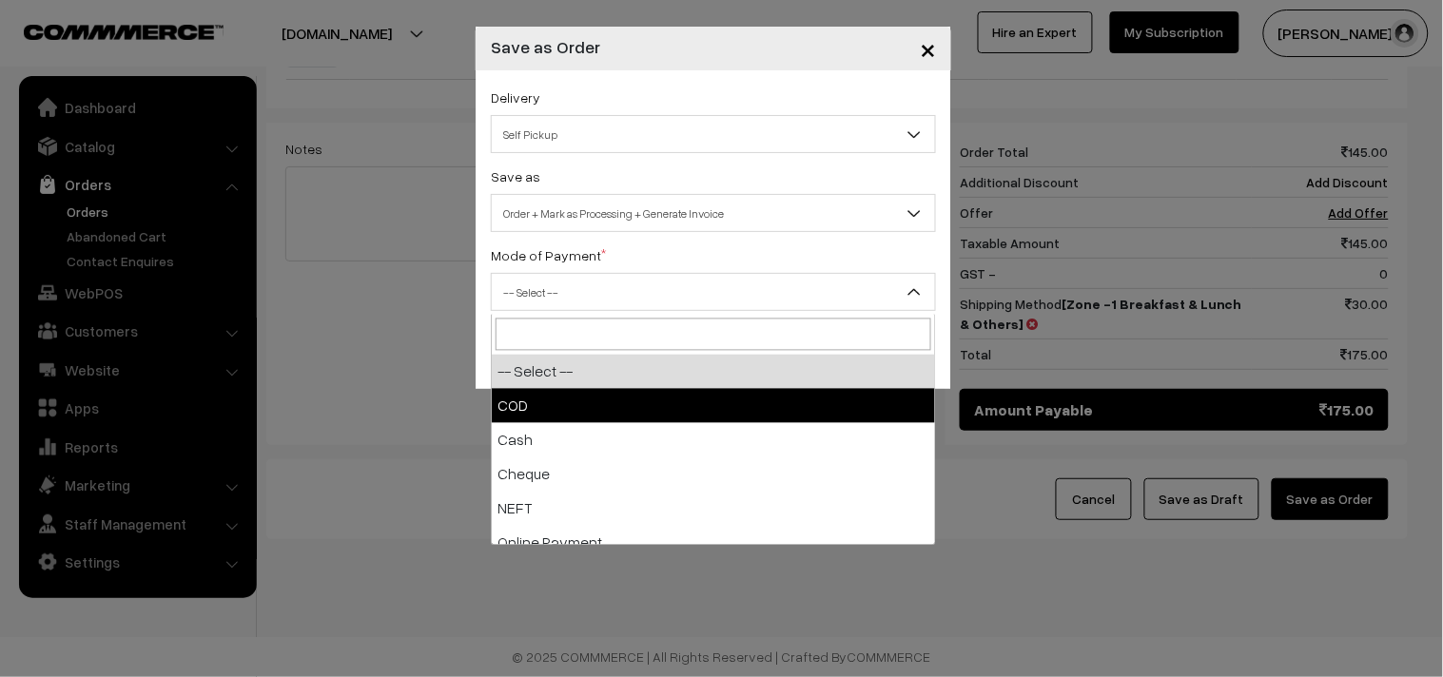
select select "1"
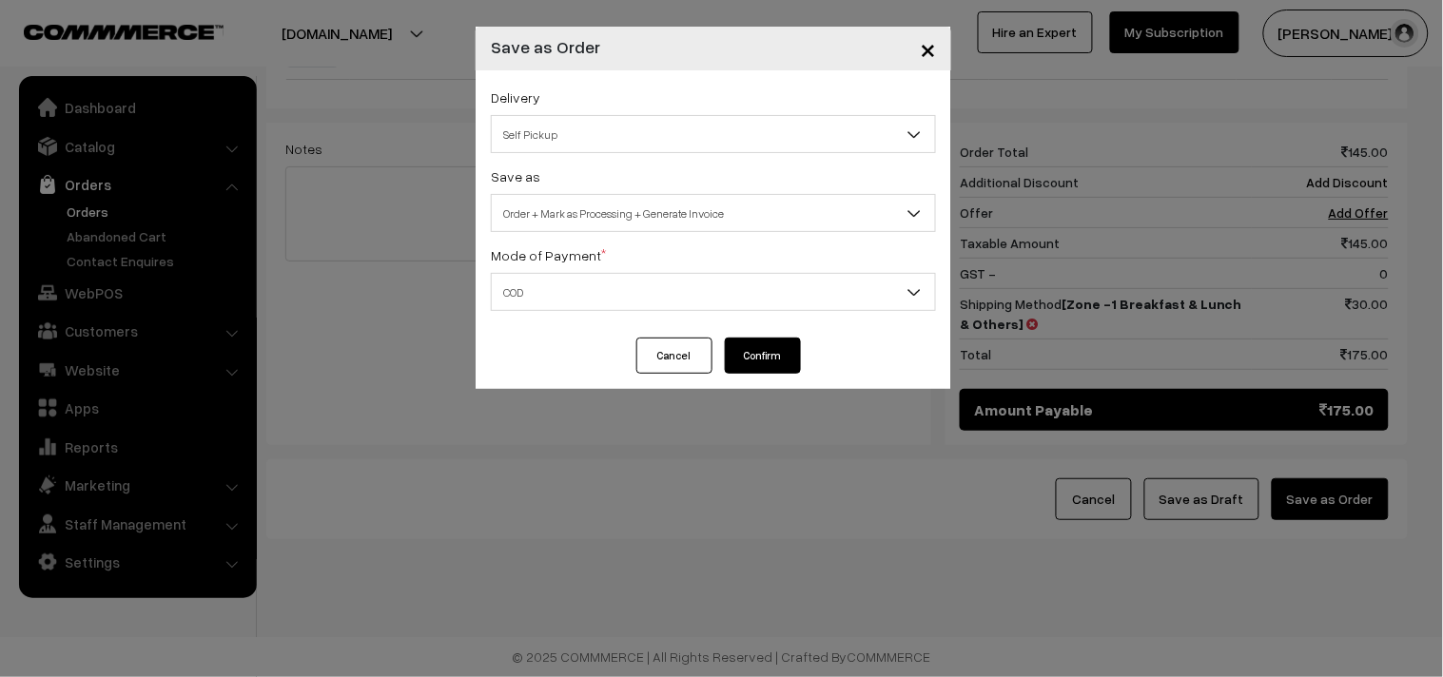
click at [765, 366] on button "Confirm" at bounding box center [763, 356] width 76 height 36
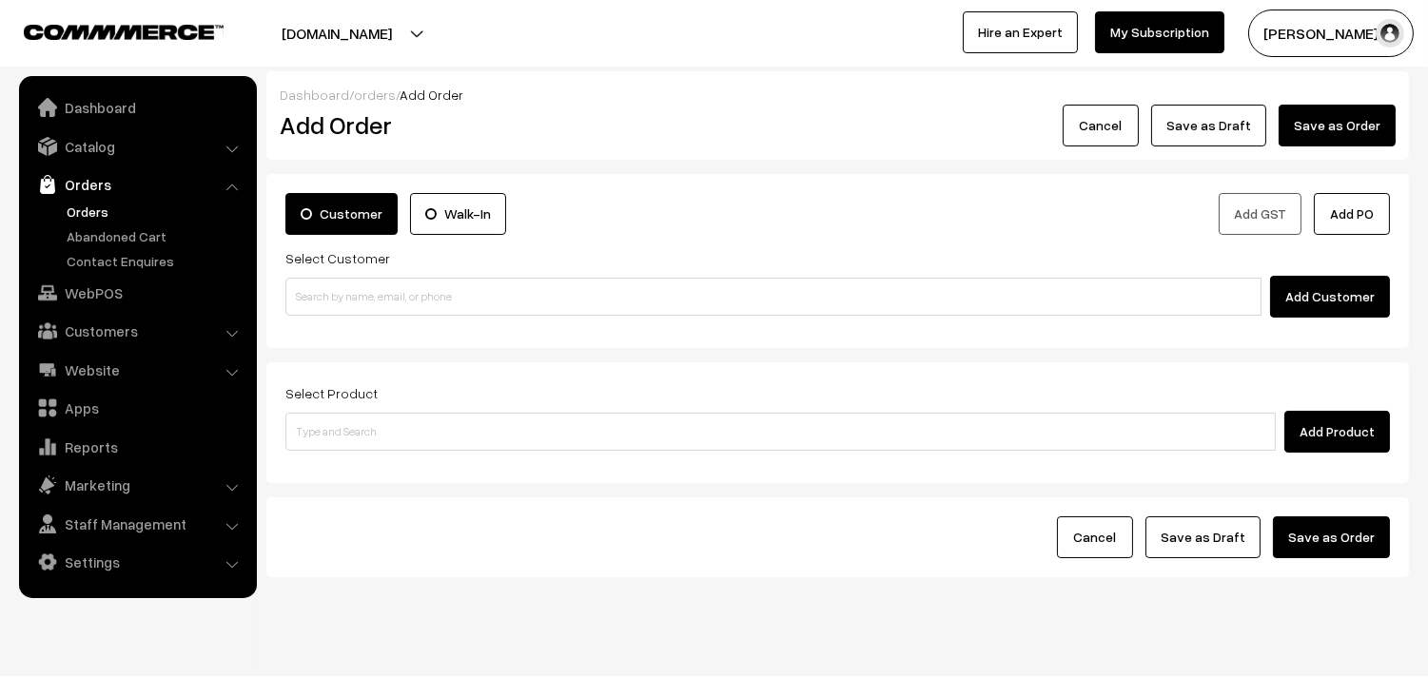
click at [103, 197] on link "Orders" at bounding box center [137, 184] width 226 height 34
click at [91, 212] on link "Orders" at bounding box center [156, 212] width 188 height 20
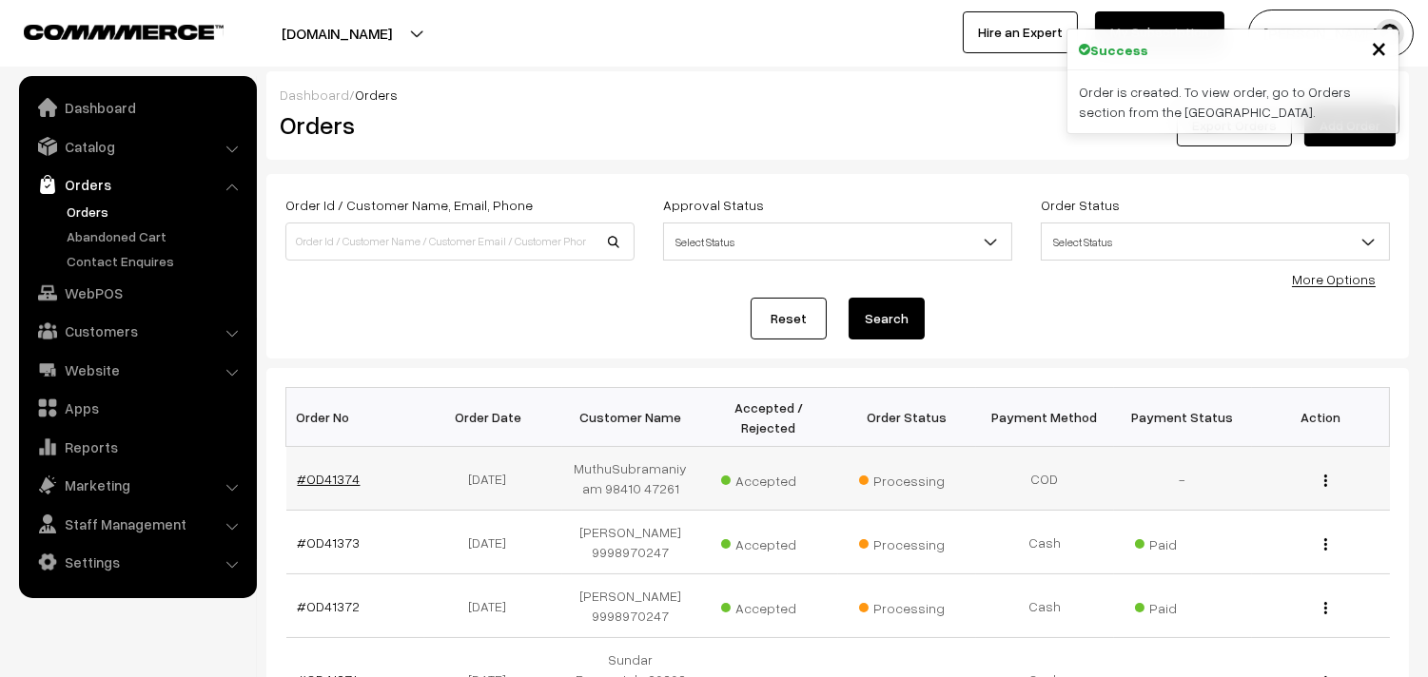
click at [324, 476] on link "#OD41374" at bounding box center [329, 479] width 63 height 16
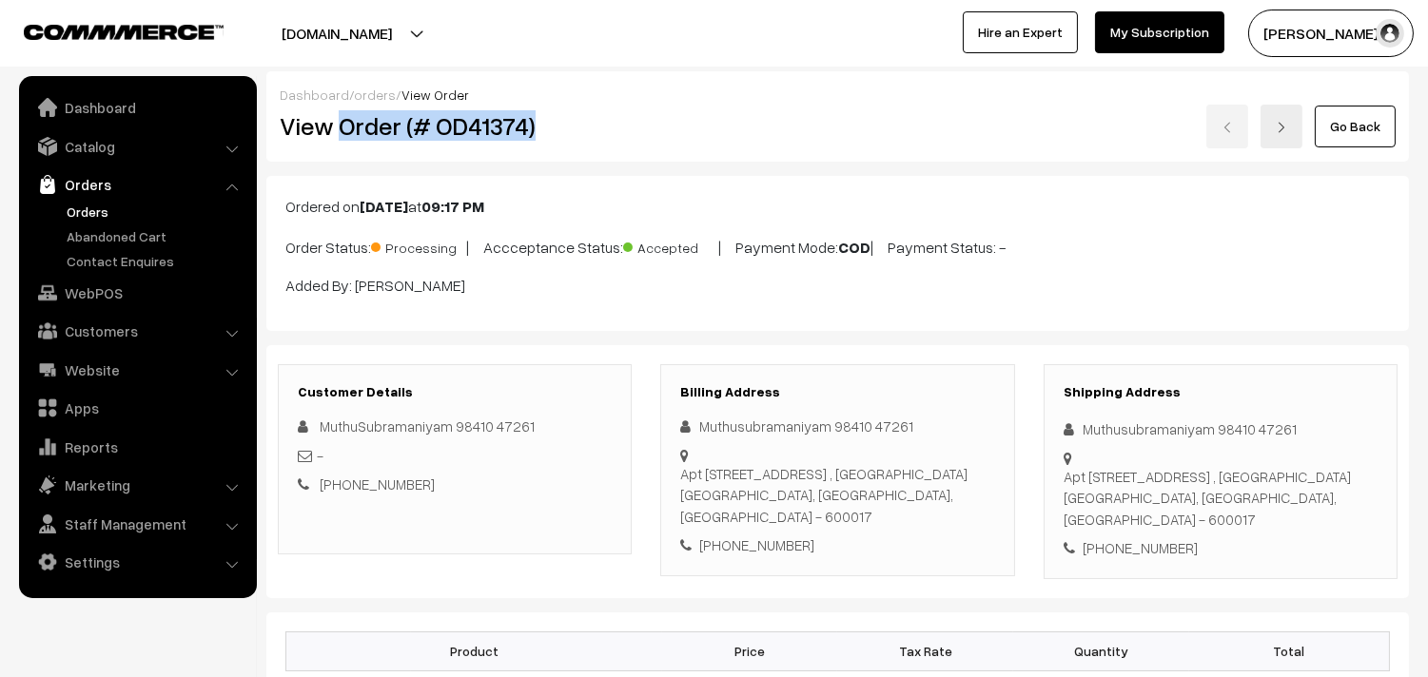
click at [591, 152] on div "Dashboard / orders / View Order View Order (# OD41374) Go Back" at bounding box center [837, 116] width 1142 height 90
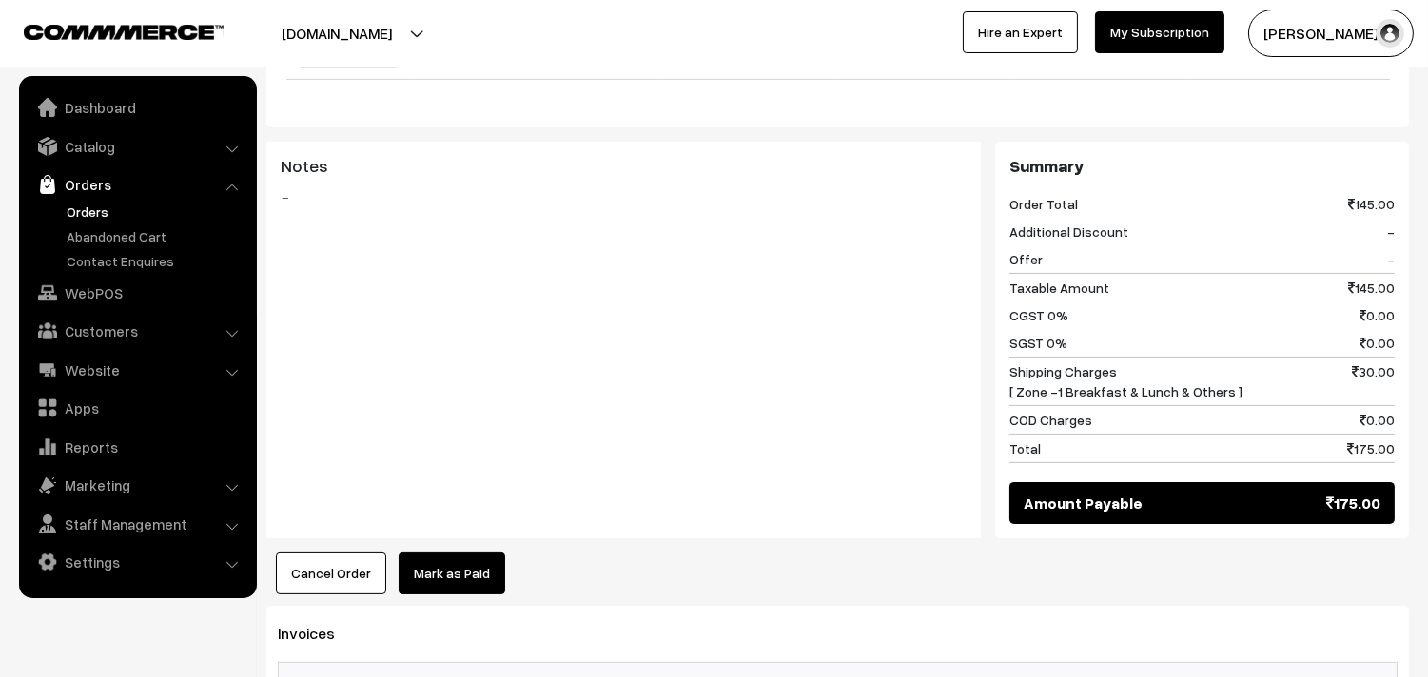
scroll to position [1057, 0]
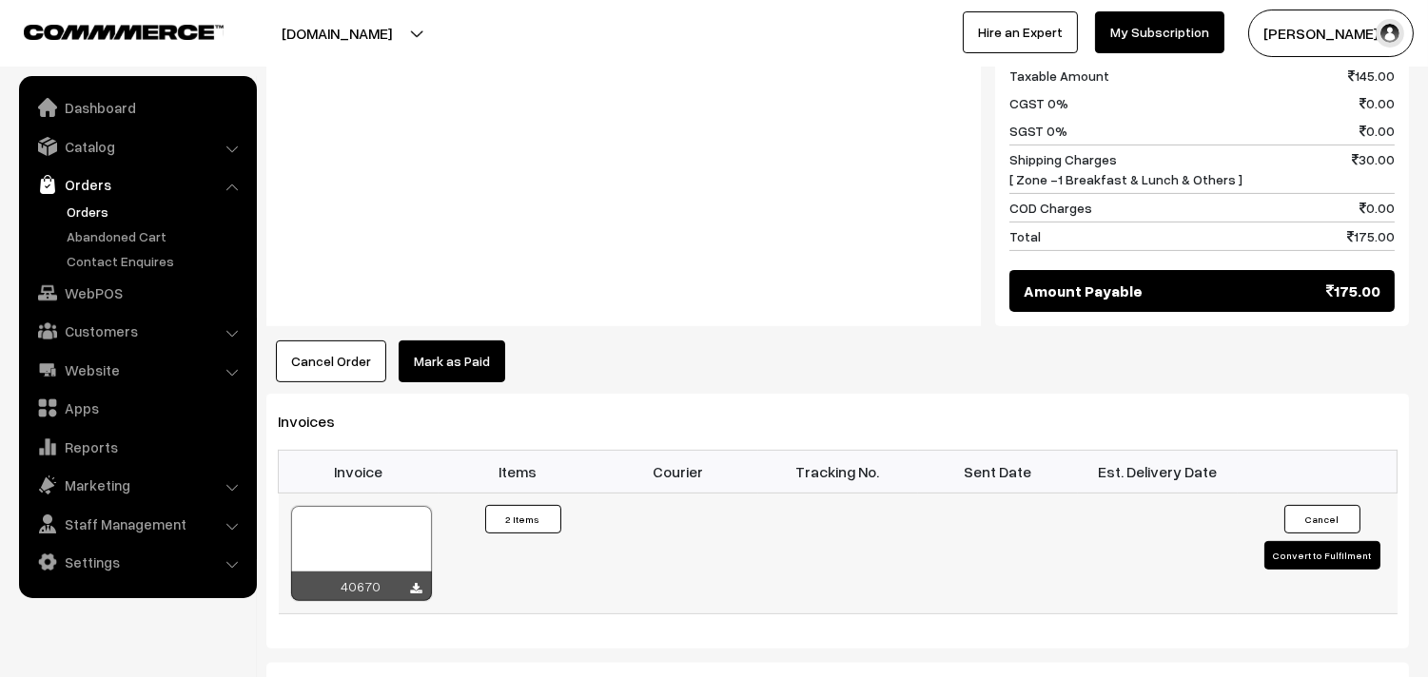
click at [362, 559] on div at bounding box center [361, 553] width 141 height 95
click at [88, 307] on link "WebPOS" at bounding box center [137, 293] width 226 height 34
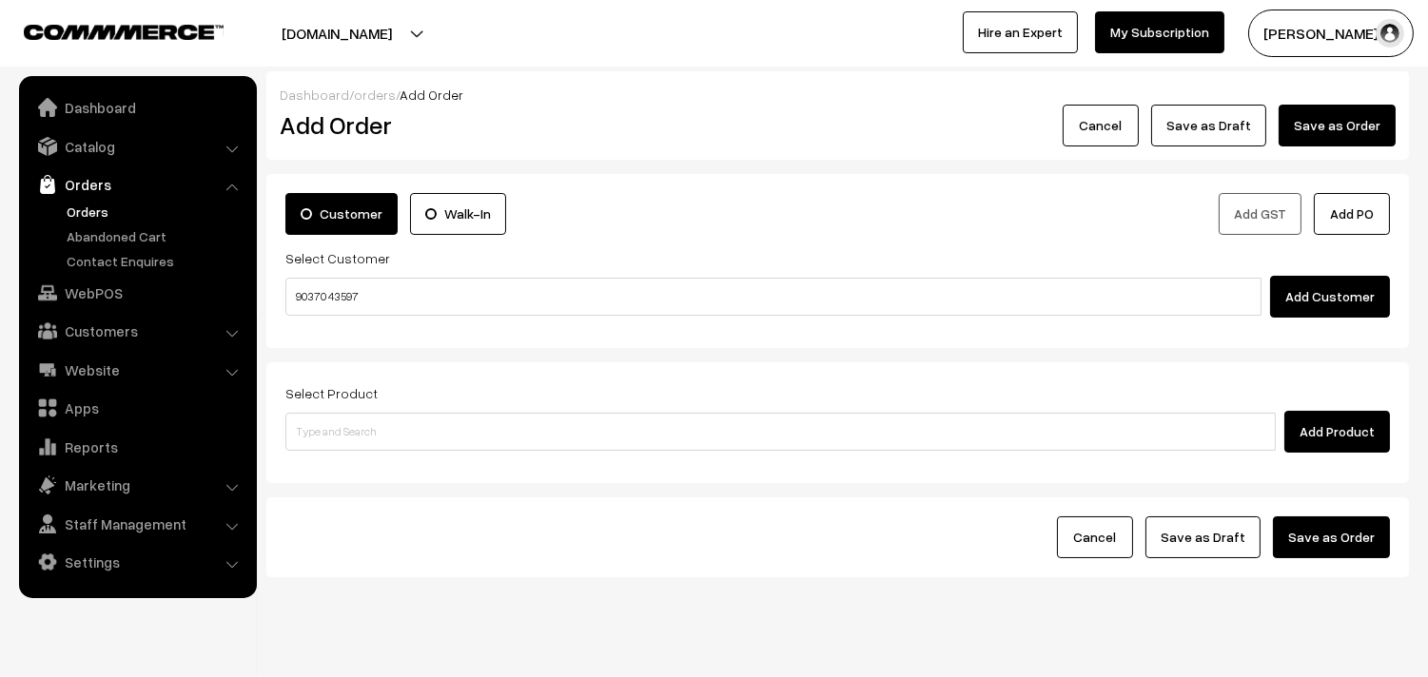
click at [365, 302] on input "90370 43597" at bounding box center [773, 297] width 976 height 38
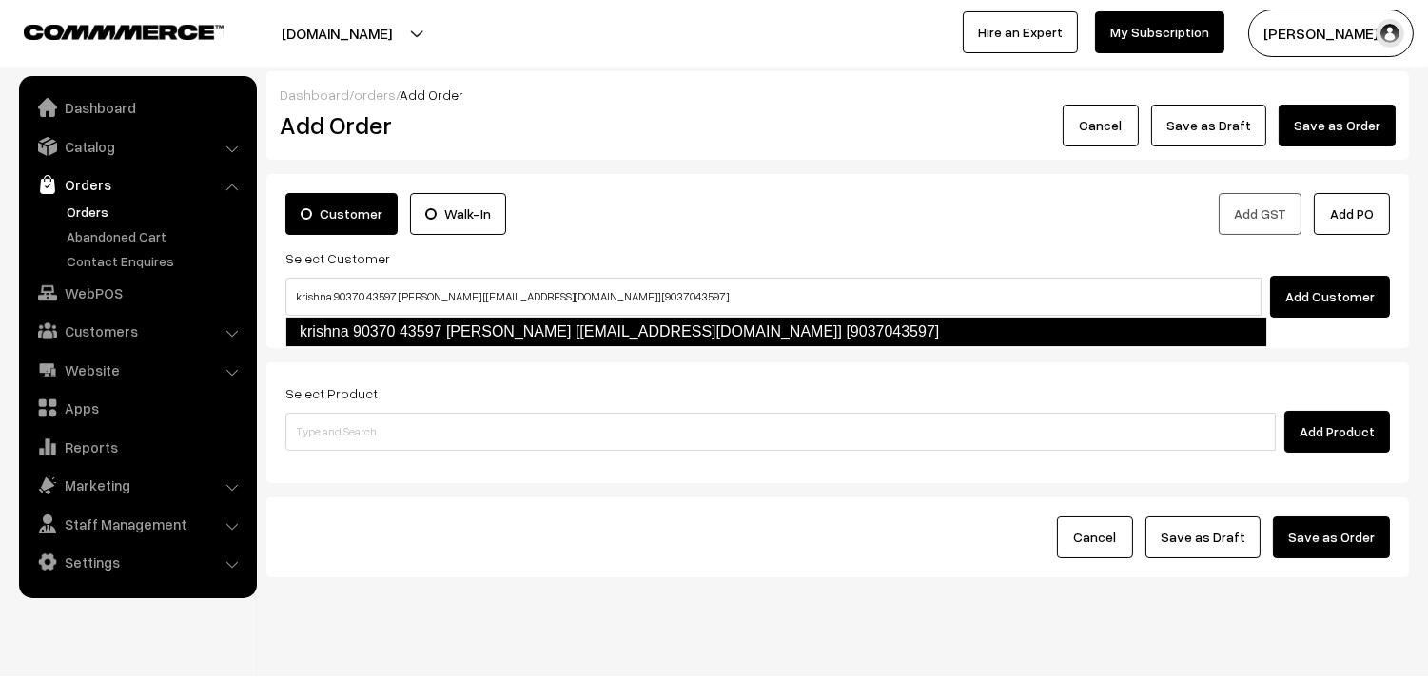
type input "krishna 90370 43597 Krishna [Annams43@gmail.com] [9037043597]"
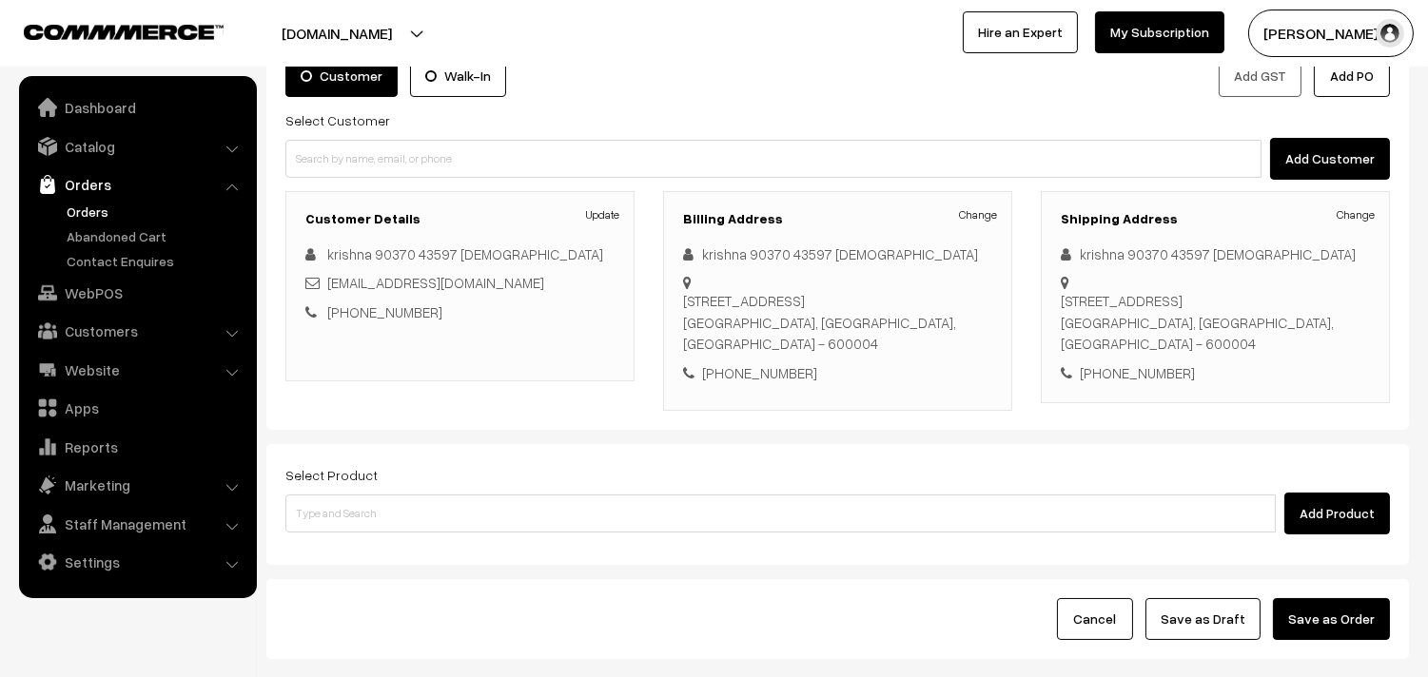
scroll to position [211, 0]
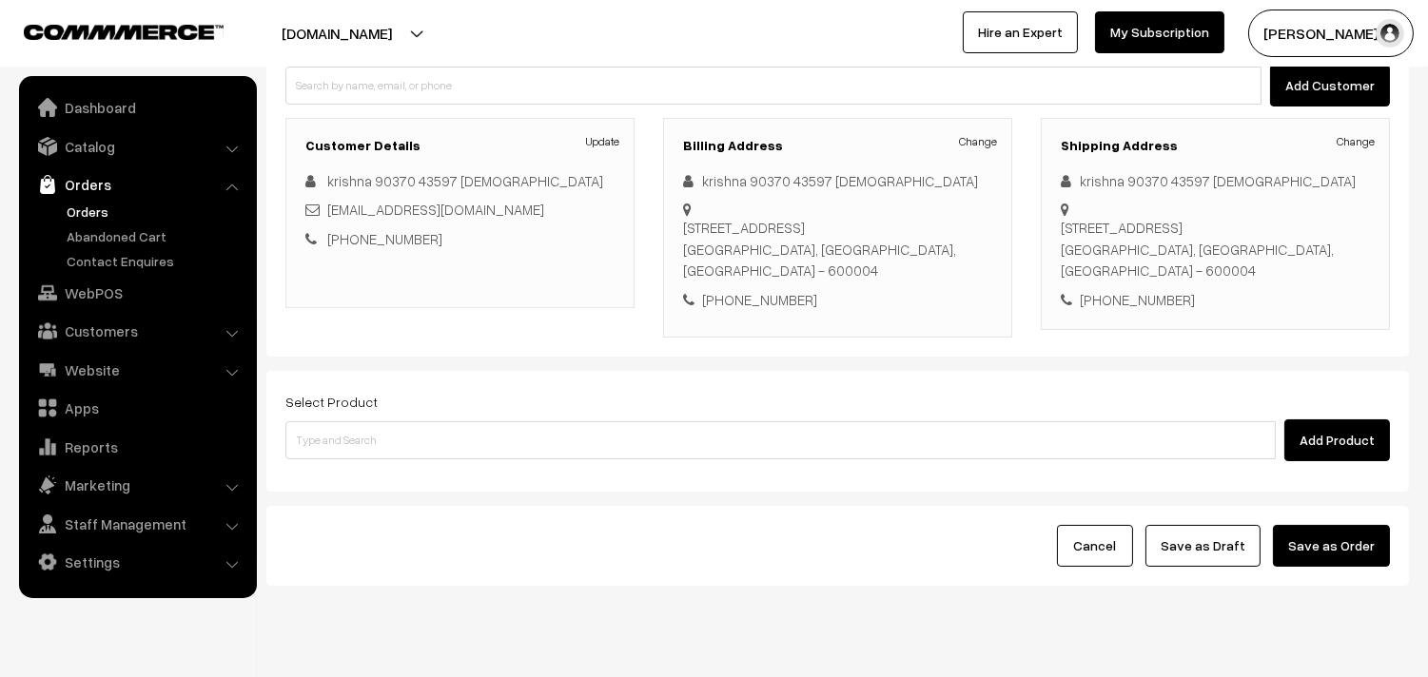
click at [458, 462] on div "Select Product Add Product" at bounding box center [837, 431] width 1142 height 121
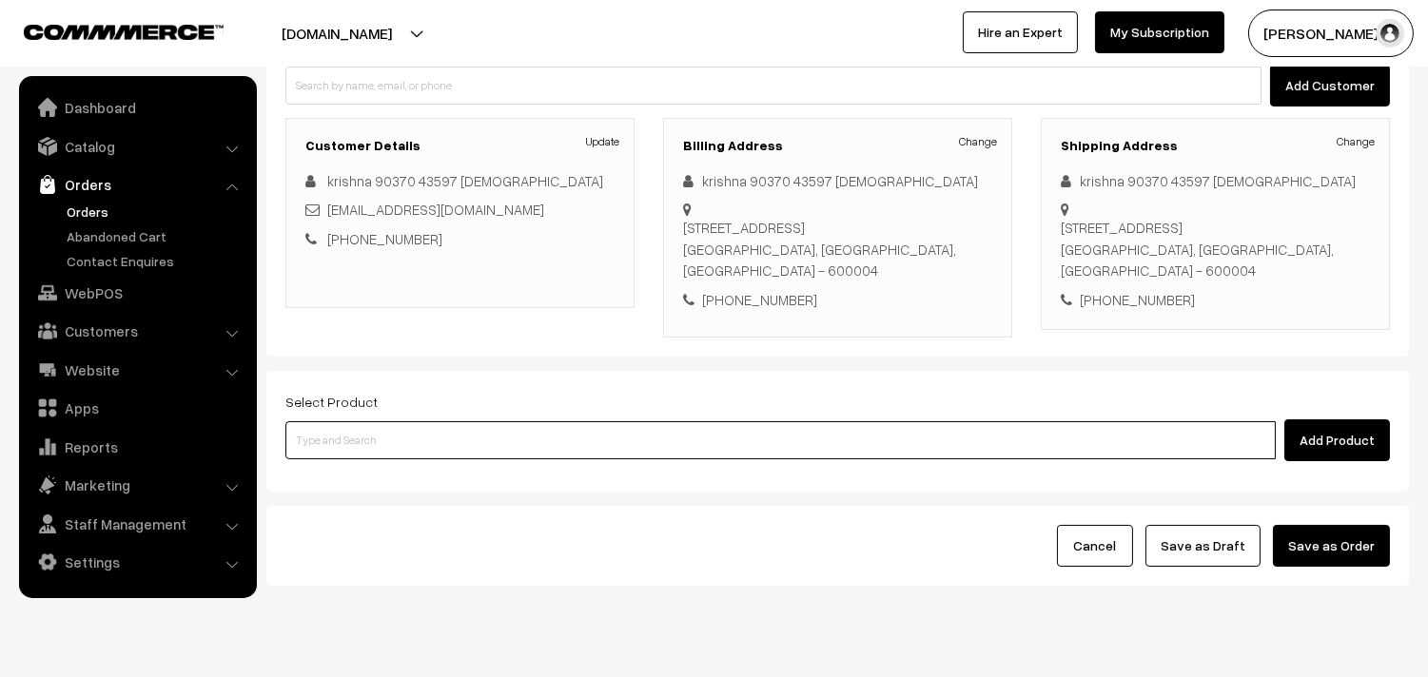
click at [455, 439] on input at bounding box center [780, 440] width 990 height 38
type input "28th Lemon Sadam"
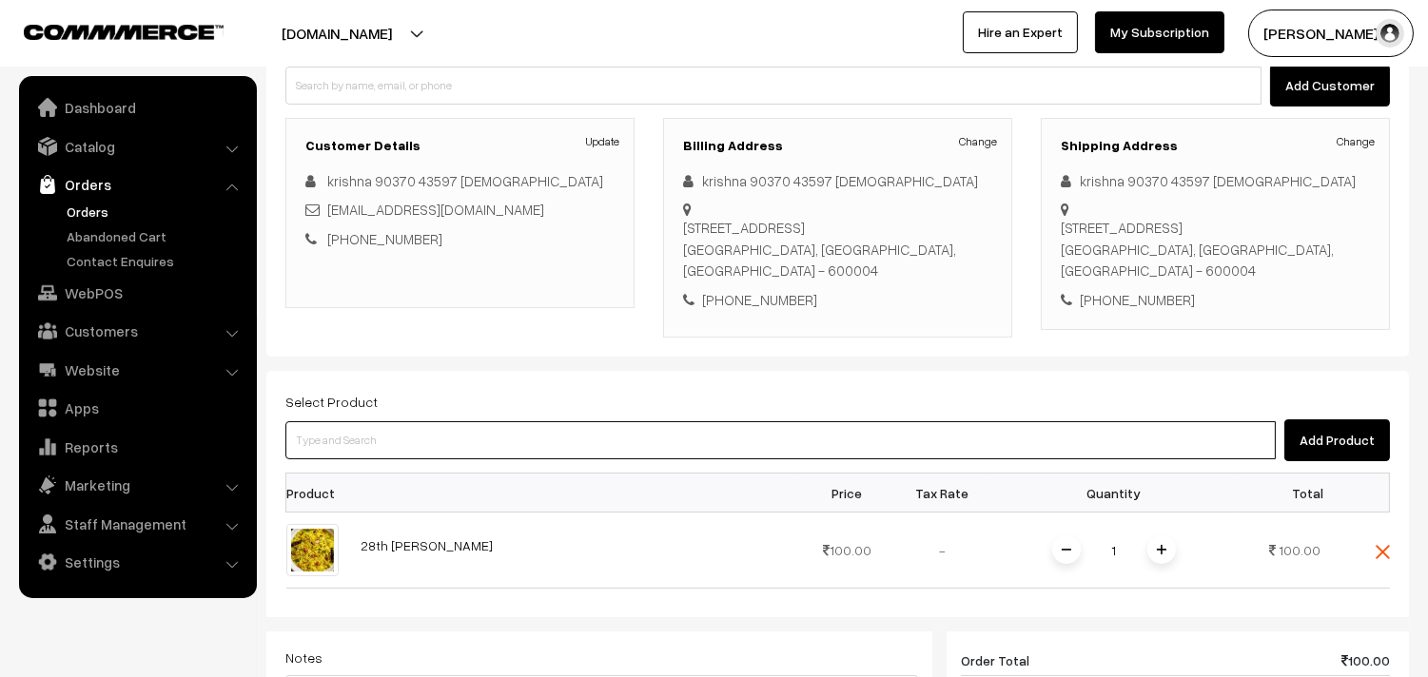
click at [455, 439] on input at bounding box center [780, 440] width 990 height 38
paste input "28th Without Rice..."
type input "28th Without Rice..."
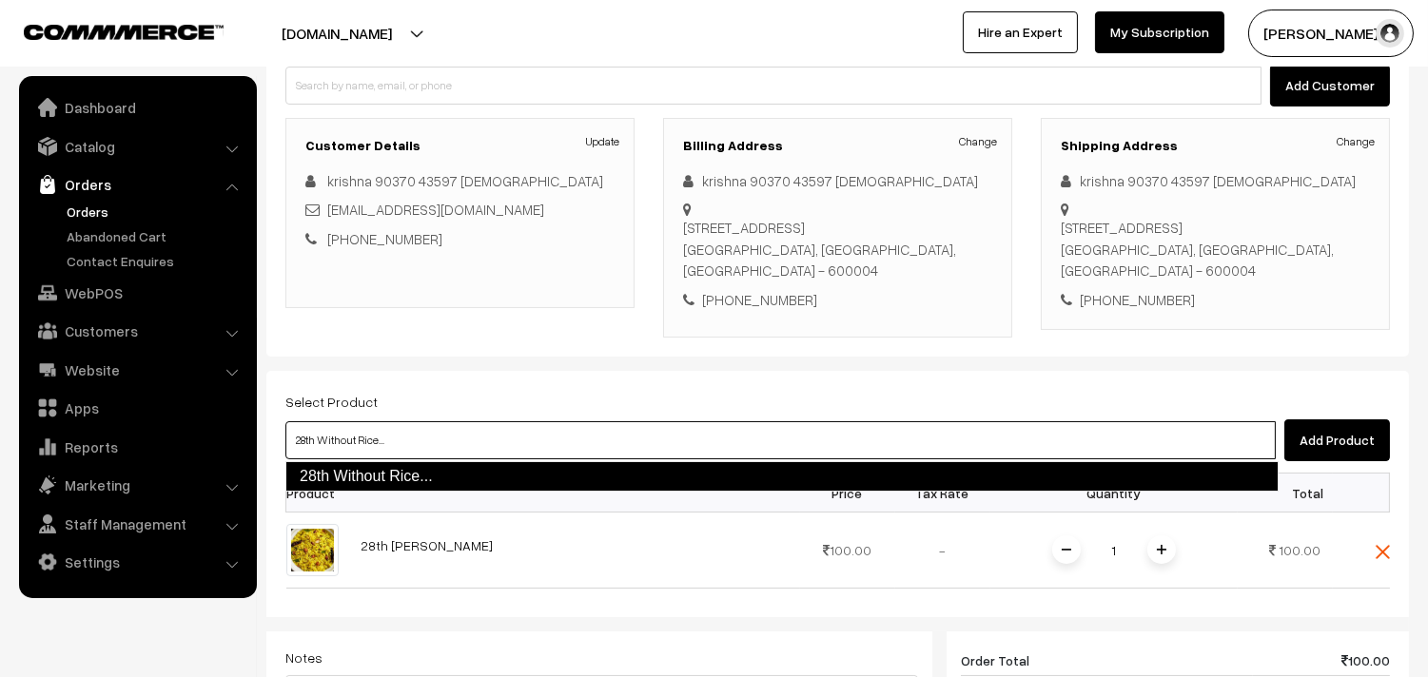
click at [364, 466] on link "28th Without Rice..." at bounding box center [781, 476] width 993 height 30
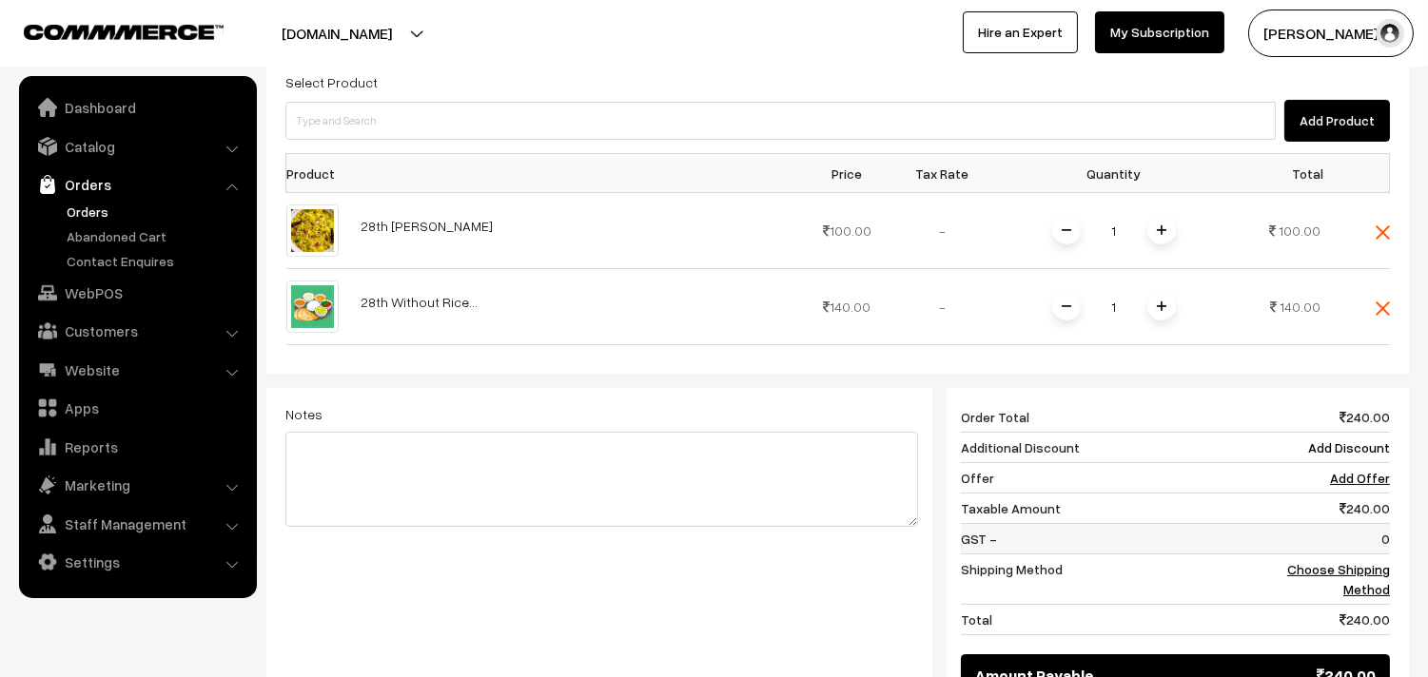
scroll to position [633, 0]
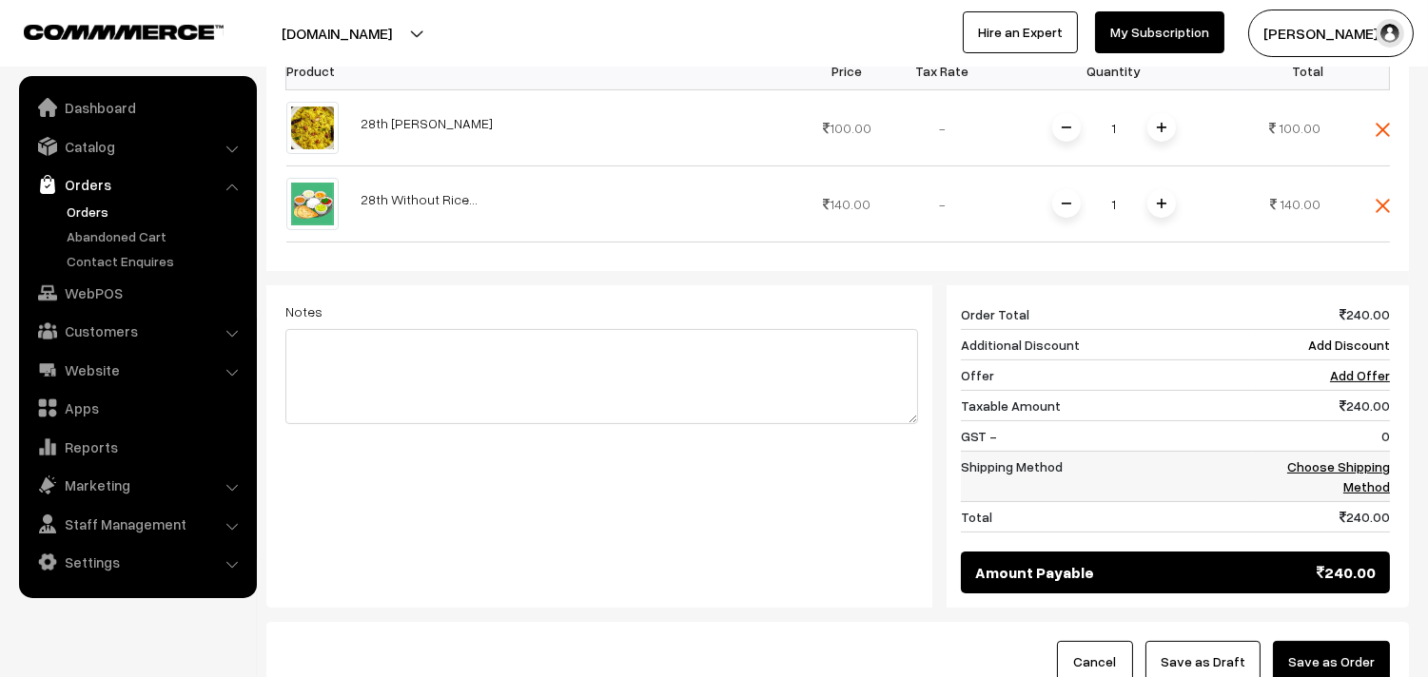
click at [1374, 469] on link "Choose Shipping Method" at bounding box center [1338, 476] width 103 height 36
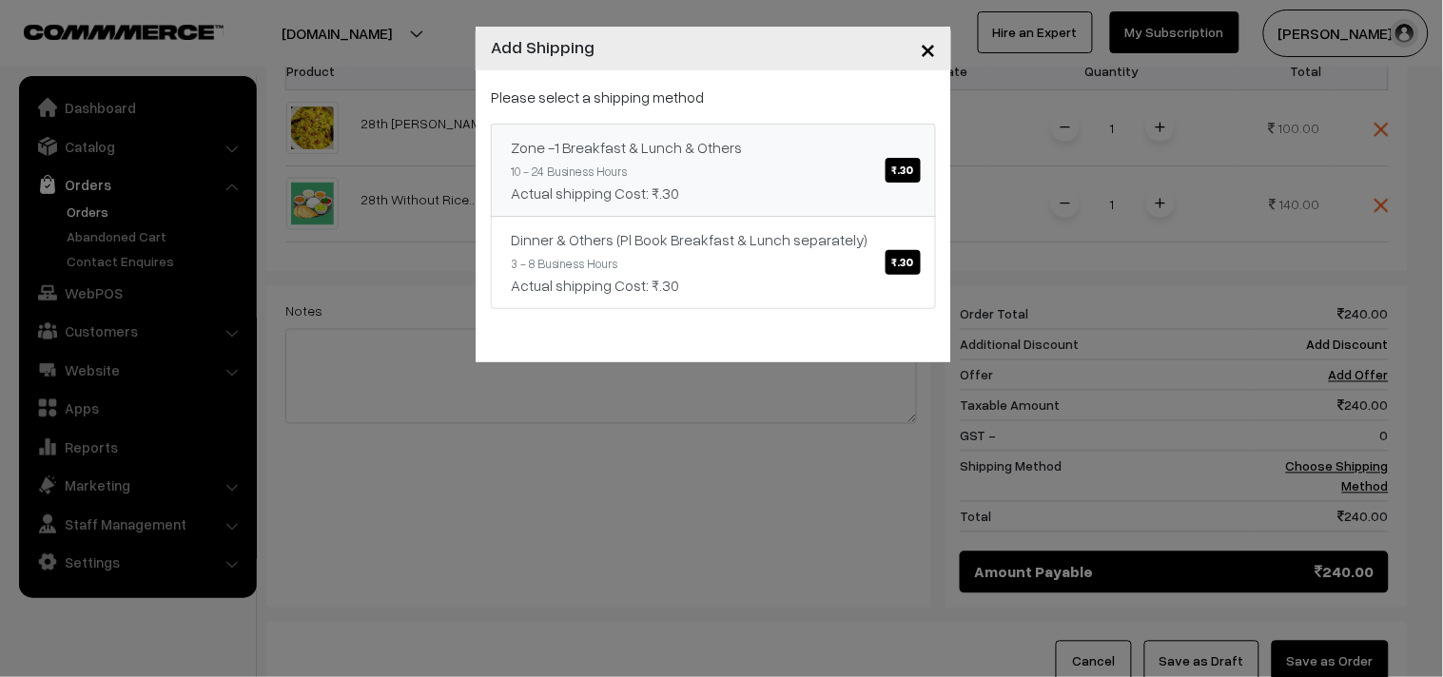
click at [744, 173] on link "Zone -1 Breakfast & Lunch & Others ₹.30 10 - 24 Business Hours Actual shipping …" at bounding box center [713, 170] width 445 height 93
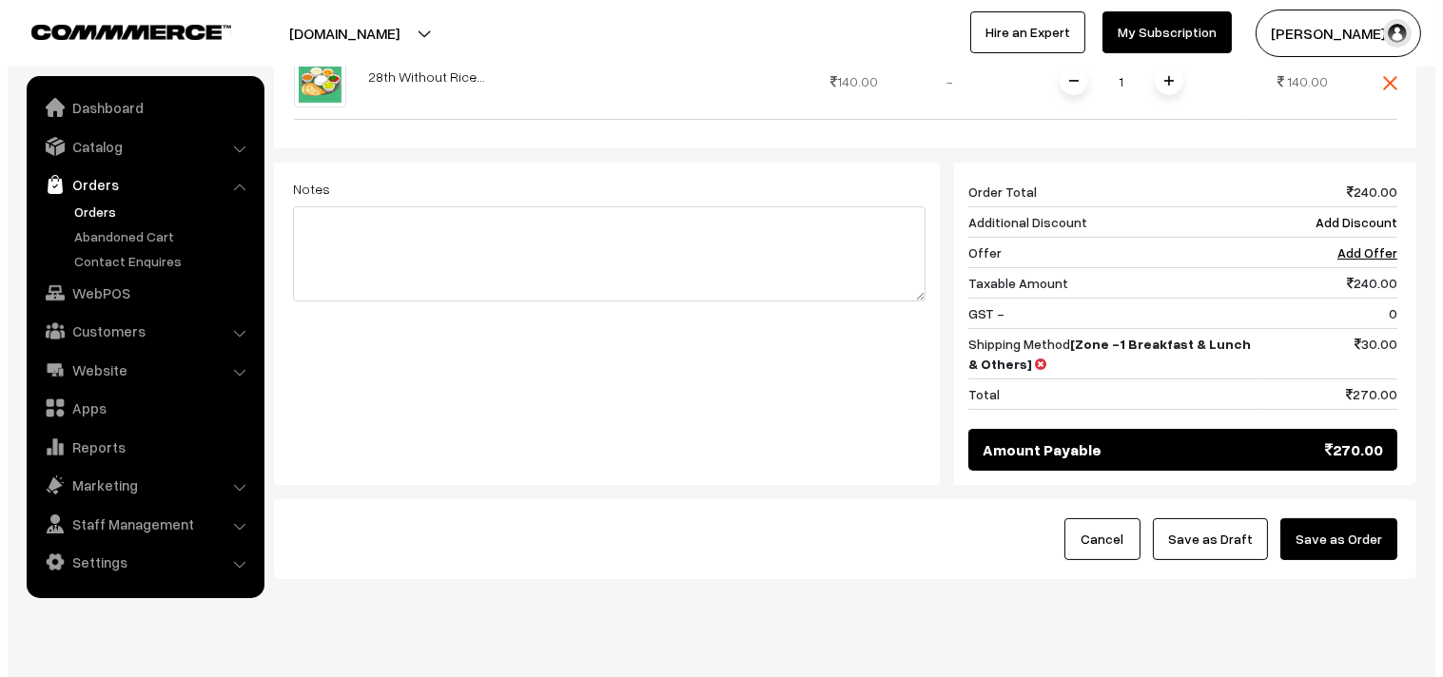
scroll to position [799, 0]
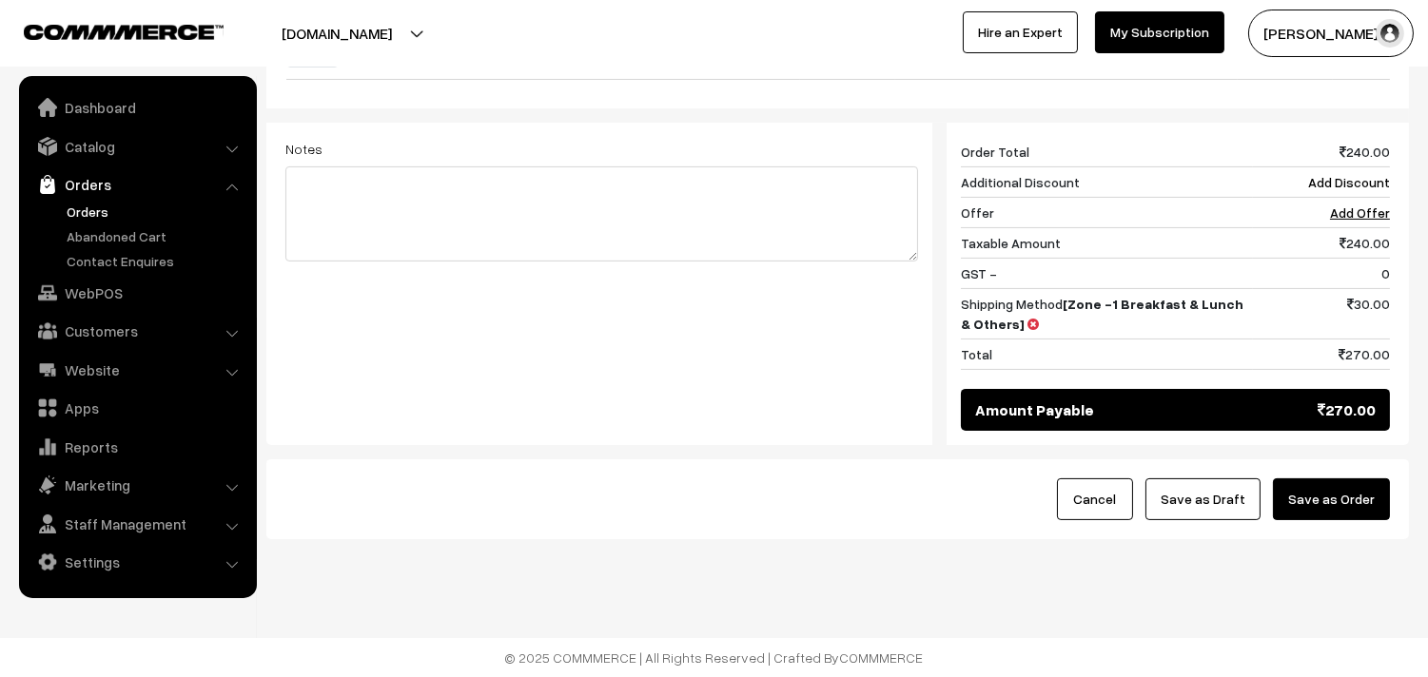
click at [1325, 480] on button "Save as Order" at bounding box center [1331, 499] width 117 height 42
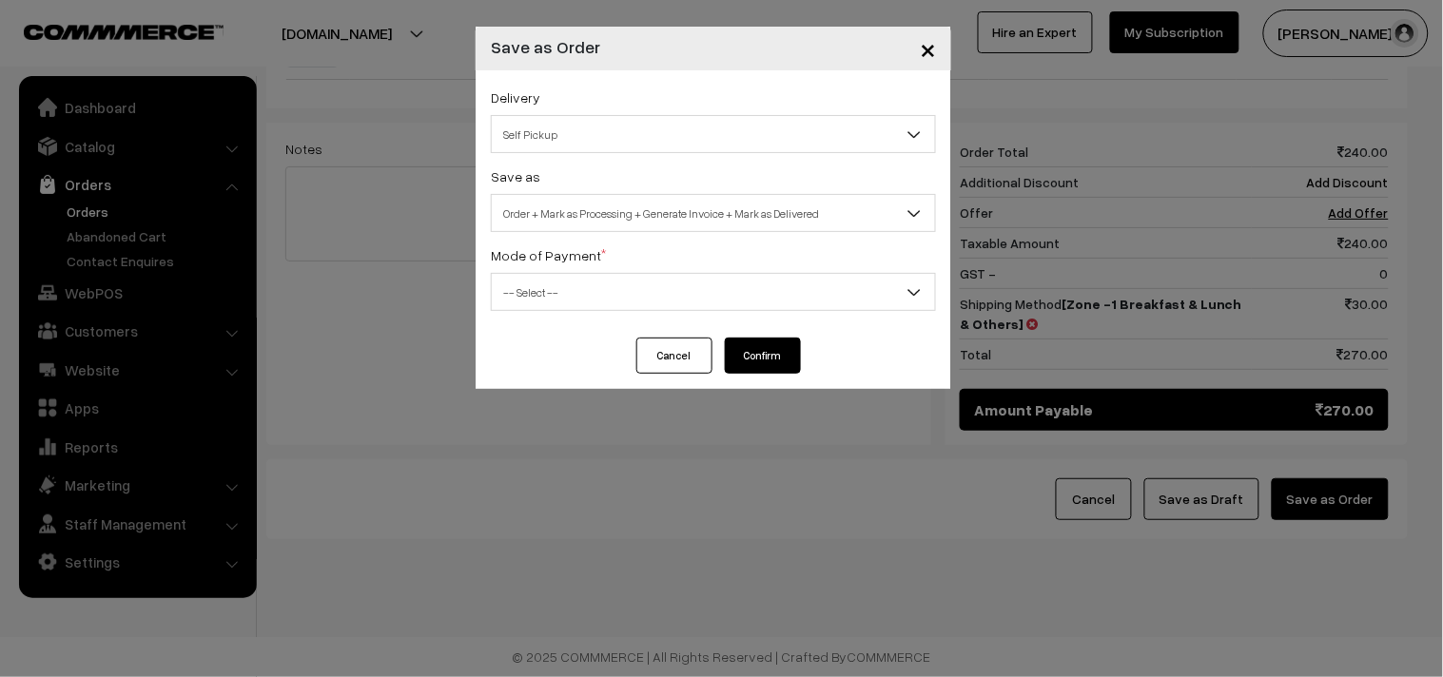
click at [563, 224] on span "Order + Mark as Processing + Generate Invoice + Mark as Delivered" at bounding box center [713, 213] width 443 height 33
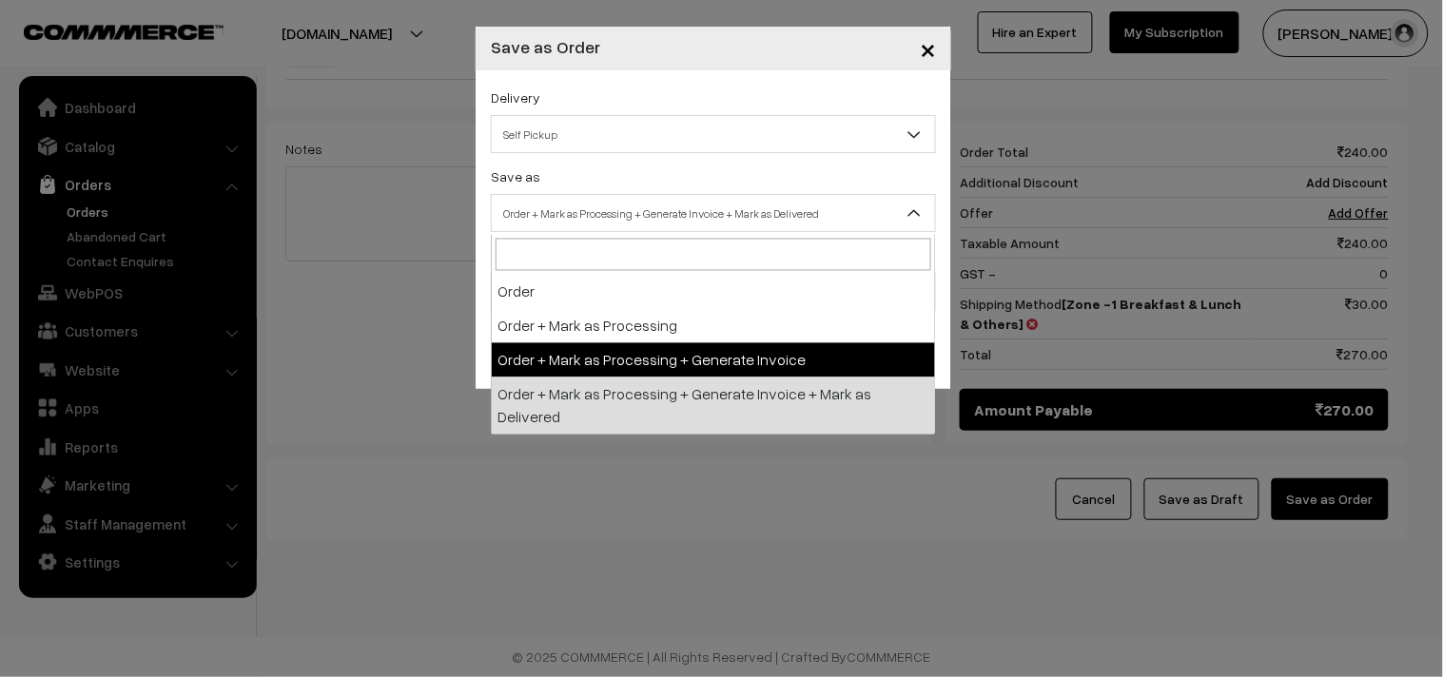
select select "3"
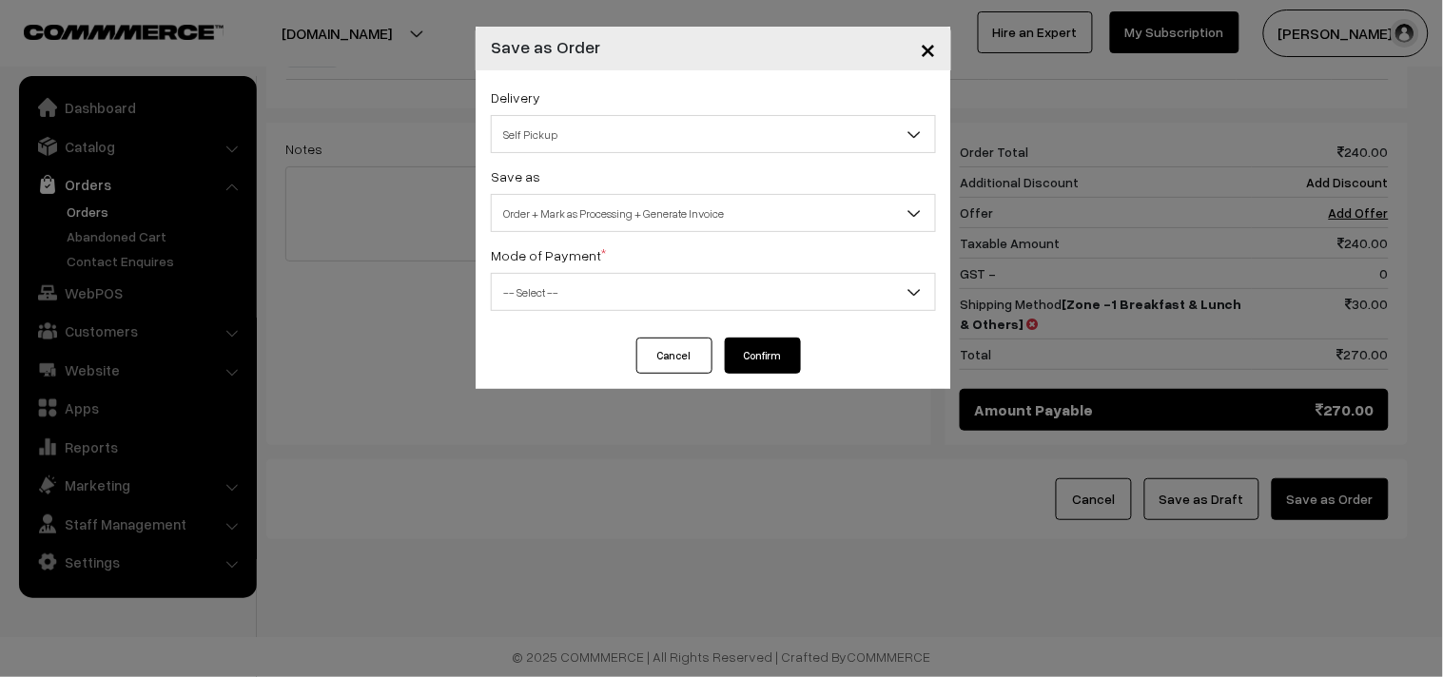
drag, startPoint x: 533, startPoint y: 324, endPoint x: 531, endPoint y: 309, distance: 15.3
click at [531, 319] on div "Delivery Self Pickup Zone -1 Breakfast & Lunch & Others (₹30) (10 - 24 Business…" at bounding box center [714, 203] width 476 height 267
click at [531, 282] on span "-- Select --" at bounding box center [713, 292] width 443 height 33
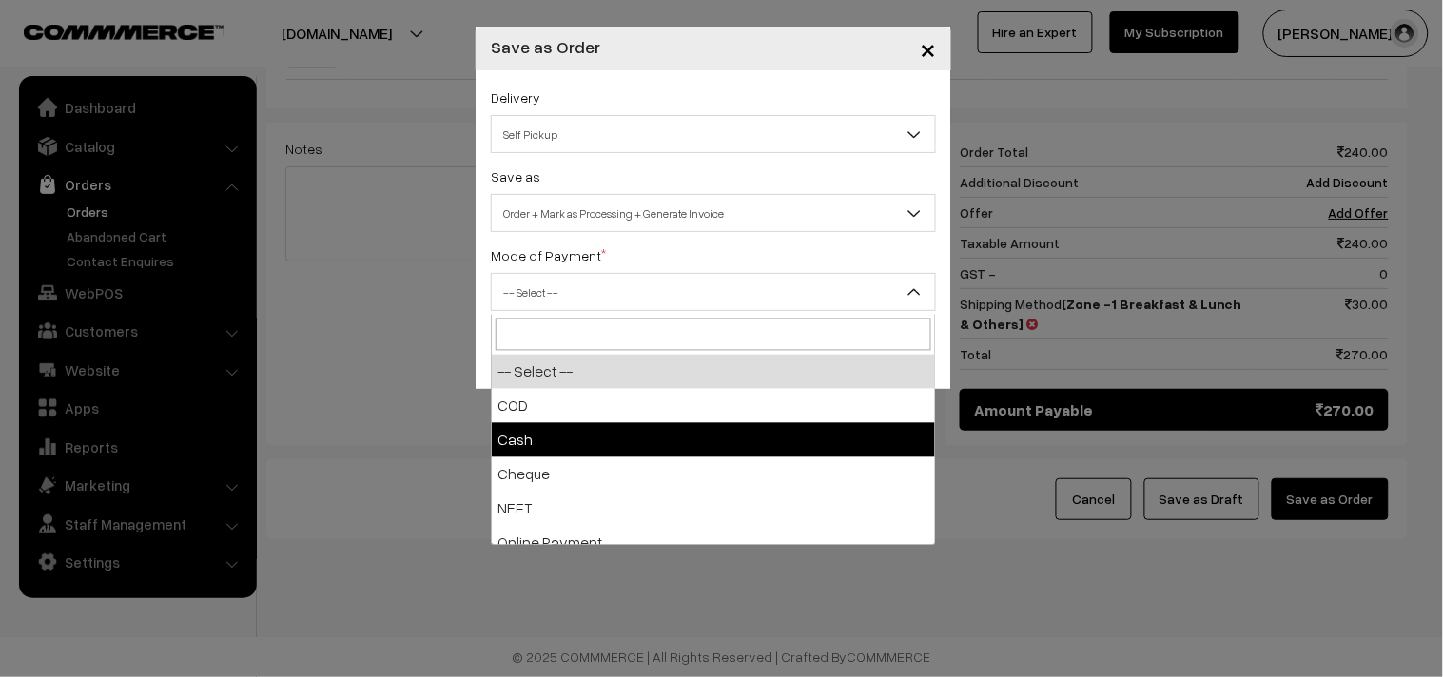
select select "2"
checkbox input "true"
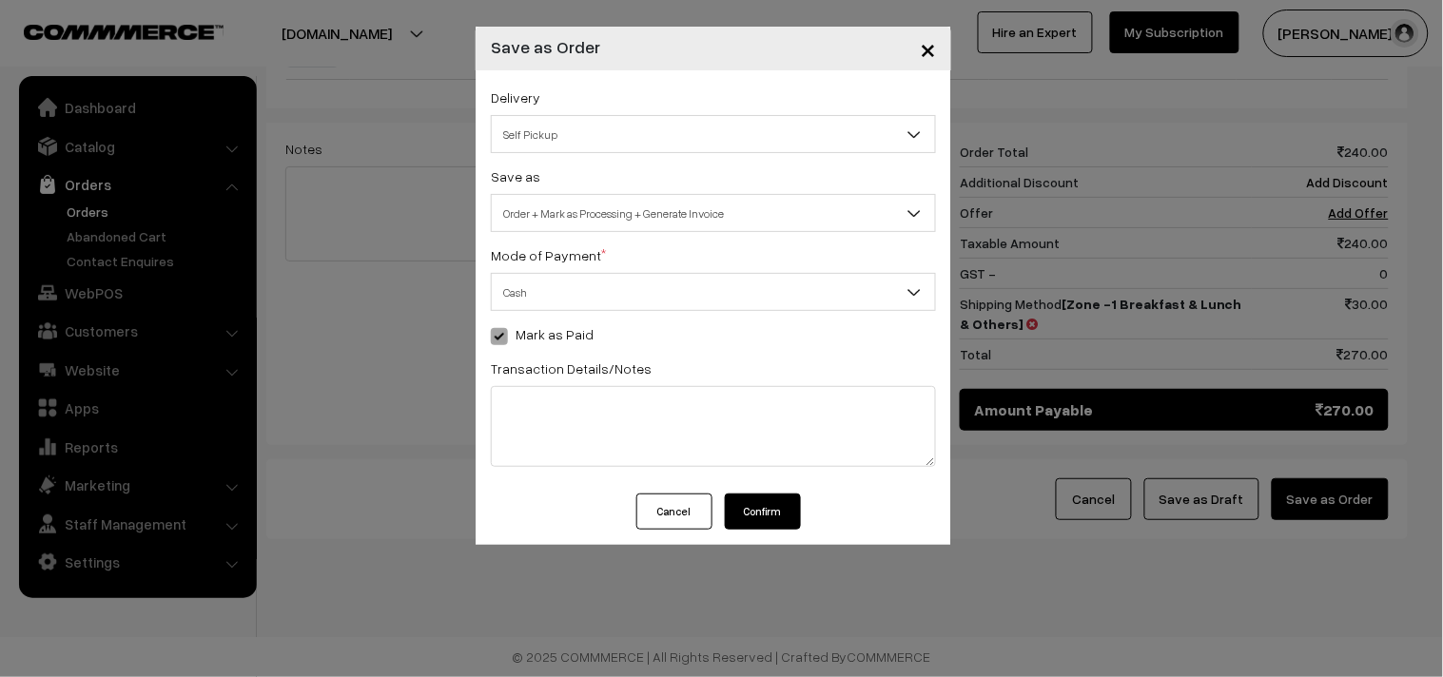
click at [771, 506] on button "Confirm" at bounding box center [763, 512] width 76 height 36
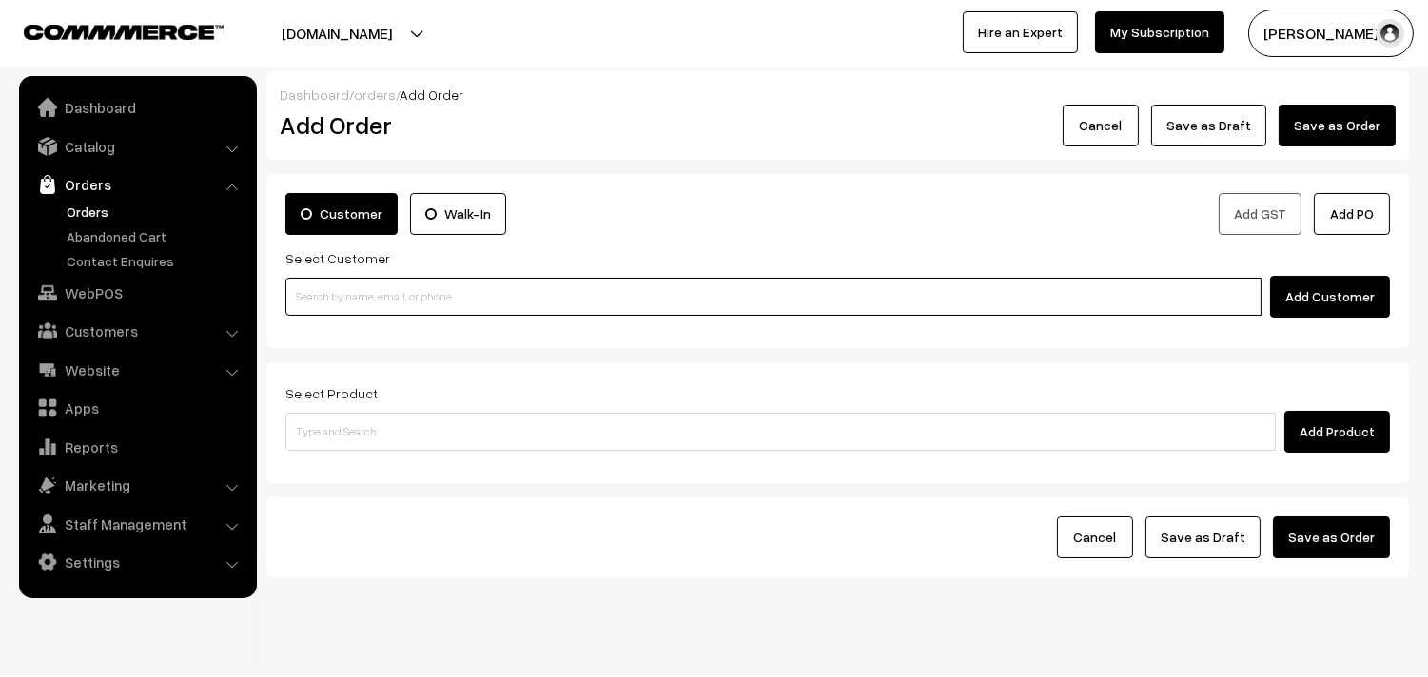
click at [391, 301] on input at bounding box center [773, 297] width 976 height 38
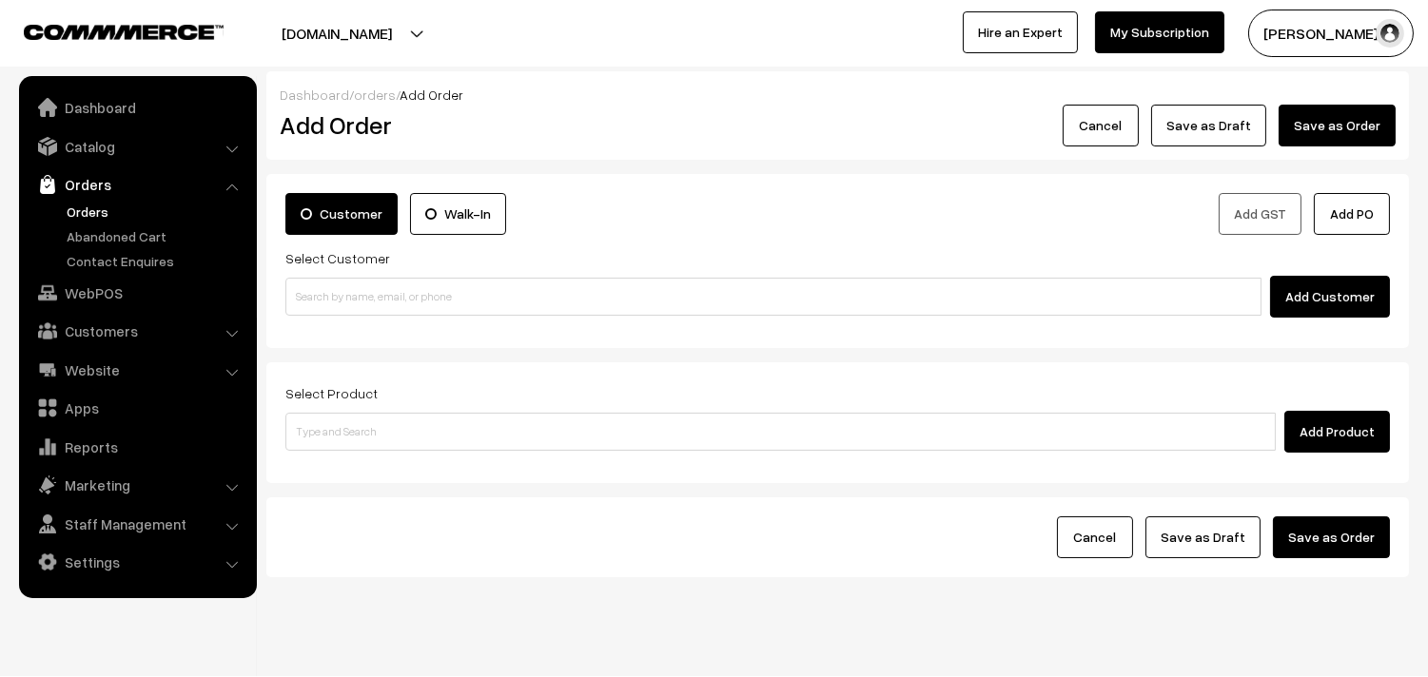
click at [74, 207] on link "Orders" at bounding box center [156, 212] width 188 height 20
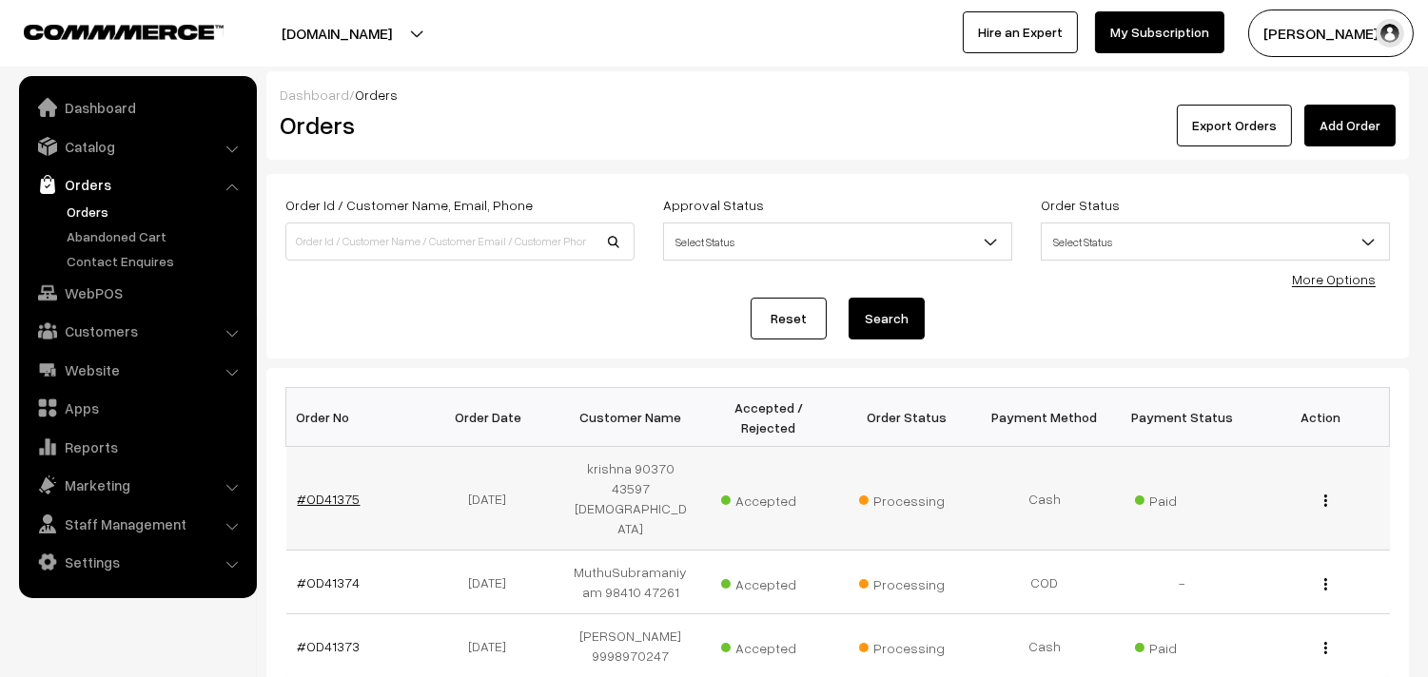
click at [323, 491] on link "#OD41375" at bounding box center [329, 499] width 63 height 16
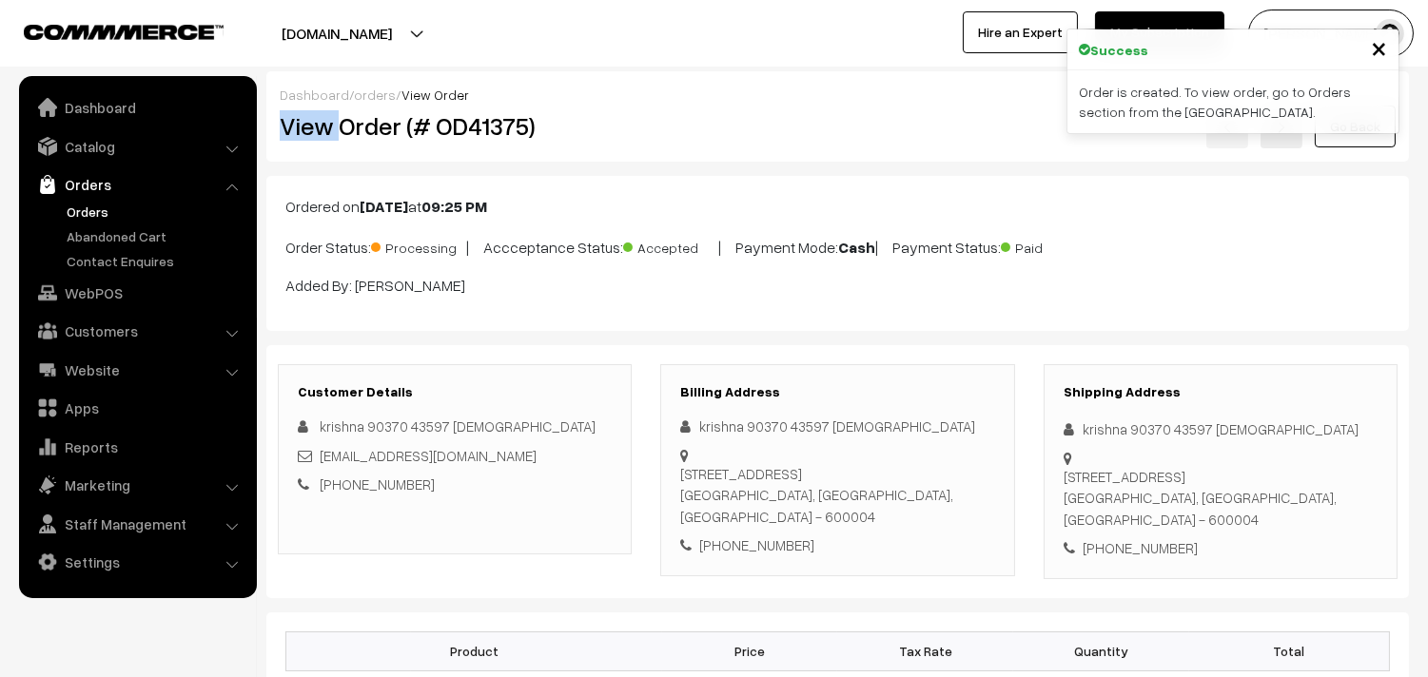
drag, startPoint x: 590, startPoint y: 107, endPoint x: 711, endPoint y: 101, distance: 121.9
click at [711, 101] on div "Dashboard / orders / View Order View Order (# OD41375) Go Back" at bounding box center [837, 116] width 1142 height 90
copy div "View"
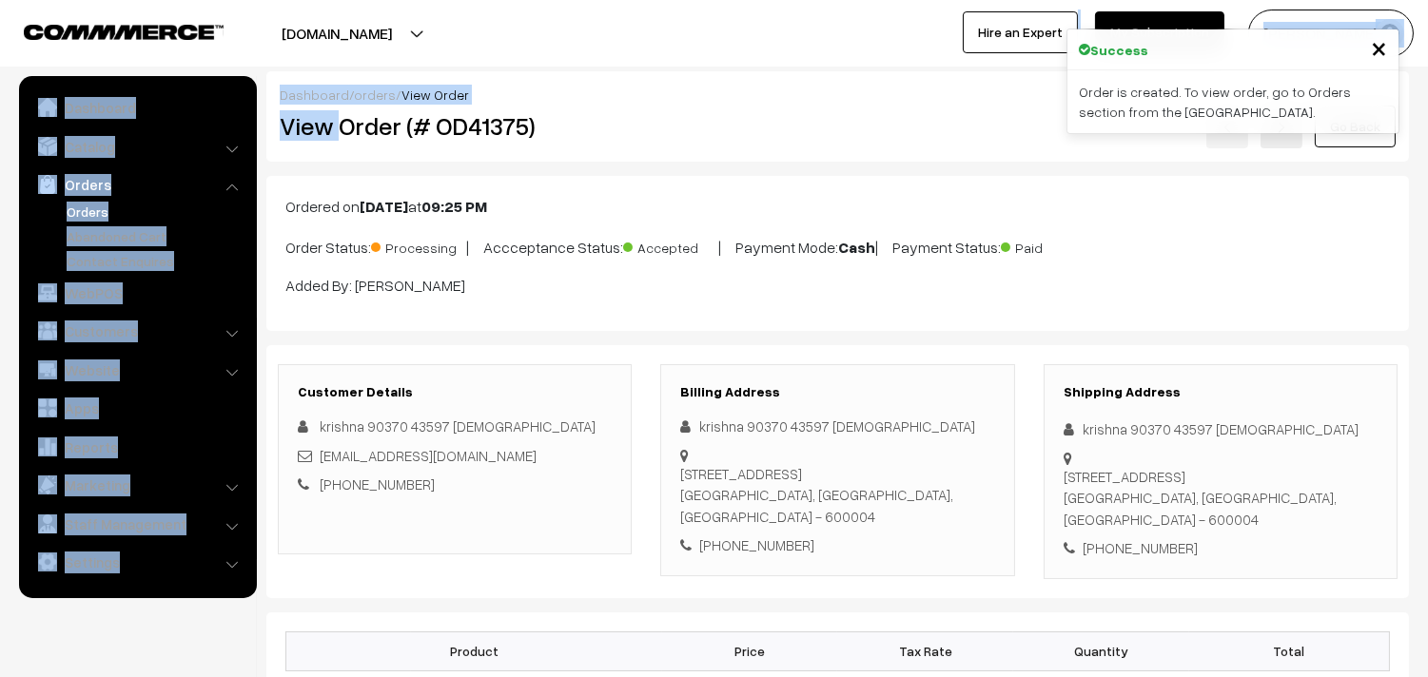
drag, startPoint x: 580, startPoint y: 51, endPoint x: 584, endPoint y: 126, distance: 74.3
click at [581, 55] on div at bounding box center [352, 34] width 695 height 48
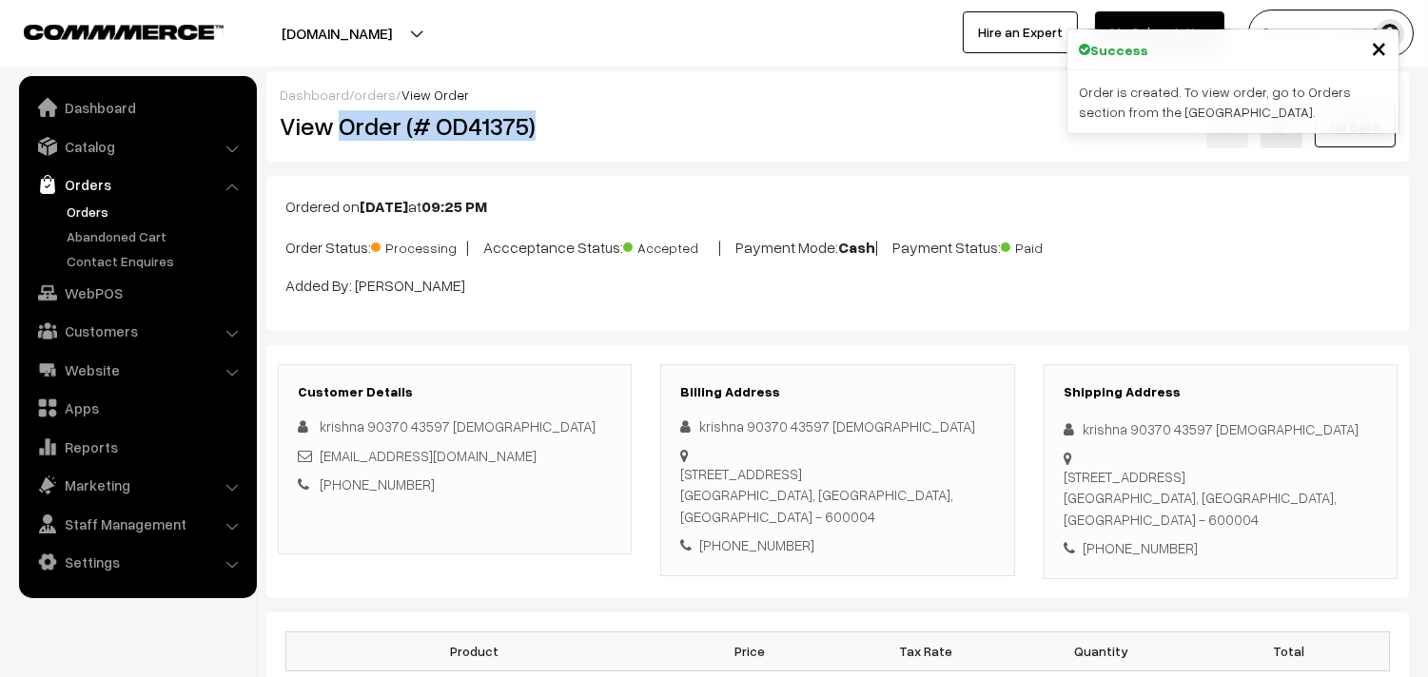
click at [578, 127] on h2 "View Order (# OD41375)" at bounding box center [456, 125] width 353 height 29
copy h2 "Order (# OD41375)"
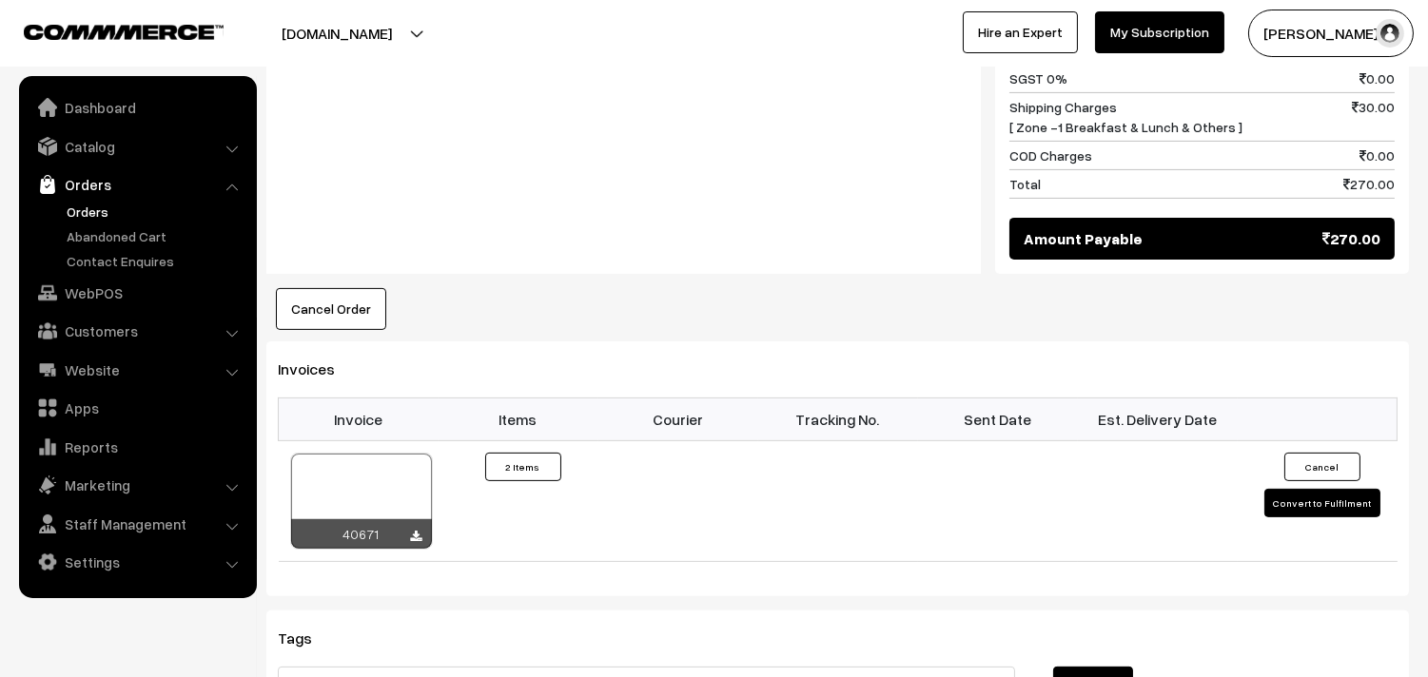
scroll to position [1162, 0]
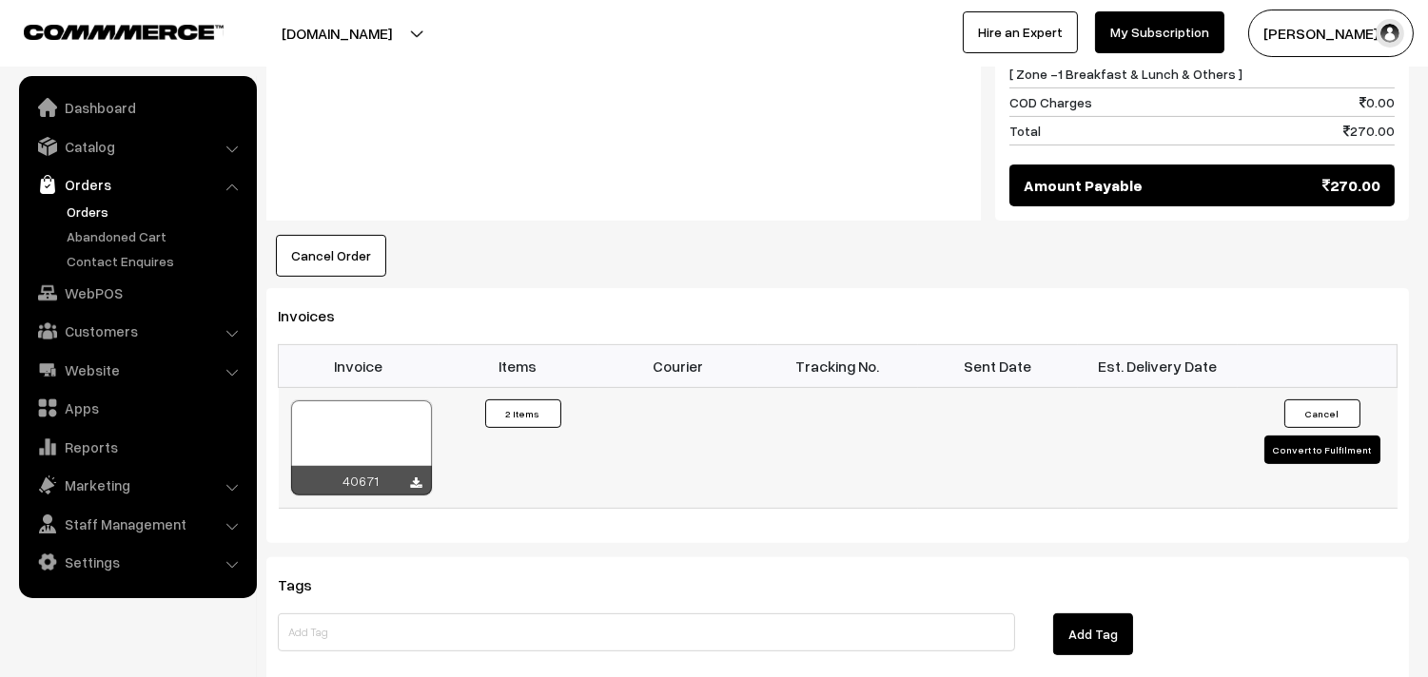
click at [379, 419] on div at bounding box center [361, 447] width 141 height 95
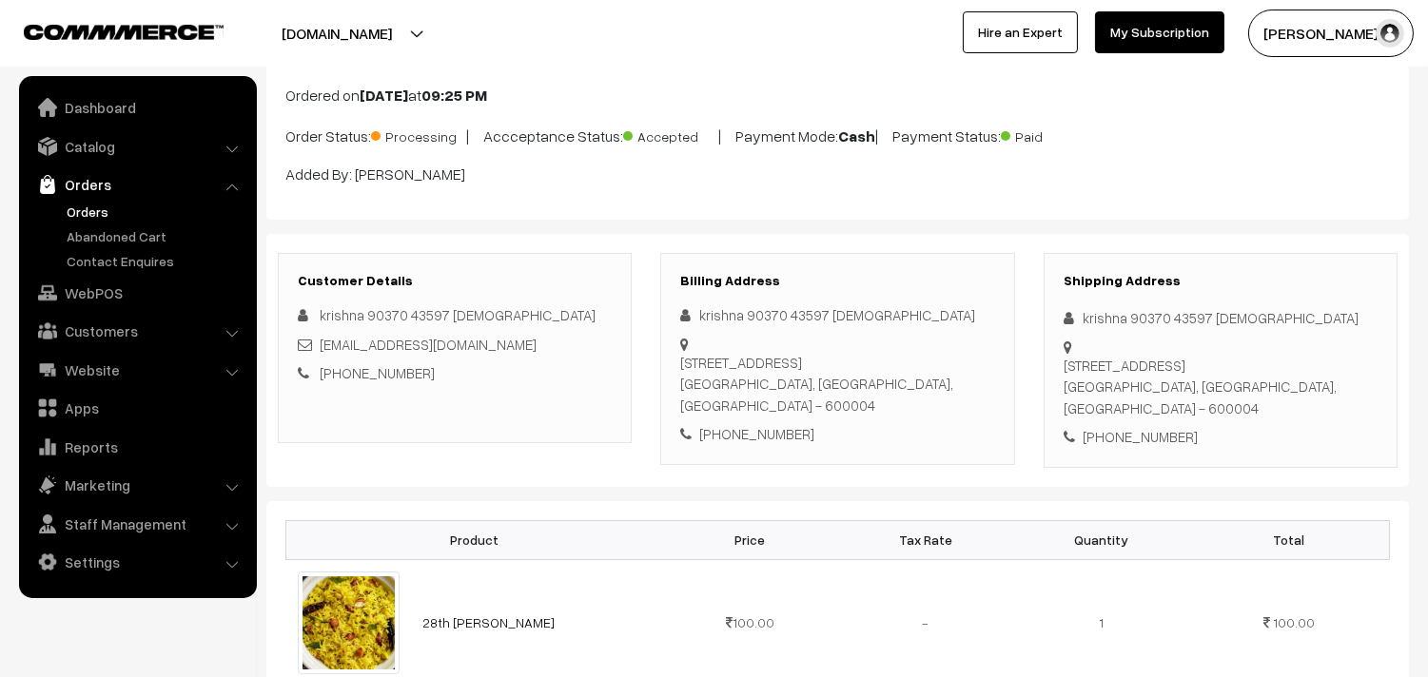
scroll to position [106, 0]
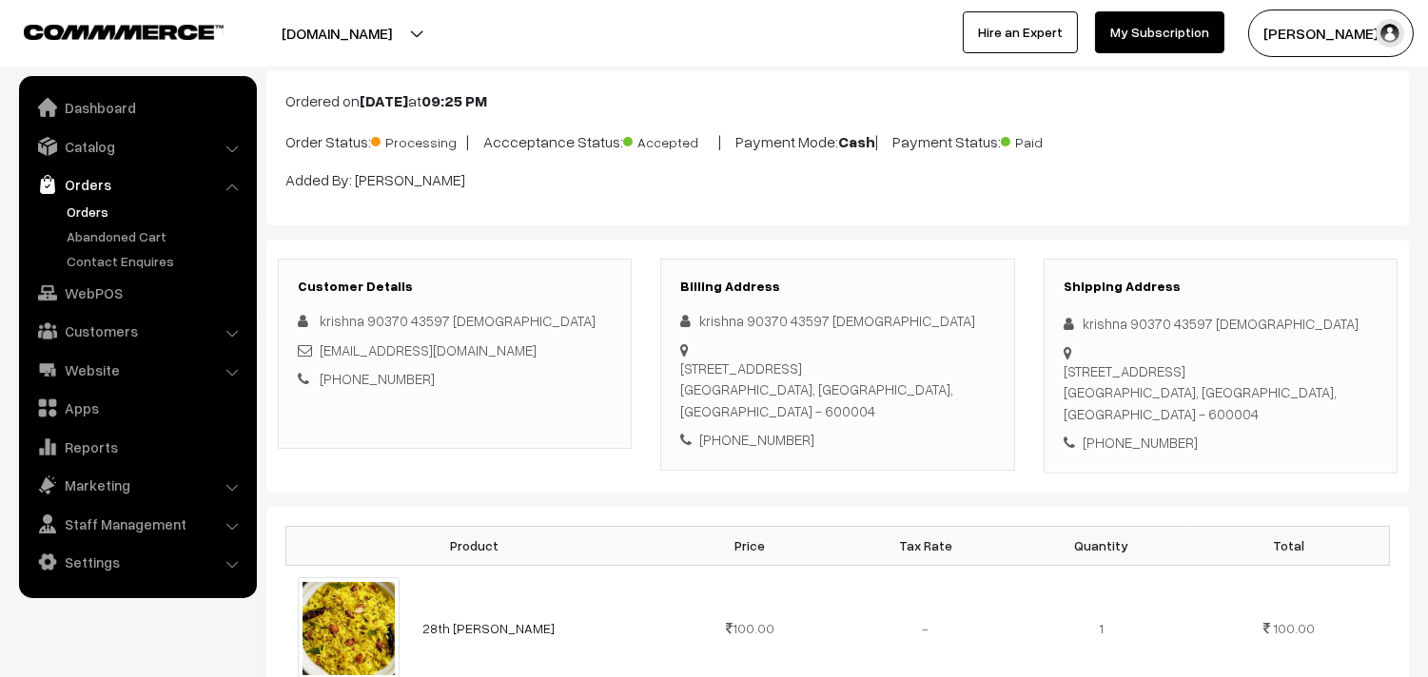
click at [101, 206] on link "Orders" at bounding box center [156, 212] width 188 height 20
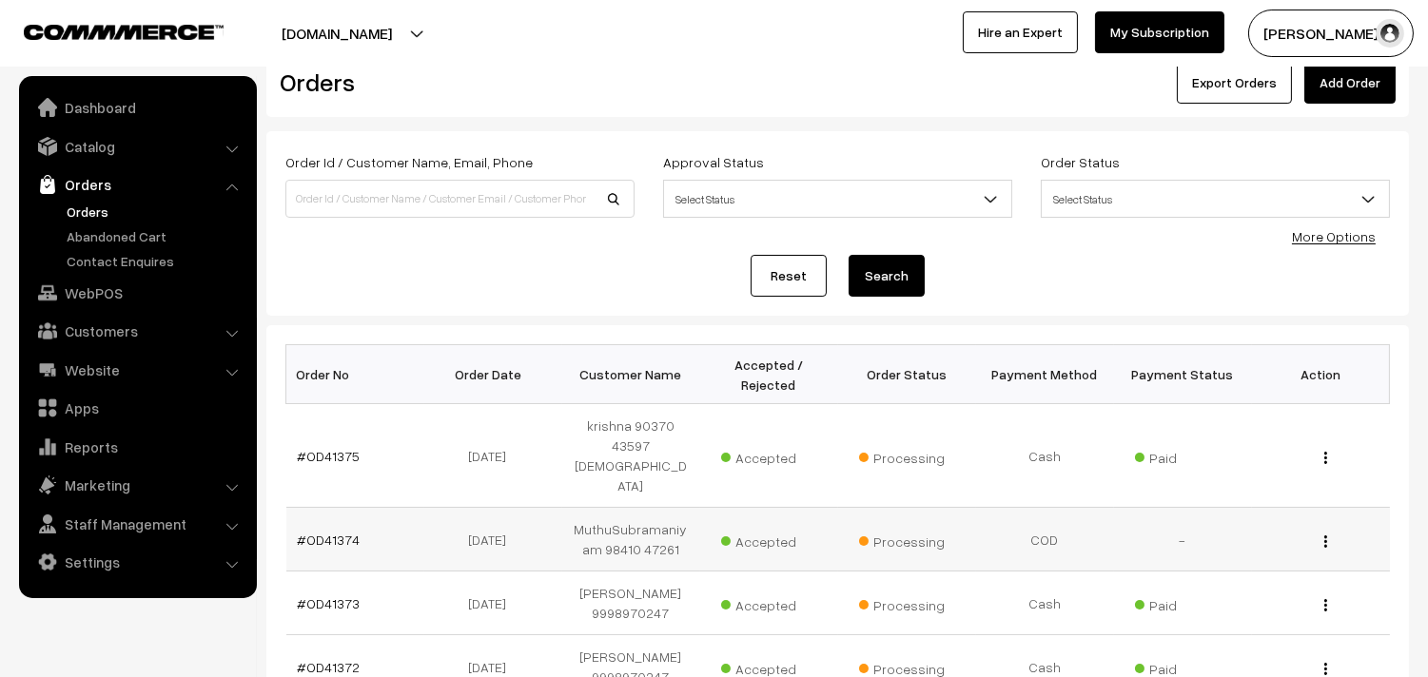
scroll to position [211, 0]
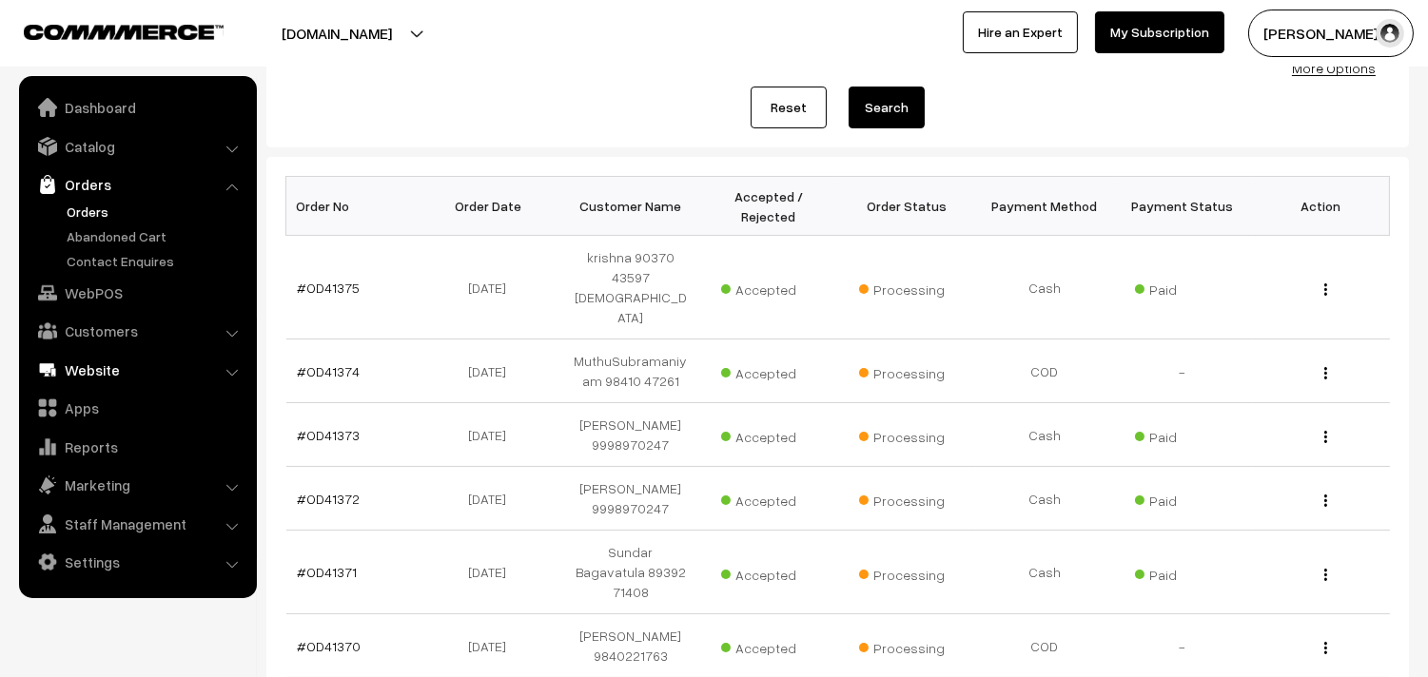
click at [84, 291] on link "WebPOS" at bounding box center [137, 293] width 226 height 34
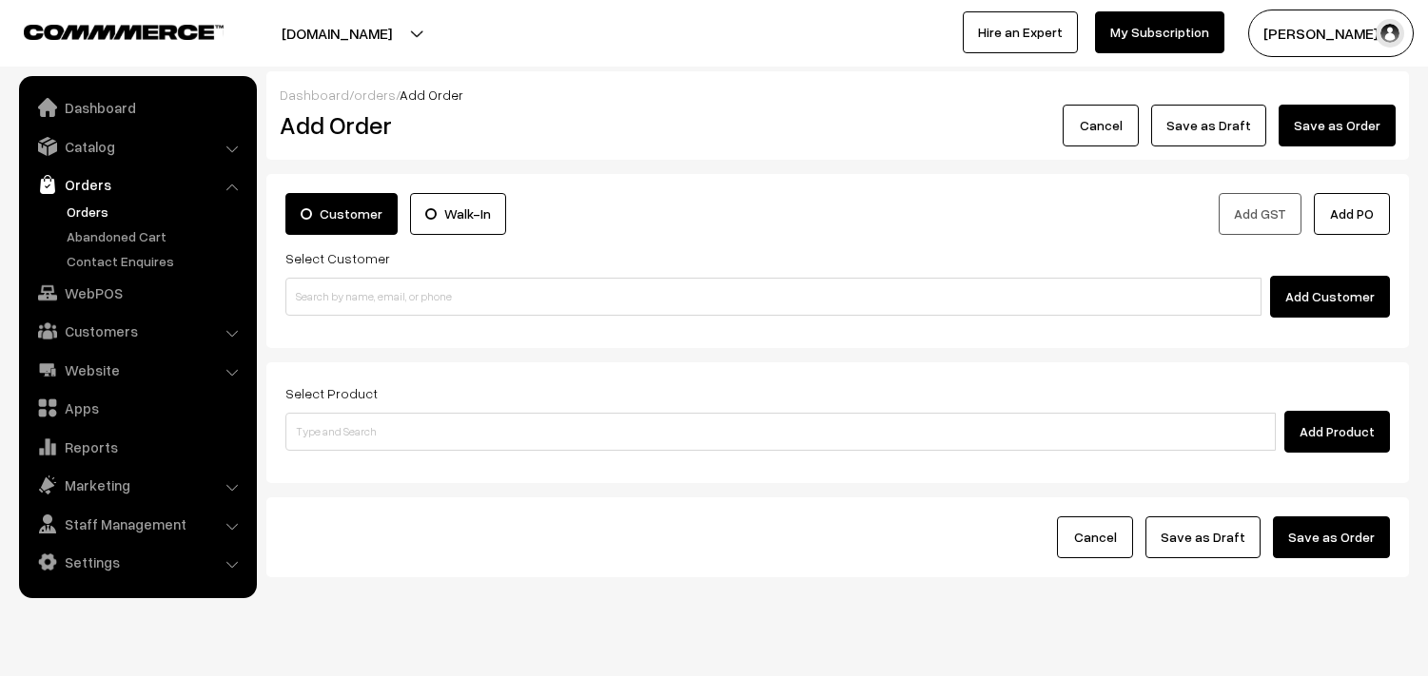
click at [377, 292] on input at bounding box center [773, 297] width 976 height 38
click at [368, 296] on input "Ramanujam 94443 56220 [9444356220]" at bounding box center [773, 297] width 976 height 38
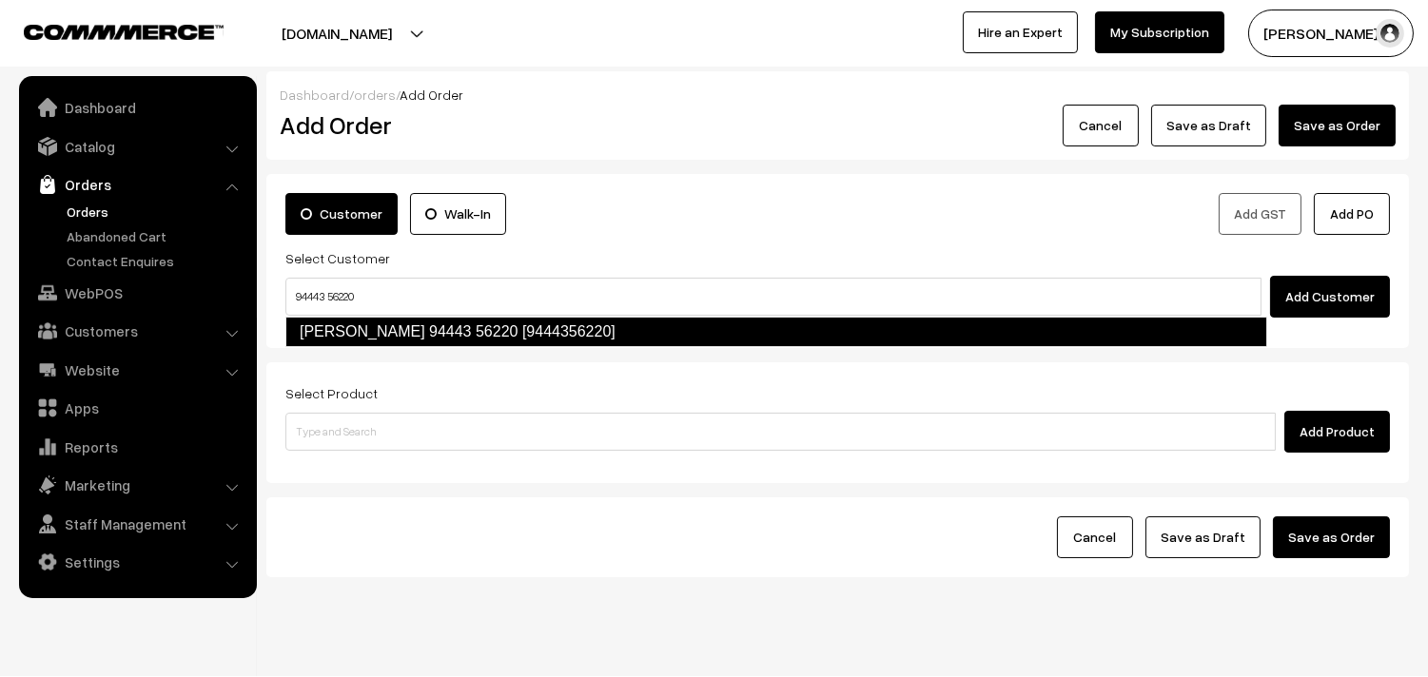
click at [343, 322] on link "Ramanujam 94443 56220 [9444356220]" at bounding box center [776, 332] width 982 height 30
type input "94443 56220"
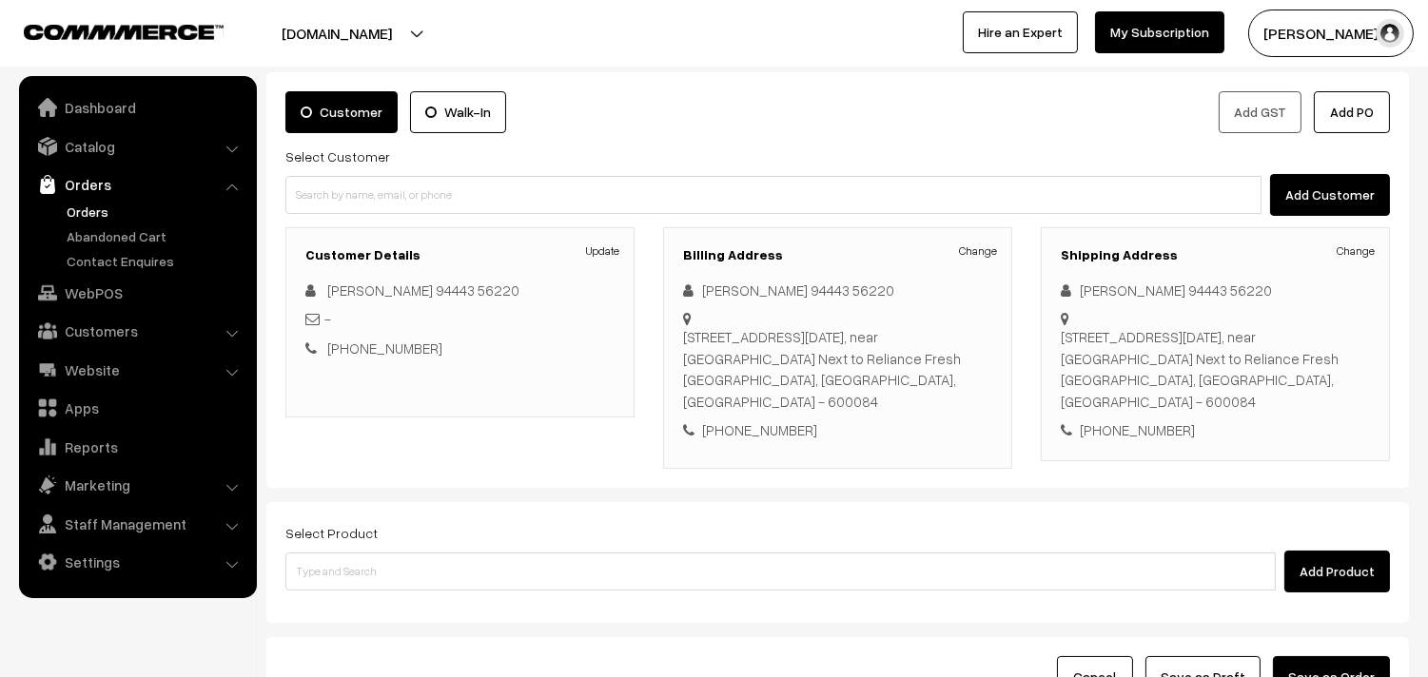
scroll to position [259, 0]
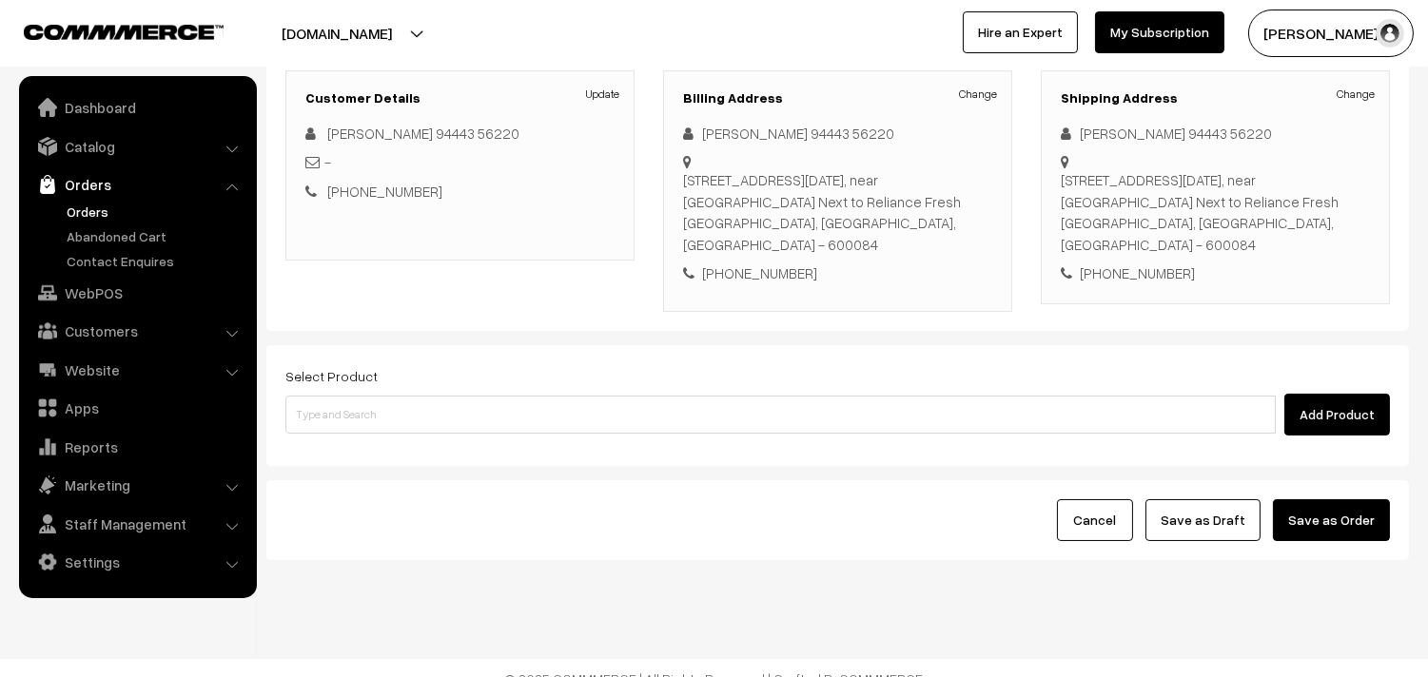
click at [577, 368] on div "Select Product Add Product" at bounding box center [837, 399] width 1104 height 71
drag, startPoint x: 390, startPoint y: 415, endPoint x: 390, endPoint y: 404, distance: 10.5
click at [390, 413] on div "Select Product Add Product" at bounding box center [837, 405] width 1142 height 121
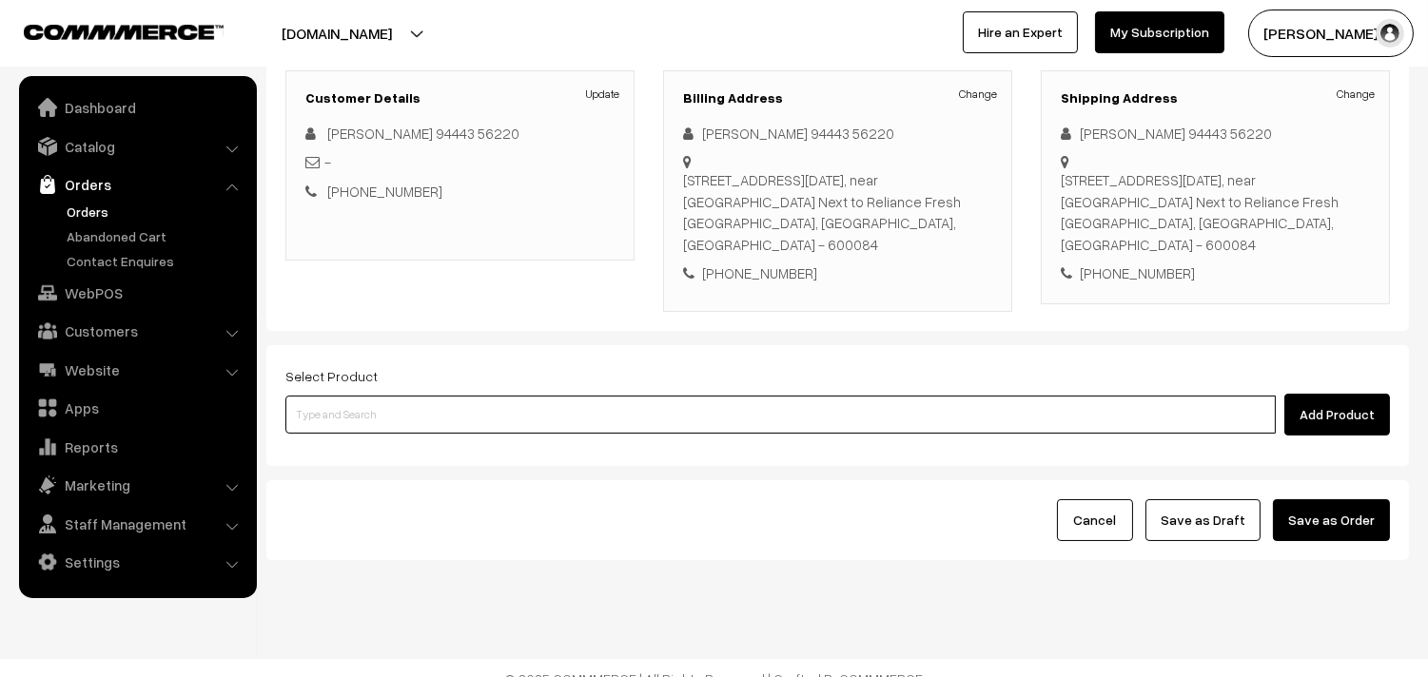
click at [417, 396] on input at bounding box center [780, 415] width 990 height 38
paste input "28th Without Rice..."
type input "28th Without Rice..."
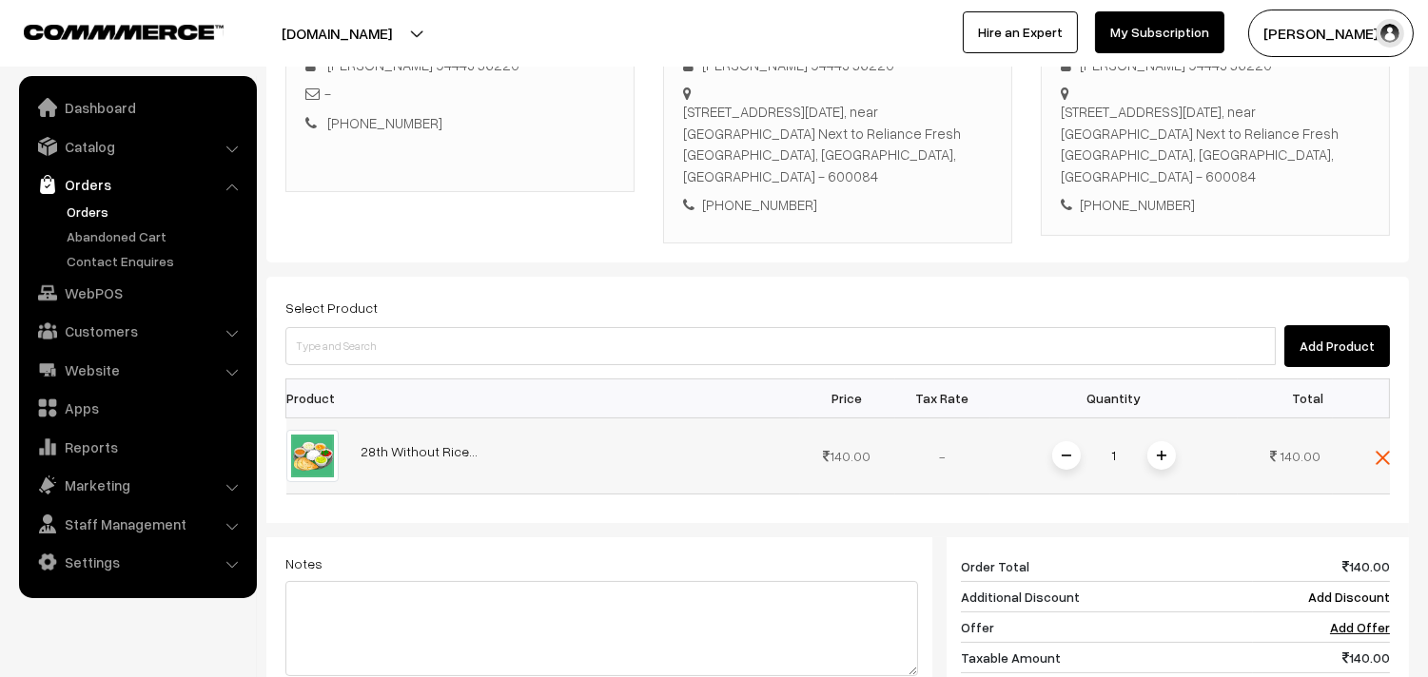
scroll to position [364, 0]
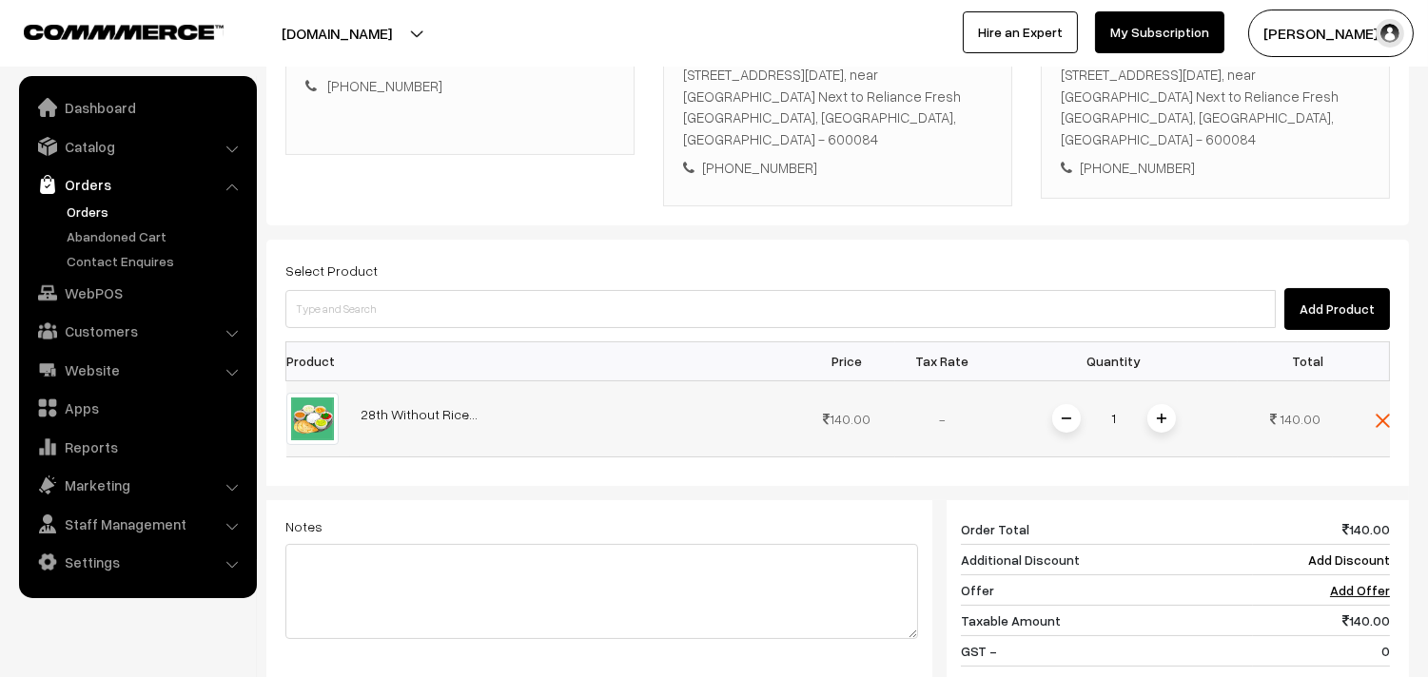
click at [1160, 404] on span at bounding box center [1161, 418] width 29 height 29
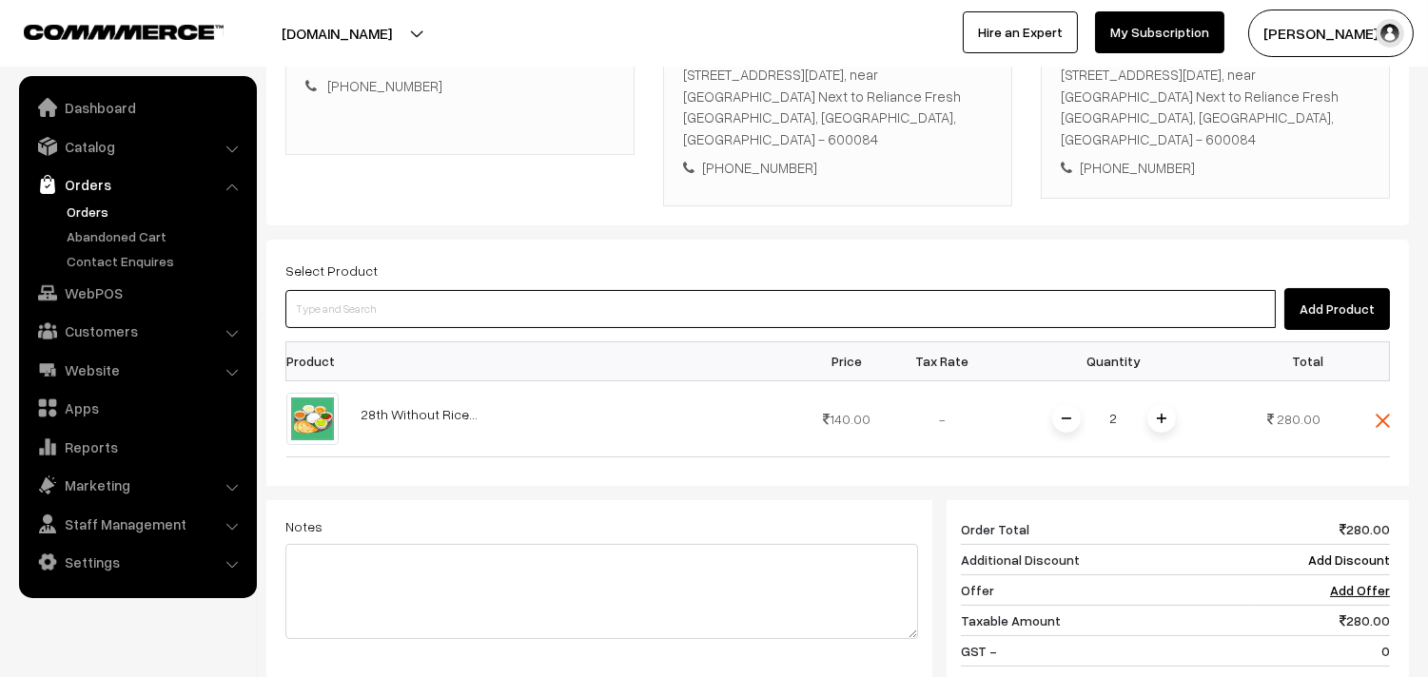
click at [1011, 296] on input at bounding box center [780, 309] width 990 height 38
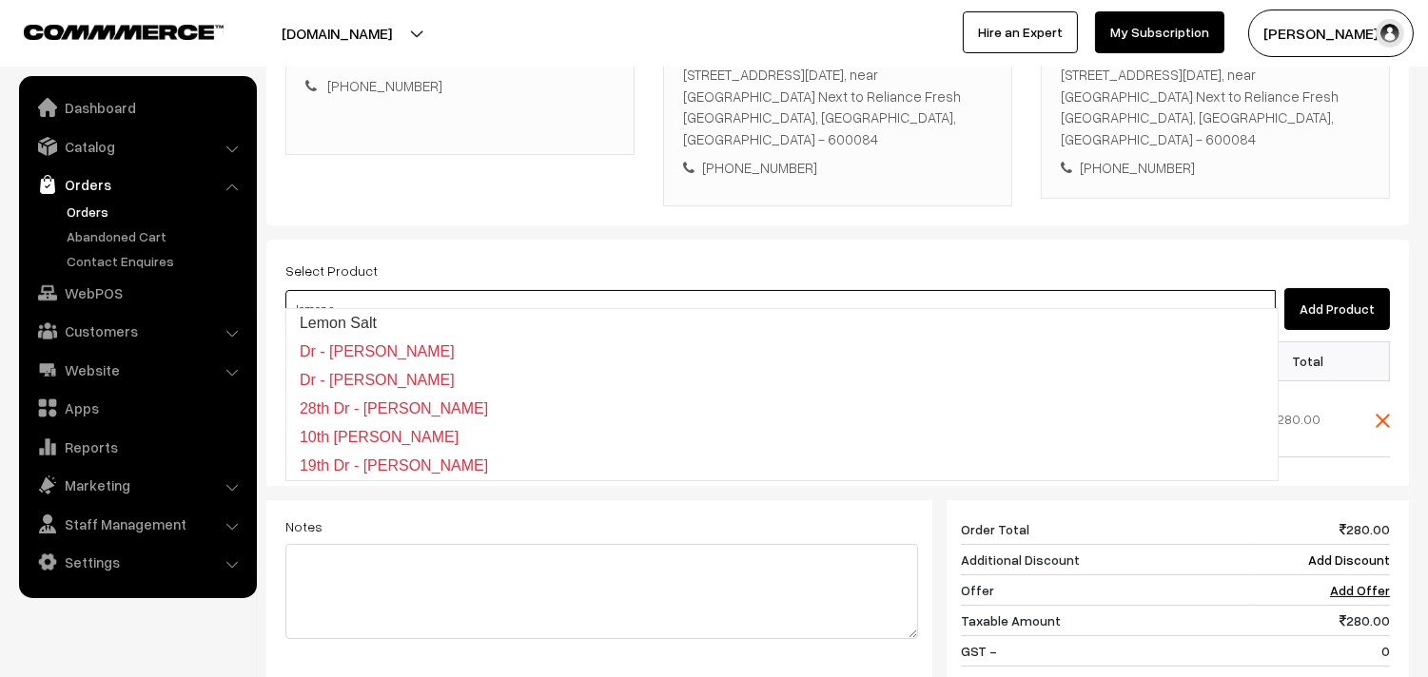
type input "19th Dr - Lemon Sevai"
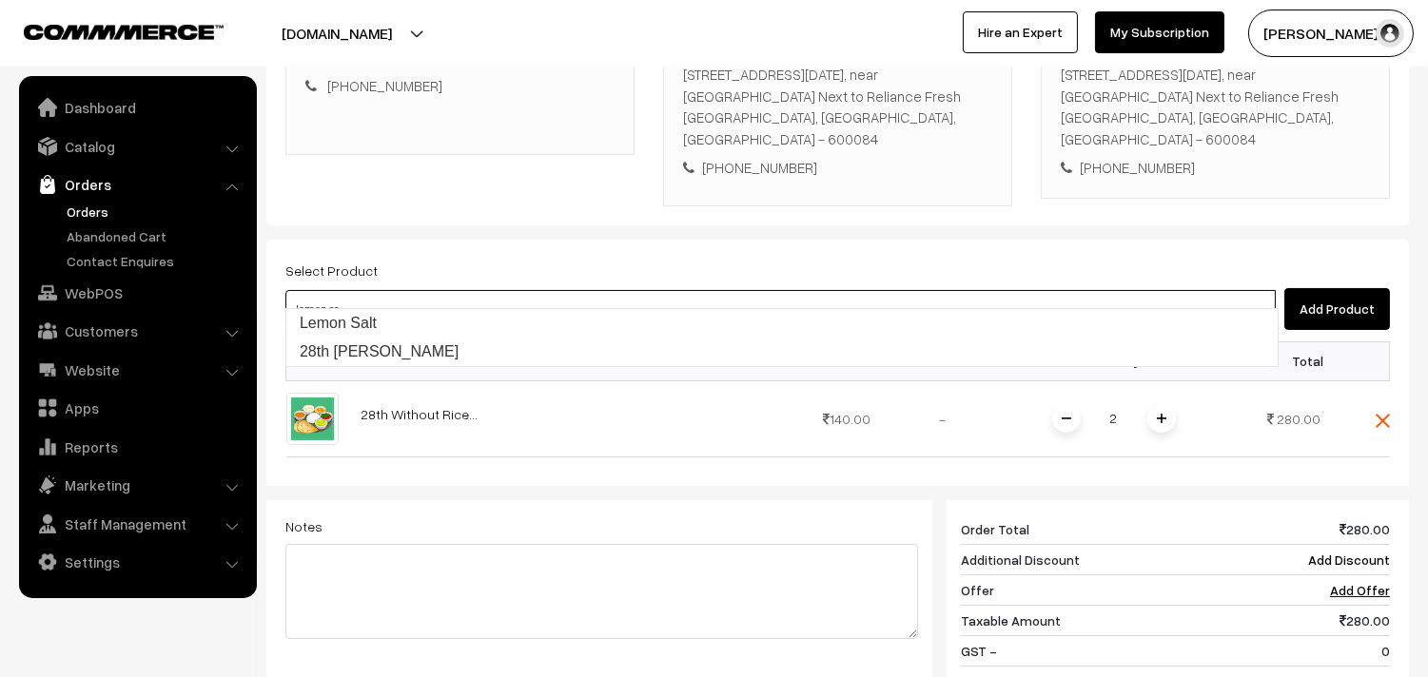
type input "28th Lemon Sadam"
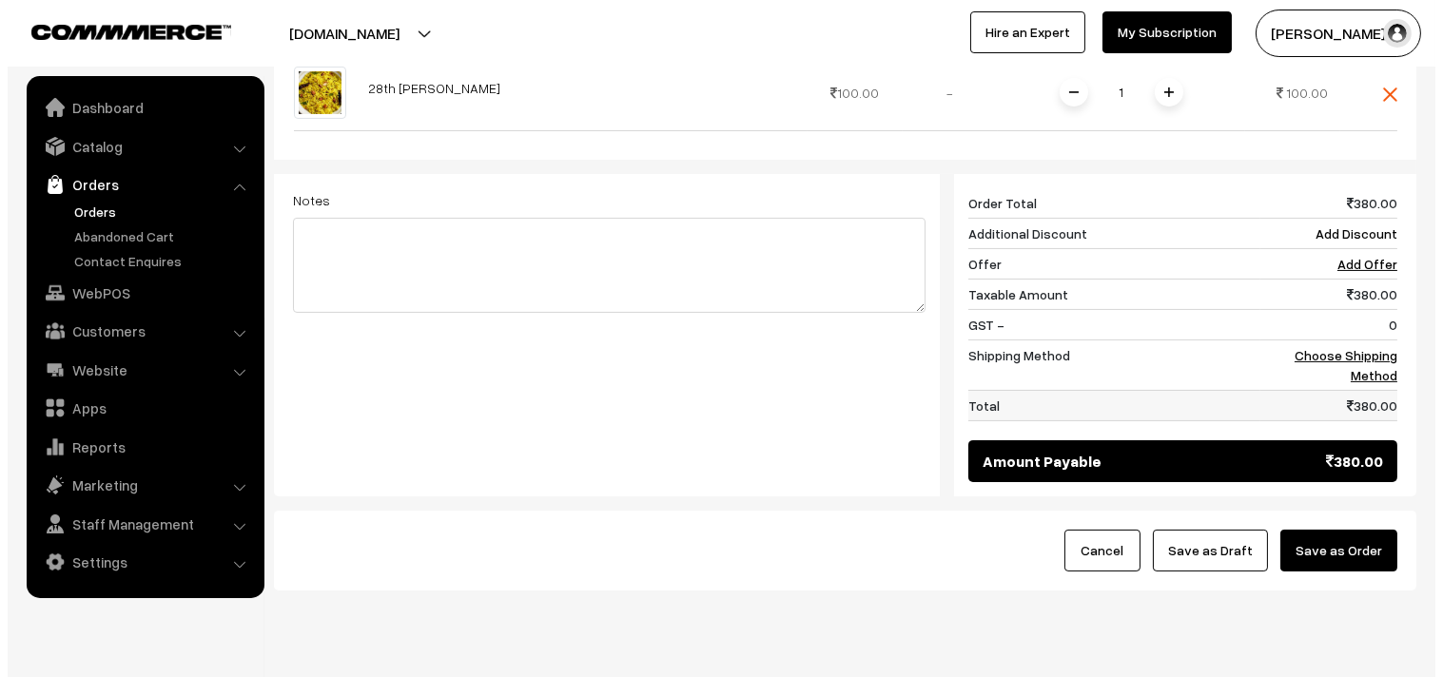
scroll to position [787, 0]
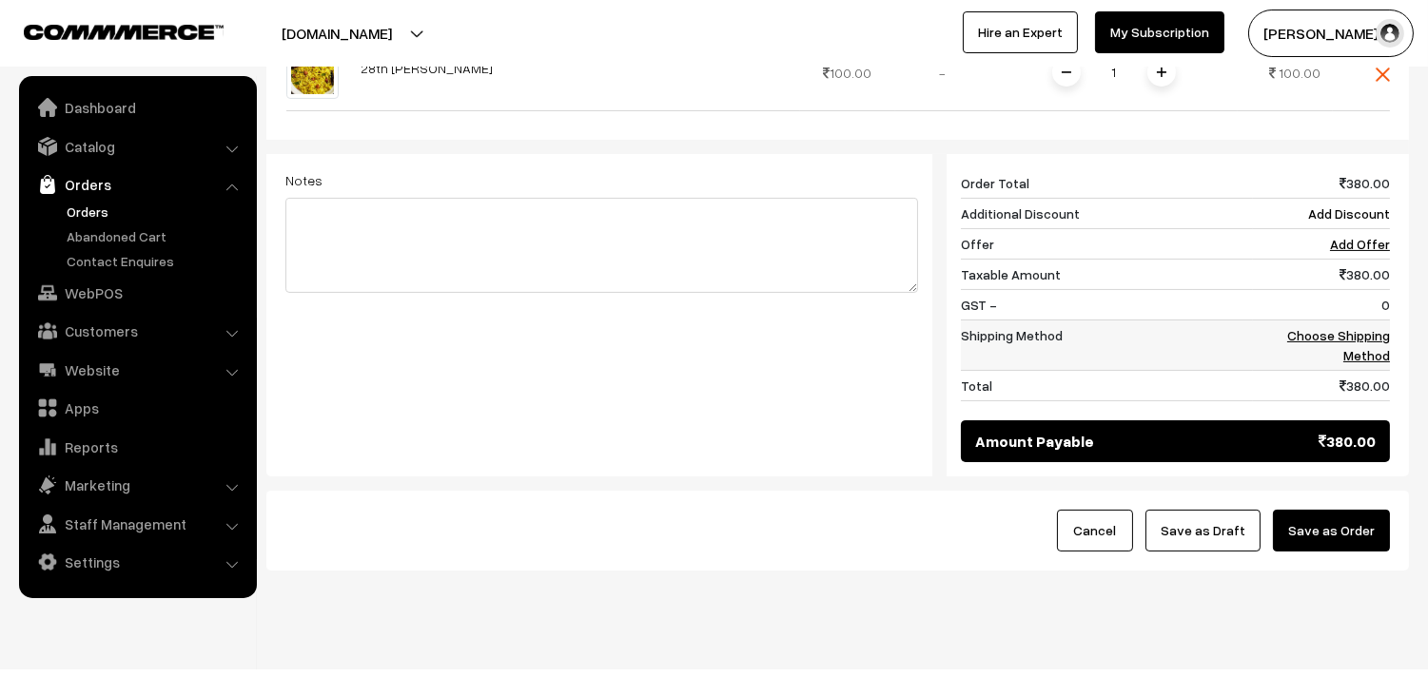
click at [1373, 330] on link "Choose Shipping Method" at bounding box center [1338, 345] width 103 height 36
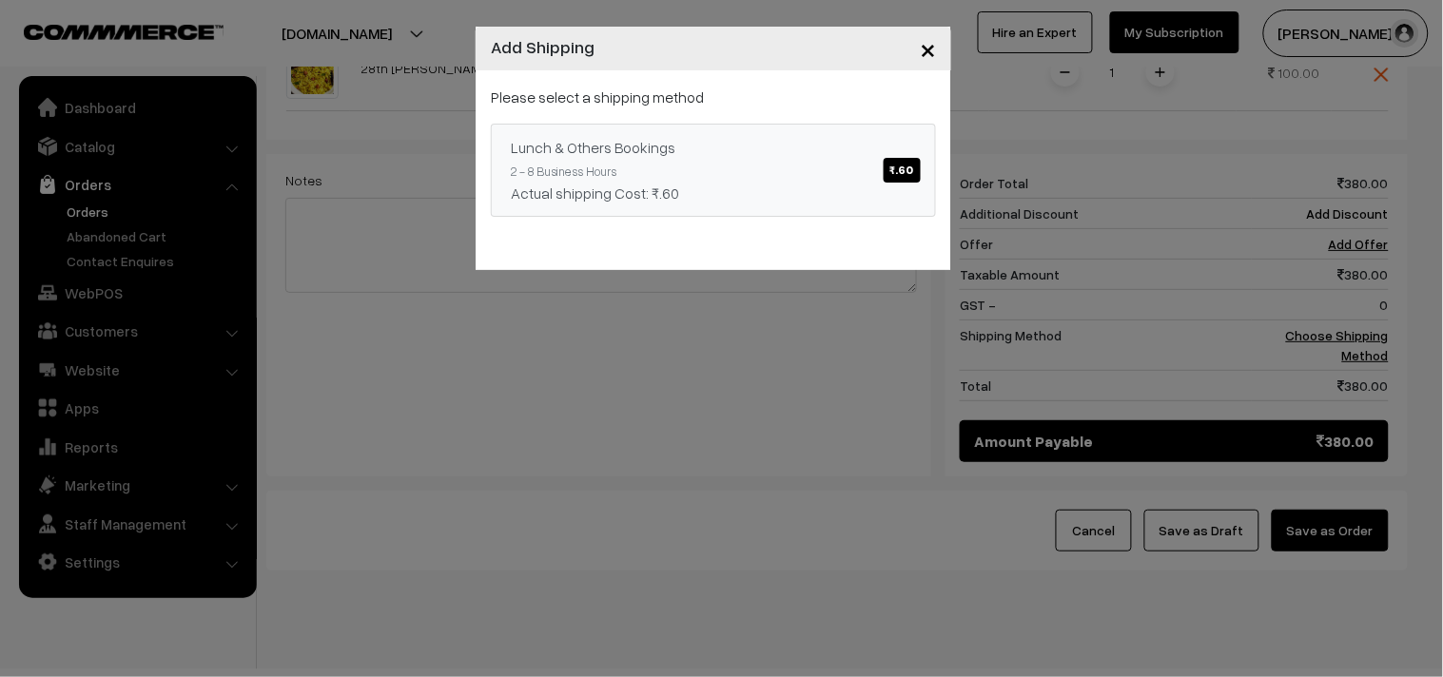
click at [824, 167] on link "Lunch & Others Bookings ₹.60 2 - 8 Business Hours Actual shipping Cost: ₹.60" at bounding box center [713, 170] width 445 height 93
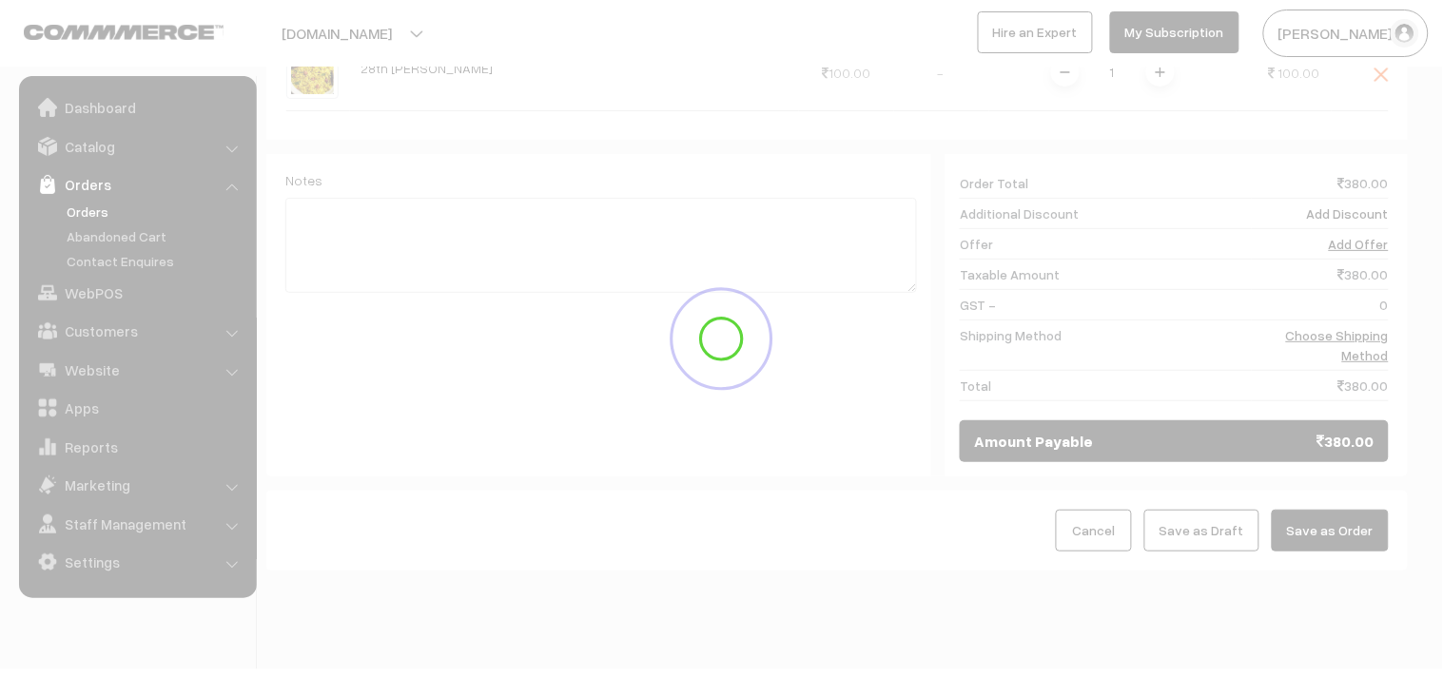
scroll to position [778, 0]
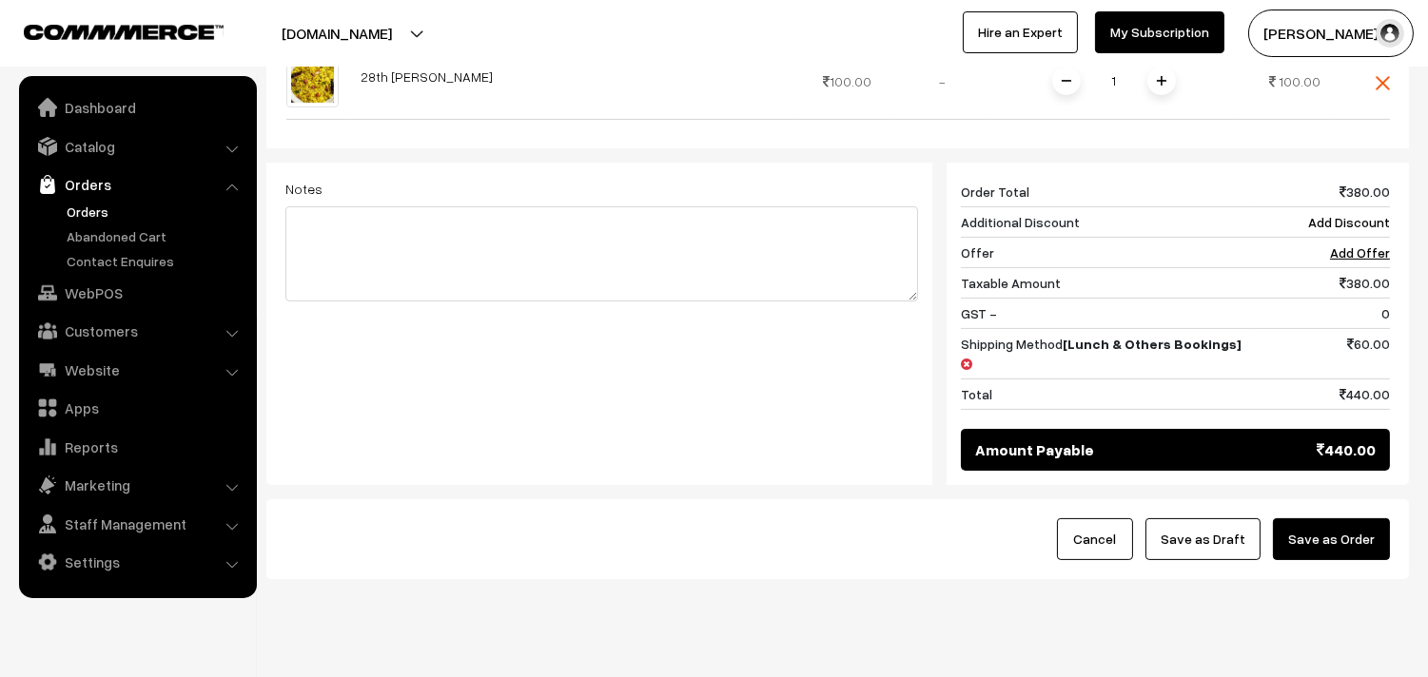
click at [1333, 518] on button "Save as Order" at bounding box center [1331, 539] width 117 height 42
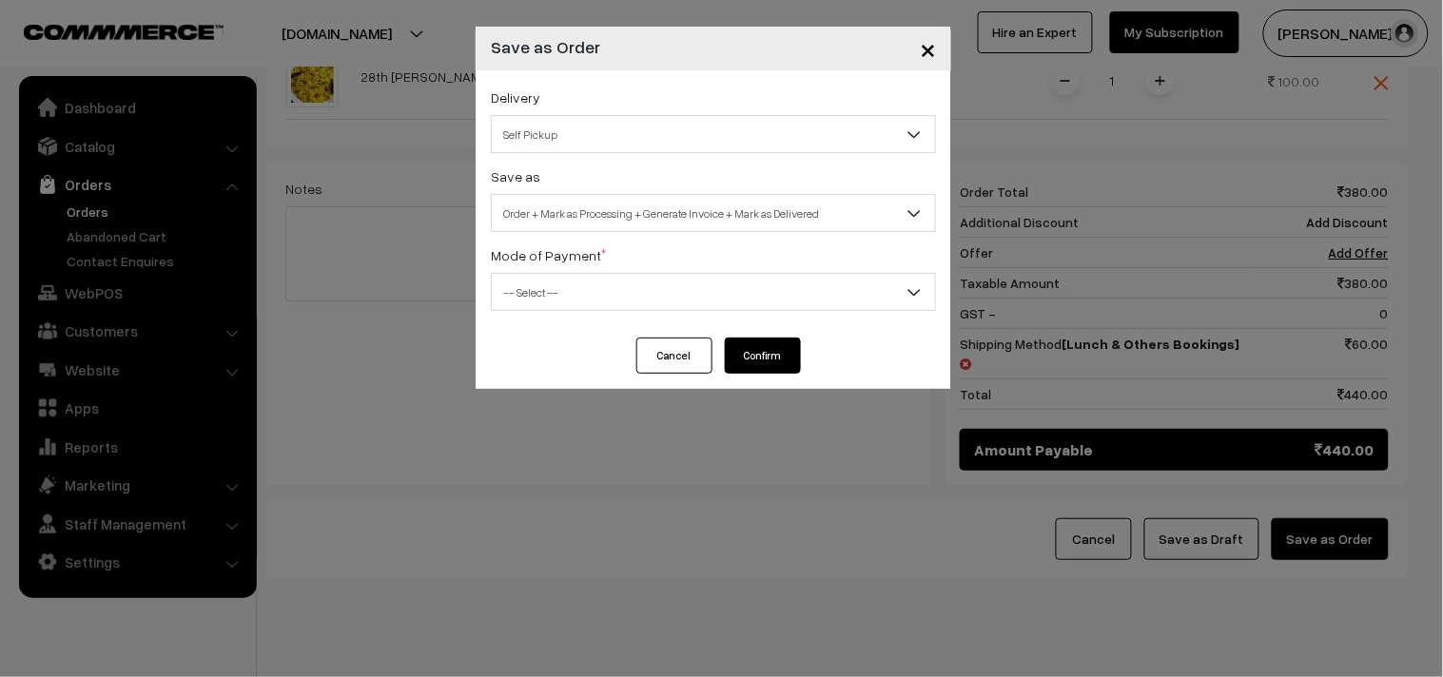
click at [622, 194] on span "Order + Mark as Processing + Generate Invoice + Mark as Delivered" at bounding box center [713, 213] width 445 height 38
click at [611, 207] on span "Order + Mark as Processing + Generate Invoice + Mark as Delivered" at bounding box center [713, 213] width 443 height 33
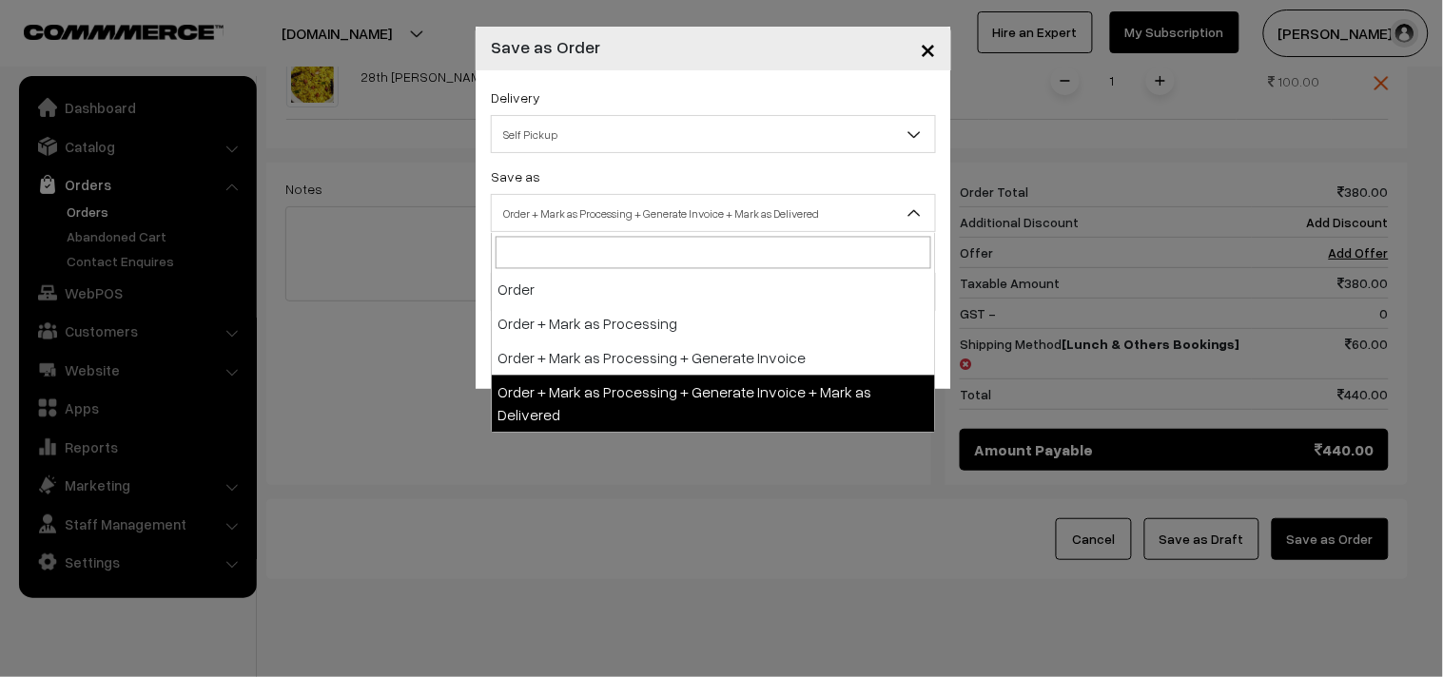
click at [565, 206] on span "Order + Mark as Processing + Generate Invoice + Mark as Delivered" at bounding box center [713, 213] width 443 height 33
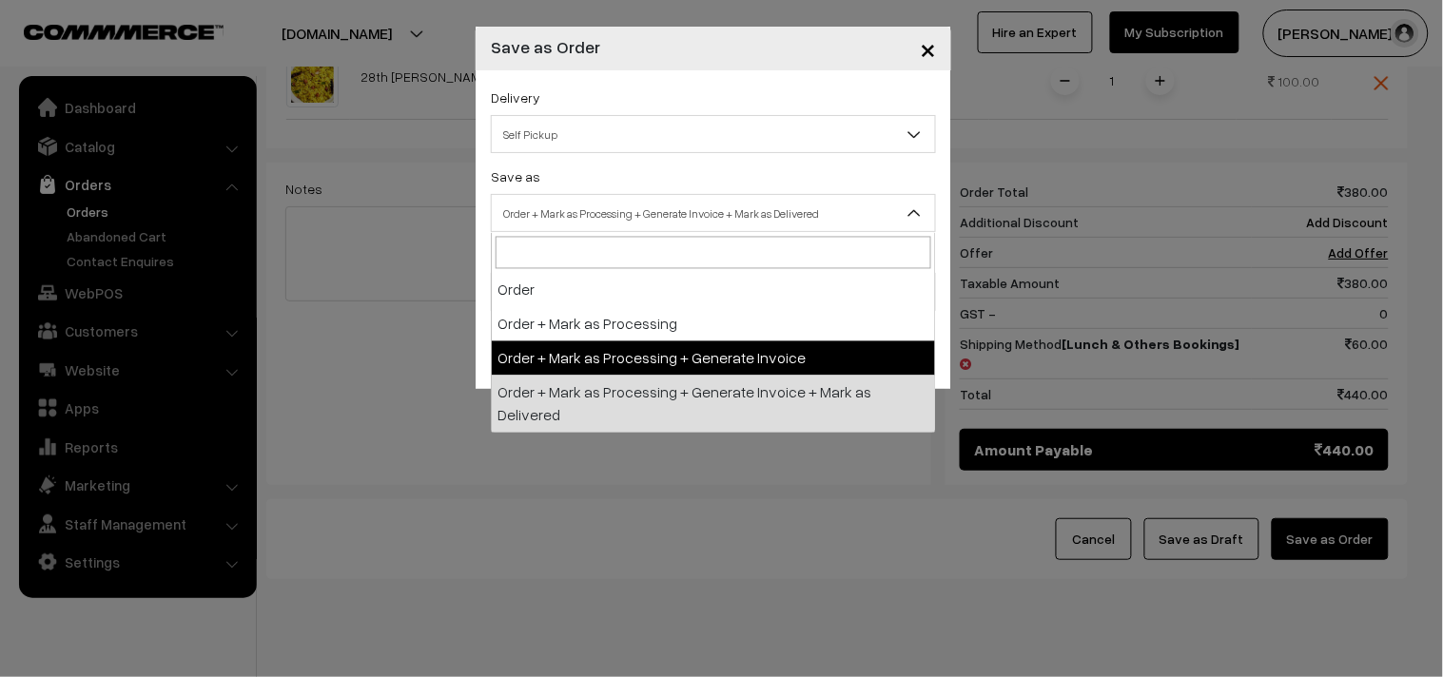
select select "3"
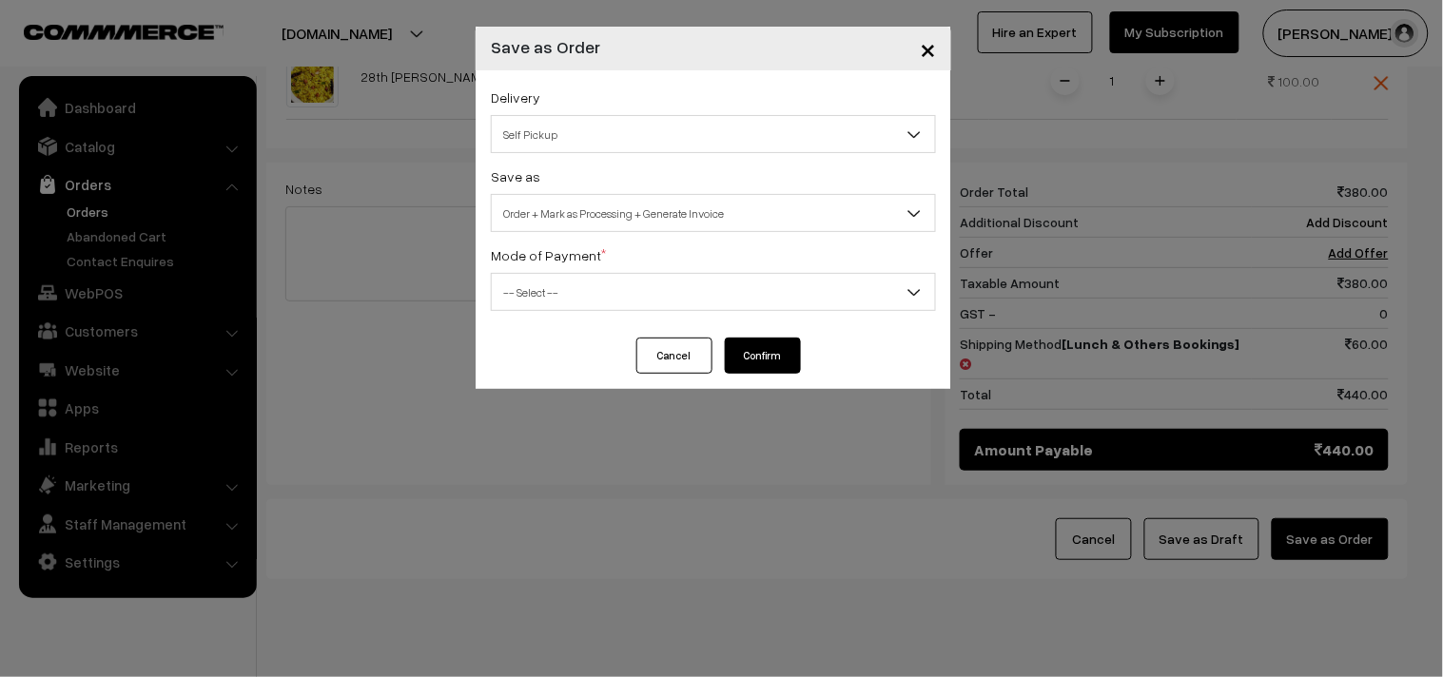
click at [540, 280] on span "-- Select --" at bounding box center [713, 292] width 443 height 33
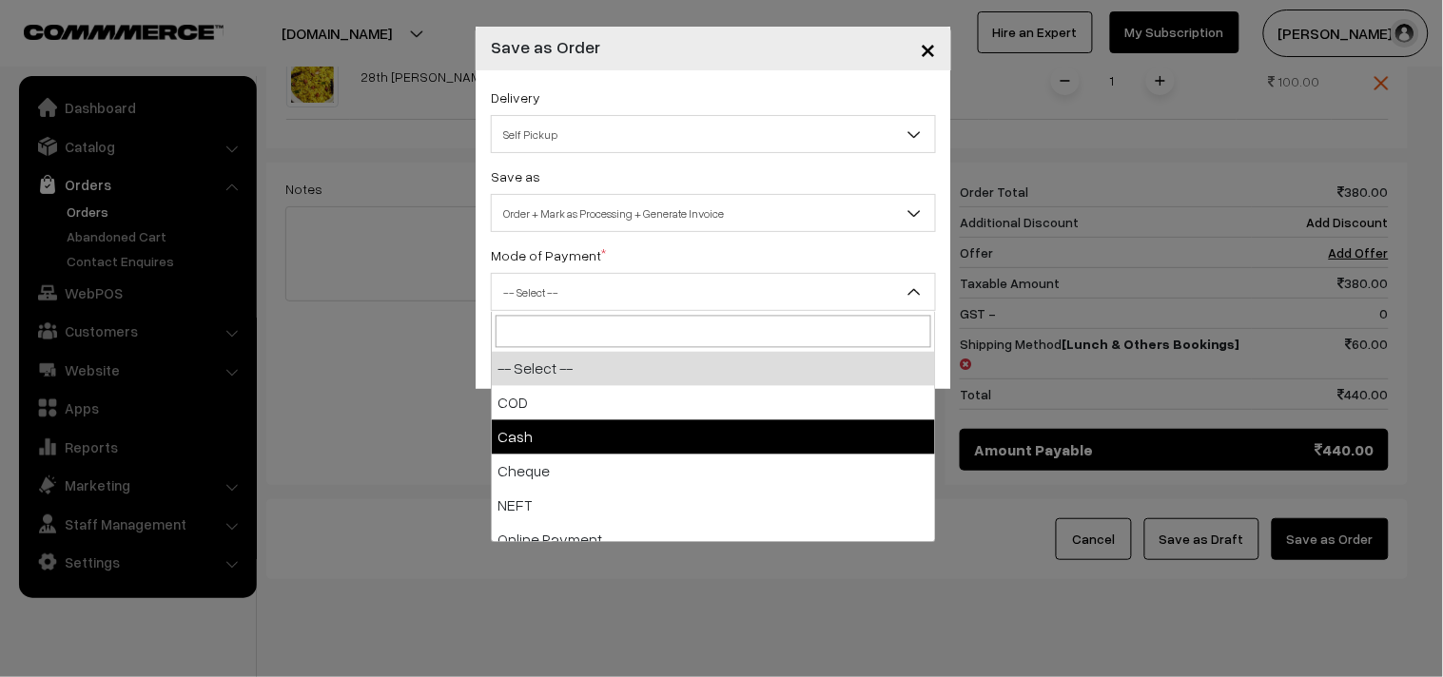
select select "2"
checkbox input "true"
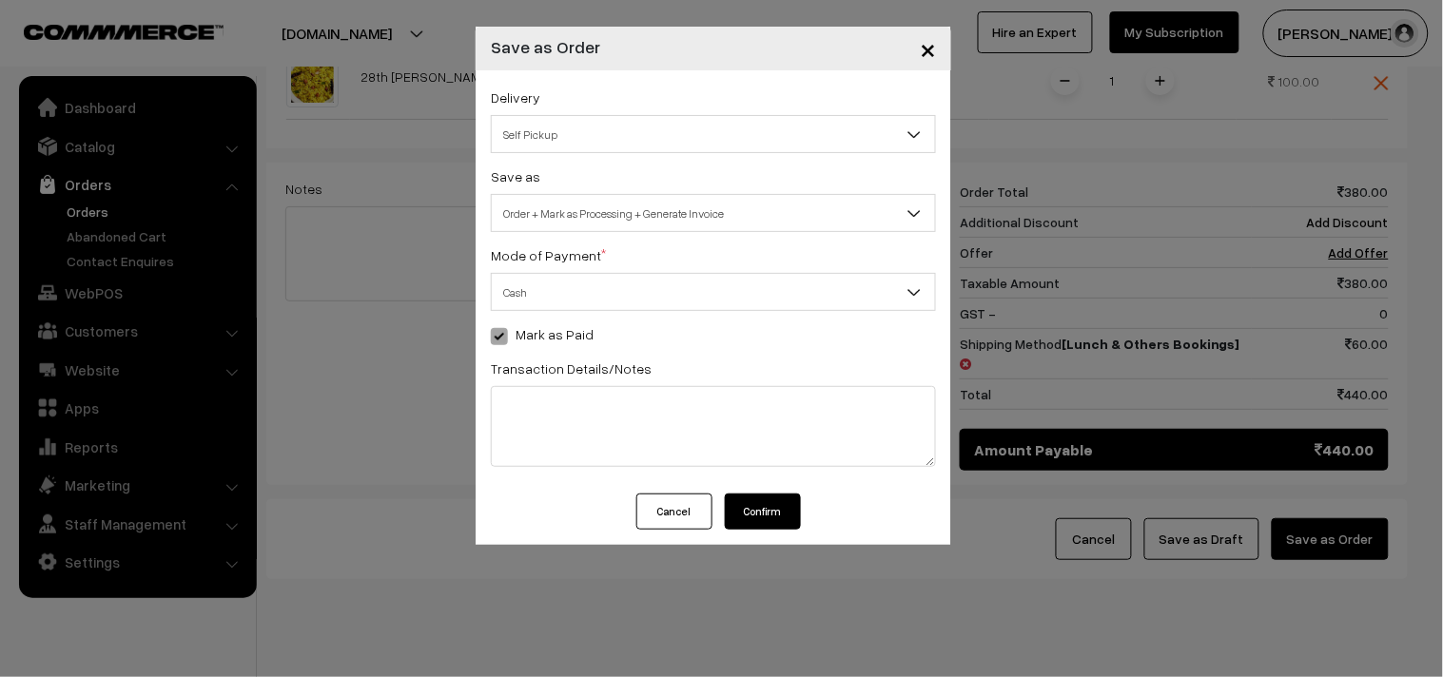
click at [771, 515] on button "Confirm" at bounding box center [763, 512] width 76 height 36
click at [639, 220] on span "Order + Mark as Processing + Generate Invoice" at bounding box center [713, 213] width 443 height 33
click at [602, 302] on span "Cash" at bounding box center [713, 292] width 443 height 33
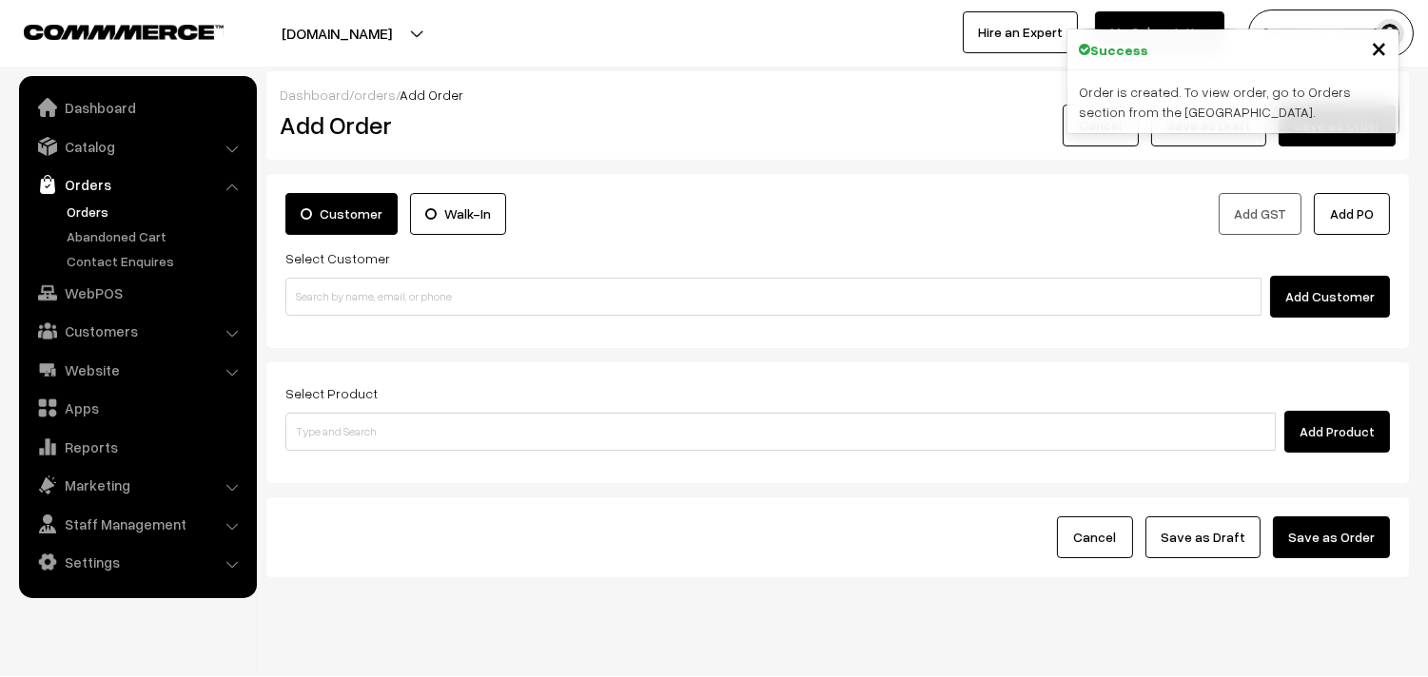
click at [77, 205] on link "Orders" at bounding box center [156, 212] width 188 height 20
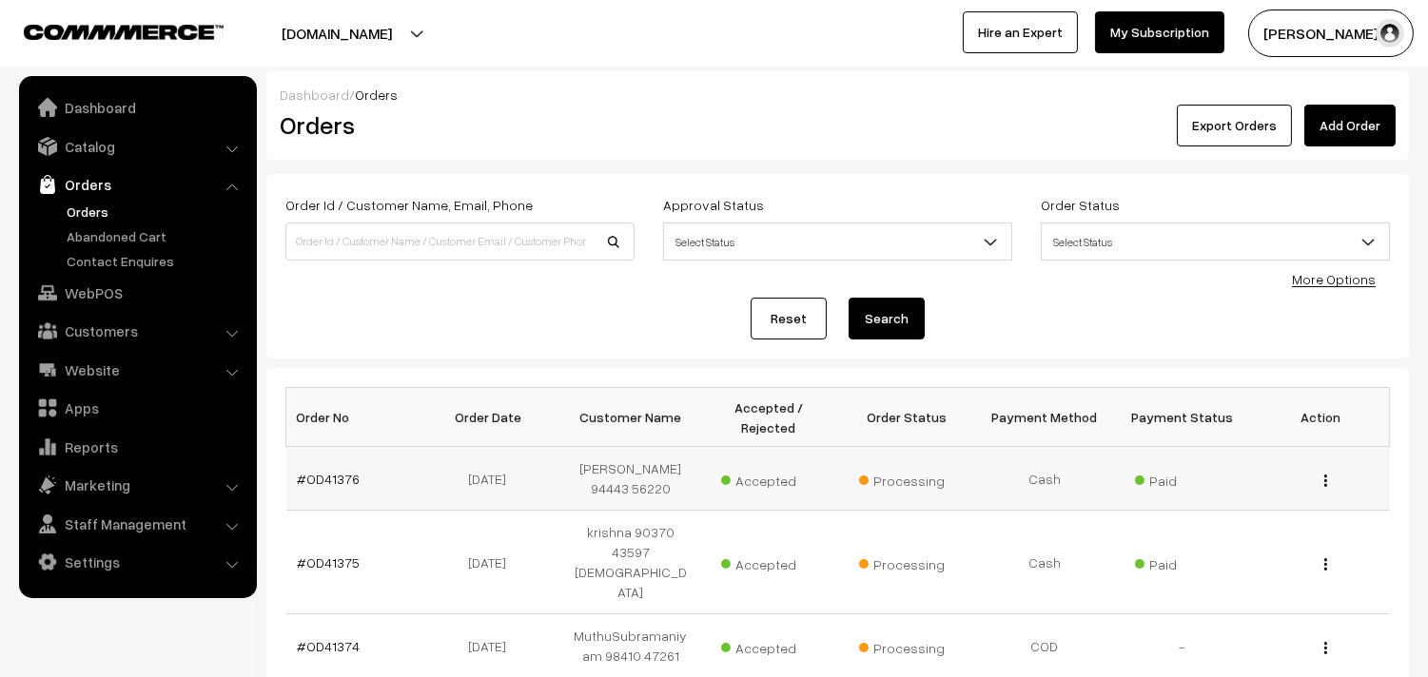
click at [330, 491] on td "#OD41376" at bounding box center [355, 479] width 138 height 64
click at [331, 479] on link "#OD41376" at bounding box center [329, 479] width 63 height 16
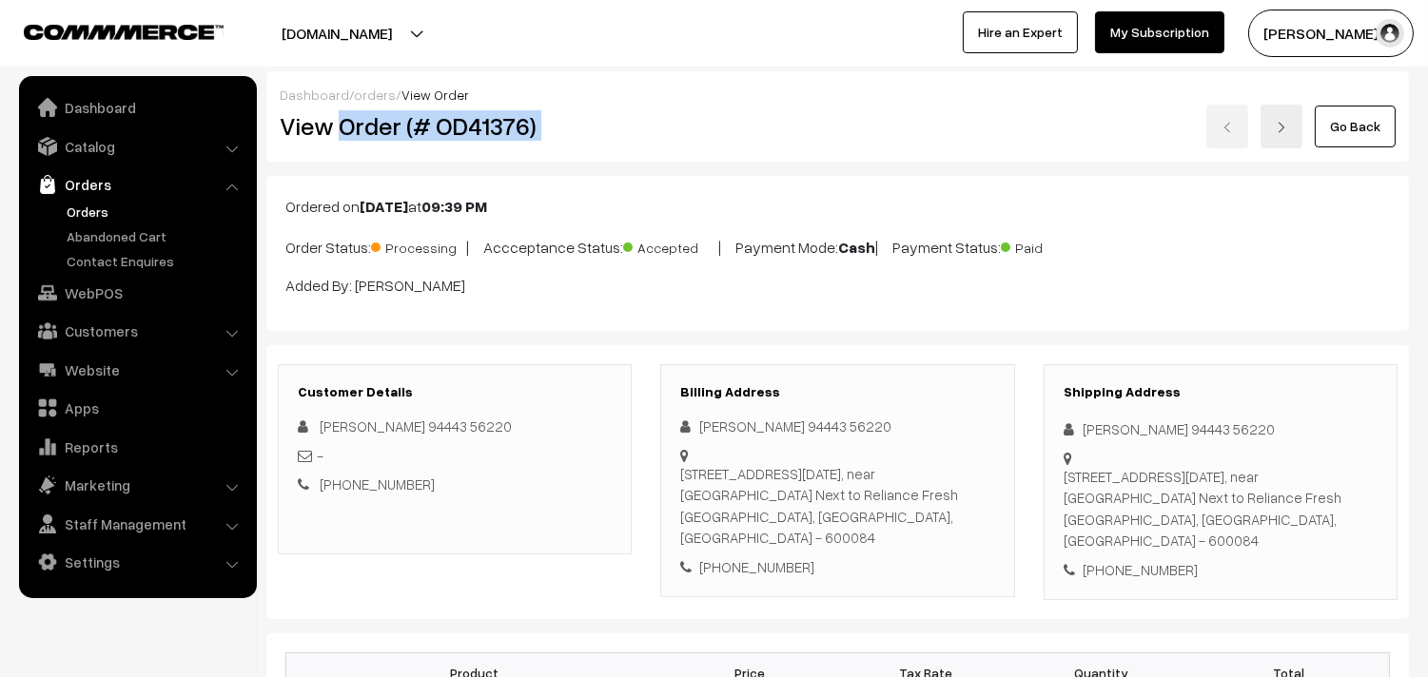
drag, startPoint x: 342, startPoint y: 129, endPoint x: 695, endPoint y: 168, distance: 355.0
click at [744, 106] on div "View Order (# OD41376) Go Back" at bounding box center [837, 127] width 1144 height 44
copy div "Order (# OD41376)"
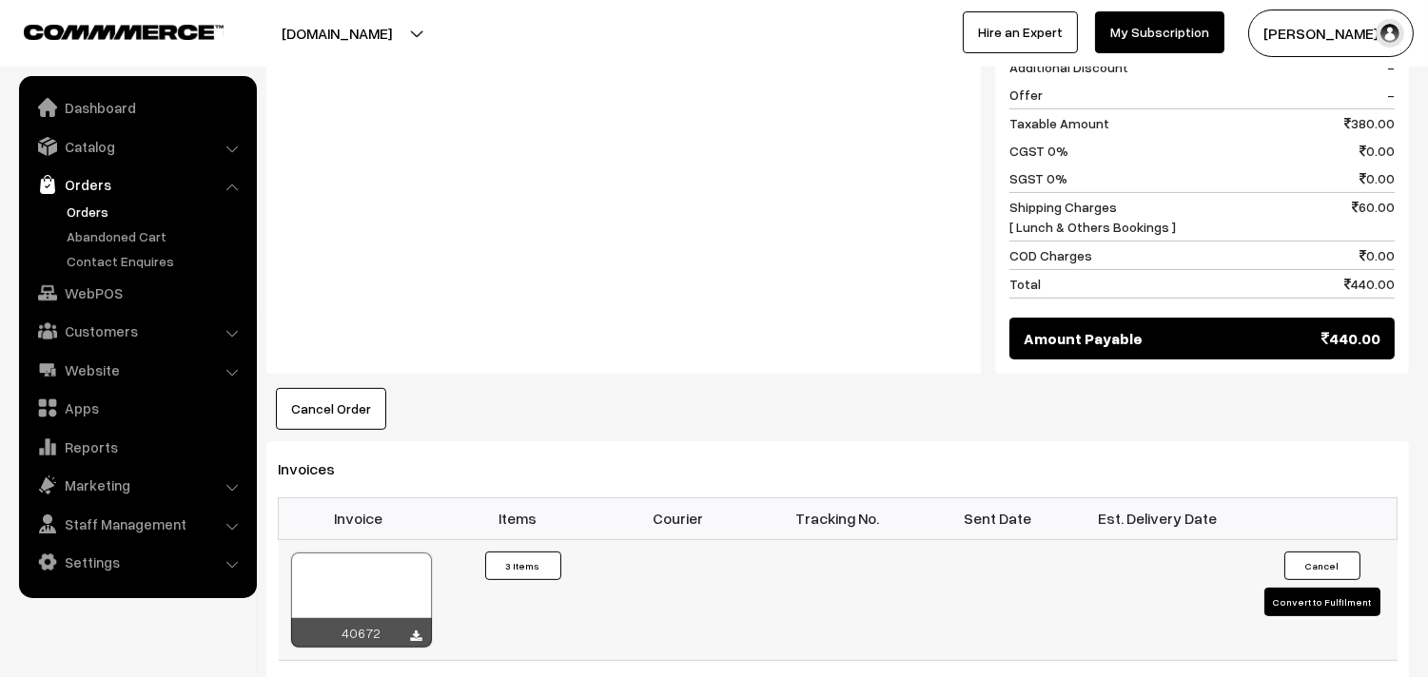
scroll to position [1162, 0]
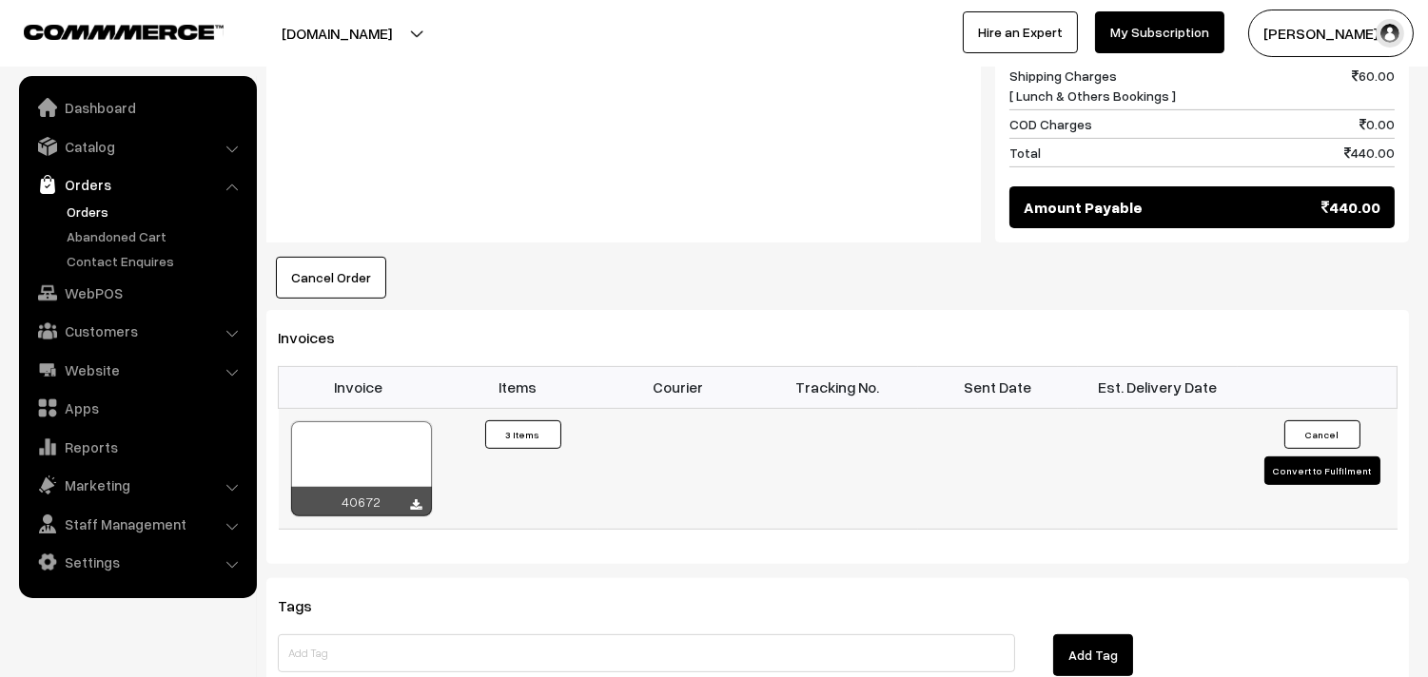
click at [349, 438] on div at bounding box center [361, 468] width 141 height 95
click at [122, 202] on link "Orders" at bounding box center [156, 212] width 188 height 20
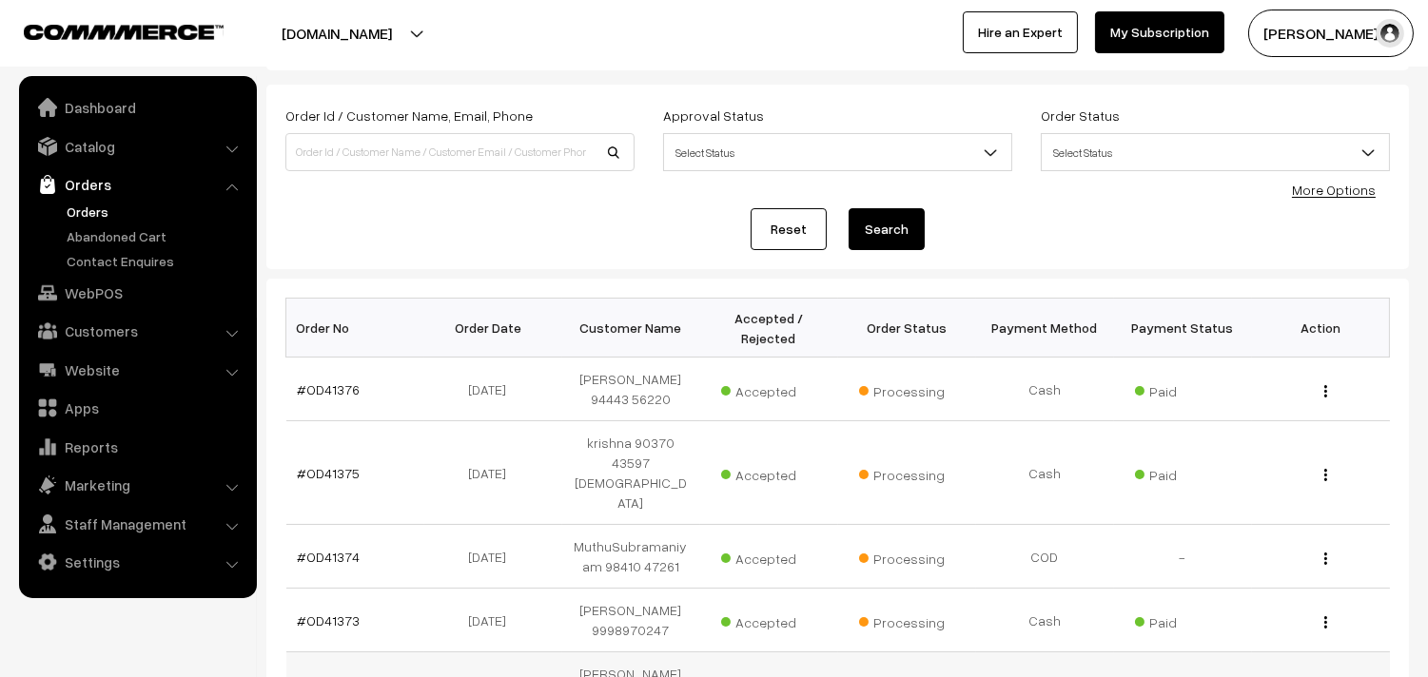
scroll to position [211, 0]
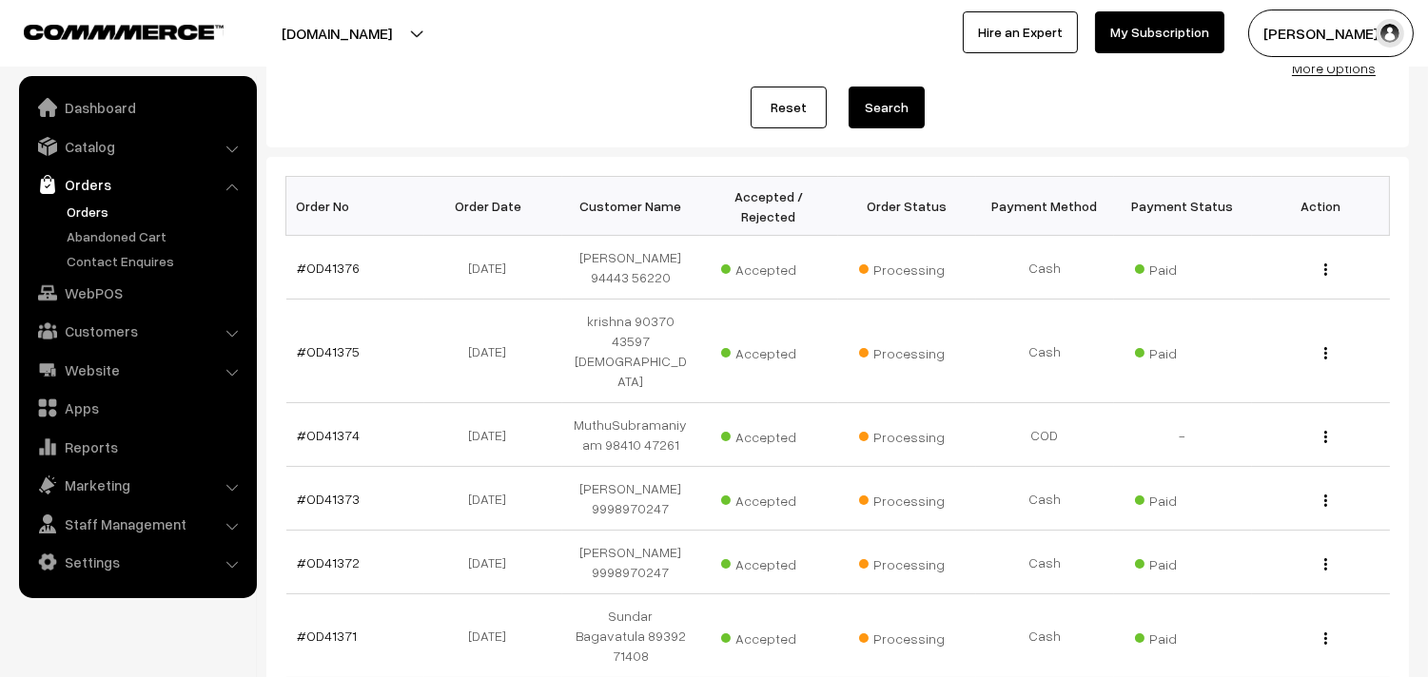
click at [98, 203] on link "Orders" at bounding box center [156, 212] width 188 height 20
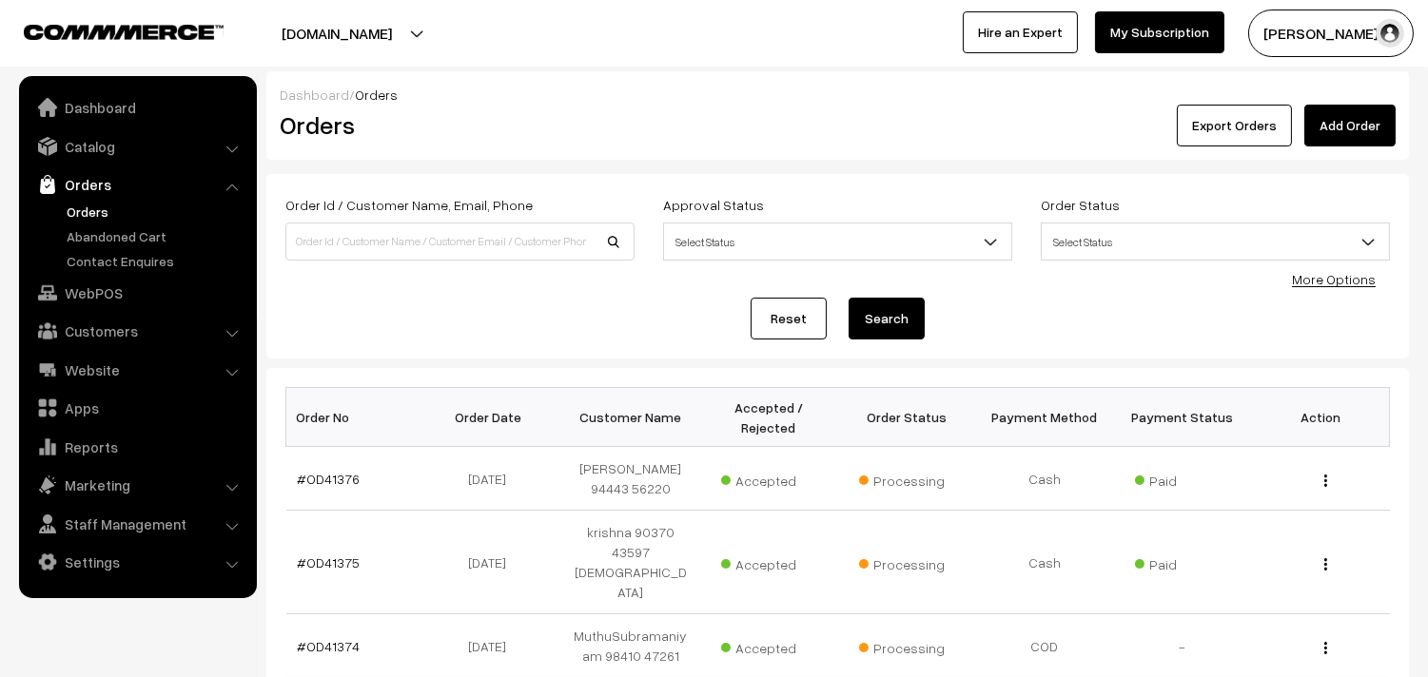
click at [100, 200] on link "Orders" at bounding box center [137, 184] width 226 height 34
click at [89, 203] on link "Orders" at bounding box center [156, 212] width 188 height 20
click at [88, 210] on link "Orders" at bounding box center [156, 212] width 188 height 20
click at [114, 203] on link "Orders" at bounding box center [156, 212] width 188 height 20
